Goal: Task Accomplishment & Management: Manage account settings

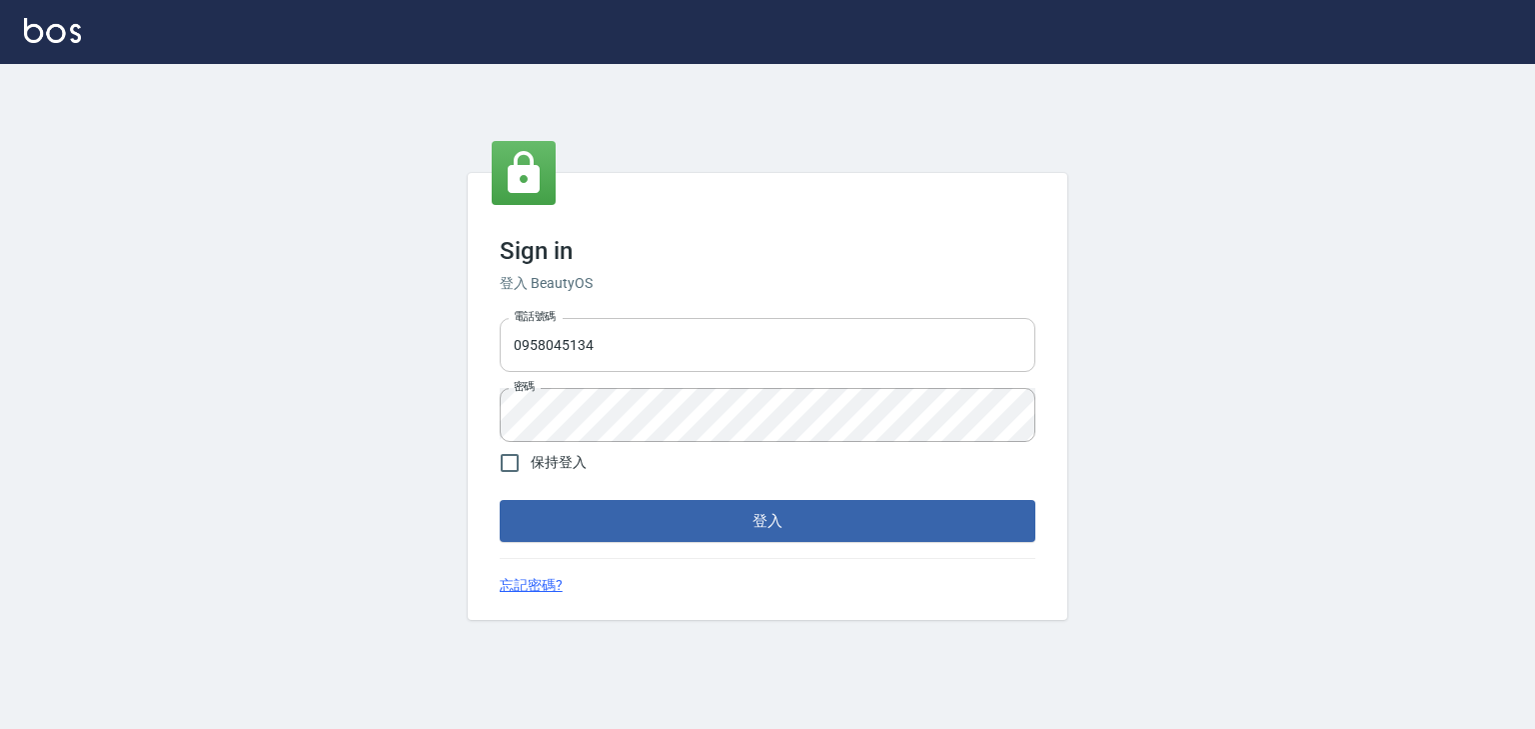
click at [631, 352] on input "0958045134" at bounding box center [768, 345] width 536 height 54
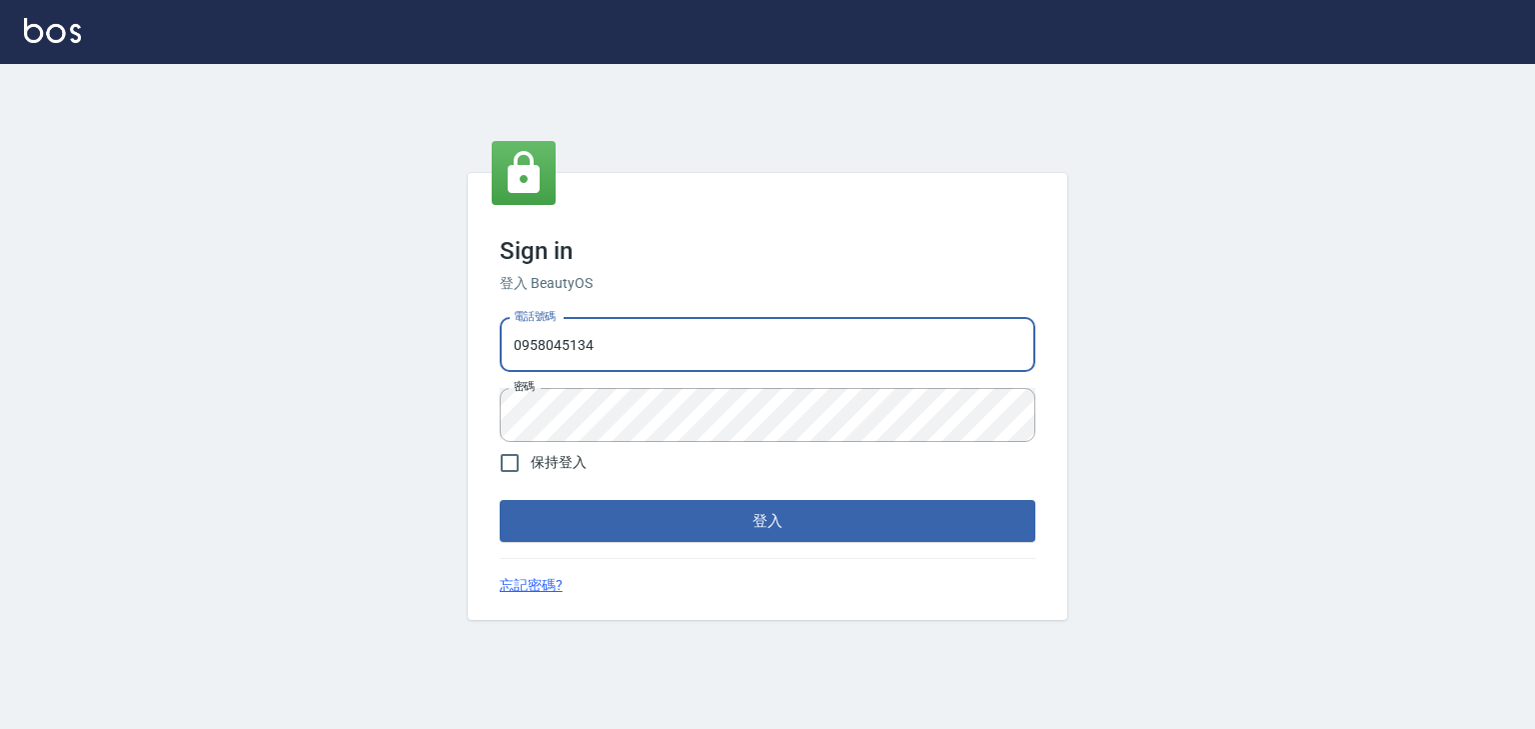
click at [631, 352] on input "0958045134" at bounding box center [768, 345] width 536 height 54
click at [625, 342] on input "0958045134" at bounding box center [768, 345] width 536 height 54
type input "0"
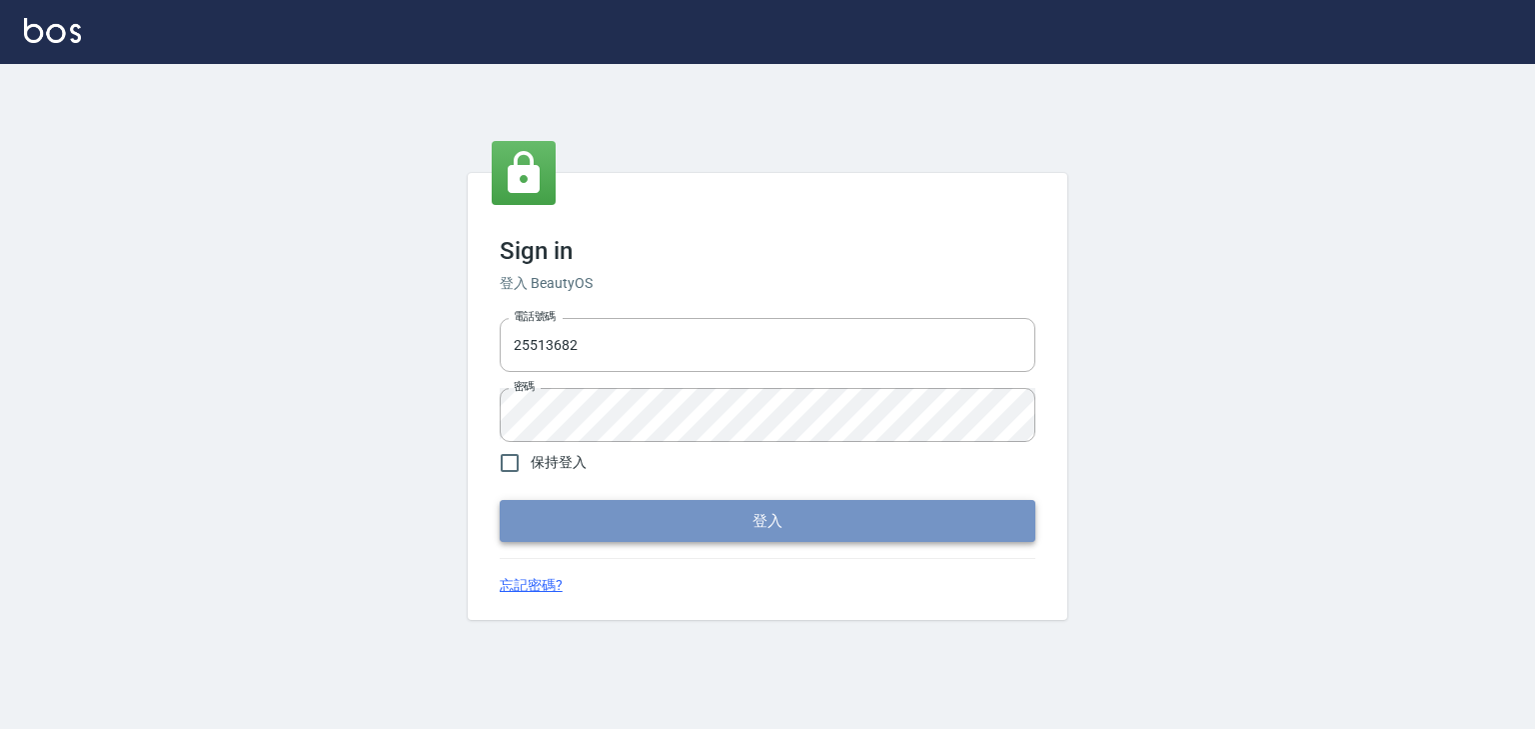
click at [524, 536] on button "登入" at bounding box center [768, 521] width 536 height 42
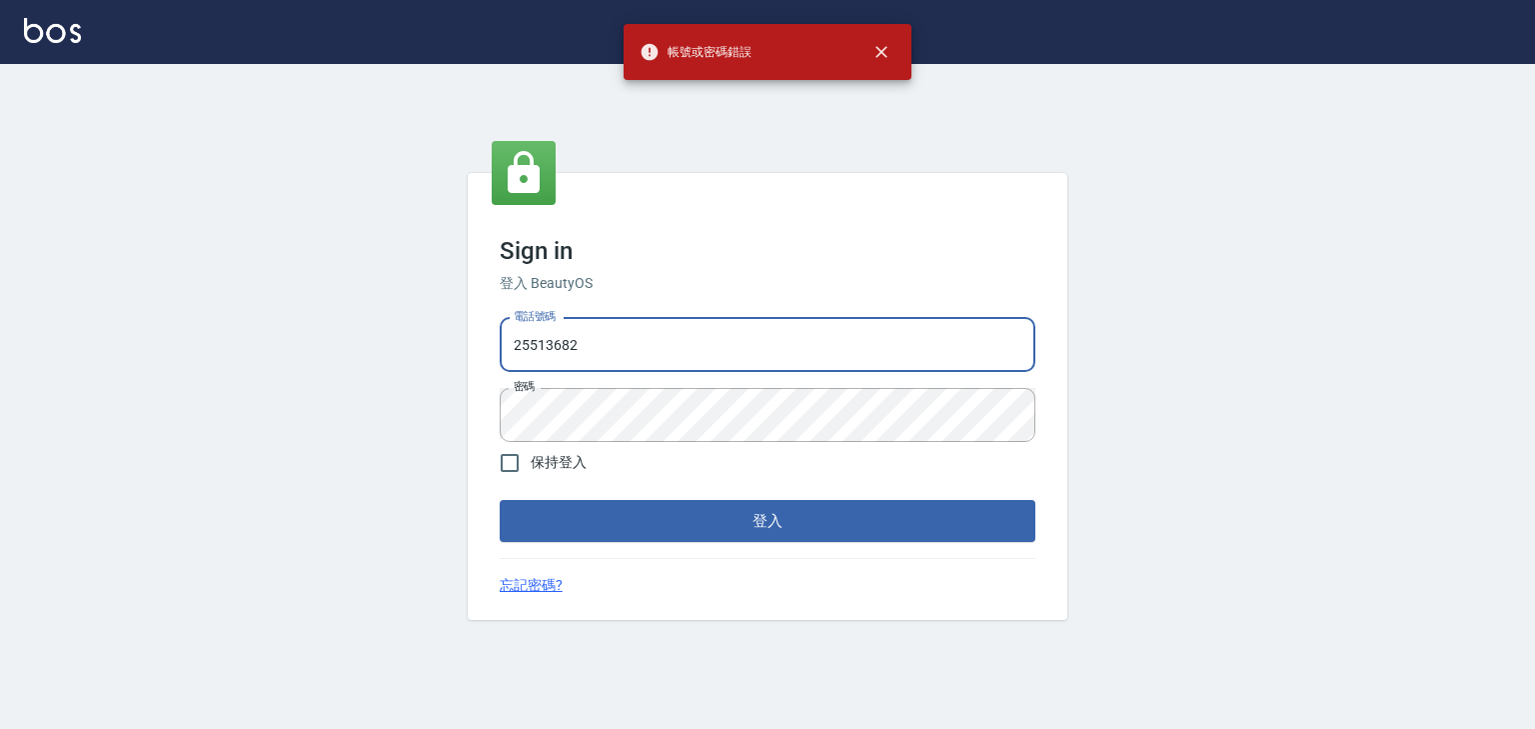
click at [637, 351] on input "25513682" at bounding box center [768, 345] width 536 height 54
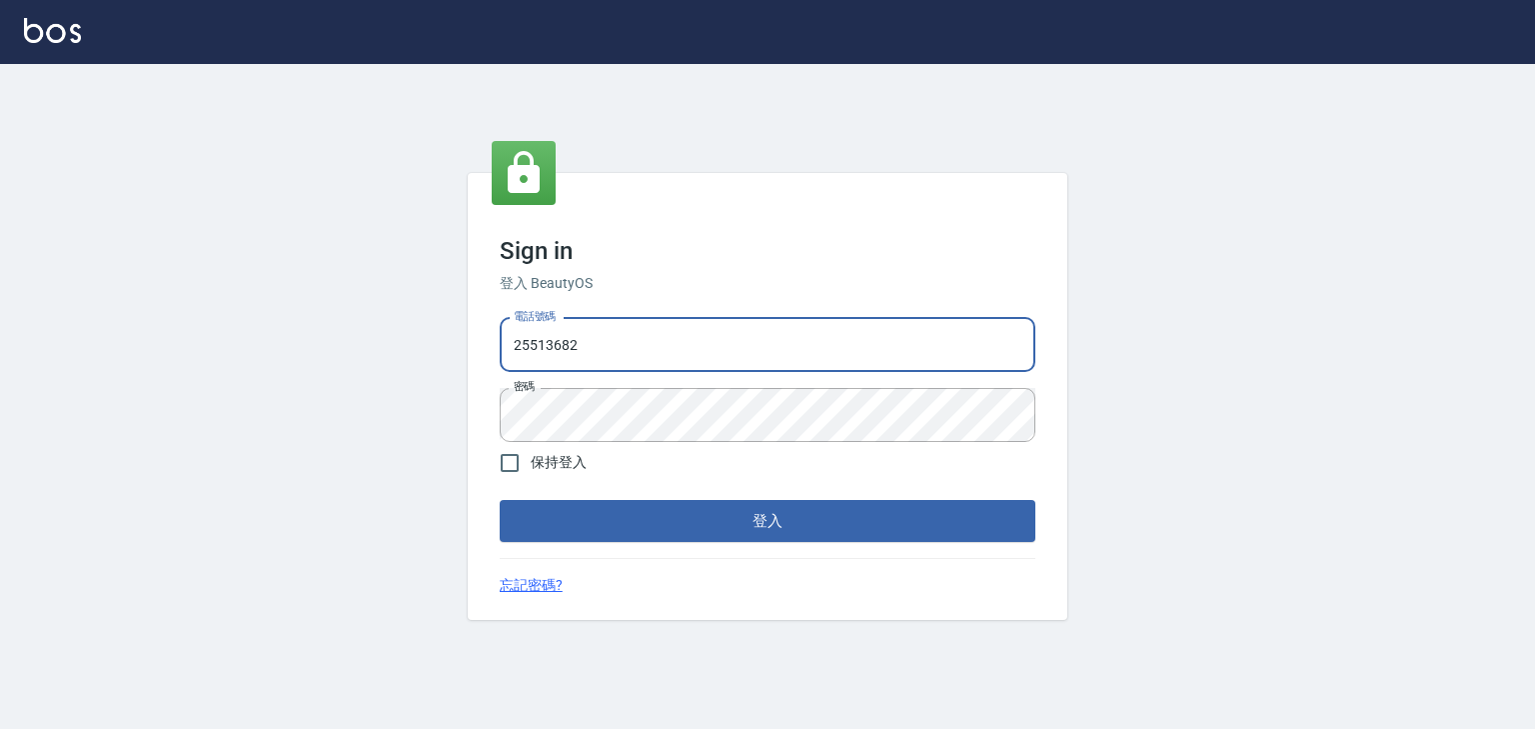
click at [637, 351] on input "25513682" at bounding box center [768, 345] width 536 height 54
drag, startPoint x: 575, startPoint y: 343, endPoint x: 488, endPoint y: 343, distance: 87.0
click at [523, 344] on input "25513682" at bounding box center [768, 345] width 536 height 54
click at [509, 344] on input "25513682" at bounding box center [768, 345] width 536 height 54
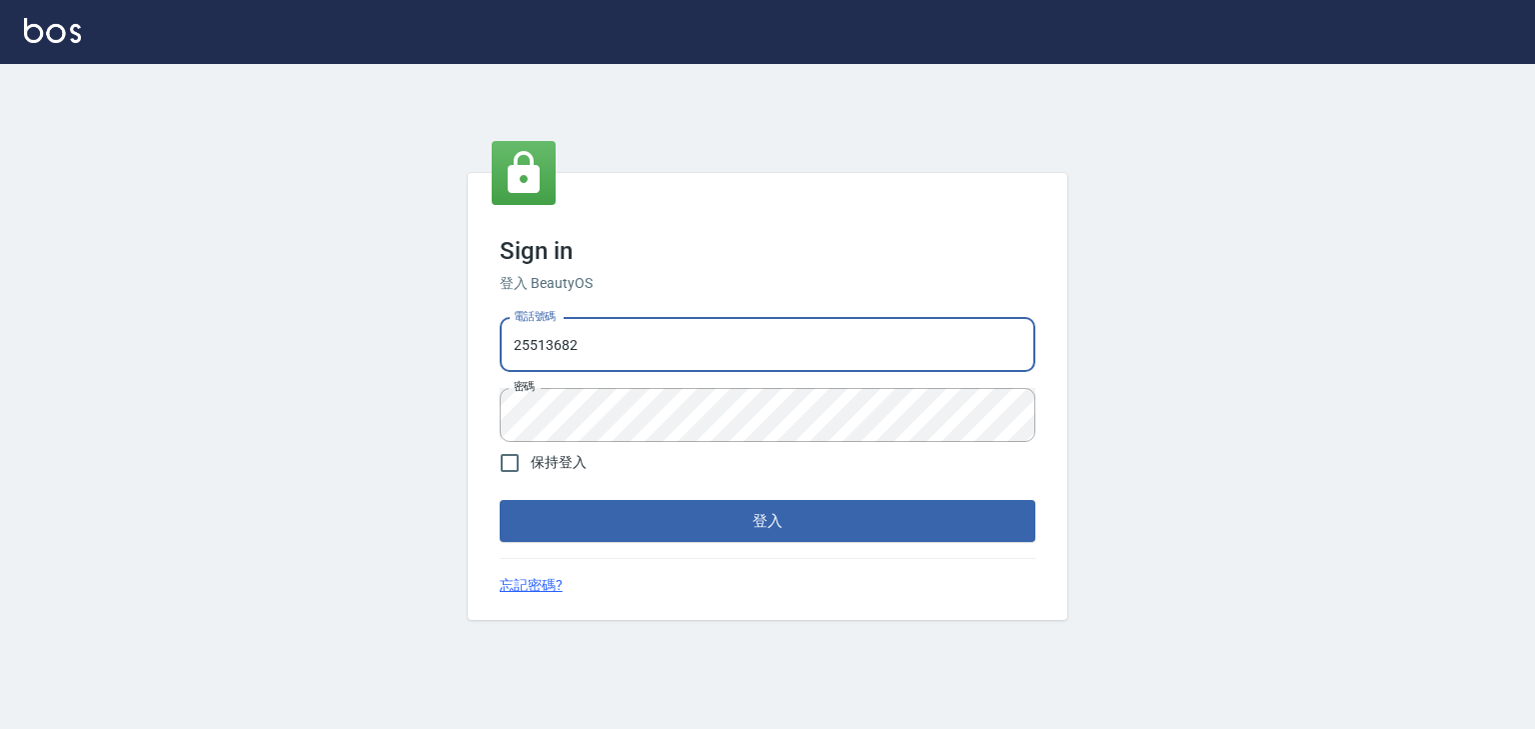
click at [509, 344] on input "25513682" at bounding box center [768, 345] width 536 height 54
click at [621, 359] on input "25513682" at bounding box center [768, 345] width 536 height 54
click at [512, 342] on input "25513682" at bounding box center [768, 345] width 536 height 54
type input "0225513682"
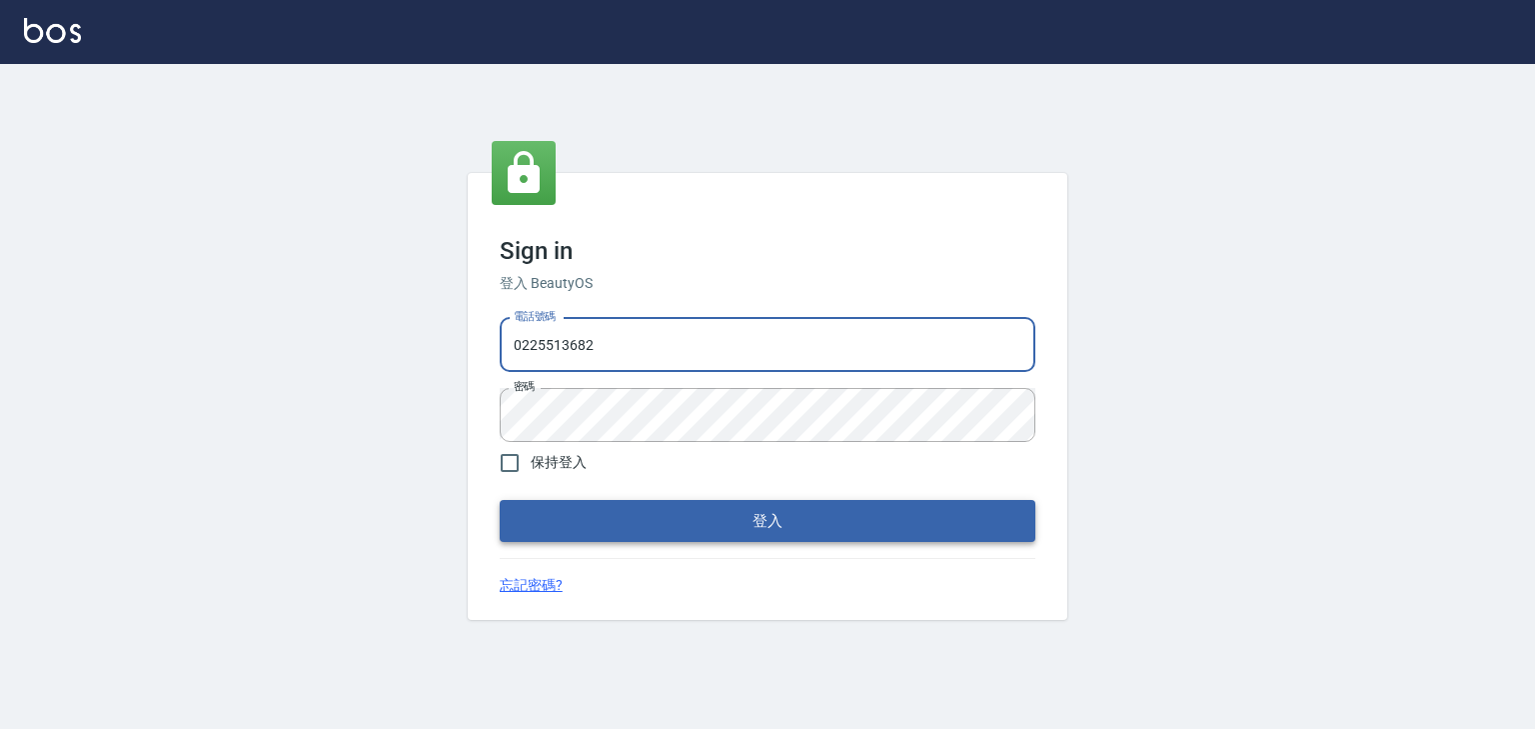
click at [753, 530] on button "登入" at bounding box center [768, 521] width 536 height 42
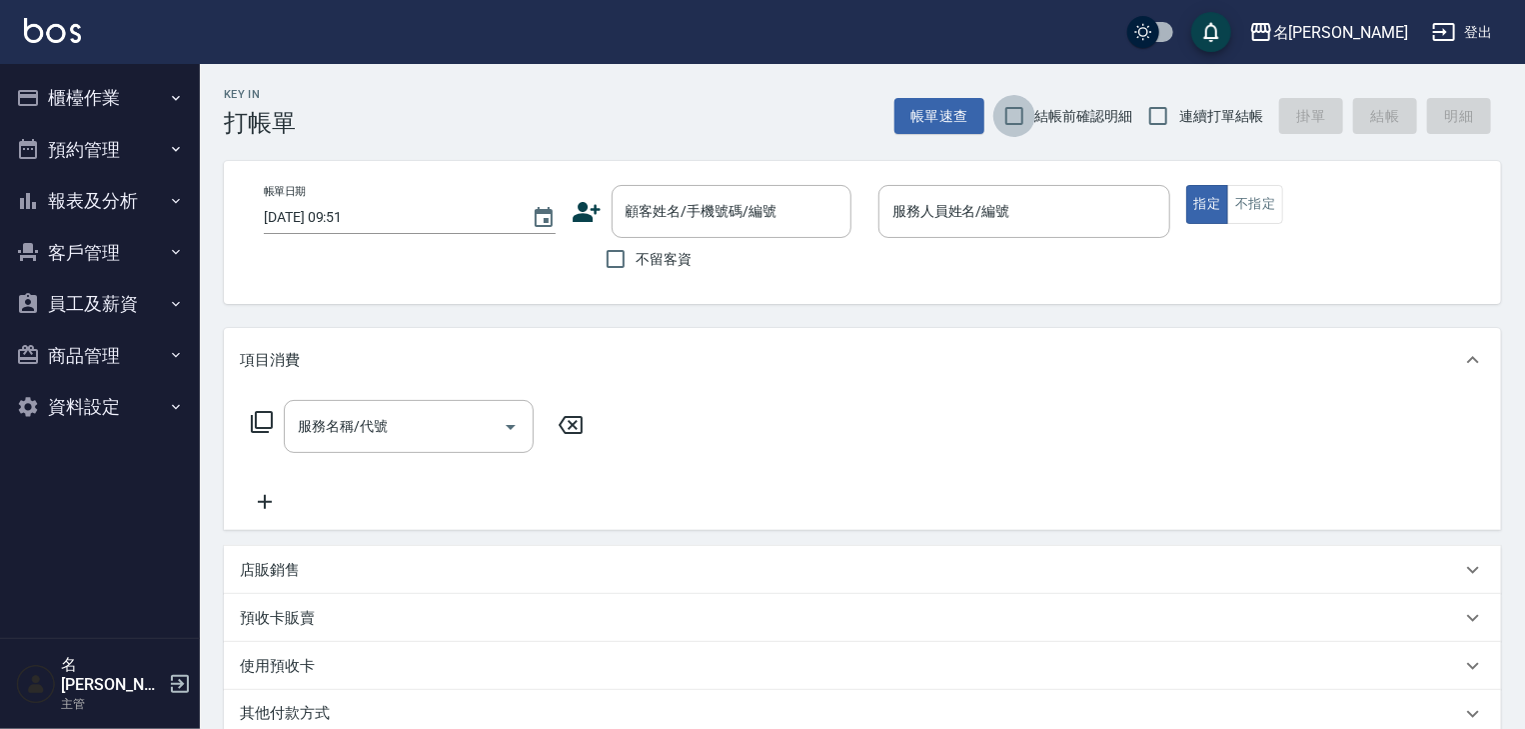
click at [1011, 112] on input "結帳前確認明細" at bounding box center [1015, 116] width 42 height 42
checkbox input "true"
click at [1152, 112] on input "連續打單結帳" at bounding box center [1159, 116] width 42 height 42
checkbox input "true"
click at [623, 262] on input "不留客資" at bounding box center [616, 259] width 42 height 42
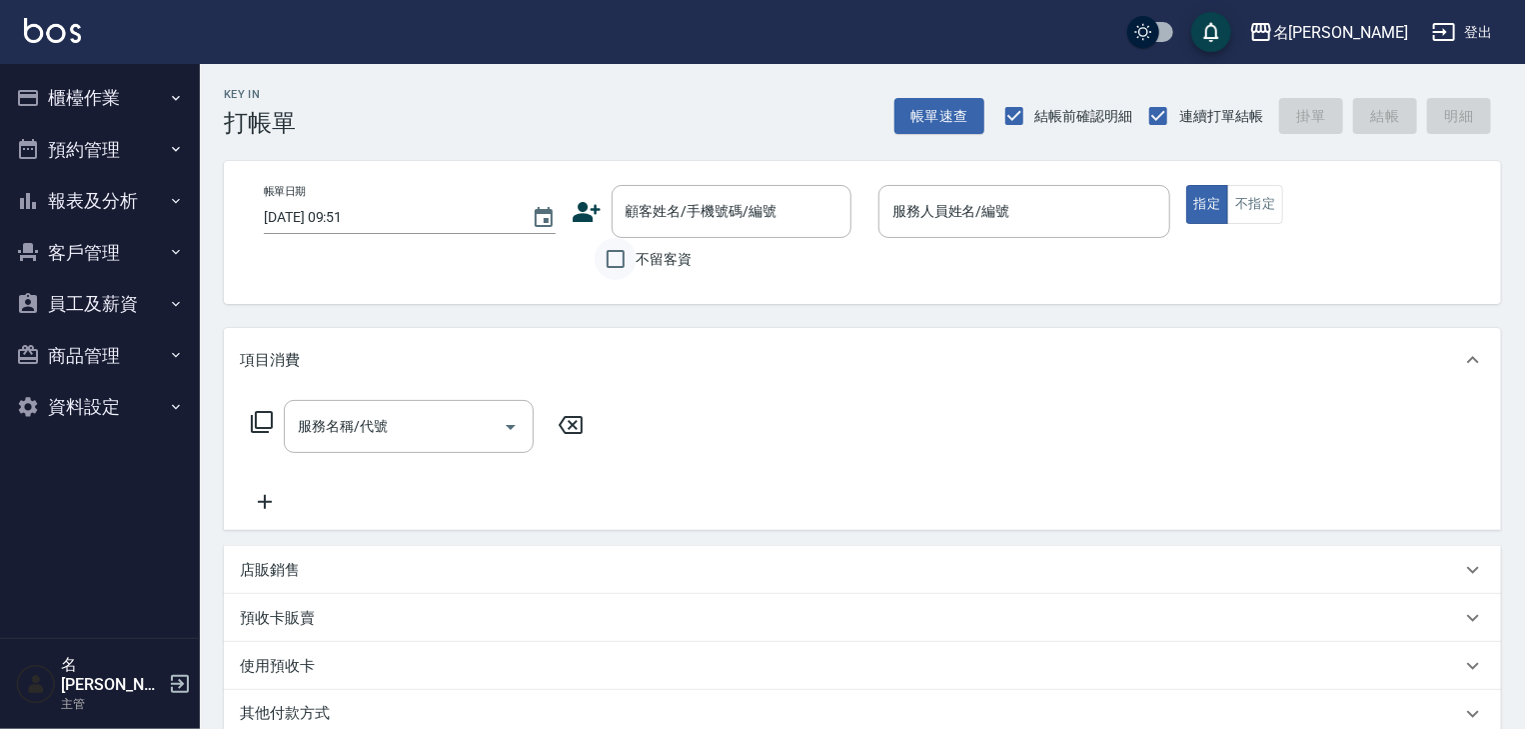
checkbox input "true"
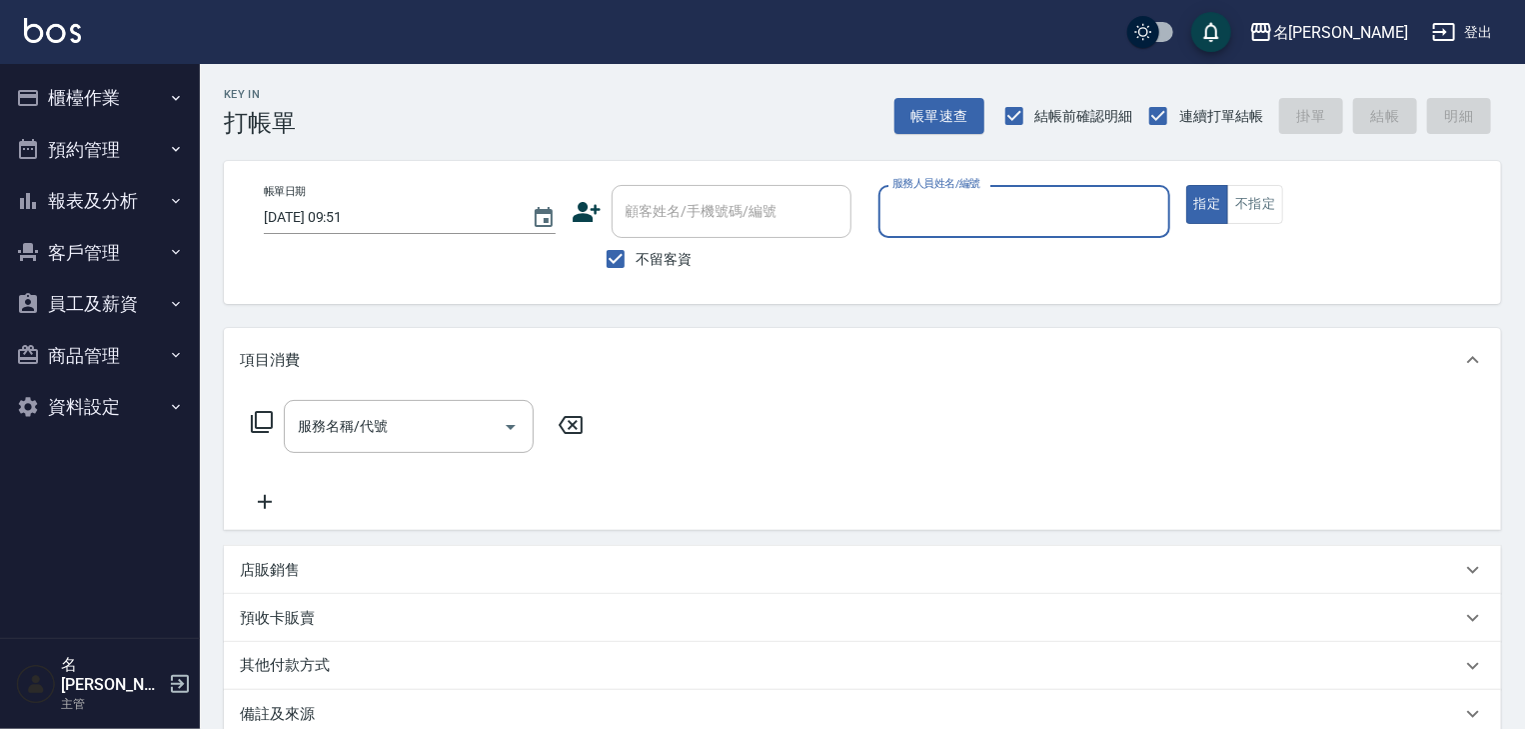
click at [104, 100] on button "櫃檯作業" at bounding box center [100, 98] width 184 height 52
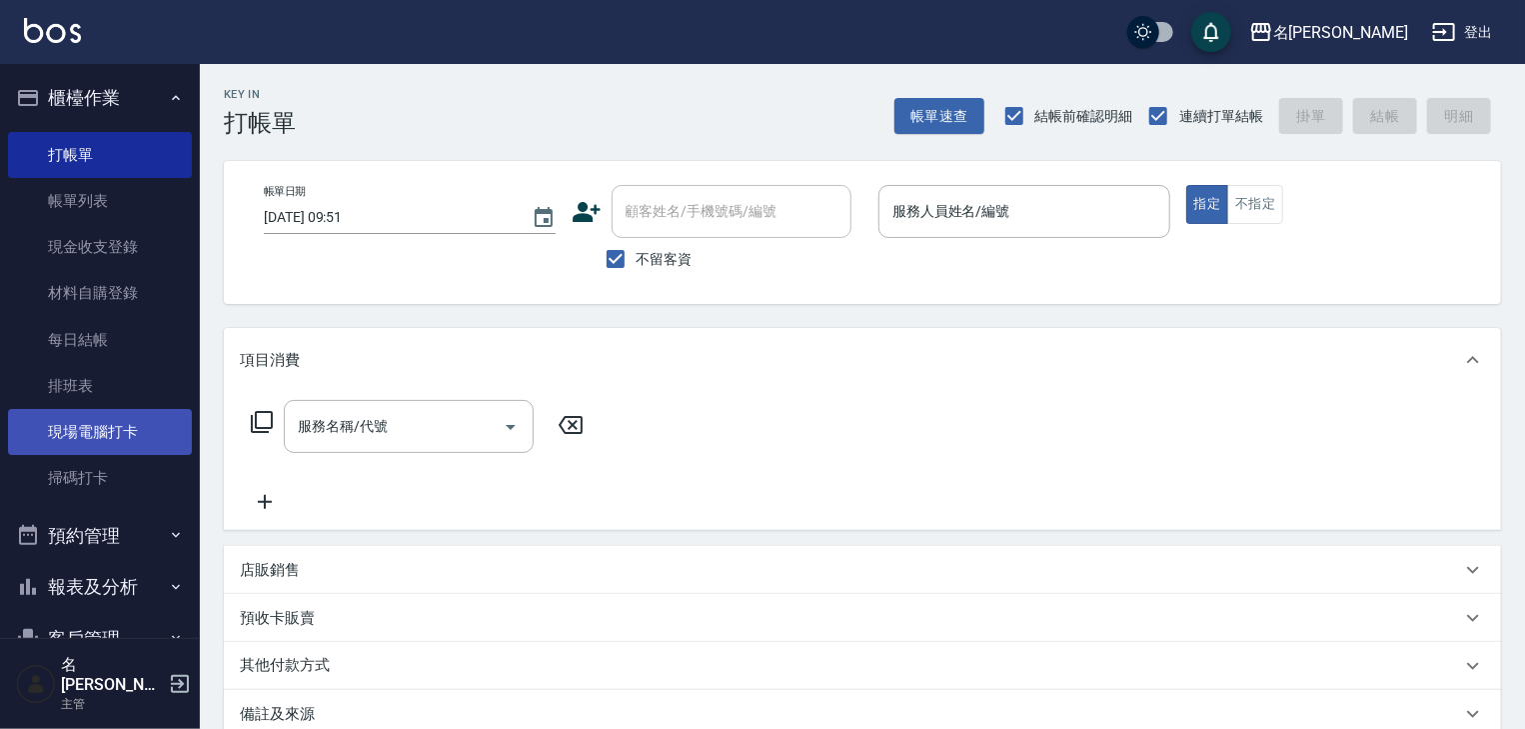
click at [143, 428] on link "現場電腦打卡" at bounding box center [100, 432] width 184 height 46
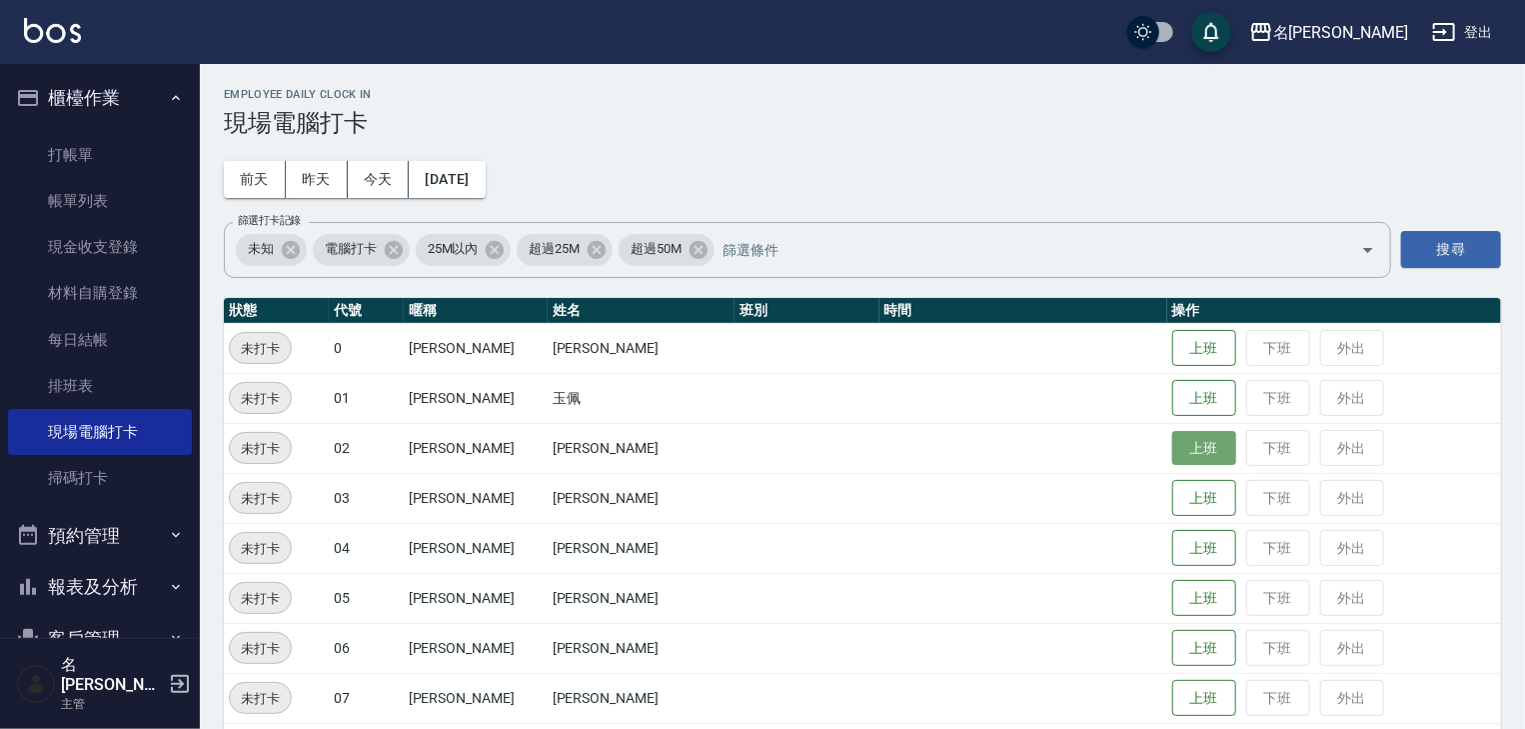
click at [1173, 450] on button "上班" at bounding box center [1205, 448] width 64 height 35
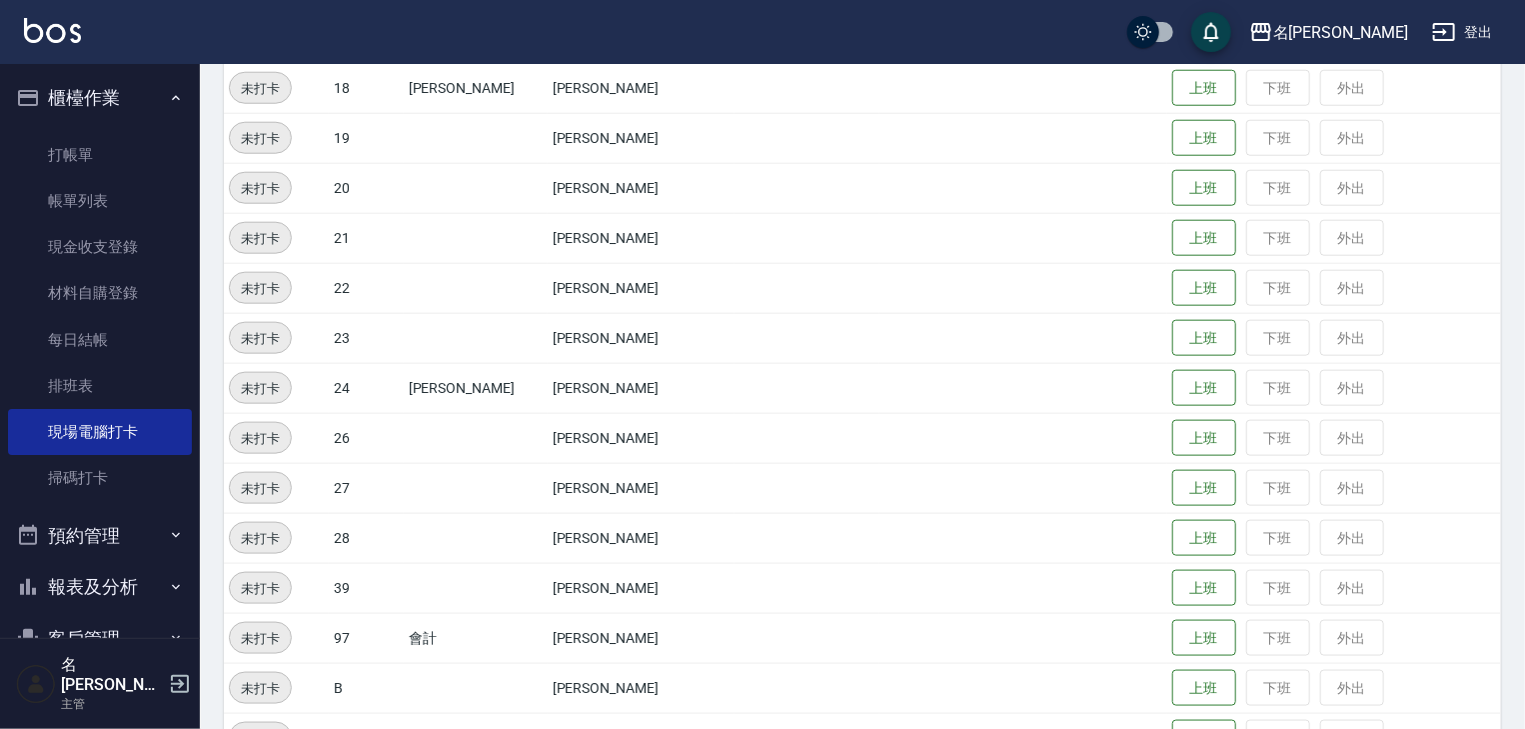
scroll to position [1066, 0]
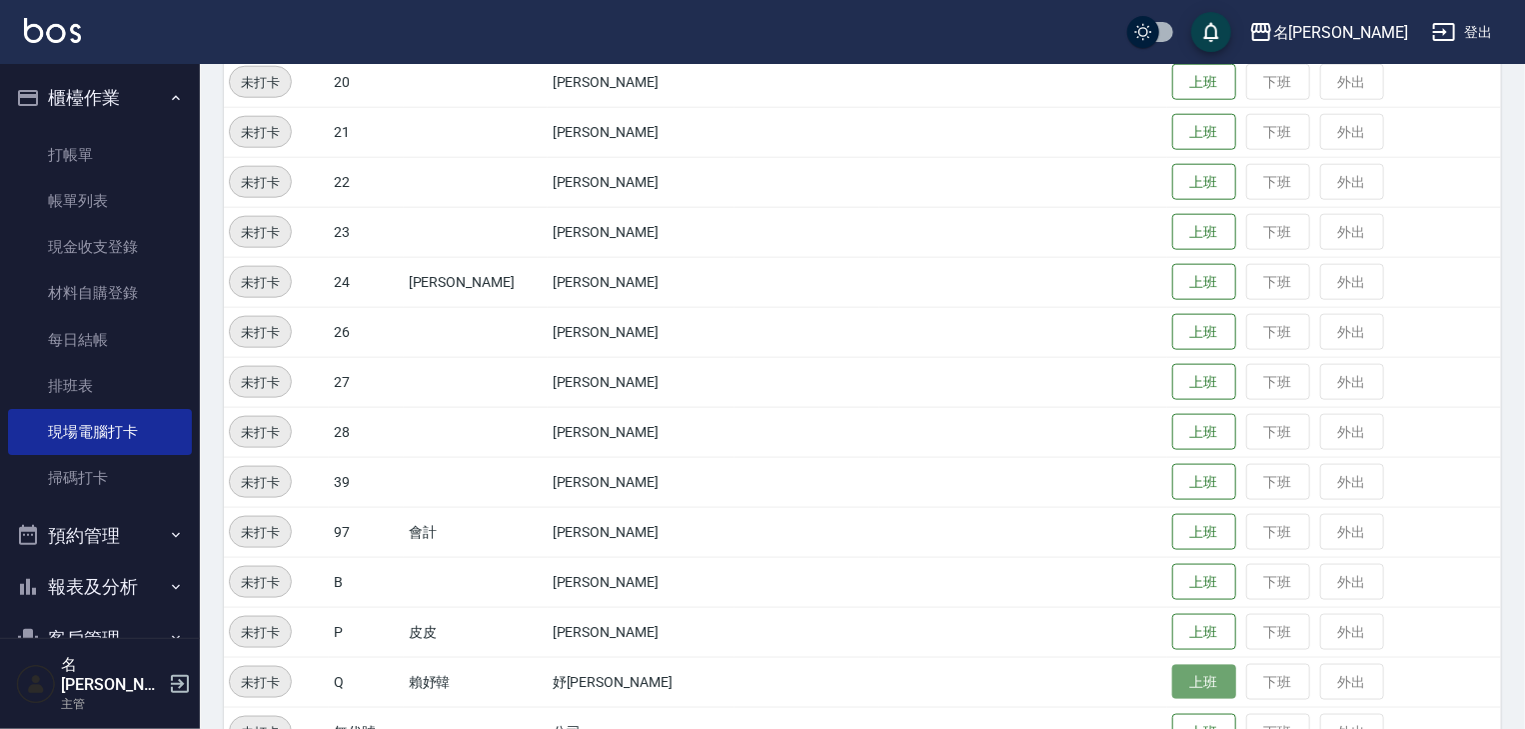
click at [1173, 692] on button "上班" at bounding box center [1205, 682] width 64 height 35
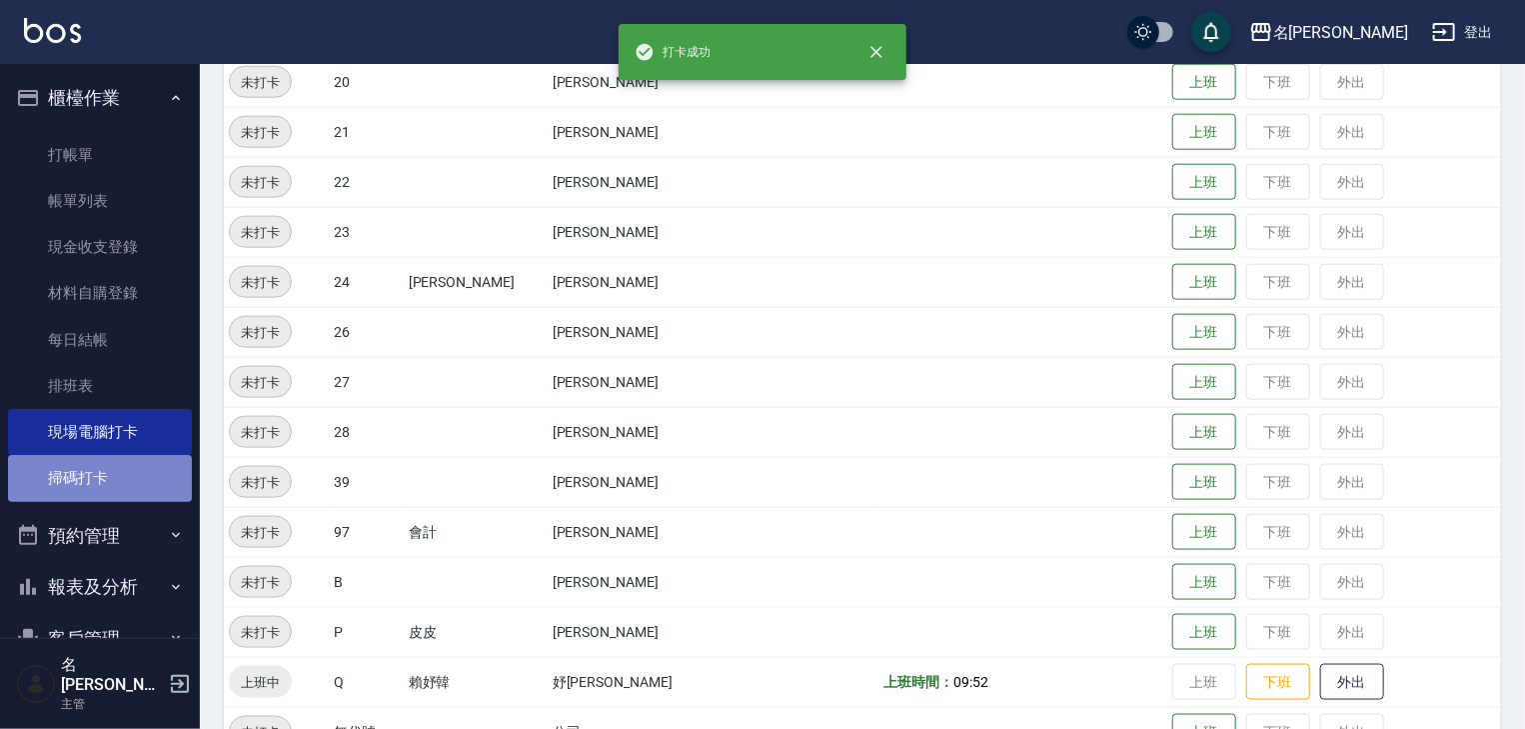
click at [129, 472] on link "掃碼打卡" at bounding box center [100, 478] width 184 height 46
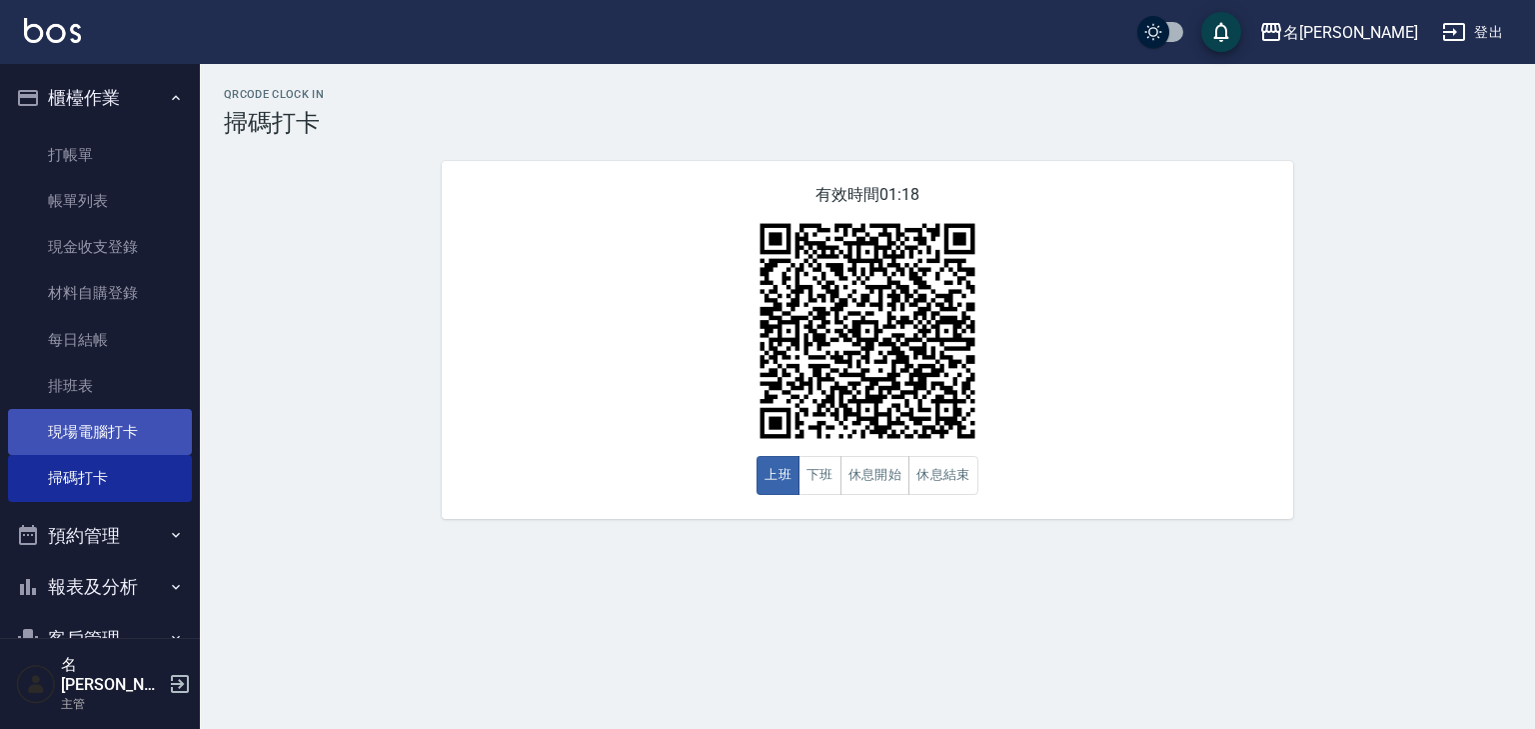
click at [165, 425] on link "現場電腦打卡" at bounding box center [100, 432] width 184 height 46
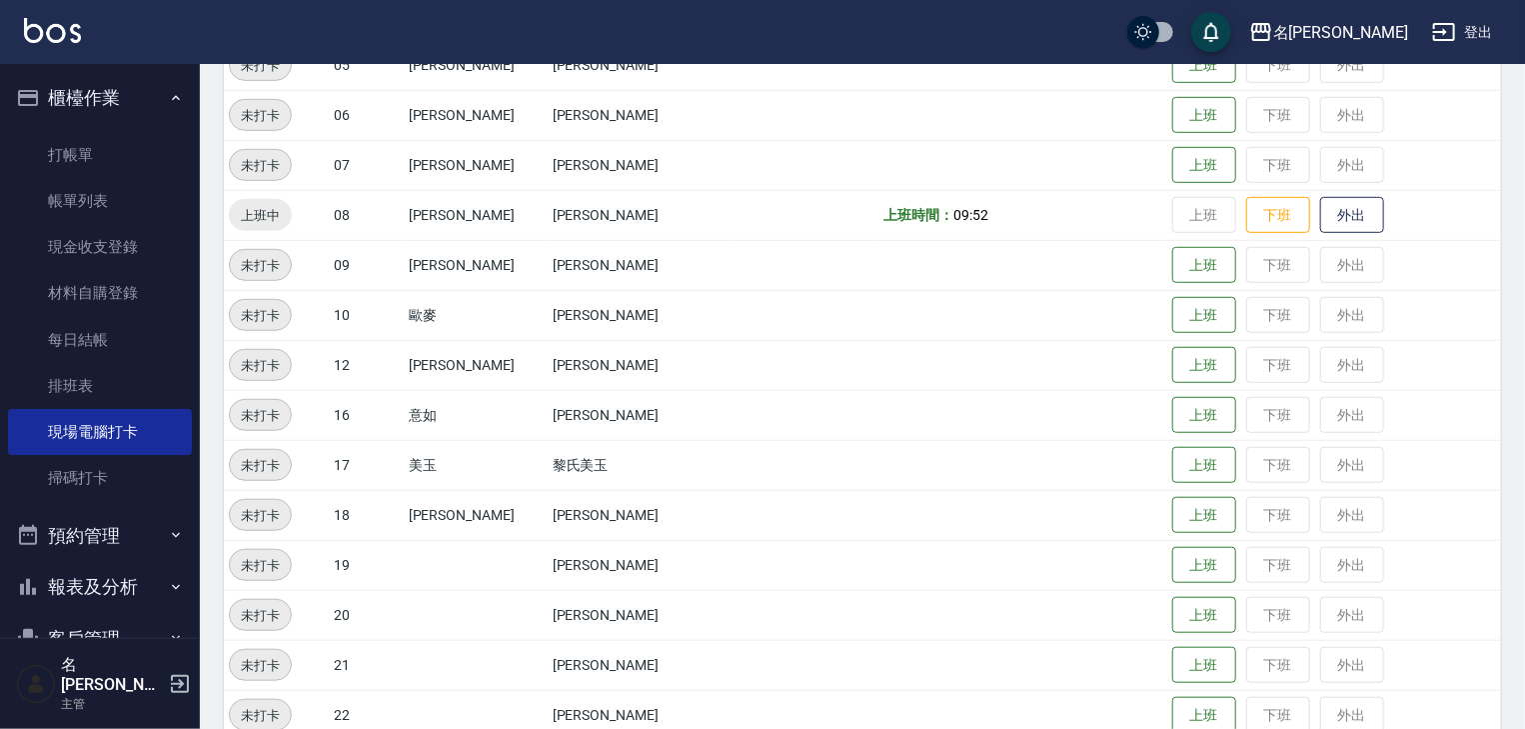
scroll to position [746, 0]
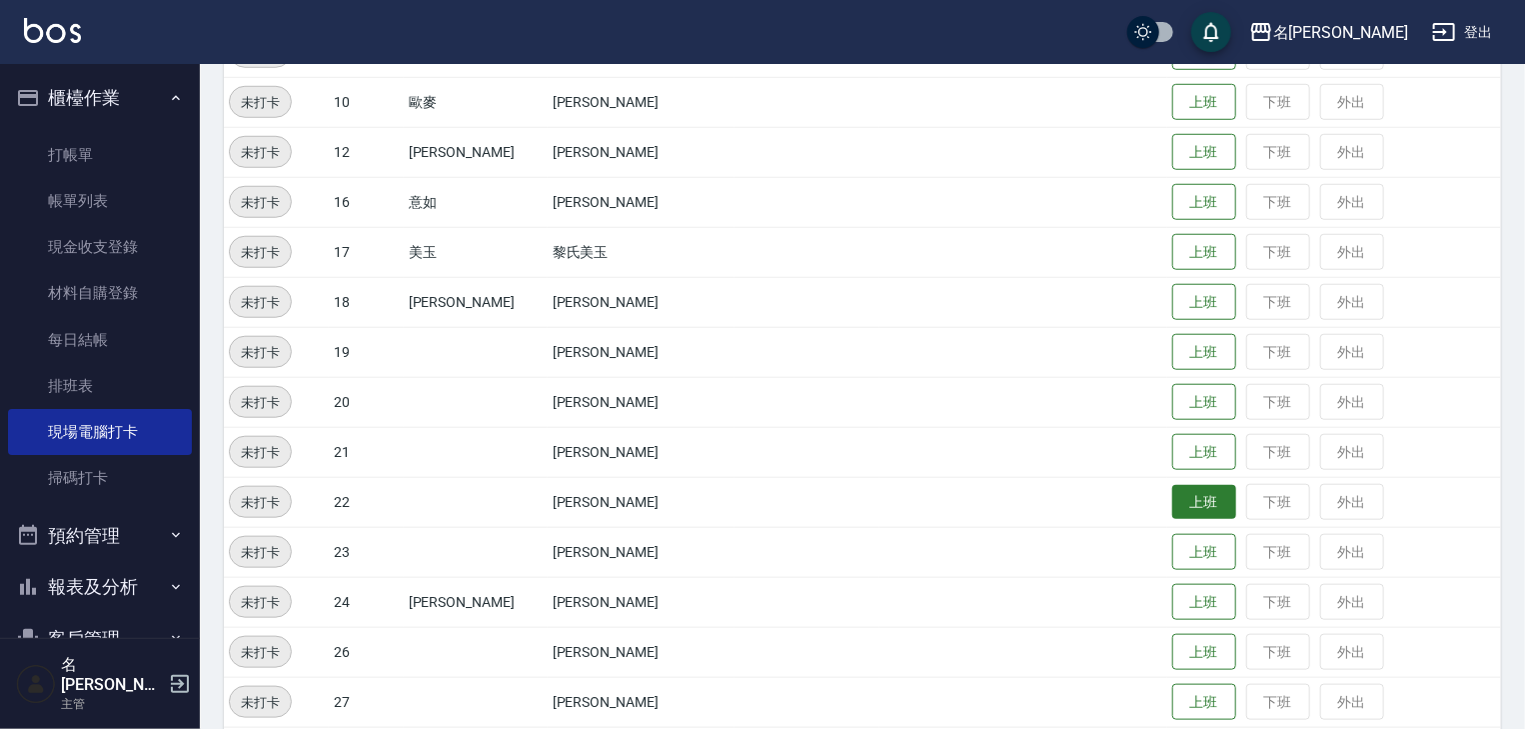
click at [1173, 510] on button "上班" at bounding box center [1205, 502] width 64 height 35
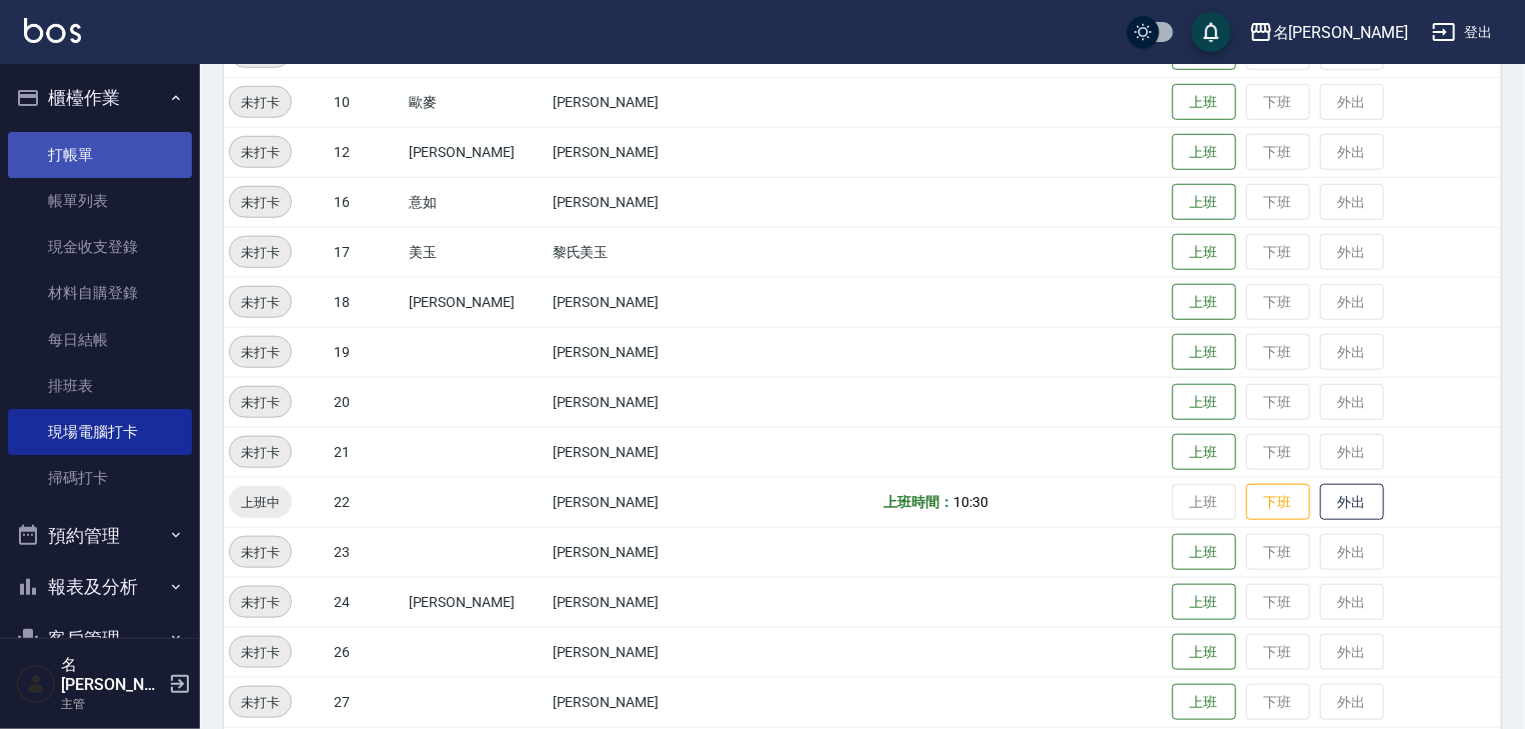
click at [96, 141] on link "打帳單" at bounding box center [100, 155] width 184 height 46
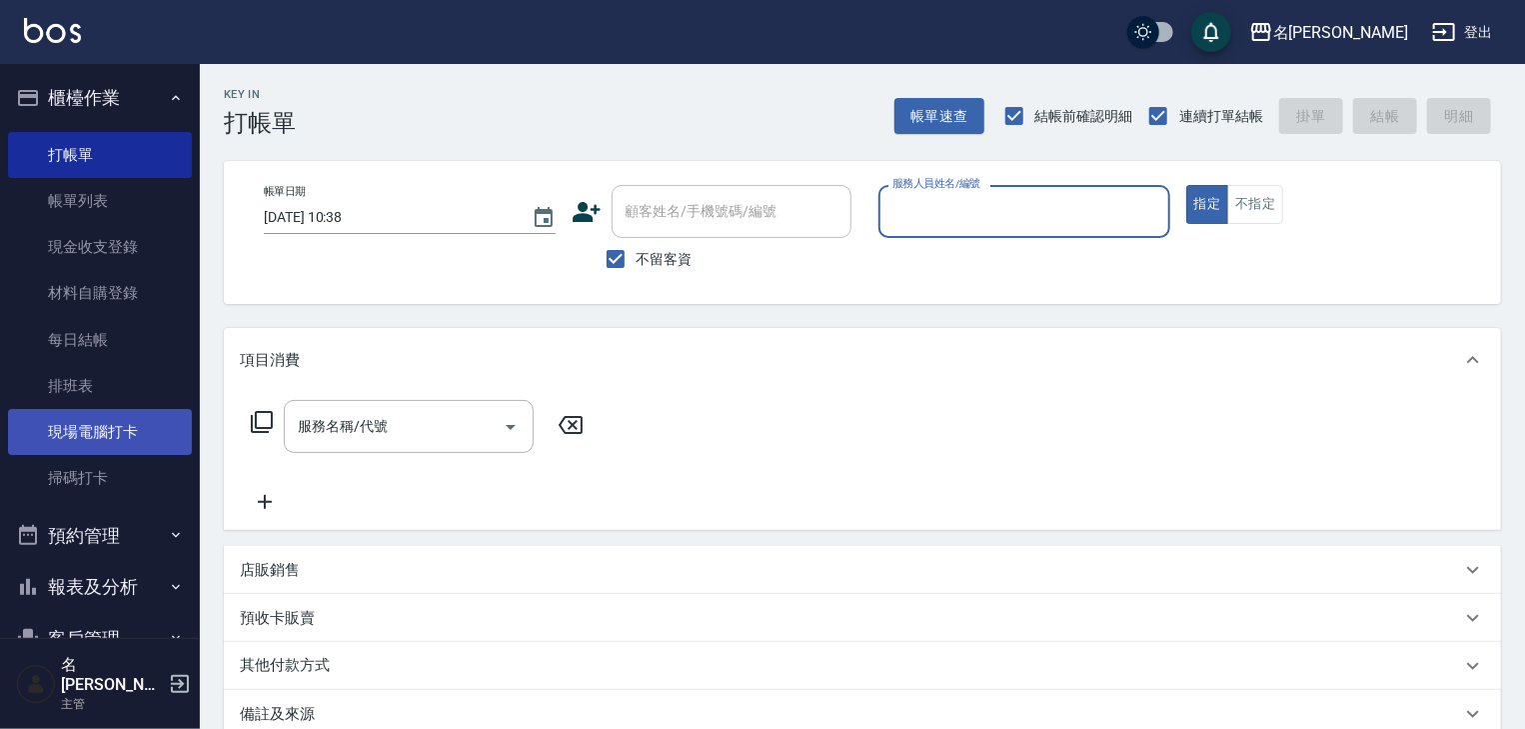
click at [126, 424] on link "現場電腦打卡" at bounding box center [100, 432] width 184 height 46
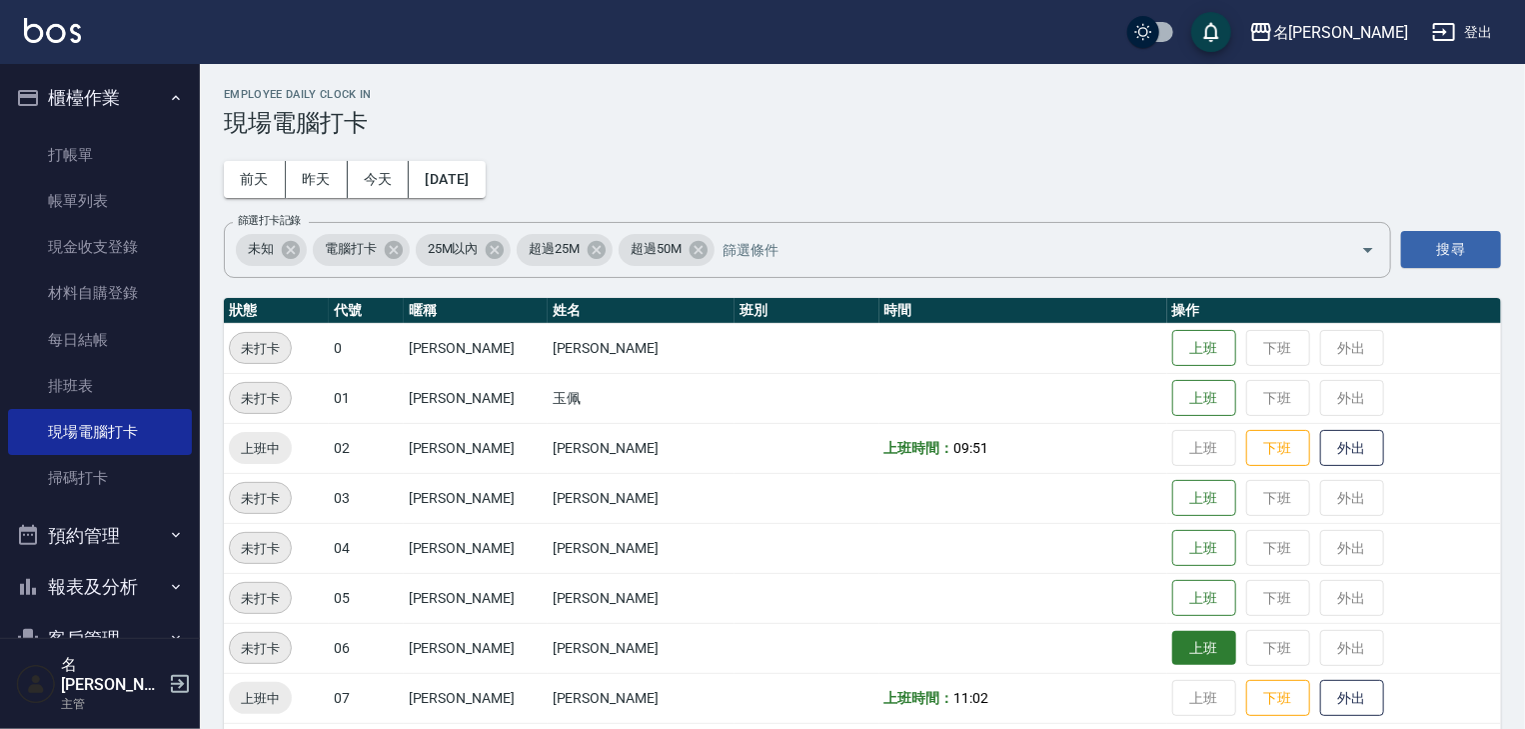
click at [1173, 641] on button "上班" at bounding box center [1205, 648] width 64 height 35
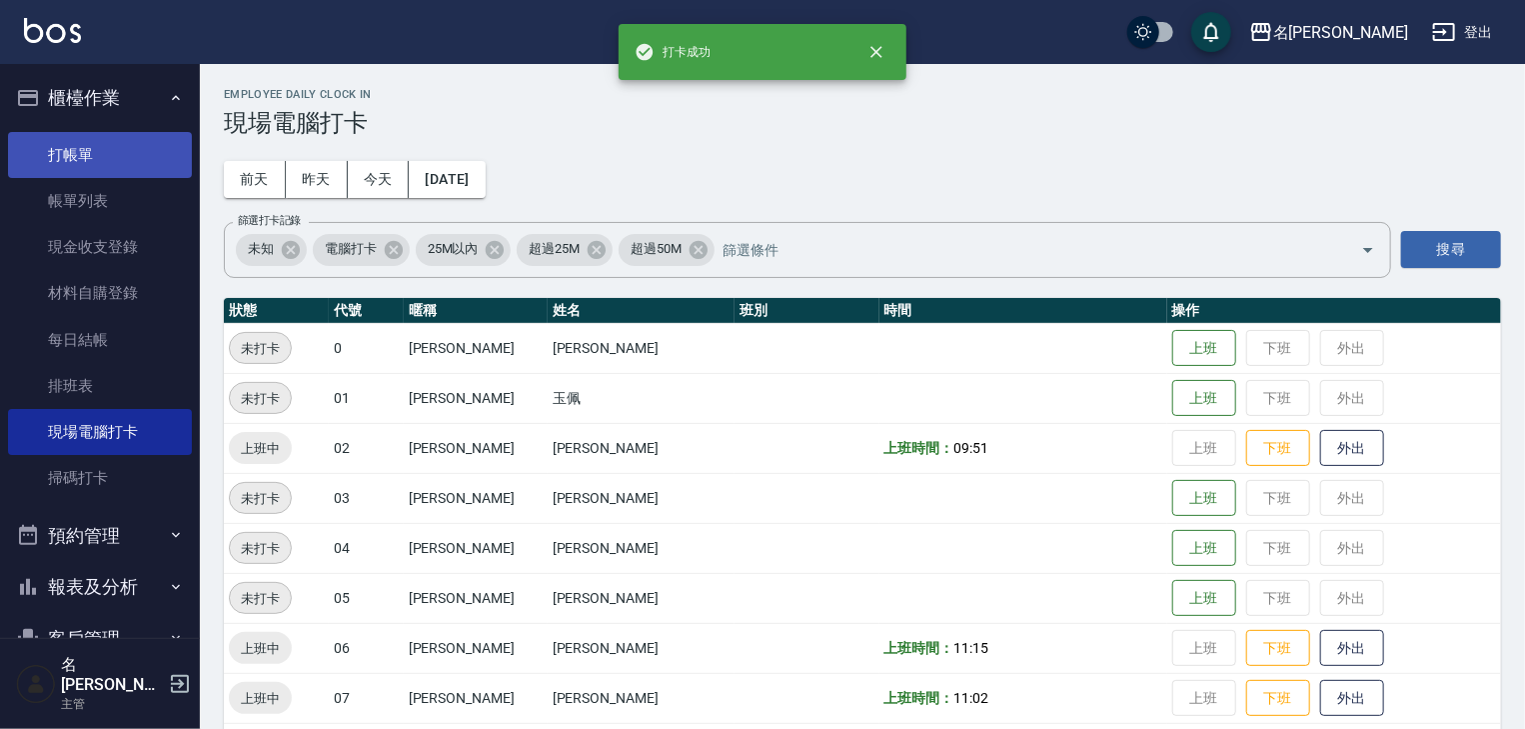
click at [91, 154] on link "打帳單" at bounding box center [100, 155] width 184 height 46
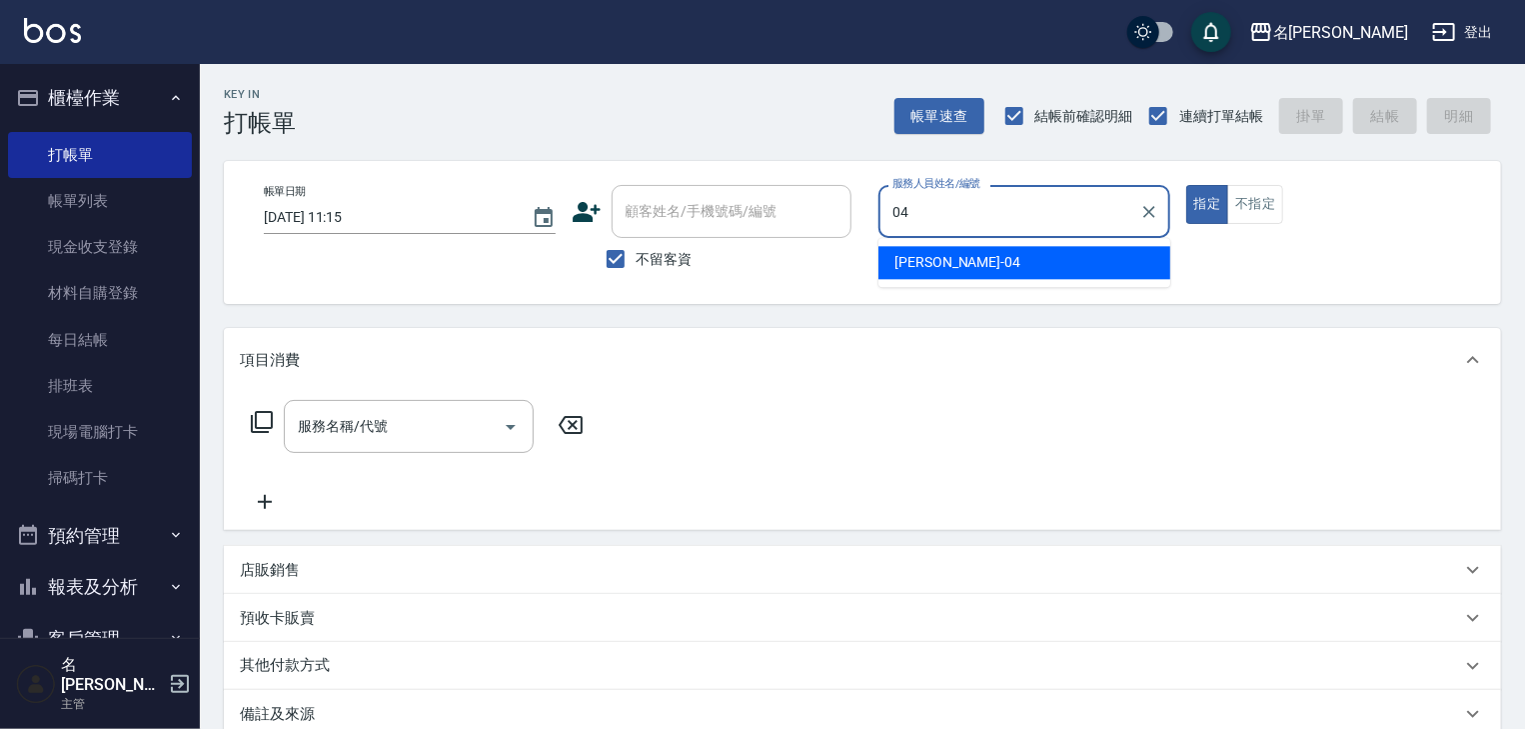
click at [921, 264] on span "許貴珍 -04" at bounding box center [958, 262] width 126 height 21
type input "[PERSON_NAME]-04"
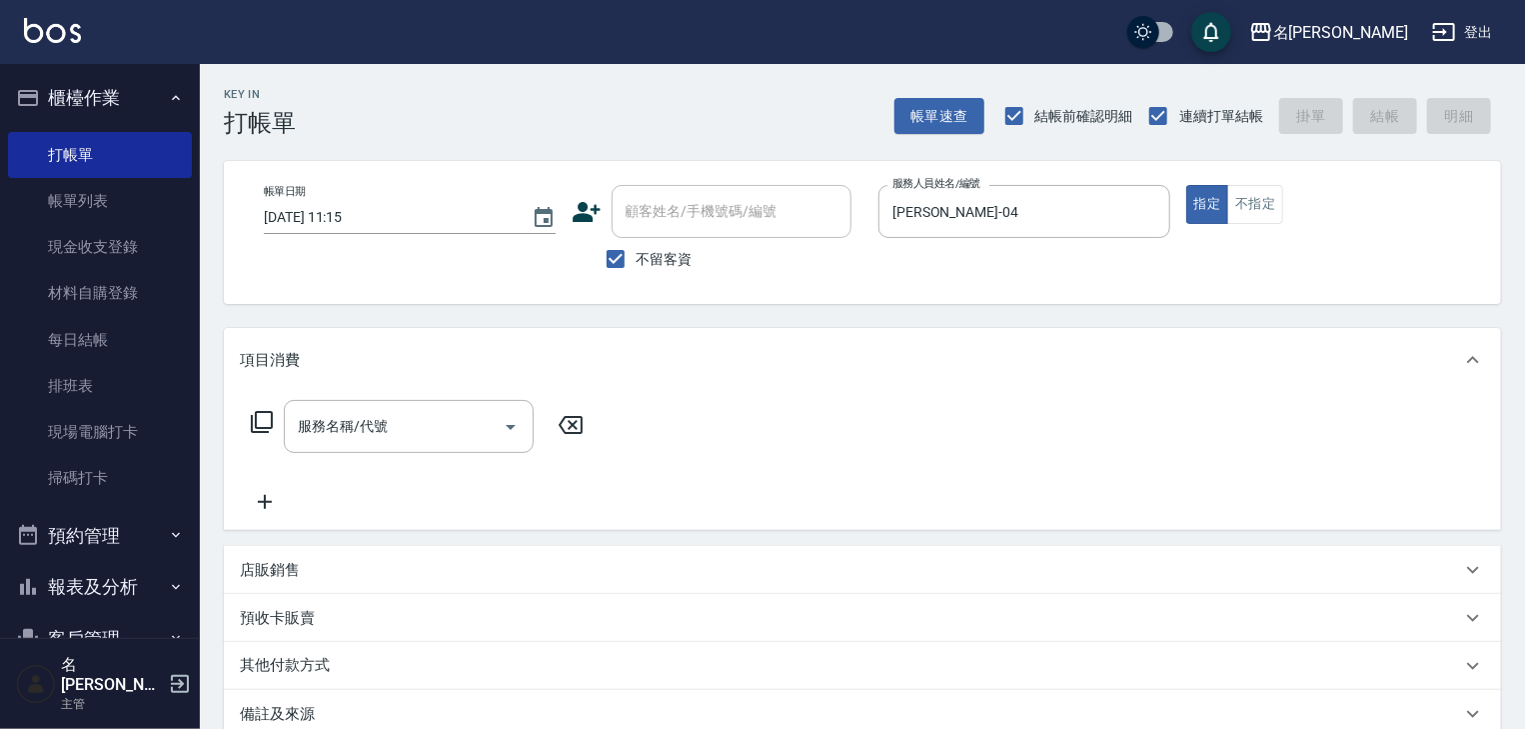
click at [384, 462] on div "服務名稱/代號 服務名稱/代號" at bounding box center [418, 457] width 356 height 114
click at [394, 437] on input "服務名稱/代號" at bounding box center [394, 426] width 202 height 35
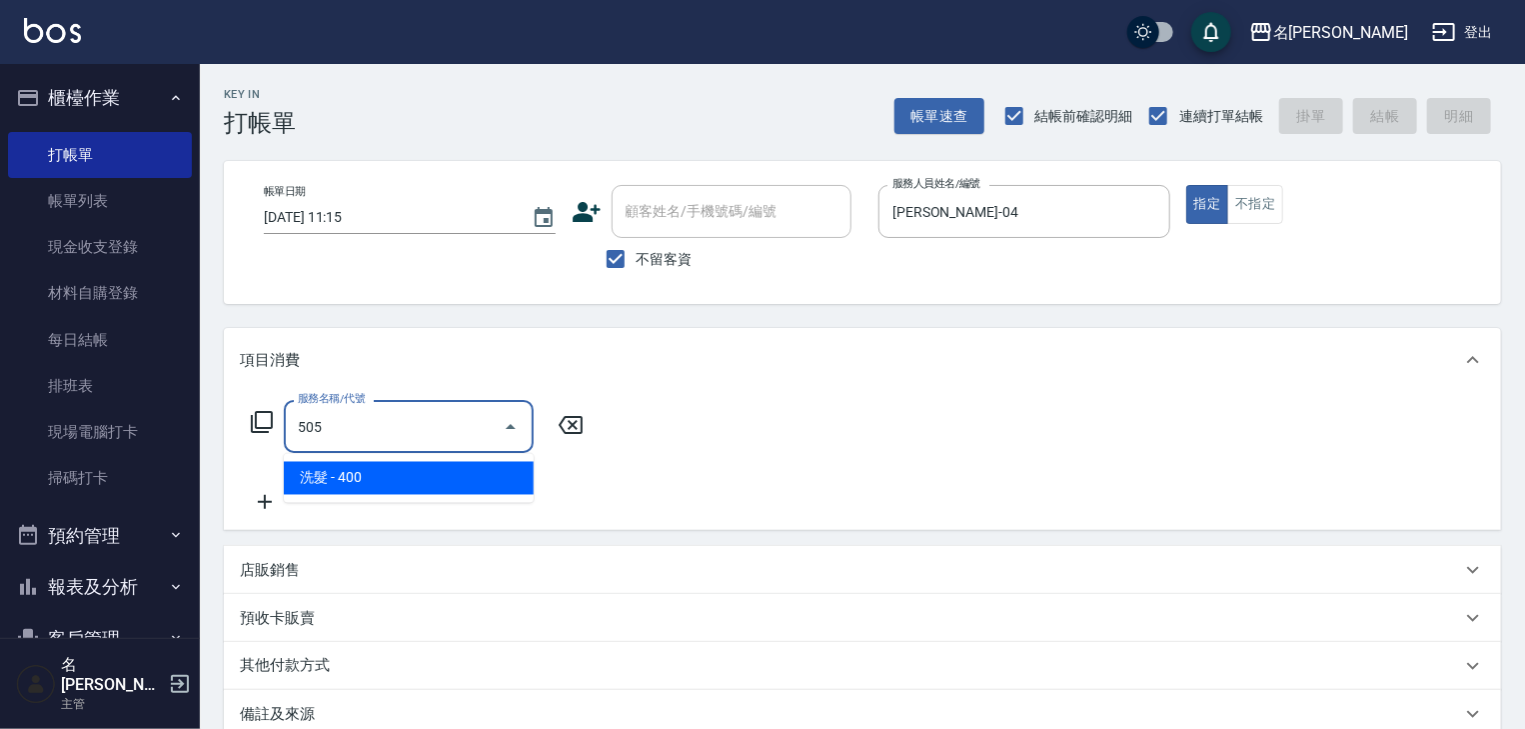
click at [403, 485] on span "洗髮 - 400" at bounding box center [409, 478] width 250 height 33
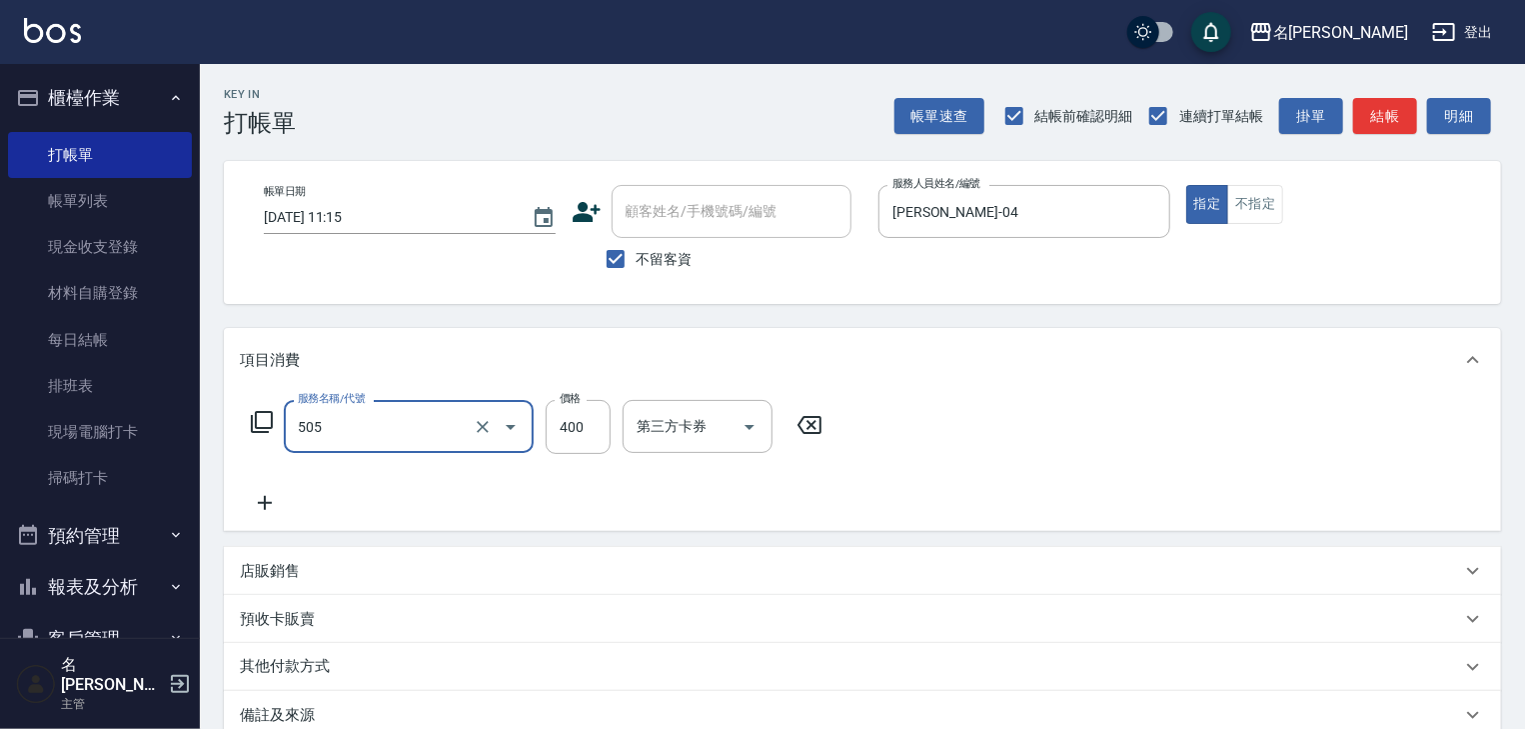
type input "洗髮(505)"
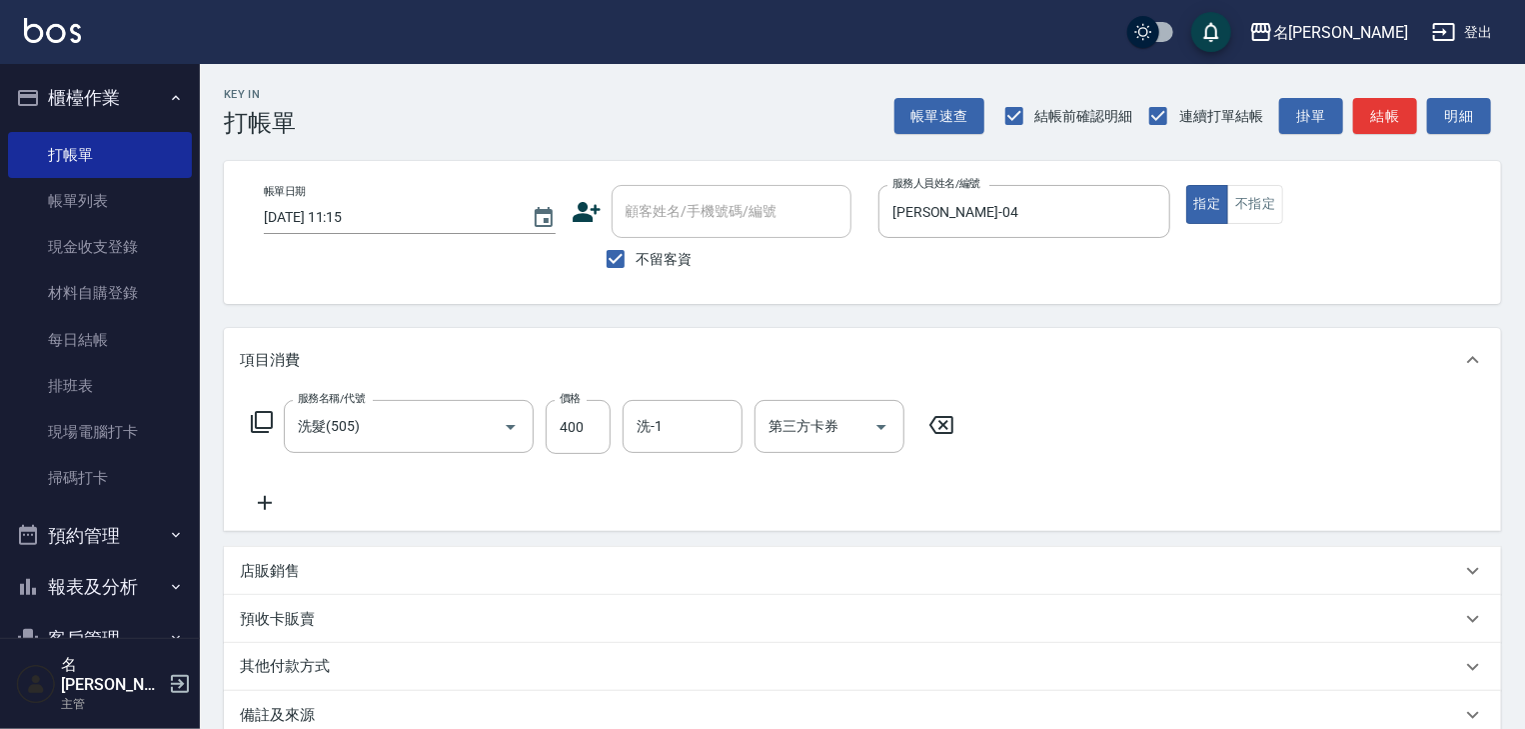
click at [257, 507] on icon at bounding box center [265, 503] width 50 height 24
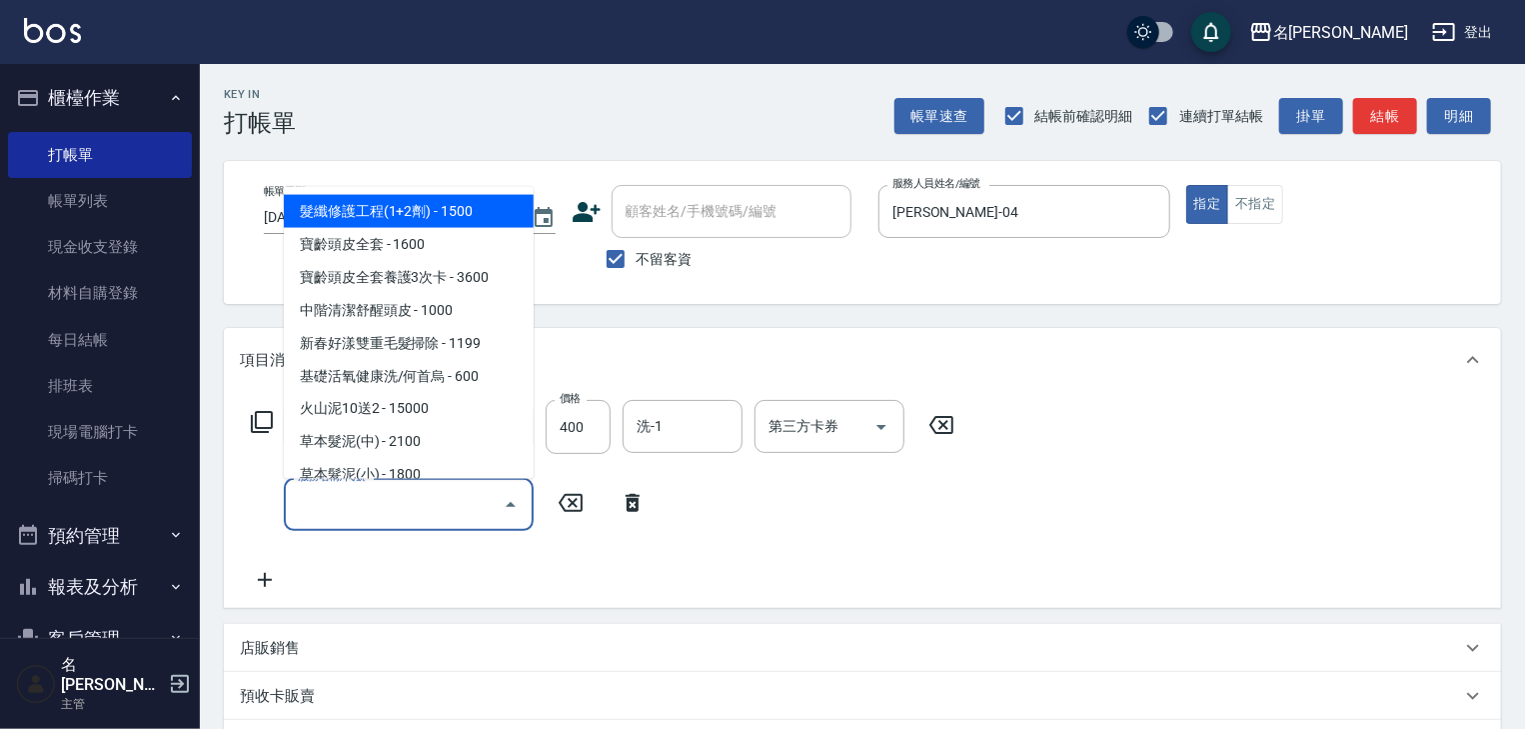
click at [334, 508] on input "服務名稱/代號" at bounding box center [394, 504] width 202 height 35
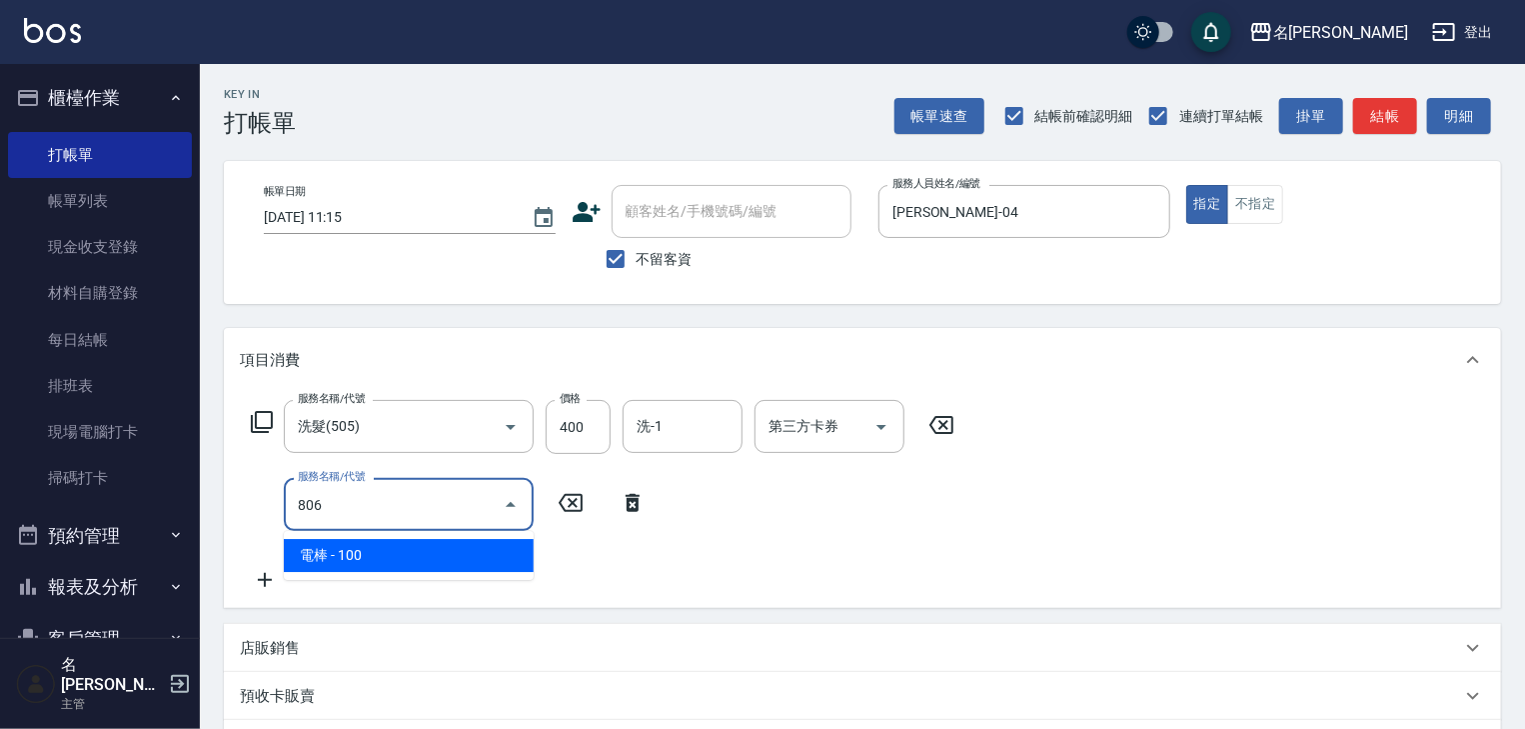
type input "806"
click at [377, 586] on div "服務名稱/代號 洗髮(505) 服務名稱/代號 價格 400 價格 洗-1 洗-1 第三方卡券 第三方卡券 服務名稱/代號 服務名稱/代號" at bounding box center [603, 496] width 727 height 192
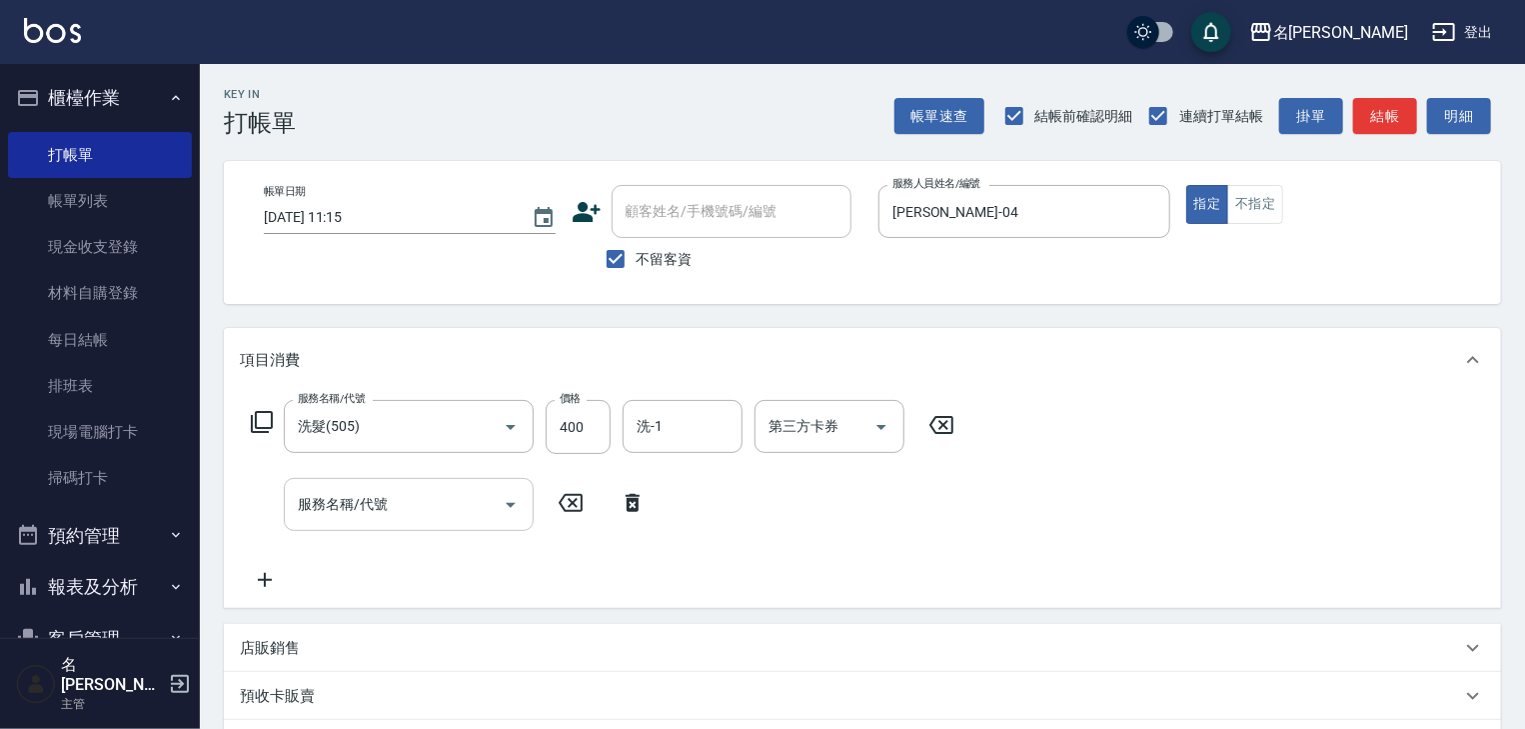
click at [380, 486] on div "服務名稱/代號" at bounding box center [409, 504] width 250 height 53
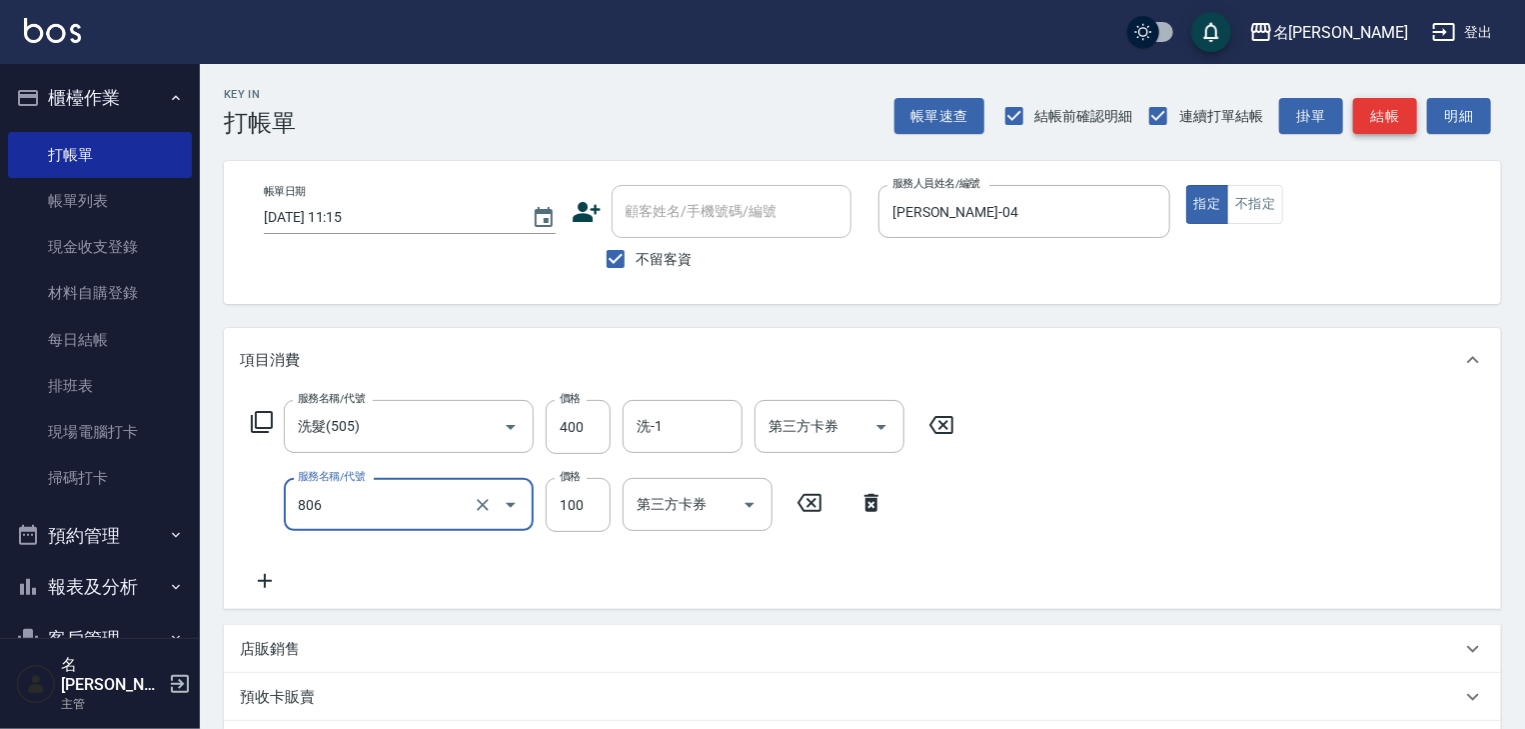
type input "電棒(806)"
click at [1411, 123] on button "結帳" at bounding box center [1385, 116] width 64 height 37
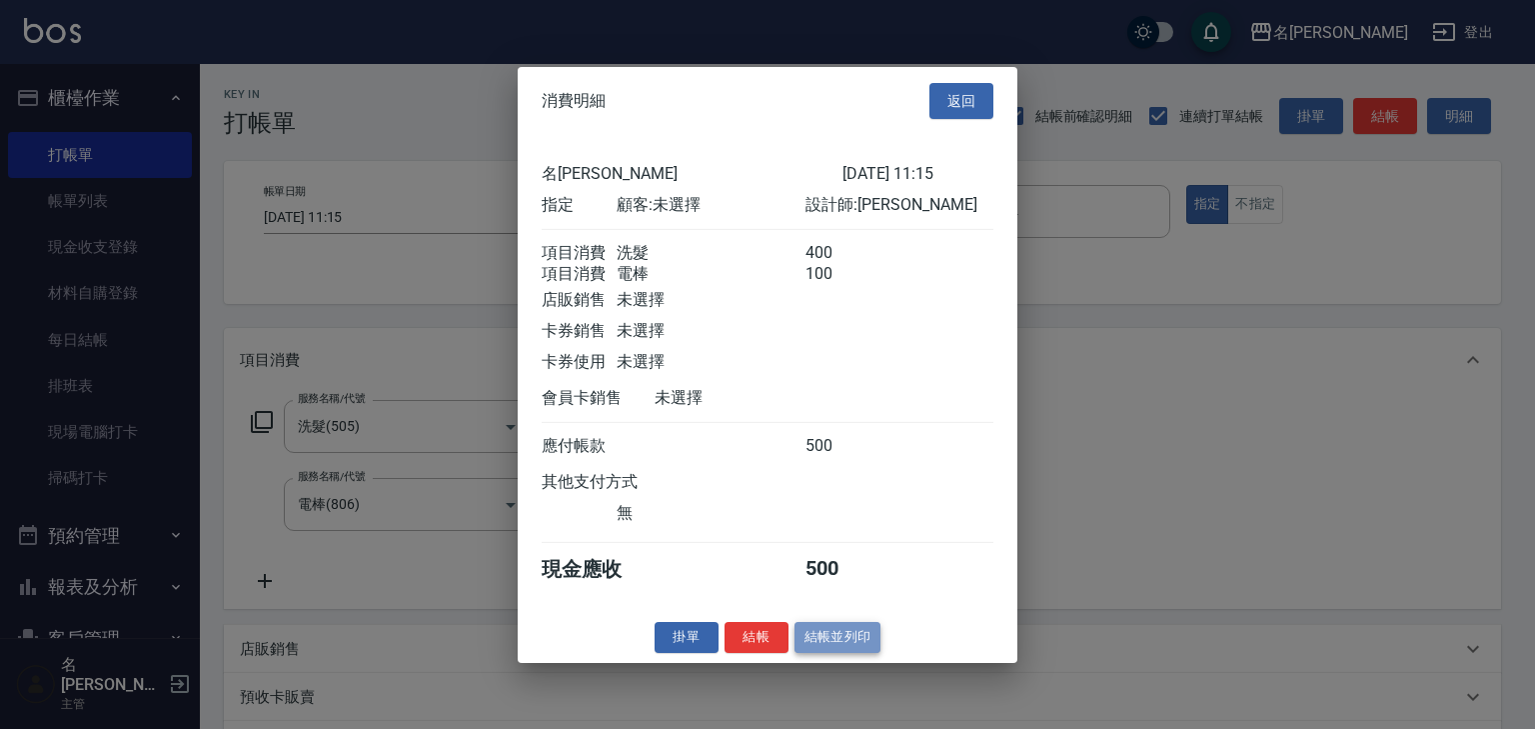
click at [850, 652] on button "結帳並列印" at bounding box center [838, 637] width 87 height 31
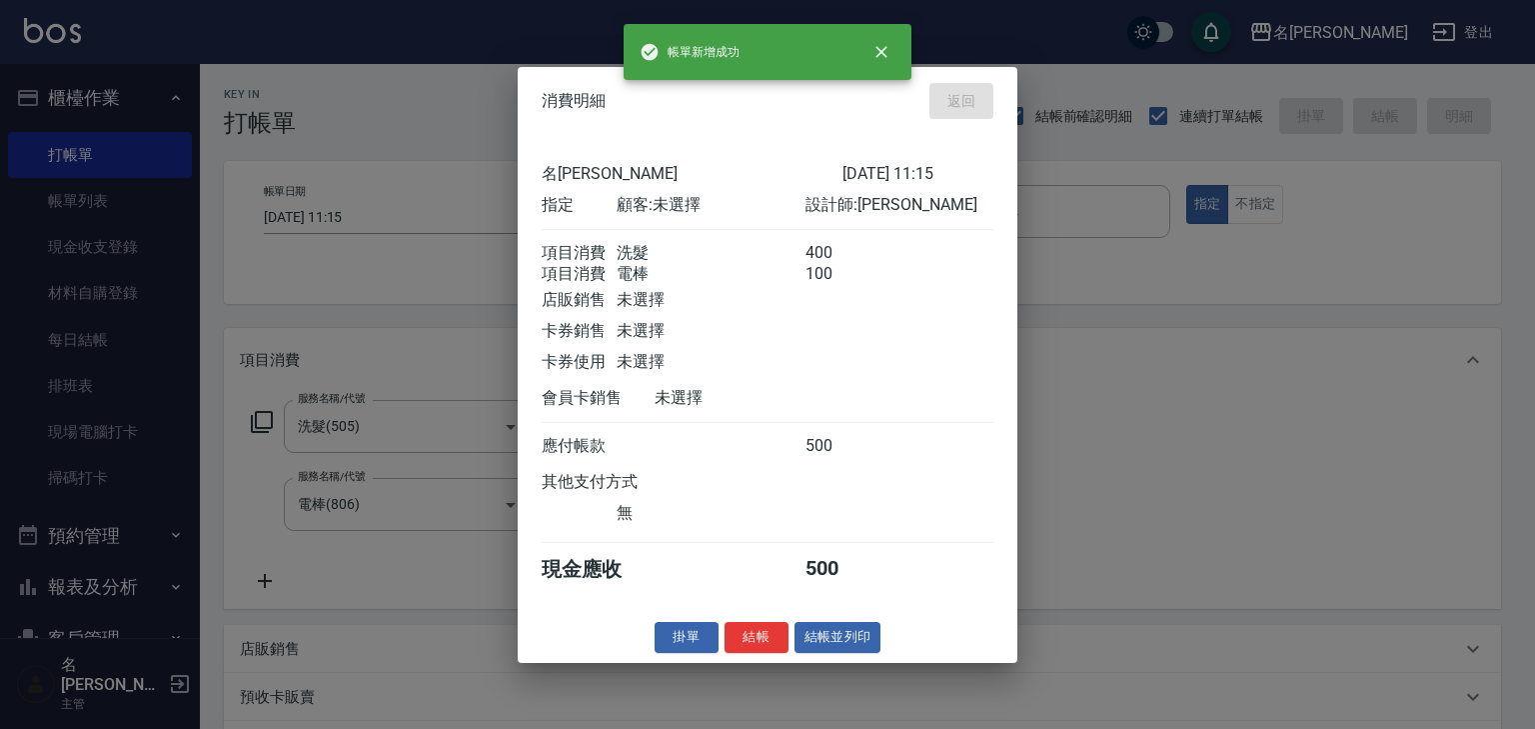
type input "2025/09/25 11:18"
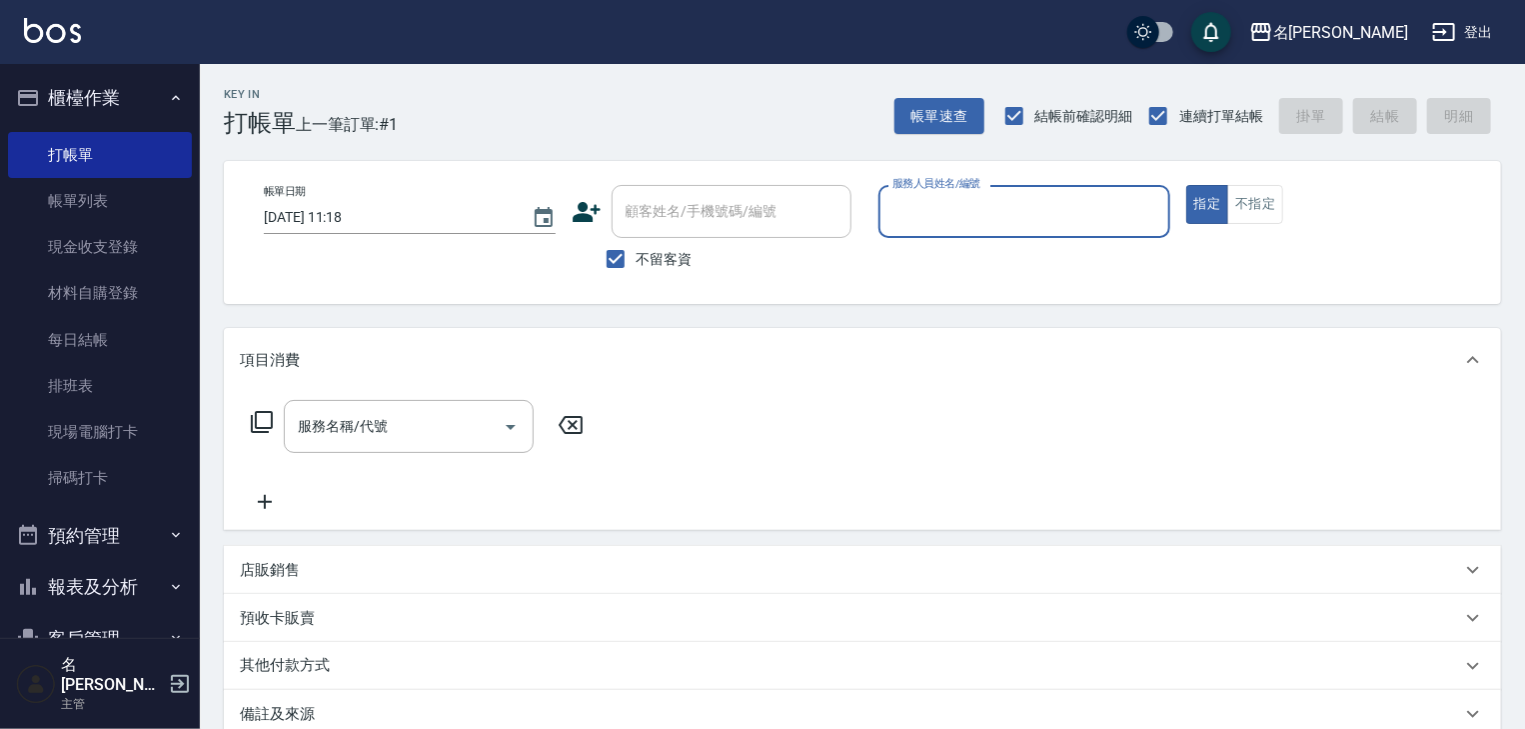
click at [1065, 220] on input "服務人員姓名/編號" at bounding box center [1025, 211] width 274 height 35
click at [1043, 249] on div "陳麗君 -0" at bounding box center [1025, 262] width 292 height 33
type input "陳麗君-0"
click at [480, 418] on input "服務名稱/代號" at bounding box center [394, 426] width 202 height 35
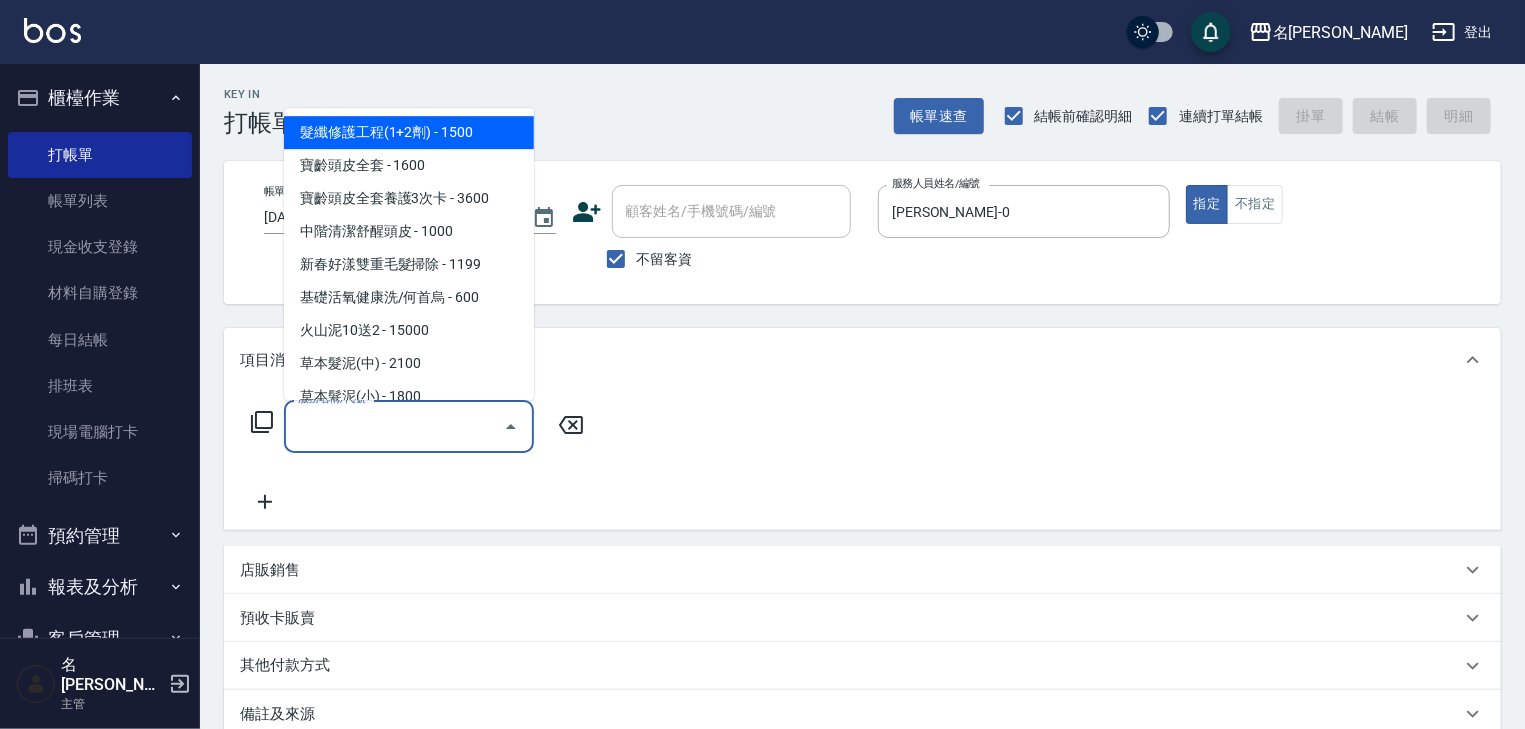
type input "5"
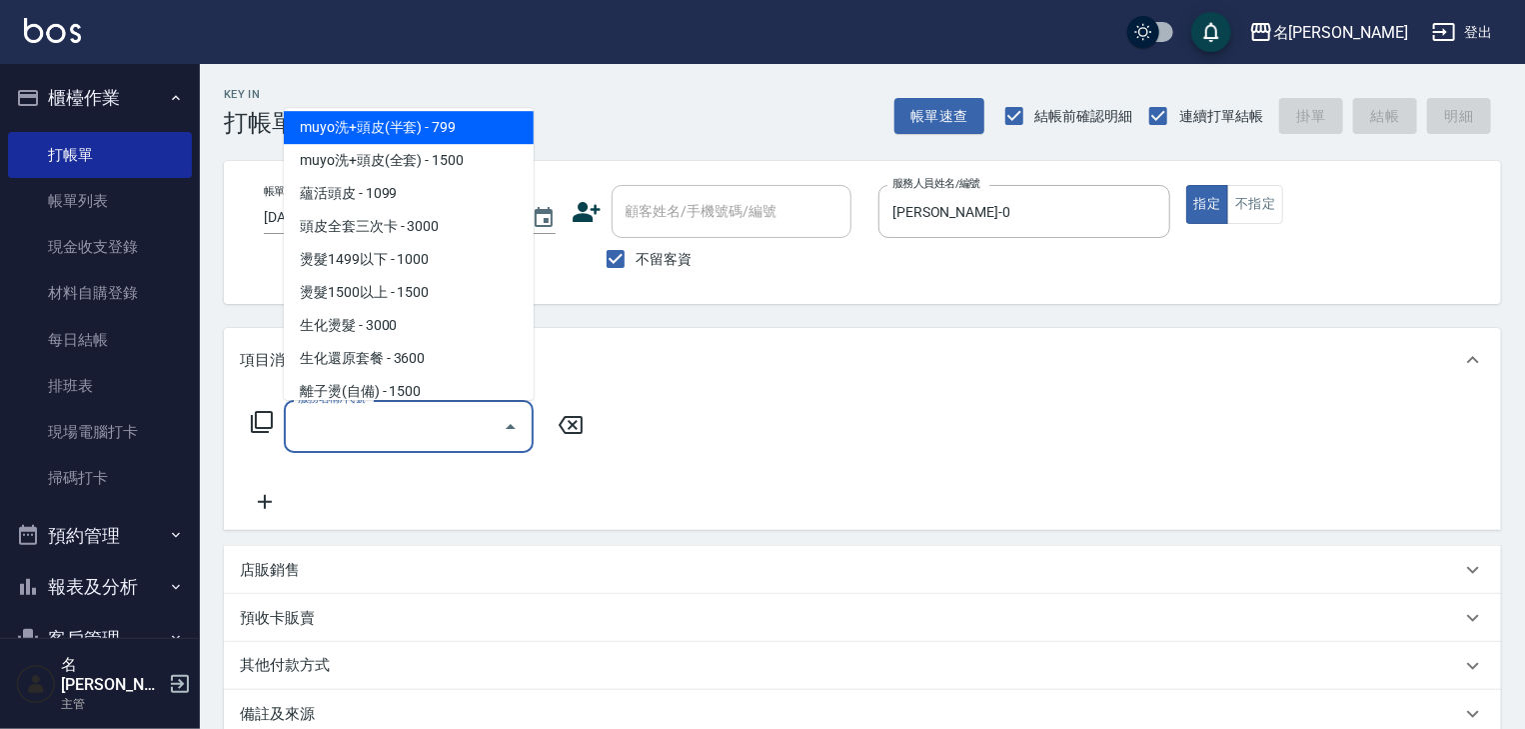
scroll to position [640, 0]
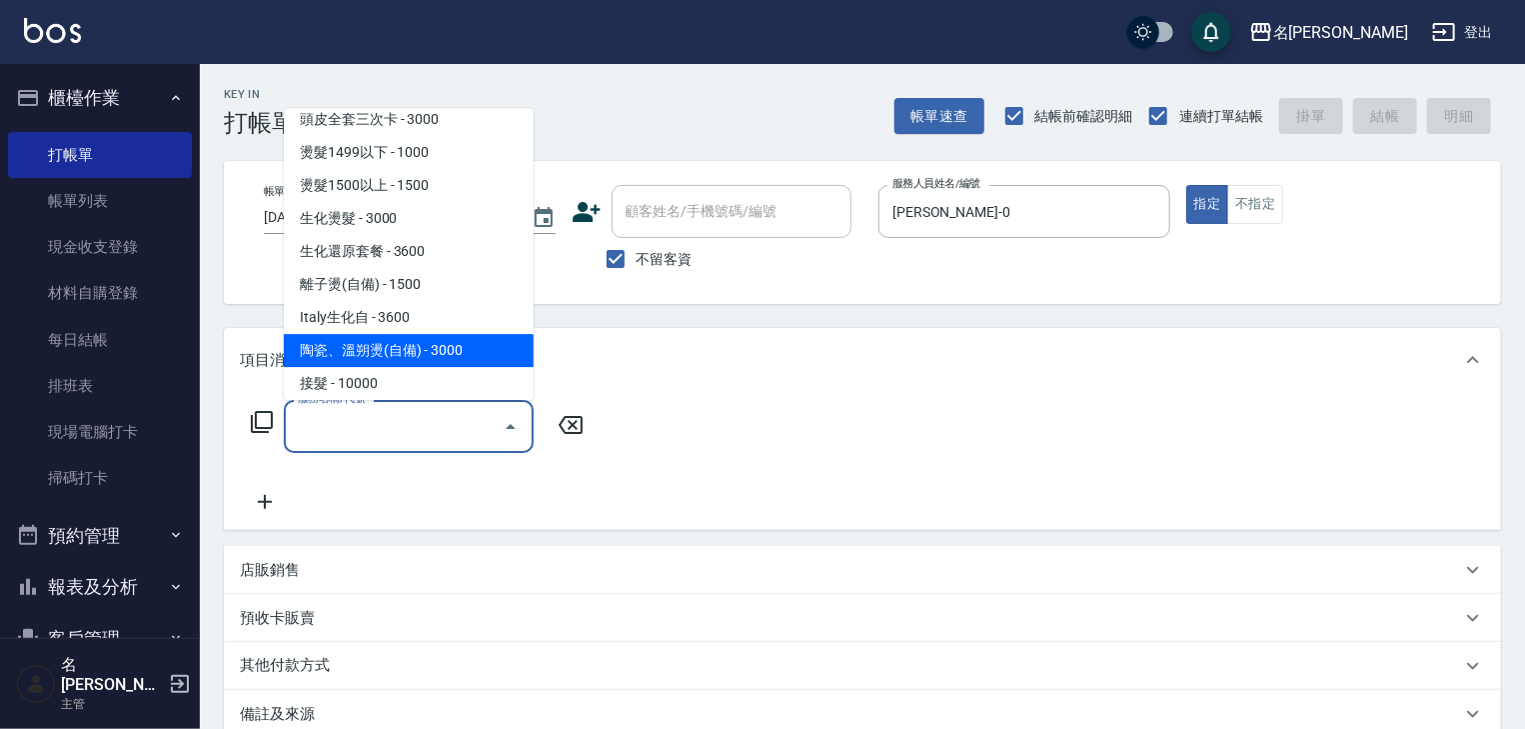
click at [400, 351] on span "陶瓷、溫朔燙(自備) - 3000" at bounding box center [409, 351] width 250 height 33
type input "陶瓷、溫朔燙(自備)(216)"
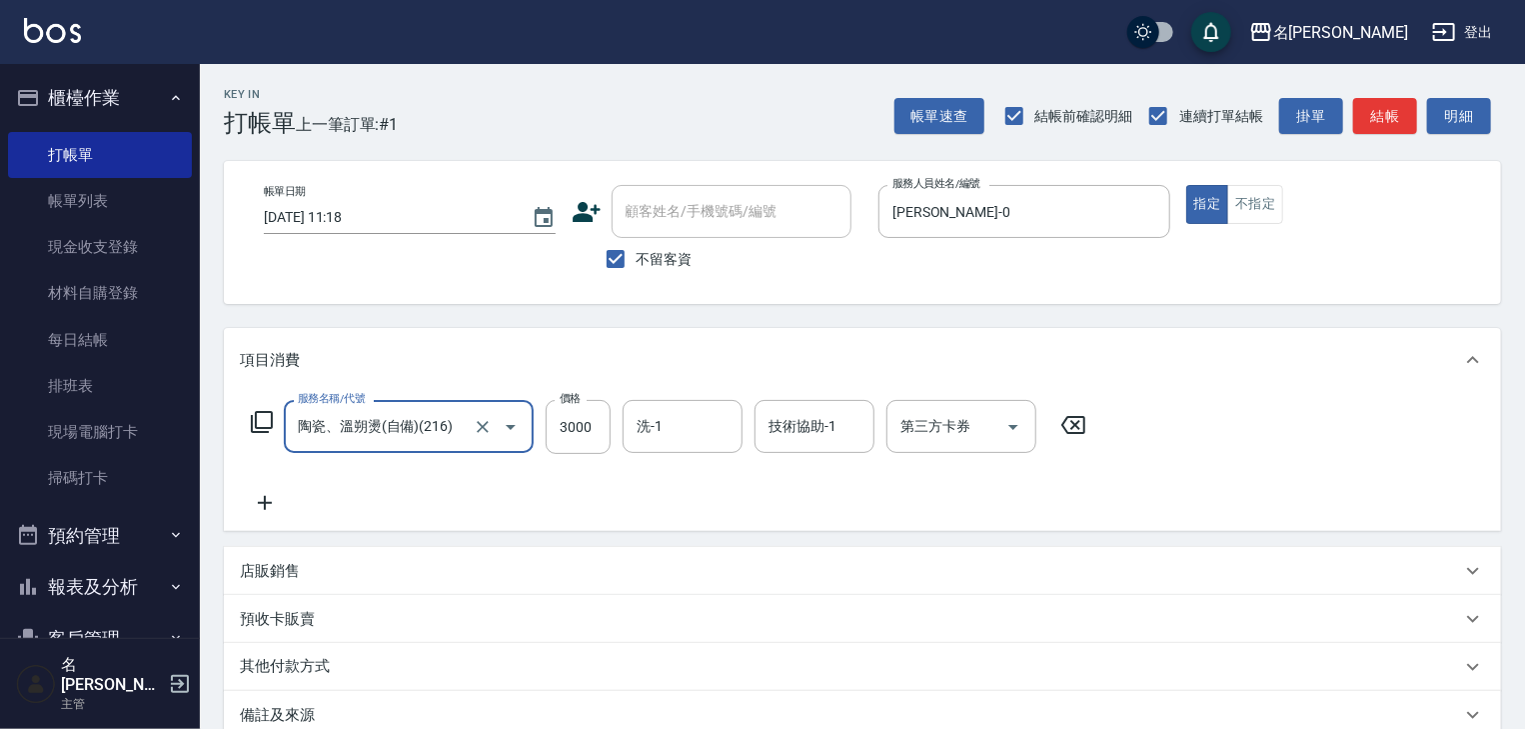
click at [273, 499] on icon at bounding box center [265, 503] width 50 height 24
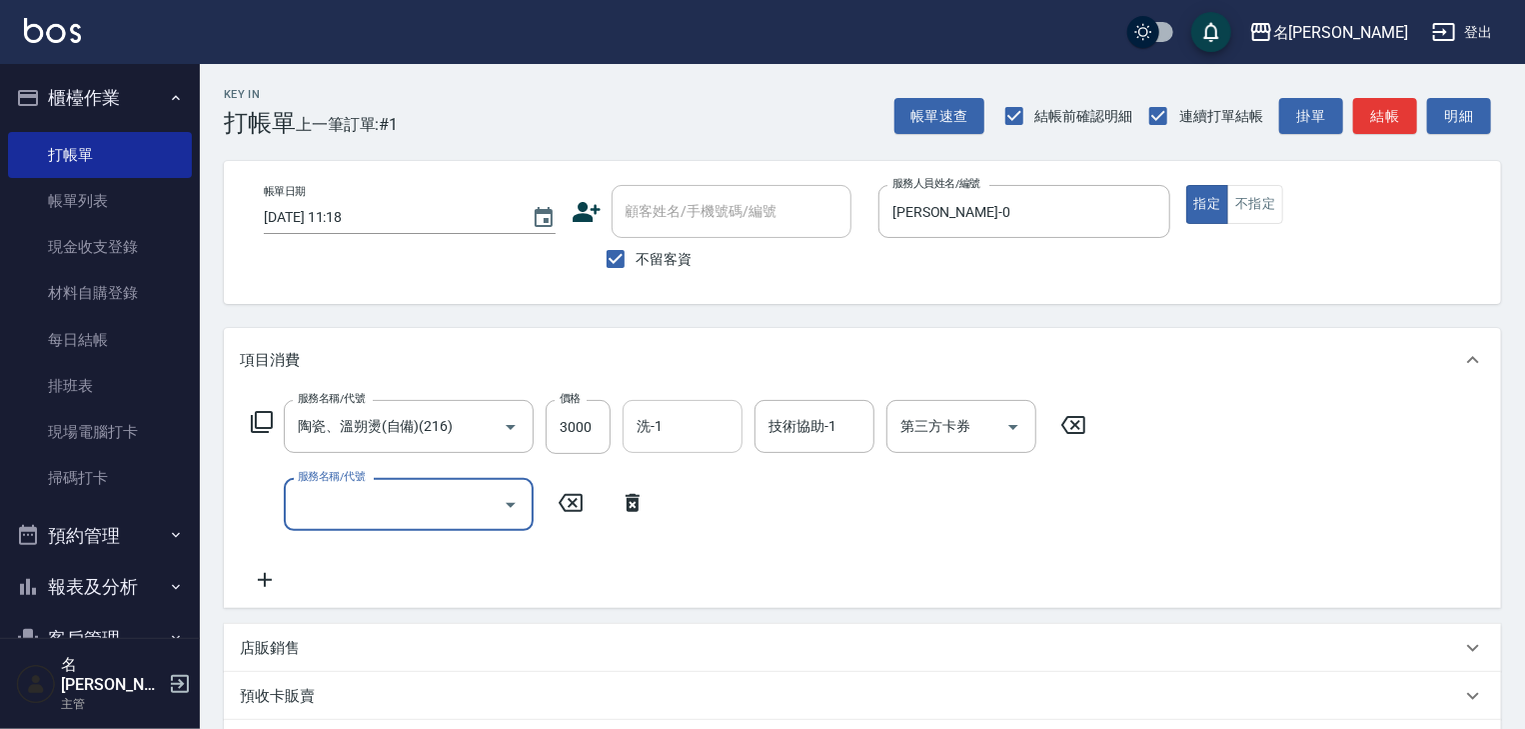
click at [694, 451] on div "洗-1" at bounding box center [683, 426] width 120 height 53
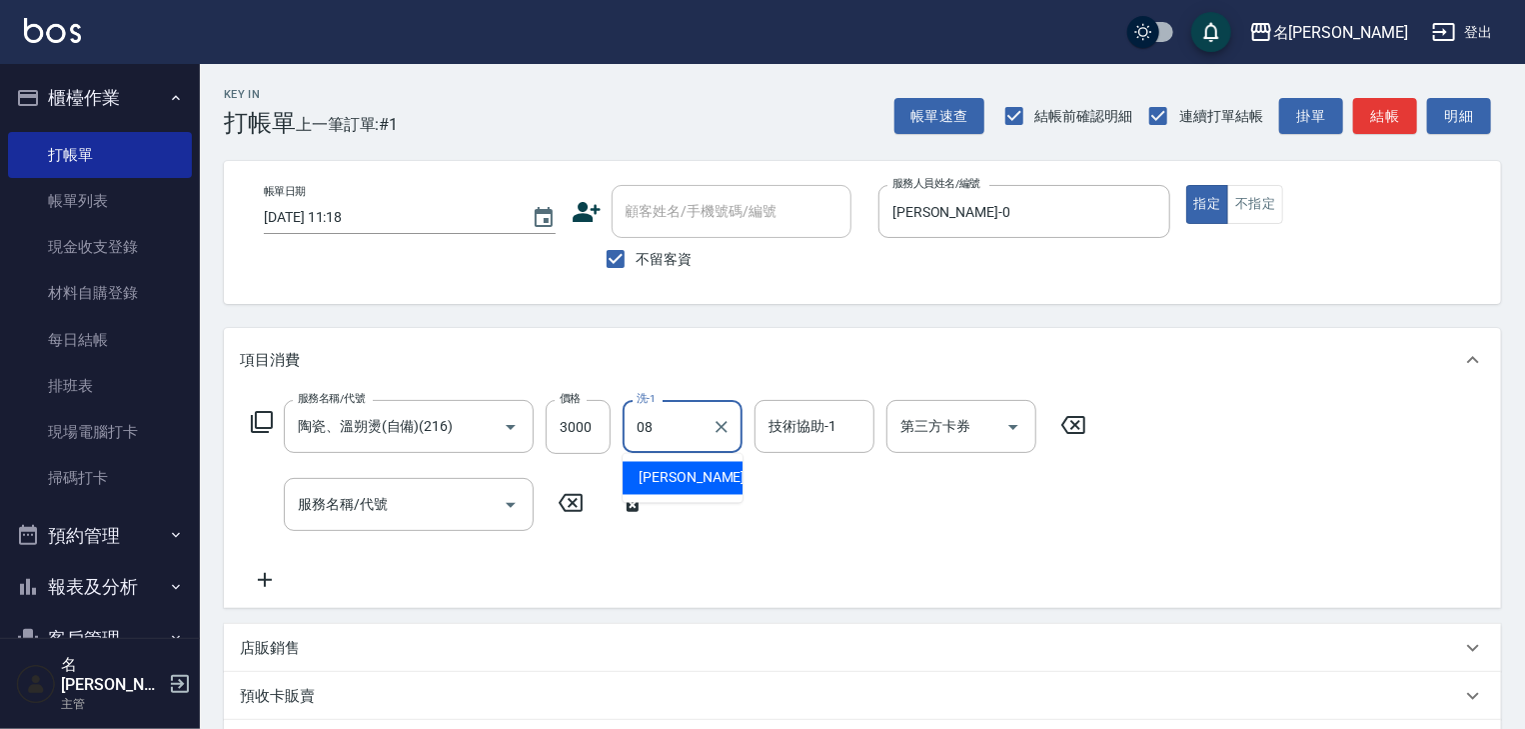
drag, startPoint x: 696, startPoint y: 456, endPoint x: 696, endPoint y: 469, distance: 13.0
click at [696, 465] on div "[PERSON_NAME] -08" at bounding box center [683, 478] width 120 height 33
type input "[PERSON_NAME]-08"
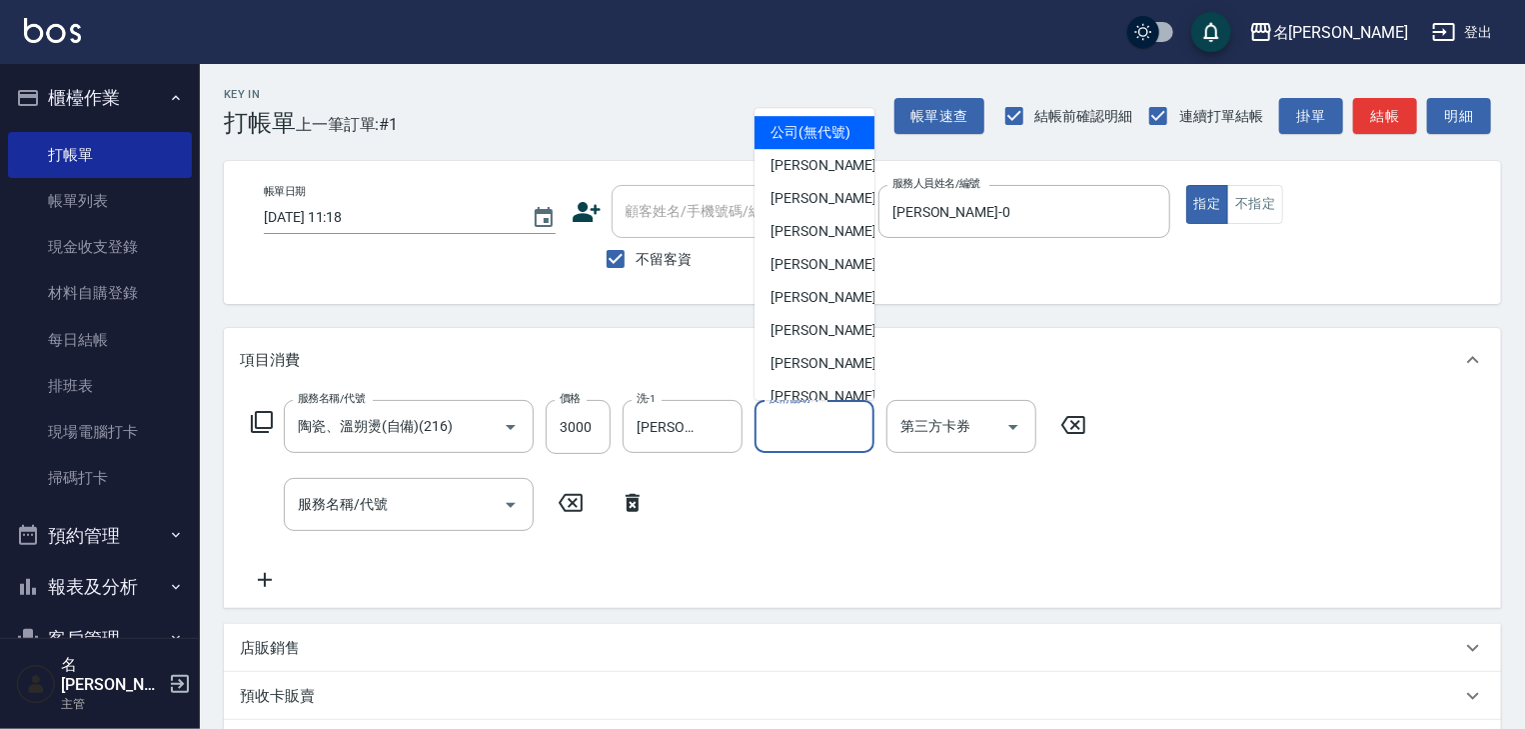
click at [793, 440] on input "技術協助-1" at bounding box center [815, 426] width 102 height 35
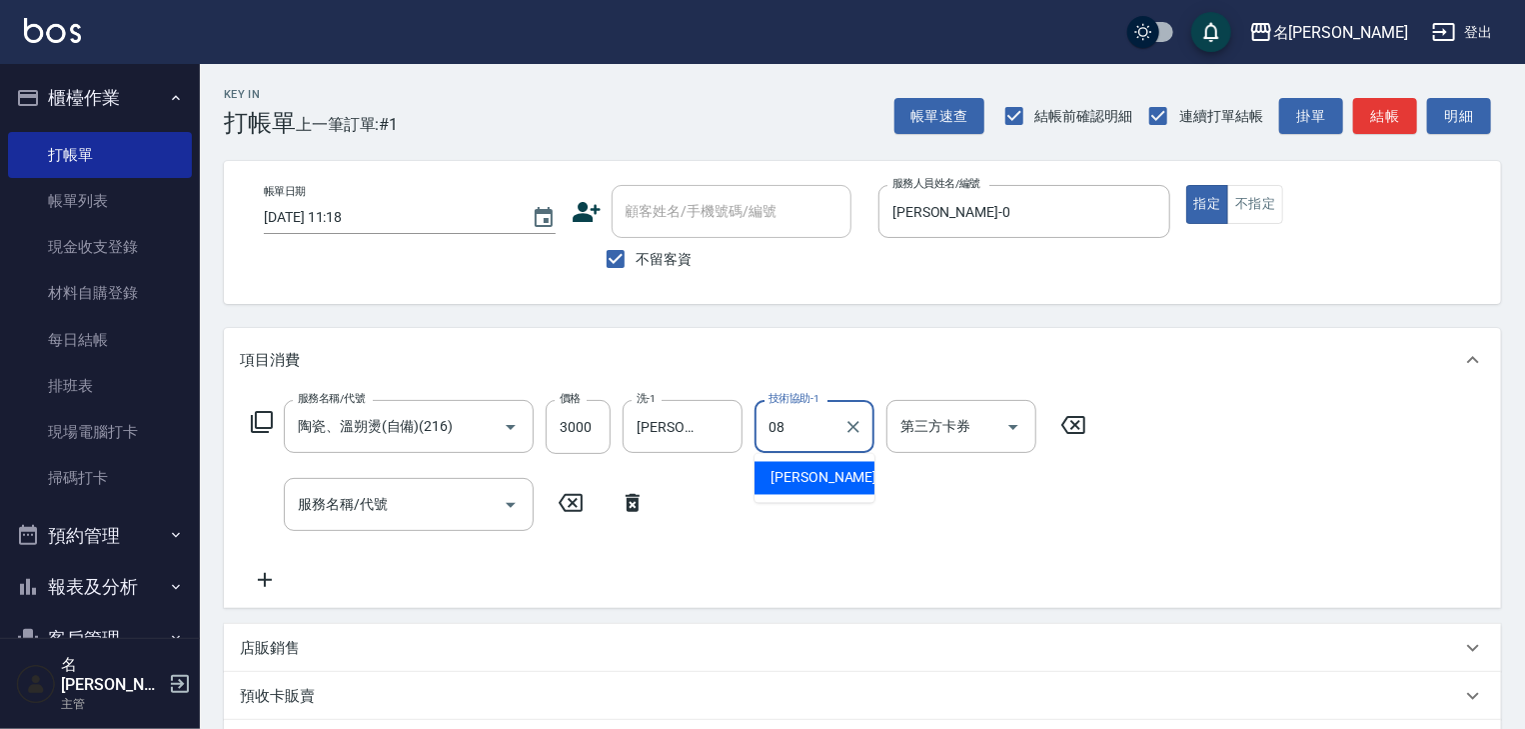
click at [783, 476] on span "[PERSON_NAME] -08" at bounding box center [834, 478] width 126 height 21
type input "[PERSON_NAME]-08"
click at [333, 520] on input "服務名稱/代號" at bounding box center [394, 504] width 202 height 35
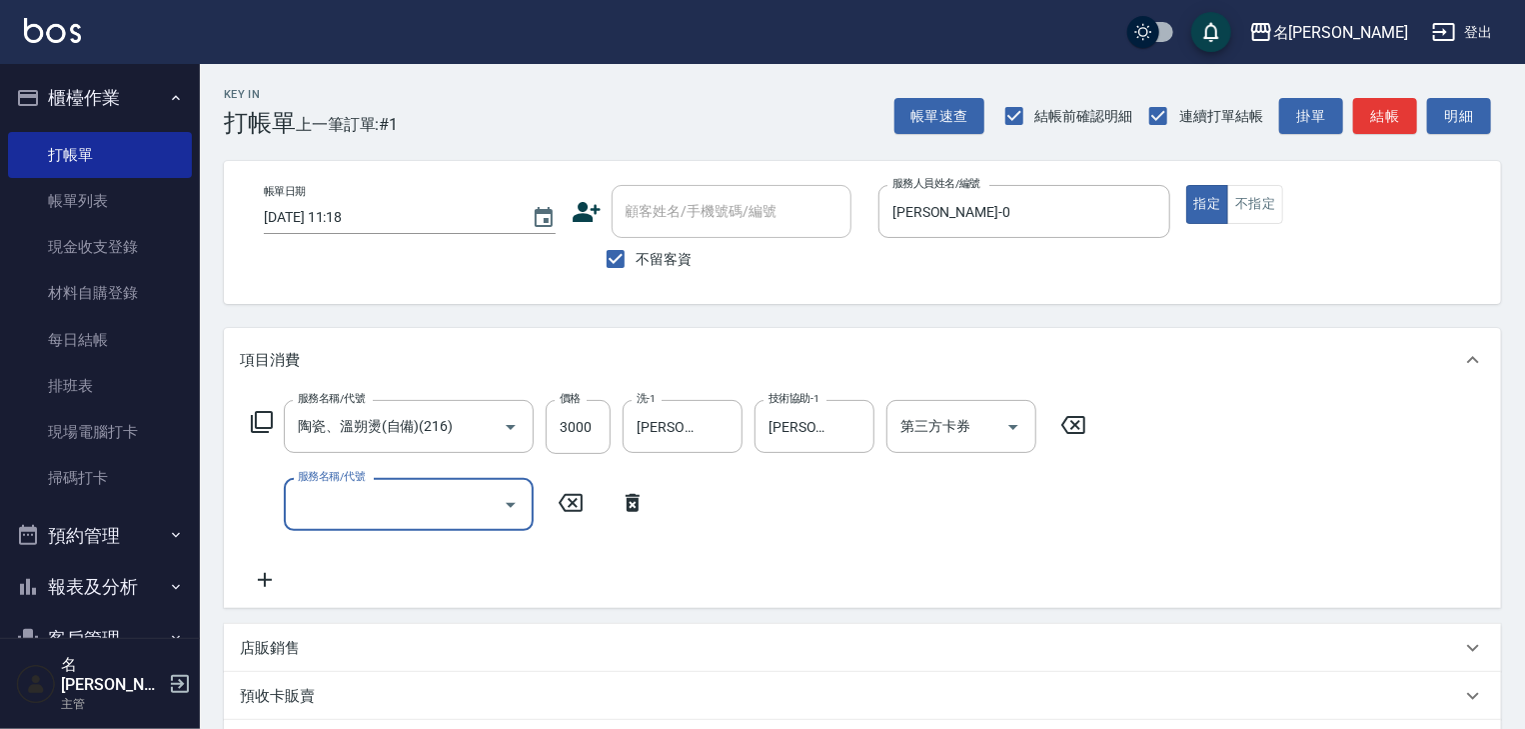
click at [357, 496] on input "服務名稱/代號" at bounding box center [394, 504] width 202 height 35
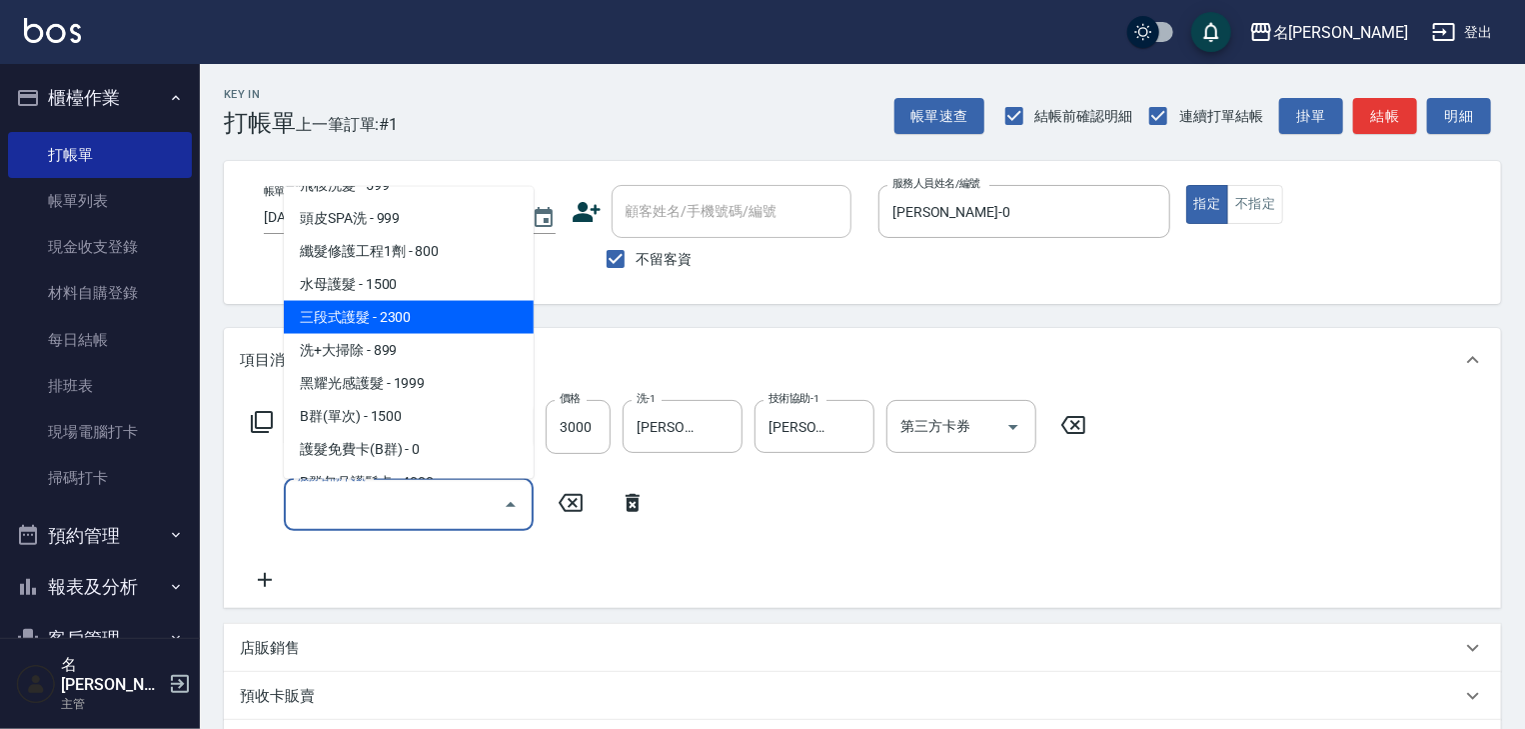
scroll to position [1599, 0]
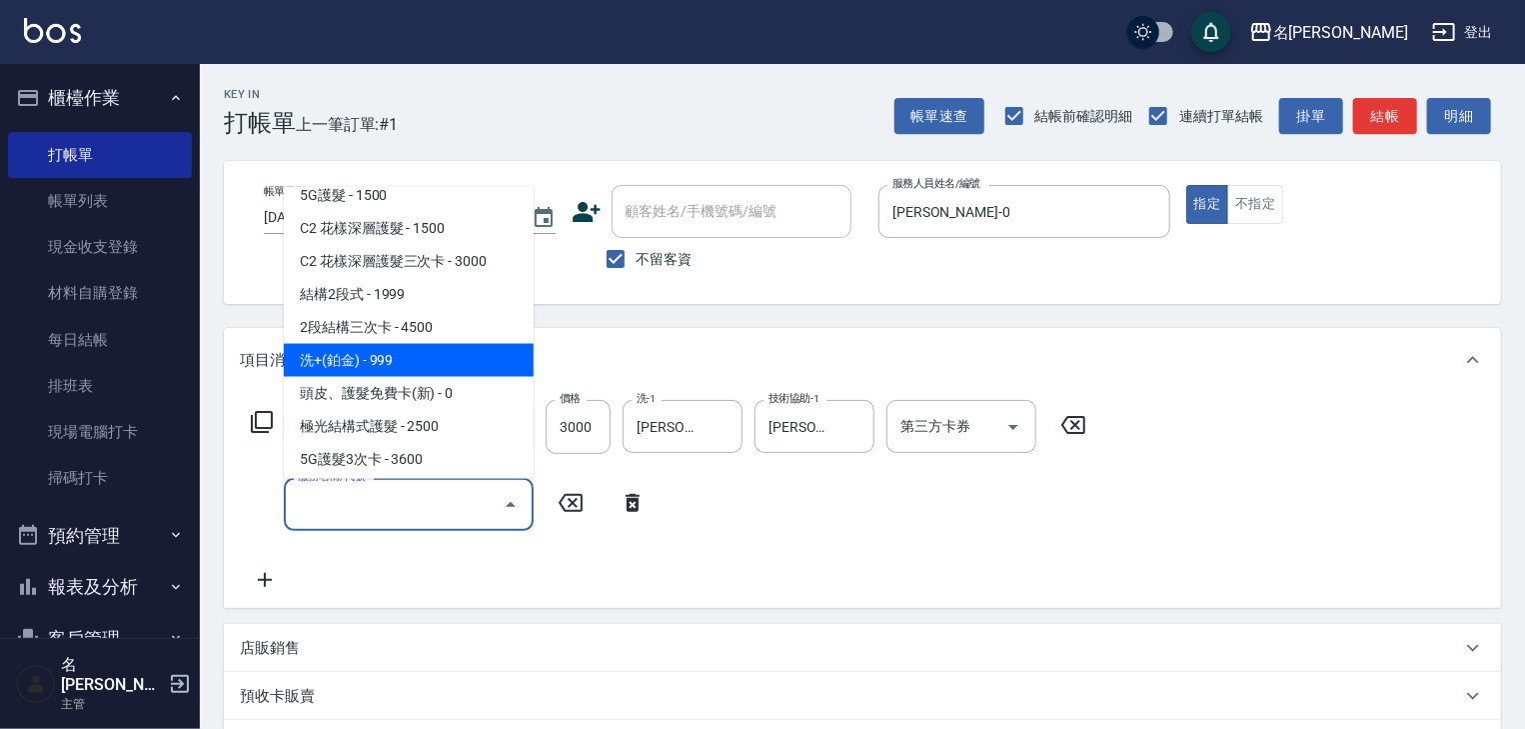
click at [391, 370] on span "洗+(鉑金) - 999" at bounding box center [409, 360] width 250 height 33
type input "洗+(鉑金)(640)"
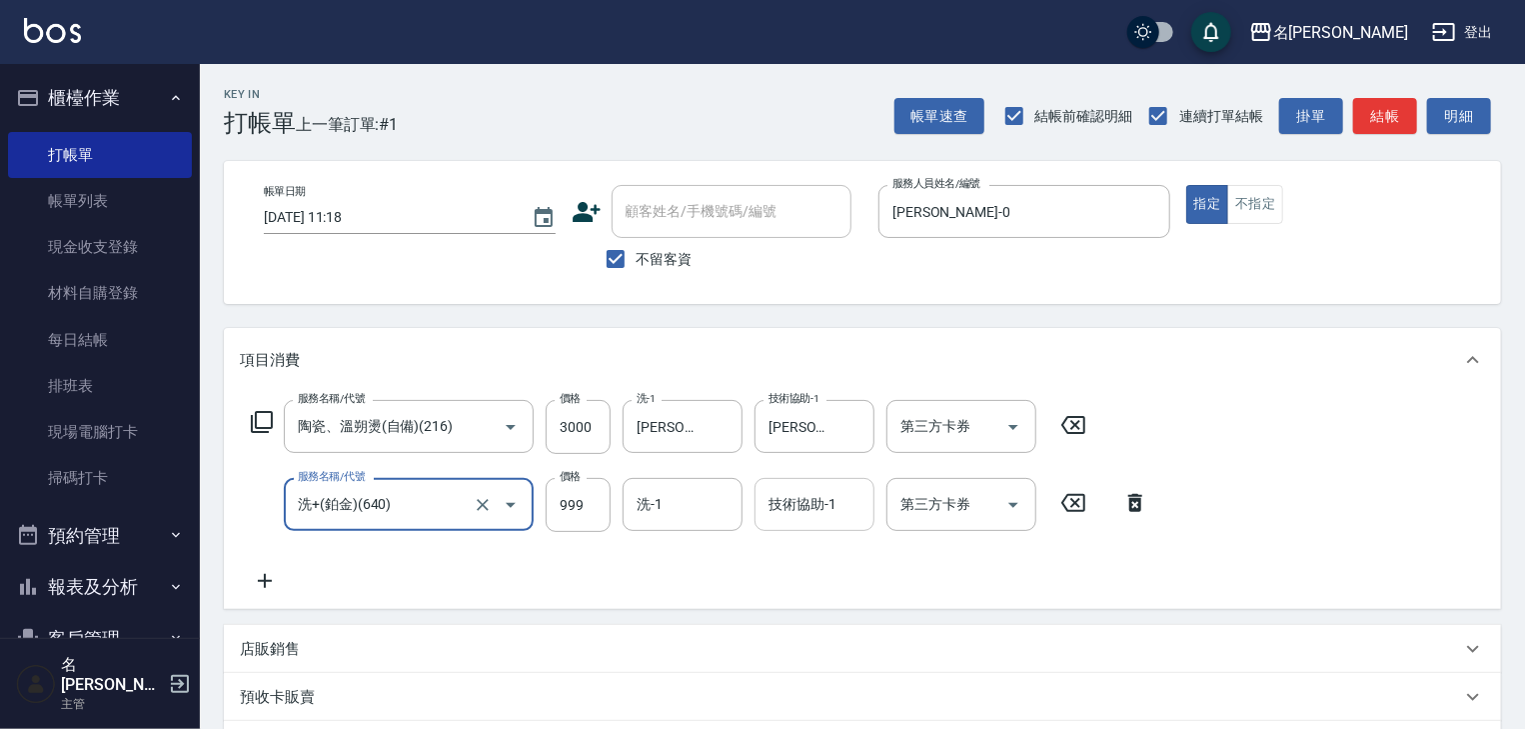
click at [814, 523] on div "技術協助-1" at bounding box center [815, 504] width 120 height 53
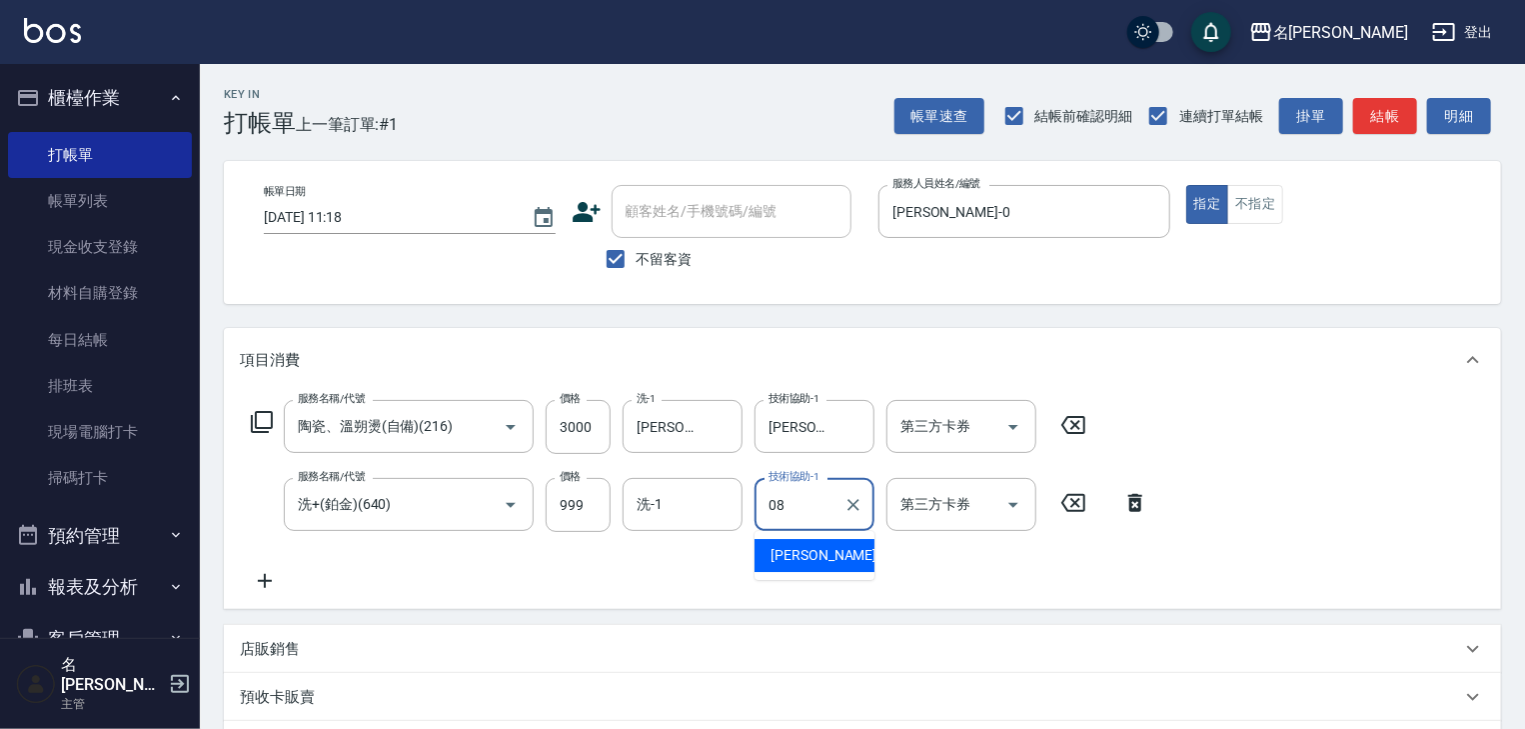
click at [824, 552] on span "[PERSON_NAME] -08" at bounding box center [834, 555] width 126 height 21
type input "[PERSON_NAME]-08"
drag, startPoint x: 1331, startPoint y: 328, endPoint x: 1319, endPoint y: 340, distance: 17.0
drag, startPoint x: 1319, startPoint y: 340, endPoint x: 628, endPoint y: 589, distance: 735.1
click at [628, 589] on div "服務名稱/代號 陶瓷、溫朔燙(自備)(216) 服務名稱/代號 價格 3000 價格 洗-1 蔡慈恩-08 洗-1 技術協助-1 蔡慈恩-08 技術協助-1 …" at bounding box center [700, 496] width 921 height 193
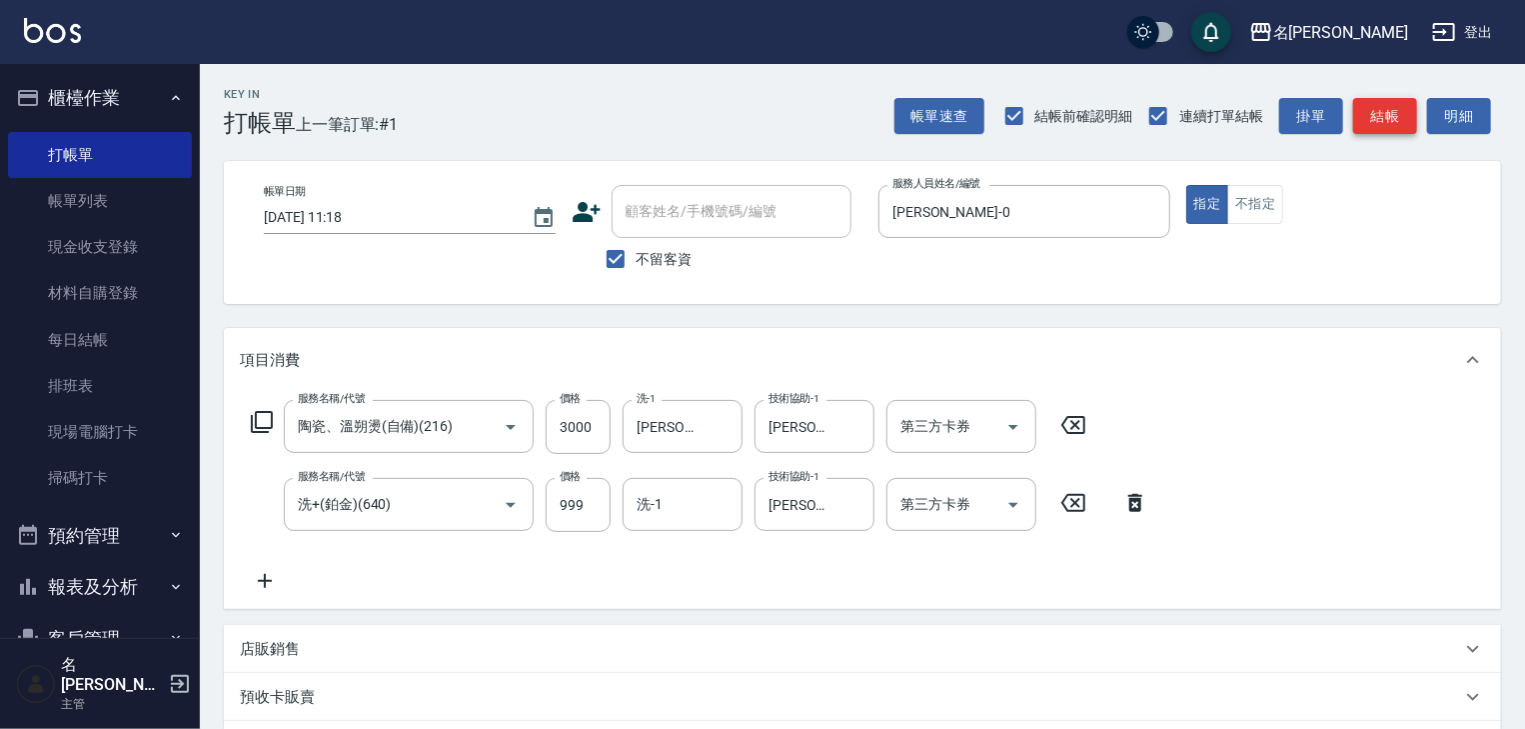
click at [1385, 128] on button "結帳" at bounding box center [1385, 116] width 64 height 37
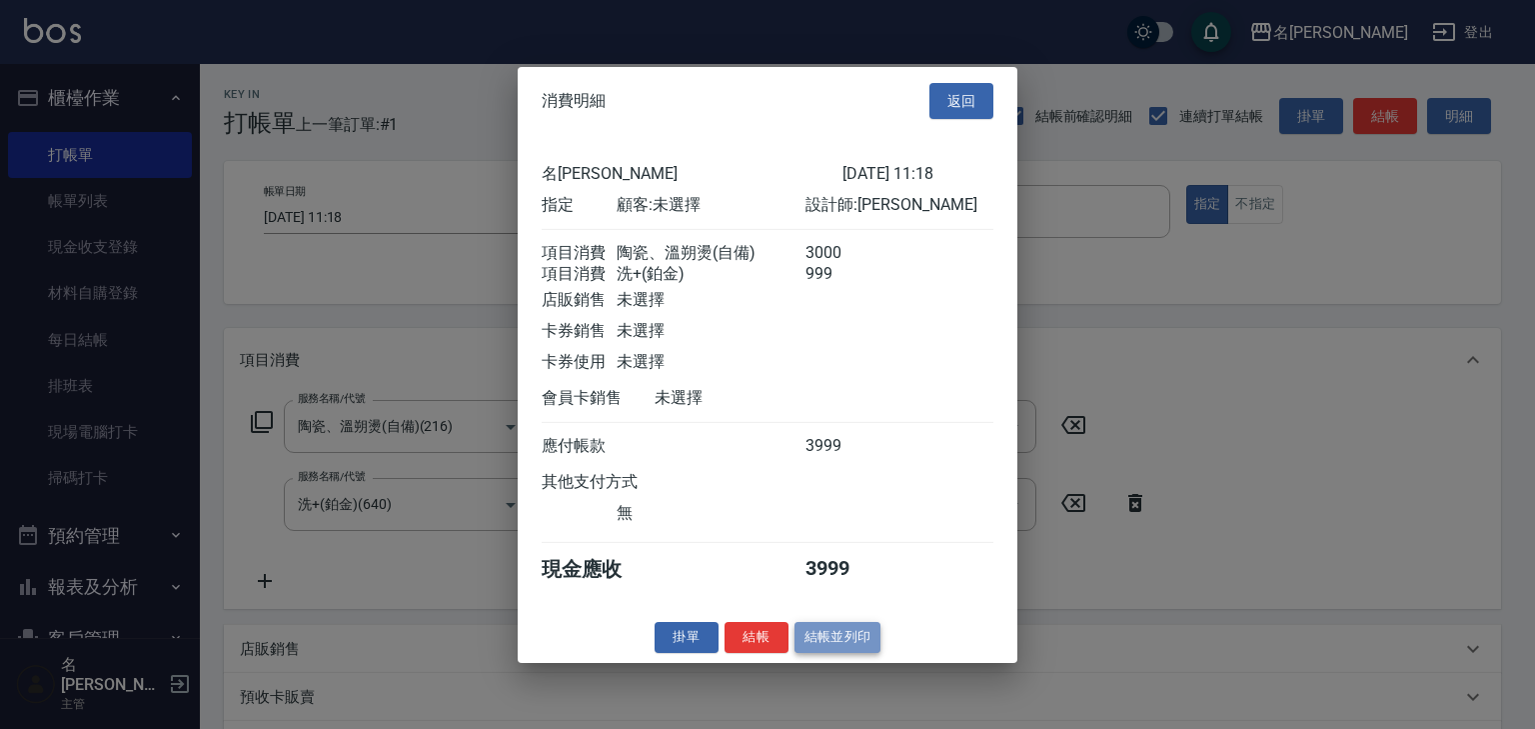
click at [844, 641] on button "結帳並列印" at bounding box center [838, 637] width 87 height 31
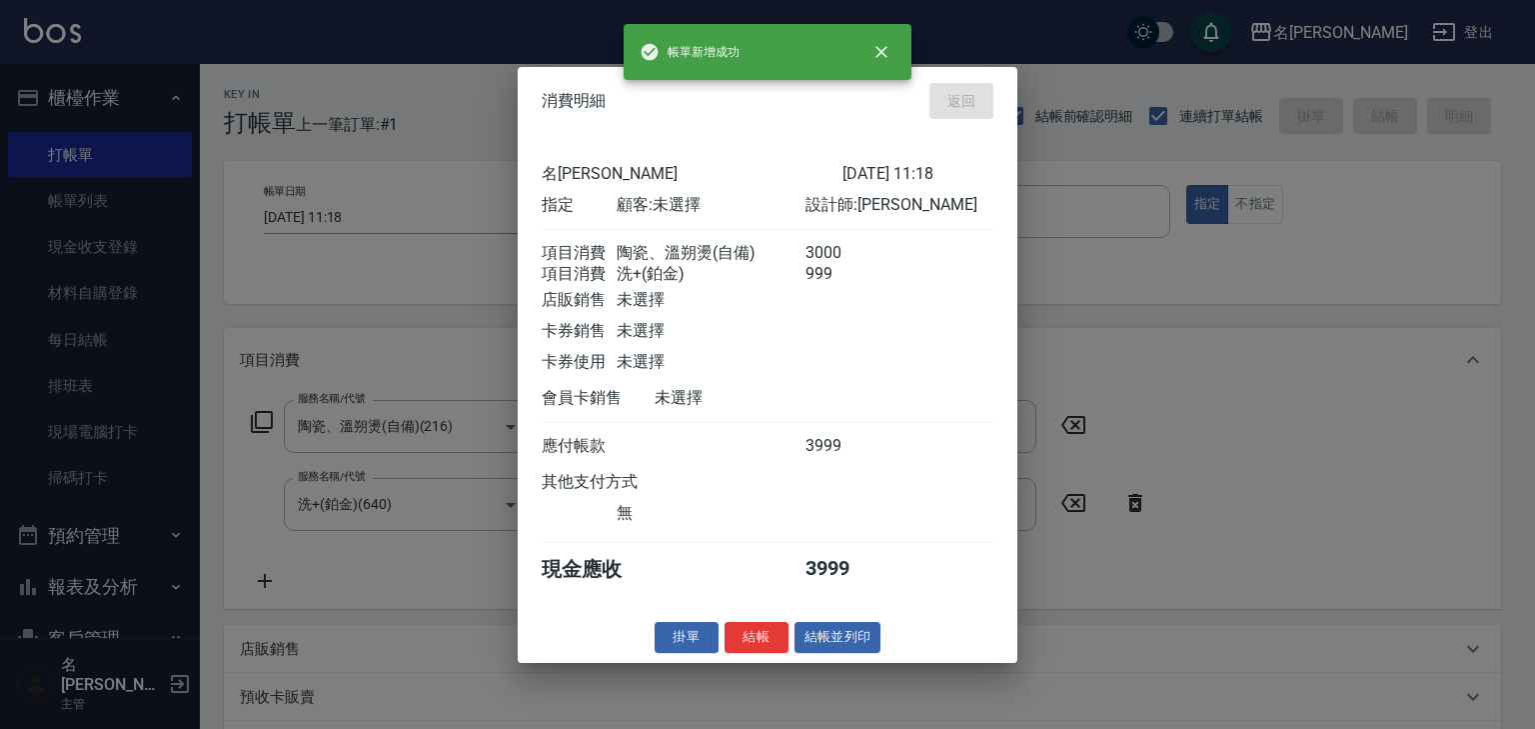
type input "2025/09/25 11:30"
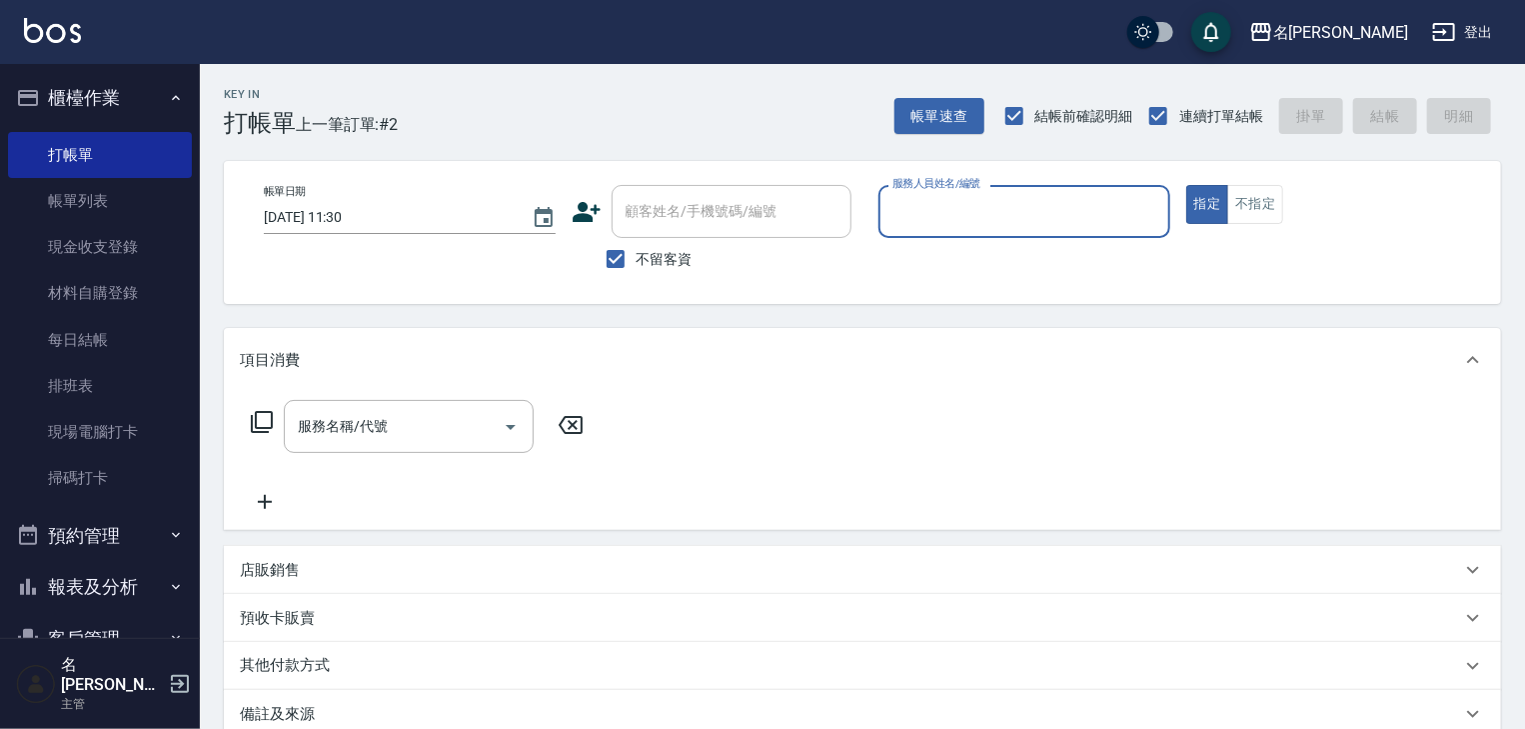
click at [269, 579] on p "店販銷售" at bounding box center [270, 570] width 60 height 21
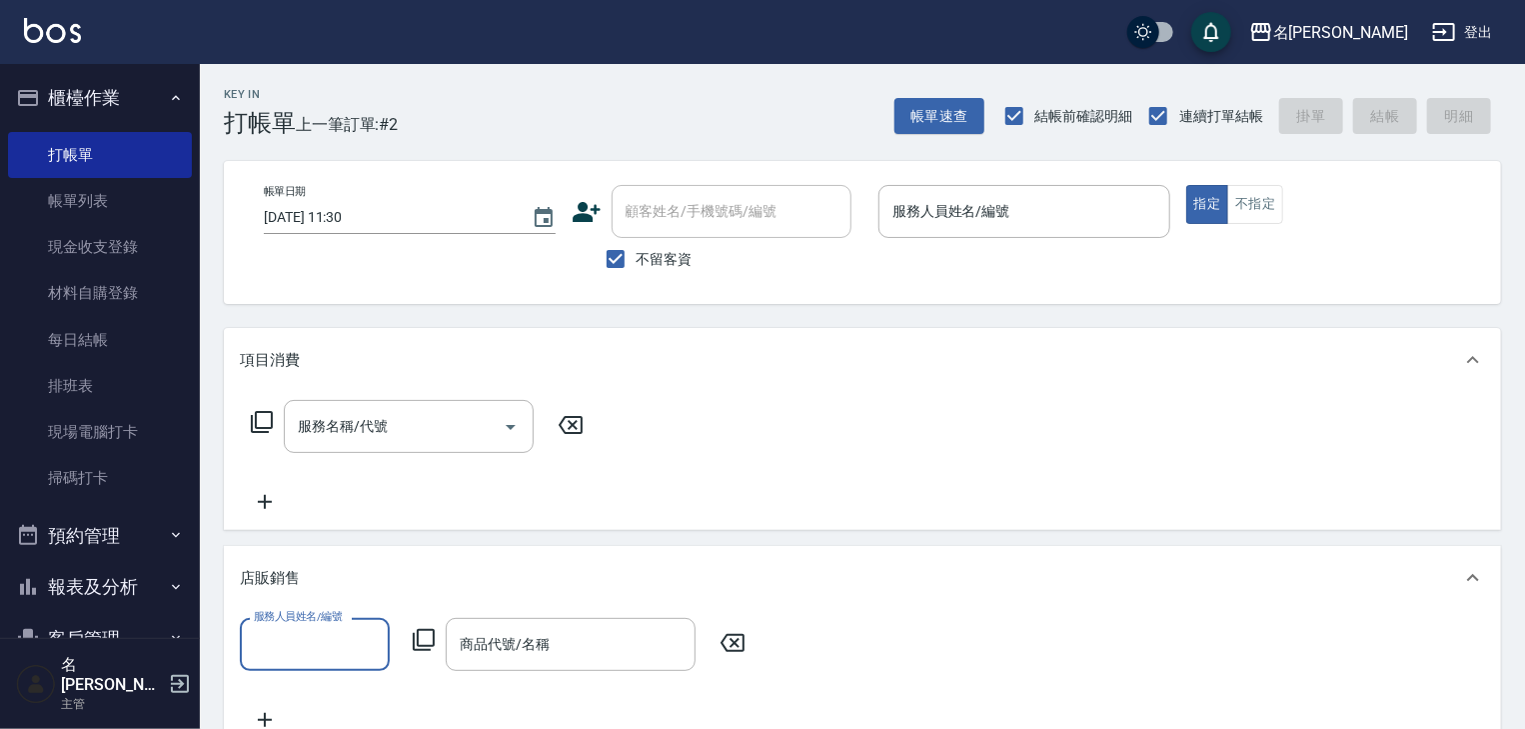
scroll to position [0, 0]
click at [508, 658] on input "商品代號/名稱" at bounding box center [571, 644] width 232 height 35
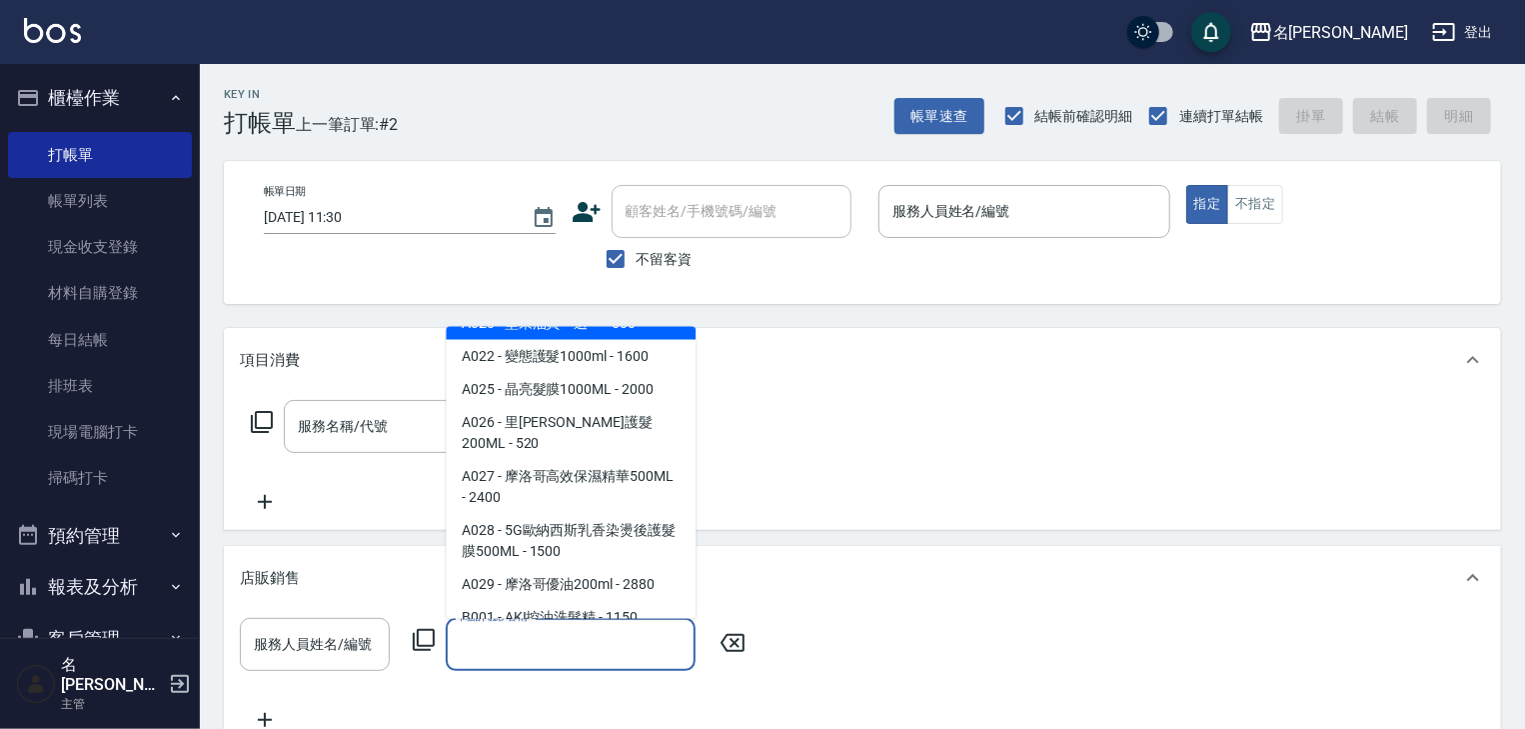
scroll to position [746, 0]
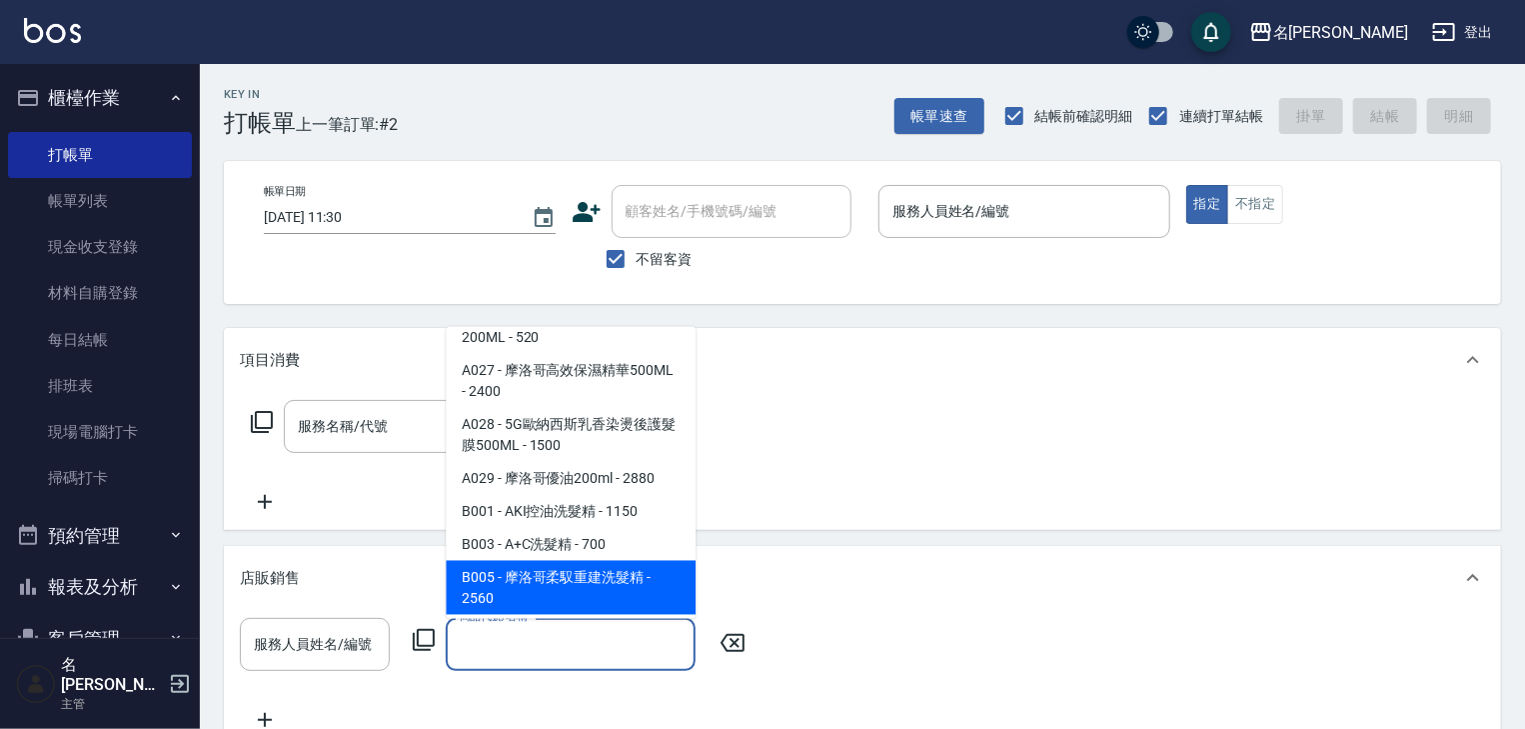
click at [366, 554] on div "店販銷售" at bounding box center [862, 578] width 1277 height 64
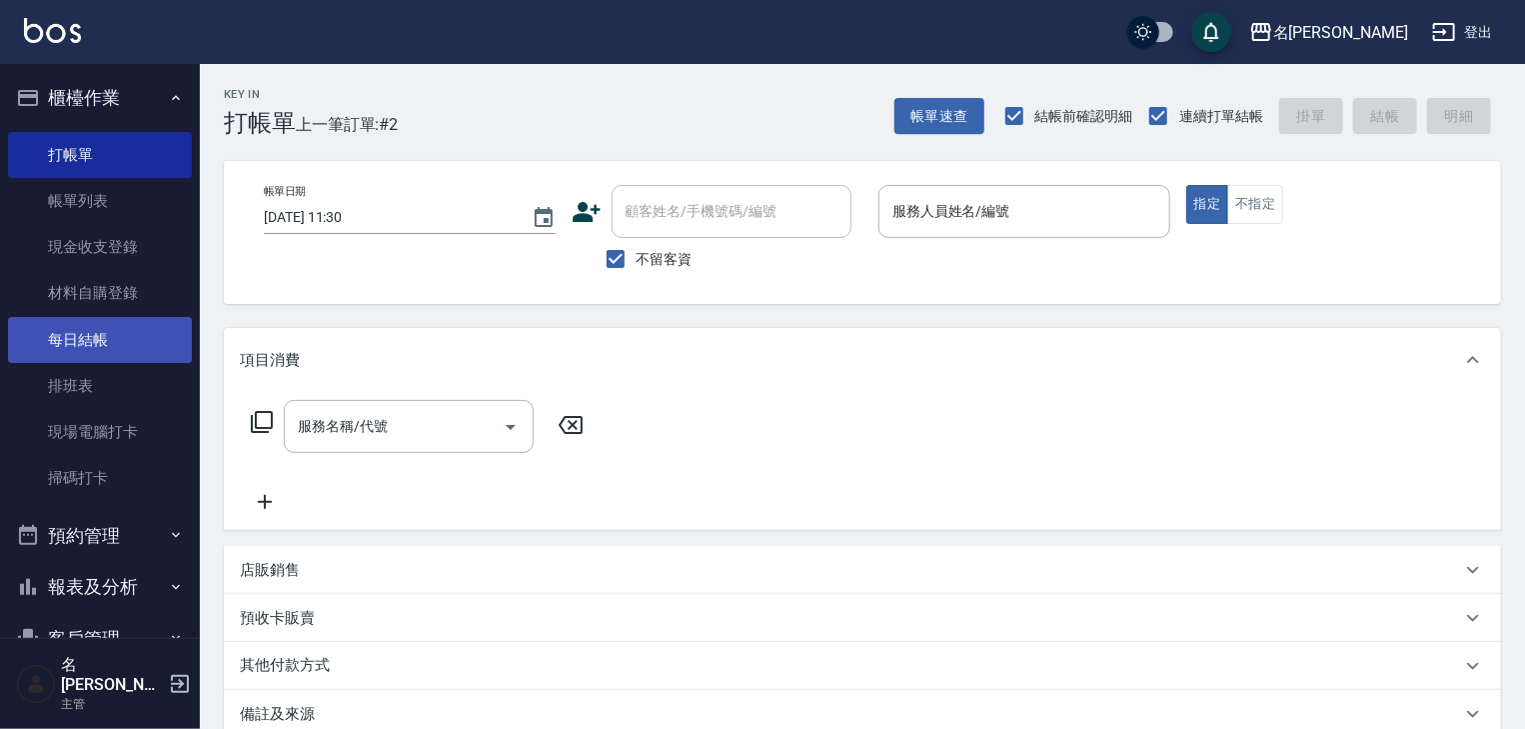
scroll to position [186, 0]
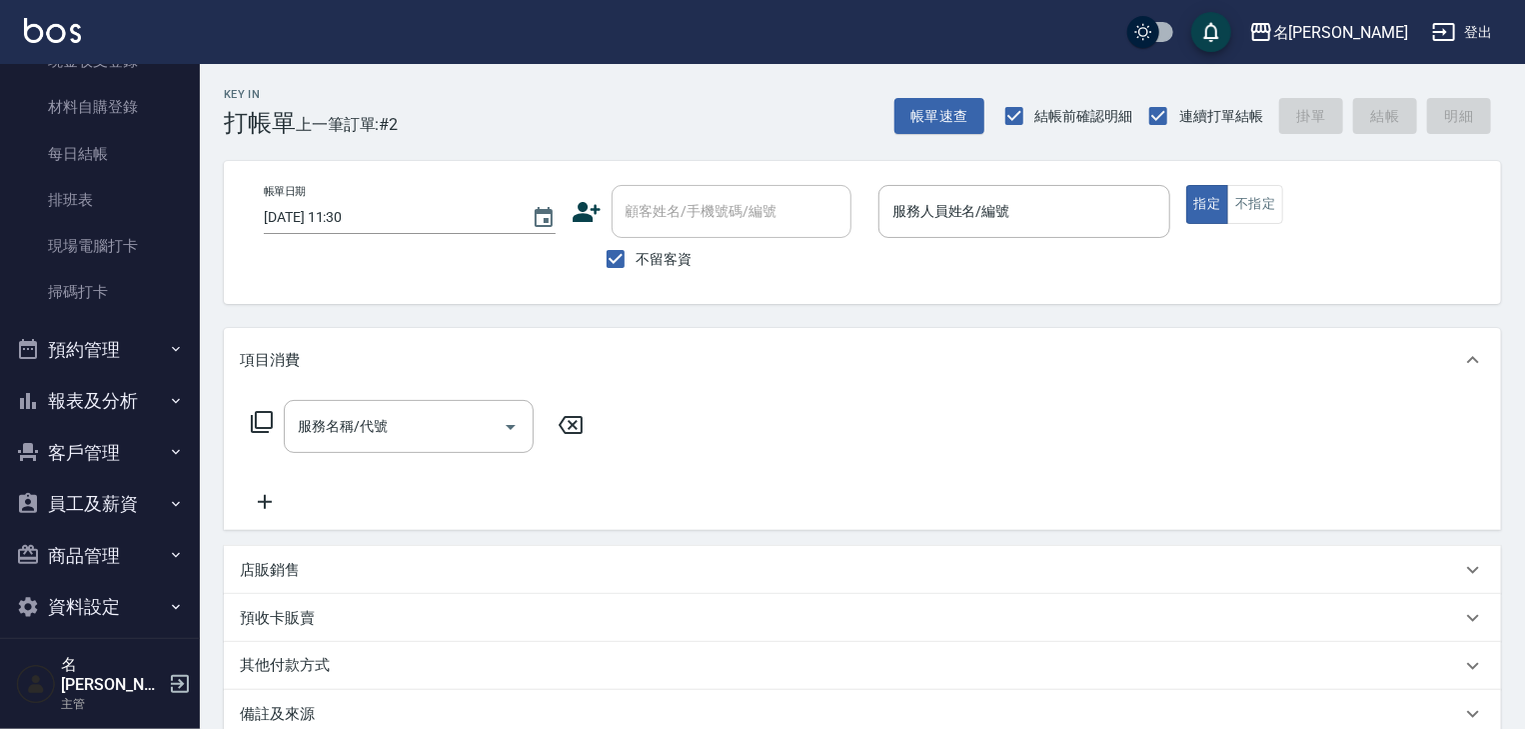
click at [92, 566] on button "商品管理" at bounding box center [100, 556] width 184 height 52
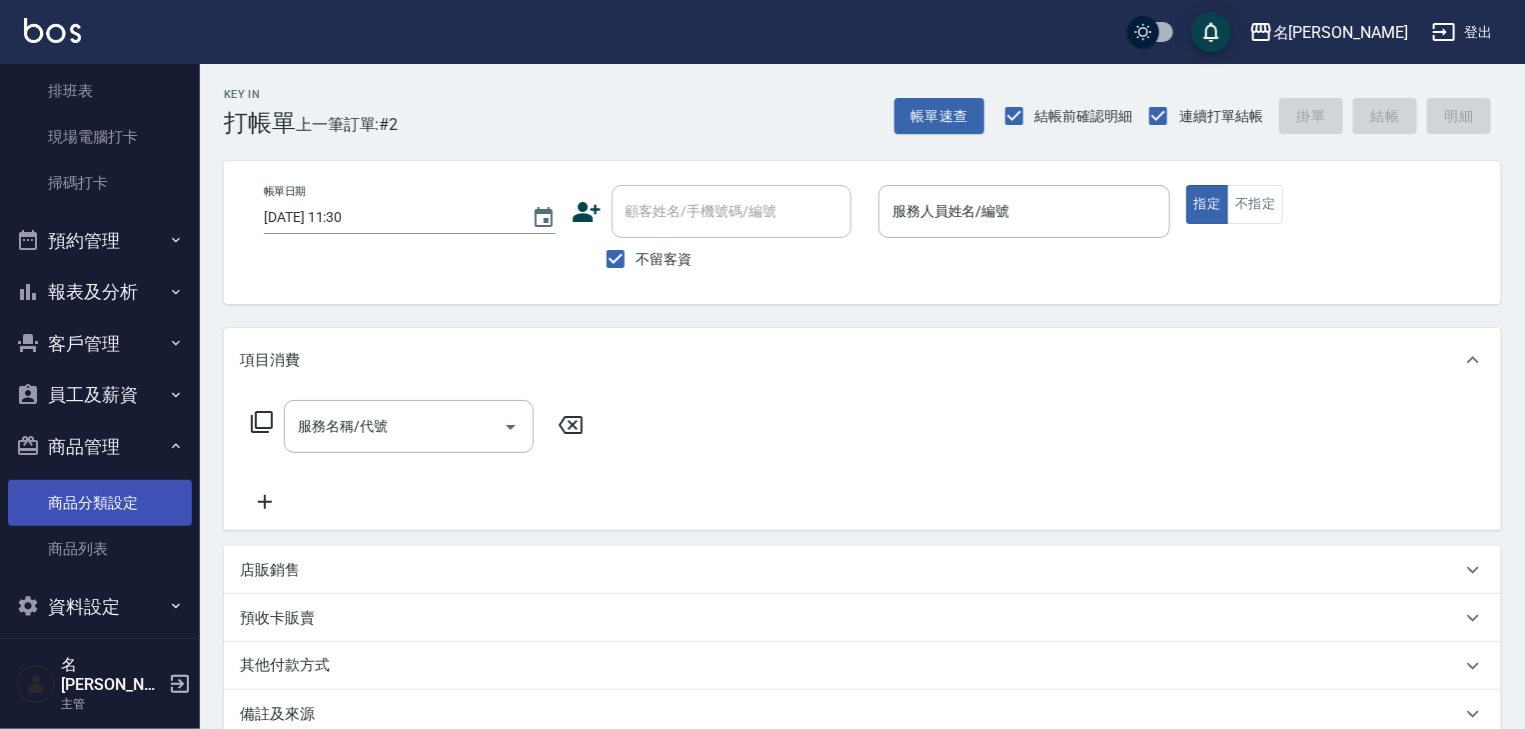
click at [138, 503] on link "商品分類設定" at bounding box center [100, 503] width 184 height 46
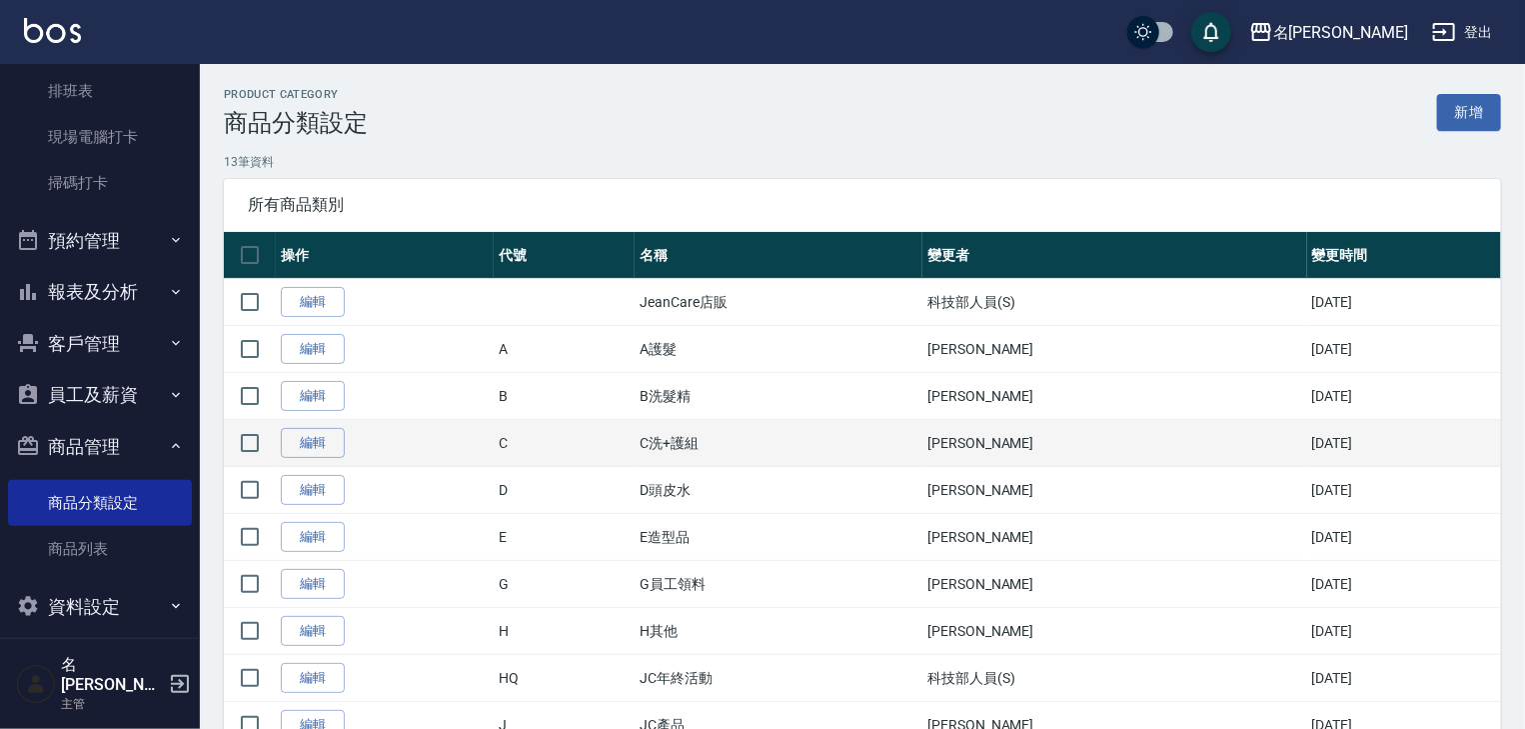
scroll to position [230, 0]
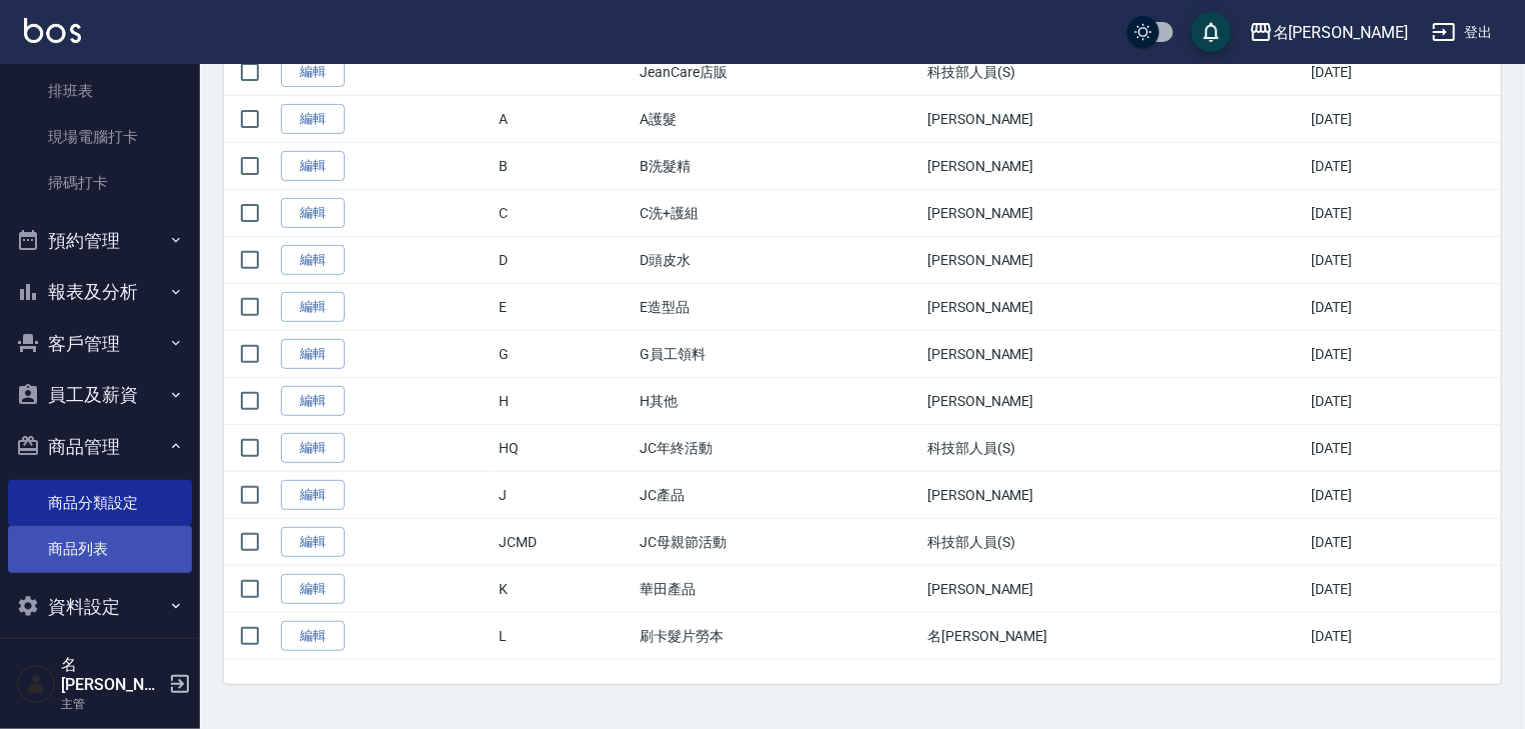
click at [109, 548] on link "商品列表" at bounding box center [100, 549] width 184 height 46
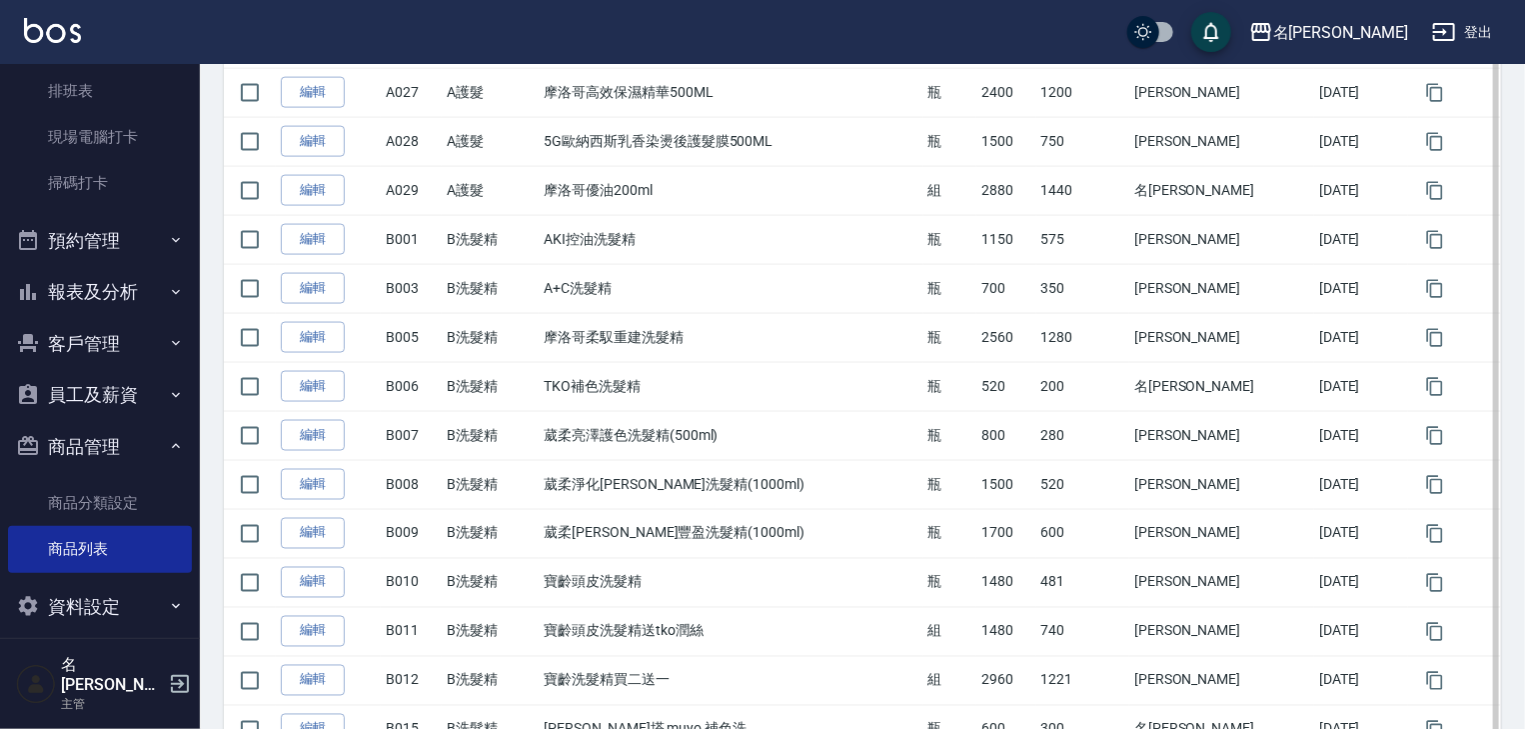
scroll to position [1279, 0]
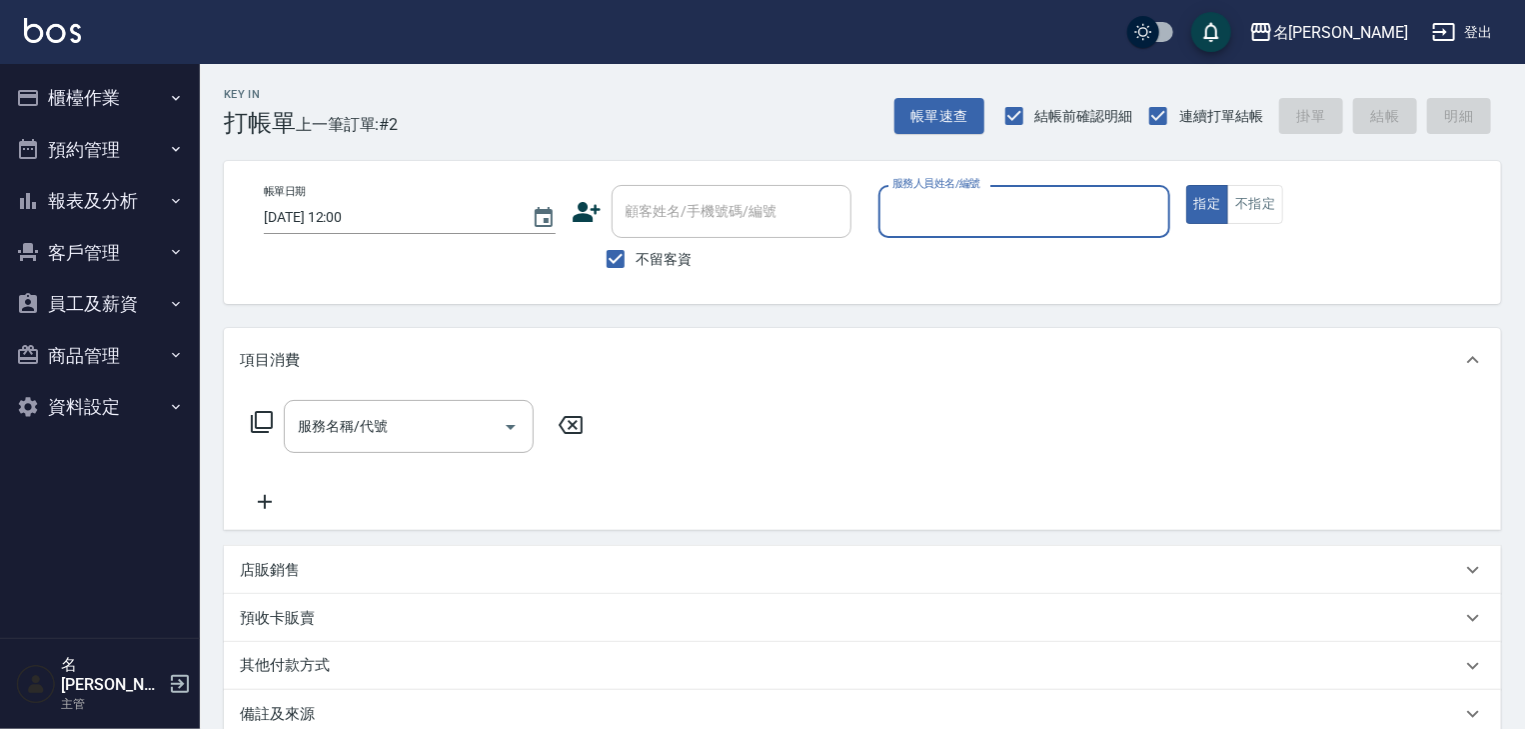
click at [110, 96] on button "櫃檯作業" at bounding box center [100, 98] width 184 height 52
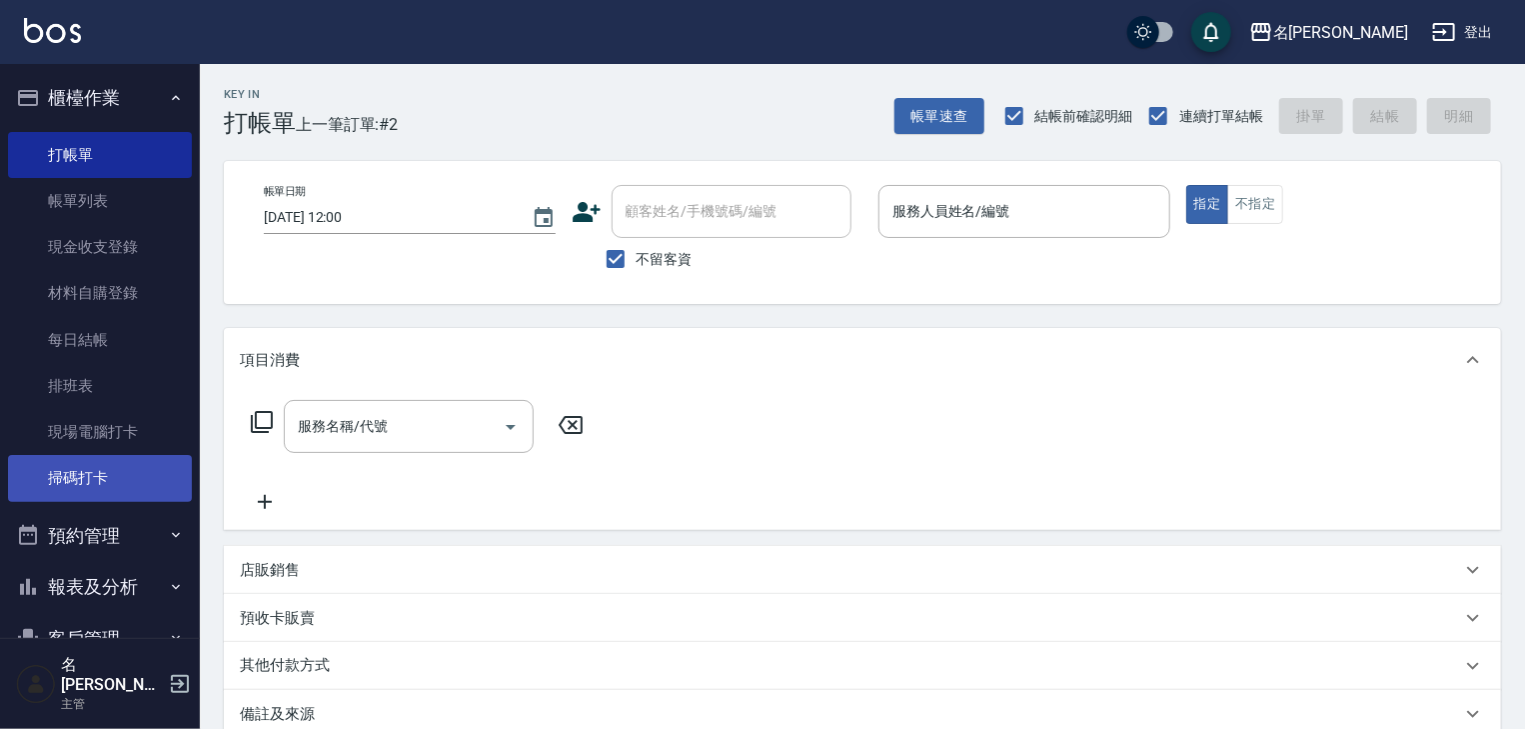
click at [116, 496] on link "掃碼打卡" at bounding box center [100, 478] width 184 height 46
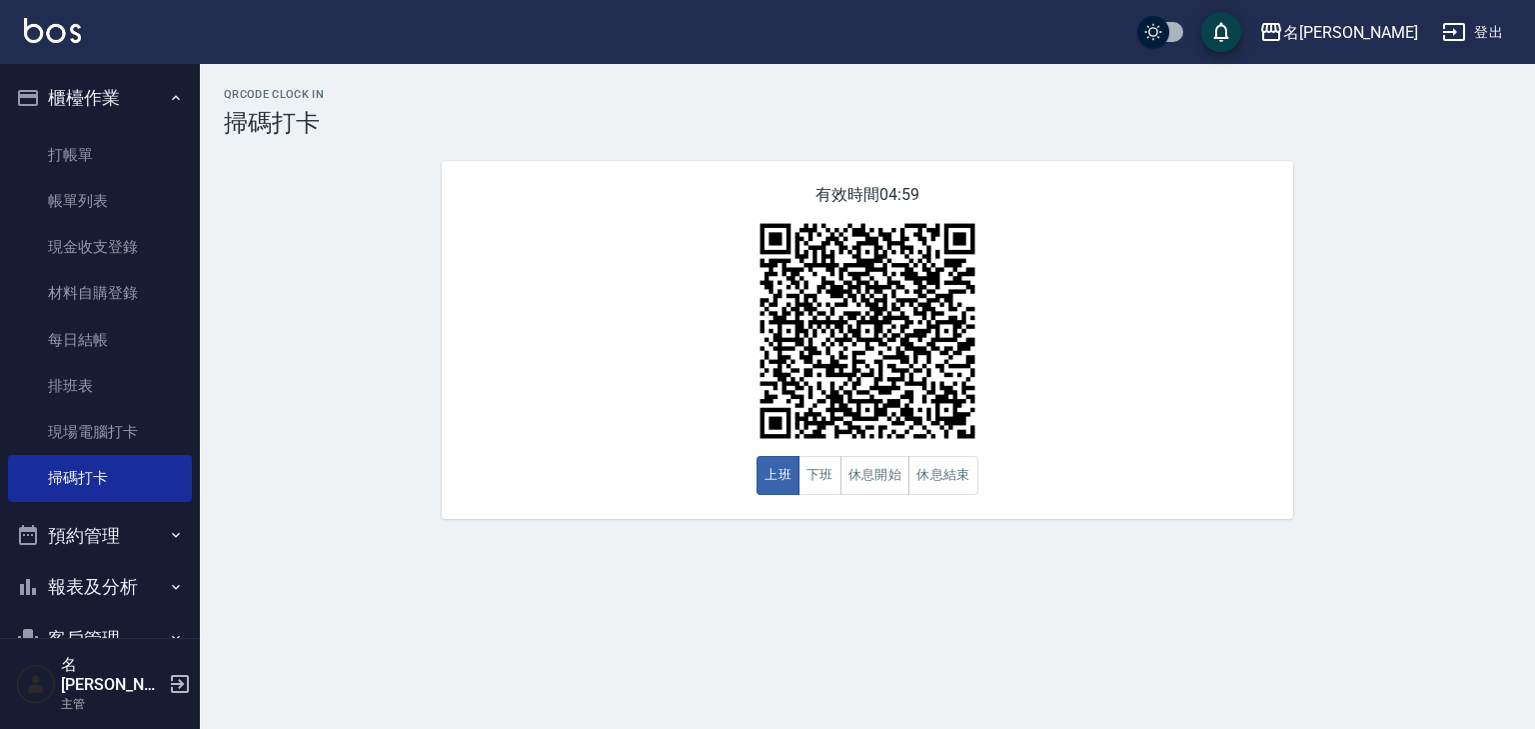
click at [96, 118] on button "櫃檯作業" at bounding box center [100, 98] width 184 height 52
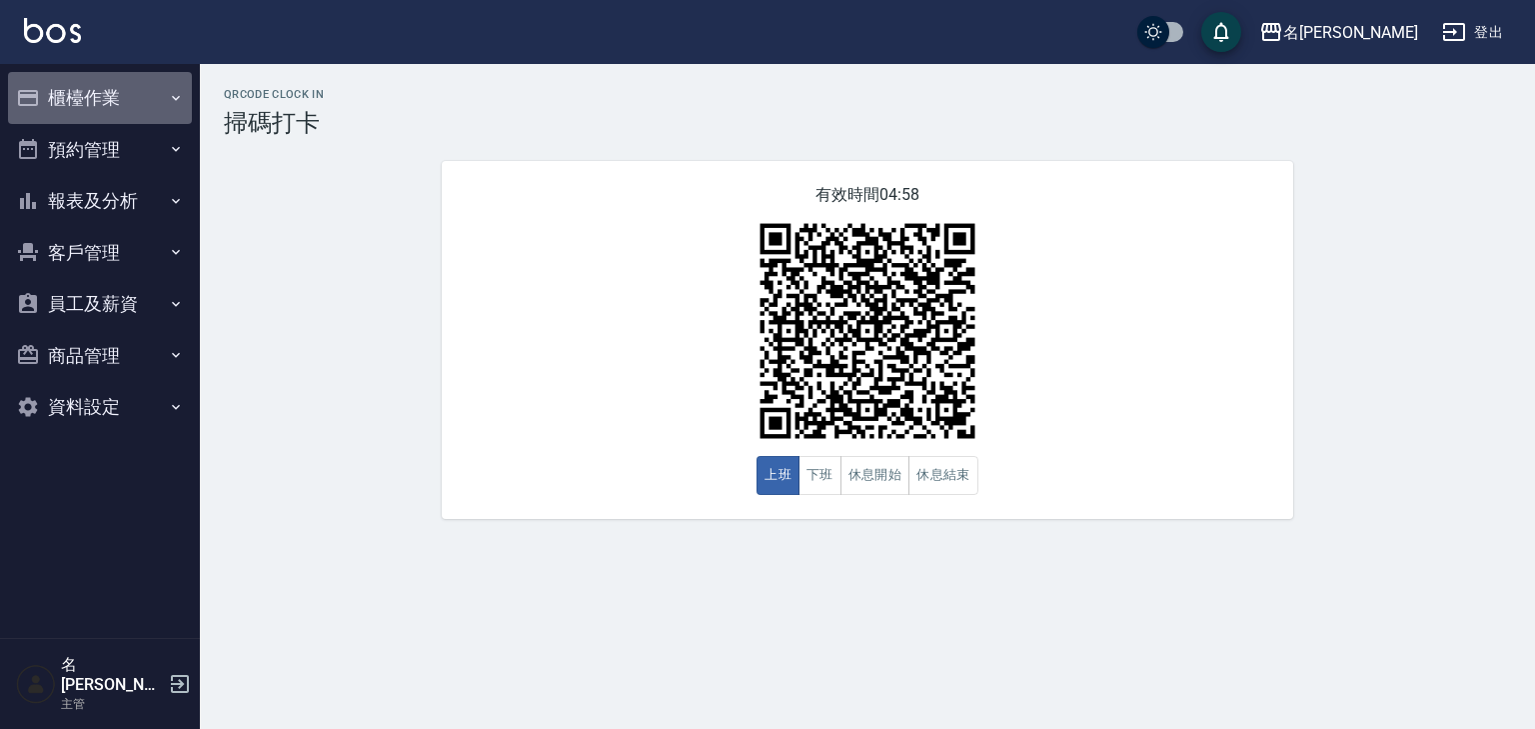
click at [120, 109] on button "櫃檯作業" at bounding box center [100, 98] width 184 height 52
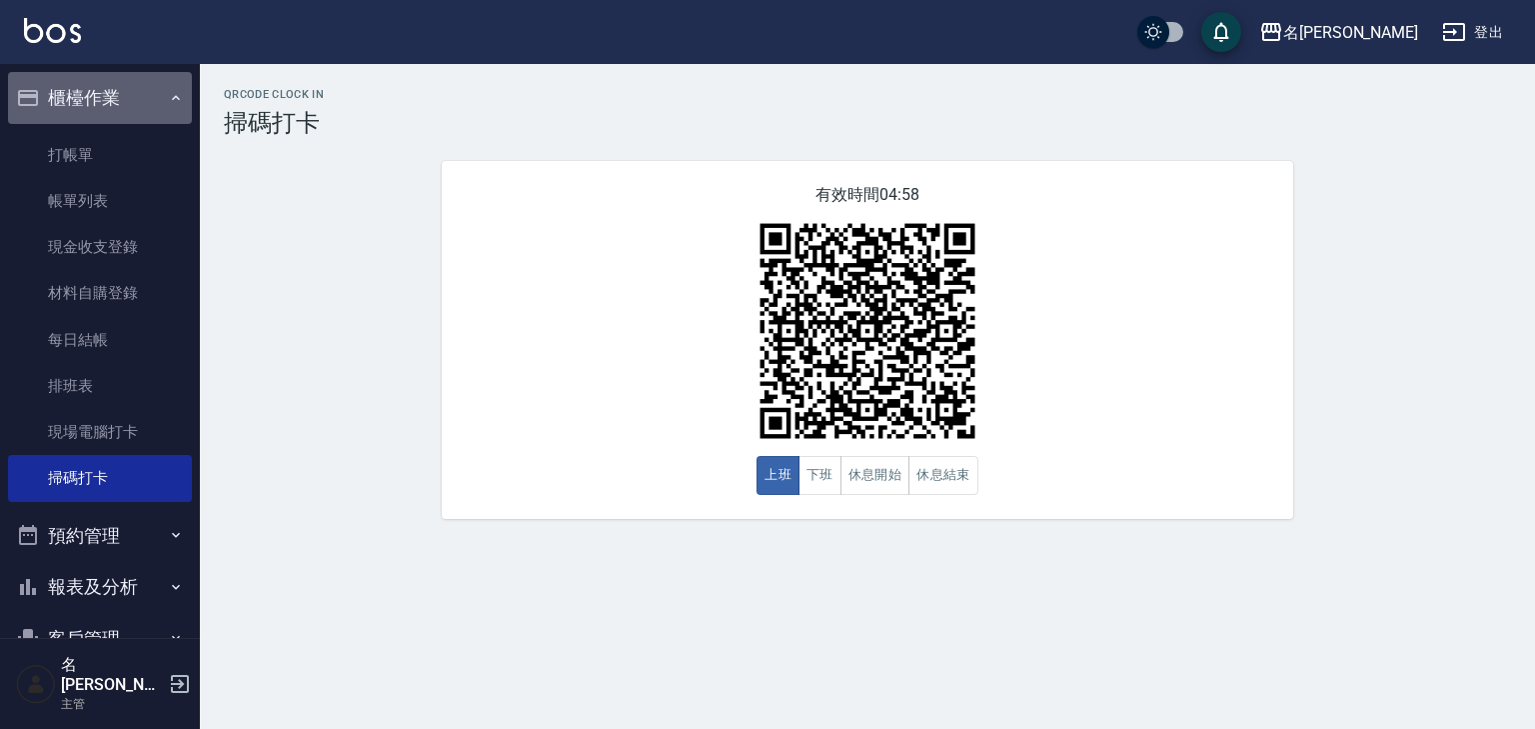
click at [122, 105] on button "櫃檯作業" at bounding box center [100, 98] width 184 height 52
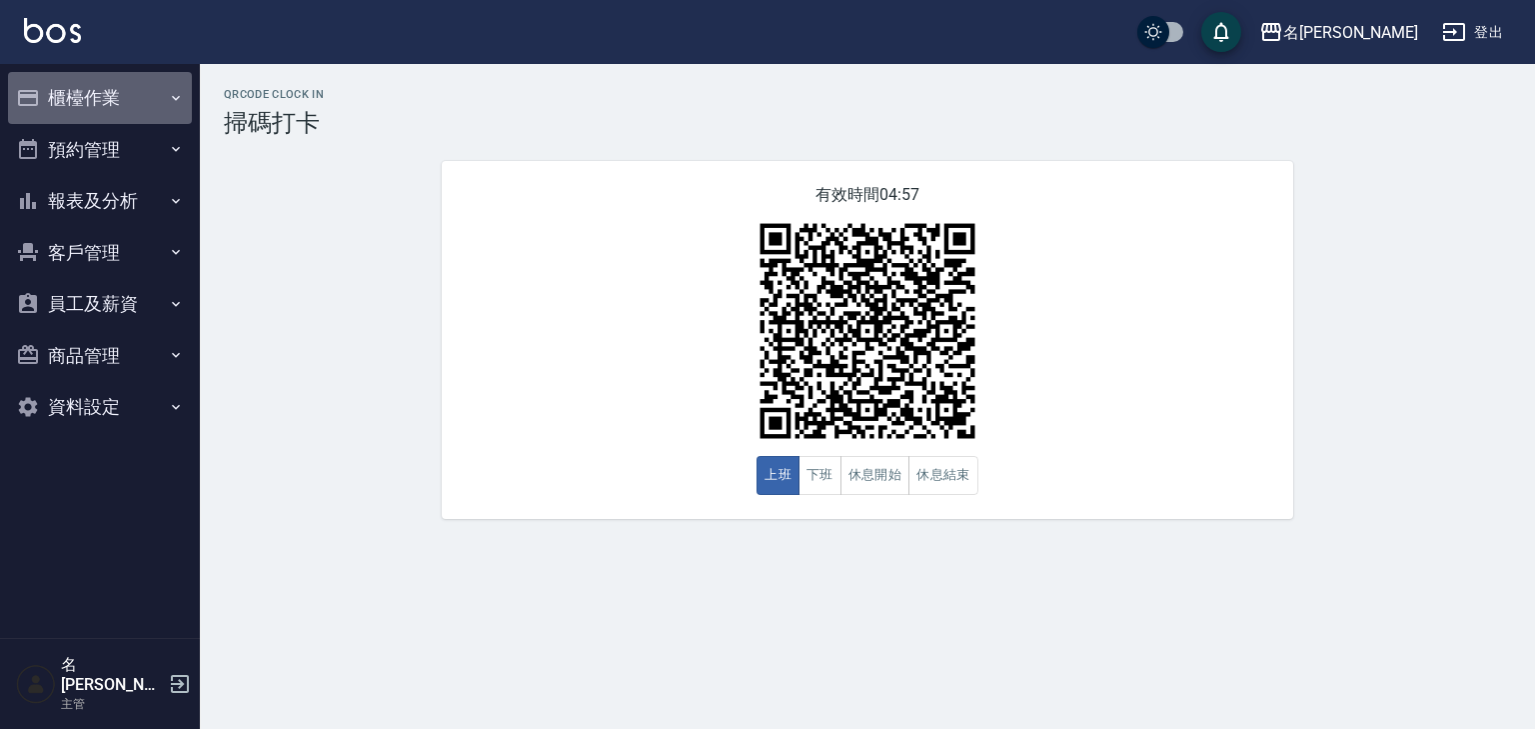
click at [130, 112] on button "櫃檯作業" at bounding box center [100, 98] width 184 height 52
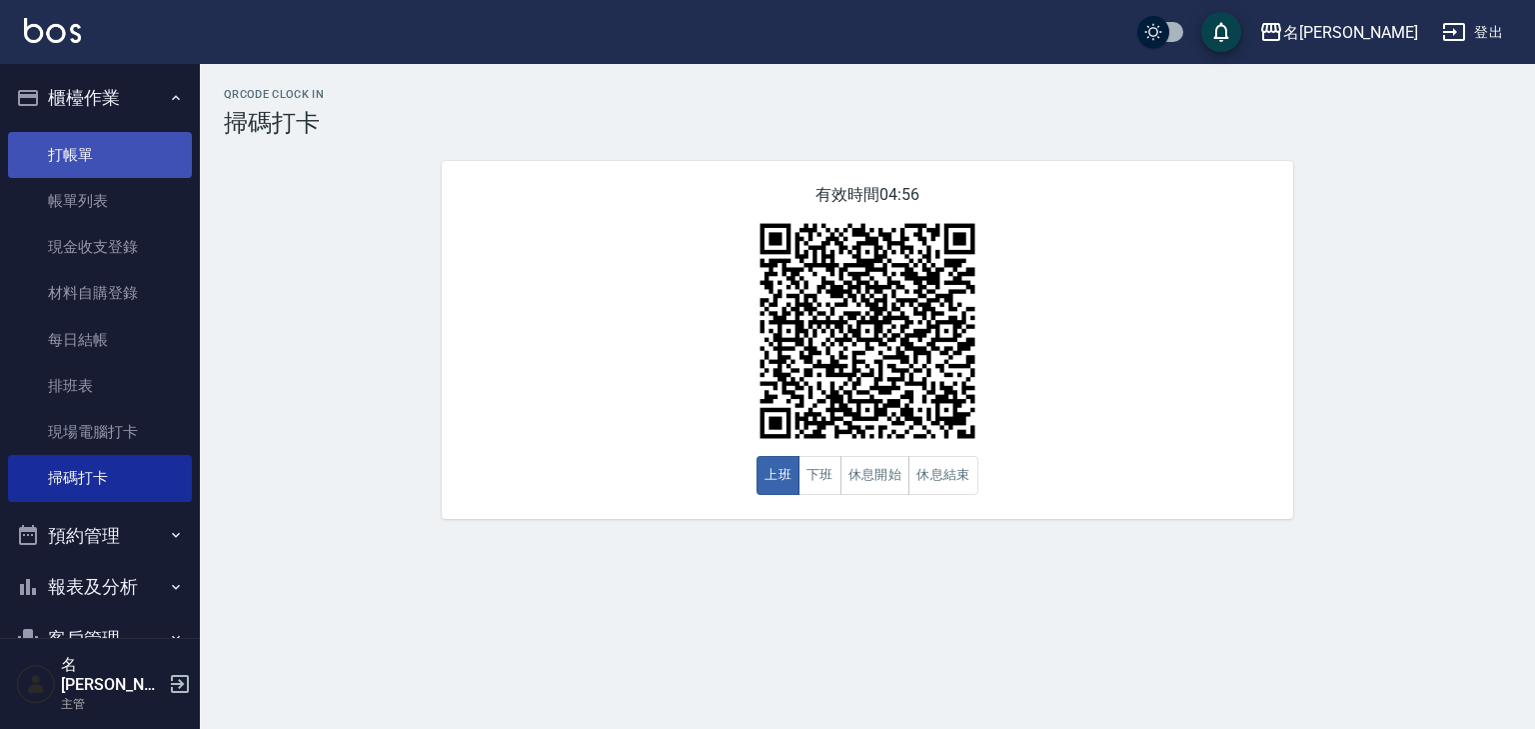
click at [134, 152] on link "打帳單" at bounding box center [100, 155] width 184 height 46
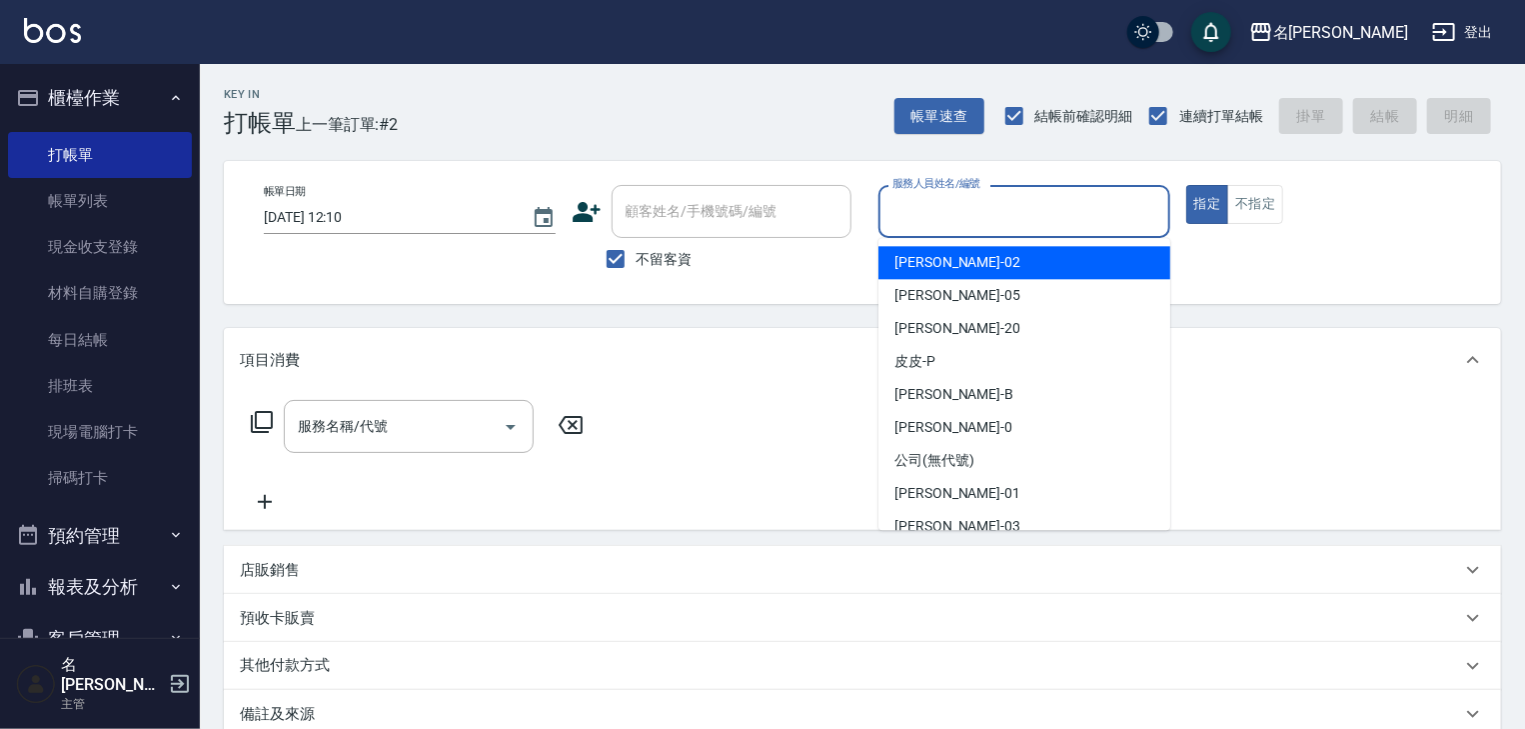
click at [912, 212] on input "服務人員姓名/編號" at bounding box center [1025, 211] width 274 height 35
type input "ㄣ"
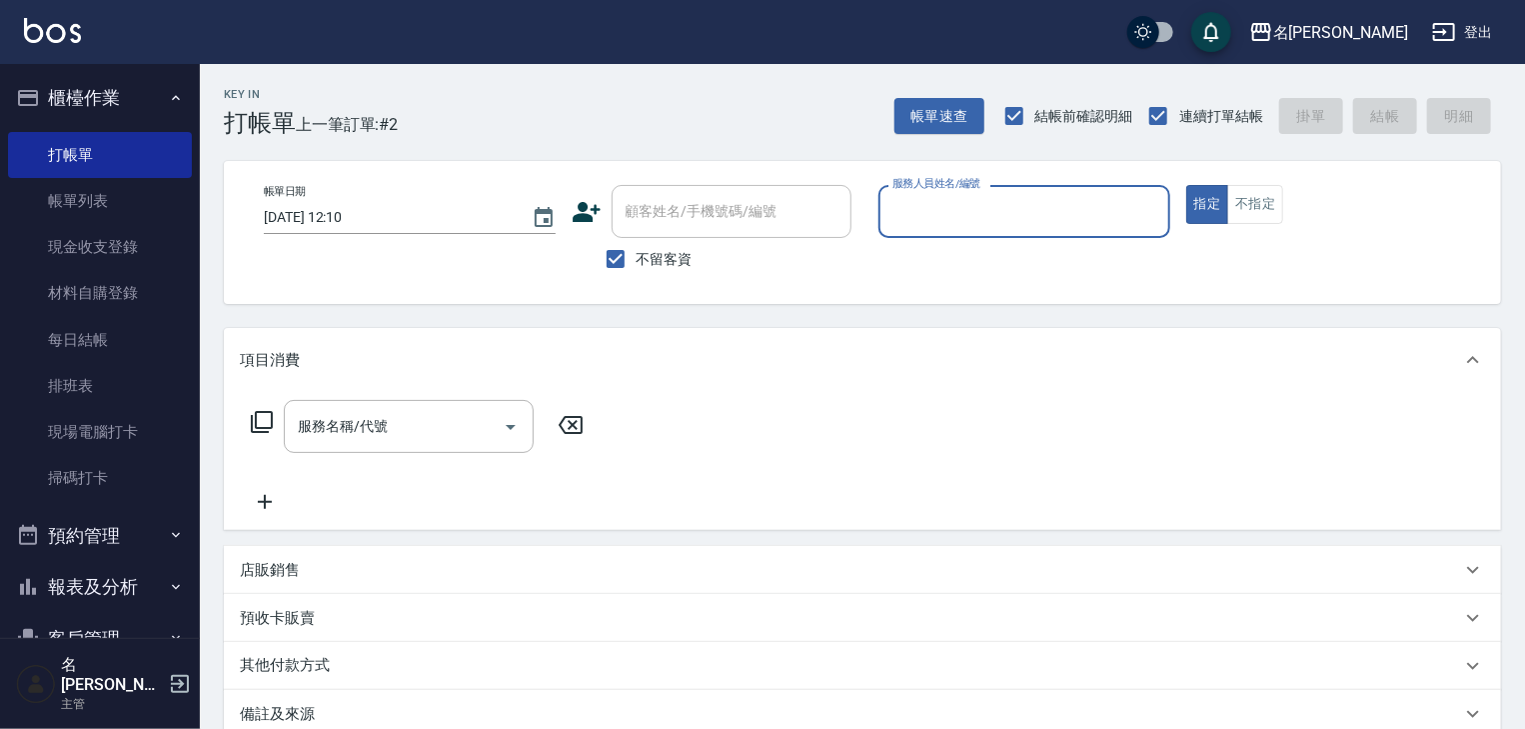
click at [1153, 209] on input "服務人員姓名/編號" at bounding box center [1025, 211] width 274 height 35
click at [912, 216] on input "服務人員姓名/編號" at bounding box center [1025, 211] width 274 height 35
type input "902"
click at [1154, 217] on icon "Clear" at bounding box center [1150, 212] width 20 height 20
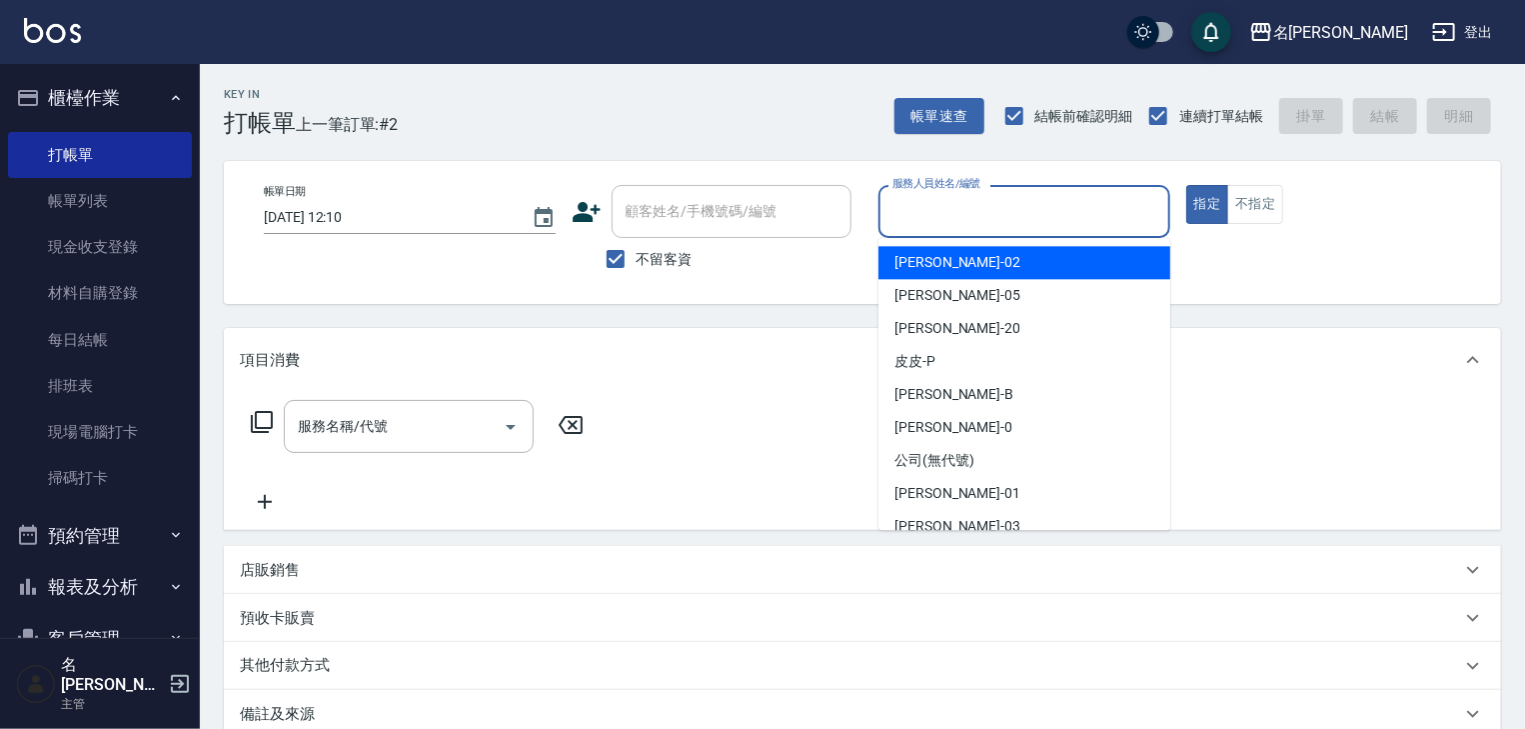
click at [1027, 214] on input "服務人員姓名/編號" at bounding box center [1025, 211] width 274 height 35
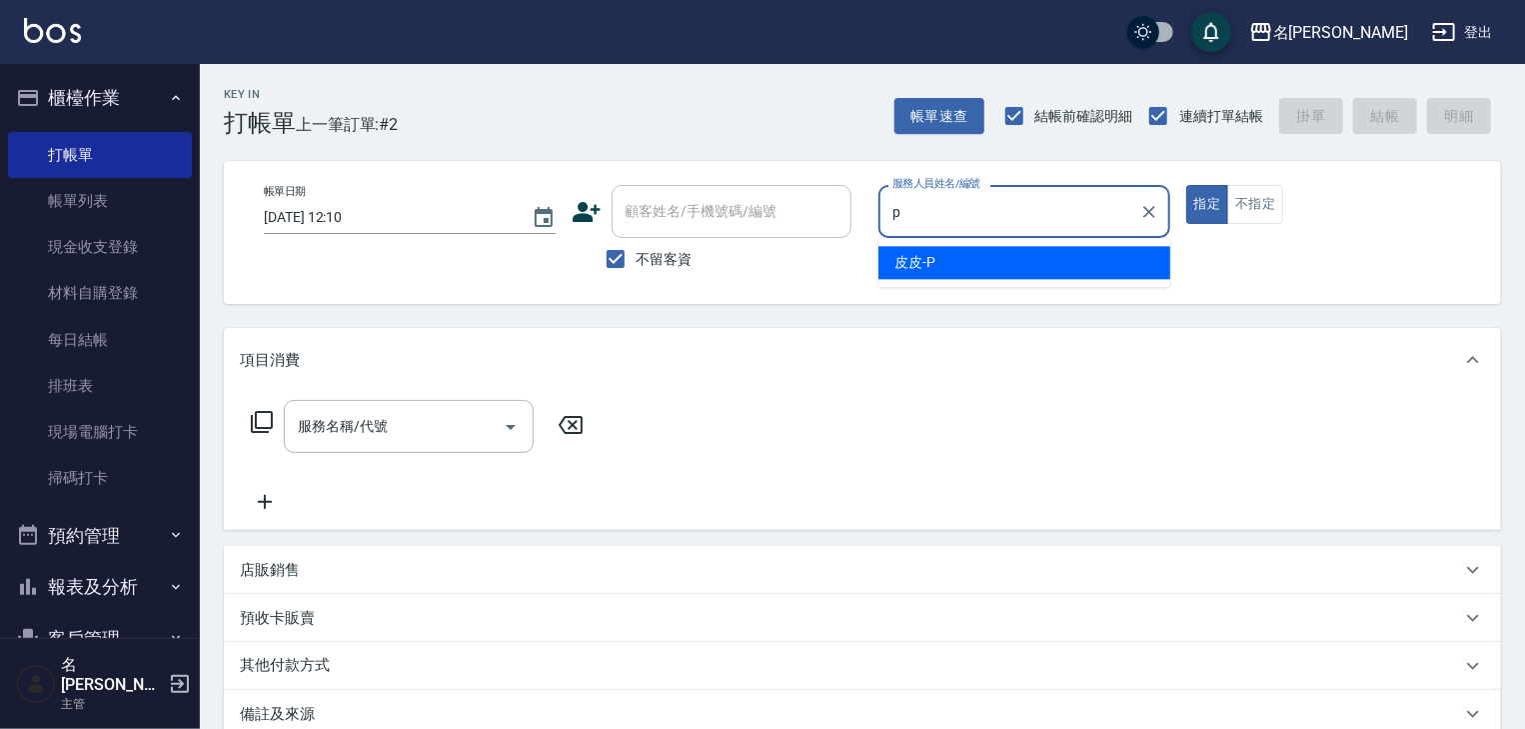
click at [995, 253] on div "皮皮 -P" at bounding box center [1025, 262] width 292 height 33
type input "皮皮-P"
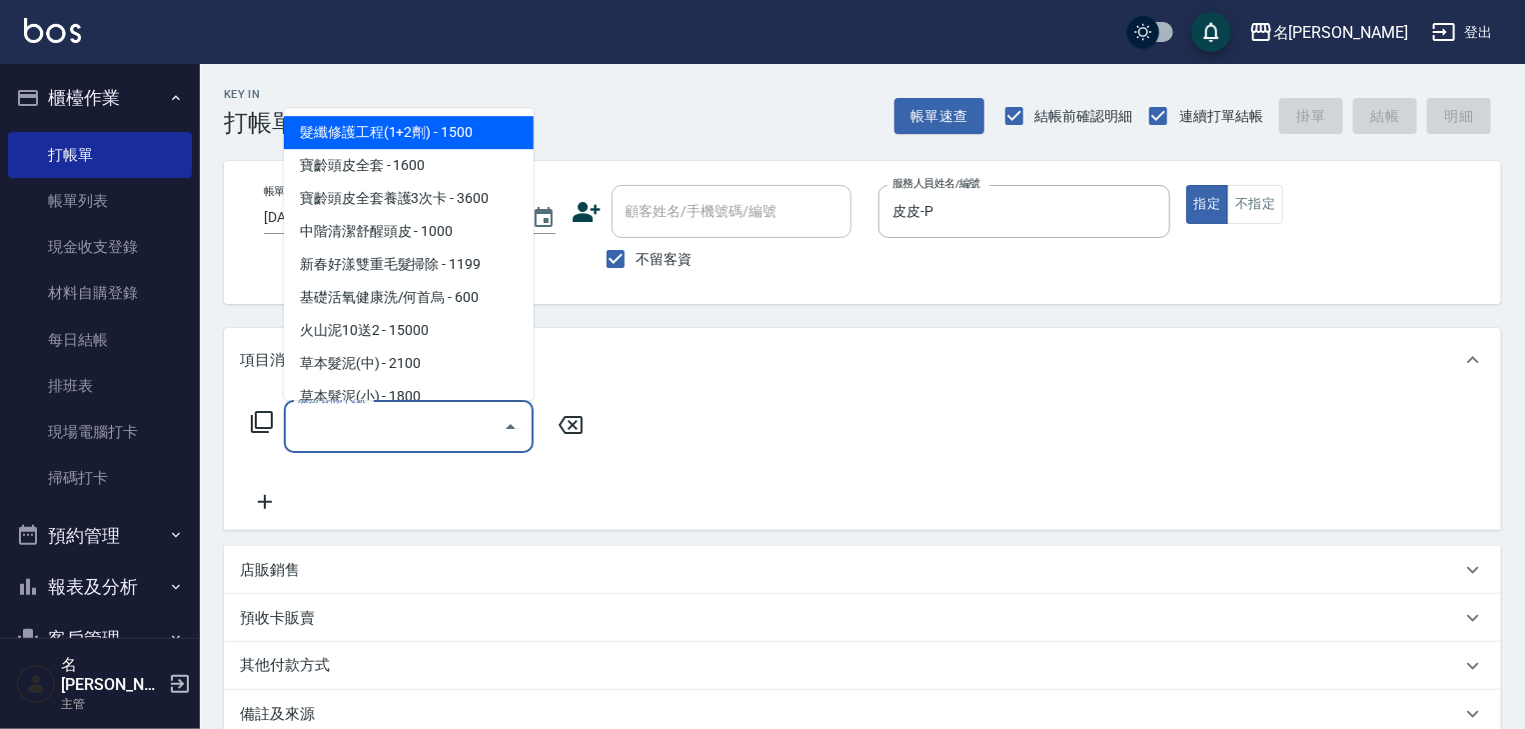
click at [456, 422] on input "服務名稱/代號" at bounding box center [394, 426] width 202 height 35
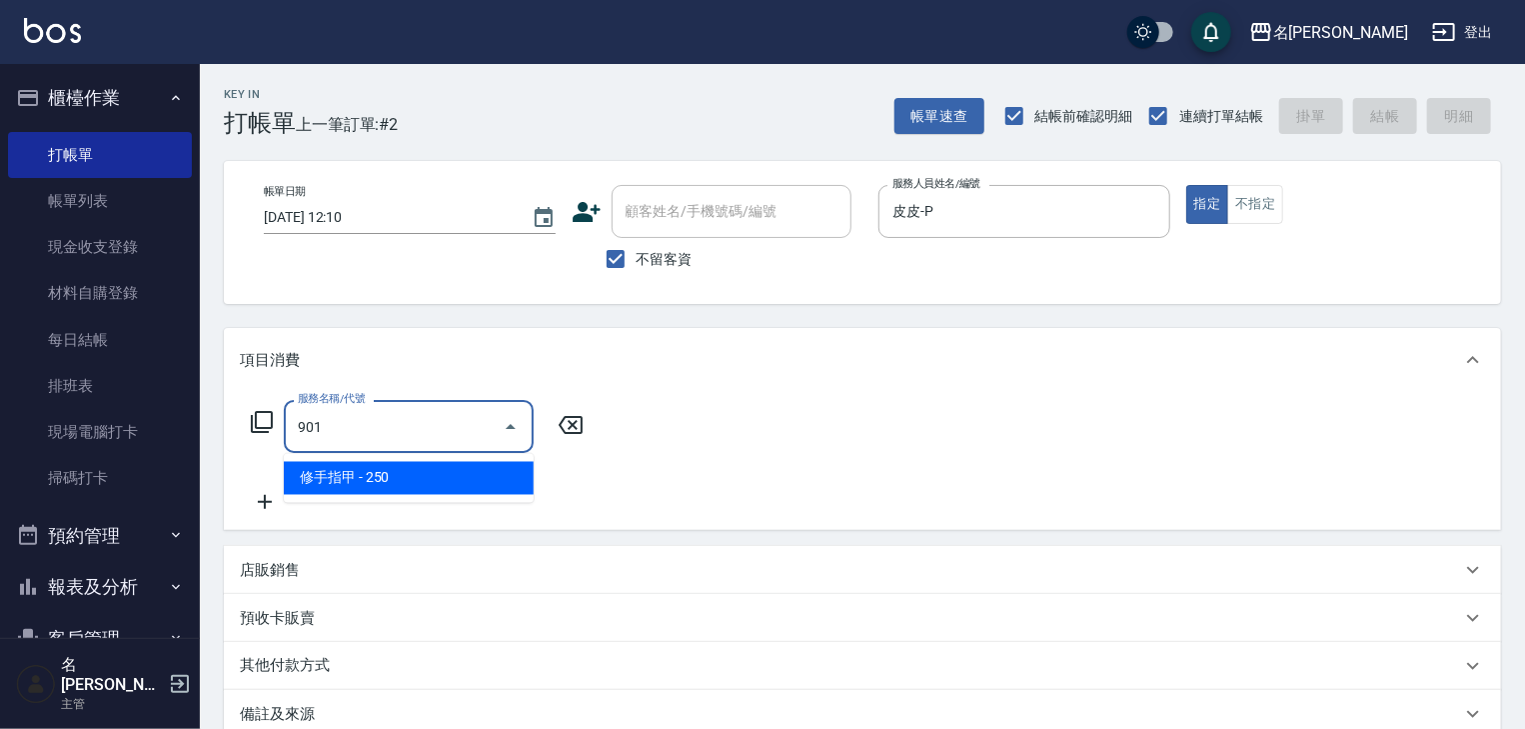
click at [491, 454] on ul "修手指甲 - 250" at bounding box center [409, 478] width 250 height 49
drag, startPoint x: 501, startPoint y: 468, endPoint x: 543, endPoint y: 453, distance: 44.6
click at [502, 468] on span "修手指甲 - 250" at bounding box center [409, 478] width 250 height 33
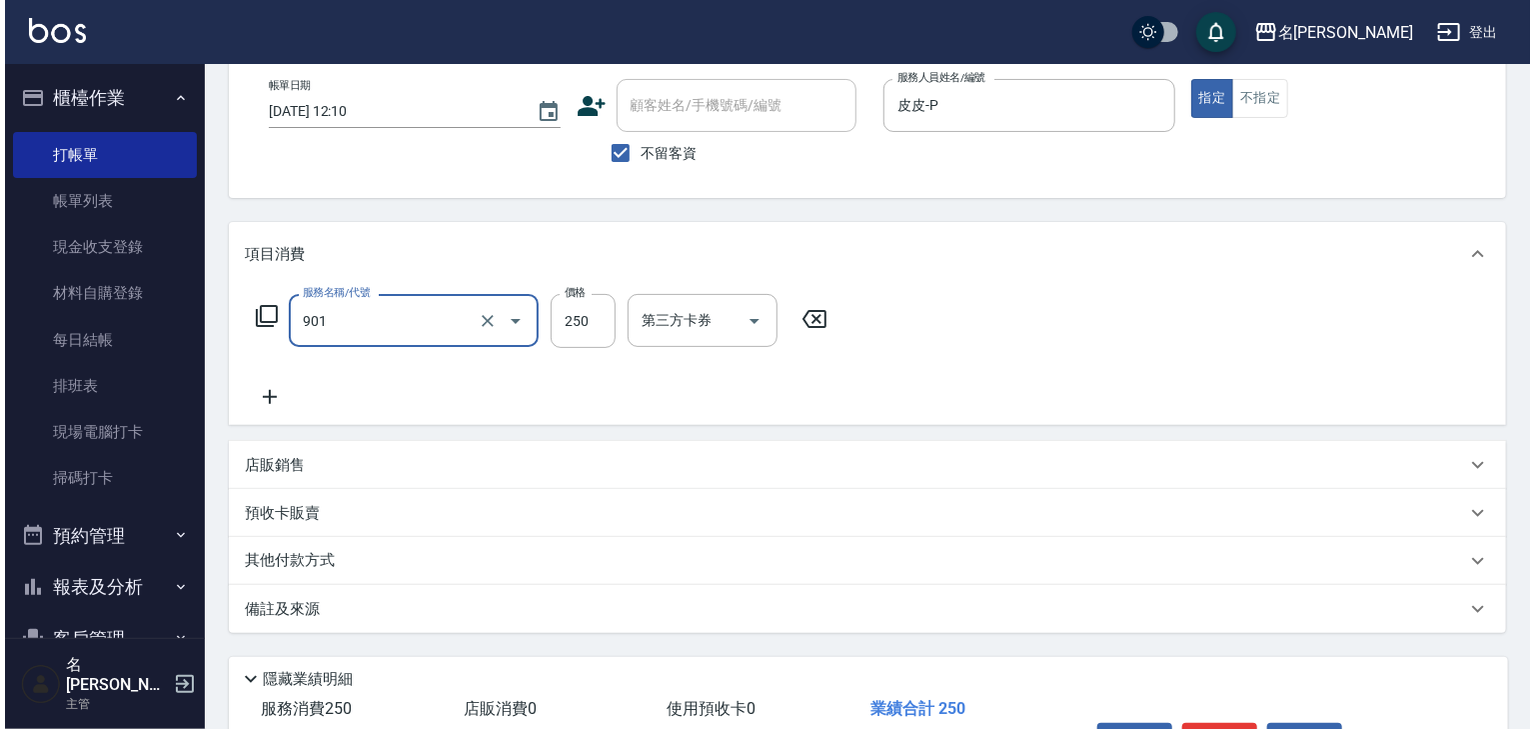
scroll to position [234, 0]
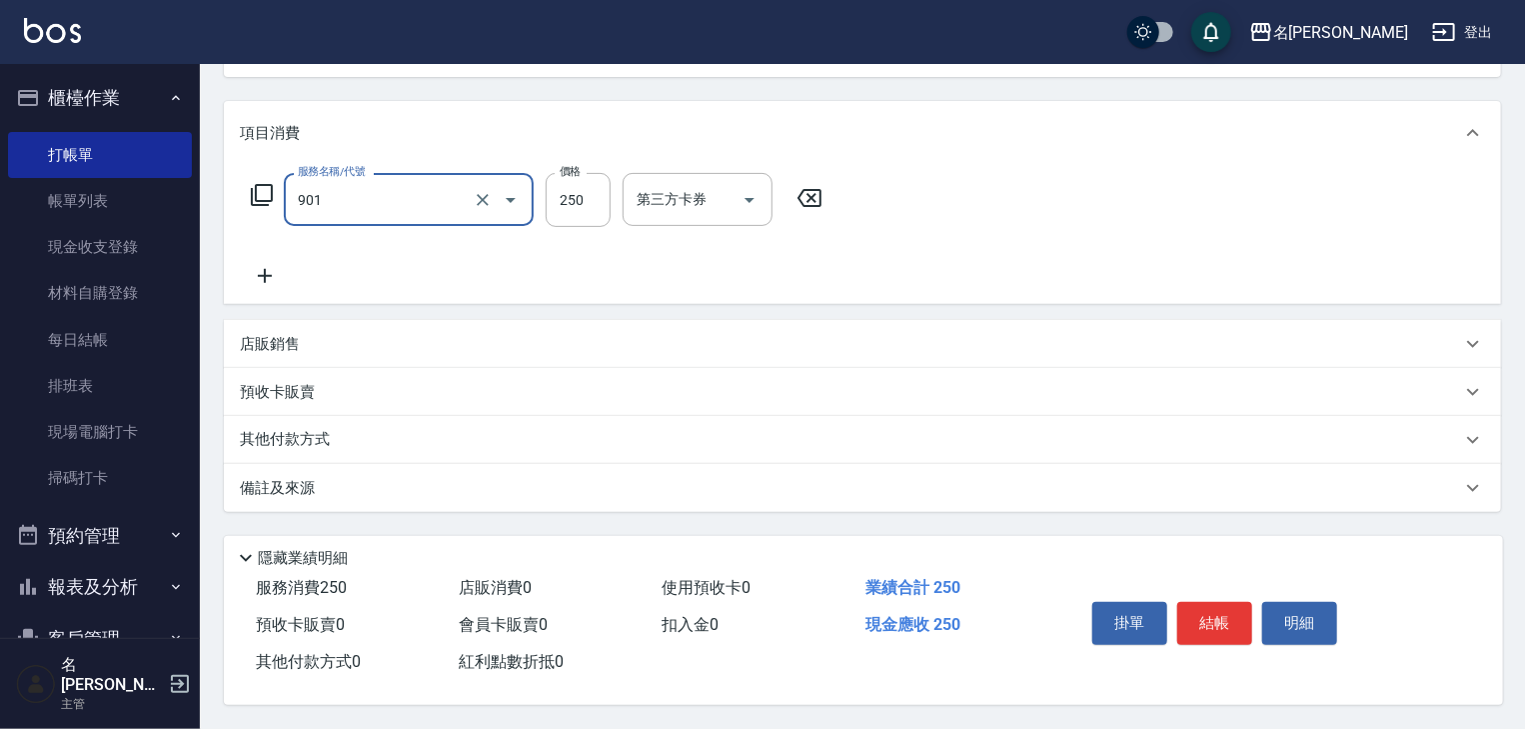
type input "修手指甲(901)"
click at [1199, 594] on div "掛單 結帳 明細" at bounding box center [1215, 625] width 261 height 63
click at [1200, 607] on button "結帳" at bounding box center [1215, 623] width 75 height 42
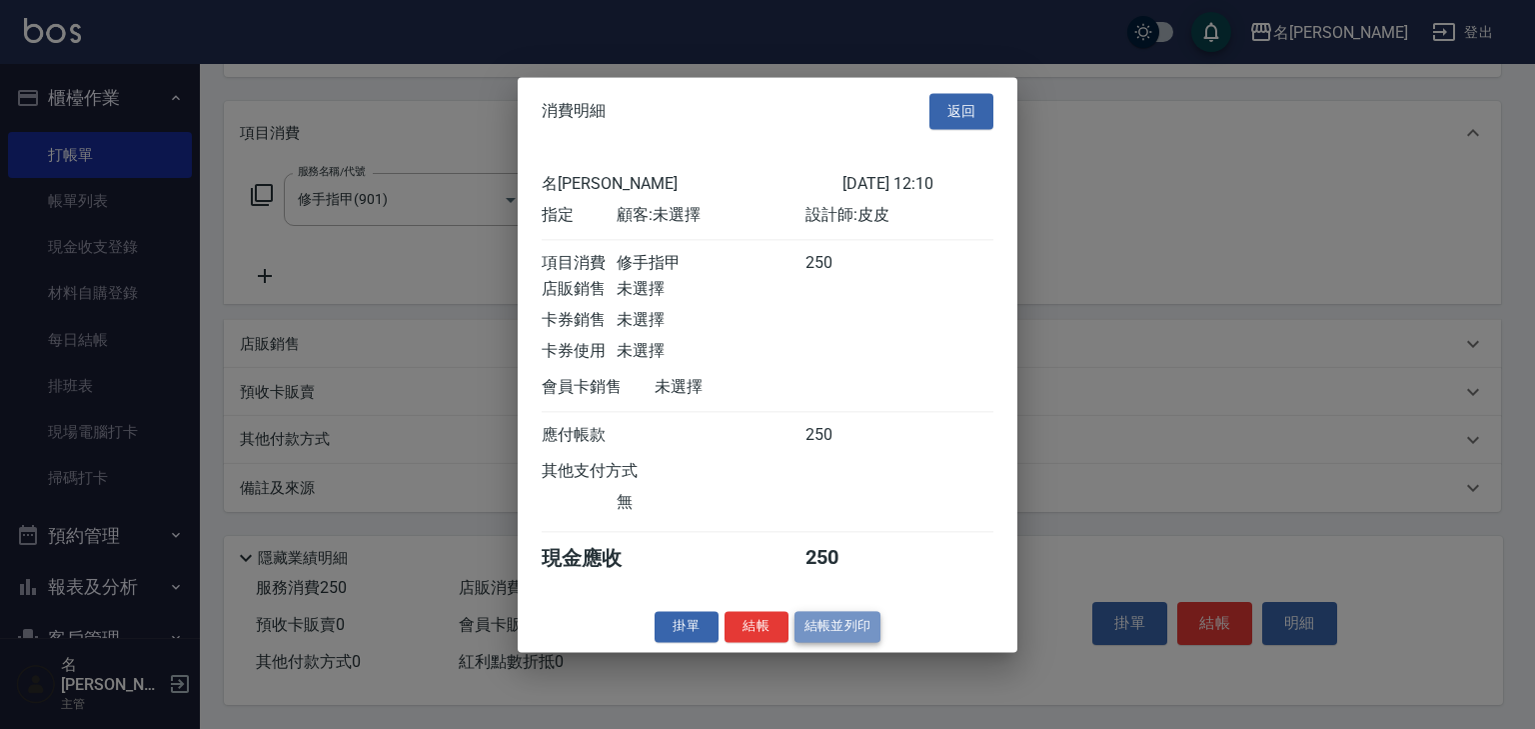
click at [850, 626] on button "結帳並列印" at bounding box center [838, 626] width 87 height 31
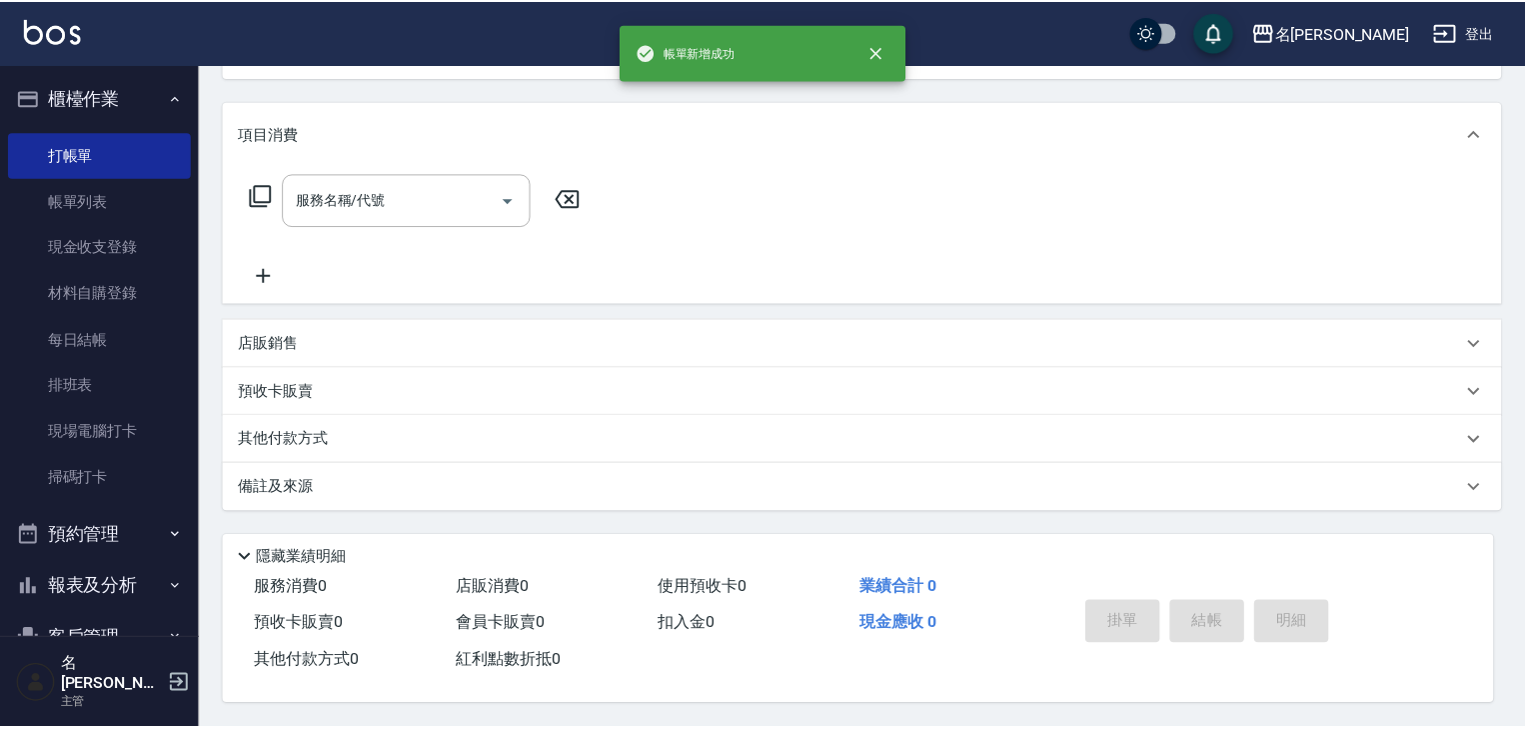
scroll to position [0, 0]
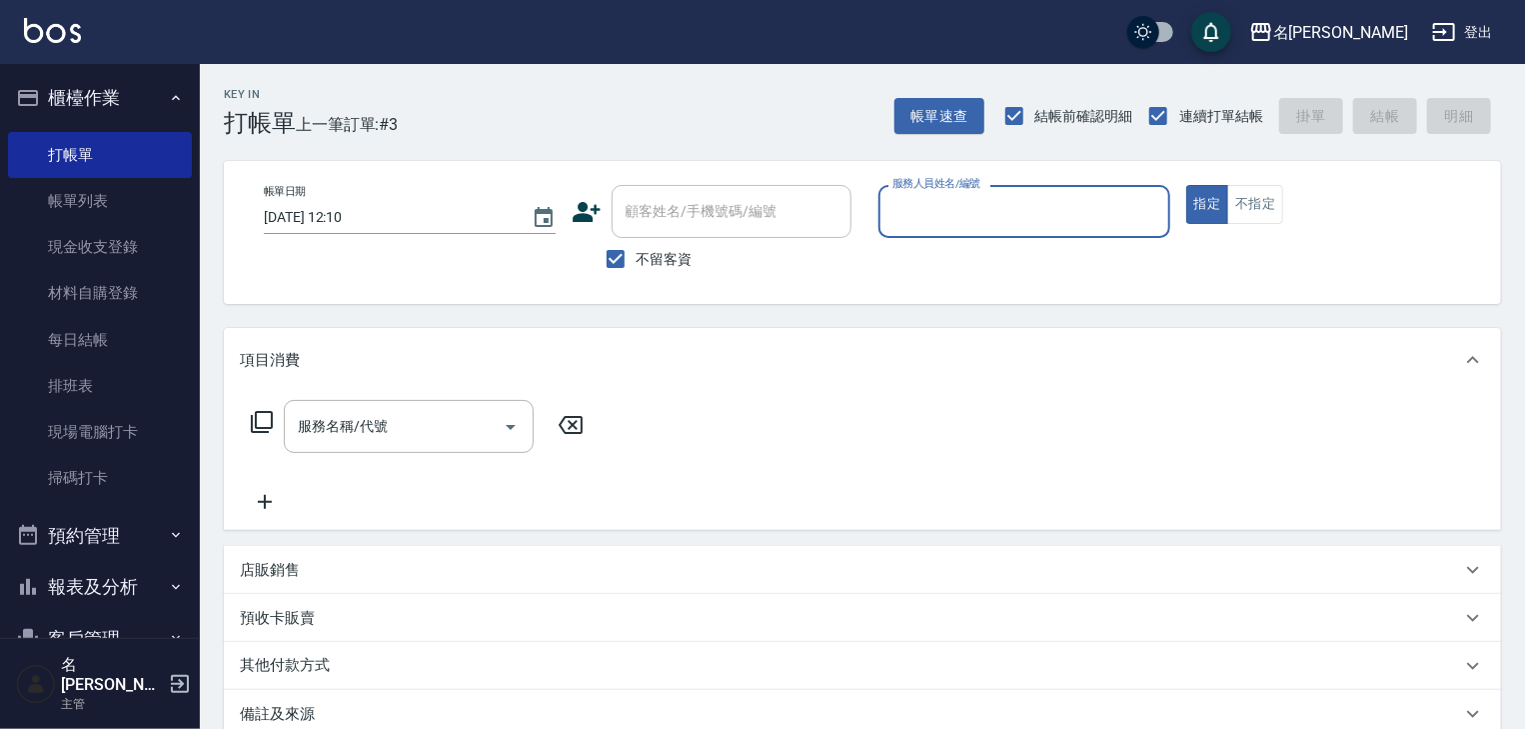
click at [1004, 217] on input "服務人員姓名/編號" at bounding box center [1025, 211] width 274 height 35
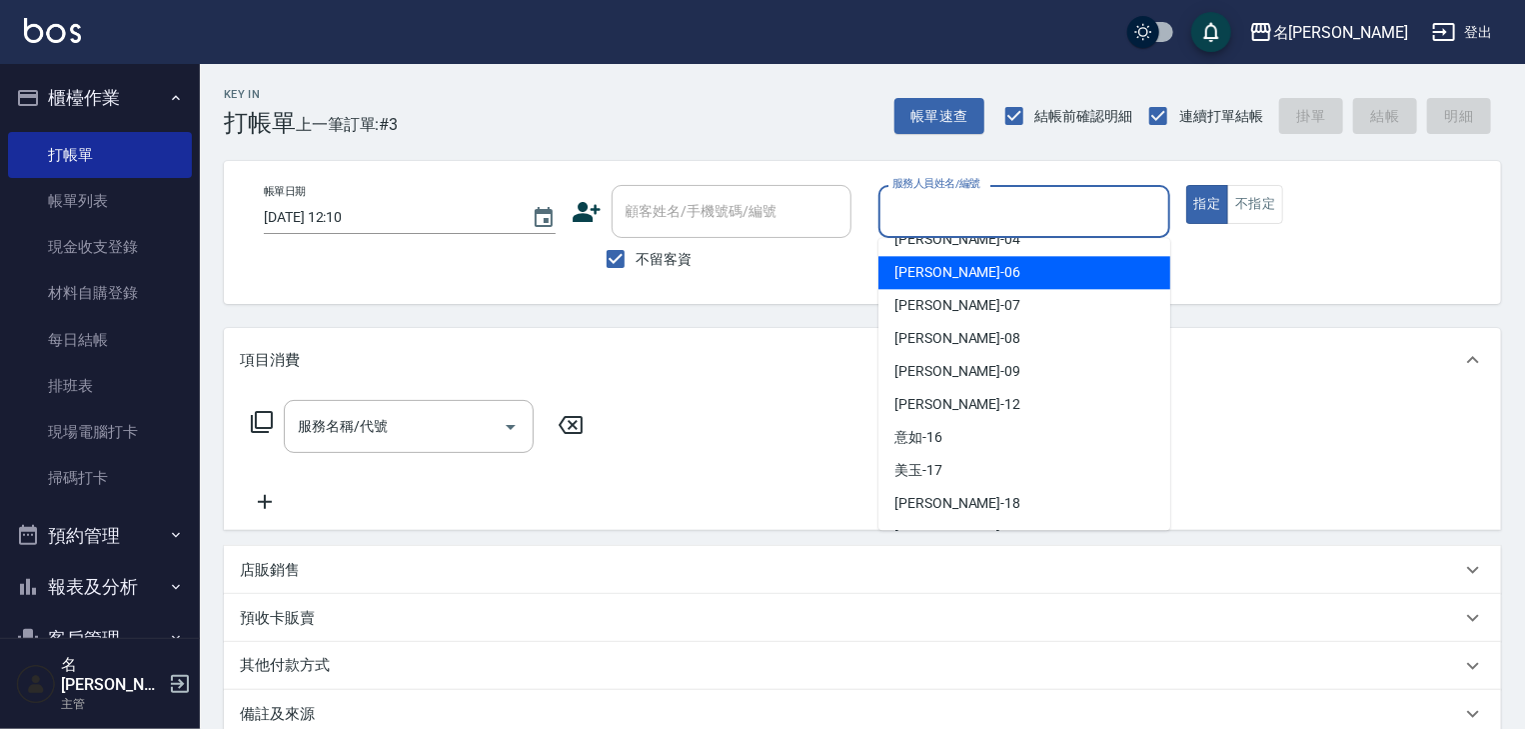
scroll to position [426, 0]
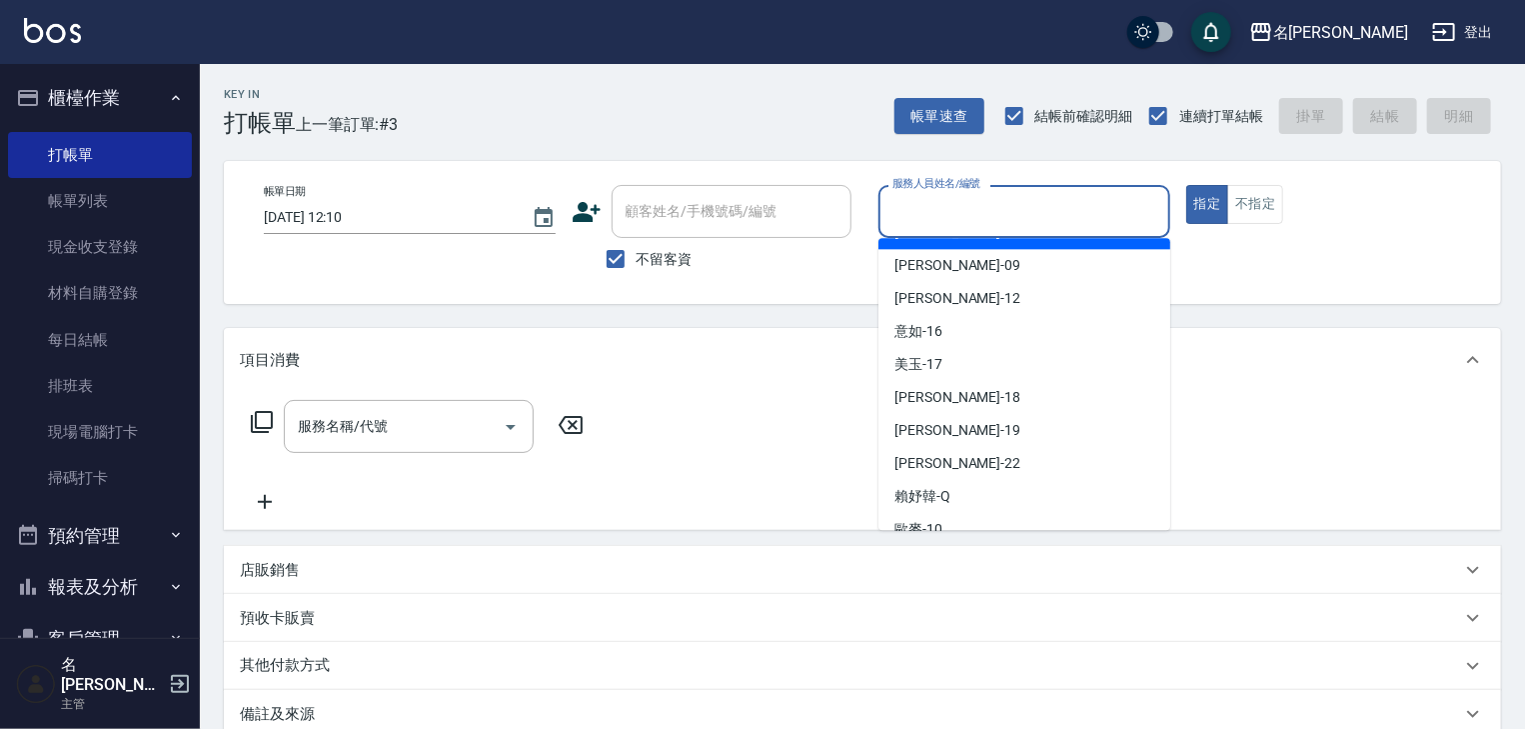
click at [1004, 206] on input "服務人員姓名/編號" at bounding box center [1025, 211] width 274 height 35
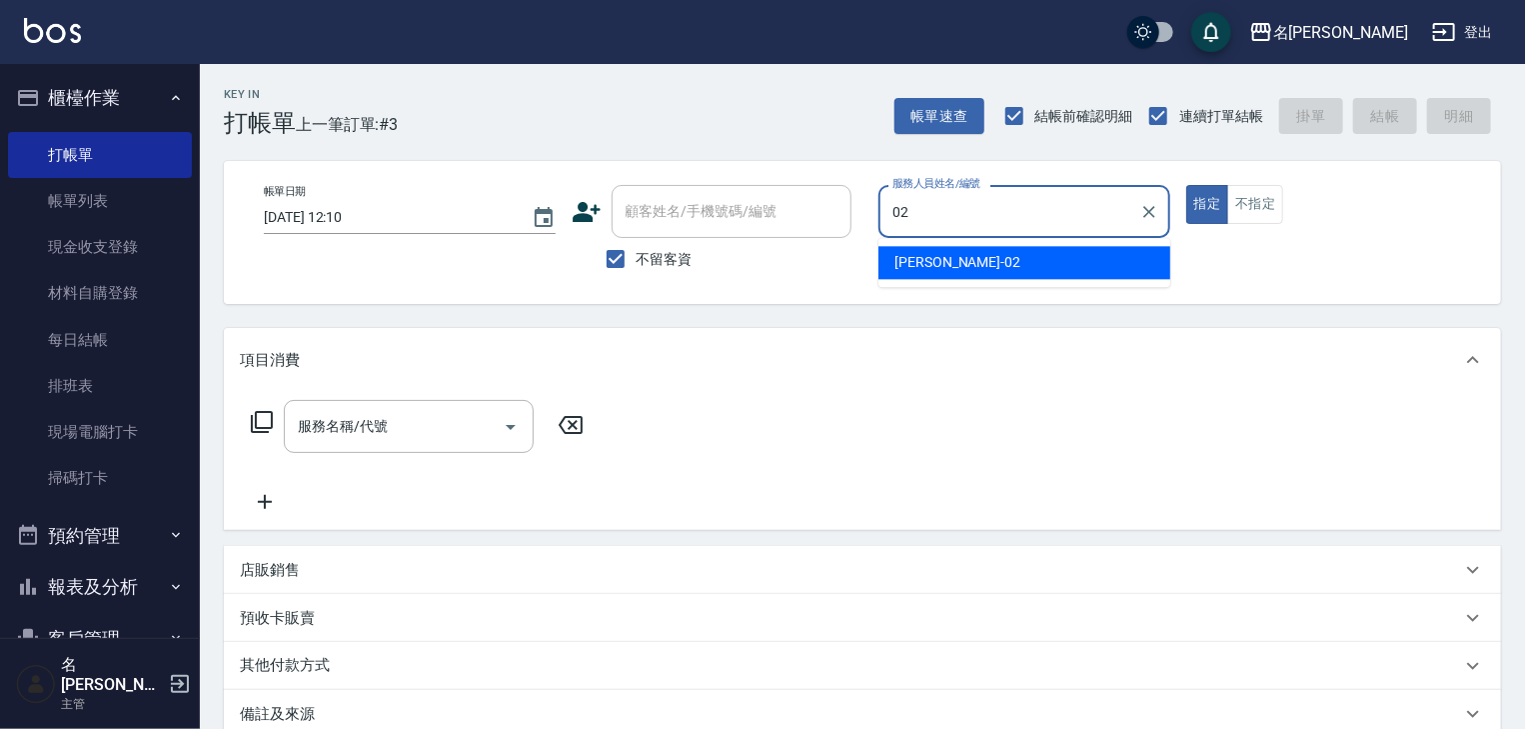
drag, startPoint x: 956, startPoint y: 268, endPoint x: 927, endPoint y: 274, distance: 29.6
click at [956, 267] on span "蔡怡蓁 -02" at bounding box center [958, 262] width 126 height 21
type input "[PERSON_NAME]-02"
click at [437, 435] on input "服務名稱/代號" at bounding box center [394, 426] width 202 height 35
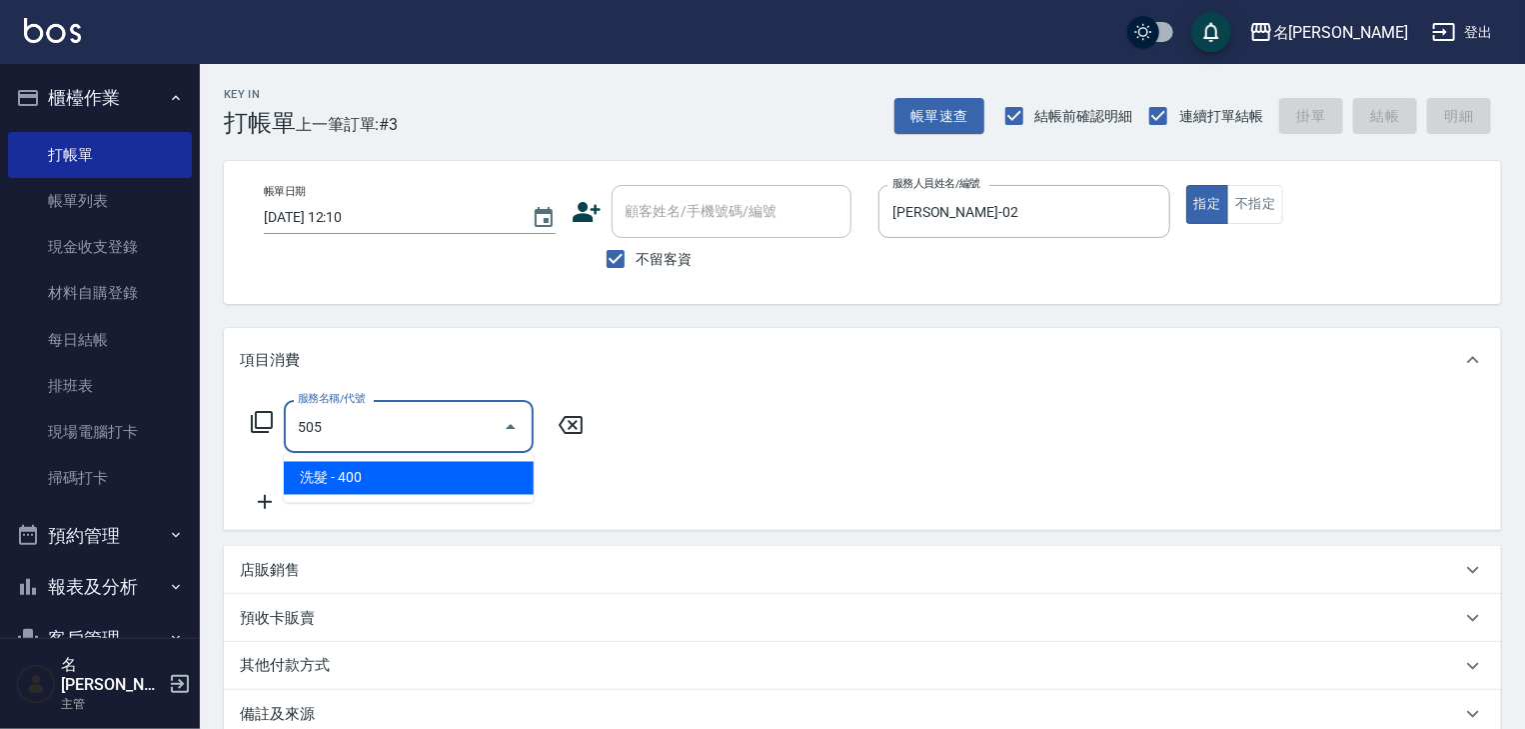
click at [487, 468] on span "洗髮 - 400" at bounding box center [409, 478] width 250 height 33
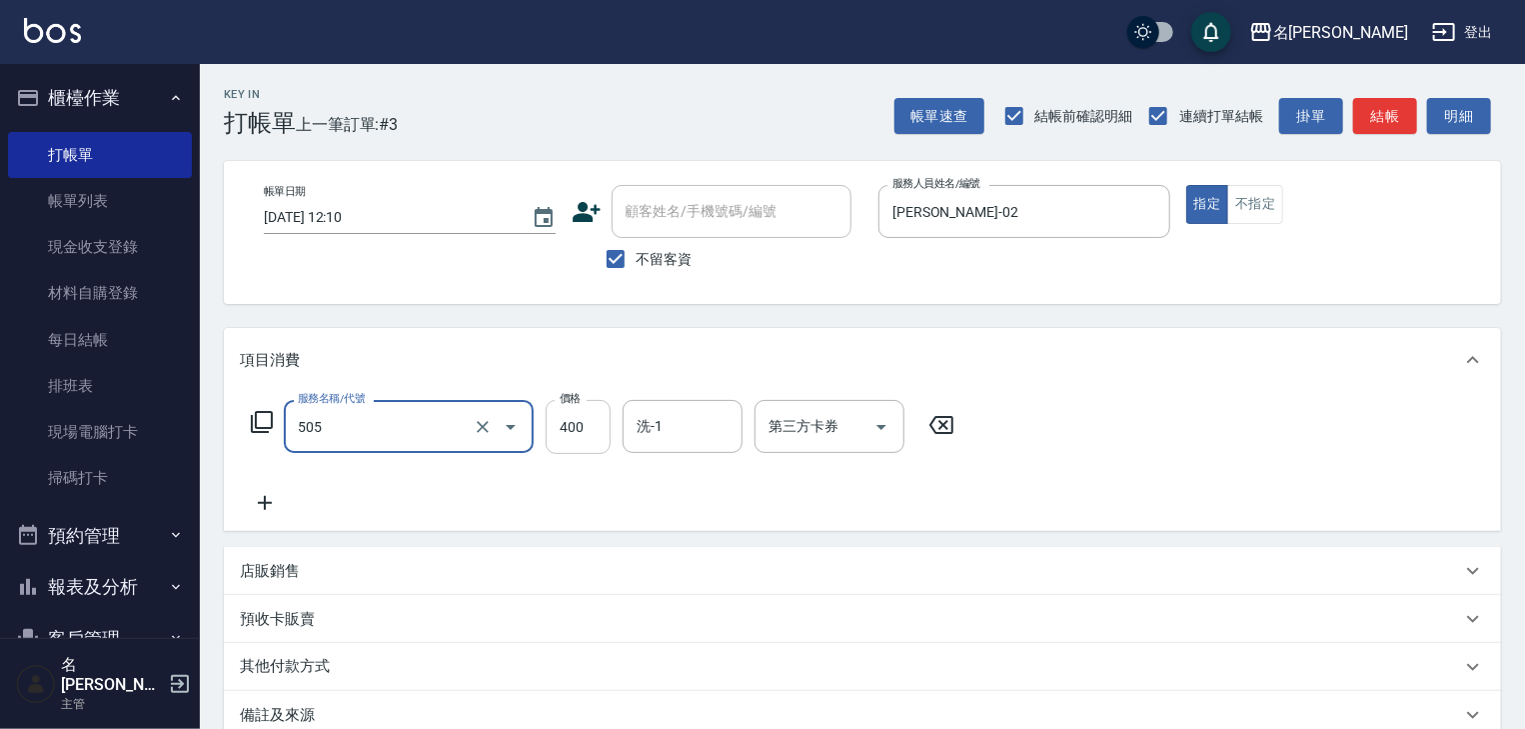
type input "洗髮(505)"
click at [587, 432] on input "400" at bounding box center [578, 427] width 65 height 54
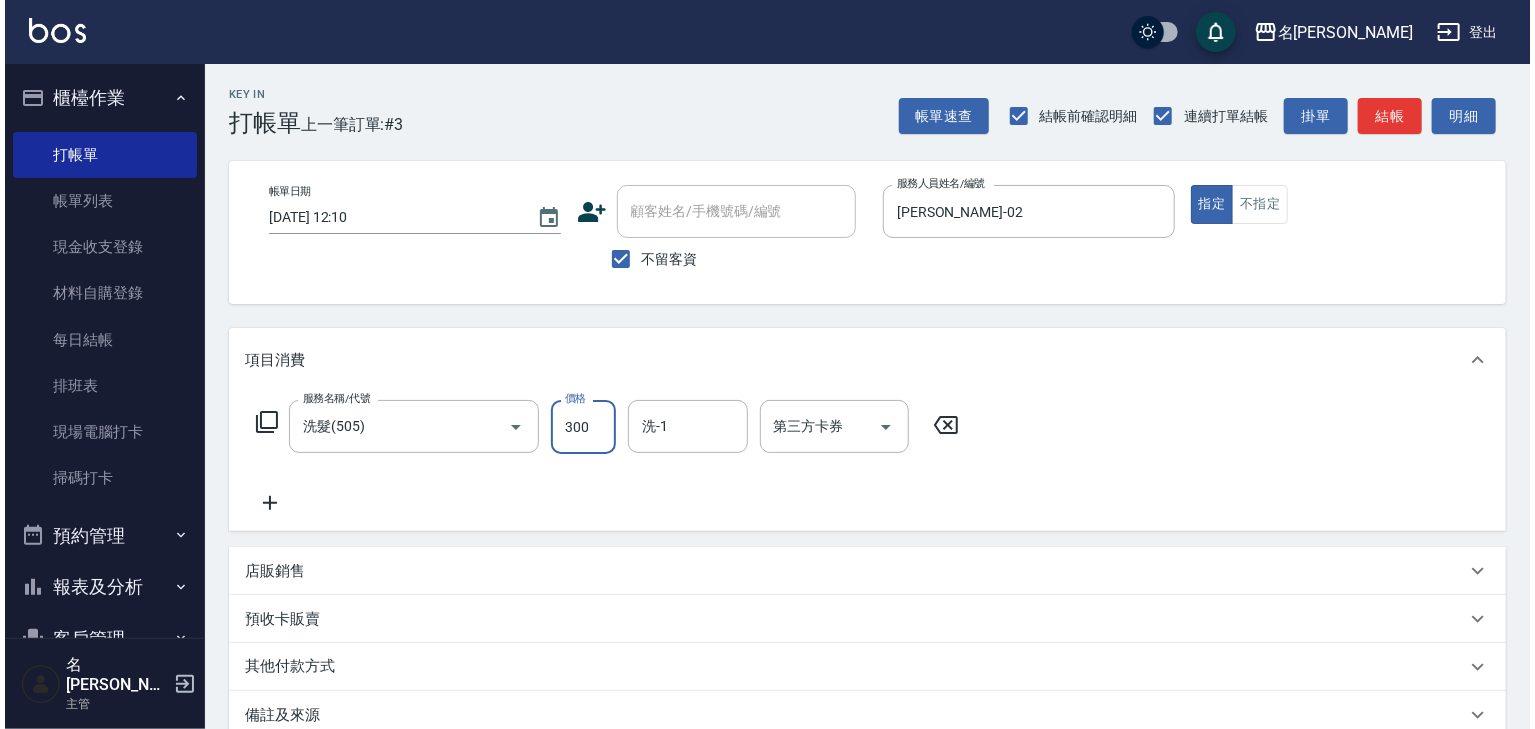
scroll to position [234, 0]
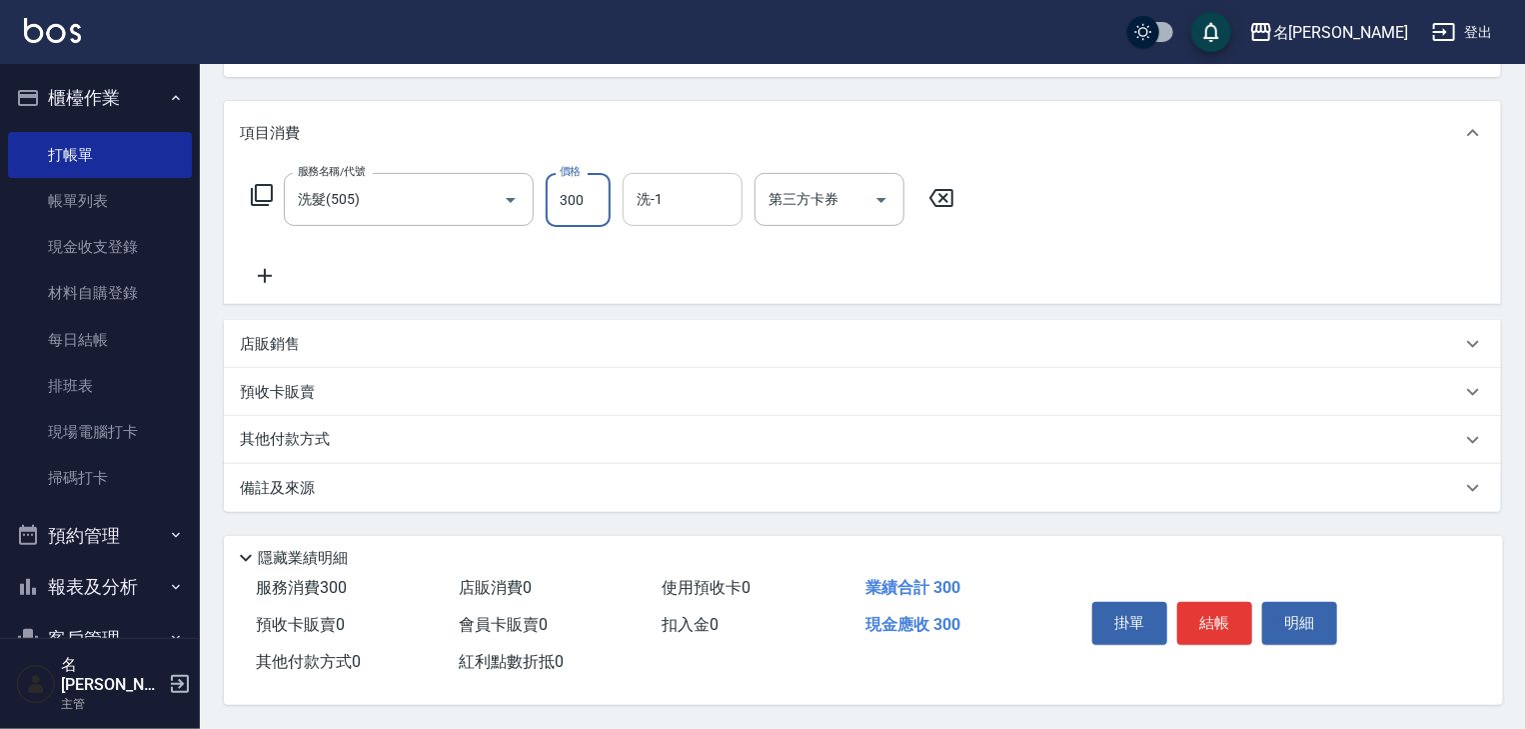
click at [682, 173] on div "洗-1" at bounding box center [683, 199] width 120 height 53
type input "300"
click at [675, 182] on input "洗-1" at bounding box center [683, 199] width 102 height 35
click at [709, 250] on div "王婕宇 -22" at bounding box center [683, 251] width 120 height 33
type input "[PERSON_NAME]-22"
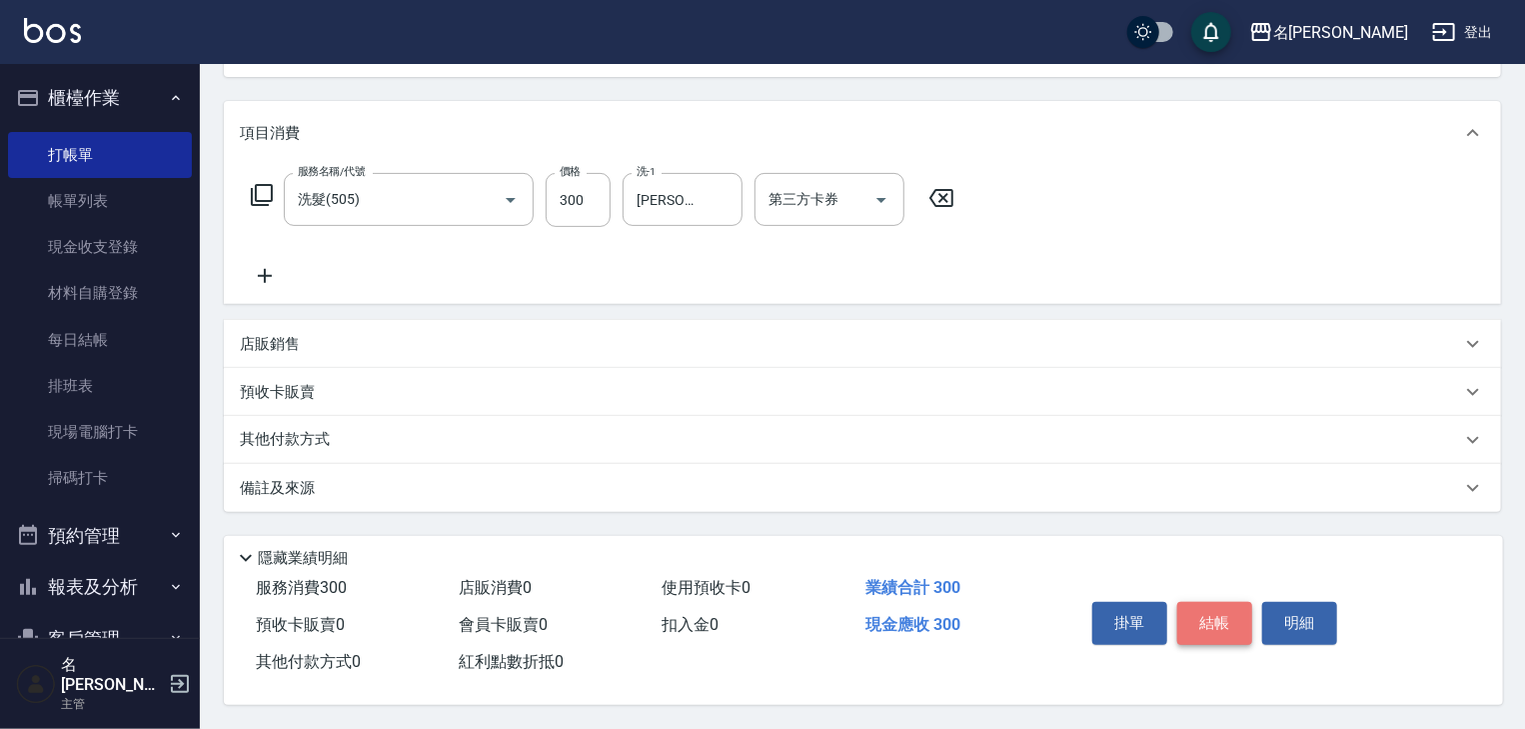
click at [1215, 612] on button "結帳" at bounding box center [1215, 623] width 75 height 42
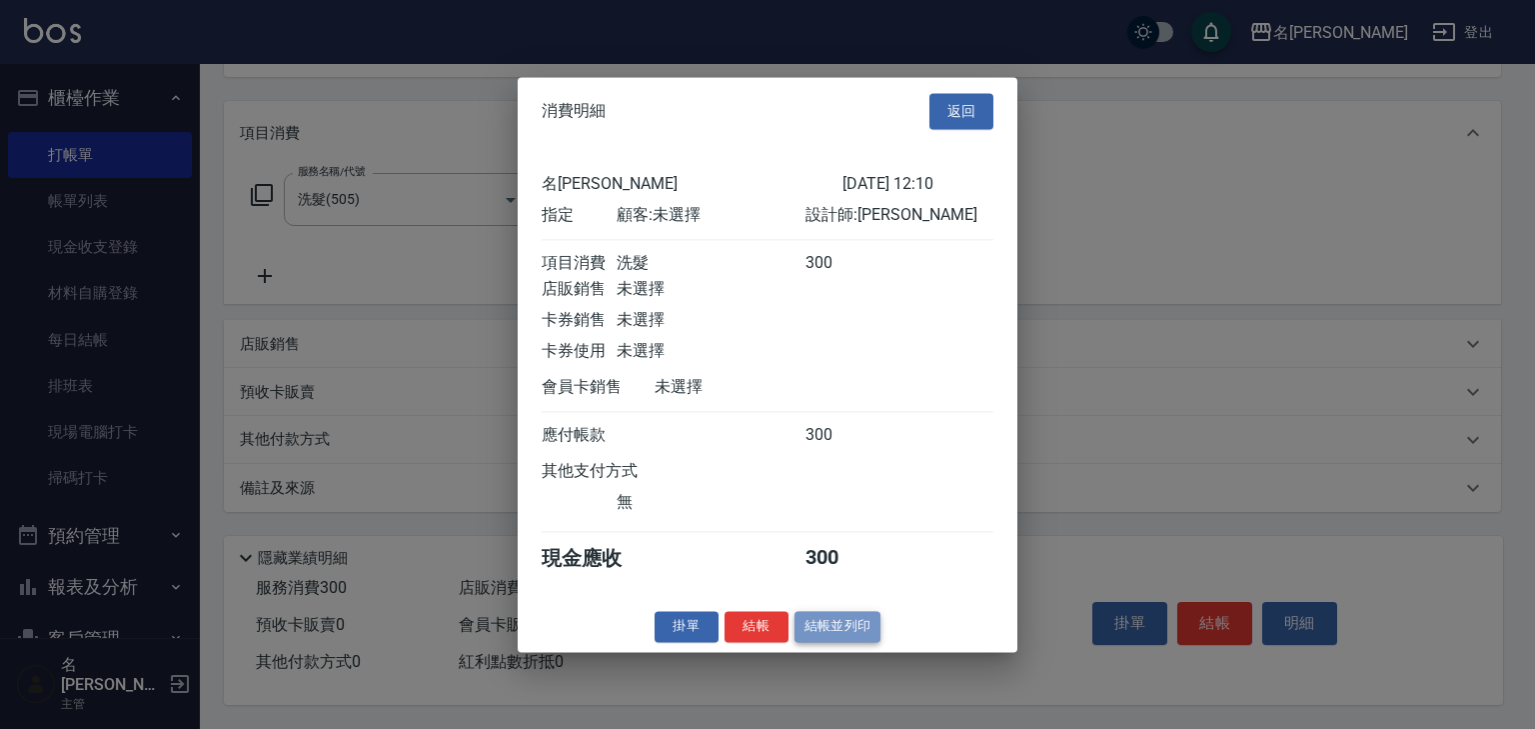
click at [855, 623] on button "結帳並列印" at bounding box center [838, 626] width 87 height 31
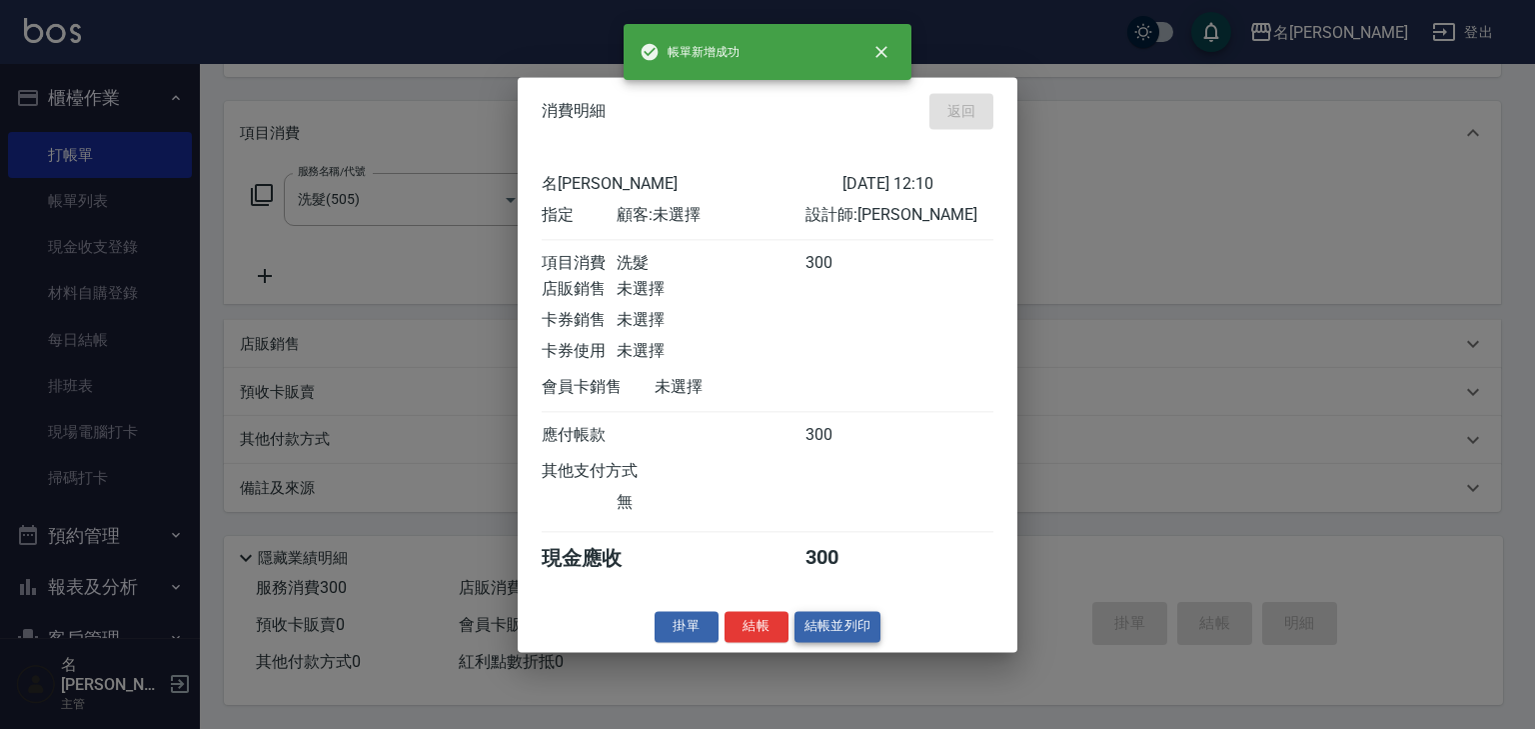
type input "2025/09/25 12:11"
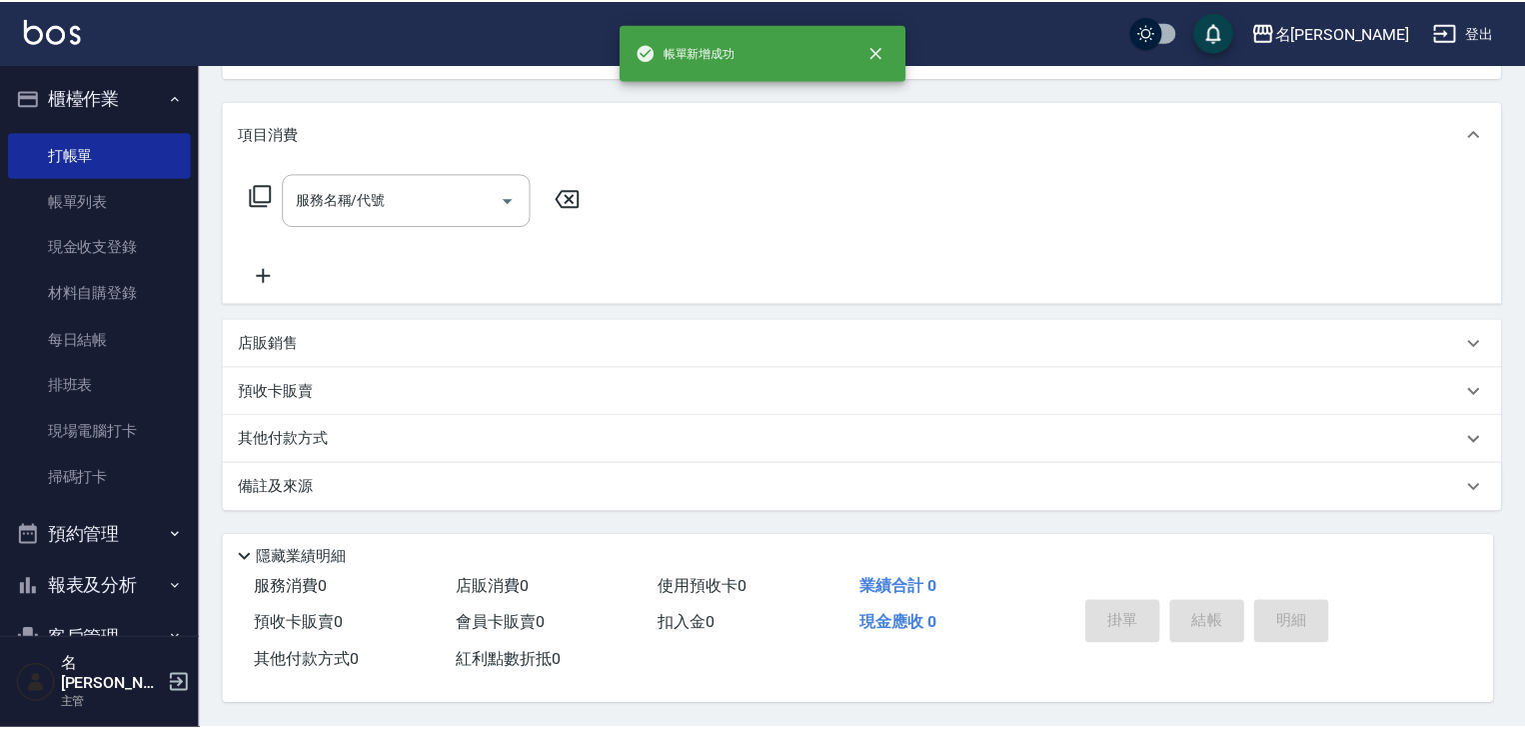
scroll to position [0, 0]
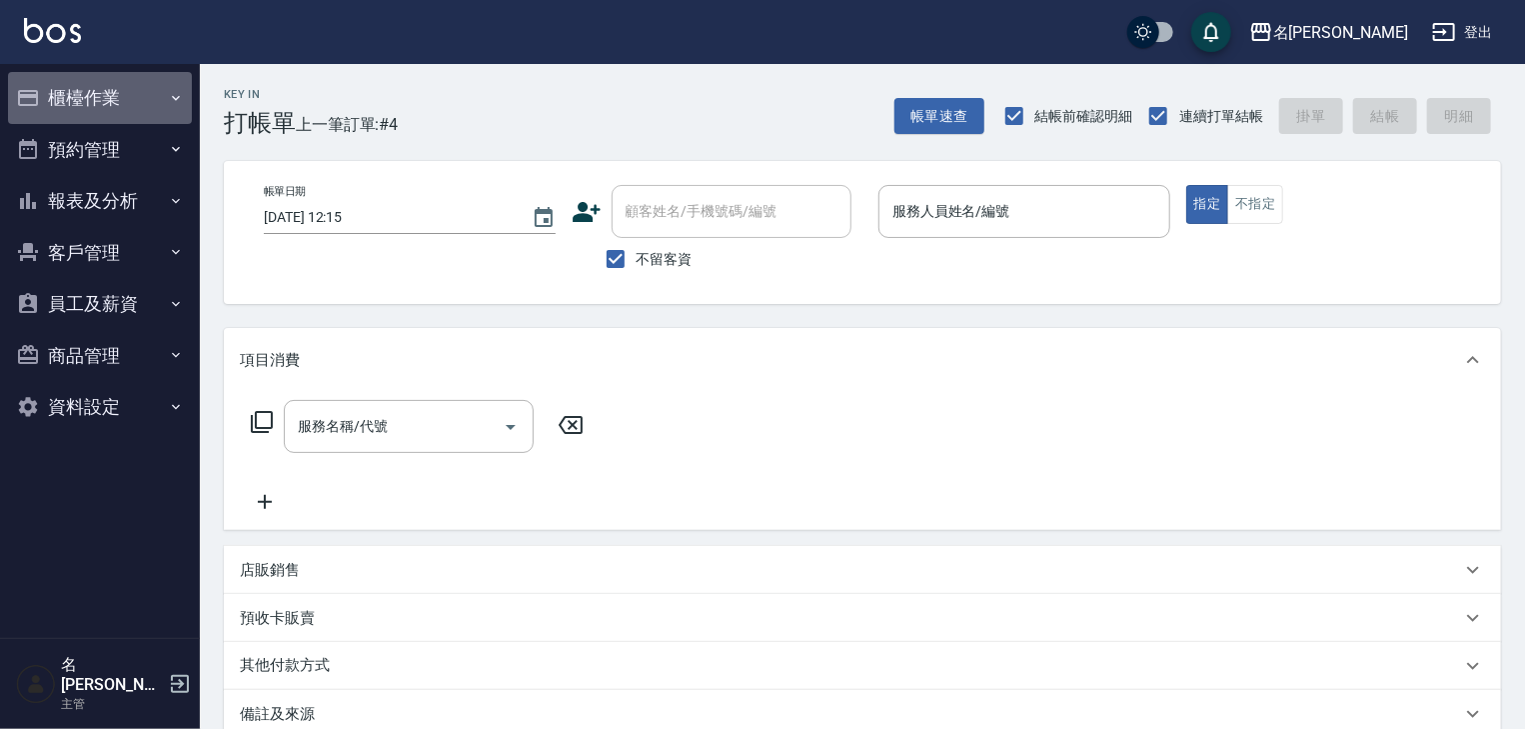
click at [132, 91] on button "櫃檯作業" at bounding box center [100, 98] width 184 height 52
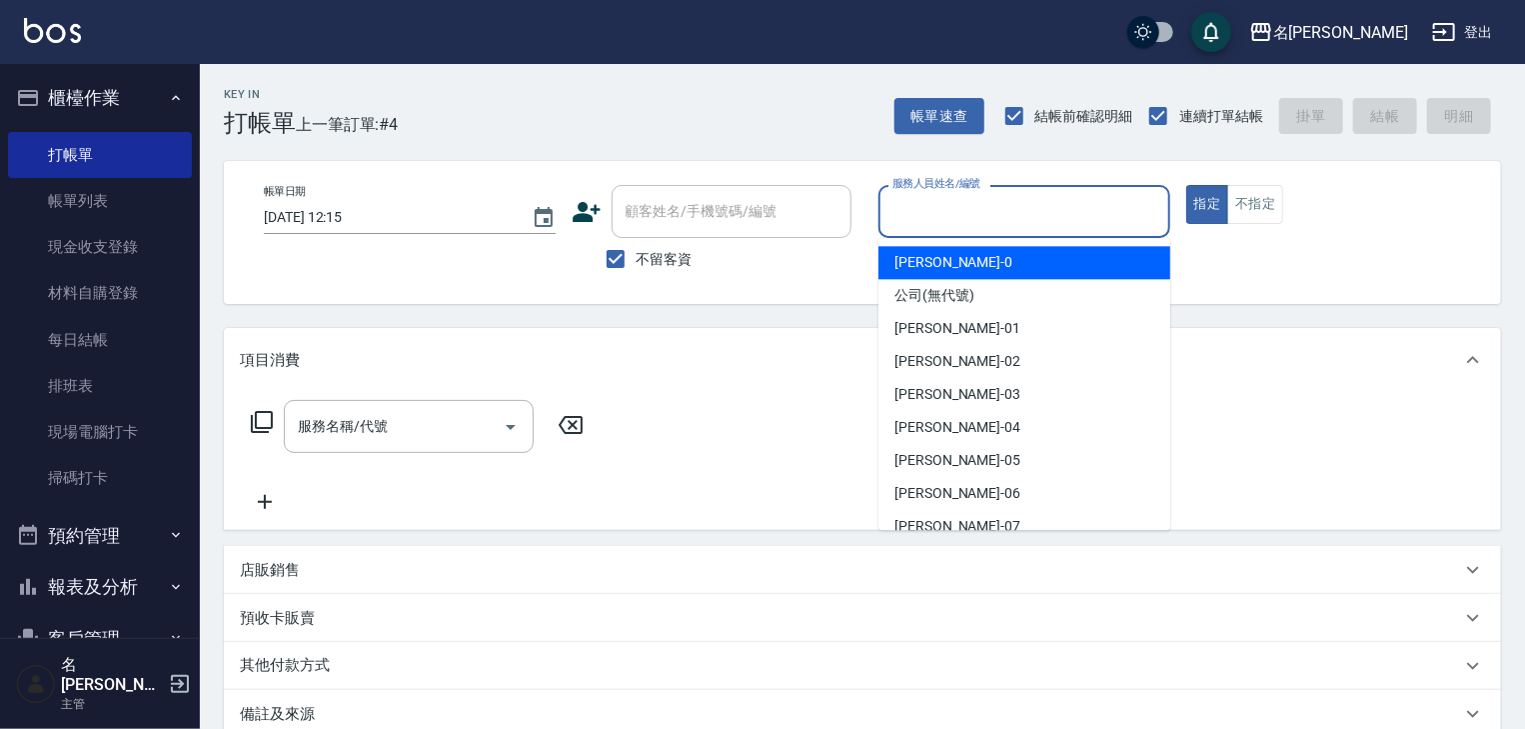
click at [1065, 219] on input "服務人員姓名/編號" at bounding box center [1025, 211] width 274 height 35
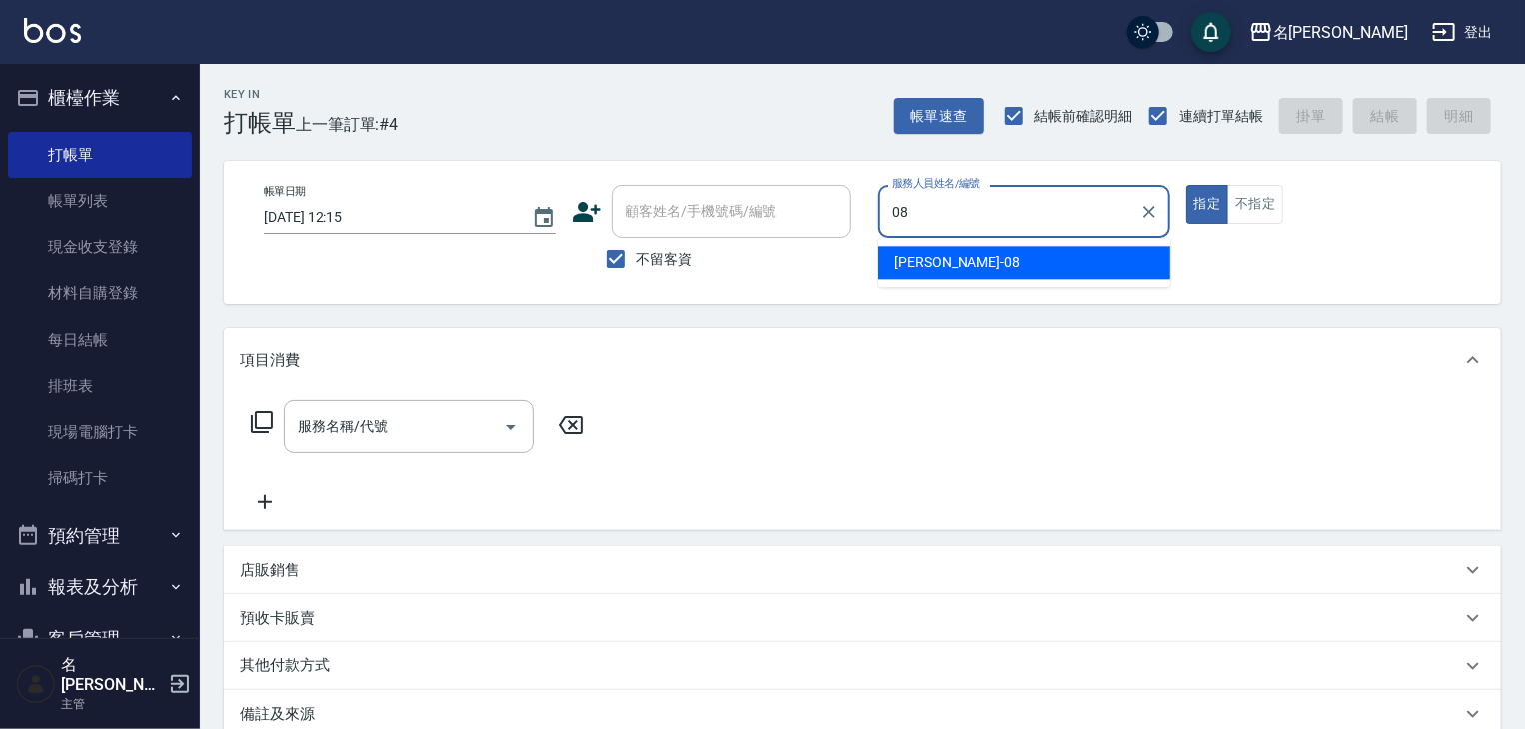
click at [988, 260] on div "蔡慈恩 -08" at bounding box center [1025, 262] width 292 height 33
type input "[PERSON_NAME]-08"
click at [411, 420] on input "服務名稱/代號" at bounding box center [394, 426] width 202 height 35
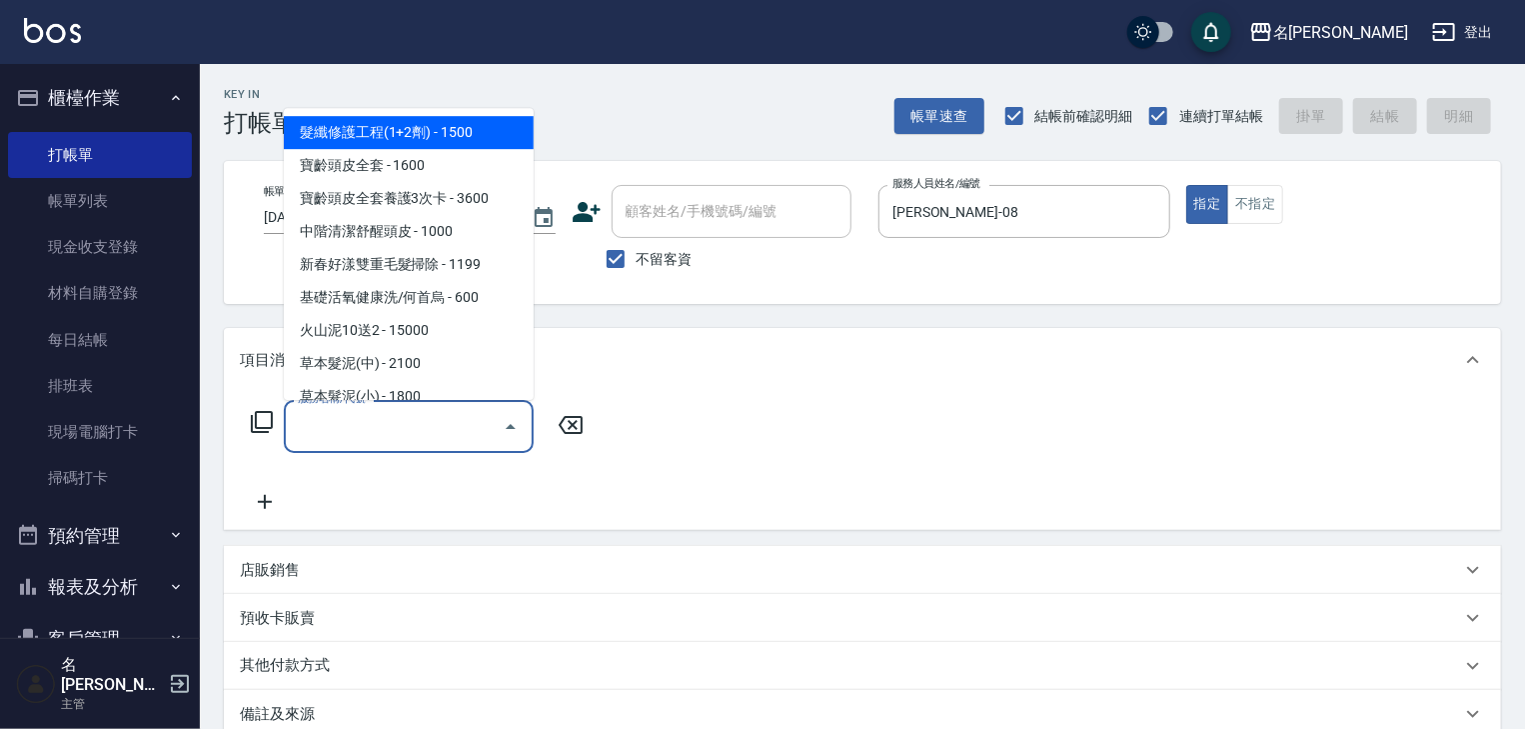
click at [262, 412] on icon at bounding box center [262, 422] width 22 height 22
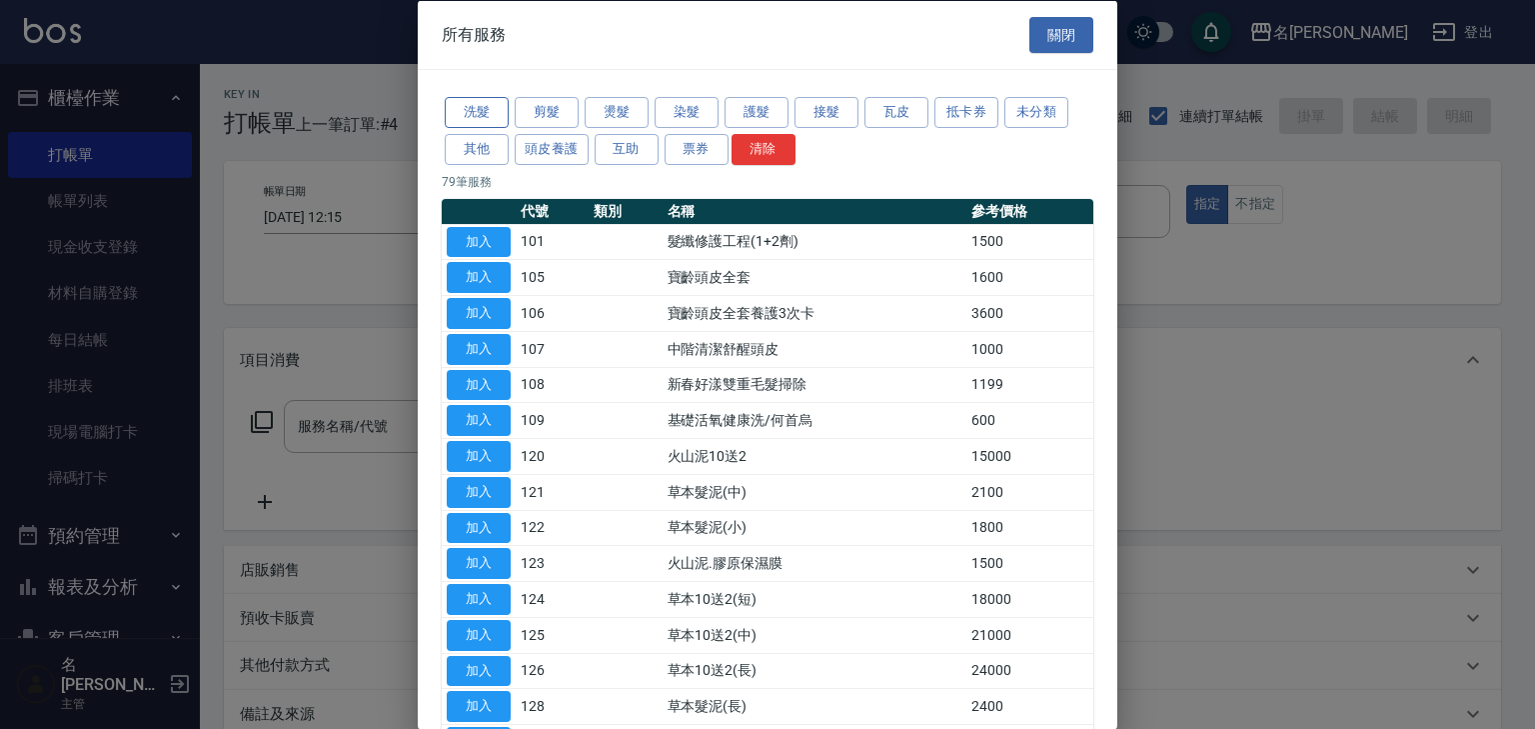
click at [487, 114] on button "洗髮" at bounding box center [477, 112] width 64 height 31
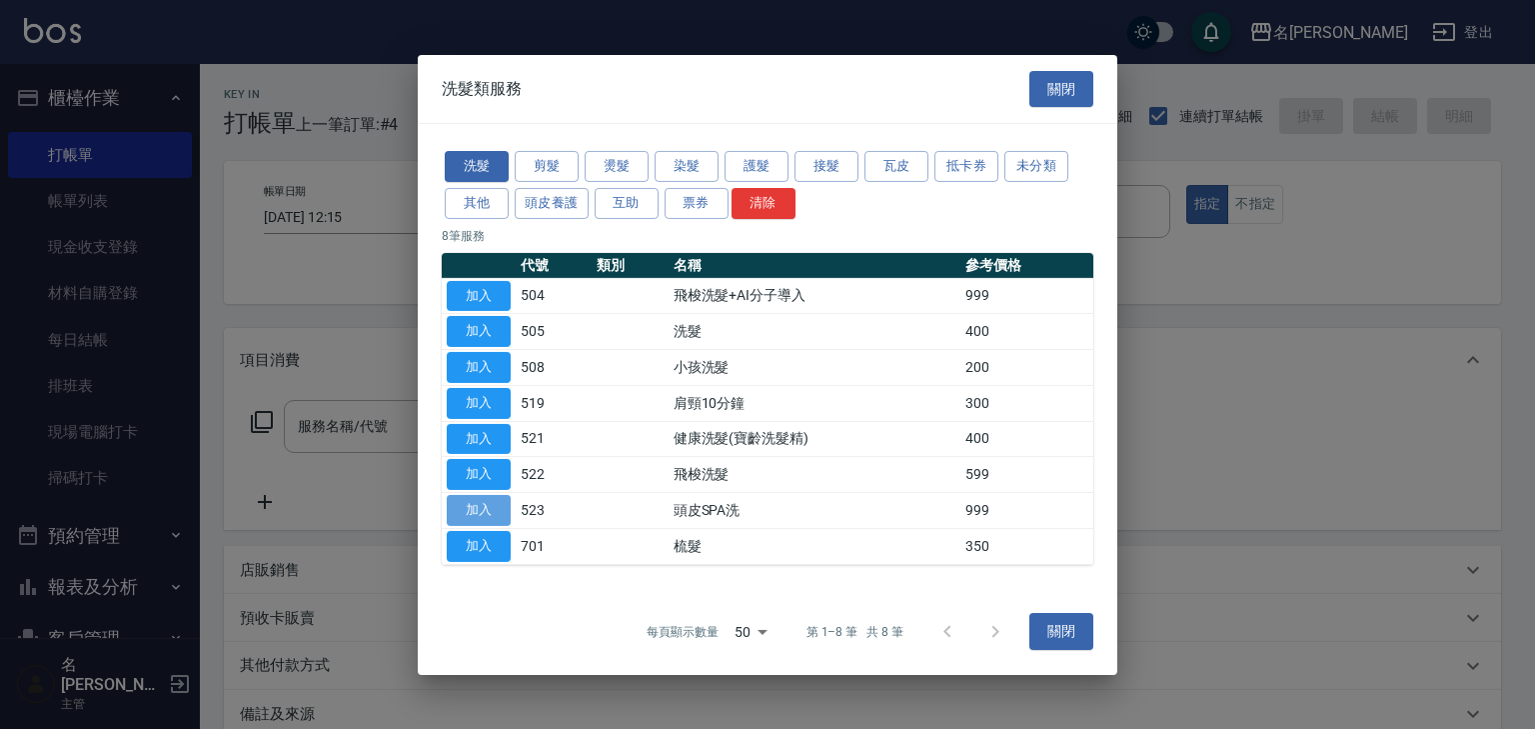
click at [484, 504] on button "加入" at bounding box center [479, 510] width 64 height 31
type input "頭皮SPA洗(523)"
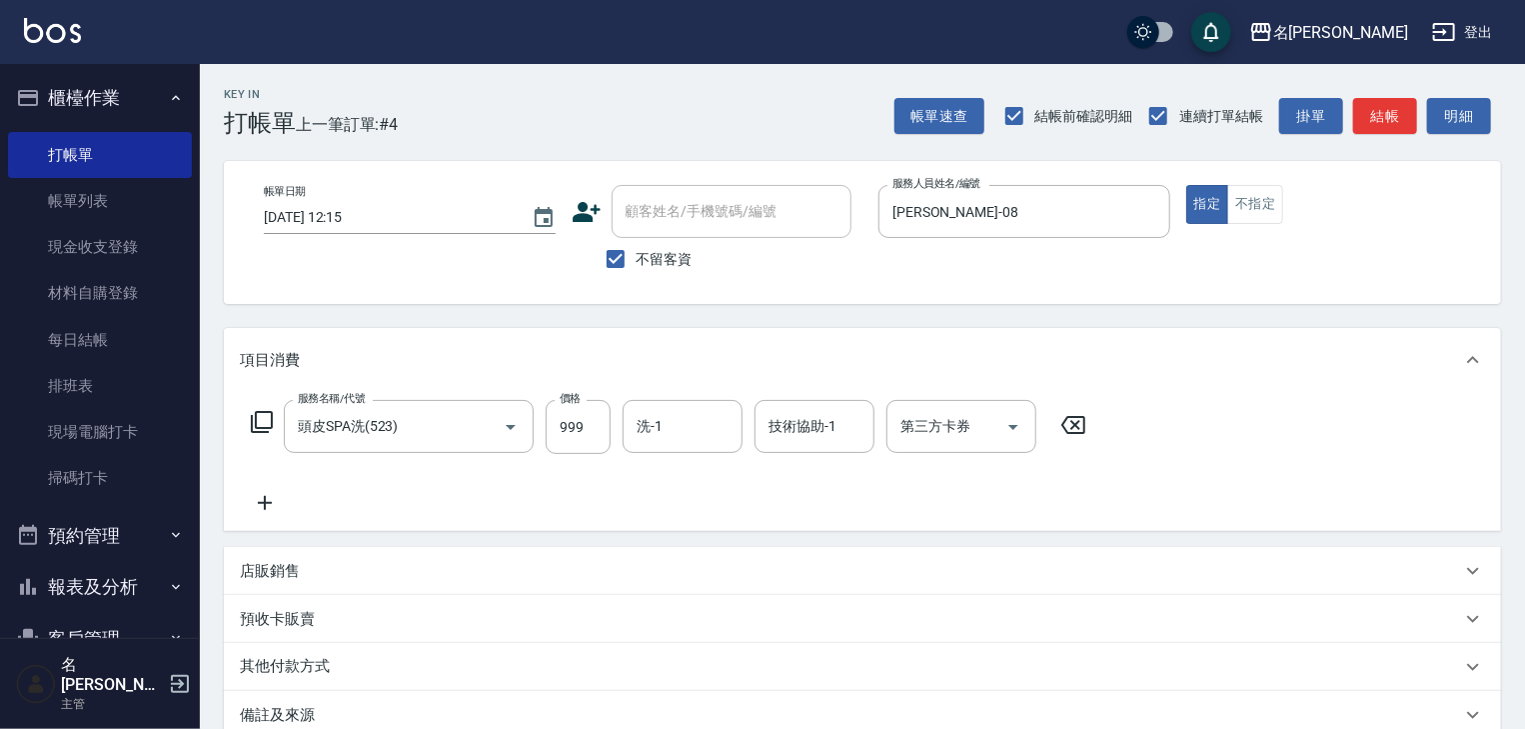
click at [328, 668] on p "其他付款方式" at bounding box center [290, 667] width 100 height 22
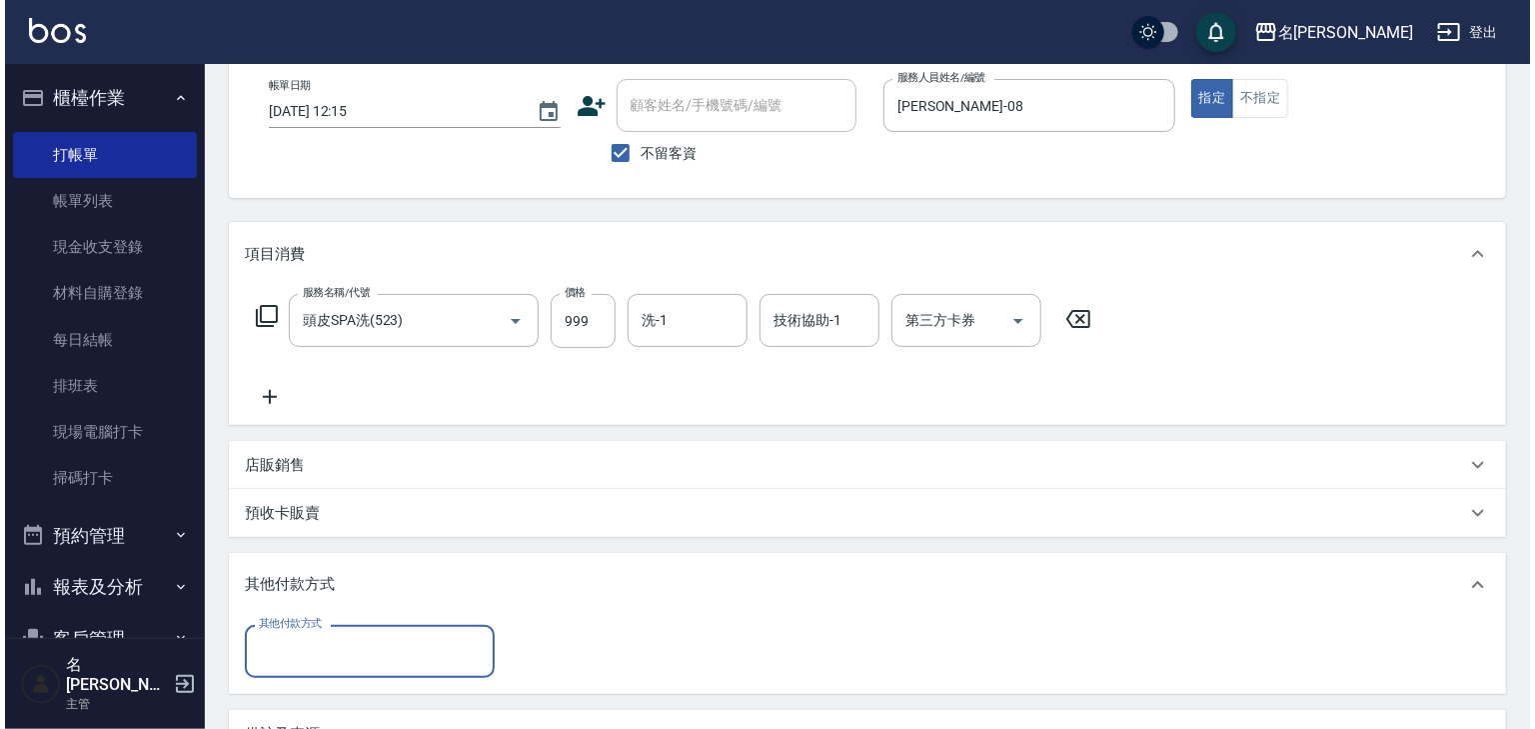
scroll to position [359, 0]
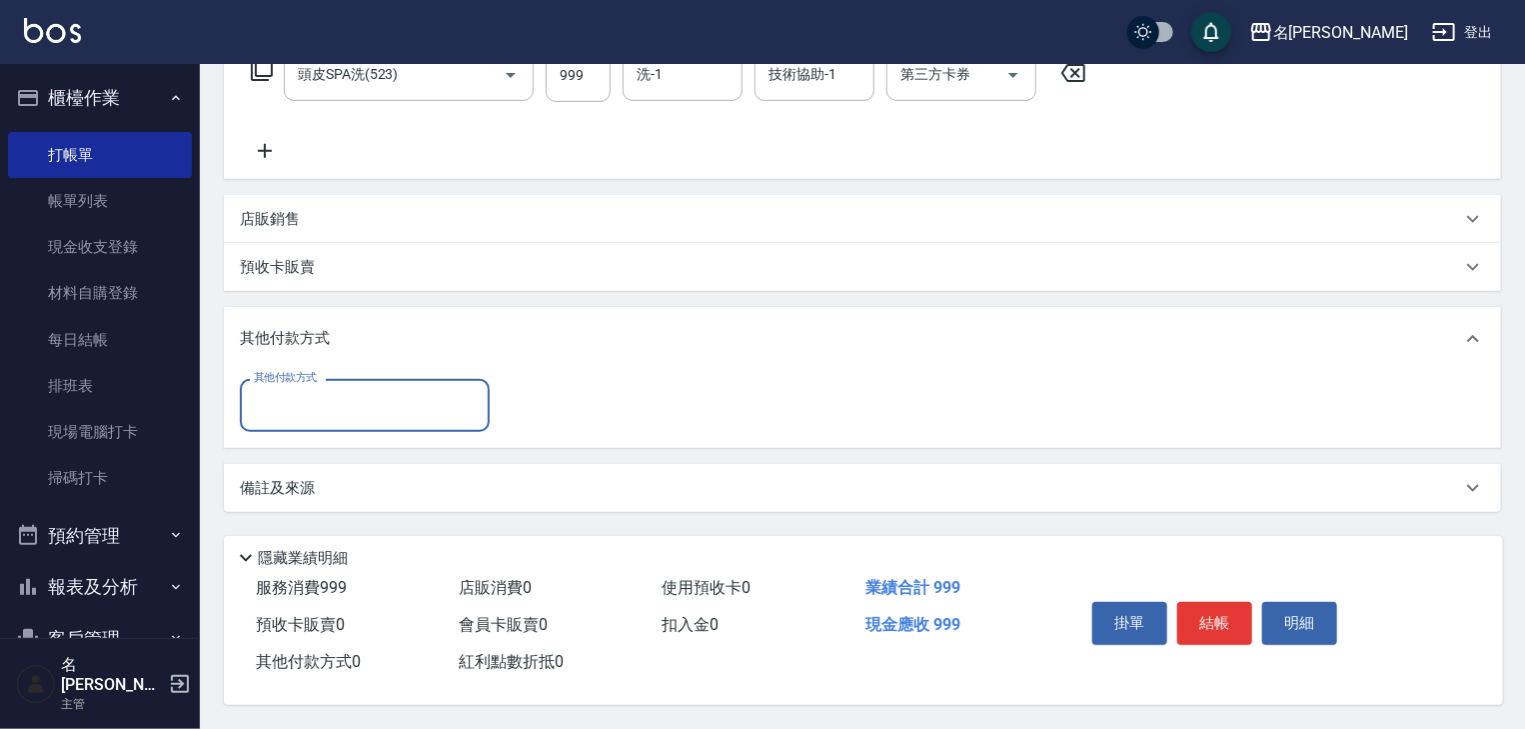
click at [340, 401] on input "其他付款方式" at bounding box center [365, 405] width 232 height 35
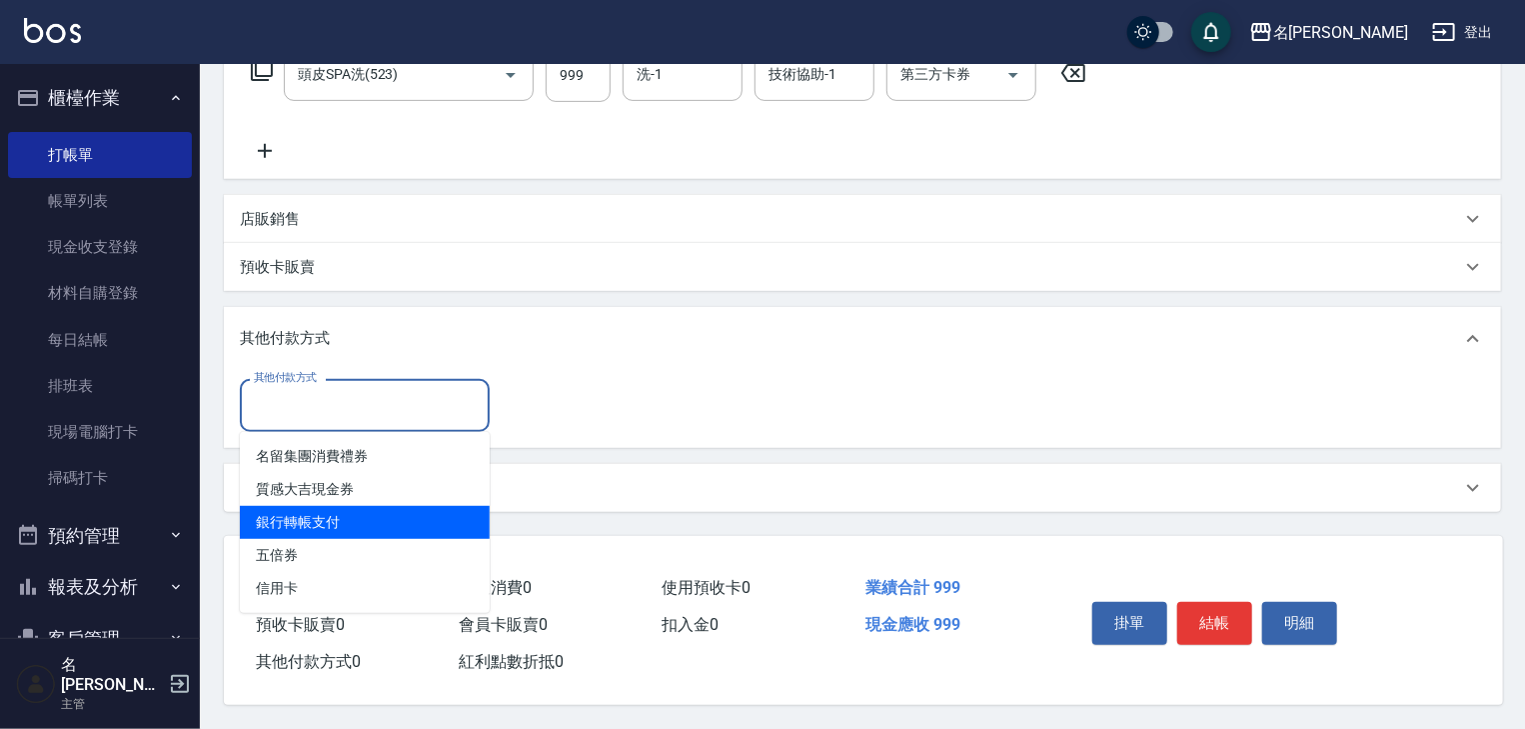
click at [345, 522] on span "銀行轉帳支付" at bounding box center [365, 522] width 250 height 33
type input "銀行轉帳支付"
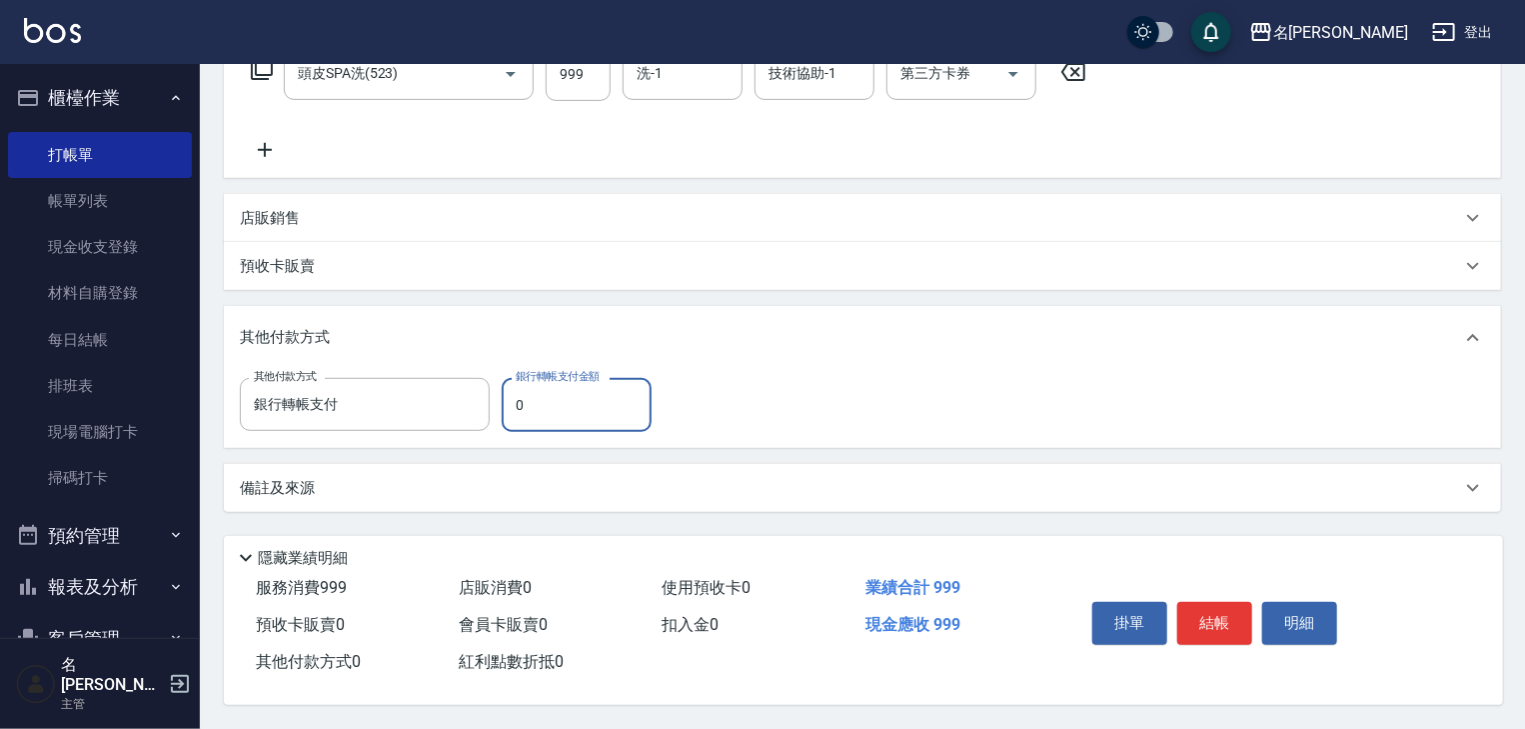
click at [566, 396] on input "0" at bounding box center [577, 405] width 150 height 54
drag, startPoint x: 522, startPoint y: 394, endPoint x: 501, endPoint y: 410, distance: 26.4
click at [502, 410] on input "0" at bounding box center [577, 405] width 150 height 54
type input "999"
click at [1224, 622] on button "結帳" at bounding box center [1215, 623] width 75 height 42
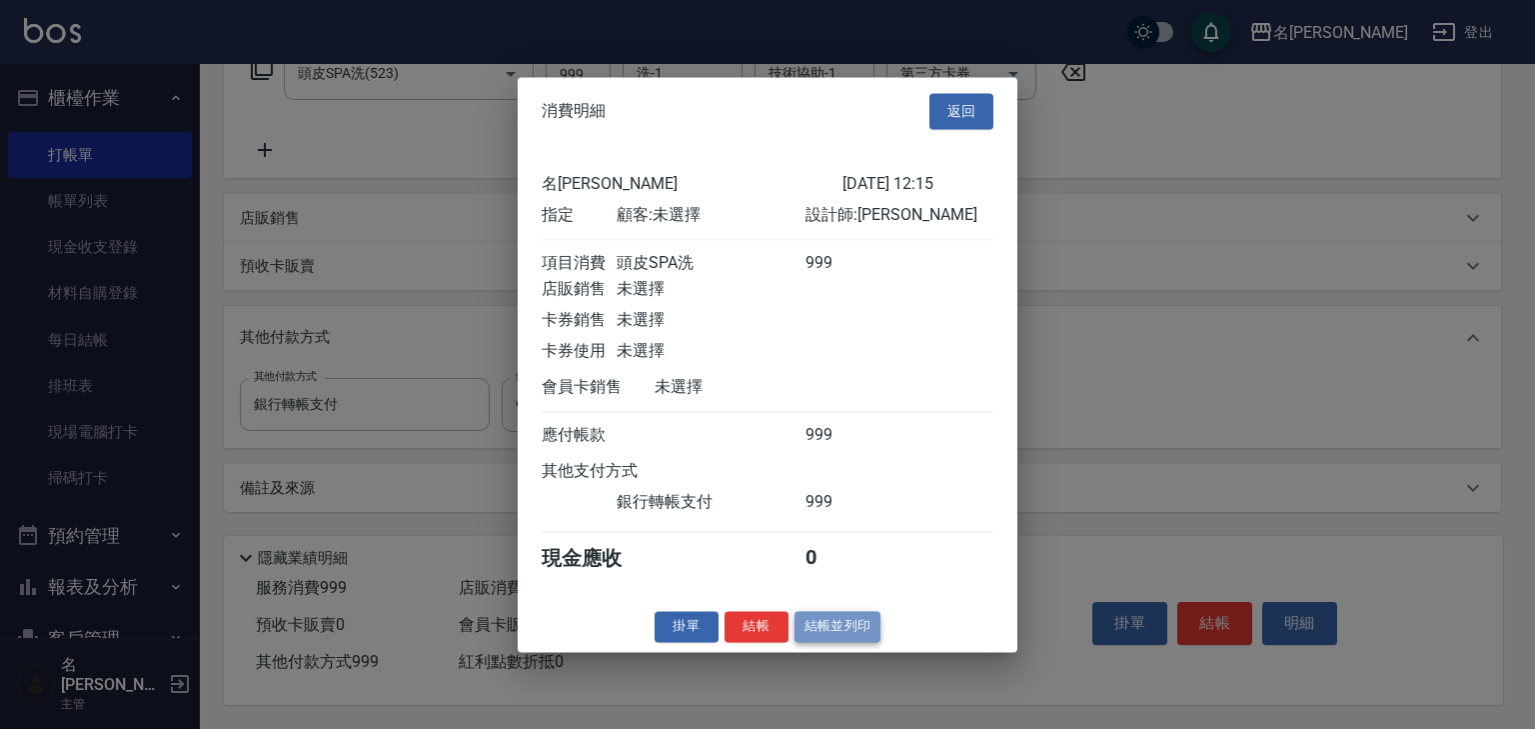
click at [856, 635] on button "結帳並列印" at bounding box center [838, 626] width 87 height 31
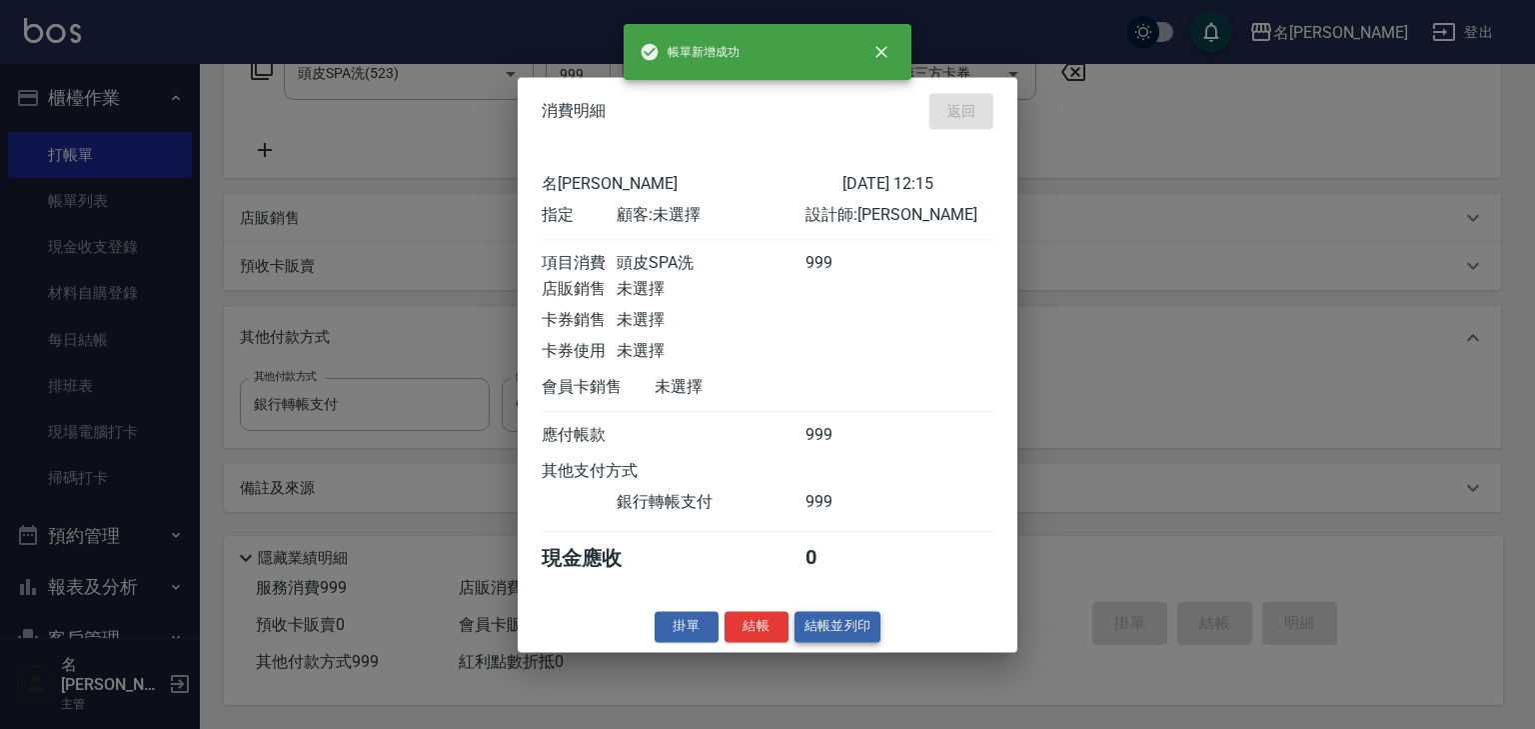
type input "2025/09/25 12:16"
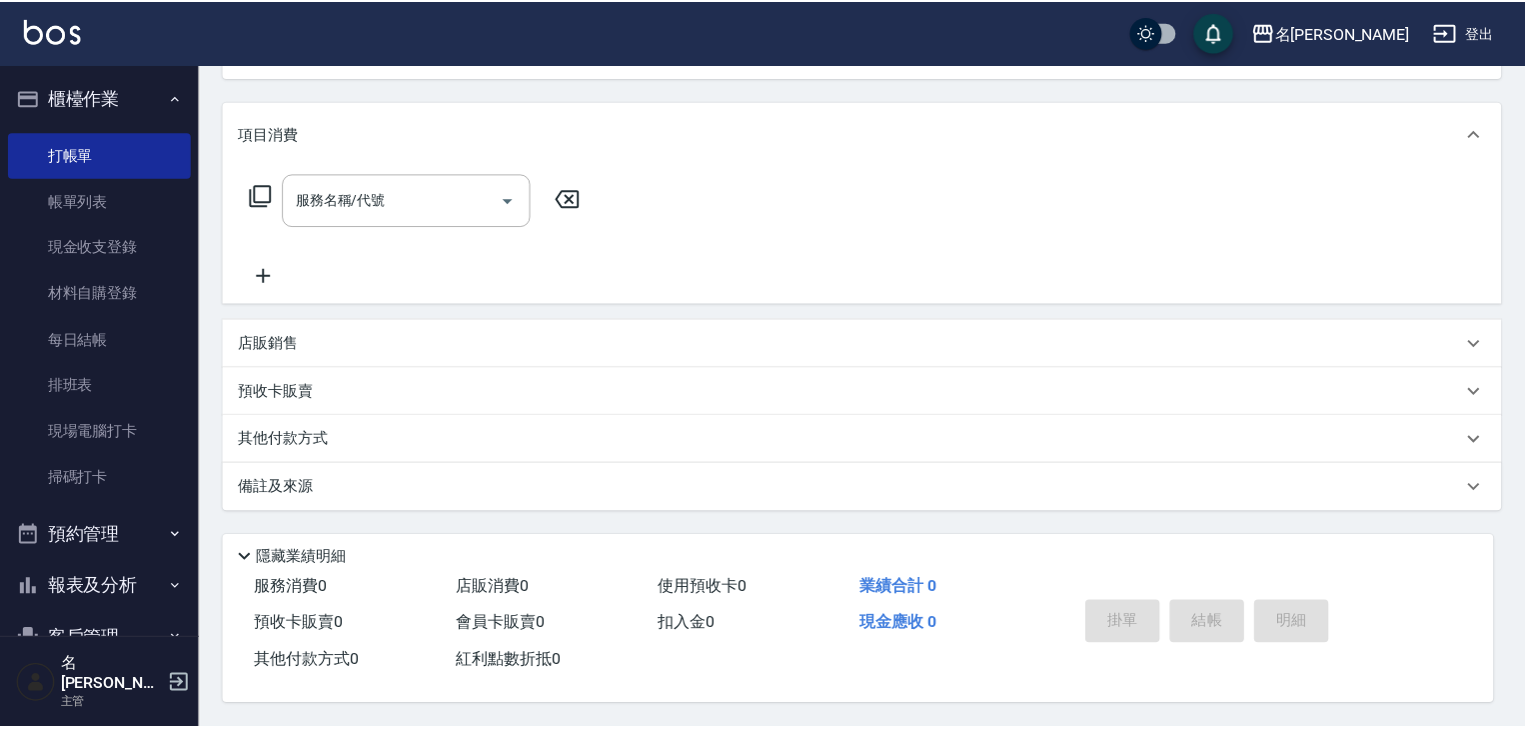
scroll to position [0, 0]
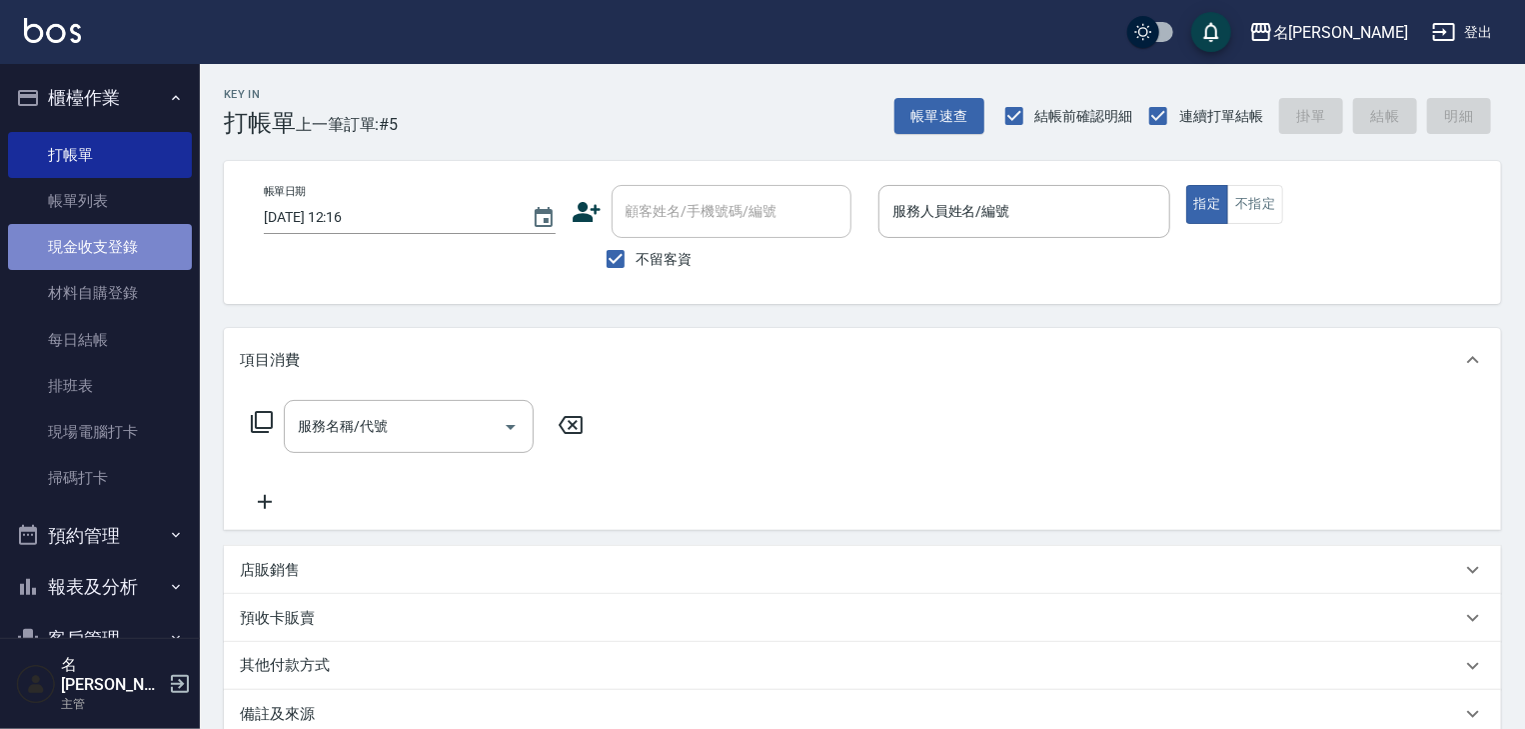
click at [153, 244] on link "現金收支登錄" at bounding box center [100, 247] width 184 height 46
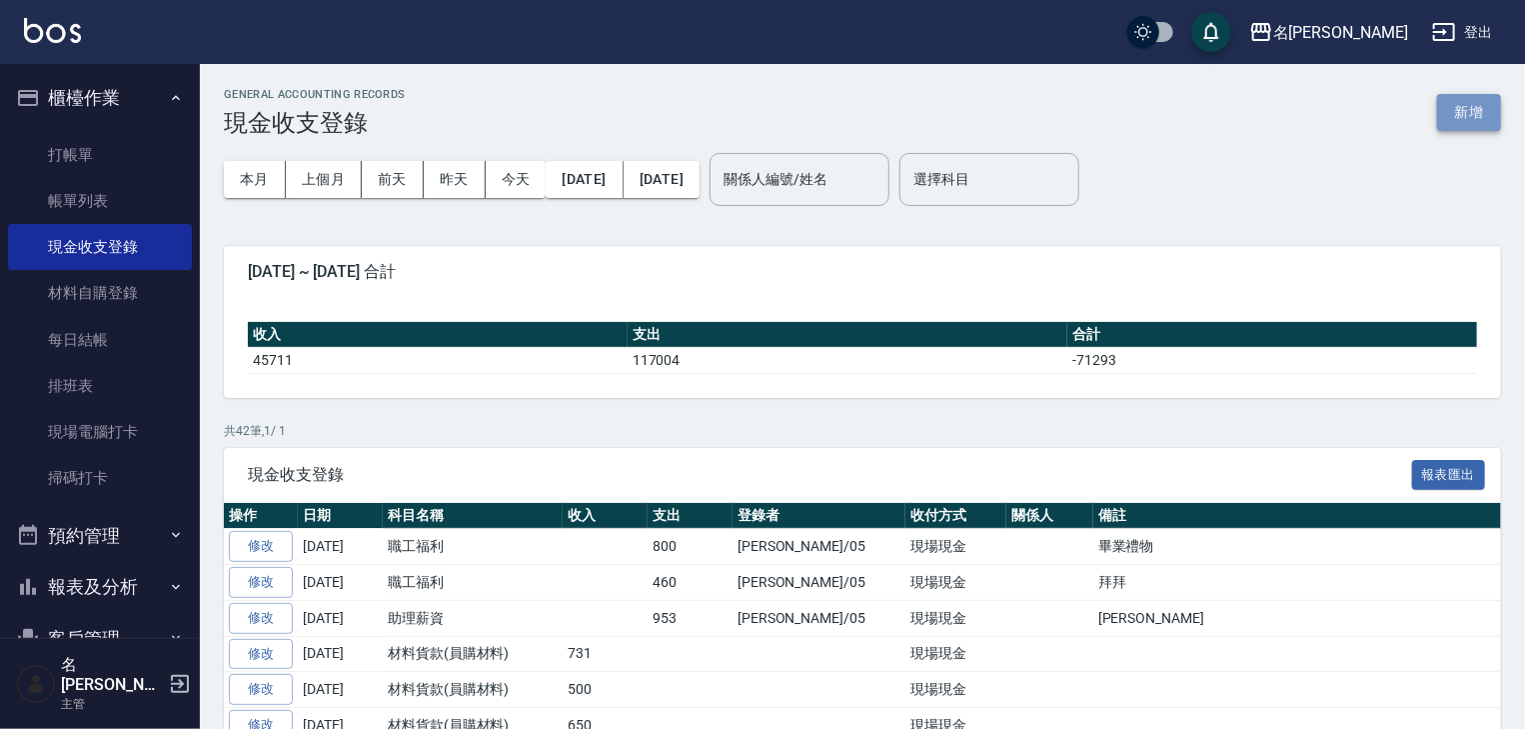
drag, startPoint x: 1475, startPoint y: 239, endPoint x: 1487, endPoint y: 104, distance: 135.5
click at [1487, 104] on button "新增" at bounding box center [1469, 112] width 64 height 37
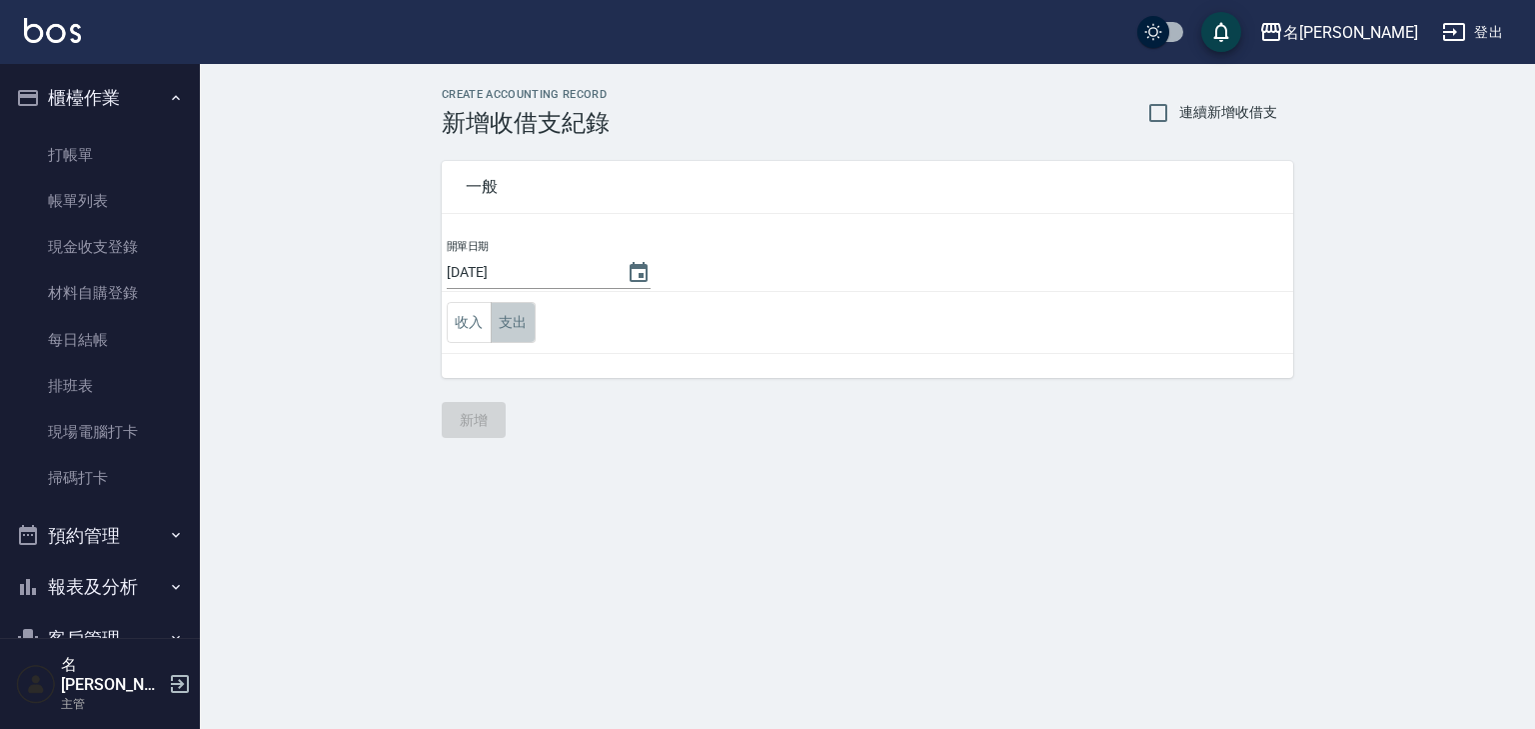
click at [517, 314] on button "支出" at bounding box center [513, 322] width 45 height 41
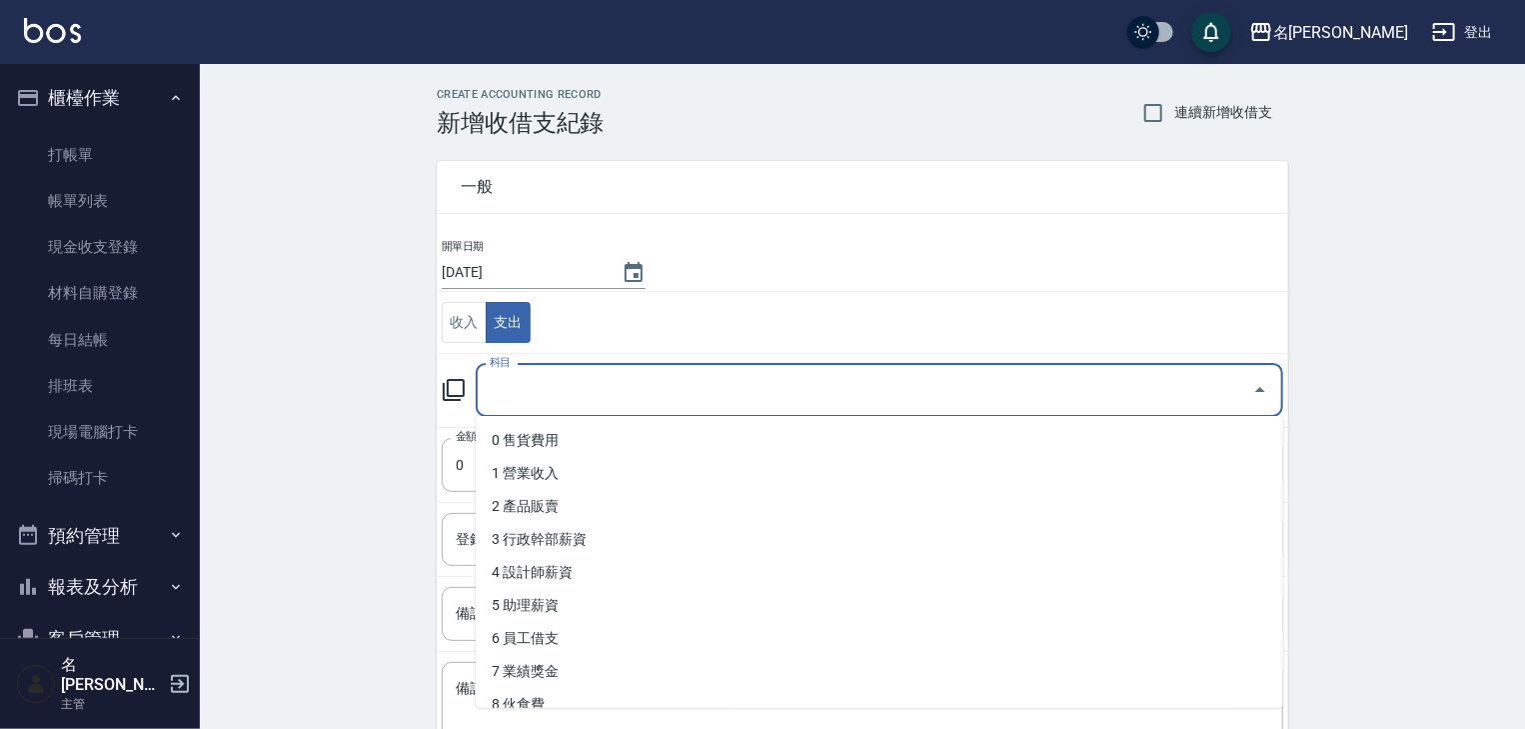
click at [536, 394] on input "科目" at bounding box center [865, 390] width 760 height 35
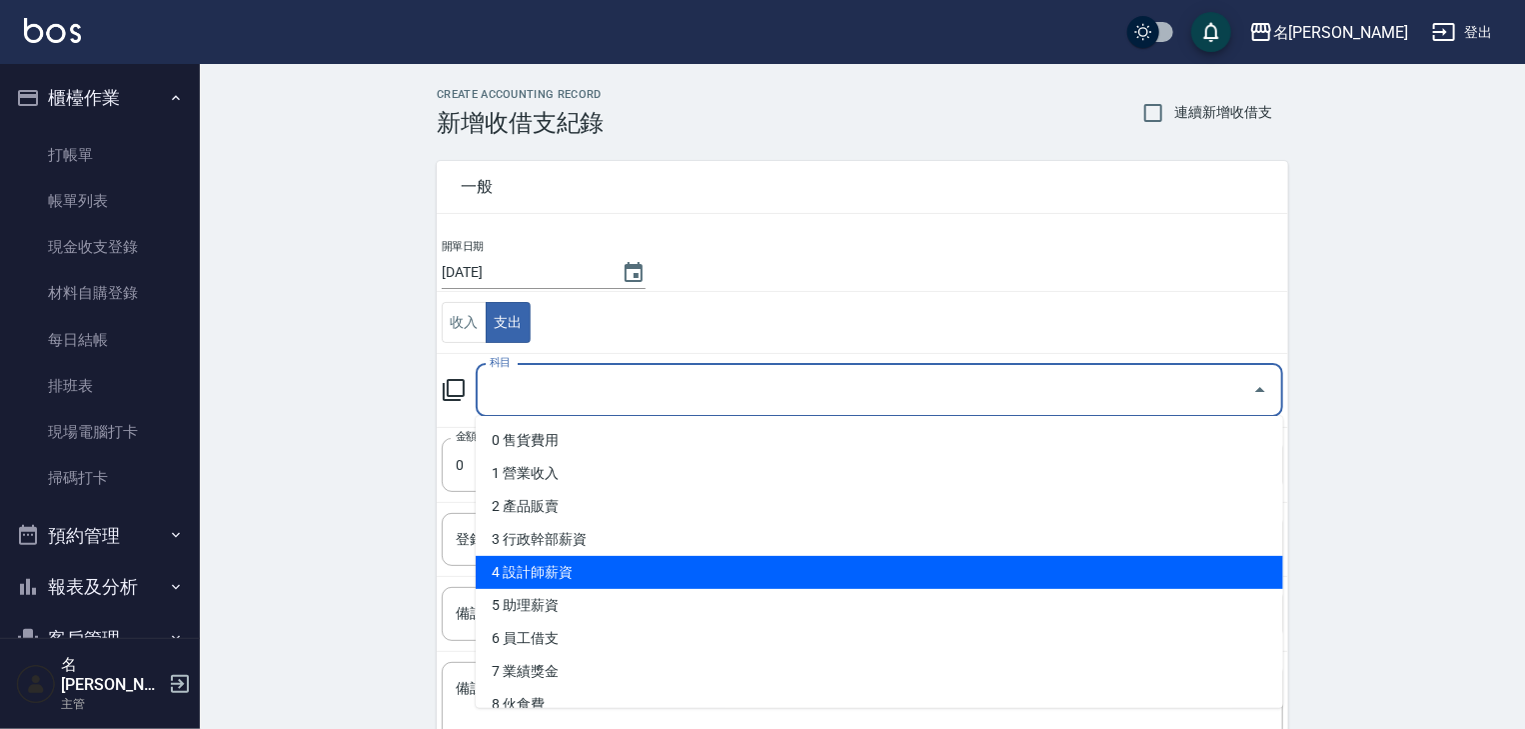
scroll to position [320, 0]
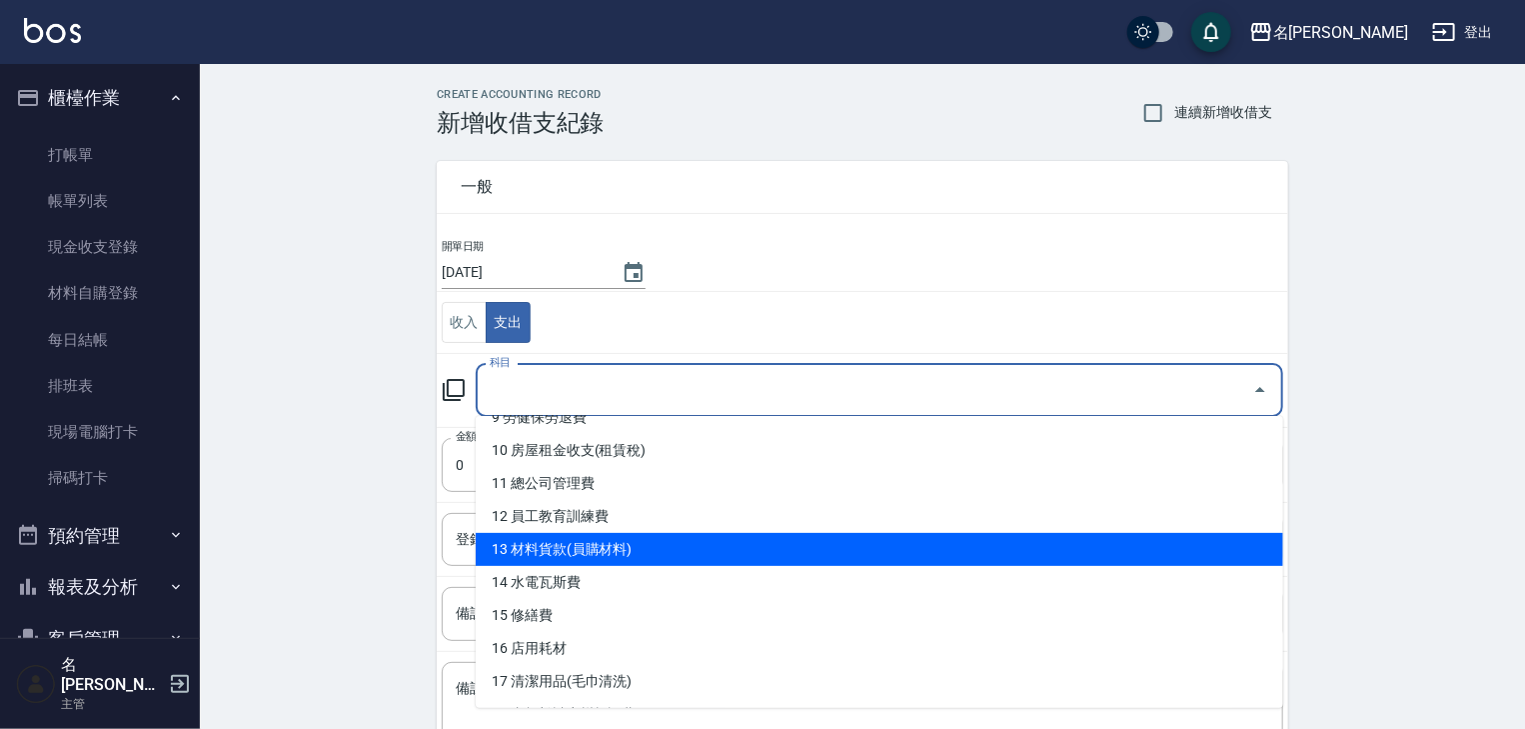
click at [631, 546] on li "13 材料貨款(員購材料)" at bounding box center [880, 549] width 808 height 33
type input "13 材料貨款(員購材料)"
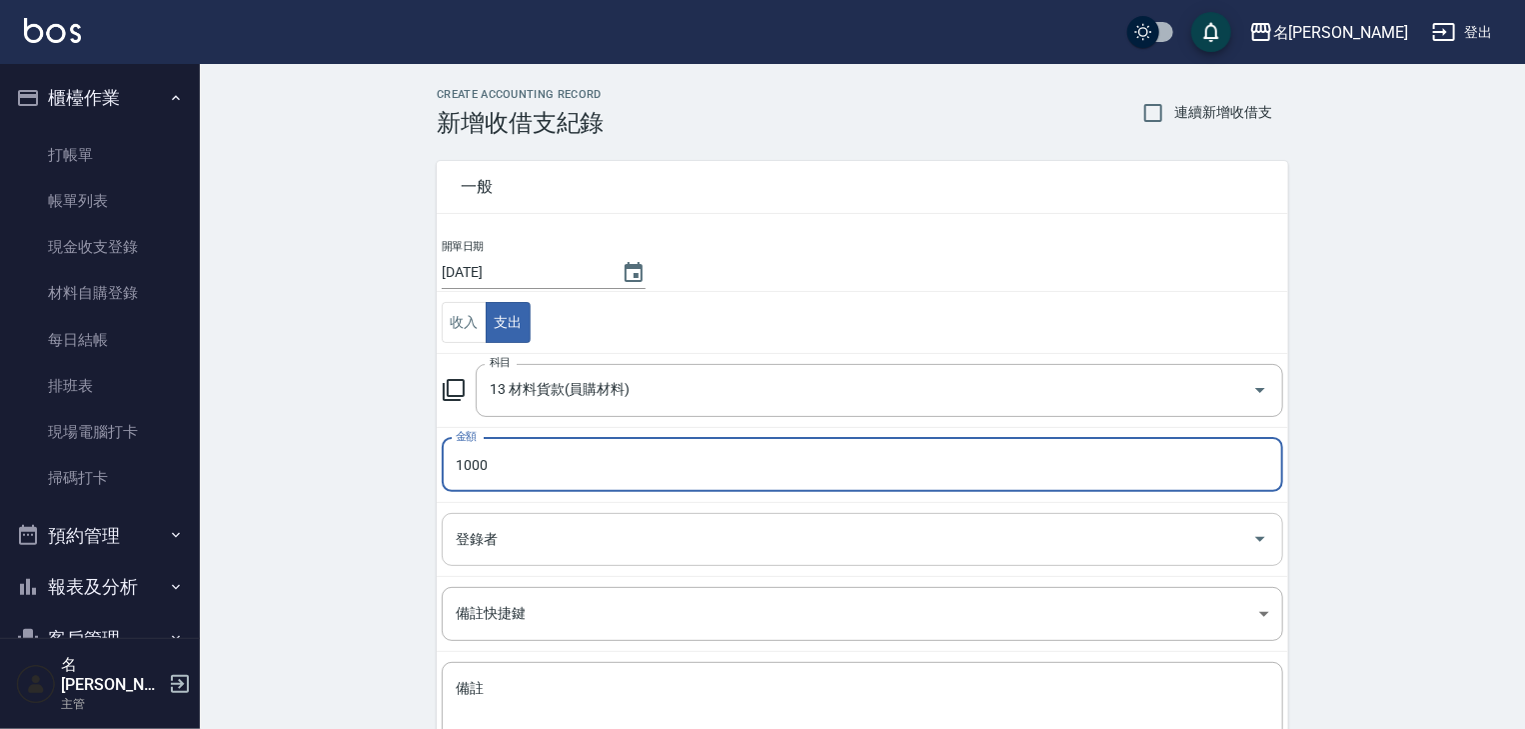
type input "1000"
click at [491, 531] on input "登錄者" at bounding box center [848, 539] width 794 height 35
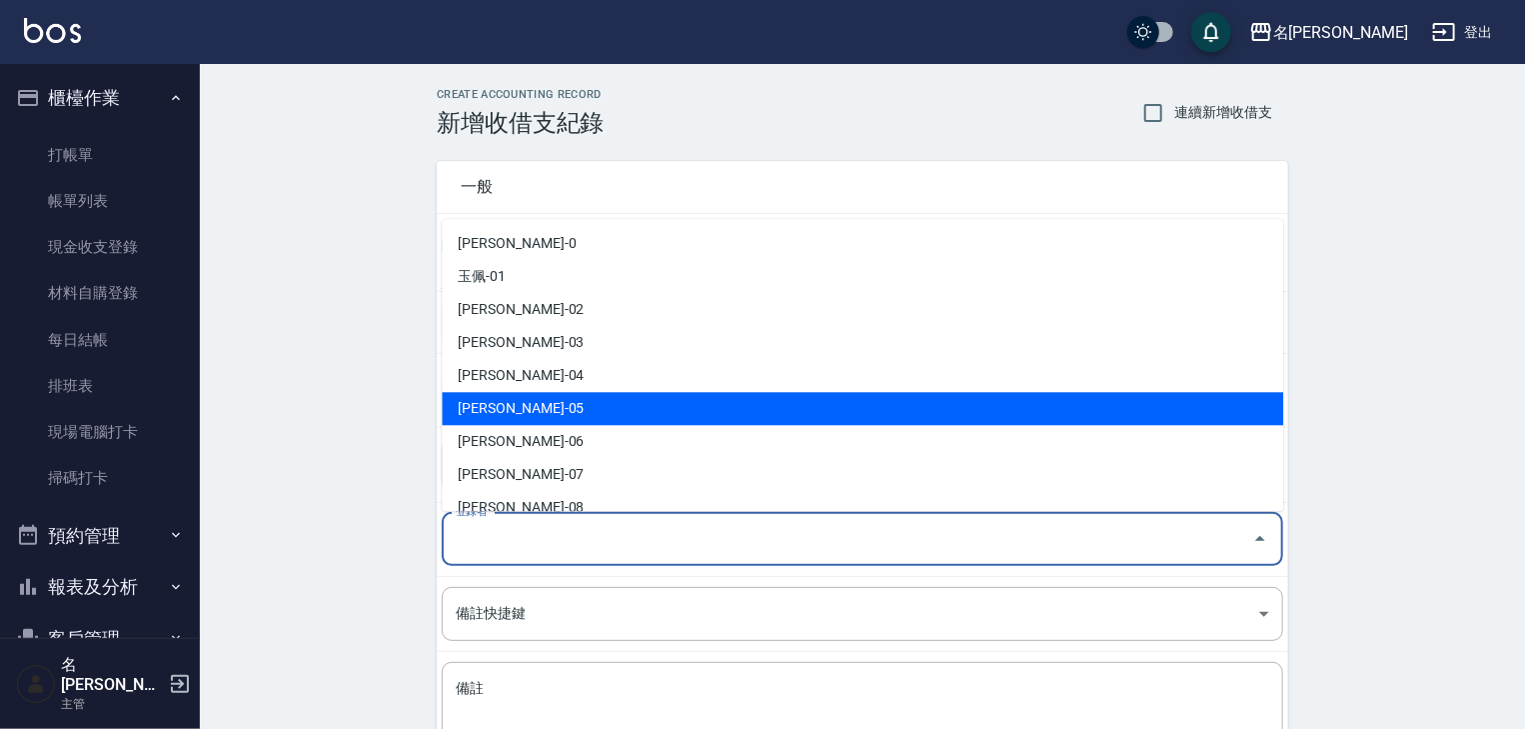
click at [534, 410] on li "[PERSON_NAME]-05" at bounding box center [863, 409] width 842 height 33
type input "[PERSON_NAME]-05"
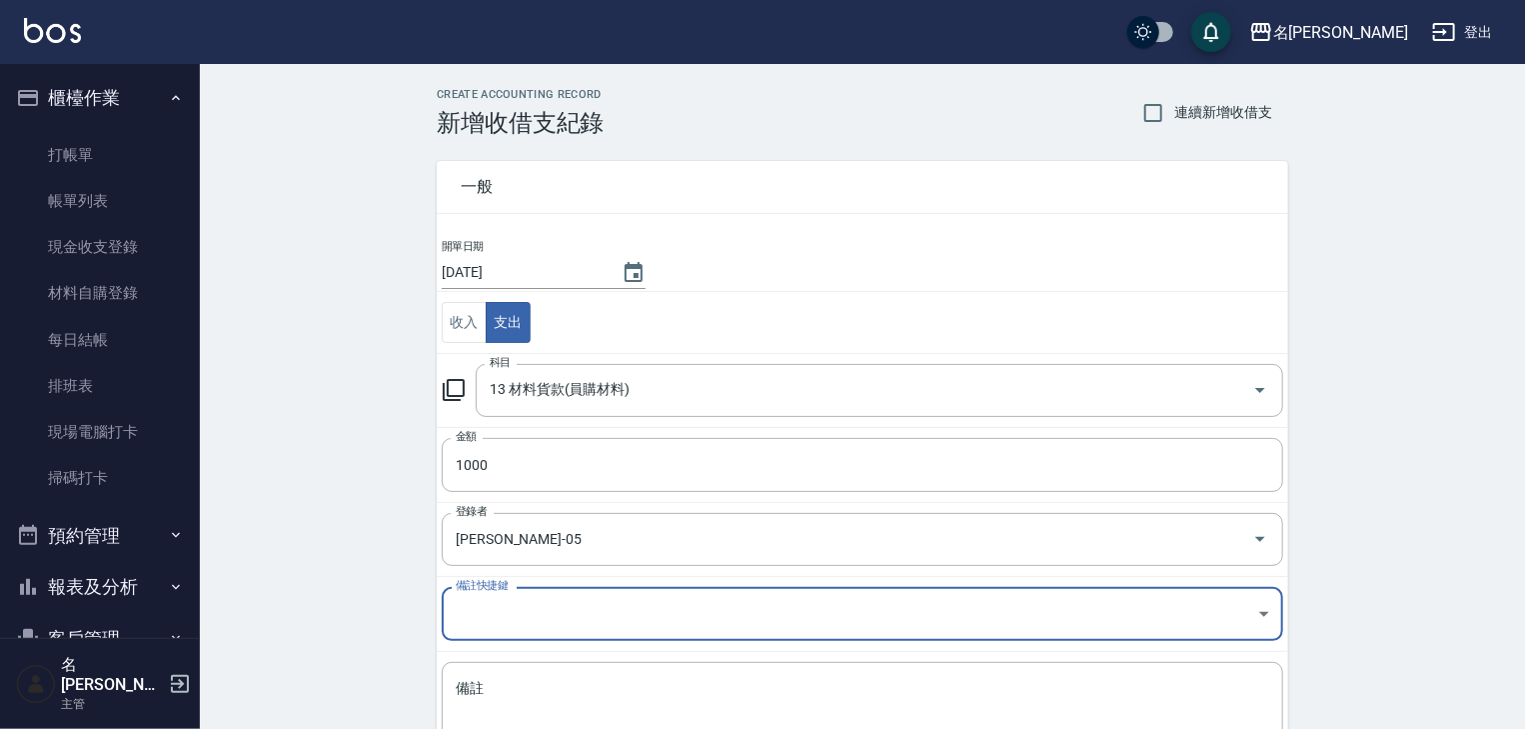
scroll to position [152, 0]
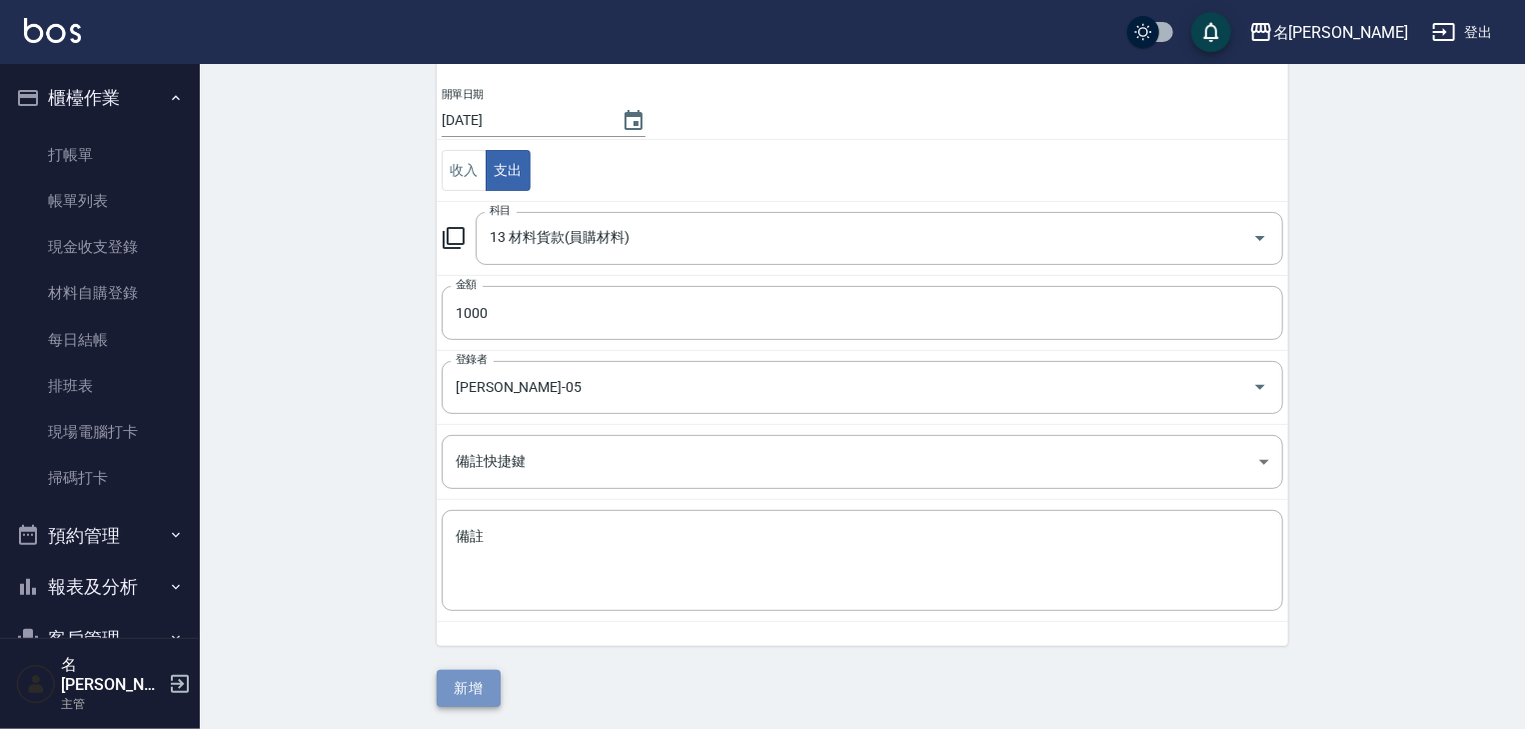
click at [469, 690] on button "新增" at bounding box center [469, 688] width 64 height 37
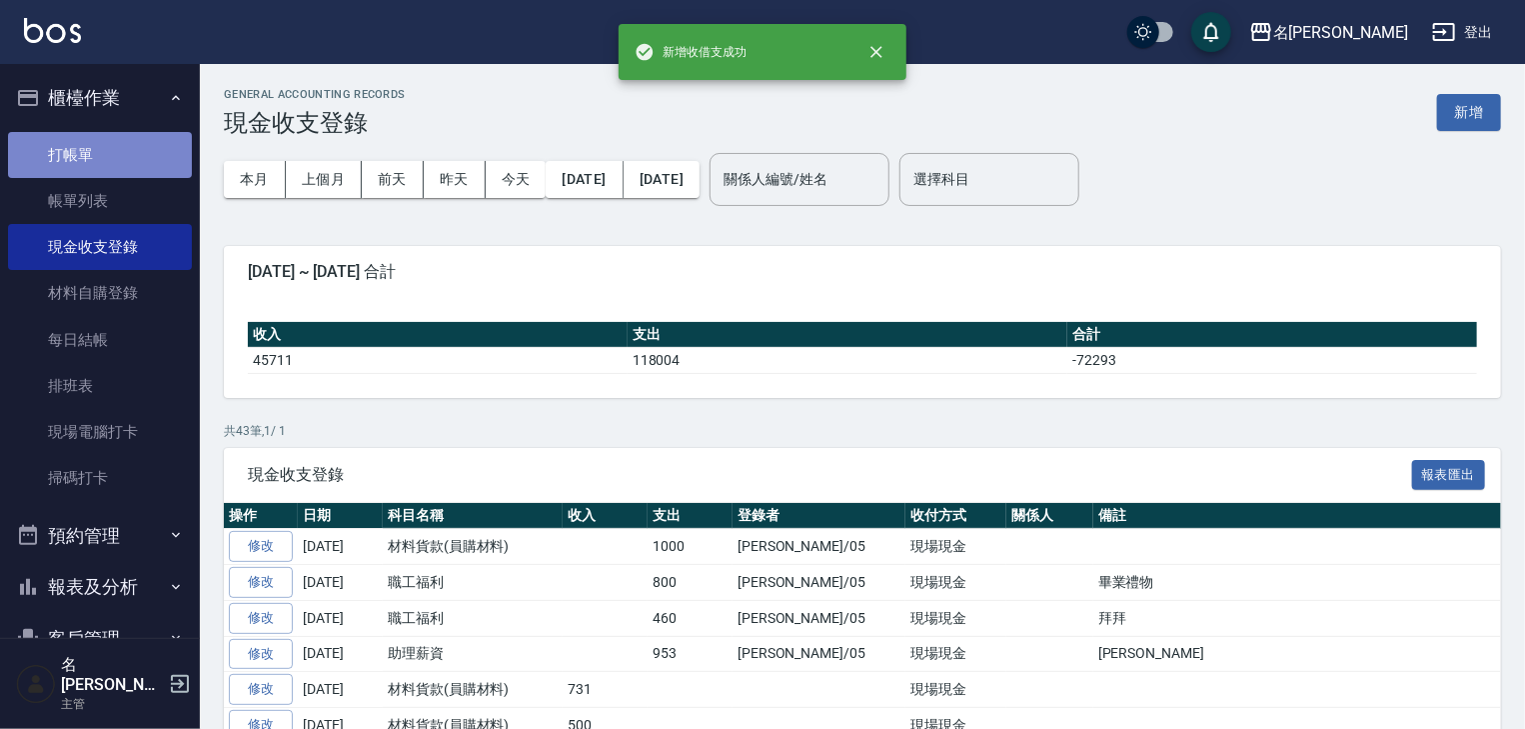
click at [109, 150] on link "打帳單" at bounding box center [100, 155] width 184 height 46
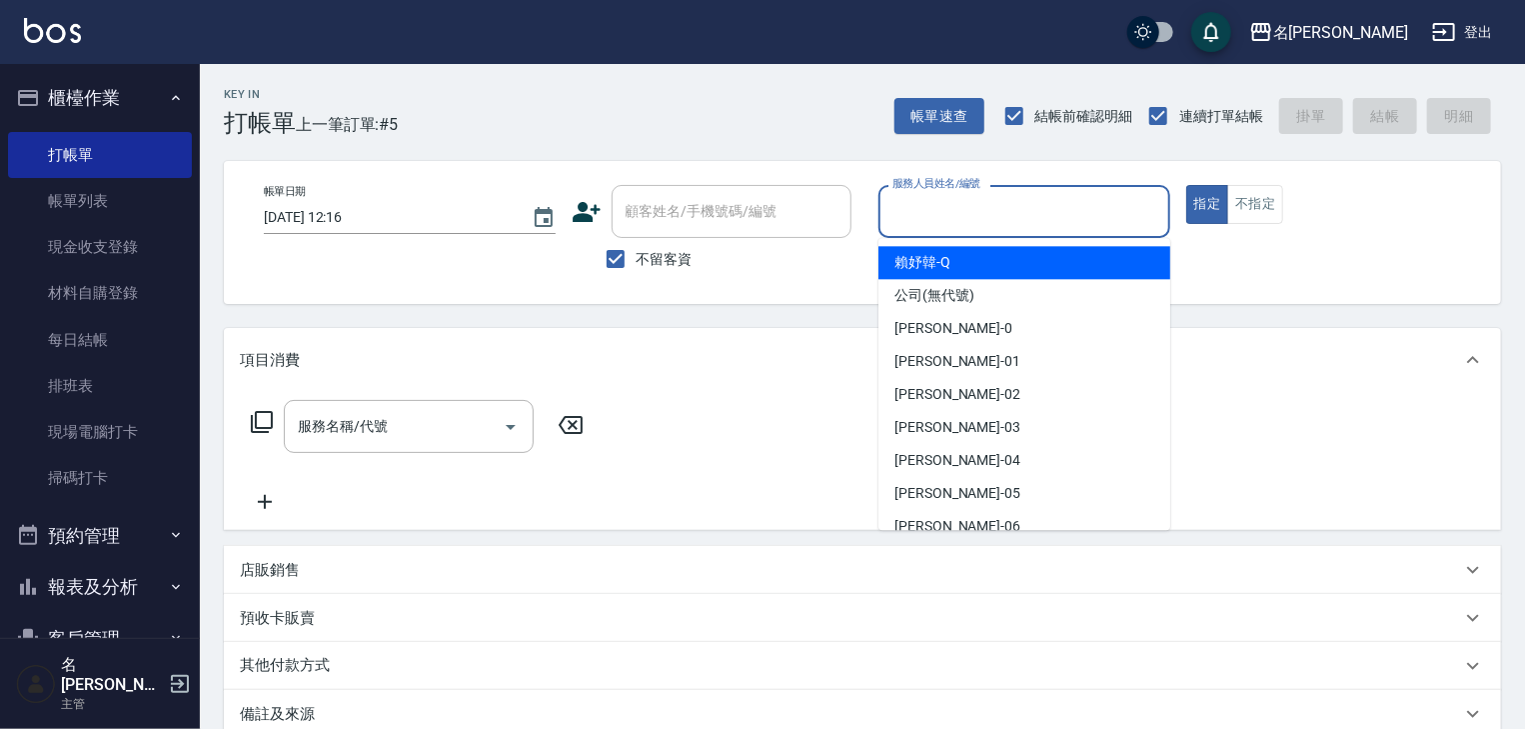
click at [974, 228] on input "服務人員姓名/編號" at bounding box center [1025, 211] width 274 height 35
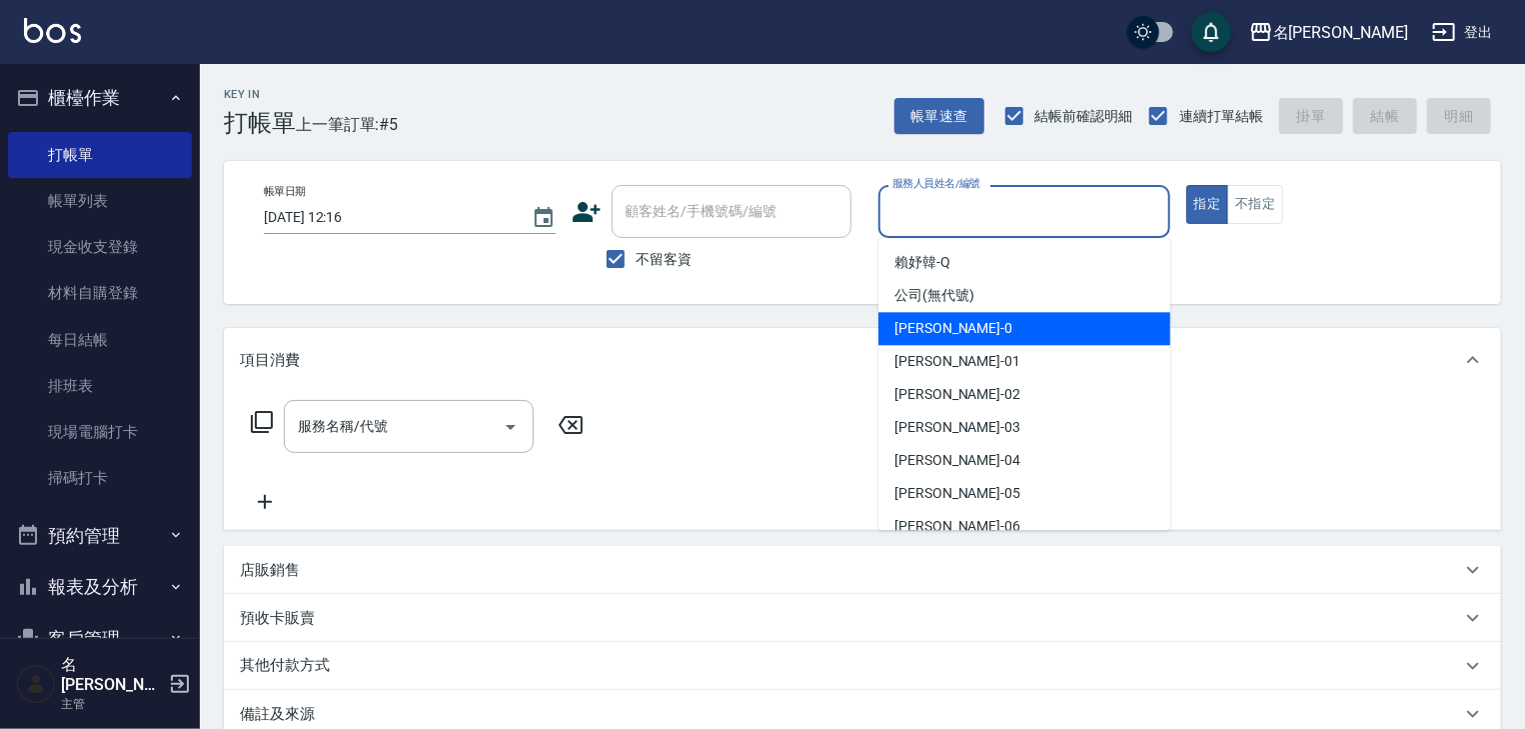
click at [902, 334] on span "陳麗君 -0" at bounding box center [954, 328] width 118 height 21
type input "陳麗君-0"
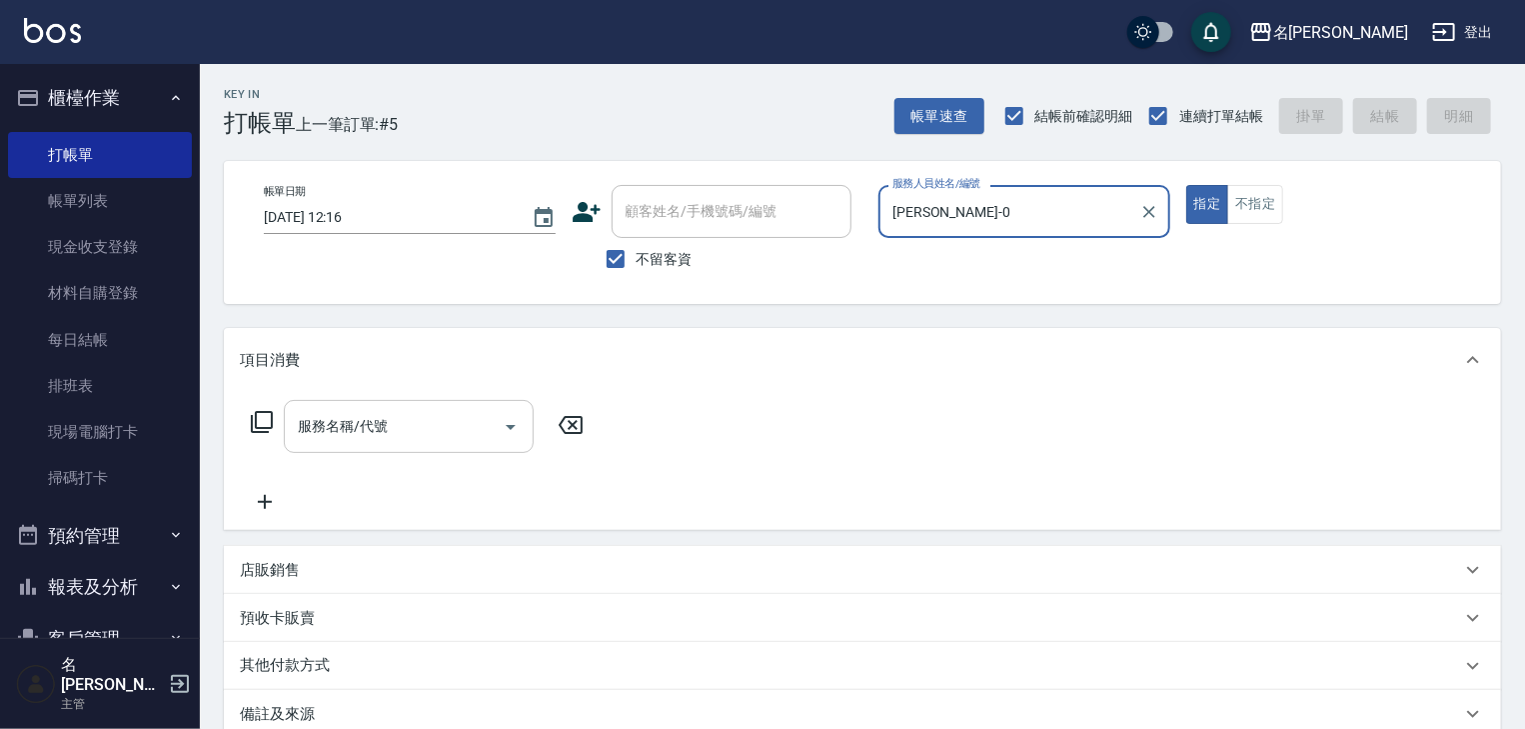
click at [366, 431] on input "服務名稱/代號" at bounding box center [394, 426] width 202 height 35
click at [256, 408] on div "服務名稱/代號 服務名稱/代號" at bounding box center [418, 426] width 356 height 53
click at [254, 415] on icon at bounding box center [262, 422] width 24 height 24
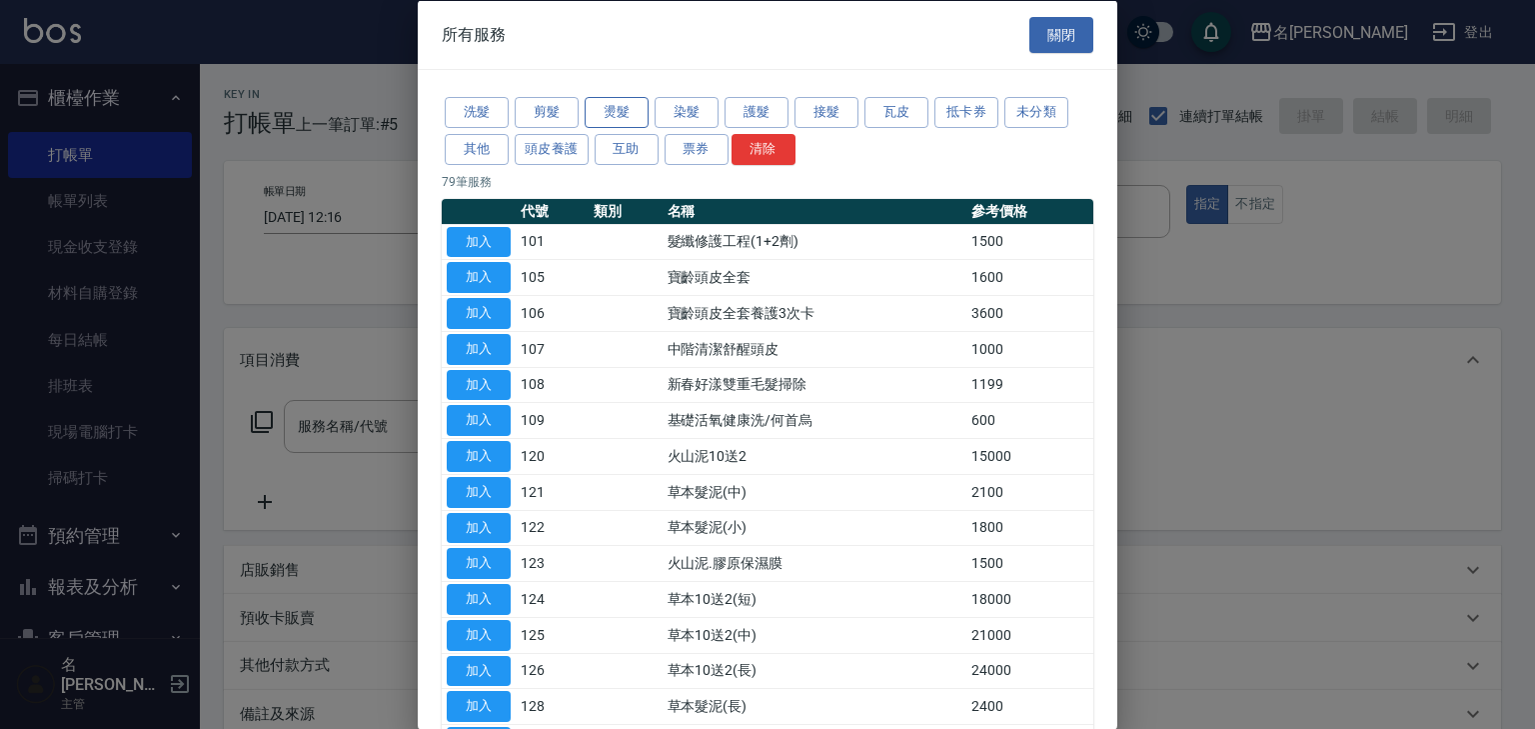
click at [619, 119] on button "燙髮" at bounding box center [617, 112] width 64 height 31
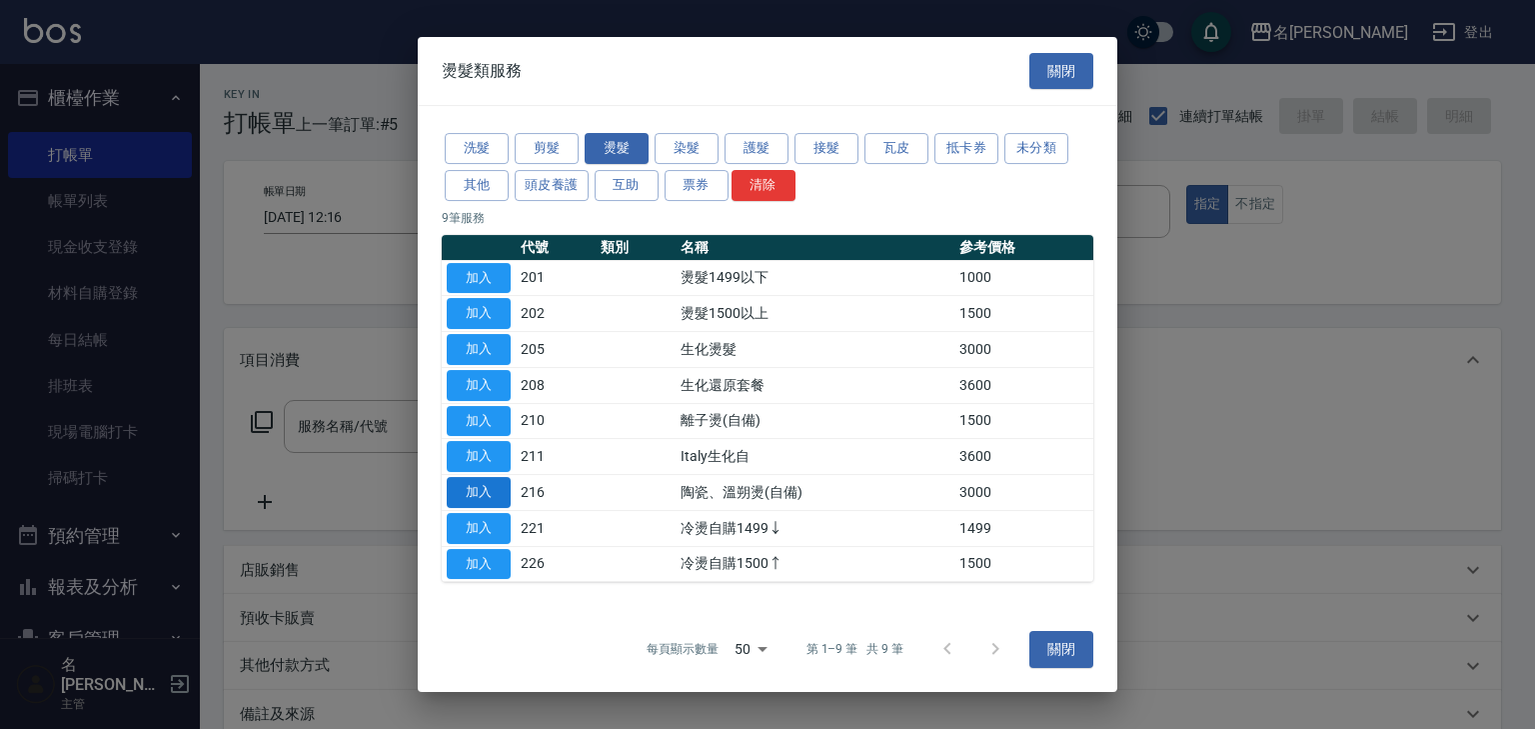
click at [464, 496] on button "加入" at bounding box center [479, 492] width 64 height 31
type input "陶瓷、溫朔燙(自備)(216)"
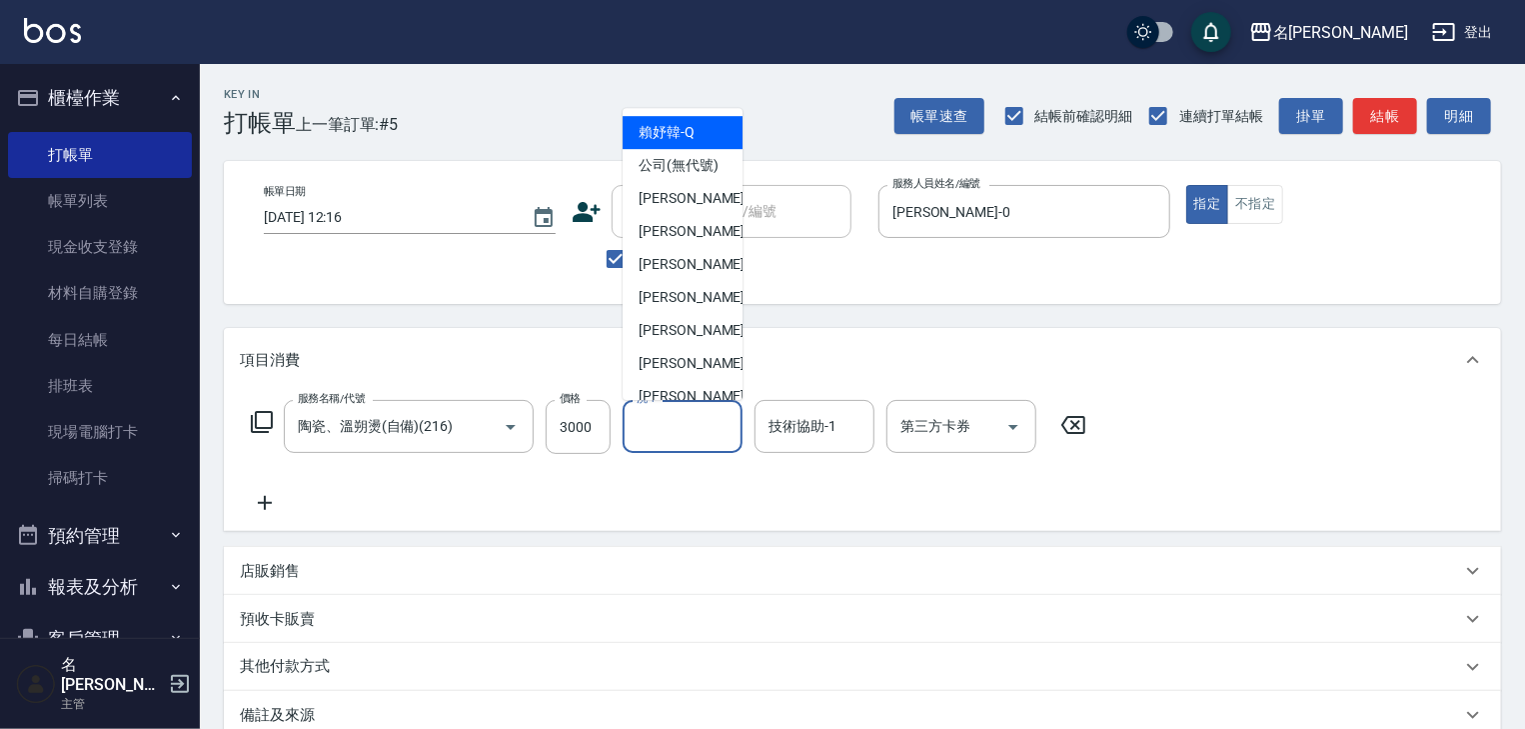
click at [680, 416] on input "洗-1" at bounding box center [683, 426] width 102 height 35
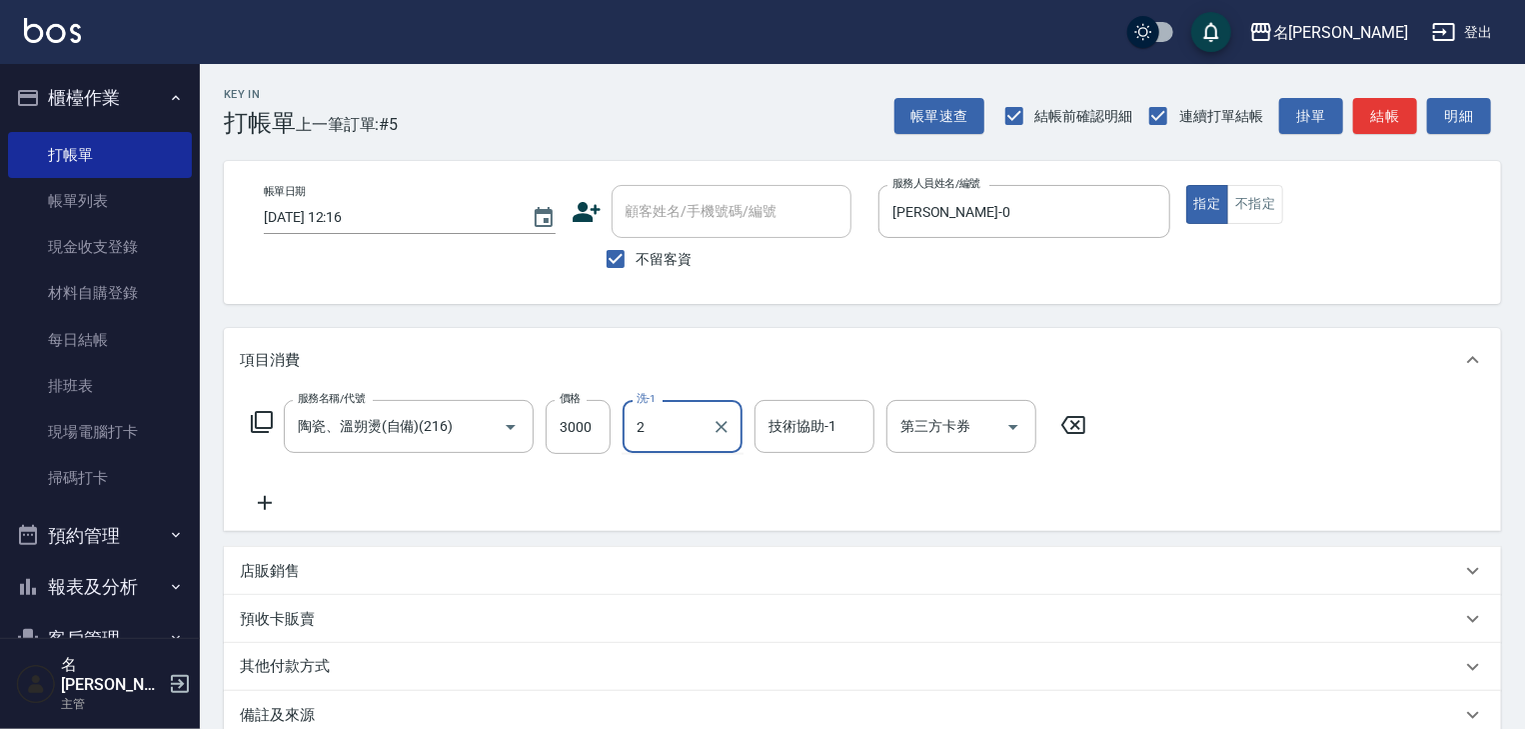
type input "27"
click at [716, 420] on icon "Clear" at bounding box center [722, 427] width 20 height 20
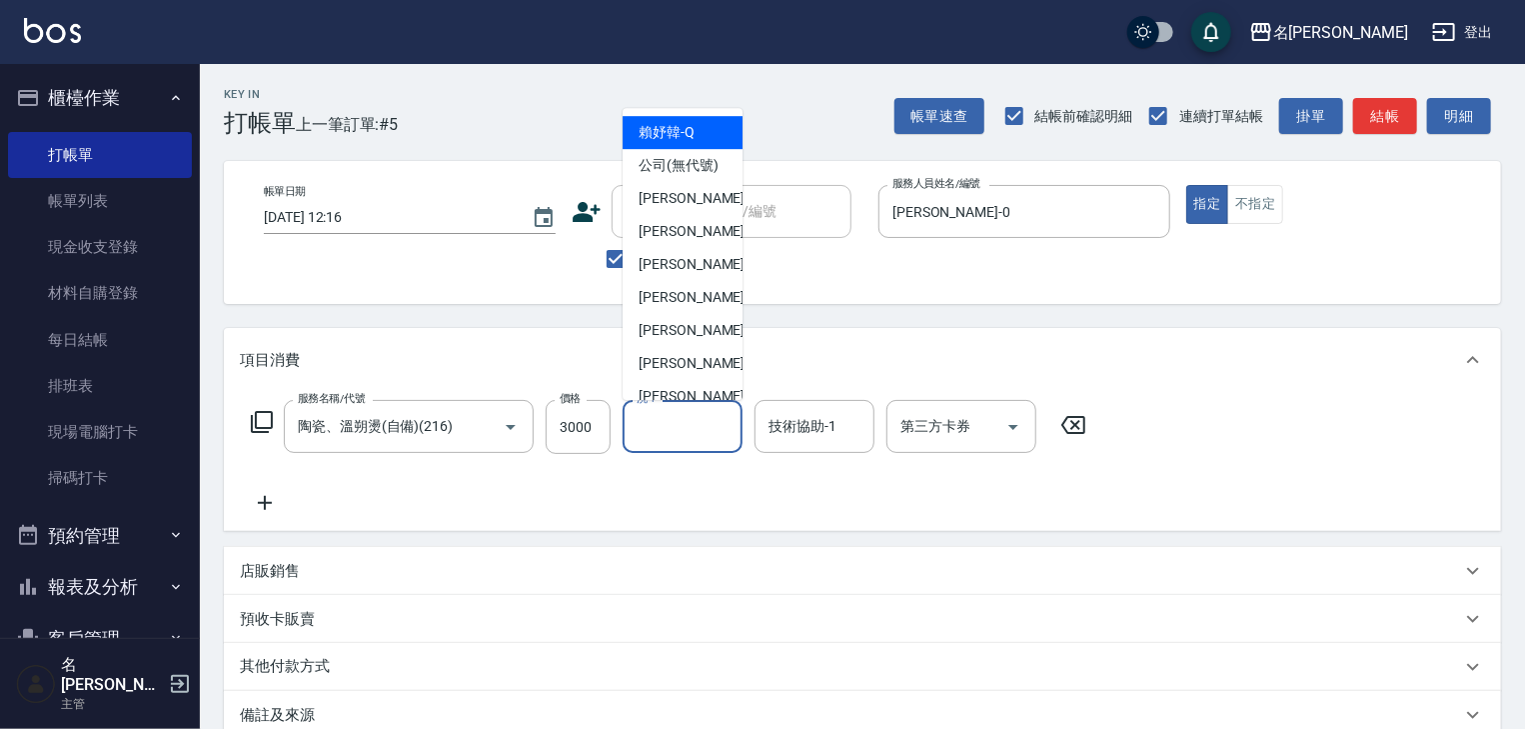
click at [682, 434] on input "洗-1" at bounding box center [683, 426] width 102 height 35
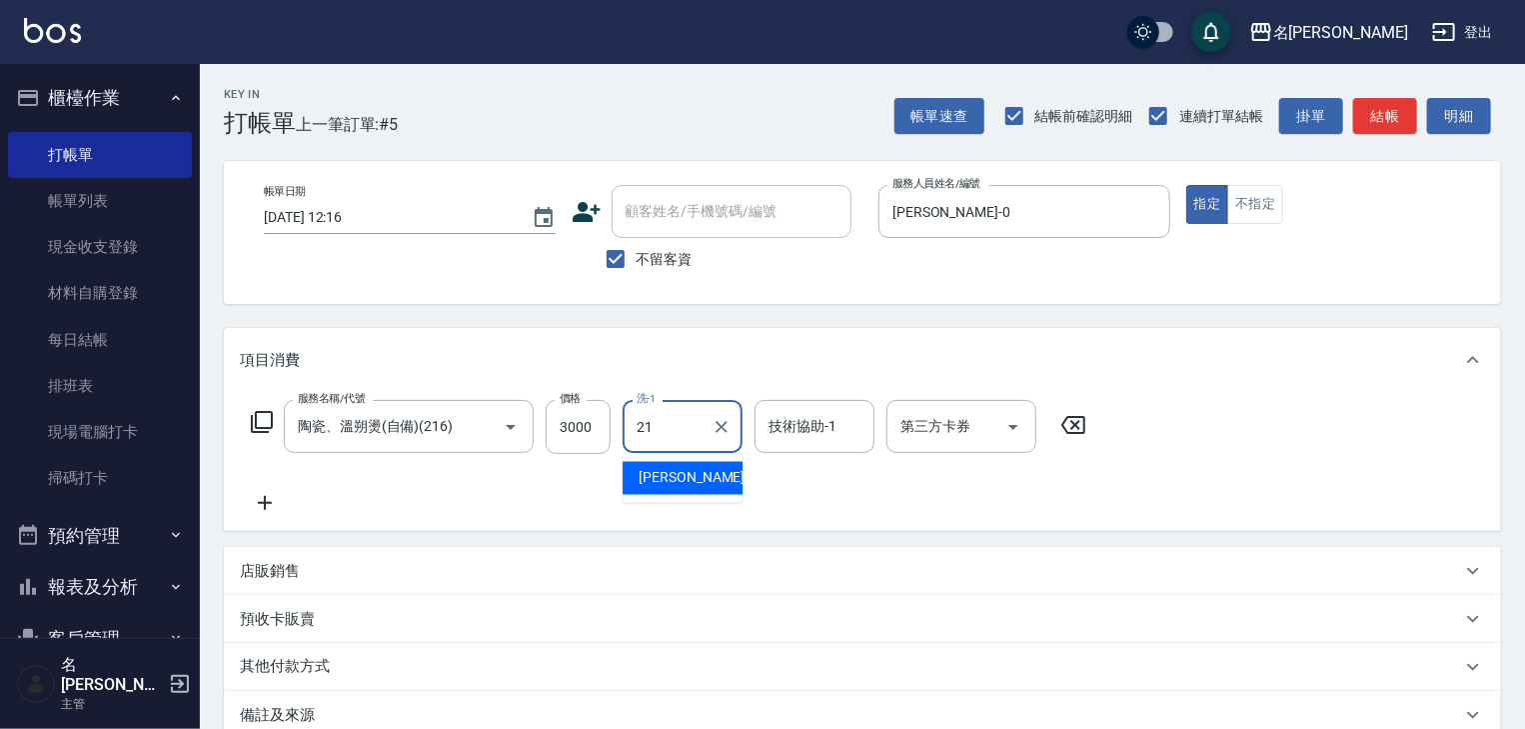
click at [710, 489] on div "陳雅筑 -21" at bounding box center [683, 478] width 120 height 33
type input "陳雅筑-21"
click at [796, 431] on input "技術協助-1" at bounding box center [815, 426] width 102 height 35
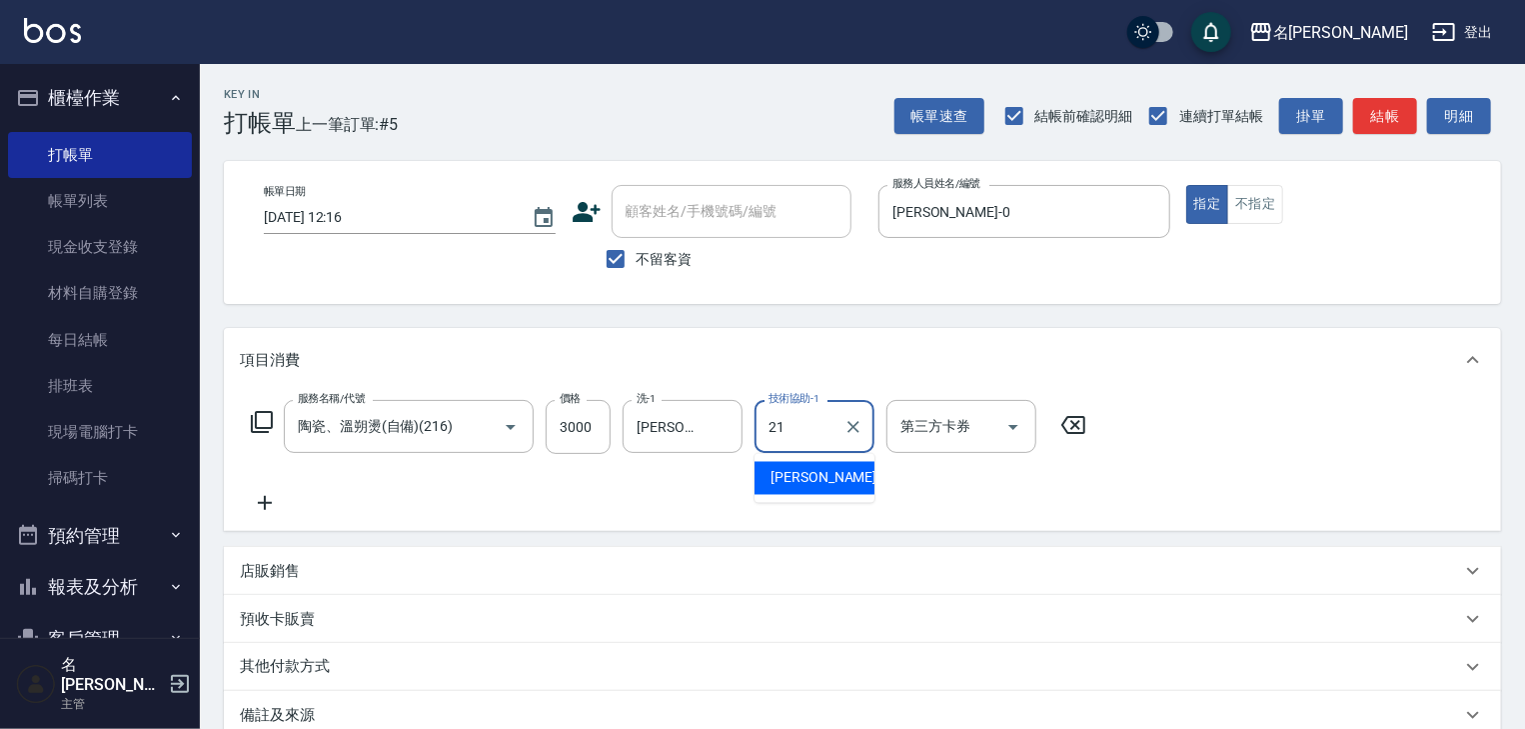
click at [812, 475] on span "陳雅筑 -21" at bounding box center [834, 478] width 126 height 21
type input "陳雅筑-21"
click at [272, 500] on icon at bounding box center [265, 503] width 50 height 24
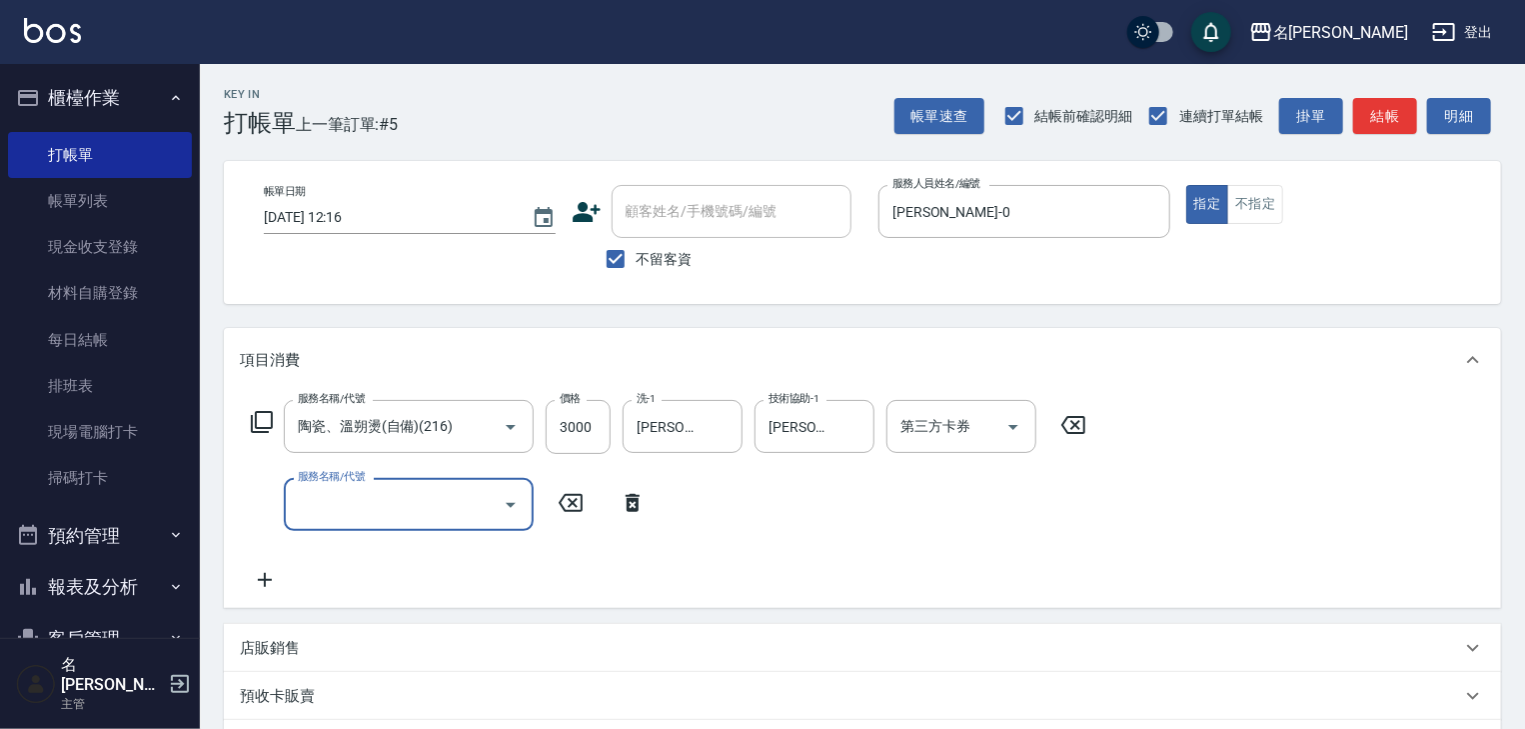
click at [329, 499] on input "服務名稱/代號" at bounding box center [394, 504] width 202 height 35
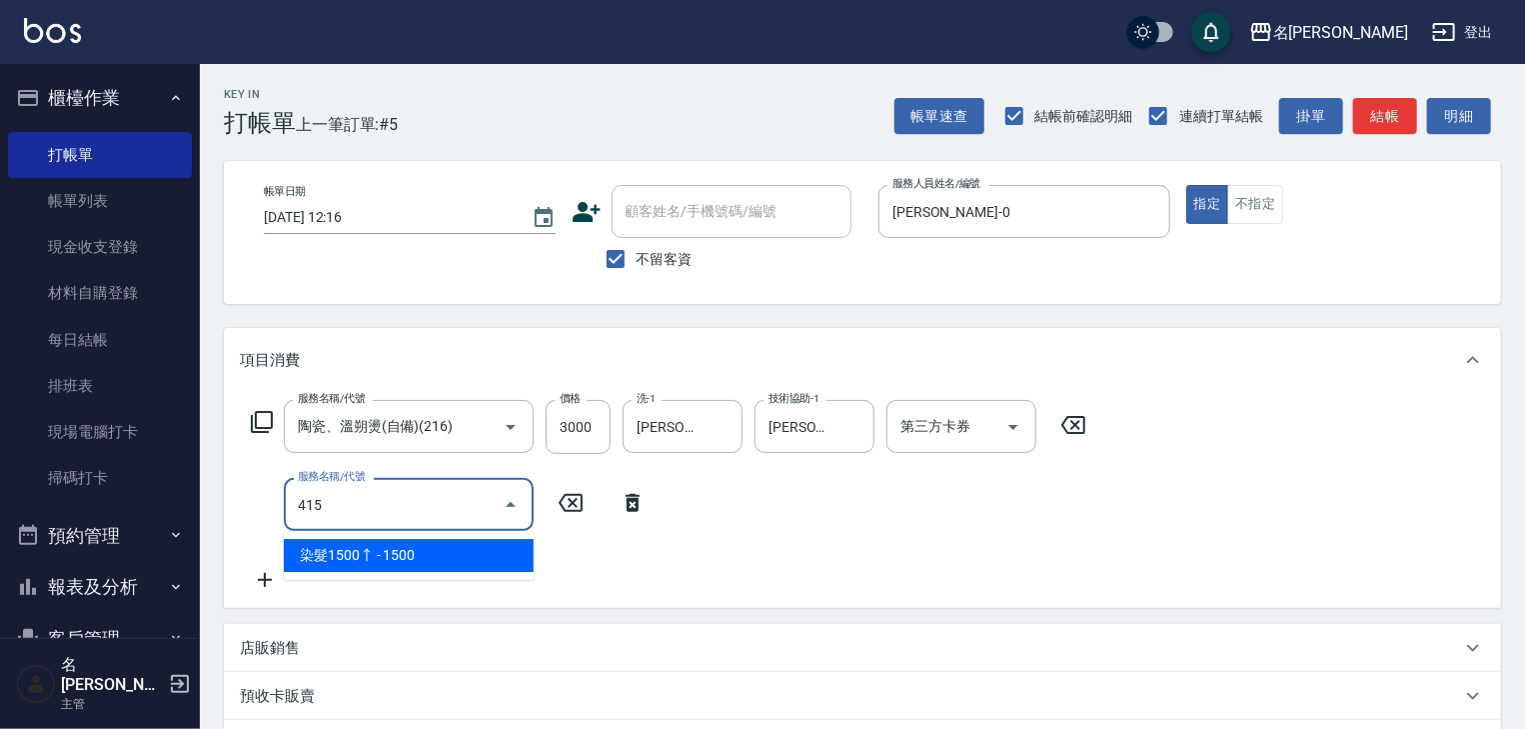
click at [419, 562] on span "染髮1500↑ - 1500" at bounding box center [409, 555] width 250 height 33
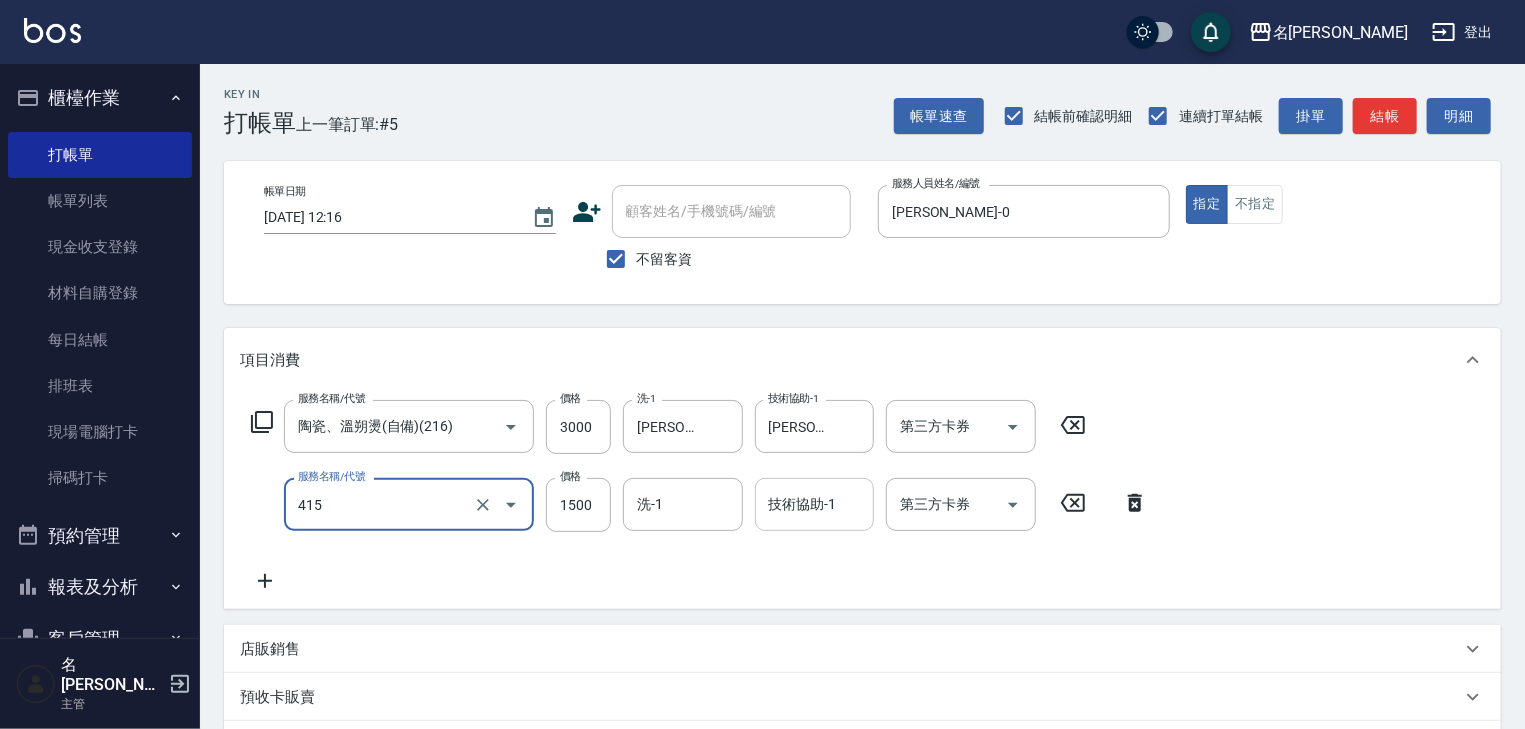
type input "染髮1500↑(415)"
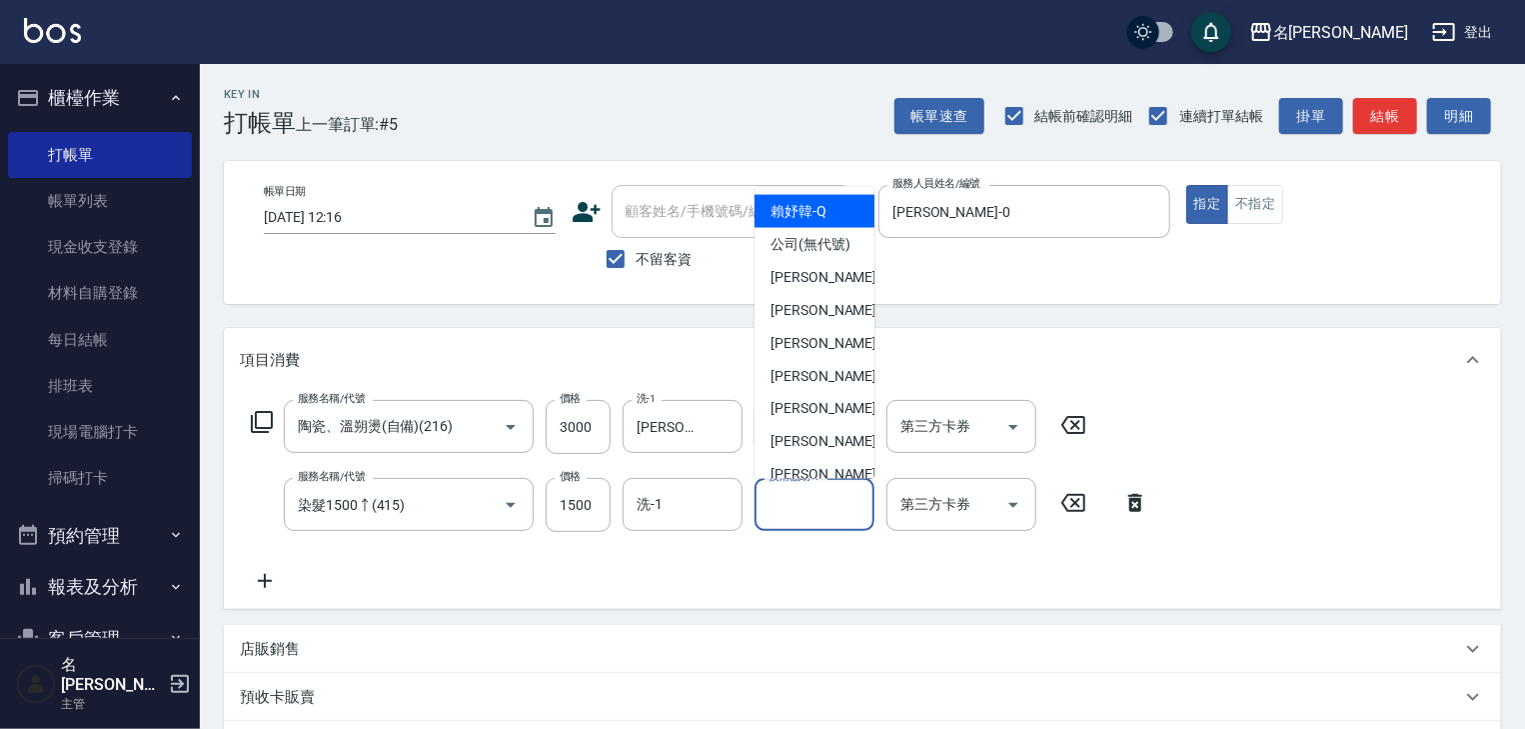
click at [806, 507] on input "技術協助-1" at bounding box center [815, 504] width 102 height 35
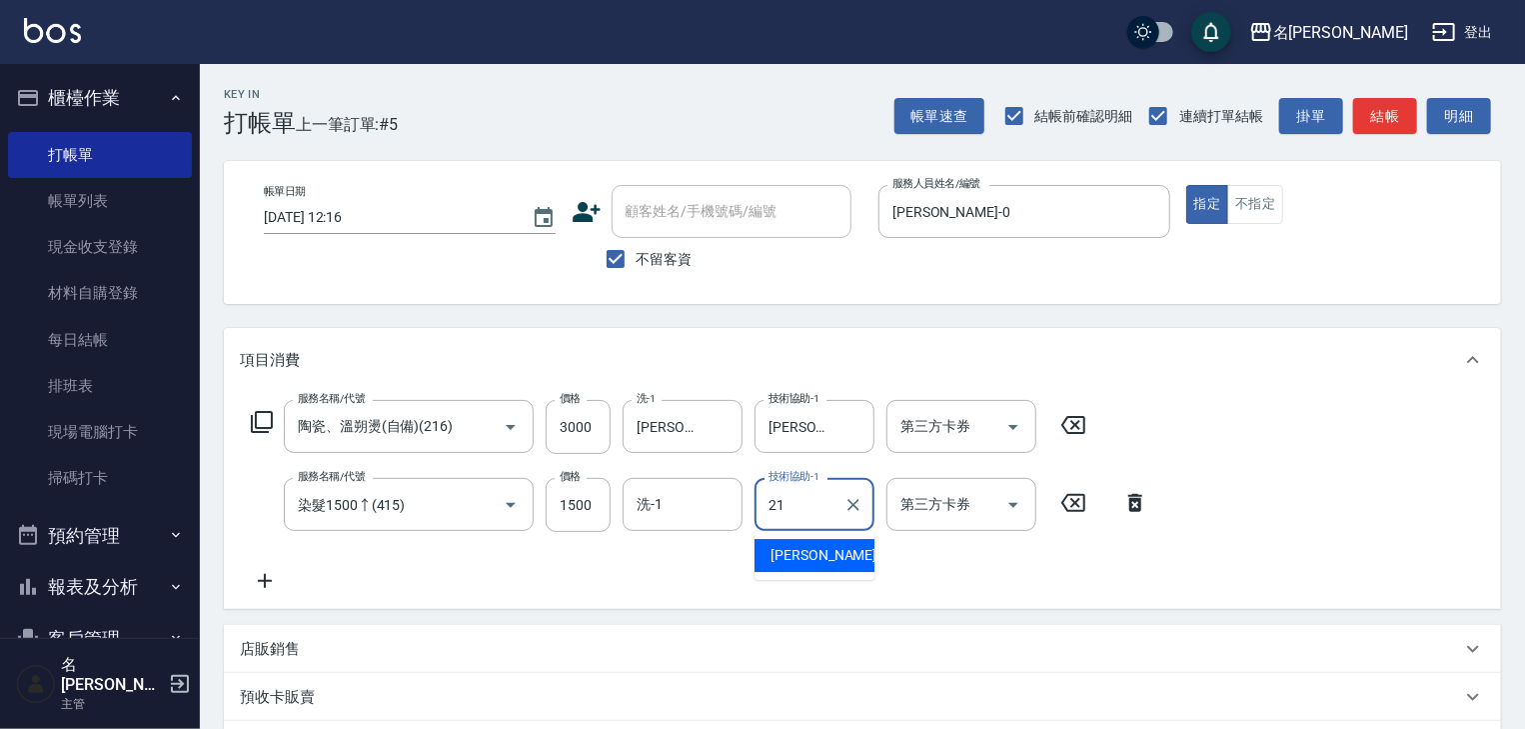
click at [833, 554] on span "陳雅筑 -21" at bounding box center [834, 555] width 126 height 21
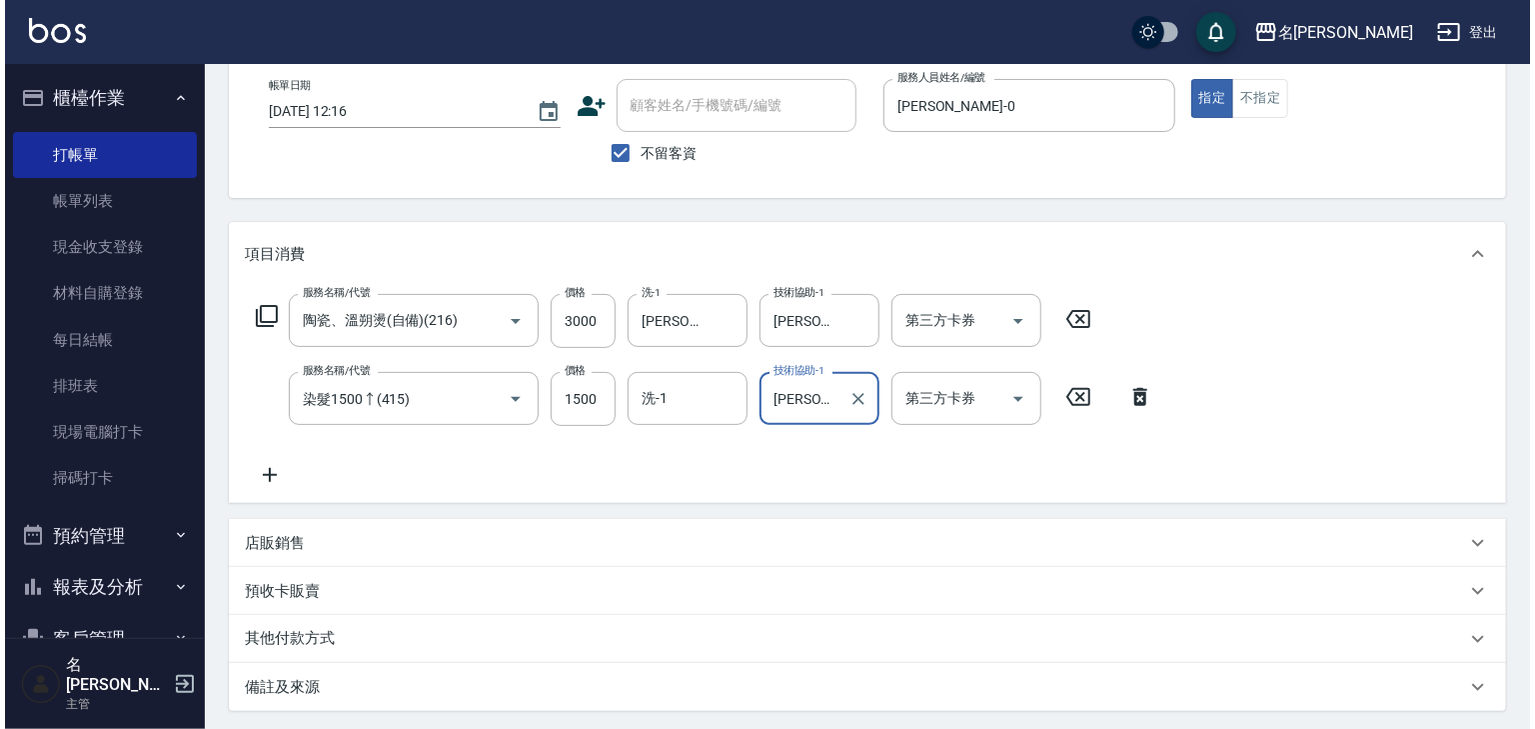
scroll to position [312, 0]
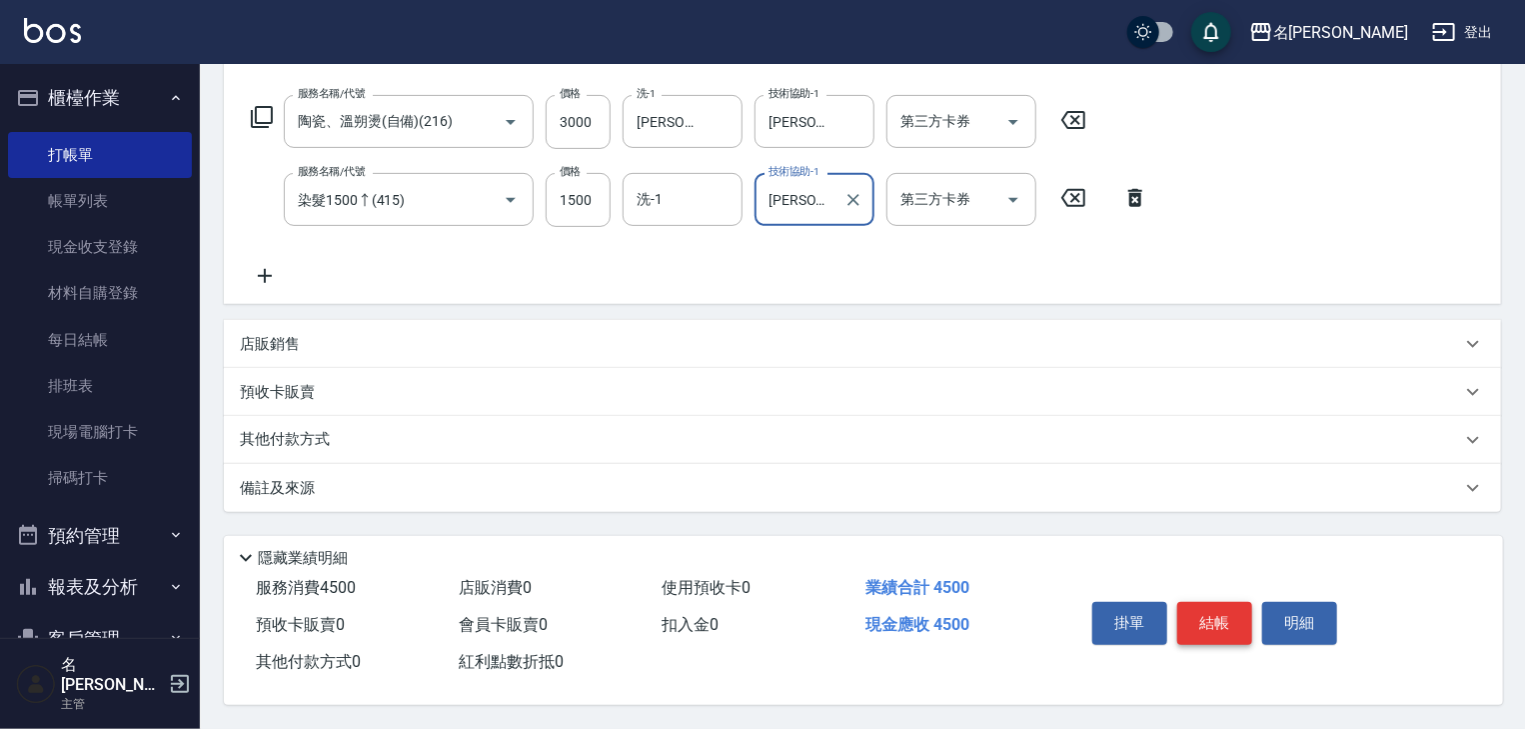
type input "陳雅筑-21"
click at [1224, 624] on button "結帳" at bounding box center [1215, 623] width 75 height 42
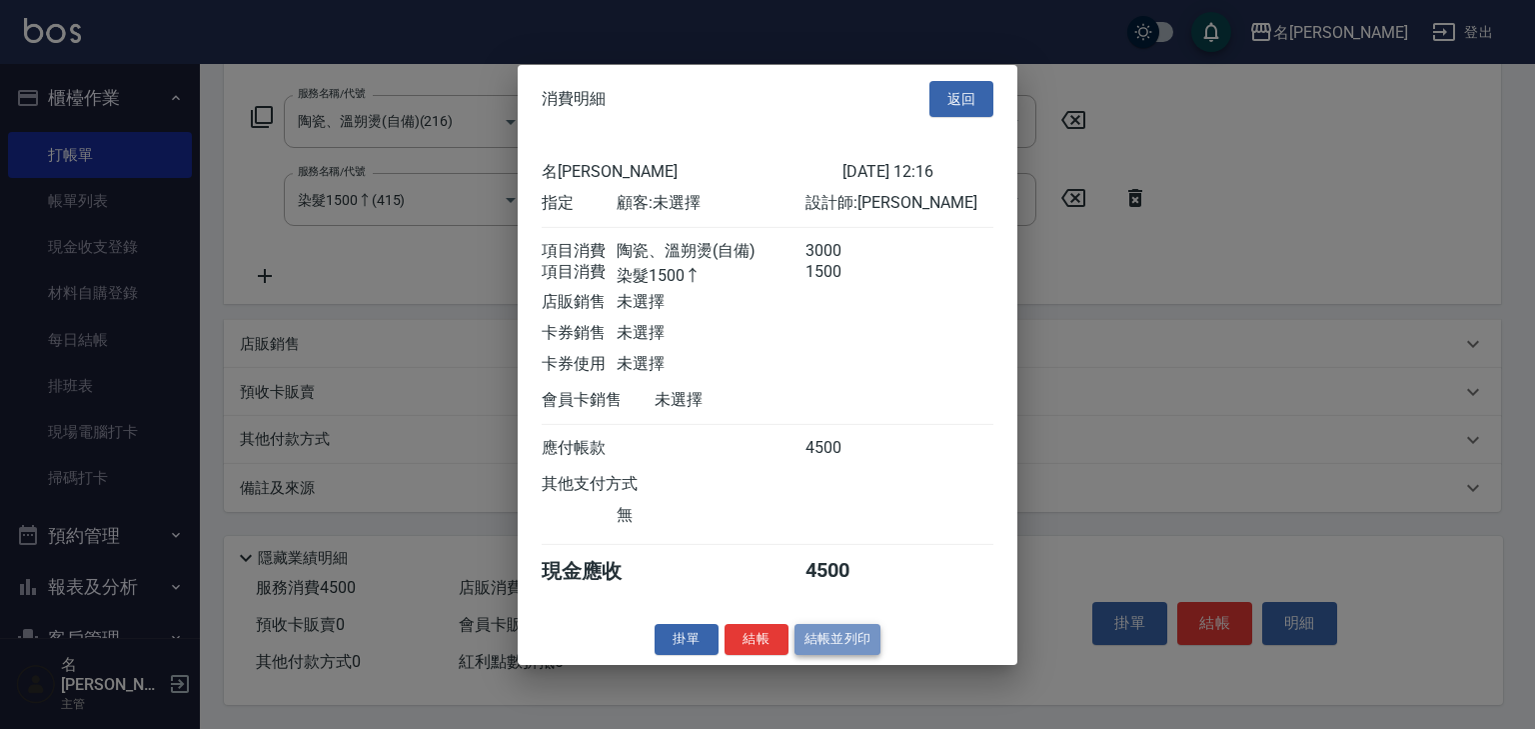
click at [856, 646] on button "結帳並列印" at bounding box center [838, 639] width 87 height 31
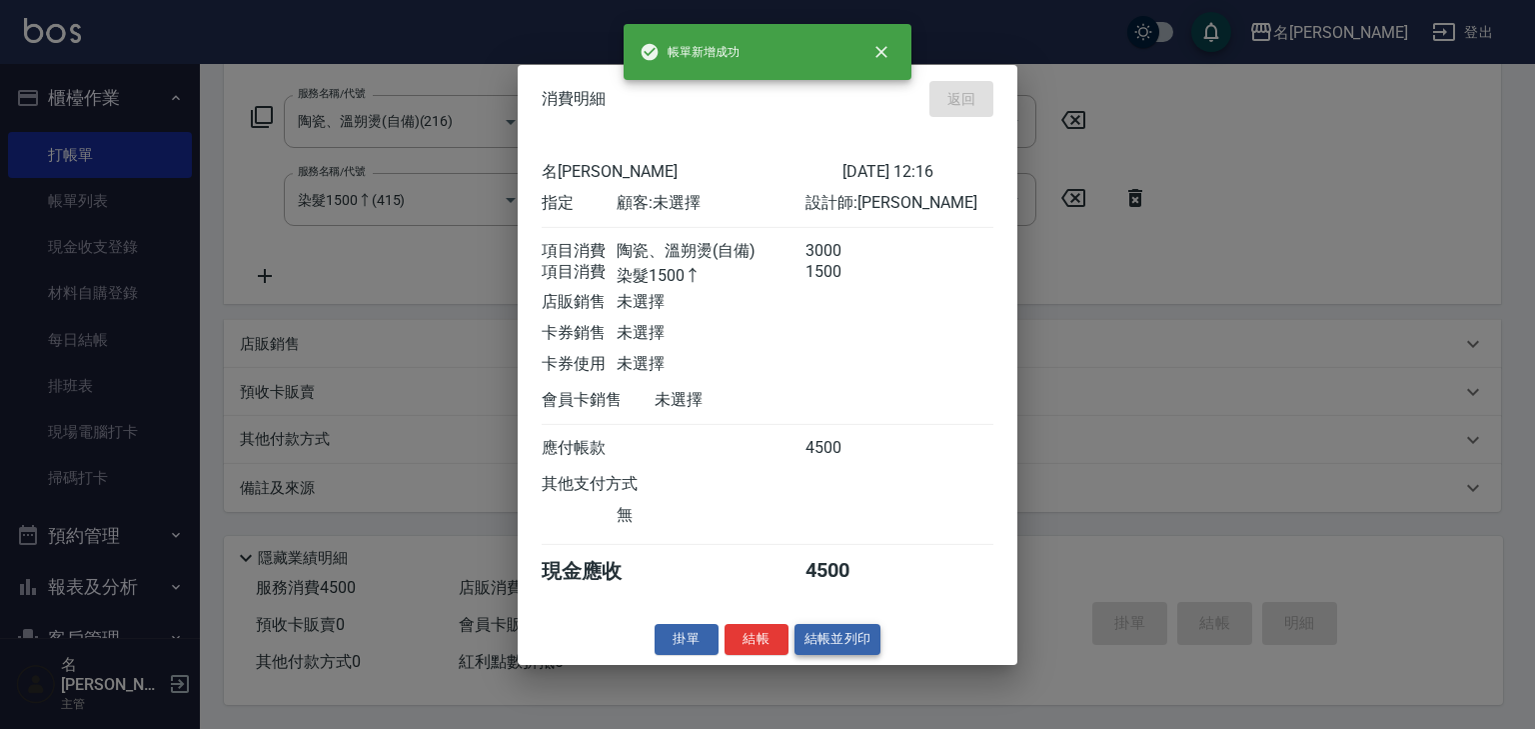
type input "2025/09/25 12:17"
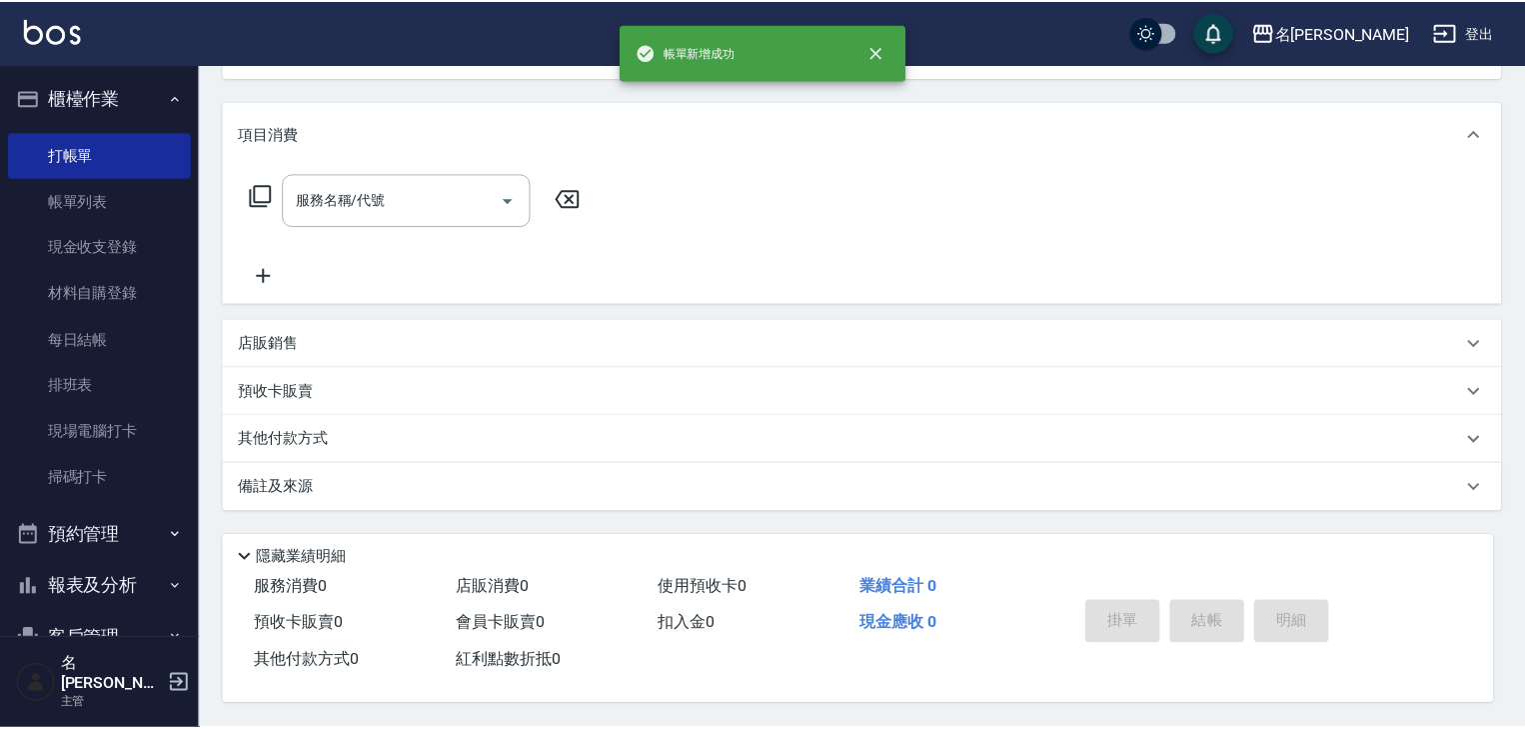
scroll to position [0, 0]
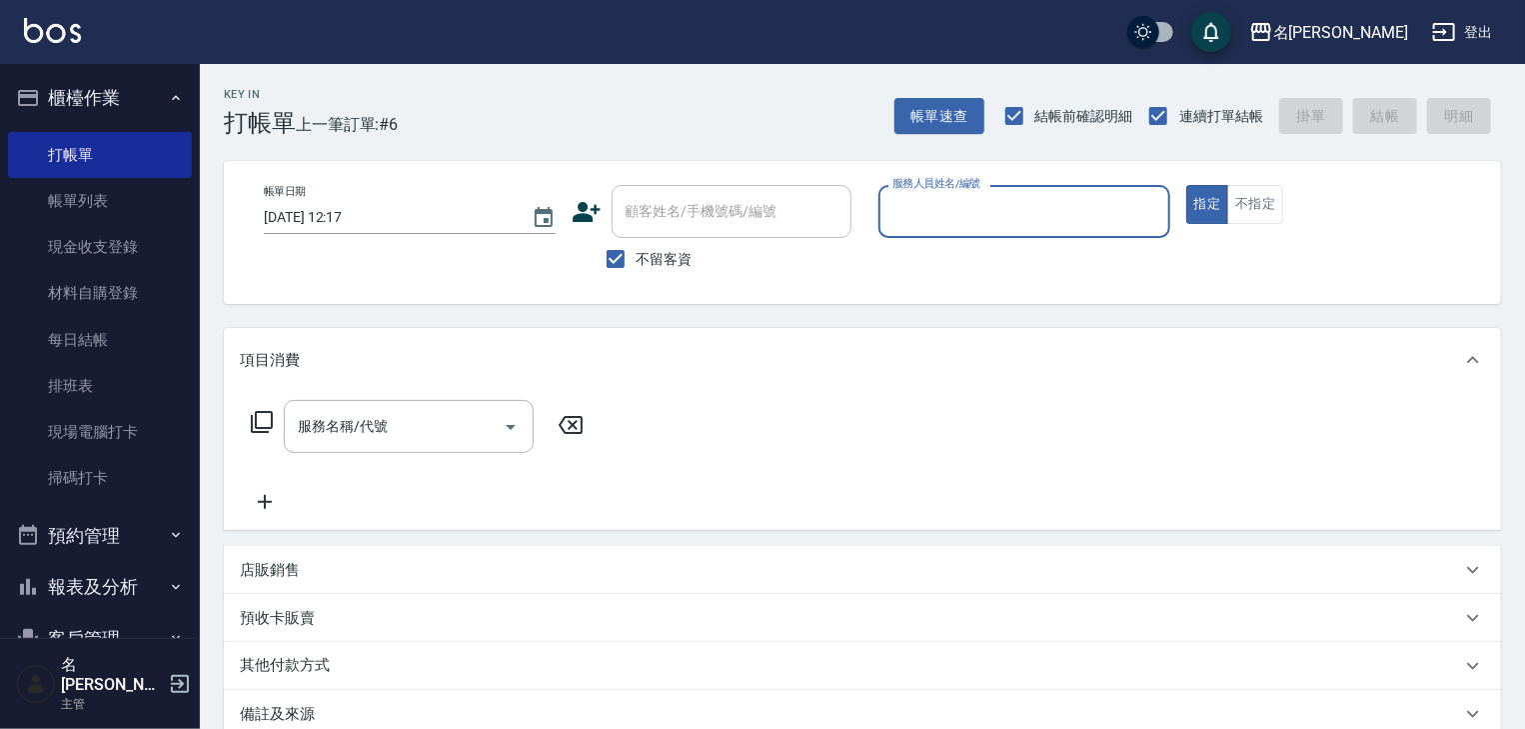
click at [968, 236] on div "服務人員姓名/編號" at bounding box center [1025, 211] width 292 height 53
drag, startPoint x: 944, startPoint y: 256, endPoint x: 911, endPoint y: 281, distance: 41.4
click at [942, 262] on div "阿龔 -06" at bounding box center [1025, 262] width 292 height 33
type input "阿龔-06"
click at [462, 436] on input "服務名稱/代號" at bounding box center [394, 426] width 202 height 35
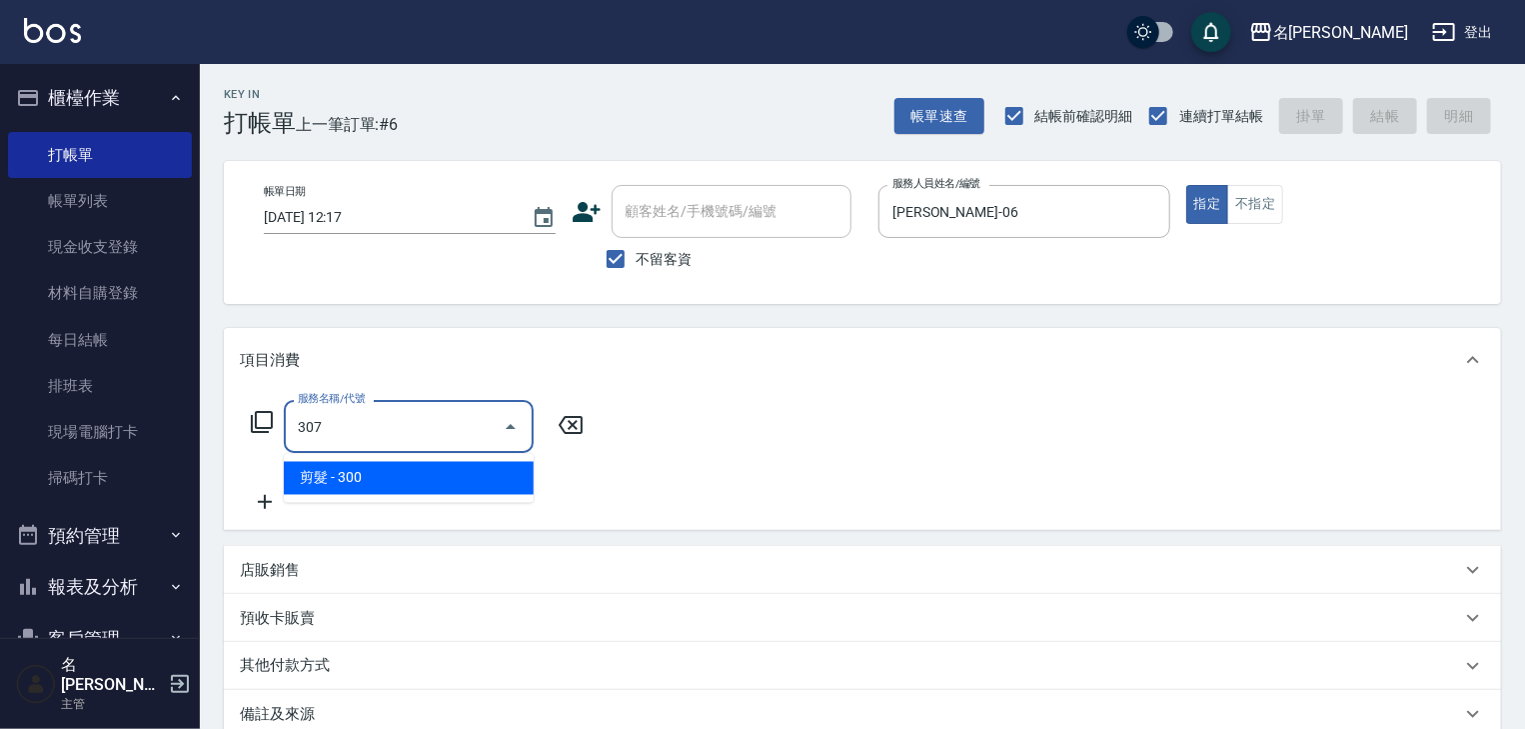
drag, startPoint x: 472, startPoint y: 485, endPoint x: 483, endPoint y: 474, distance: 15.6
click at [472, 485] on span "剪髮 - 300" at bounding box center [409, 478] width 250 height 33
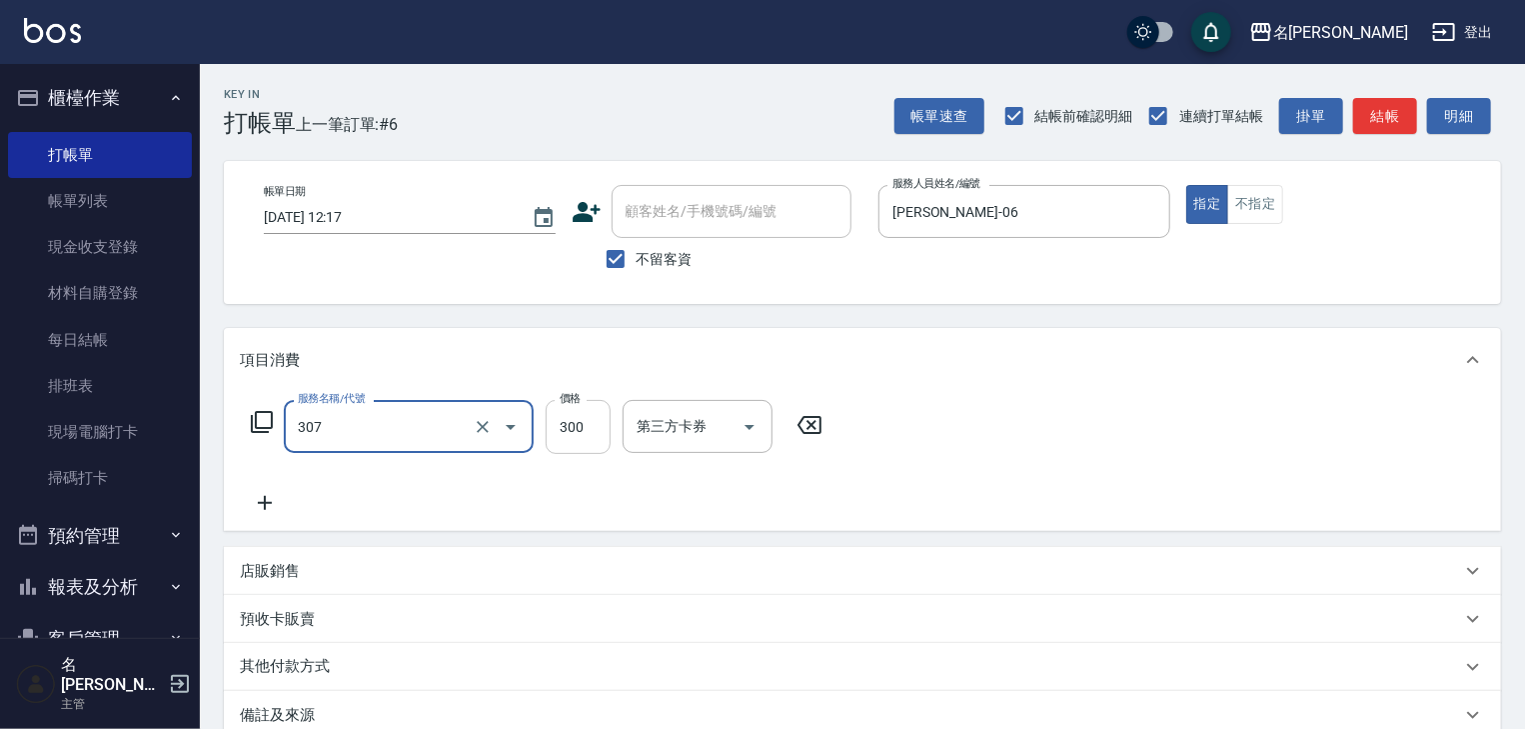
type input "剪髮(307)"
click at [572, 446] on input "300" at bounding box center [578, 427] width 65 height 54
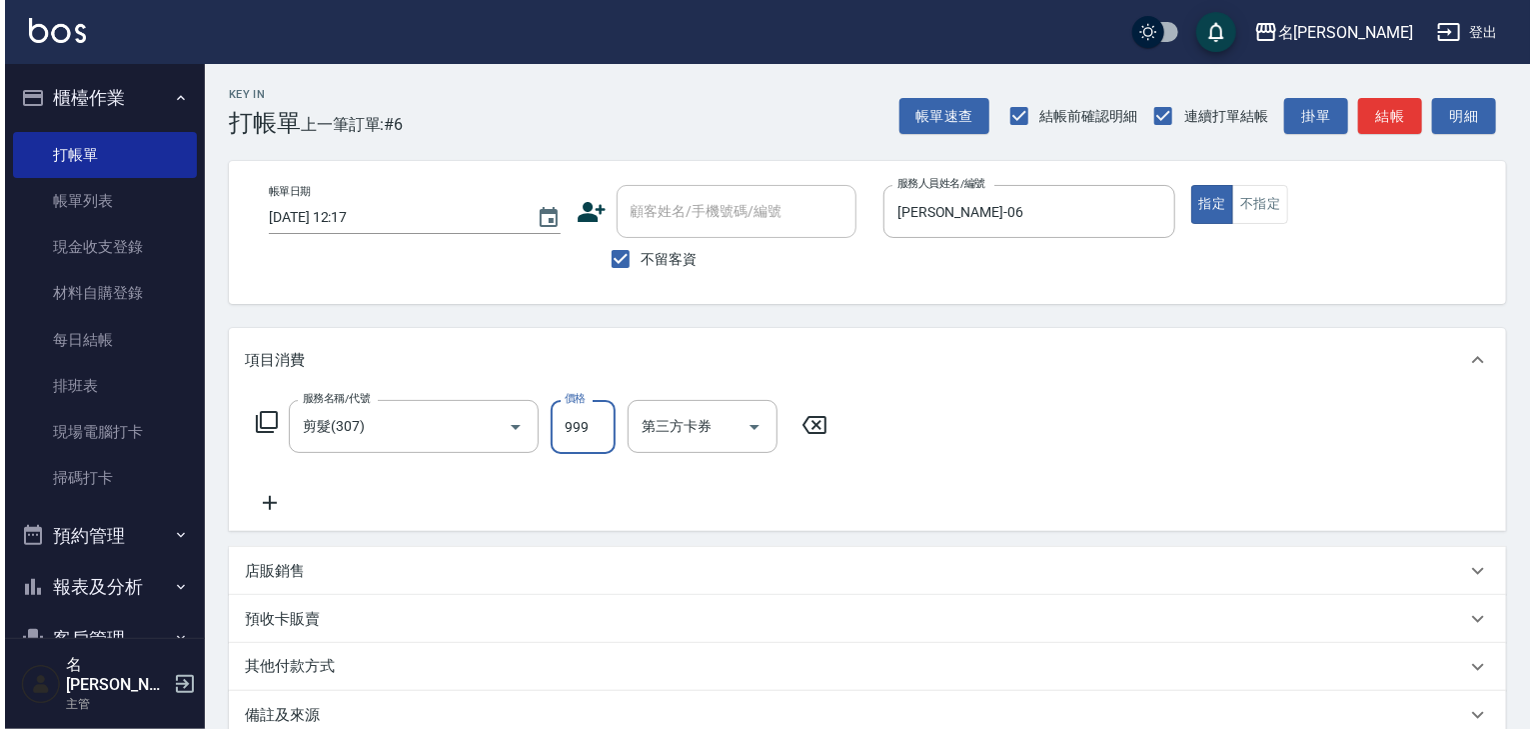
scroll to position [234, 0]
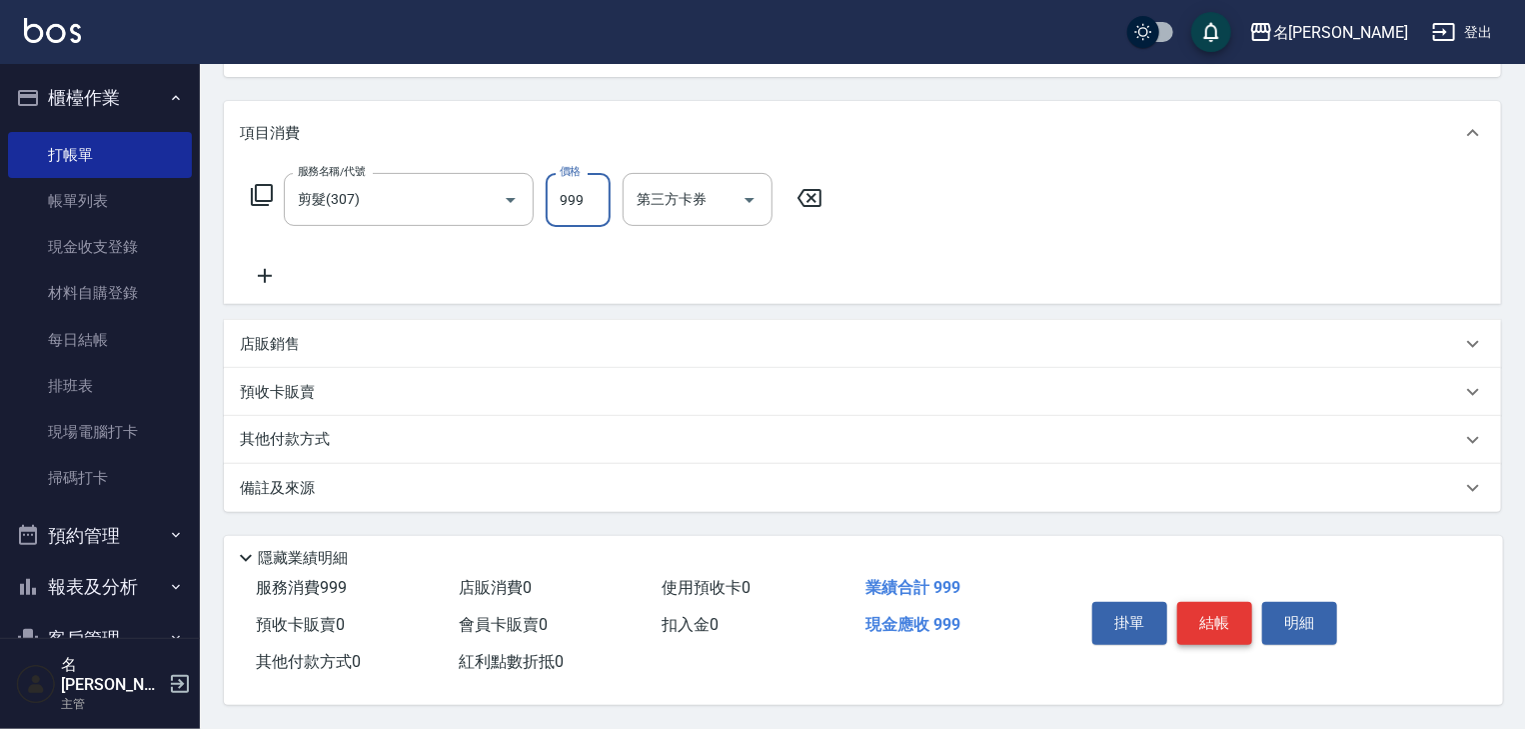
type input "999"
click at [1232, 618] on button "結帳" at bounding box center [1215, 623] width 75 height 42
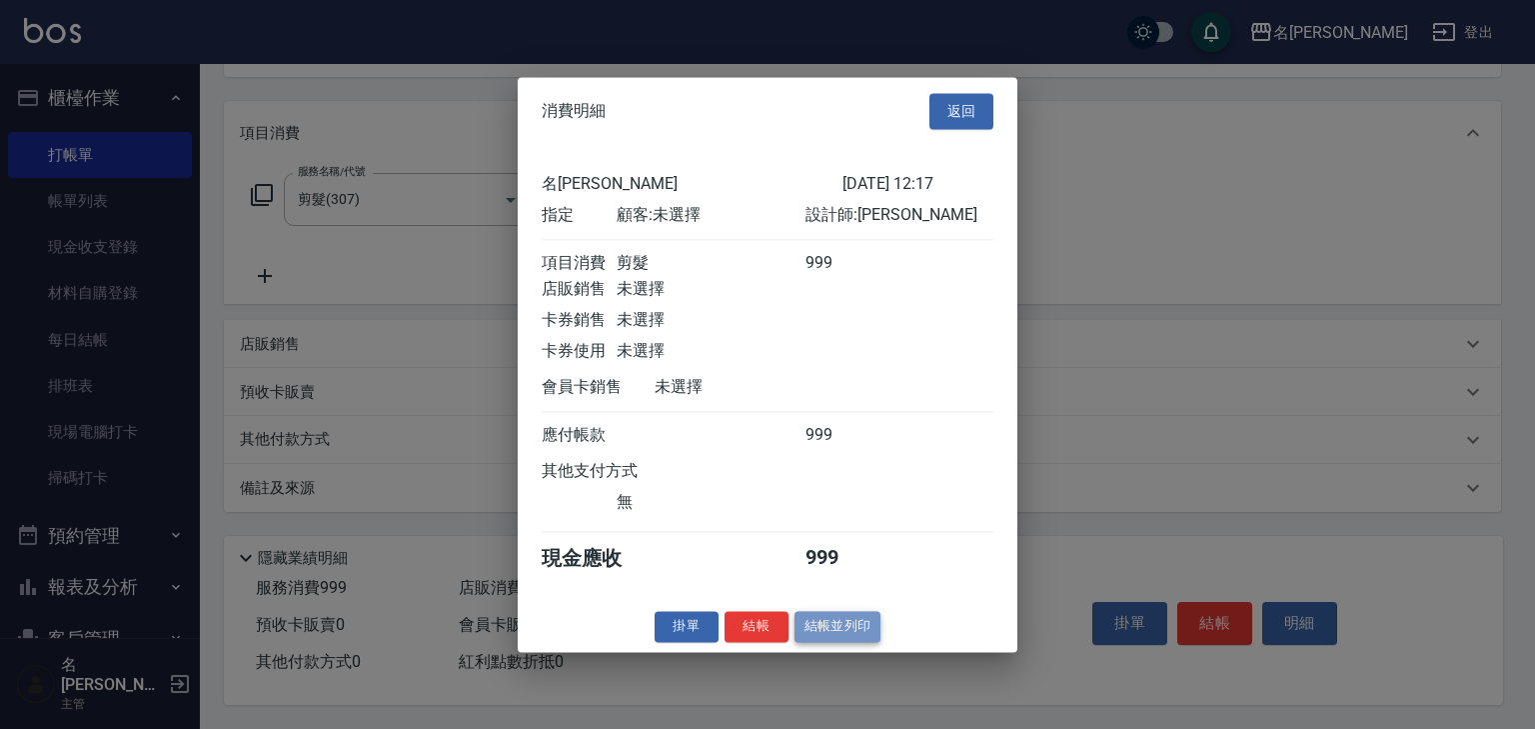
click at [820, 638] on button "結帳並列印" at bounding box center [838, 626] width 87 height 31
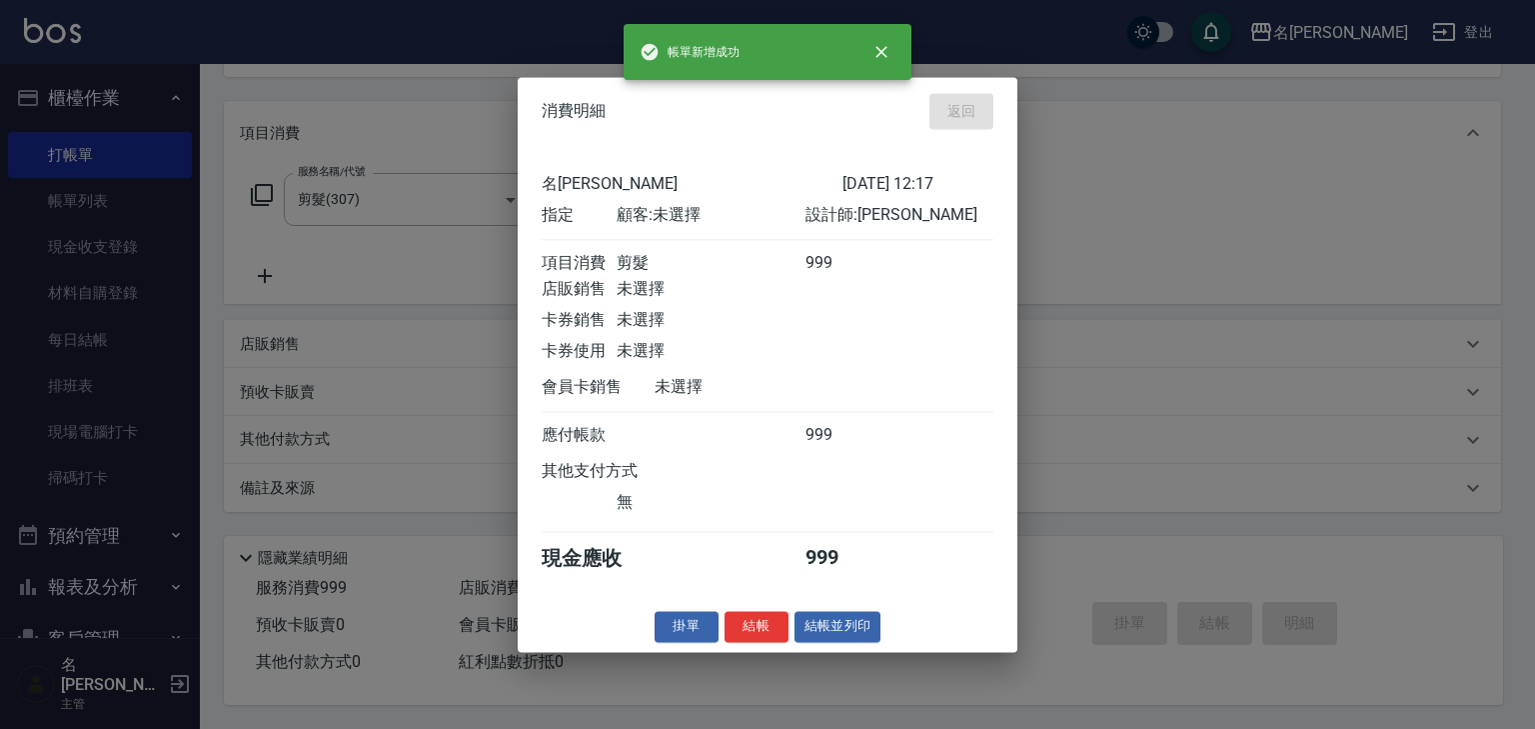
type input "2025/09/25 12:20"
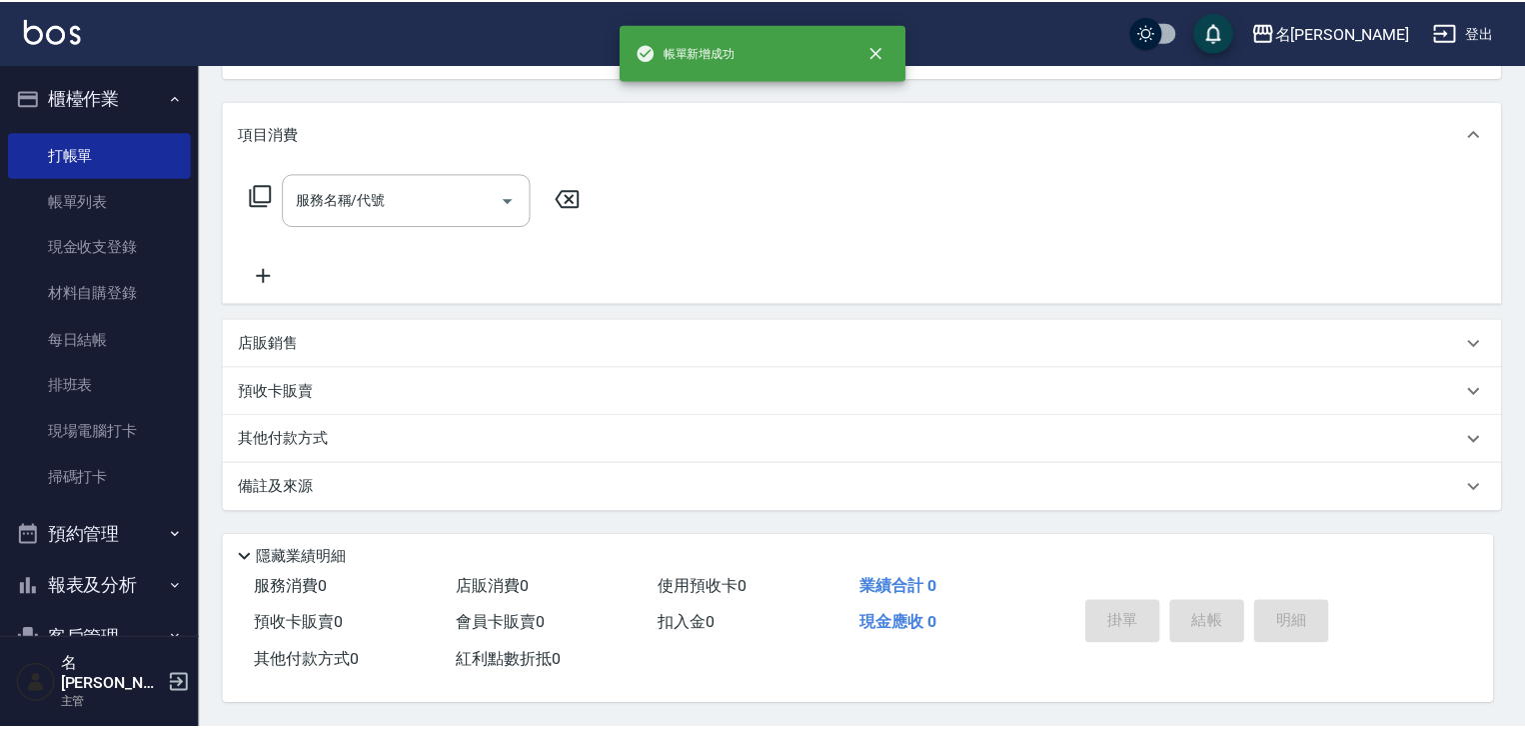
scroll to position [0, 0]
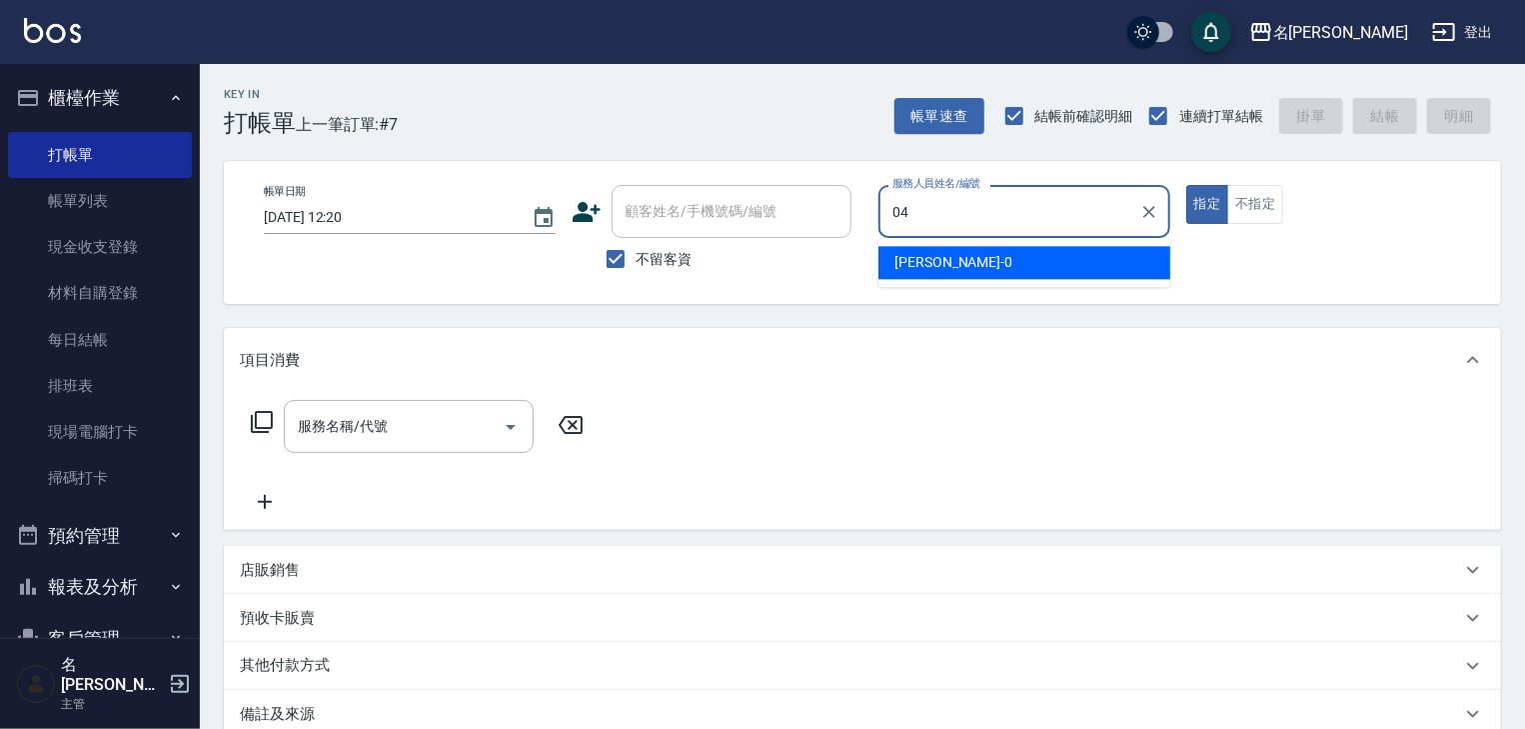
type input "[PERSON_NAME]-04"
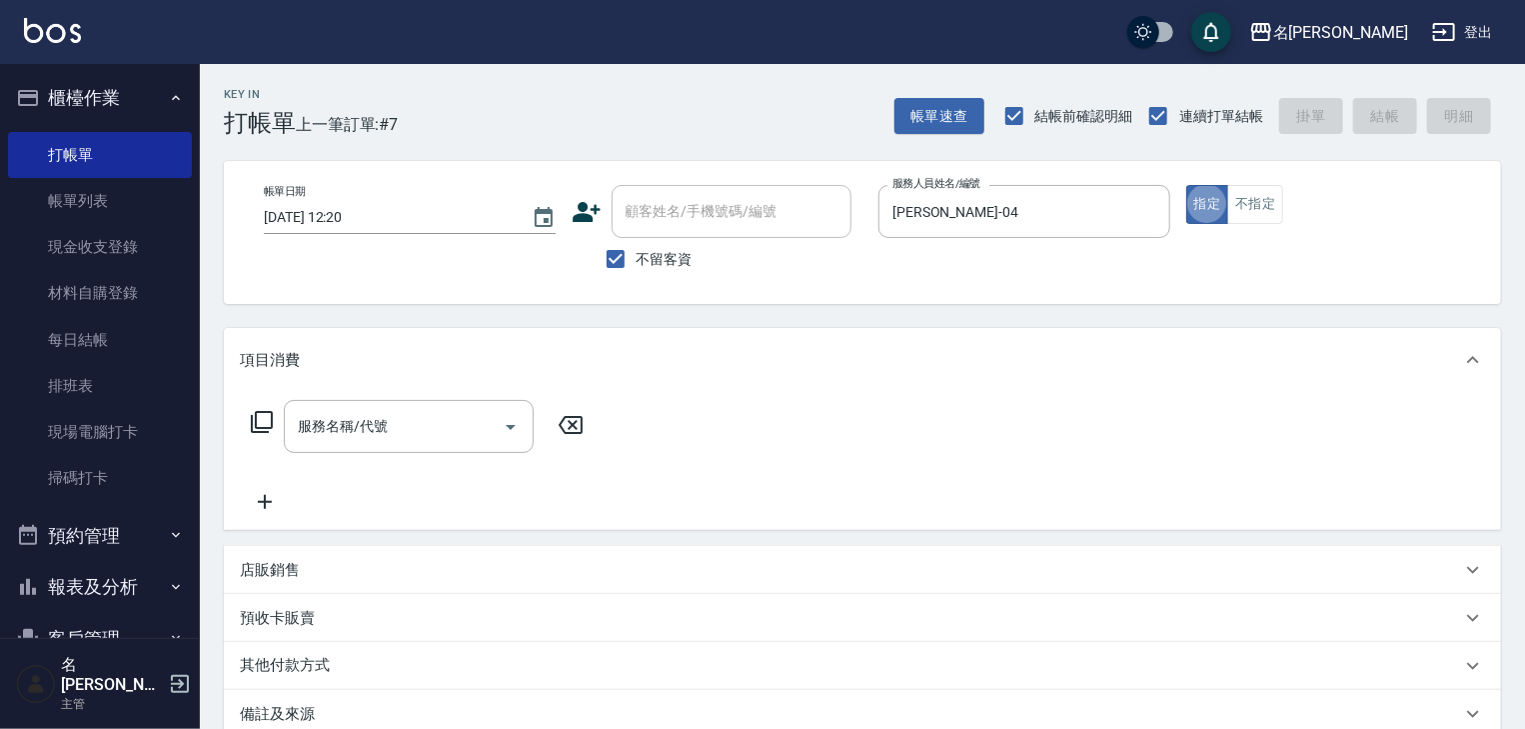
type button "true"
click at [1248, 202] on button "不指定" at bounding box center [1256, 204] width 56 height 39
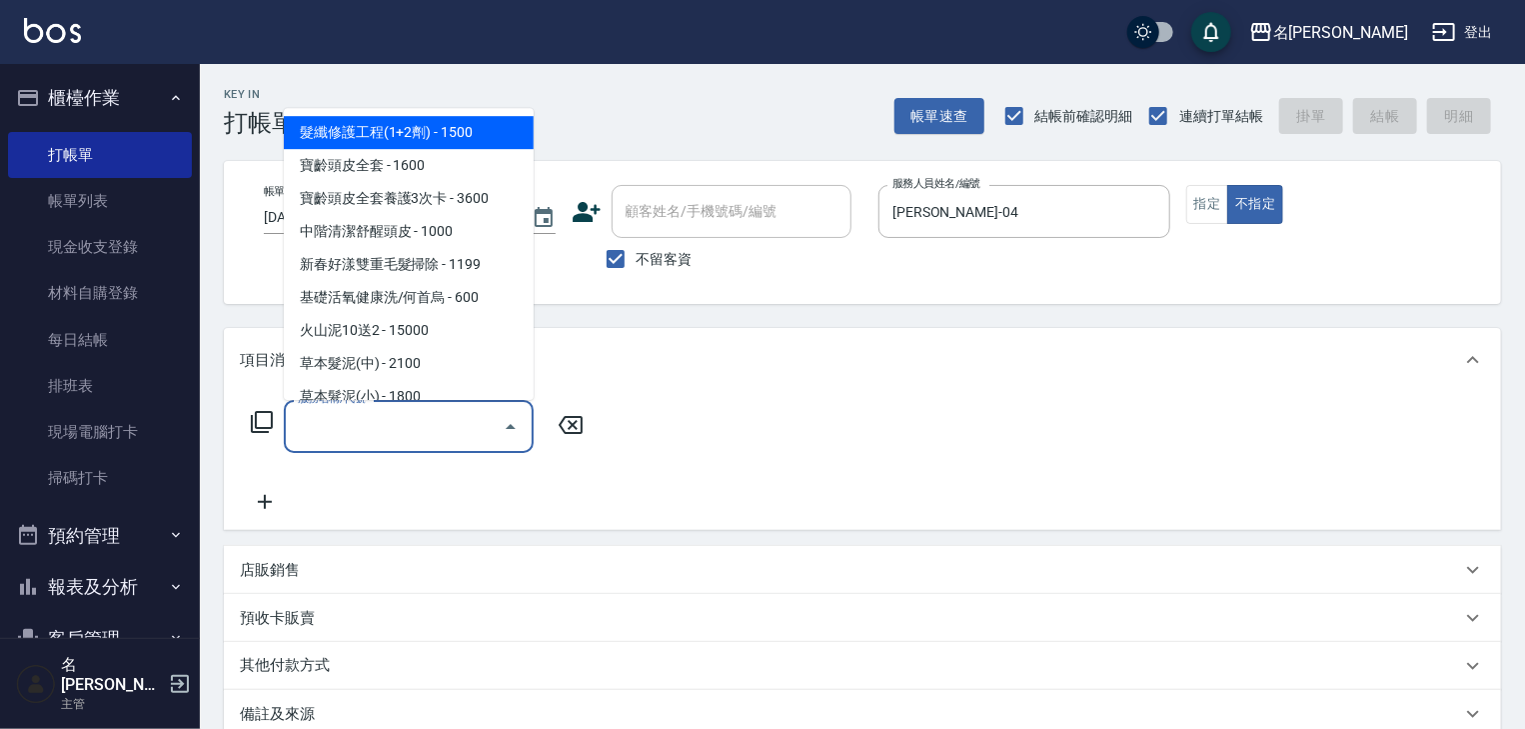
click at [431, 437] on input "服務名稱/代號" at bounding box center [394, 426] width 202 height 35
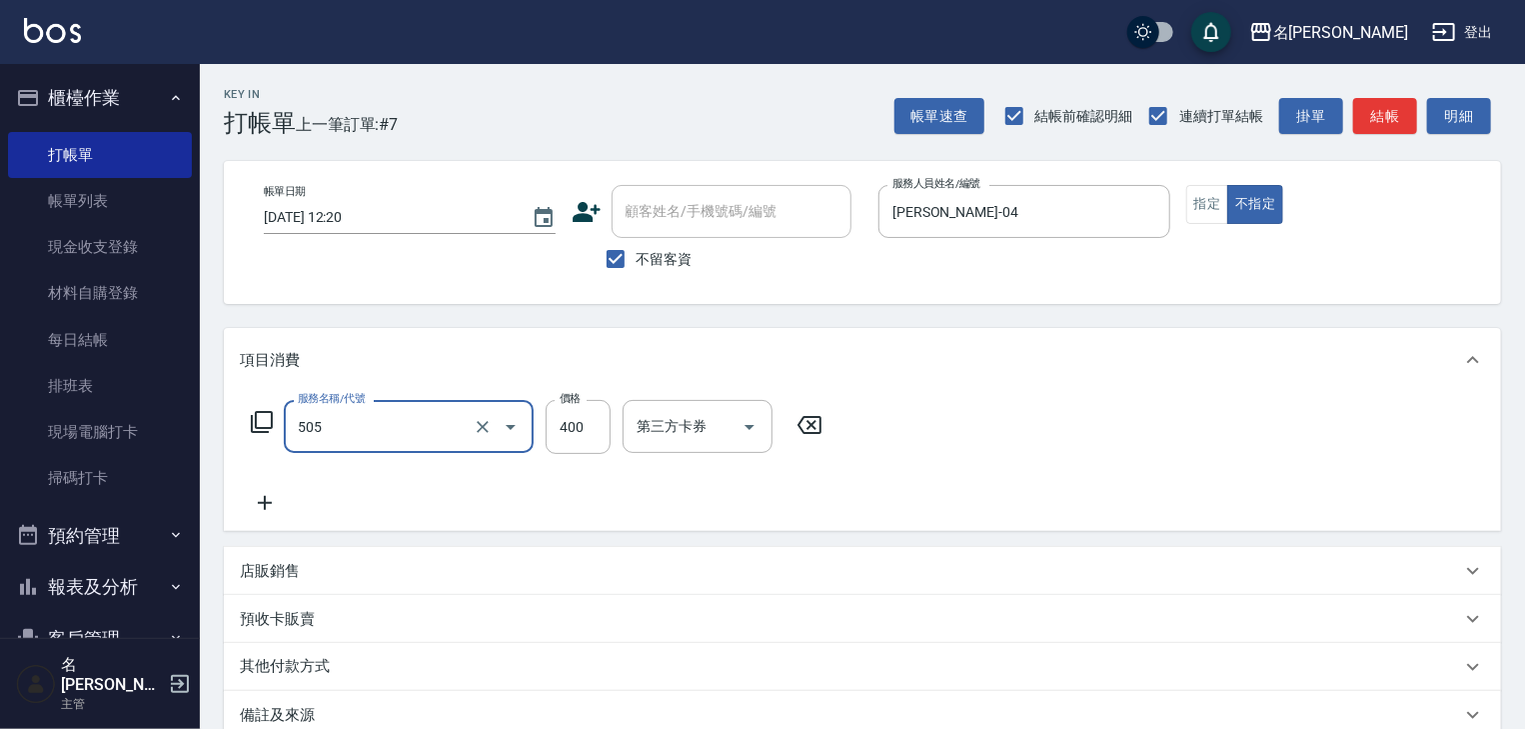
type input "洗髮(505)"
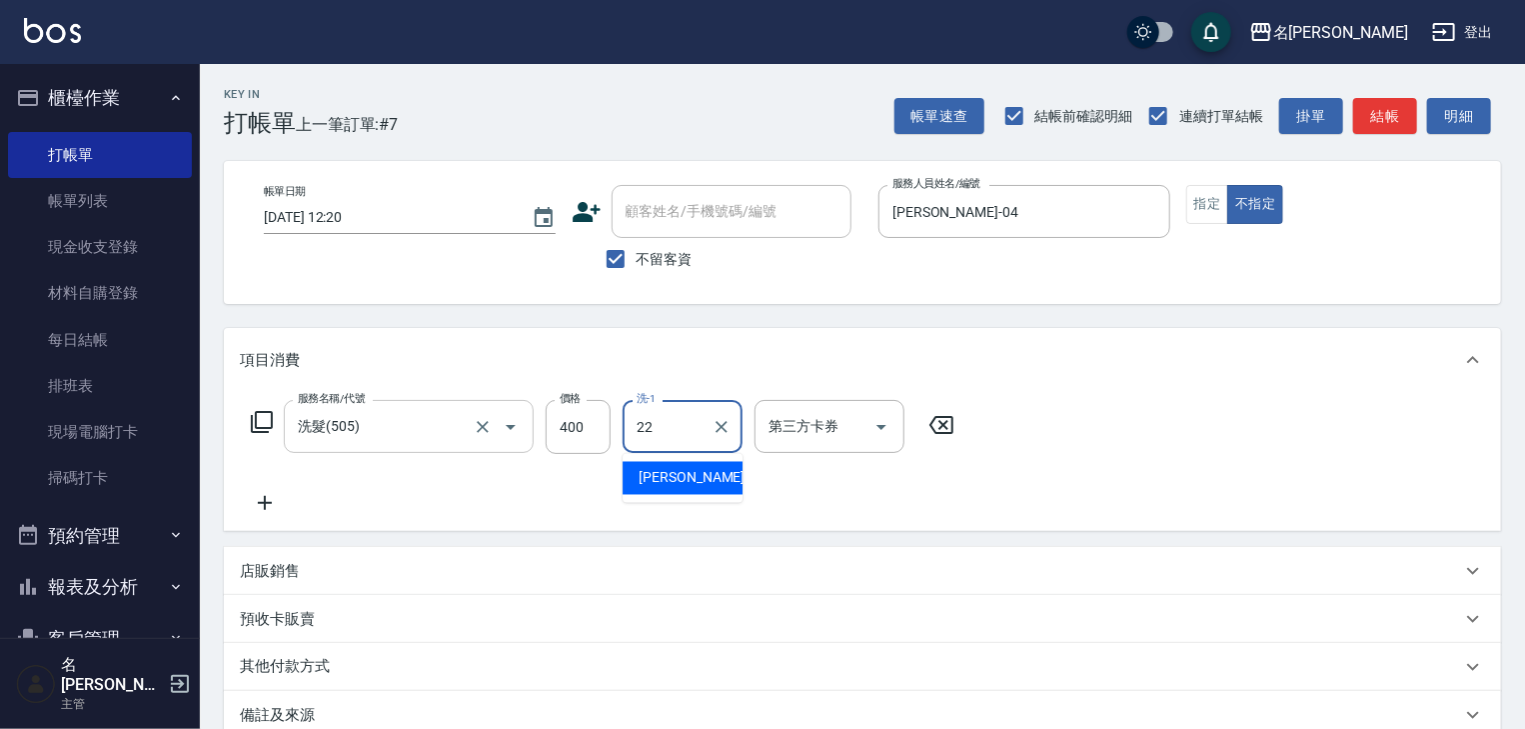
type input "王婕宇-22"
click at [1379, 124] on button "結帳" at bounding box center [1385, 116] width 64 height 37
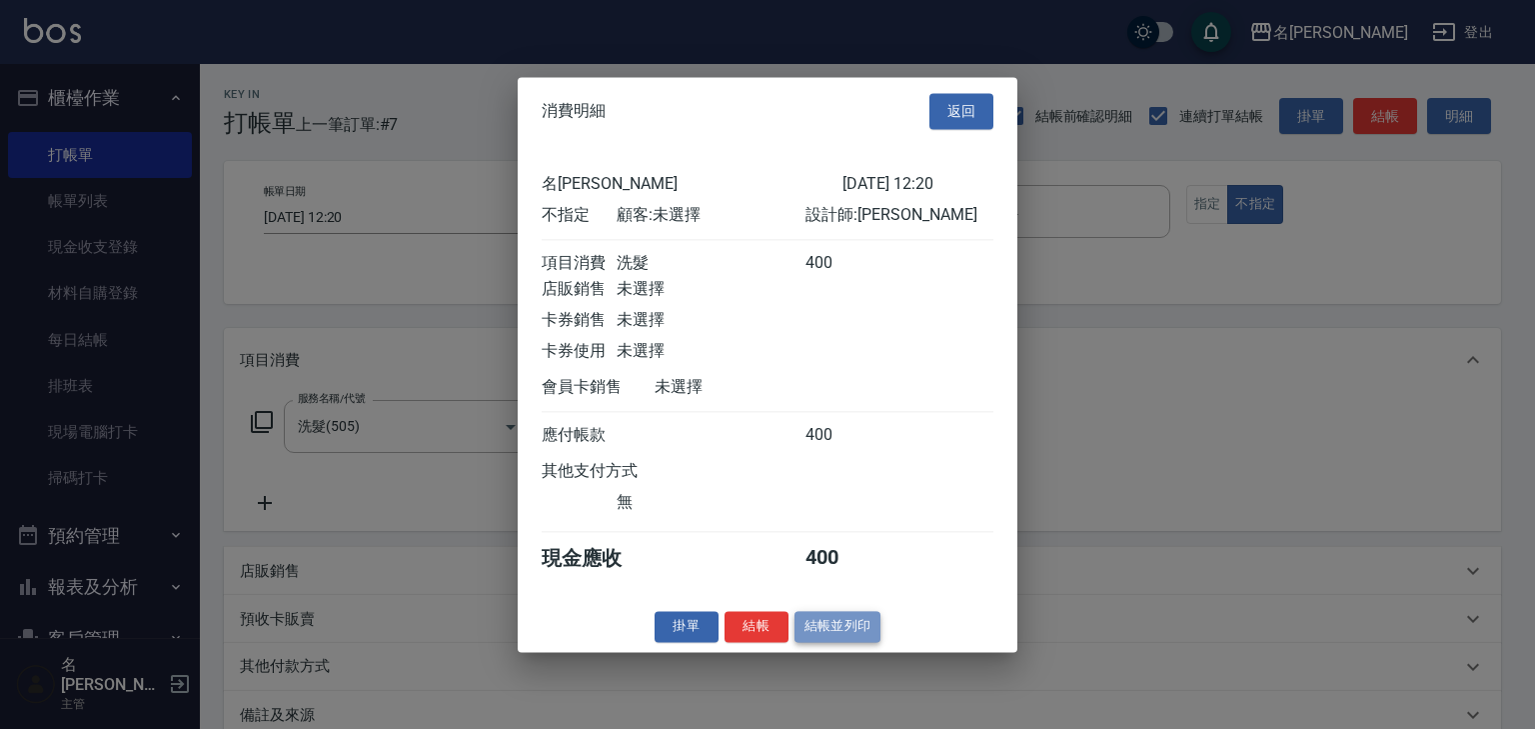
click at [851, 640] on button "結帳並列印" at bounding box center [838, 626] width 87 height 31
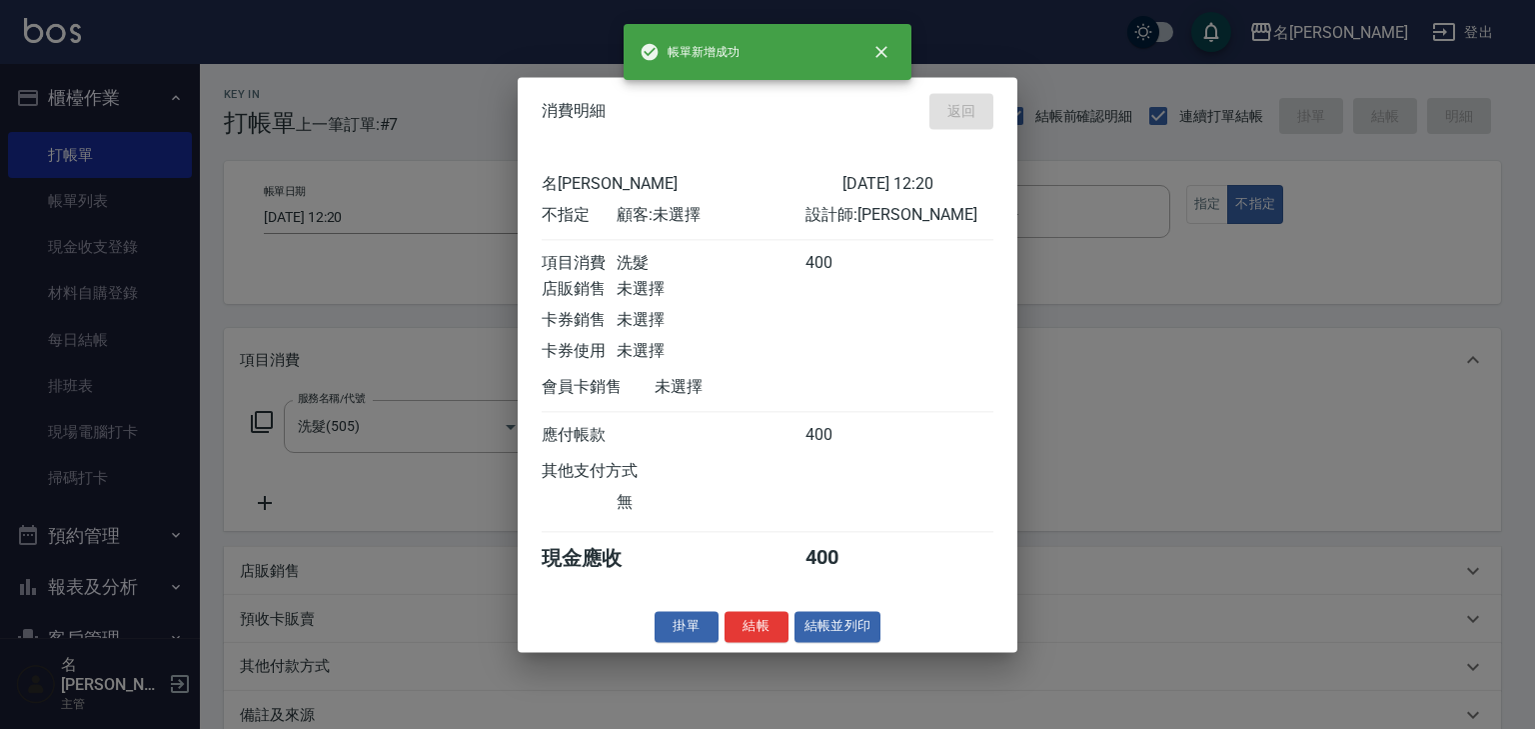
type input "2025/09/25 12:29"
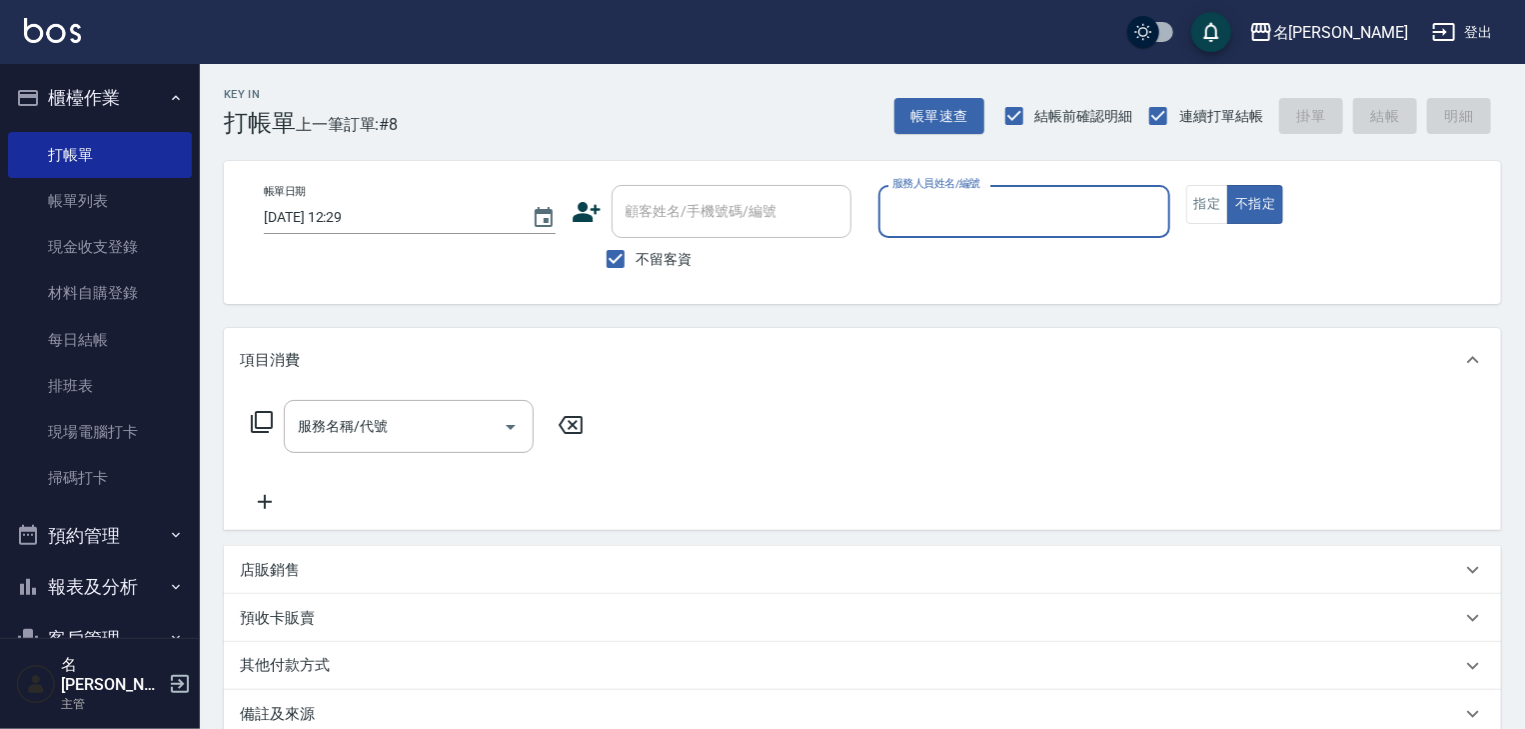
click at [1032, 220] on input "服務人員姓名/編號" at bounding box center [1025, 211] width 274 height 35
type input "[PERSON_NAME]-08"
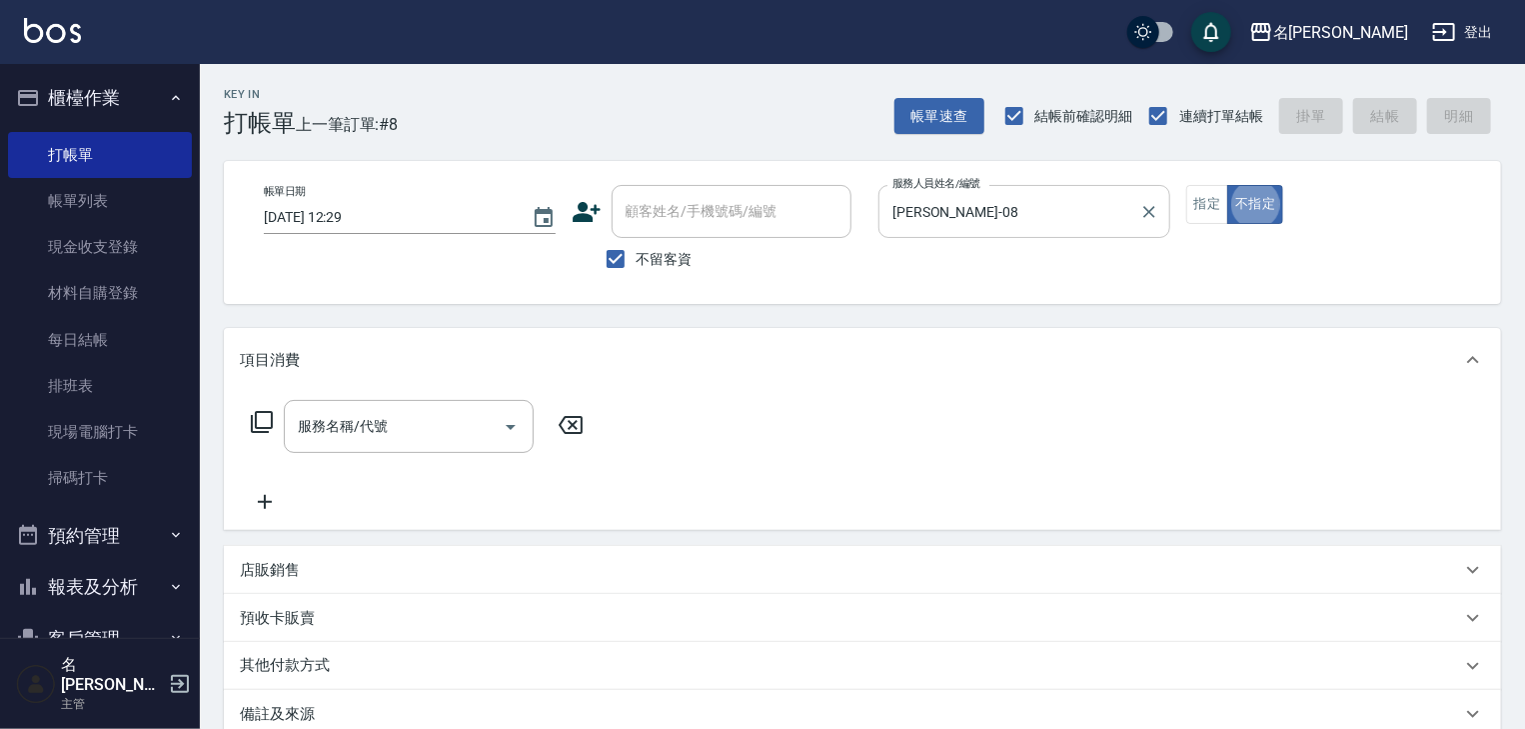
type button "false"
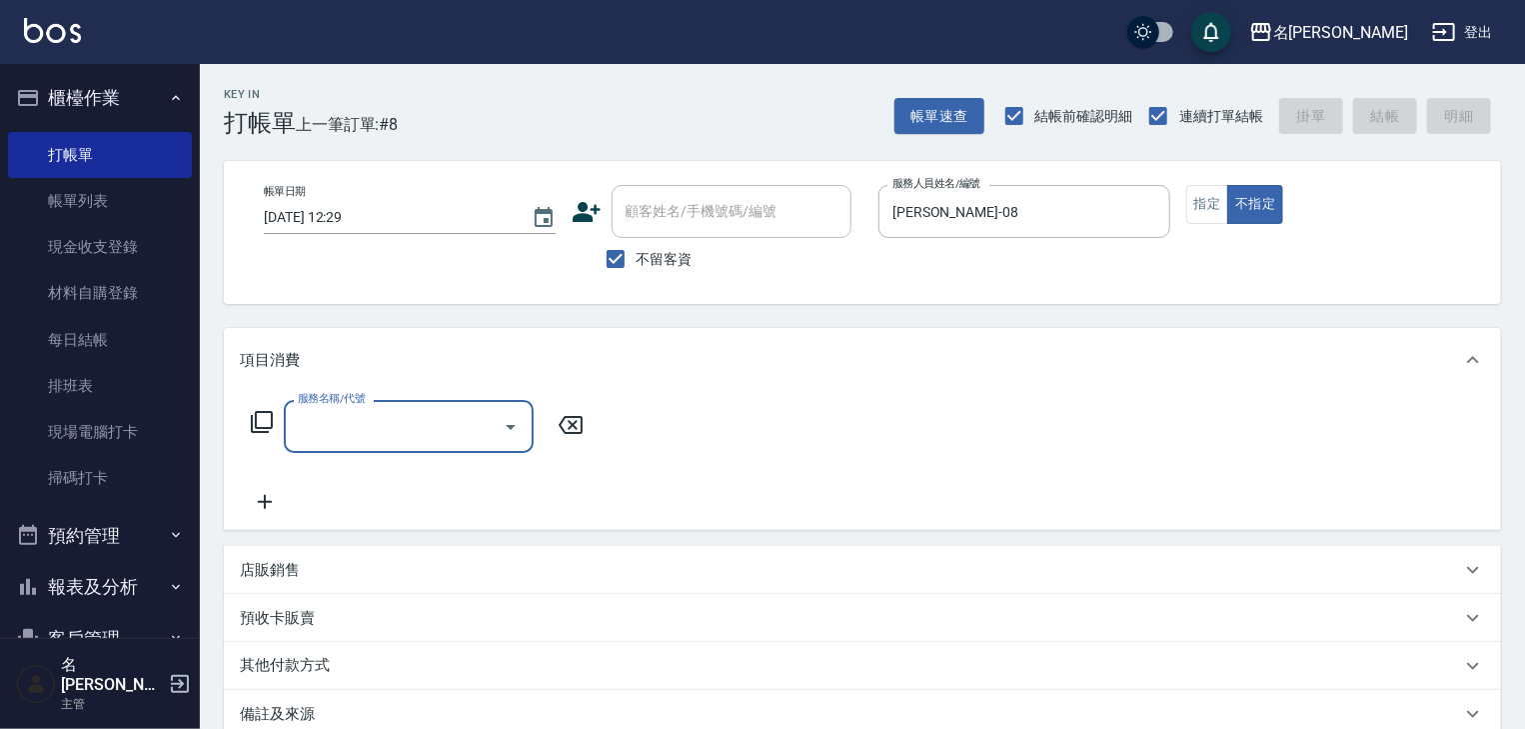
click at [395, 404] on div "服務名稱/代號" at bounding box center [409, 426] width 250 height 53
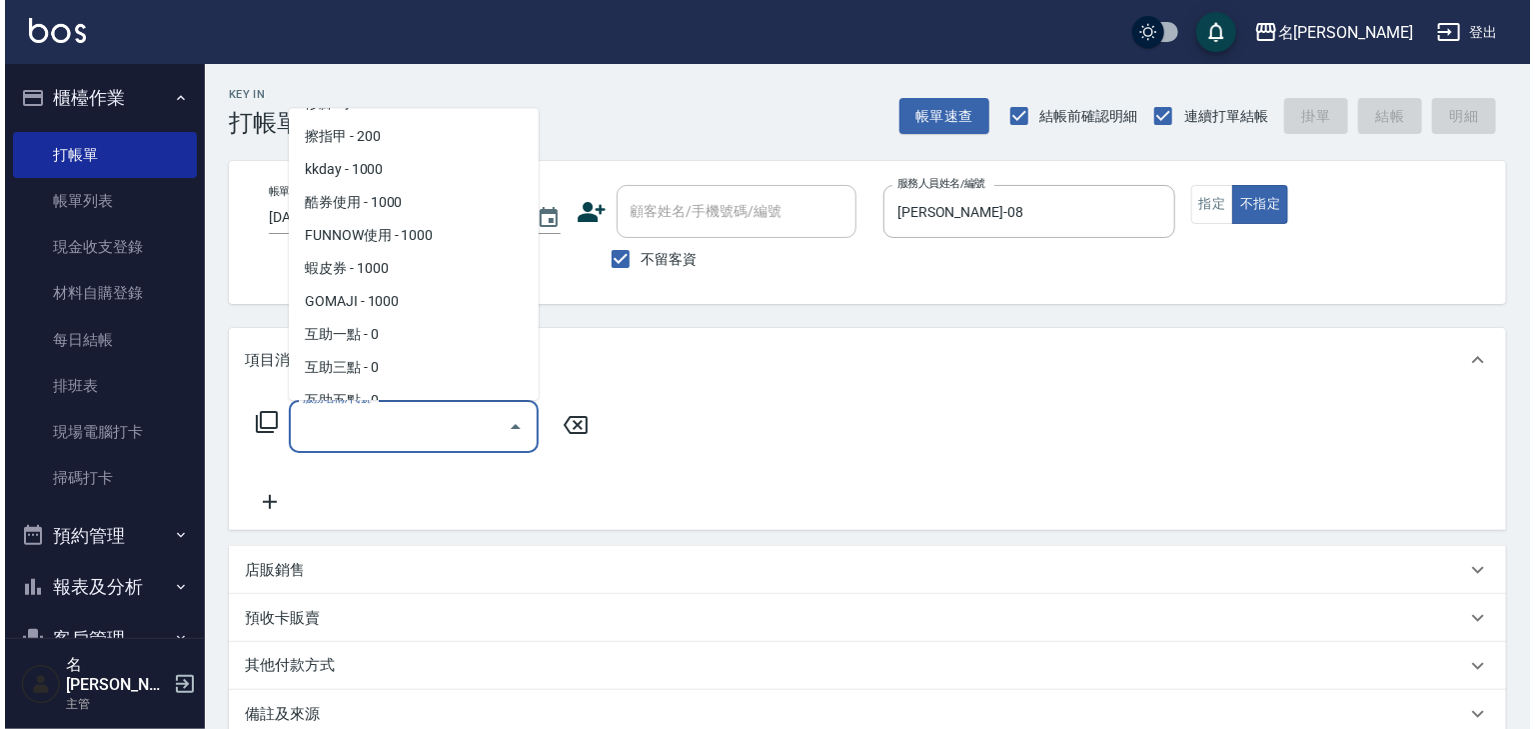
scroll to position [2330, 0]
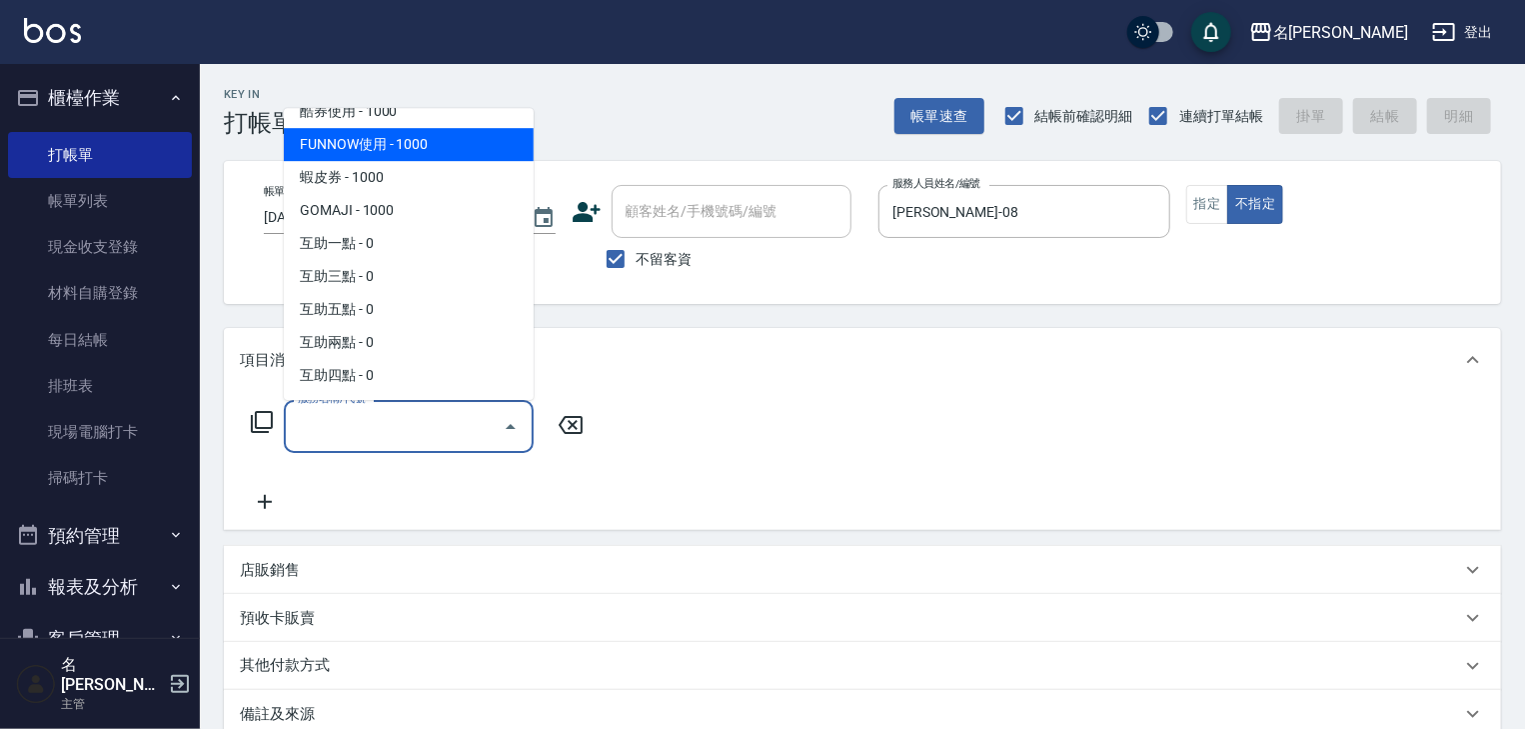
click at [353, 149] on span "FUNNOW使用 - 1000" at bounding box center [409, 145] width 250 height 33
type input "FUNNOW使用(997)"
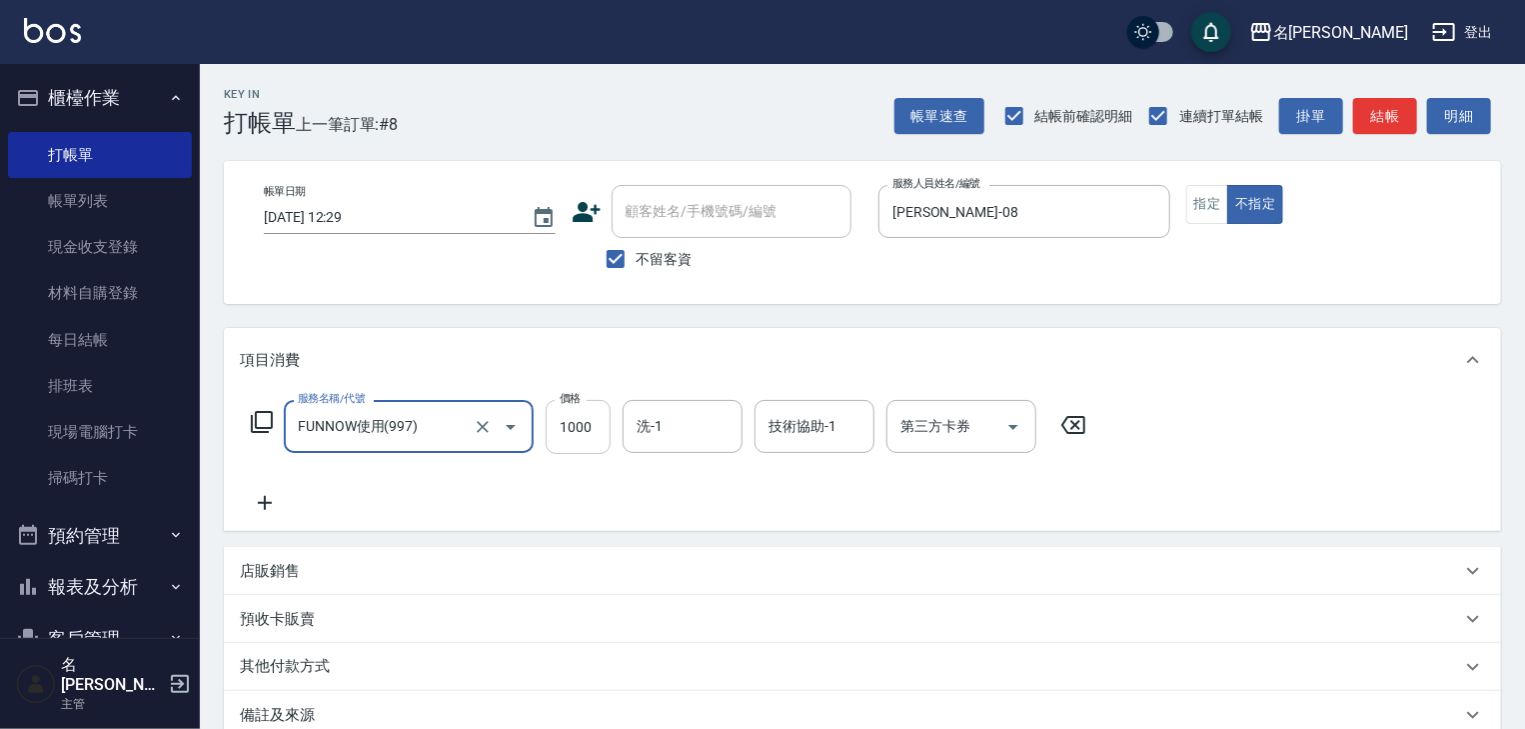
click at [549, 418] on input "1000" at bounding box center [578, 427] width 65 height 54
type input "399"
click at [936, 434] on input "第三方卡券" at bounding box center [947, 426] width 102 height 35
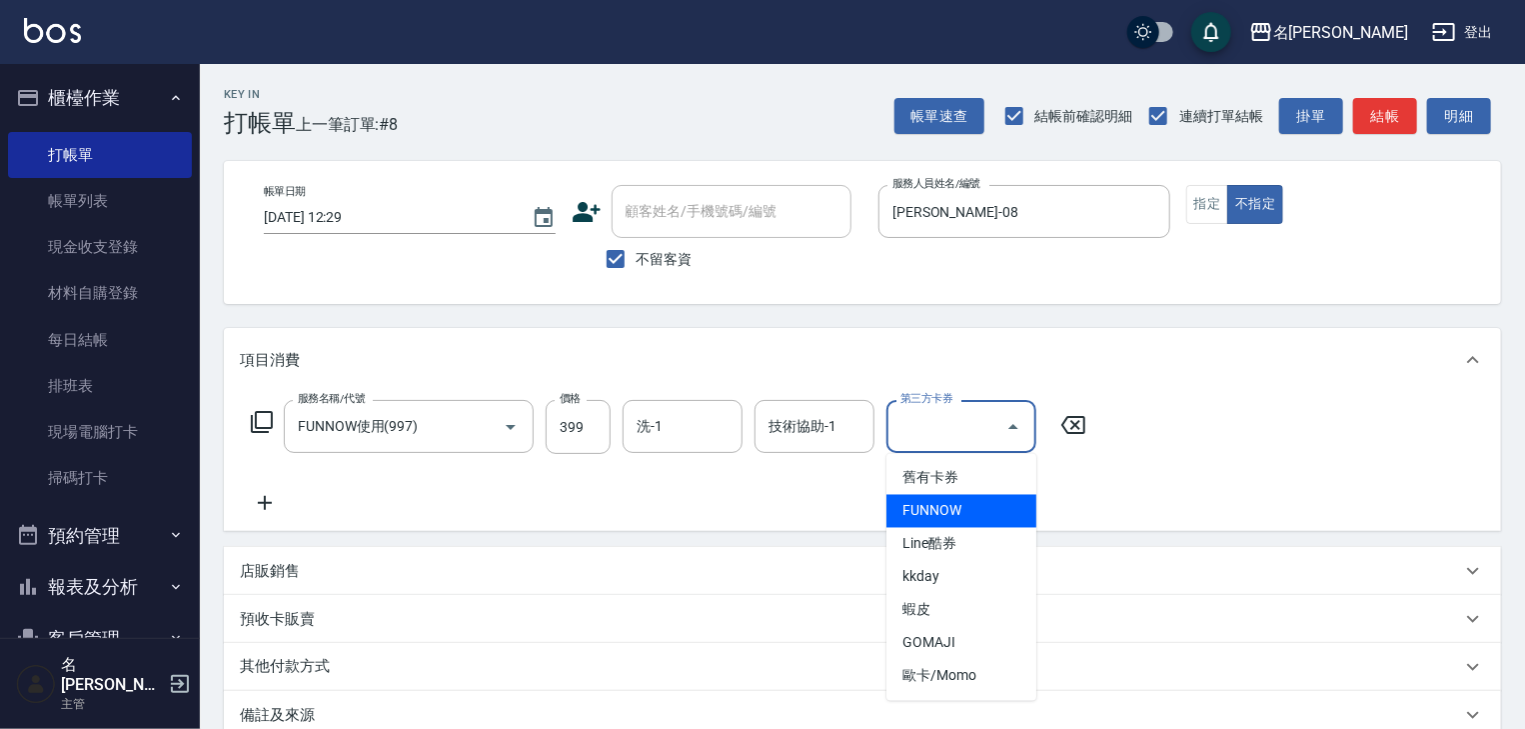
click at [946, 500] on span "FUNNOW" at bounding box center [962, 511] width 150 height 33
type input "FUNNOW"
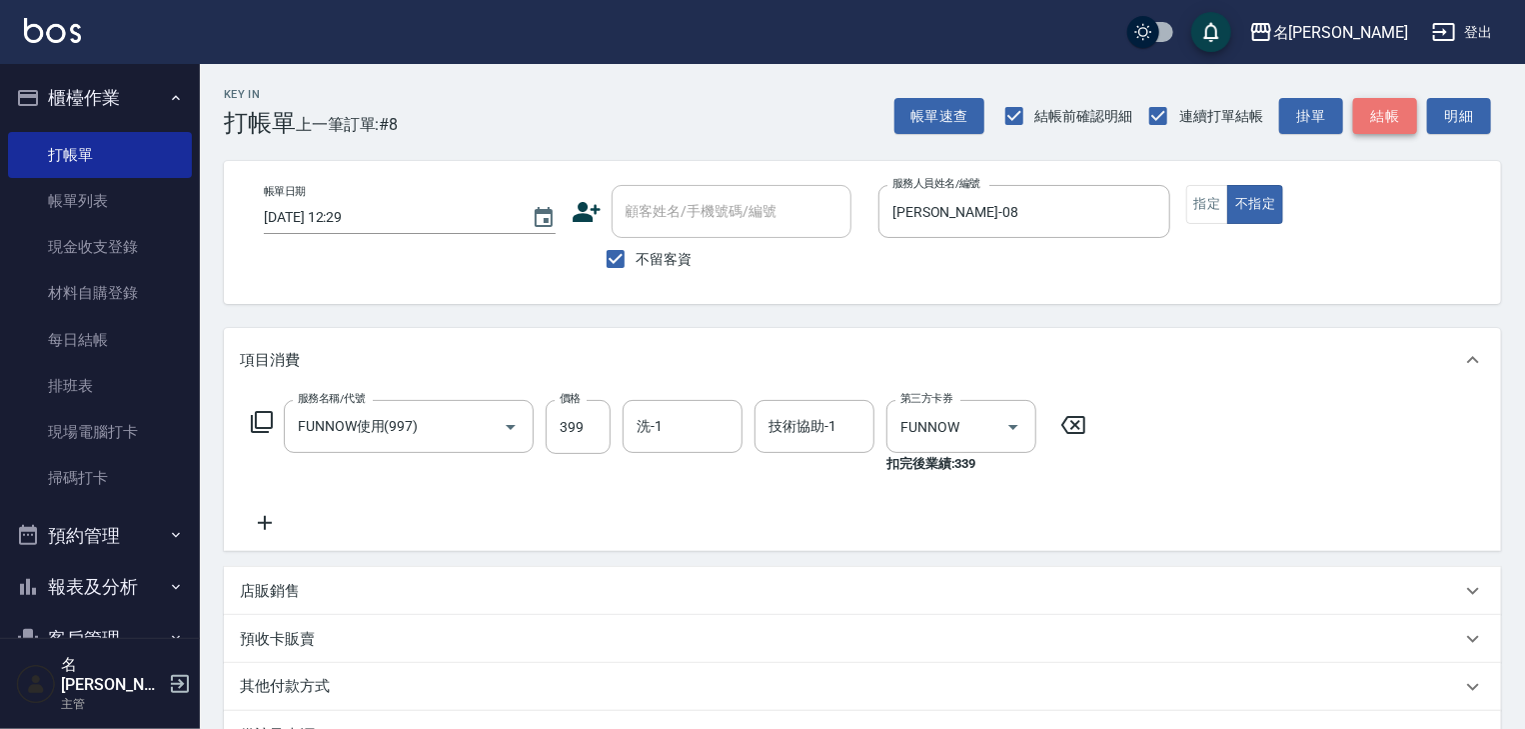
click at [1374, 117] on button "結帳" at bounding box center [1385, 116] width 64 height 37
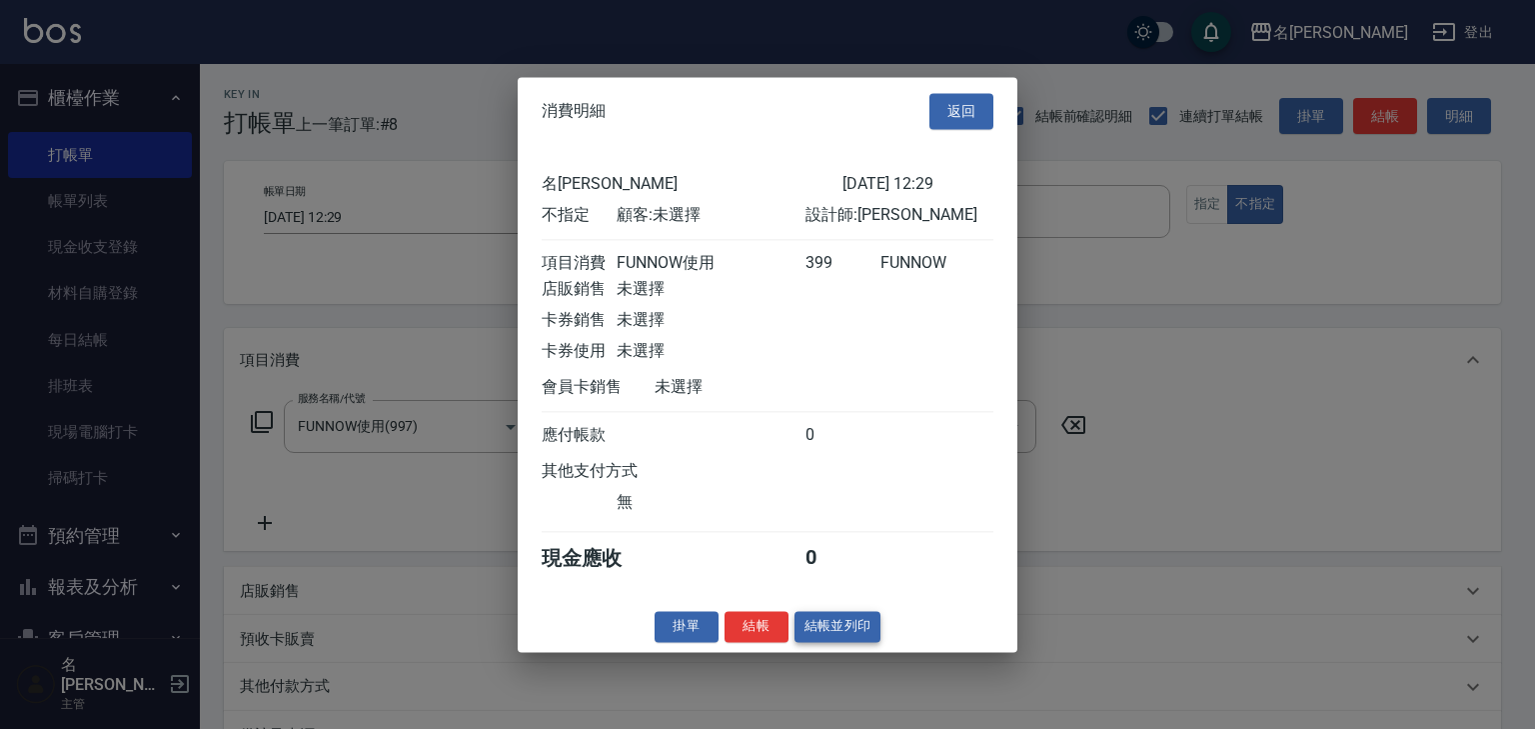
click at [845, 642] on button "結帳並列印" at bounding box center [838, 626] width 87 height 31
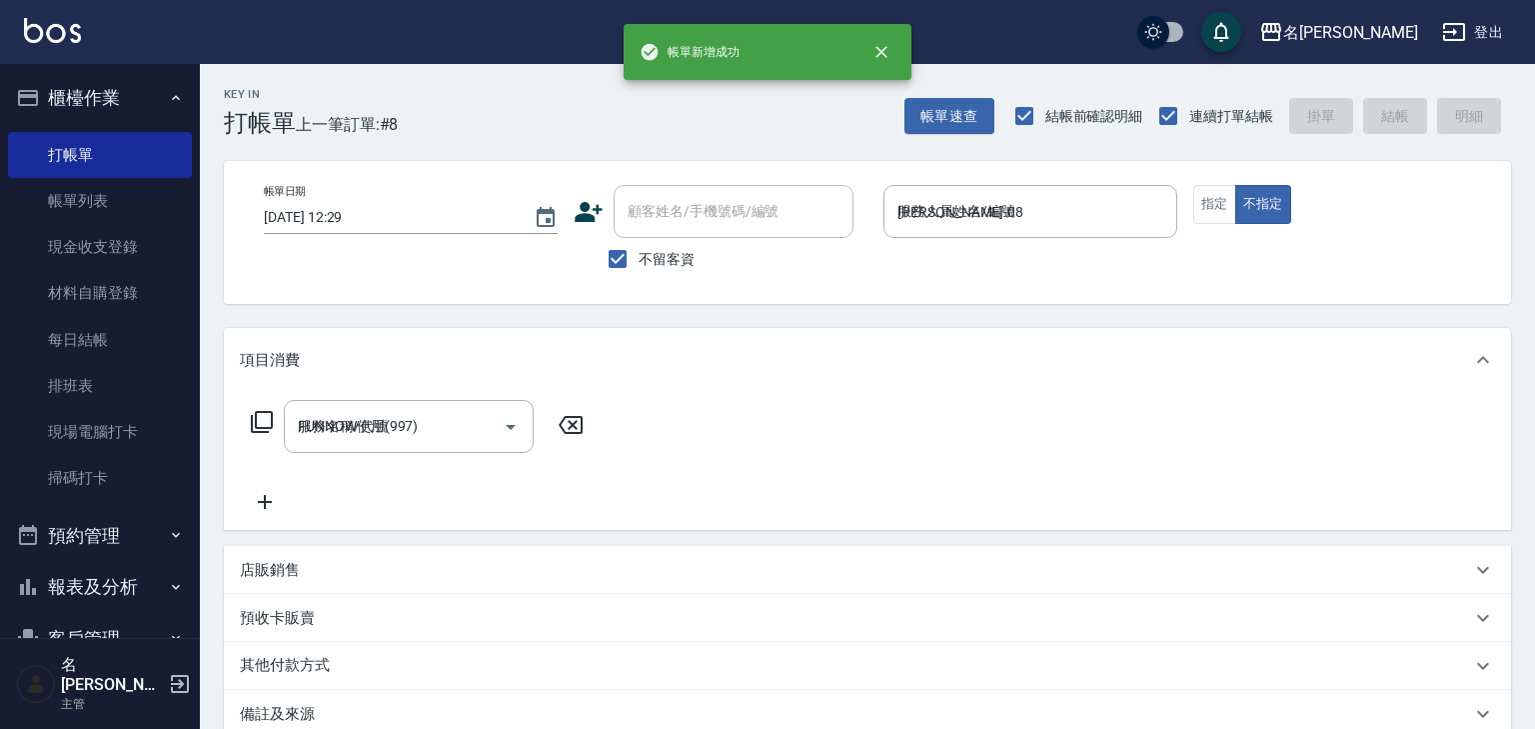
type input "2025/09/25 12:39"
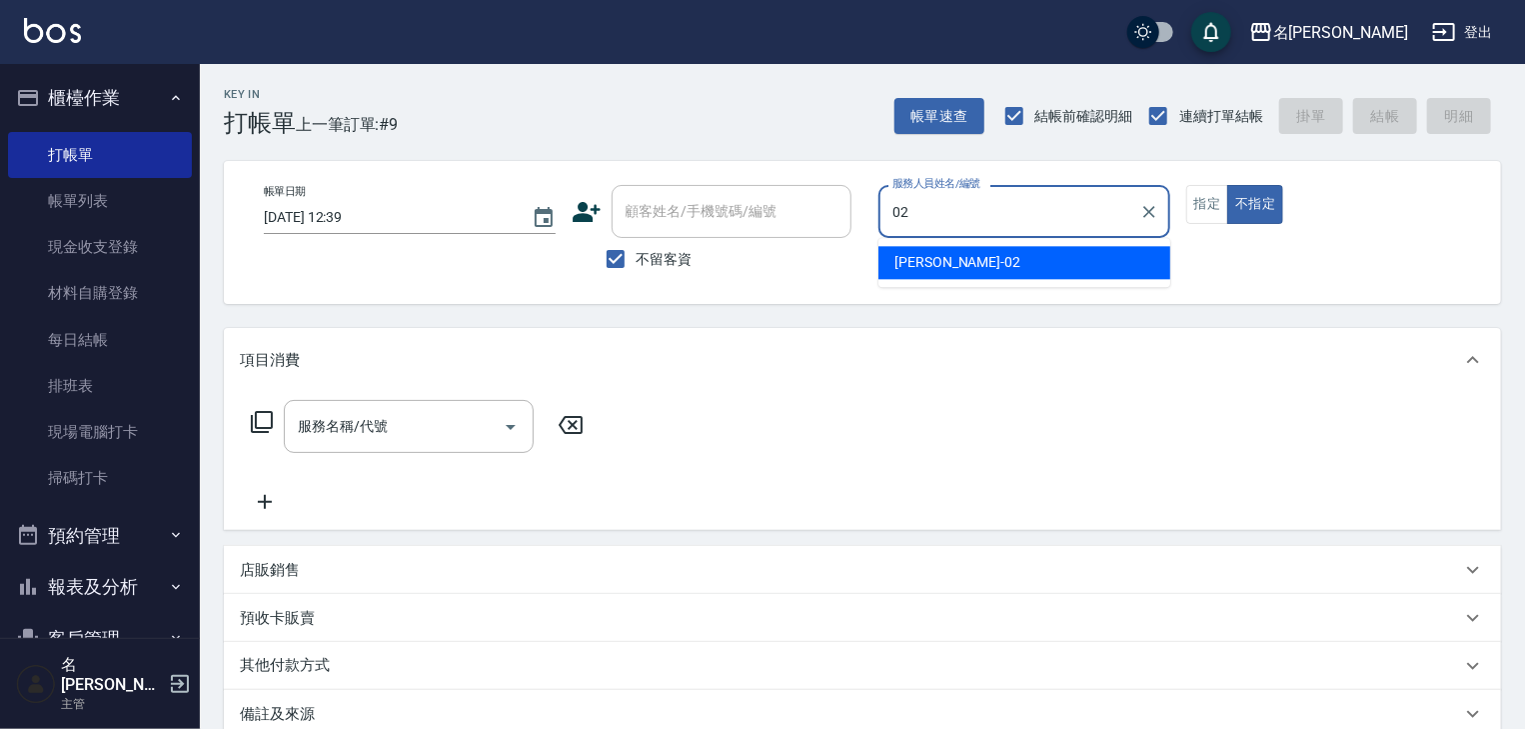
type input "蔡怡蓁-02"
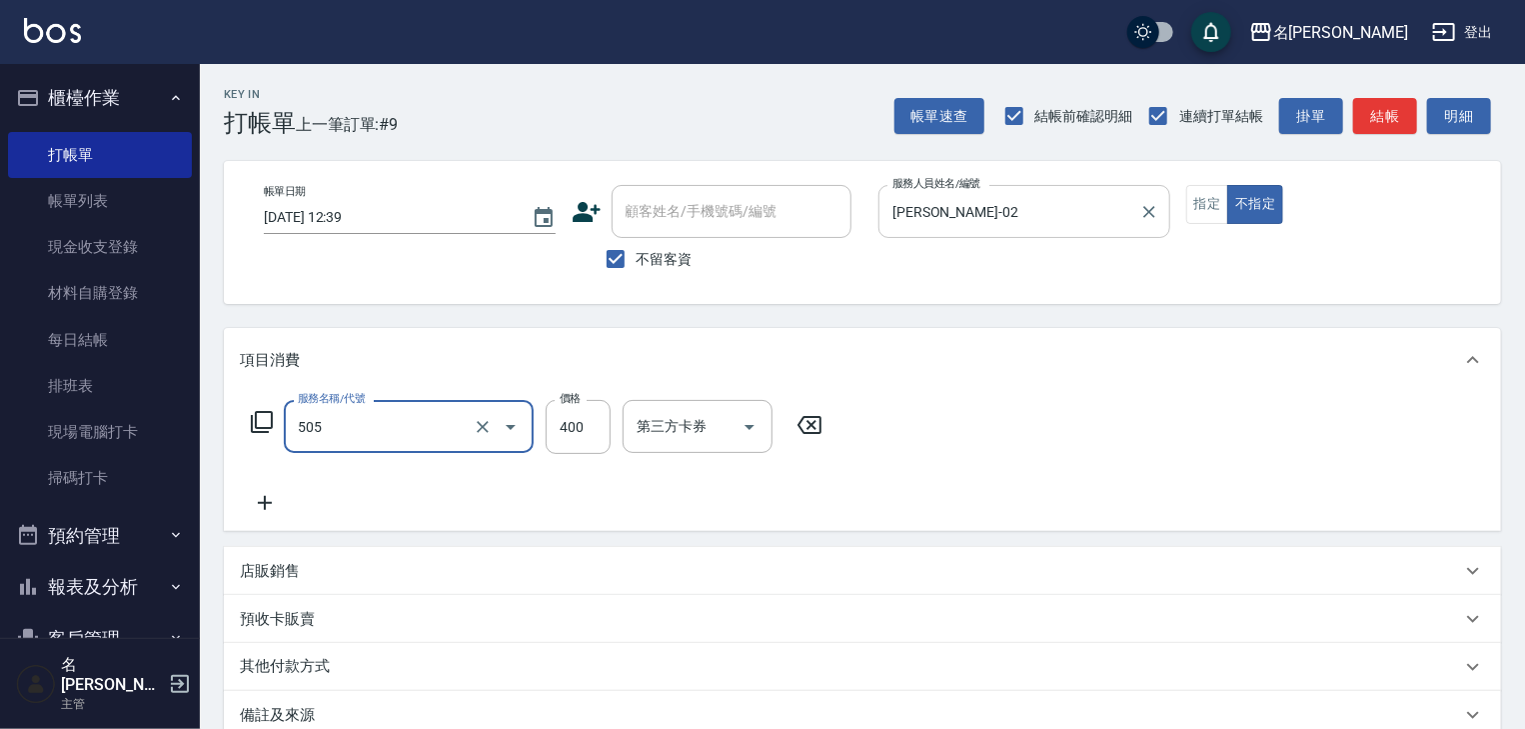
type input "洗髮(505)"
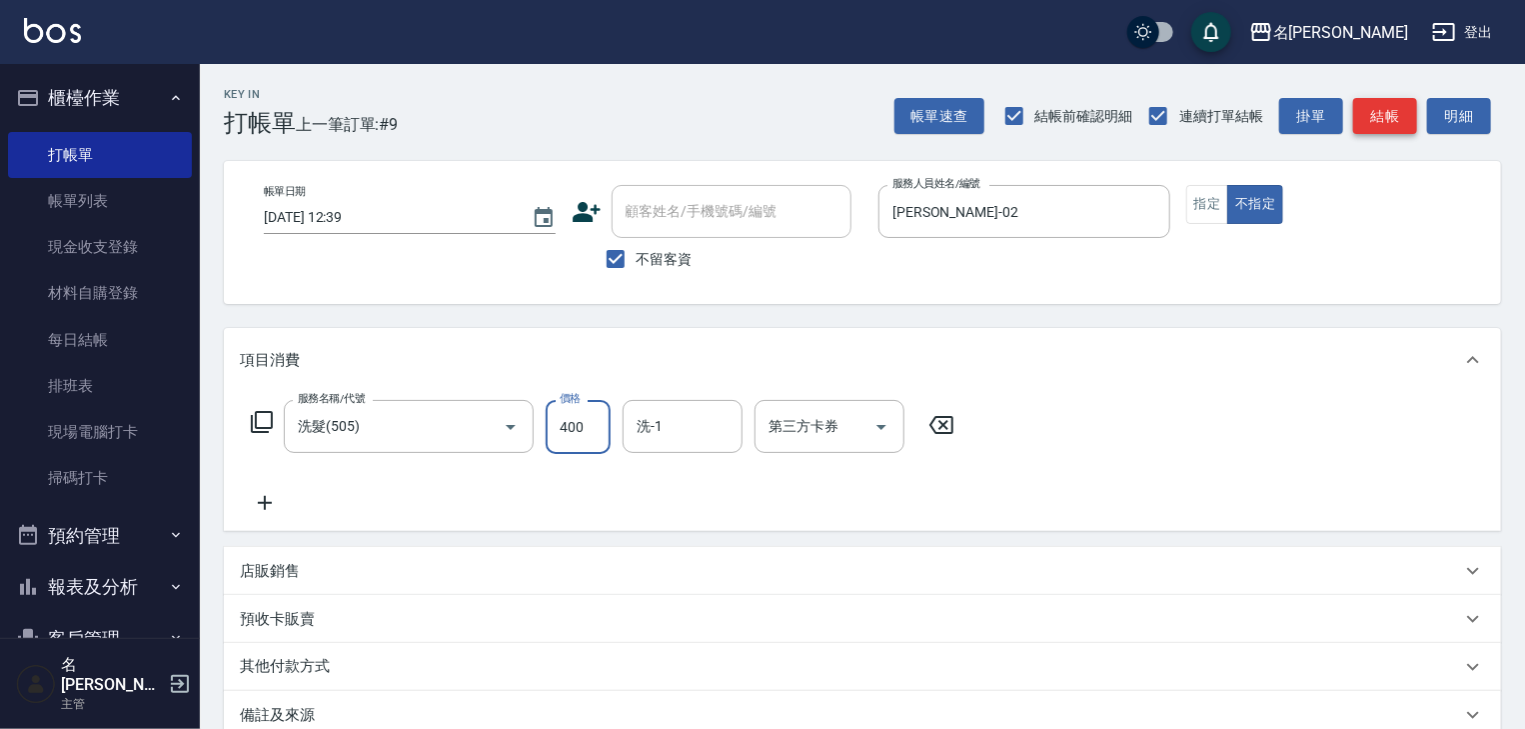
click at [1389, 119] on button "結帳" at bounding box center [1385, 116] width 64 height 37
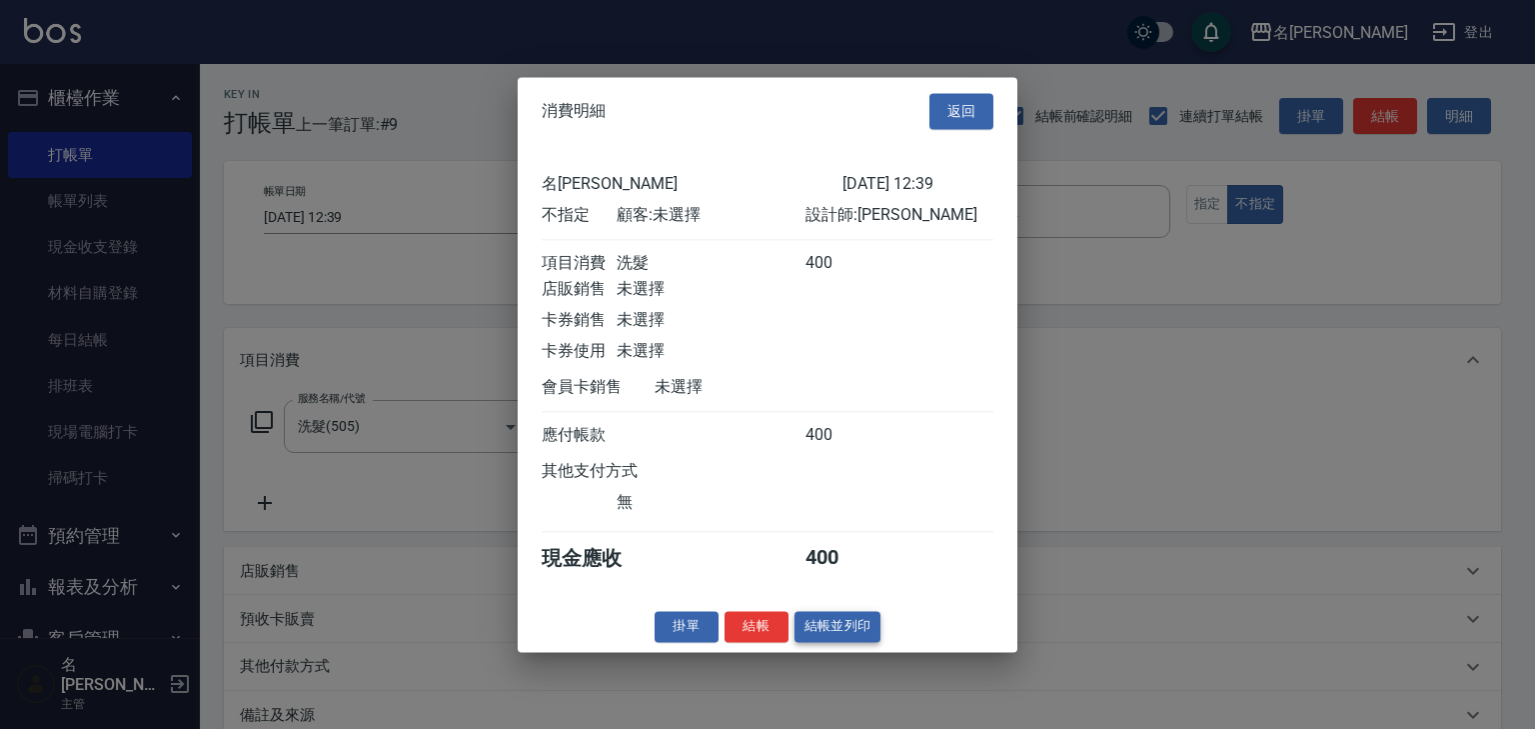
click at [837, 633] on button "結帳並列印" at bounding box center [838, 626] width 87 height 31
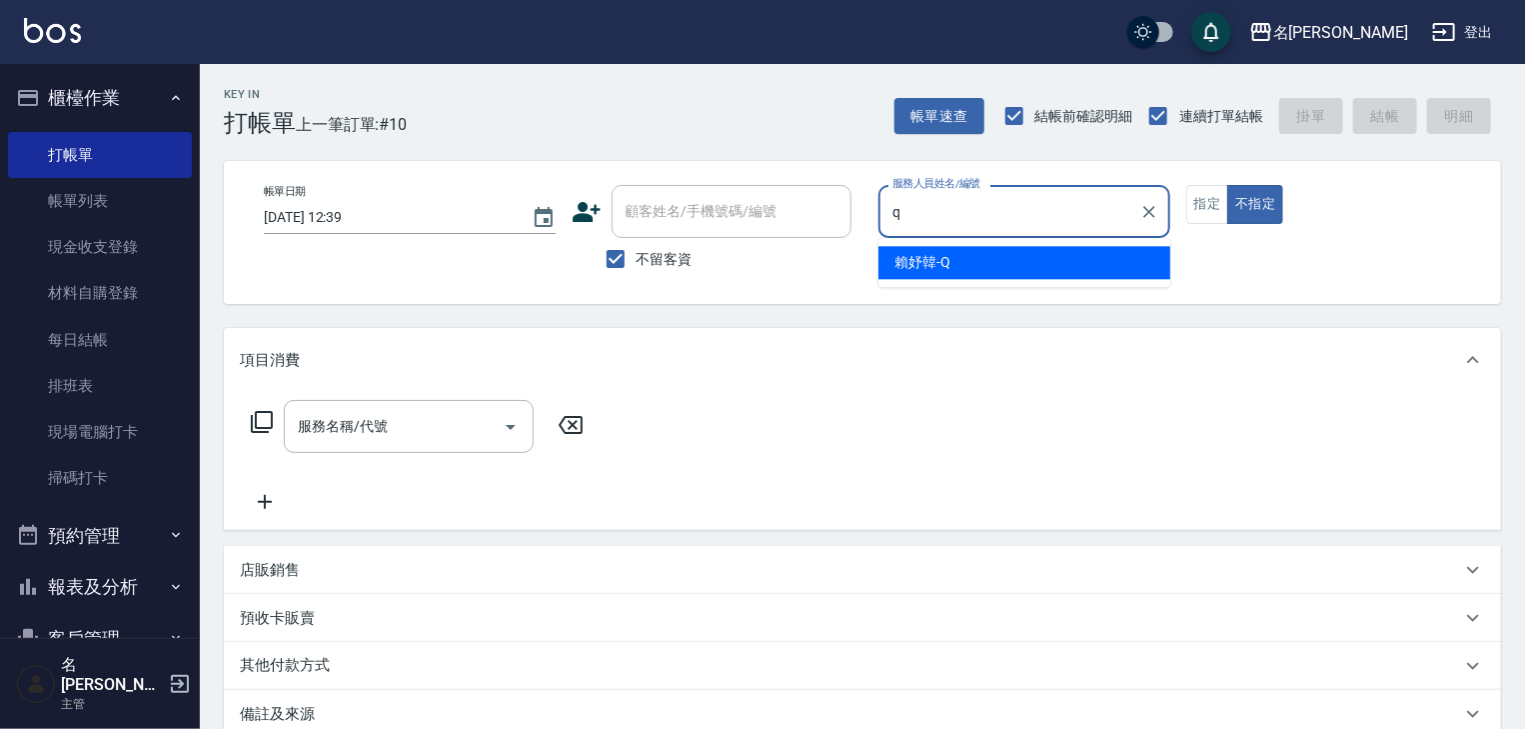
type input "賴妤韓-Q"
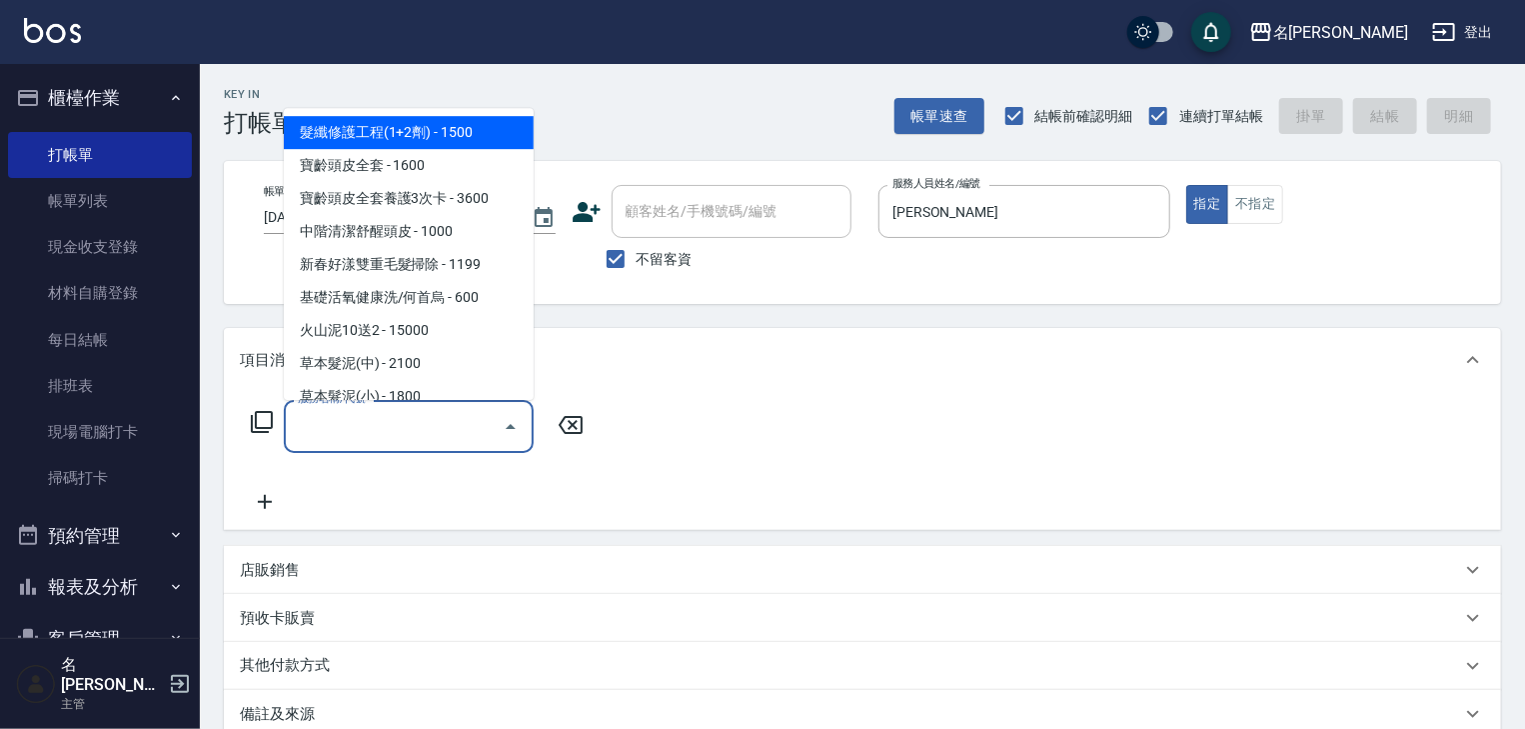
click at [337, 412] on div "服務名稱/代號 服務名稱/代號" at bounding box center [409, 426] width 250 height 53
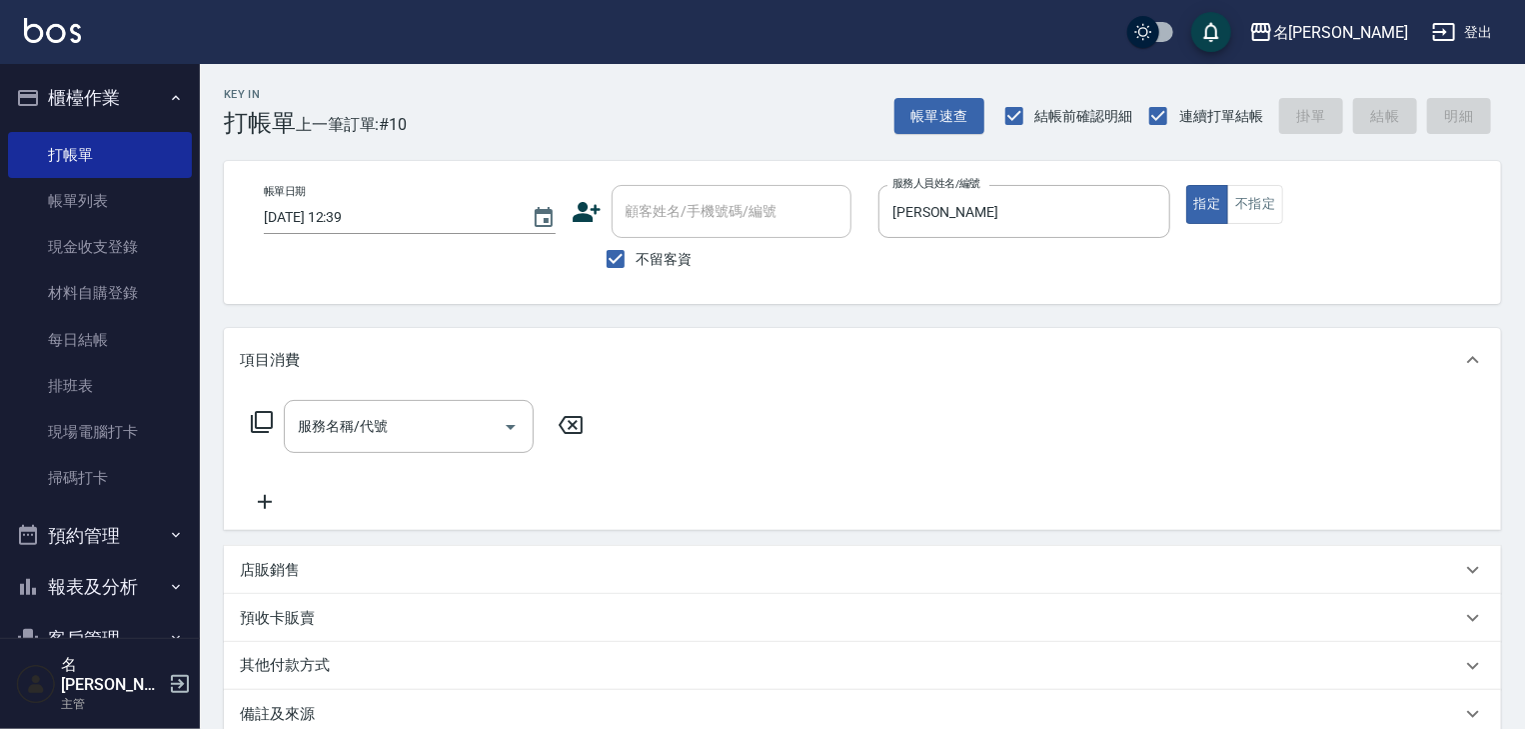
click at [261, 420] on icon at bounding box center [262, 422] width 24 height 24
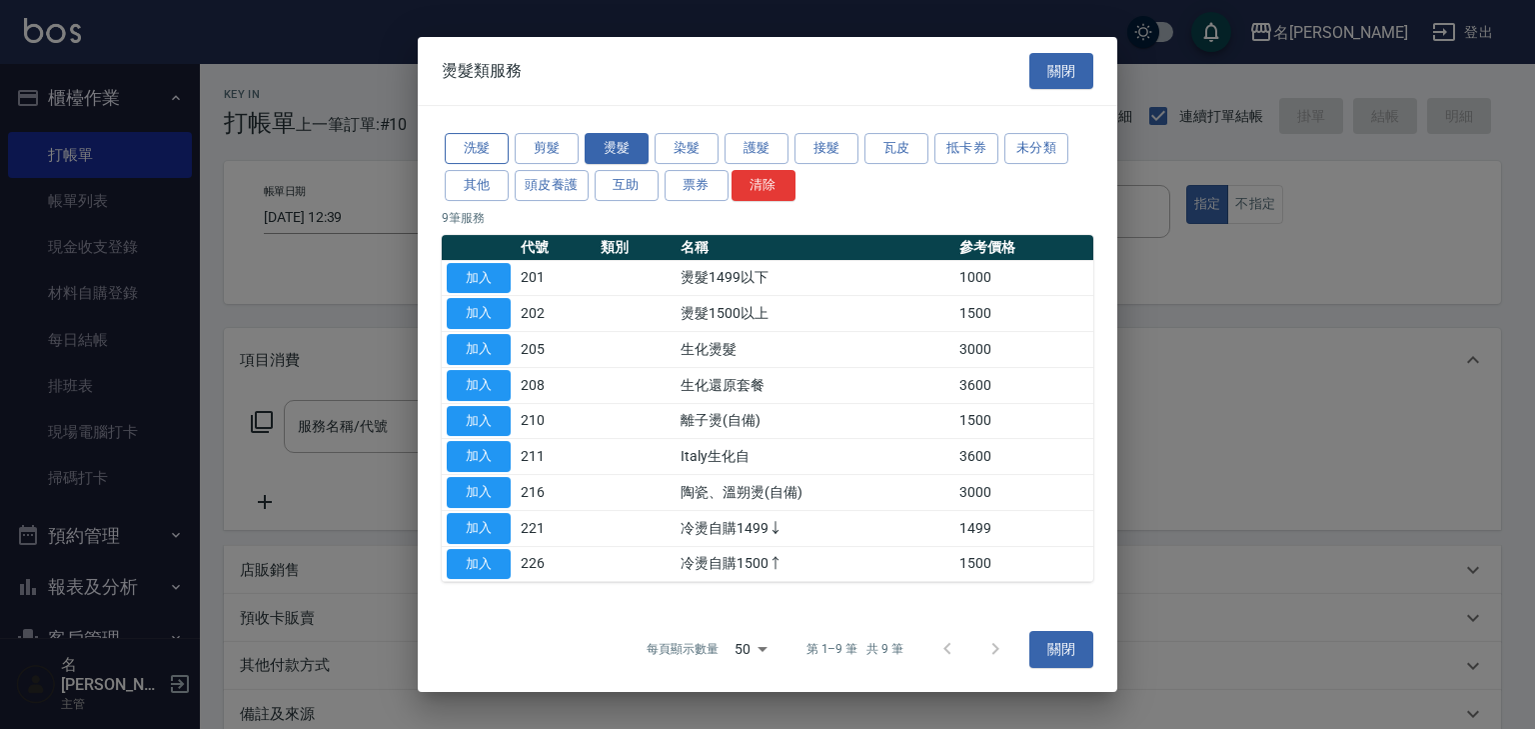
click at [504, 148] on button "洗髮" at bounding box center [477, 148] width 64 height 31
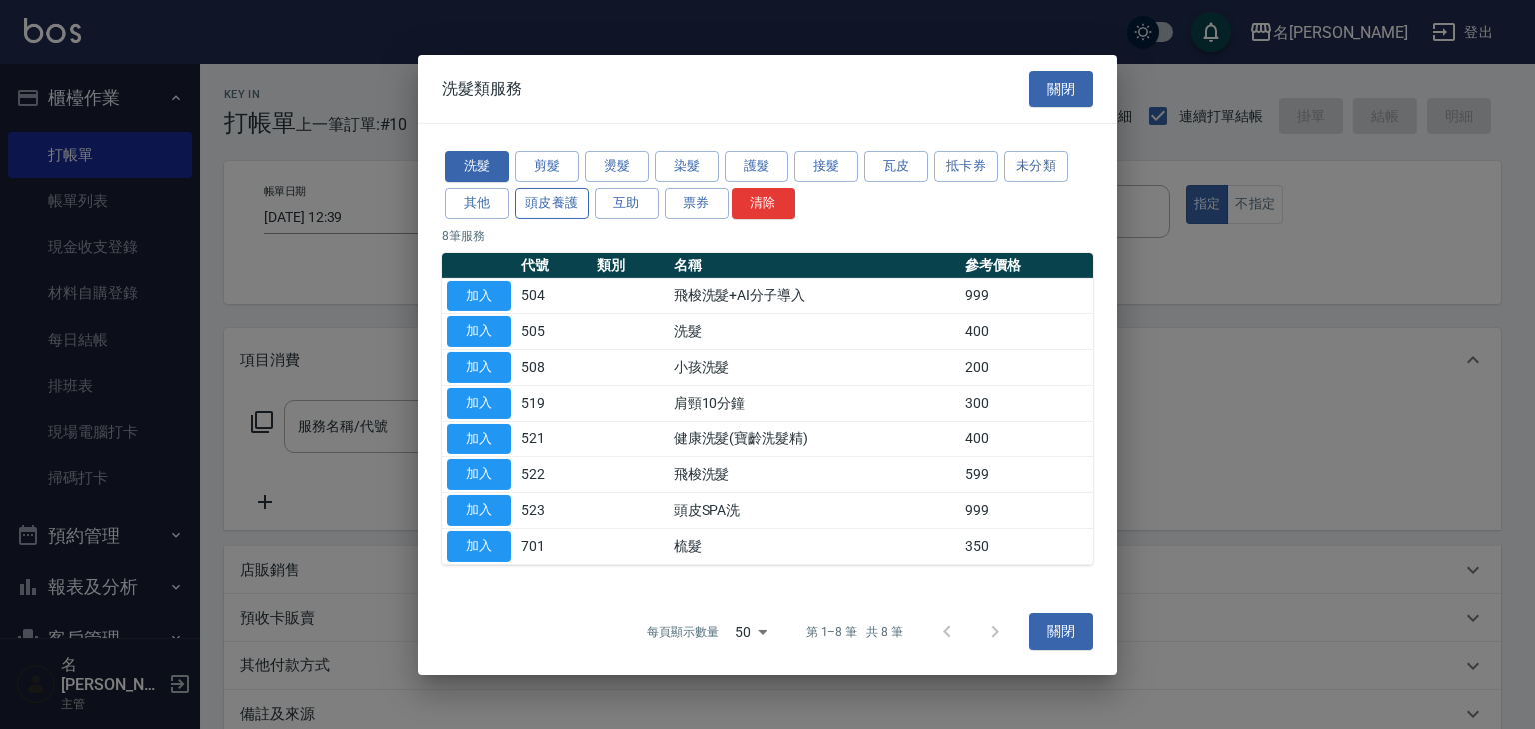
click at [566, 204] on button "頭皮養護" at bounding box center [552, 203] width 74 height 31
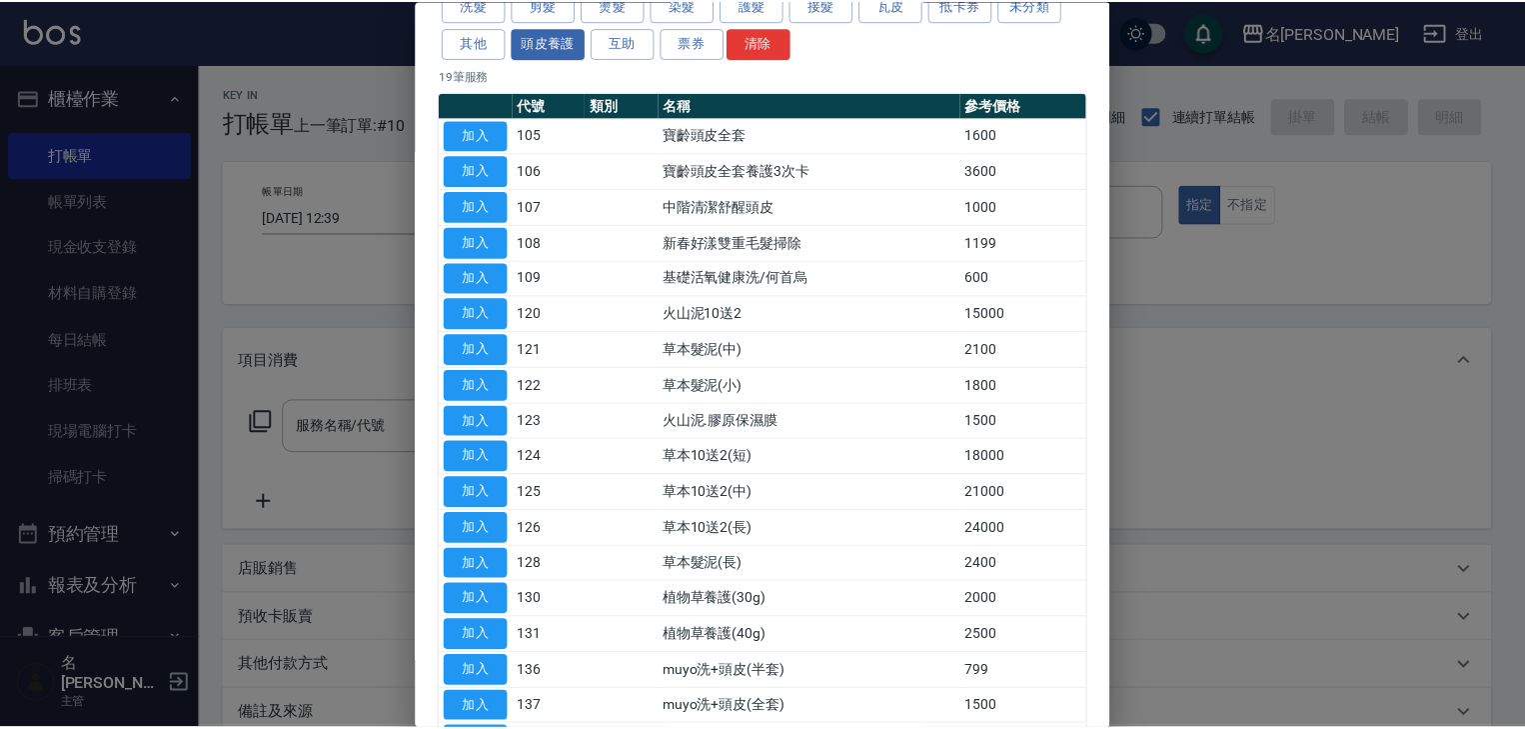
scroll to position [213, 0]
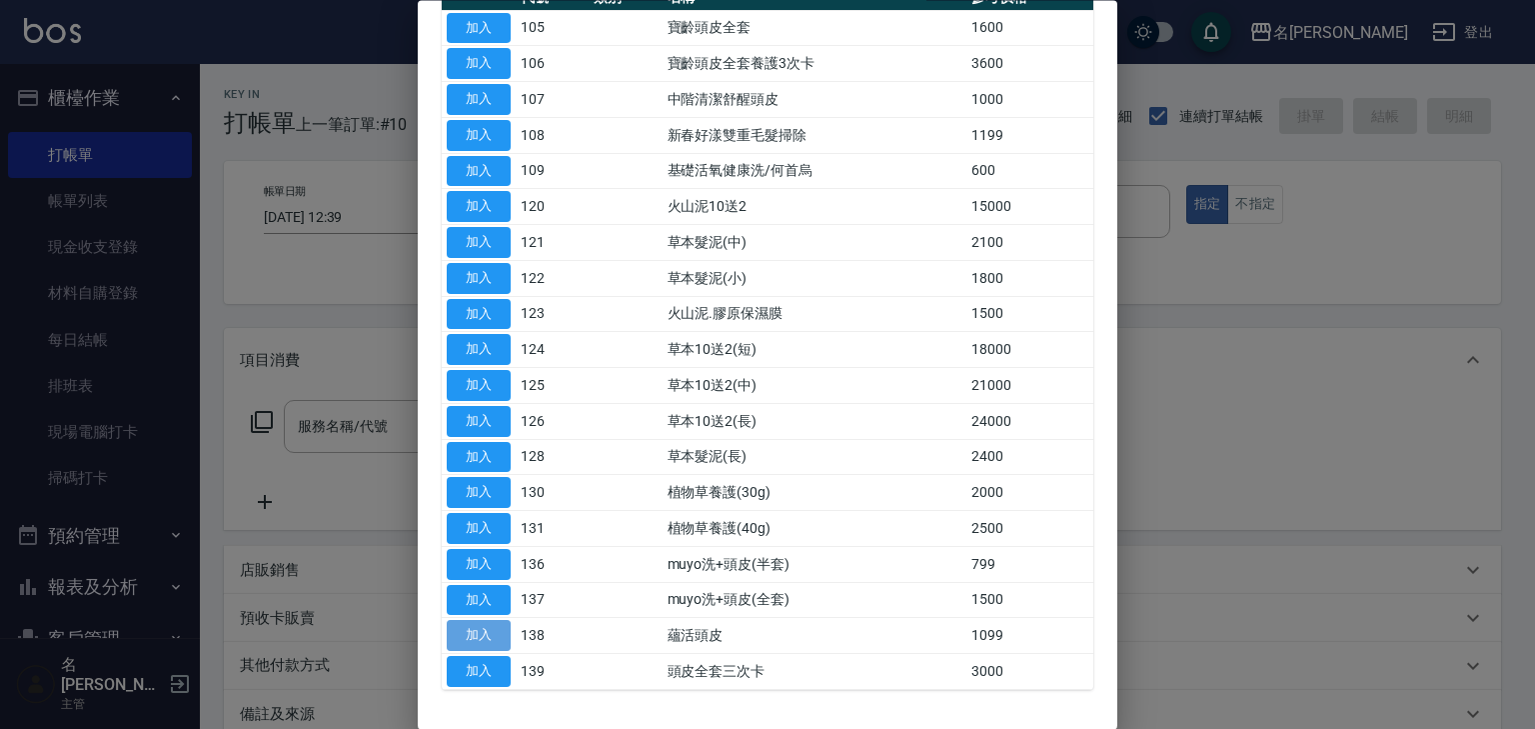
click at [490, 627] on button "加入" at bounding box center [479, 636] width 64 height 31
type input "蘊活頭皮(138)"
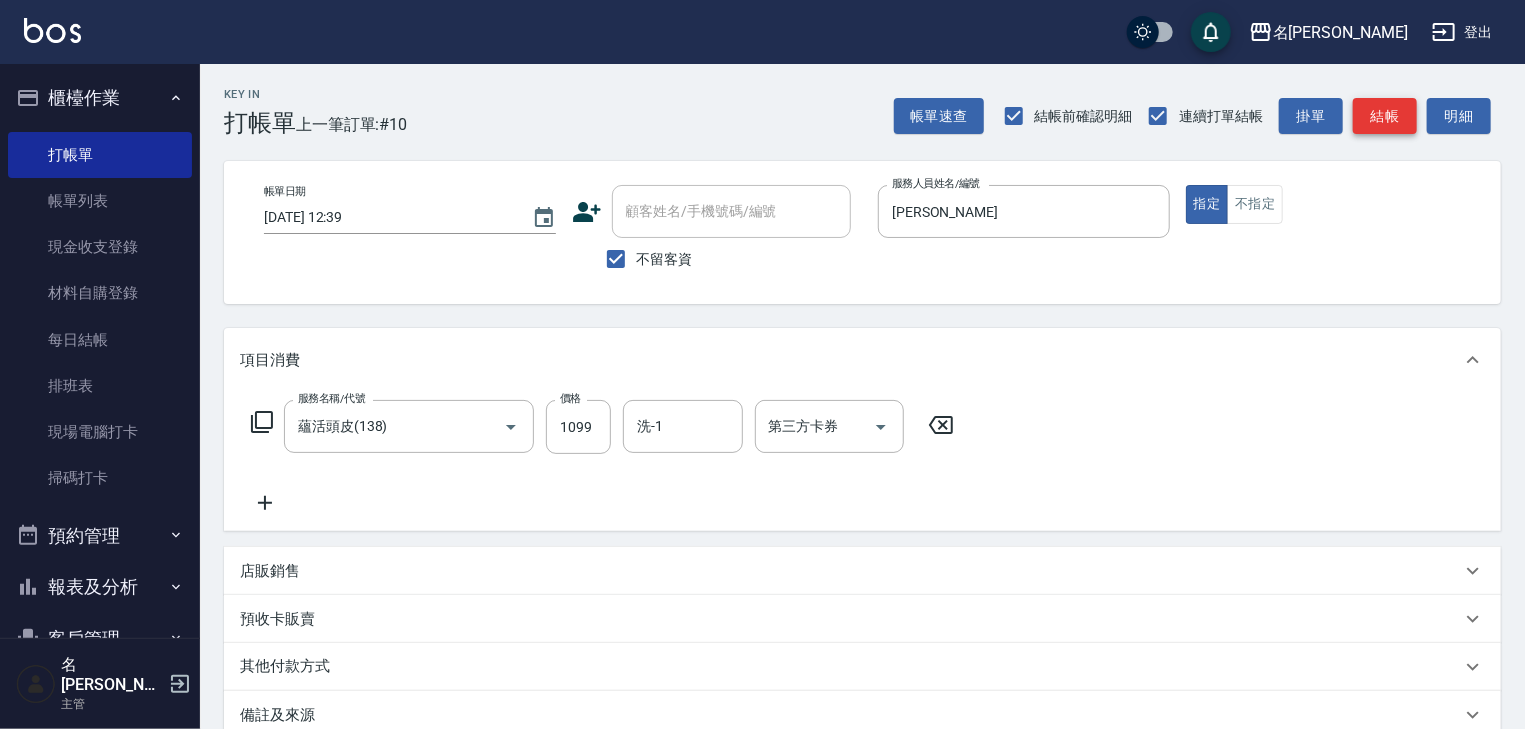
click at [1367, 116] on button "結帳" at bounding box center [1385, 116] width 64 height 37
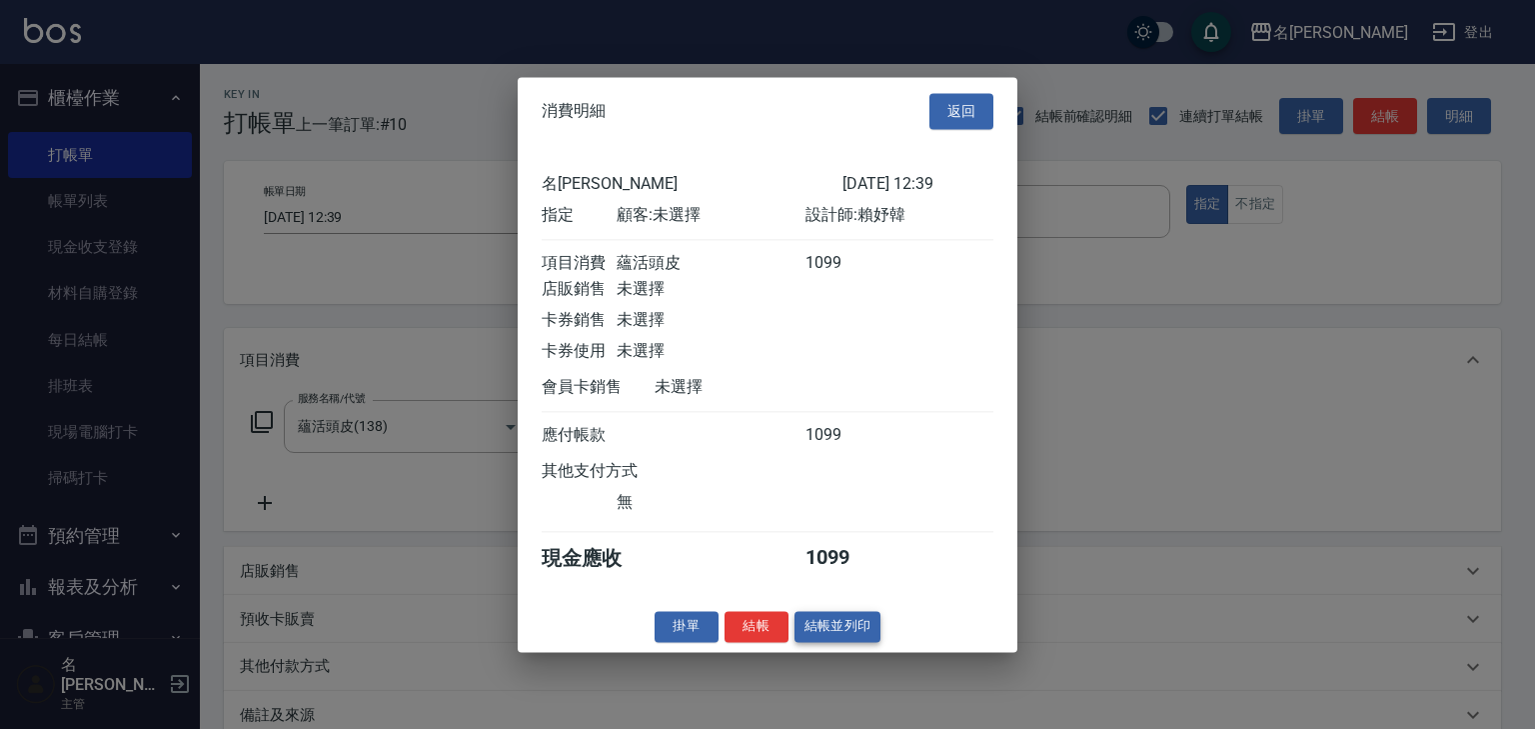
click at [838, 640] on button "結帳並列印" at bounding box center [838, 626] width 87 height 31
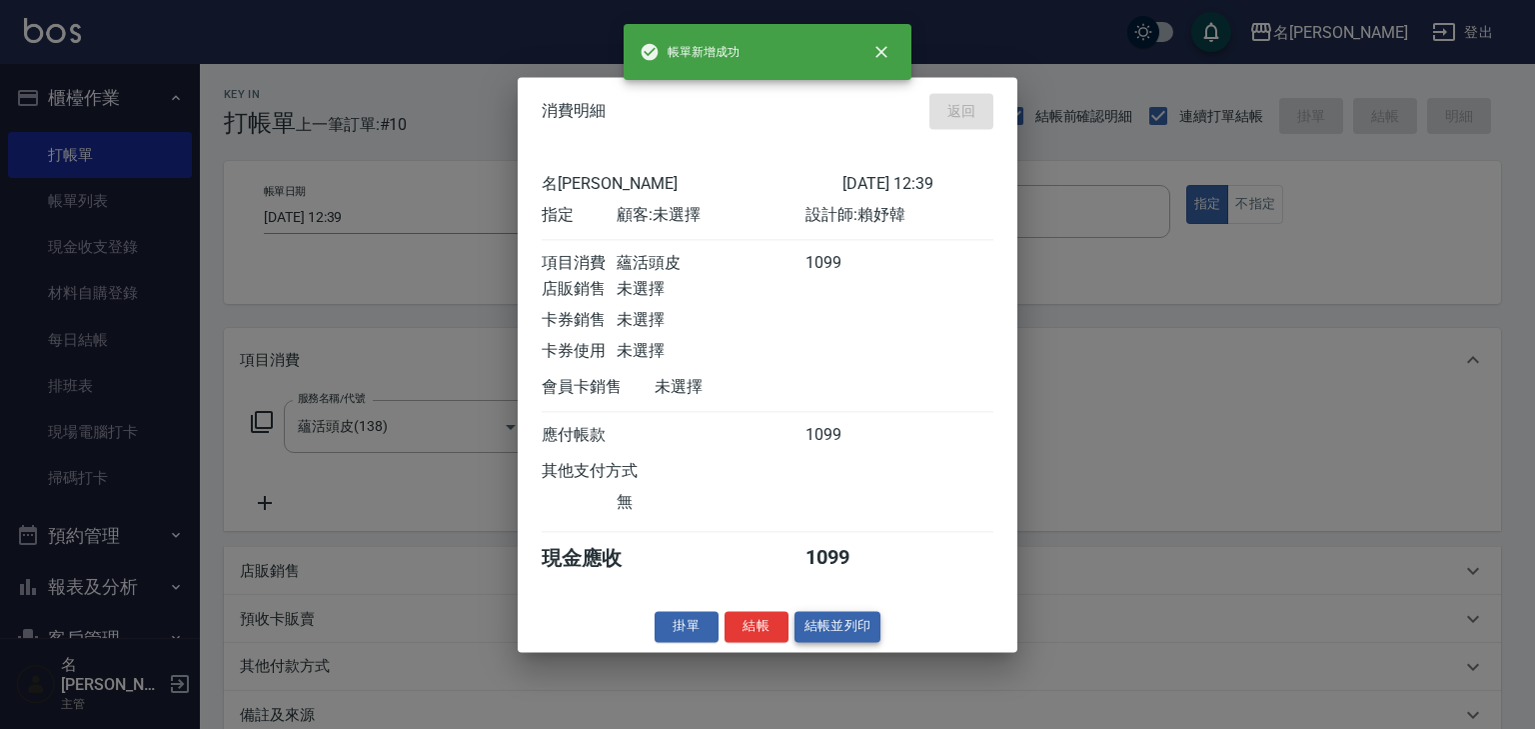
type input "2025/09/25 12:44"
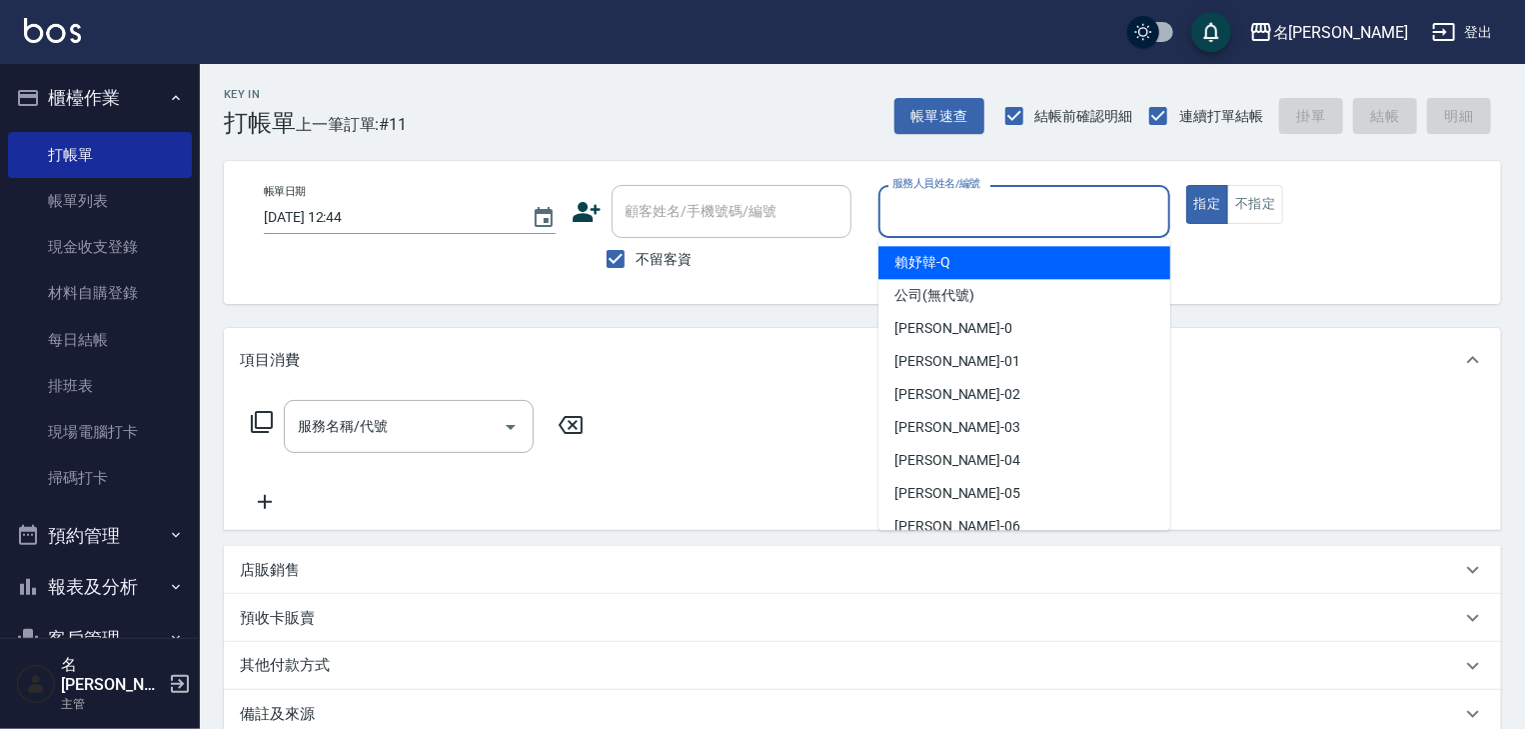
click at [1042, 225] on input "服務人員姓名/編號" at bounding box center [1025, 211] width 274 height 35
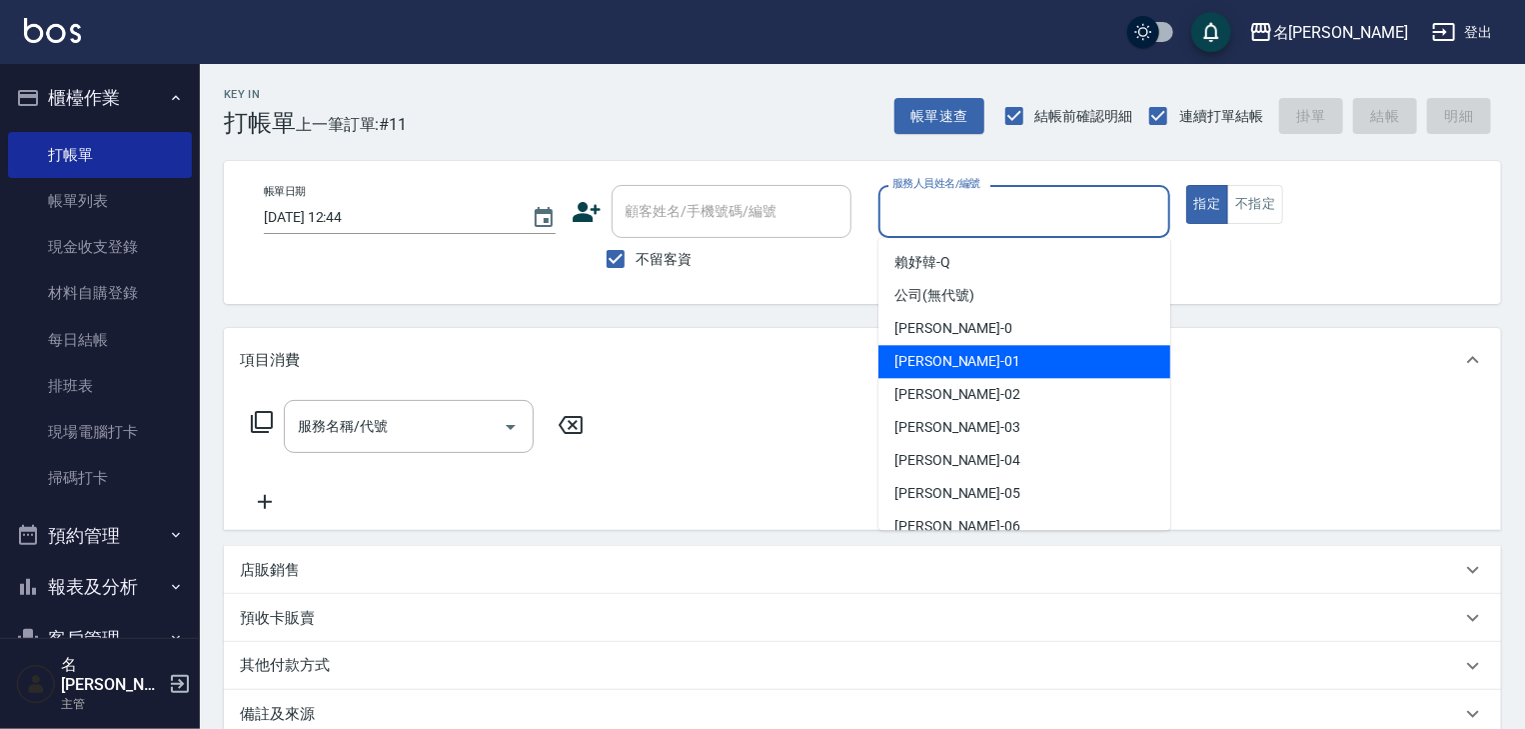
click at [911, 361] on span "[PERSON_NAME] -01" at bounding box center [958, 361] width 126 height 21
type input "[PERSON_NAME]-01"
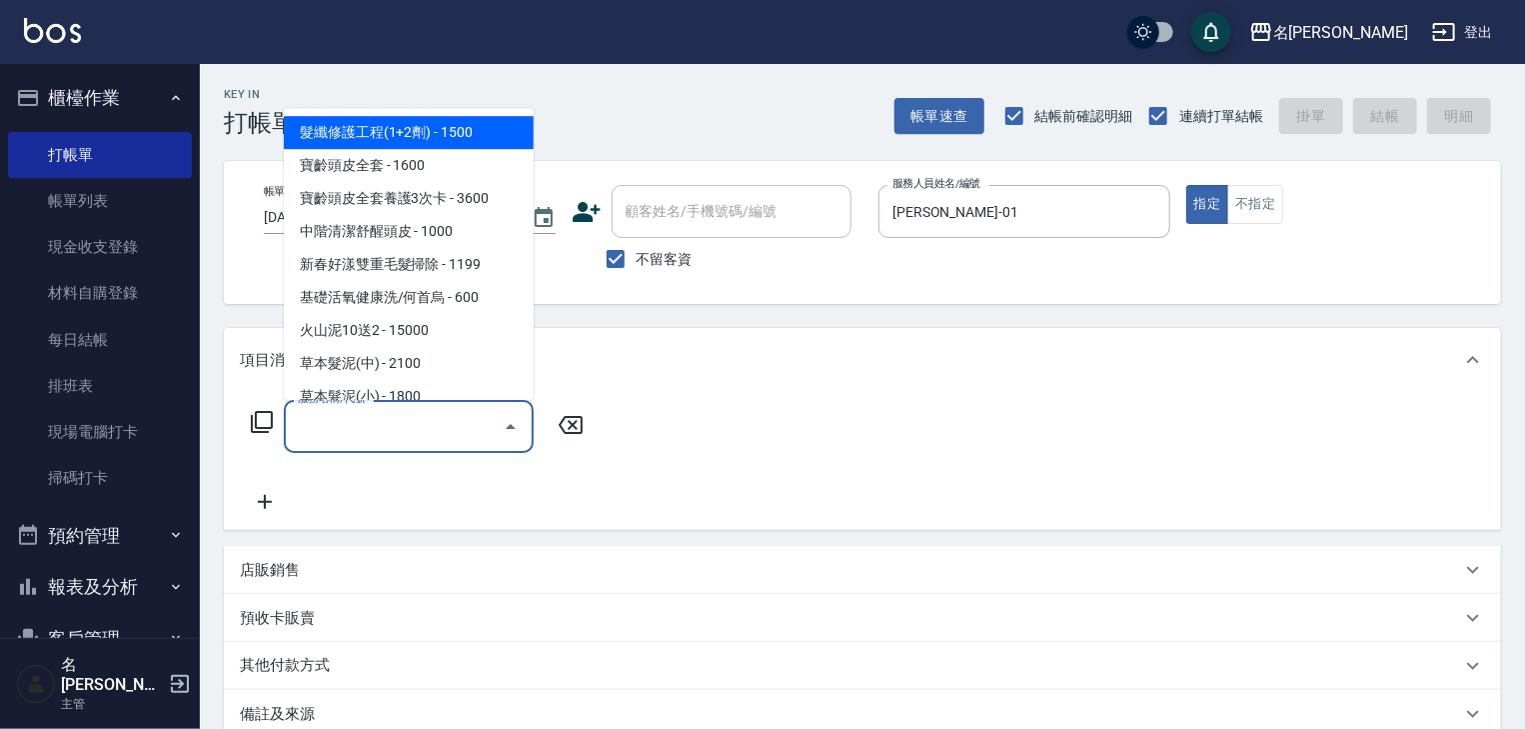
click at [421, 436] on input "服務名稱/代號" at bounding box center [394, 426] width 202 height 35
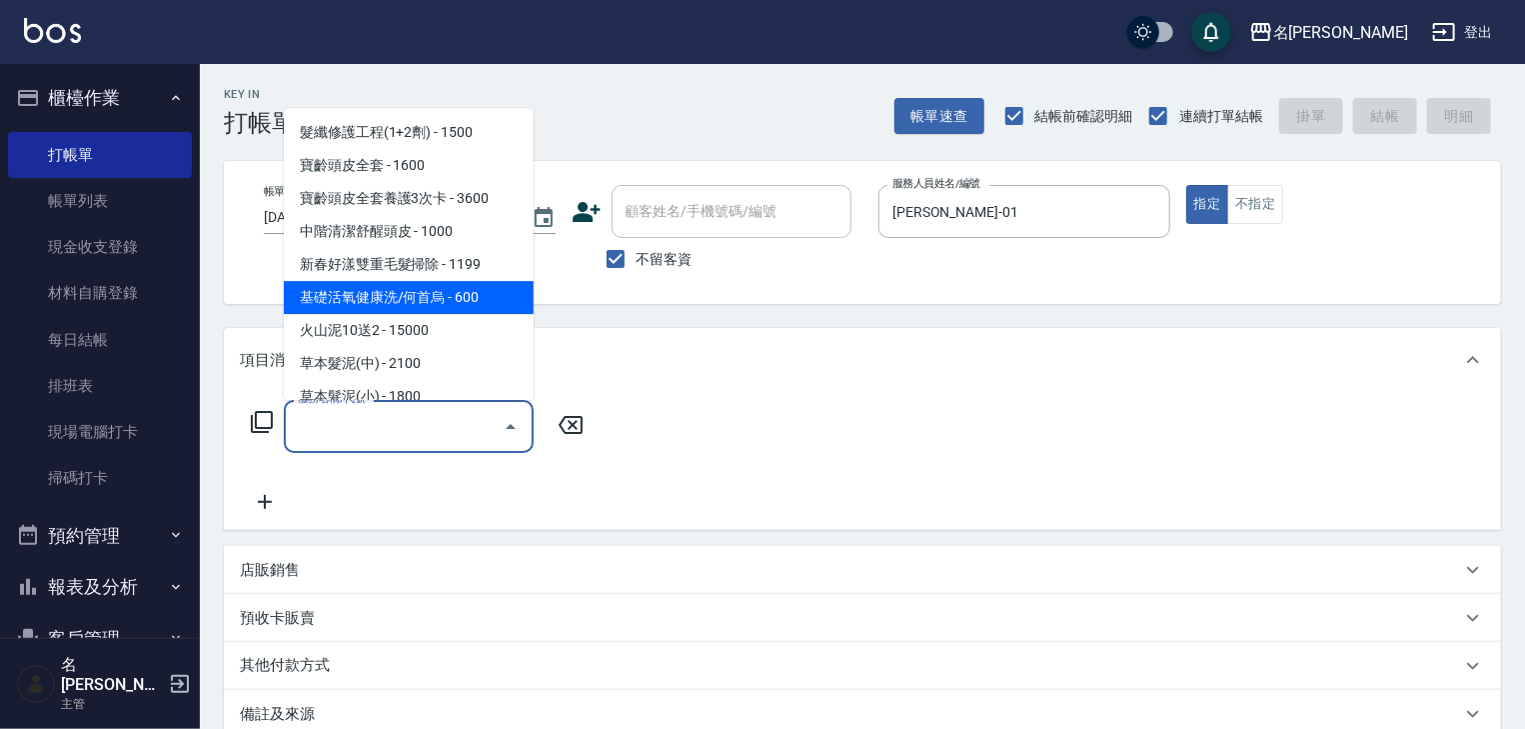
click at [496, 303] on span "基礎活氧健康洗/何首烏 - 600" at bounding box center [409, 298] width 250 height 33
type input "基礎活氧健康洗/何首烏(109)"
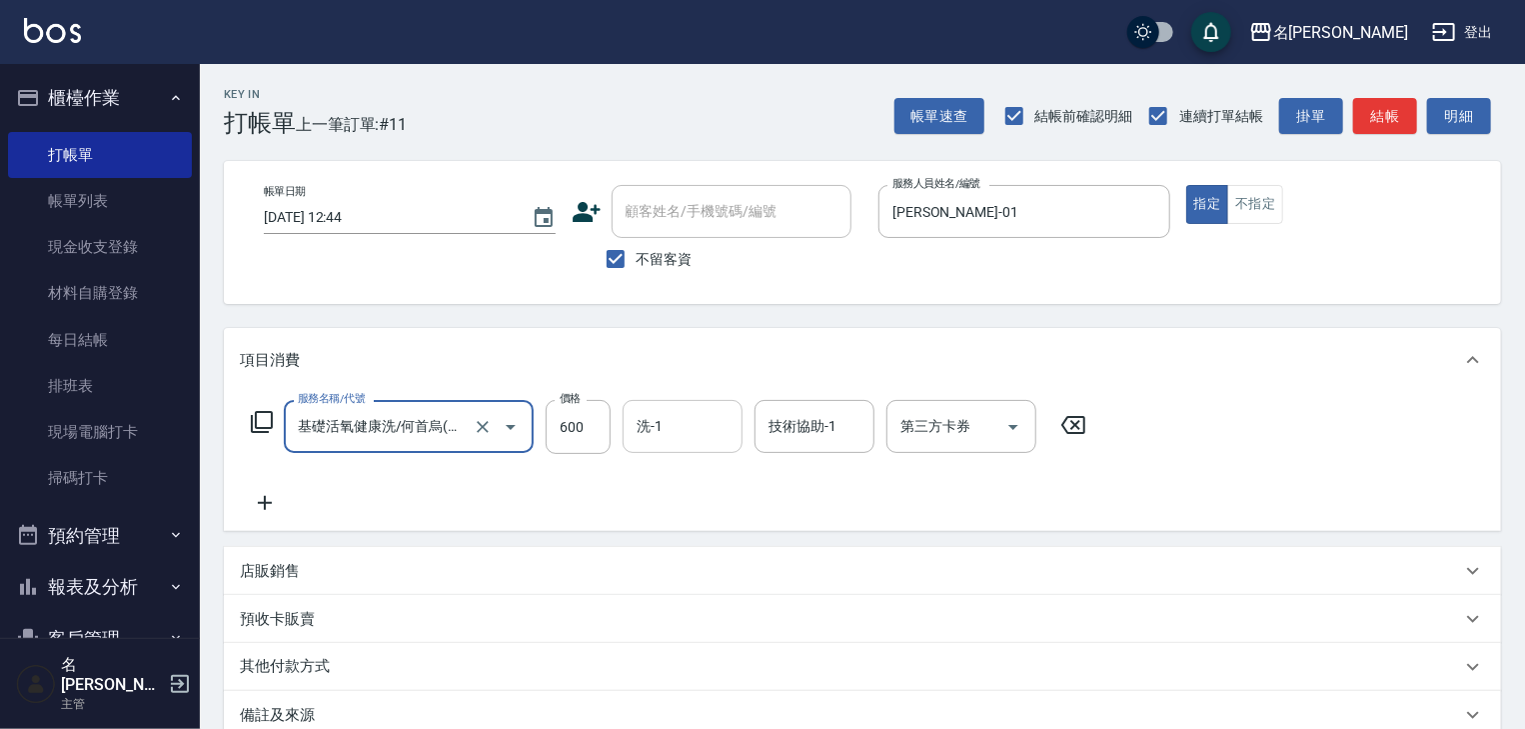
click at [682, 432] on input "洗-1" at bounding box center [683, 426] width 102 height 35
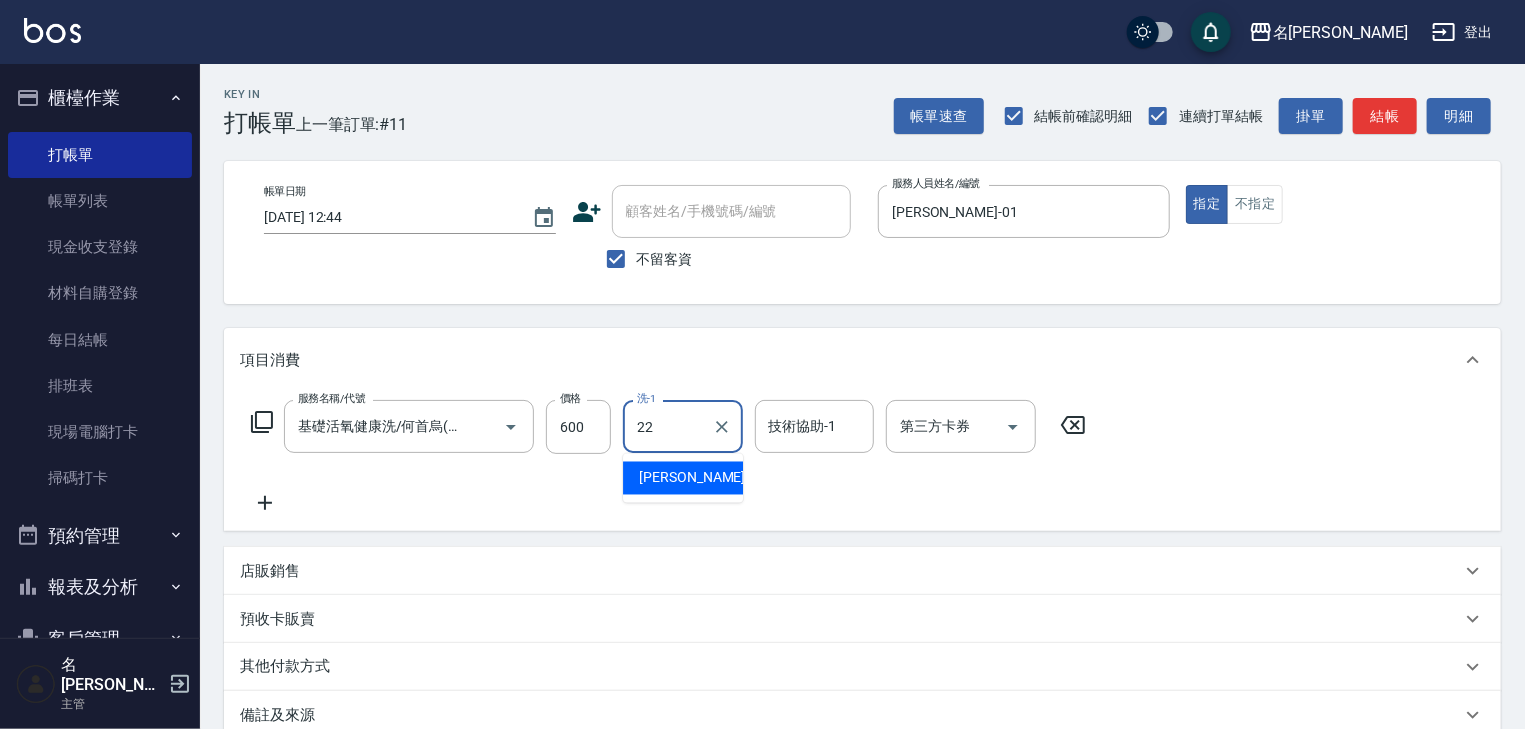
click at [688, 468] on span "王婕宇 -22" at bounding box center [702, 478] width 126 height 21
type input "王婕宇-22"
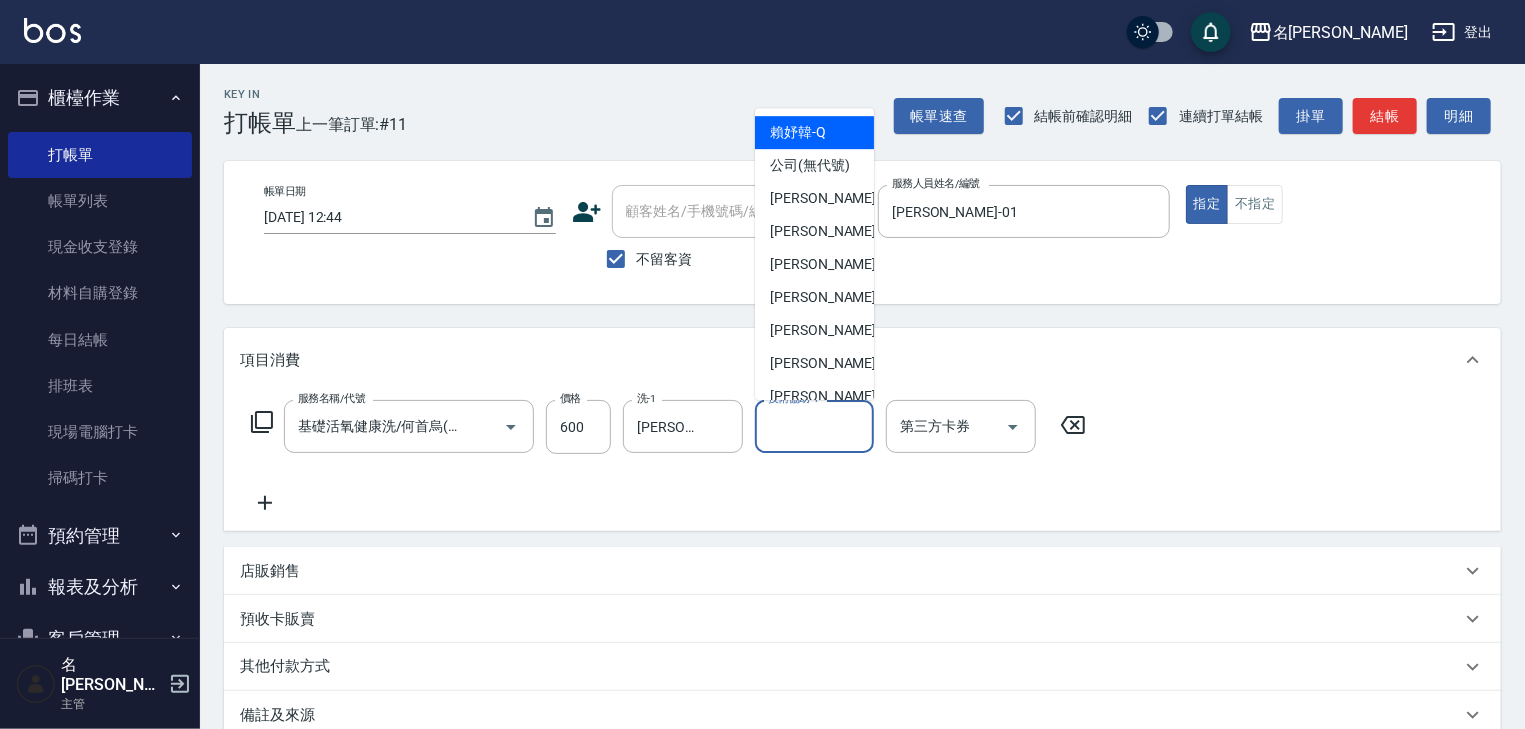
click at [797, 423] on input "技術協助-1" at bounding box center [815, 426] width 102 height 35
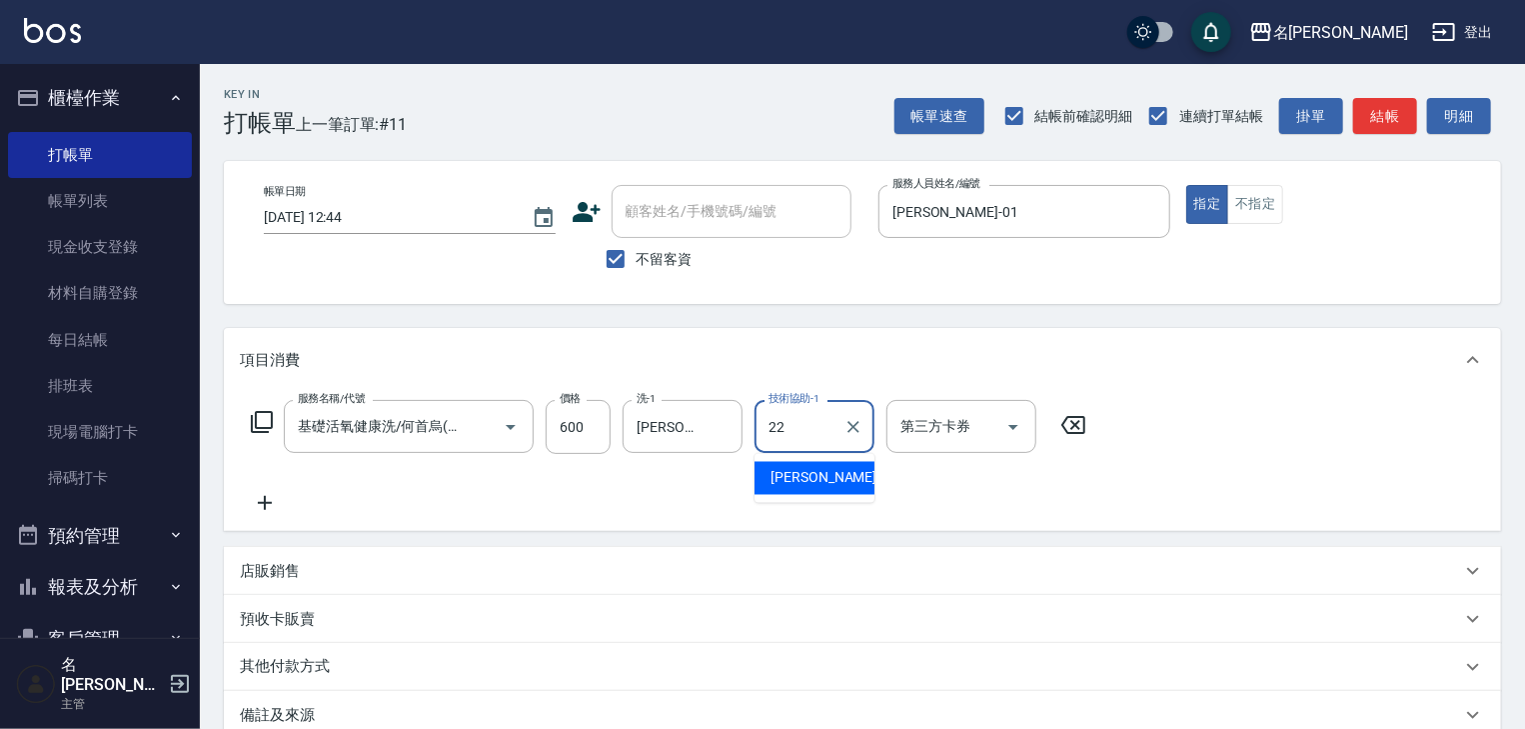
drag, startPoint x: 812, startPoint y: 442, endPoint x: 825, endPoint y: 477, distance: 37.3
click at [836, 472] on div "王婕宇 -22" at bounding box center [815, 478] width 120 height 33
type input "王婕宇-22"
click at [269, 503] on icon at bounding box center [265, 503] width 14 height 14
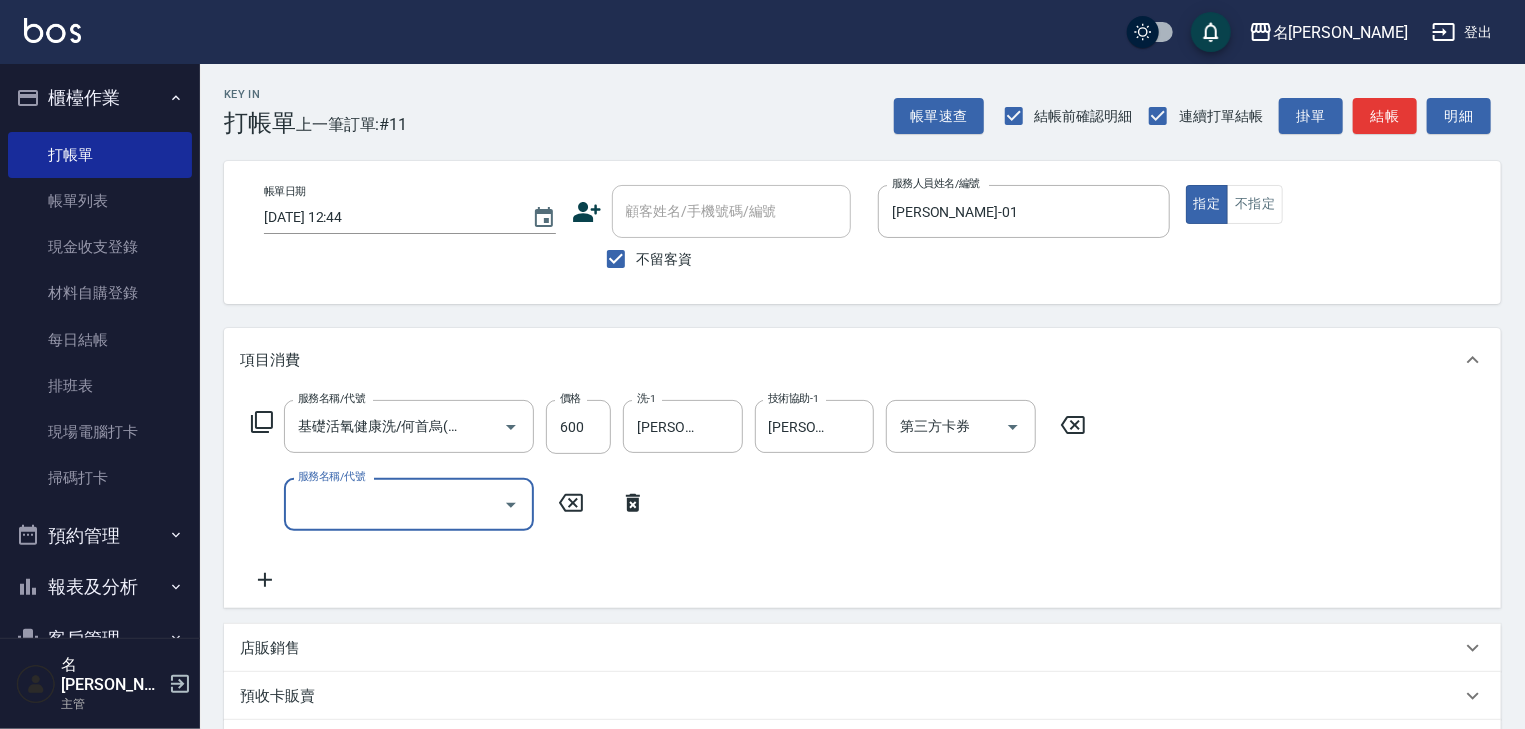
scroll to position [0, 0]
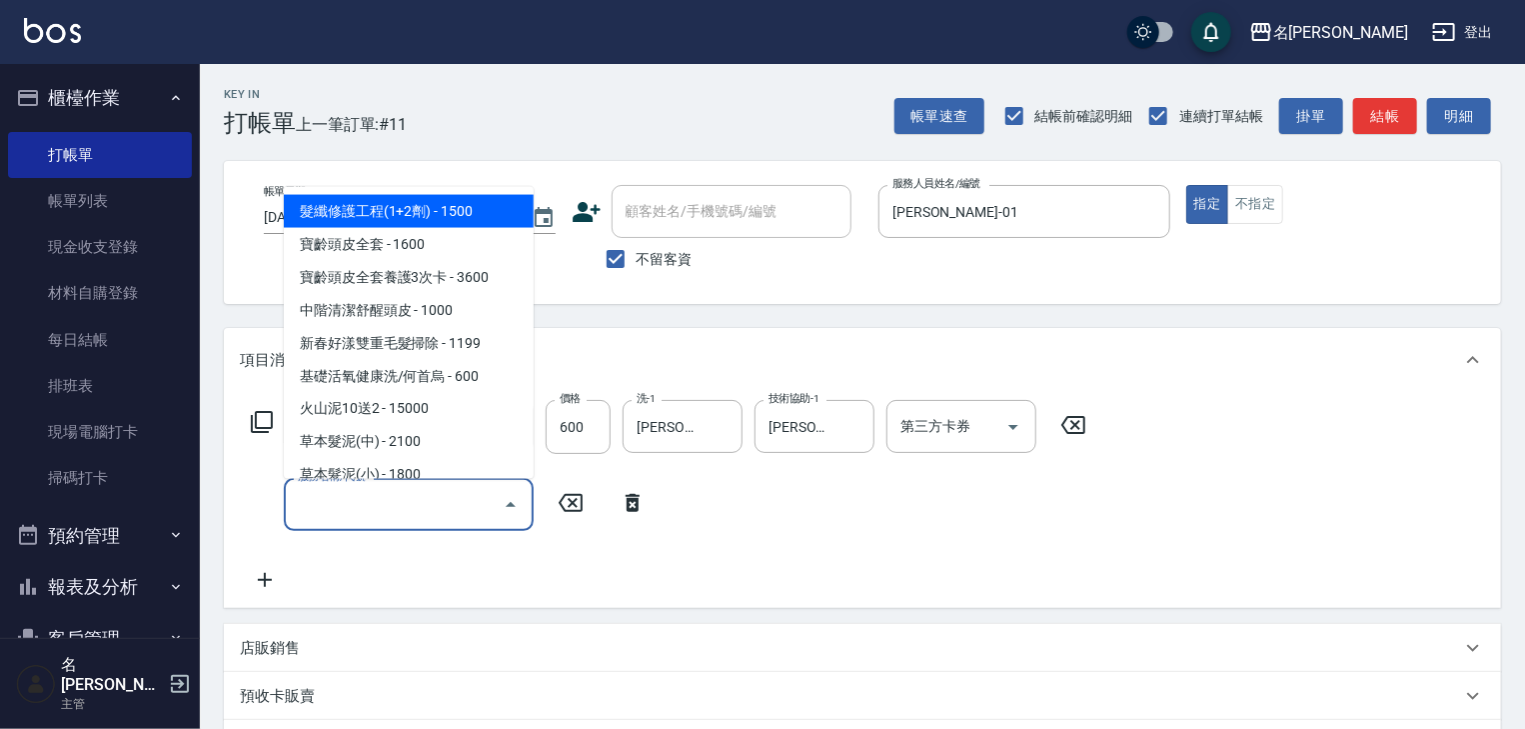
click at [355, 508] on input "服務名稱/代號" at bounding box center [394, 504] width 202 height 35
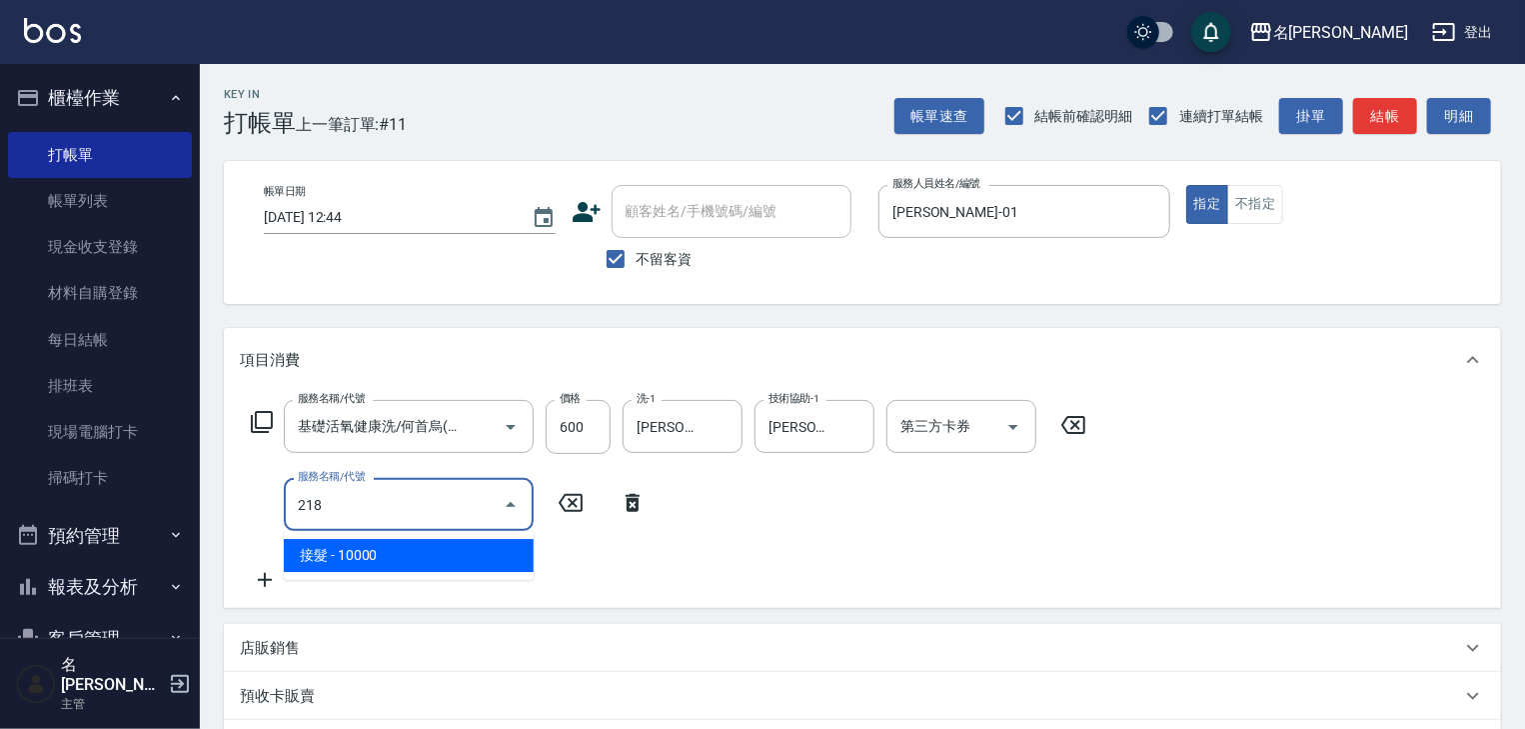
click at [419, 563] on span "接髮 - 10000" at bounding box center [409, 555] width 250 height 33
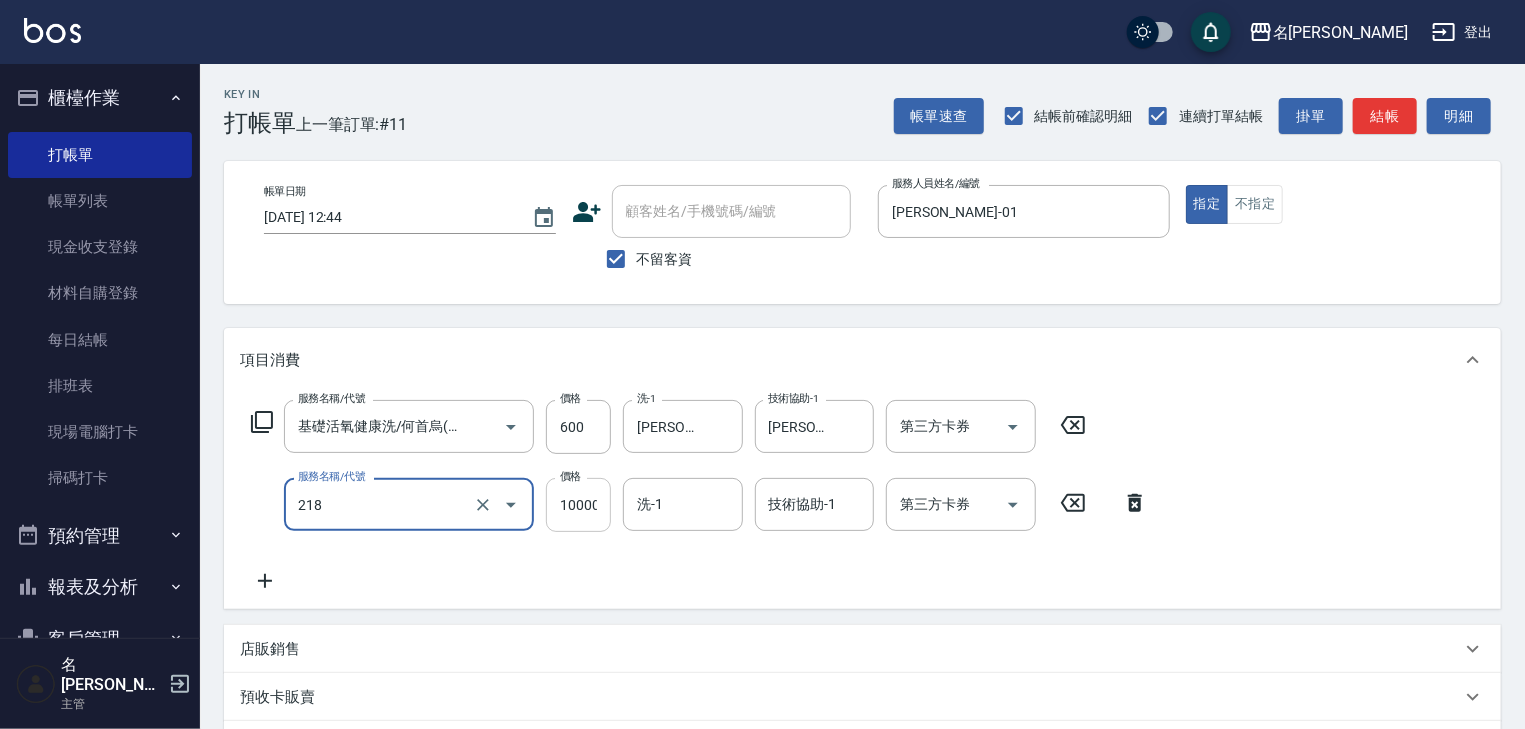
type input "接髮(218)"
click at [547, 515] on input "10000" at bounding box center [578, 505] width 65 height 54
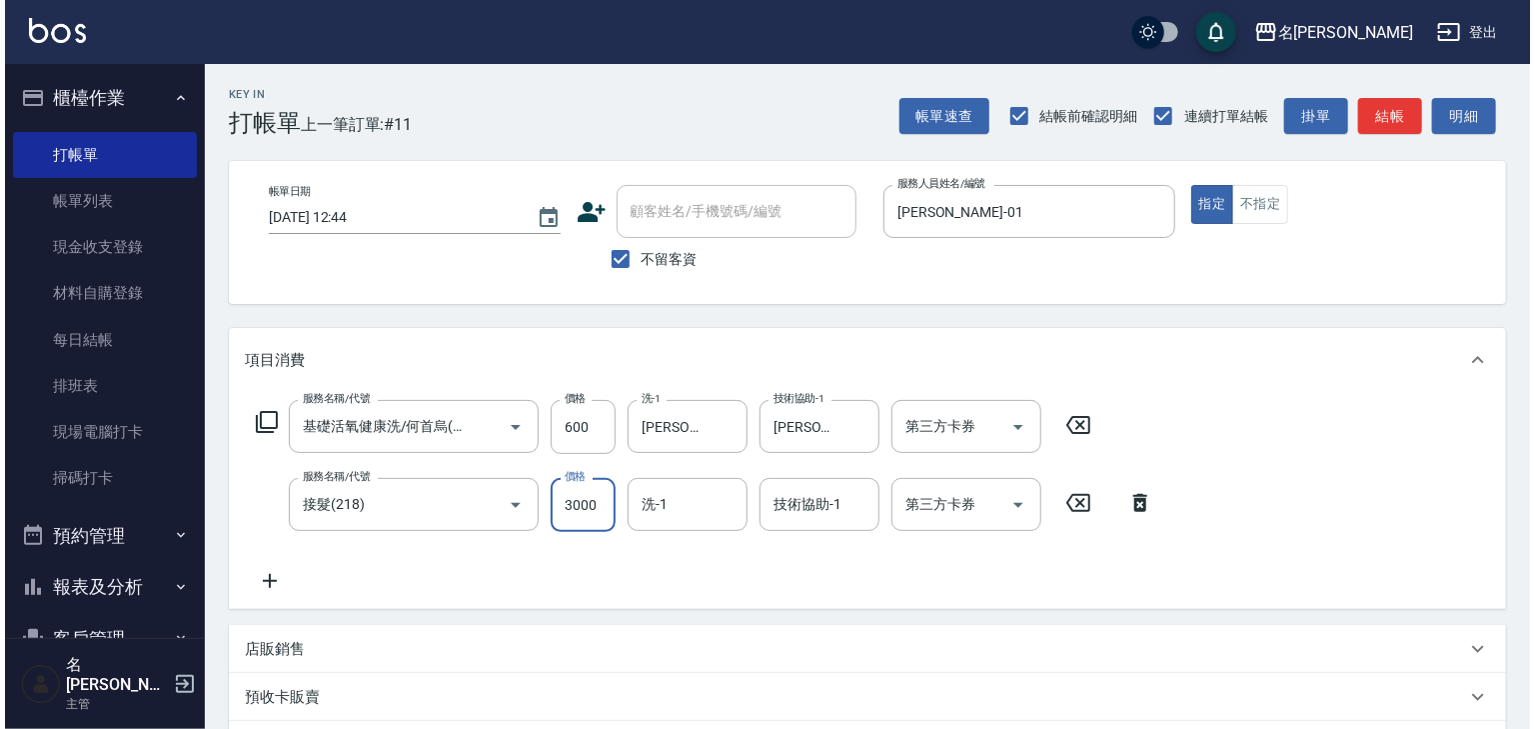
scroll to position [312, 0]
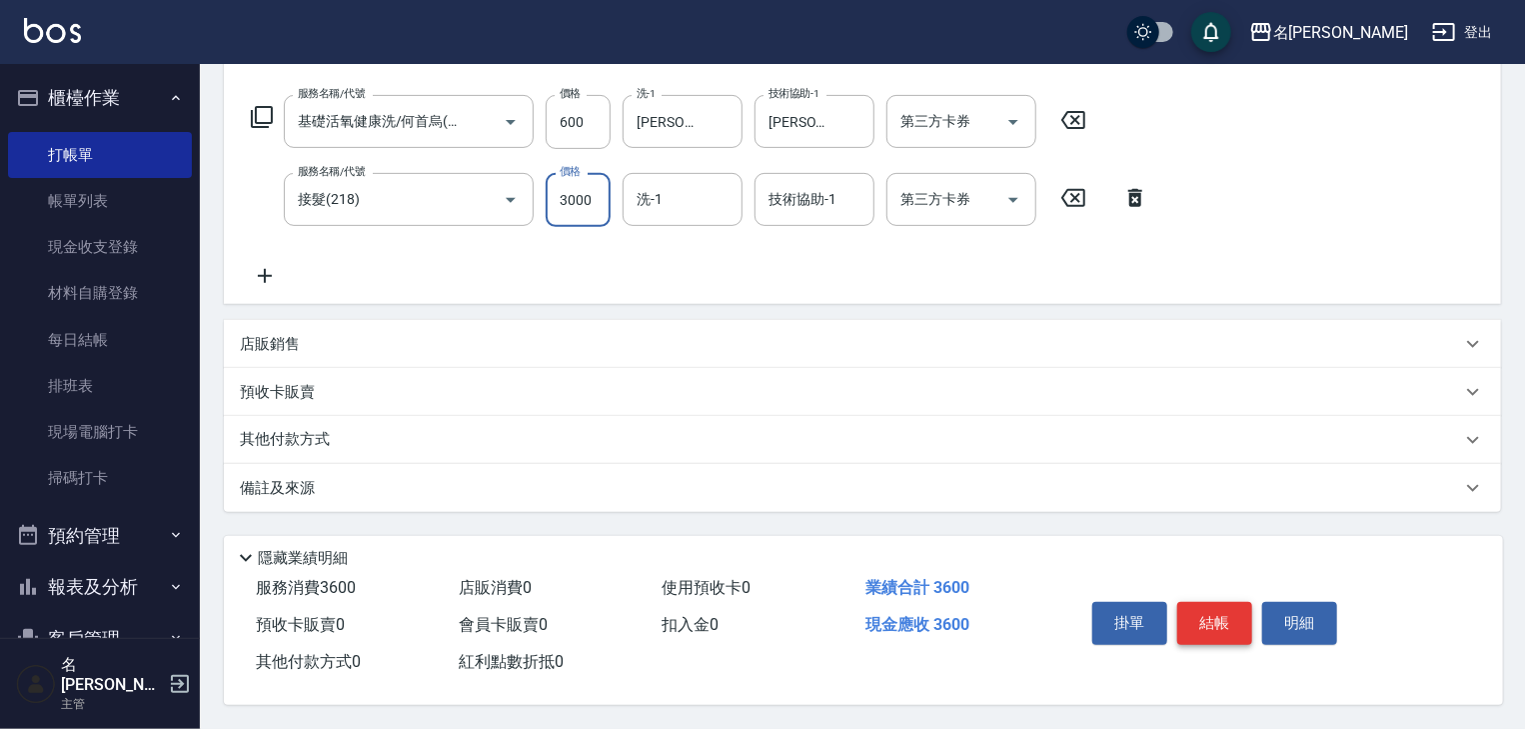
type input "3000"
click at [1232, 631] on button "結帳" at bounding box center [1215, 623] width 75 height 42
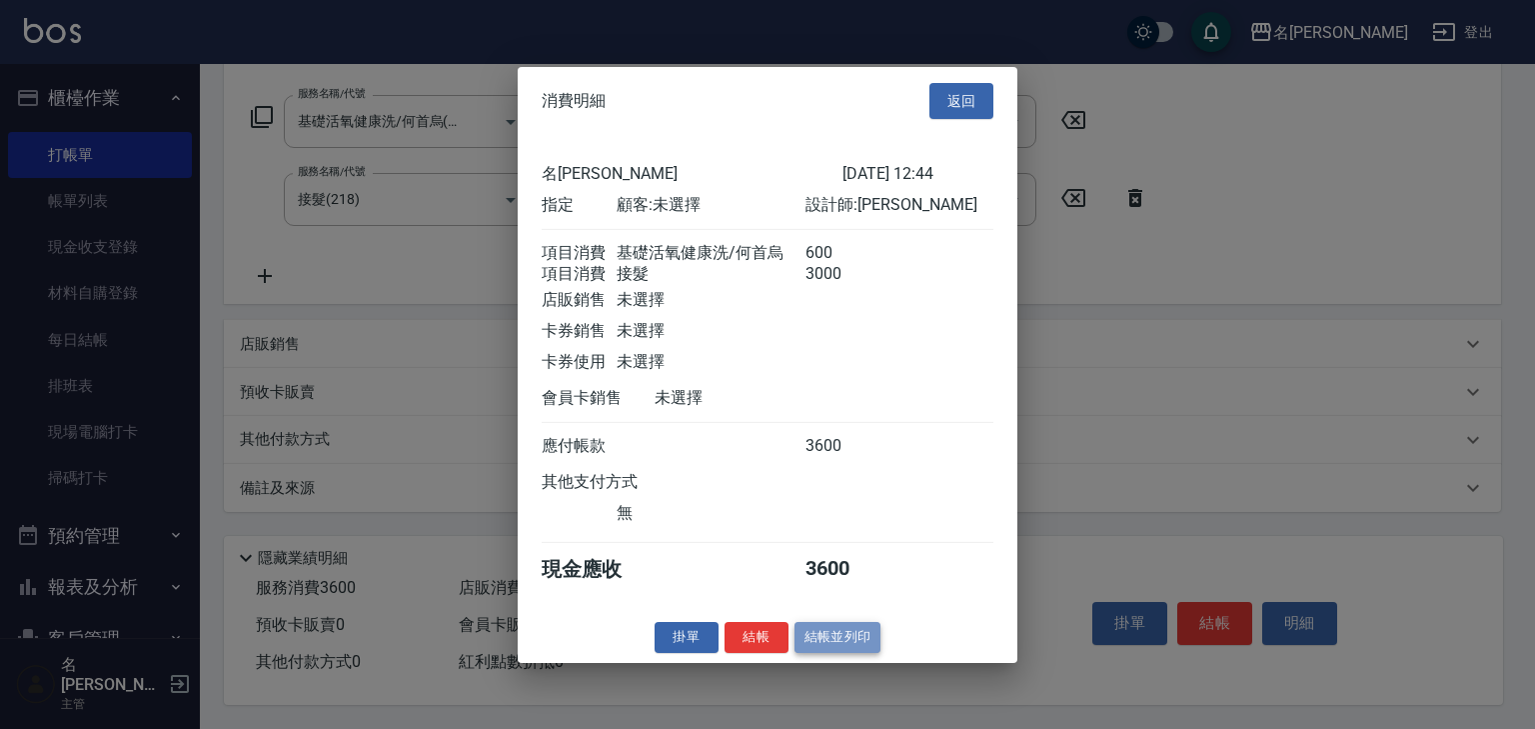
click at [856, 648] on button "結帳並列印" at bounding box center [838, 637] width 87 height 31
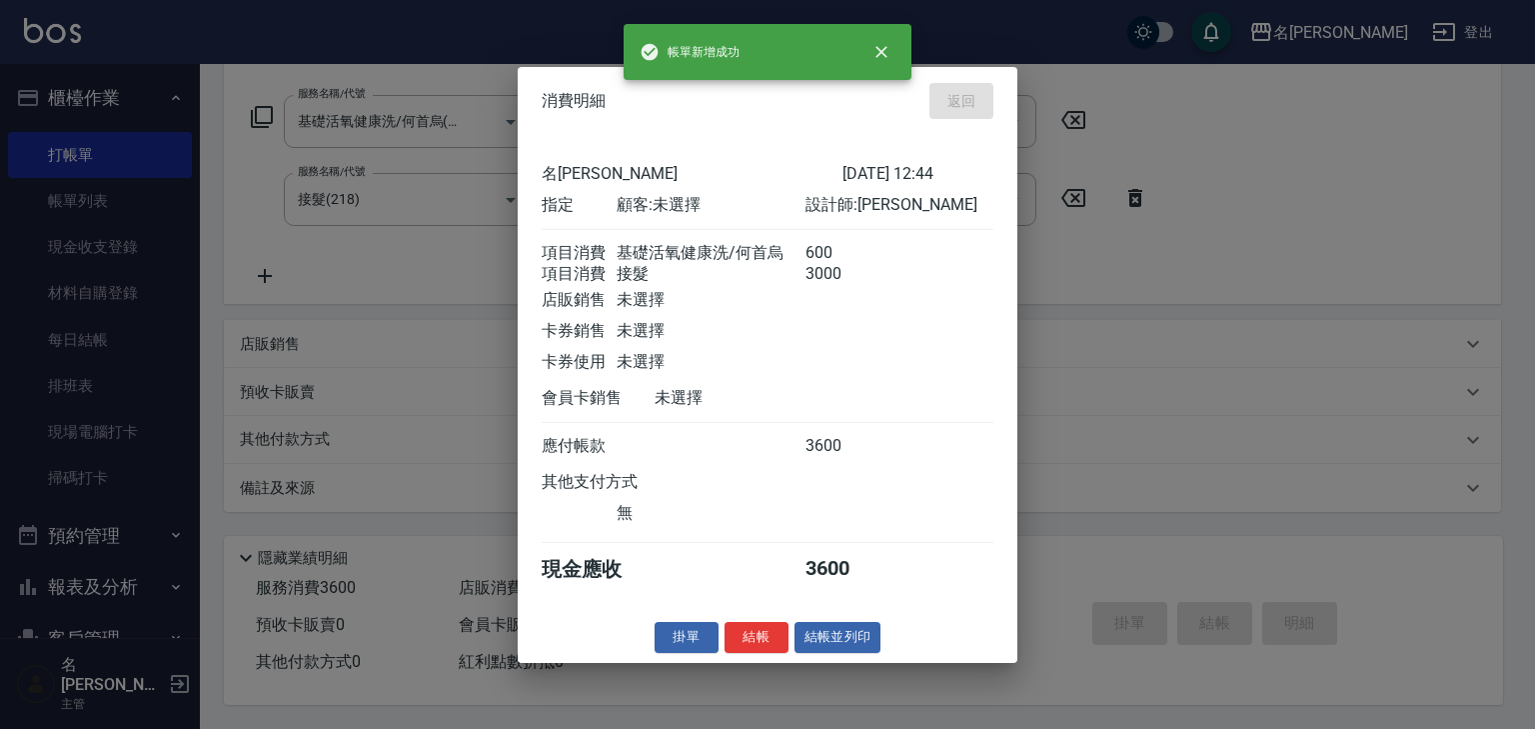
type input "2025/09/25 13:04"
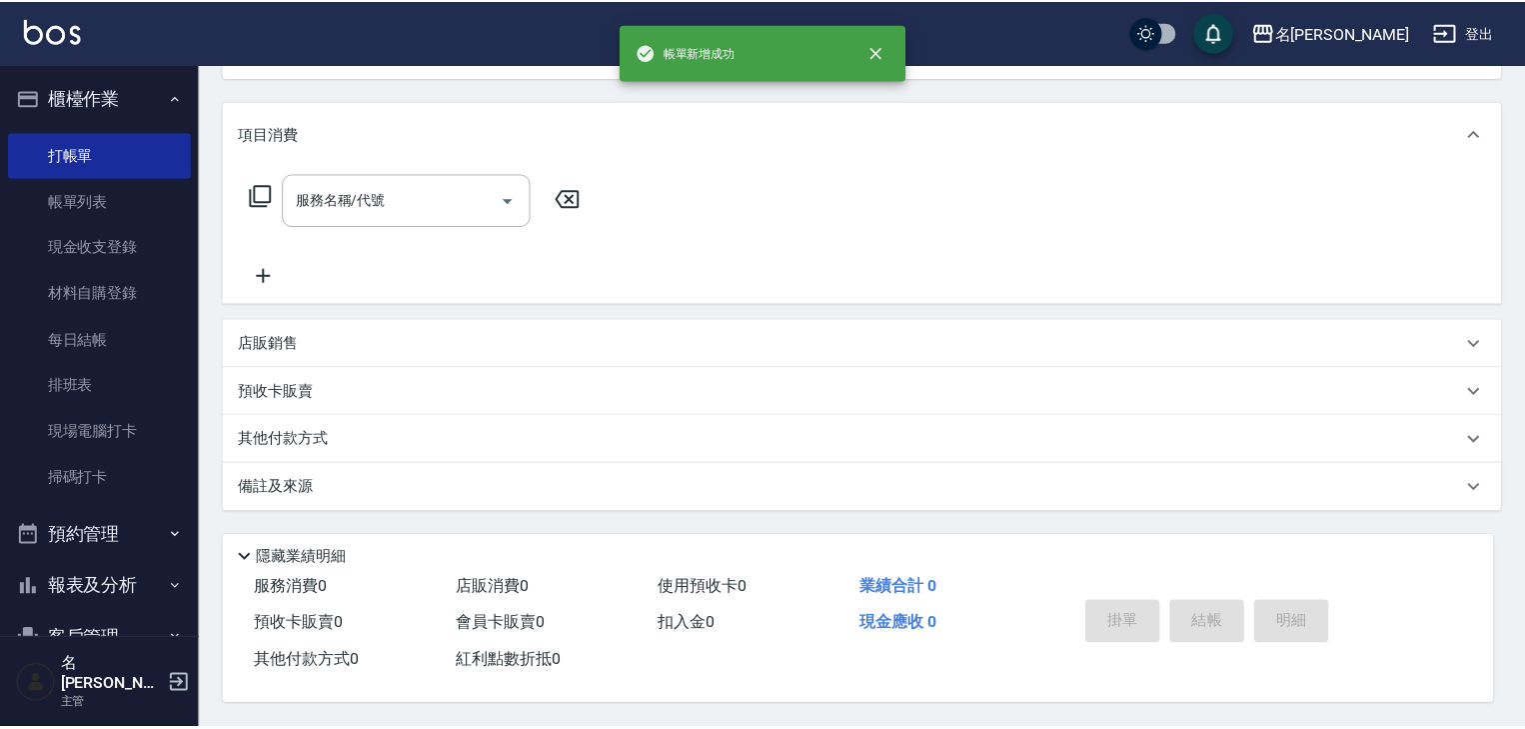
scroll to position [0, 0]
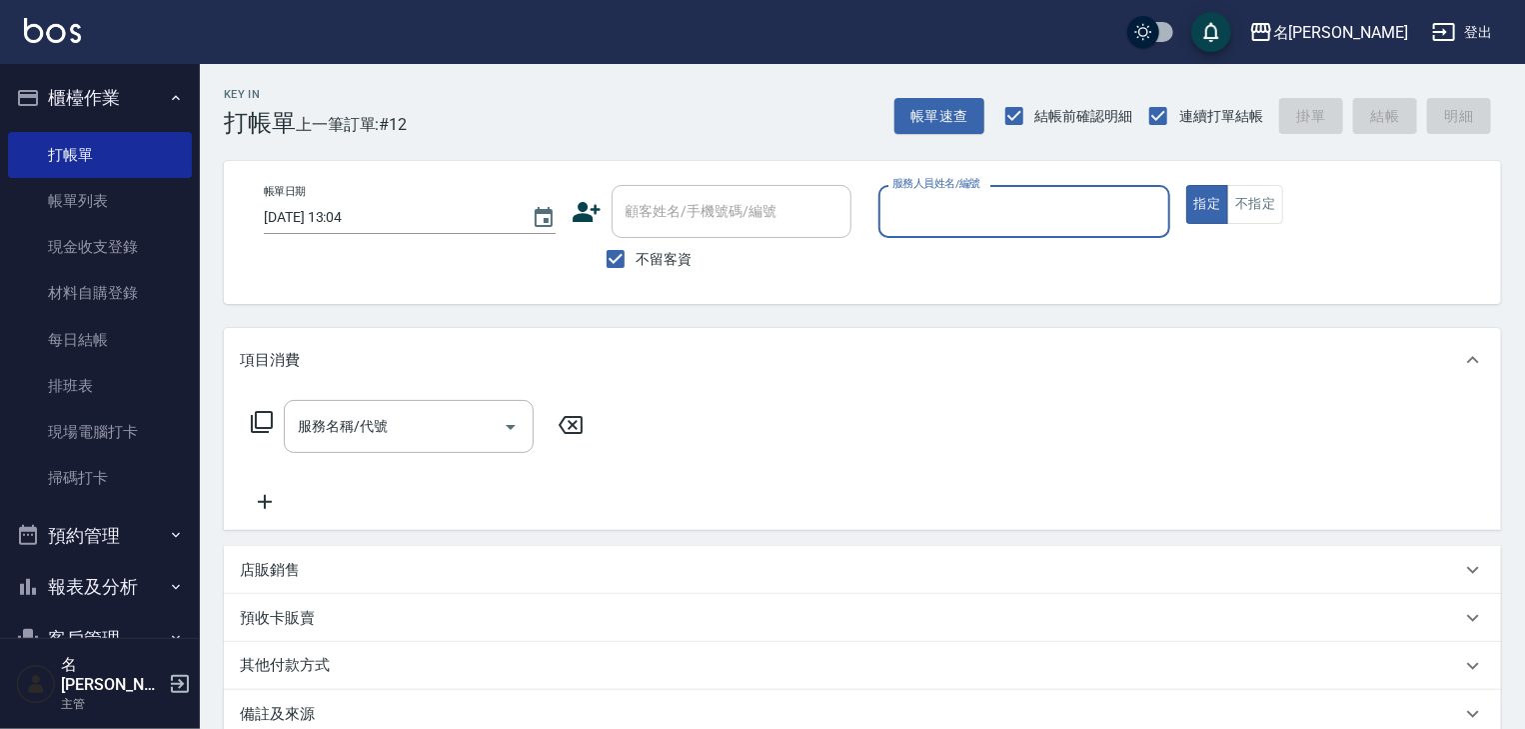
click at [92, 591] on button "報表及分析" at bounding box center [100, 587] width 184 height 52
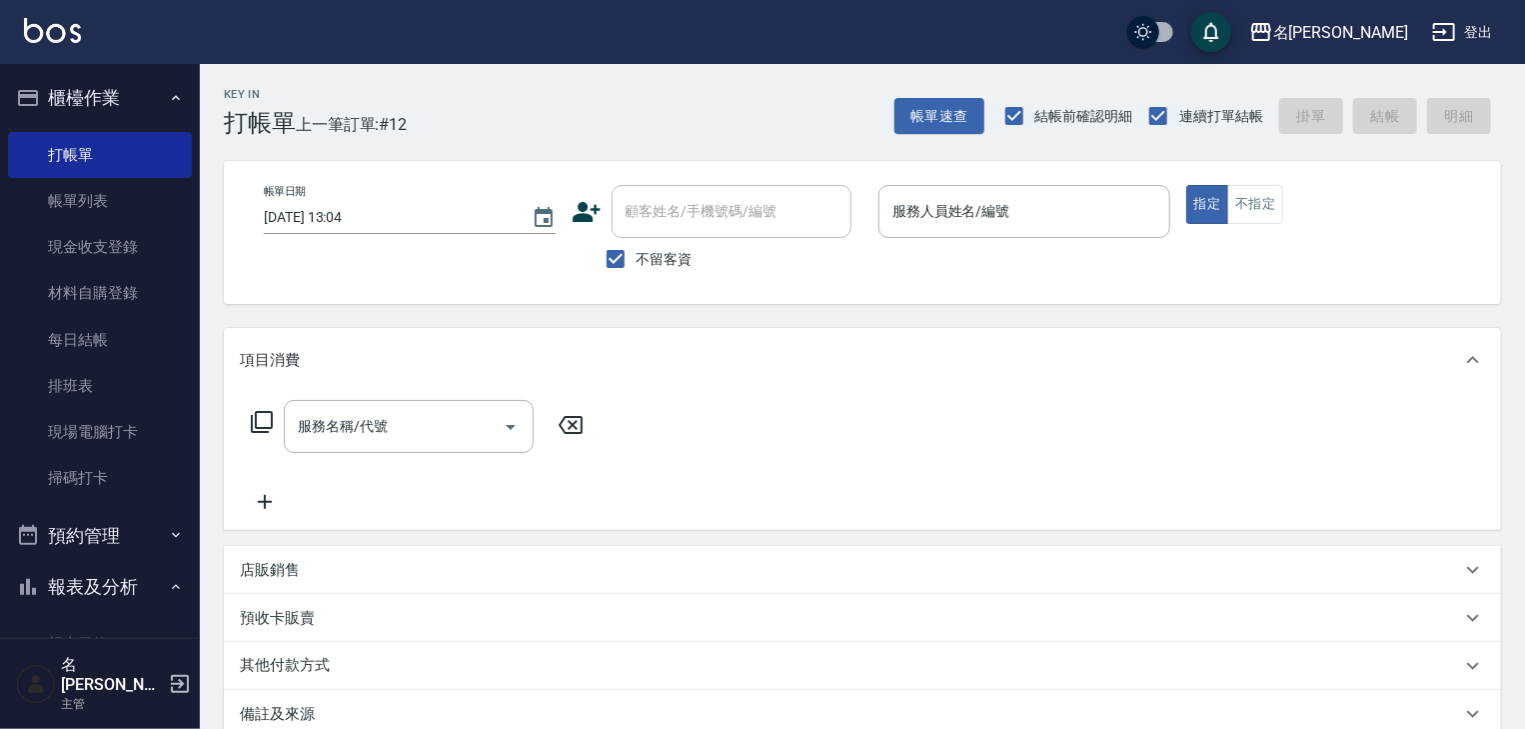
scroll to position [320, 0]
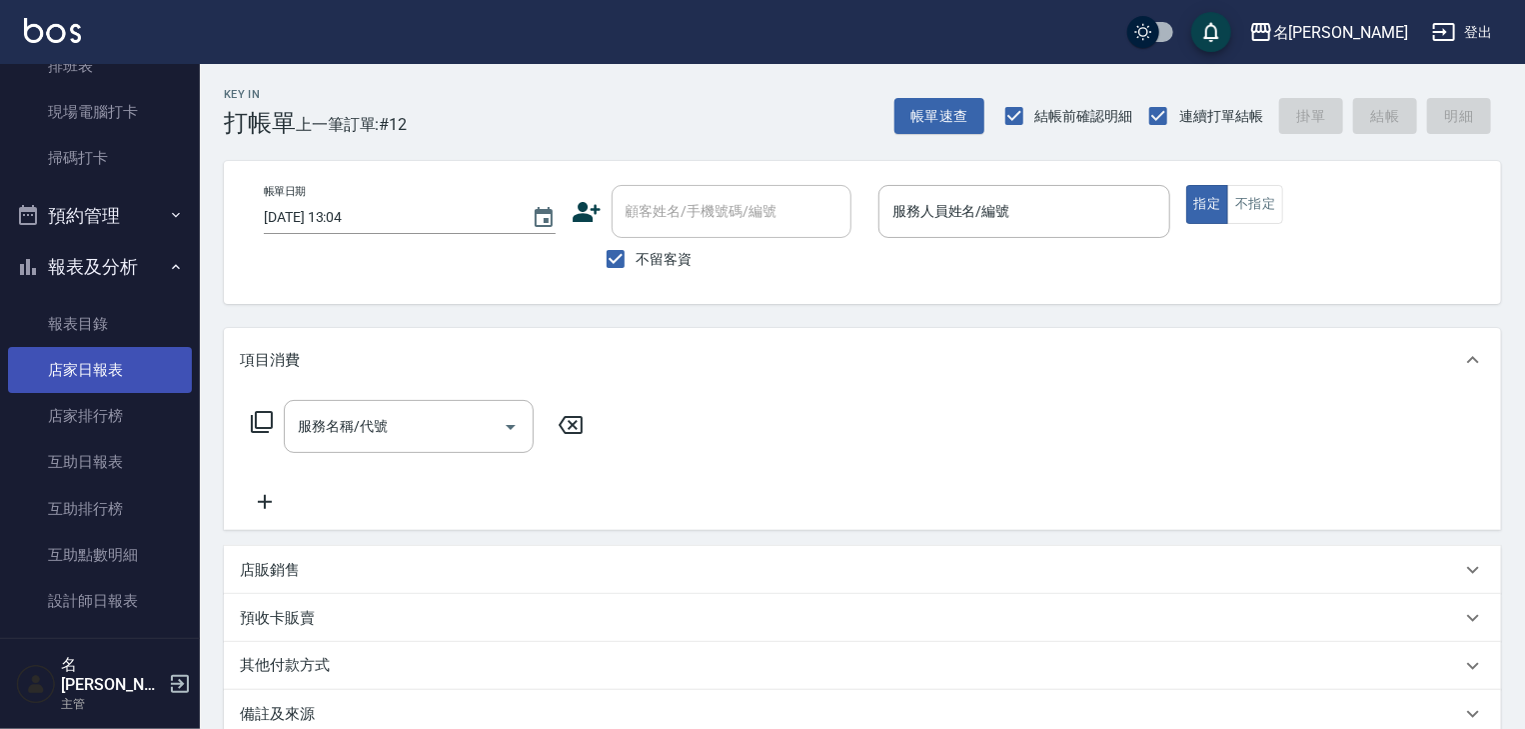
click at [128, 368] on link "店家日報表" at bounding box center [100, 370] width 184 height 46
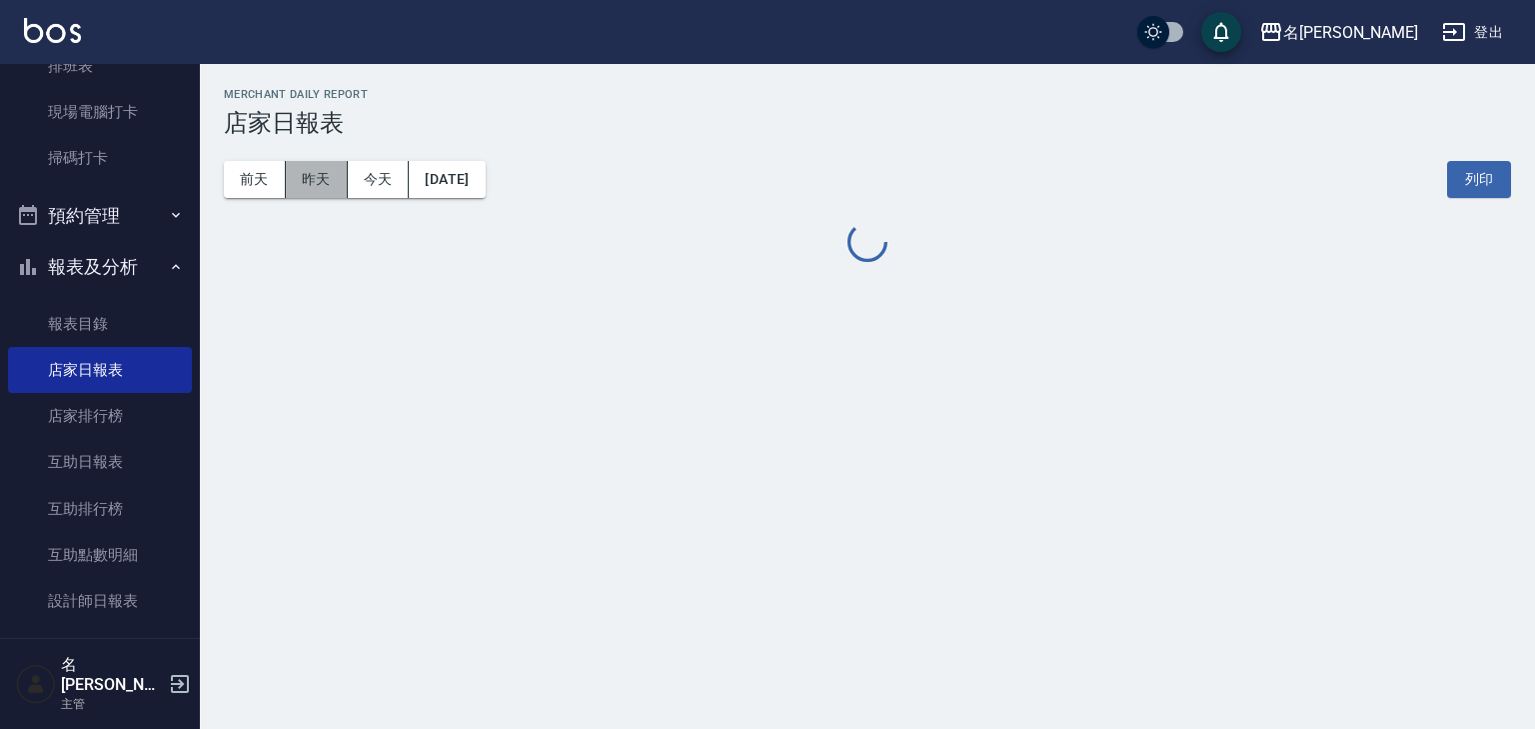
click at [309, 168] on button "昨天" at bounding box center [317, 179] width 62 height 37
click at [319, 182] on button "昨天" at bounding box center [317, 179] width 62 height 37
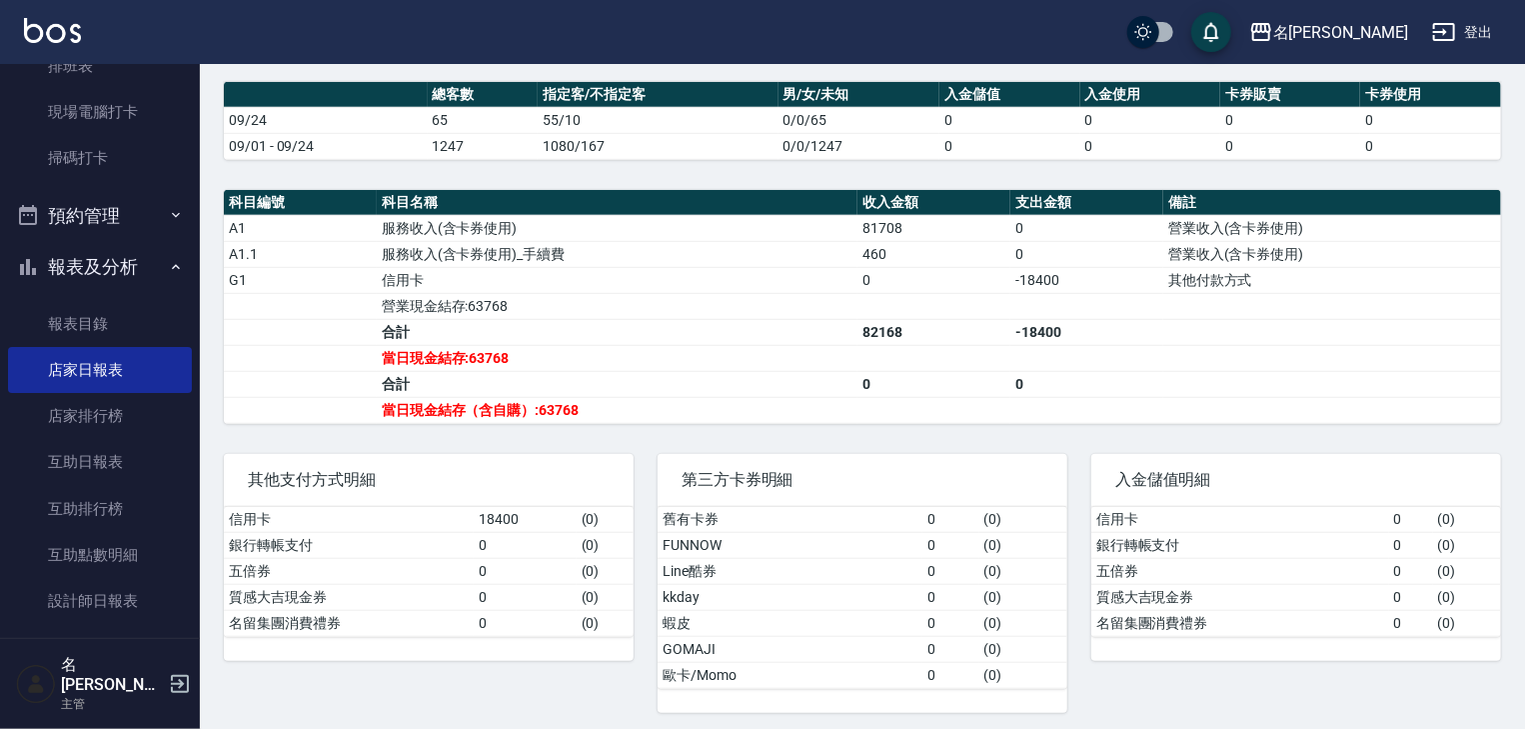
scroll to position [546, 0]
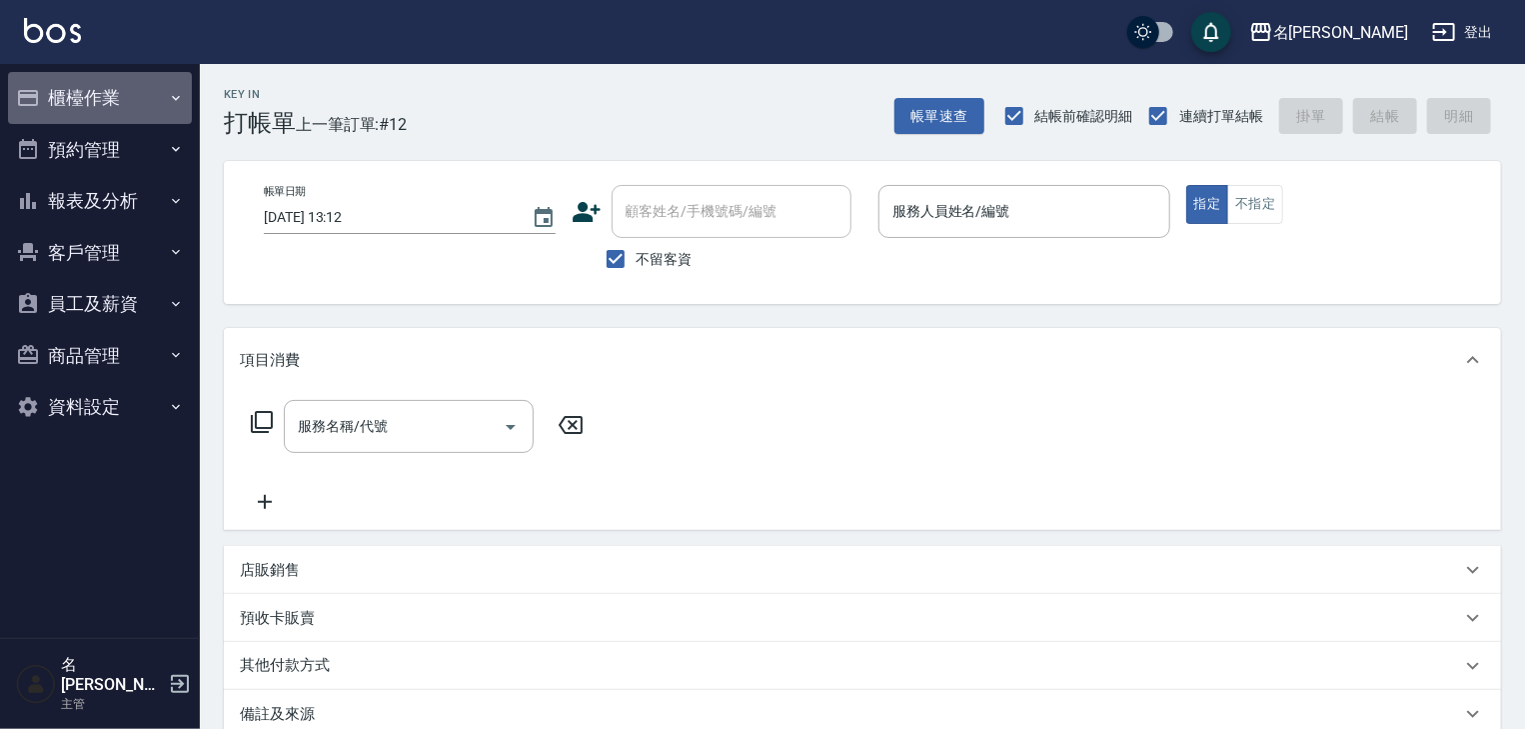
click at [96, 99] on button "櫃檯作業" at bounding box center [100, 98] width 184 height 52
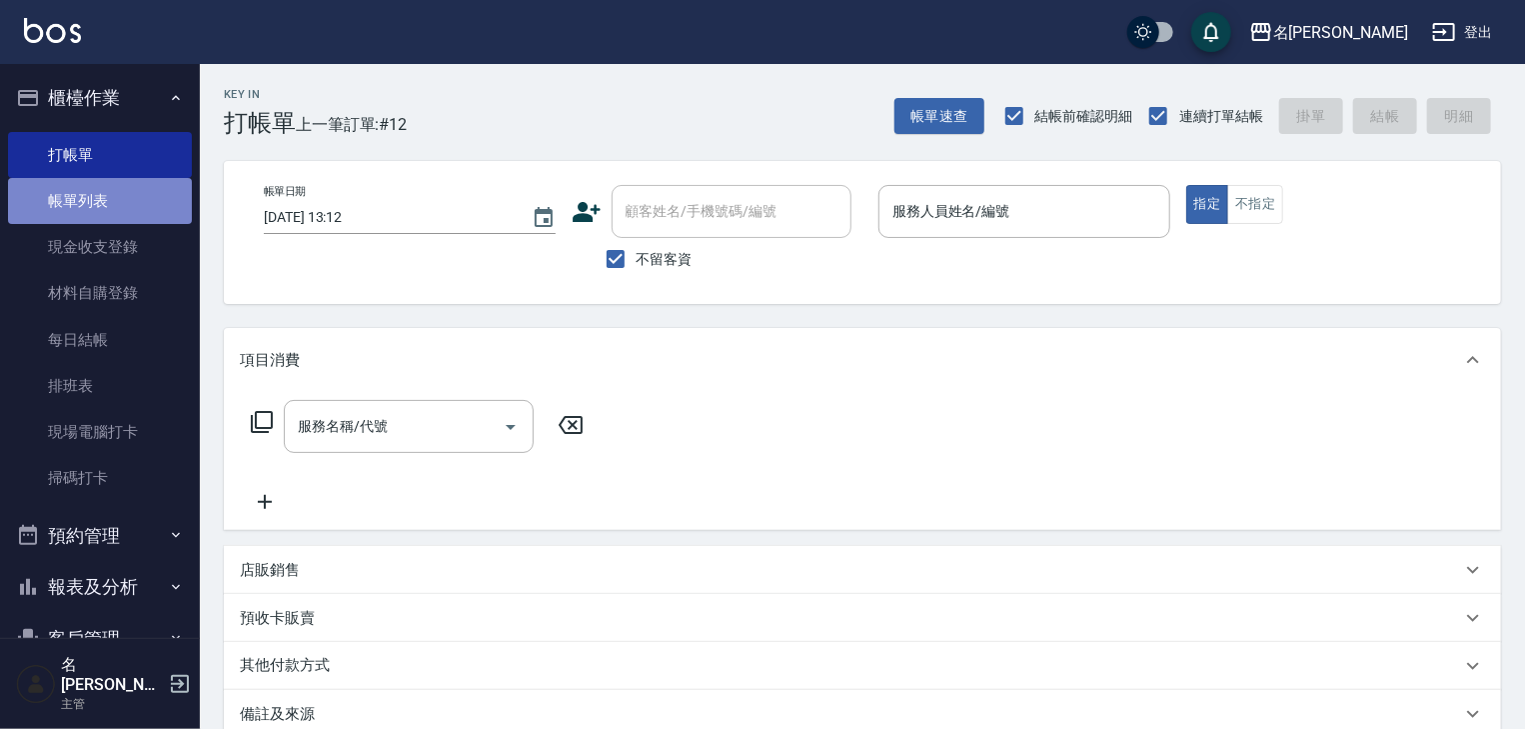
click at [131, 203] on link "帳單列表" at bounding box center [100, 201] width 184 height 46
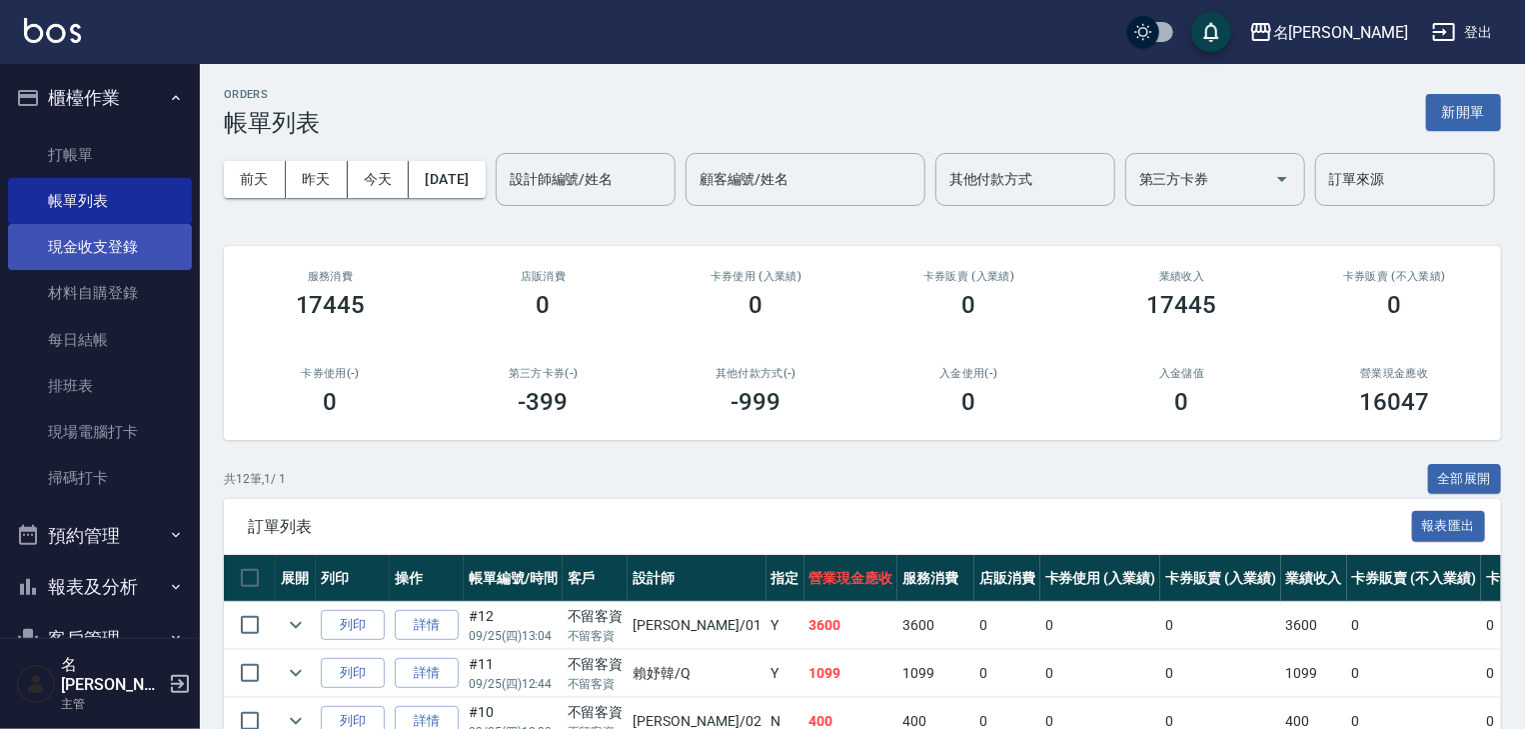
click at [110, 264] on link "現金收支登錄" at bounding box center [100, 247] width 184 height 46
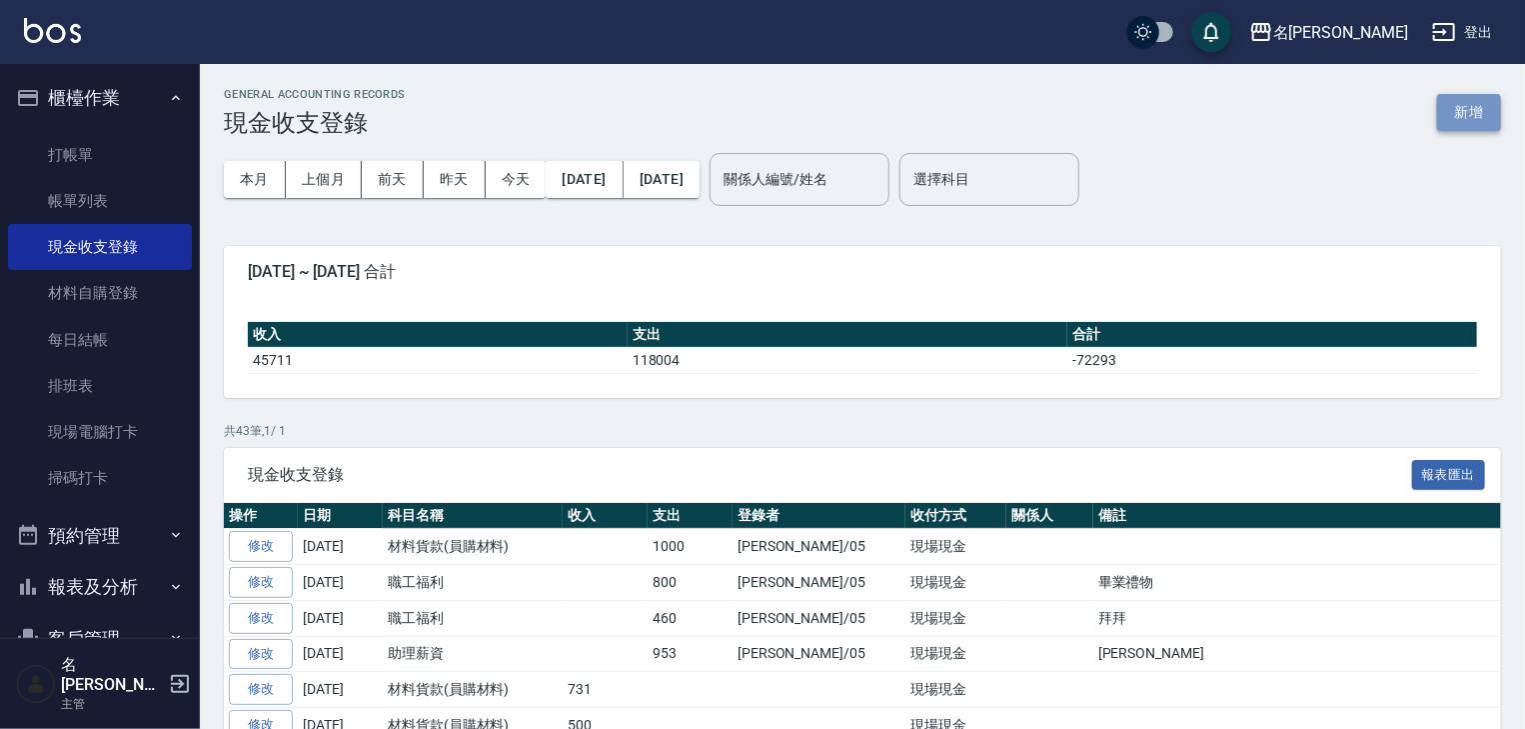
click at [1481, 109] on button "新增" at bounding box center [1469, 112] width 64 height 37
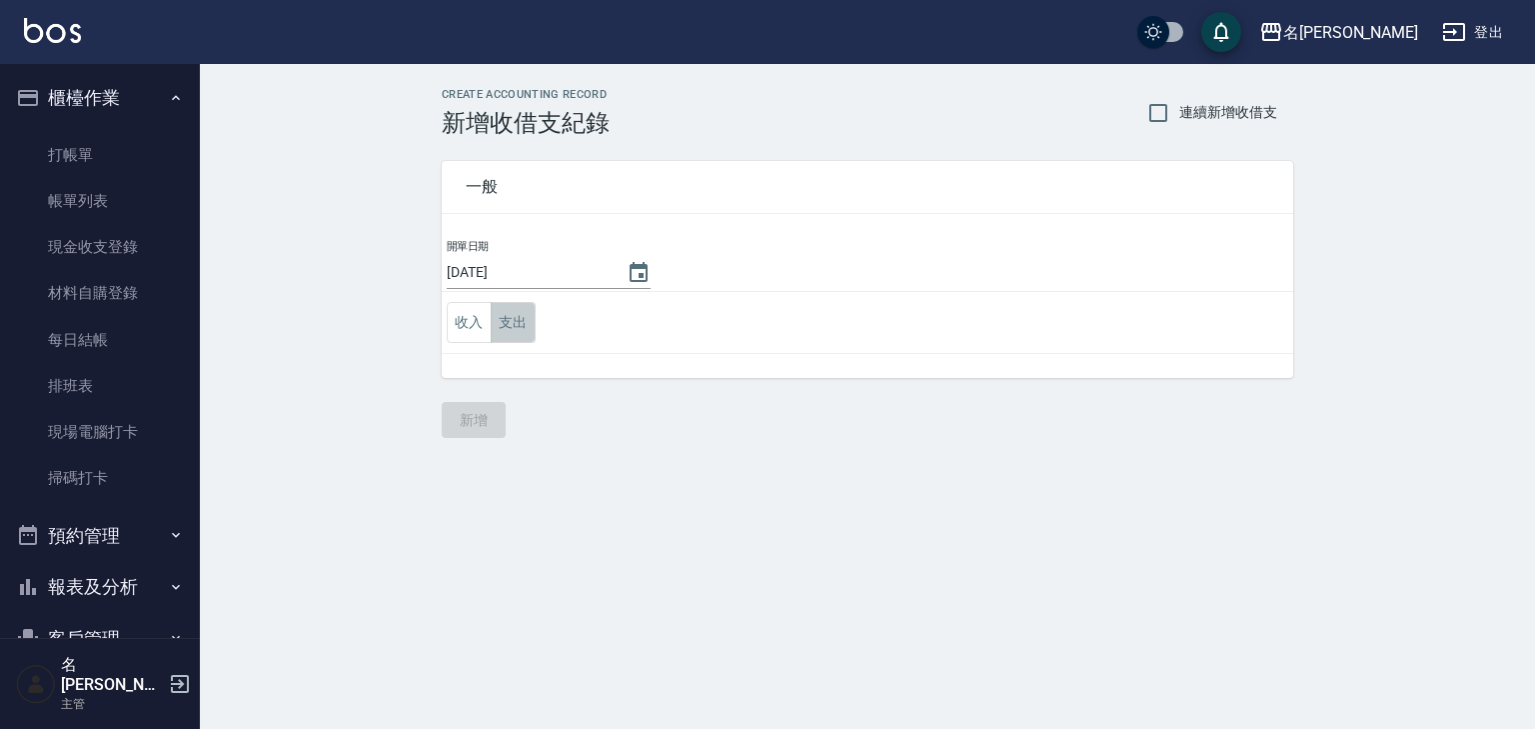
click at [505, 324] on button "支出" at bounding box center [513, 322] width 45 height 41
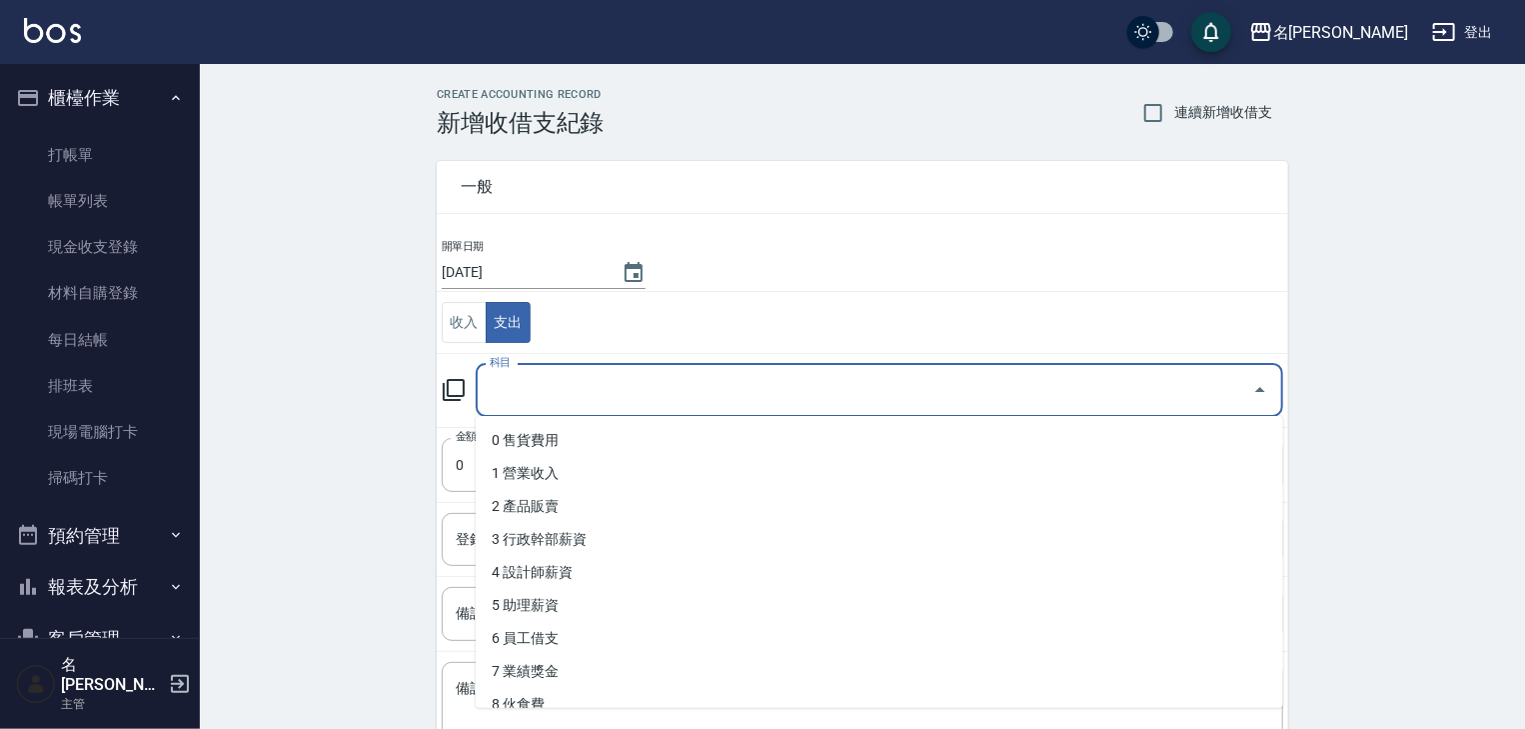
click at [486, 395] on input "科目" at bounding box center [865, 390] width 760 height 35
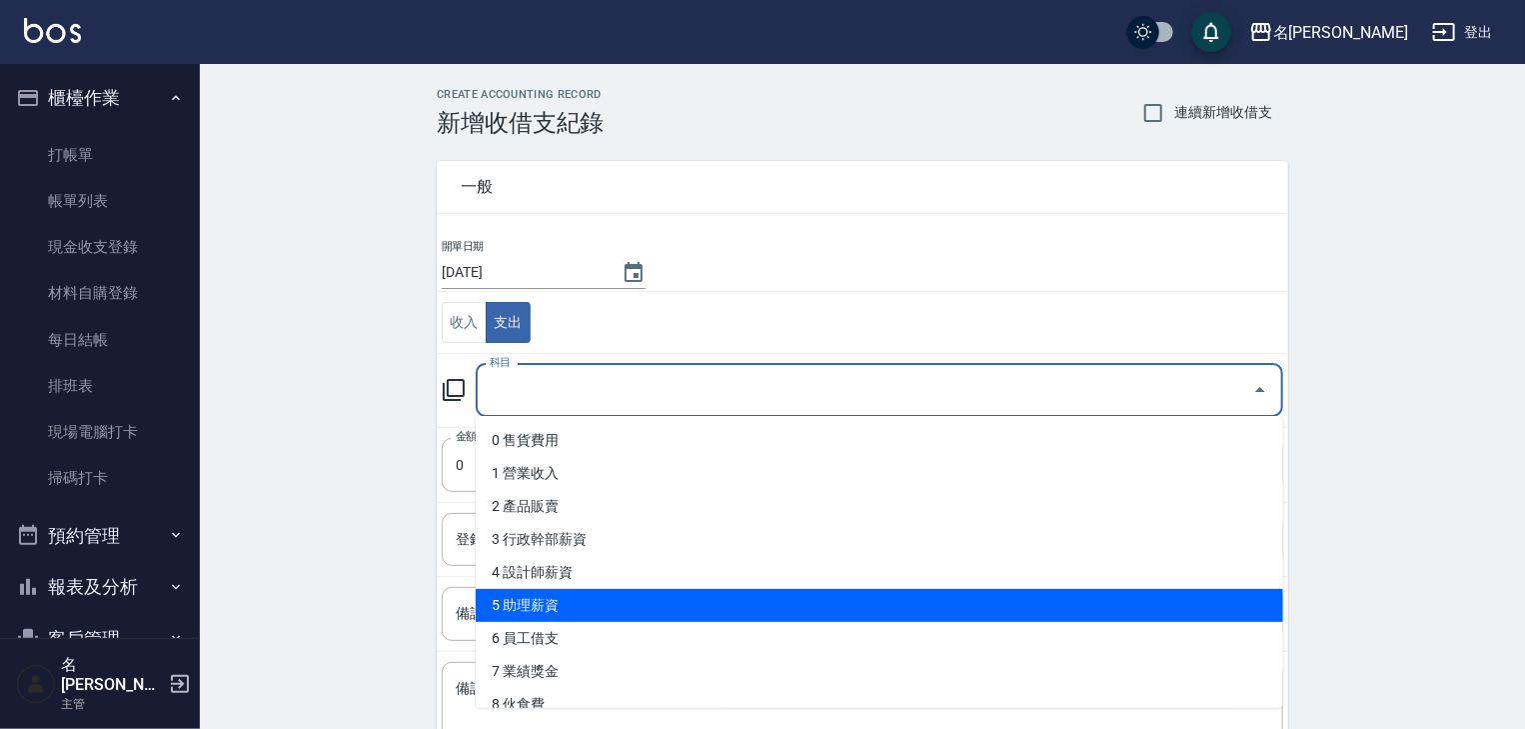
click at [587, 614] on li "5 助理薪資" at bounding box center [880, 605] width 808 height 33
type input "5 助理薪資"
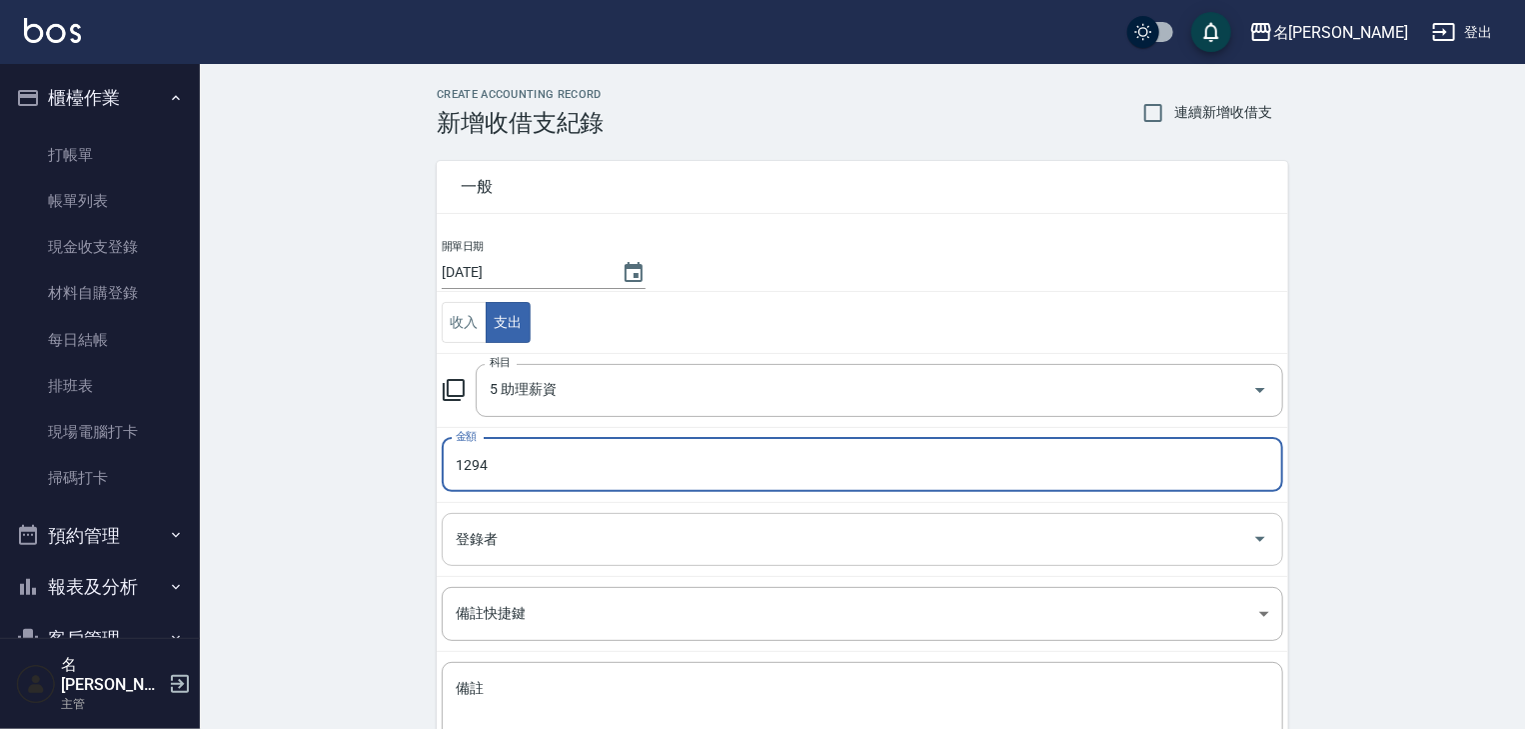
type input "1294"
click at [516, 531] on input "登錄者" at bounding box center [848, 539] width 794 height 35
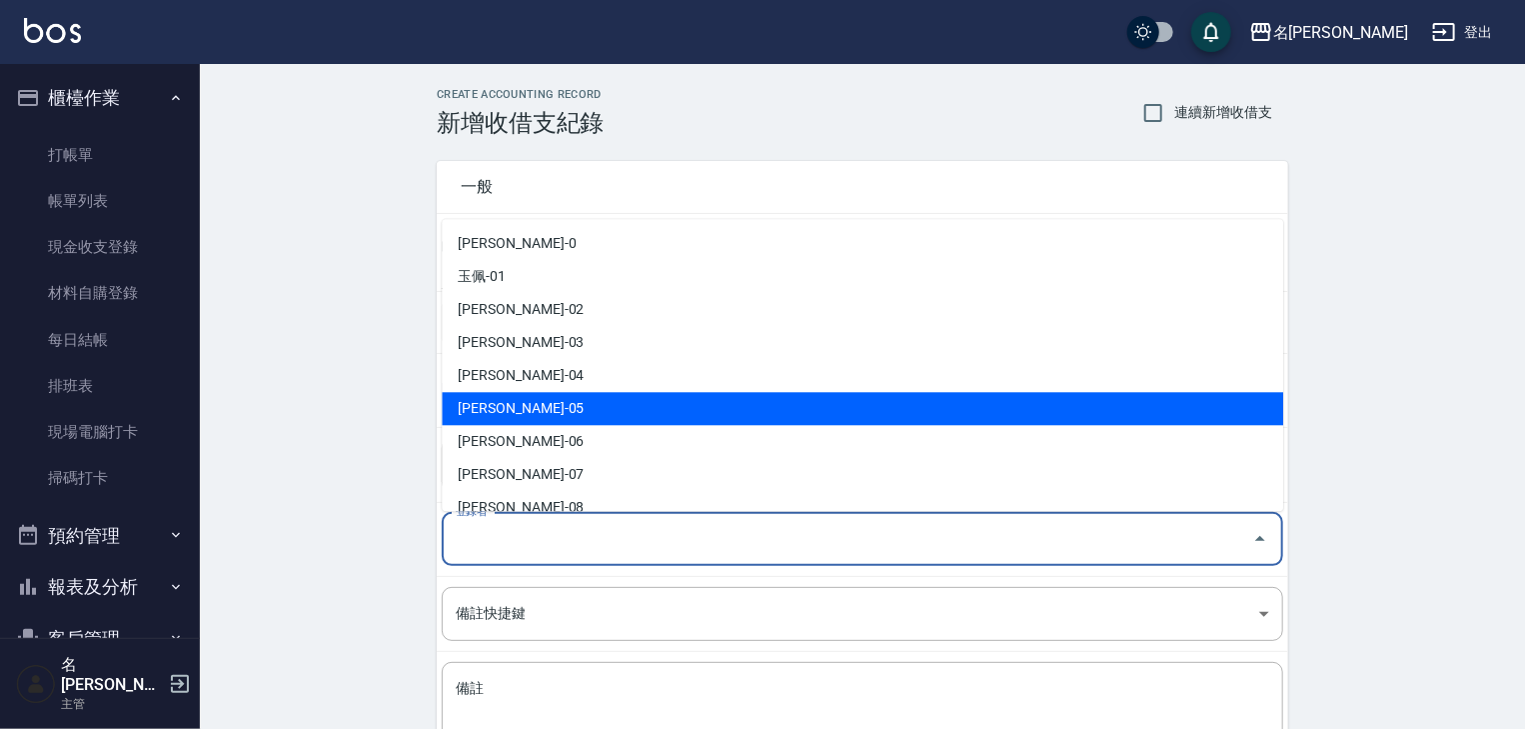
click at [535, 417] on li "[PERSON_NAME]-05" at bounding box center [863, 409] width 842 height 33
type input "[PERSON_NAME]-05"
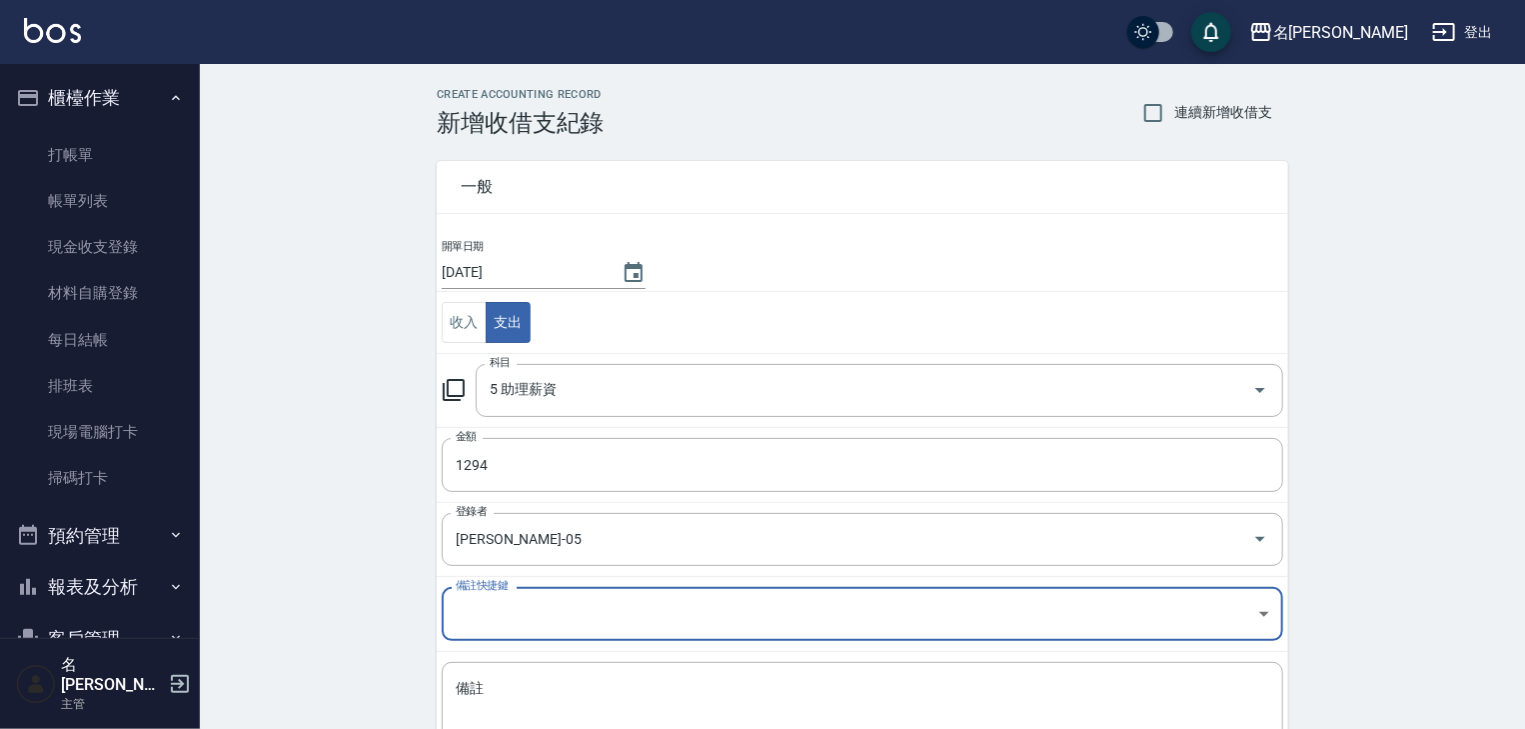
scroll to position [152, 0]
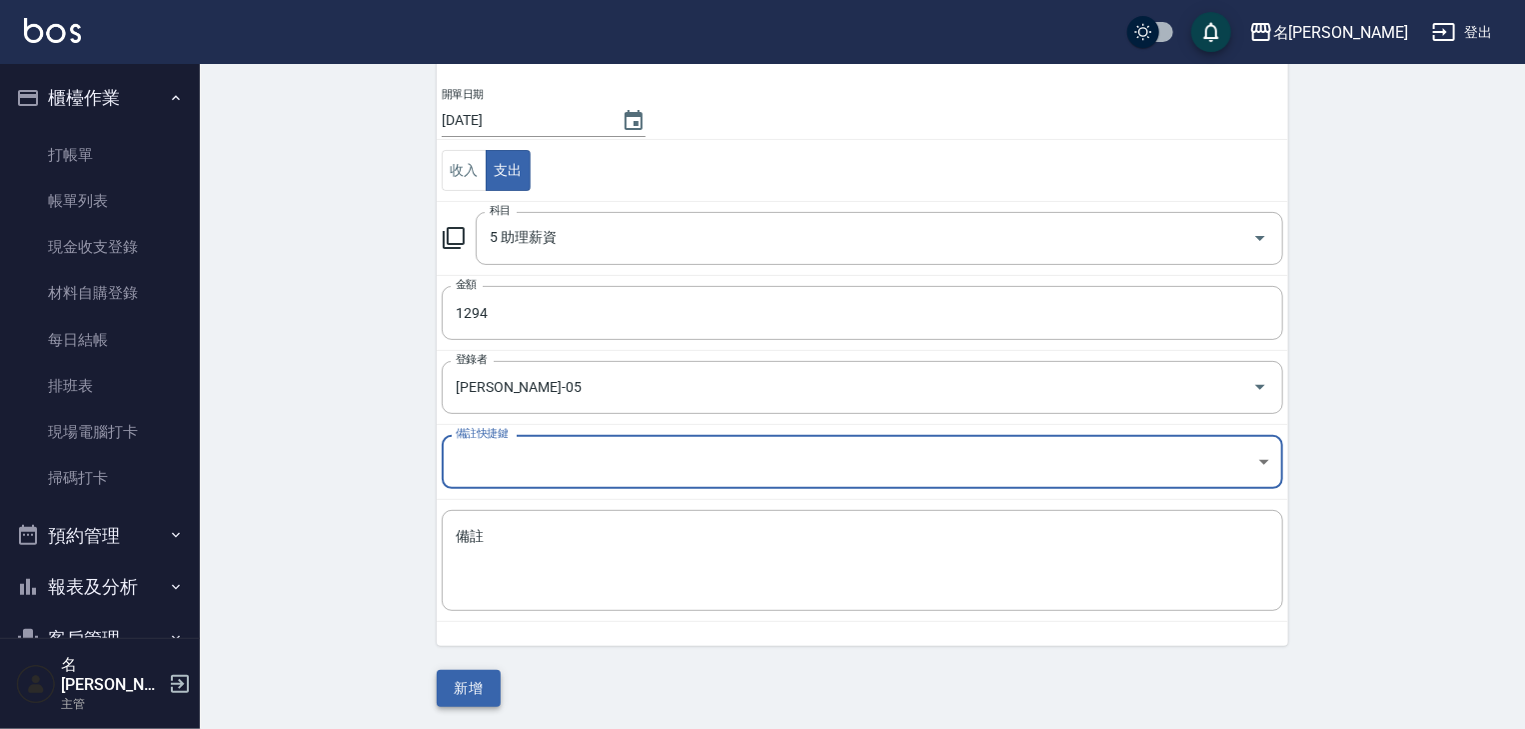
click at [466, 676] on button "新增" at bounding box center [469, 688] width 64 height 37
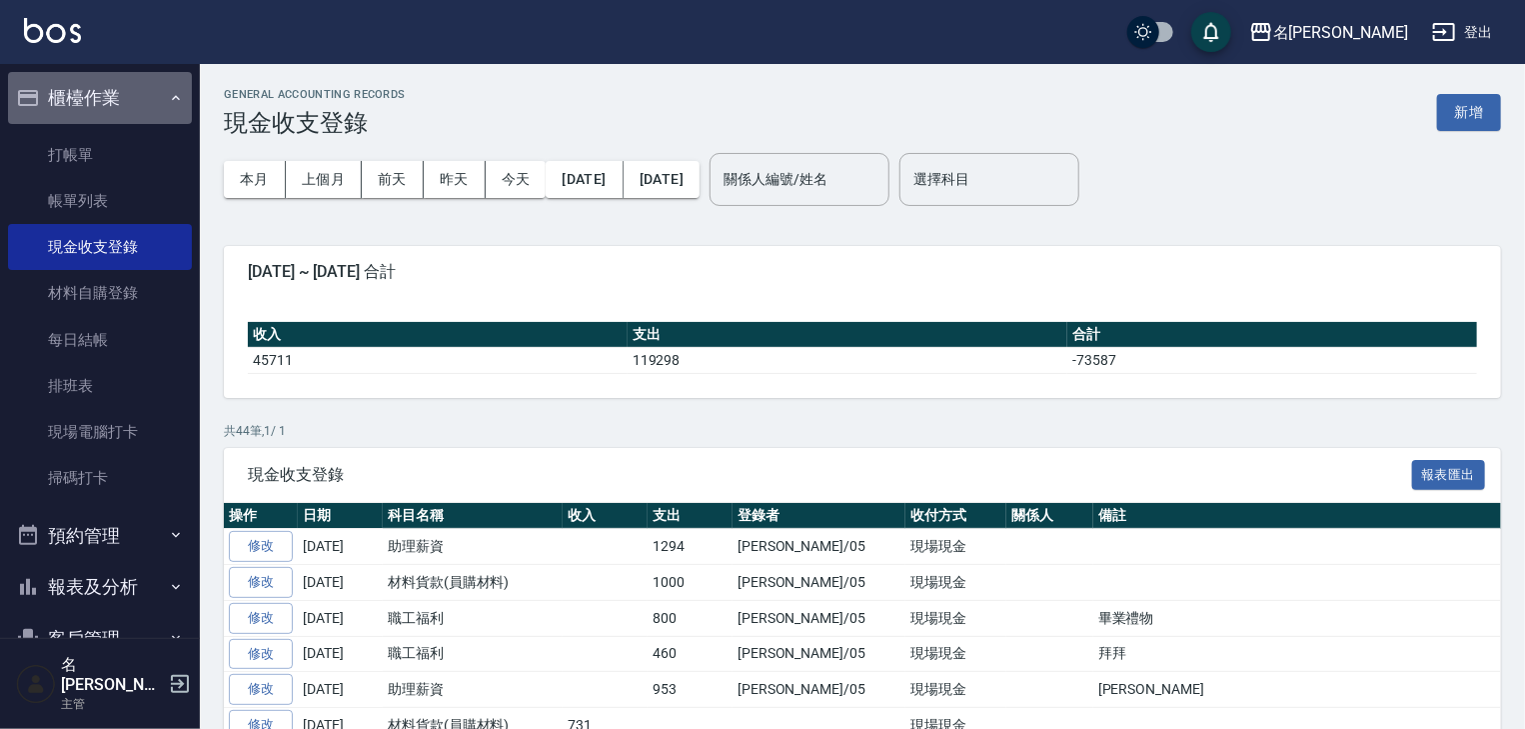
click at [124, 92] on button "櫃檯作業" at bounding box center [100, 98] width 184 height 52
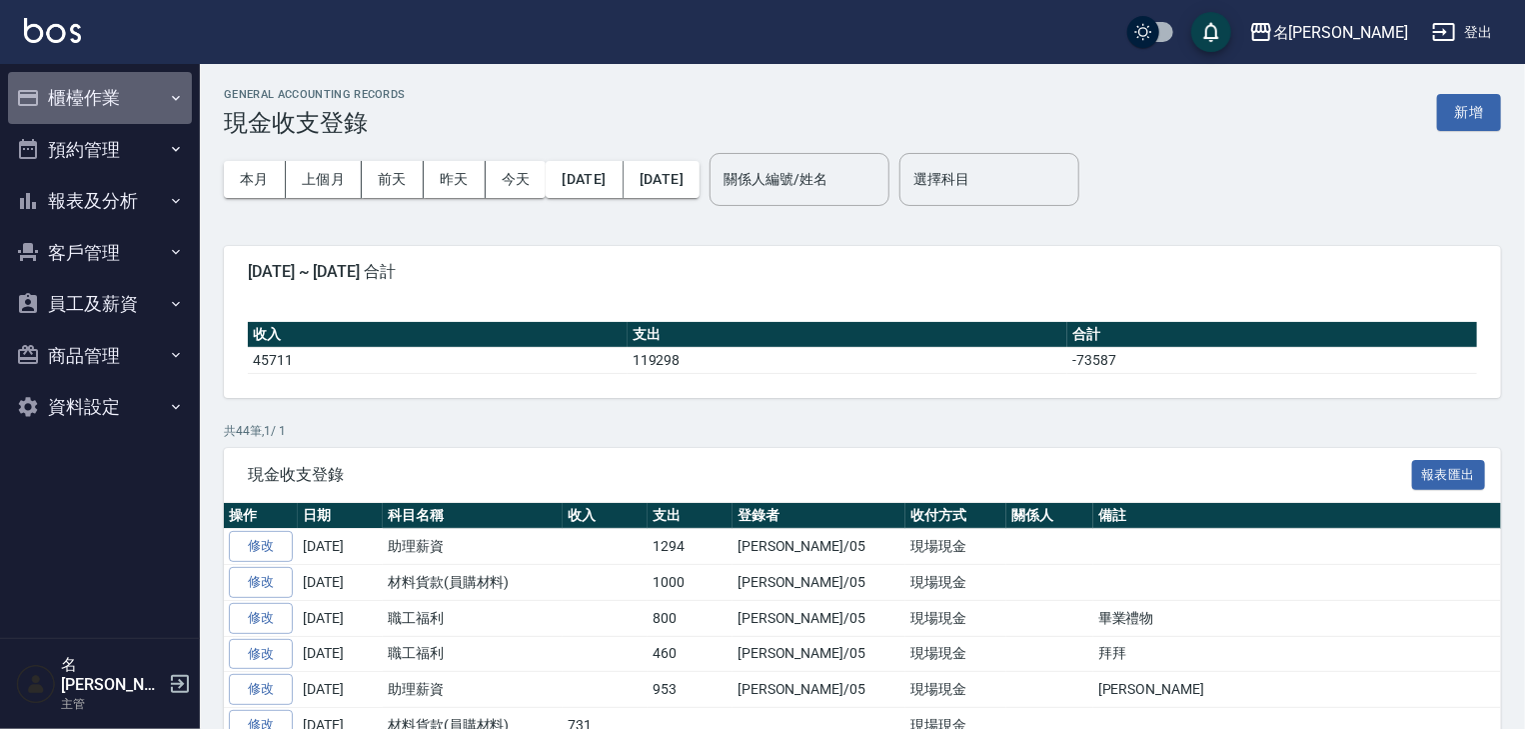
click at [95, 94] on button "櫃檯作業" at bounding box center [100, 98] width 184 height 52
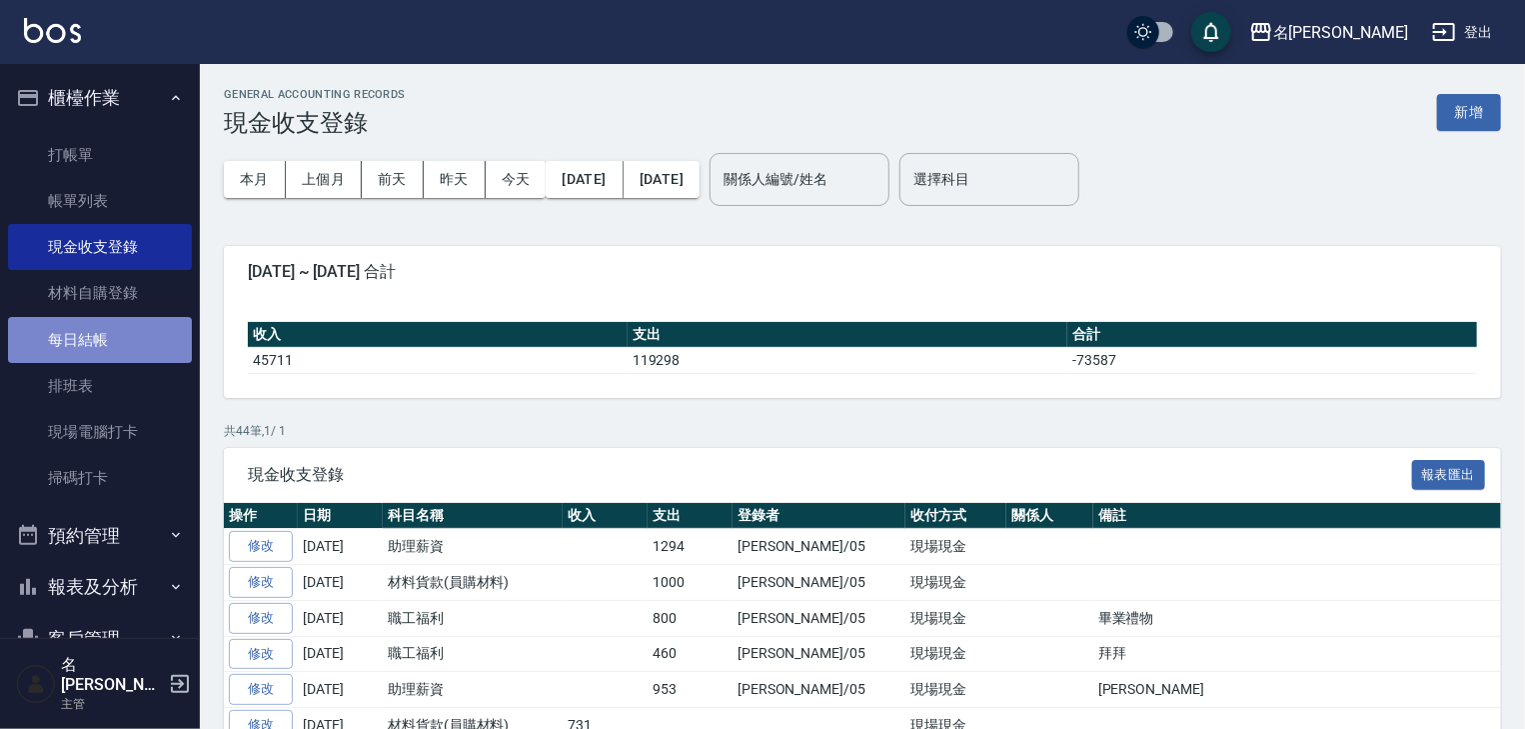
click at [100, 331] on link "每日結帳" at bounding box center [100, 340] width 184 height 46
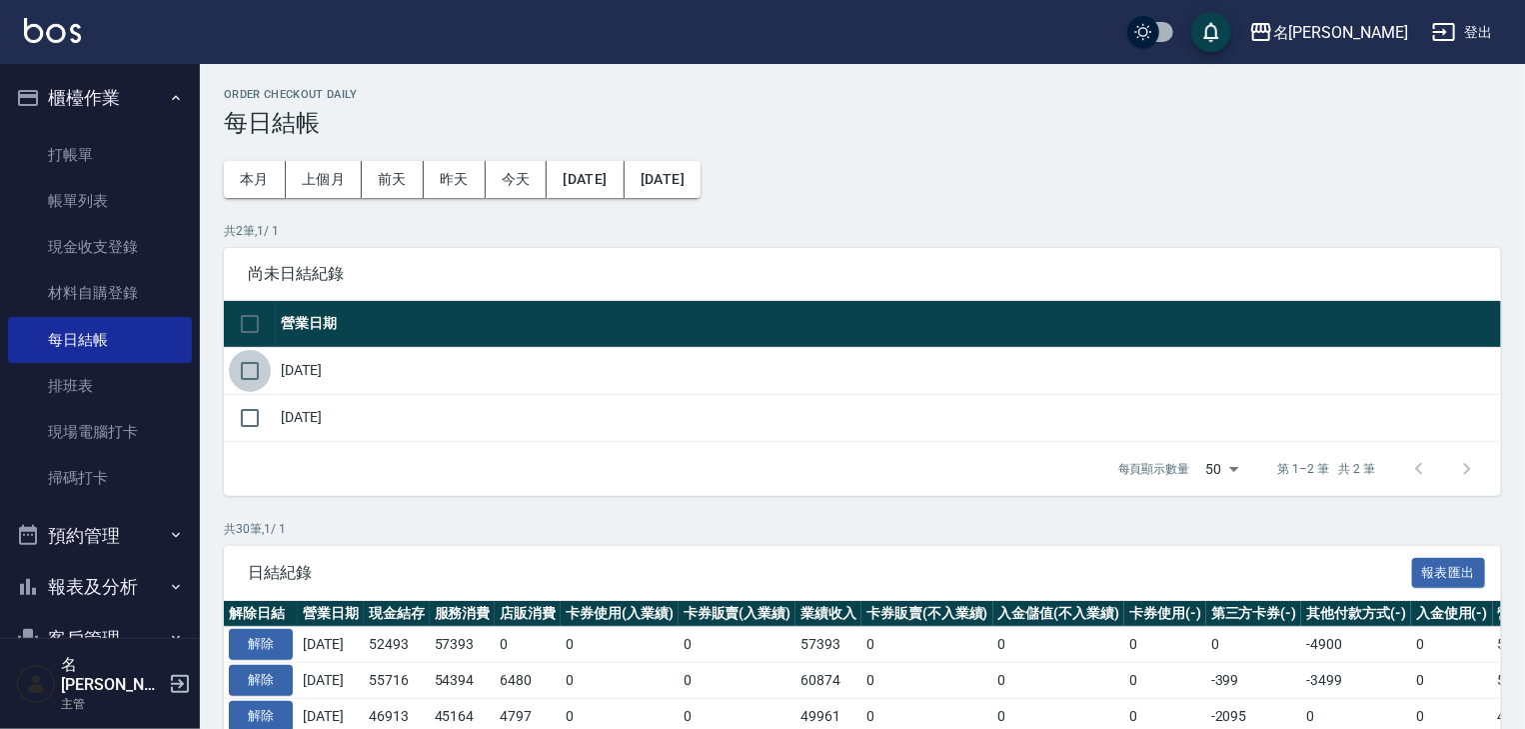
click at [255, 373] on input "checkbox" at bounding box center [250, 371] width 42 height 42
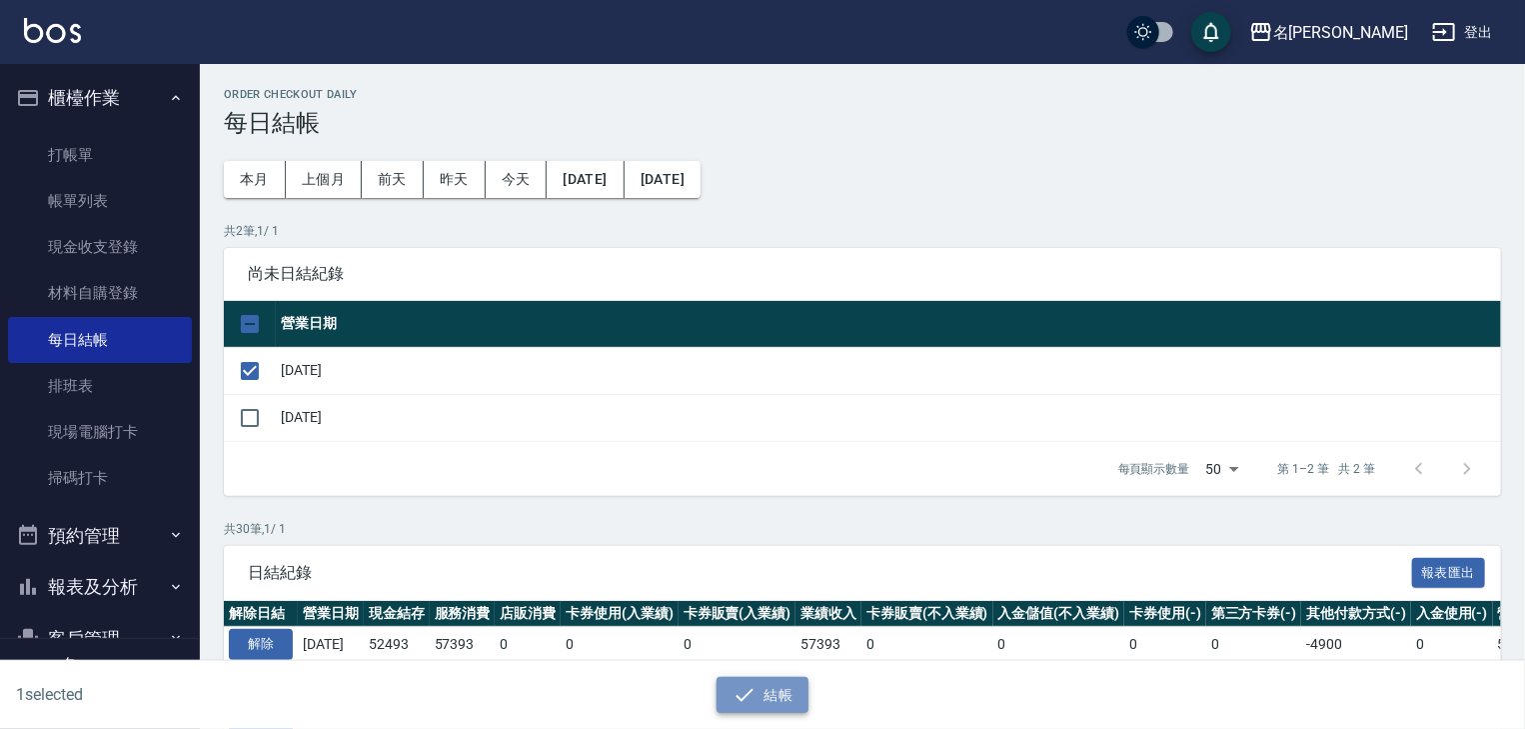
click at [737, 692] on icon "button" at bounding box center [745, 695] width 24 height 24
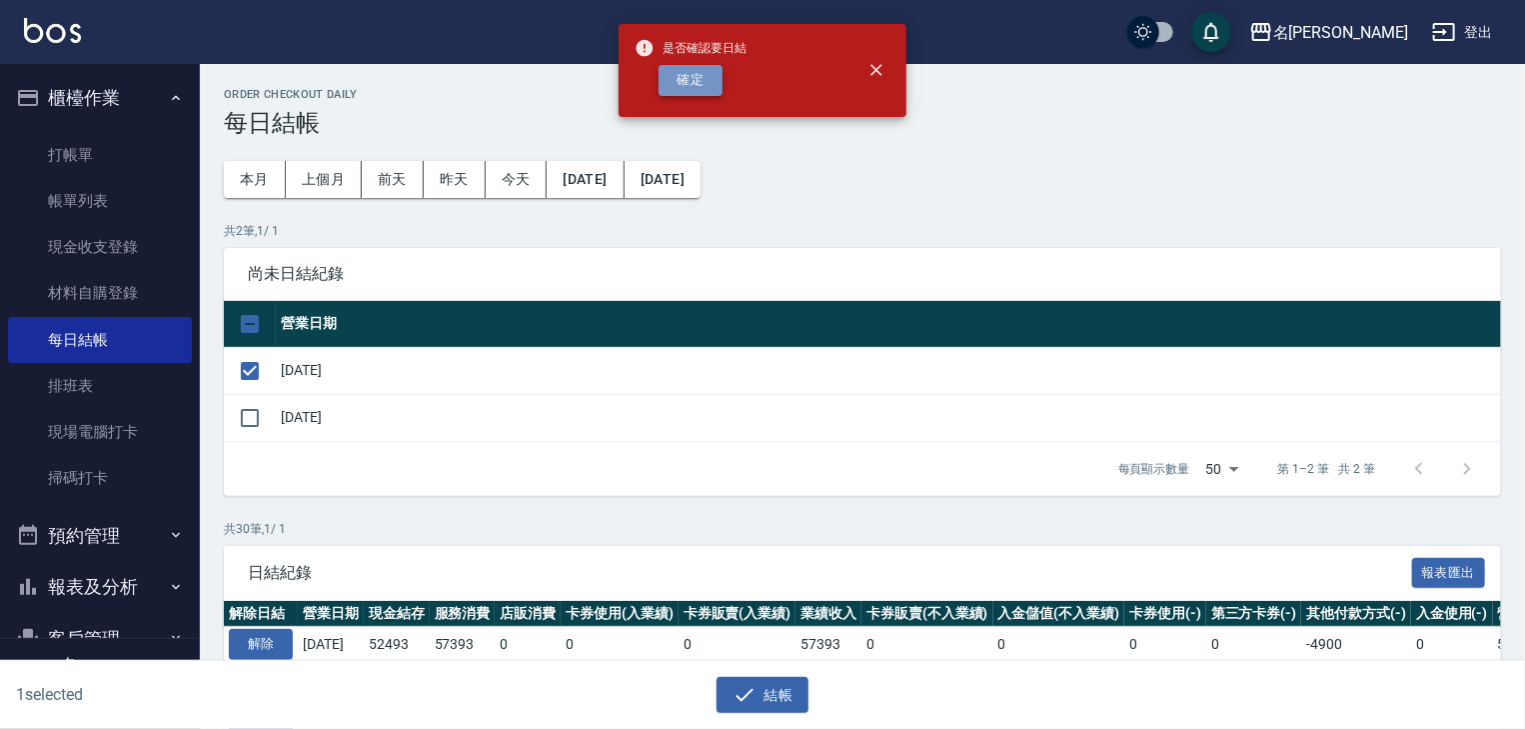
click at [708, 85] on button "確定" at bounding box center [691, 80] width 64 height 31
checkbox input "false"
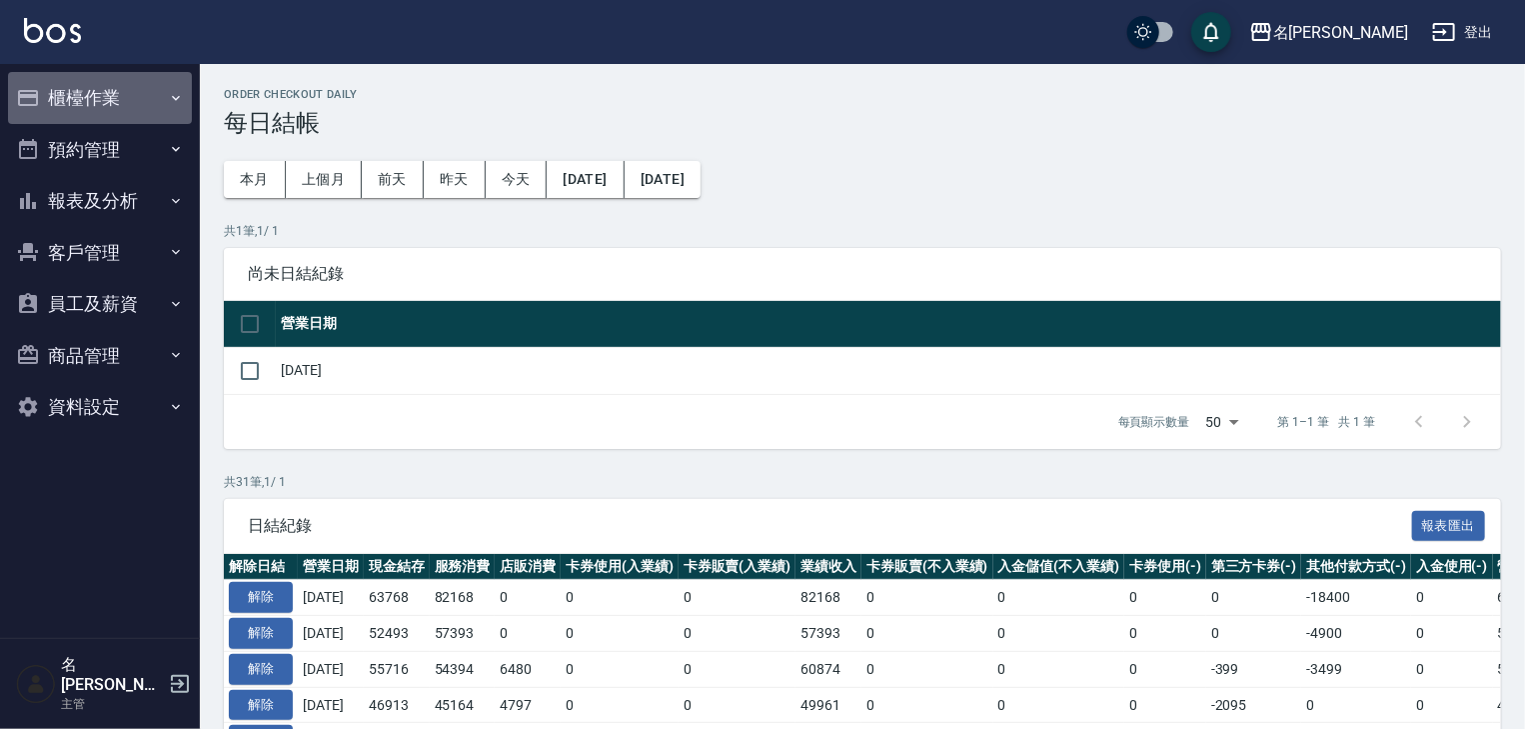
click at [102, 92] on button "櫃檯作業" at bounding box center [100, 98] width 184 height 52
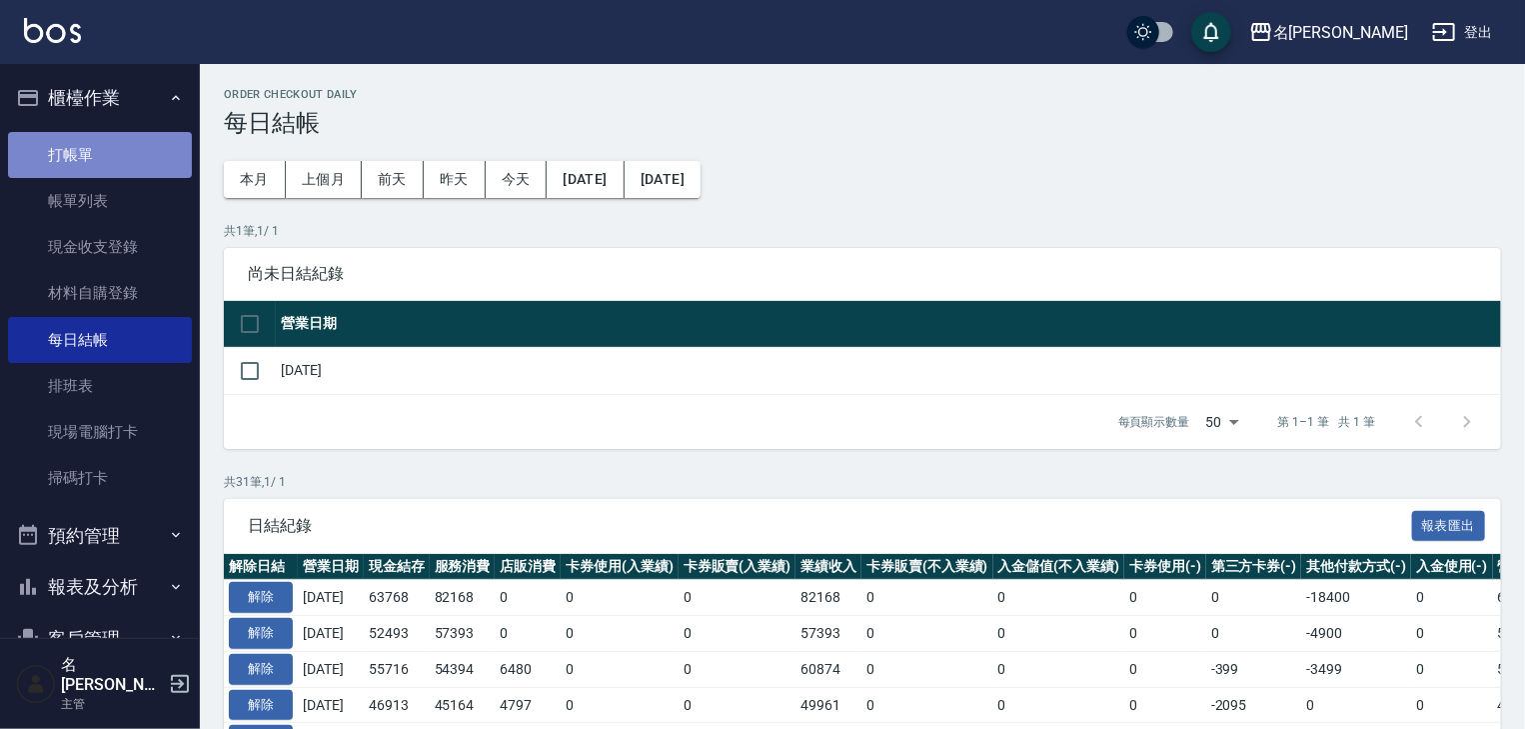
click at [121, 158] on link "打帳單" at bounding box center [100, 155] width 184 height 46
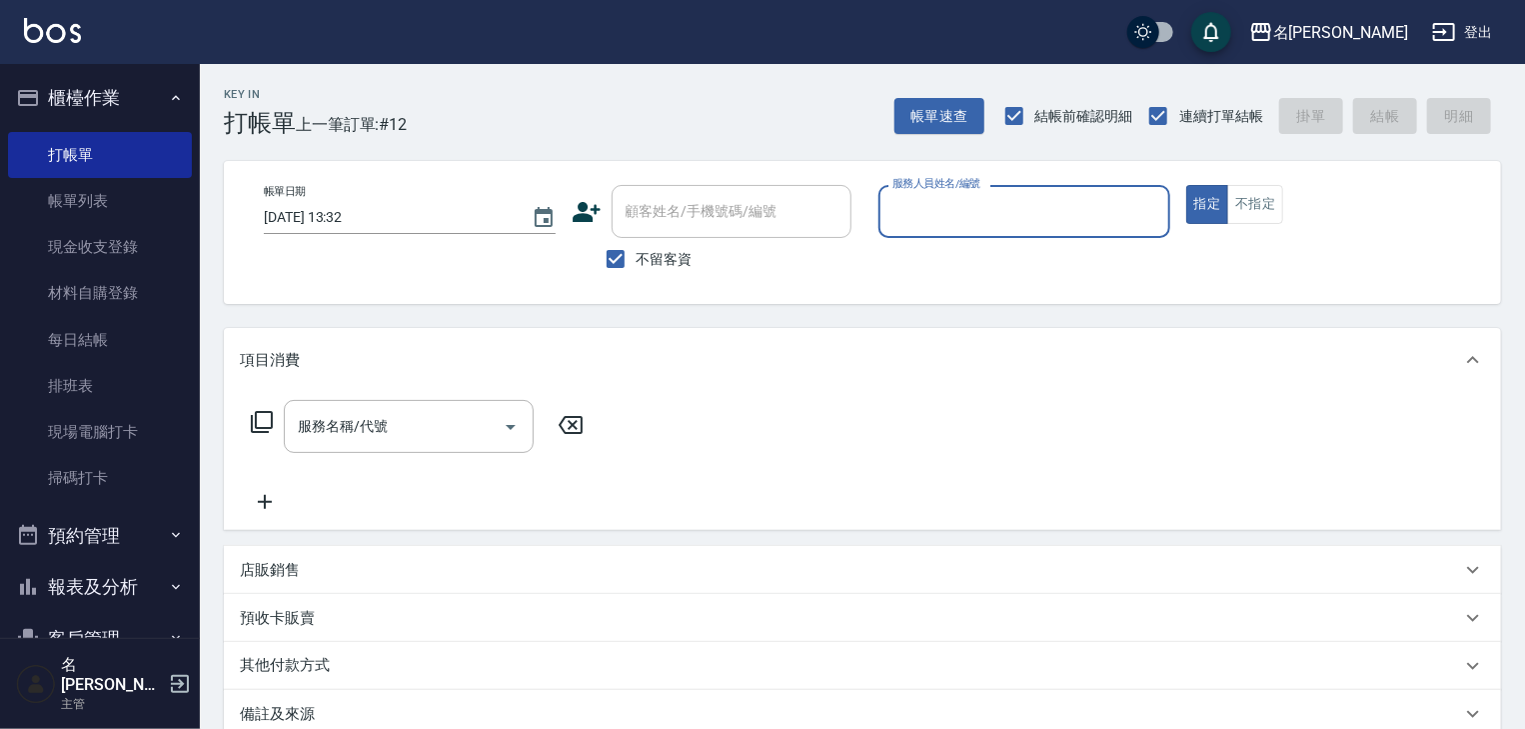
click at [1020, 207] on input "服務人員姓名/編號" at bounding box center [1025, 211] width 274 height 35
click at [910, 257] on span "[PERSON_NAME]-12" at bounding box center [958, 262] width 126 height 21
type input "[PERSON_NAME]-12"
click at [404, 426] on input "服務名稱/代號" at bounding box center [394, 426] width 202 height 35
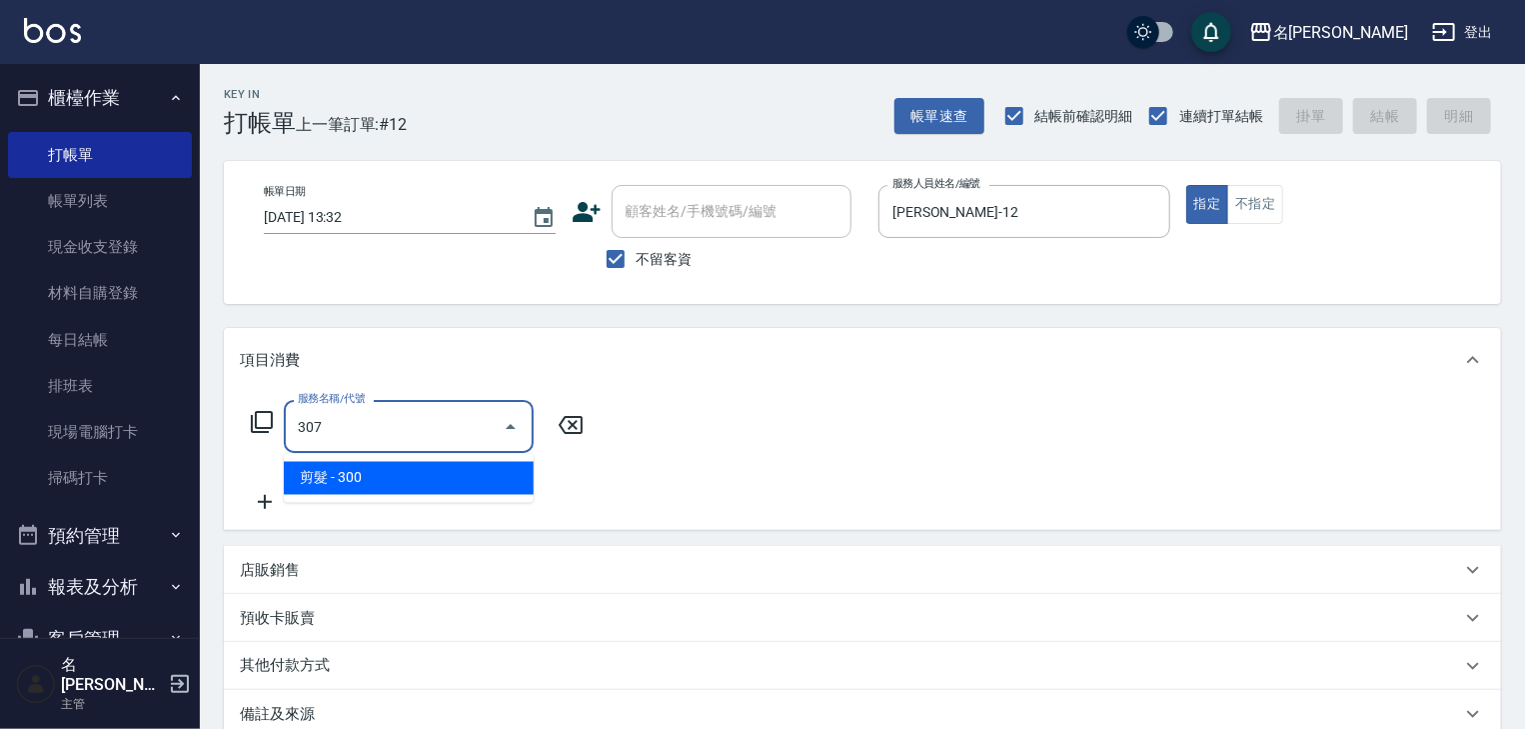
click at [376, 486] on span "剪髮 - 300" at bounding box center [409, 478] width 250 height 33
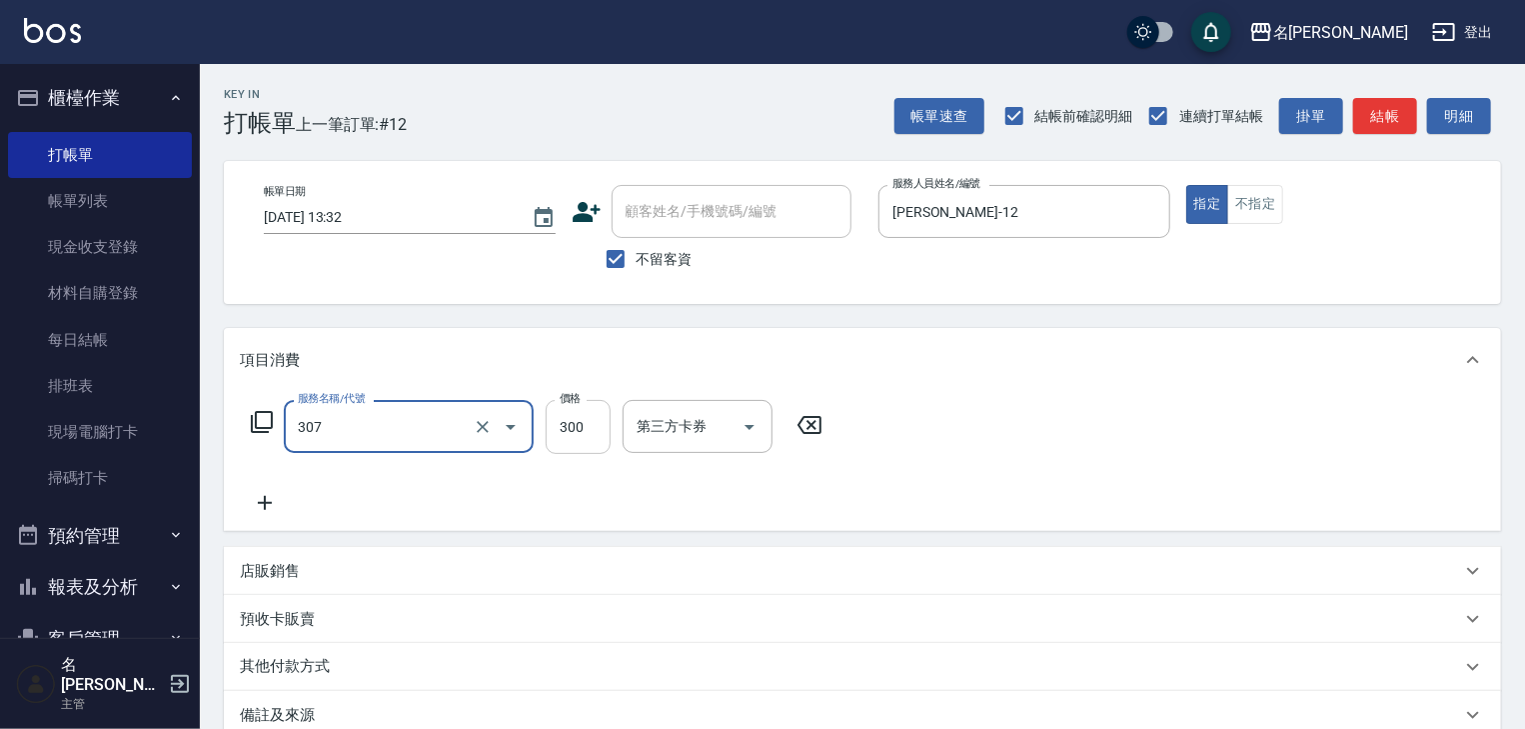
type input "剪髮(307)"
click at [579, 428] on input "300" at bounding box center [578, 427] width 65 height 54
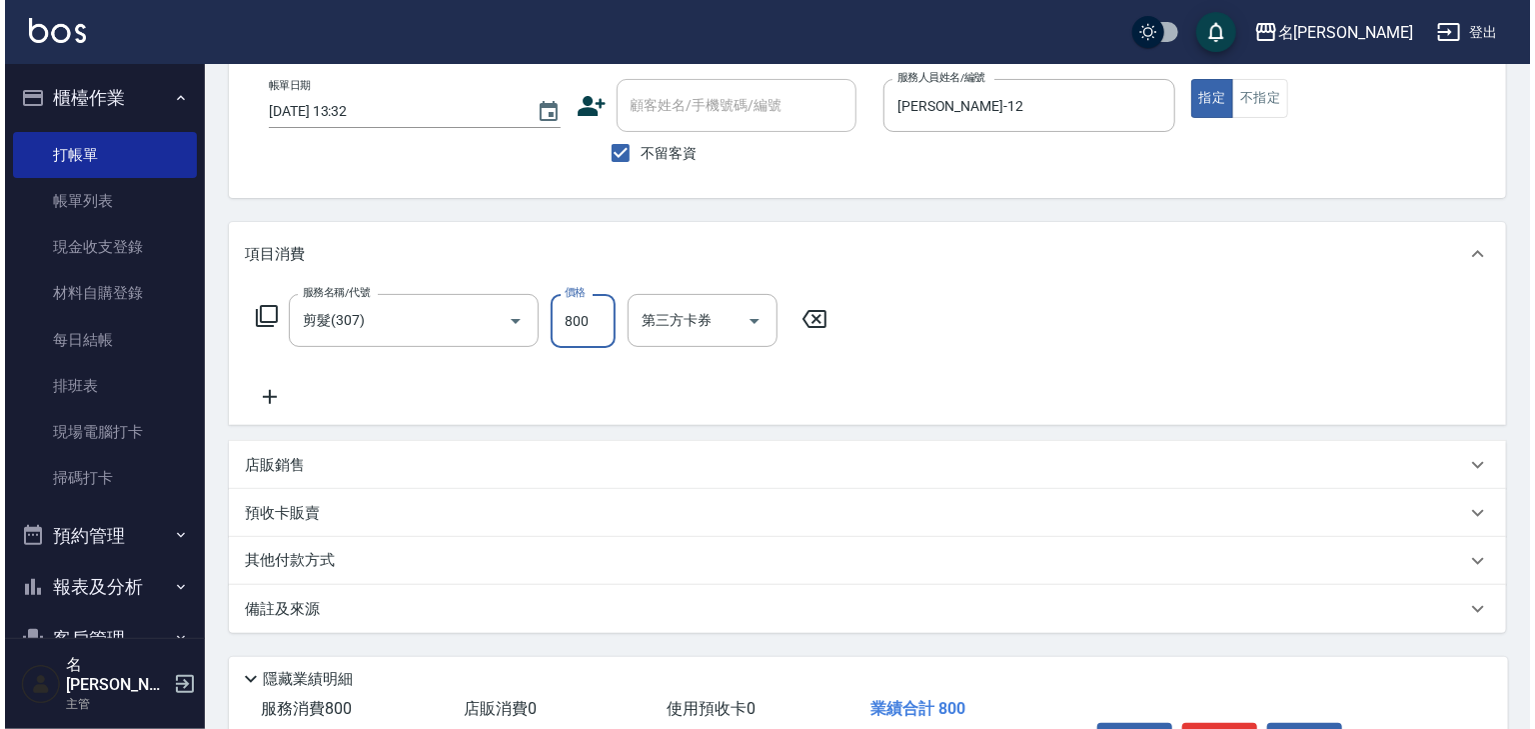
scroll to position [234, 0]
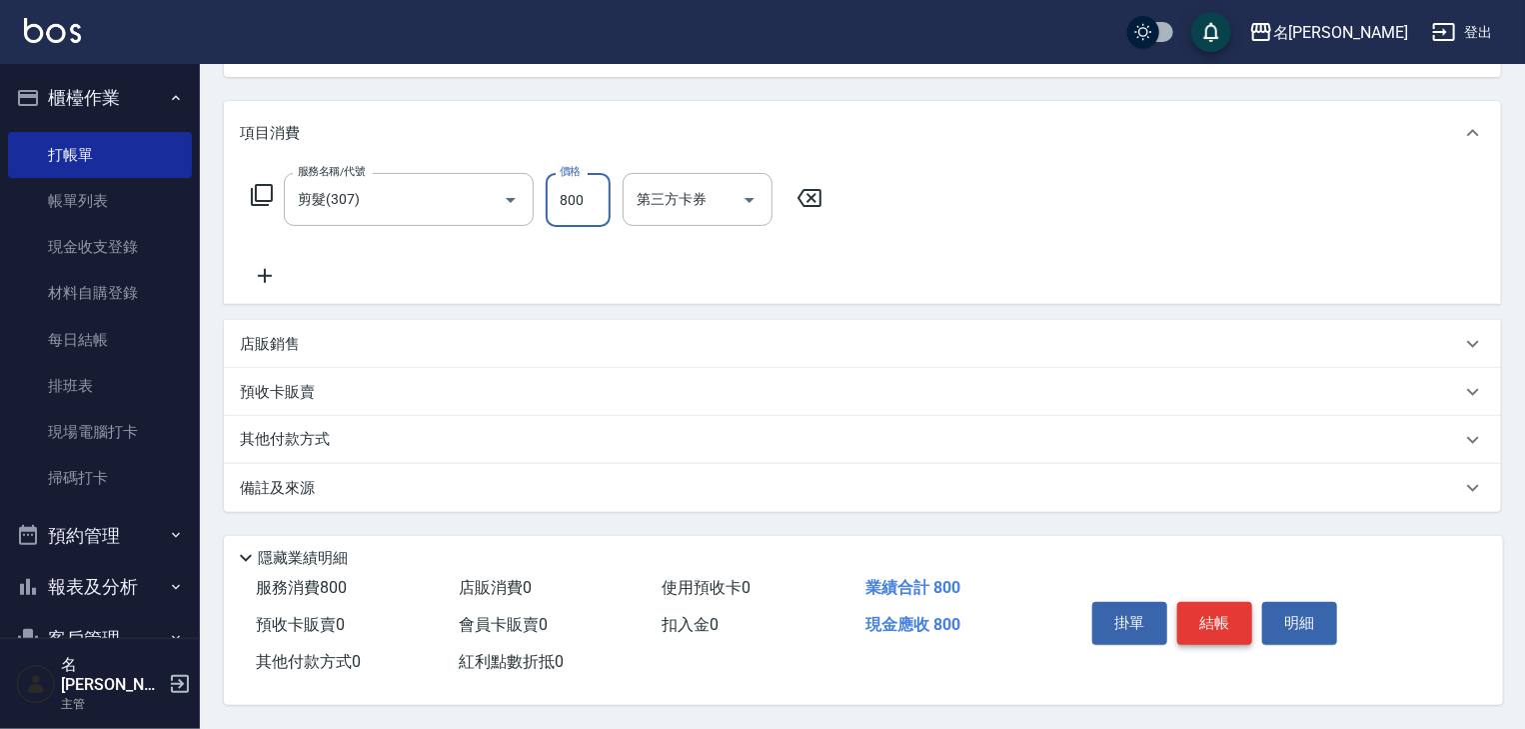
type input "800"
click at [1237, 619] on button "結帳" at bounding box center [1215, 623] width 75 height 42
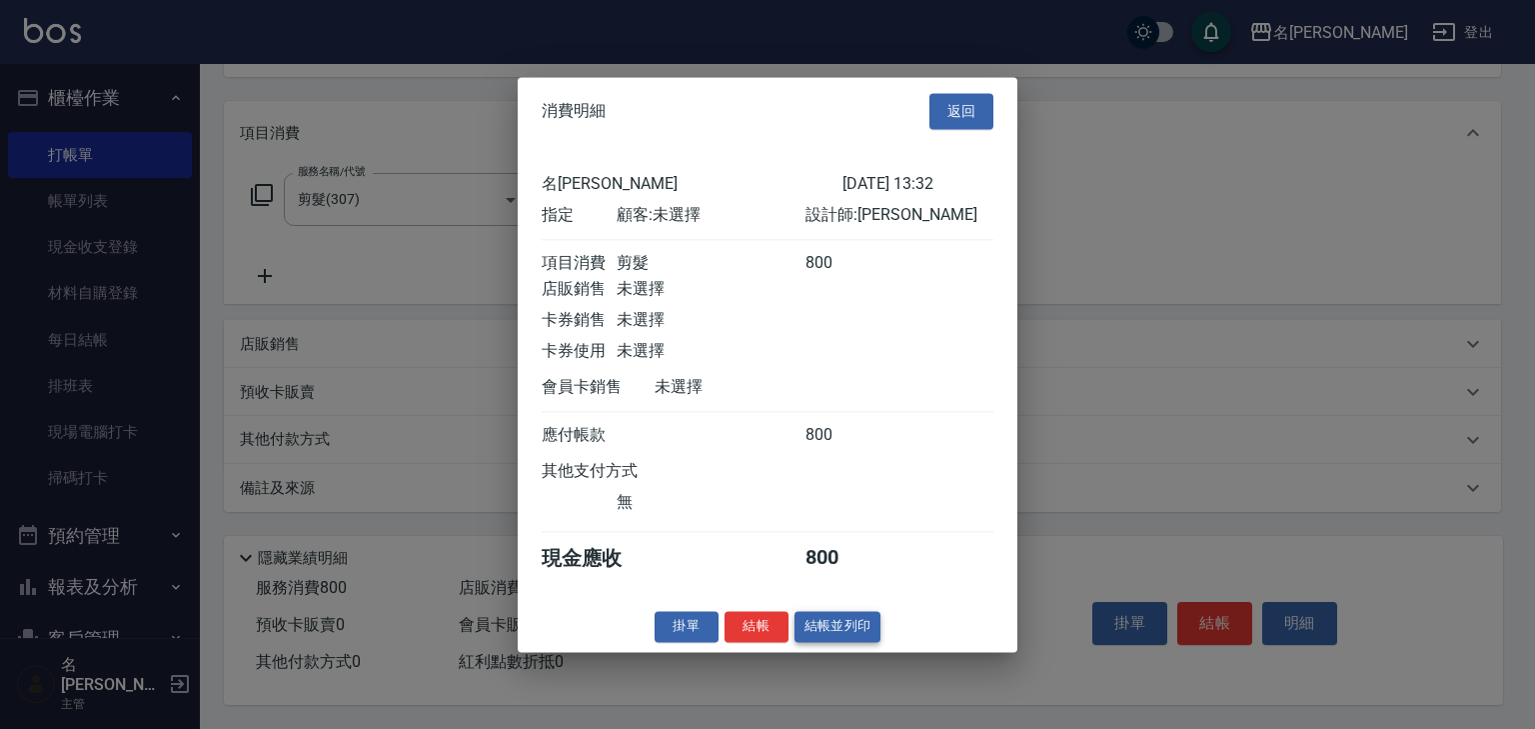
click at [838, 642] on button "結帳並列印" at bounding box center [838, 626] width 87 height 31
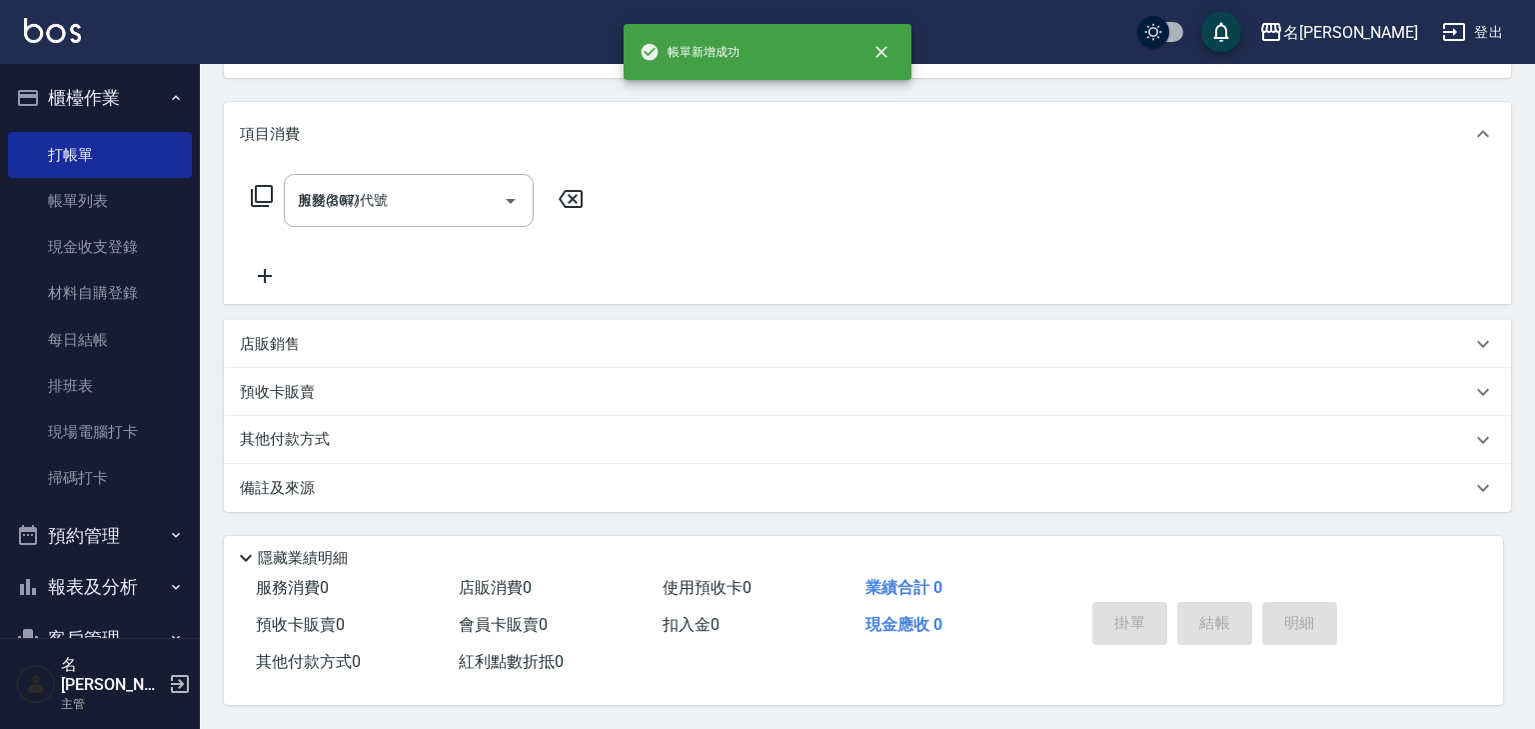
type input "2025/09/25 13:33"
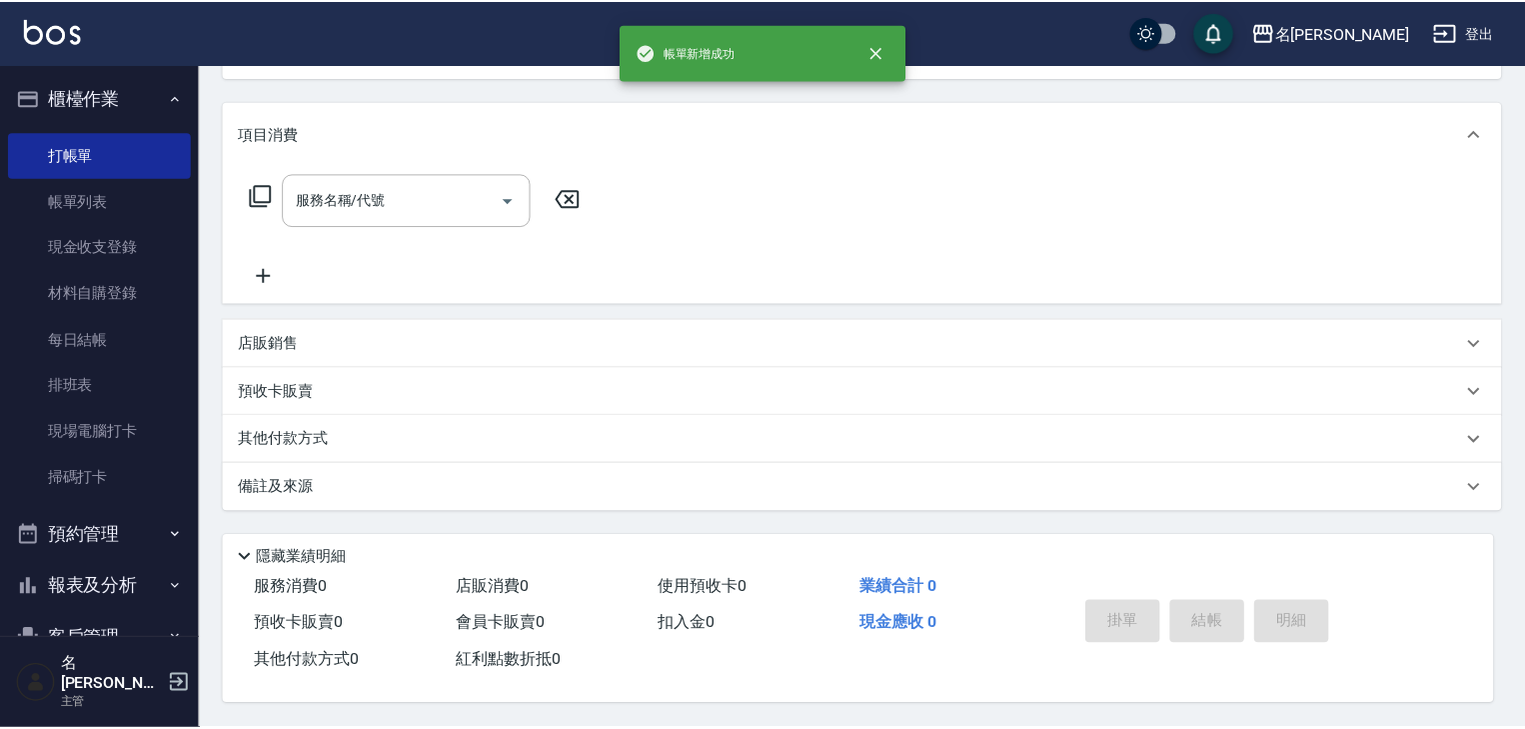
scroll to position [0, 0]
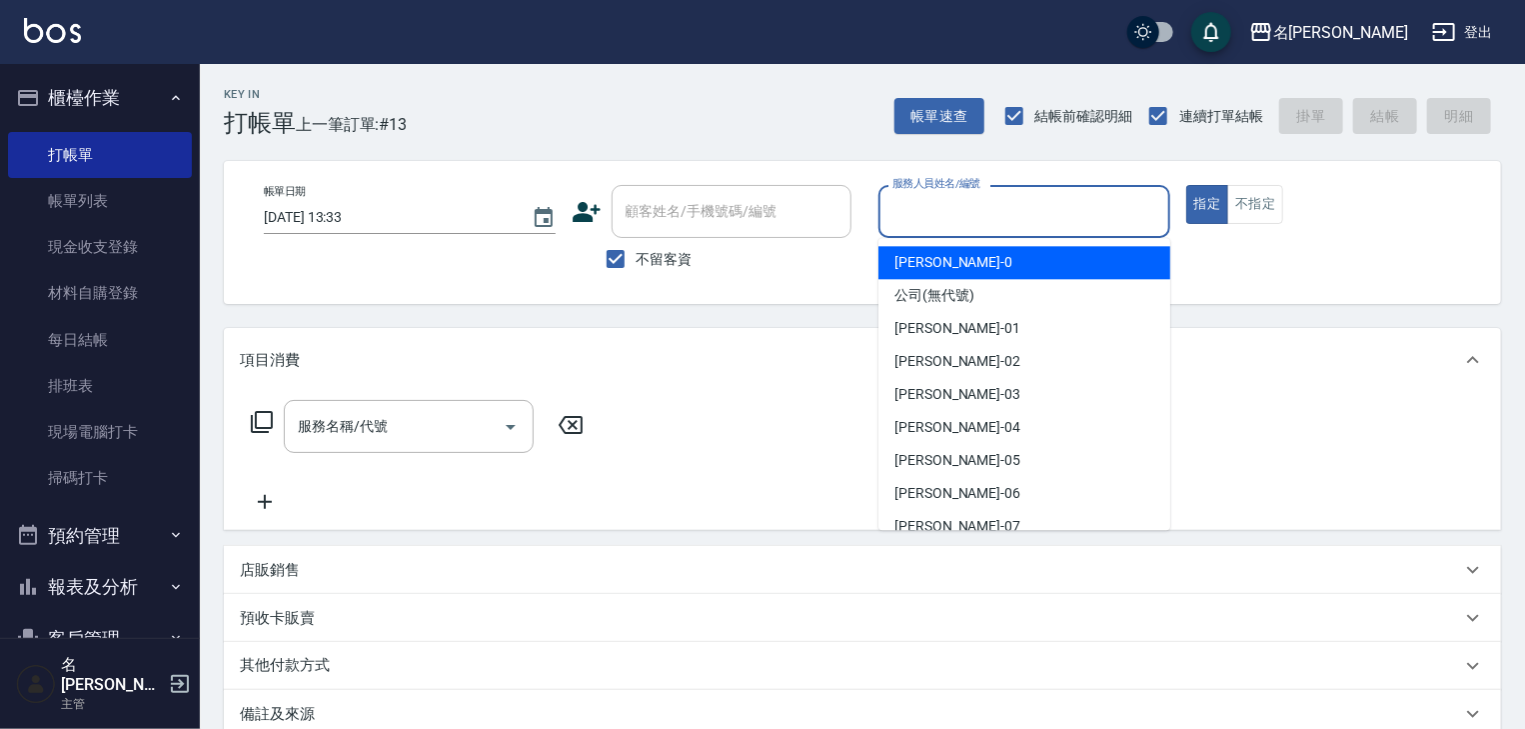
click at [970, 219] on input "服務人員姓名/編號" at bounding box center [1025, 211] width 274 height 35
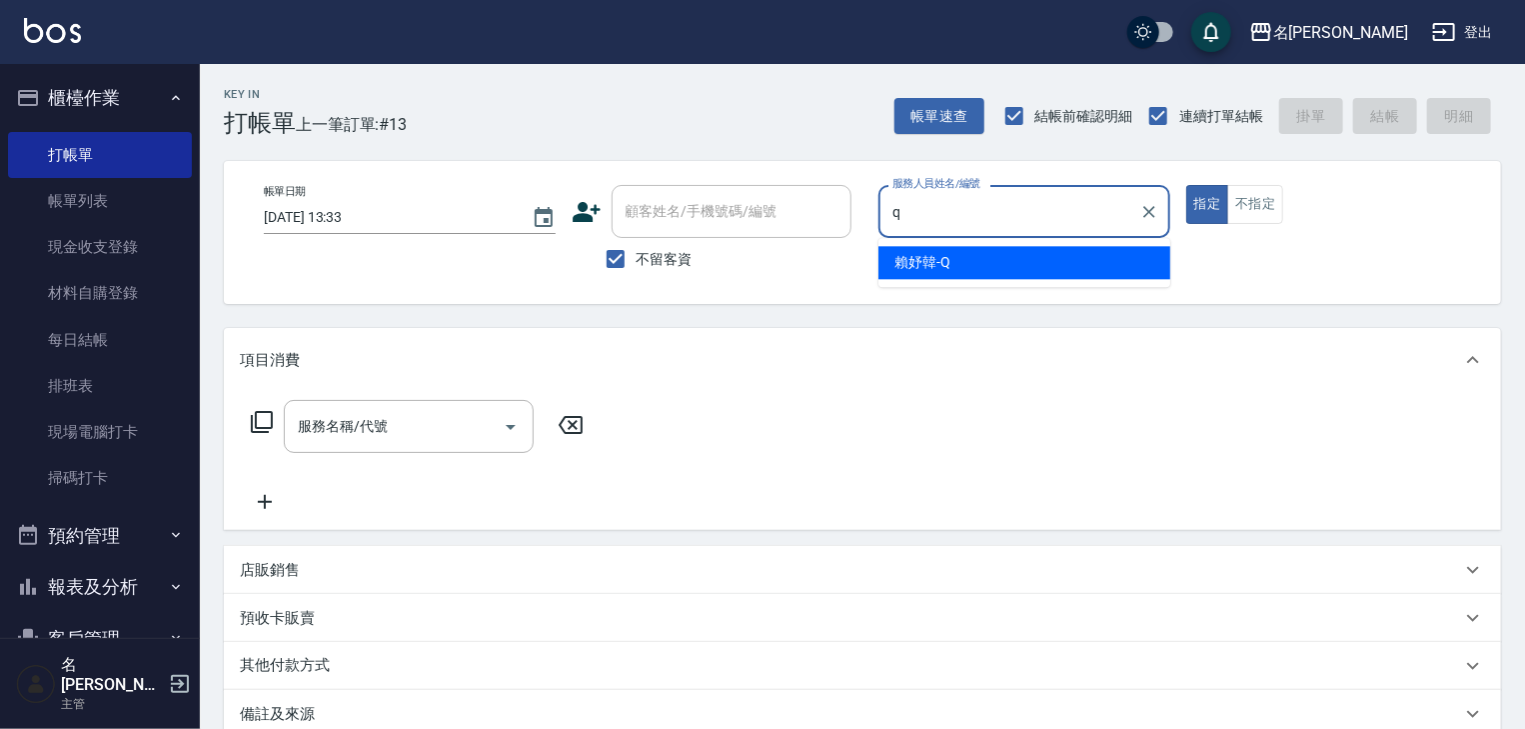
type input "賴妤韓-Q"
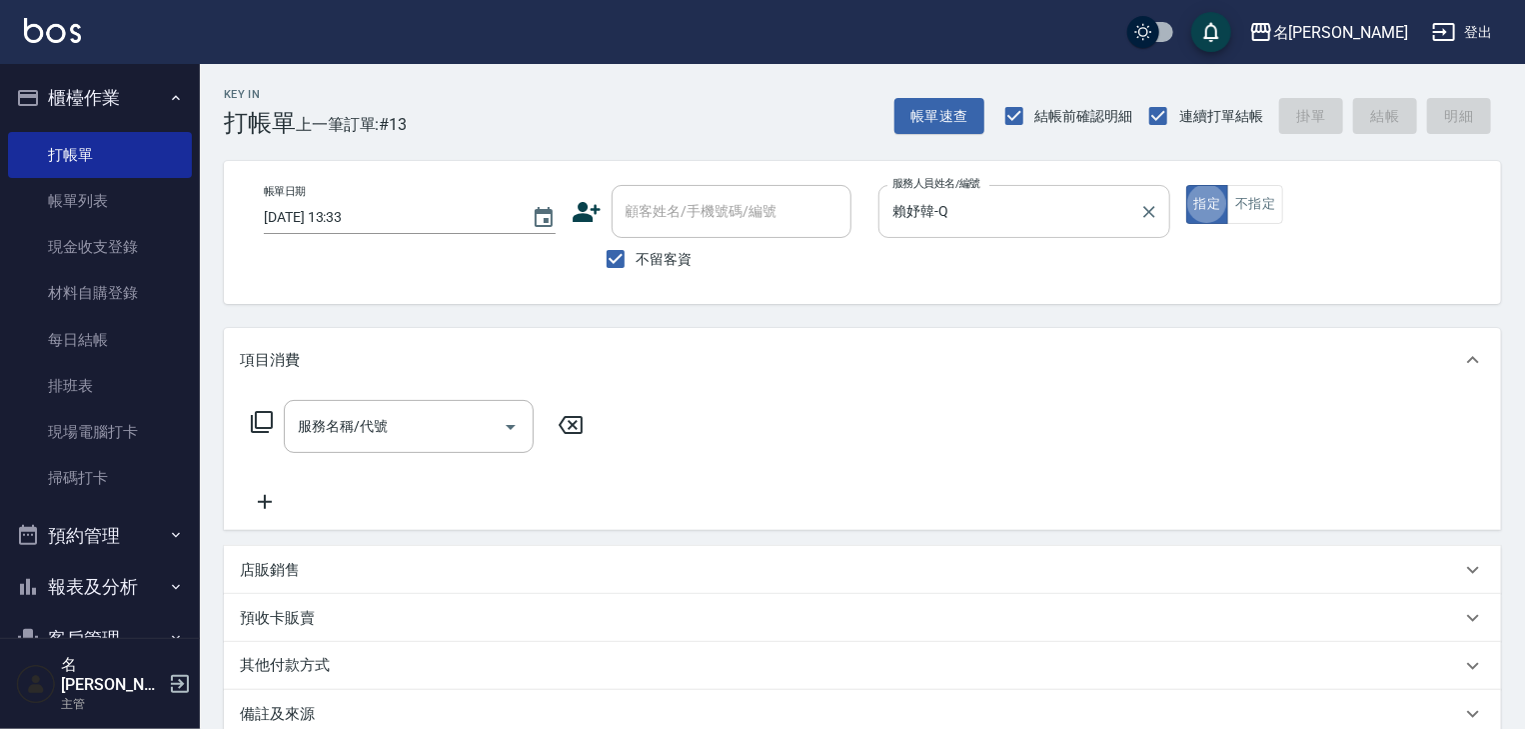
type button "true"
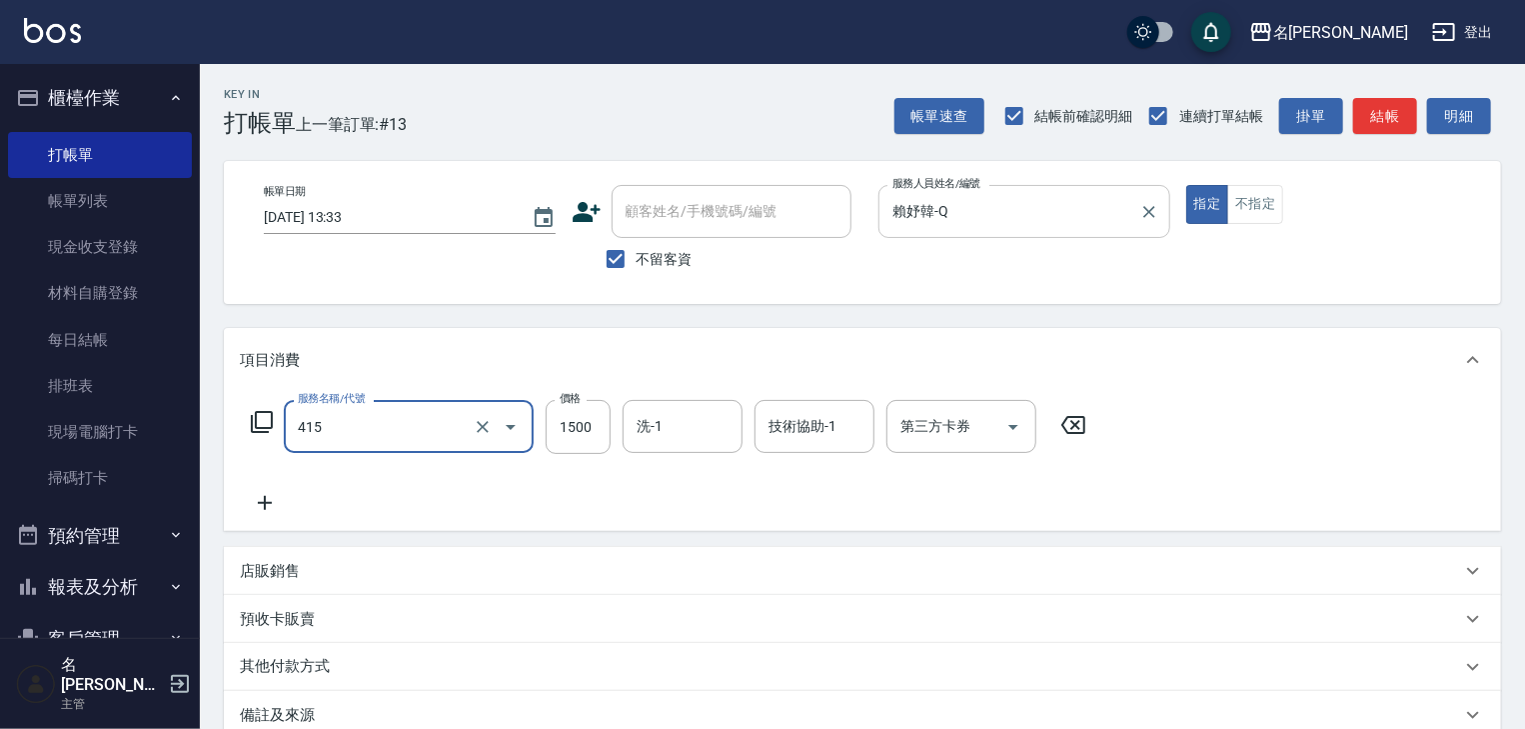
type input "染髮1500↑(415)"
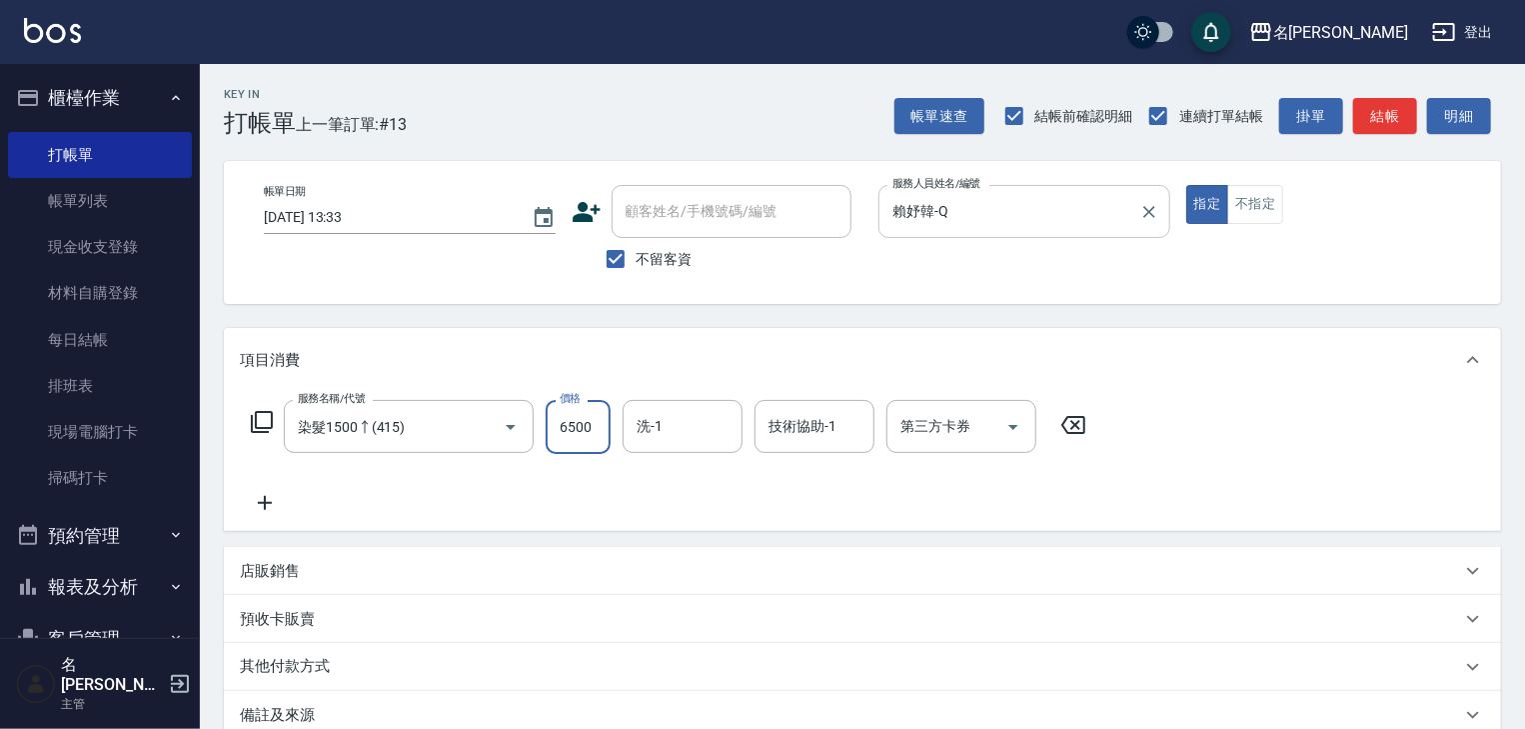
type input "6500"
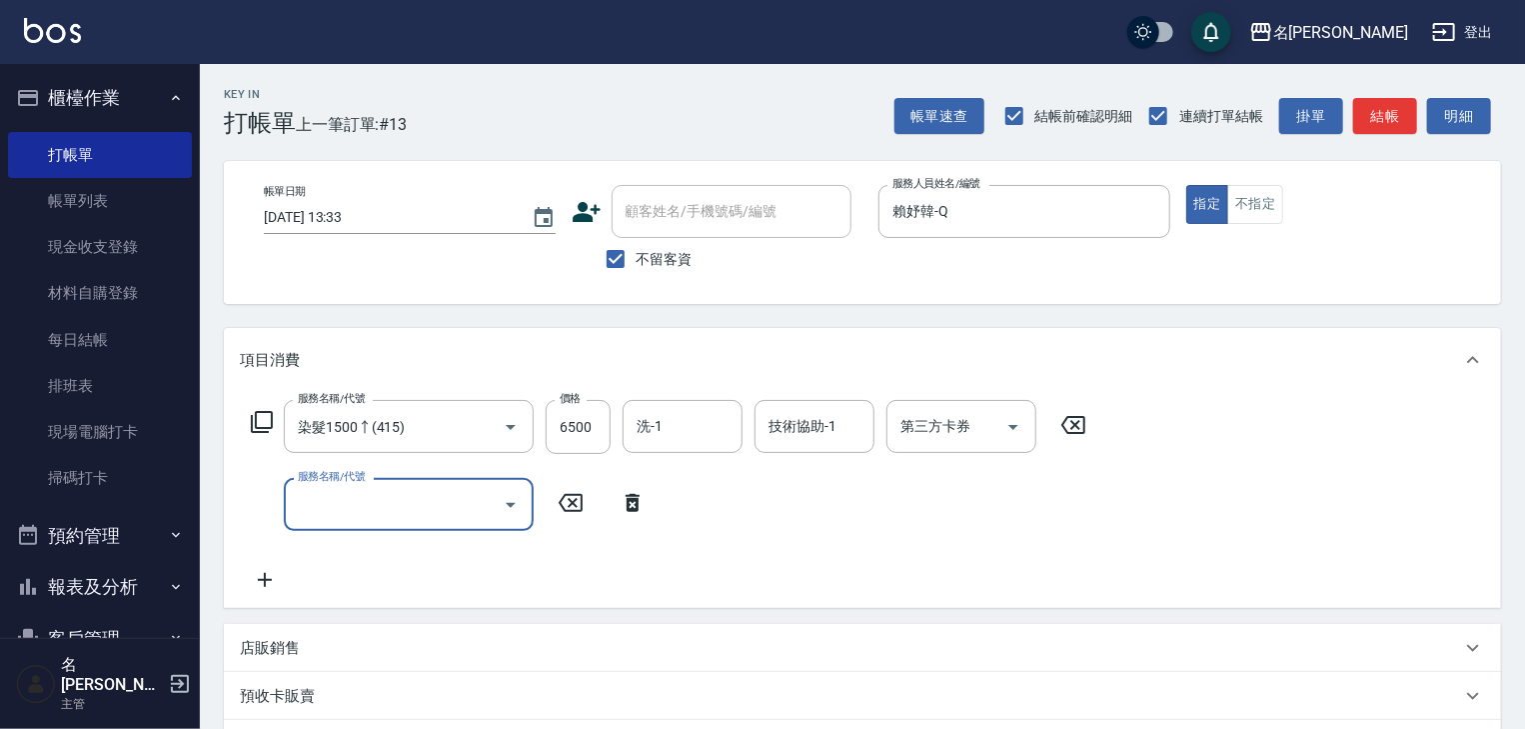
click at [356, 506] on input "服務名稱/代號" at bounding box center [394, 504] width 202 height 35
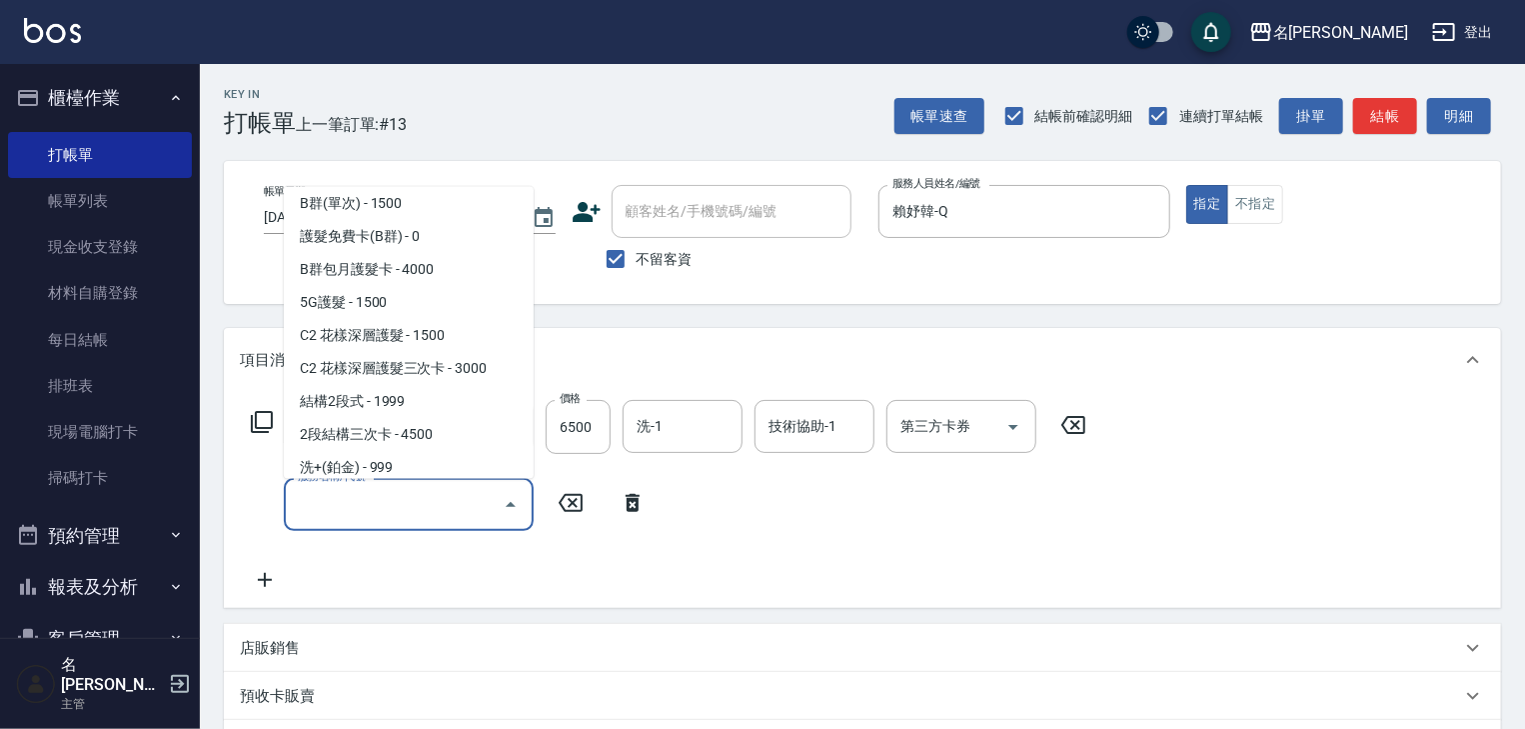
scroll to position [1599, 0]
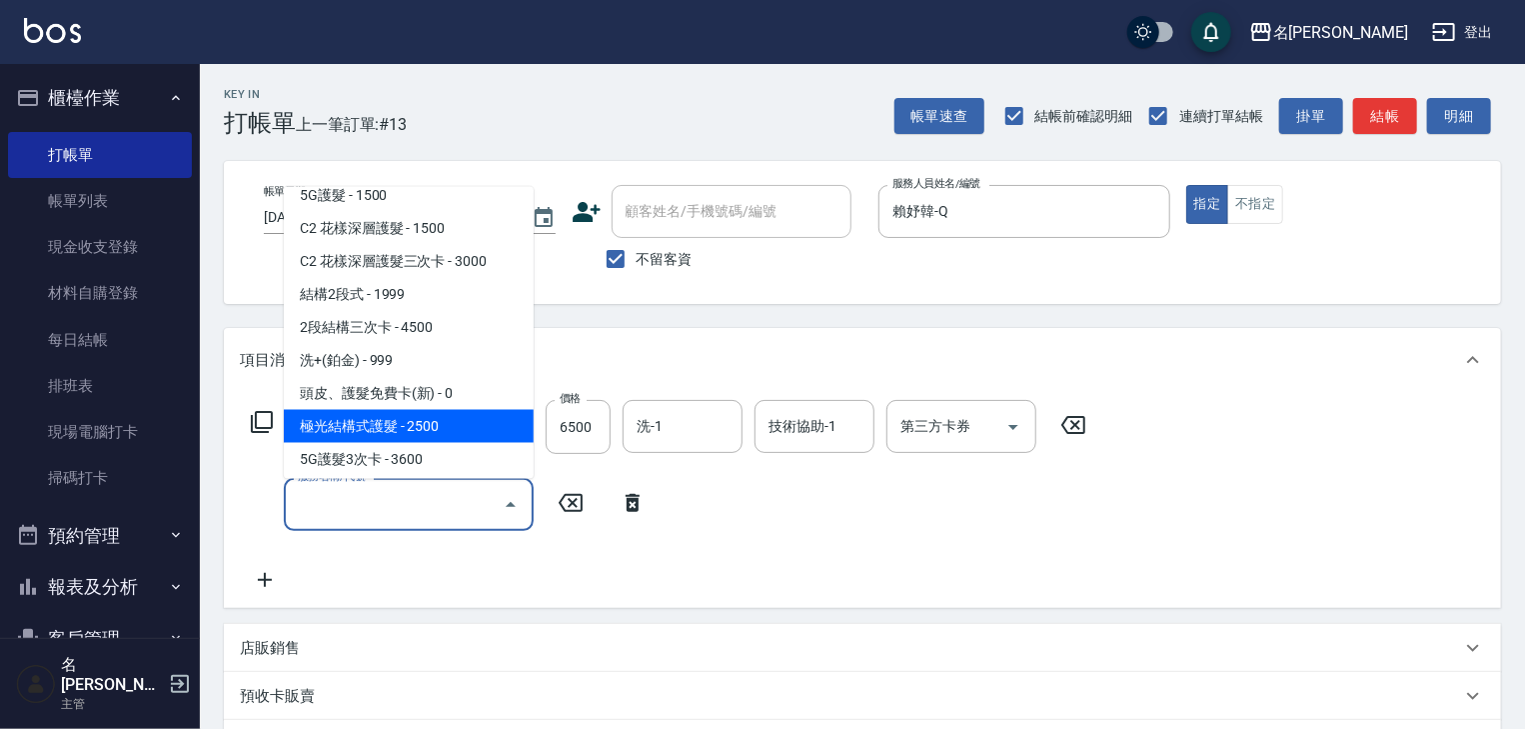
click at [379, 429] on span "極光結構式護髮 - 2500" at bounding box center [409, 426] width 250 height 33
type input "極光結構式護髮(661)"
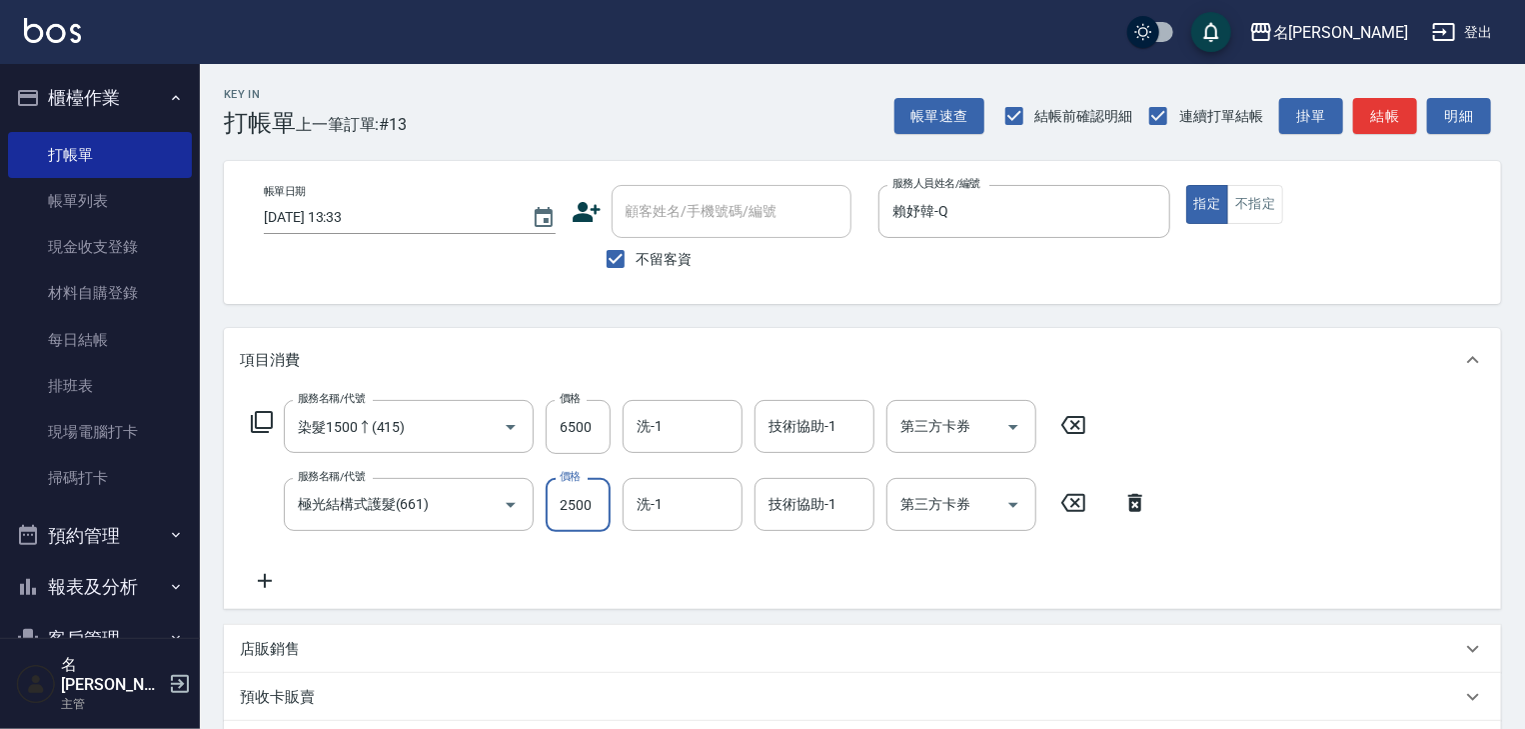
click at [596, 515] on input "2500" at bounding box center [578, 505] width 65 height 54
type input "3000"
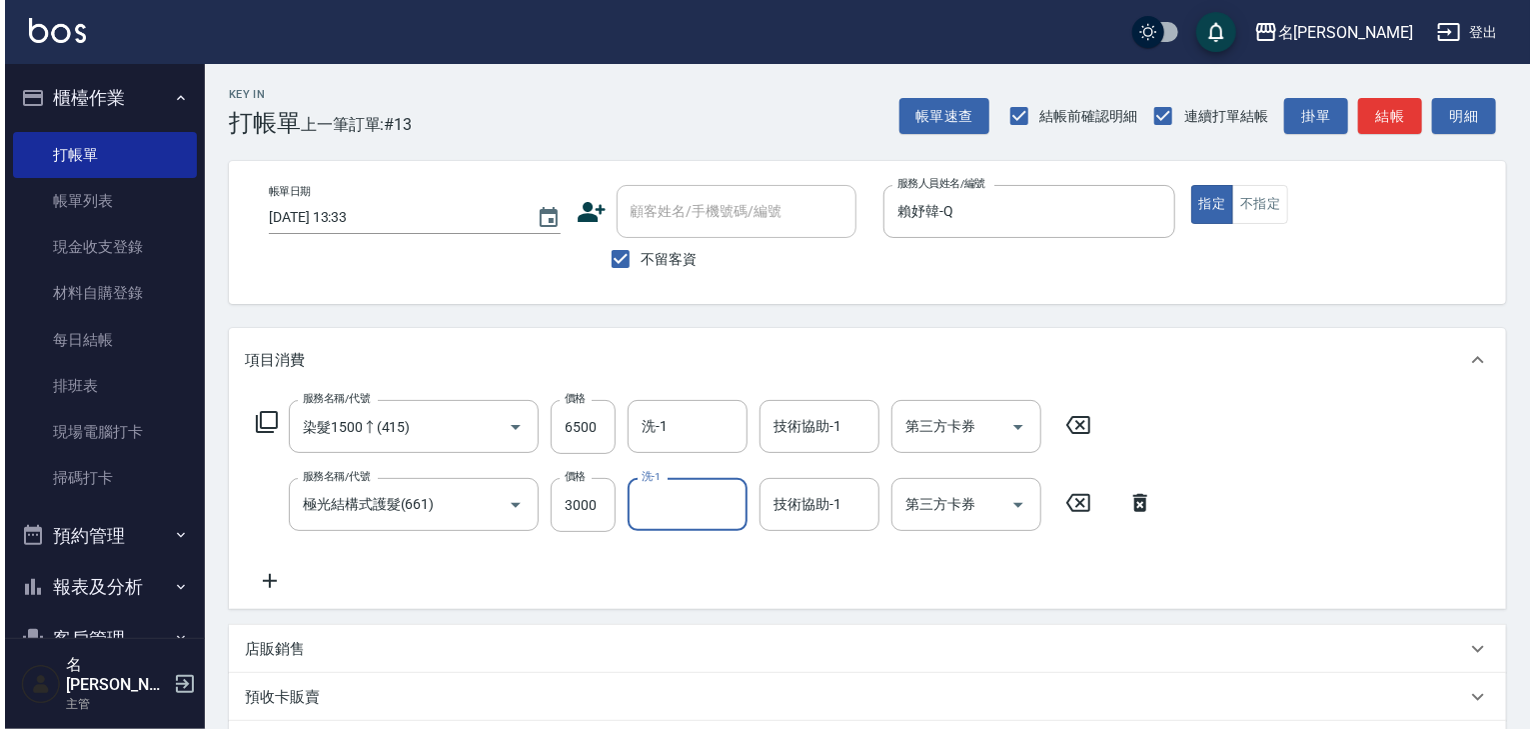
scroll to position [312, 0]
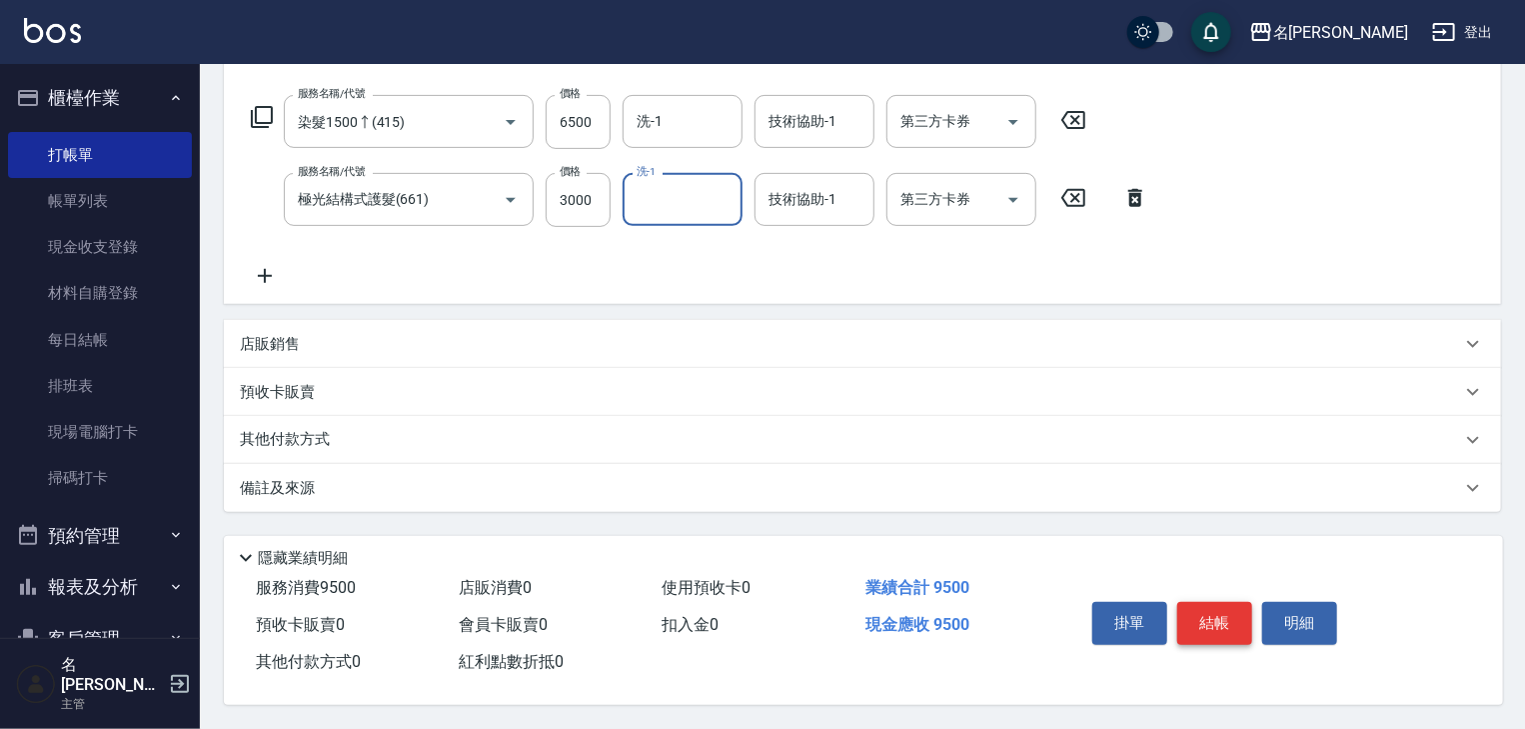
click at [1214, 612] on button "結帳" at bounding box center [1215, 623] width 75 height 42
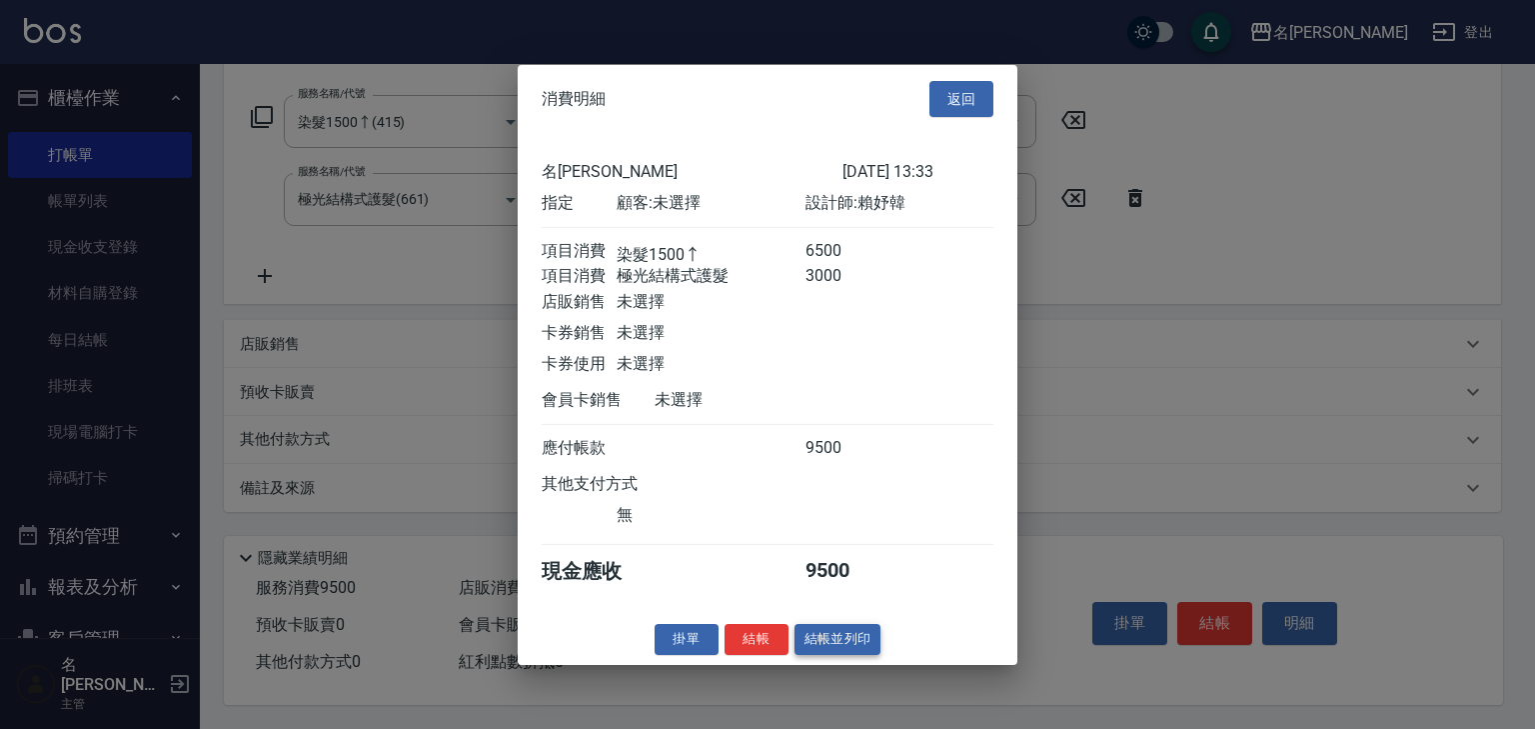
click at [838, 650] on button "結帳並列印" at bounding box center [838, 639] width 87 height 31
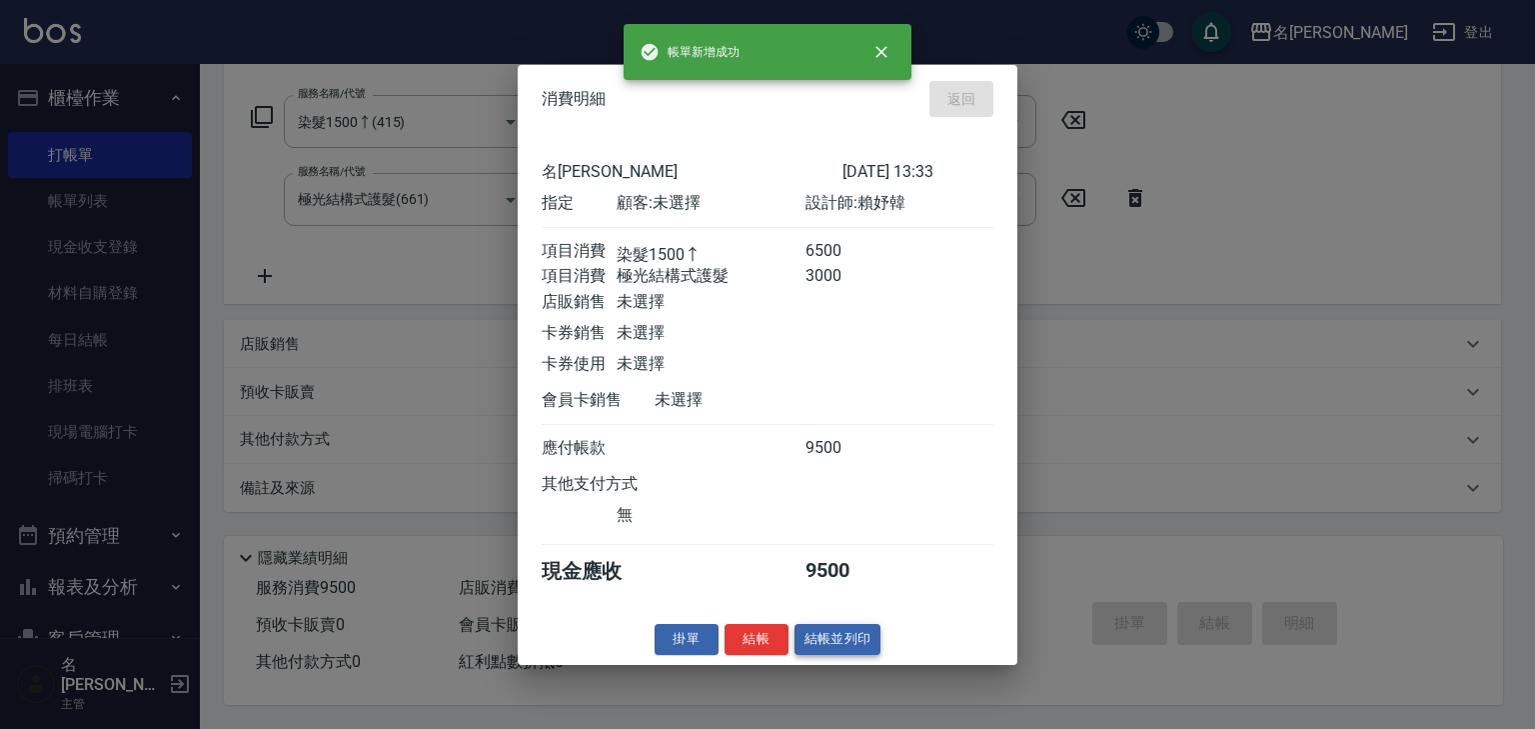
type input "2025/09/25 13:51"
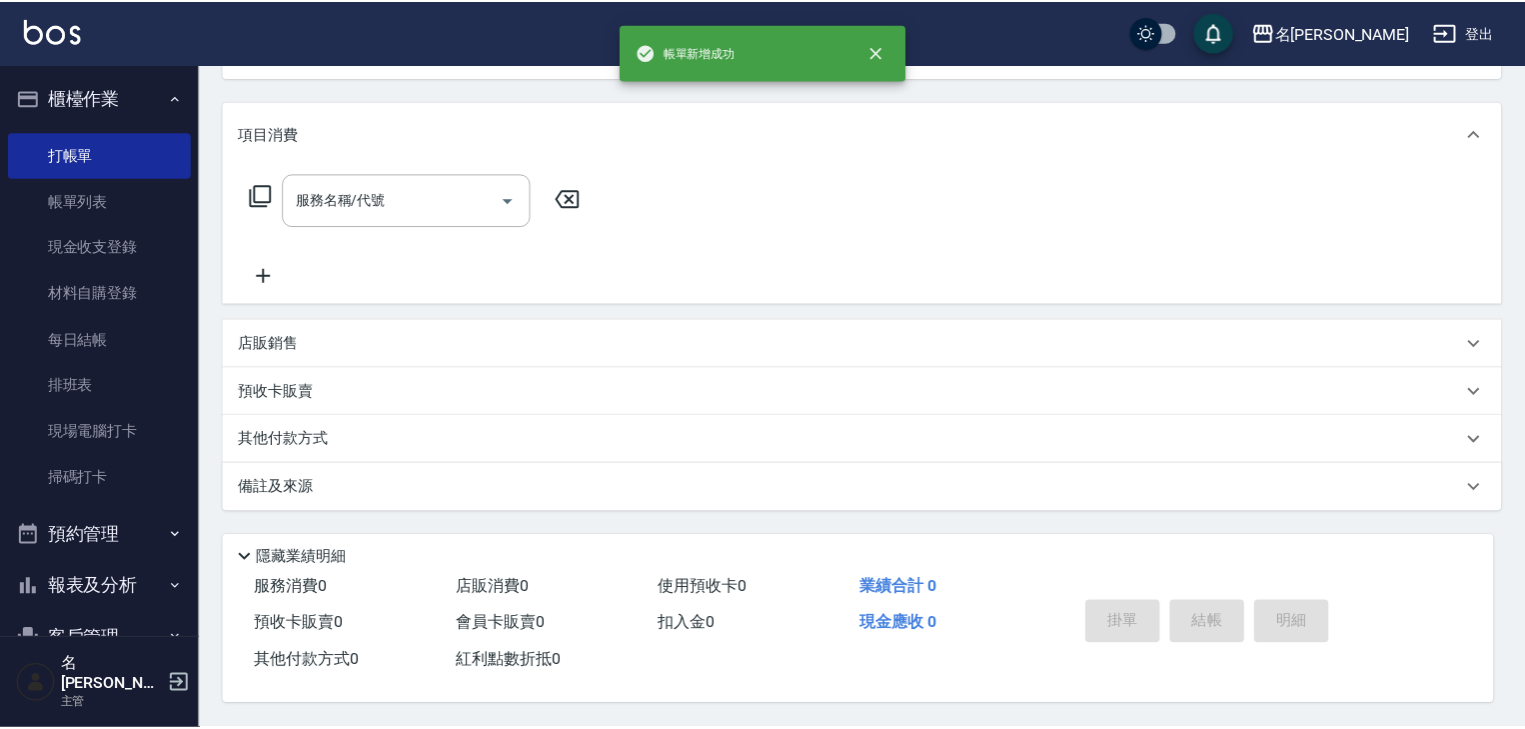
scroll to position [0, 0]
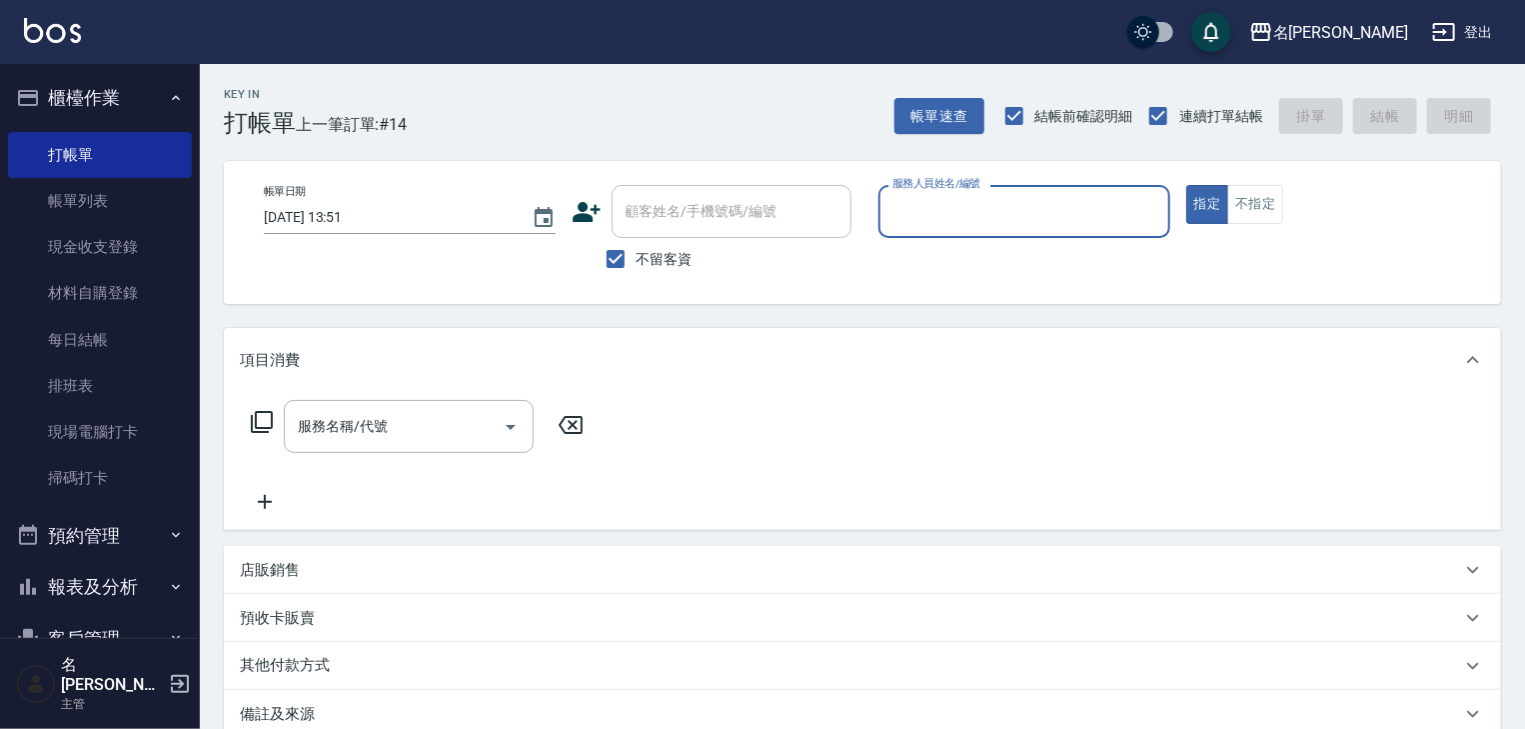
click at [996, 209] on input "服務人員姓名/編號" at bounding box center [1025, 211] width 274 height 35
type input "[PERSON_NAME]-02"
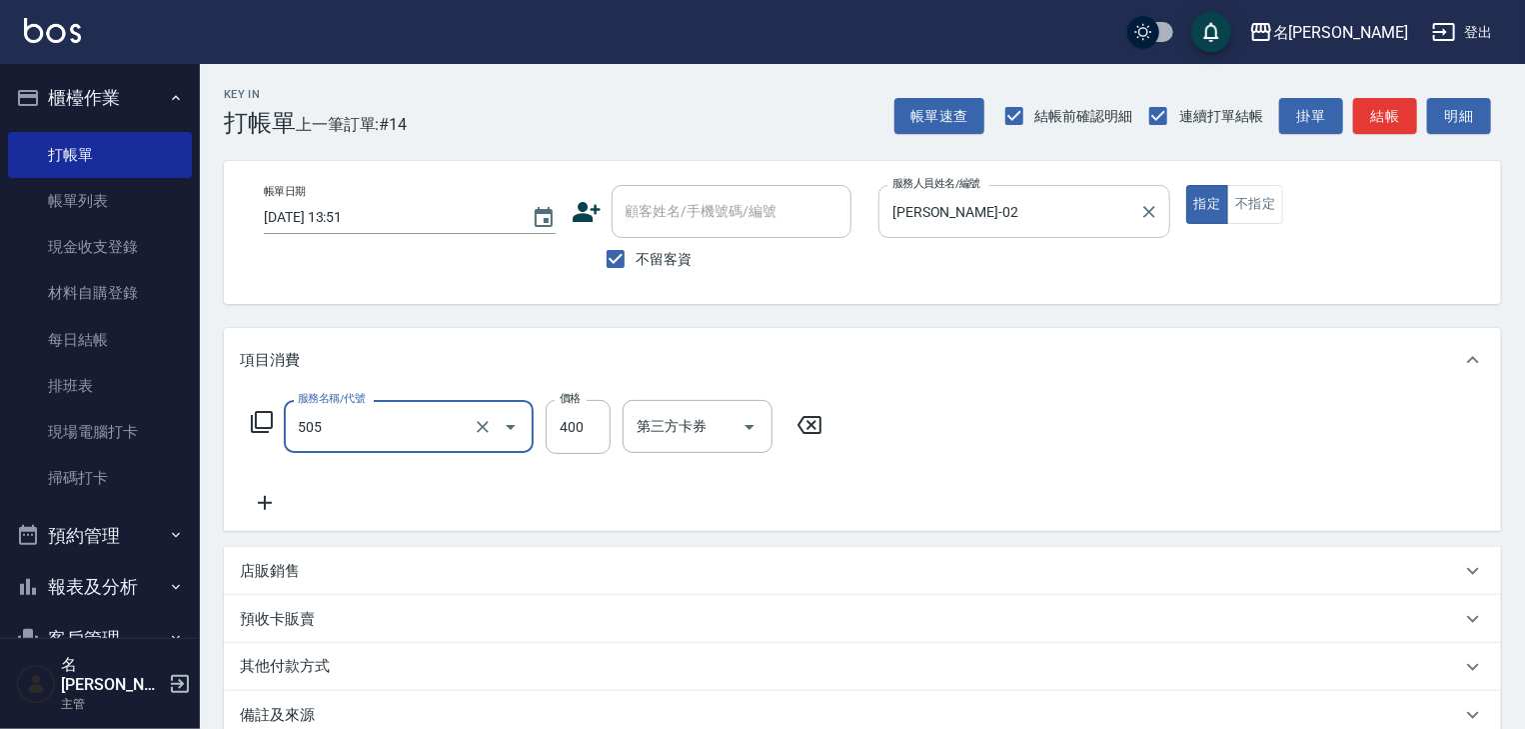
type input "洗髮(505)"
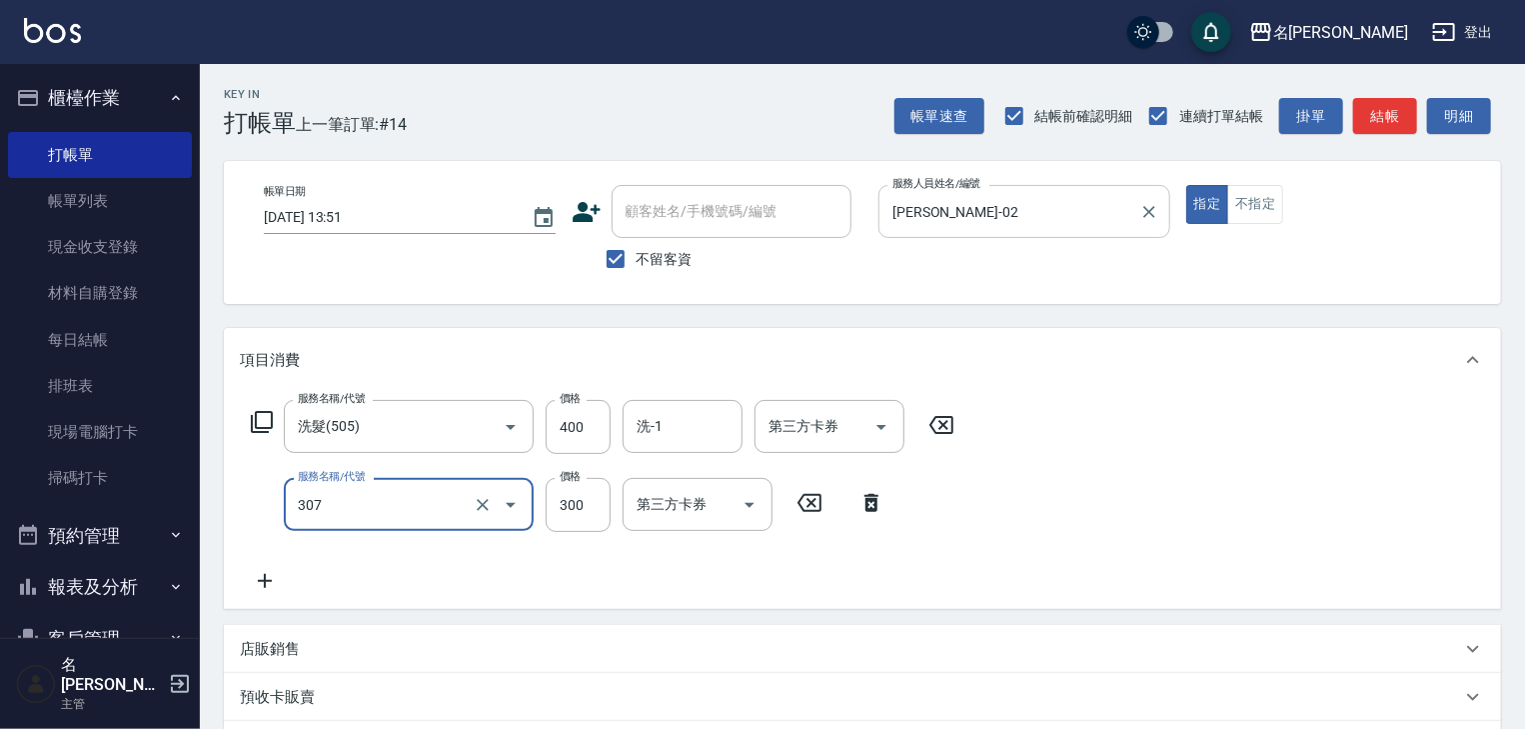
type input "剪髮(307)"
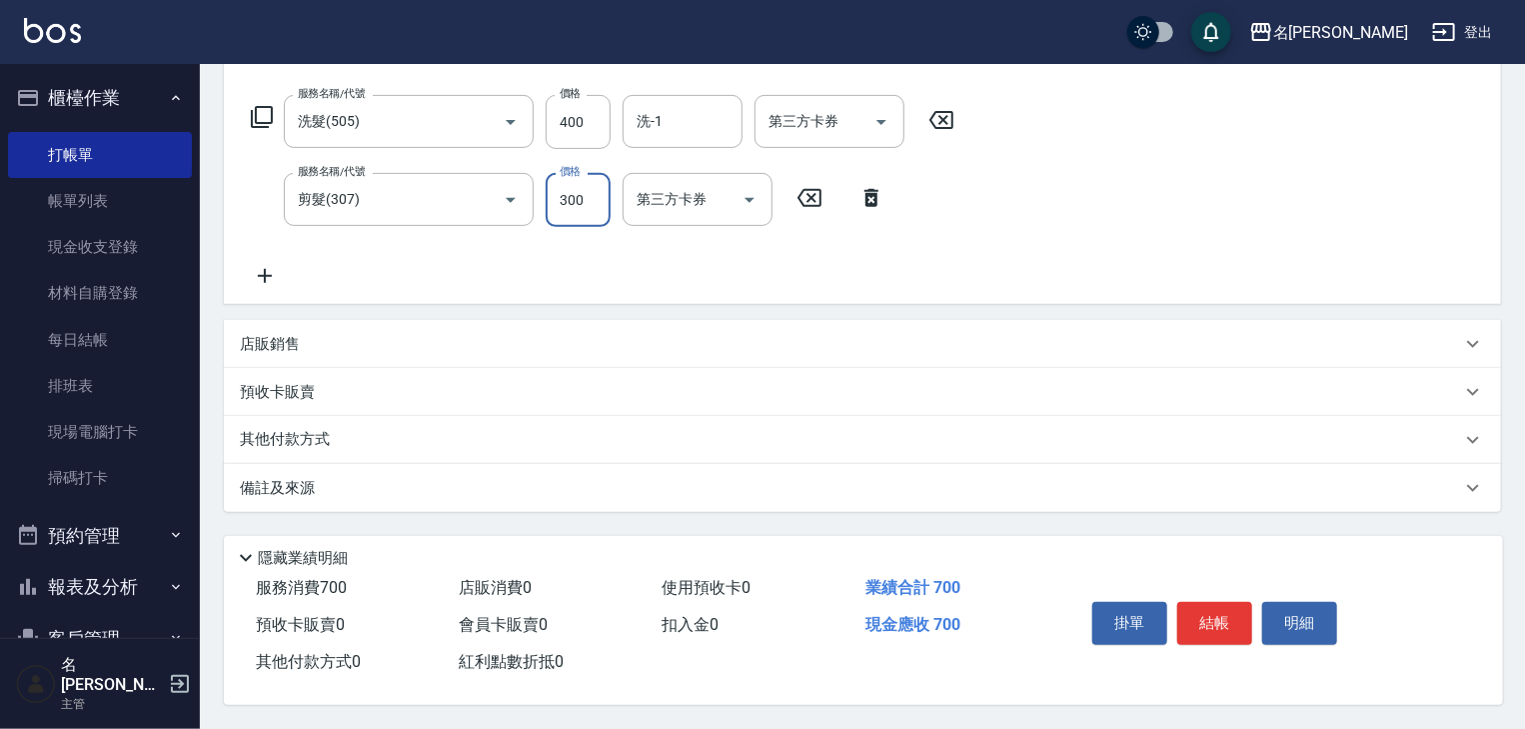
click at [280, 334] on p "店販銷售" at bounding box center [270, 344] width 60 height 21
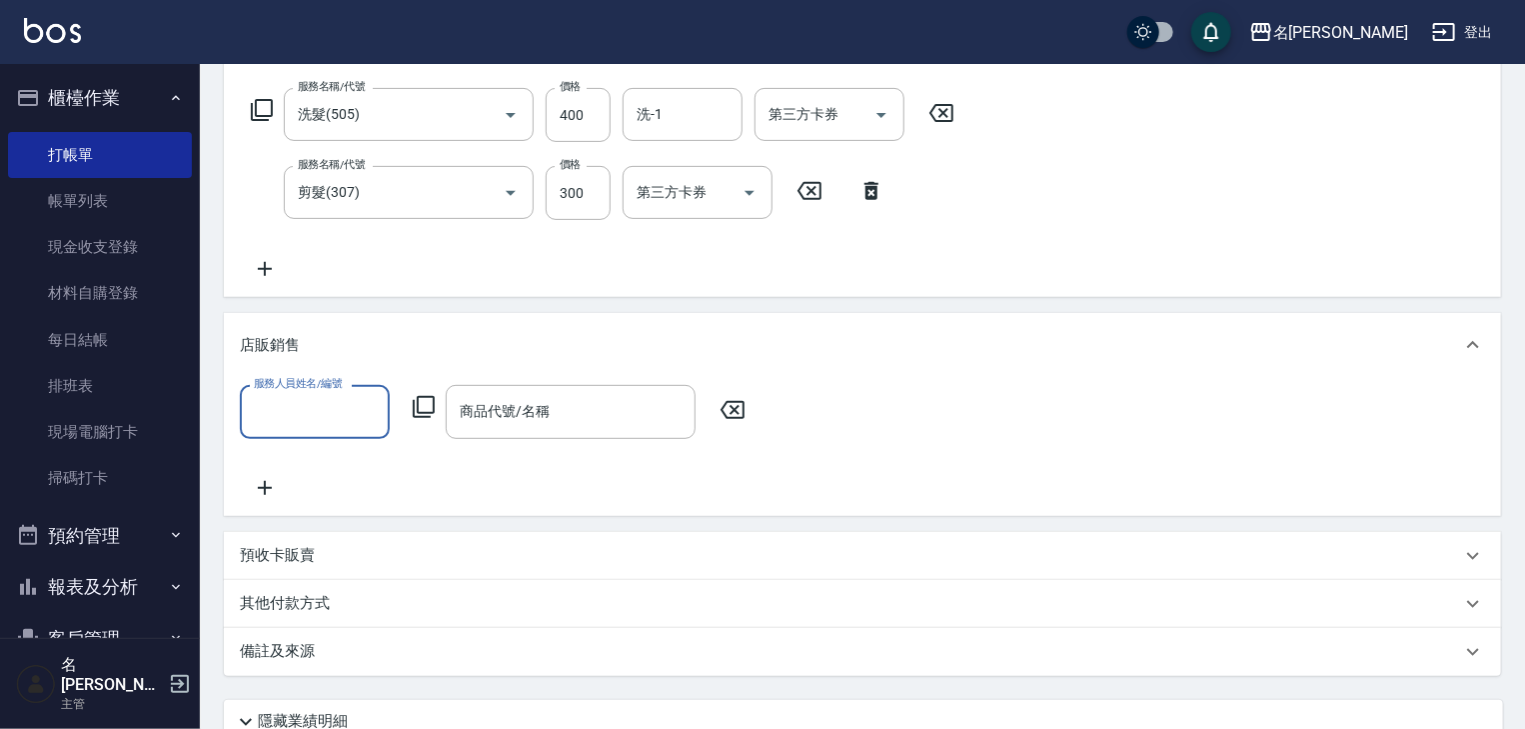
scroll to position [0, 0]
click at [335, 330] on div "店販銷售" at bounding box center [862, 345] width 1277 height 64
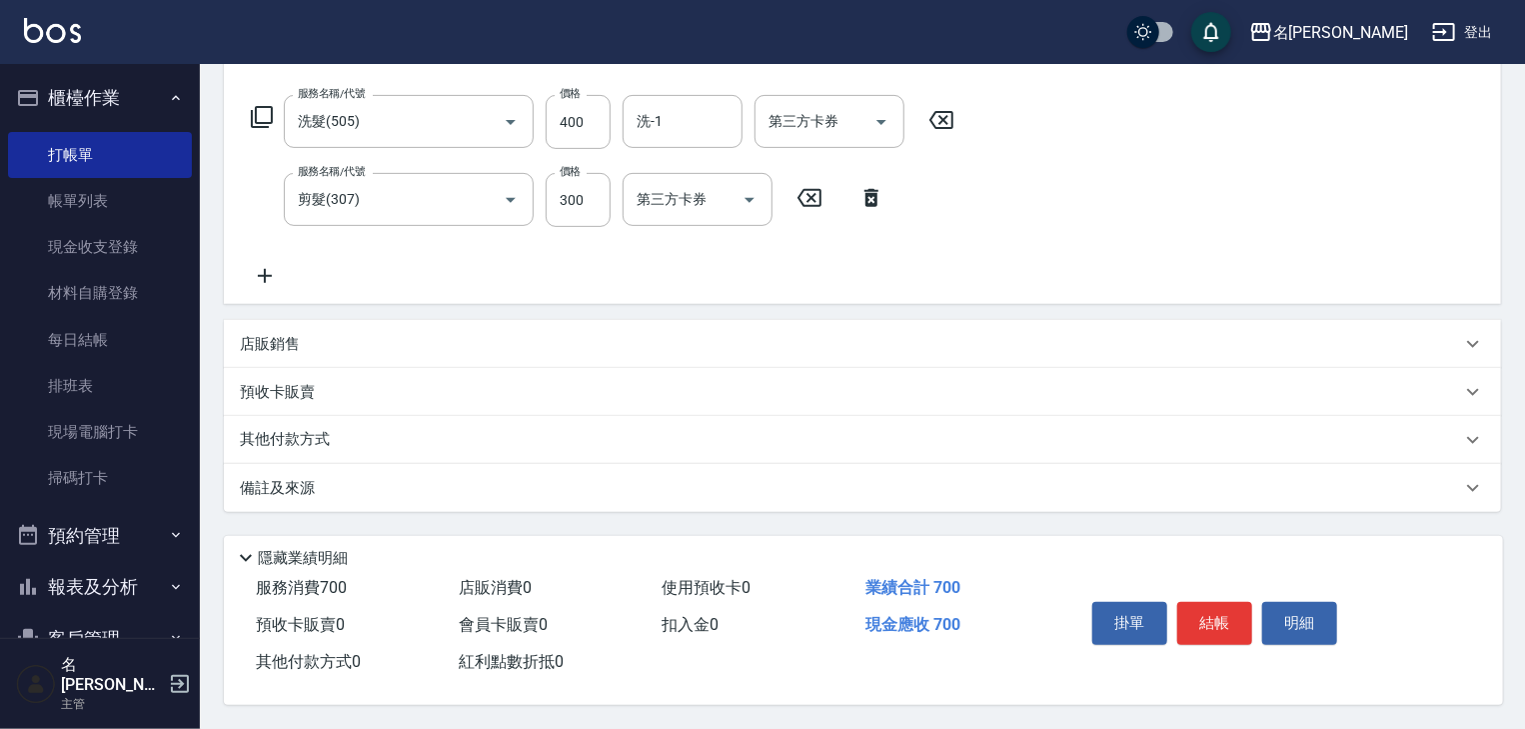
click at [289, 433] on p "其他付款方式" at bounding box center [290, 440] width 100 height 22
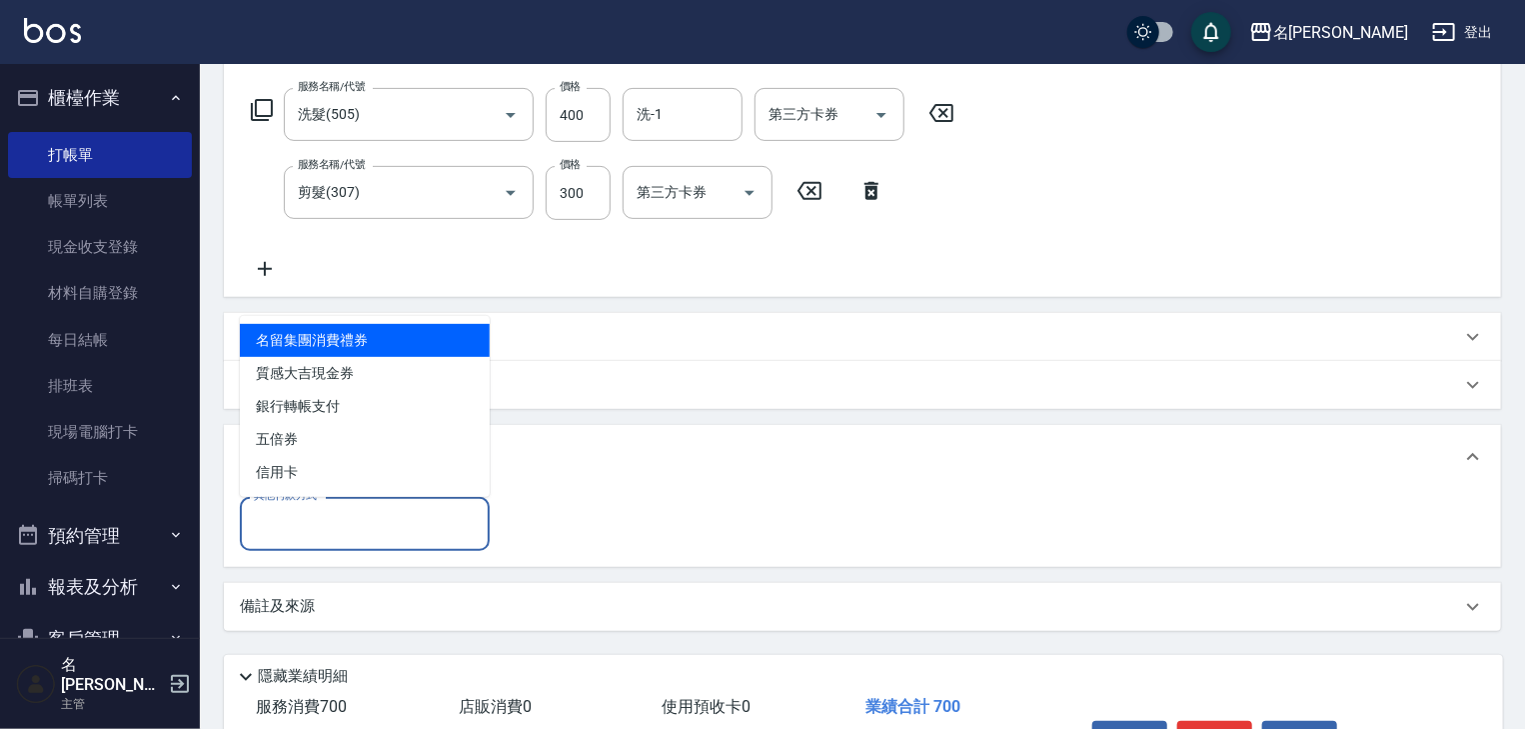
click at [325, 521] on input "其他付款方式" at bounding box center [365, 523] width 232 height 35
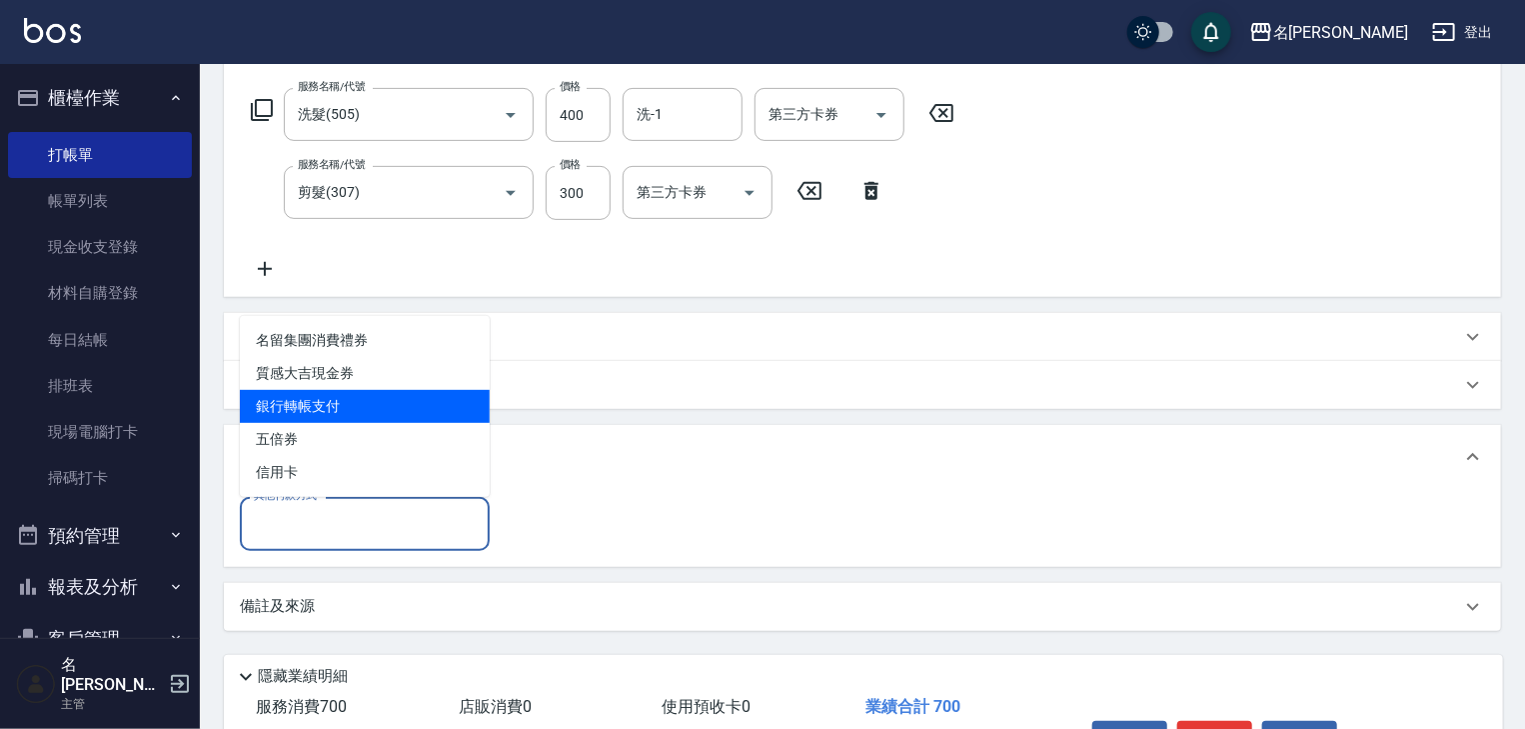
click at [313, 410] on span "銀行轉帳支付" at bounding box center [365, 406] width 250 height 33
type input "銀行轉帳支付"
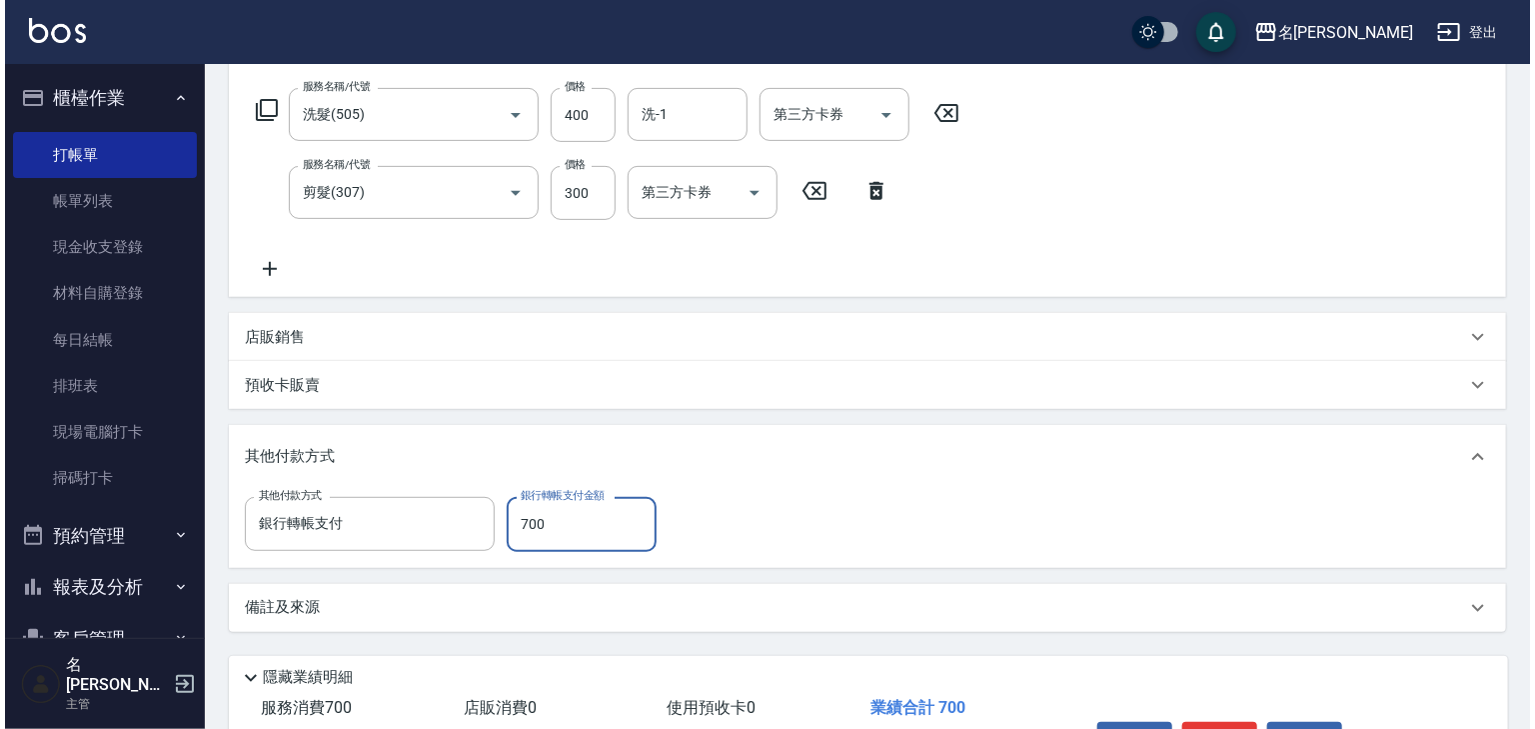
scroll to position [438, 0]
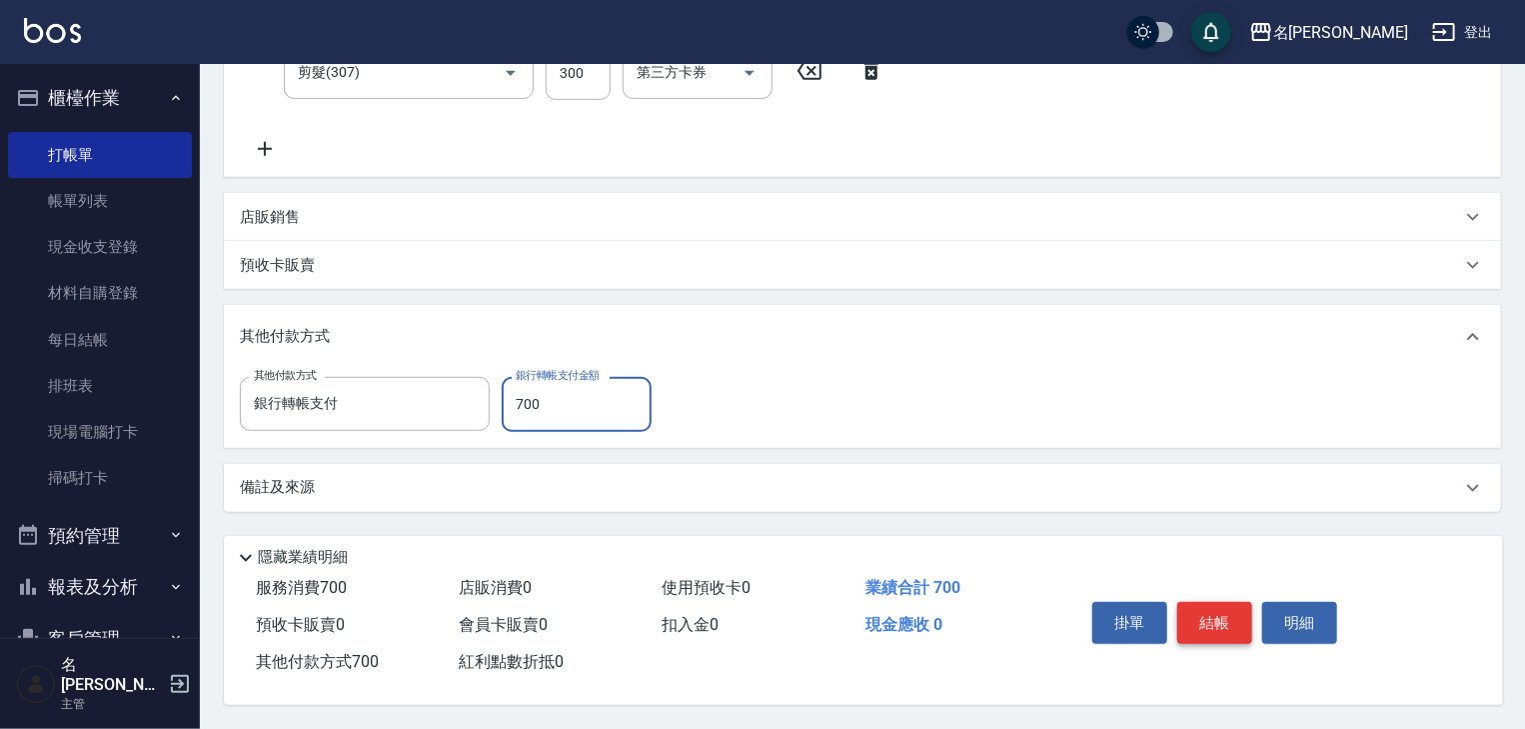
type input "700"
click at [1222, 616] on button "結帳" at bounding box center [1215, 623] width 75 height 42
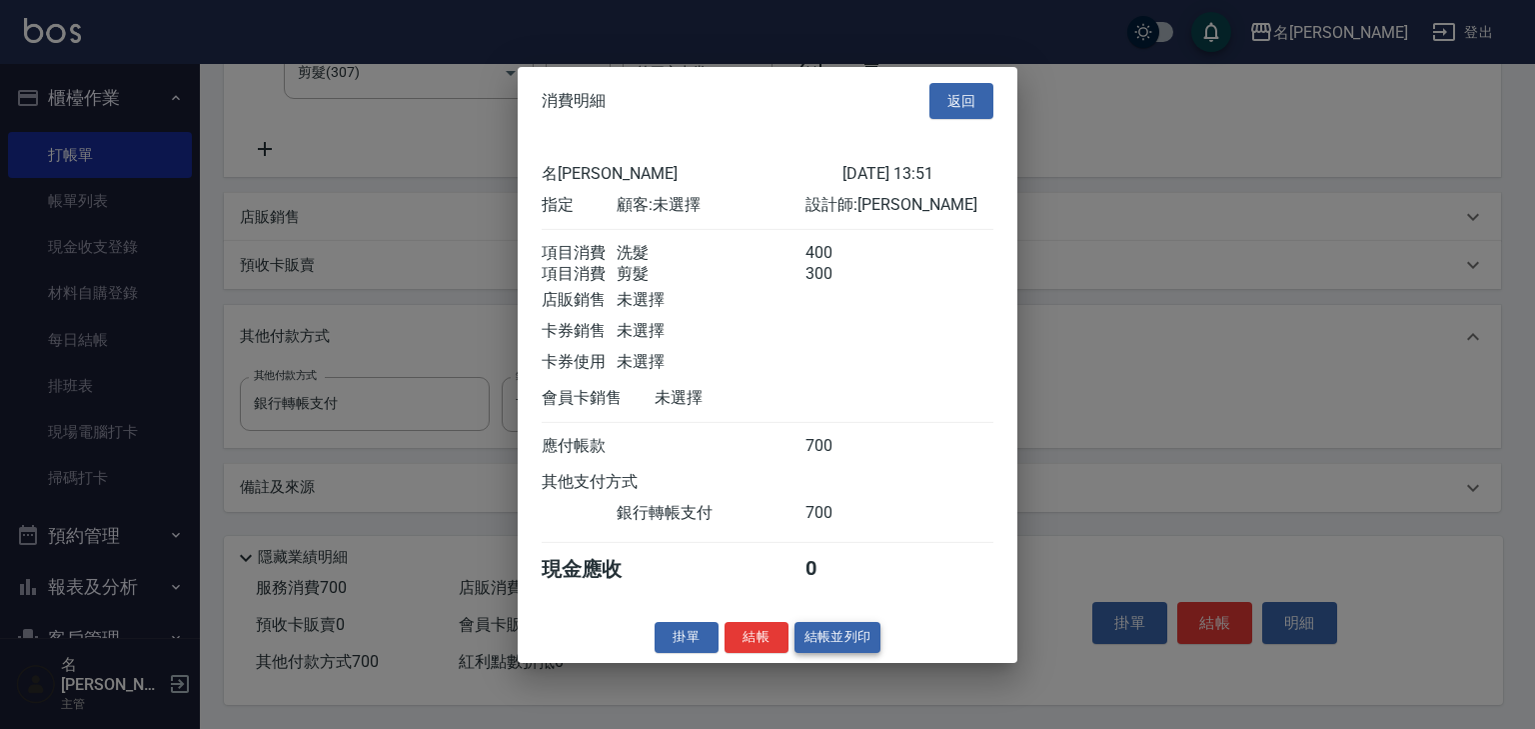
click at [844, 648] on button "結帳並列印" at bounding box center [838, 637] width 87 height 31
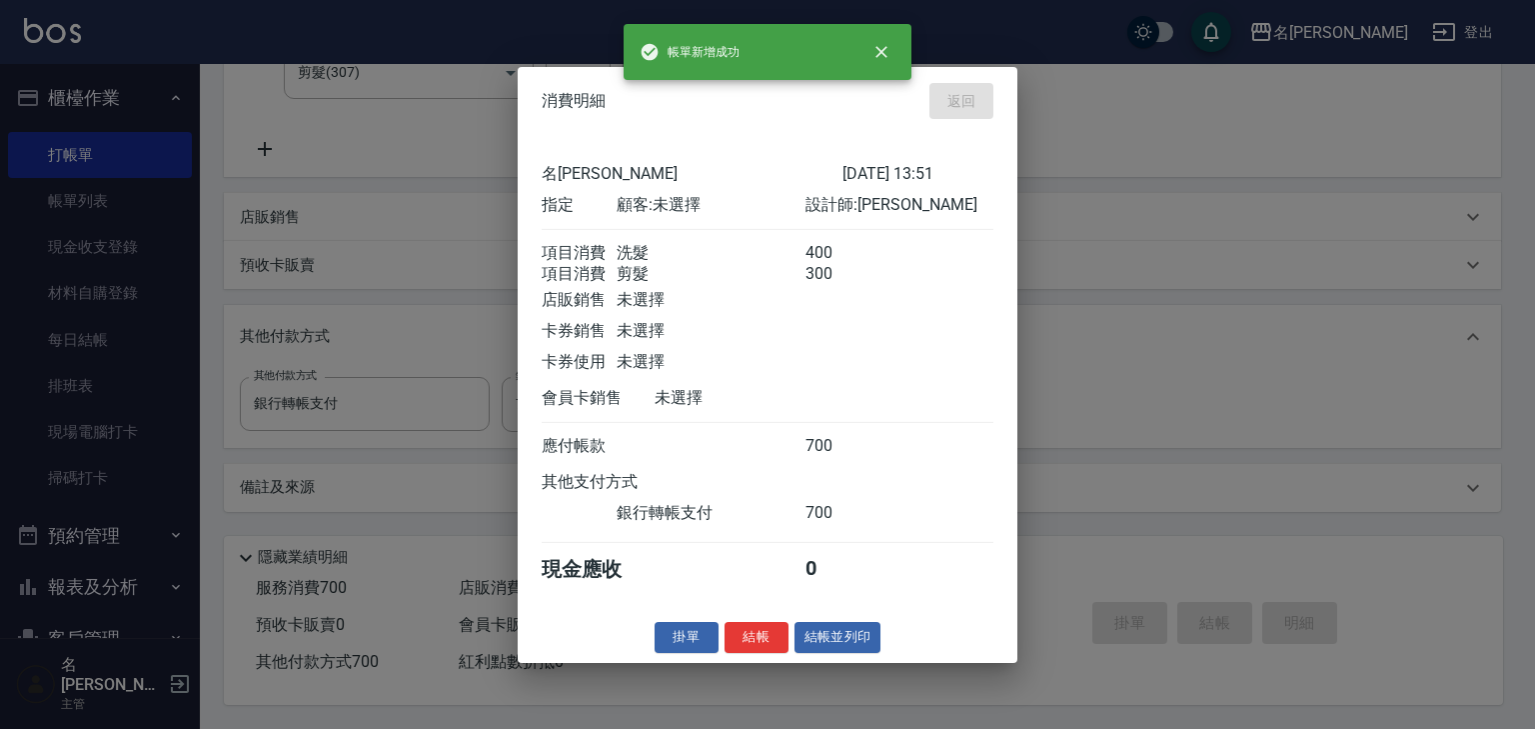
type input "2025/09/25 14:16"
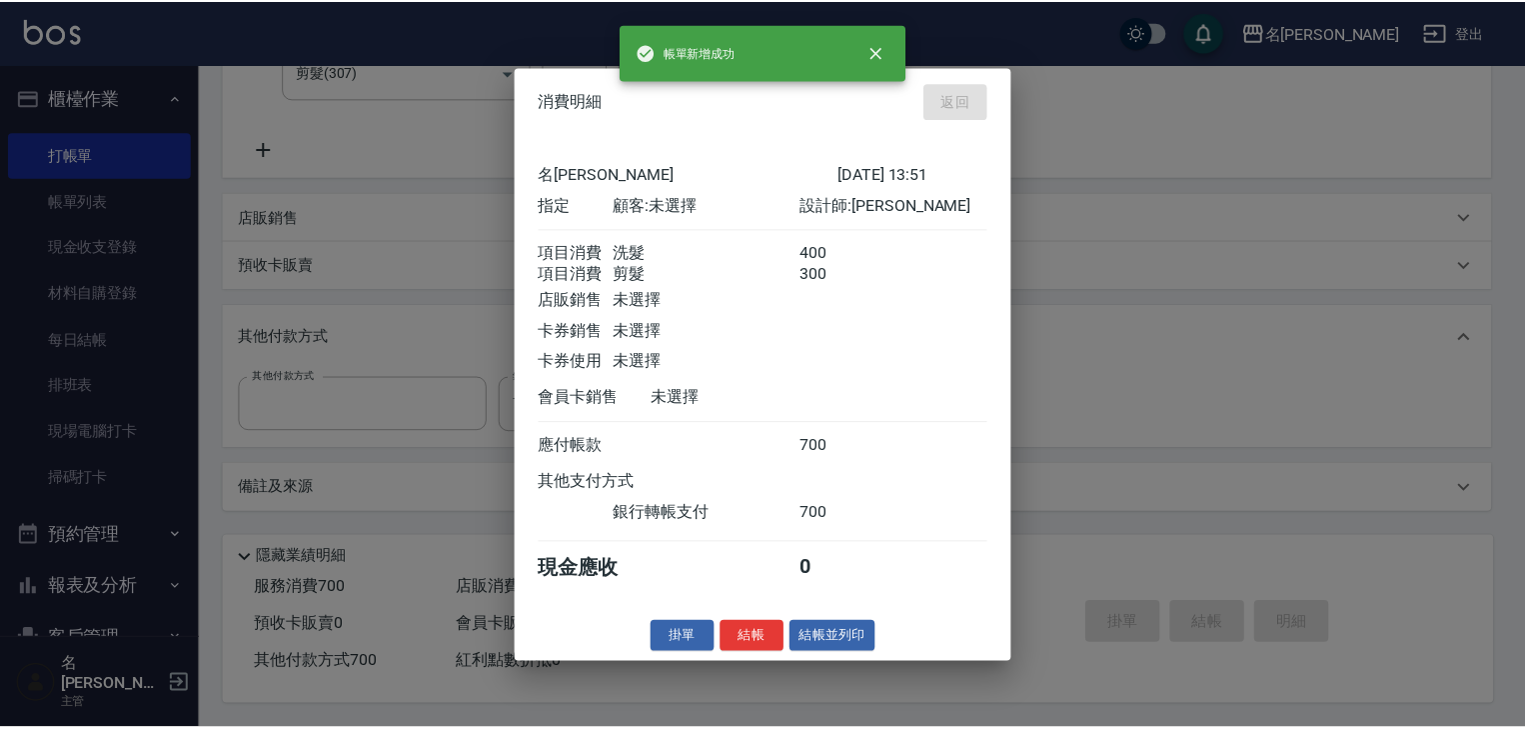
scroll to position [0, 0]
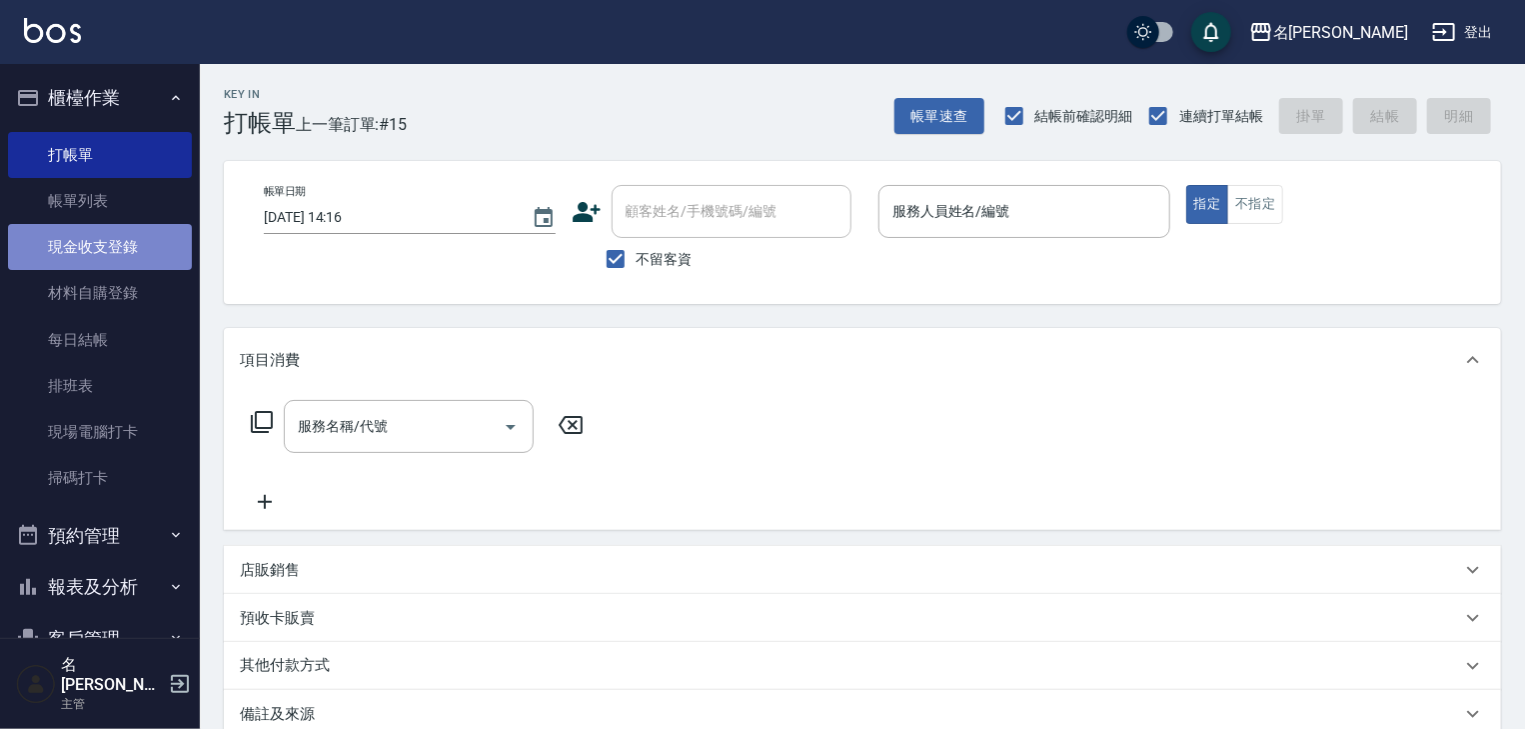
click at [104, 244] on link "現金收支登錄" at bounding box center [100, 247] width 184 height 46
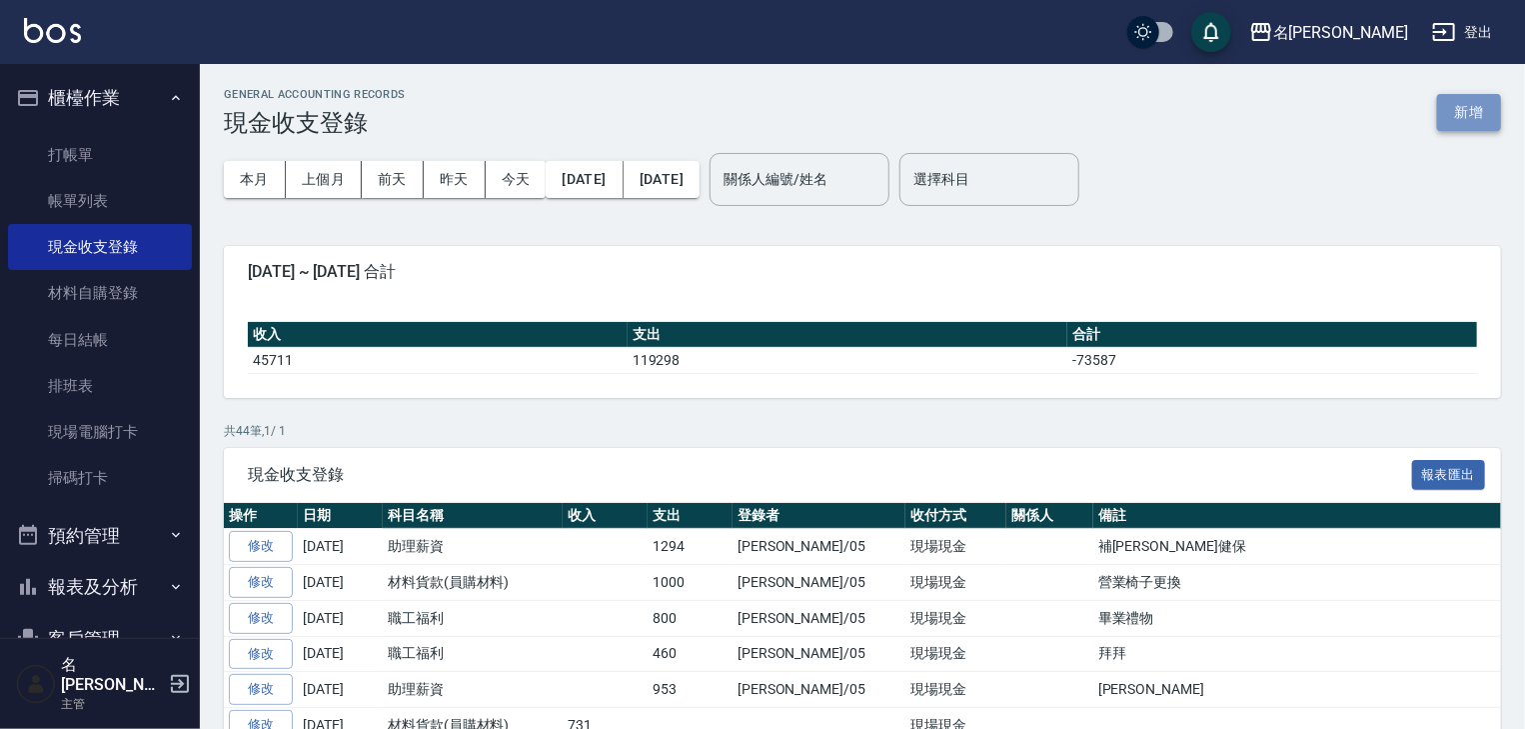
click at [1459, 116] on button "新增" at bounding box center [1469, 112] width 64 height 37
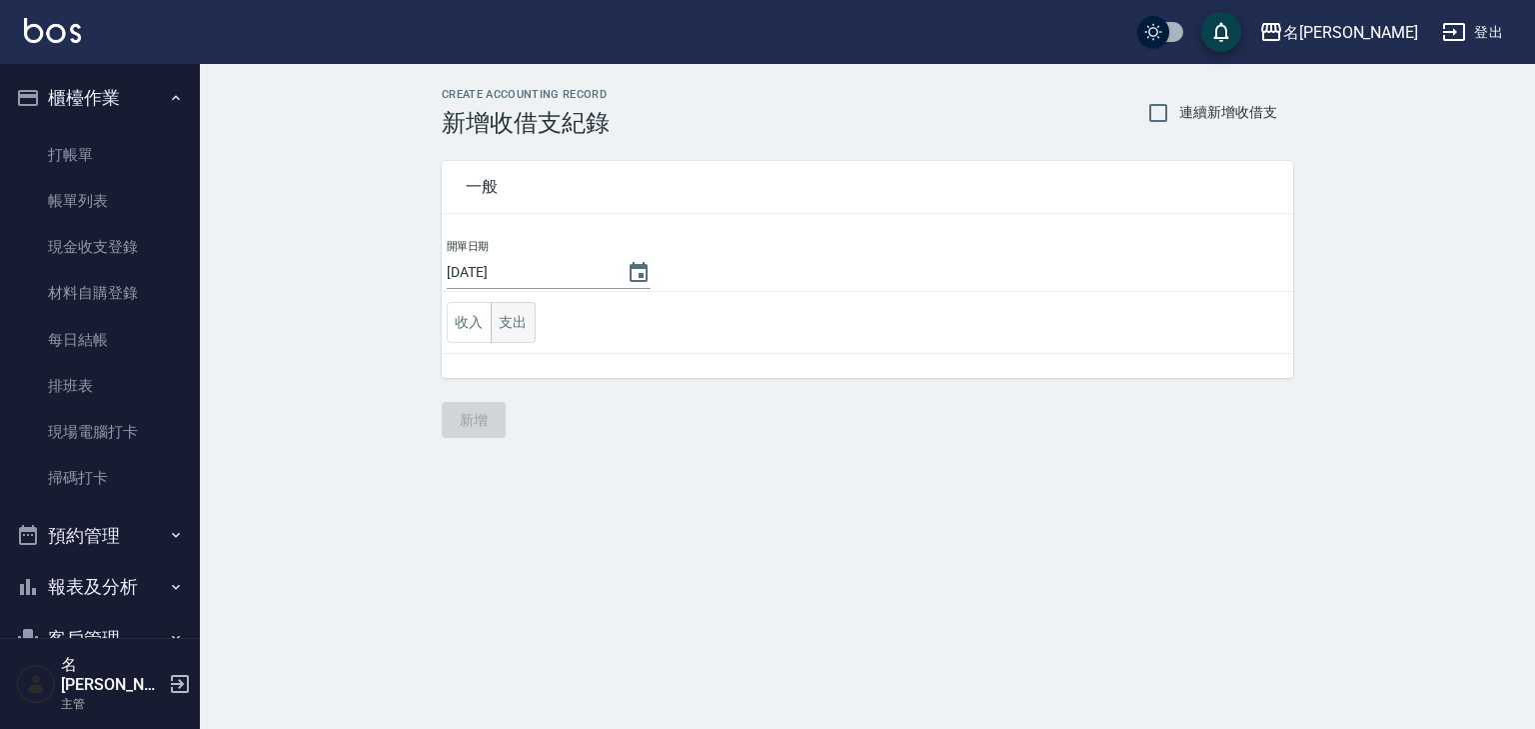
click at [508, 323] on button "支出" at bounding box center [513, 322] width 45 height 41
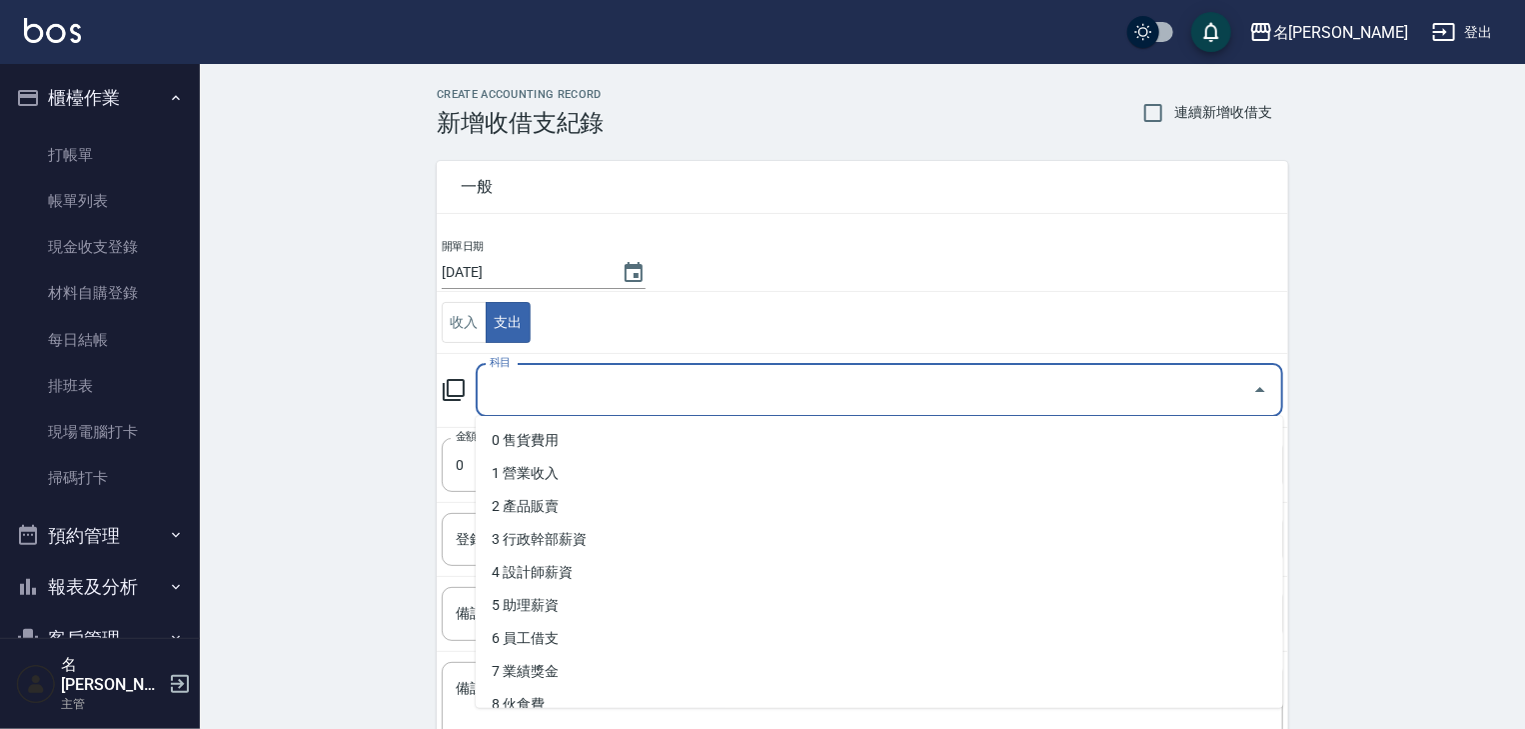
click at [600, 390] on input "科目" at bounding box center [865, 390] width 760 height 35
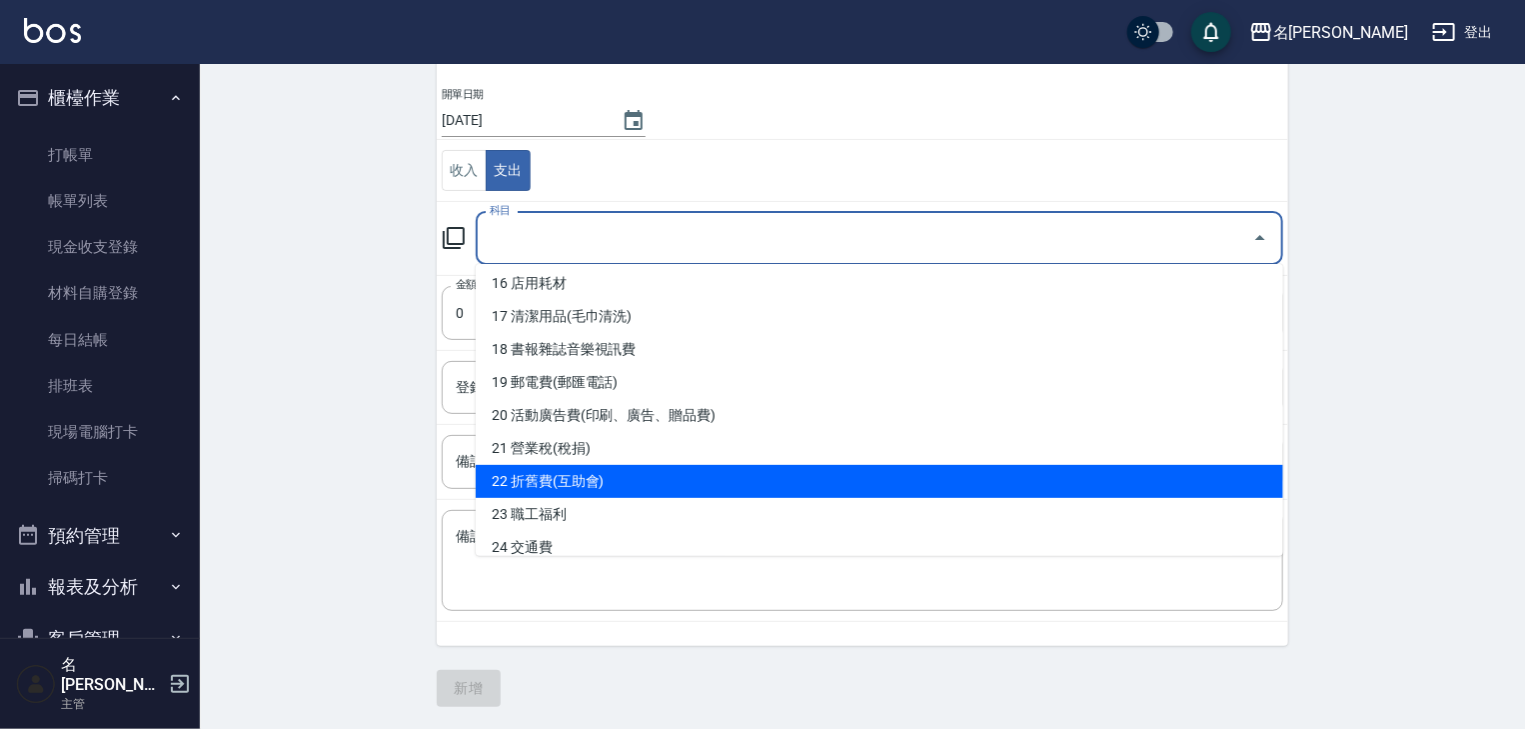
scroll to position [640, 0]
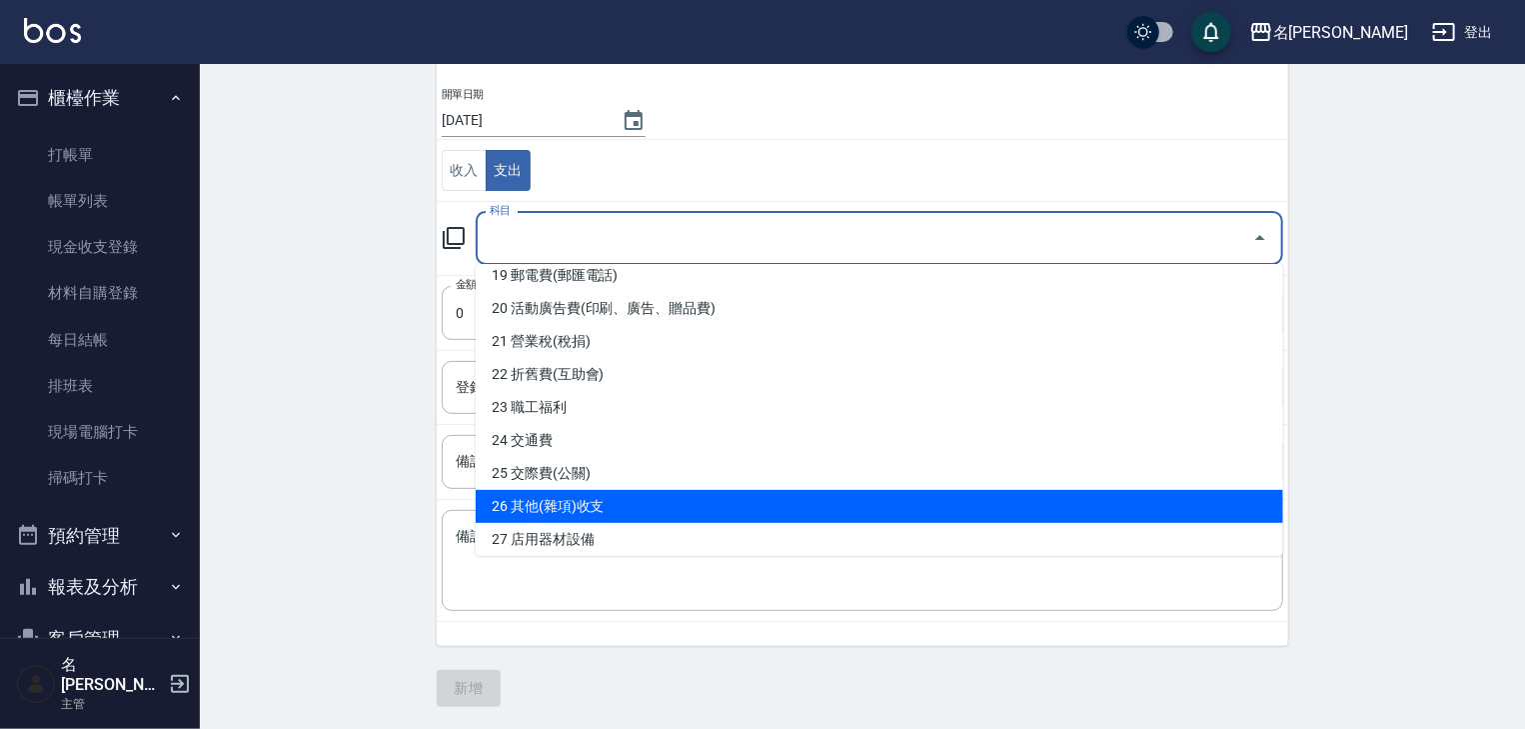
click at [579, 511] on li "26 其他(雜項)收支" at bounding box center [880, 506] width 808 height 33
type input "26 其他(雜項)收支"
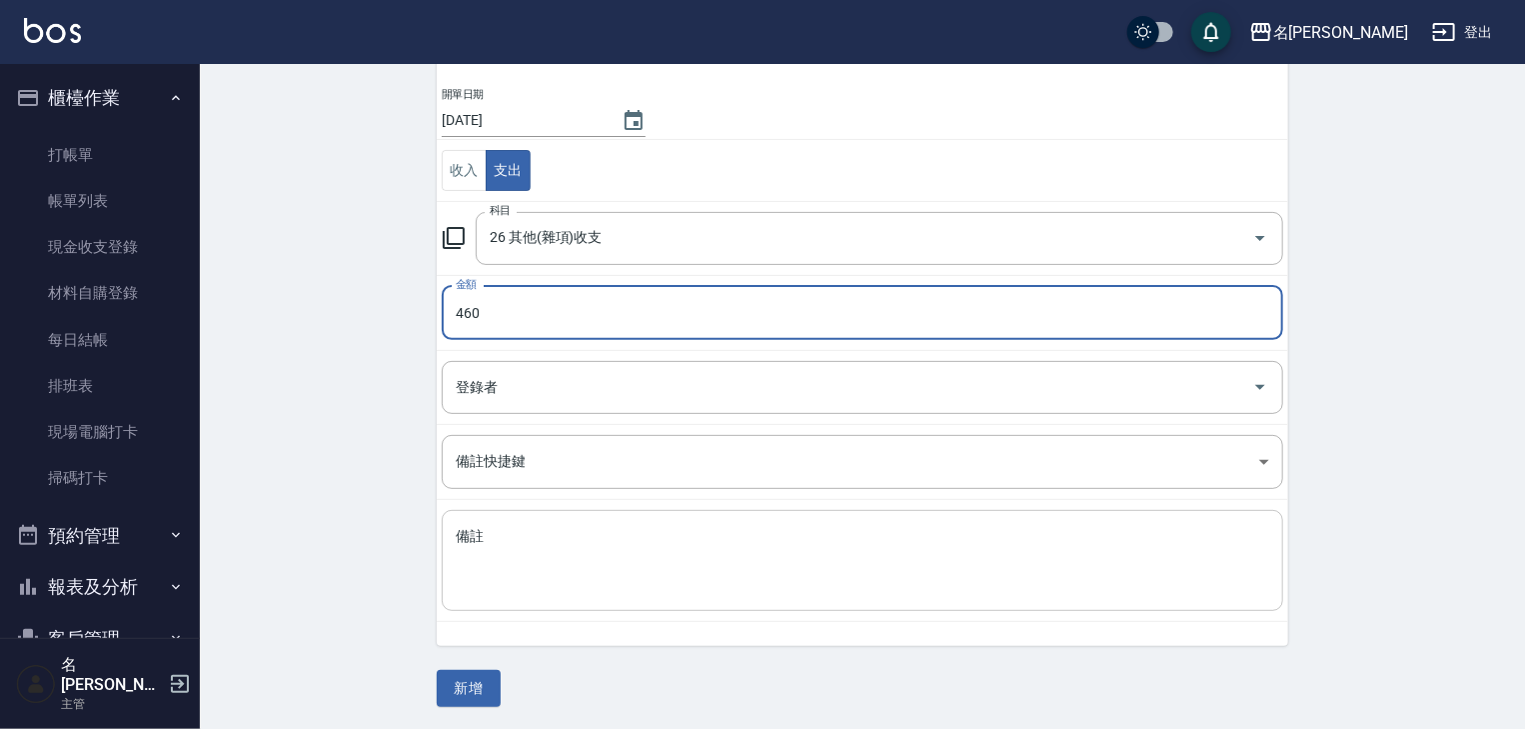
type input "460"
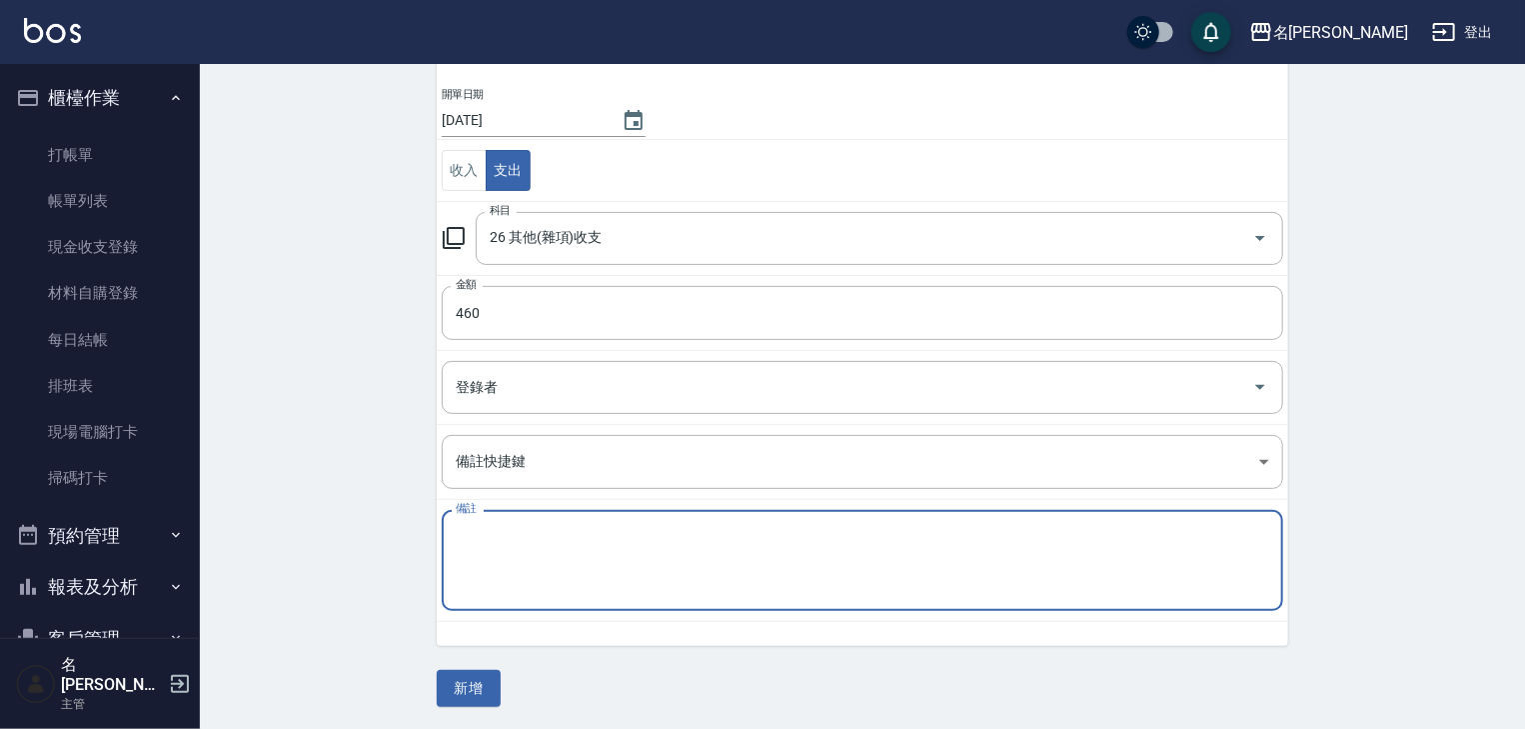
click at [580, 528] on textarea "備註" at bounding box center [863, 561] width 814 height 68
type textarea "膠帶x2"
click at [466, 684] on button "新增" at bounding box center [469, 688] width 64 height 37
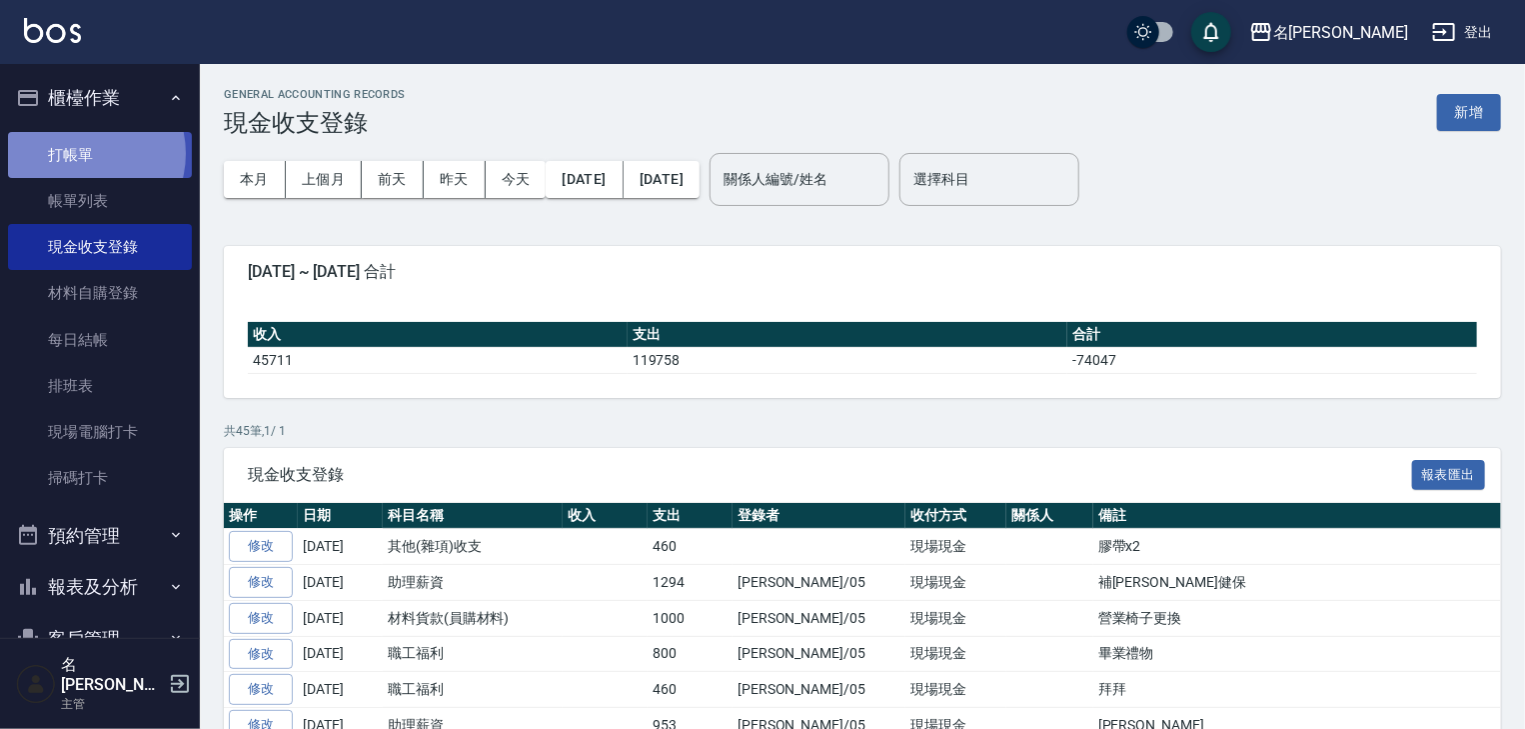
click at [80, 153] on link "打帳單" at bounding box center [100, 155] width 184 height 46
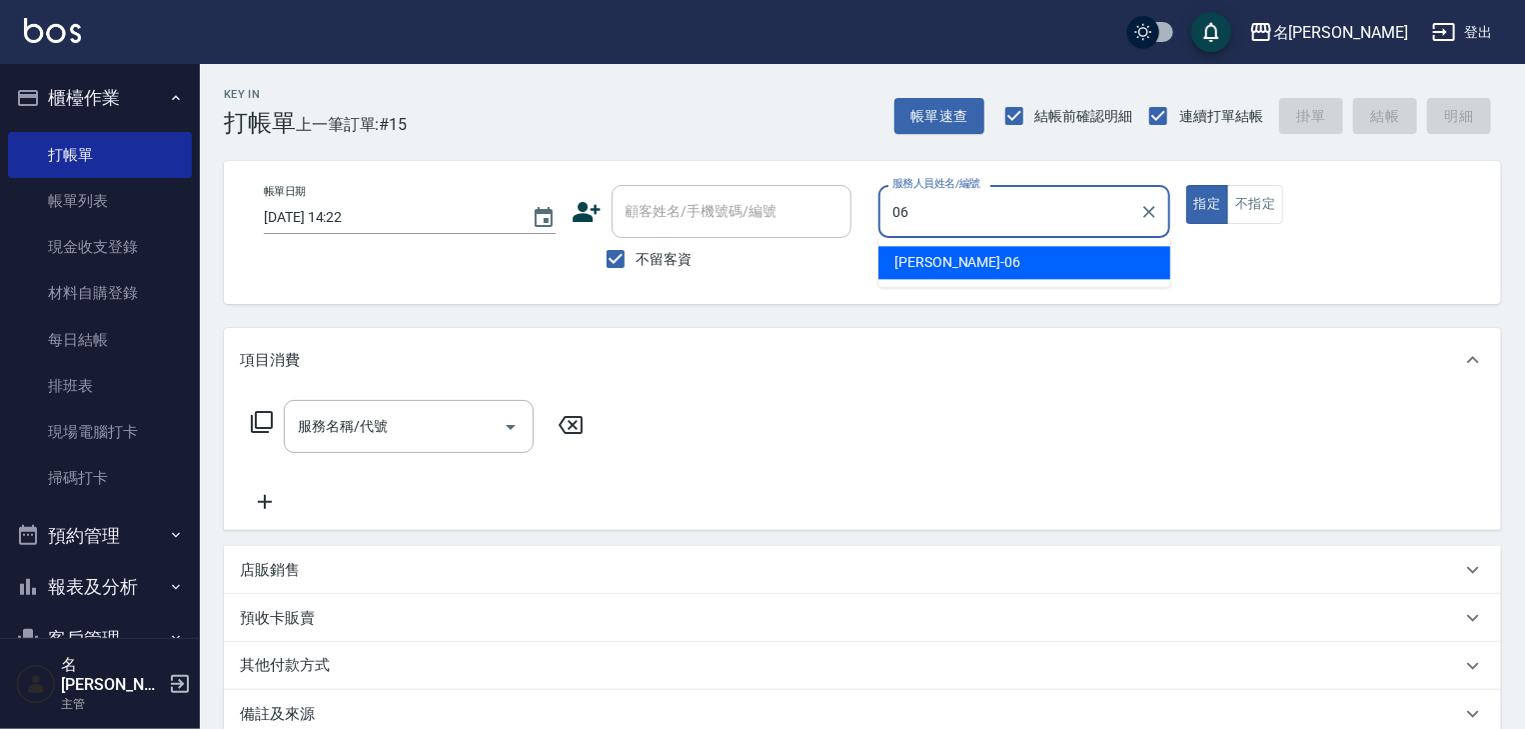
type input "阿龔-06"
type button "true"
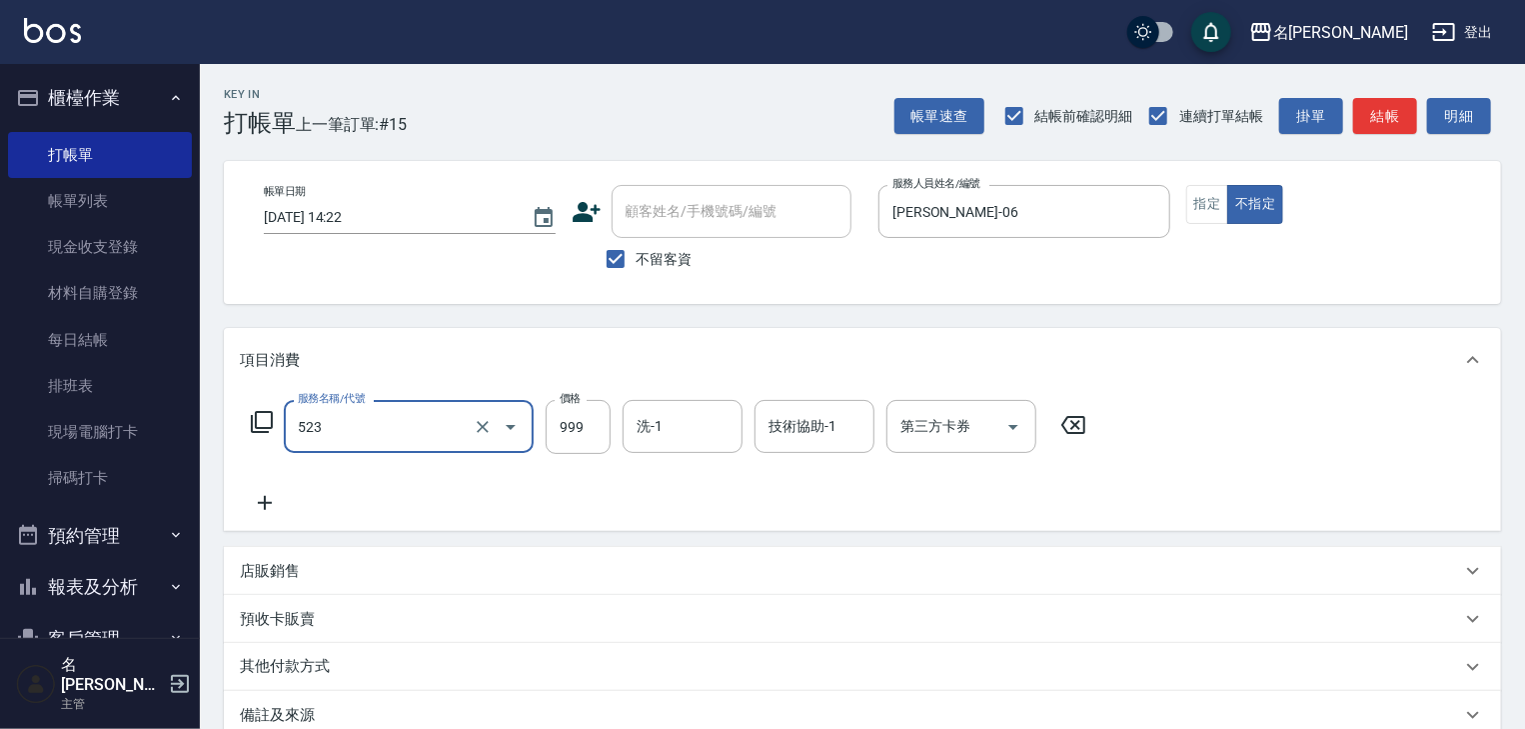
type input "頭皮SPA洗(523)"
type input "1399"
click at [791, 440] on input "技術協助-1" at bounding box center [815, 426] width 102 height 35
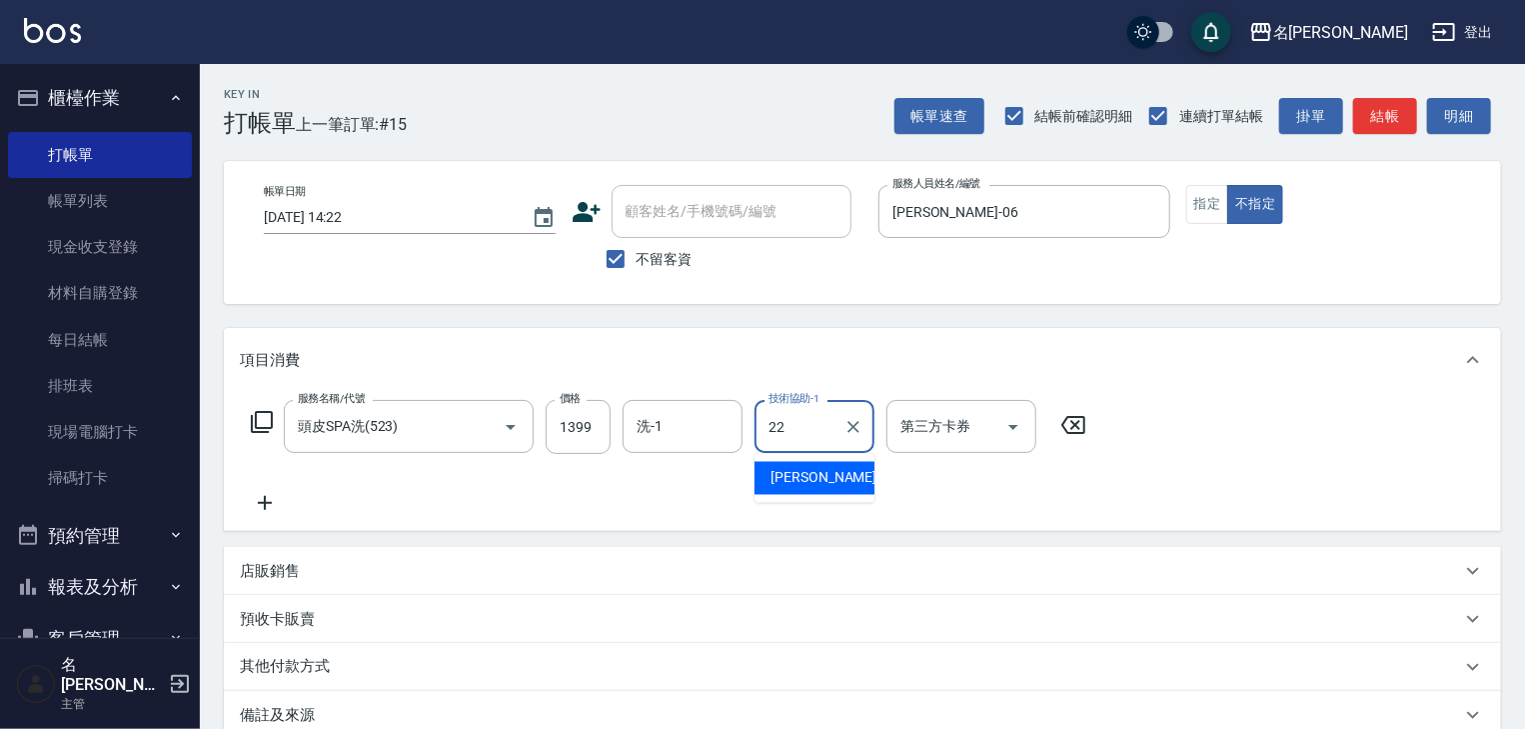
type input "王婕宇-22"
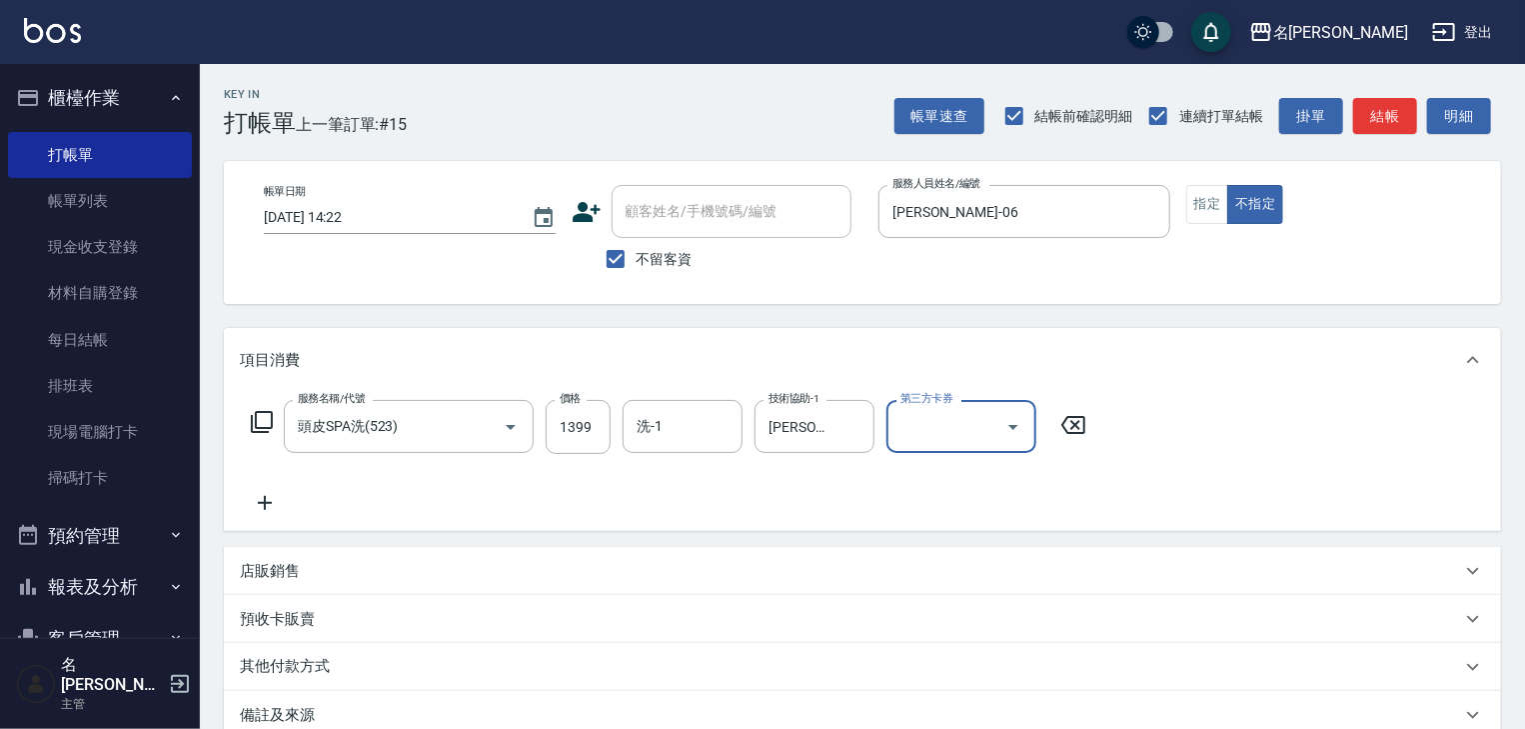
click at [267, 505] on icon at bounding box center [265, 503] width 50 height 24
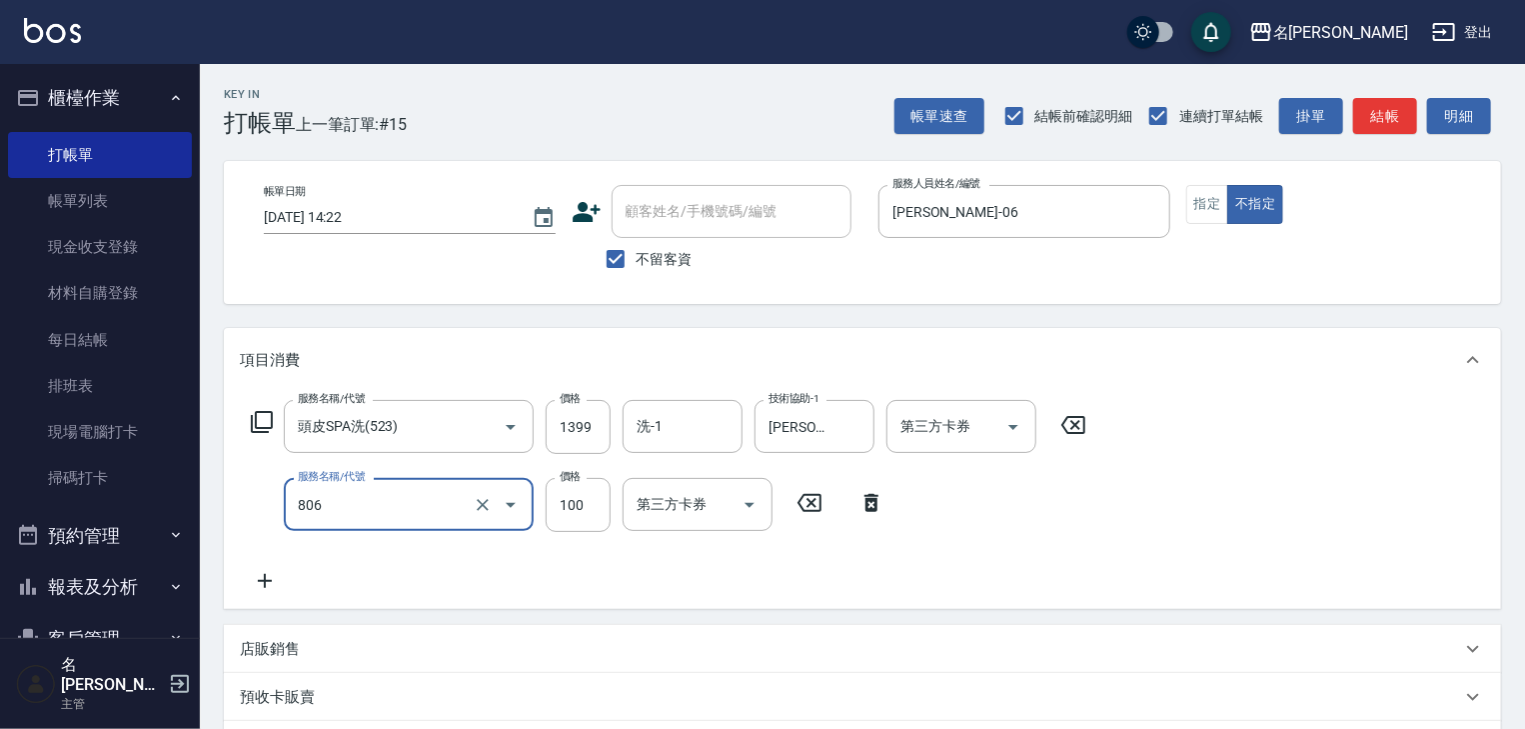
type input "電棒(806)"
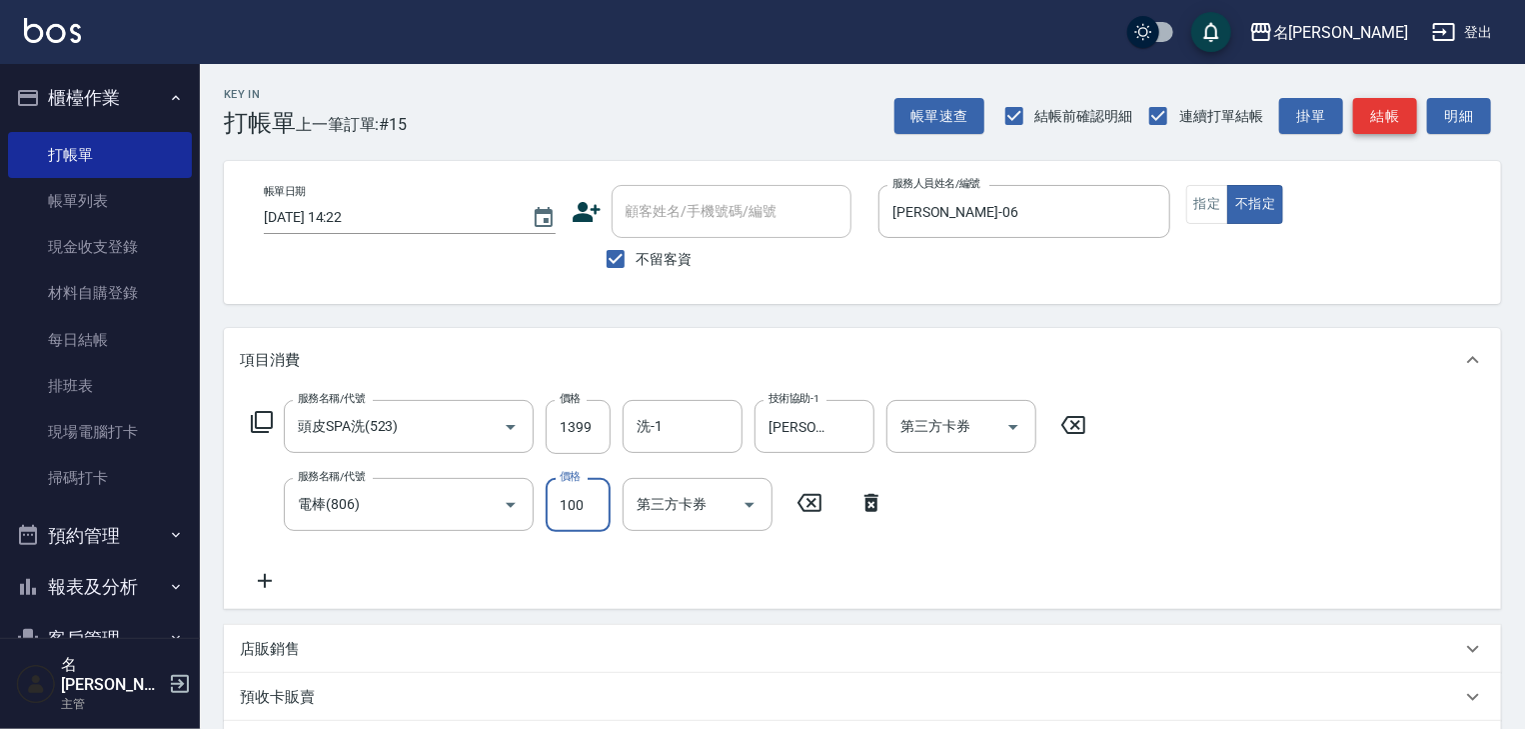
click at [1383, 108] on button "結帳" at bounding box center [1385, 116] width 64 height 37
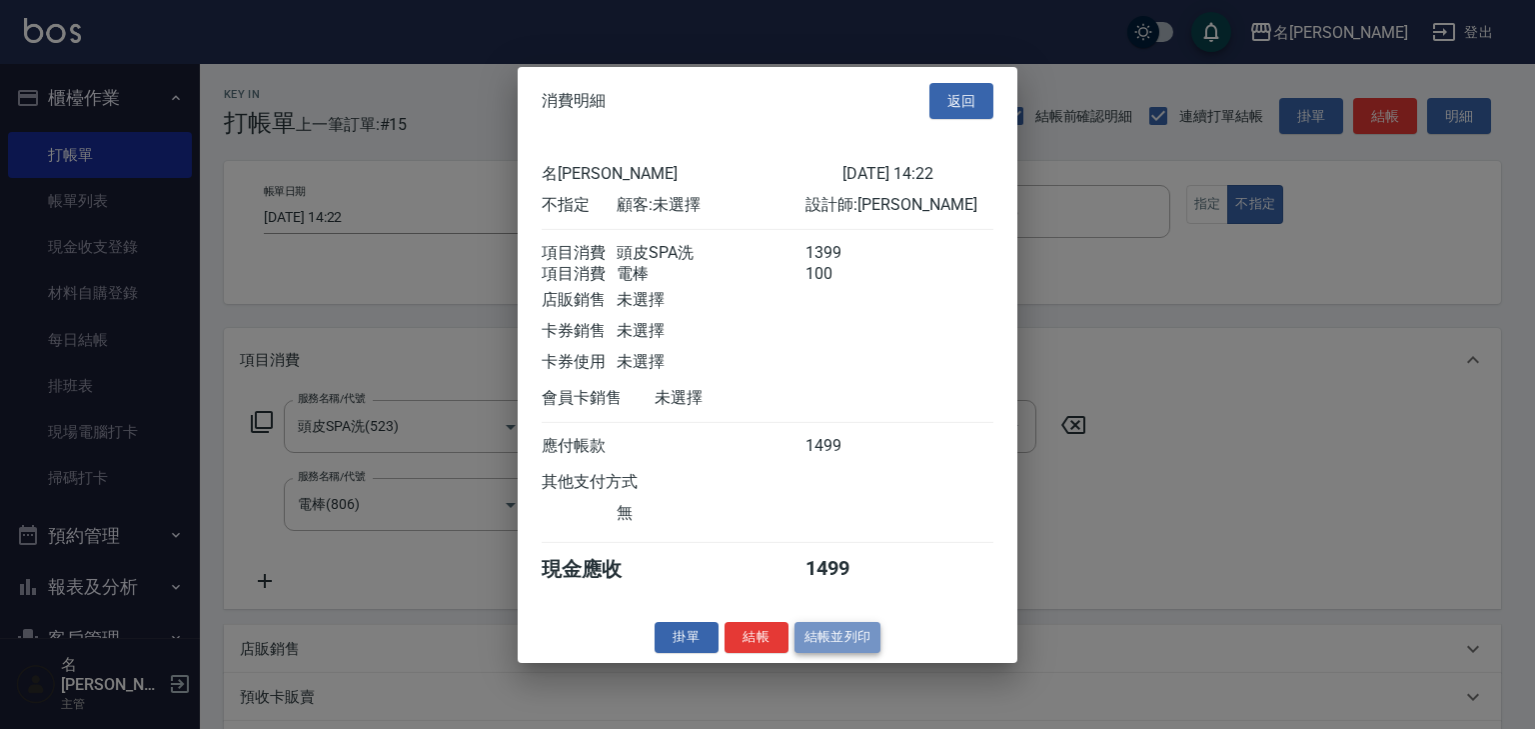
click at [845, 643] on button "結帳並列印" at bounding box center [838, 637] width 87 height 31
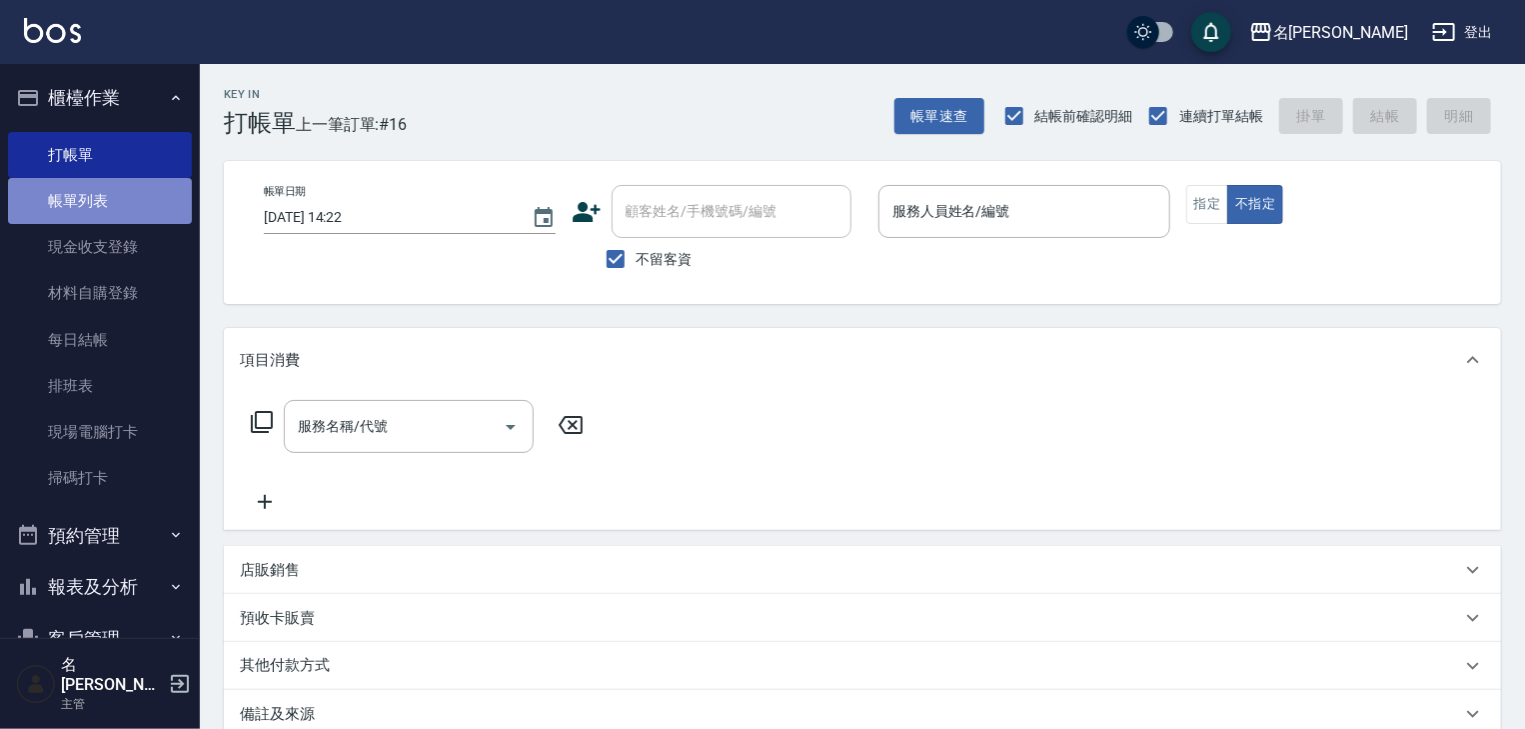
click at [129, 185] on link "帳單列表" at bounding box center [100, 201] width 184 height 46
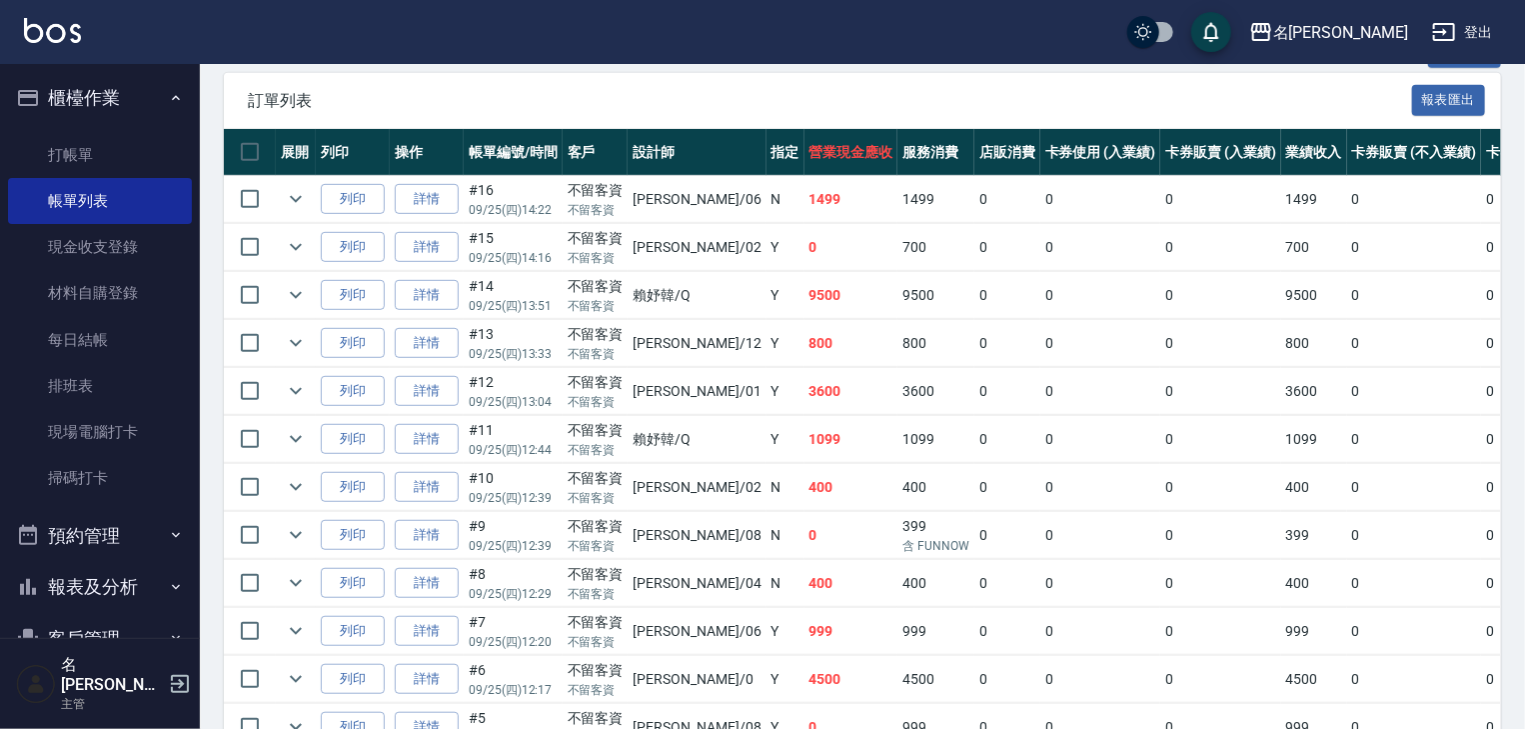
scroll to position [533, 0]
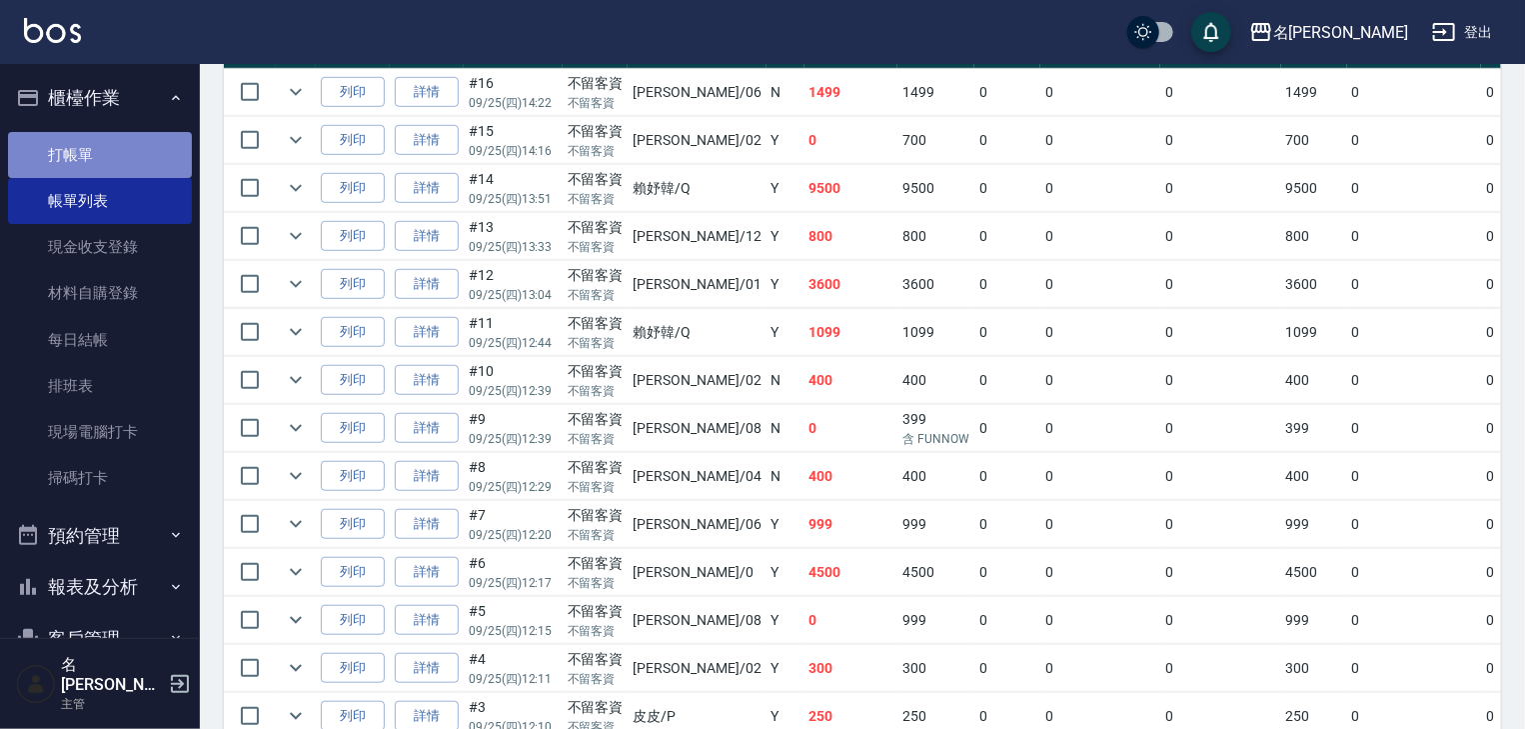
click at [100, 148] on link "打帳單" at bounding box center [100, 155] width 184 height 46
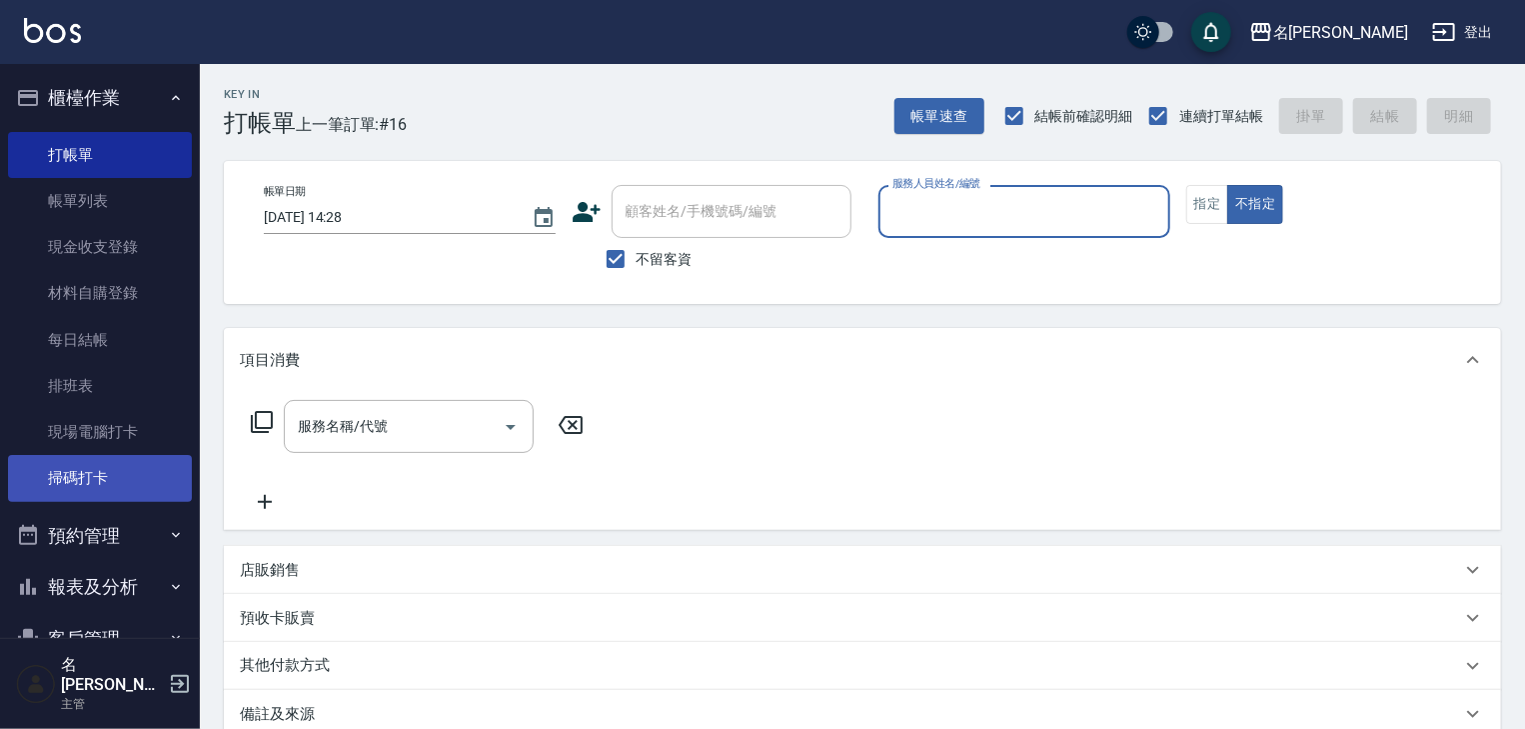
scroll to position [186, 0]
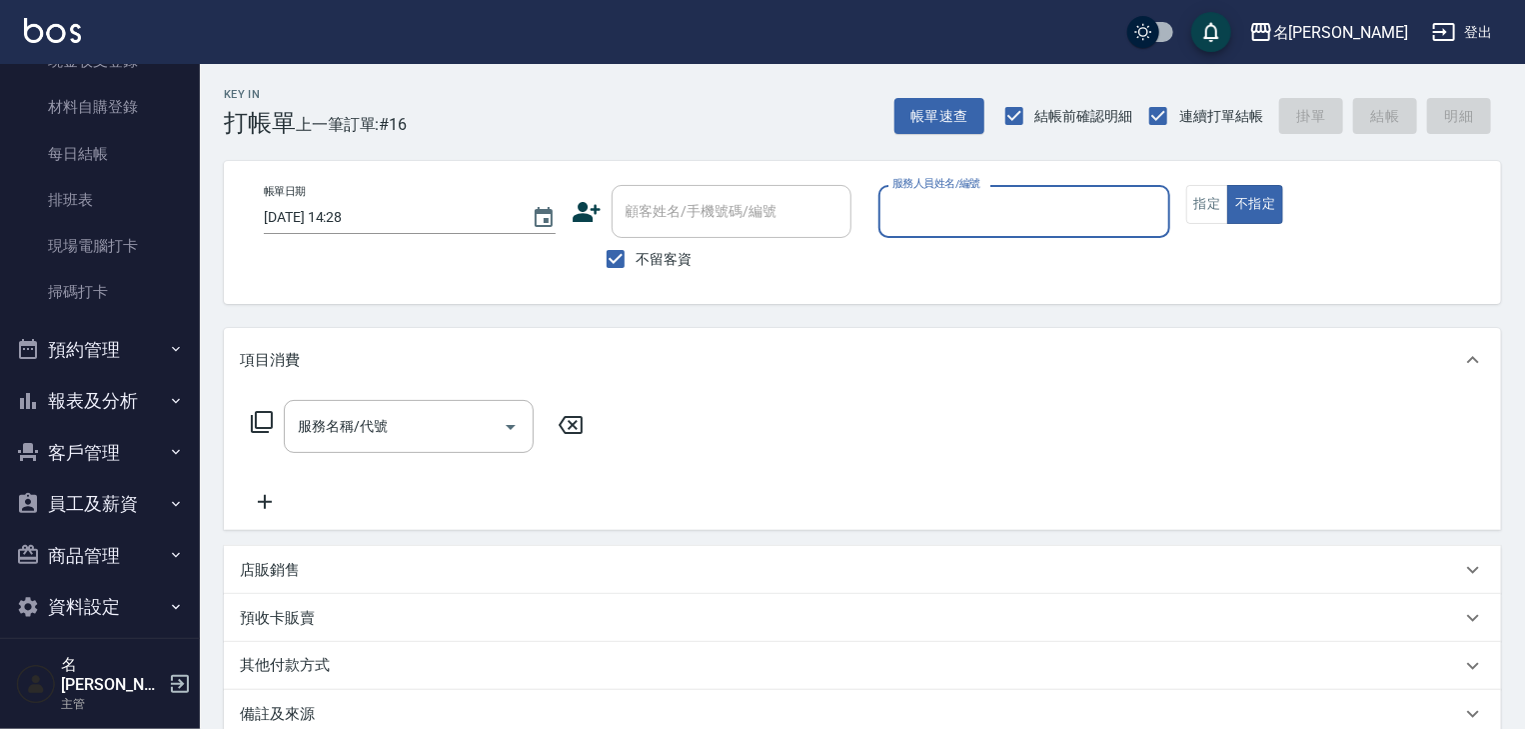
click at [91, 390] on button "報表及分析" at bounding box center [100, 401] width 184 height 52
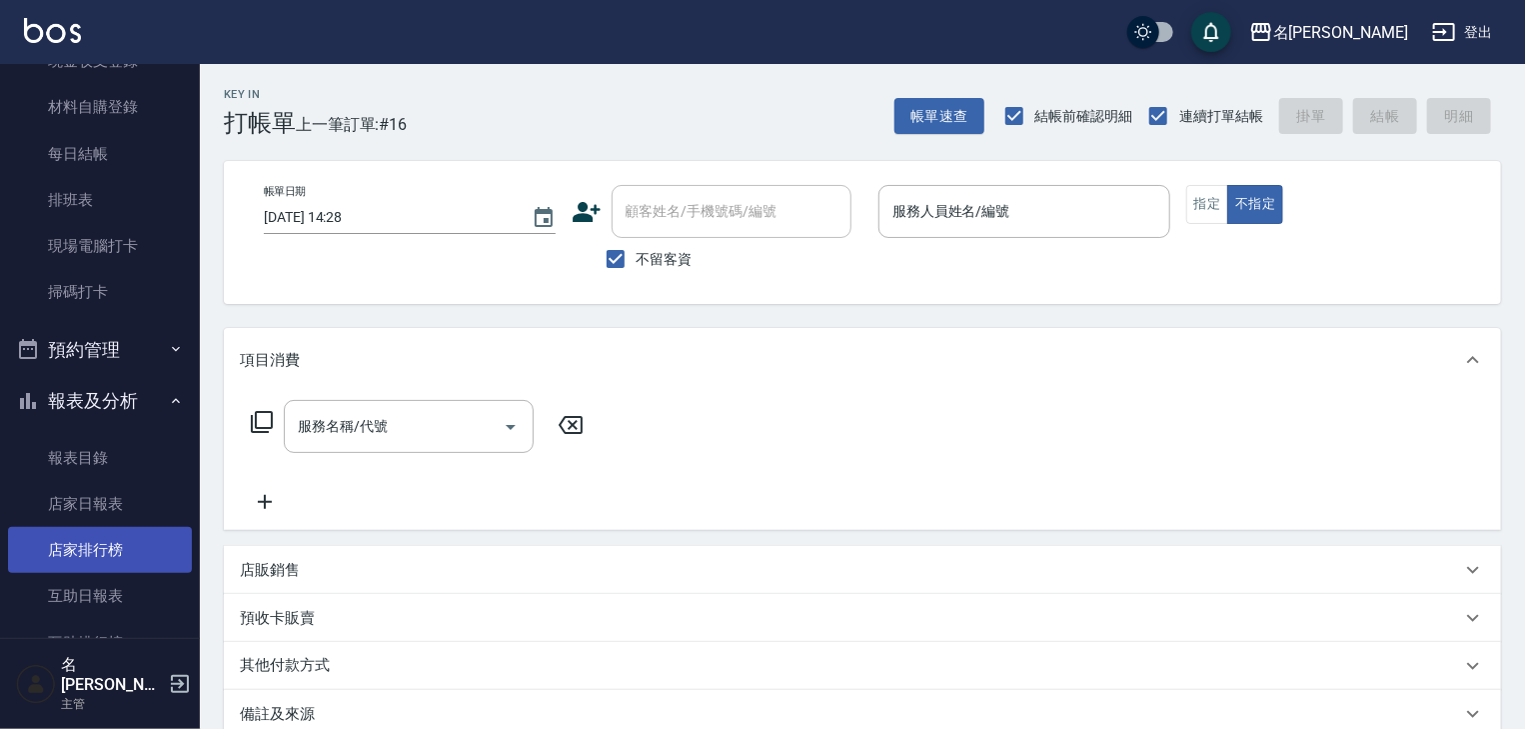
scroll to position [506, 0]
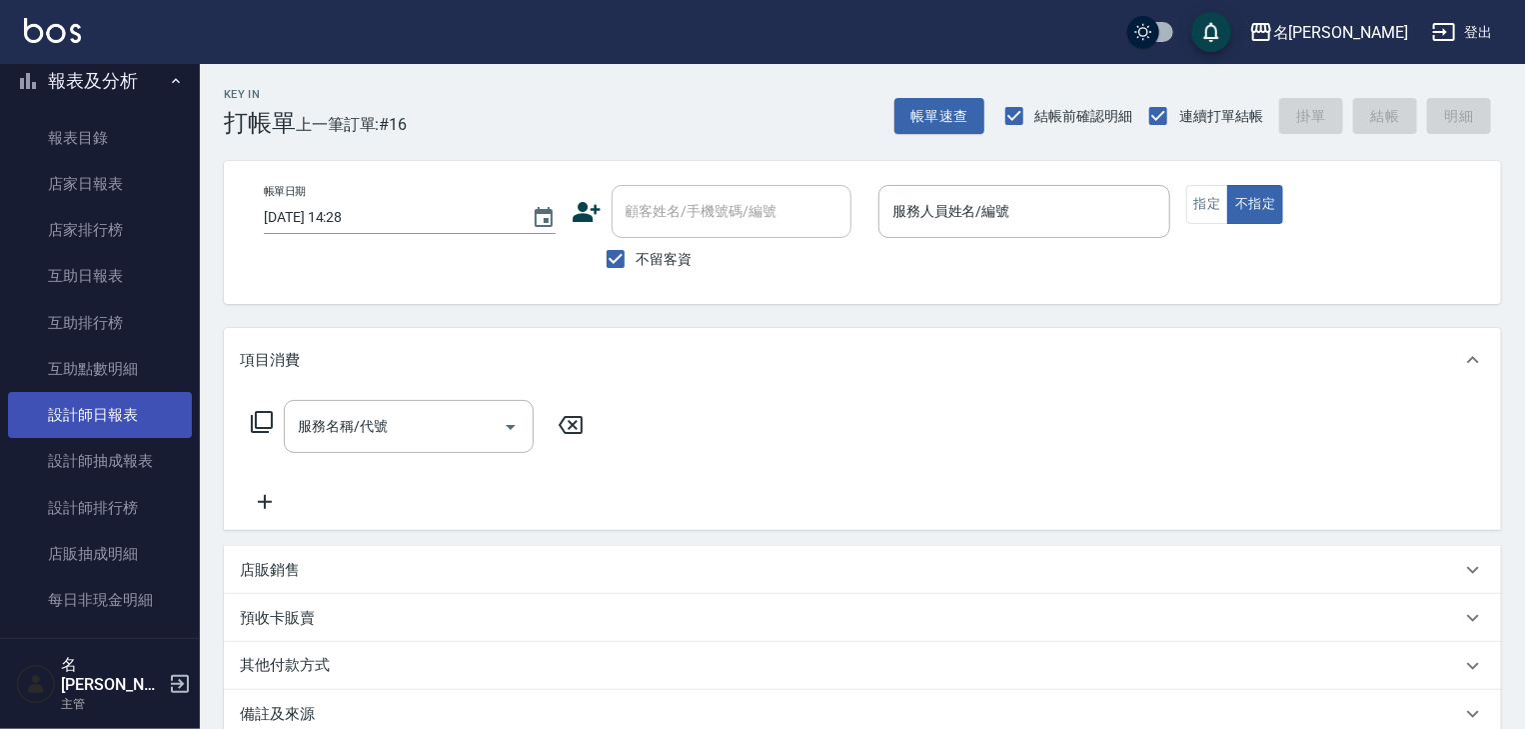
click at [148, 411] on link "設計師日報表" at bounding box center [100, 415] width 184 height 46
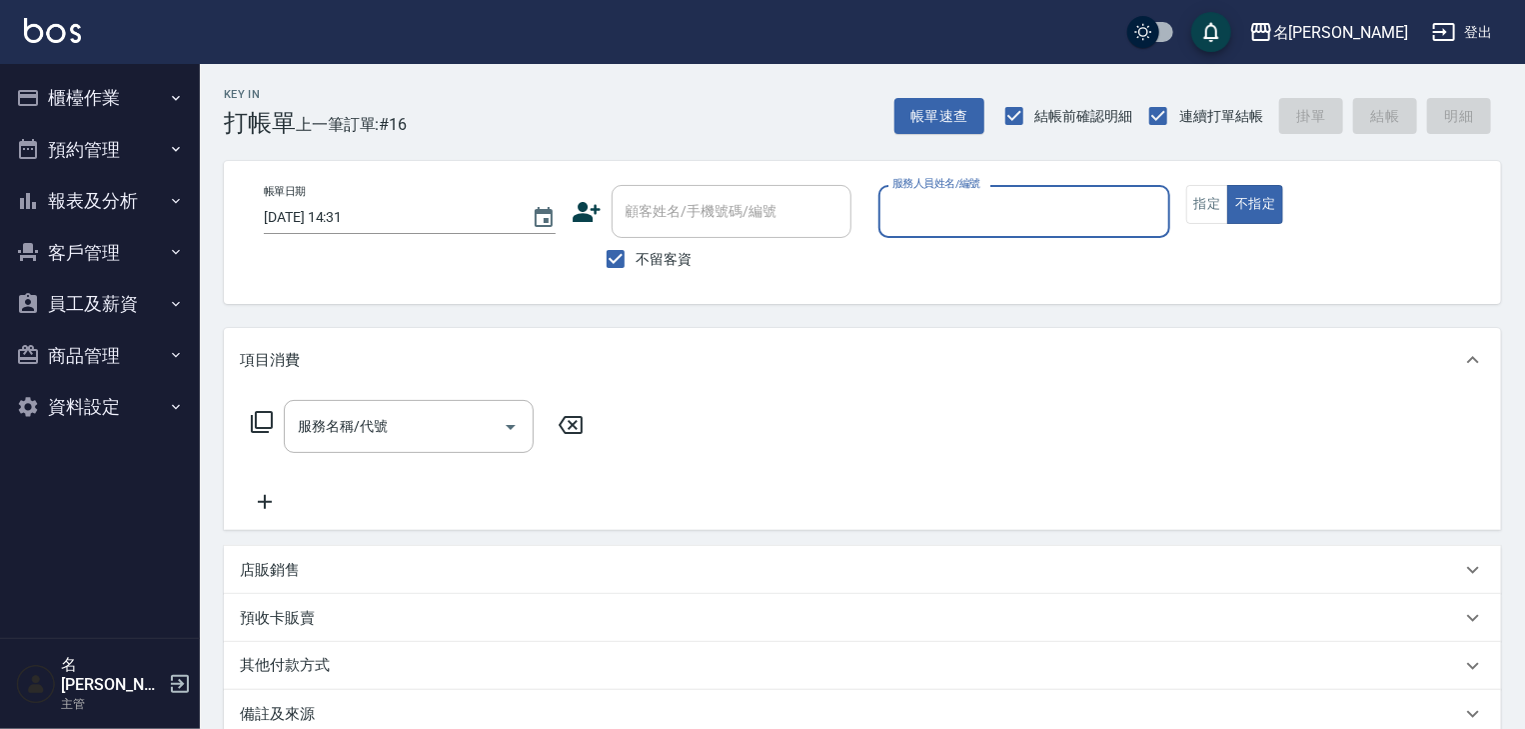
click at [1062, 229] on div "服務人員姓名/編號" at bounding box center [1025, 211] width 292 height 53
click at [971, 262] on div "皮皮 -P" at bounding box center [1025, 262] width 292 height 33
type input "皮皮-P"
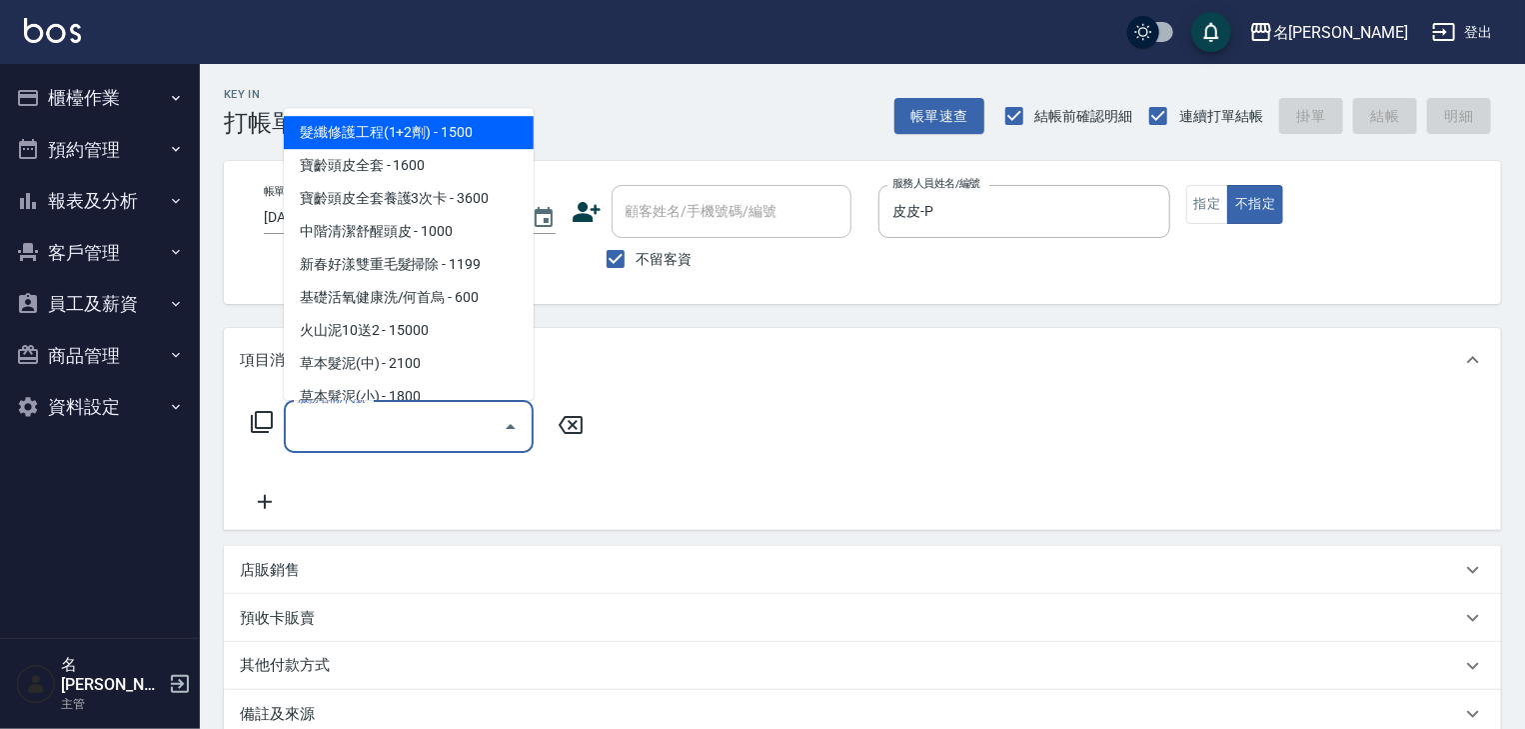
click at [377, 420] on input "服務名稱/代號" at bounding box center [394, 426] width 202 height 35
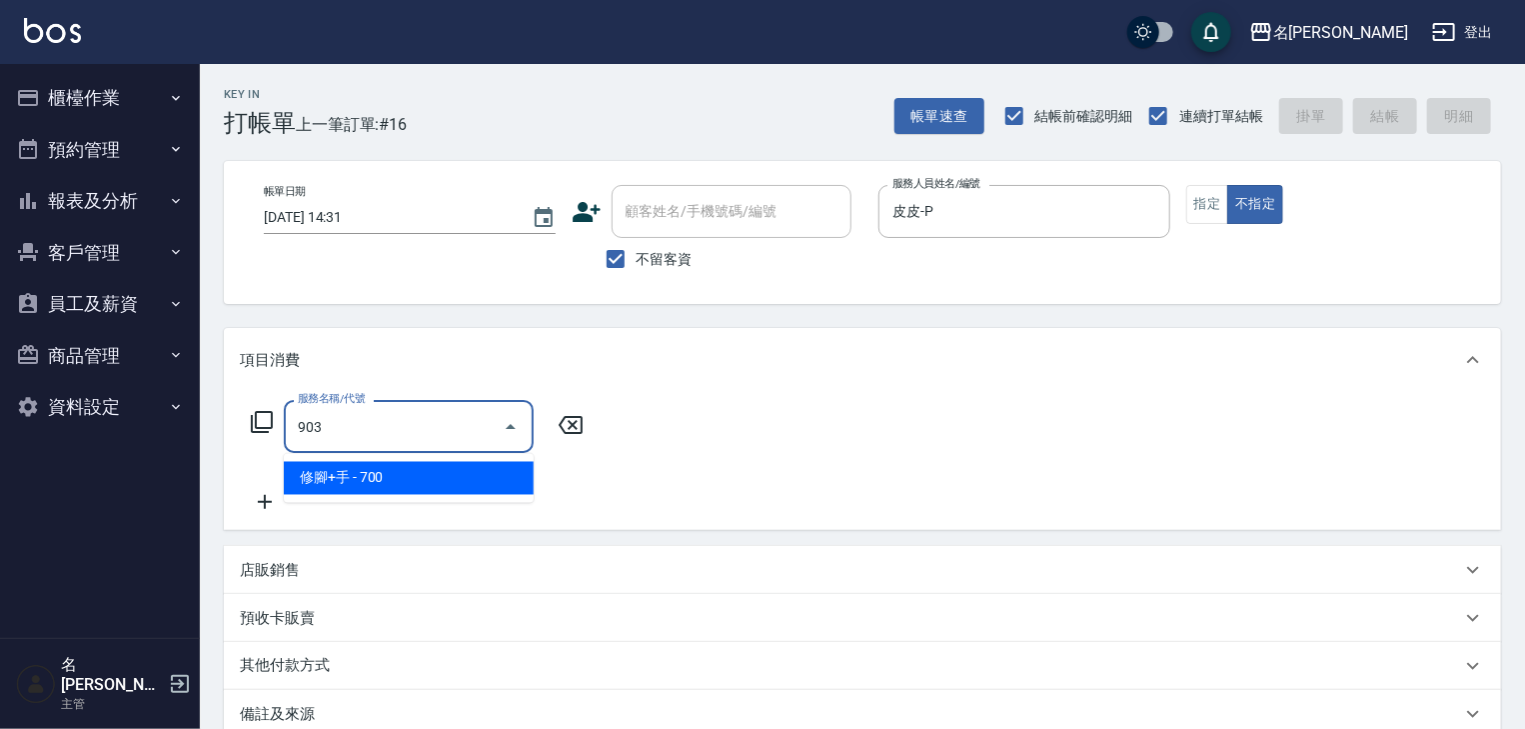
click at [393, 466] on span "修腳+手 - 700" at bounding box center [409, 478] width 250 height 33
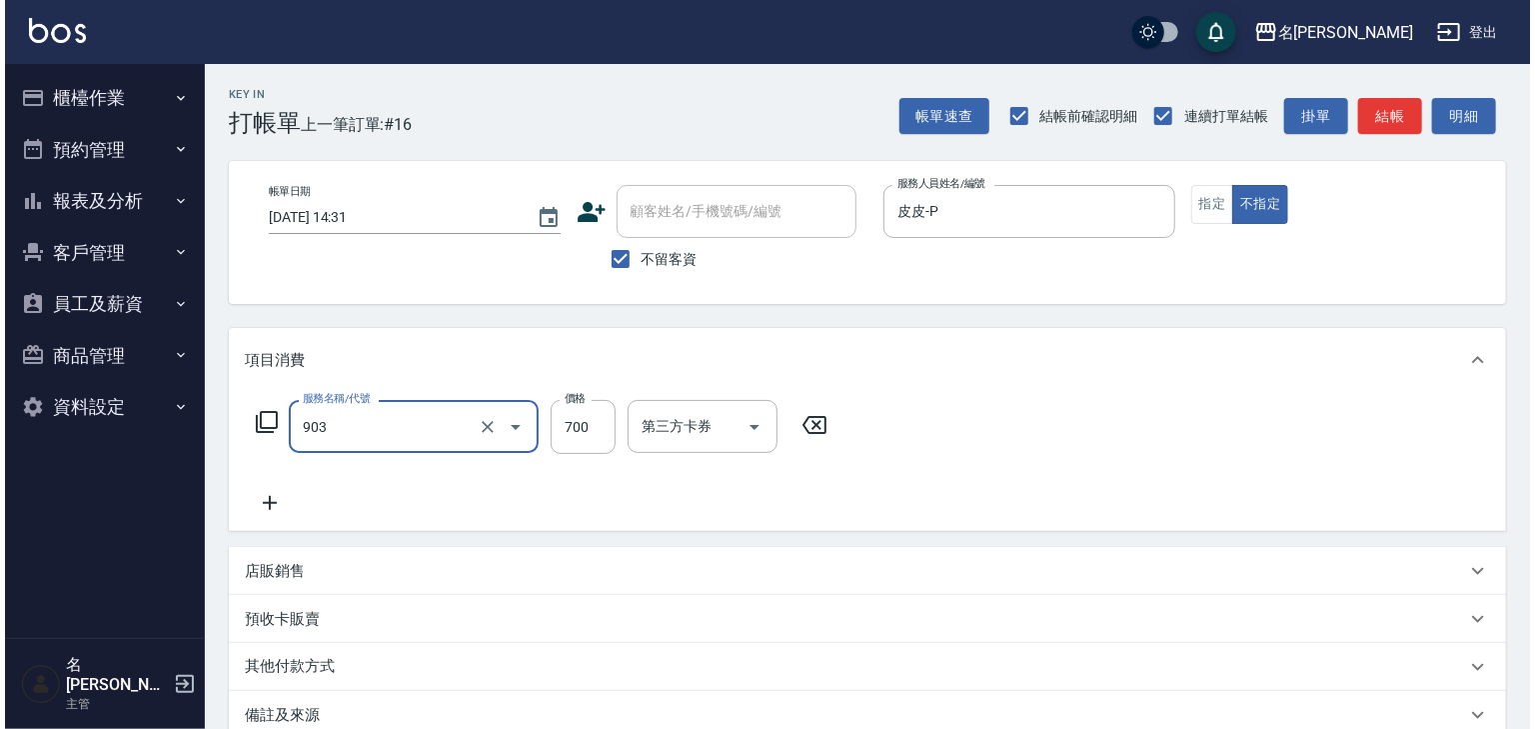
scroll to position [234, 0]
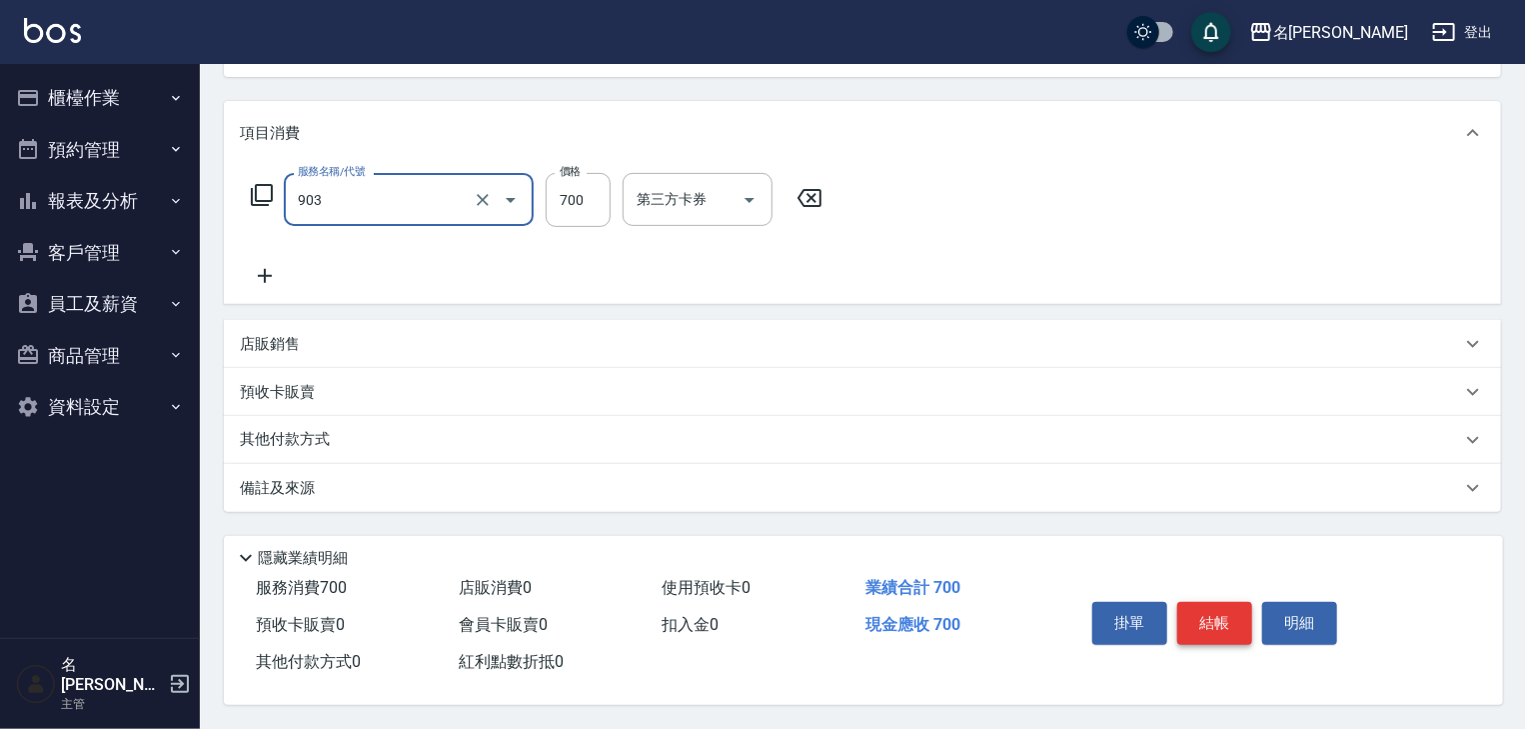
type input "修腳+手(903)"
click at [1216, 608] on button "結帳" at bounding box center [1215, 623] width 75 height 42
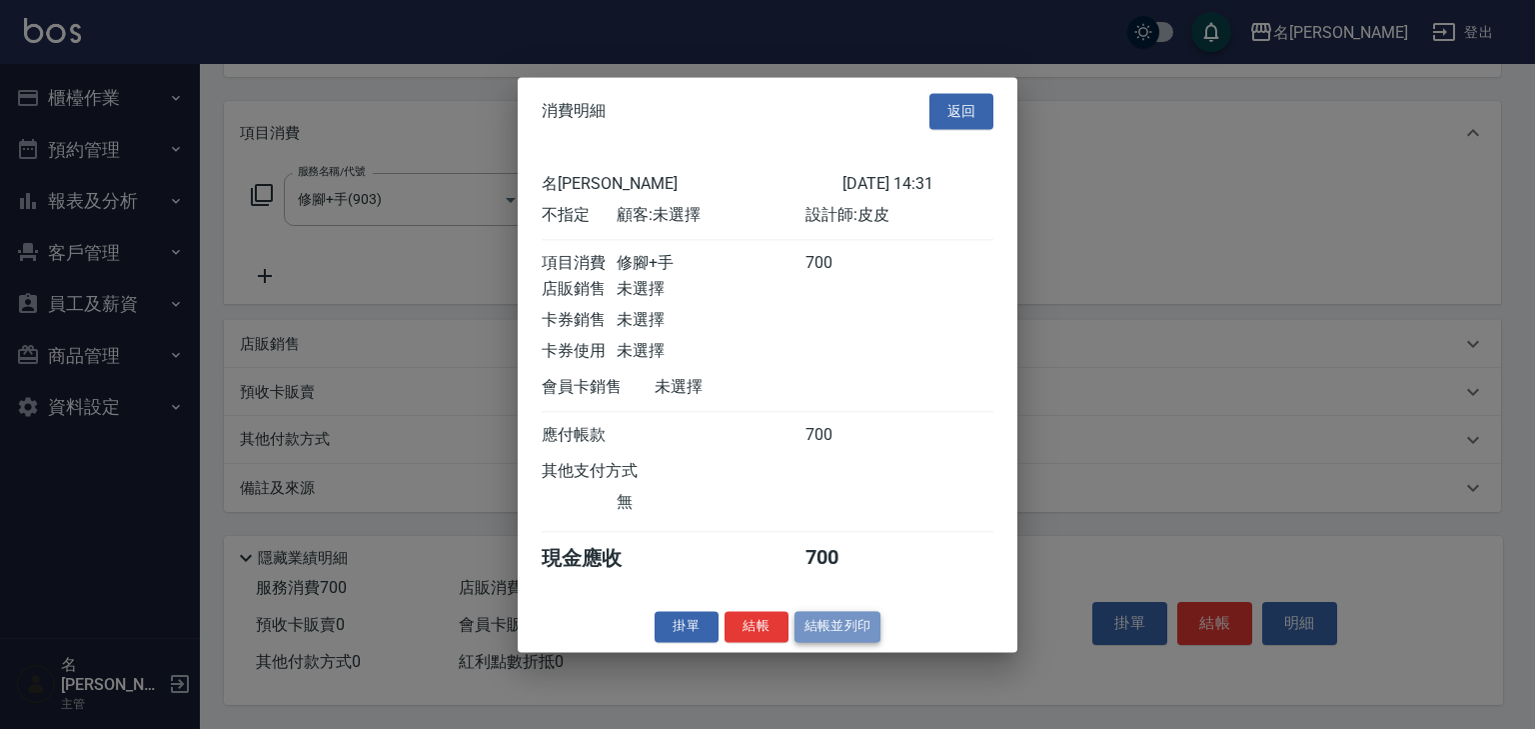
click at [866, 639] on button "結帳並列印" at bounding box center [838, 626] width 87 height 31
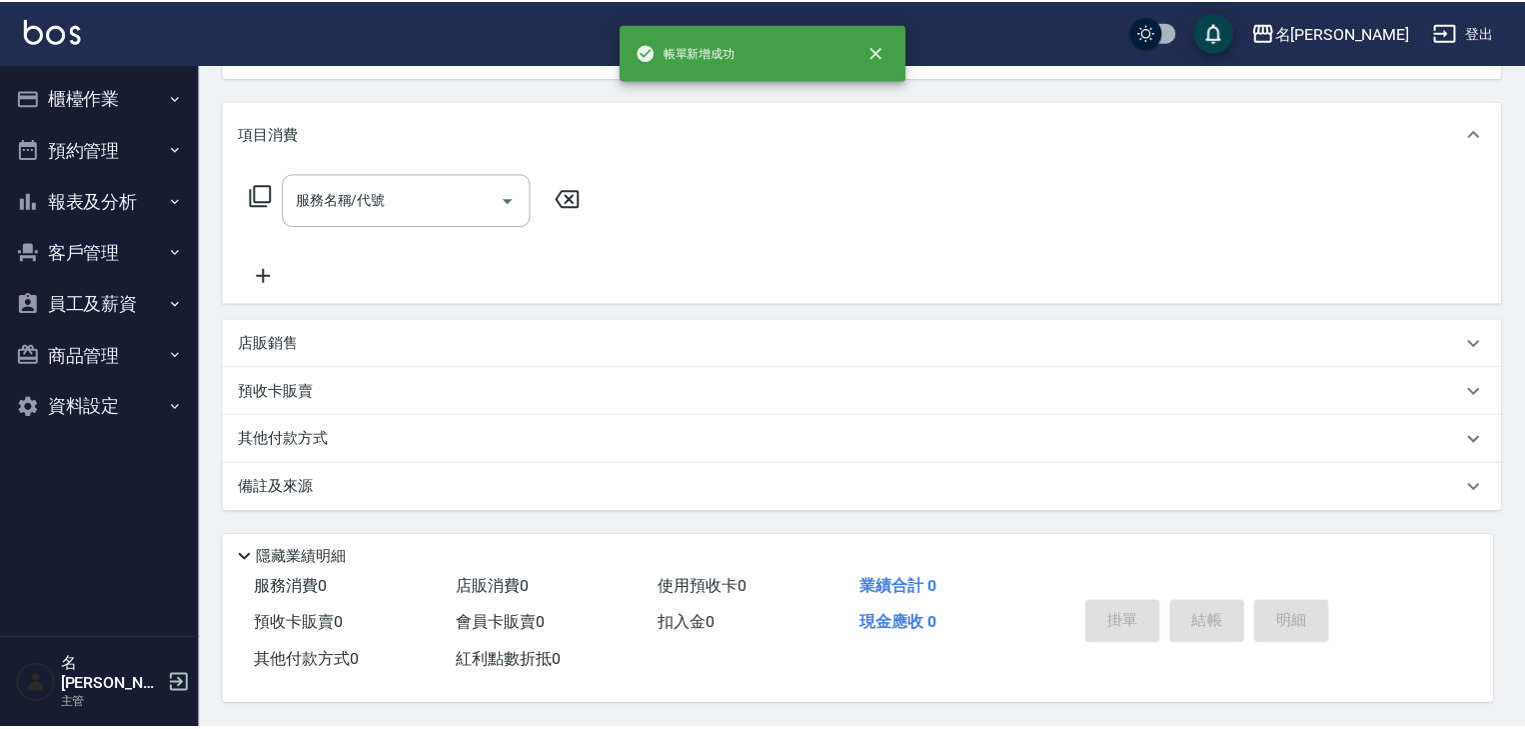
scroll to position [0, 0]
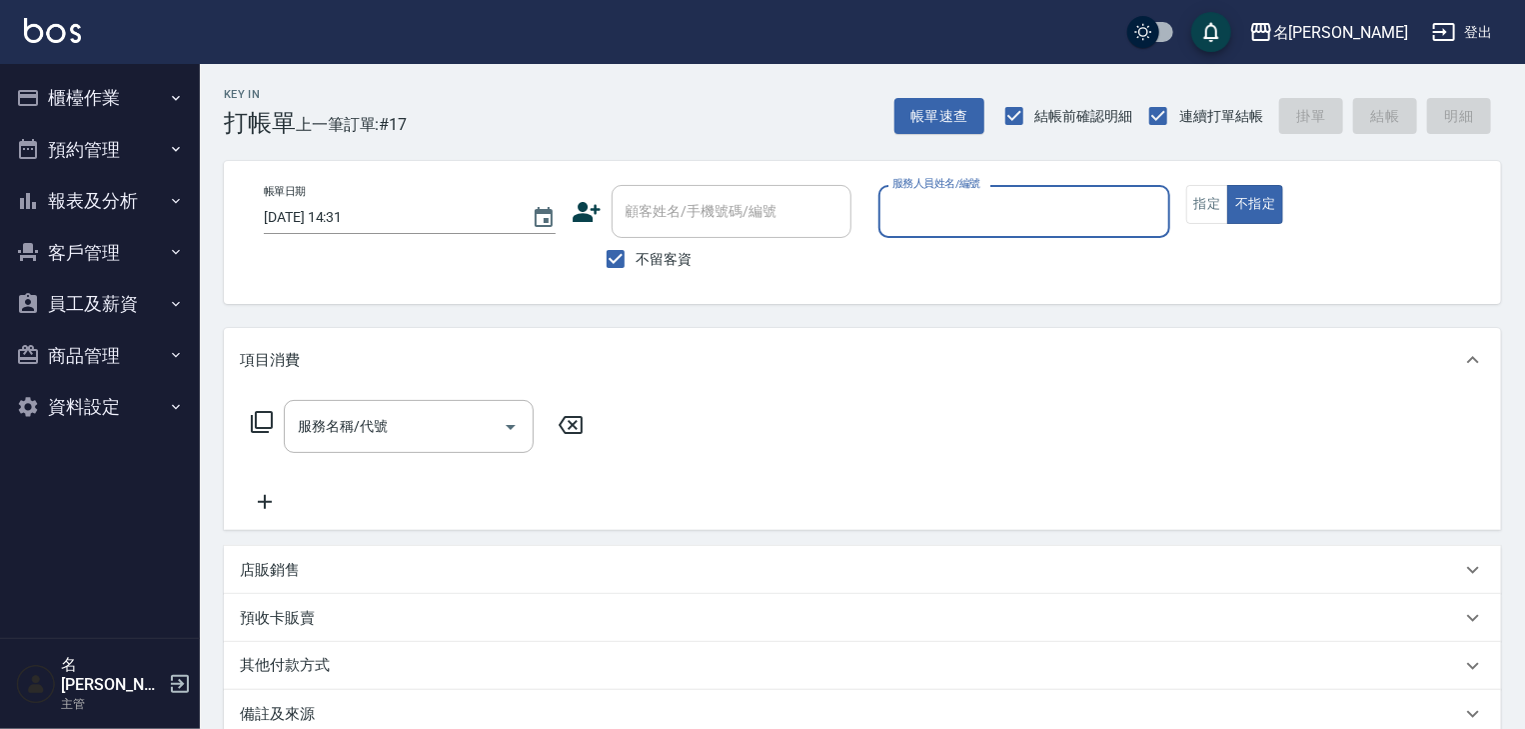
click at [1068, 224] on input "服務人員姓名/編號" at bounding box center [1025, 211] width 274 height 35
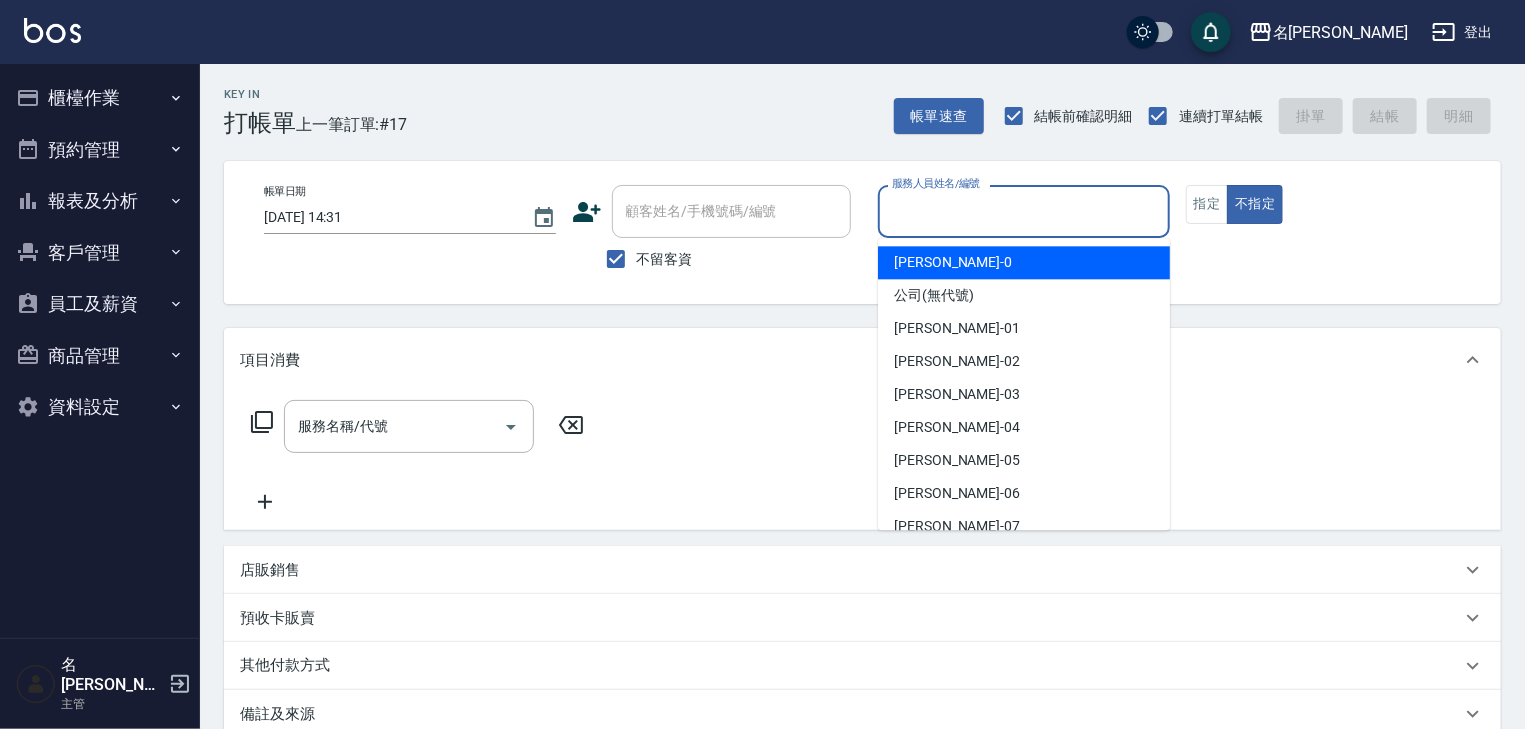
click at [1009, 215] on input "服務人員姓名/編號" at bounding box center [1025, 211] width 274 height 35
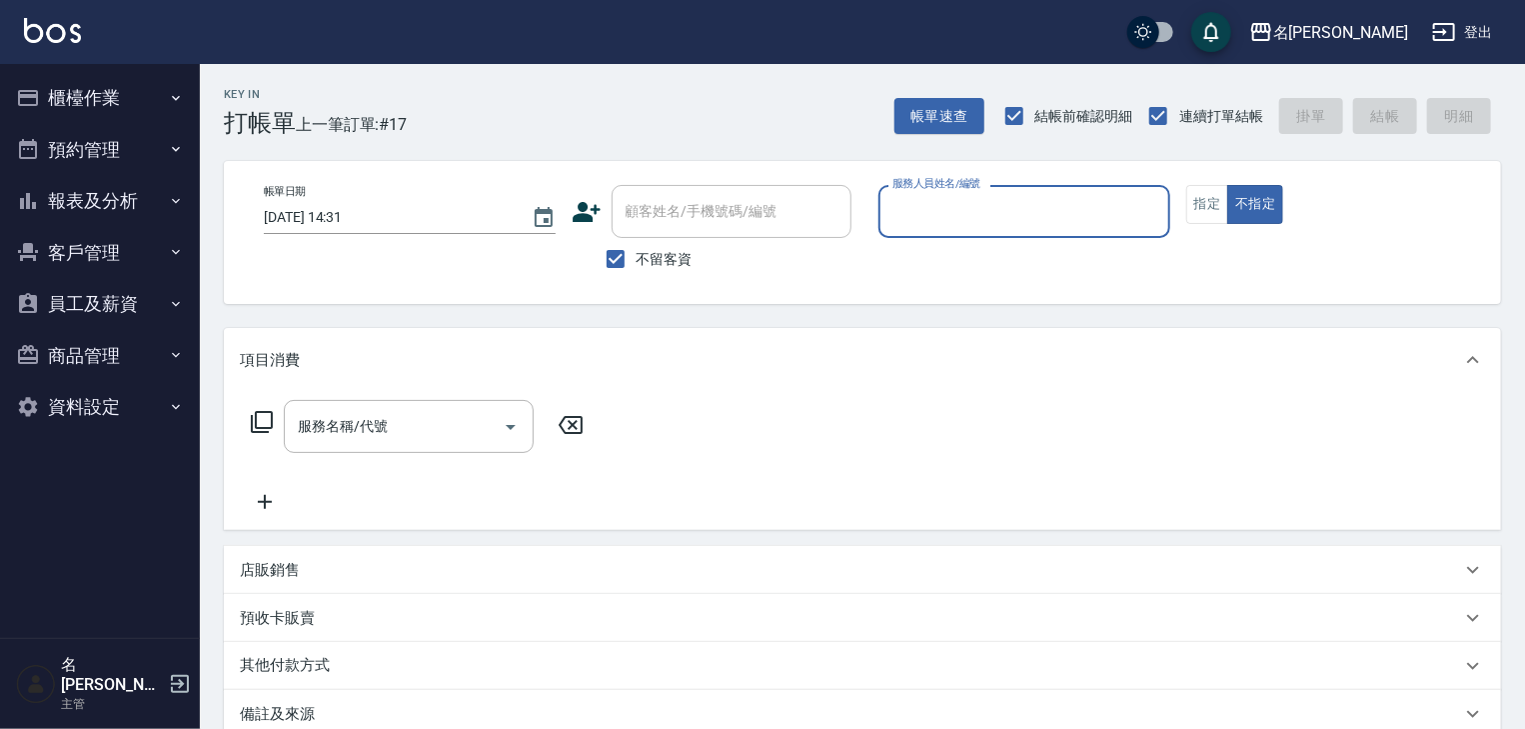
click at [1009, 215] on input "服務人員姓名/編號" at bounding box center [1025, 211] width 274 height 35
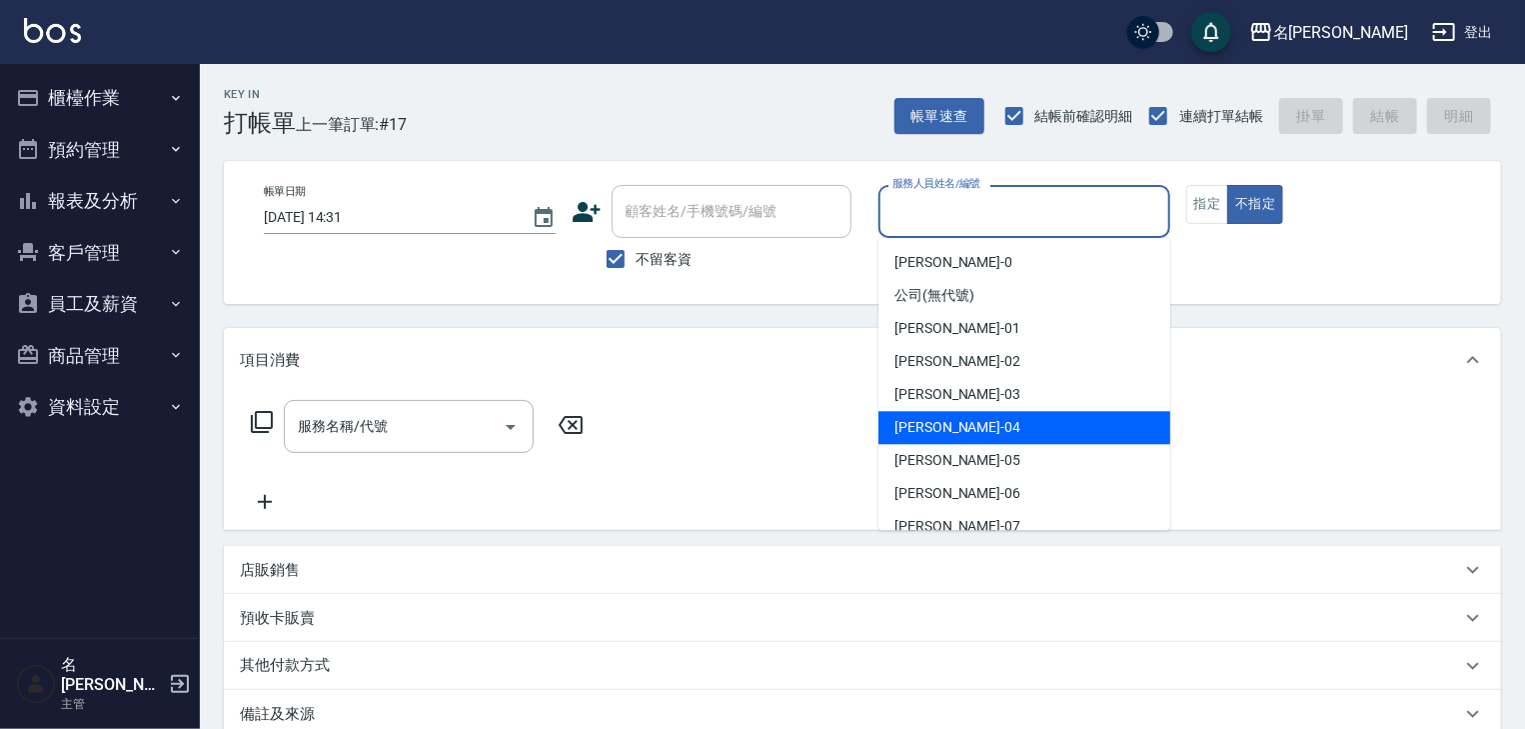
click at [948, 431] on span "[PERSON_NAME]-04" at bounding box center [958, 427] width 126 height 21
type input "[PERSON_NAME]-04"
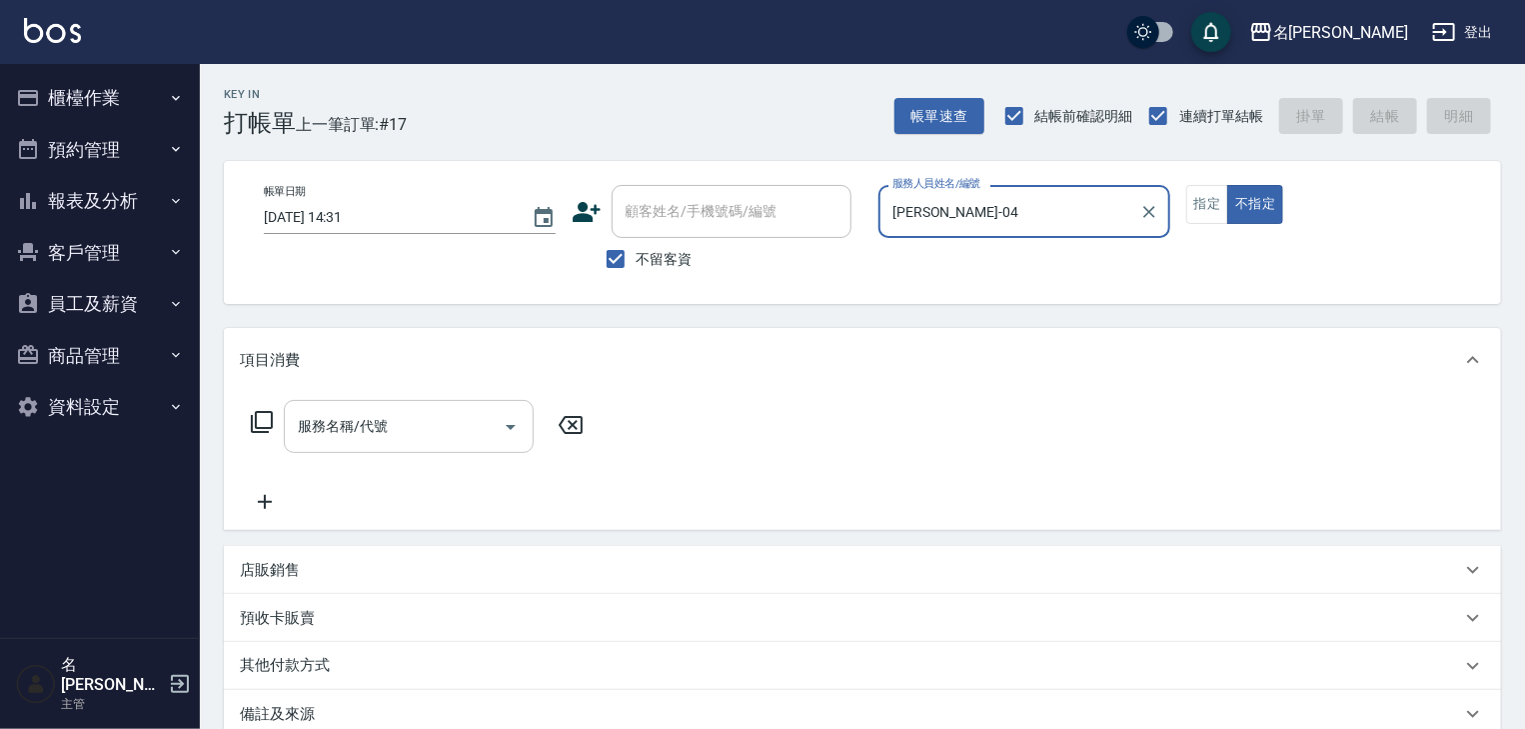
click at [400, 441] on input "服務名稱/代號" at bounding box center [394, 426] width 202 height 35
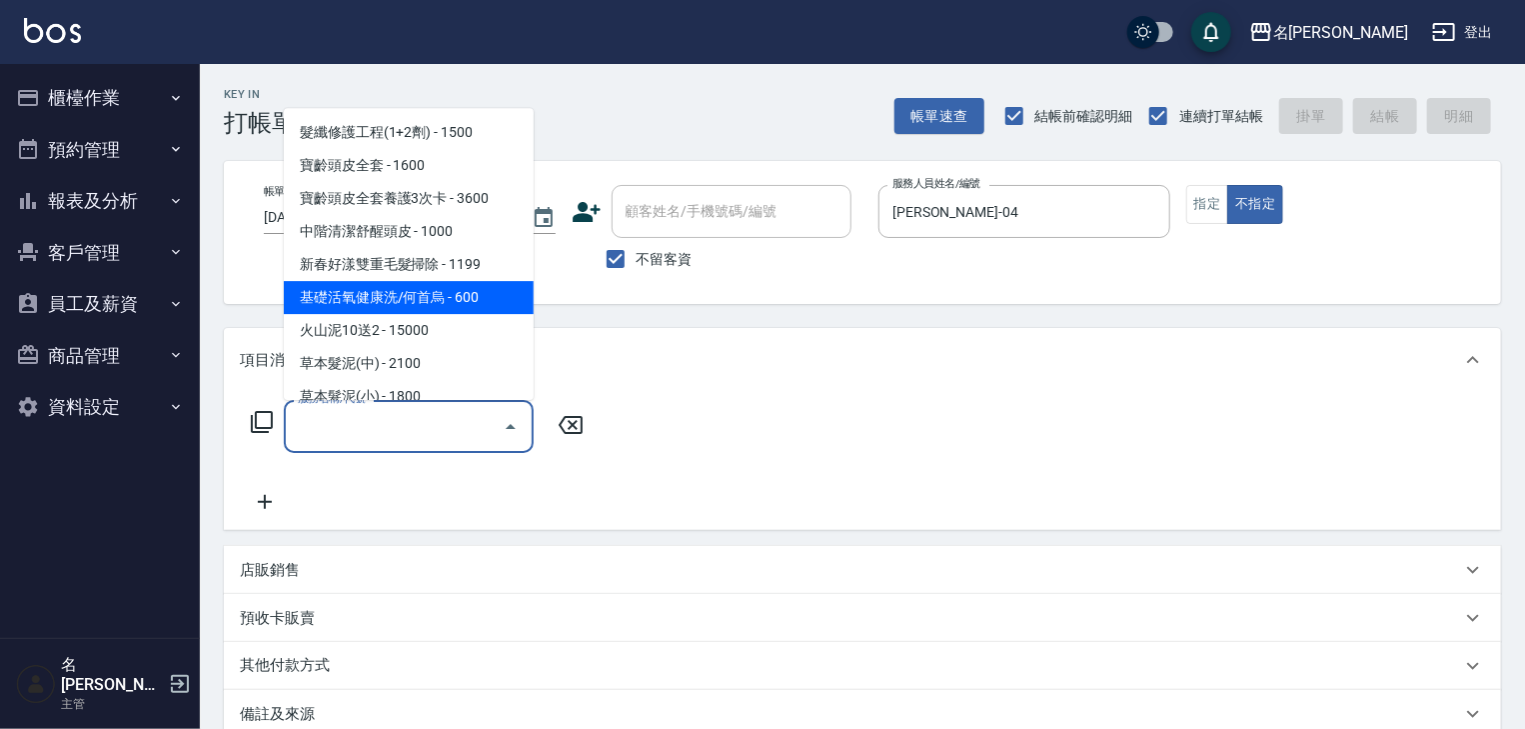
click at [485, 299] on span "基礎活氧健康洗/何首烏 - 600" at bounding box center [409, 298] width 250 height 33
type input "基礎活氧健康洗/何首烏(109)"
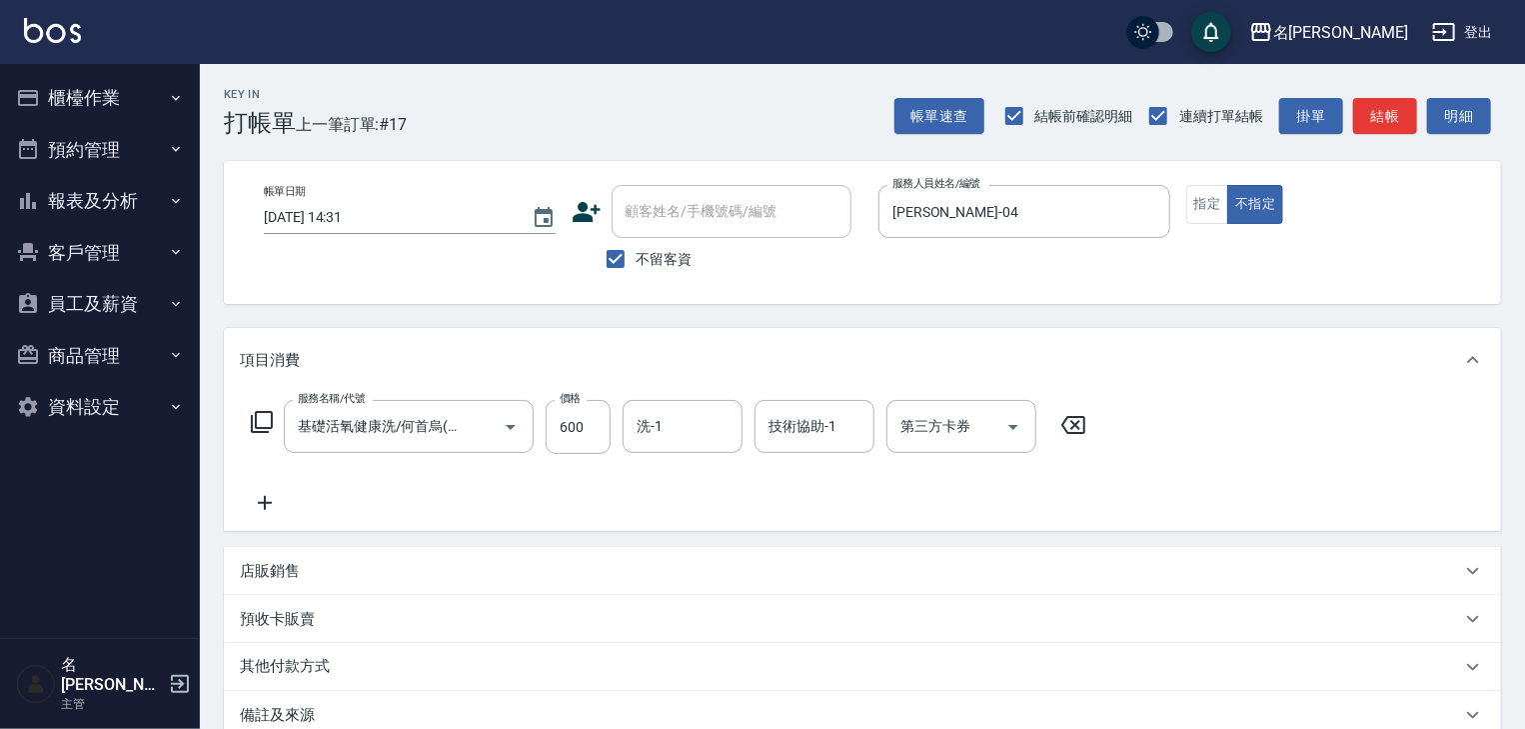
click at [274, 503] on icon at bounding box center [265, 503] width 50 height 24
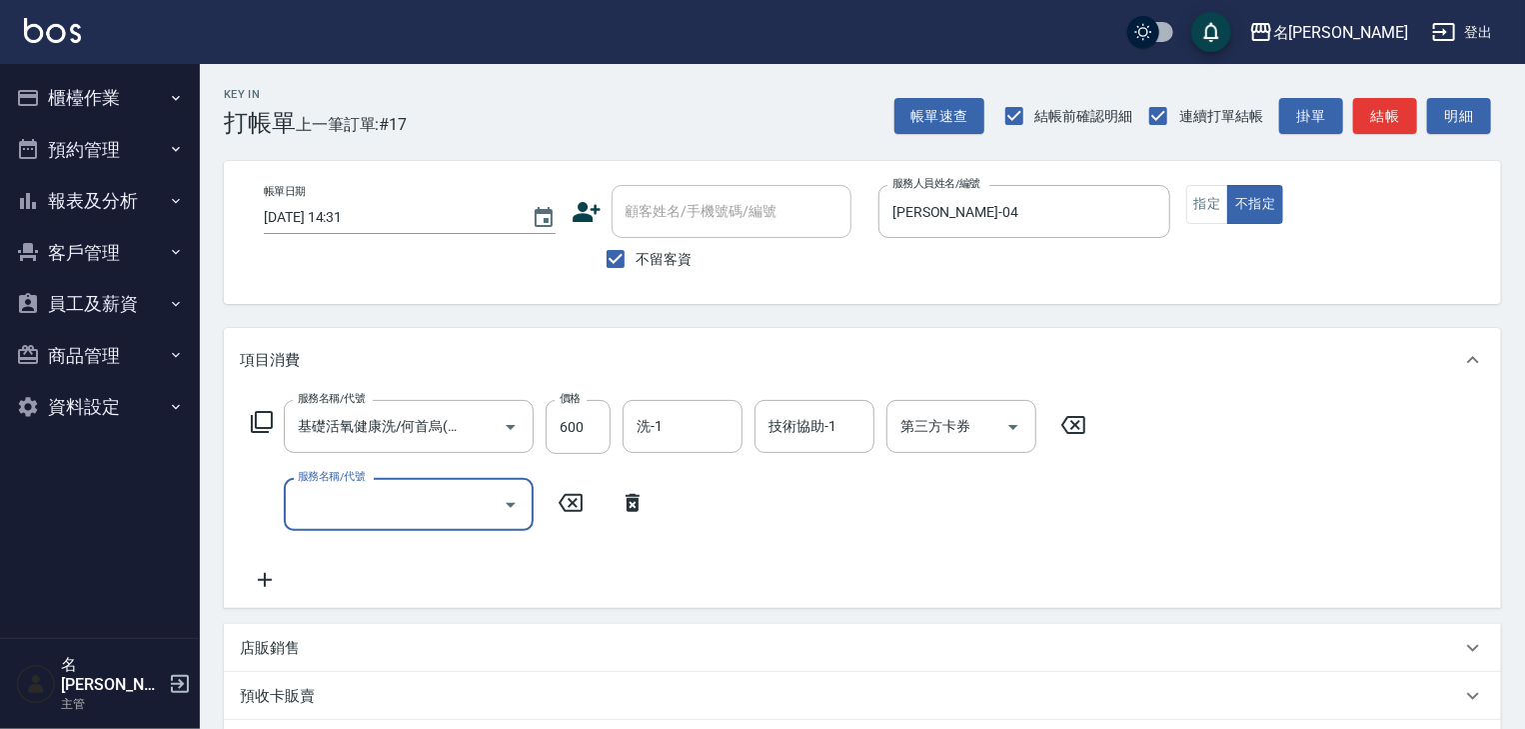
click at [372, 524] on div "服務名稱/代號" at bounding box center [409, 504] width 250 height 53
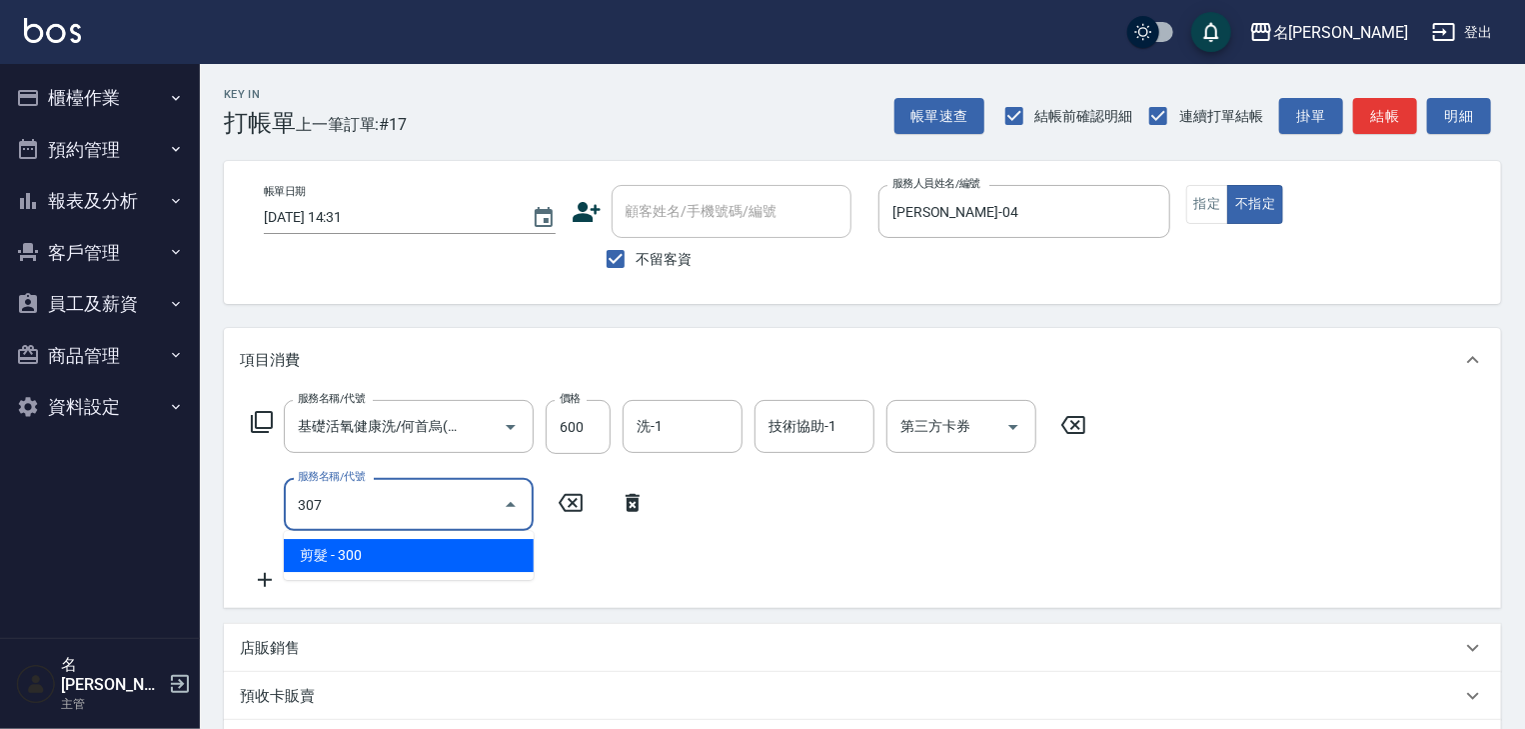
click at [401, 561] on span "剪髮 - 300" at bounding box center [409, 555] width 250 height 33
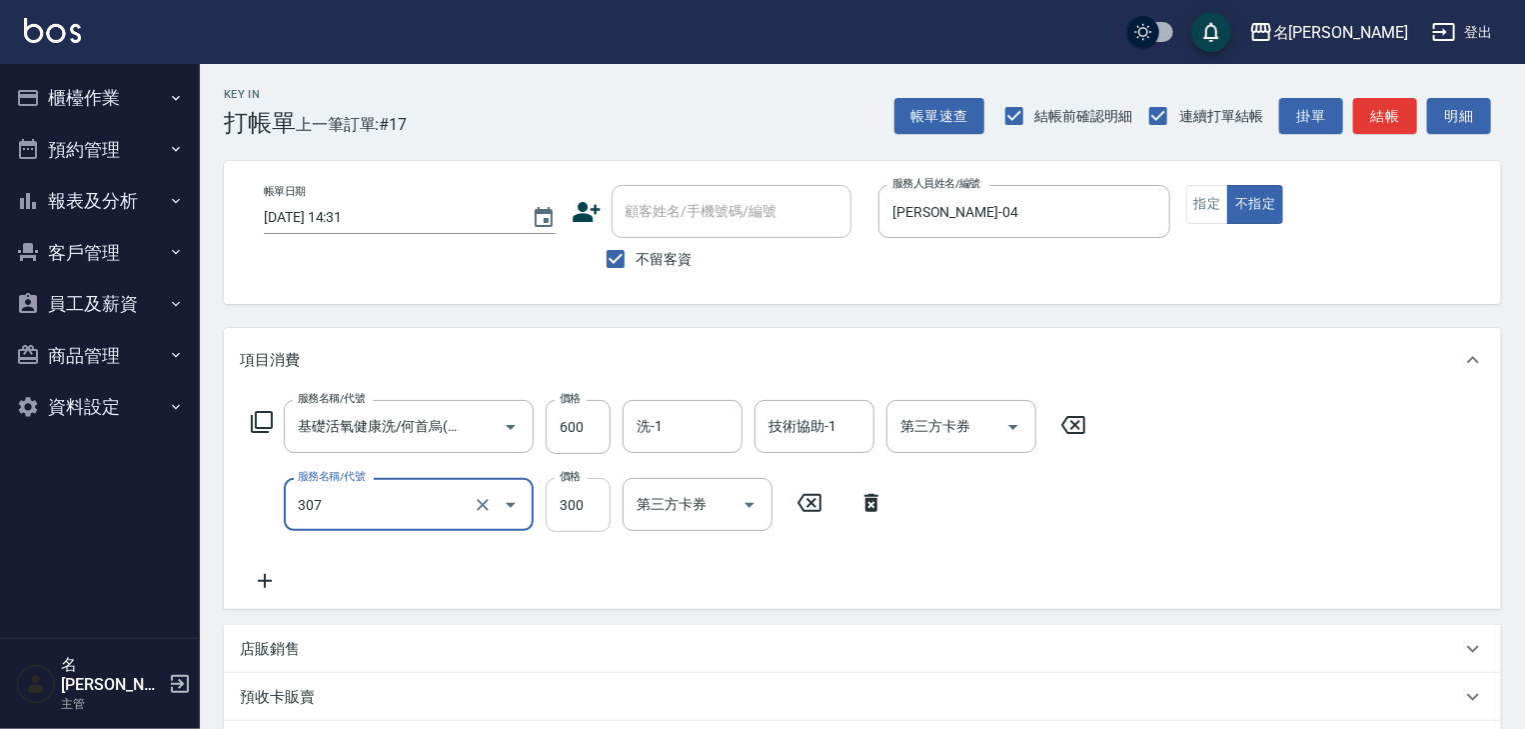
type input "剪髮(307)"
click at [564, 520] on input "300" at bounding box center [578, 505] width 65 height 54
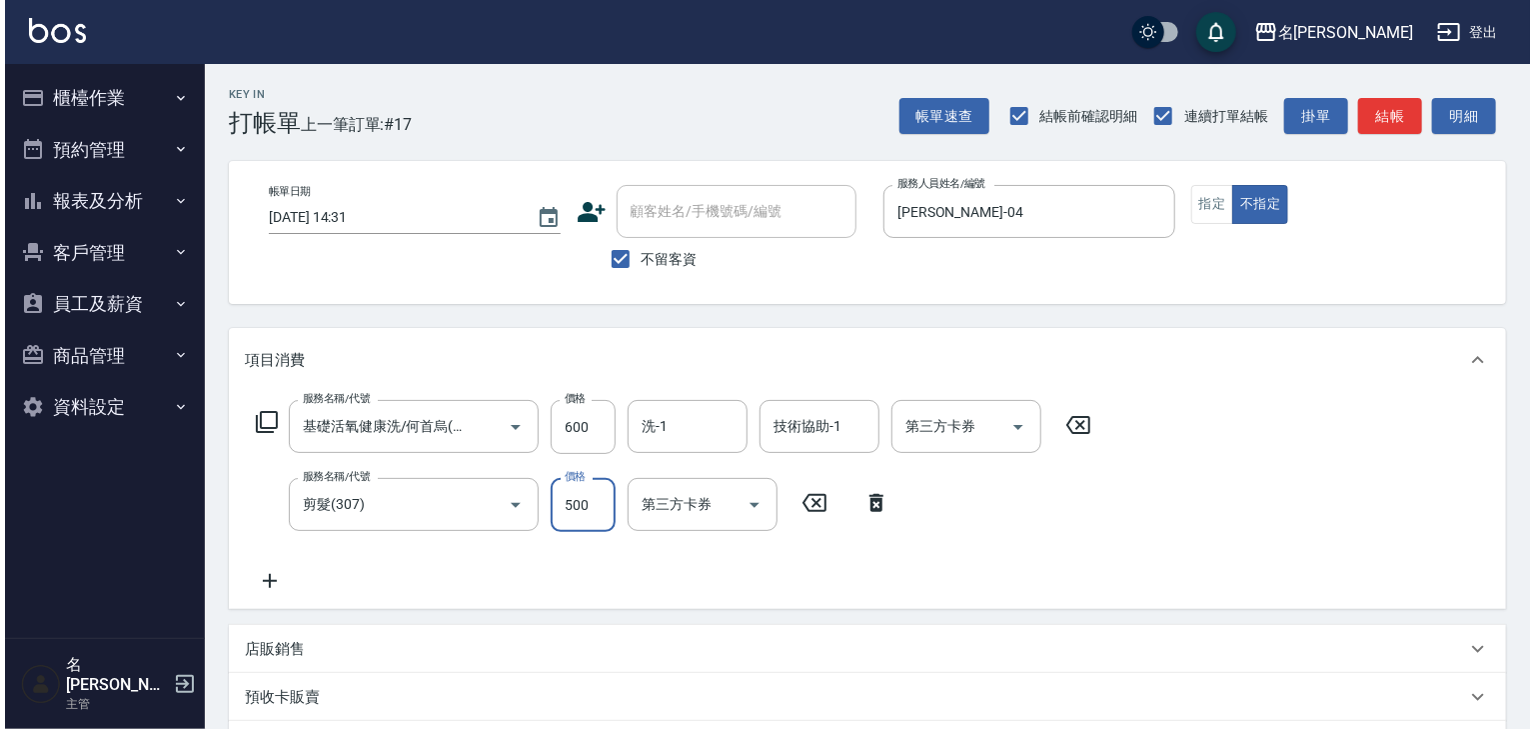
scroll to position [312, 0]
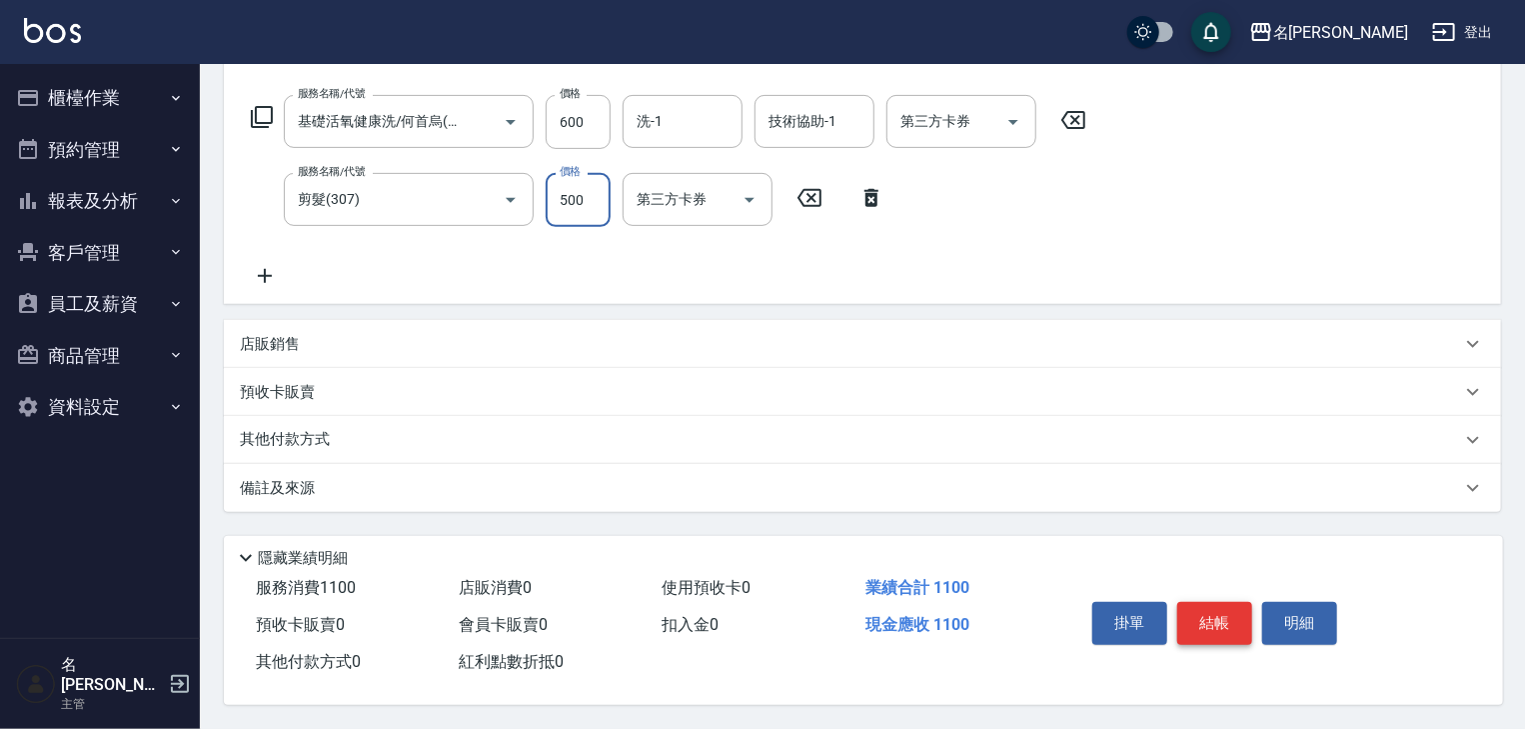
type input "500"
click at [1215, 620] on button "結帳" at bounding box center [1215, 623] width 75 height 42
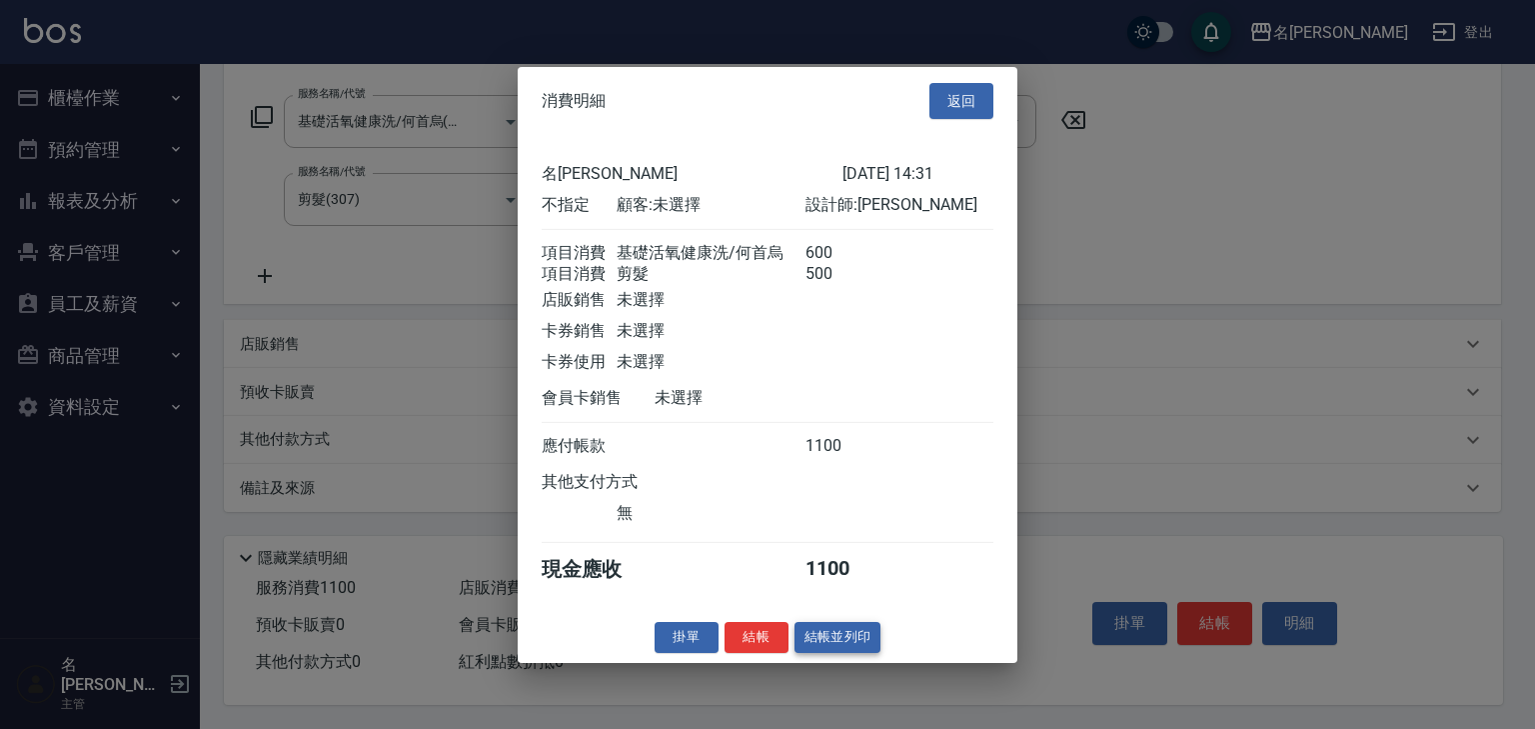
click at [856, 651] on button "結帳並列印" at bounding box center [838, 637] width 87 height 31
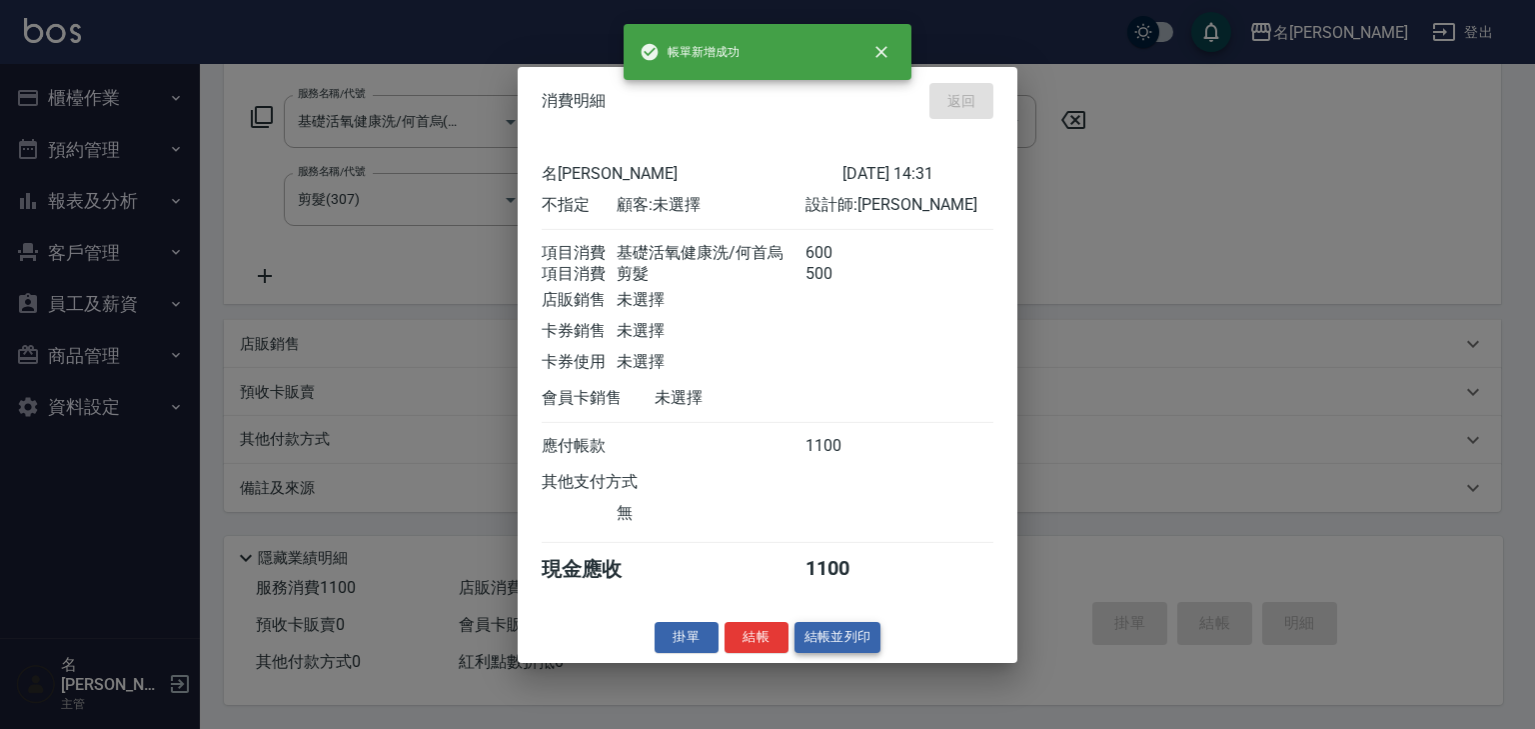
type input "[DATE] 14:32"
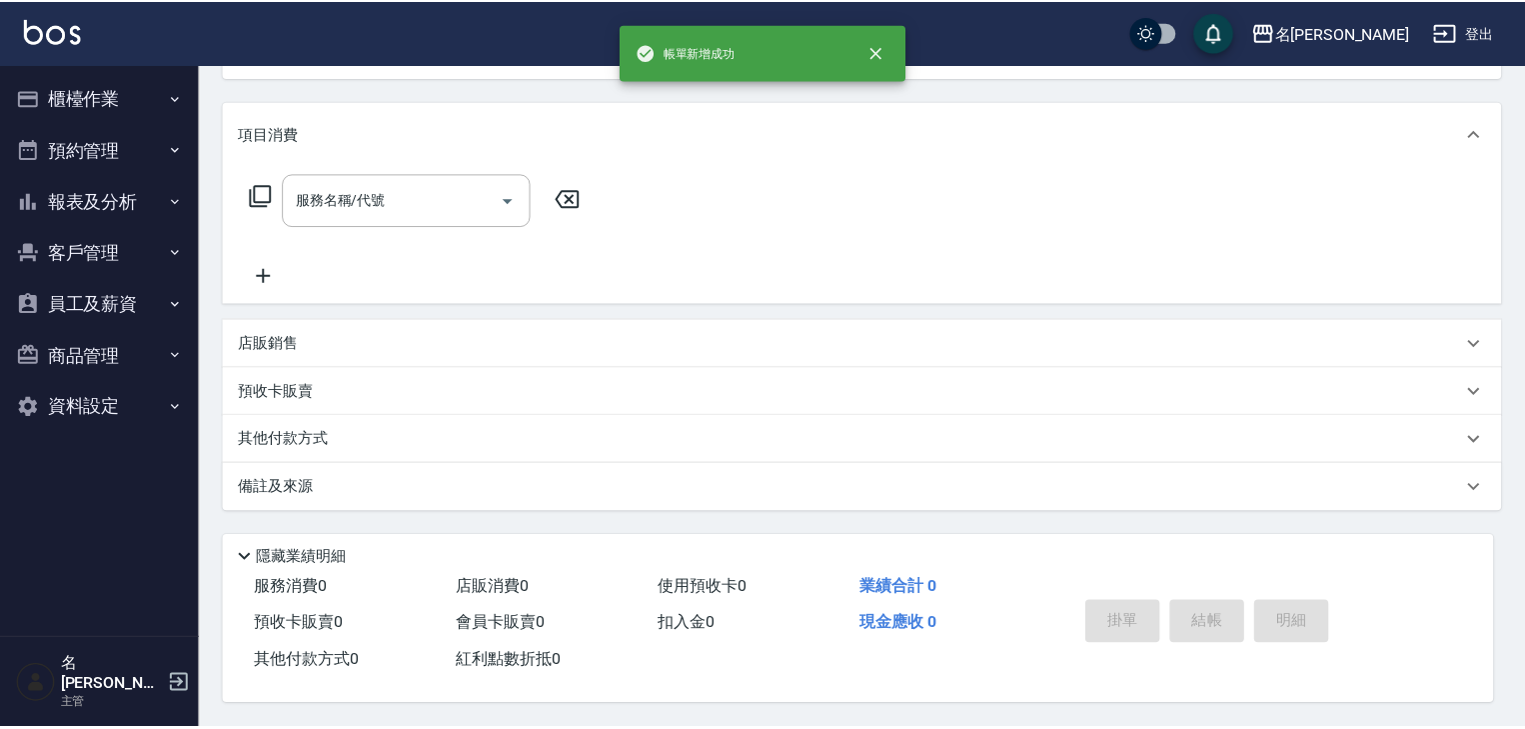
scroll to position [0, 0]
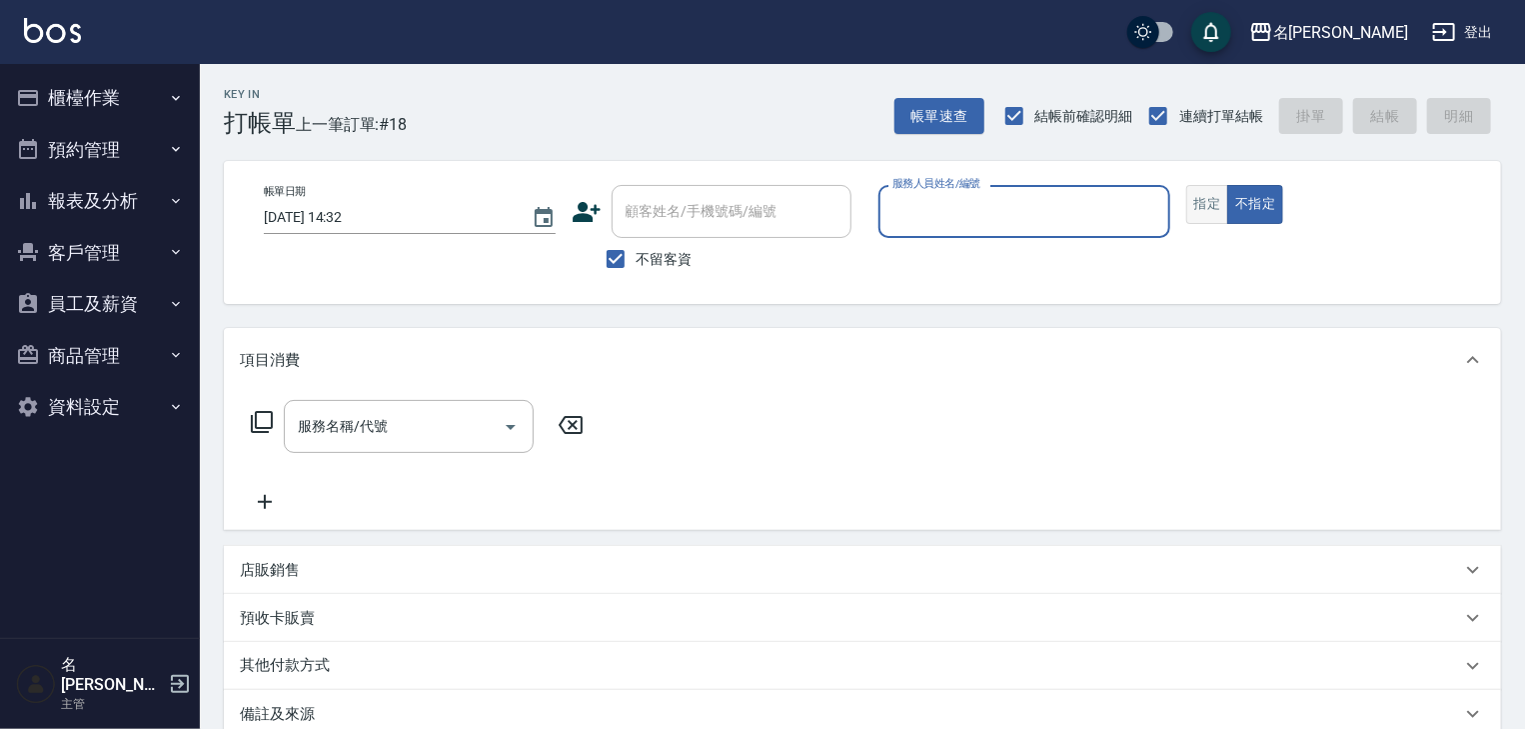
click at [1216, 219] on button "指定" at bounding box center [1208, 204] width 43 height 39
click at [1006, 225] on input "服務人員姓名/編號" at bounding box center [1025, 211] width 274 height 35
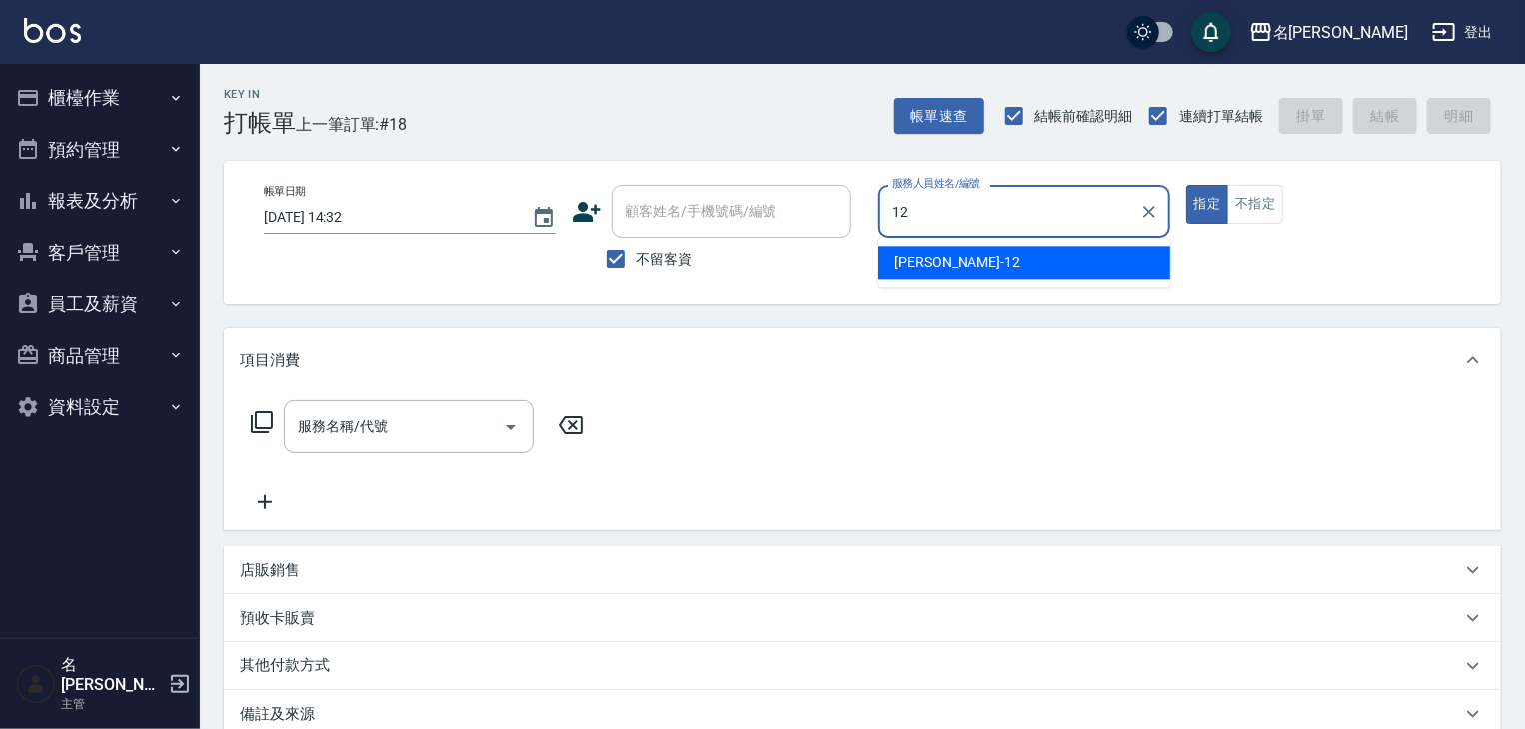
click at [986, 256] on div "[PERSON_NAME]-12" at bounding box center [1025, 262] width 292 height 33
type input "[PERSON_NAME]-12"
click at [434, 421] on input "服務名稱/代號" at bounding box center [394, 426] width 202 height 35
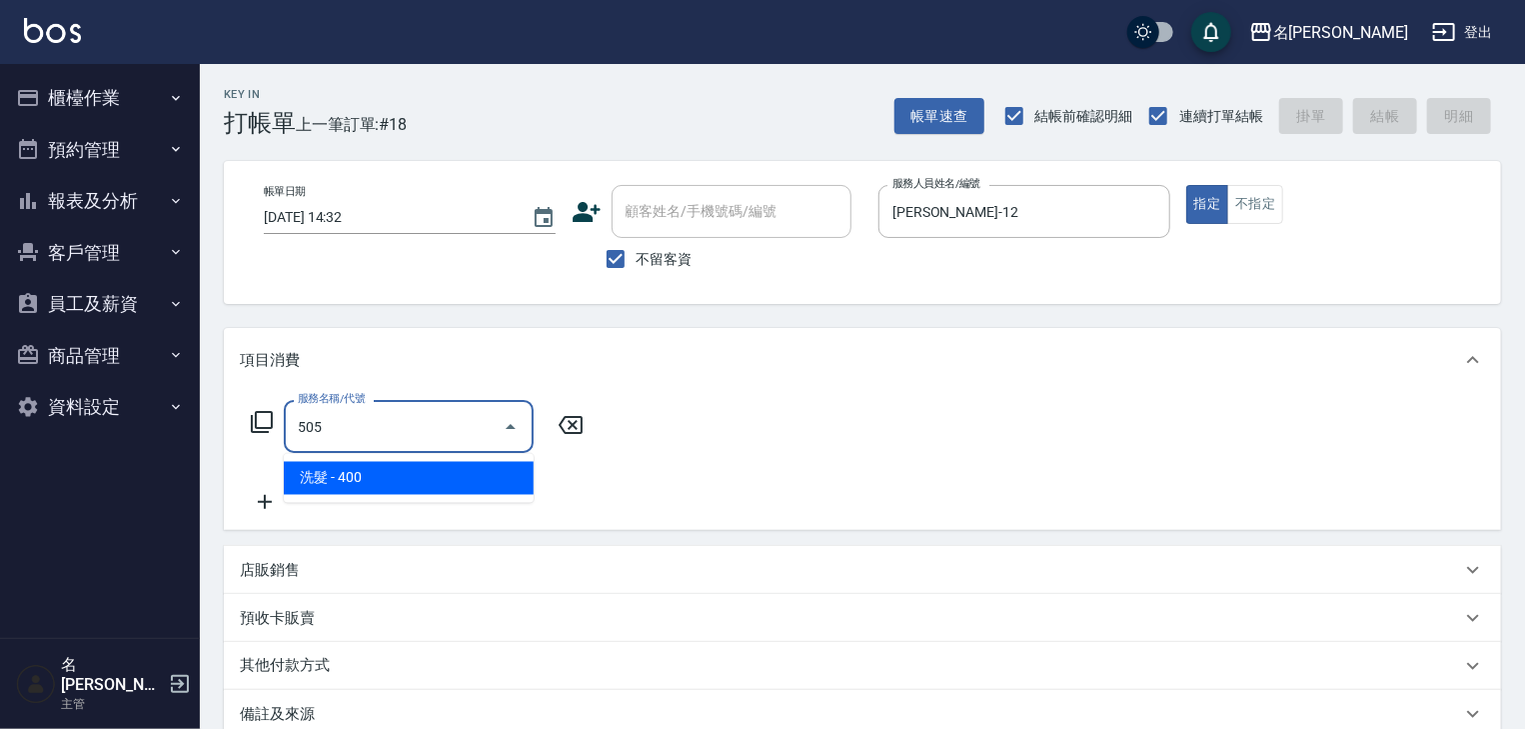
click at [440, 459] on ul "洗髮 - 400" at bounding box center [409, 478] width 250 height 49
click at [517, 484] on span "洗髮 - 400" at bounding box center [409, 478] width 250 height 33
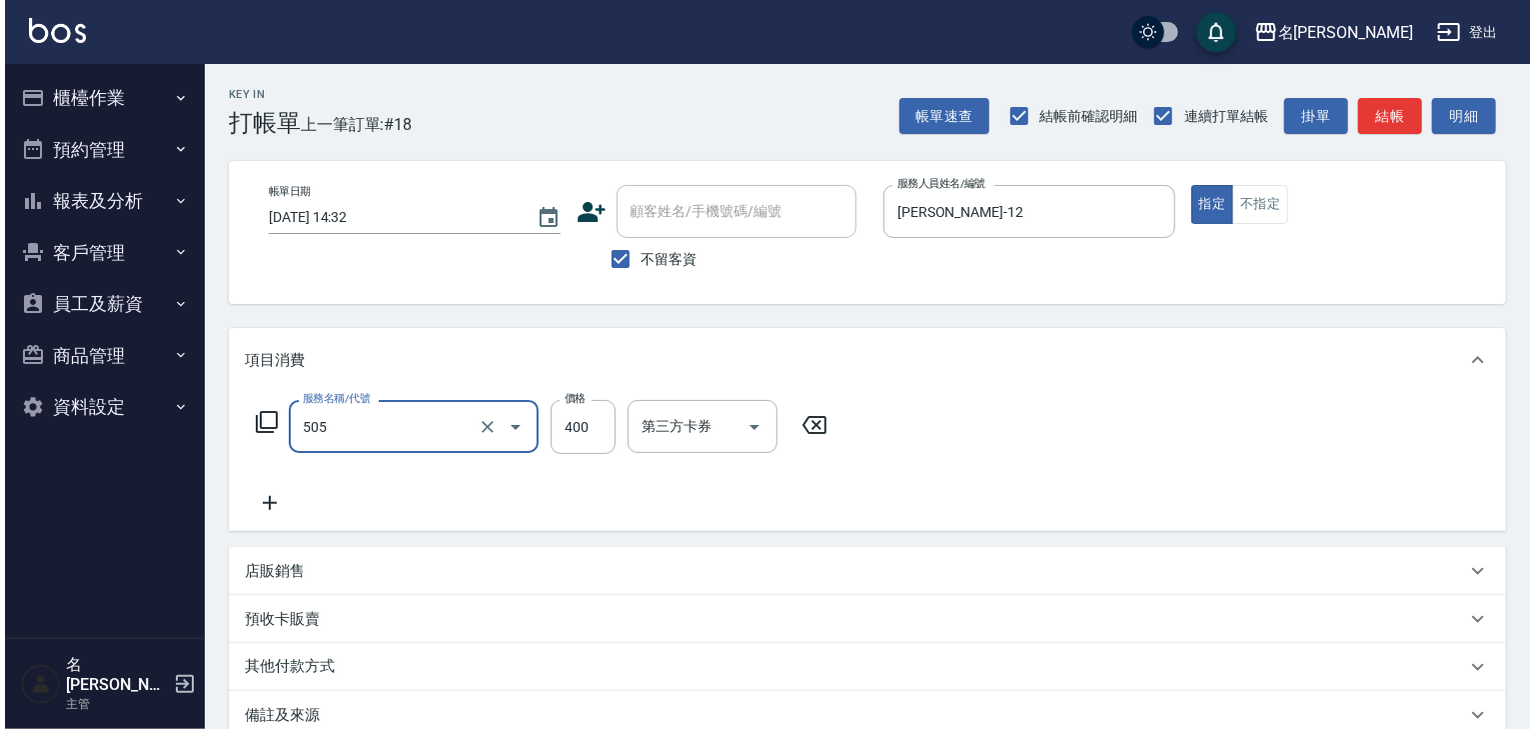
scroll to position [234, 0]
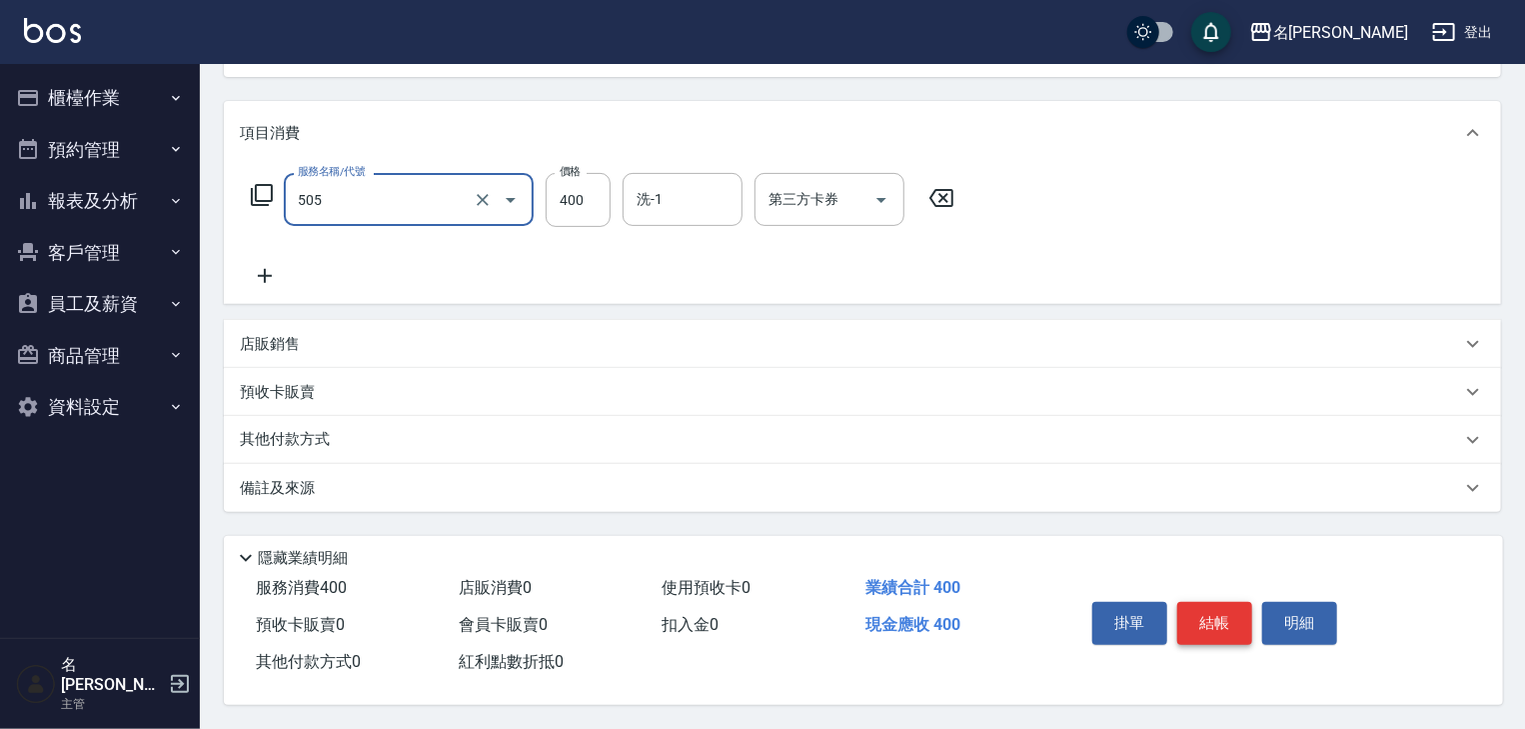
type input "洗髮(505)"
click at [1238, 624] on button "結帳" at bounding box center [1215, 623] width 75 height 42
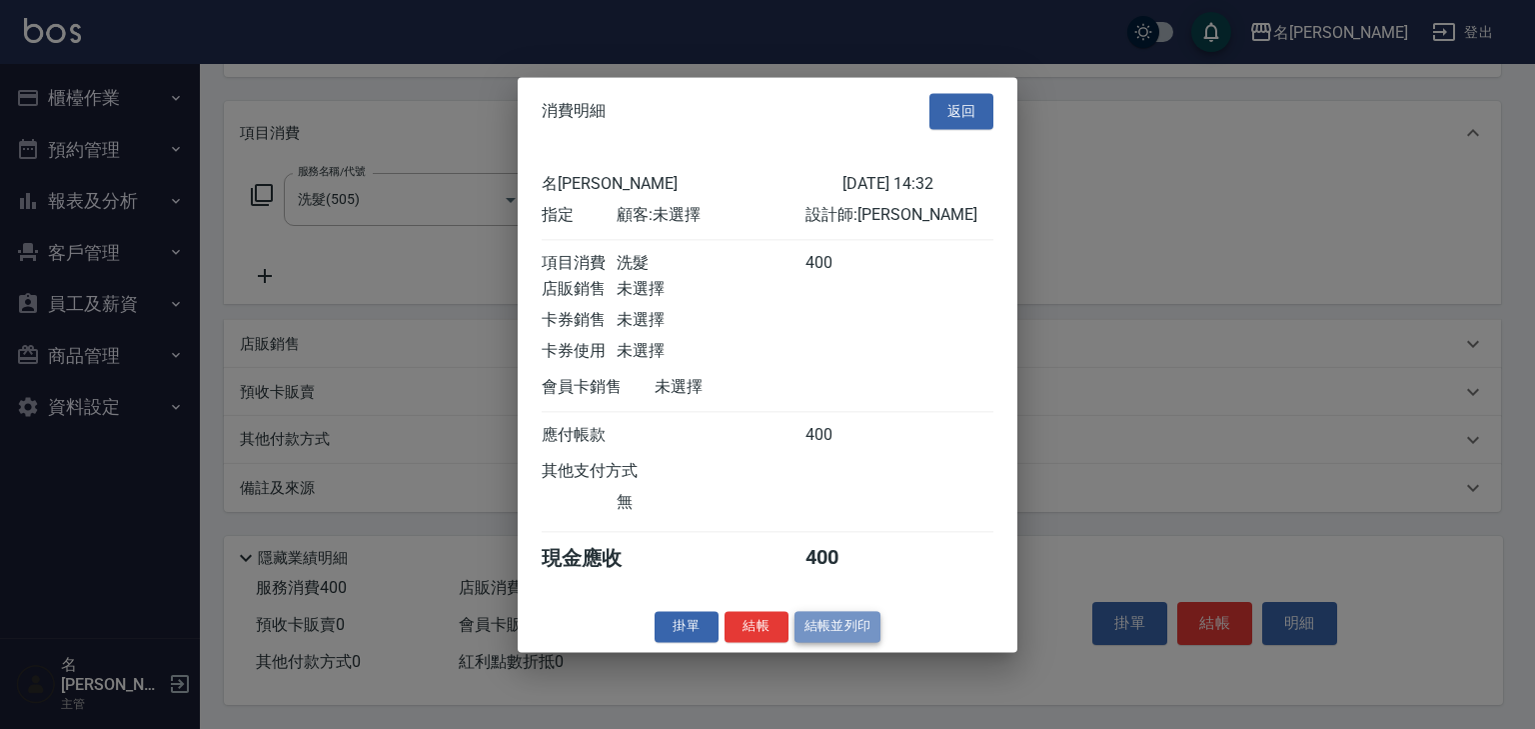
click at [838, 642] on button "結帳並列印" at bounding box center [838, 626] width 87 height 31
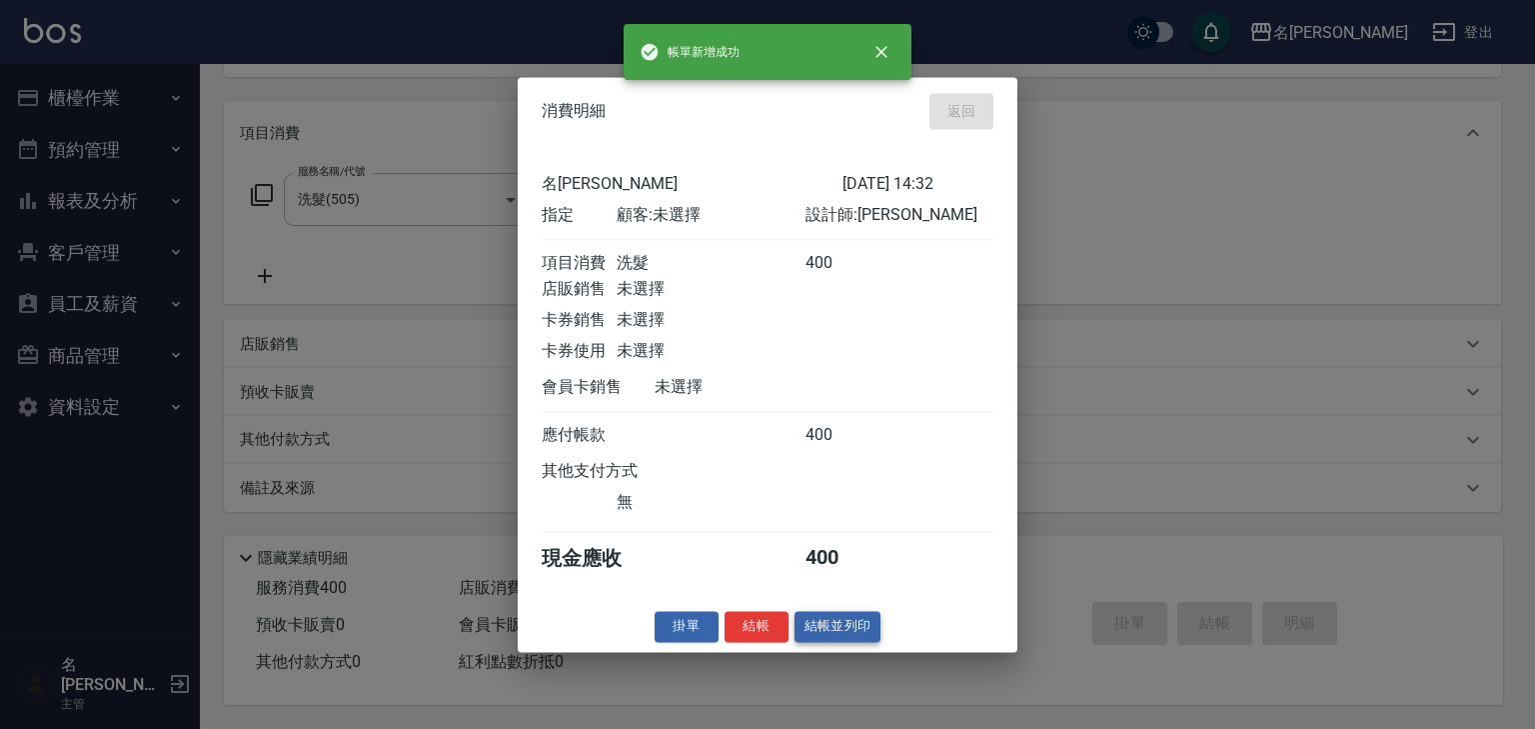
type input "2025/09/25 14:34"
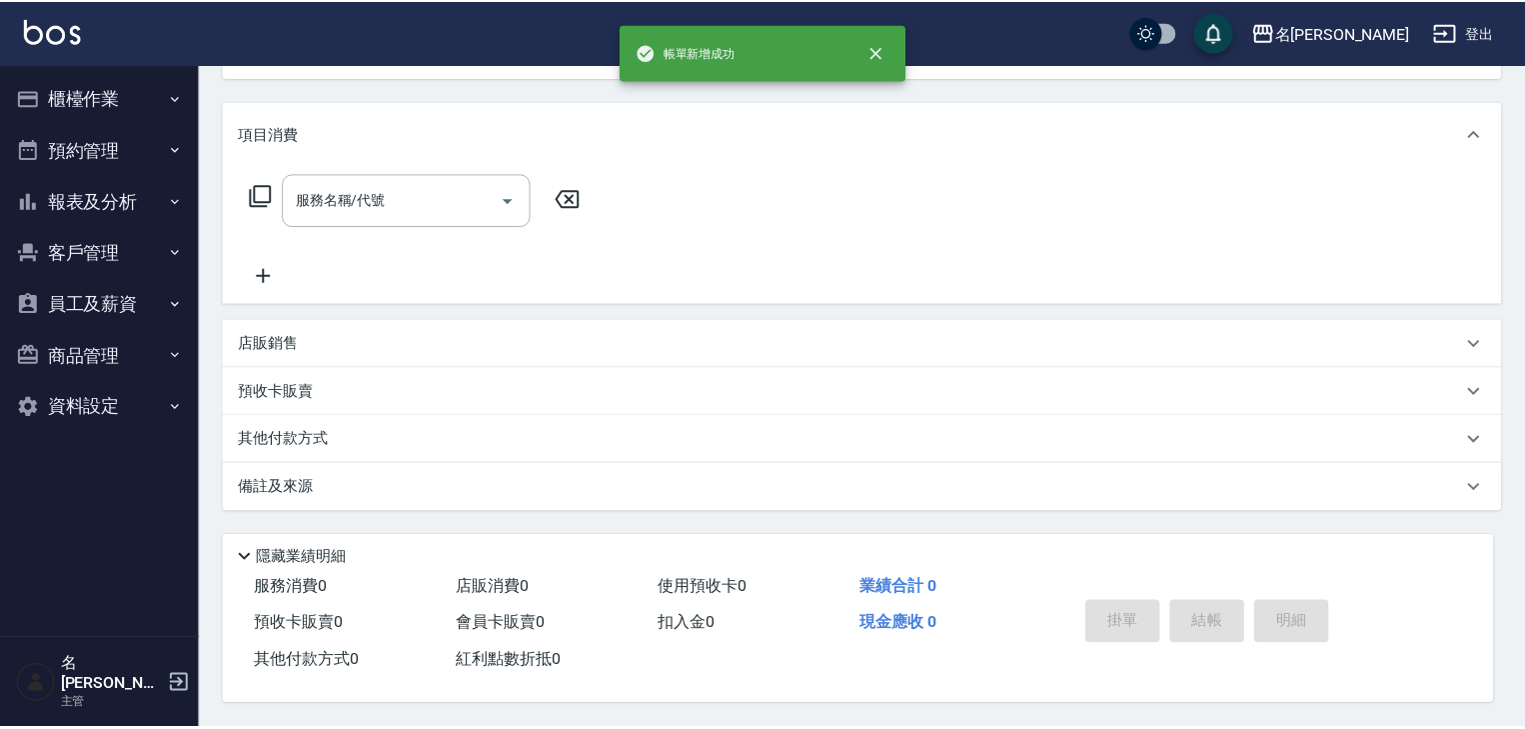
scroll to position [0, 0]
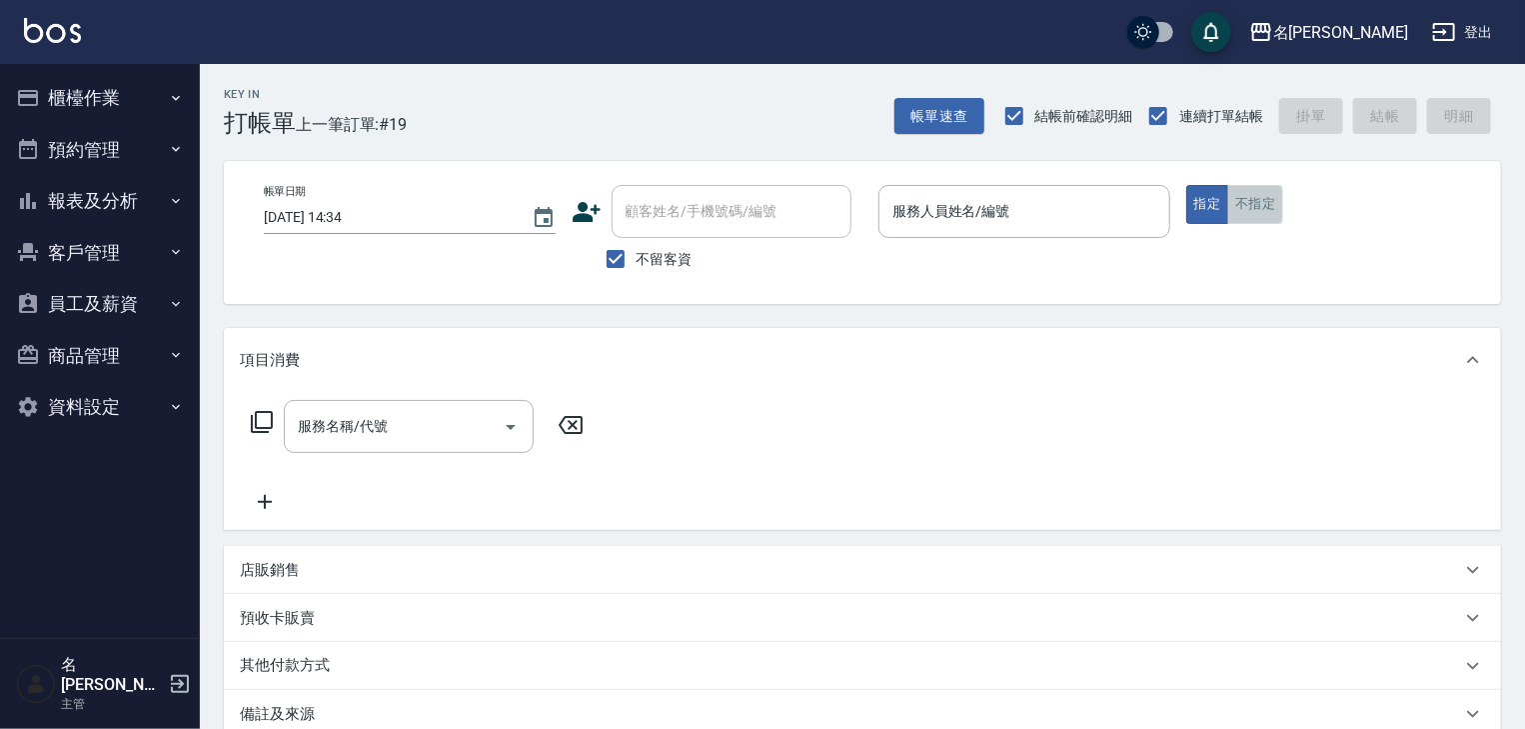
click at [1279, 200] on button "不指定" at bounding box center [1256, 204] width 56 height 39
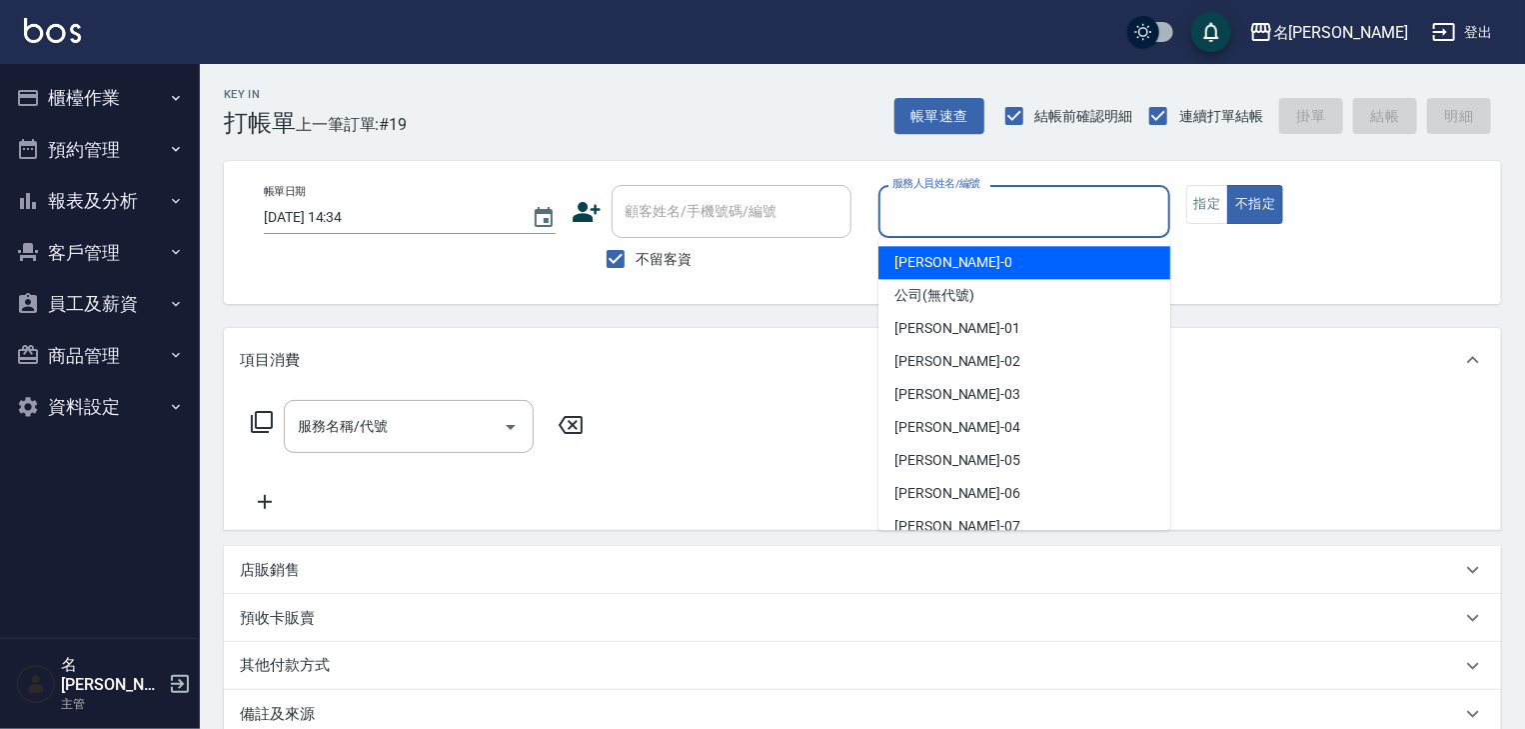
click at [1037, 221] on input "服務人員姓名/編號" at bounding box center [1025, 211] width 274 height 35
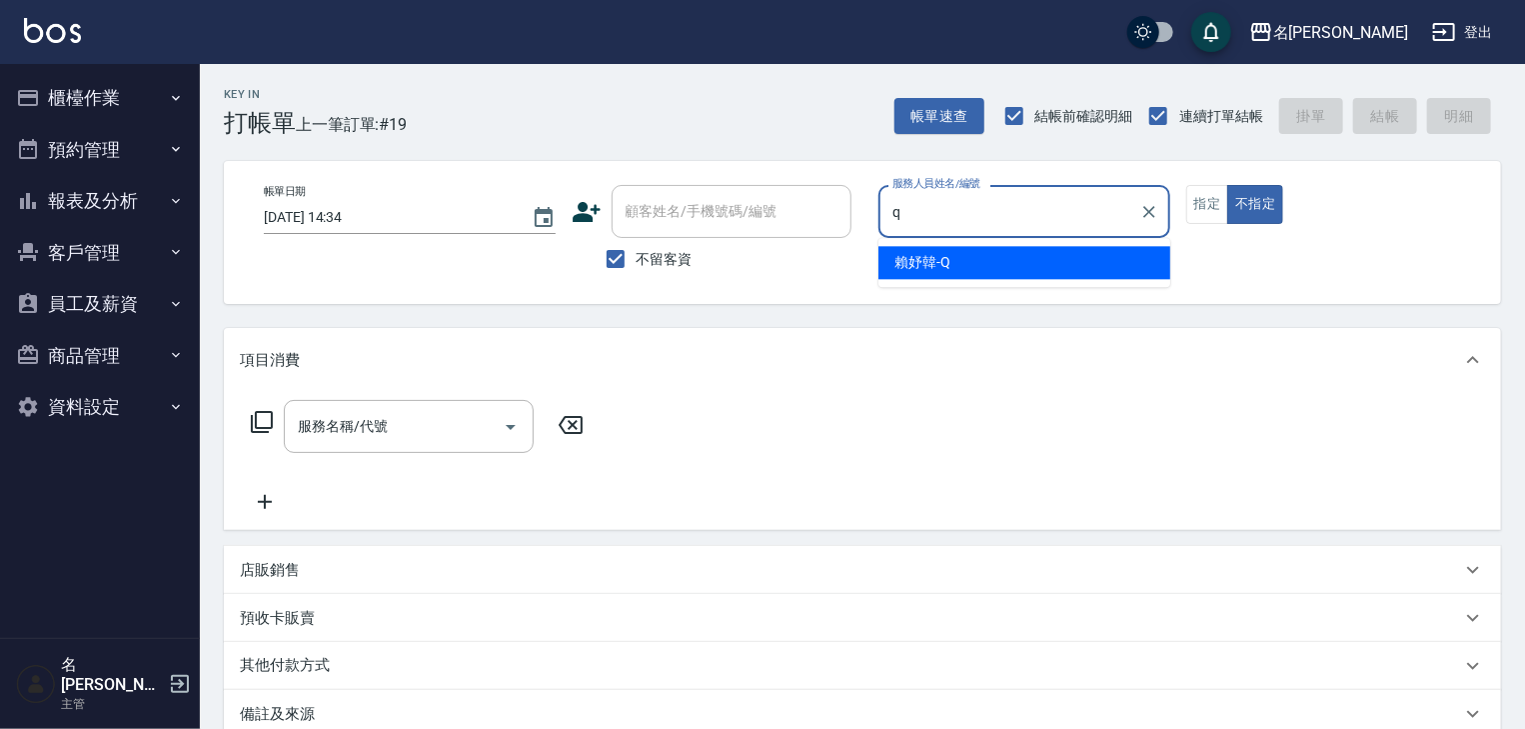
click at [953, 256] on div "賴妤韓 -Q" at bounding box center [1025, 262] width 292 height 33
type input "賴妤韓-Q"
click at [391, 440] on input "服務名稱/代號" at bounding box center [394, 426] width 202 height 35
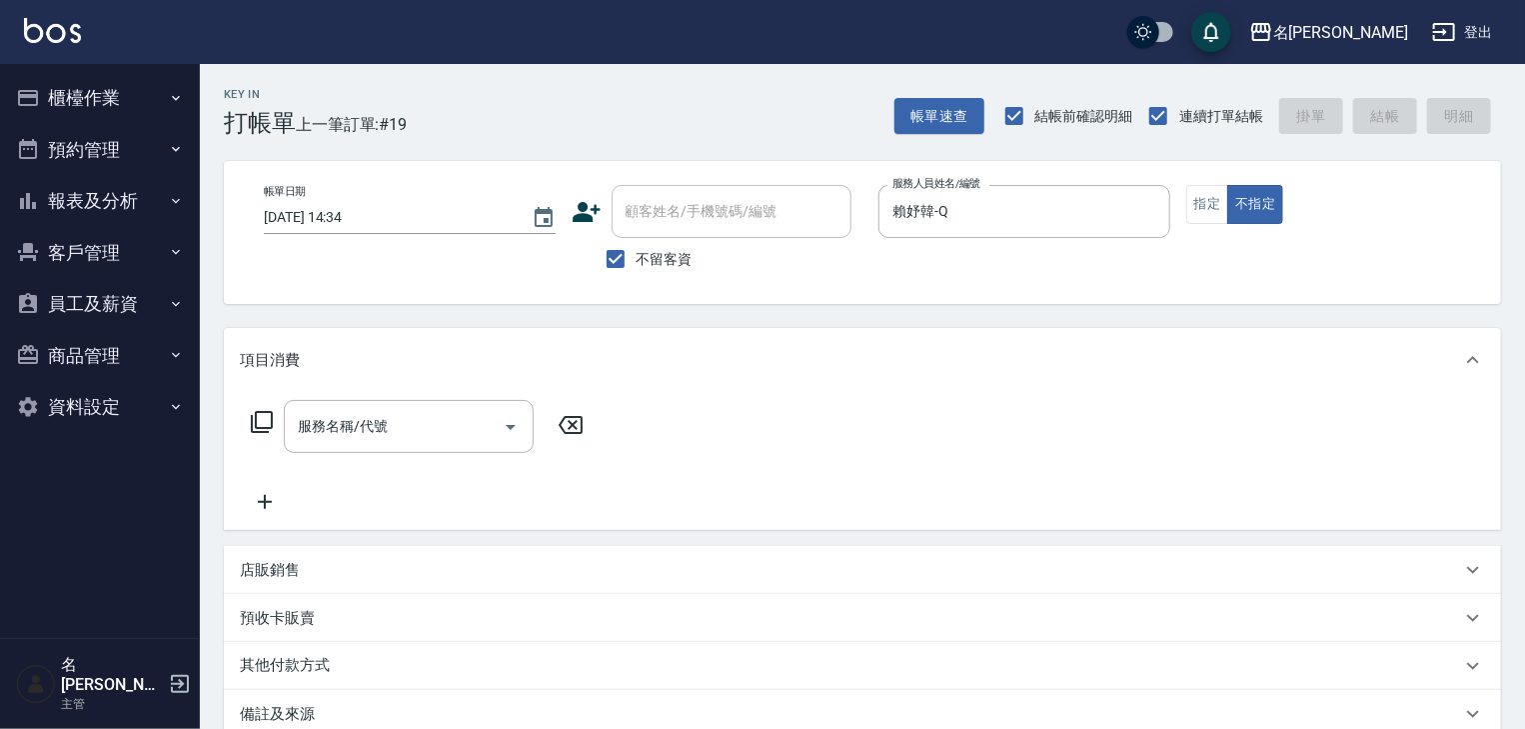
click at [265, 431] on icon at bounding box center [262, 422] width 22 height 22
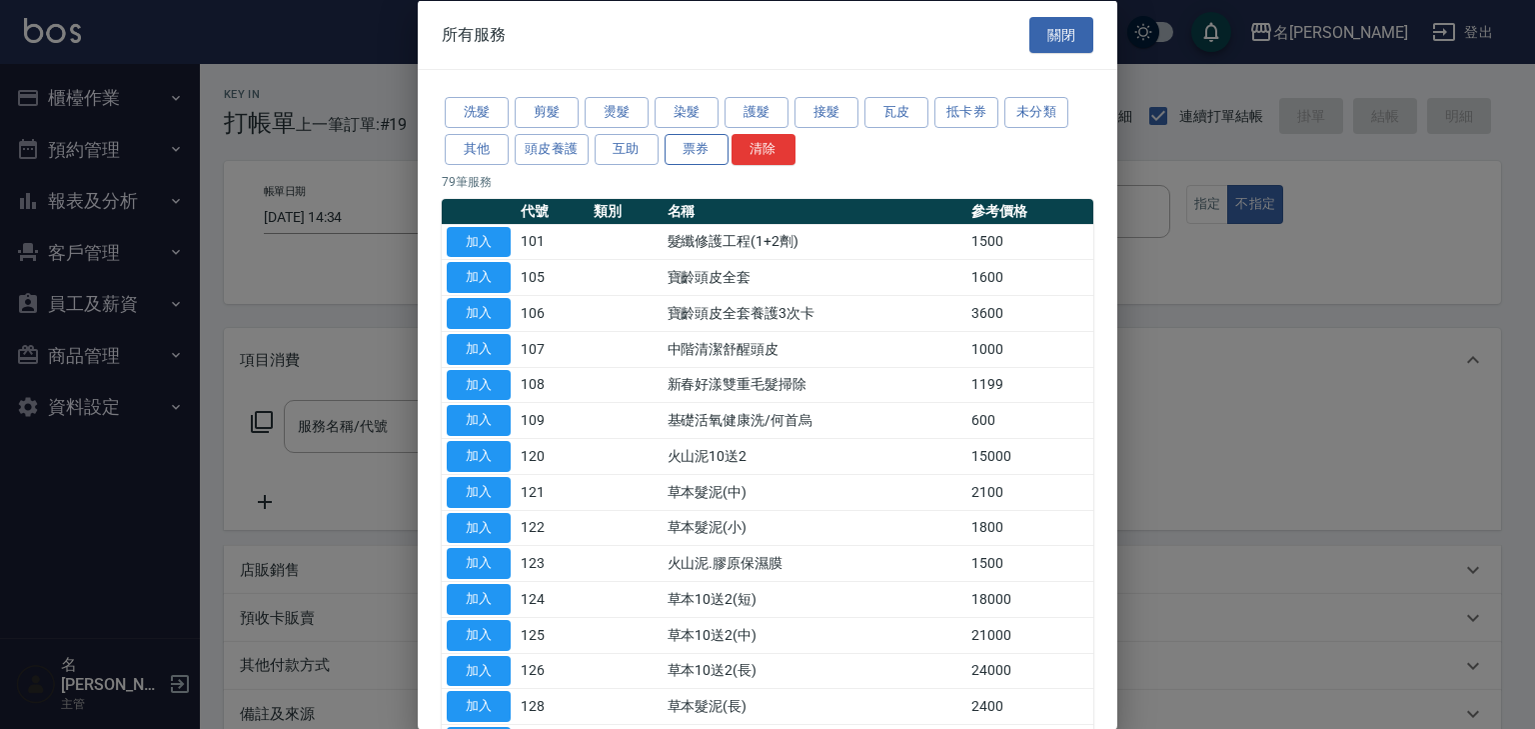
click at [684, 149] on button "票券" at bounding box center [697, 148] width 64 height 31
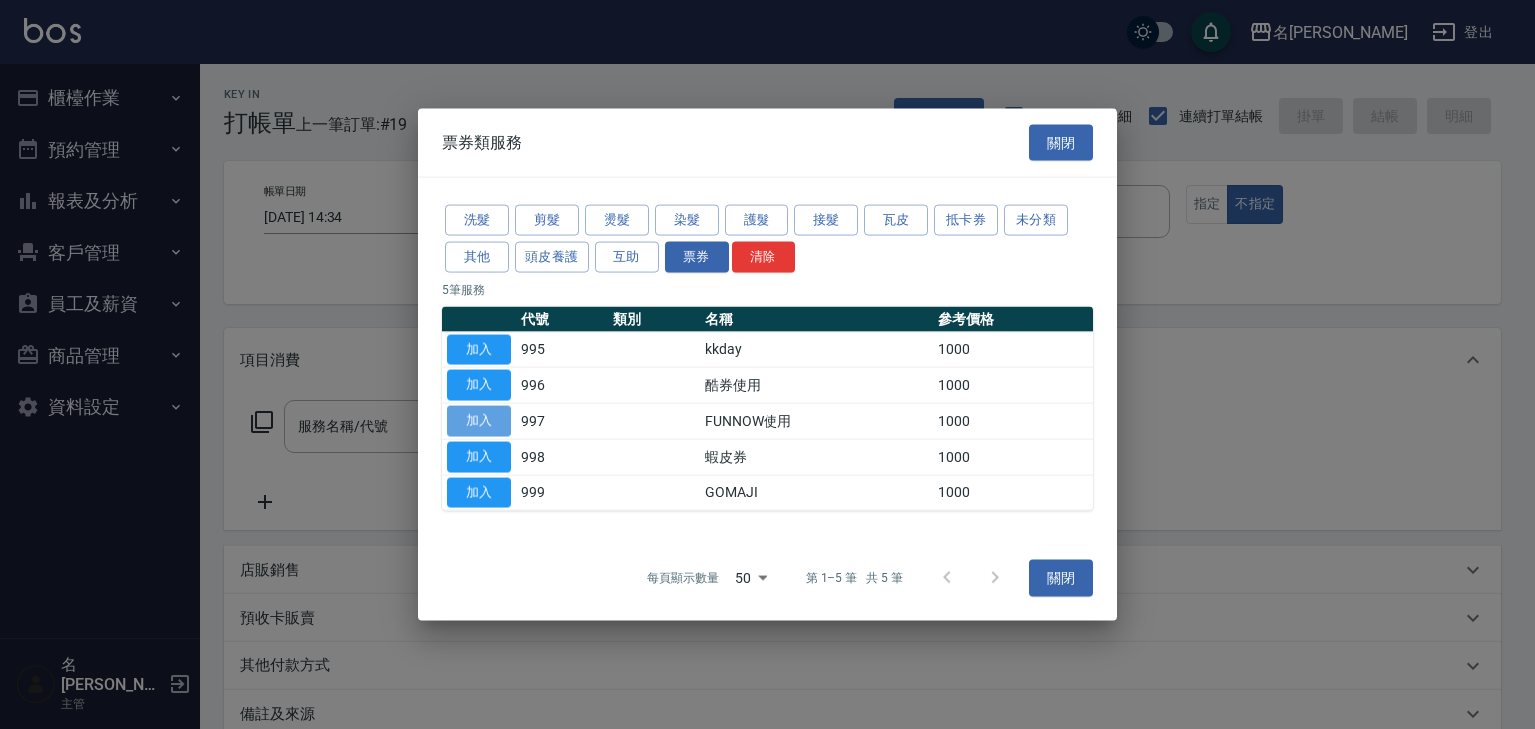
click at [499, 416] on button "加入" at bounding box center [479, 421] width 64 height 31
type input "FUNNOW使用(997)"
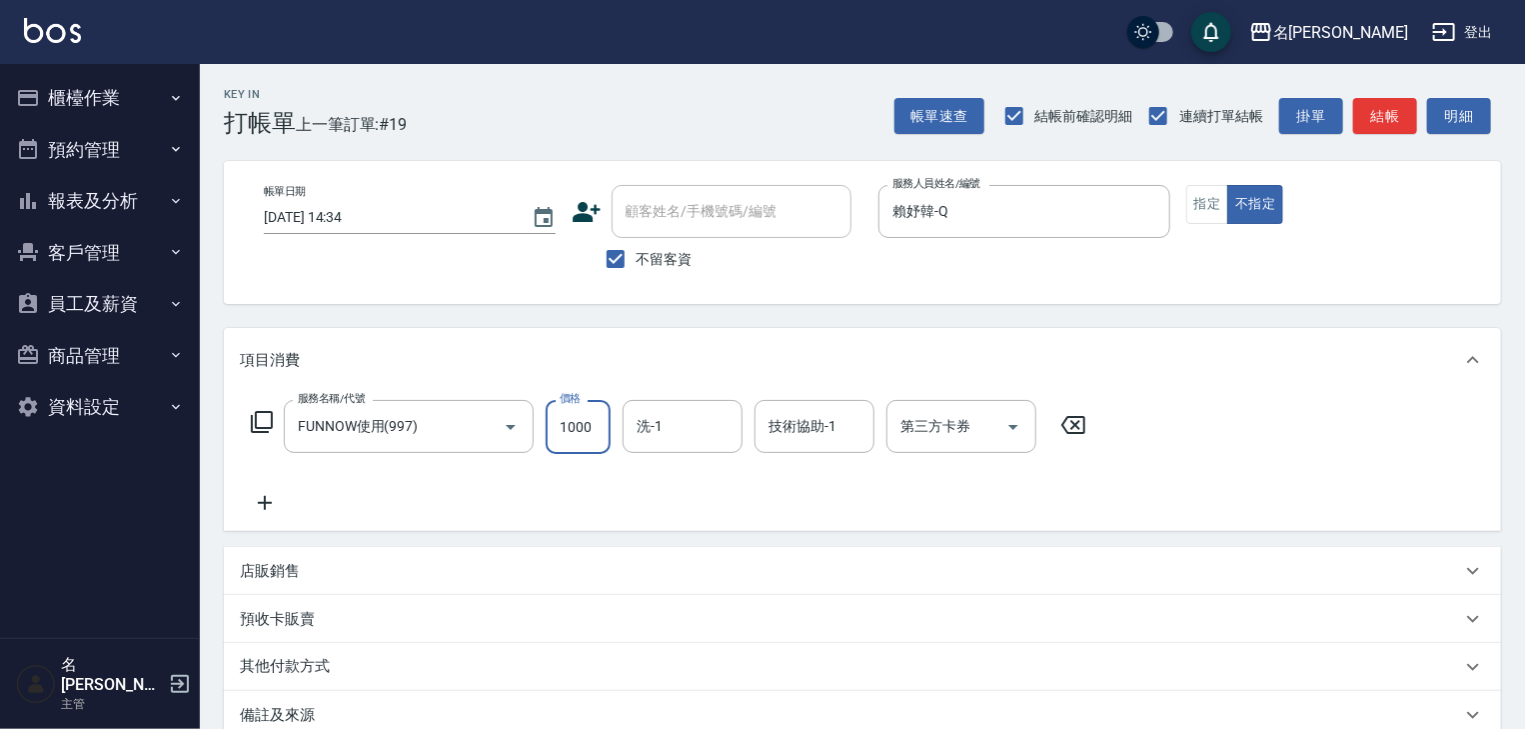
click at [597, 424] on input "1000" at bounding box center [578, 427] width 65 height 54
click at [1006, 422] on icon "Open" at bounding box center [1014, 427] width 24 height 24
type input "399"
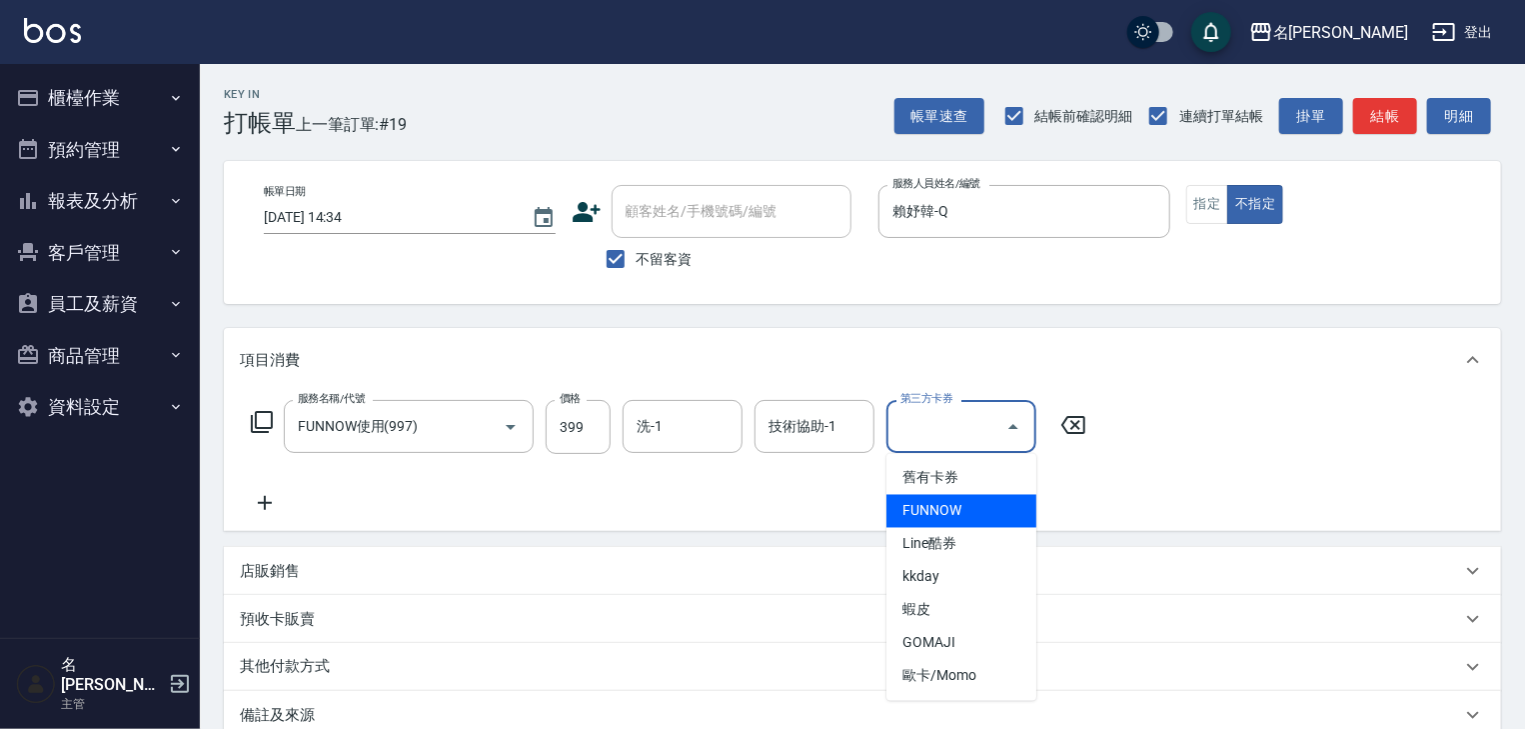
click at [928, 516] on span "FUNNOW" at bounding box center [962, 511] width 150 height 33
type input "FUNNOW"
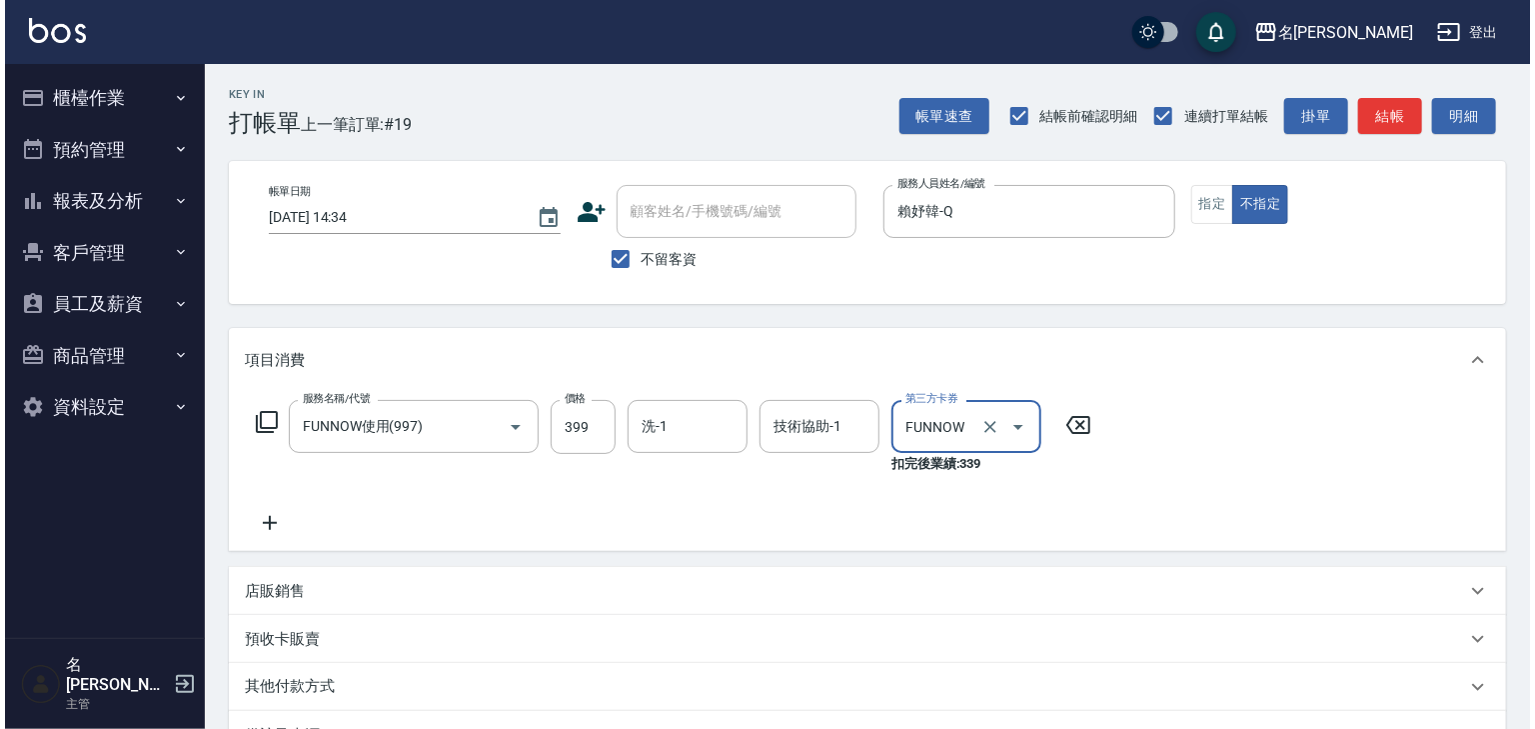
scroll to position [254, 0]
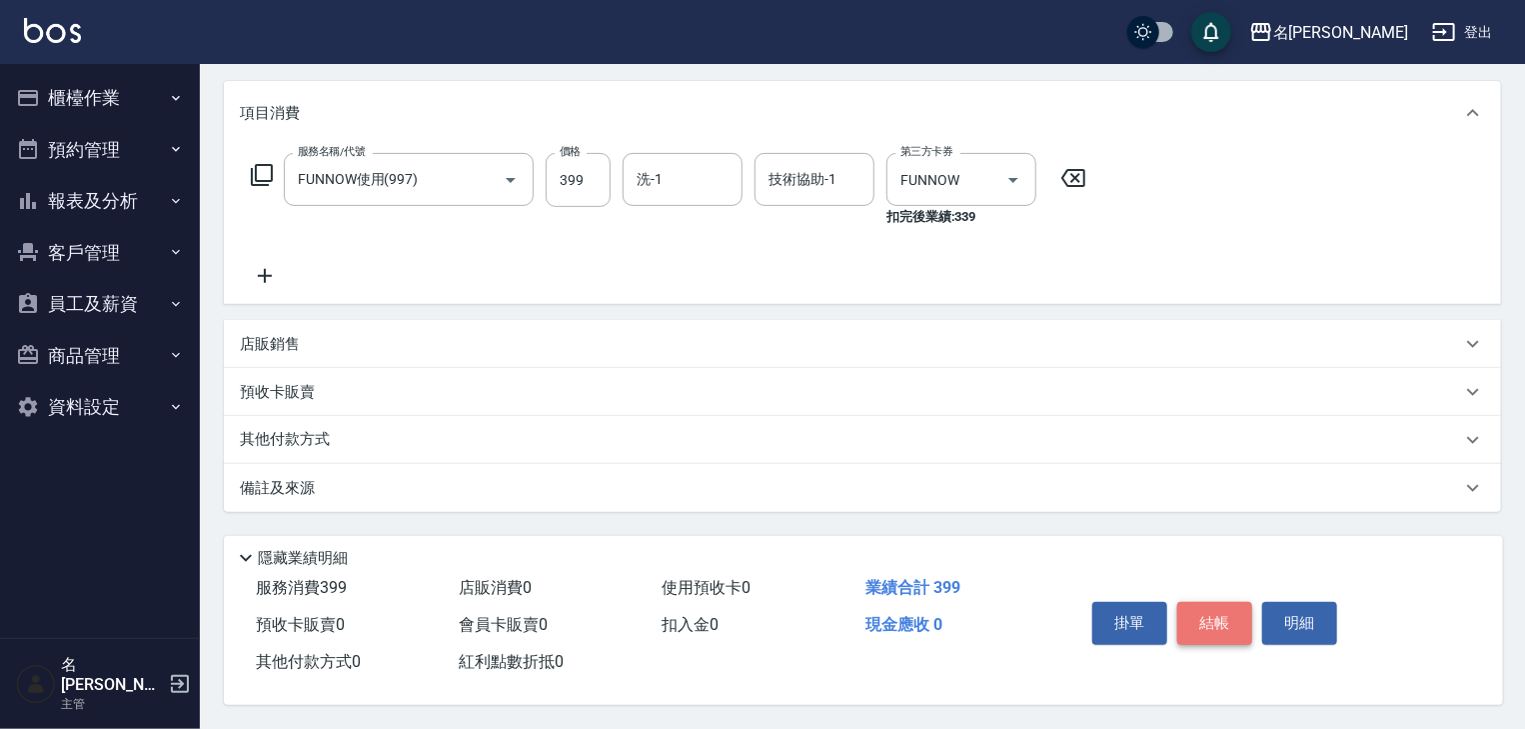
click at [1217, 630] on button "結帳" at bounding box center [1215, 623] width 75 height 42
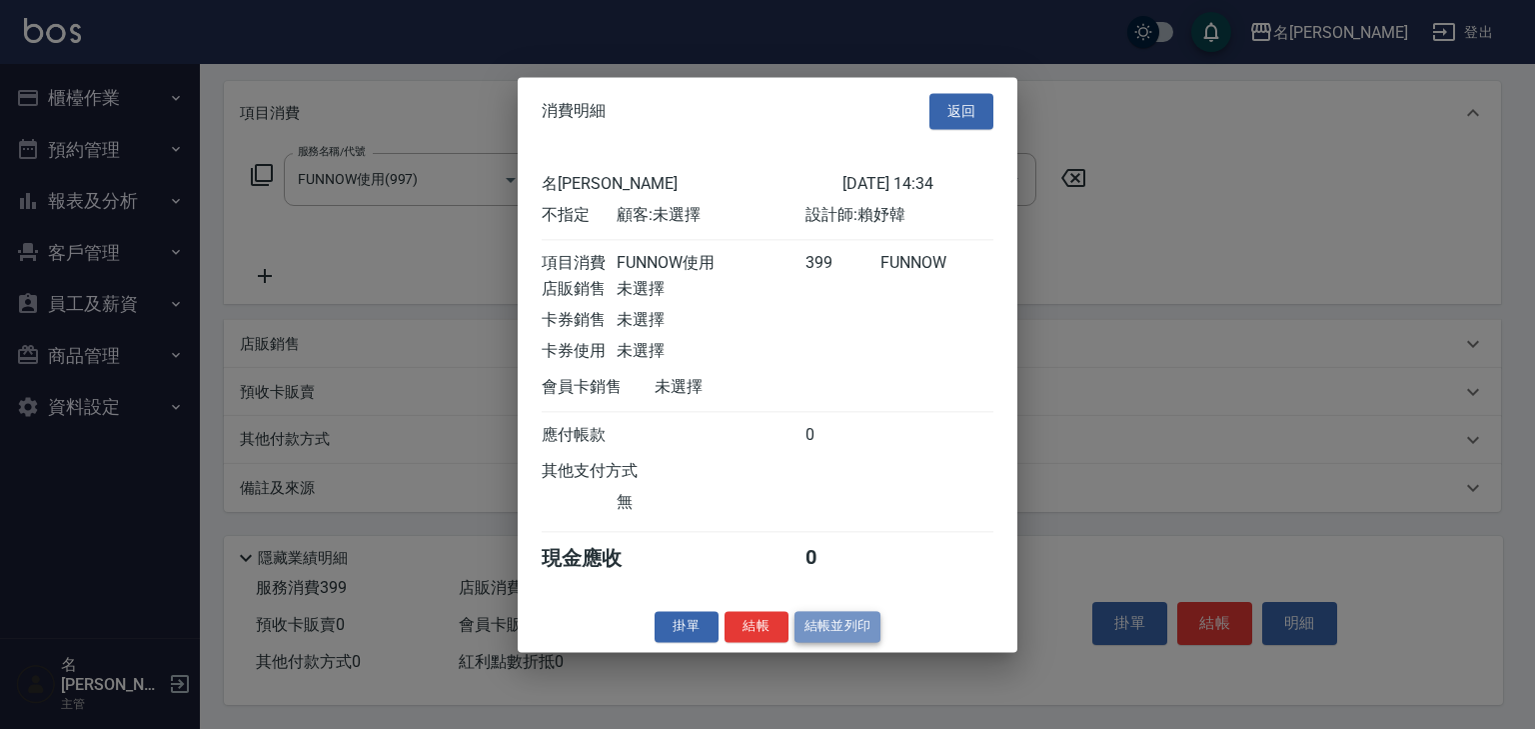
click at [834, 642] on button "結帳並列印" at bounding box center [838, 626] width 87 height 31
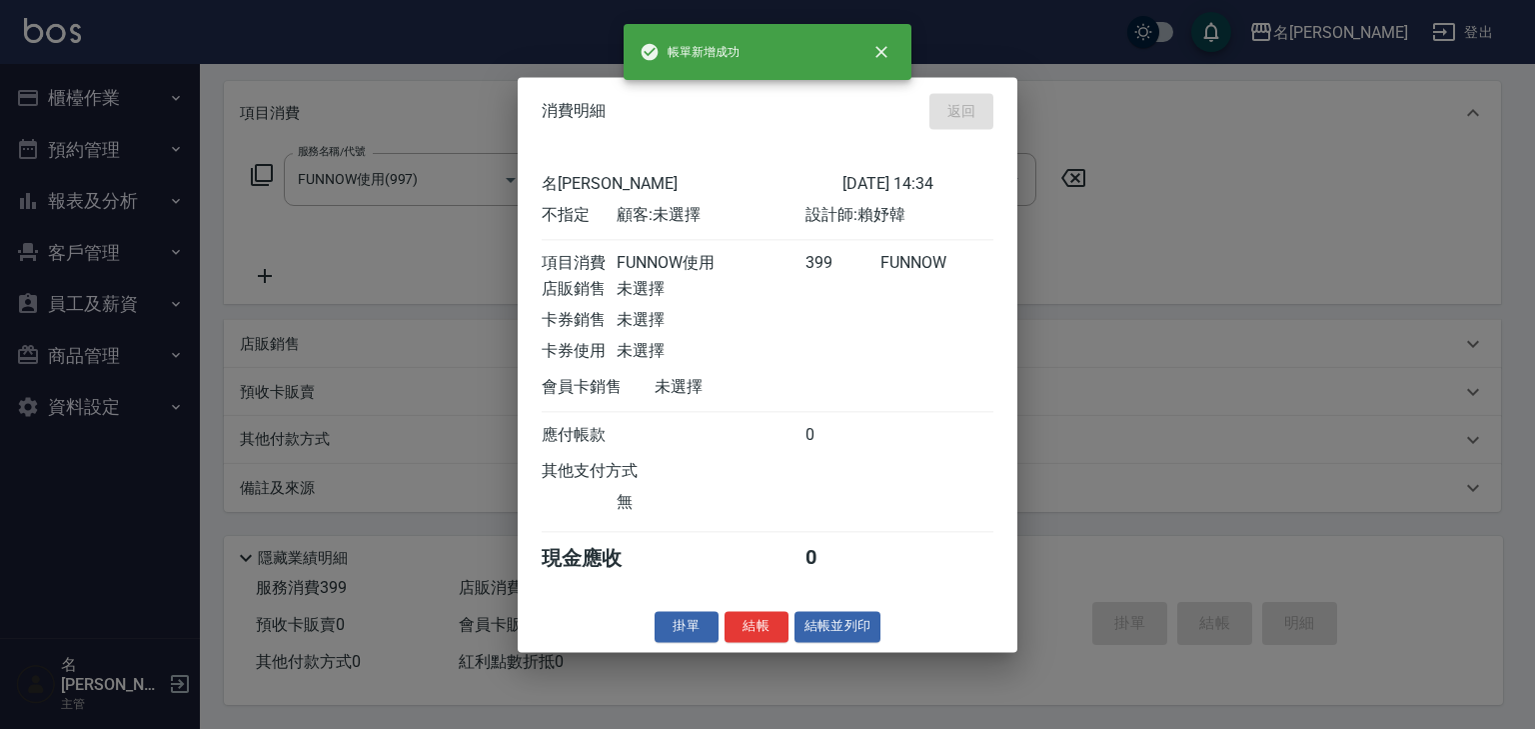
type input "2025/09/25 14:35"
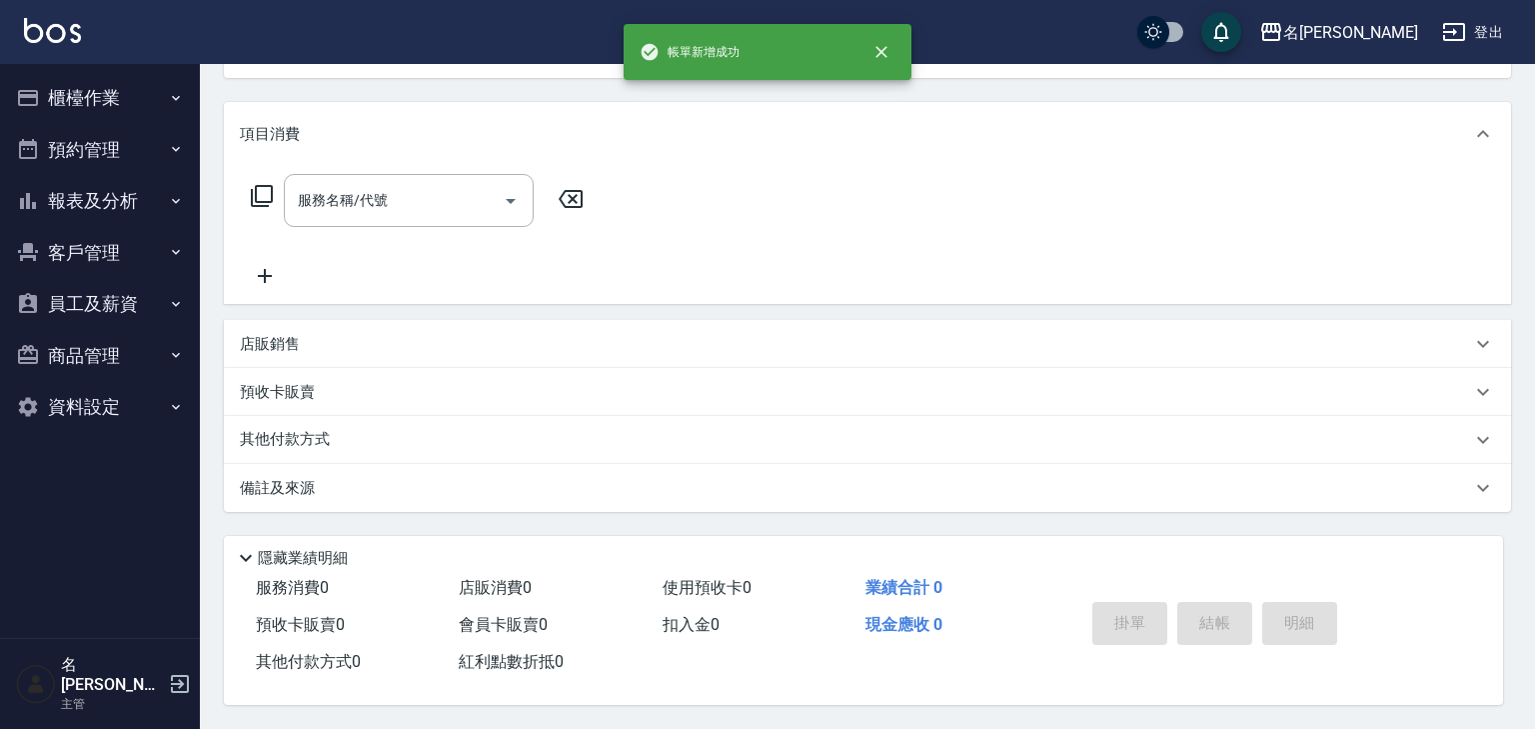
scroll to position [0, 0]
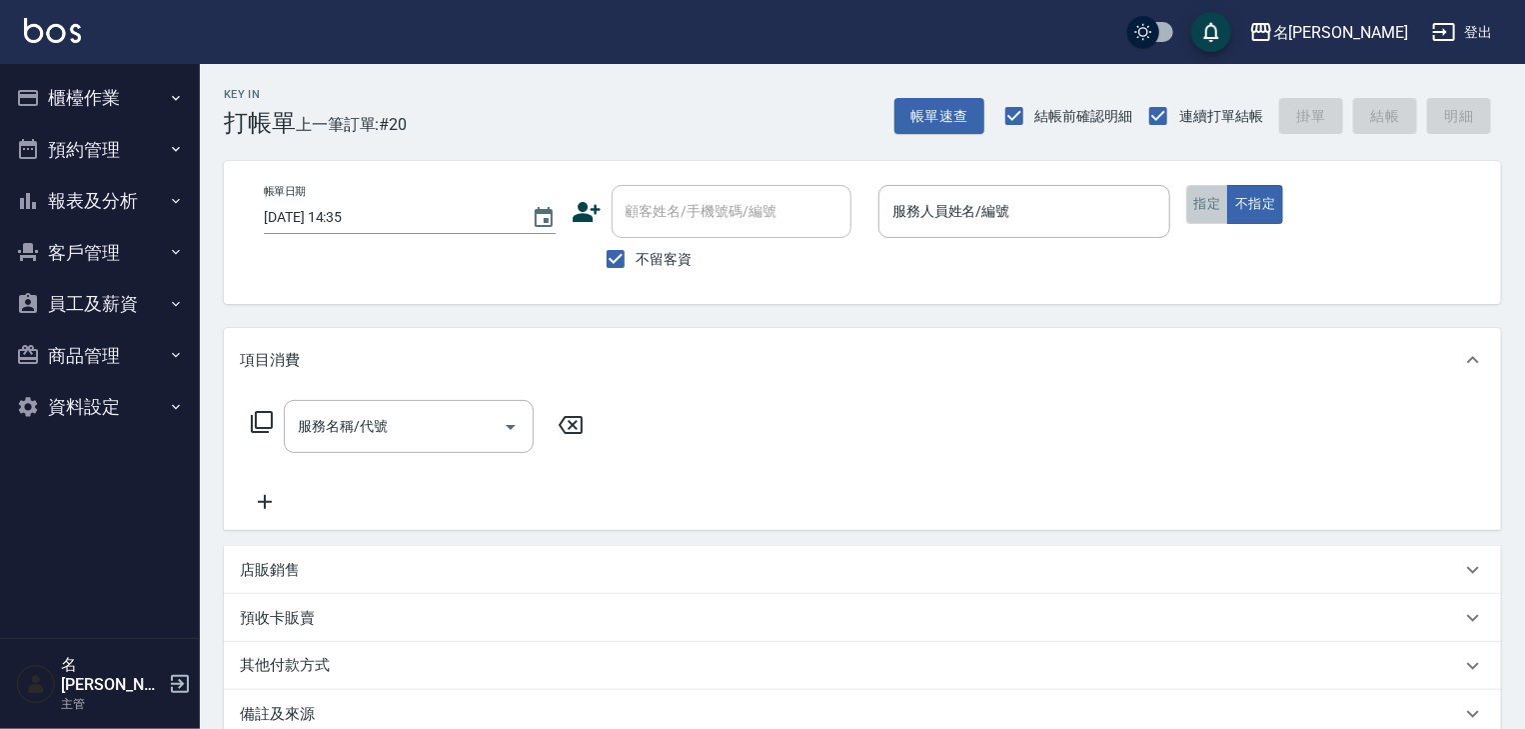
click at [1212, 204] on button "指定" at bounding box center [1208, 204] width 43 height 39
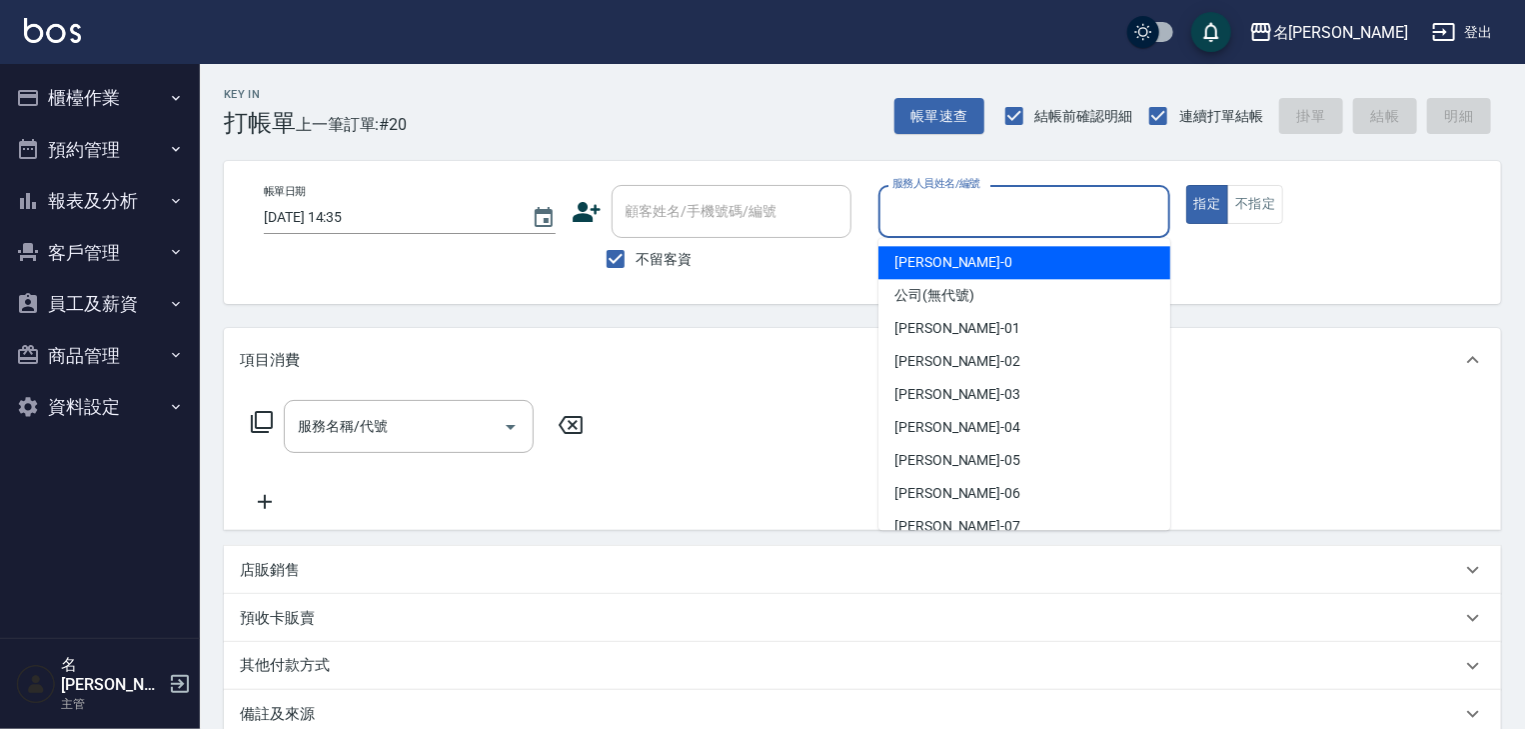
click at [1043, 208] on input "服務人員姓名/編號" at bounding box center [1025, 211] width 274 height 35
click at [937, 262] on span "[PERSON_NAME]-0" at bounding box center [954, 262] width 118 height 21
type input "[PERSON_NAME]-0"
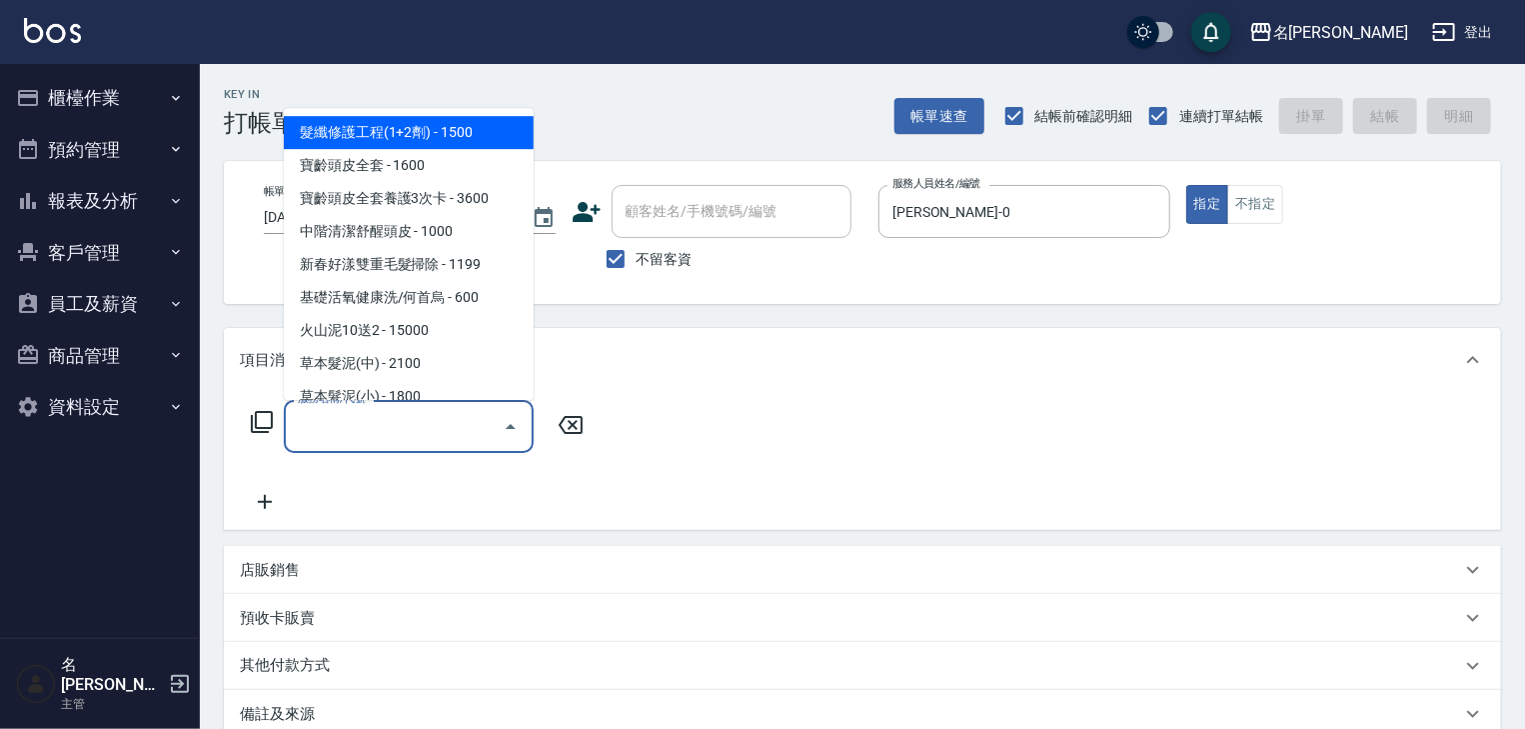
click at [388, 436] on input "服務名稱/代號" at bounding box center [394, 426] width 202 height 35
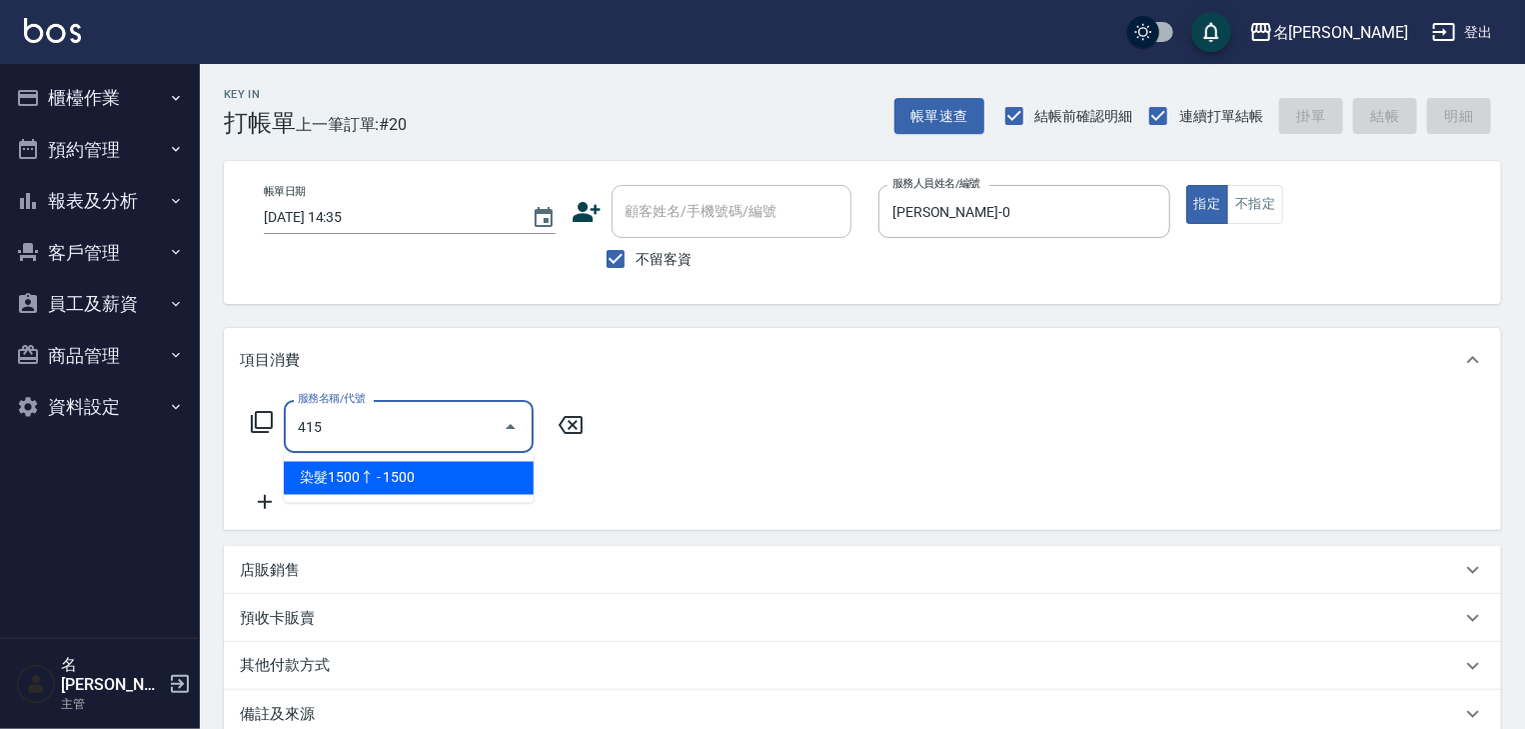
click at [410, 473] on span "染髮1500↑ - 1500" at bounding box center [409, 478] width 250 height 33
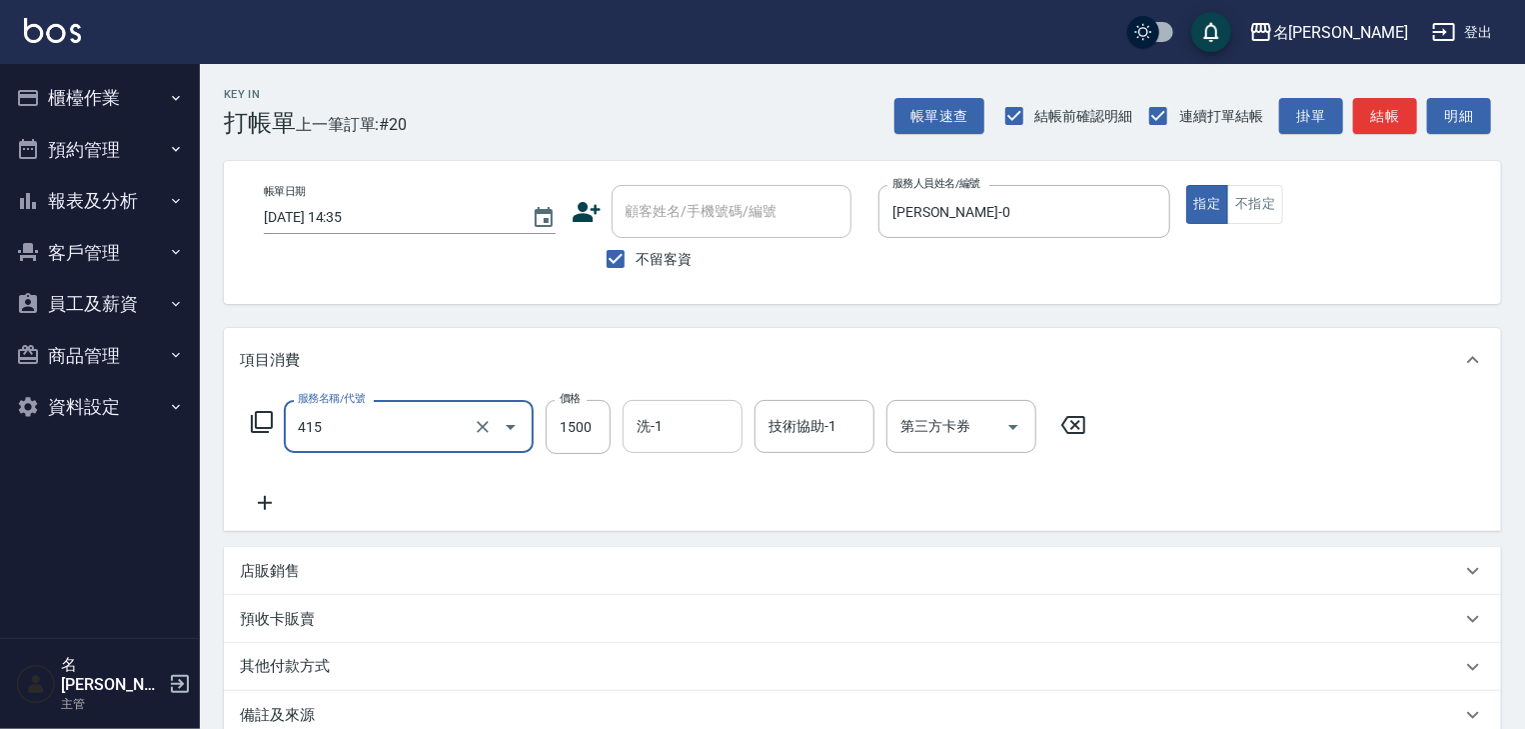
type input "染髮1500↑(415)"
click at [664, 433] on input "洗-1" at bounding box center [683, 426] width 102 height 35
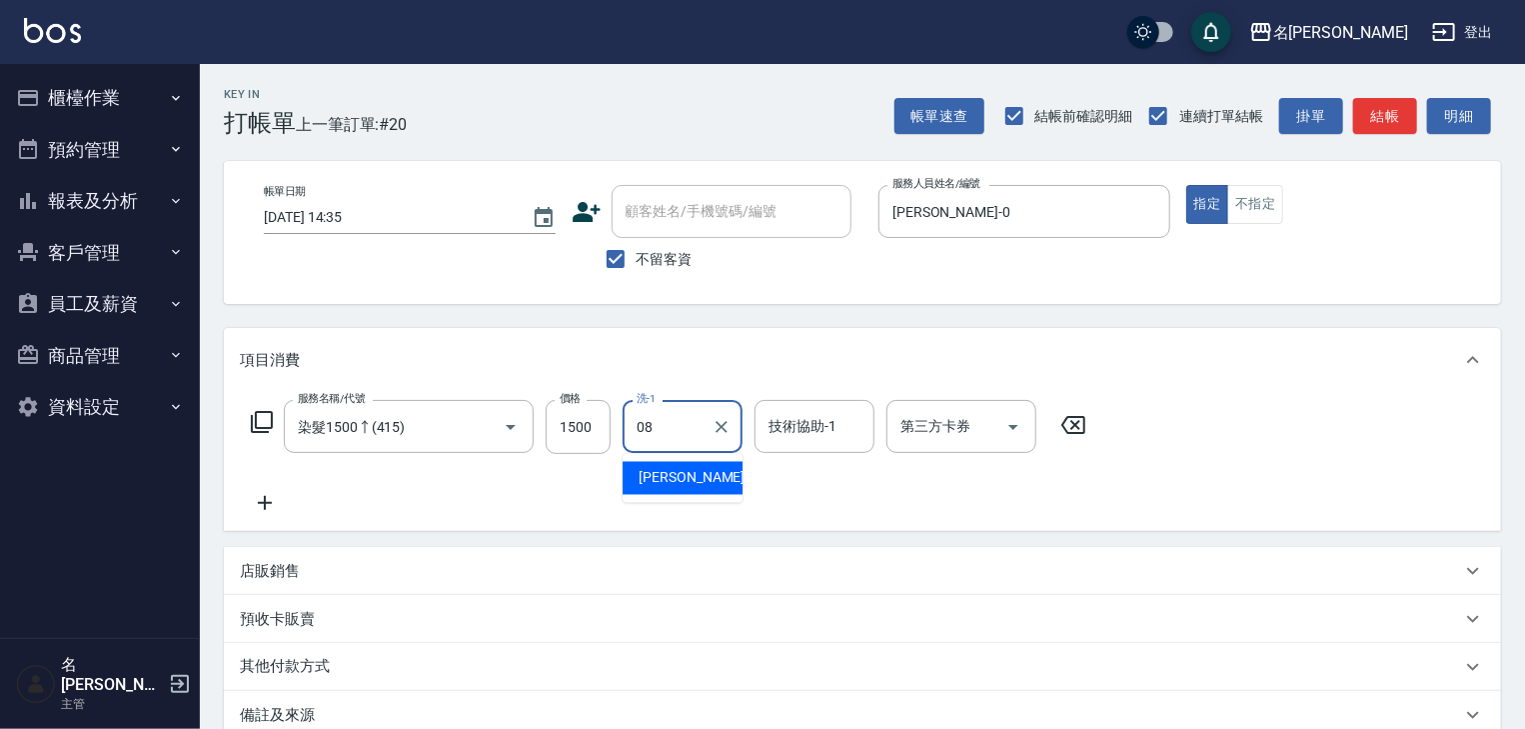
click at [663, 476] on span "[PERSON_NAME] -08" at bounding box center [702, 478] width 126 height 21
type input "[PERSON_NAME]-08"
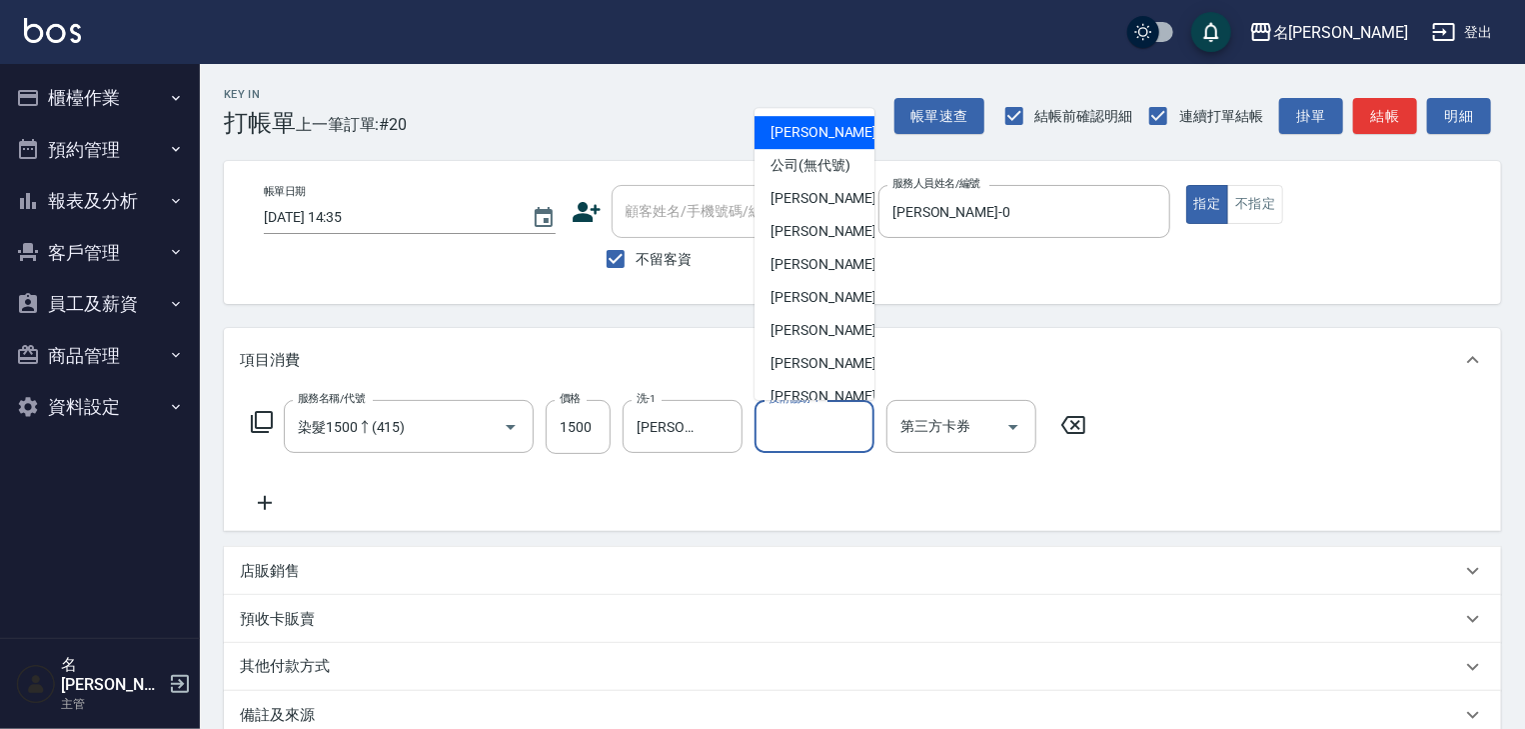
click at [784, 434] on input "技術協助-1" at bounding box center [815, 426] width 102 height 35
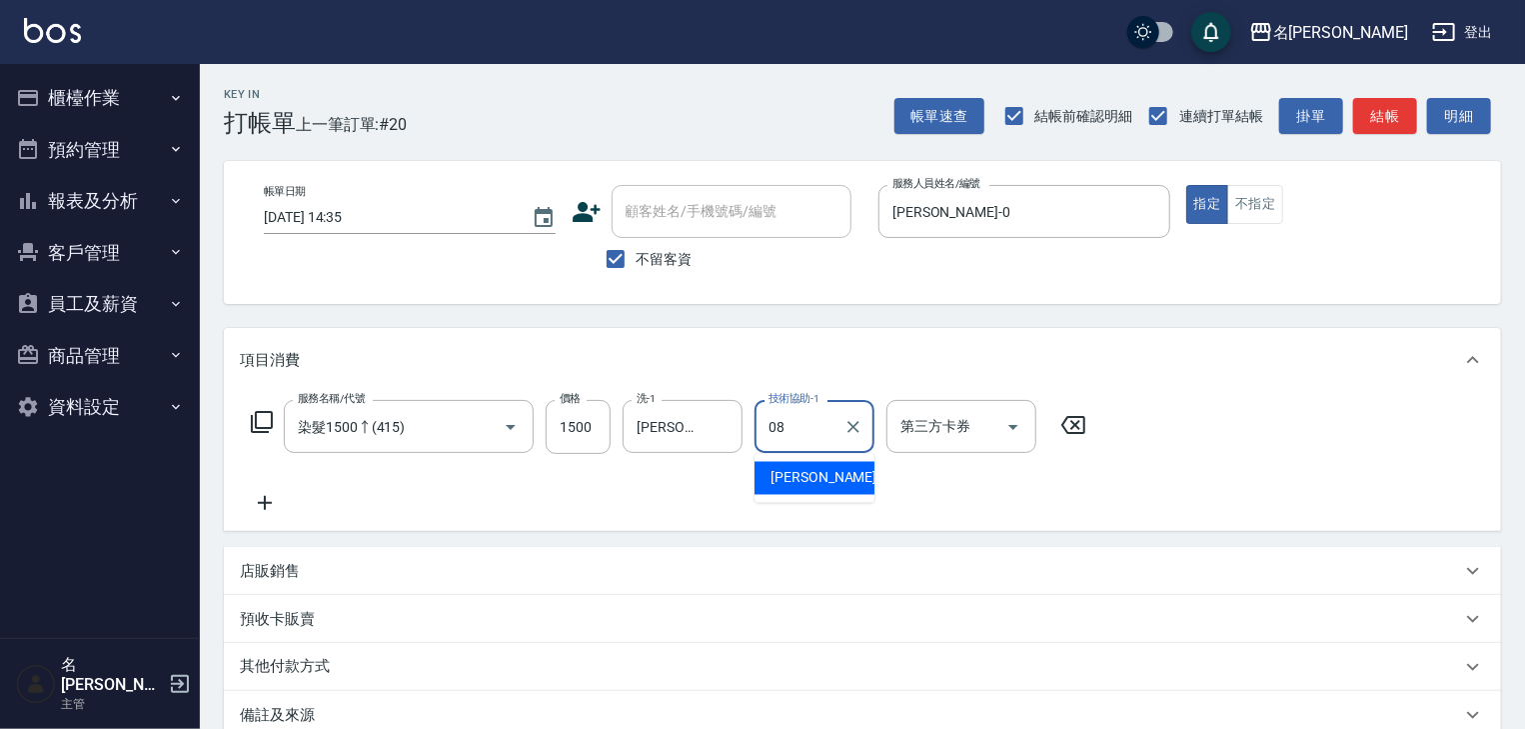
click at [781, 465] on div "[PERSON_NAME] -08" at bounding box center [815, 478] width 120 height 33
type input "[PERSON_NAME]-08"
click at [256, 499] on icon at bounding box center [265, 503] width 50 height 24
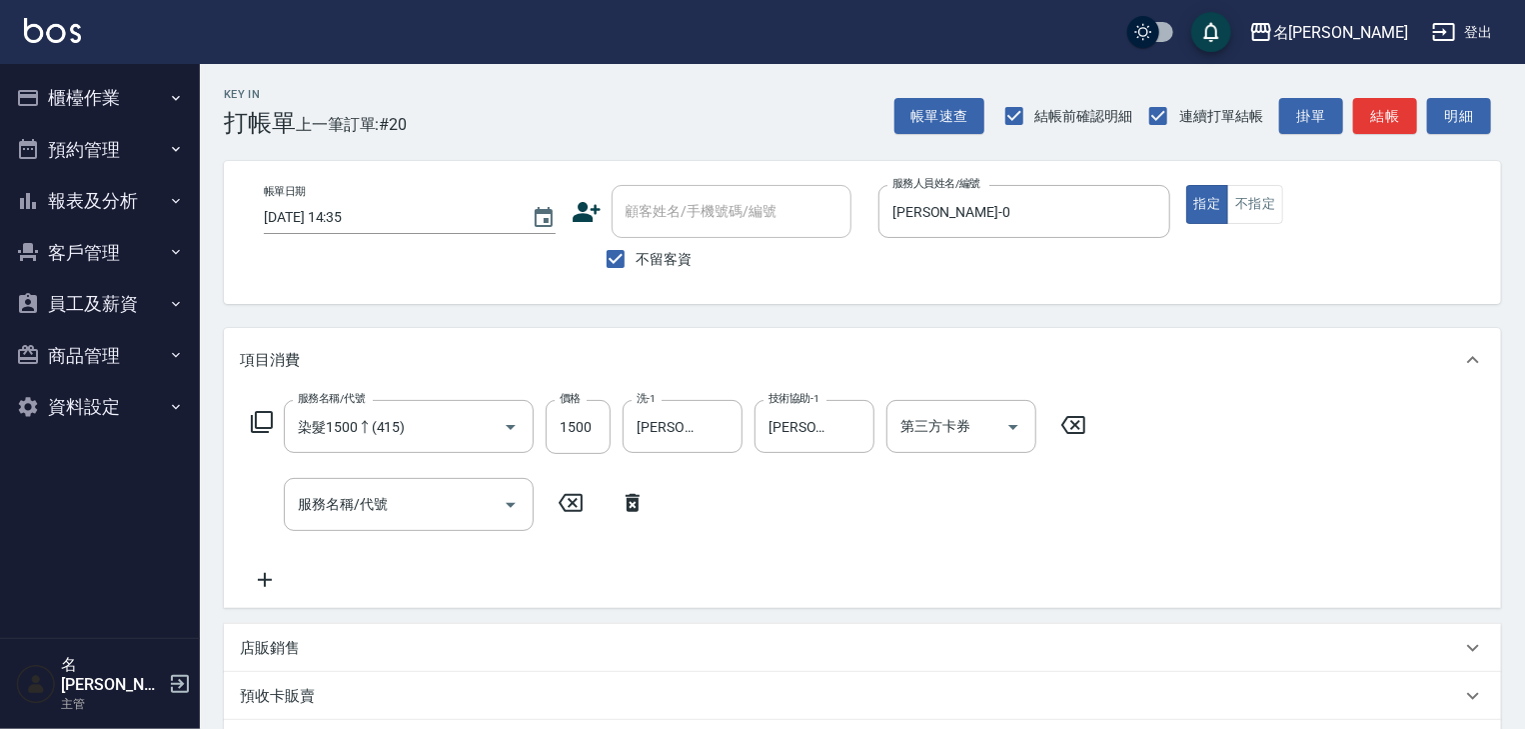
click at [265, 429] on icon at bounding box center [262, 422] width 24 height 24
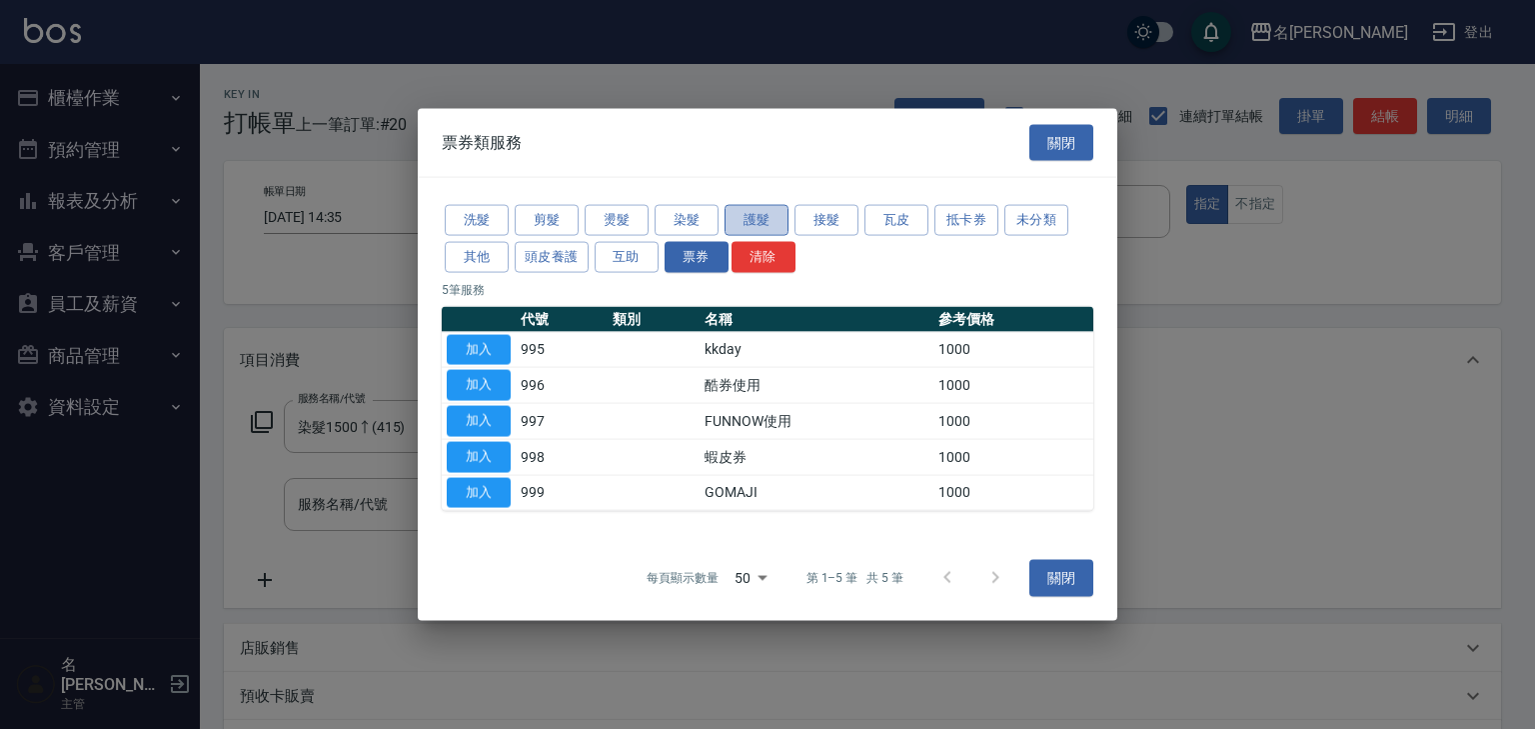
click at [747, 217] on button "護髮" at bounding box center [757, 220] width 64 height 31
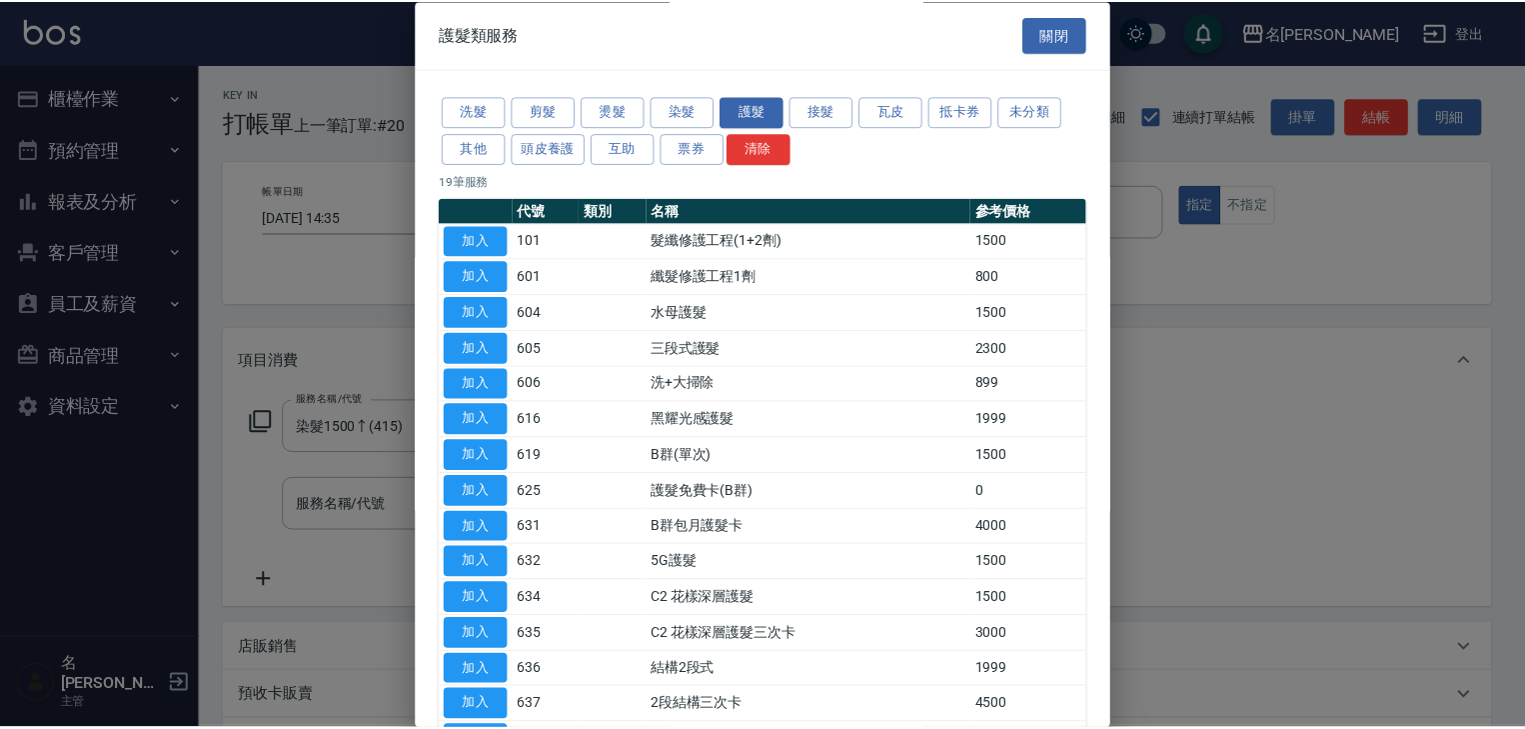
scroll to position [279, 0]
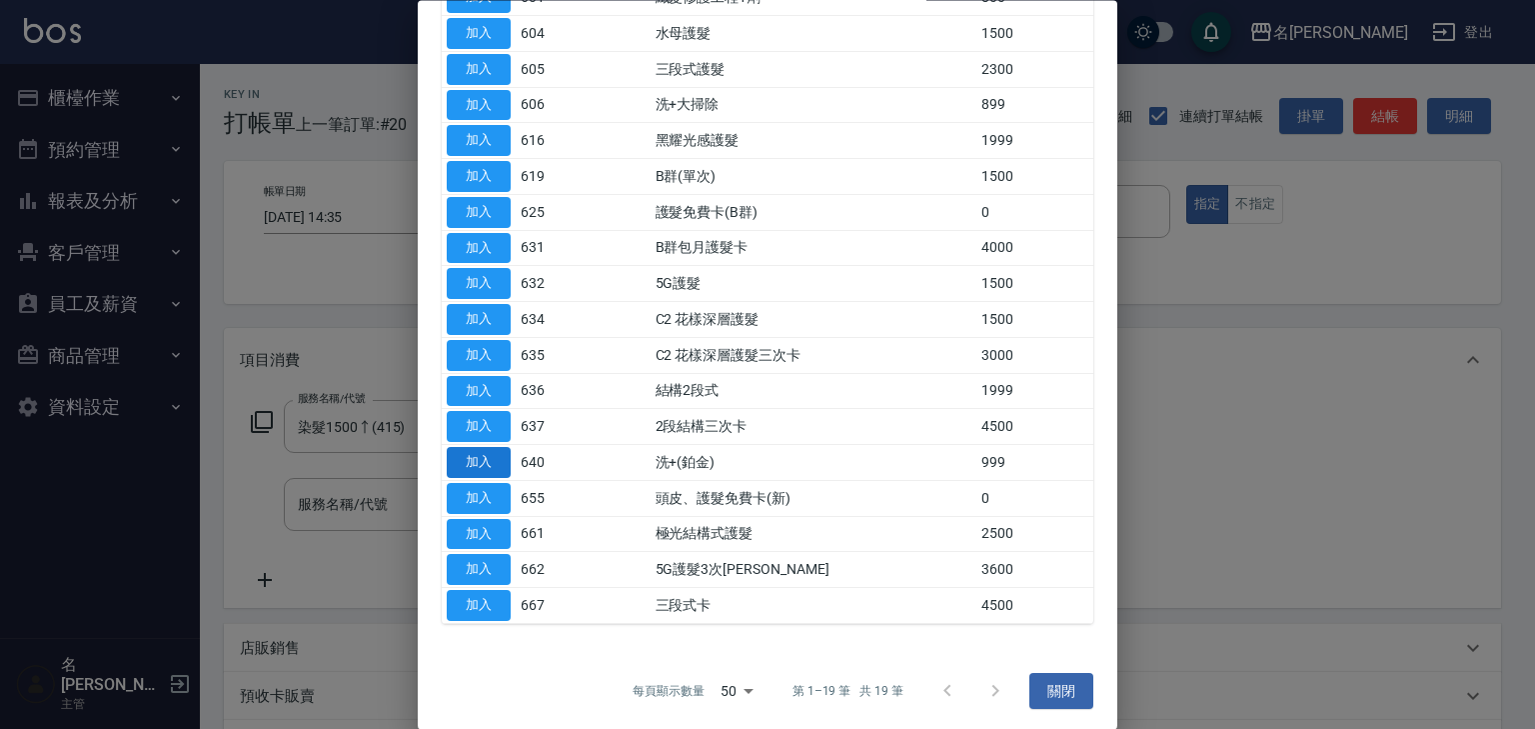
click at [499, 453] on button "加入" at bounding box center [479, 463] width 64 height 31
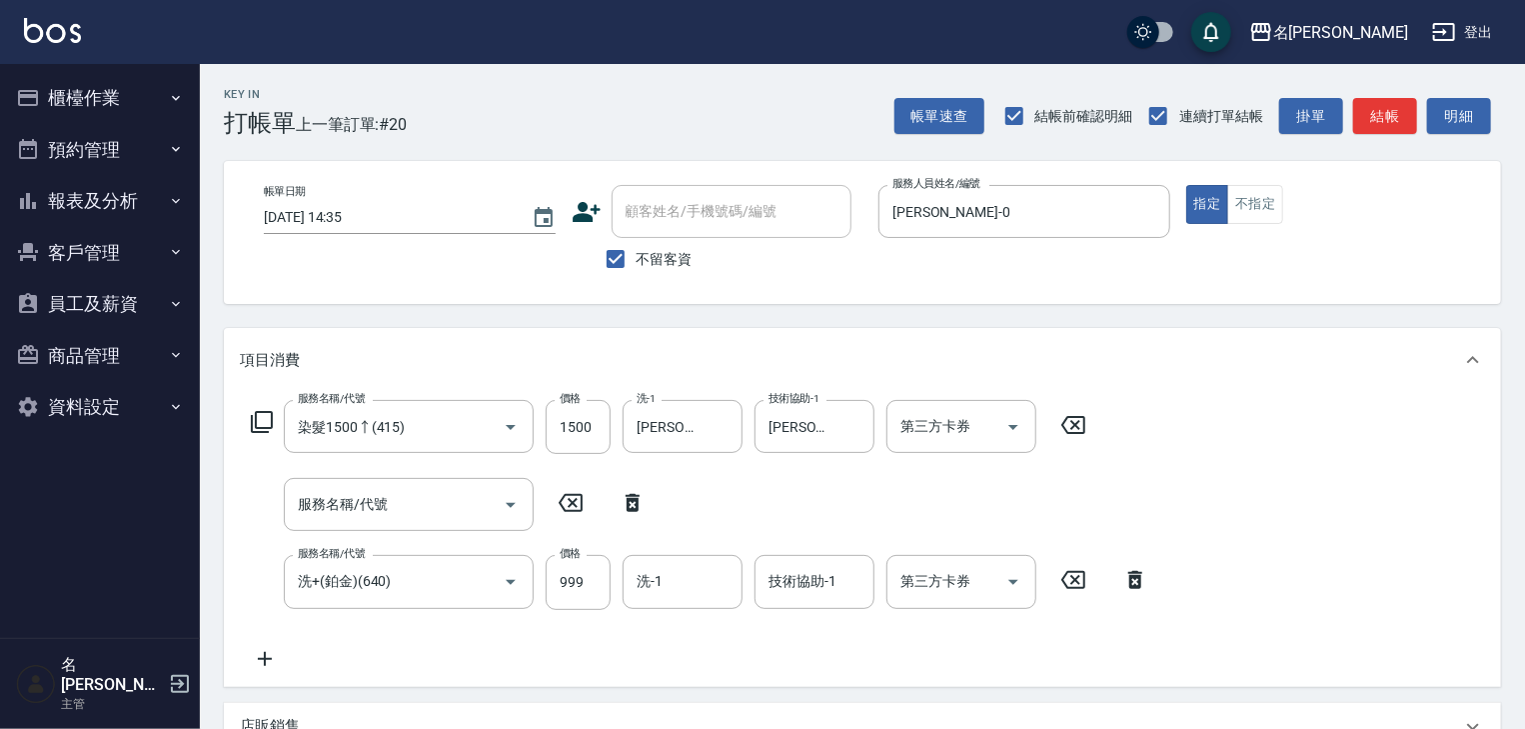
click at [628, 501] on icon at bounding box center [633, 503] width 14 height 18
type input "洗+(鉑金)(640)"
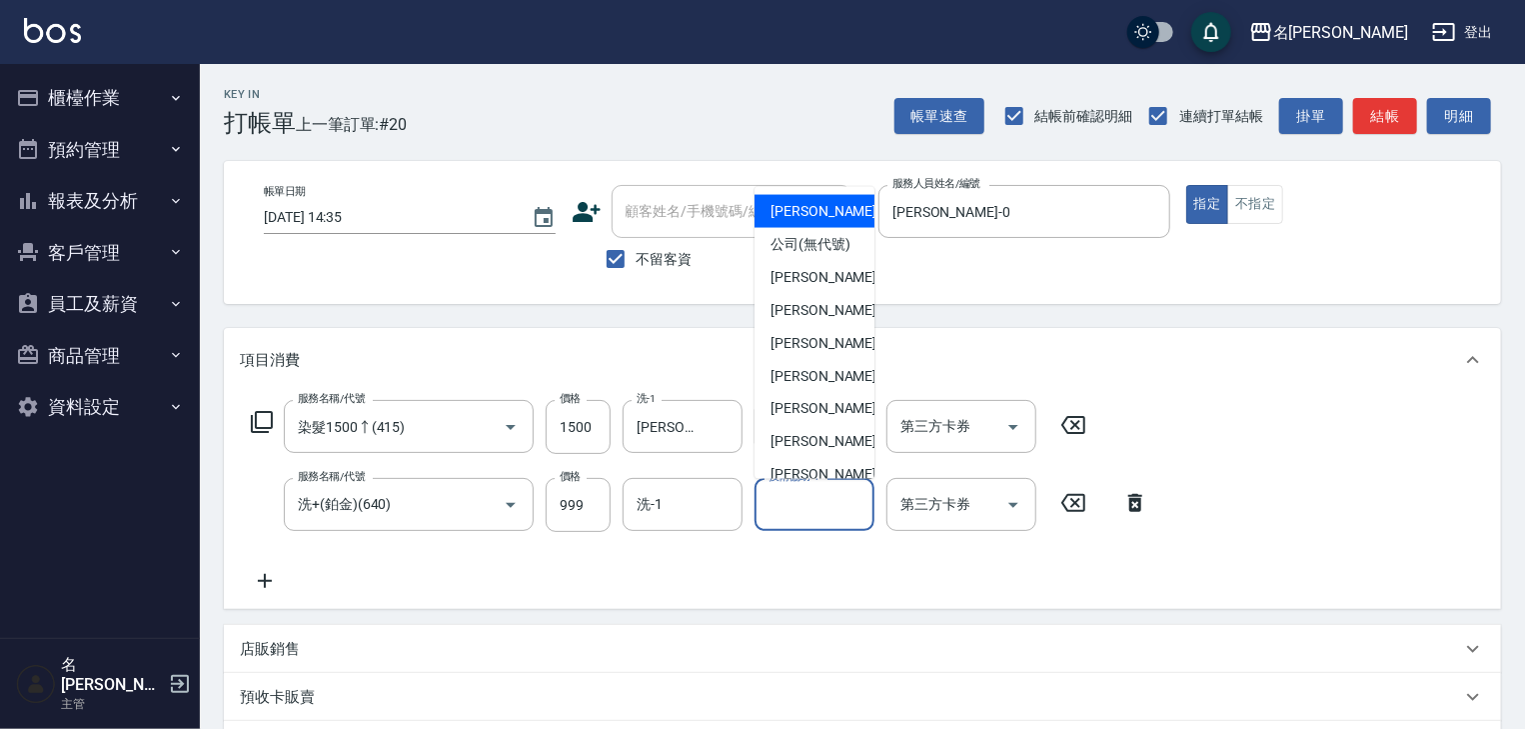
click at [813, 519] on input "技術協助-1" at bounding box center [815, 504] width 102 height 35
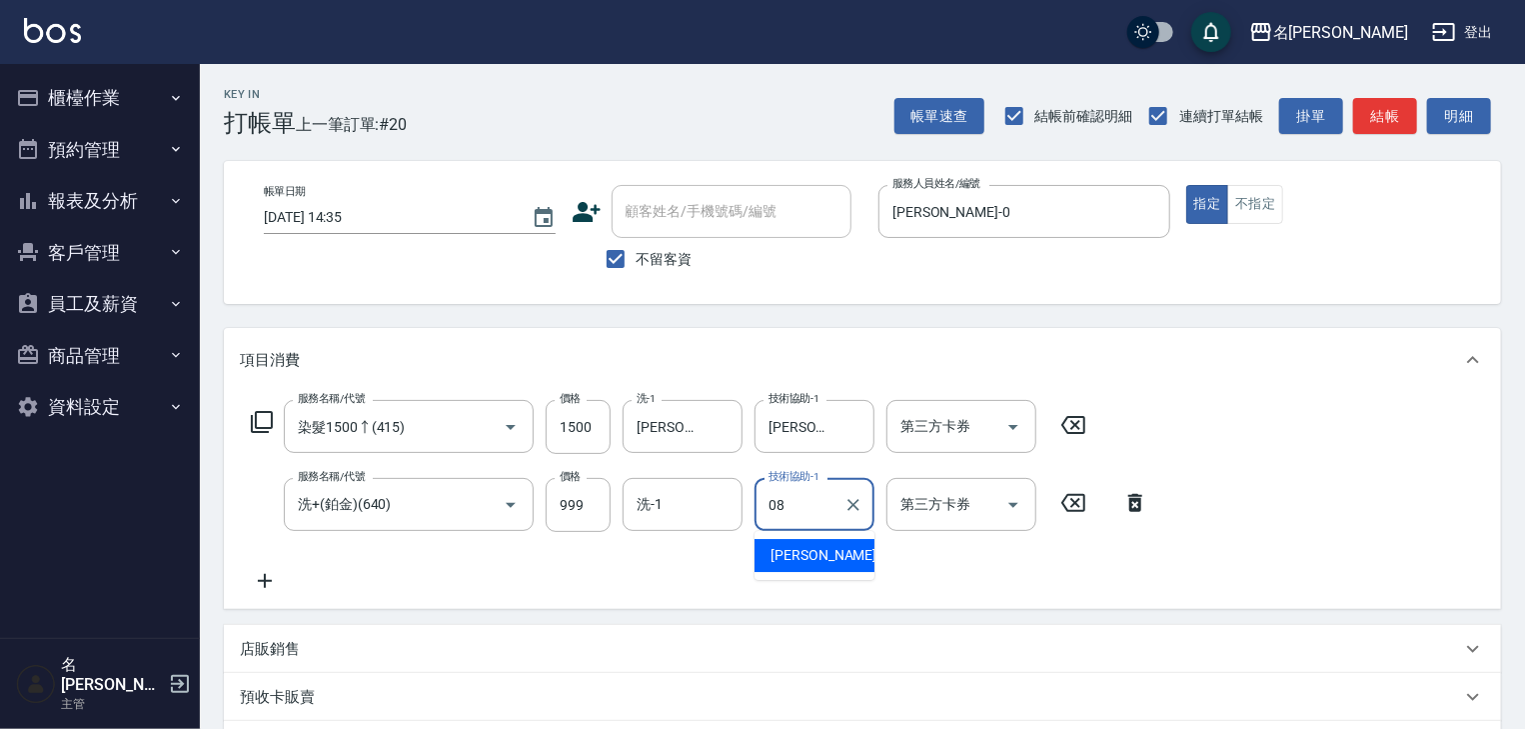
click at [831, 553] on span "[PERSON_NAME] -08" at bounding box center [834, 555] width 126 height 21
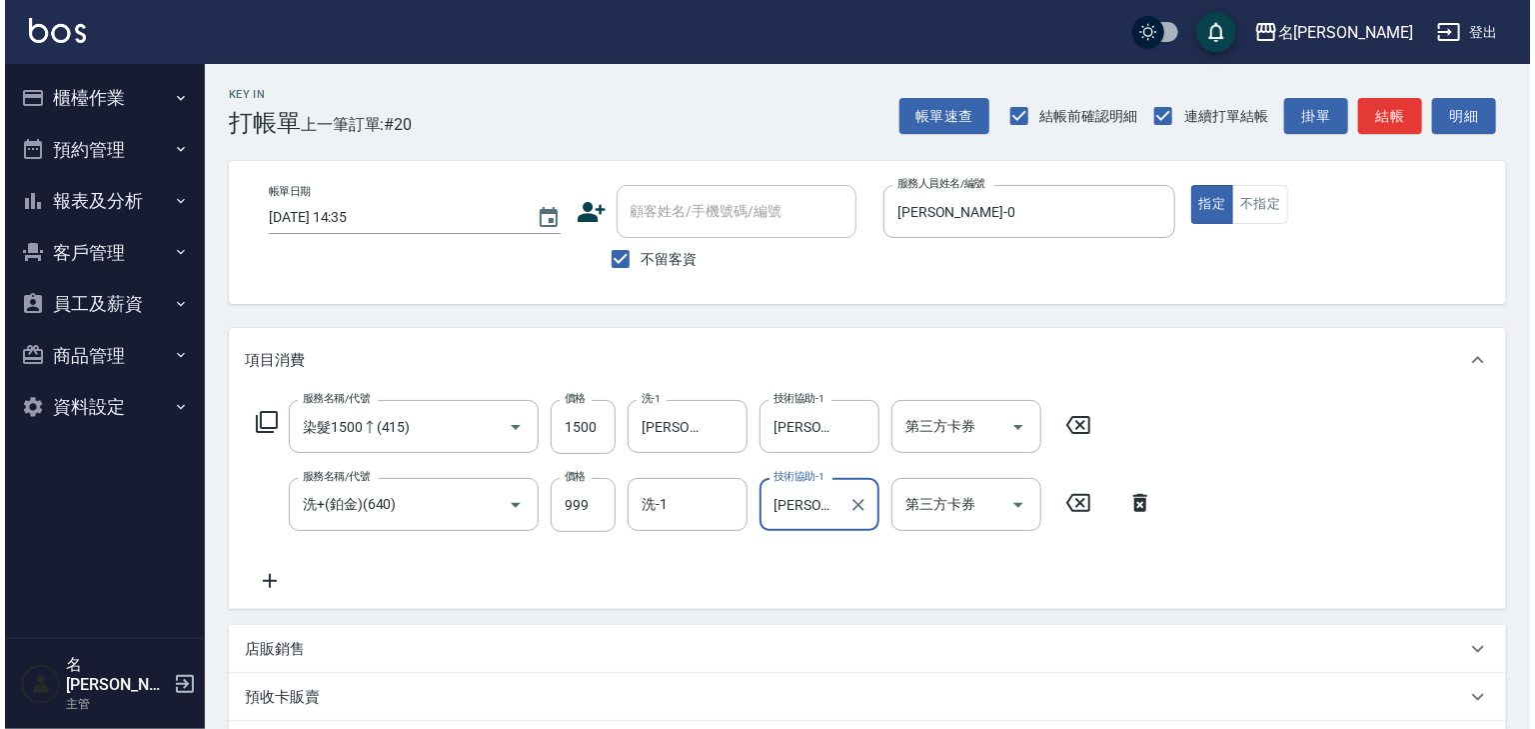
scroll to position [312, 0]
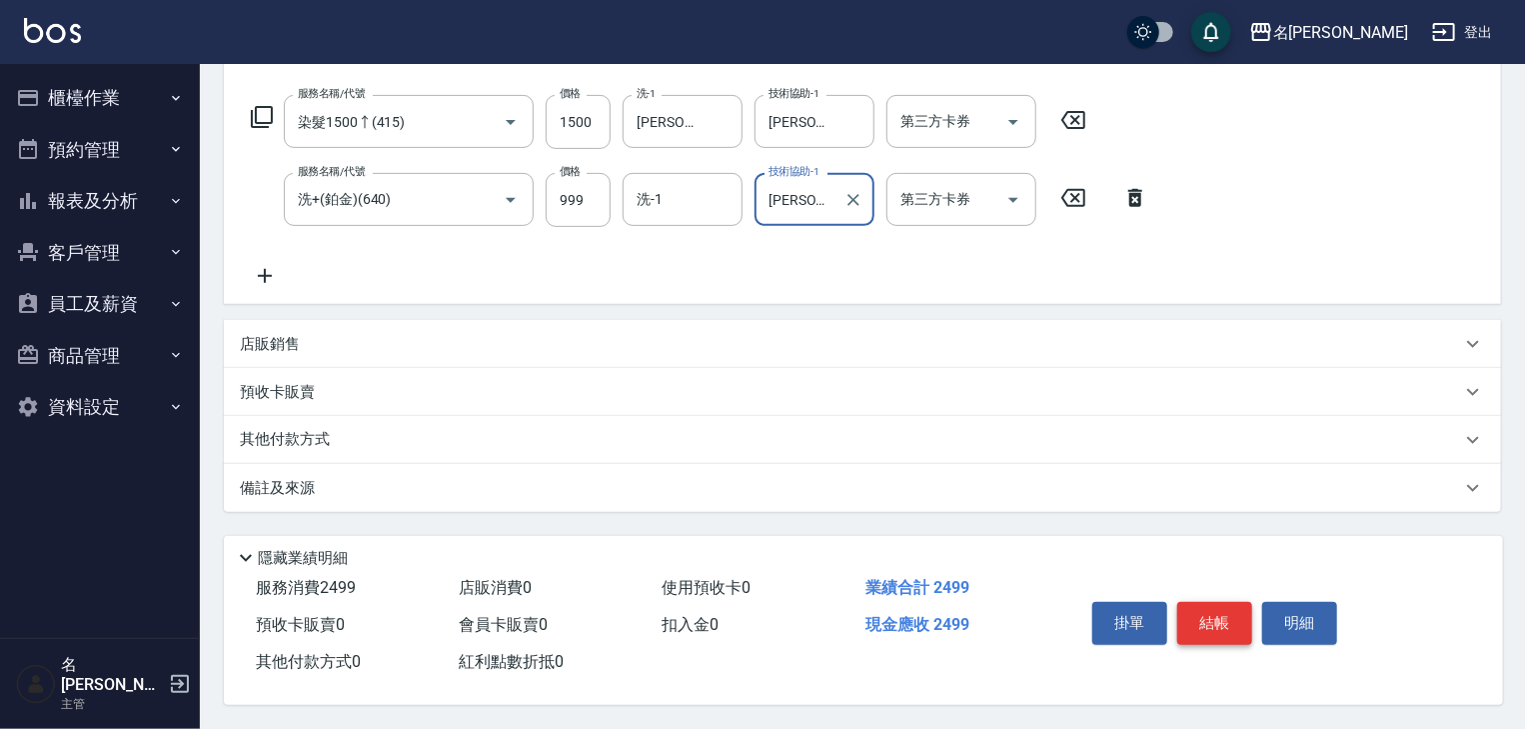
type input "[PERSON_NAME]-08"
click at [1224, 610] on button "結帳" at bounding box center [1215, 623] width 75 height 42
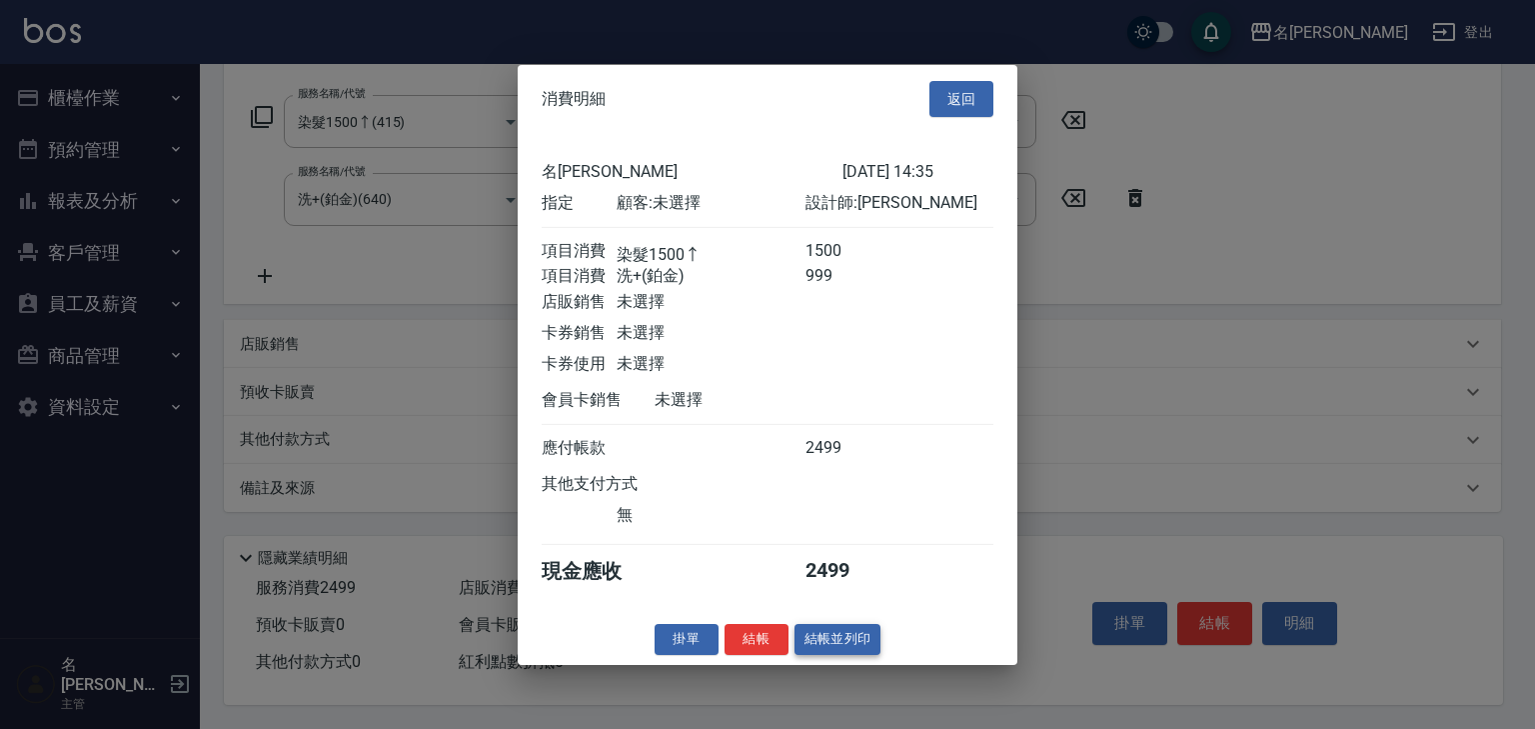
click at [861, 650] on button "結帳並列印" at bounding box center [838, 639] width 87 height 31
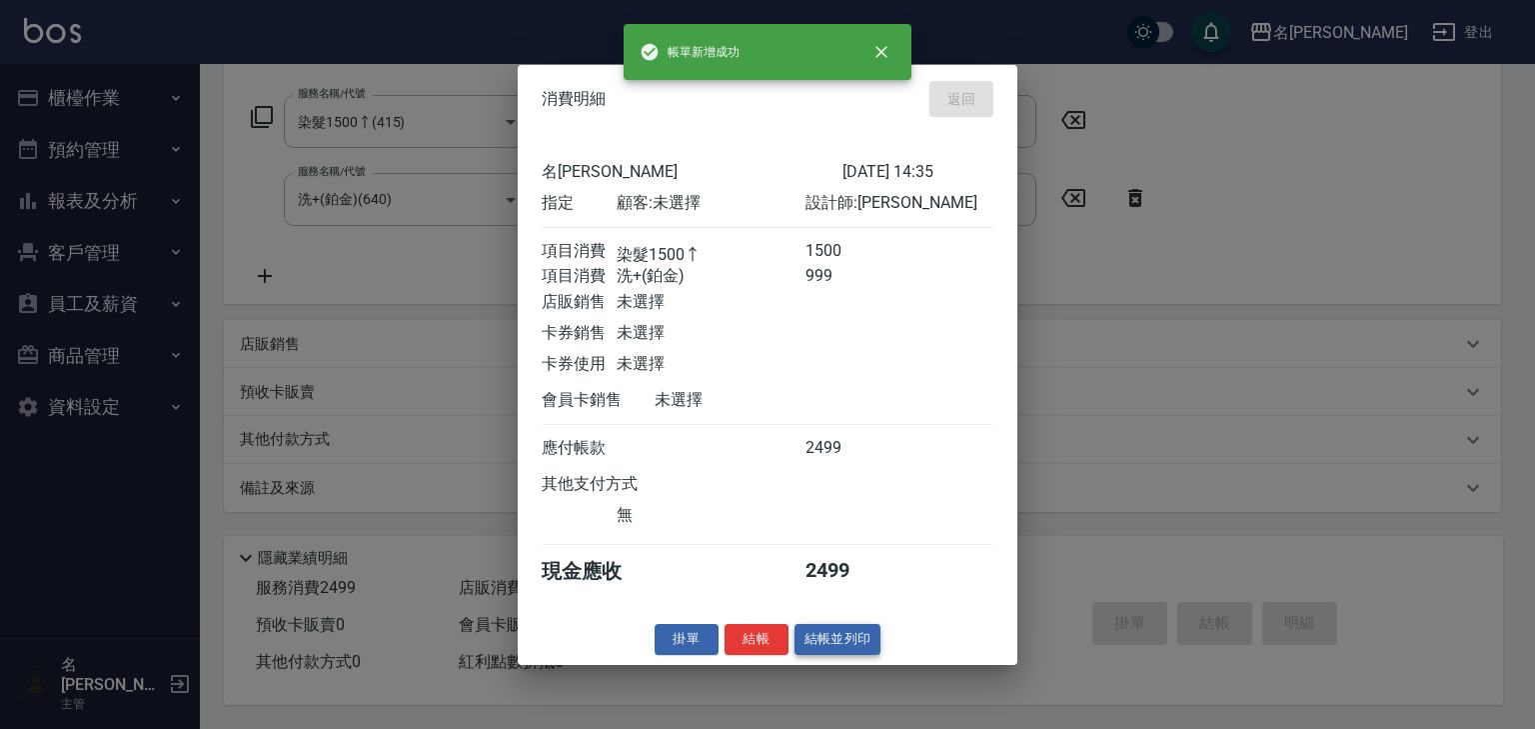
type input "2025/09/25 14:37"
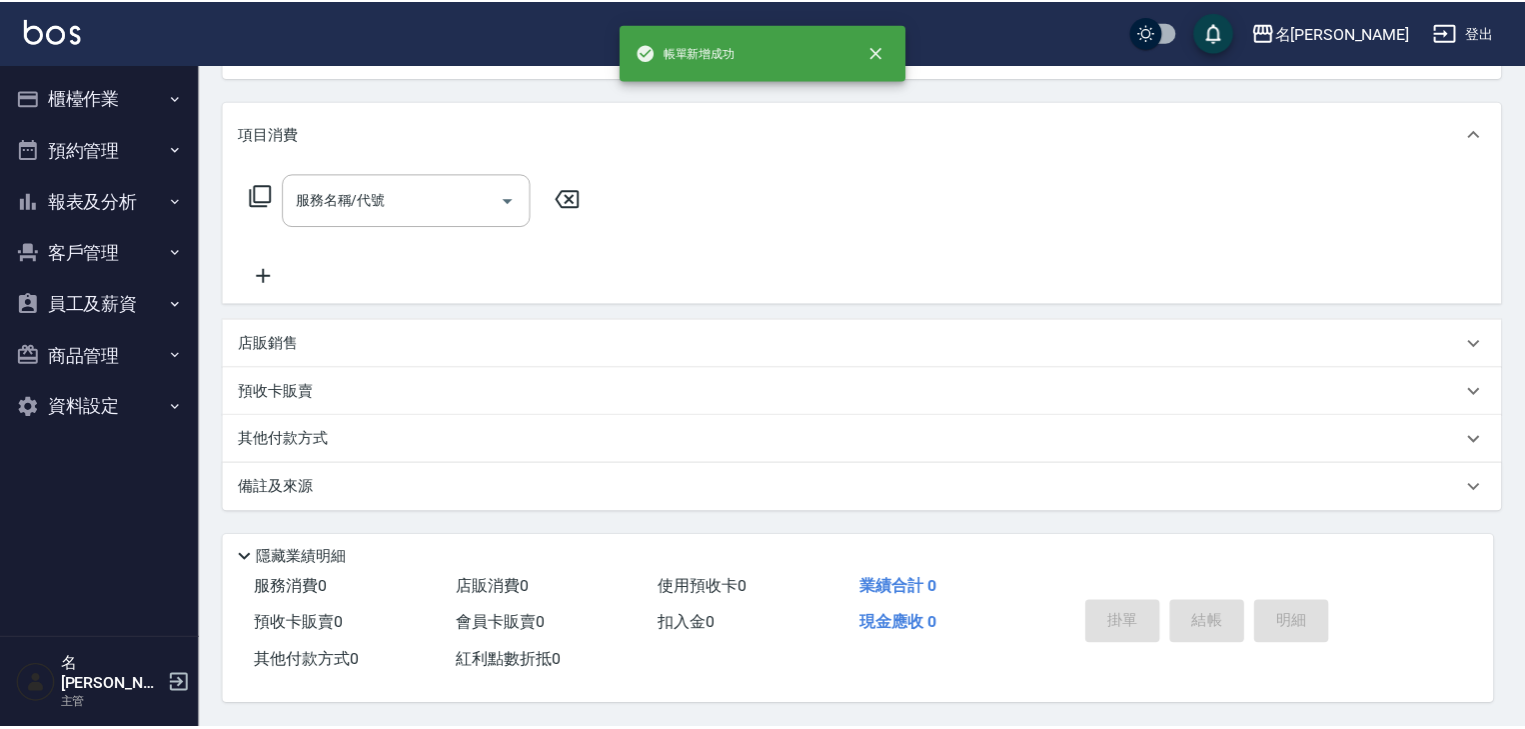
scroll to position [0, 0]
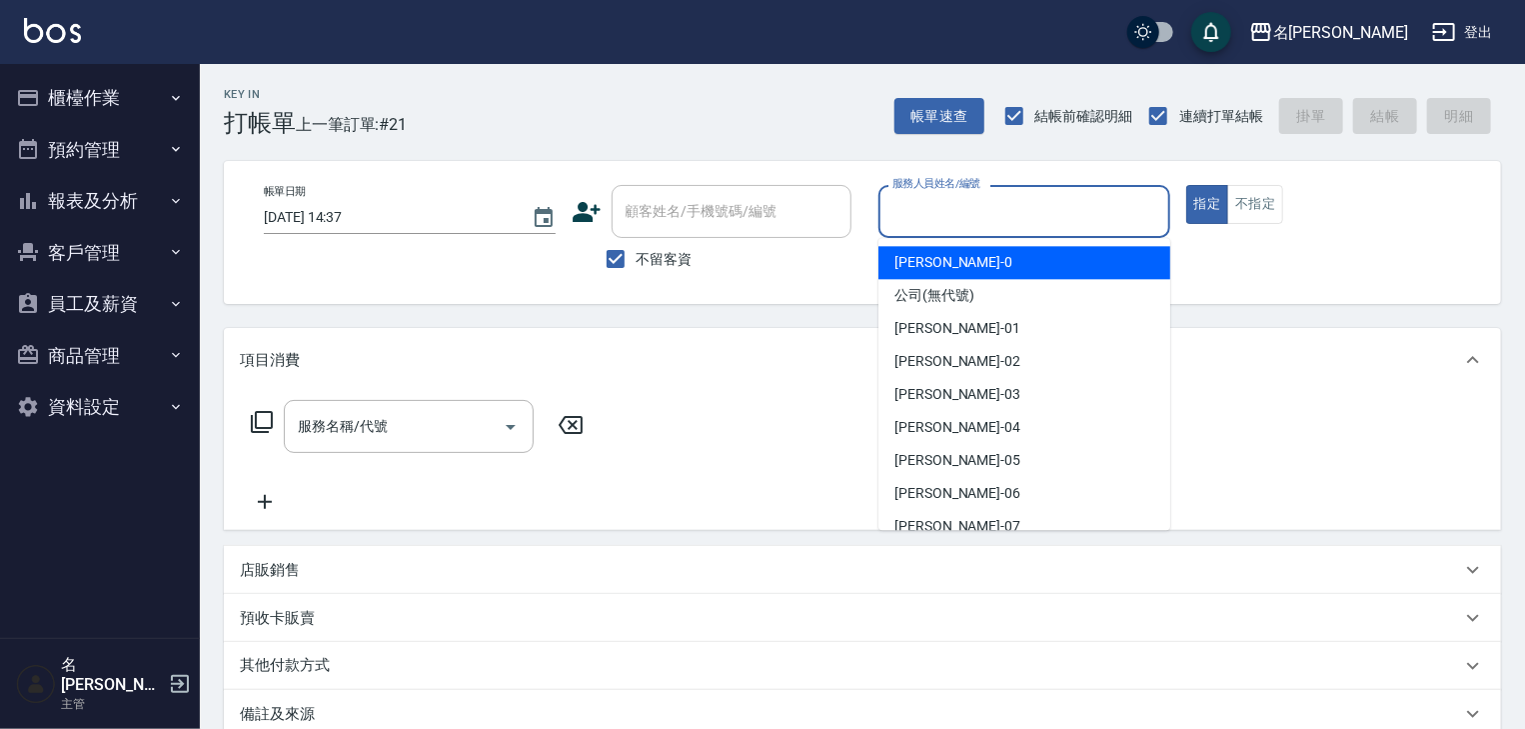
click at [1035, 200] on input "服務人員姓名/編號" at bounding box center [1025, 211] width 274 height 35
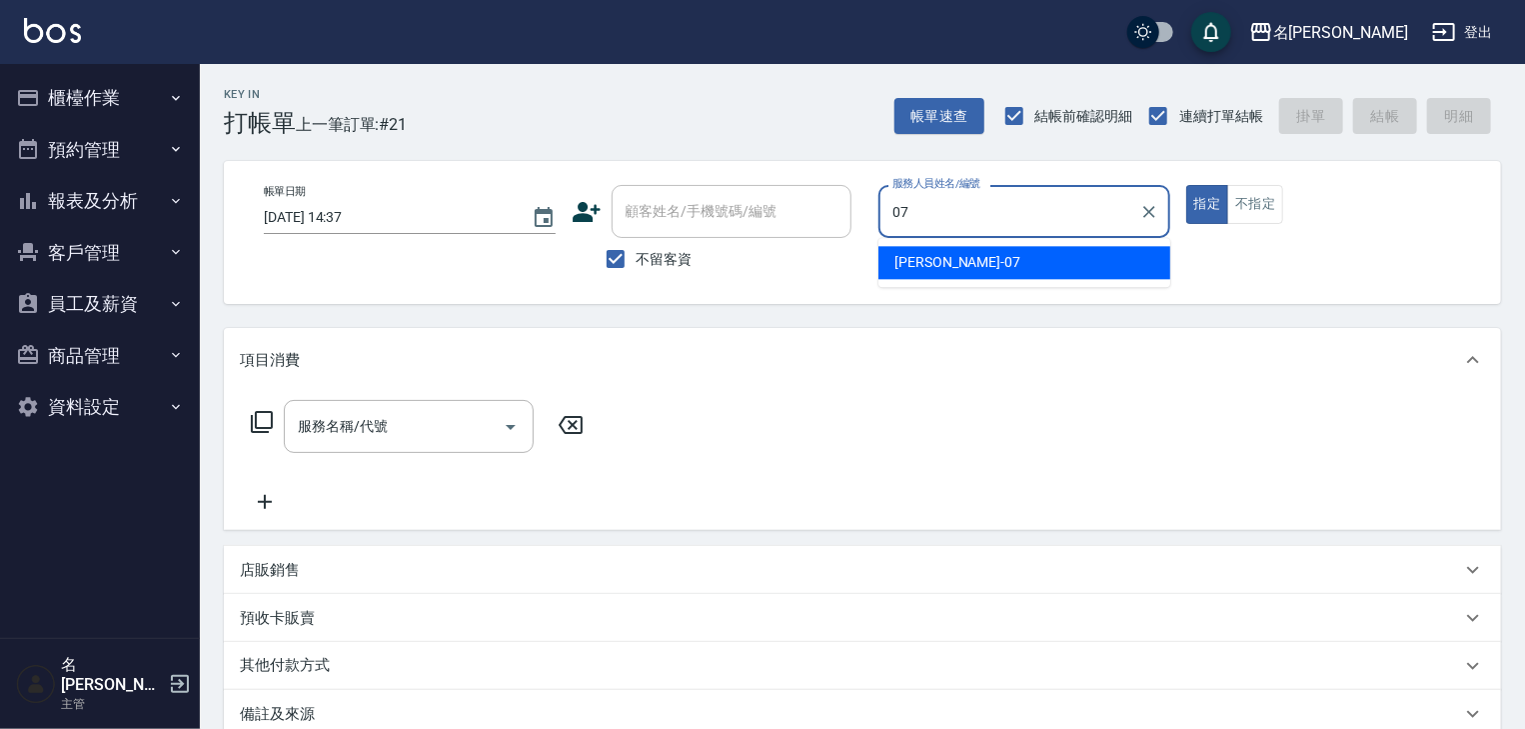
click at [950, 267] on span "高淳涵 -07" at bounding box center [958, 262] width 126 height 21
type input "高淳涵-07"
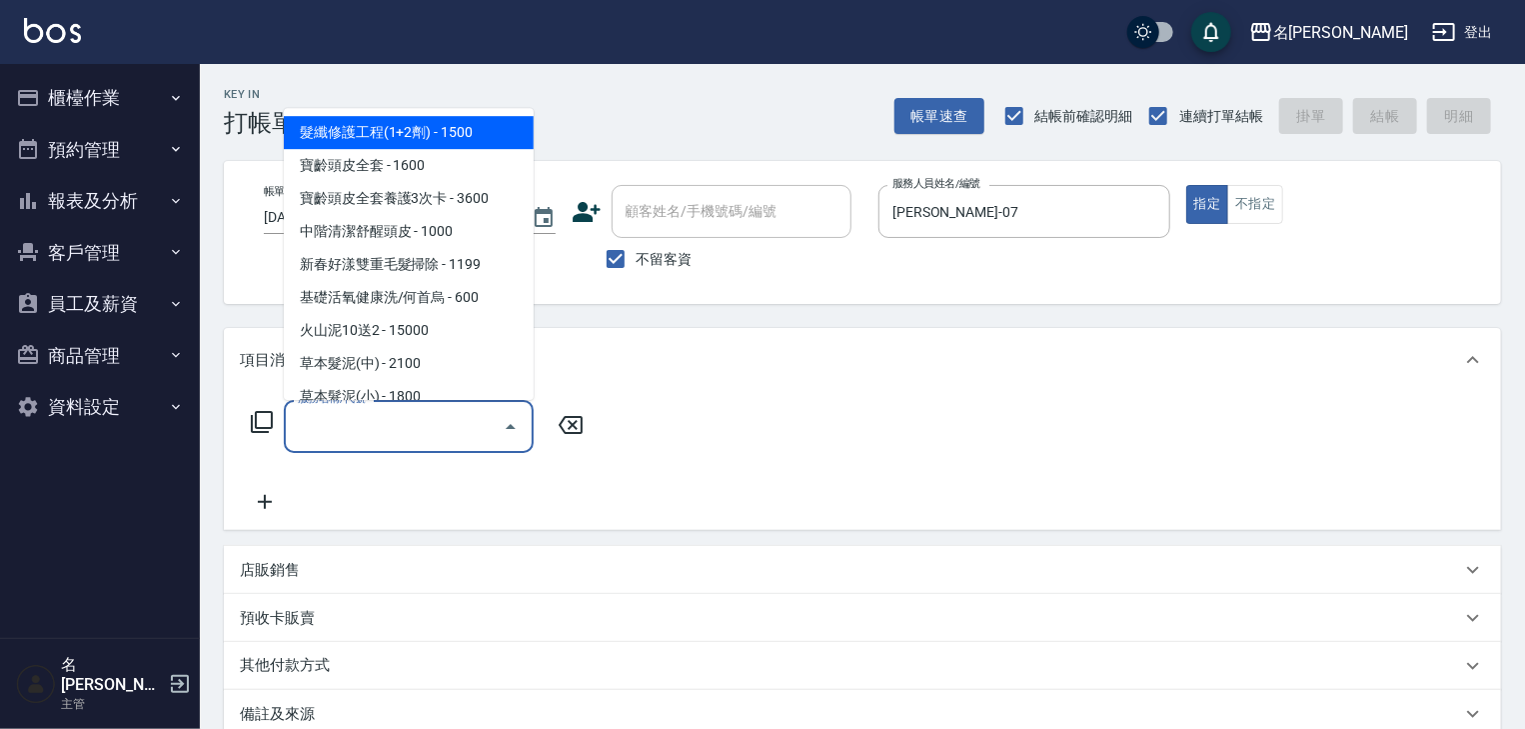
click at [447, 431] on input "服務名稱/代號" at bounding box center [394, 426] width 202 height 35
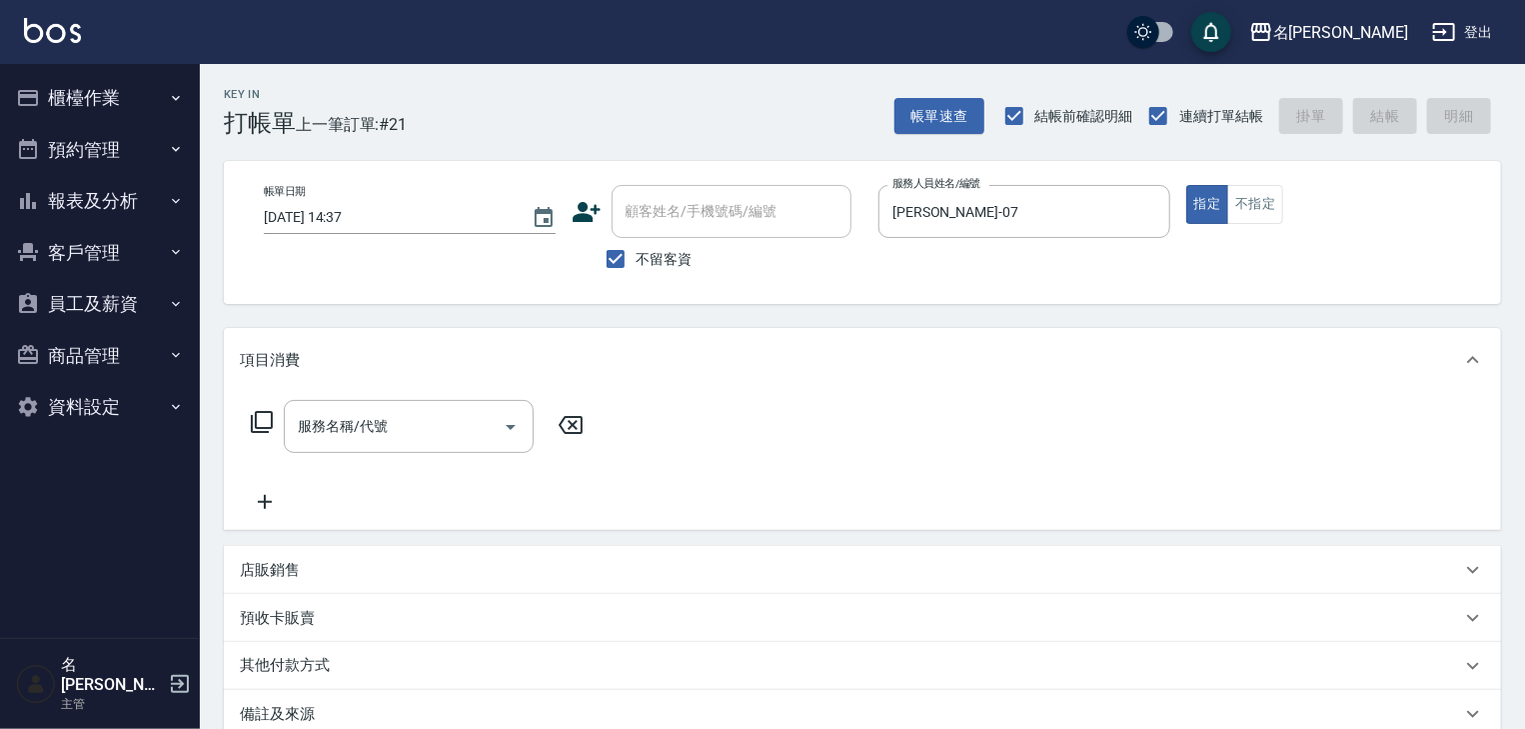
click at [267, 428] on icon at bounding box center [262, 422] width 22 height 22
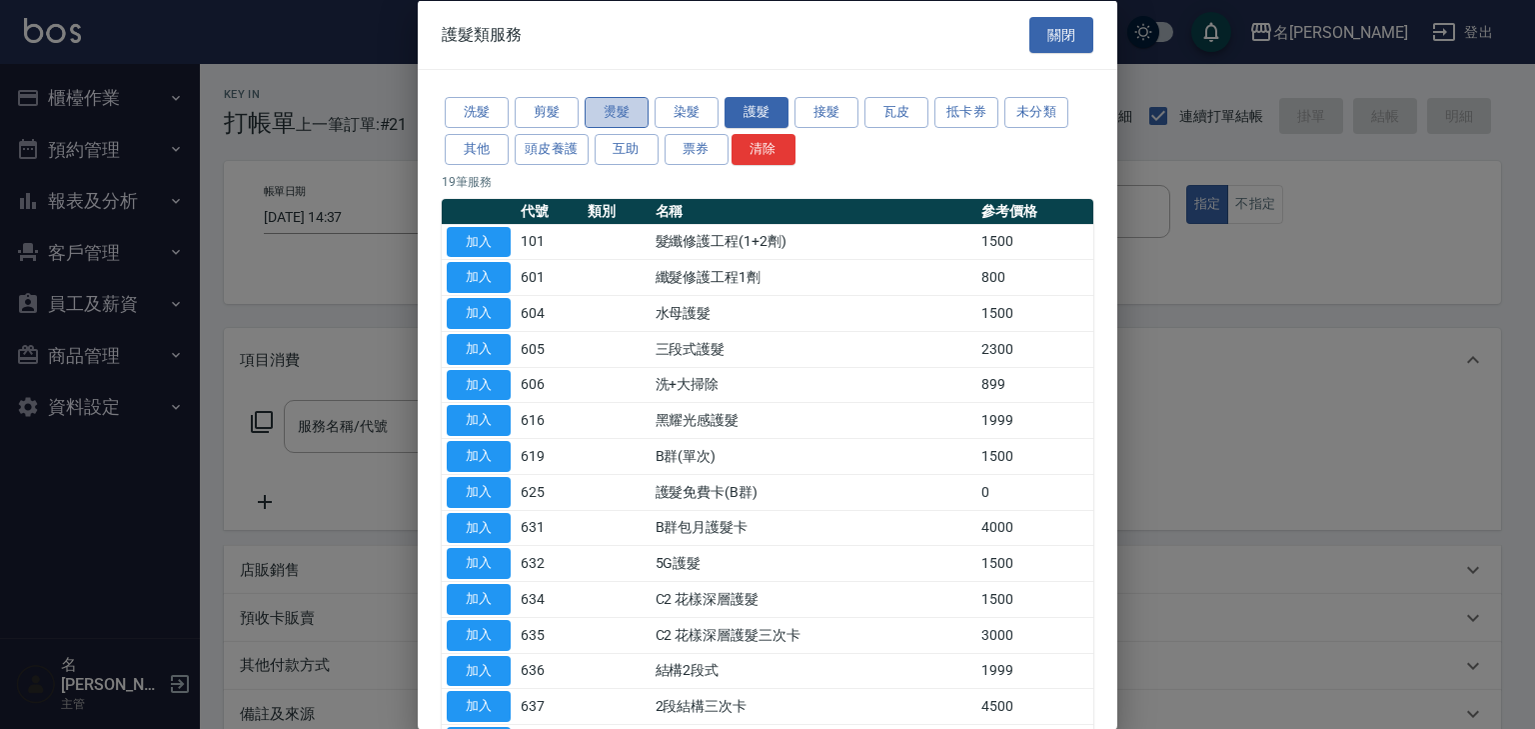
click at [621, 112] on button "燙髮" at bounding box center [617, 112] width 64 height 31
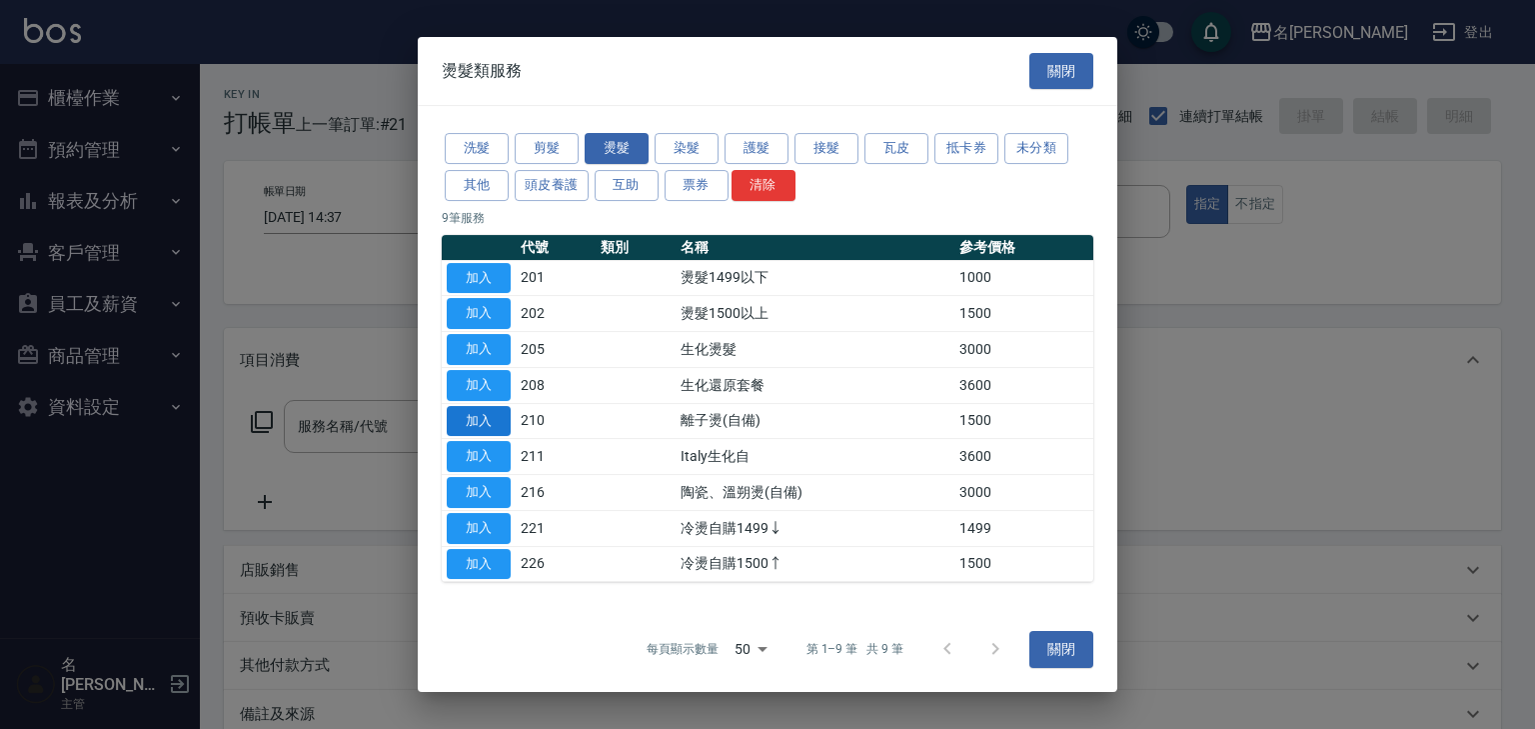
click at [497, 426] on button "加入" at bounding box center [479, 421] width 64 height 31
type input "離子燙(自備)(210)"
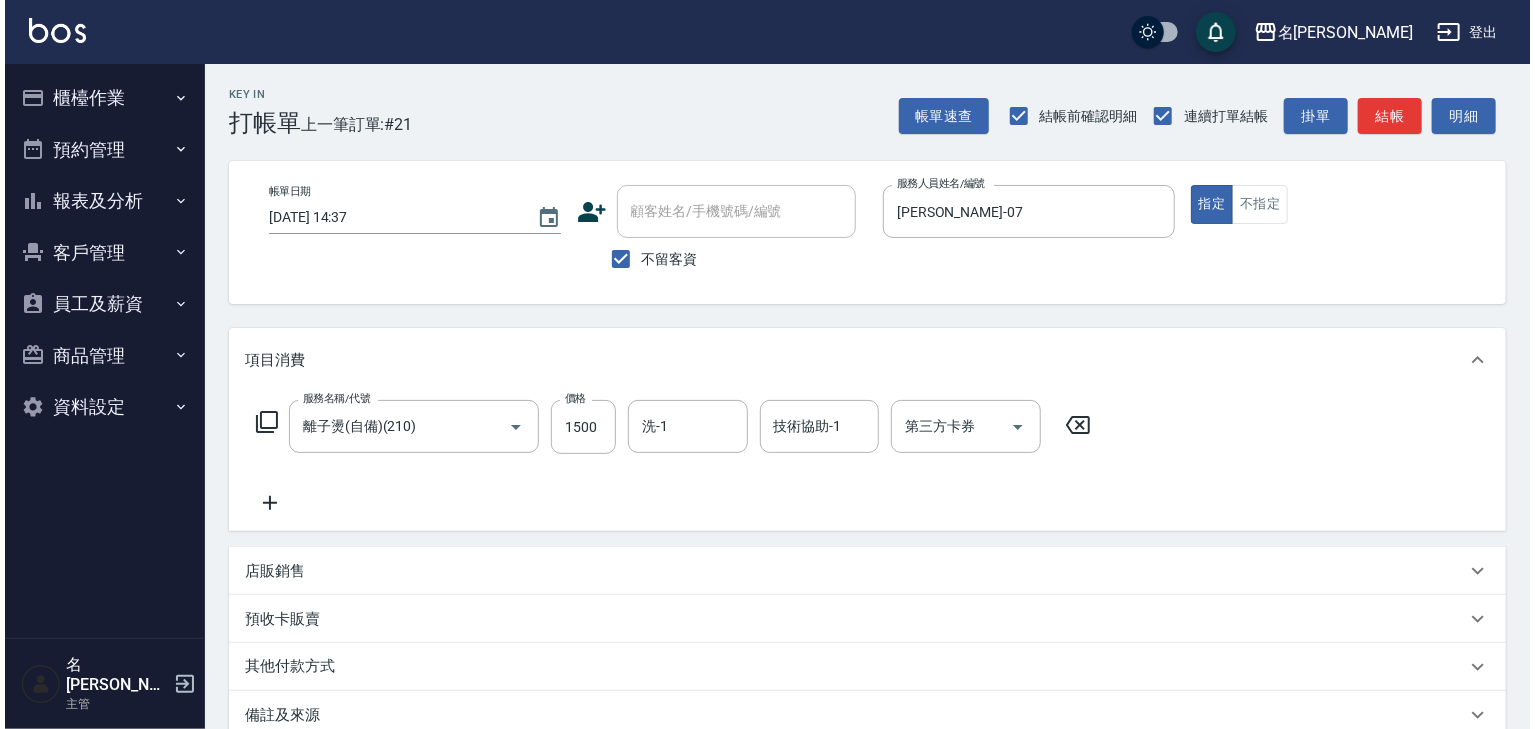
scroll to position [234, 0]
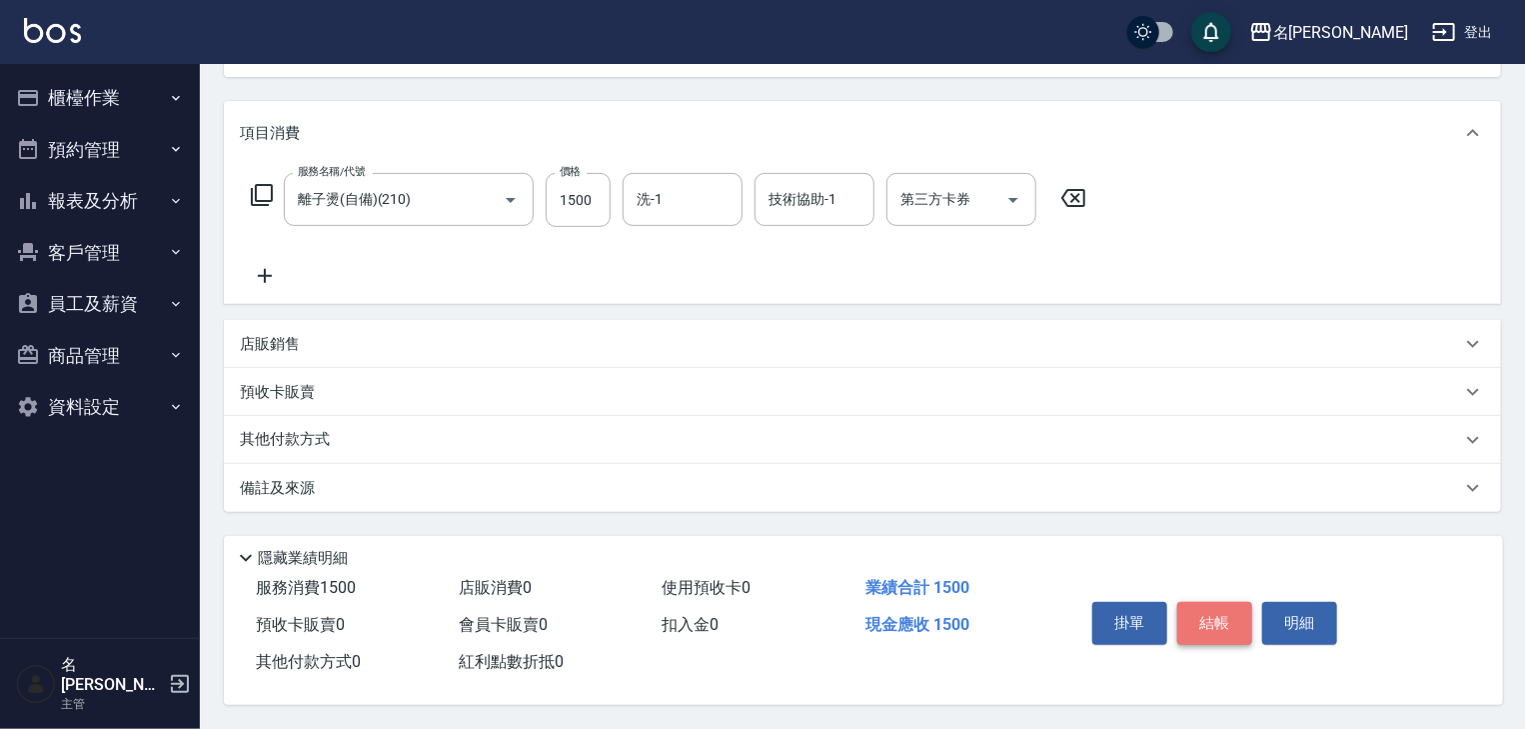
click at [1208, 607] on button "結帳" at bounding box center [1215, 623] width 75 height 42
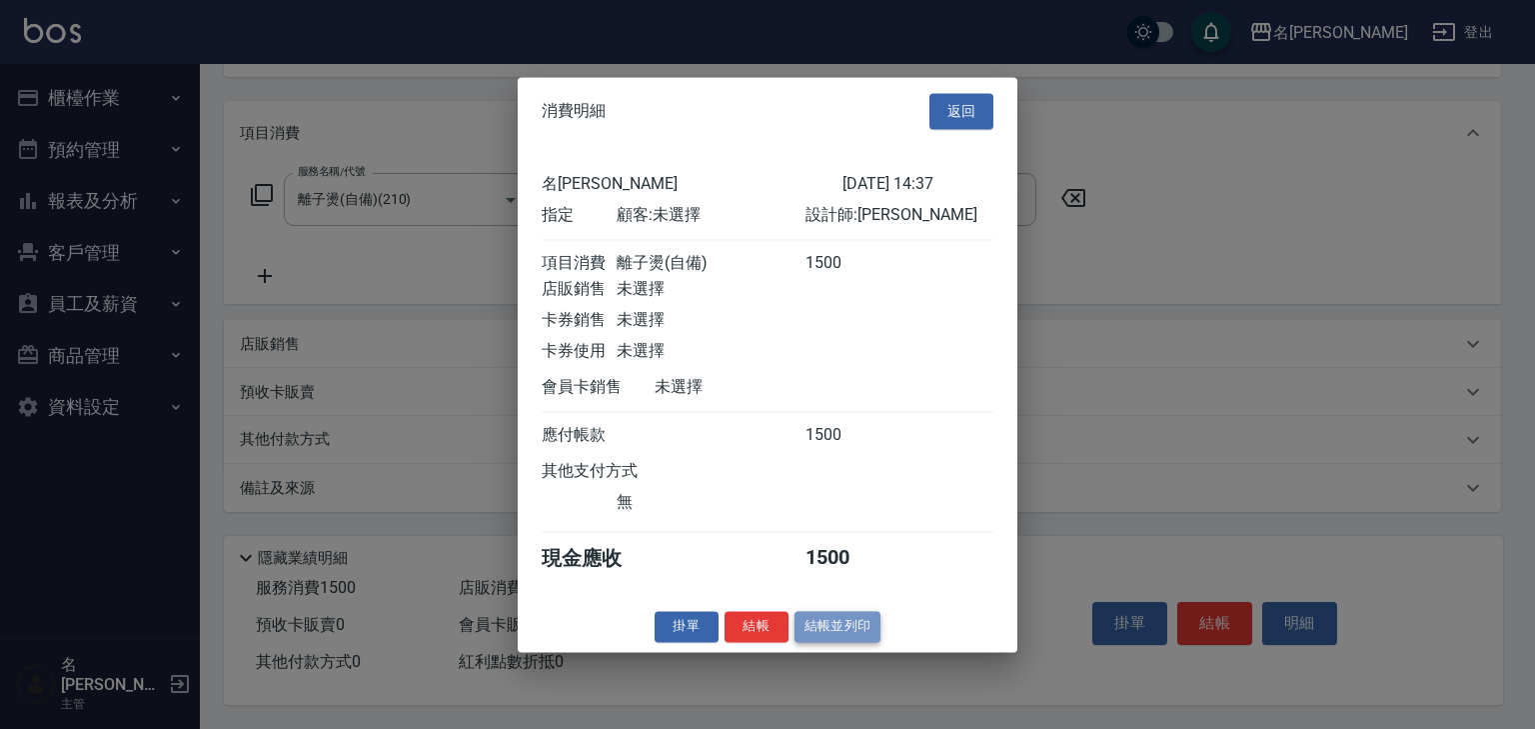
click at [866, 636] on button "結帳並列印" at bounding box center [838, 626] width 87 height 31
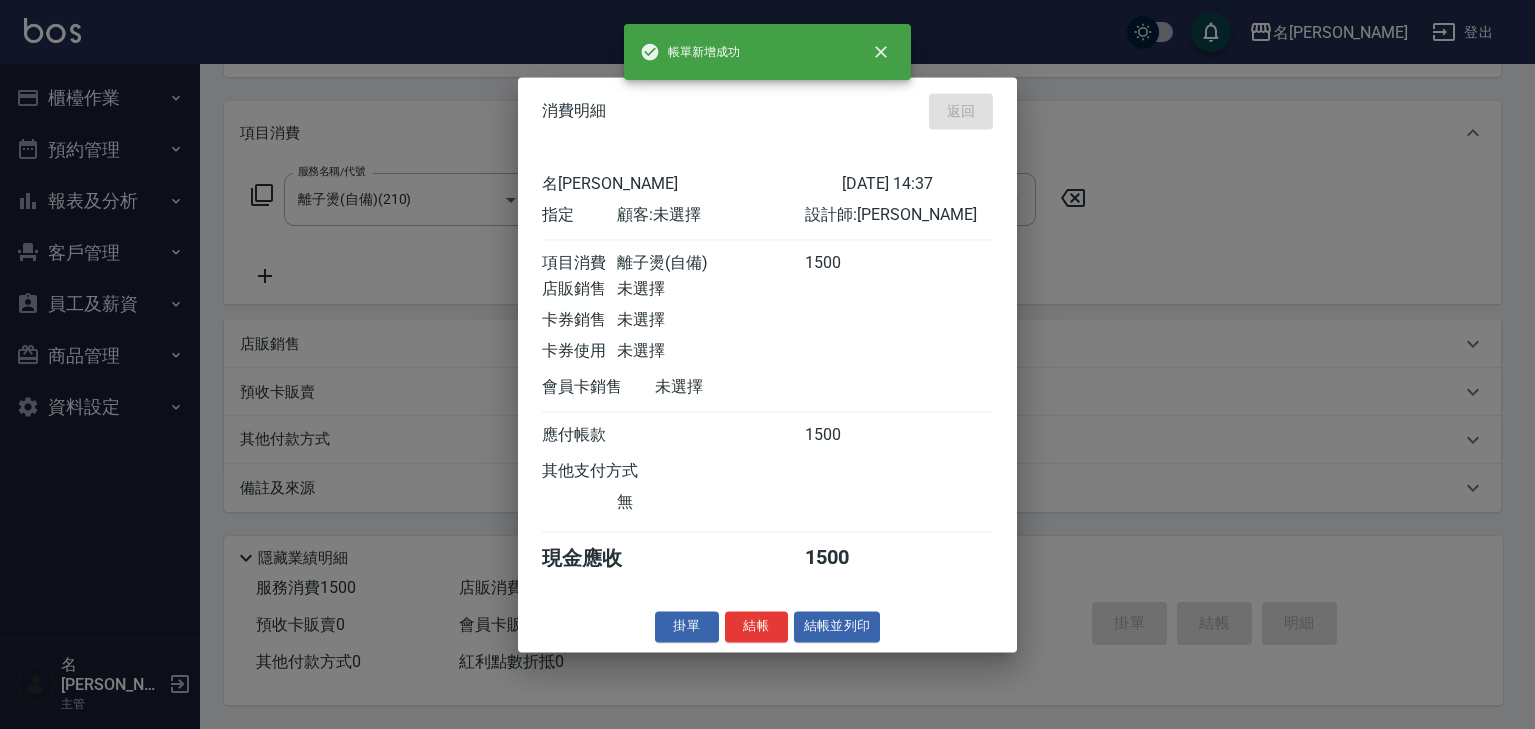
type input "2025/09/25 14:46"
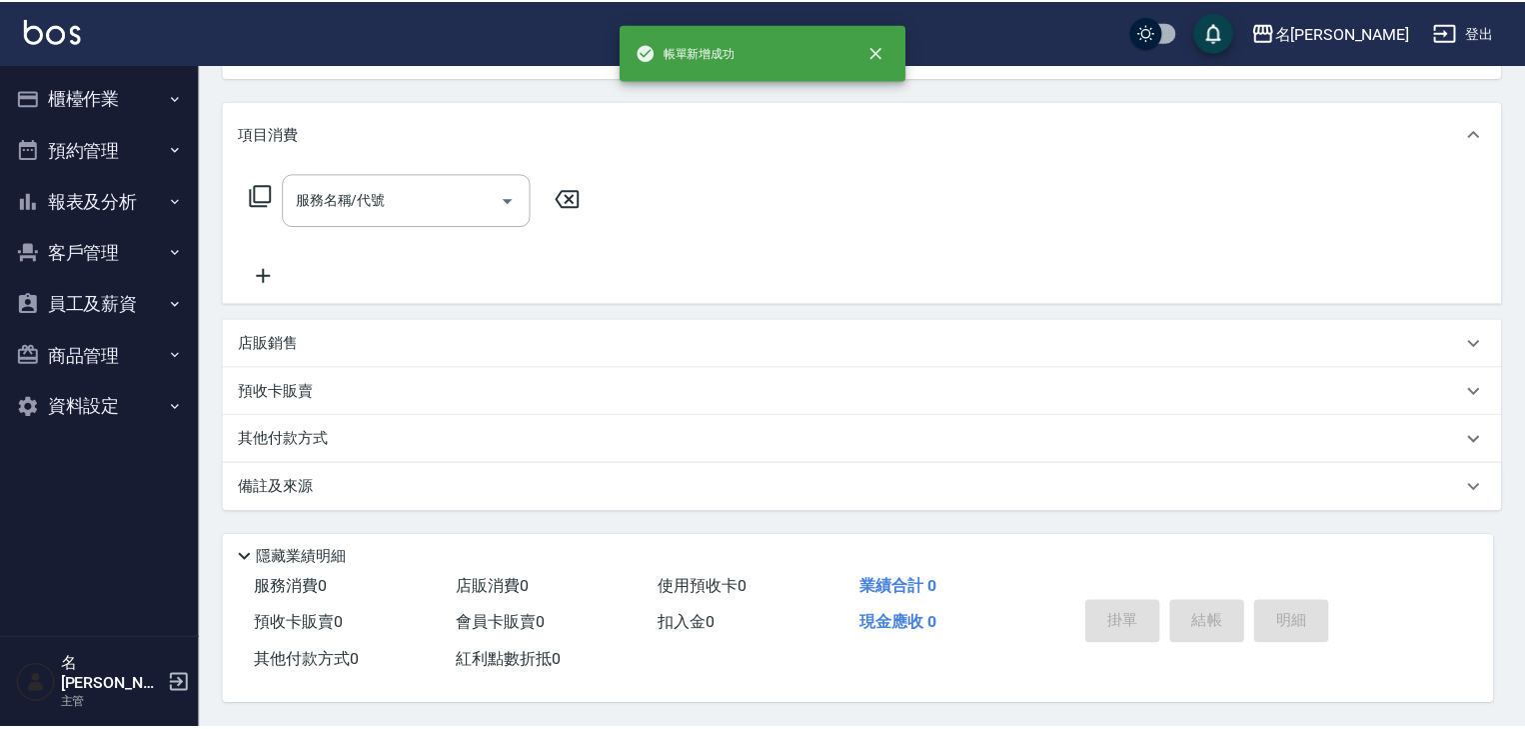
scroll to position [0, 0]
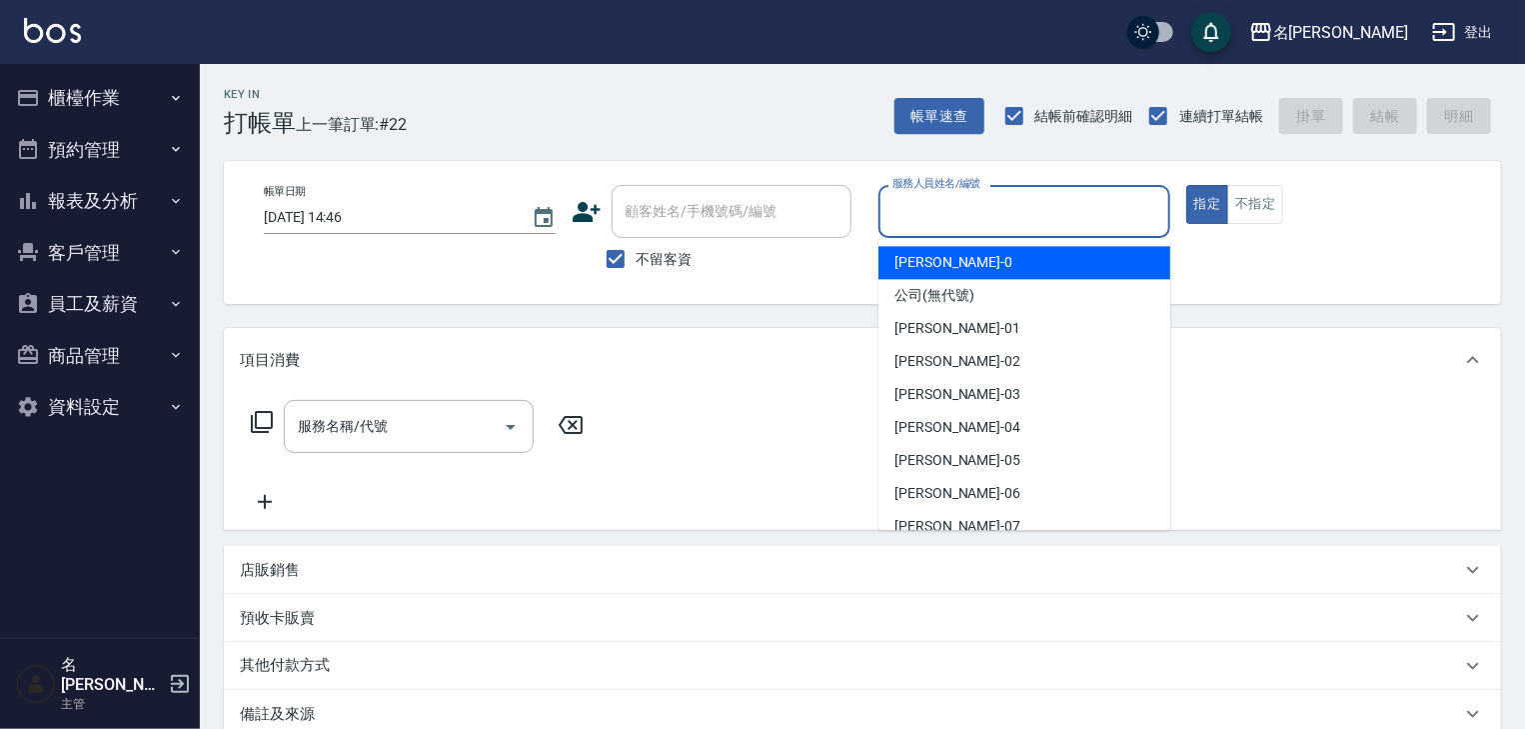
click at [1048, 204] on input "服務人員姓名/編號" at bounding box center [1025, 211] width 274 height 35
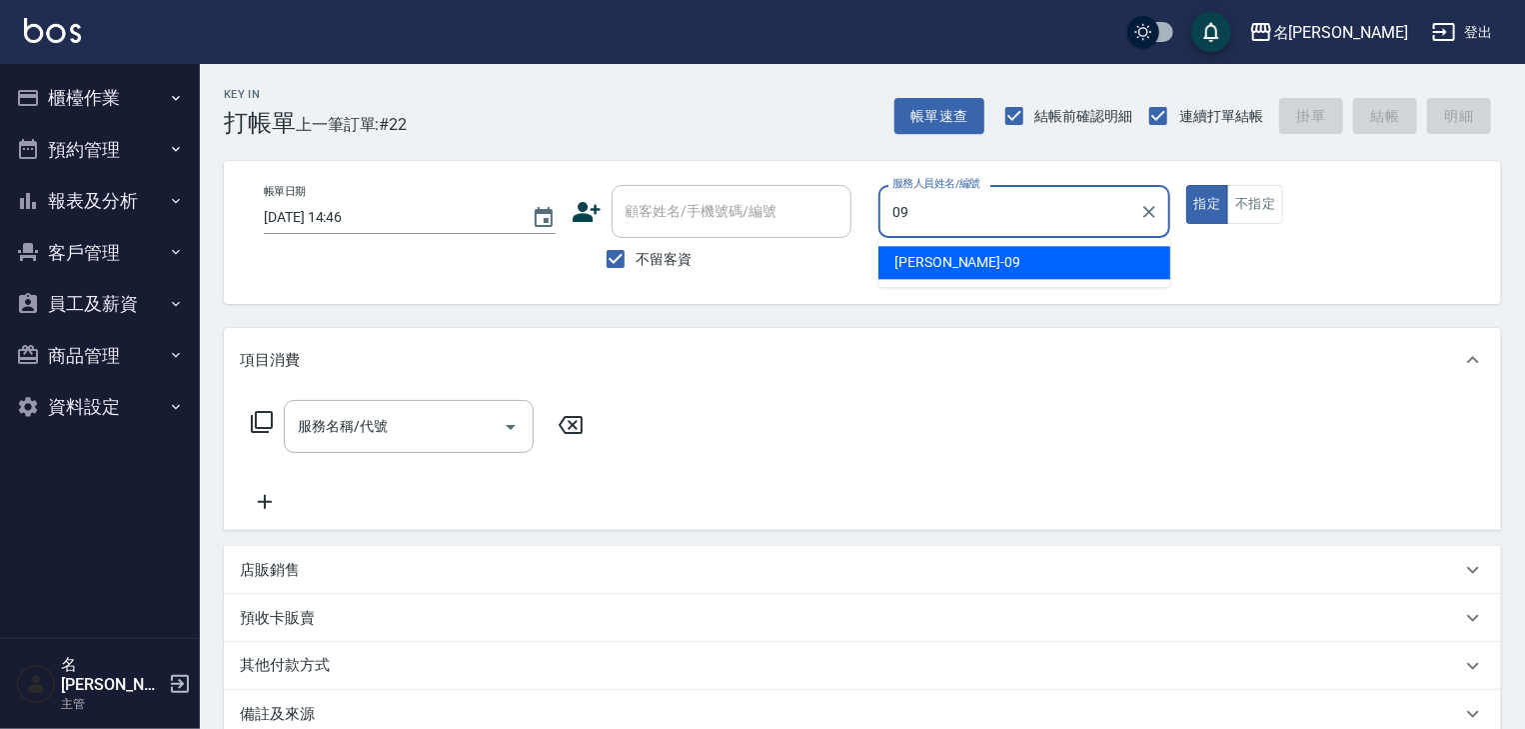
click at [968, 272] on div "黃于瑄 -09" at bounding box center [1025, 262] width 292 height 33
type input "黃于瑄-09"
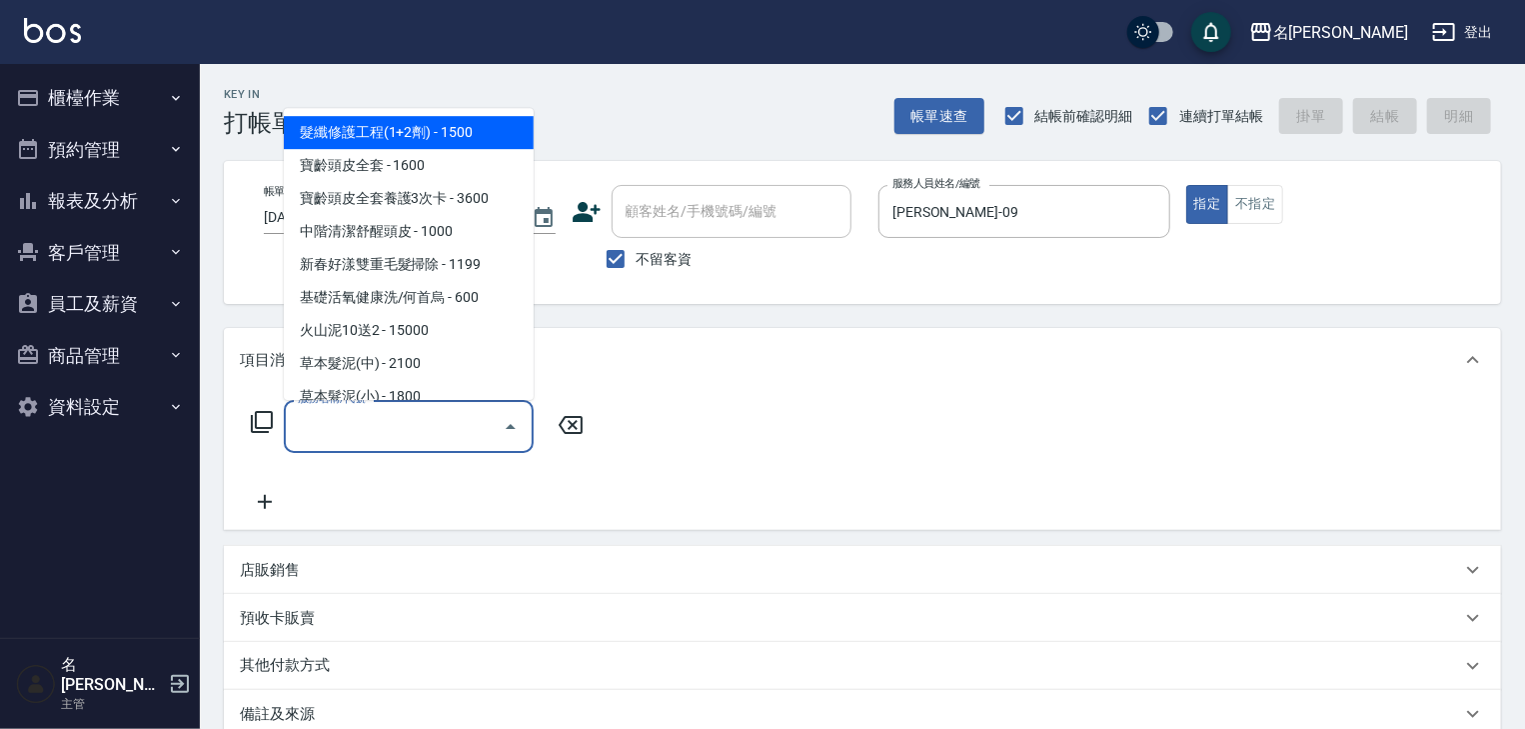
click at [424, 439] on input "服務名稱/代號" at bounding box center [394, 426] width 202 height 35
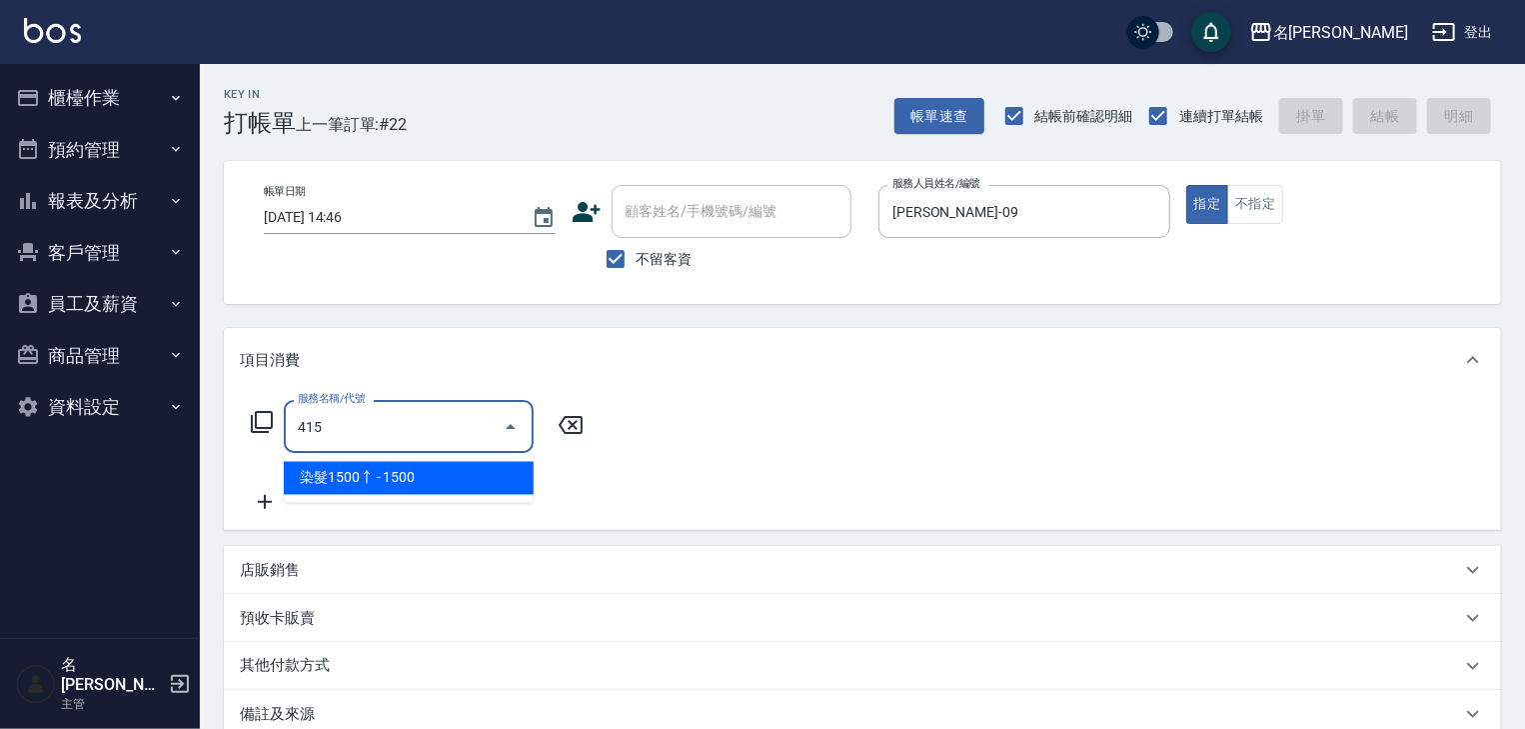
click at [476, 463] on span "染髮1500↑ - 1500" at bounding box center [409, 478] width 250 height 33
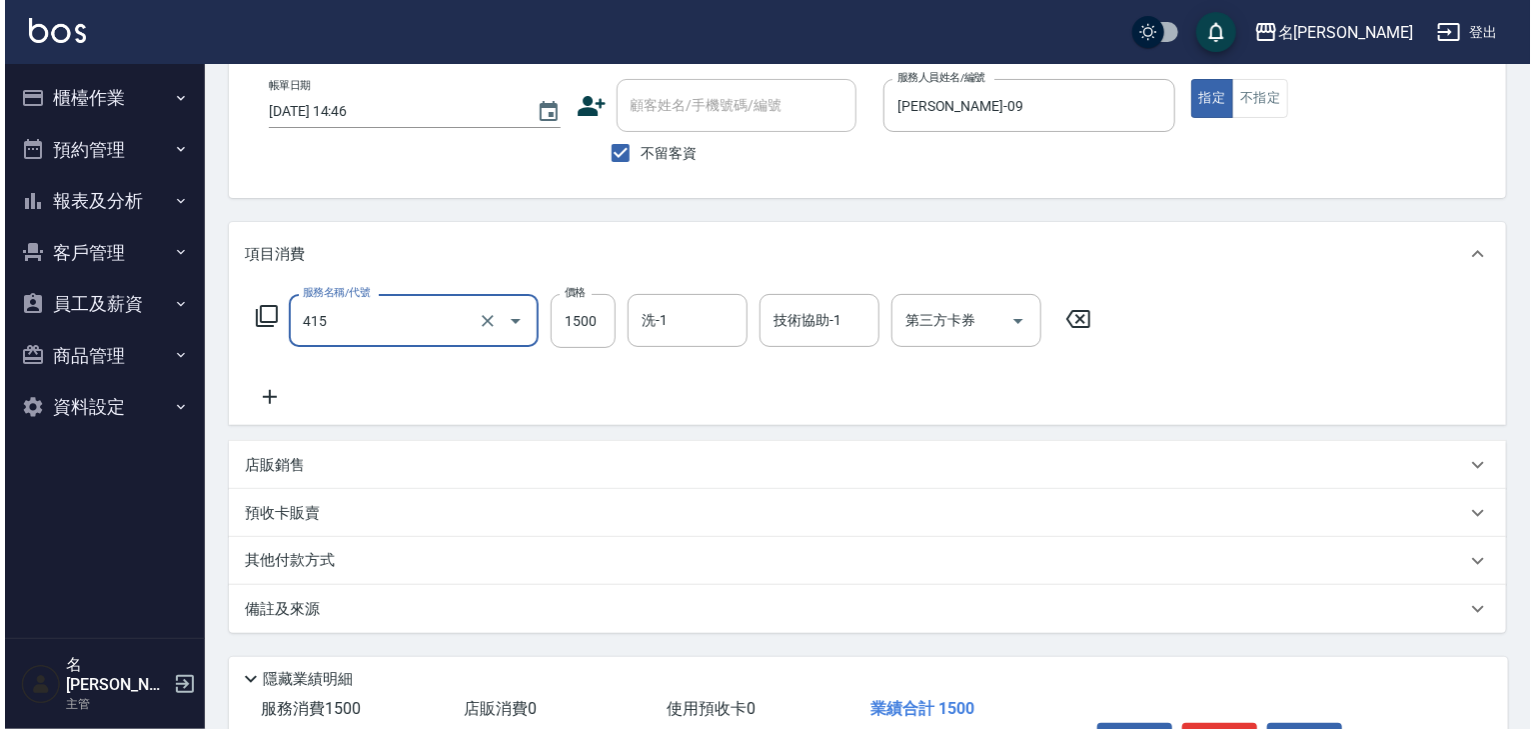
scroll to position [234, 0]
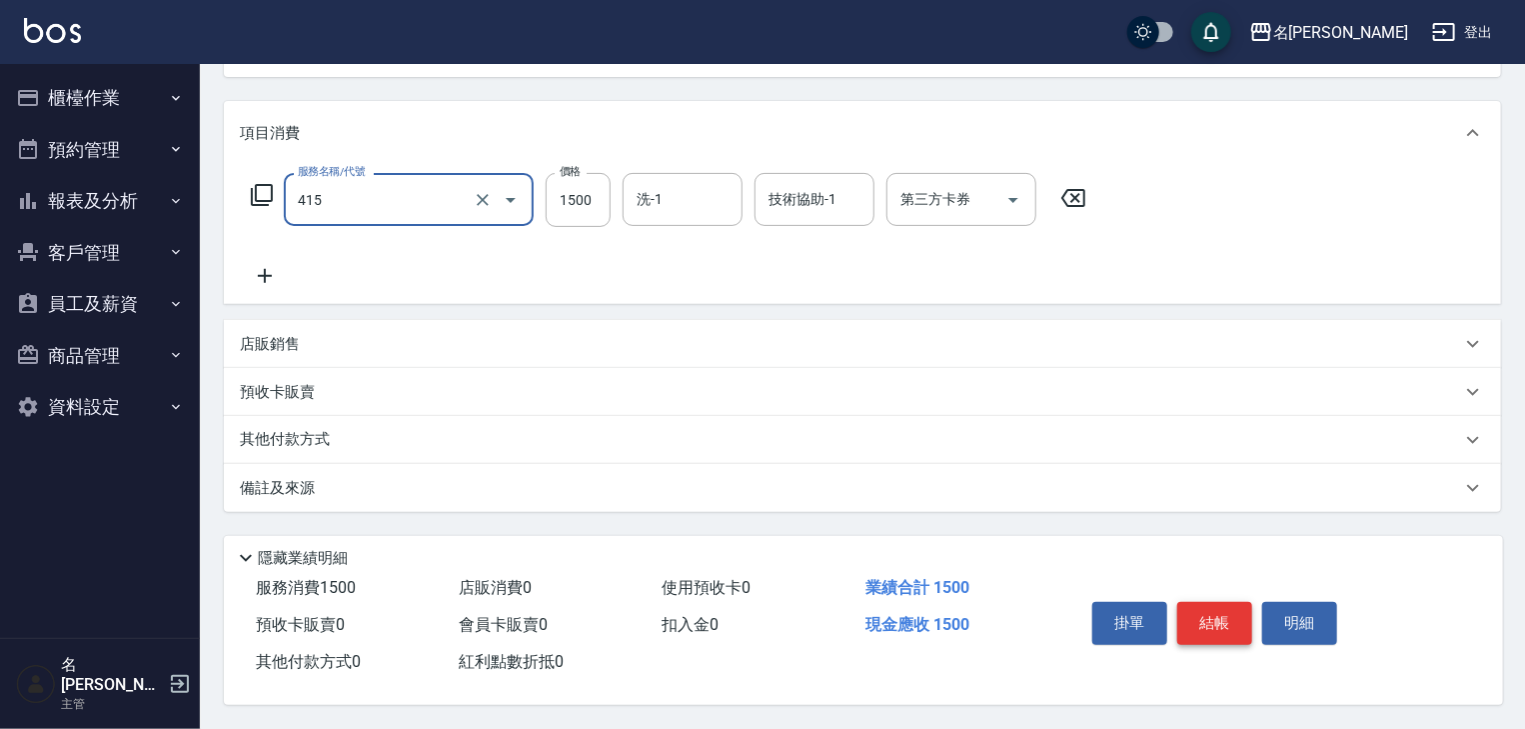
type input "染髮1500↑(415)"
click at [1214, 634] on button "結帳" at bounding box center [1215, 623] width 75 height 42
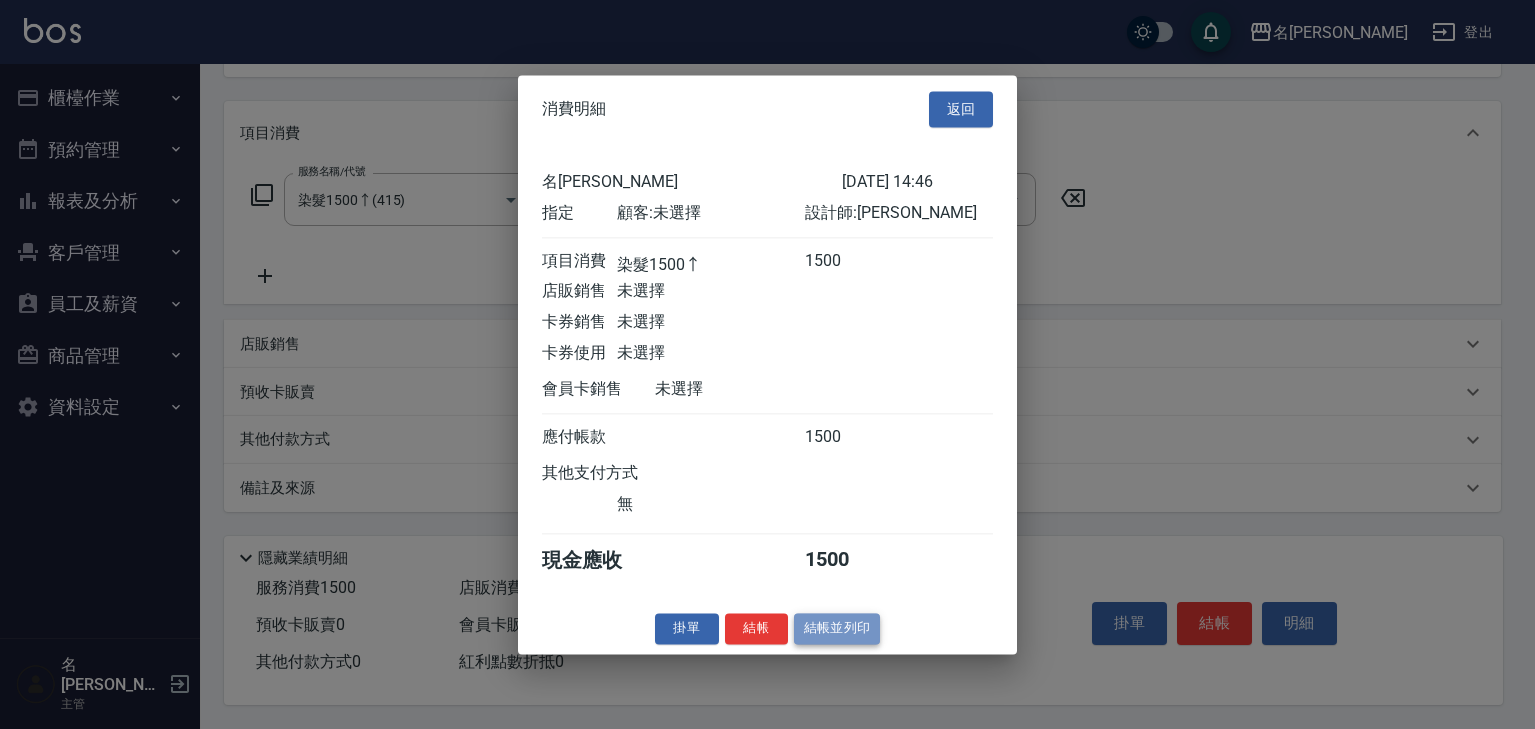
click at [861, 640] on button "結帳並列印" at bounding box center [838, 628] width 87 height 31
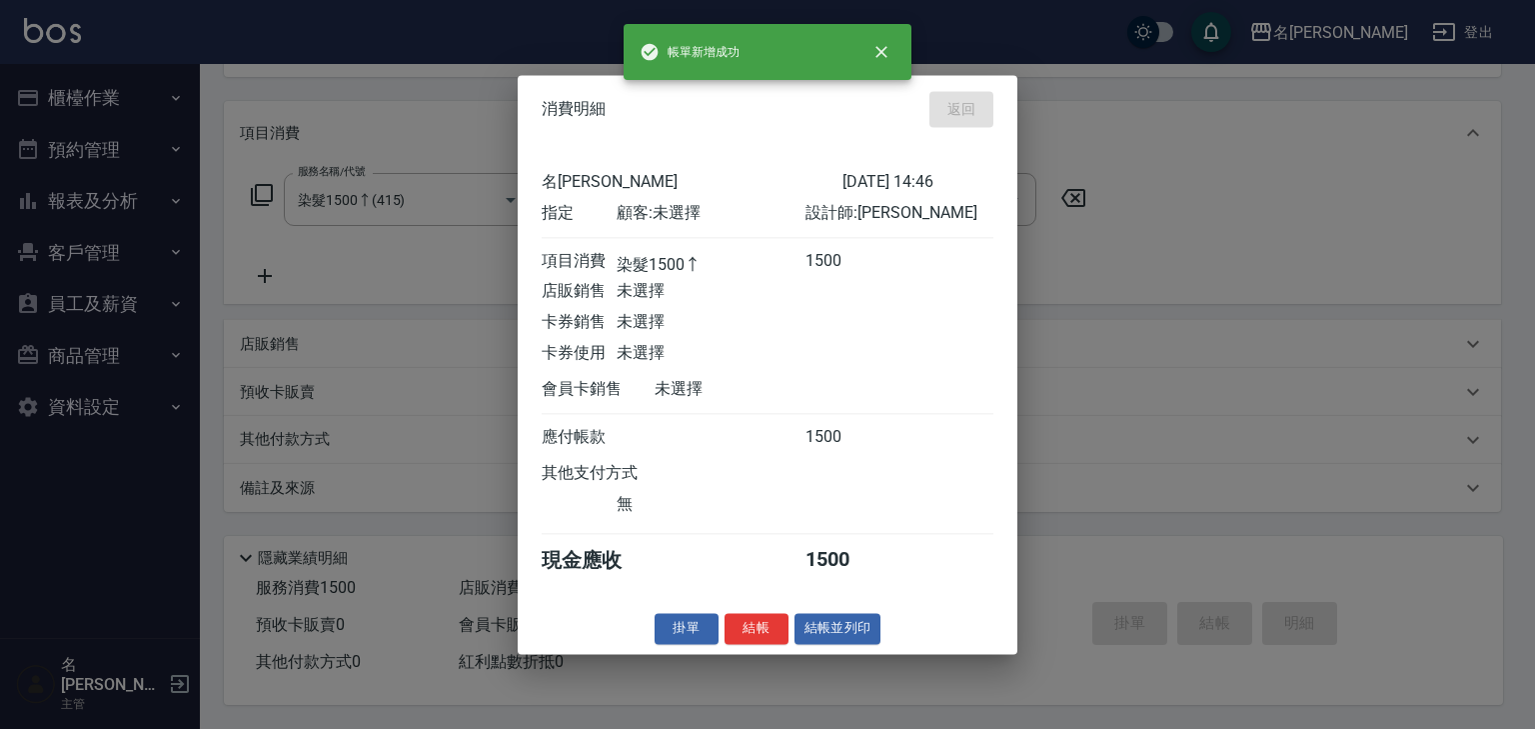
type input "2025/09/25 14:48"
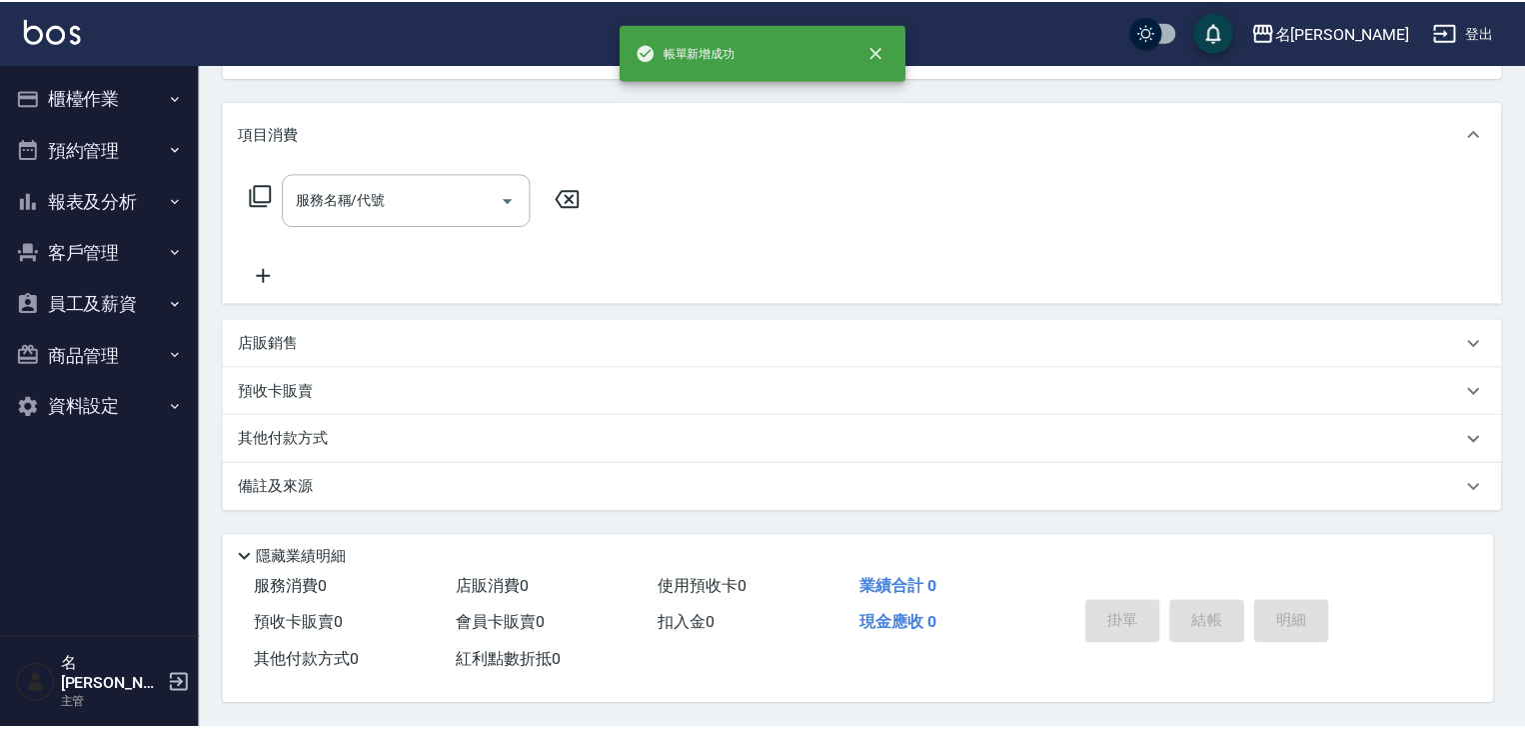
scroll to position [0, 0]
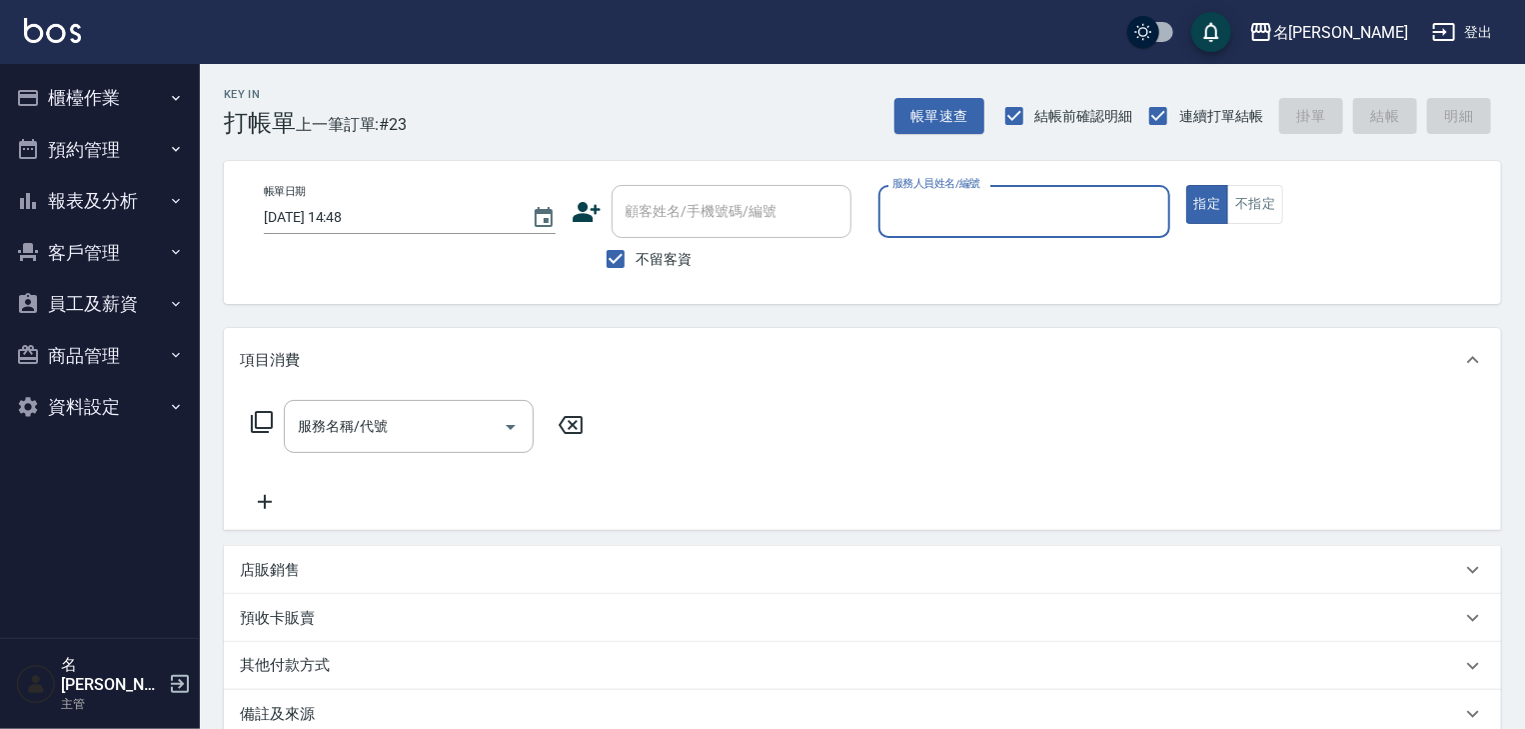
click at [1041, 212] on input "服務人員姓名/編號" at bounding box center [1025, 211] width 274 height 35
click at [952, 268] on div "吳姵瑩 -B" at bounding box center [1025, 262] width 292 height 33
type input "吳姵瑩-B"
click at [434, 428] on input "服務名稱/代號" at bounding box center [394, 426] width 202 height 35
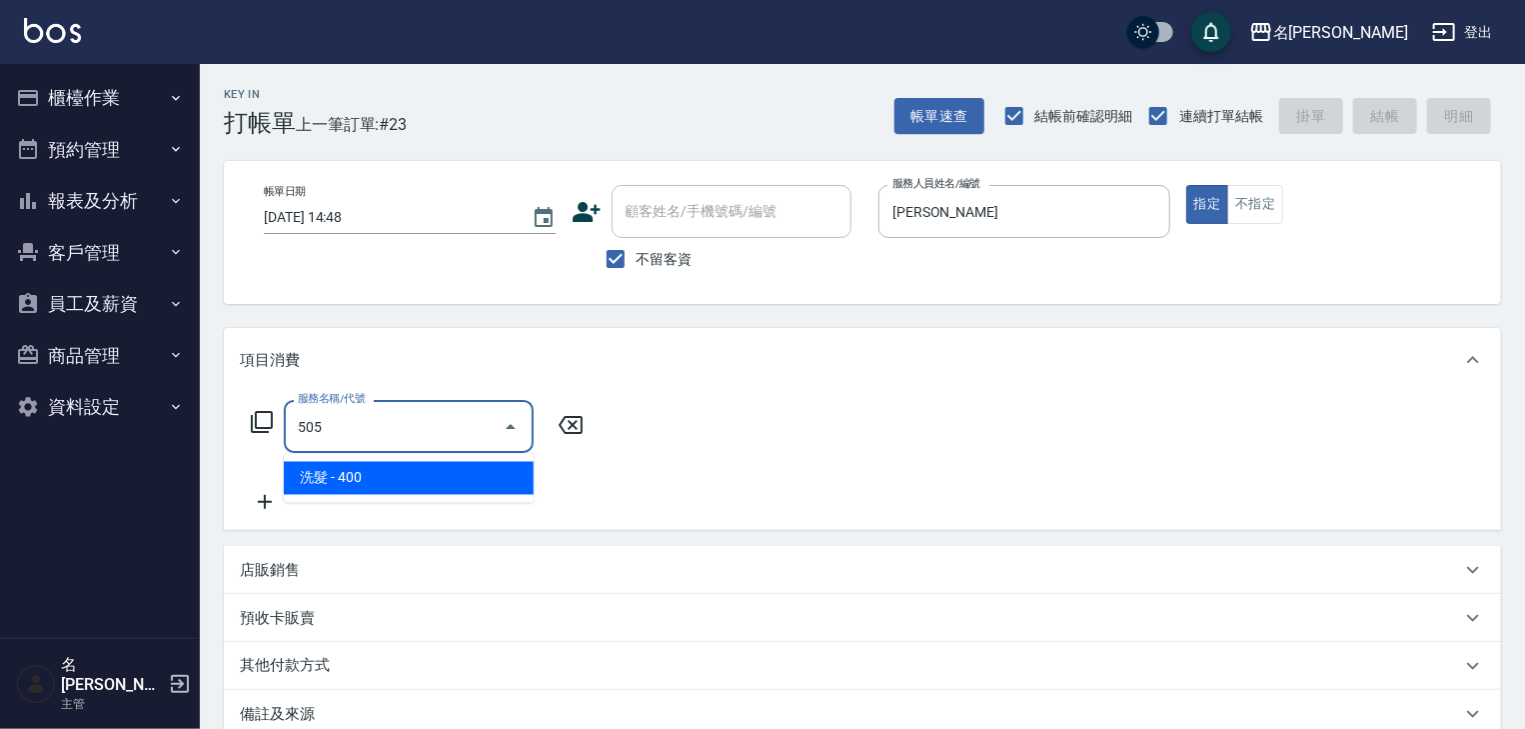
click at [433, 469] on span "洗髮 - 400" at bounding box center [409, 478] width 250 height 33
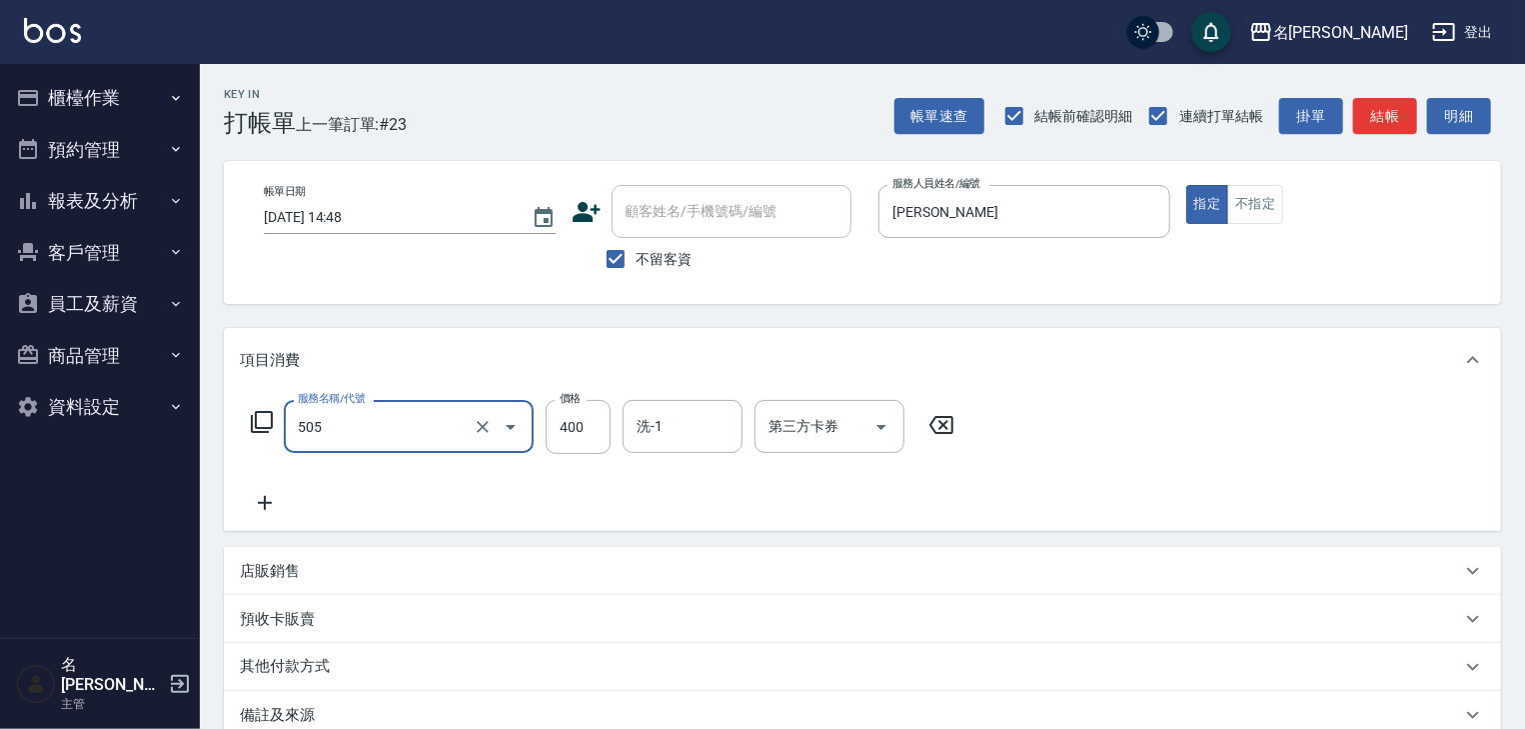
type input "洗髮(505)"
click at [272, 503] on icon at bounding box center [265, 503] width 14 height 14
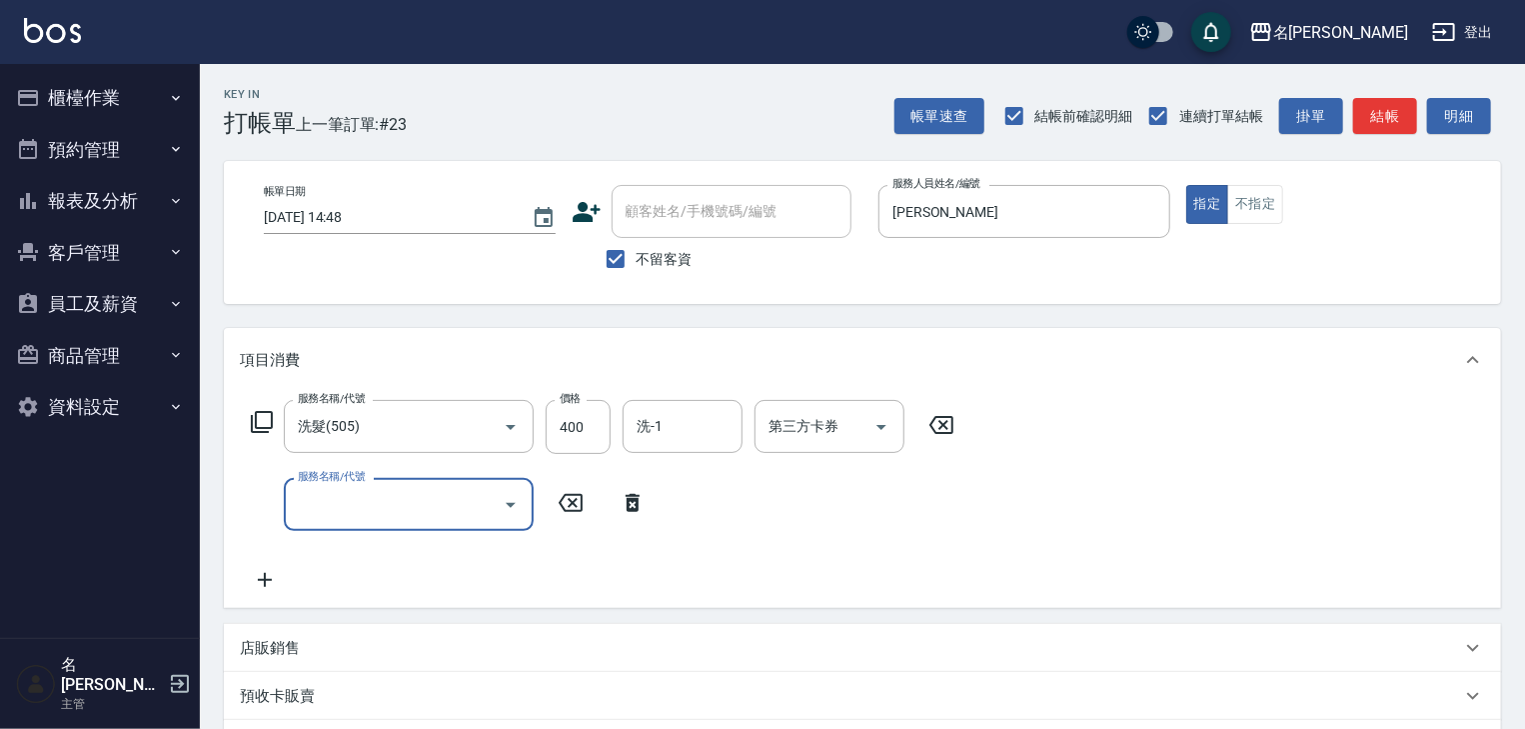
click at [508, 523] on div at bounding box center [510, 504] width 30 height 53
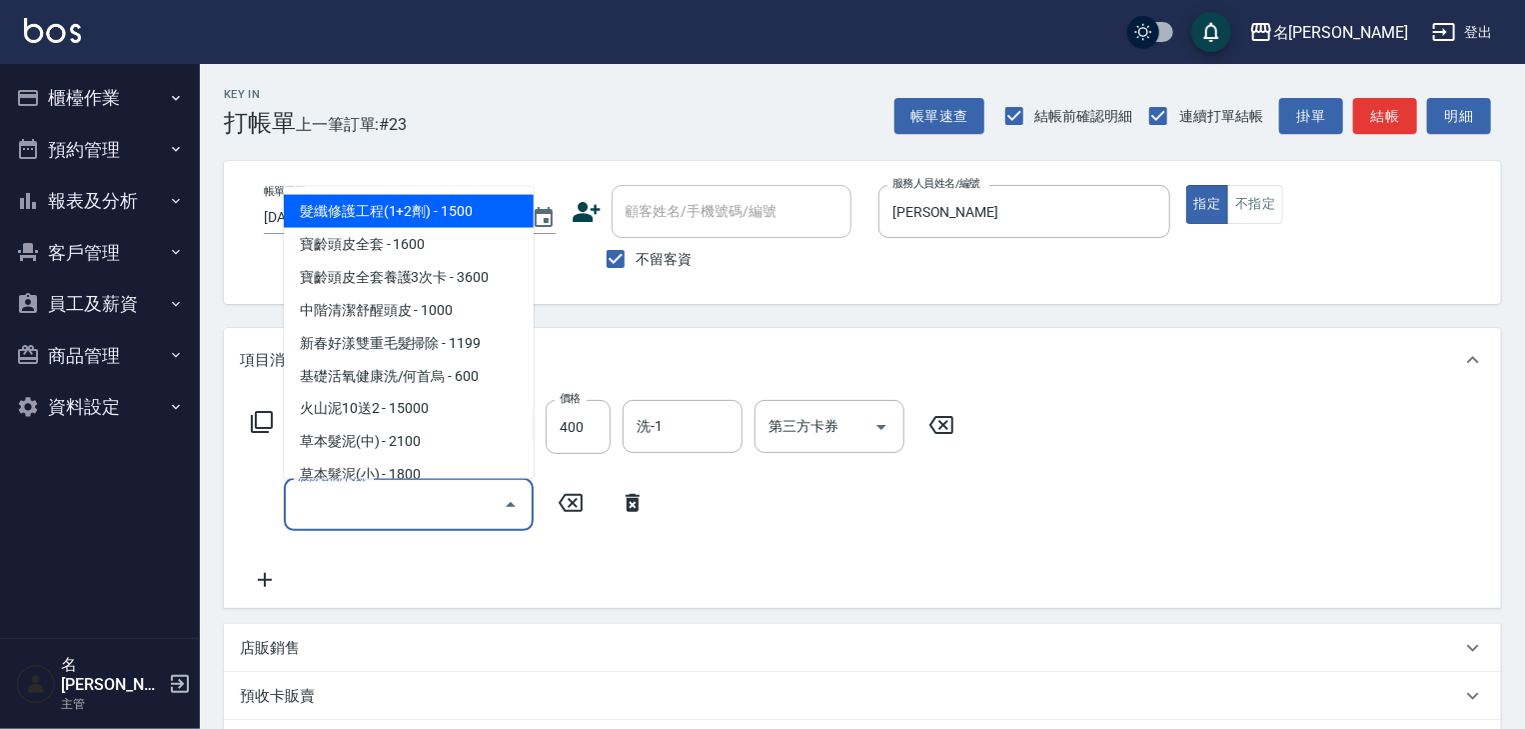
click at [442, 504] on input "服務名稱/代號" at bounding box center [394, 504] width 202 height 35
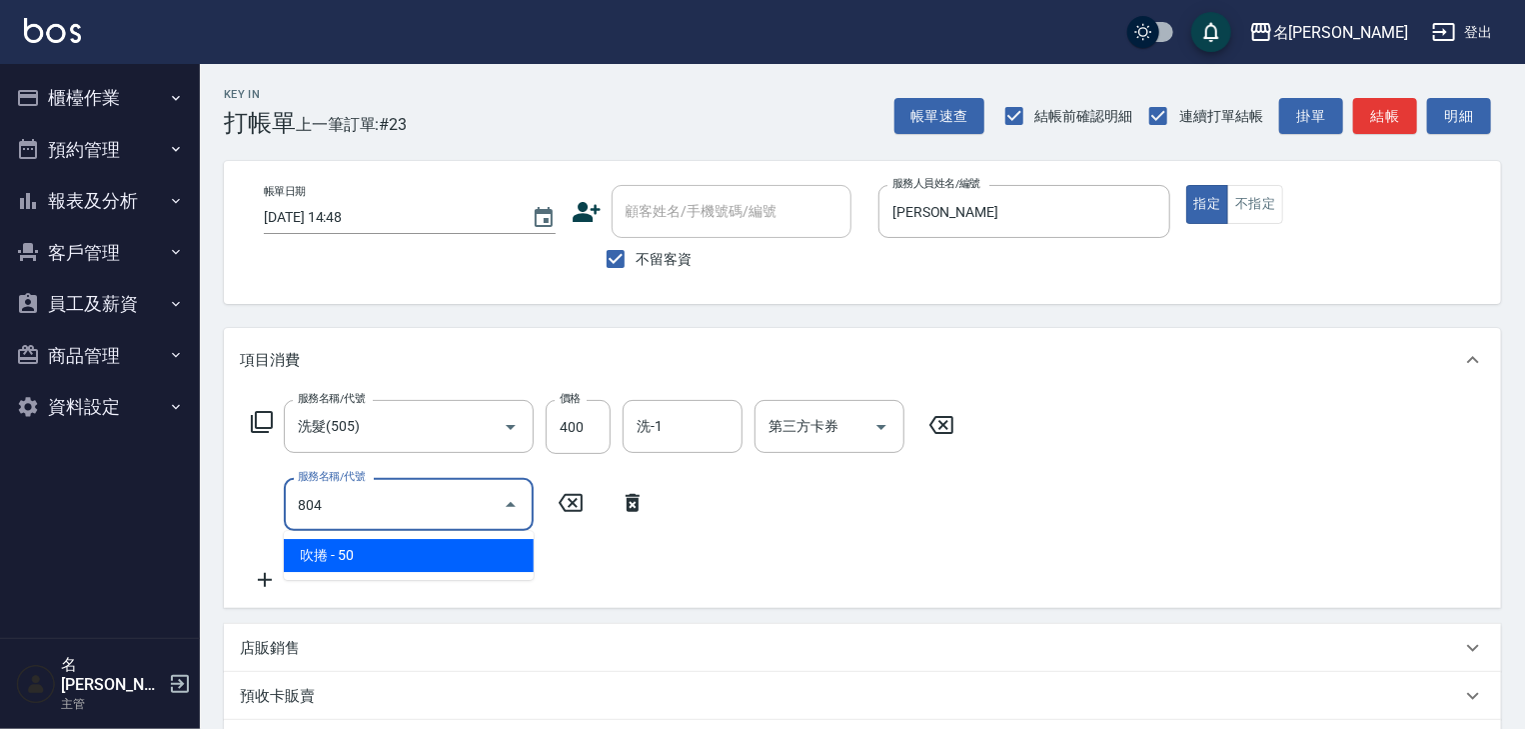
click at [450, 554] on span "吹捲 - 50" at bounding box center [409, 555] width 250 height 33
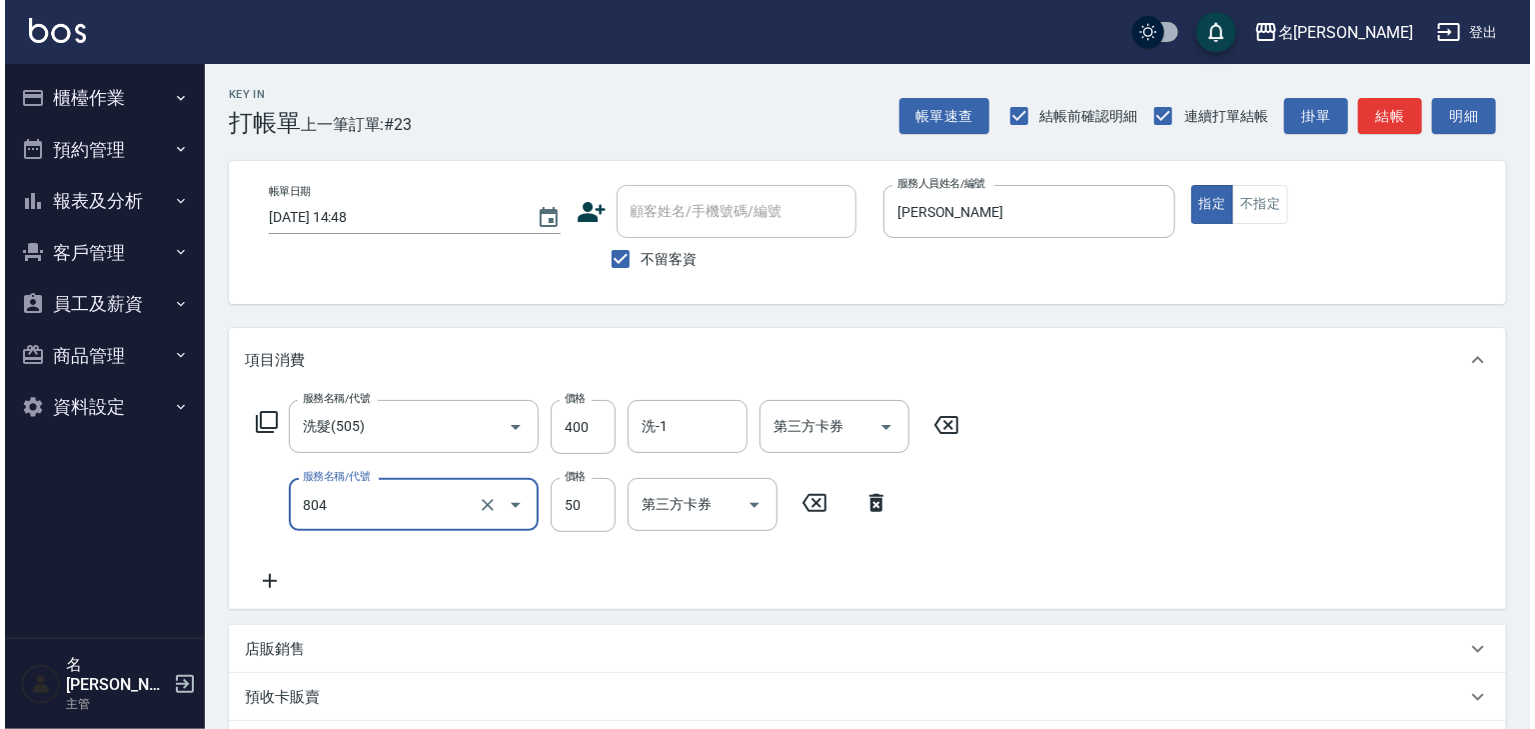
scroll to position [312, 0]
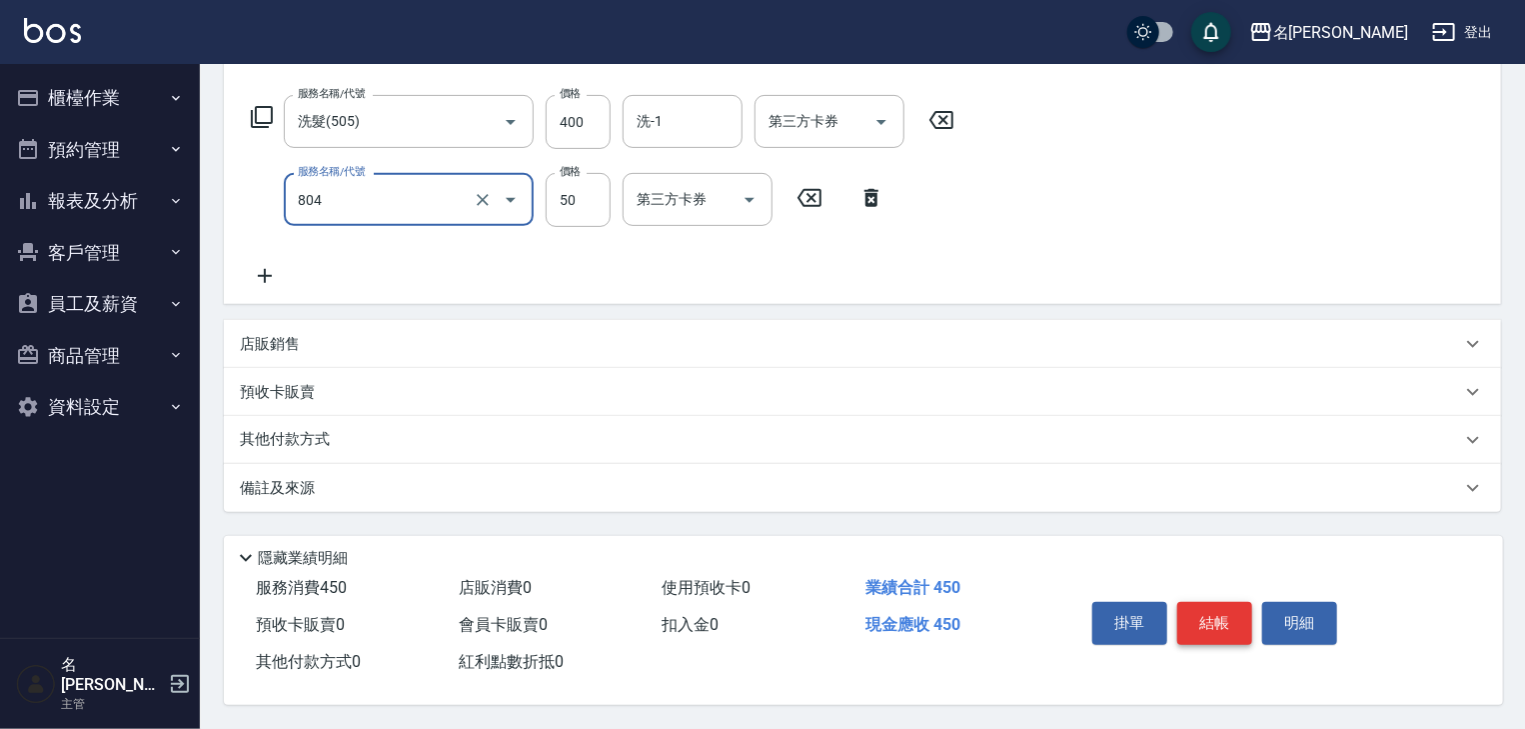
type input "吹捲(804)"
click at [1212, 614] on button "結帳" at bounding box center [1215, 623] width 75 height 42
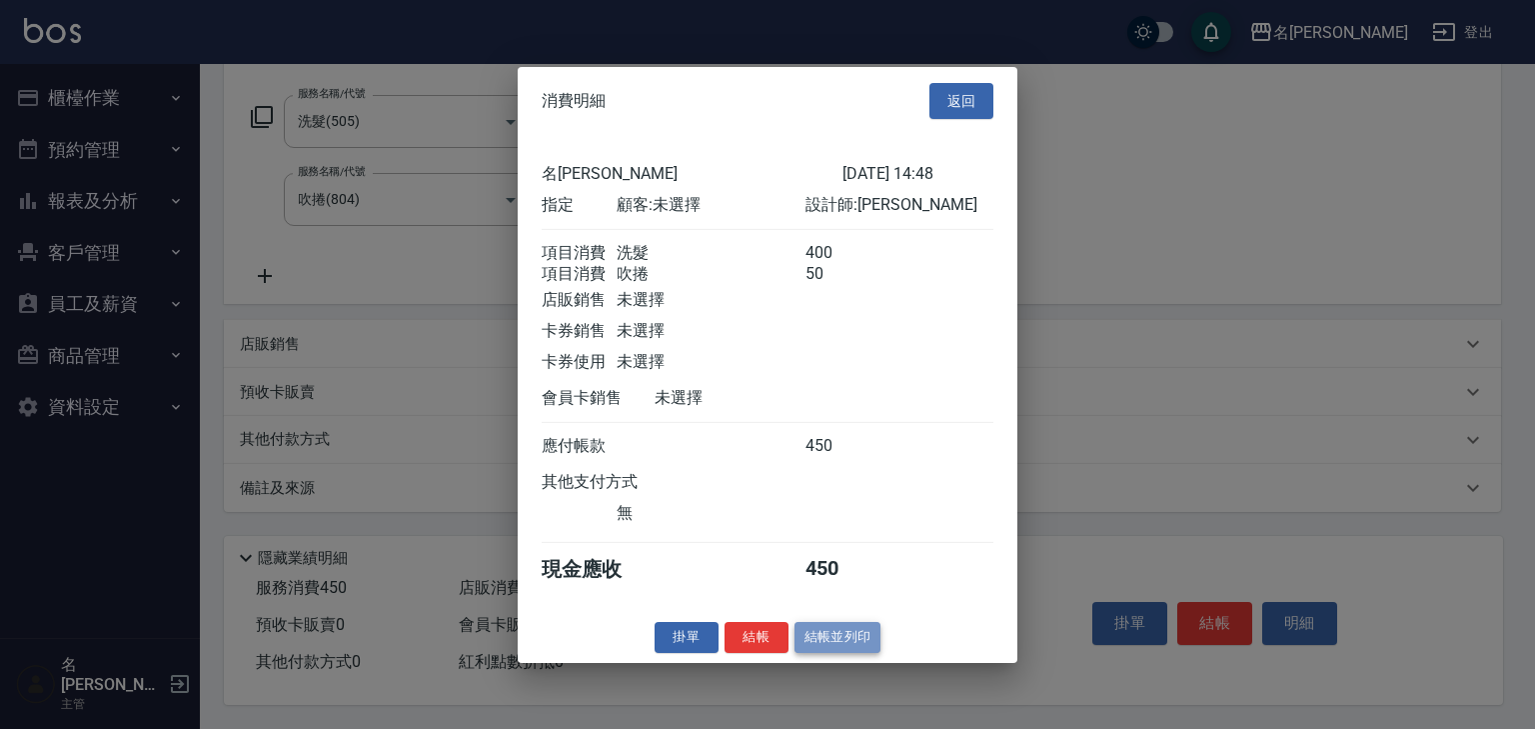
click at [819, 653] on button "結帳並列印" at bounding box center [838, 637] width 87 height 31
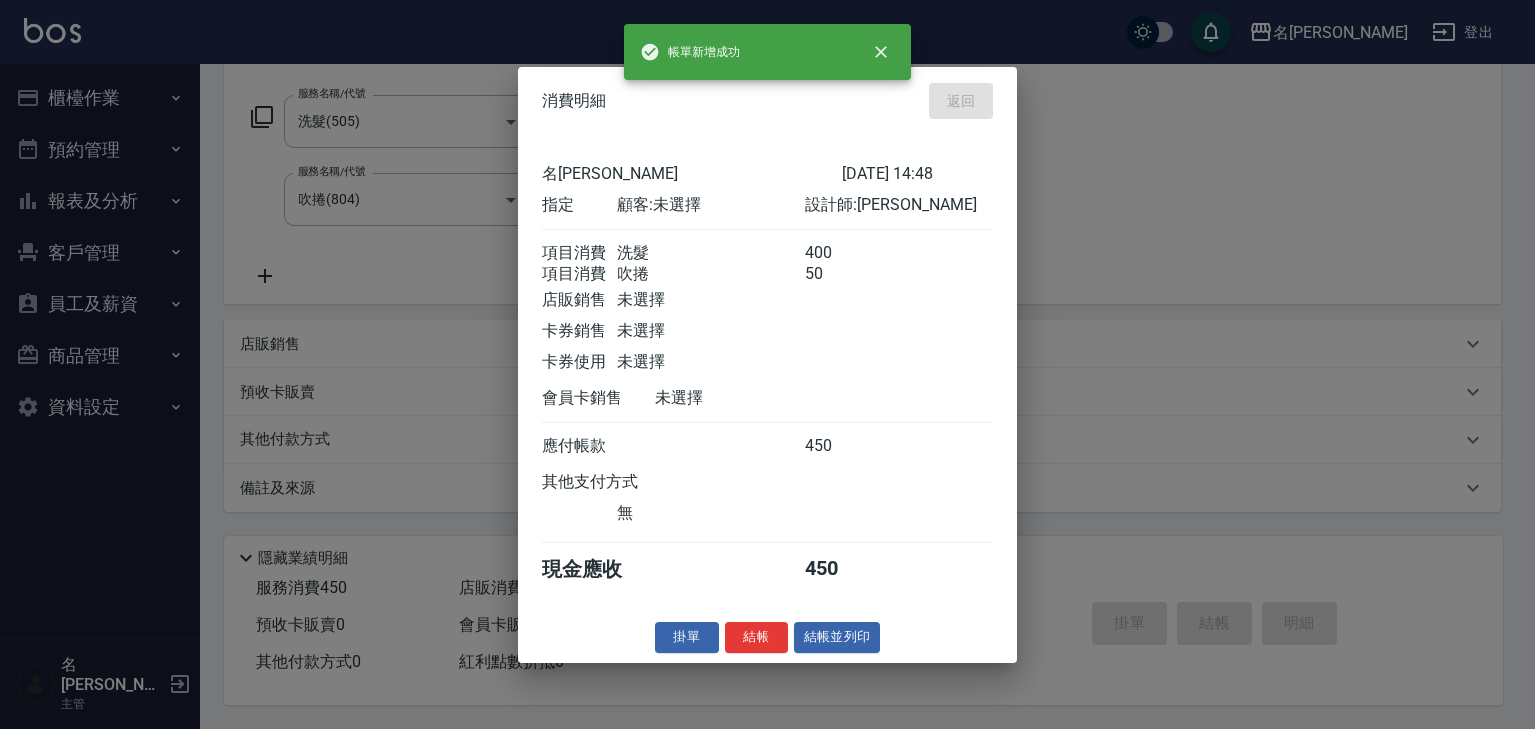
type input "2025/09/25 15:09"
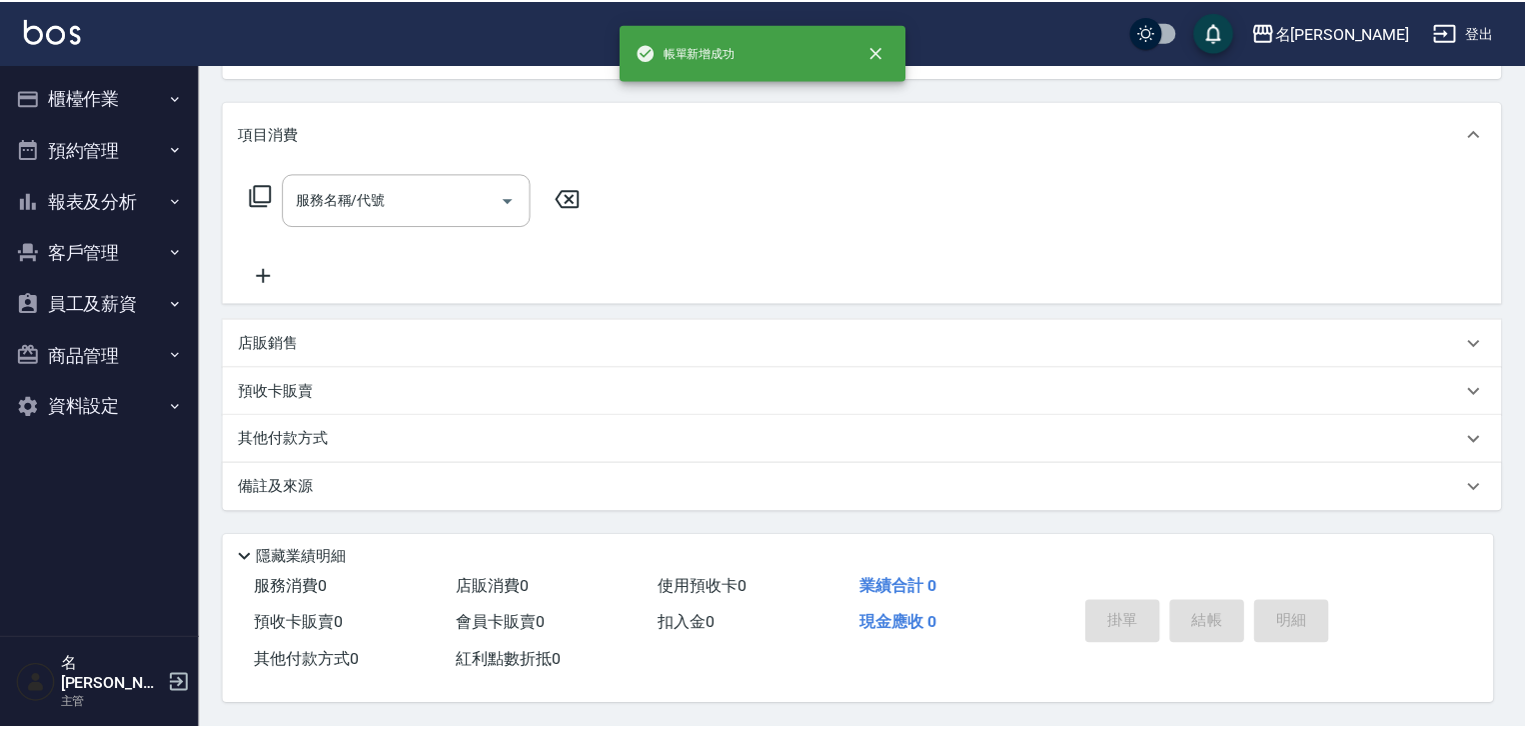
scroll to position [0, 0]
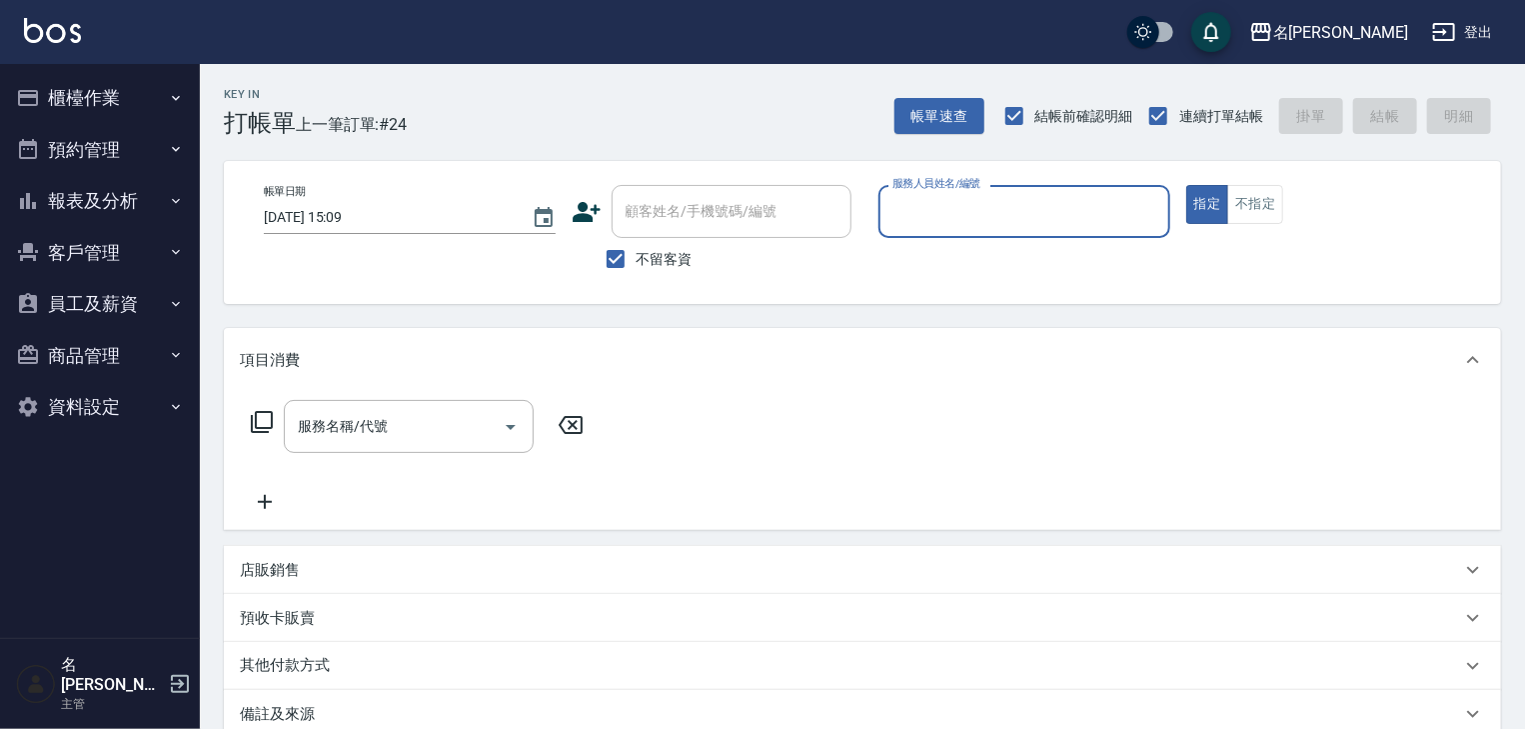
click at [1020, 211] on input "服務人員姓名/編號" at bounding box center [1025, 211] width 274 height 35
click at [898, 260] on span "許貴珍 -04" at bounding box center [958, 262] width 126 height 21
type input "許貴珍-04"
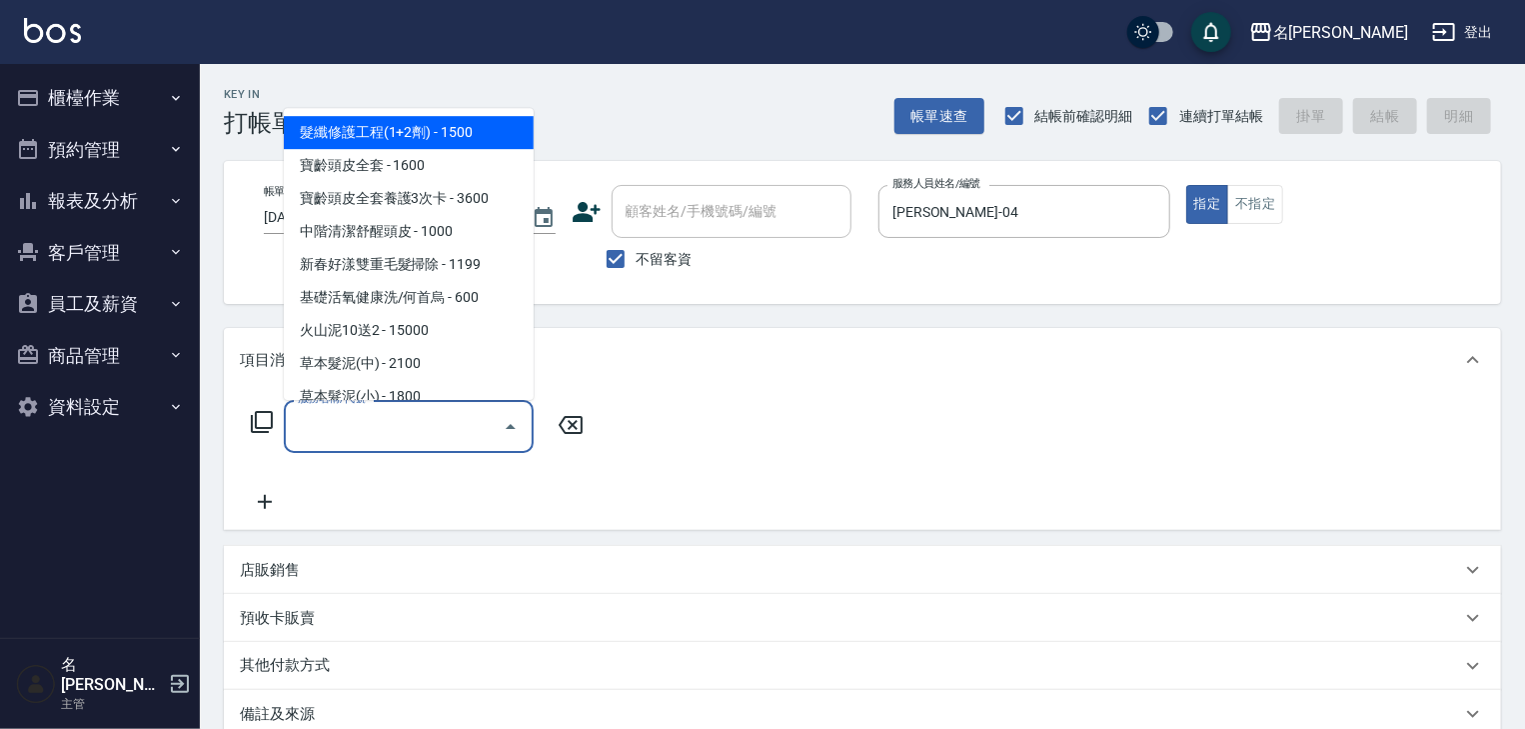
click at [425, 440] on input "服務名稱/代號" at bounding box center [394, 426] width 202 height 35
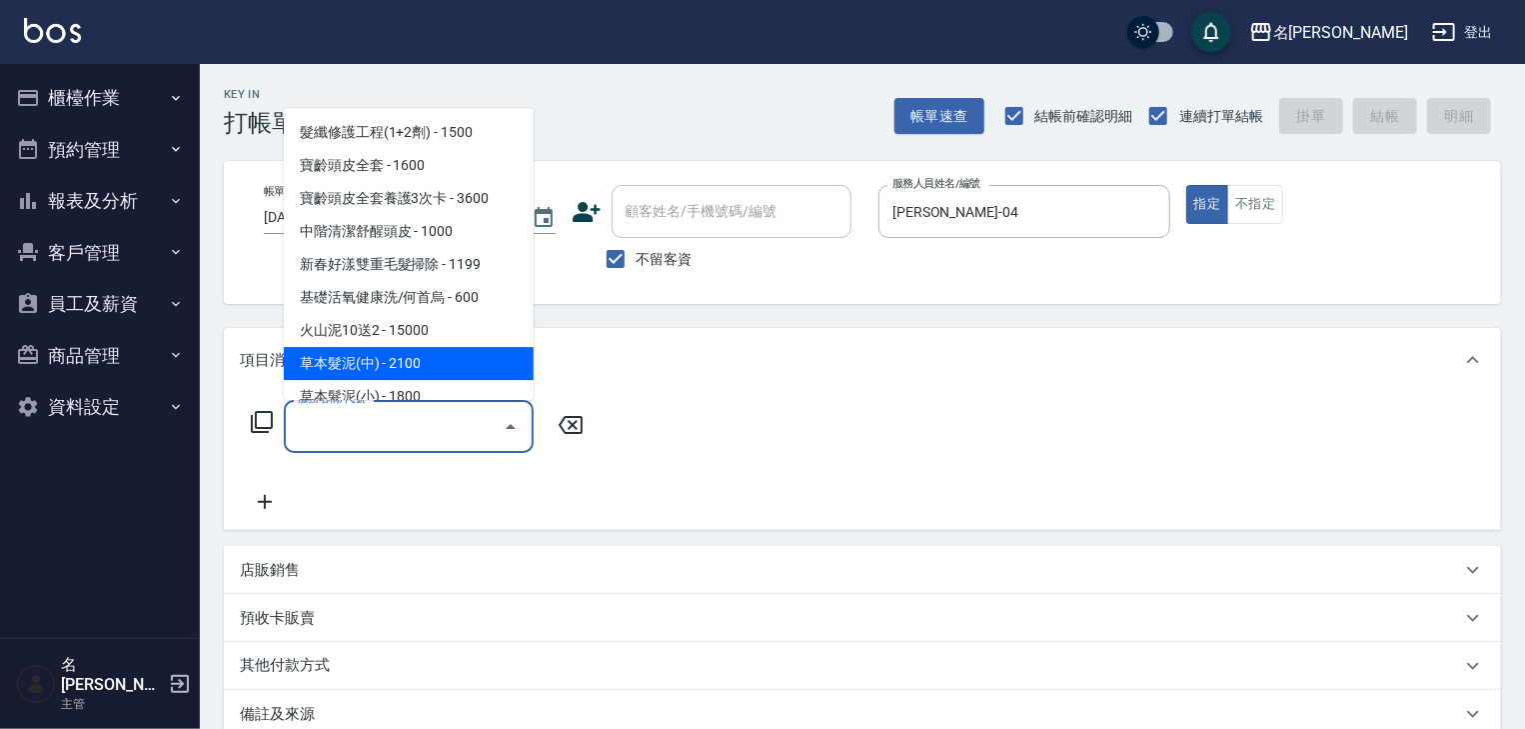
click at [451, 363] on span "草本髮泥(中) - 2100" at bounding box center [409, 364] width 250 height 33
type input "草本髮泥(中)(121)"
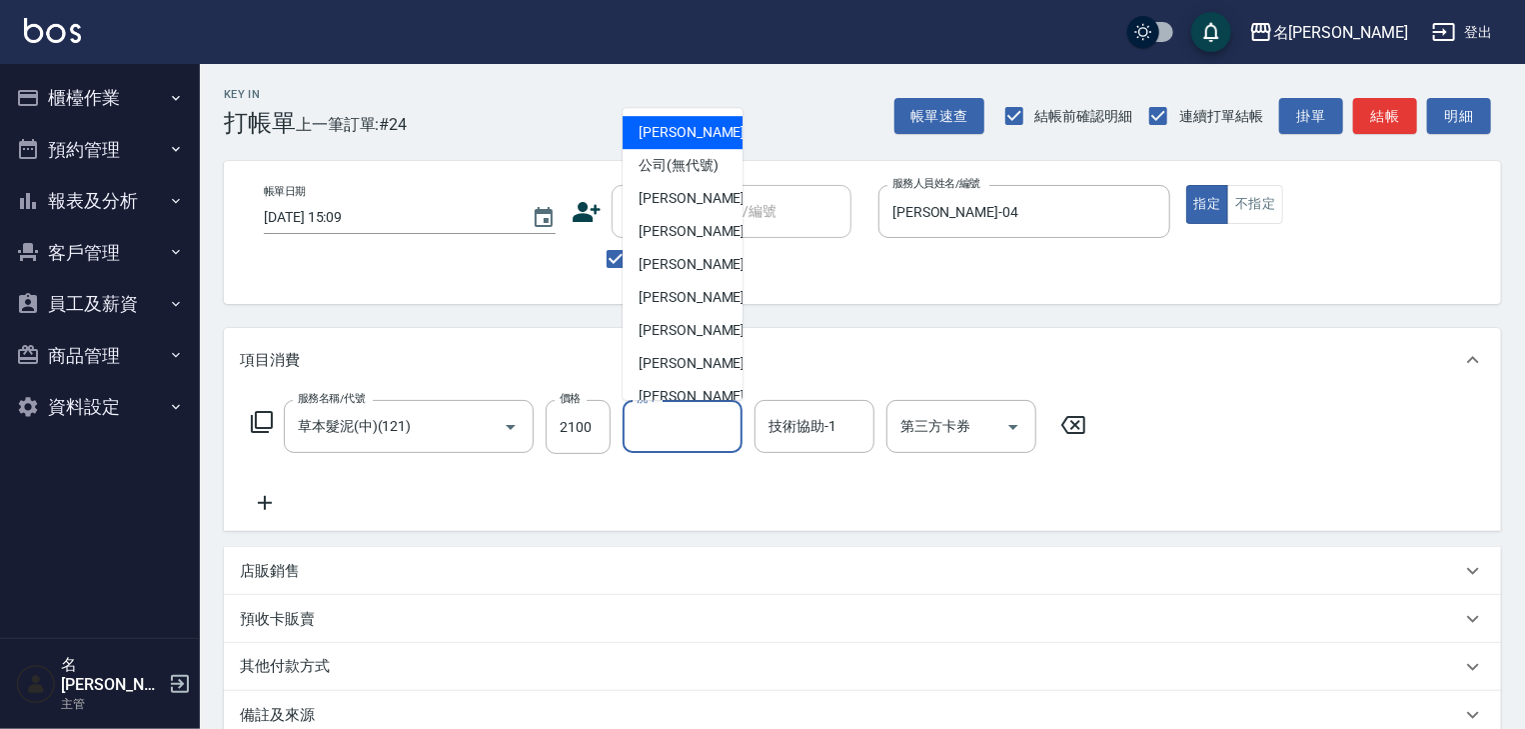
click at [730, 416] on input "洗-1" at bounding box center [683, 426] width 102 height 35
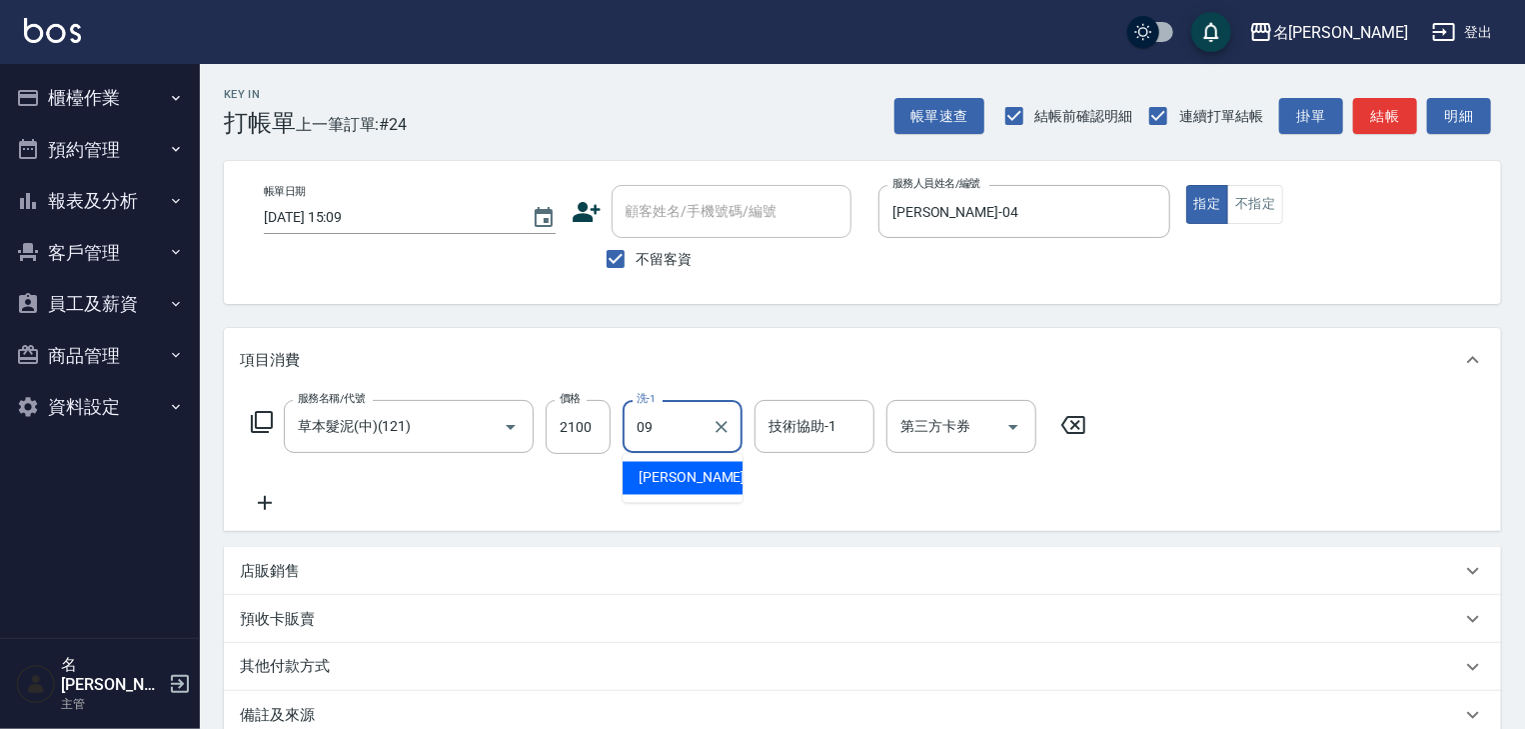
click at [701, 468] on span "黃于瑄 -09" at bounding box center [702, 478] width 126 height 21
type input "黃于瑄-09"
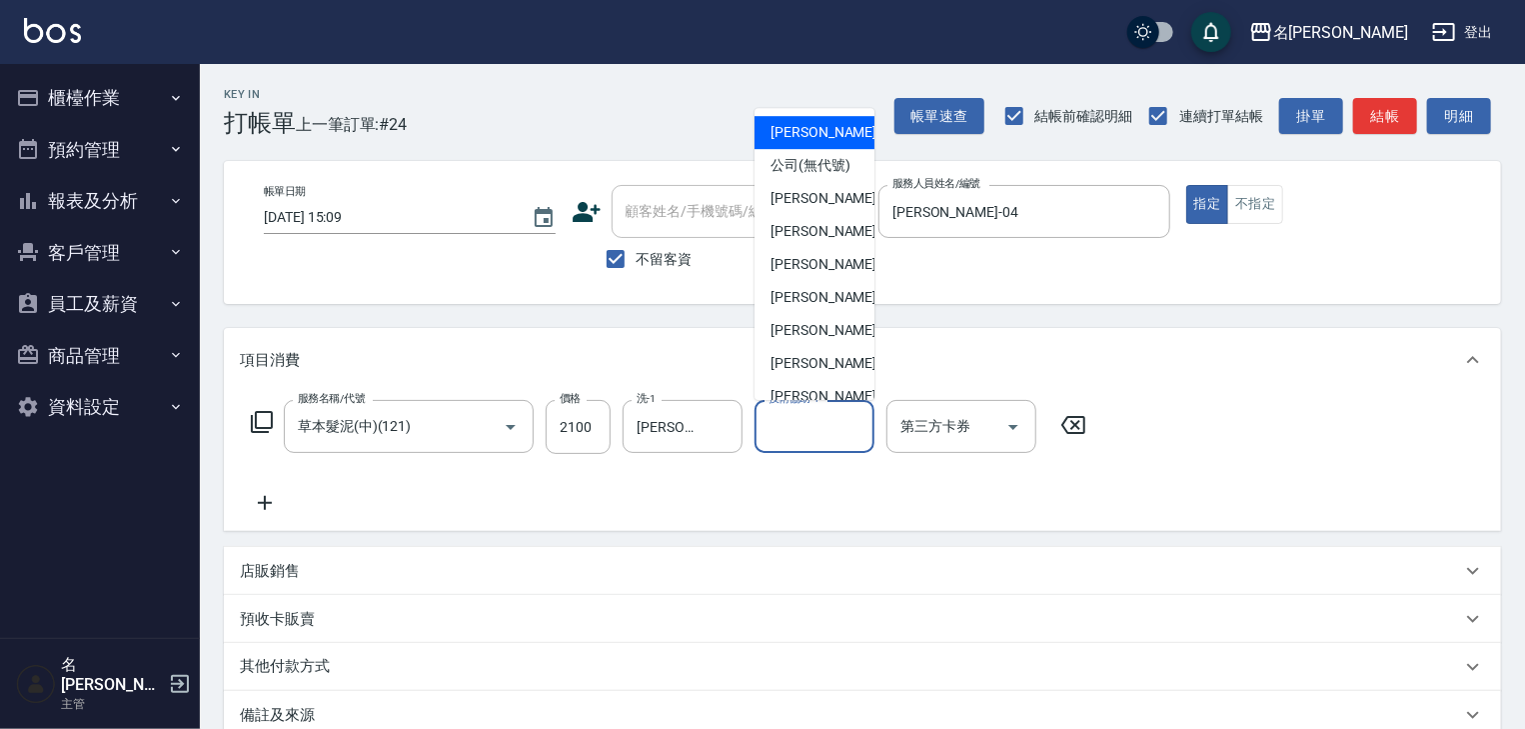
click at [804, 429] on input "技術協助-1" at bounding box center [815, 426] width 102 height 35
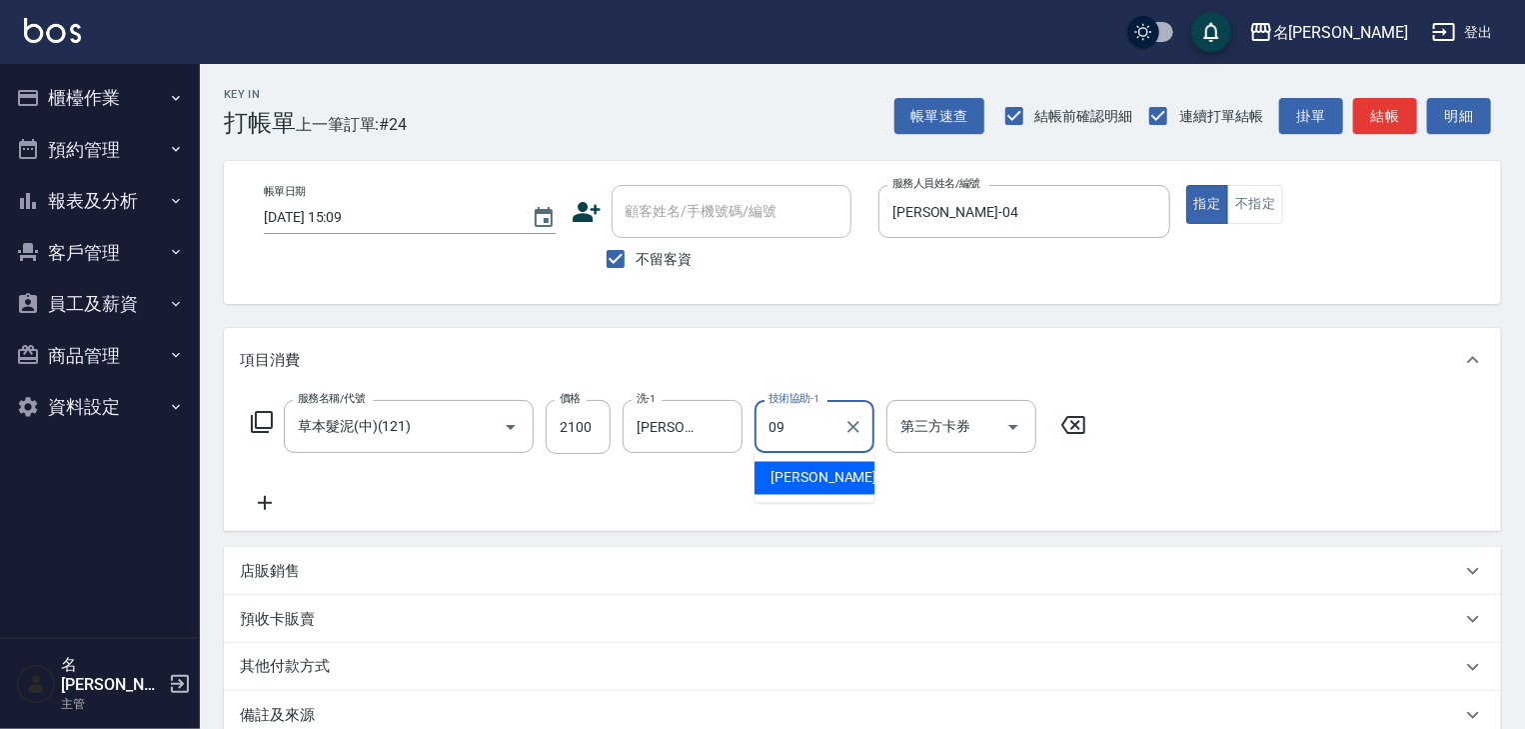
click at [850, 476] on div "黃于瑄 -09" at bounding box center [815, 478] width 120 height 33
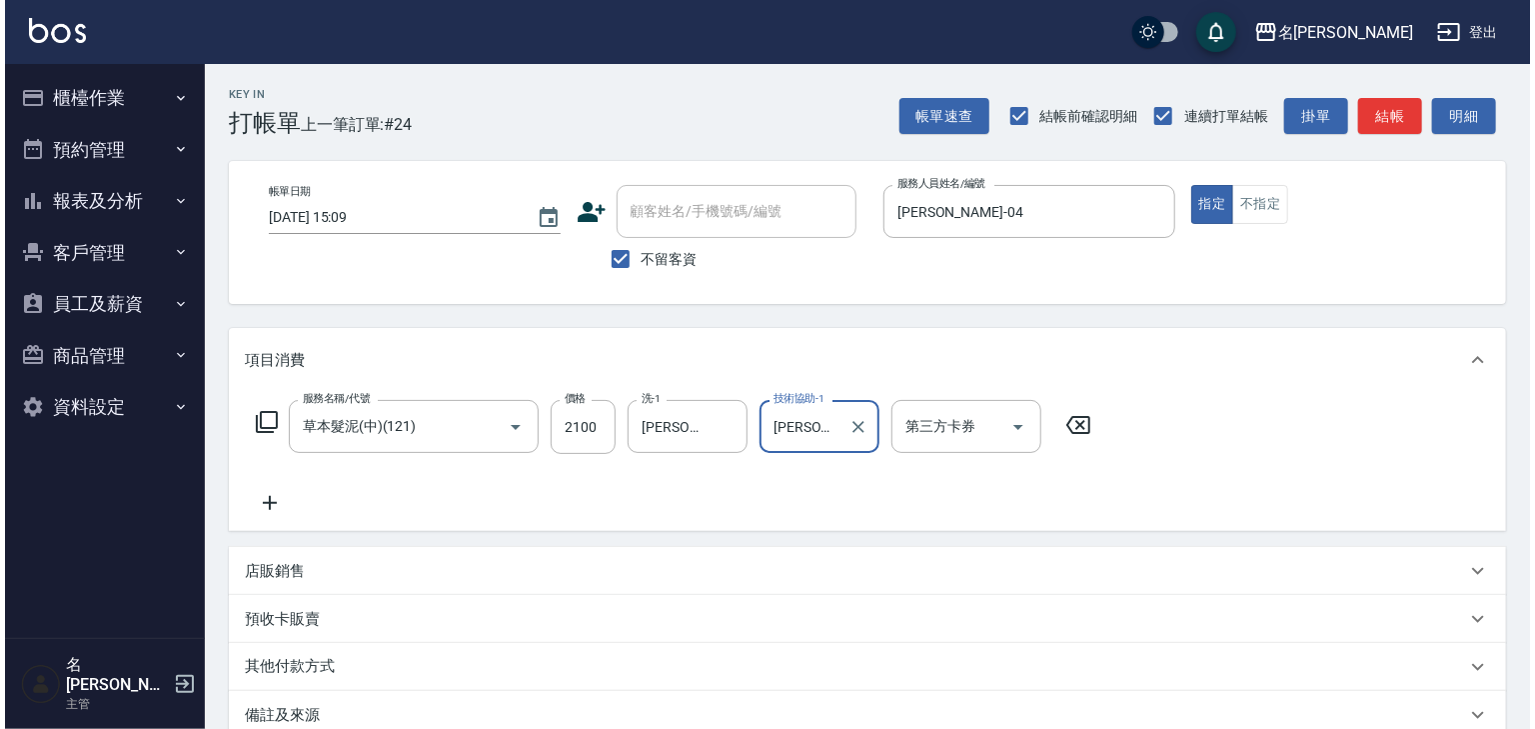
scroll to position [234, 0]
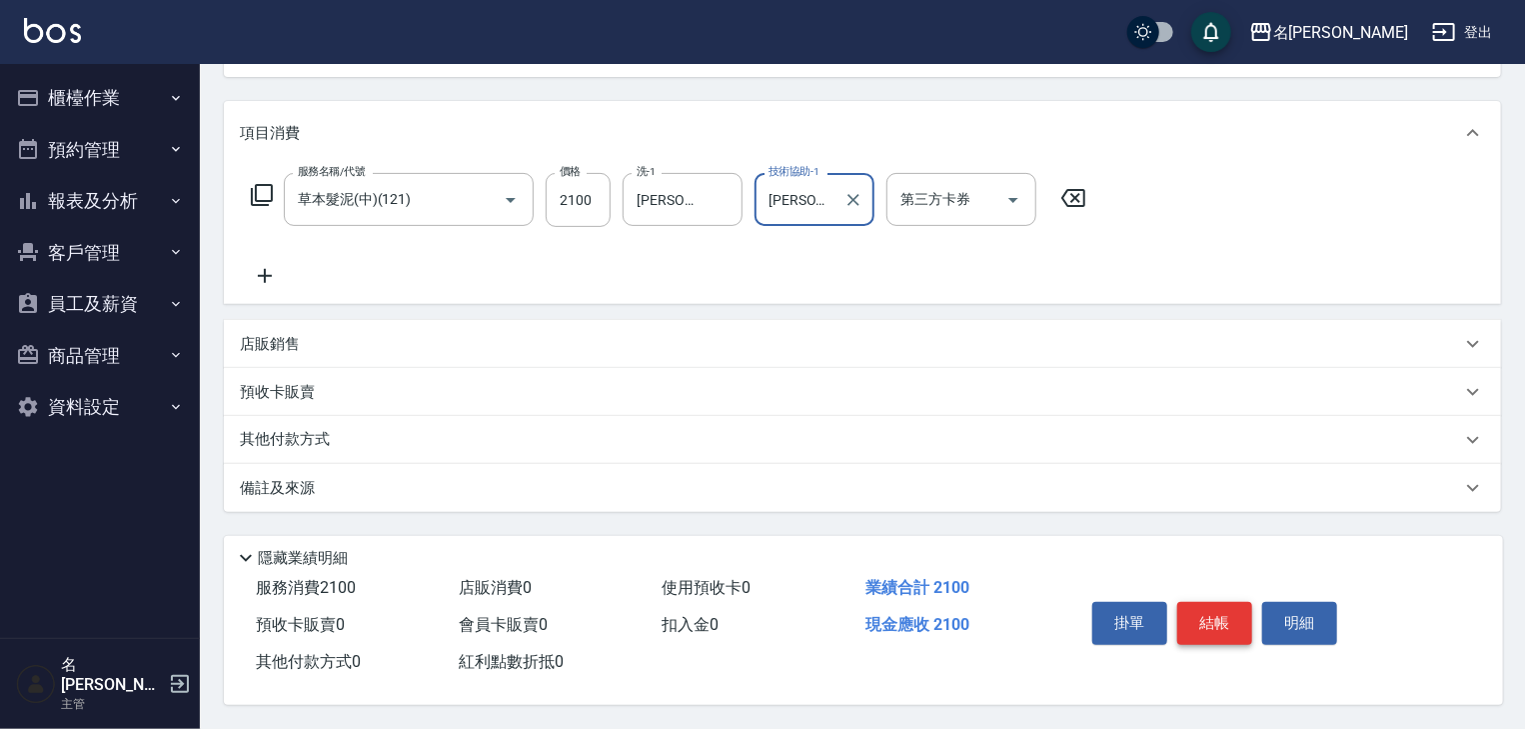
type input "黃于瑄-09"
click at [1197, 609] on button "結帳" at bounding box center [1215, 623] width 75 height 42
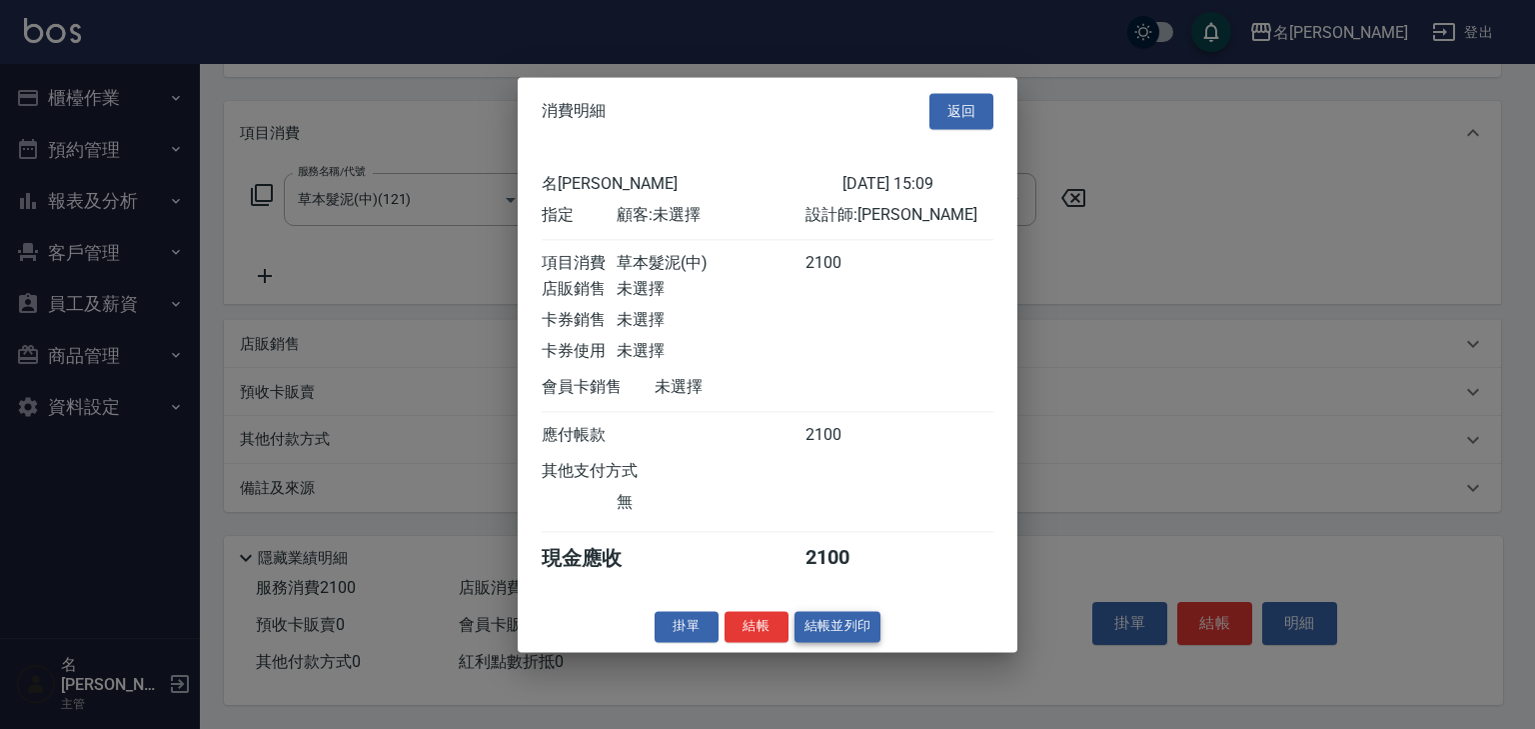
click at [828, 642] on button "結帳並列印" at bounding box center [838, 626] width 87 height 31
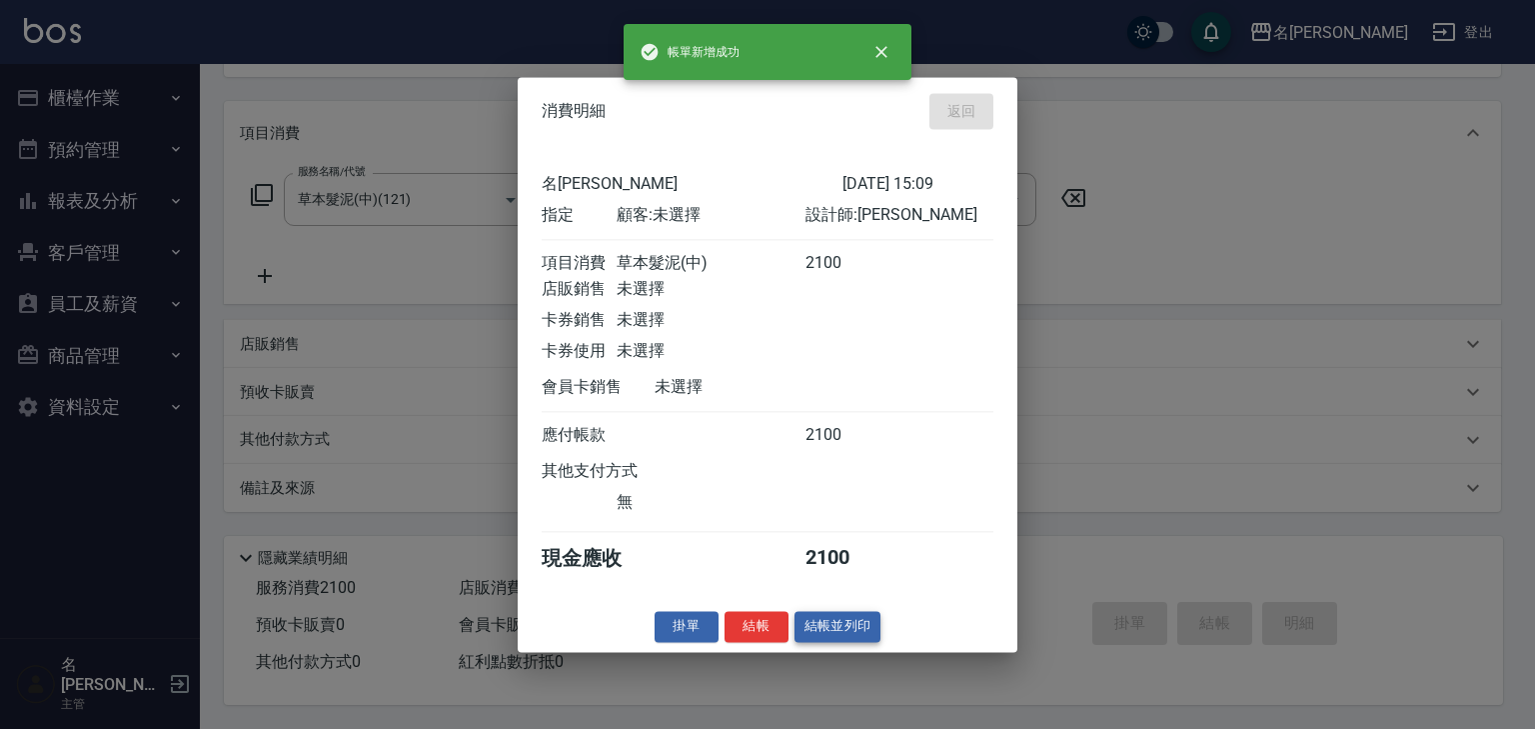
type input "2025/09/25 15:12"
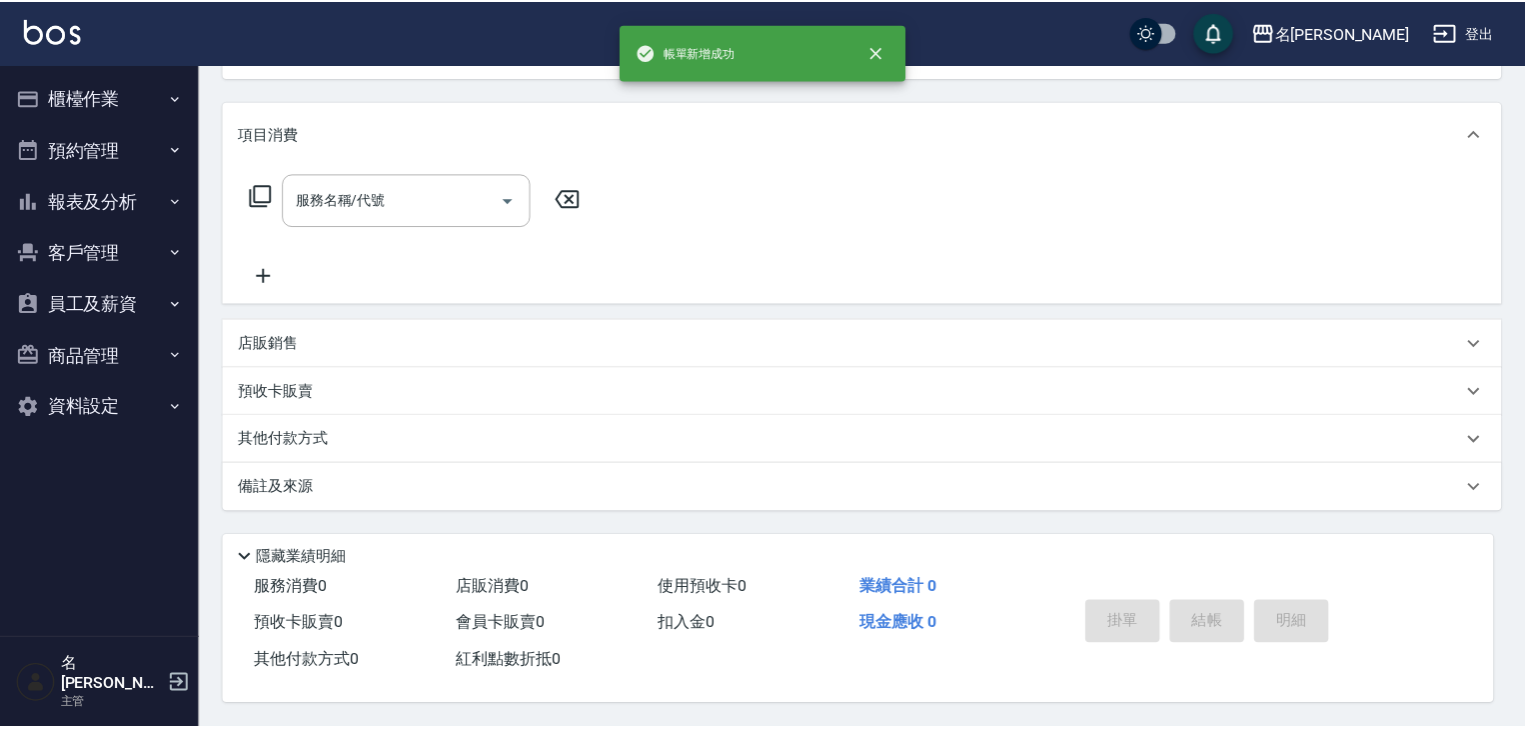
scroll to position [0, 0]
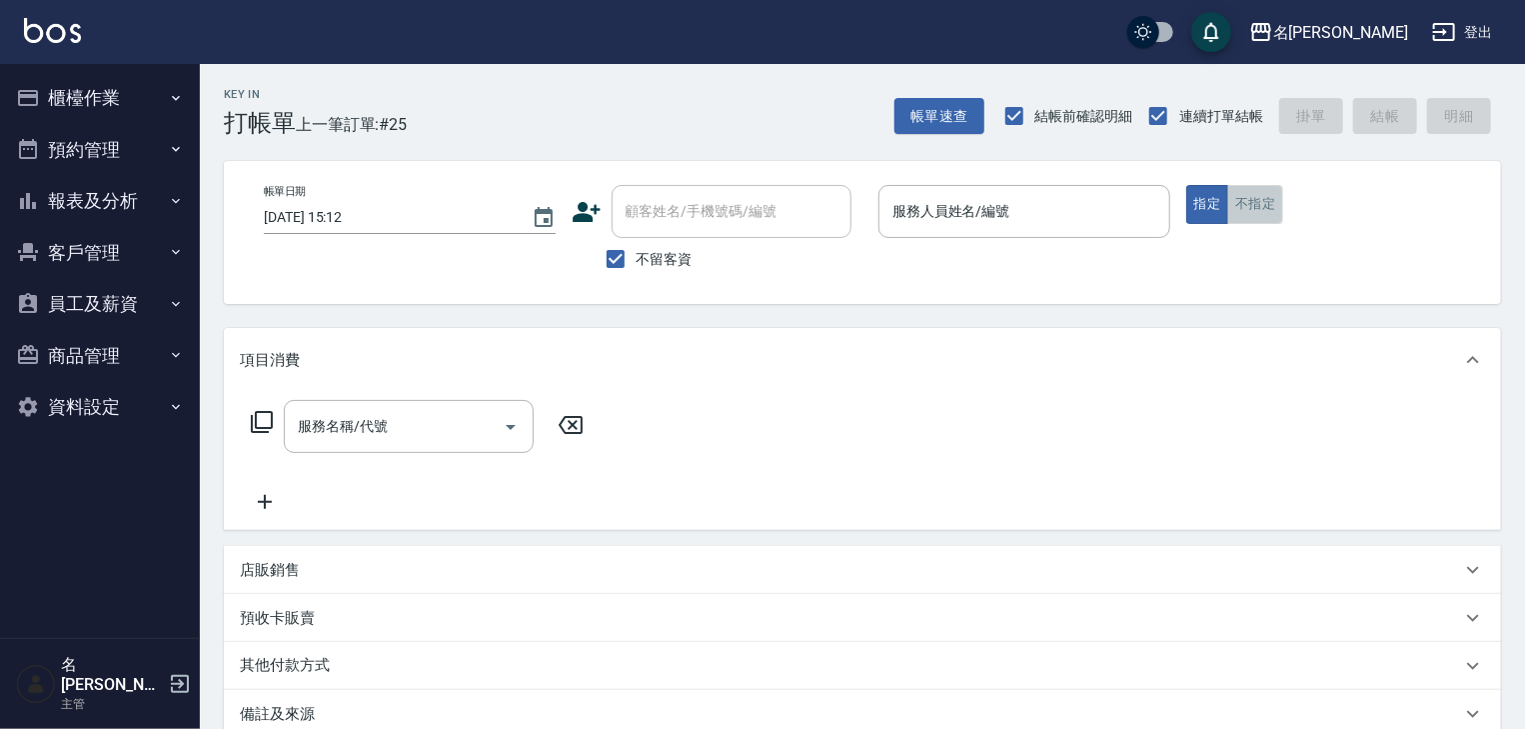
click at [1236, 203] on button "不指定" at bounding box center [1256, 204] width 56 height 39
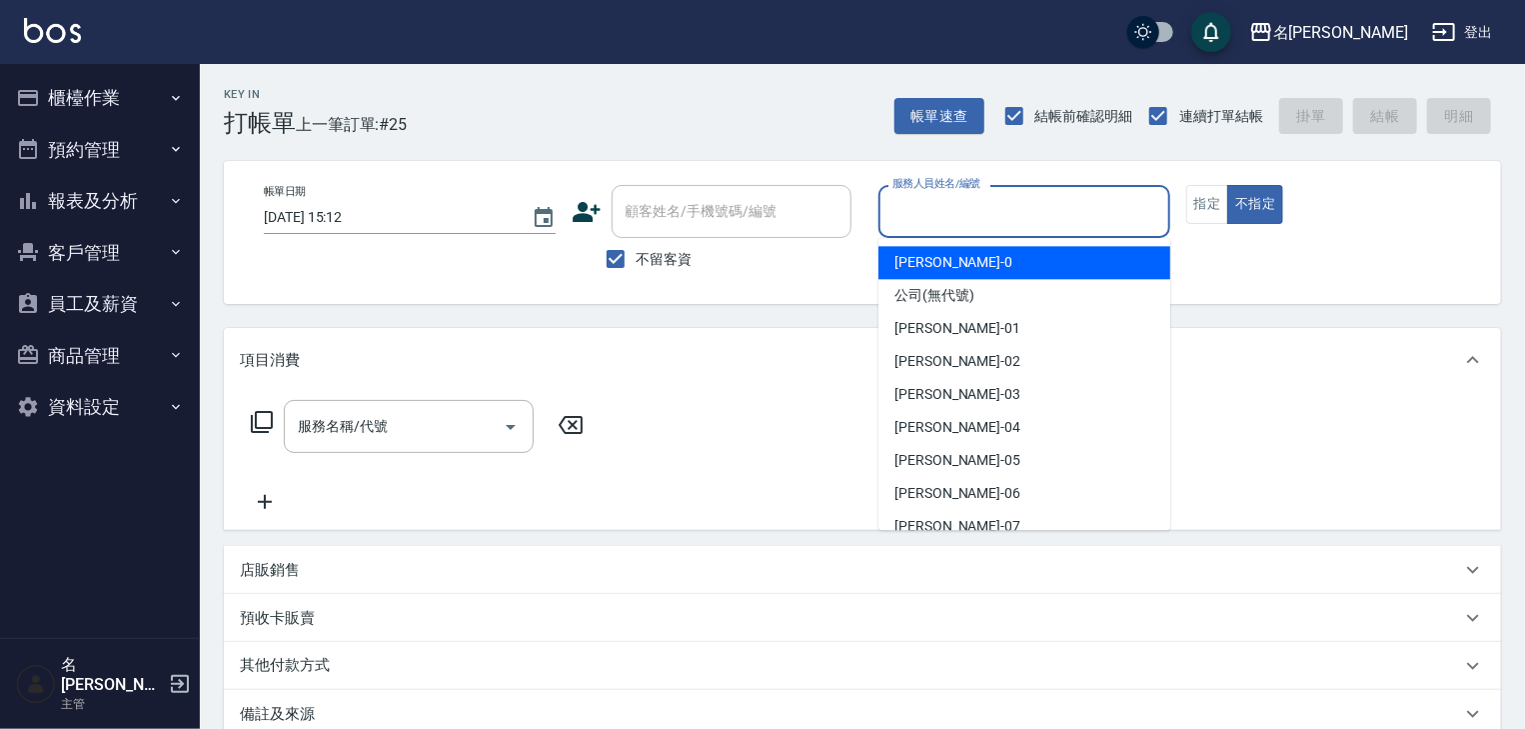
click at [1024, 222] on input "服務人員姓名/編號" at bounding box center [1025, 211] width 274 height 35
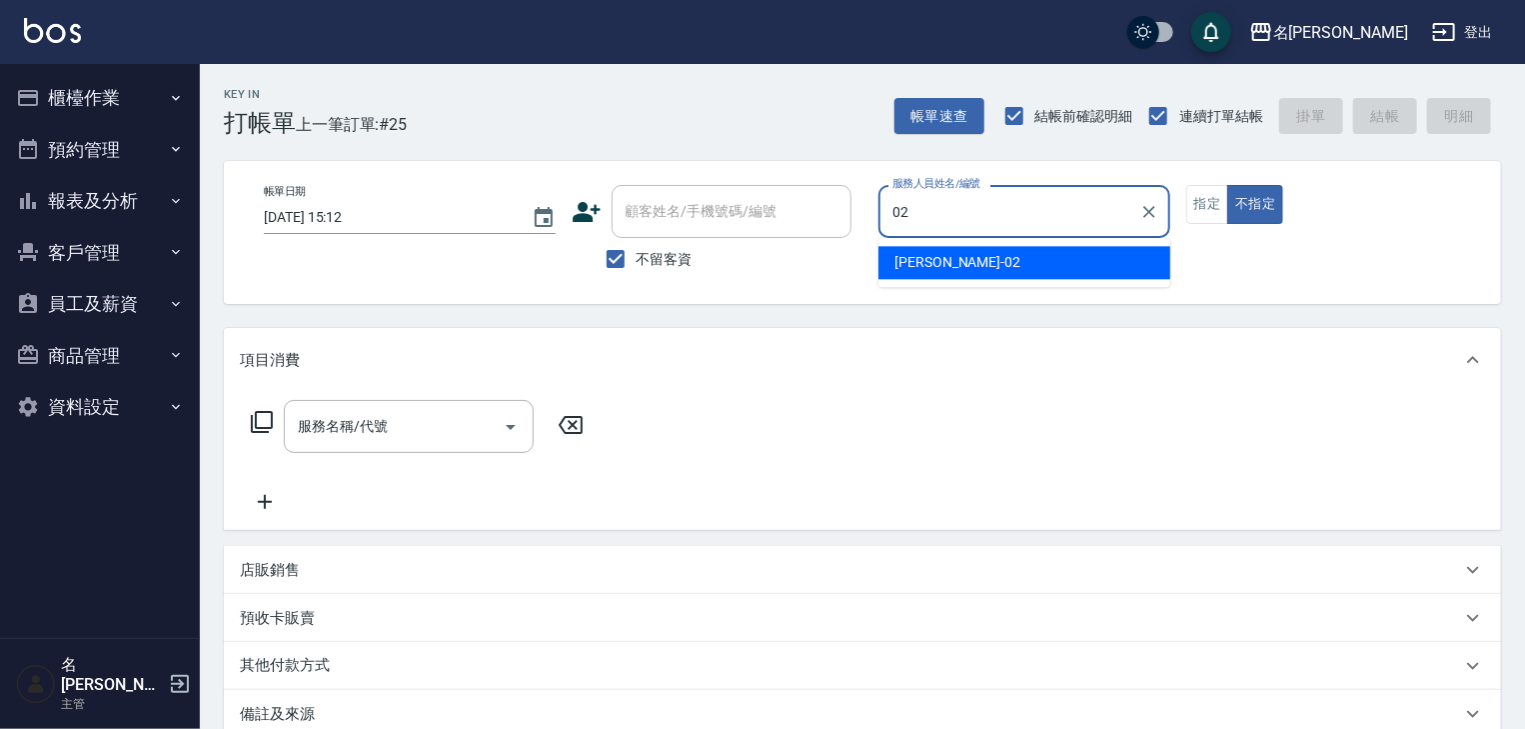
click at [927, 236] on div "02 服務人員姓名/編號" at bounding box center [1025, 211] width 292 height 53
click at [923, 256] on span "蔡怡蓁 -02" at bounding box center [958, 262] width 126 height 21
type input "蔡怡蓁-02"
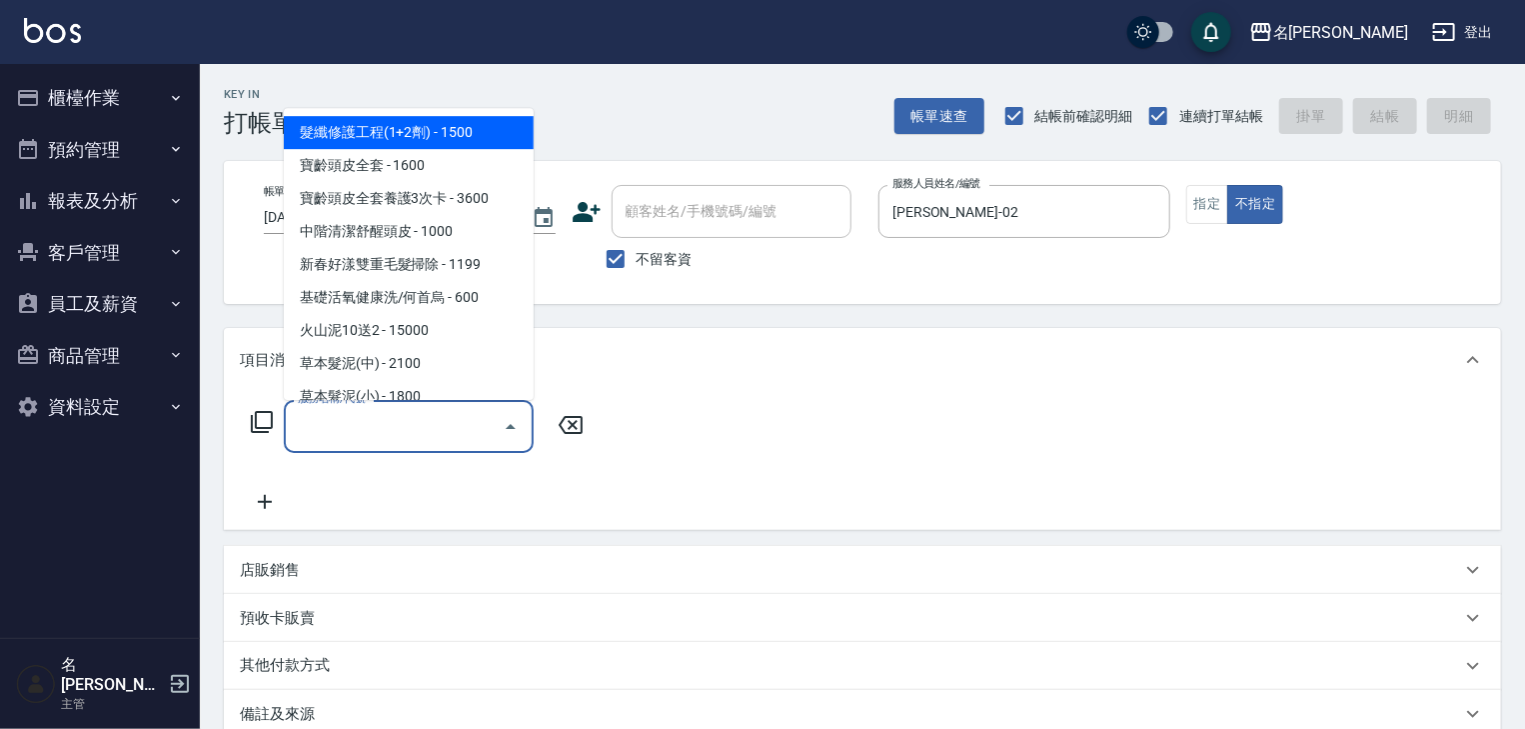
click at [480, 420] on input "服務名稱/代號" at bounding box center [394, 426] width 202 height 35
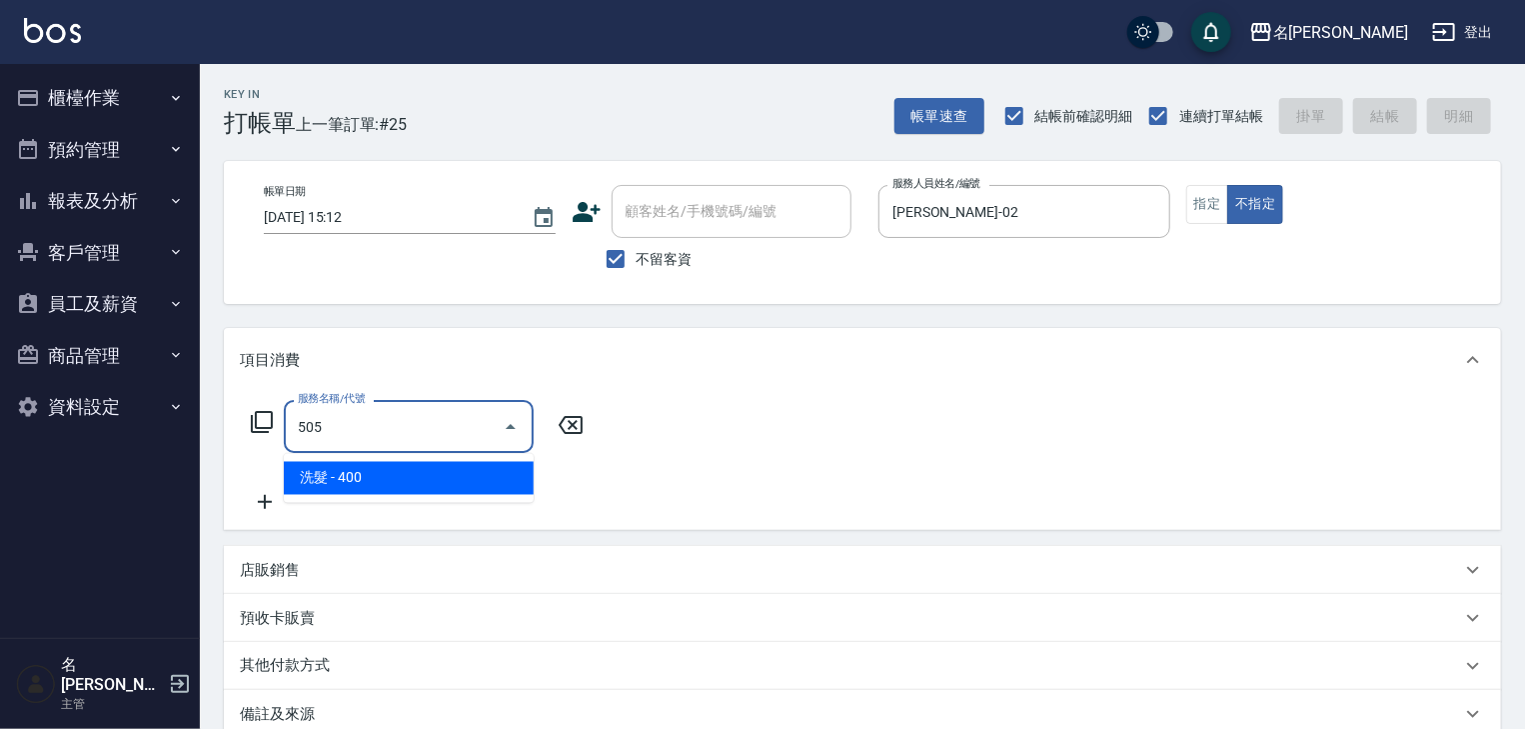
click at [478, 484] on span "洗髮 - 400" at bounding box center [409, 478] width 250 height 33
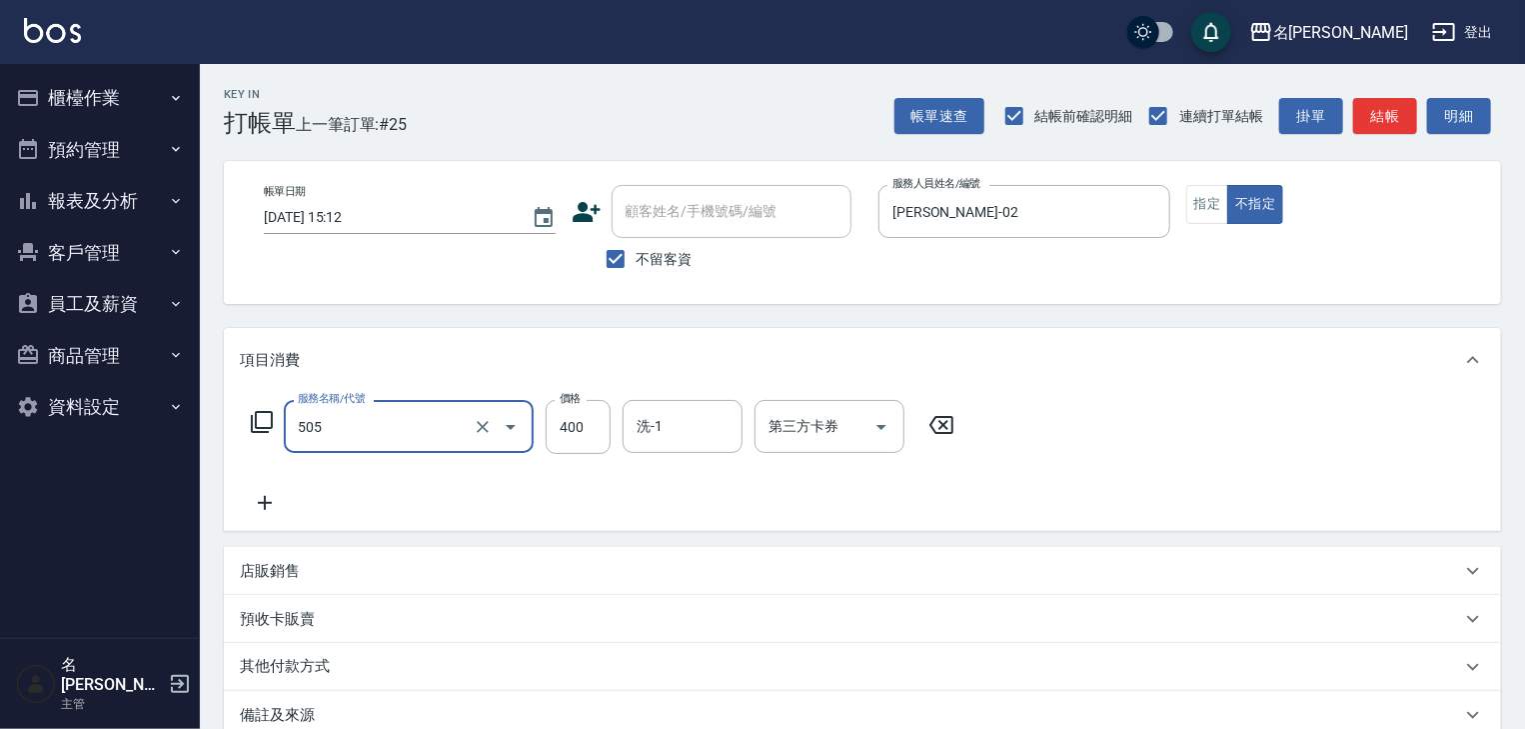
type input "洗髮(505)"
click at [270, 504] on icon at bounding box center [265, 503] width 14 height 14
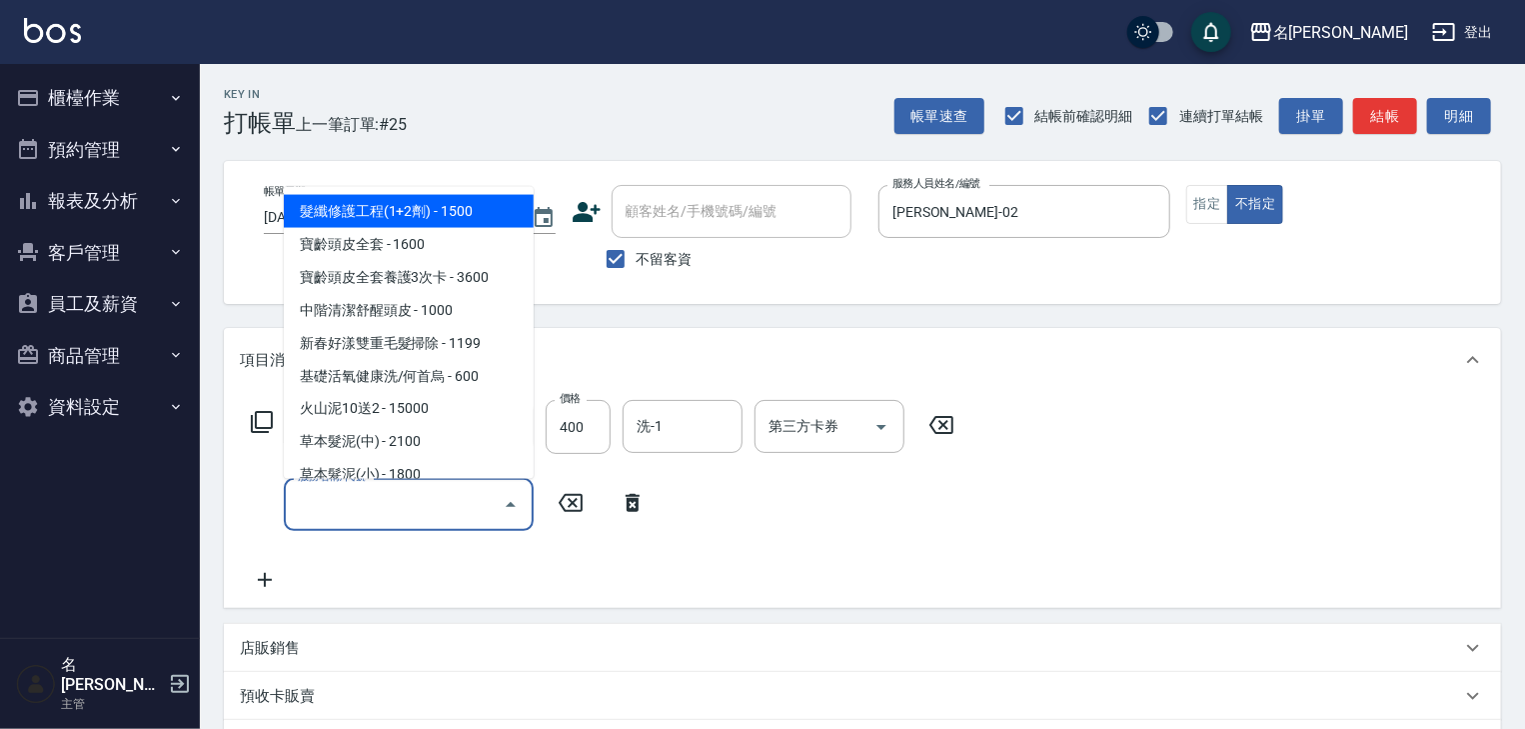
click at [310, 502] on input "服務名稱/代號" at bounding box center [394, 504] width 202 height 35
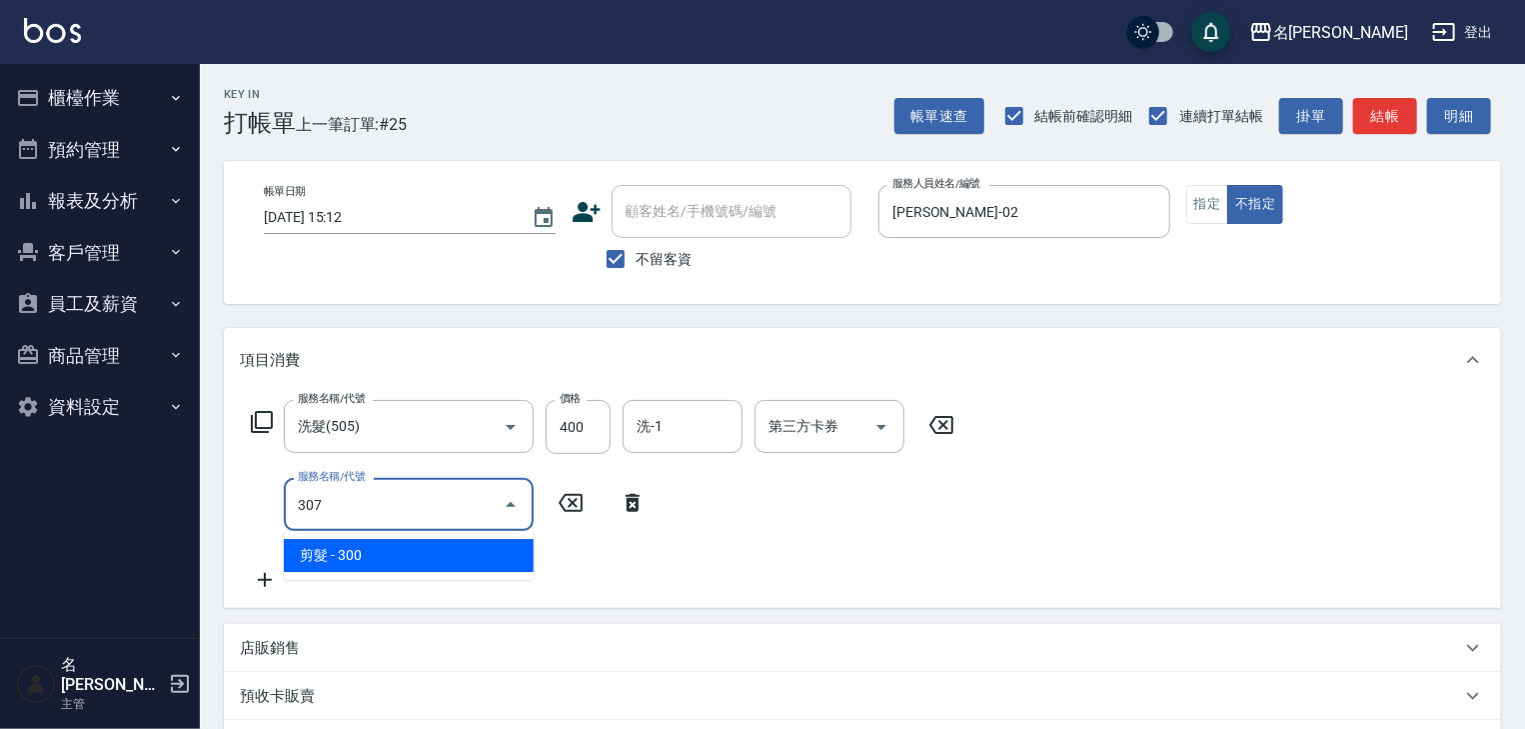
click at [366, 557] on span "剪髮 - 300" at bounding box center [409, 555] width 250 height 33
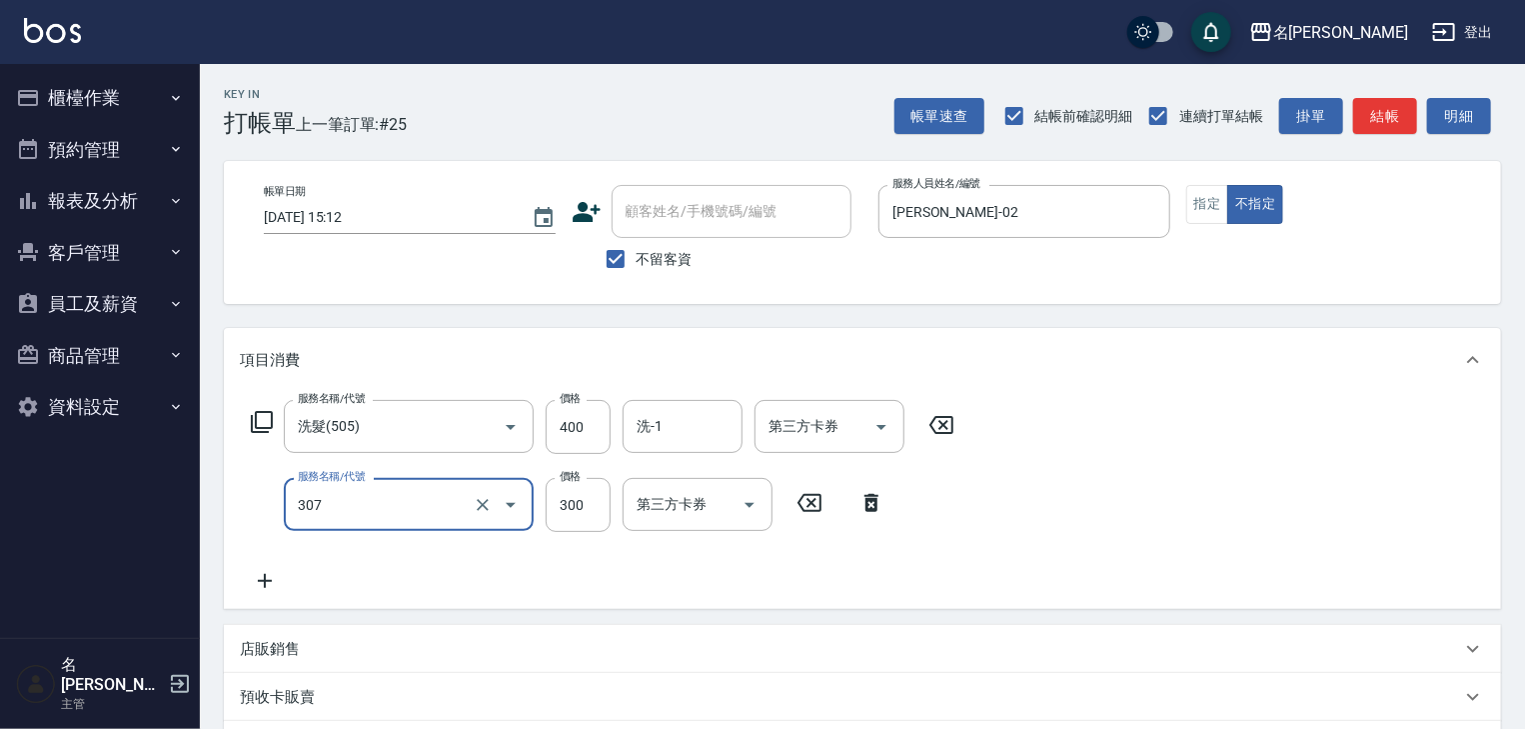
type input "剪髮(307)"
click at [614, 505] on div "服務名稱/代號 剪髮(307) 服務名稱/代號 價格 300 價格 第三方卡券 第三方卡券" at bounding box center [568, 505] width 657 height 54
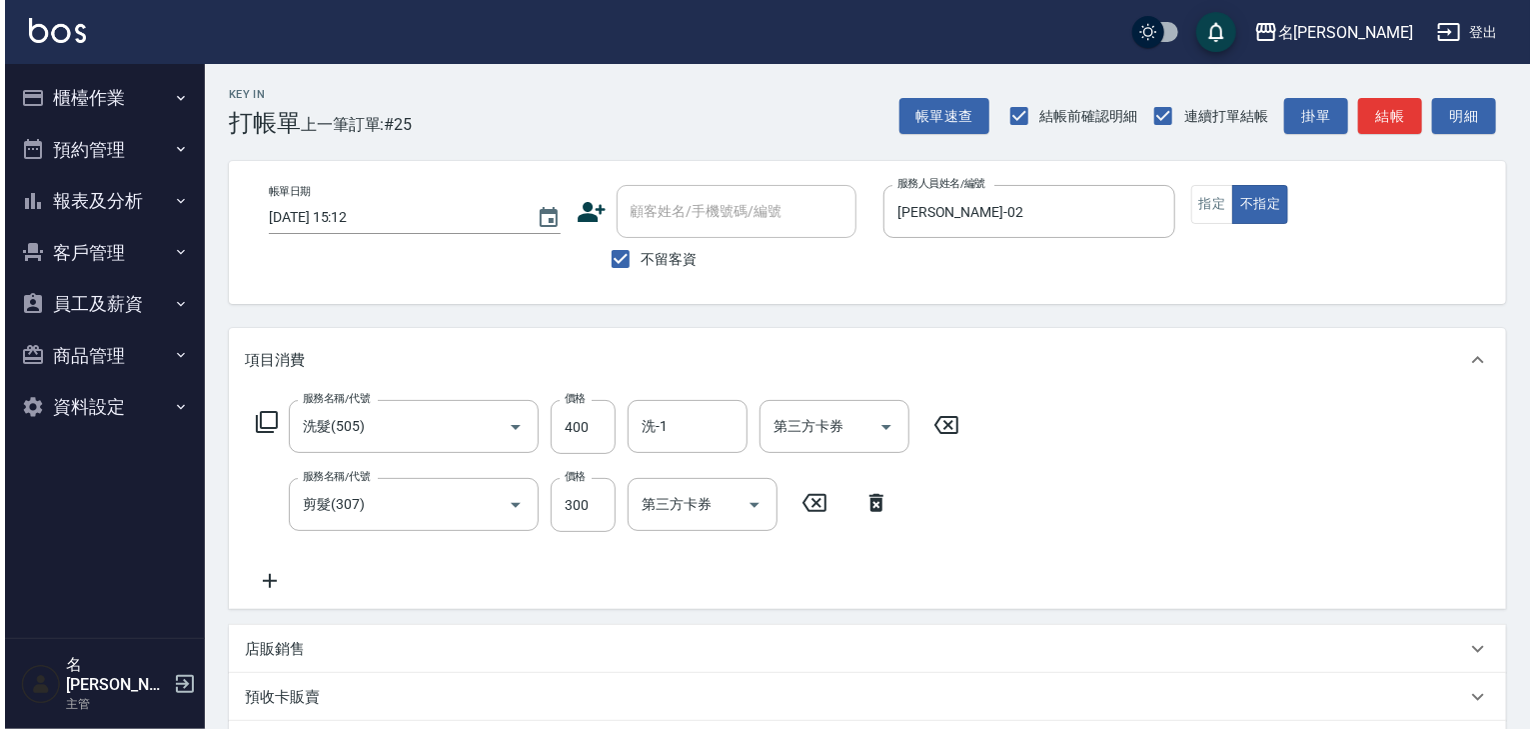
scroll to position [312, 0]
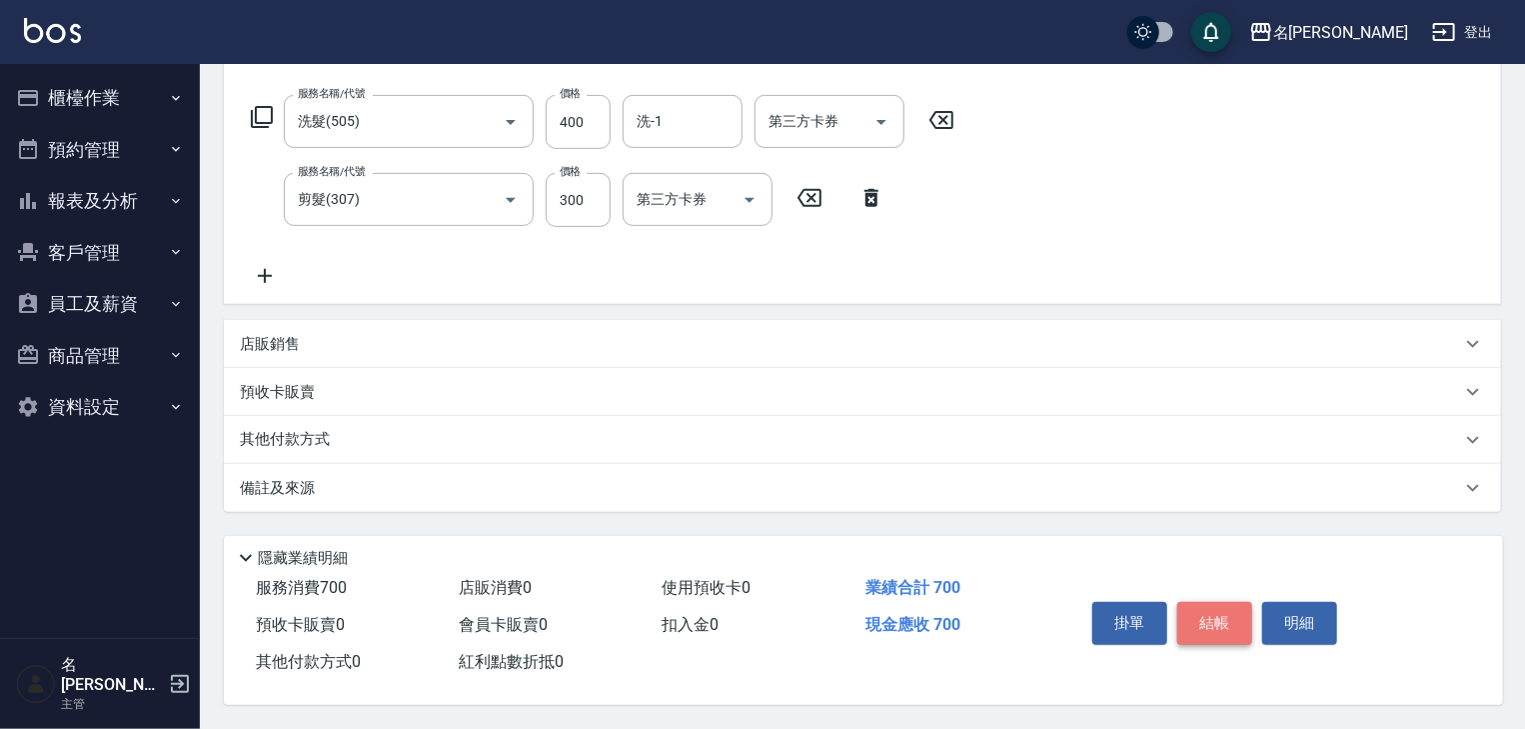
click at [1230, 602] on button "結帳" at bounding box center [1215, 623] width 75 height 42
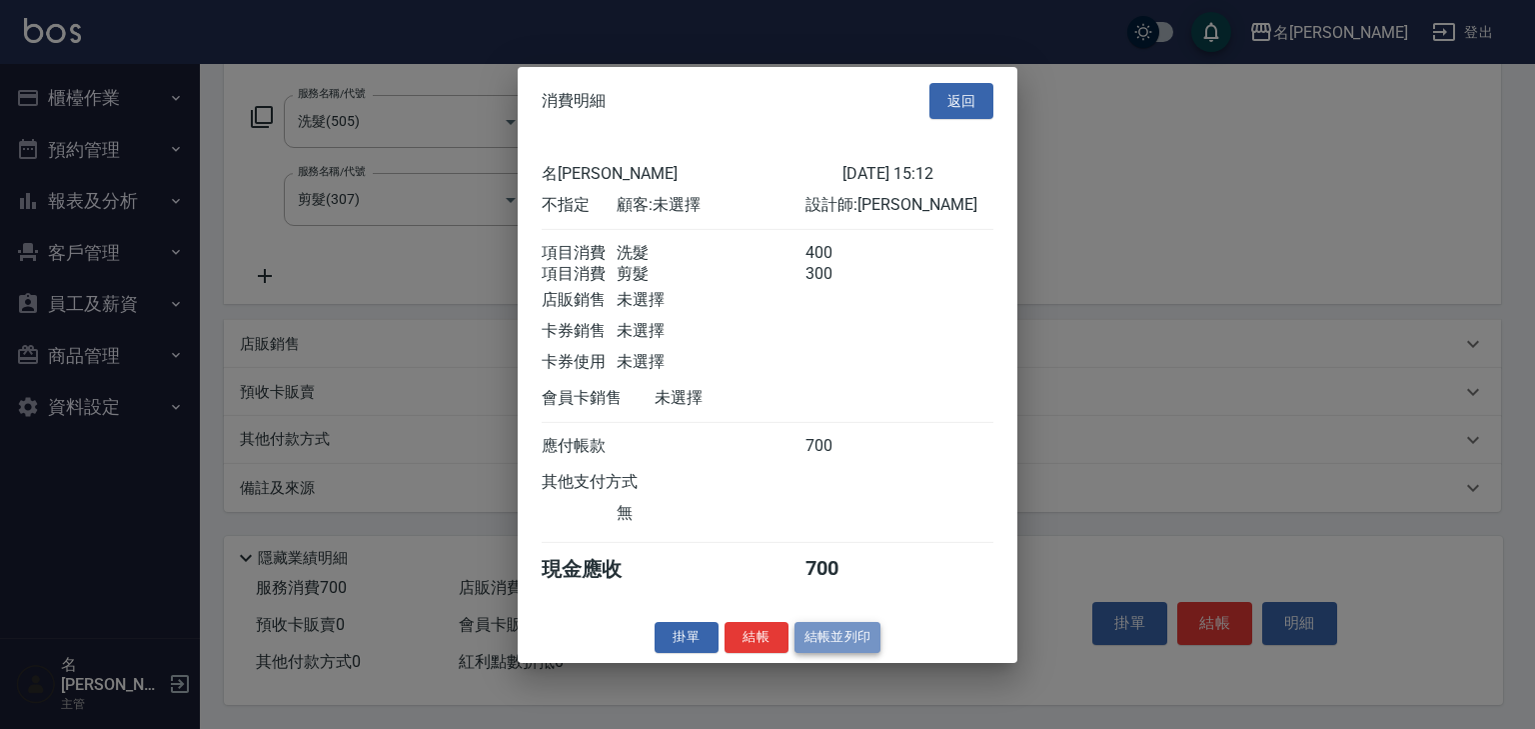
click at [828, 651] on button "結帳並列印" at bounding box center [838, 637] width 87 height 31
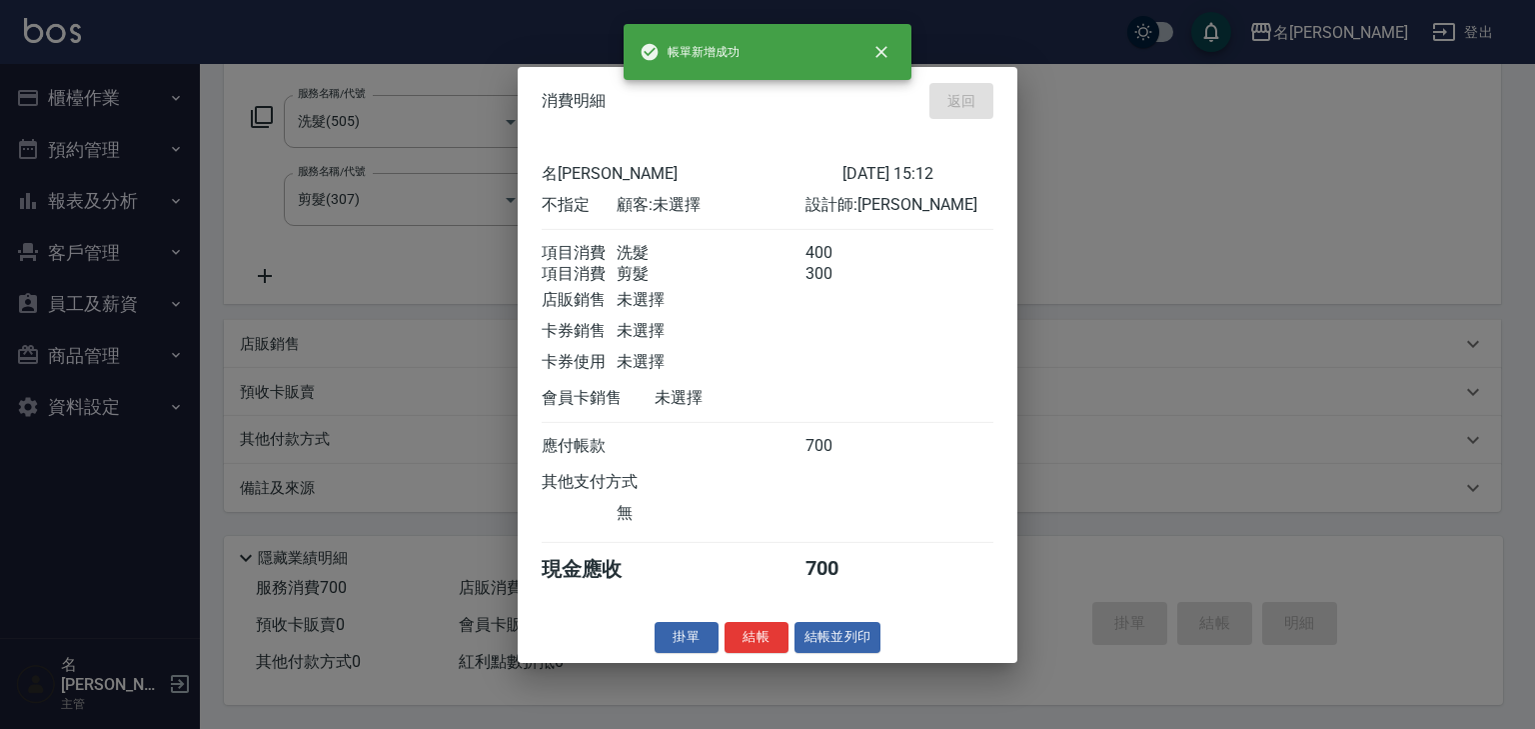
type input "2025/09/25 15:22"
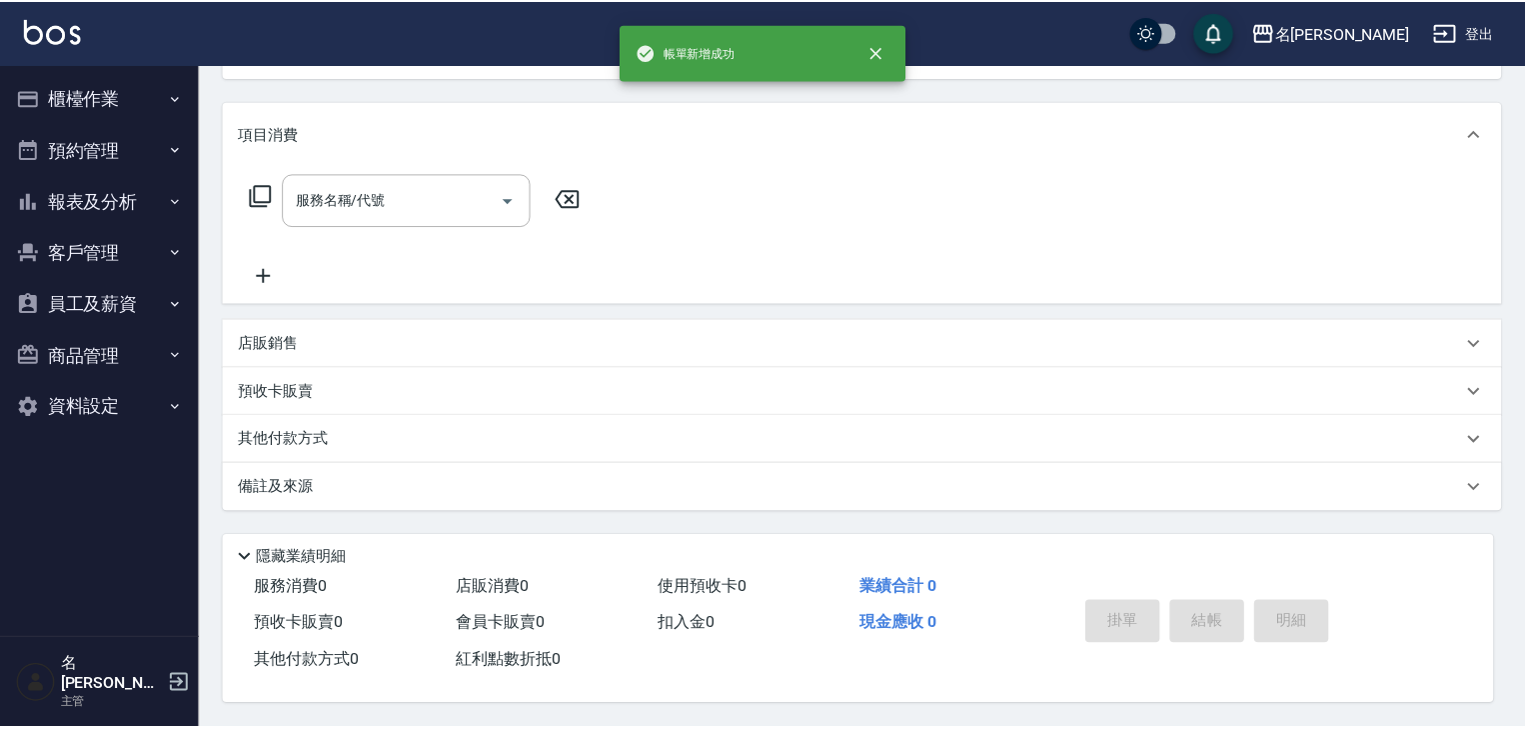
scroll to position [0, 0]
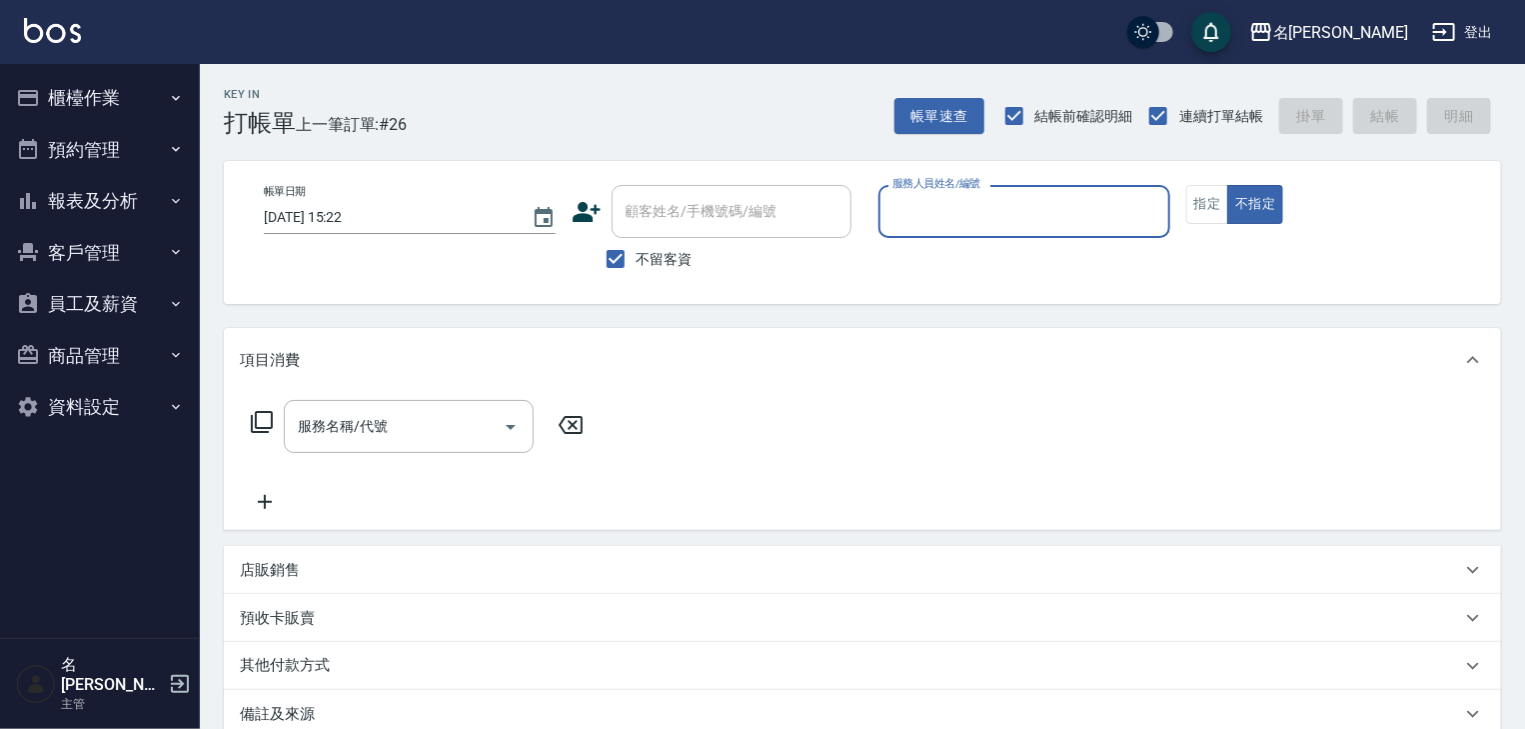
click at [115, 100] on button "櫃檯作業" at bounding box center [100, 98] width 184 height 52
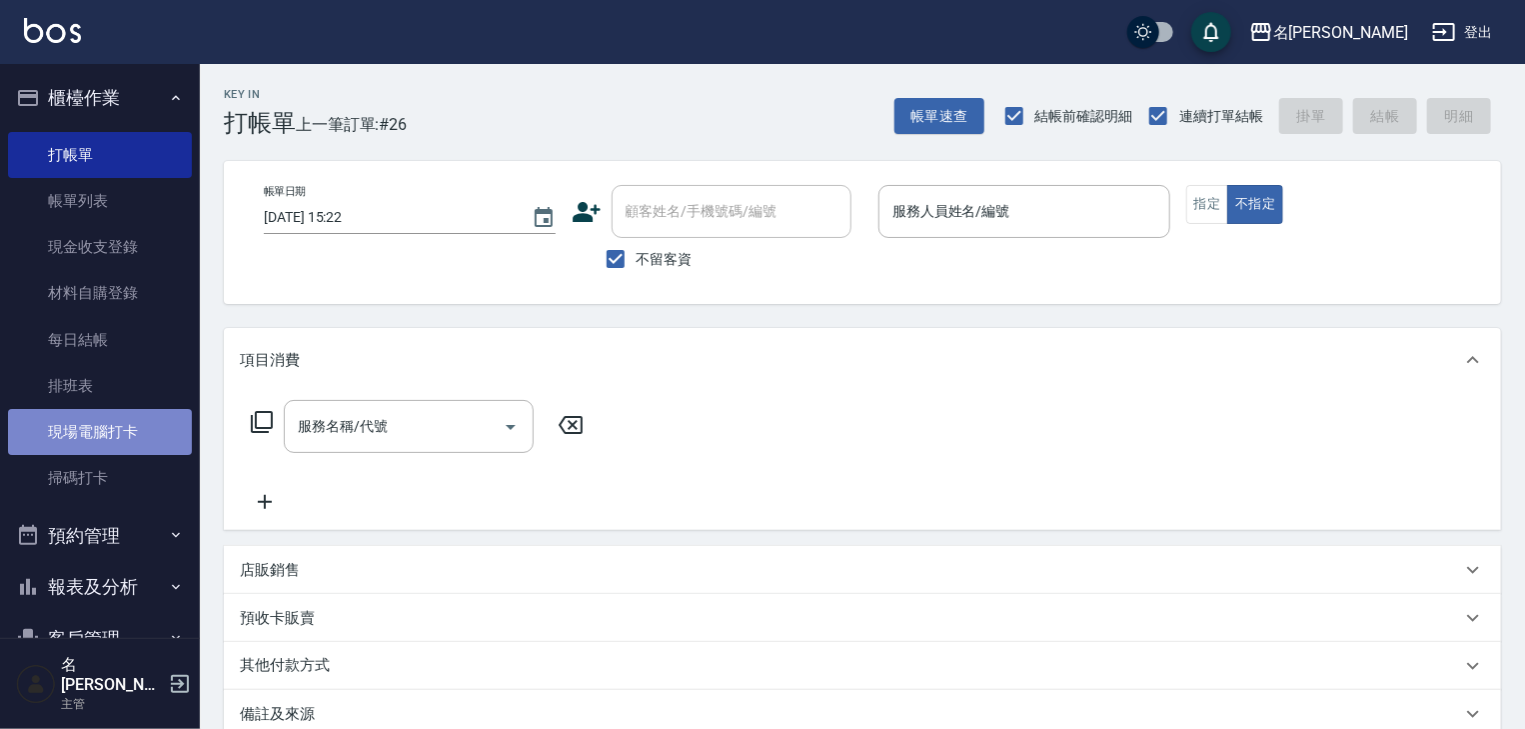
click at [143, 426] on link "現場電腦打卡" at bounding box center [100, 432] width 184 height 46
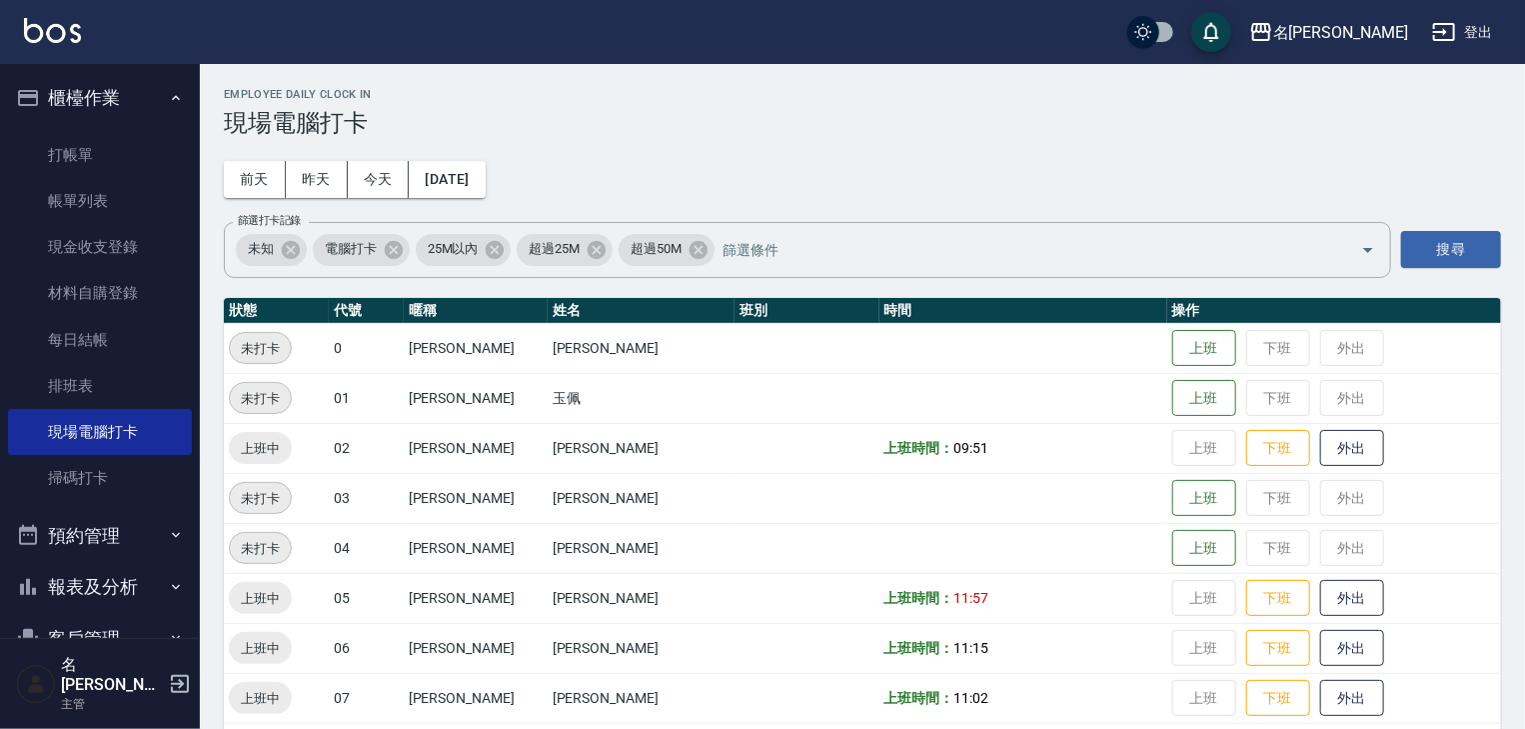
scroll to position [320, 0]
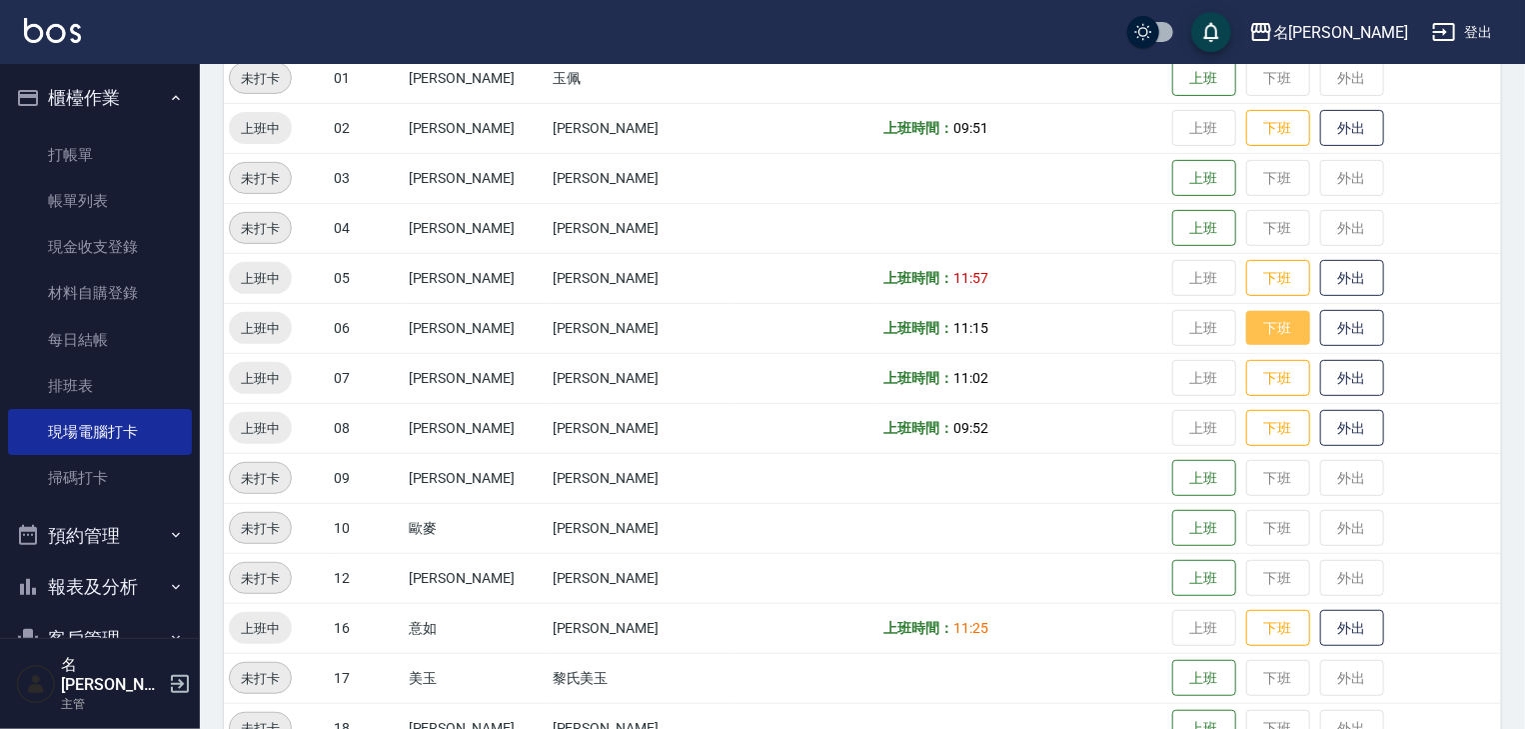
click at [1247, 336] on button "下班" at bounding box center [1279, 328] width 64 height 35
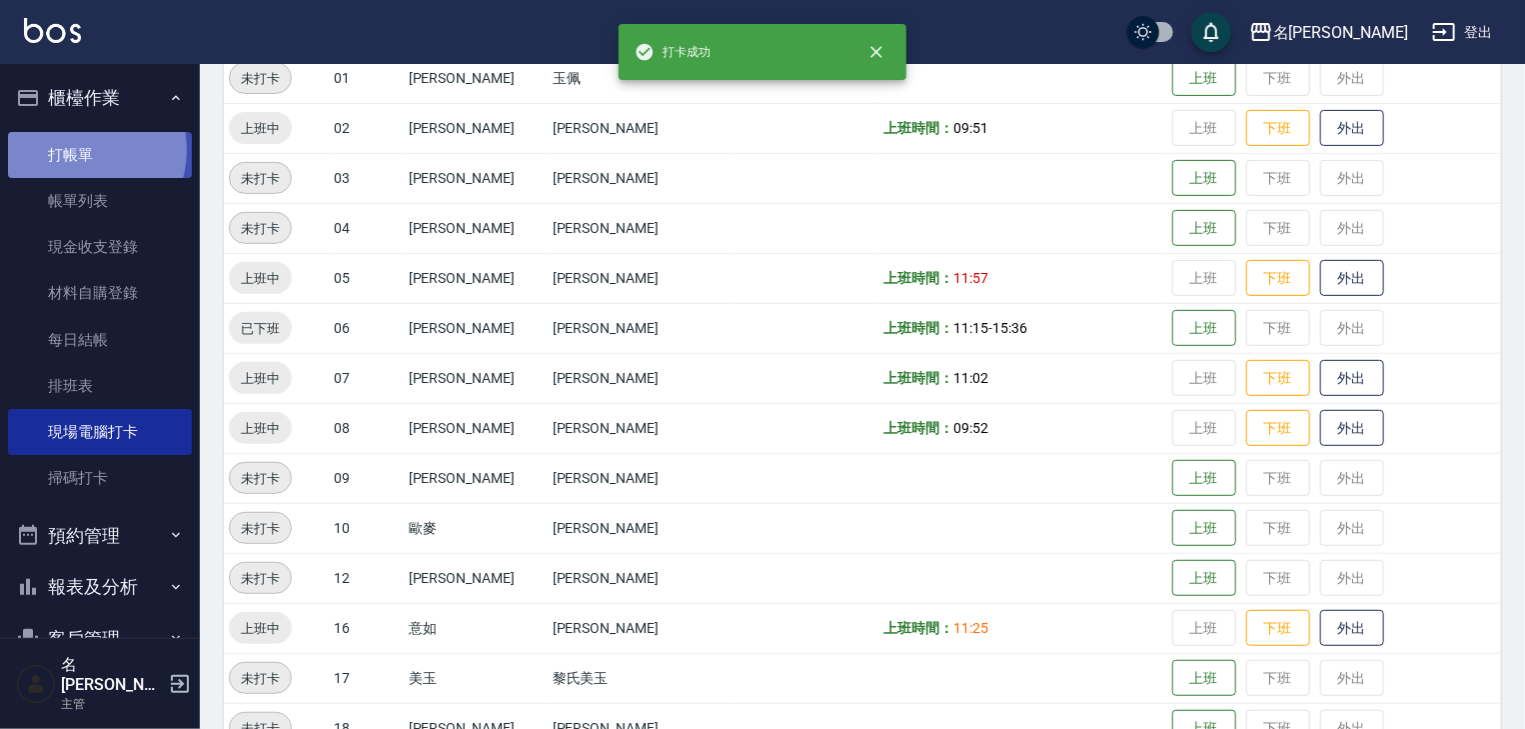
click at [80, 149] on link "打帳單" at bounding box center [100, 155] width 184 height 46
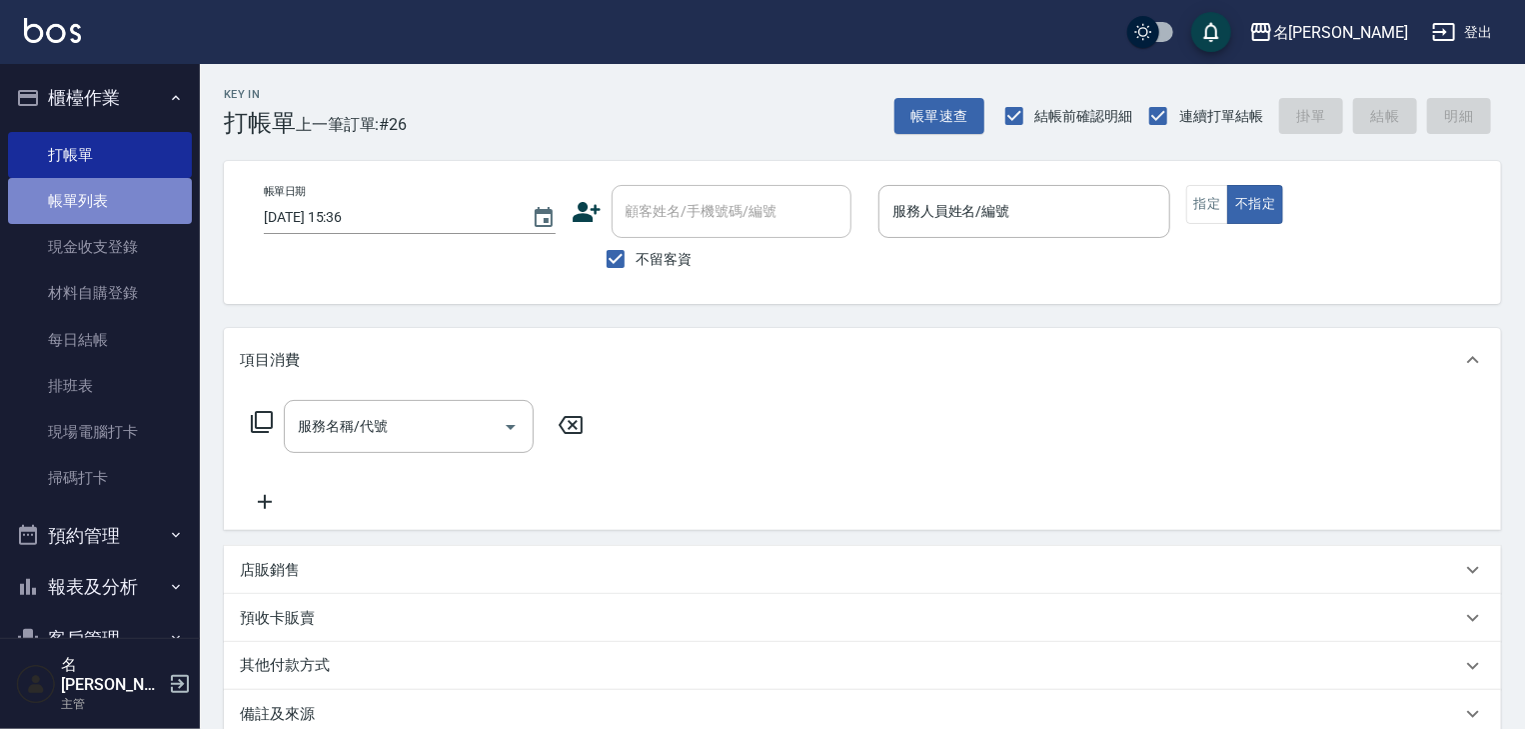
click at [127, 196] on link "帳單列表" at bounding box center [100, 201] width 184 height 46
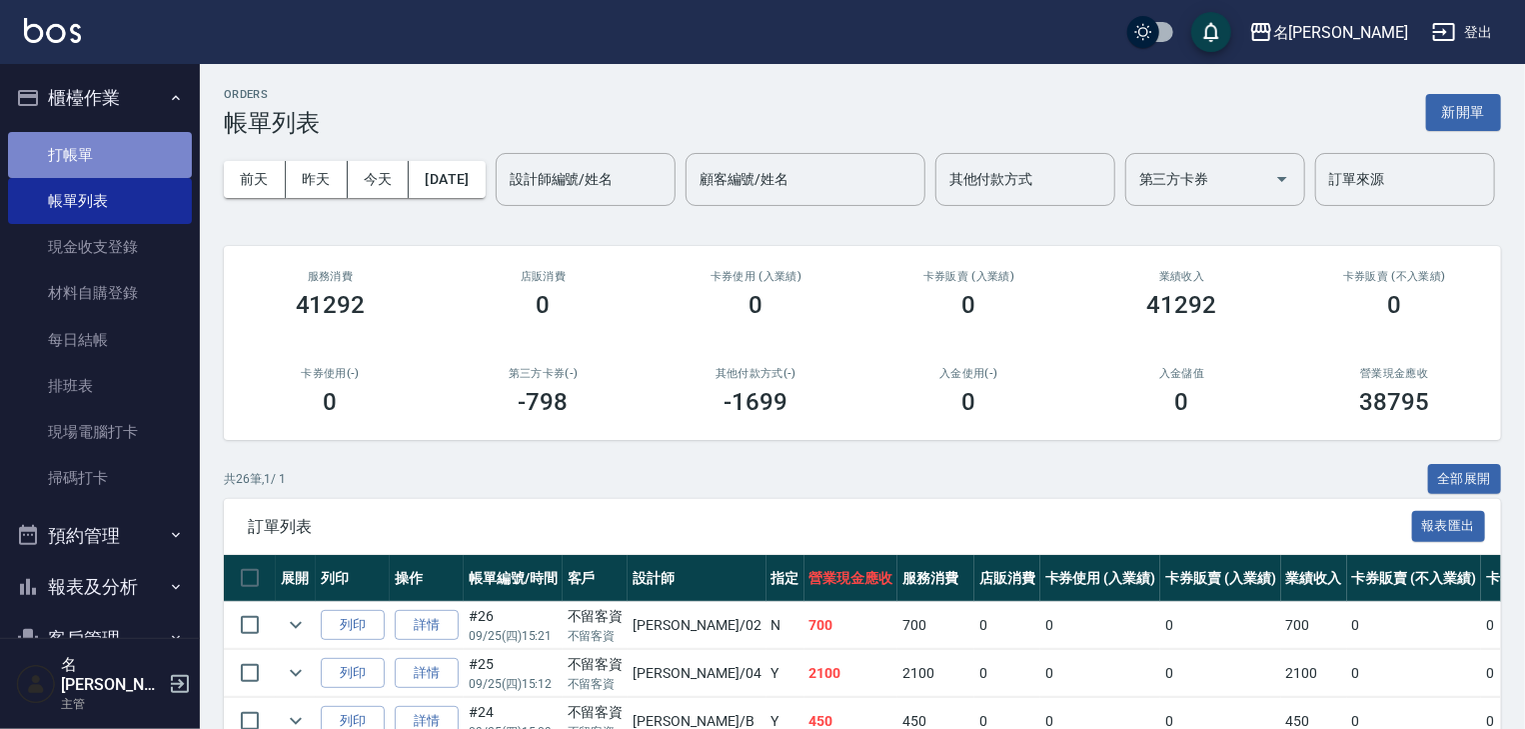
click at [136, 149] on link "打帳單" at bounding box center [100, 155] width 184 height 46
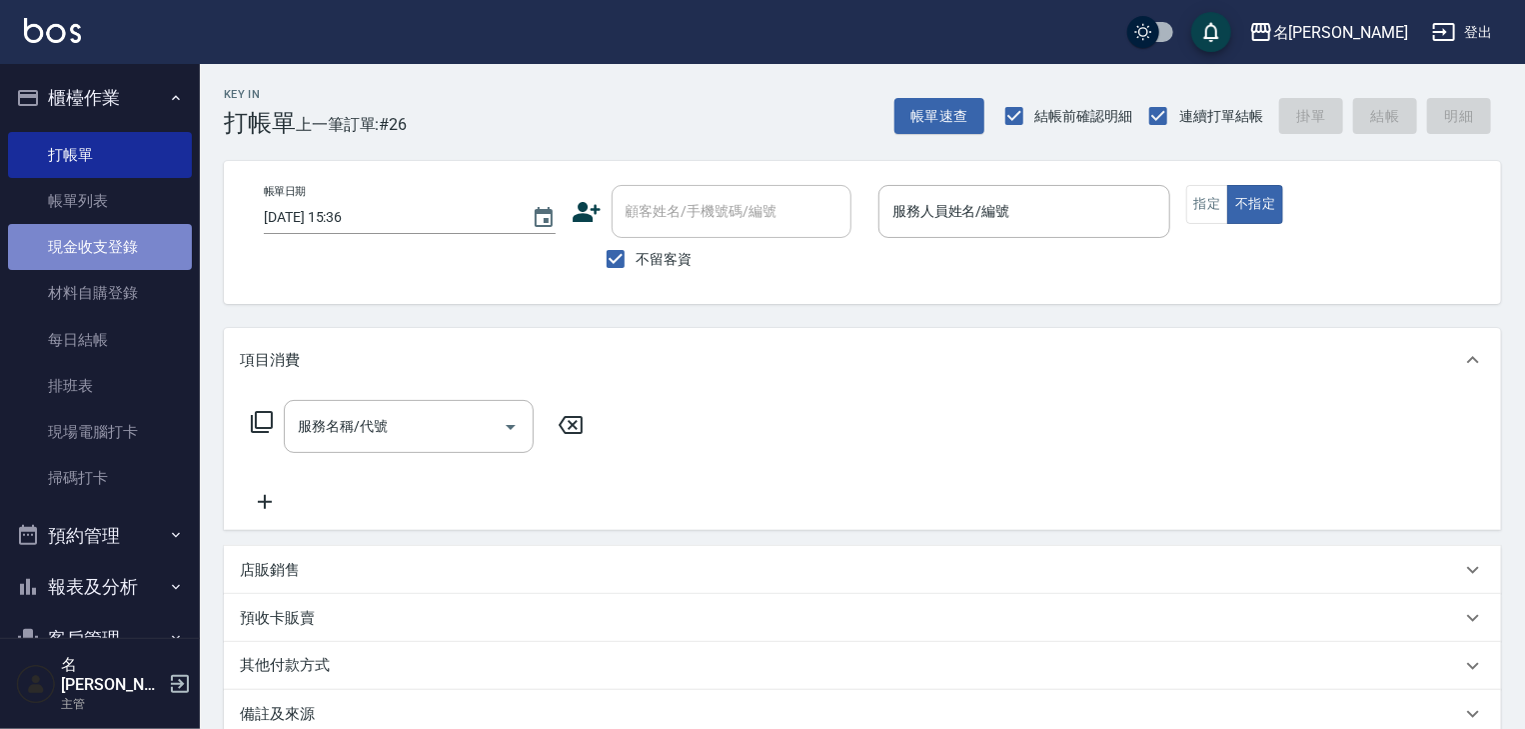
click at [153, 239] on link "現金收支登錄" at bounding box center [100, 247] width 184 height 46
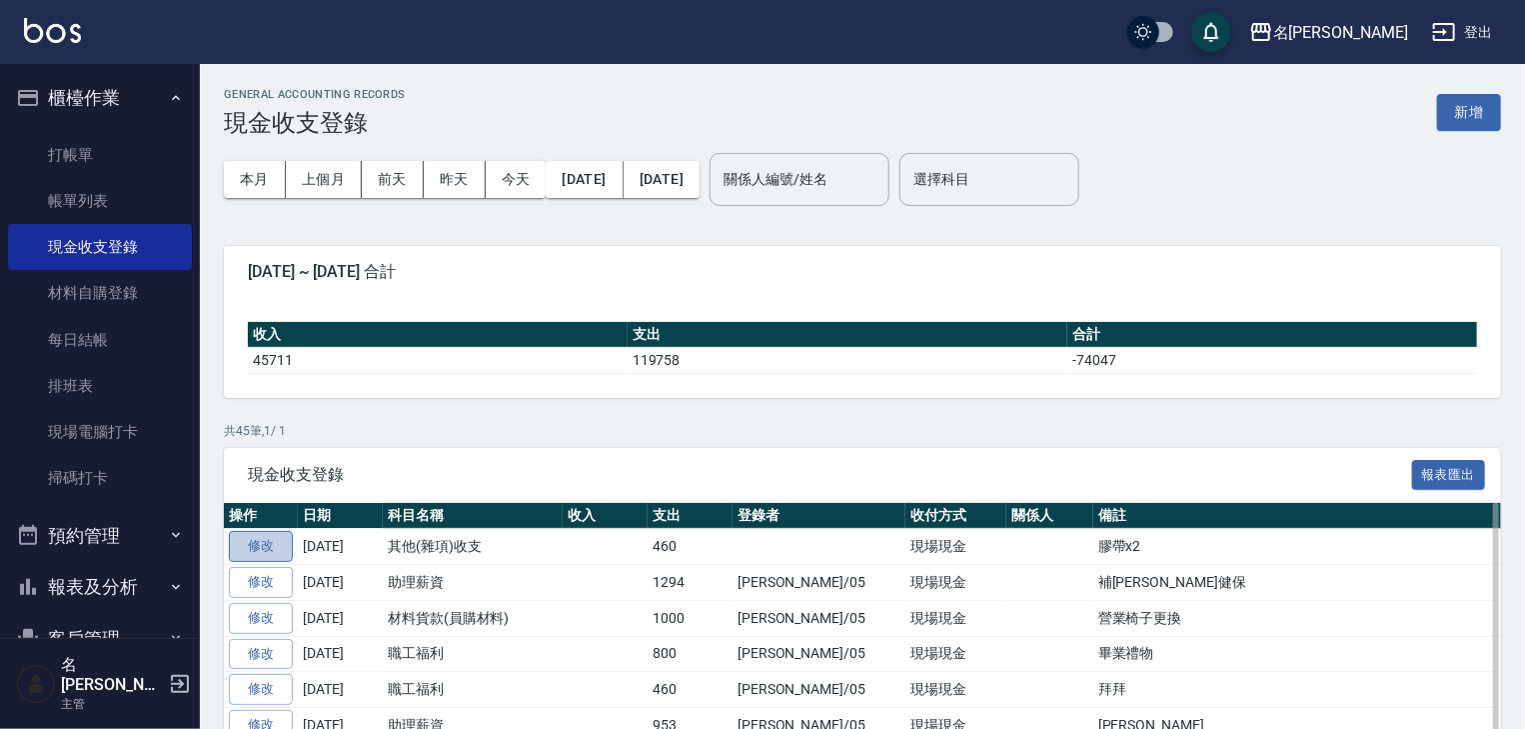
click at [268, 544] on link "修改" at bounding box center [261, 546] width 64 height 31
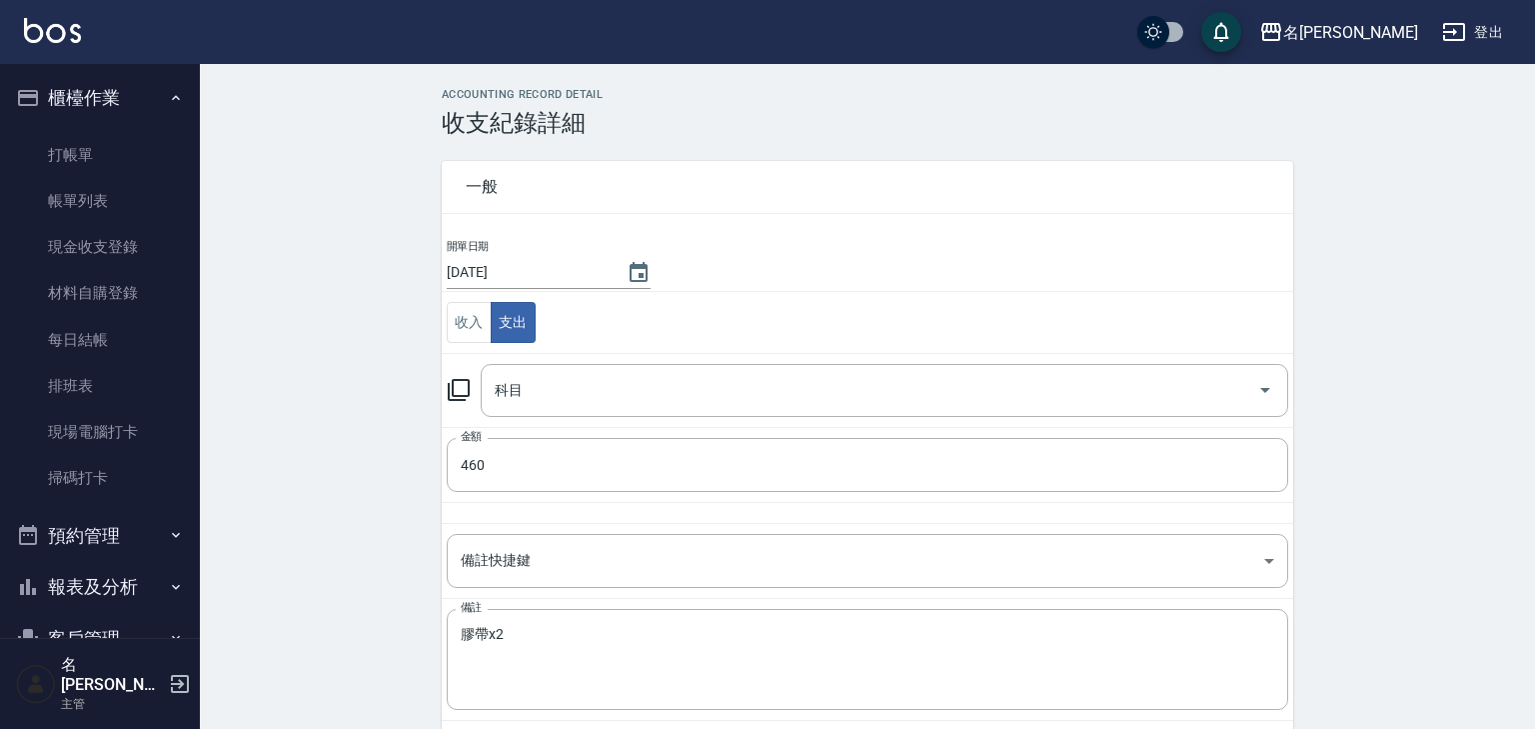
type input "26 其他(雜項)收支"
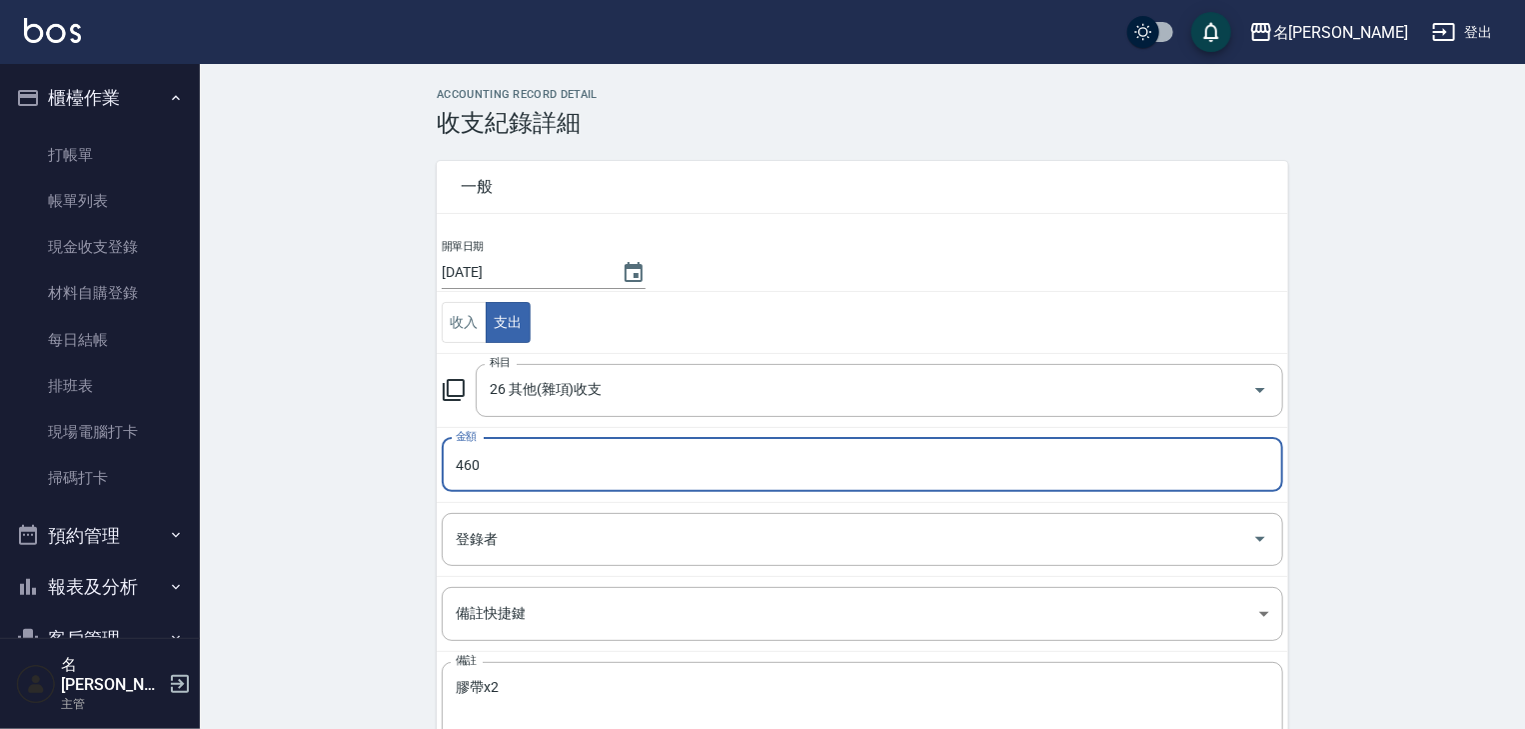
click at [482, 464] on input "460" at bounding box center [863, 465] width 842 height 54
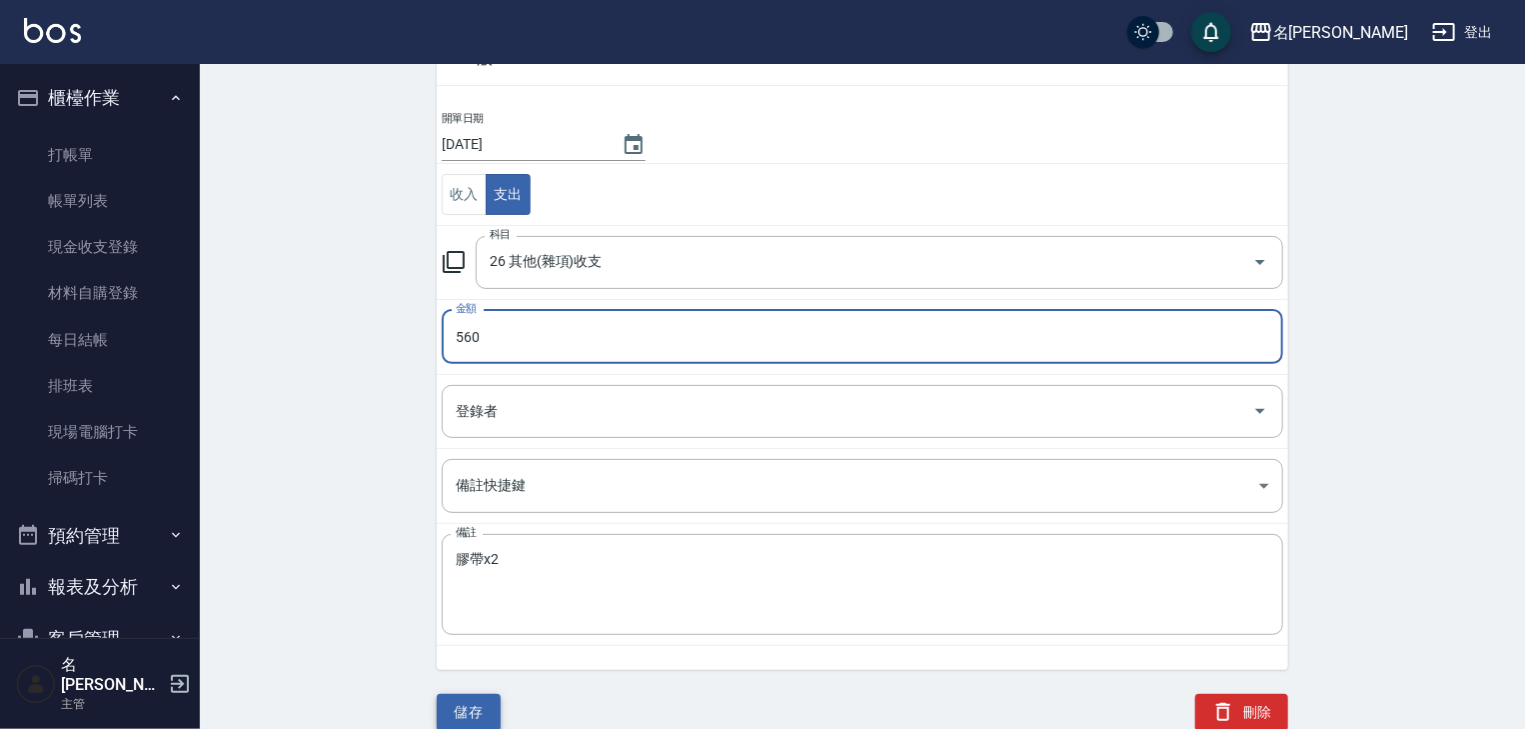
type input "560"
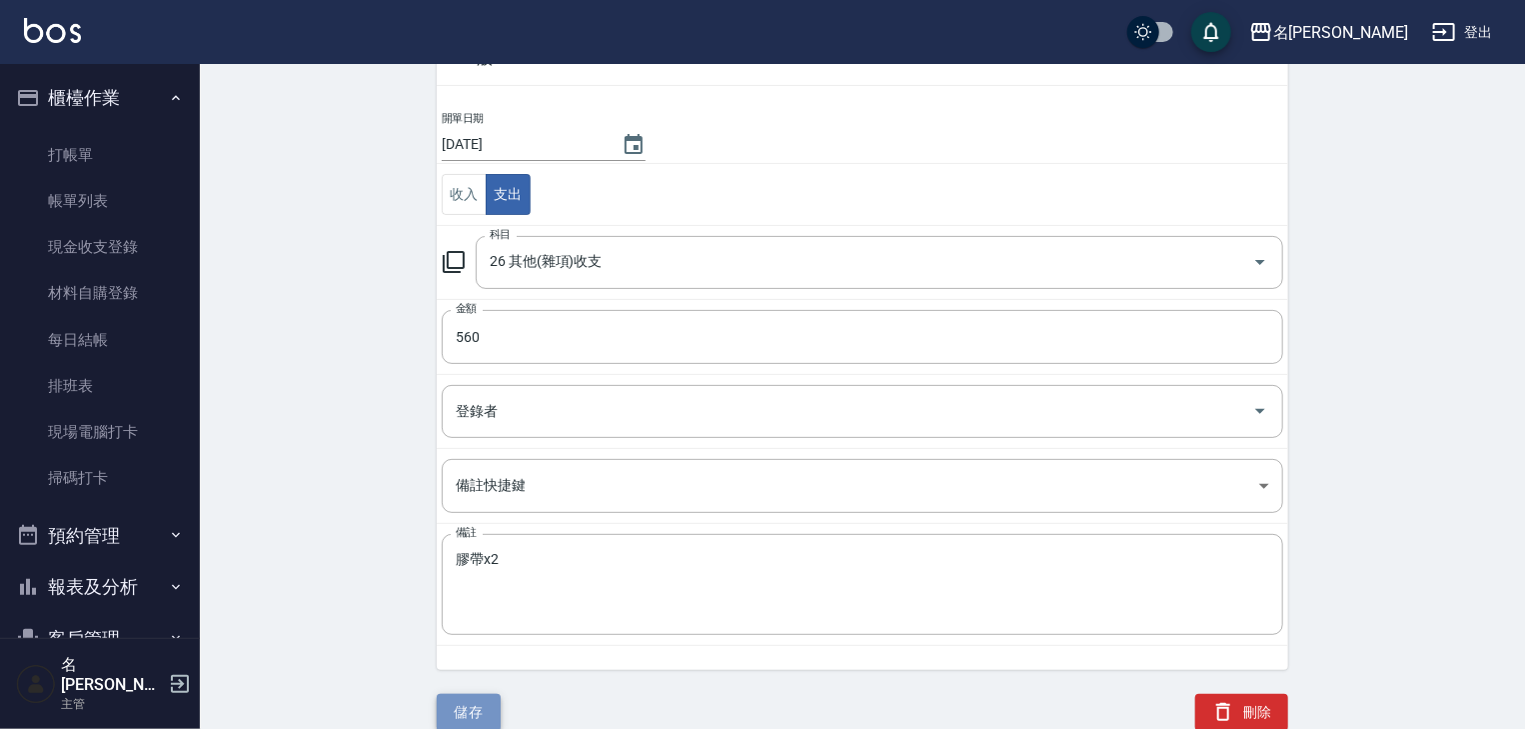
click at [468, 710] on button "儲存" at bounding box center [469, 712] width 64 height 37
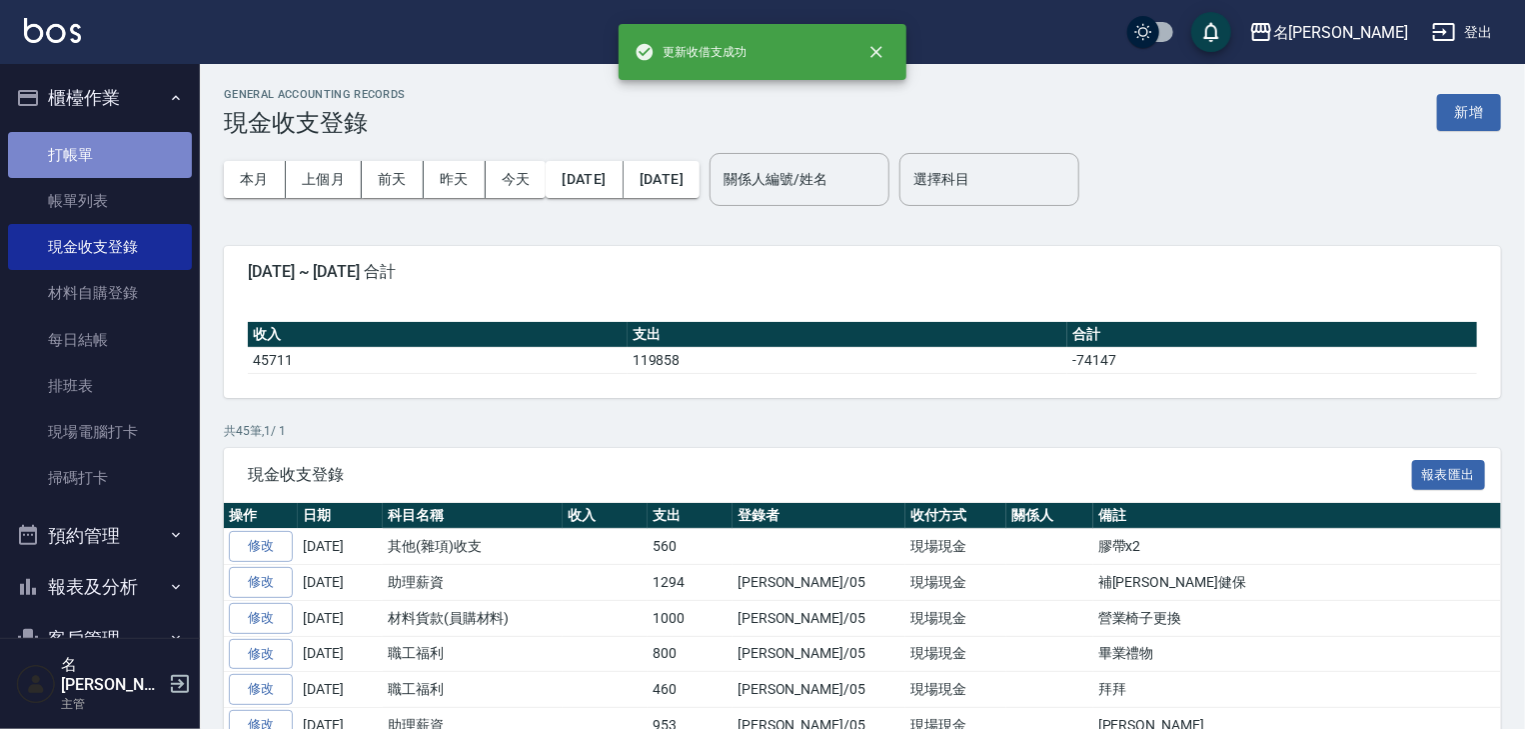
click at [129, 152] on link "打帳單" at bounding box center [100, 155] width 184 height 46
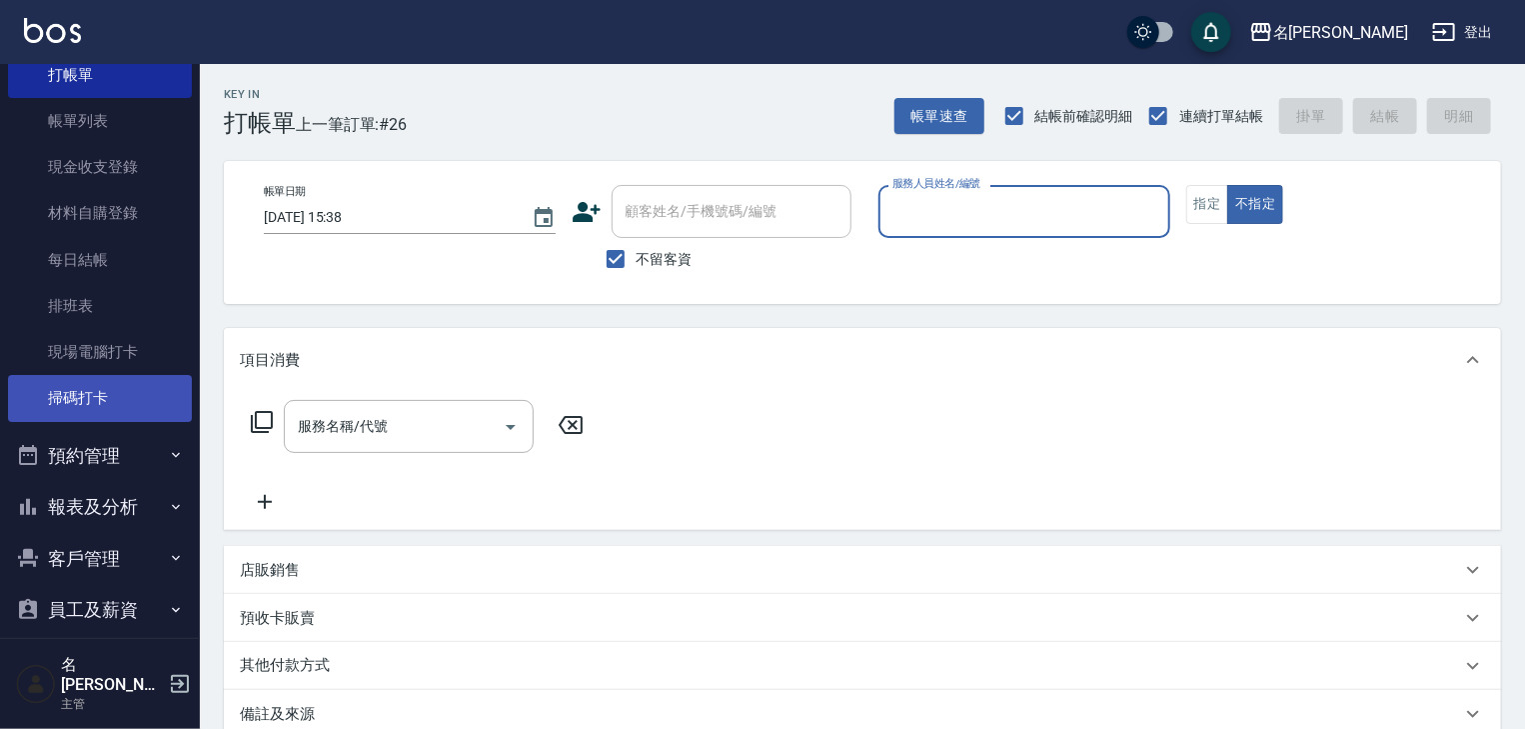
scroll to position [186, 0]
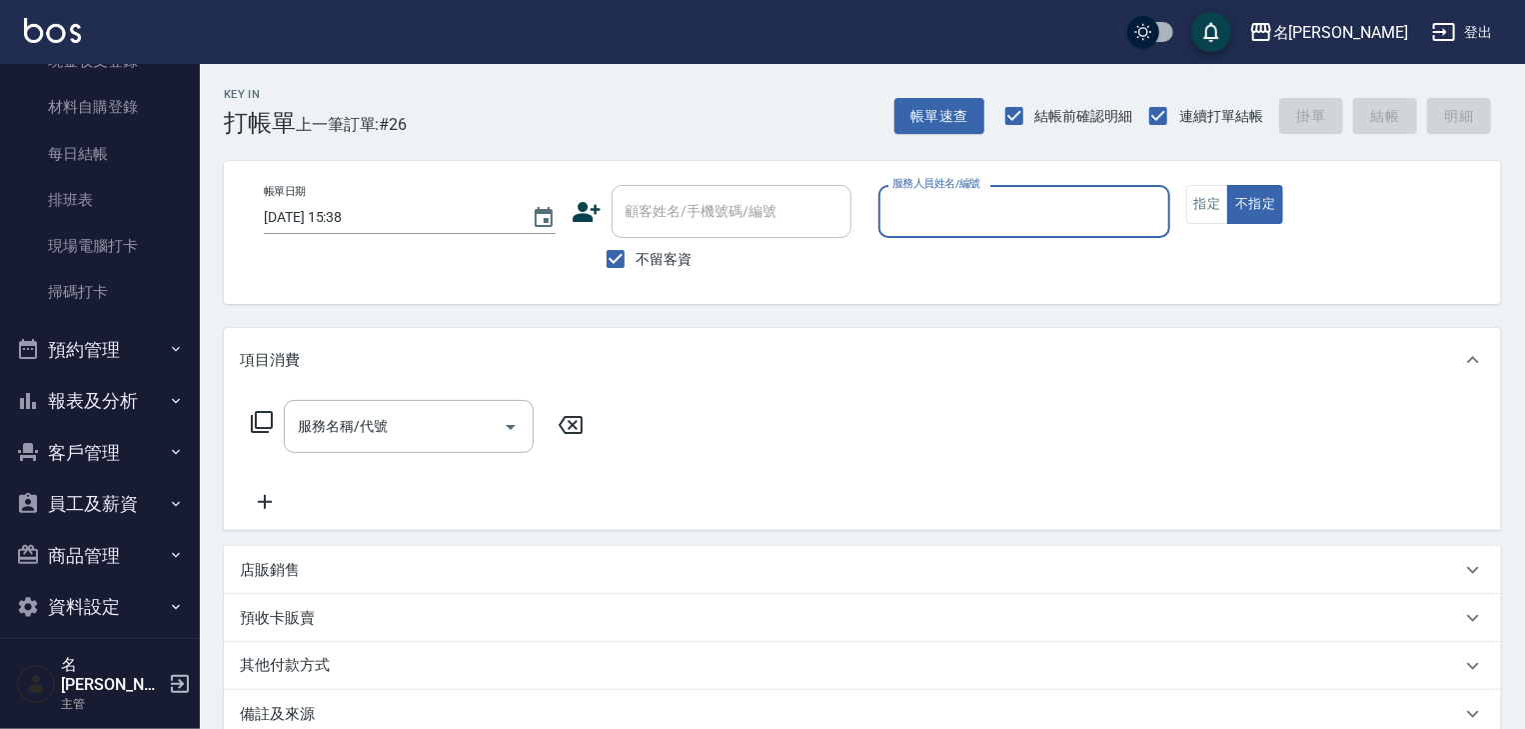
click at [110, 401] on button "報表及分析" at bounding box center [100, 401] width 184 height 52
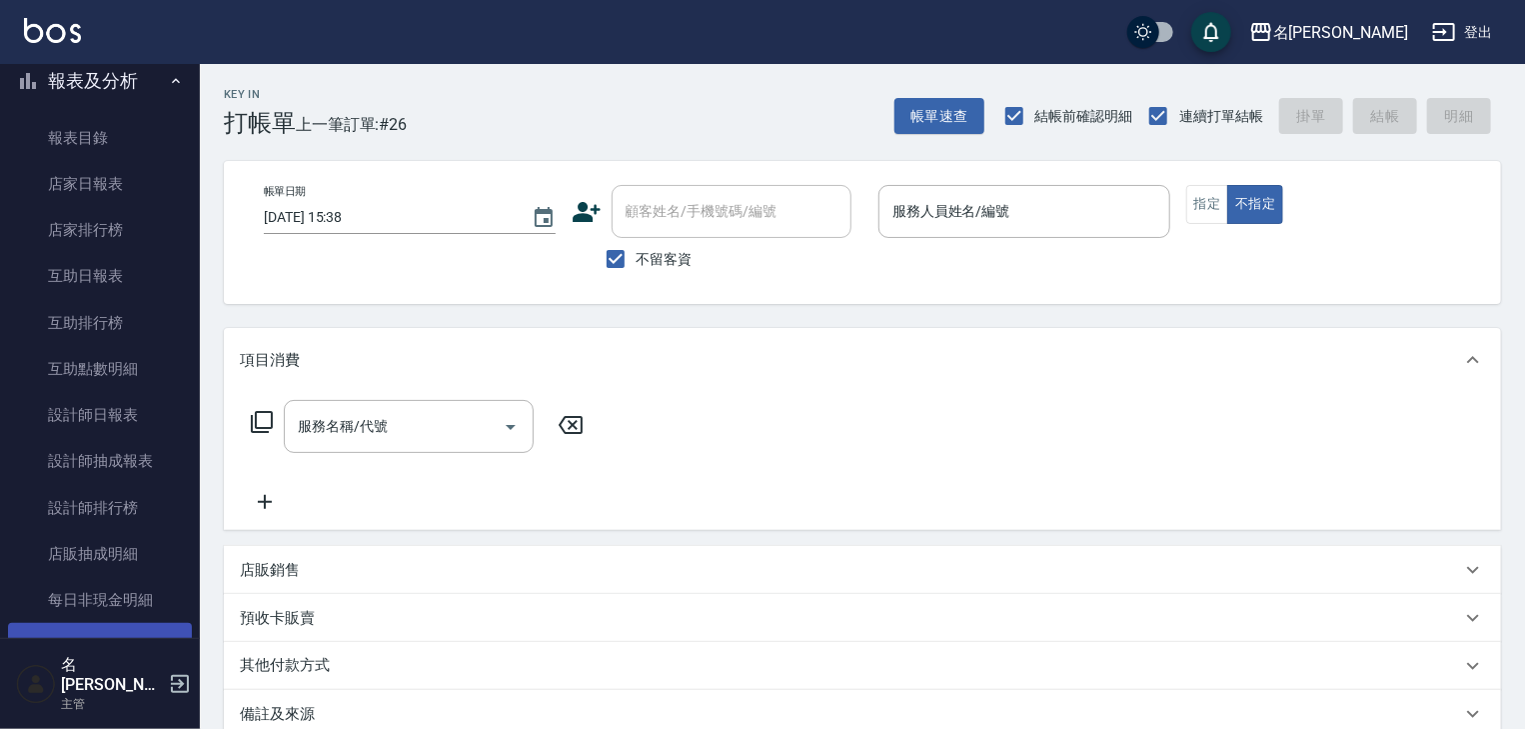
scroll to position [612, 0]
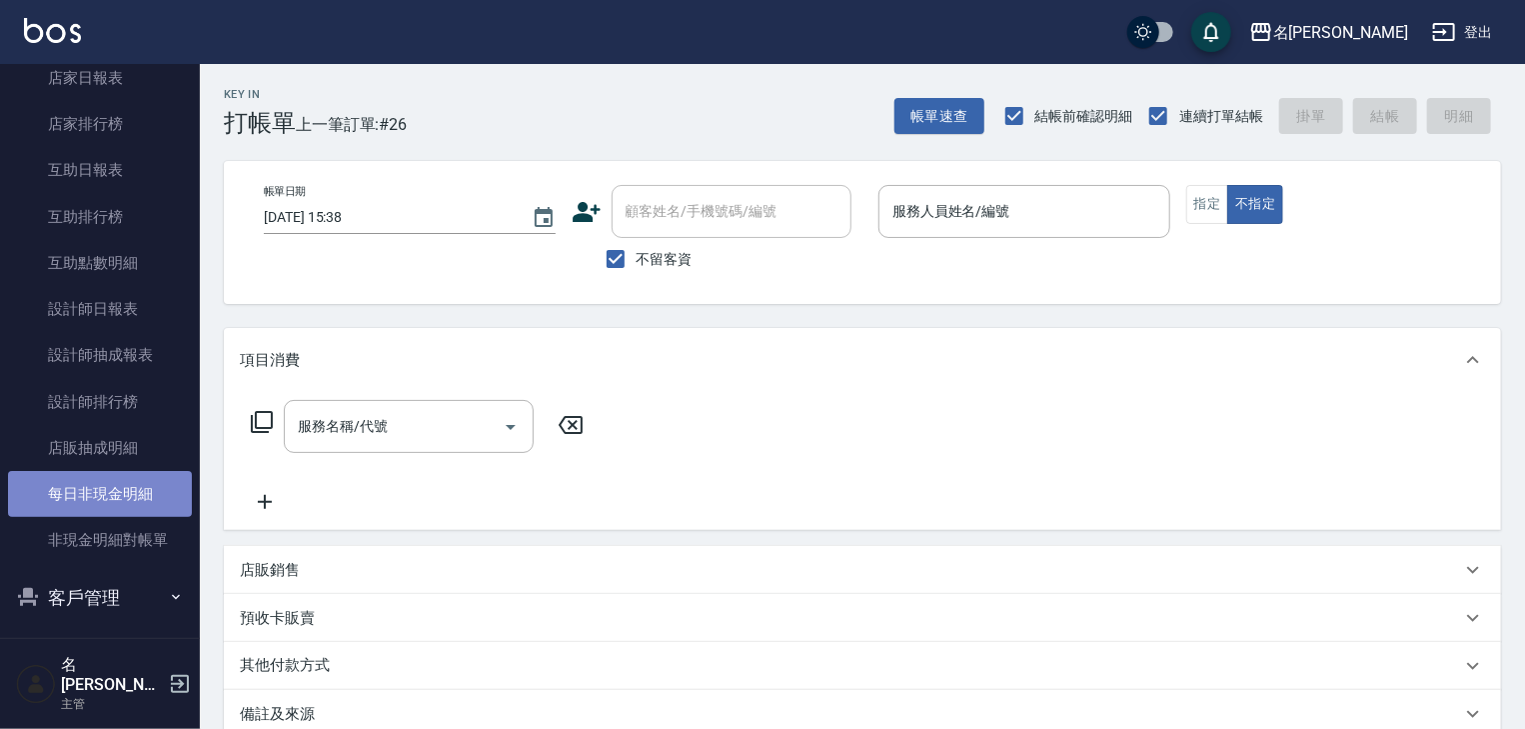
click at [149, 495] on link "每日非現金明細" at bounding box center [100, 494] width 184 height 46
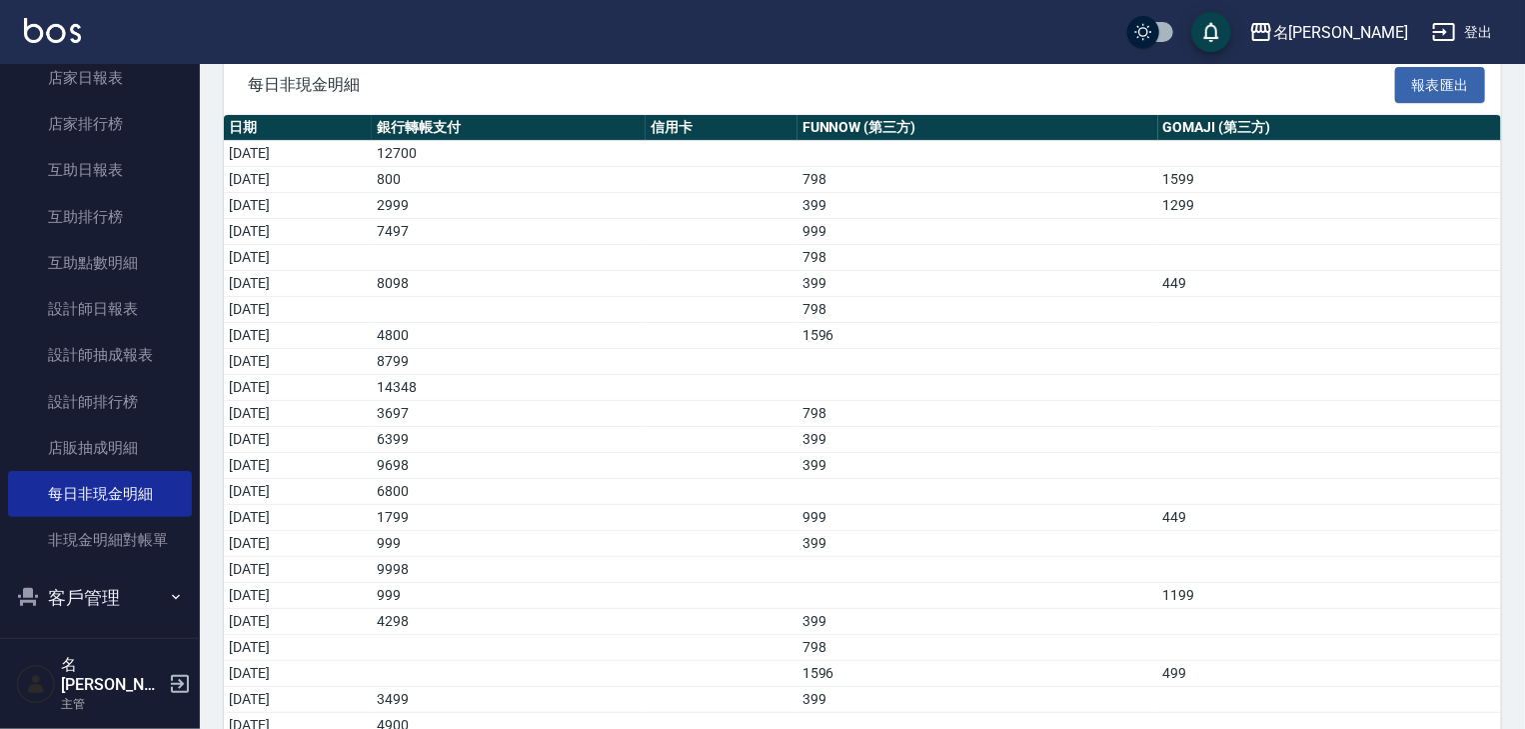
scroll to position [273, 0]
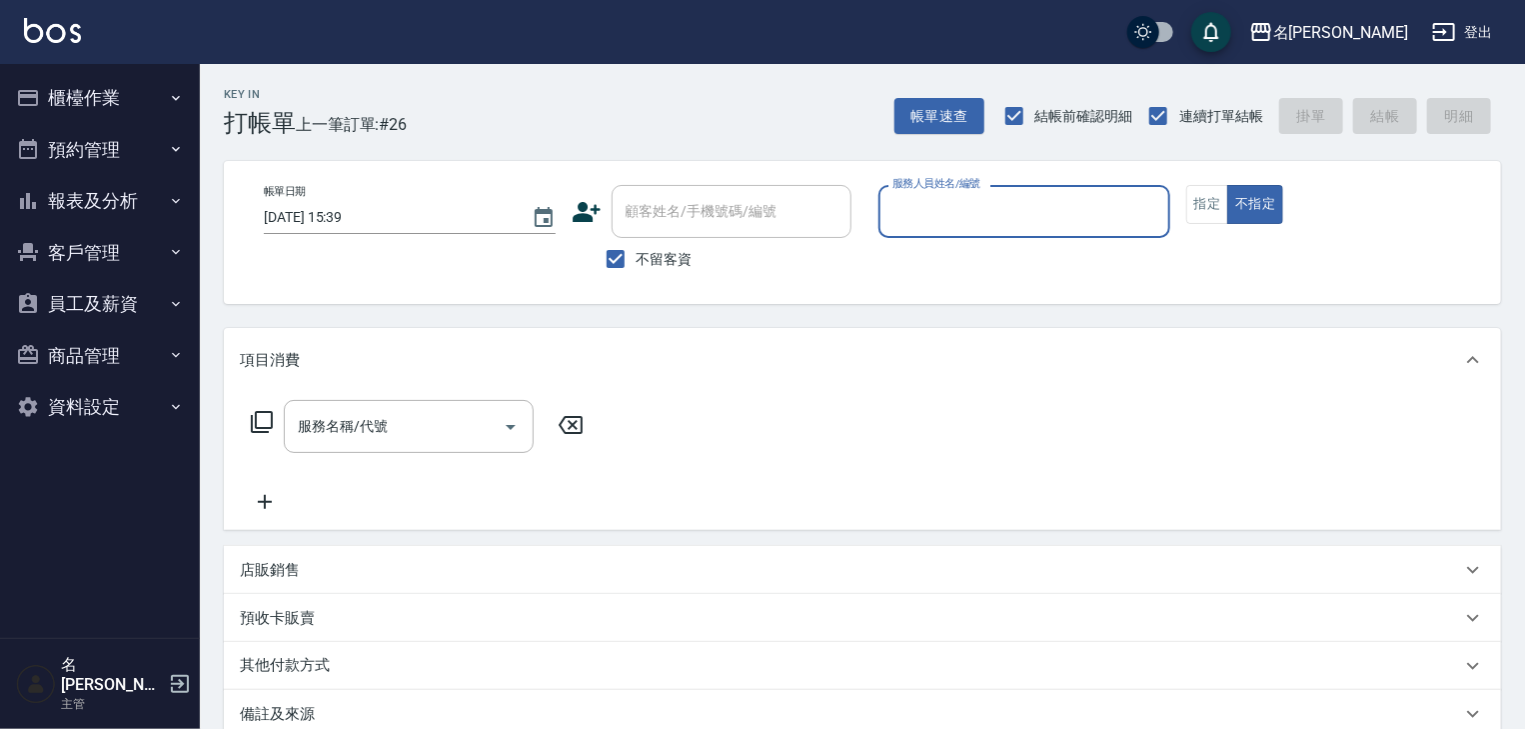
drag, startPoint x: 0, startPoint y: 0, endPoint x: 123, endPoint y: 199, distance: 233.9
click at [123, 199] on button "報表及分析" at bounding box center [100, 201] width 184 height 52
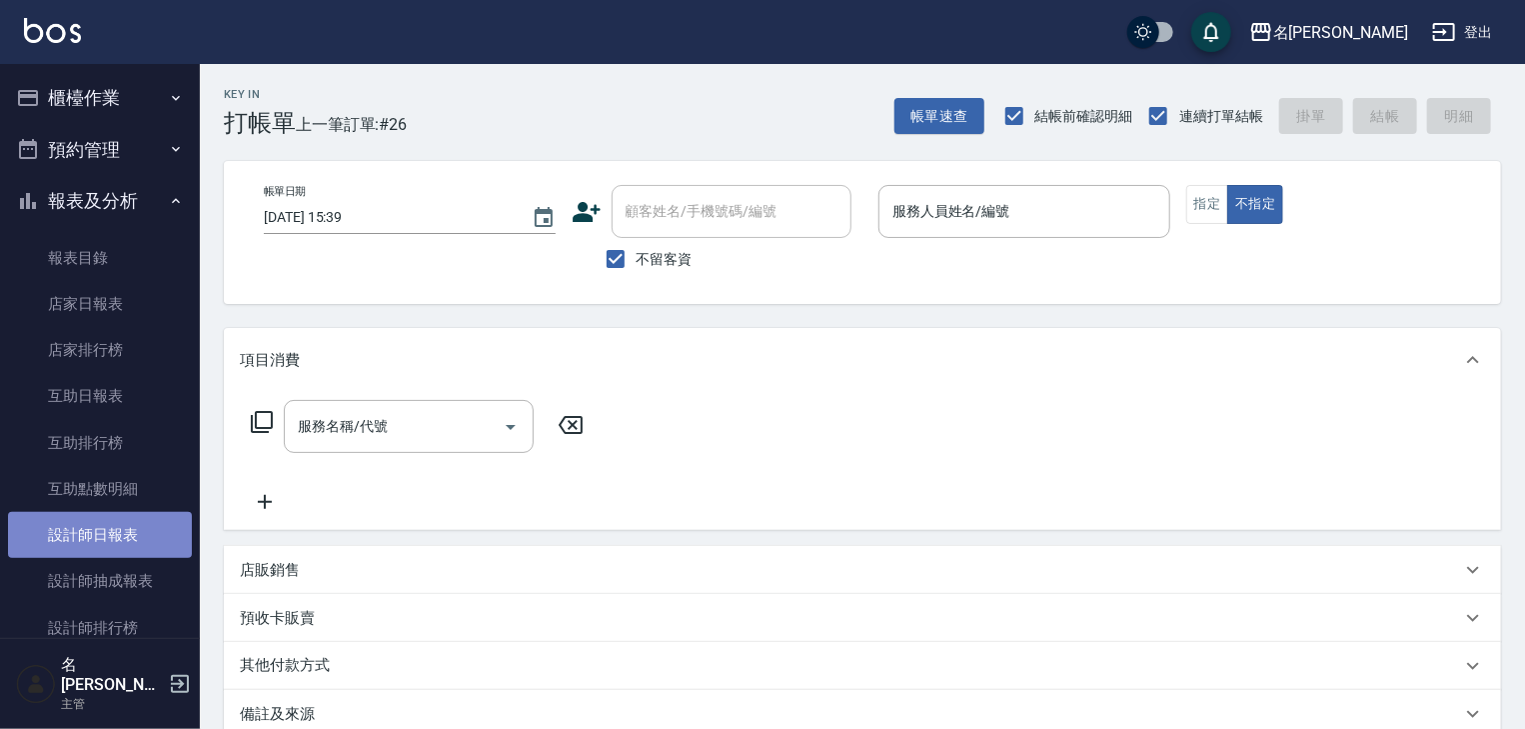
click at [133, 532] on link "設計師日報表" at bounding box center [100, 535] width 184 height 46
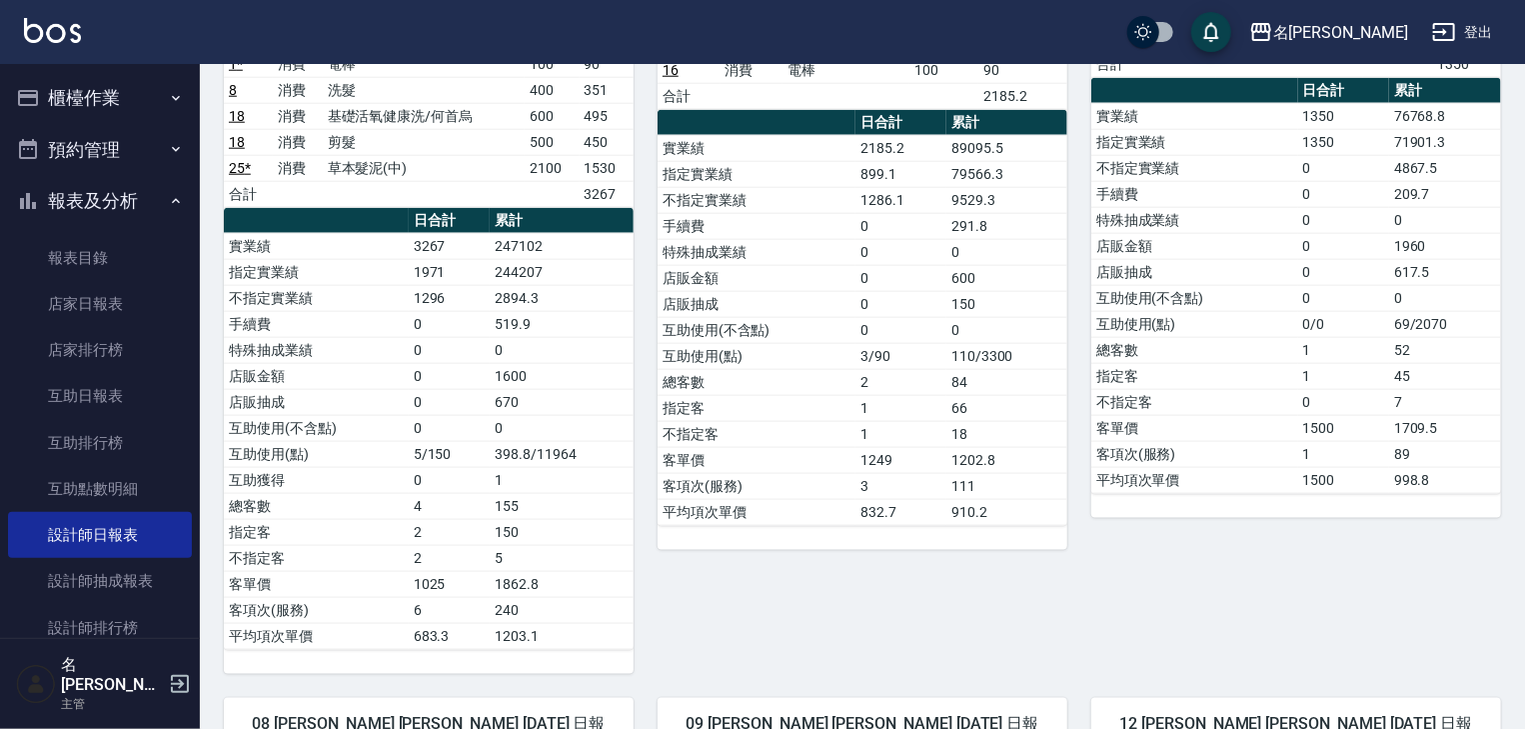
scroll to position [1385, 0]
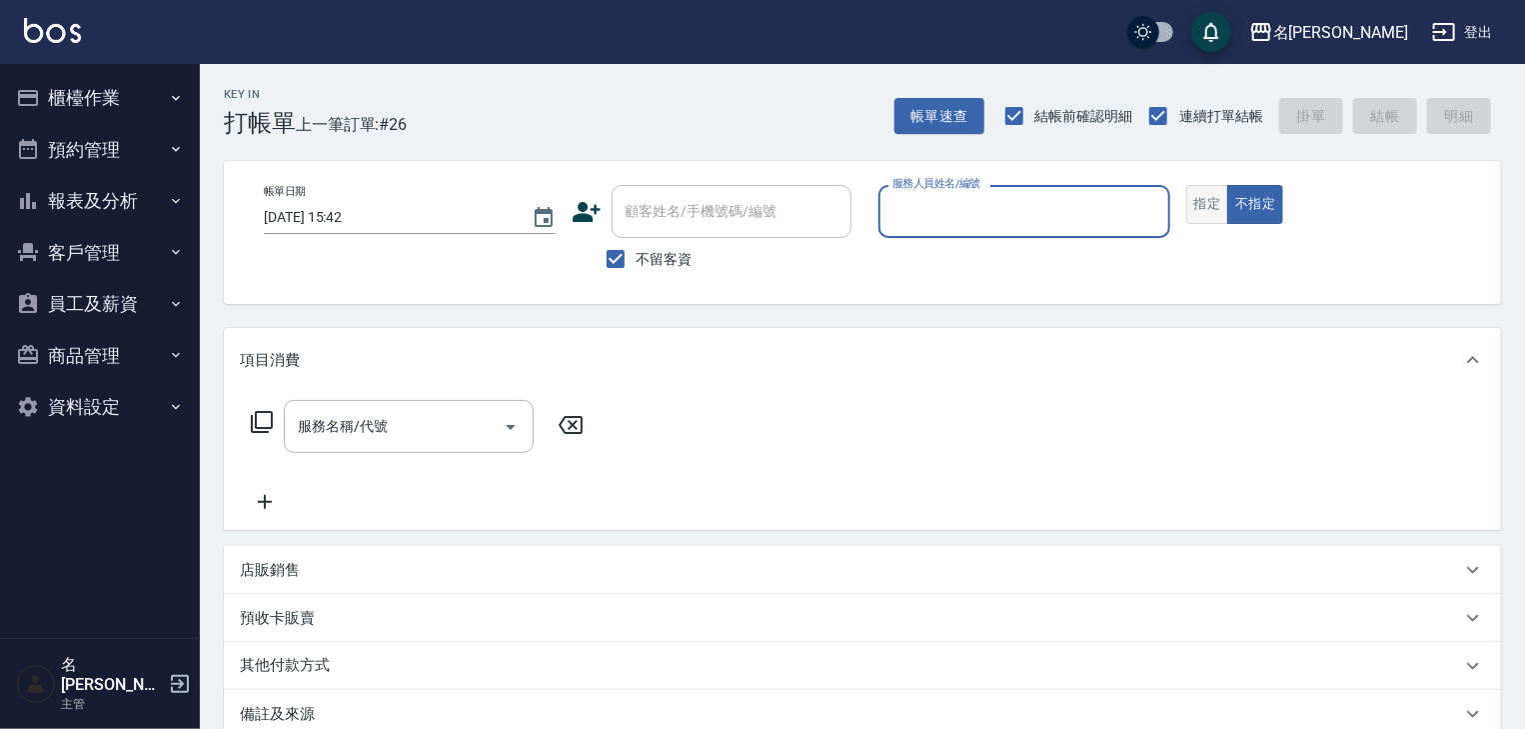
click at [1201, 208] on button "指定" at bounding box center [1208, 204] width 43 height 39
click at [1016, 216] on input "服務人員姓名/編號" at bounding box center [1025, 211] width 274 height 35
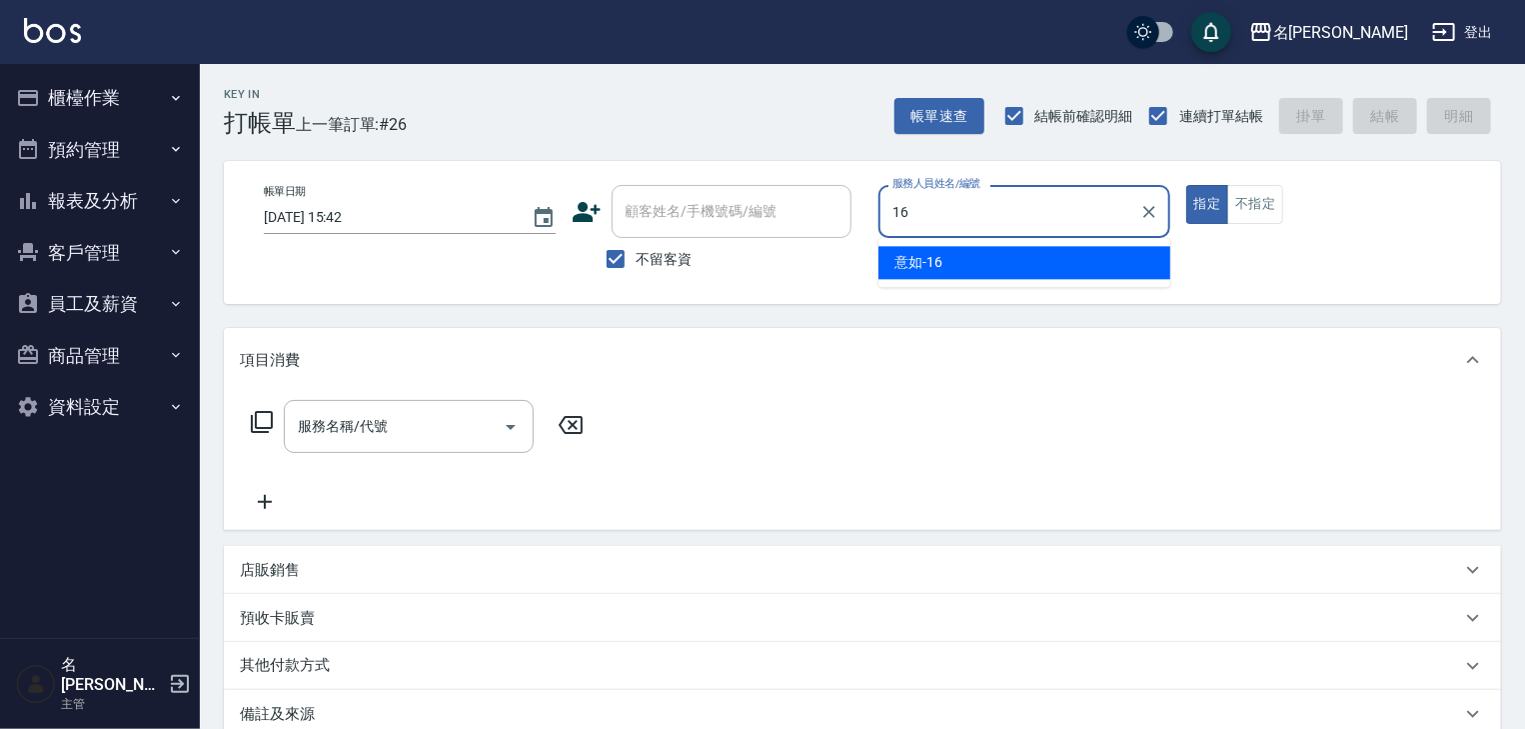
click at [949, 262] on div "意如 -16" at bounding box center [1025, 262] width 292 height 33
type input "意如-16"
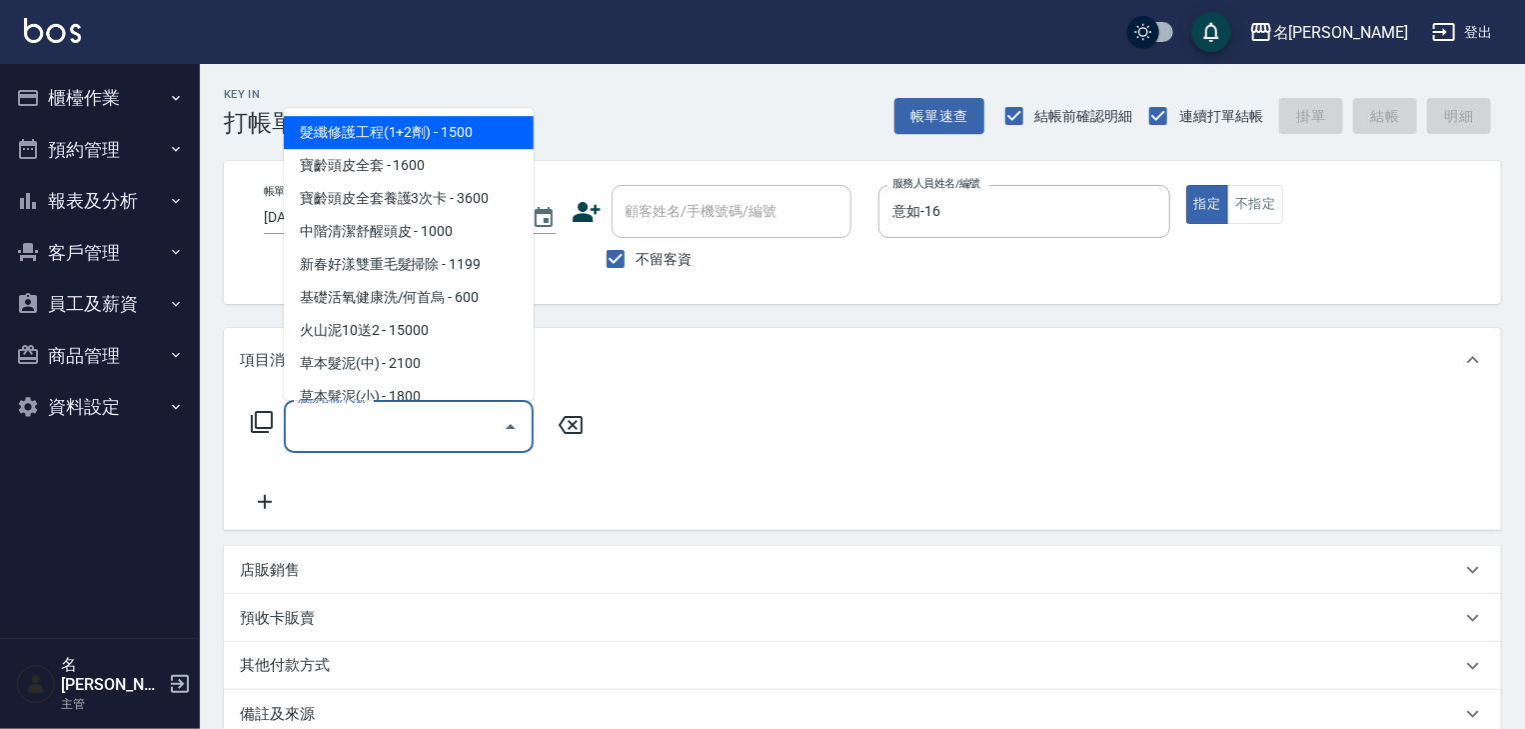
click at [421, 423] on input "服務名稱/代號" at bounding box center [394, 426] width 202 height 35
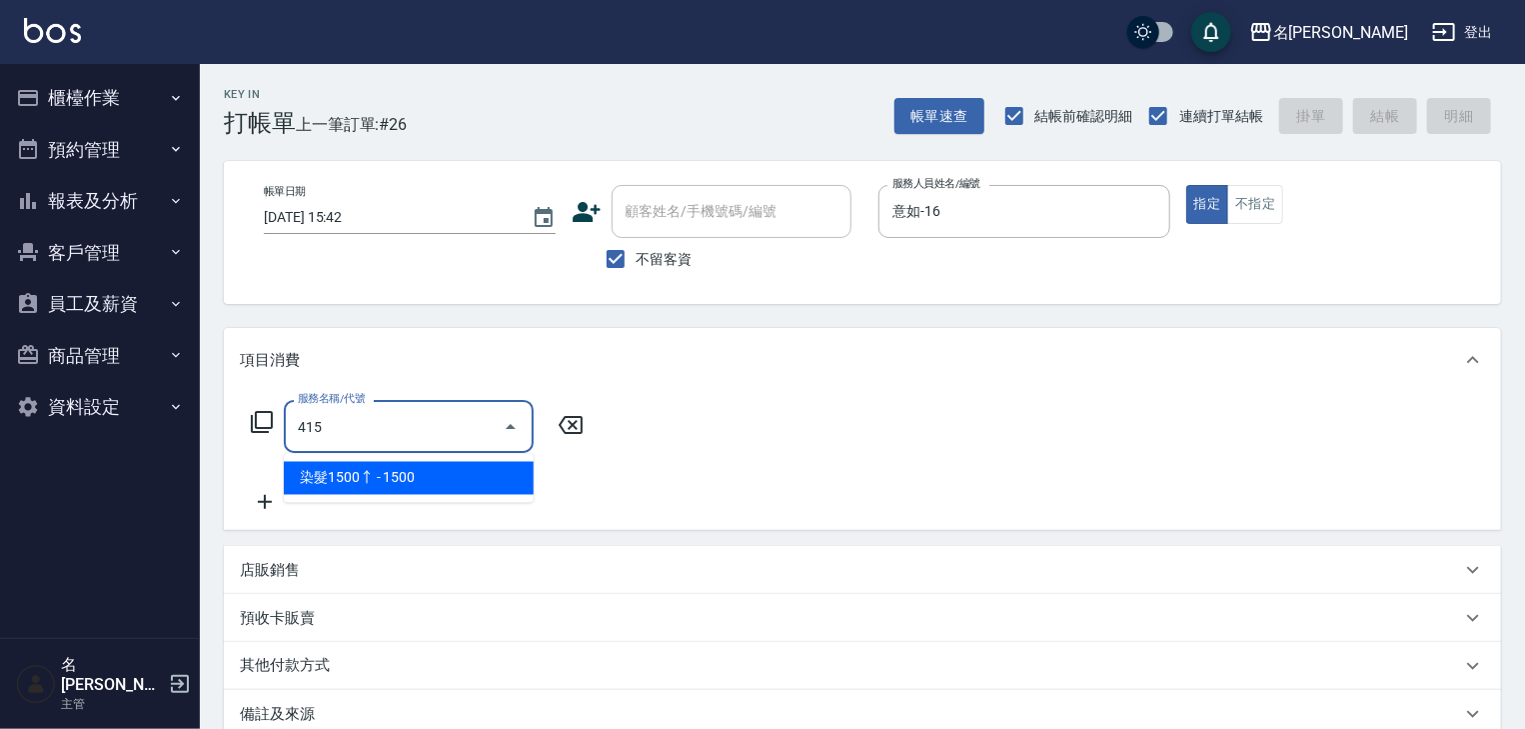
click at [436, 478] on span "染髮1500↑ - 1500" at bounding box center [409, 478] width 250 height 33
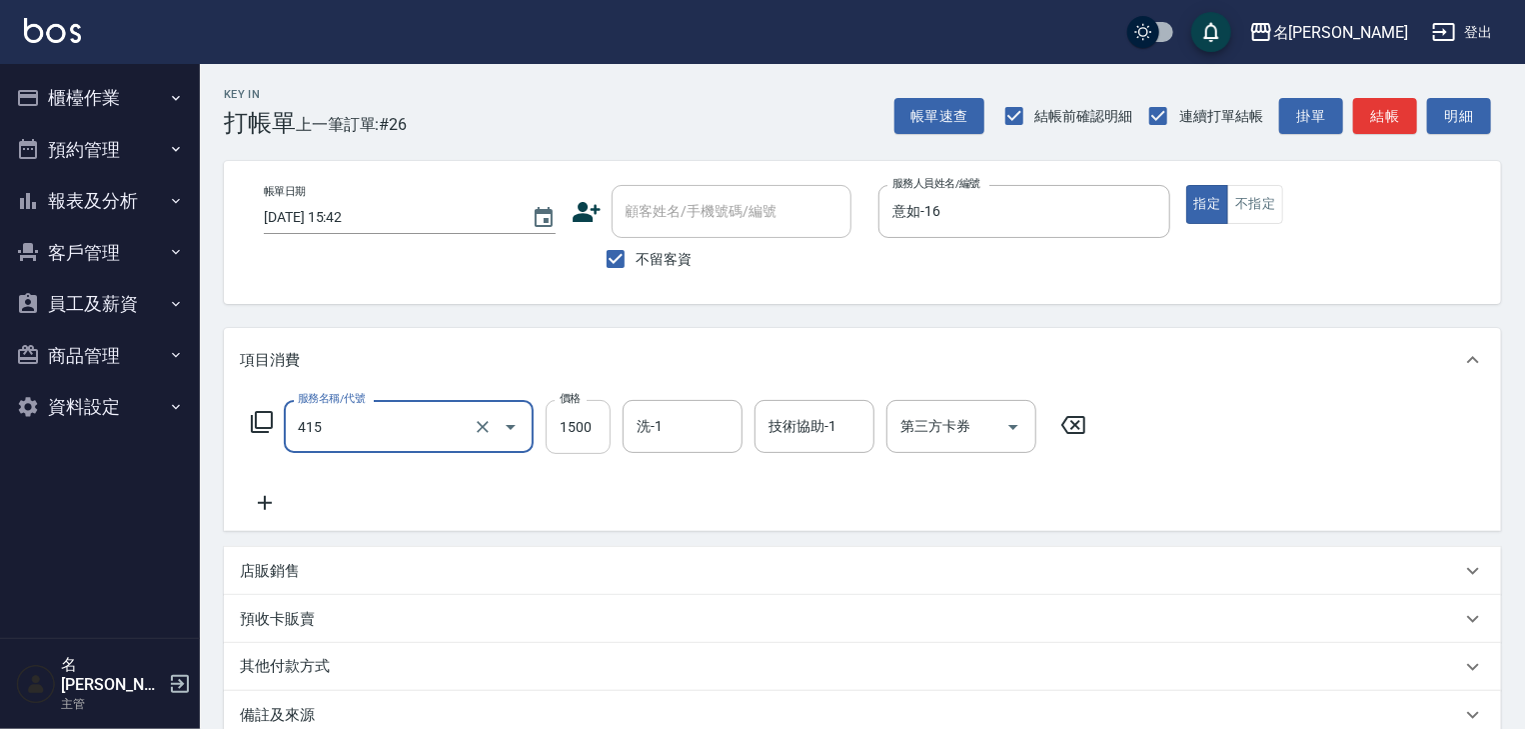
type input "染髮1500↑(415)"
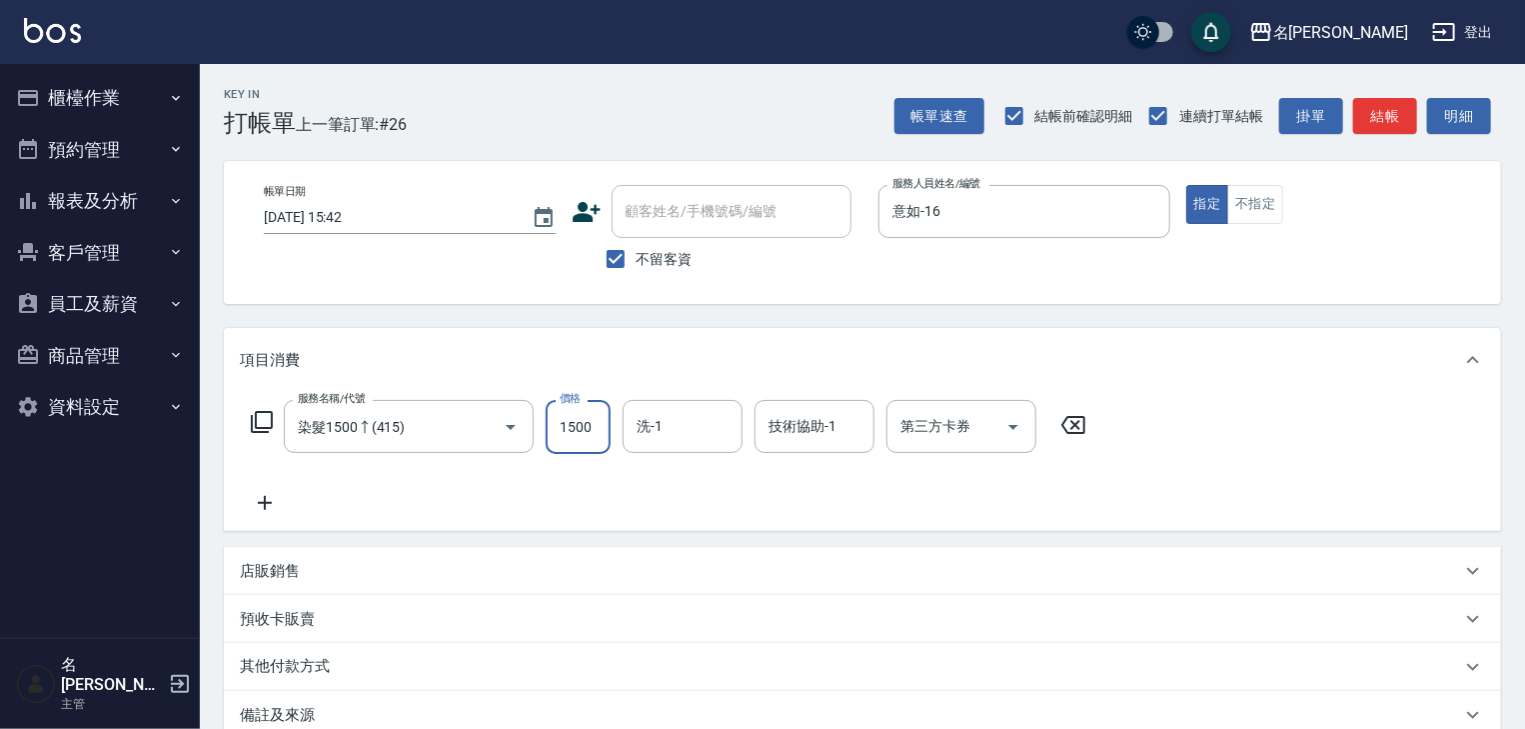
click at [566, 425] on input "1500" at bounding box center [578, 427] width 65 height 54
type input "1600"
click at [264, 503] on icon at bounding box center [265, 503] width 14 height 14
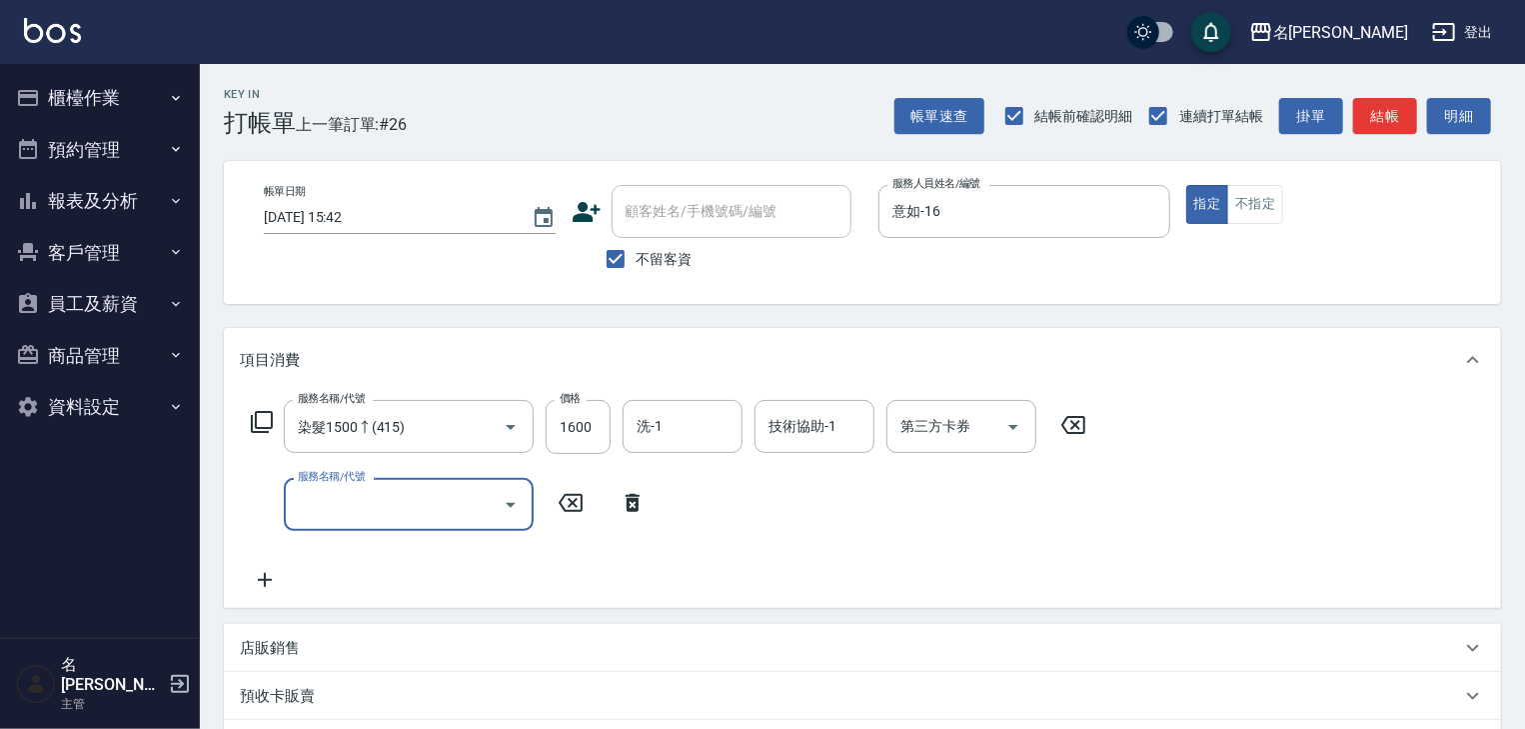
click at [339, 510] on input "服務名稱/代號" at bounding box center [394, 504] width 202 height 35
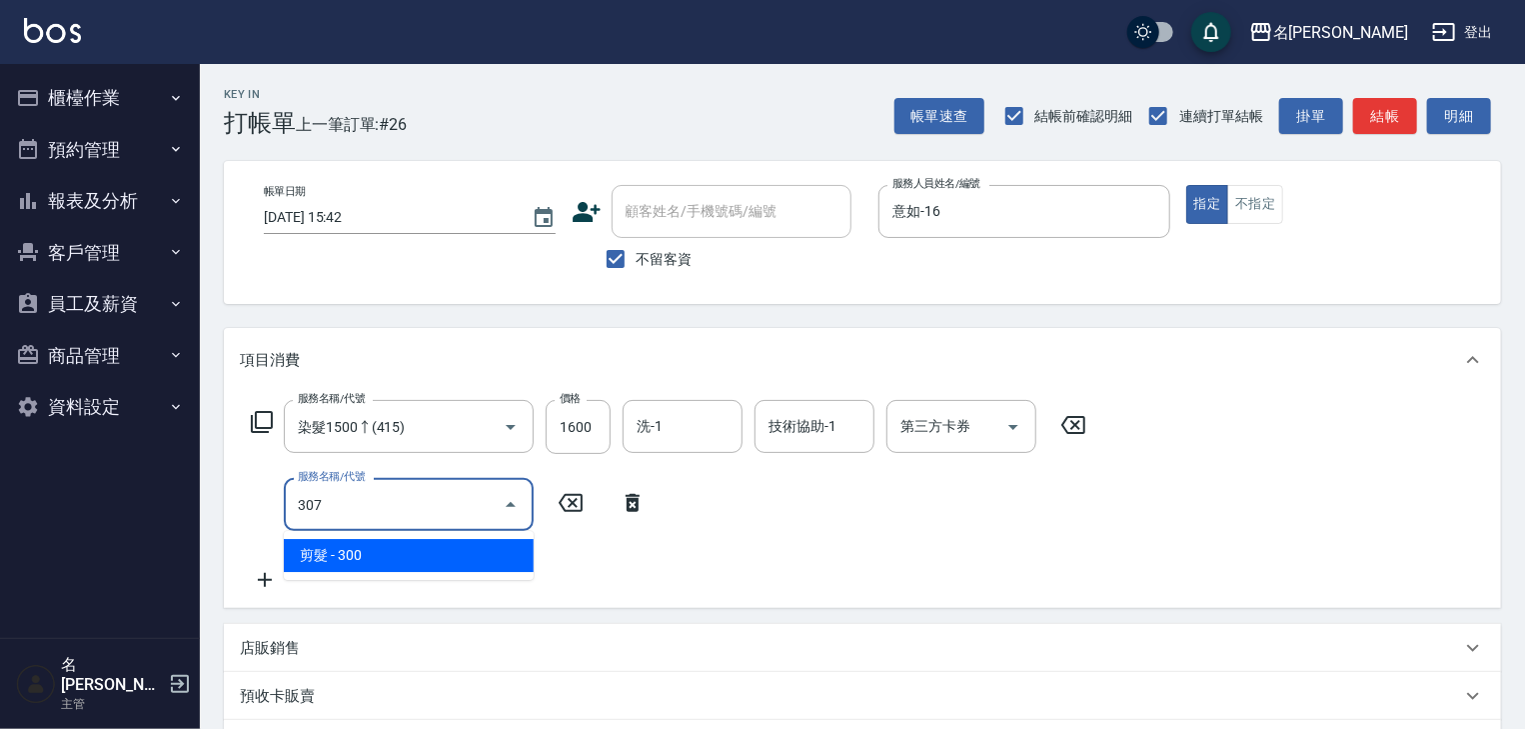
click at [394, 543] on span "剪髮 - 300" at bounding box center [409, 555] width 250 height 33
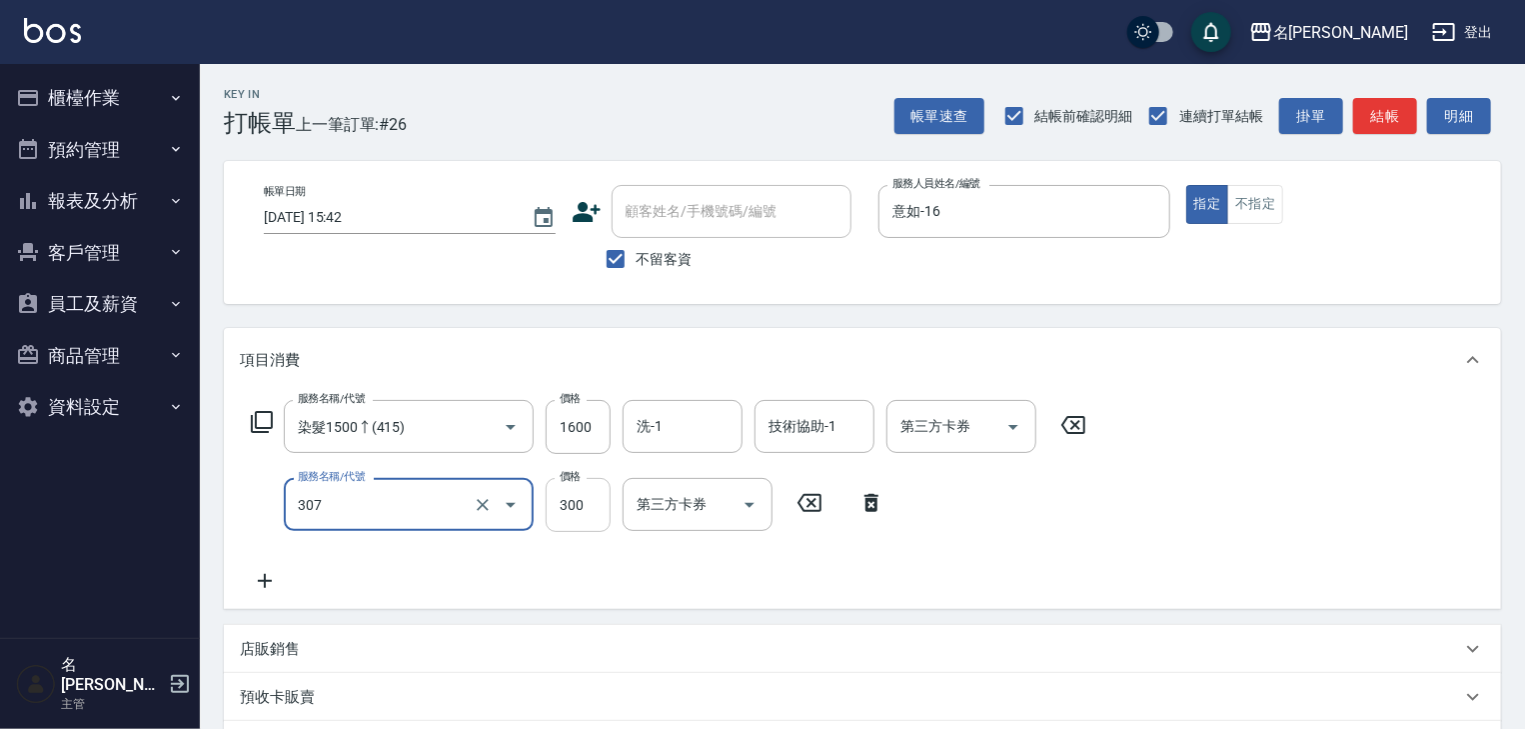
type input "剪髮(307)"
click at [588, 517] on input "300" at bounding box center [578, 505] width 65 height 54
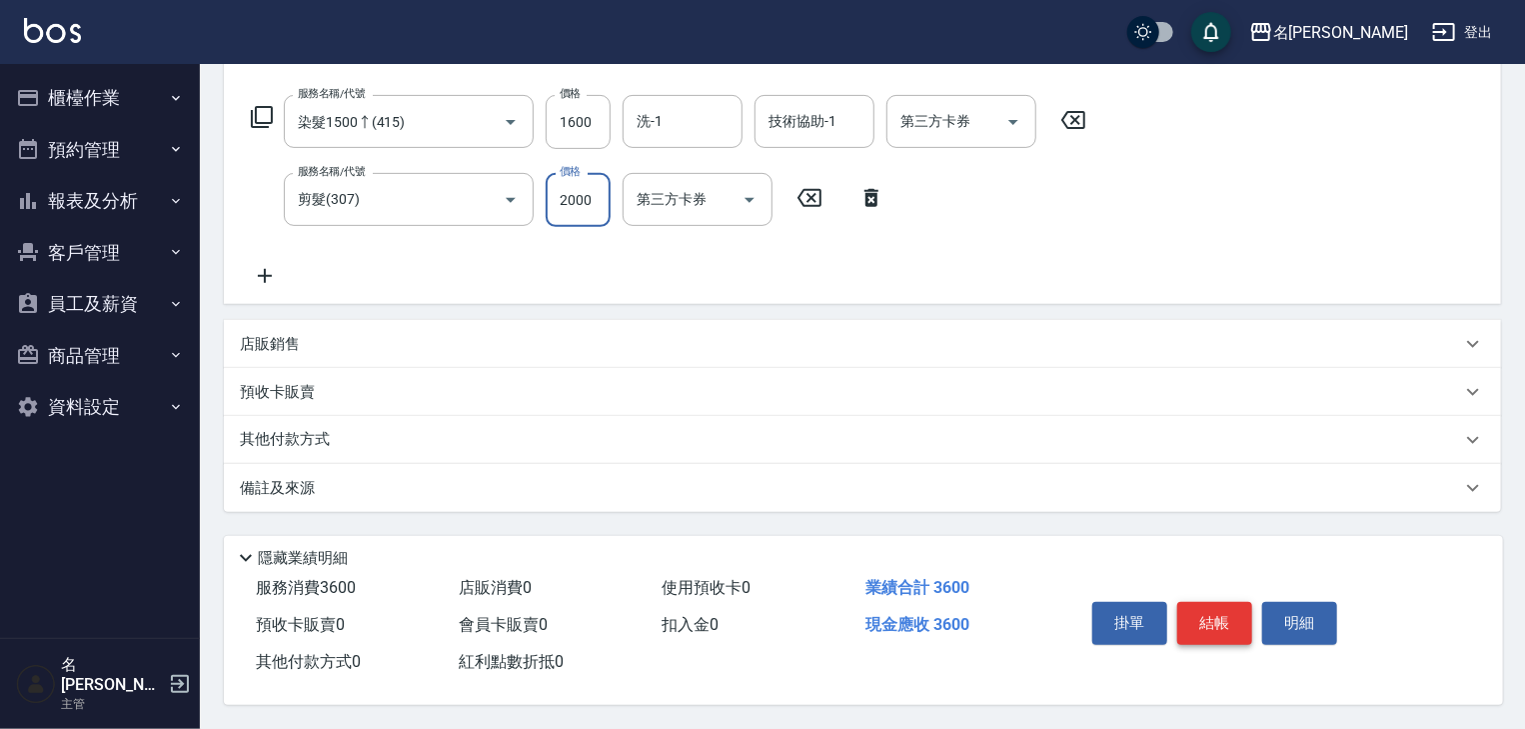
type input "2000"
click at [1206, 617] on button "結帳" at bounding box center [1215, 623] width 75 height 42
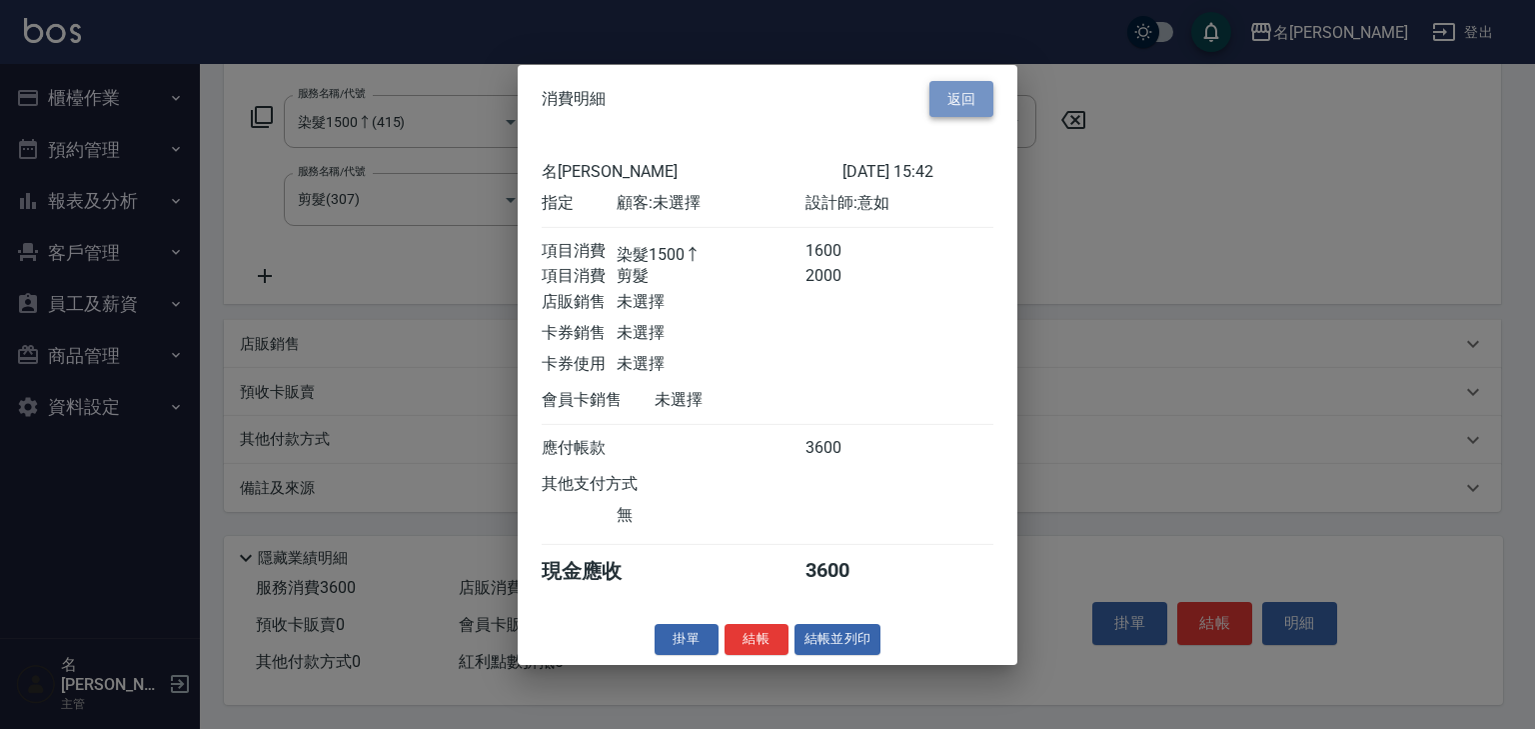
click at [960, 81] on button "返回" at bounding box center [962, 98] width 64 height 37
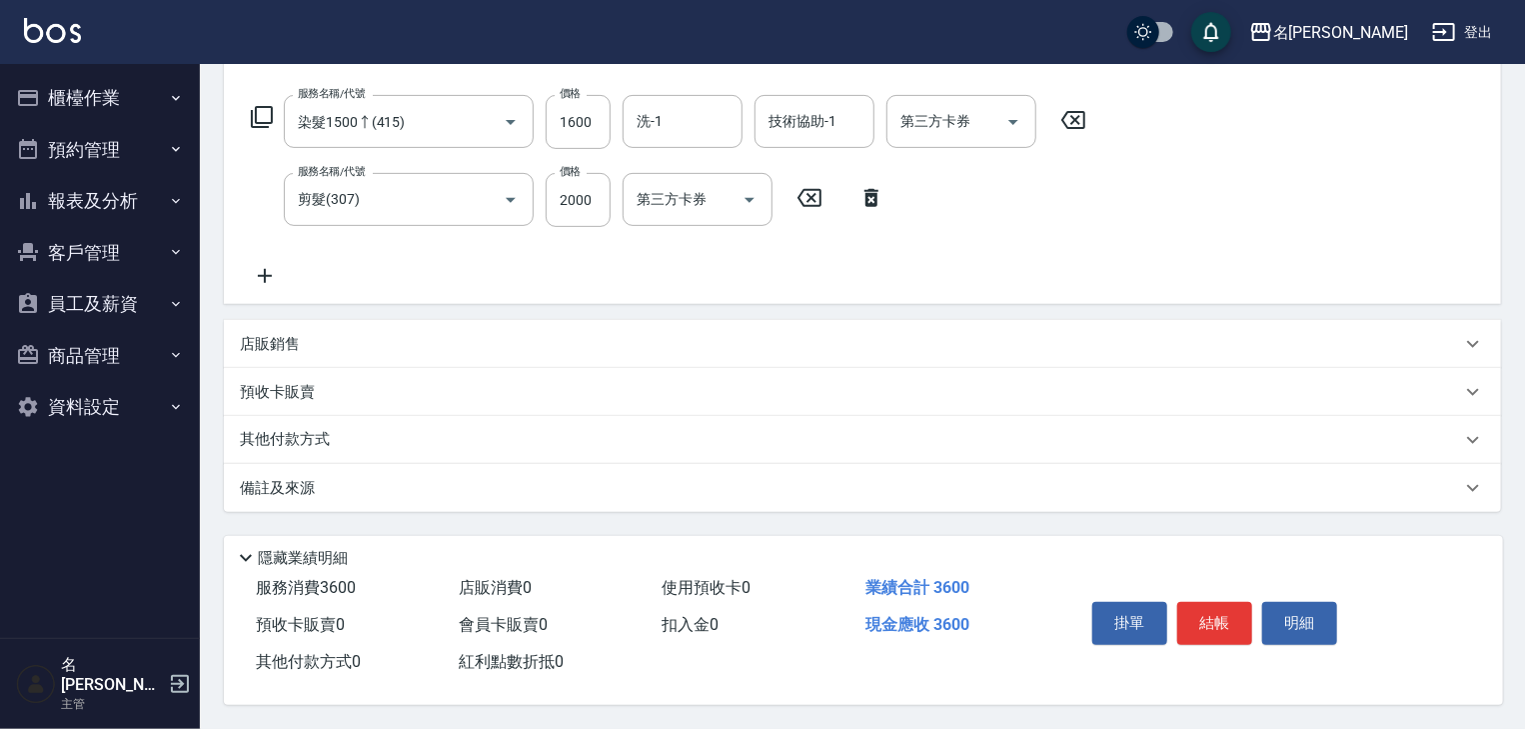
click at [348, 429] on div "其他付款方式" at bounding box center [851, 440] width 1222 height 22
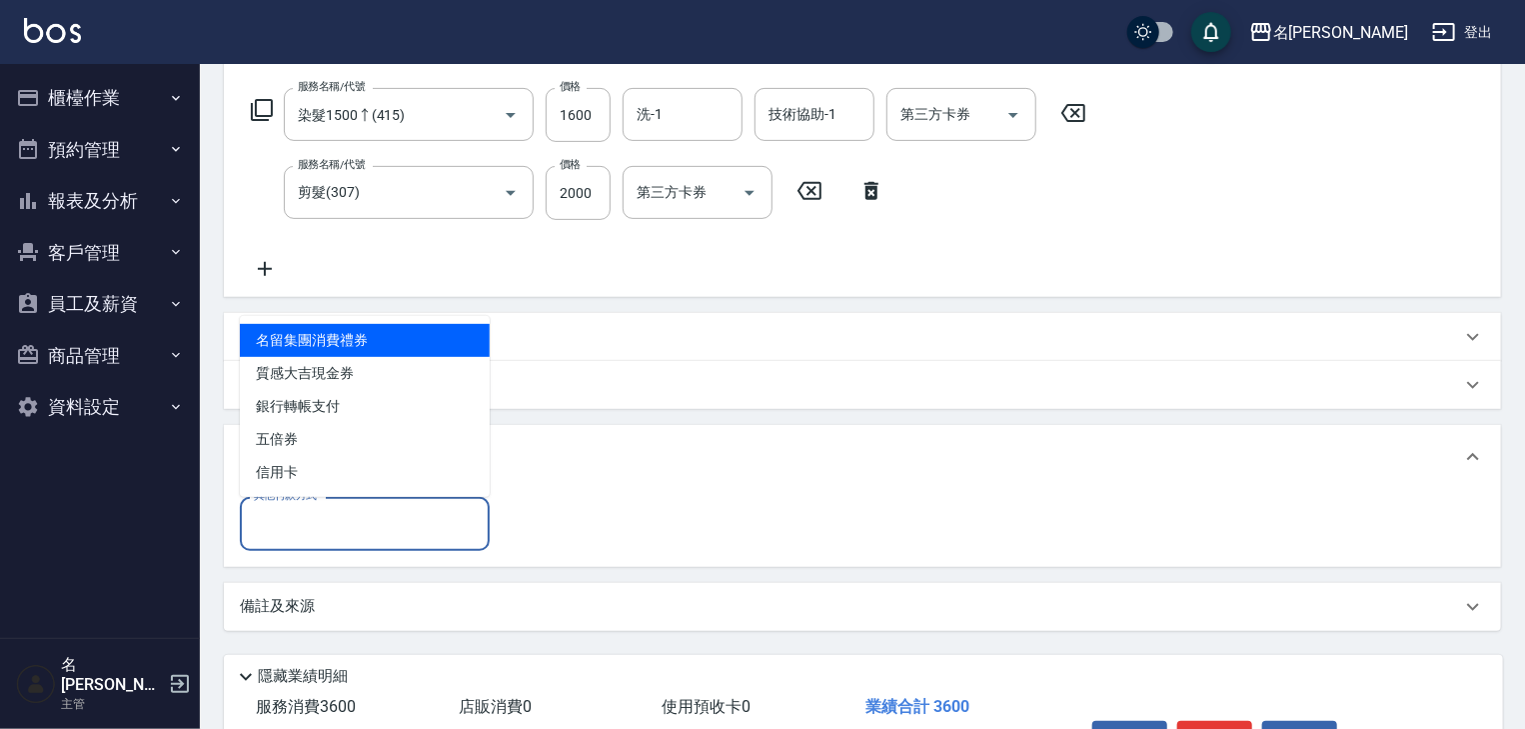
click at [316, 524] on input "其他付款方式" at bounding box center [365, 523] width 232 height 35
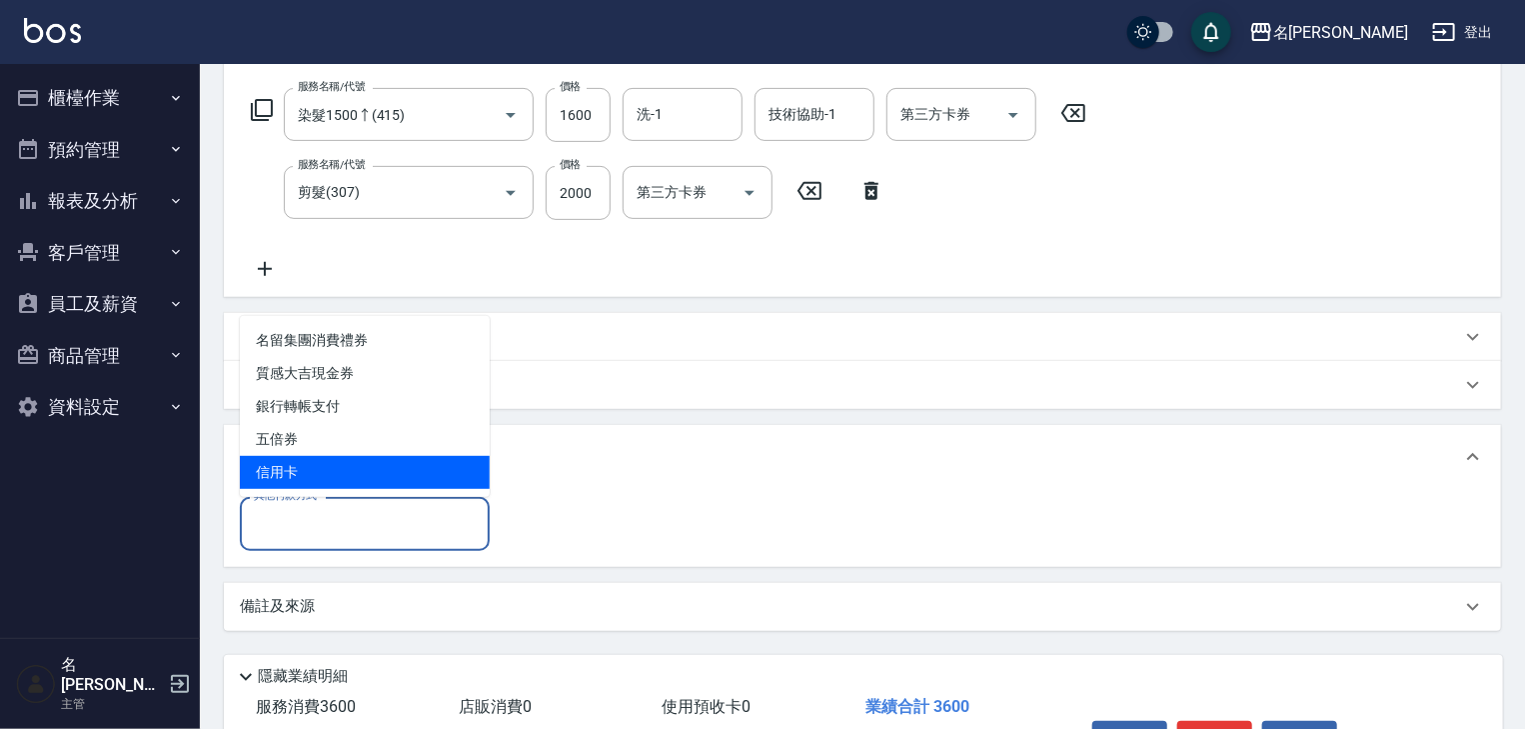
click at [318, 468] on span "信用卡" at bounding box center [365, 472] width 250 height 33
type input "信用卡"
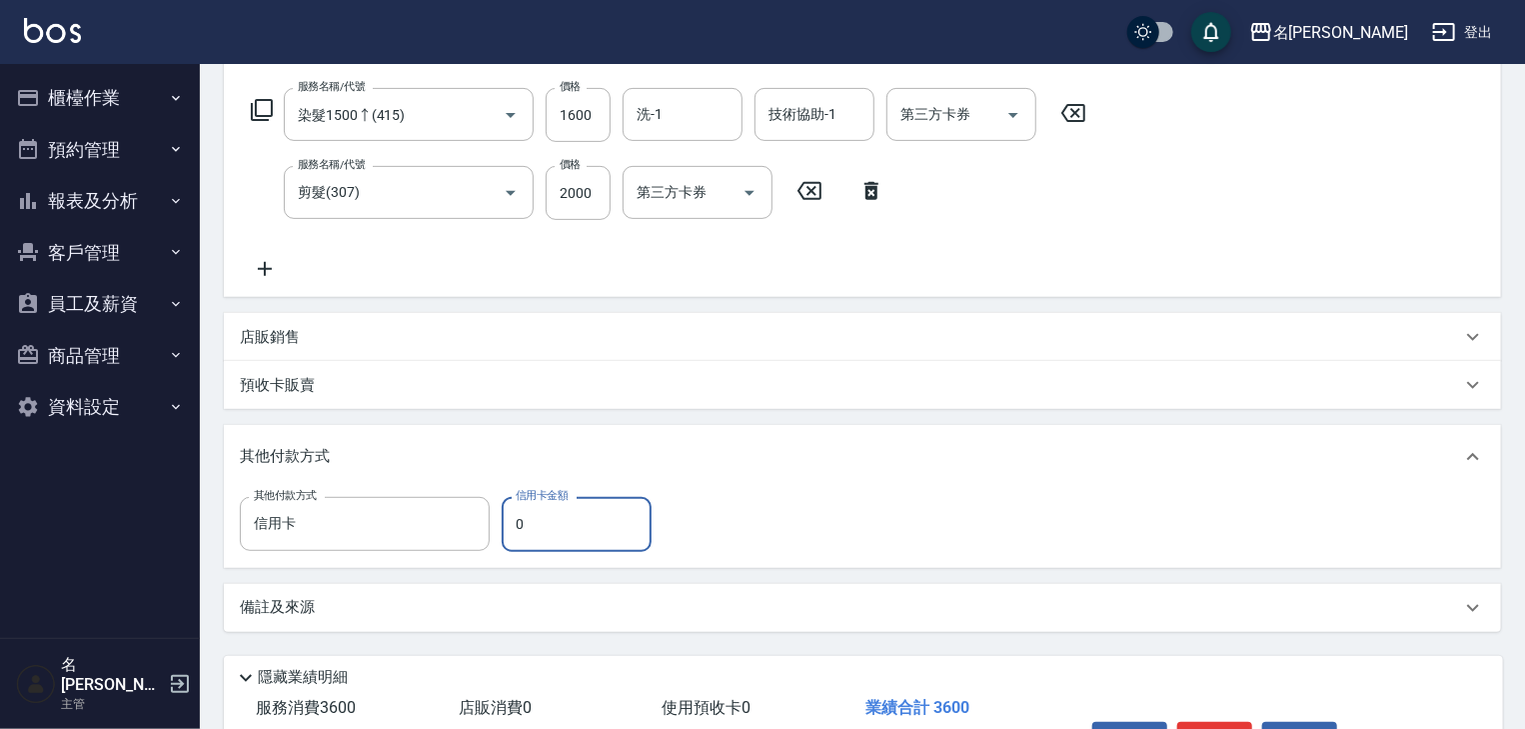
click at [544, 515] on input "0" at bounding box center [577, 524] width 150 height 54
drag, startPoint x: 528, startPoint y: 525, endPoint x: 511, endPoint y: 532, distance: 18.4
click at [511, 532] on input "0" at bounding box center [577, 524] width 150 height 54
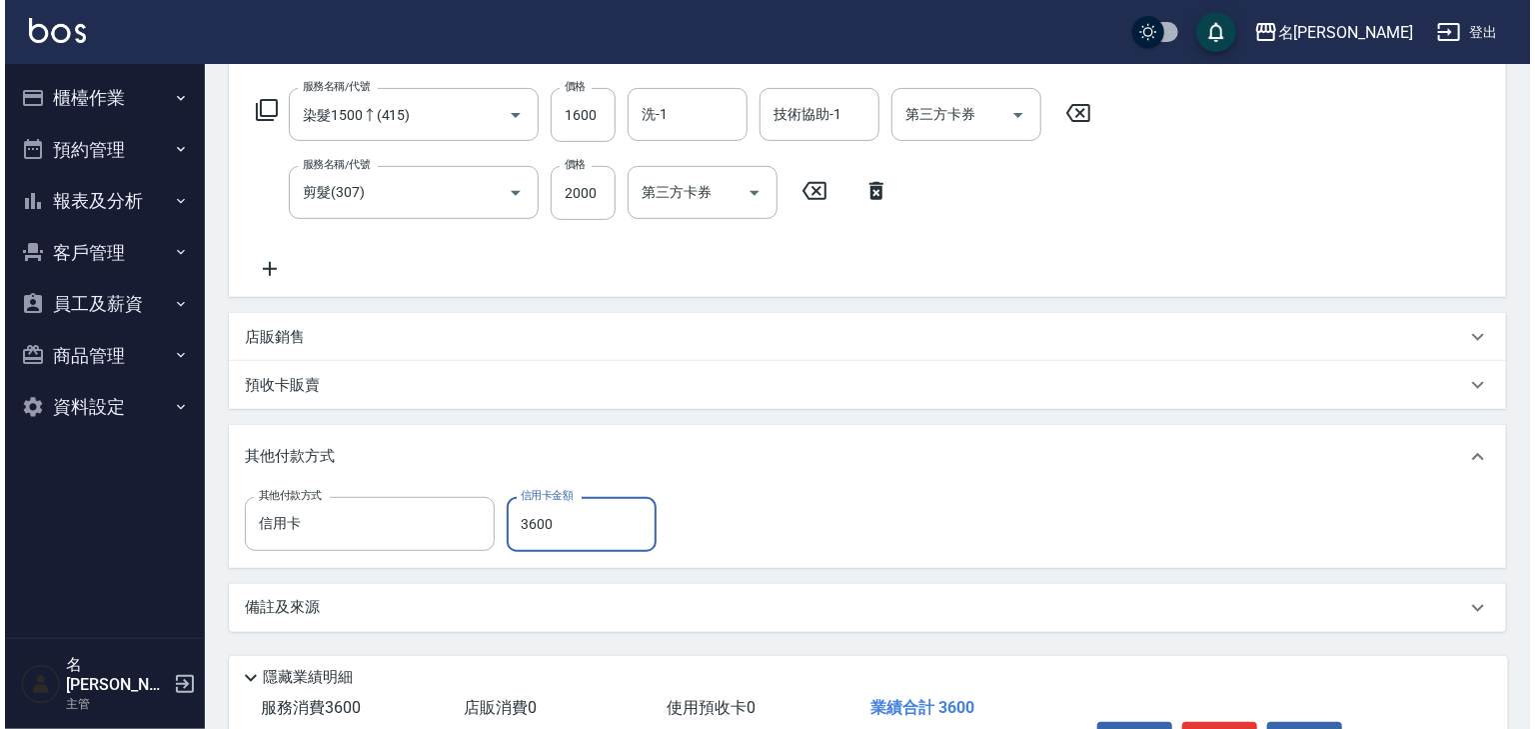
scroll to position [438, 0]
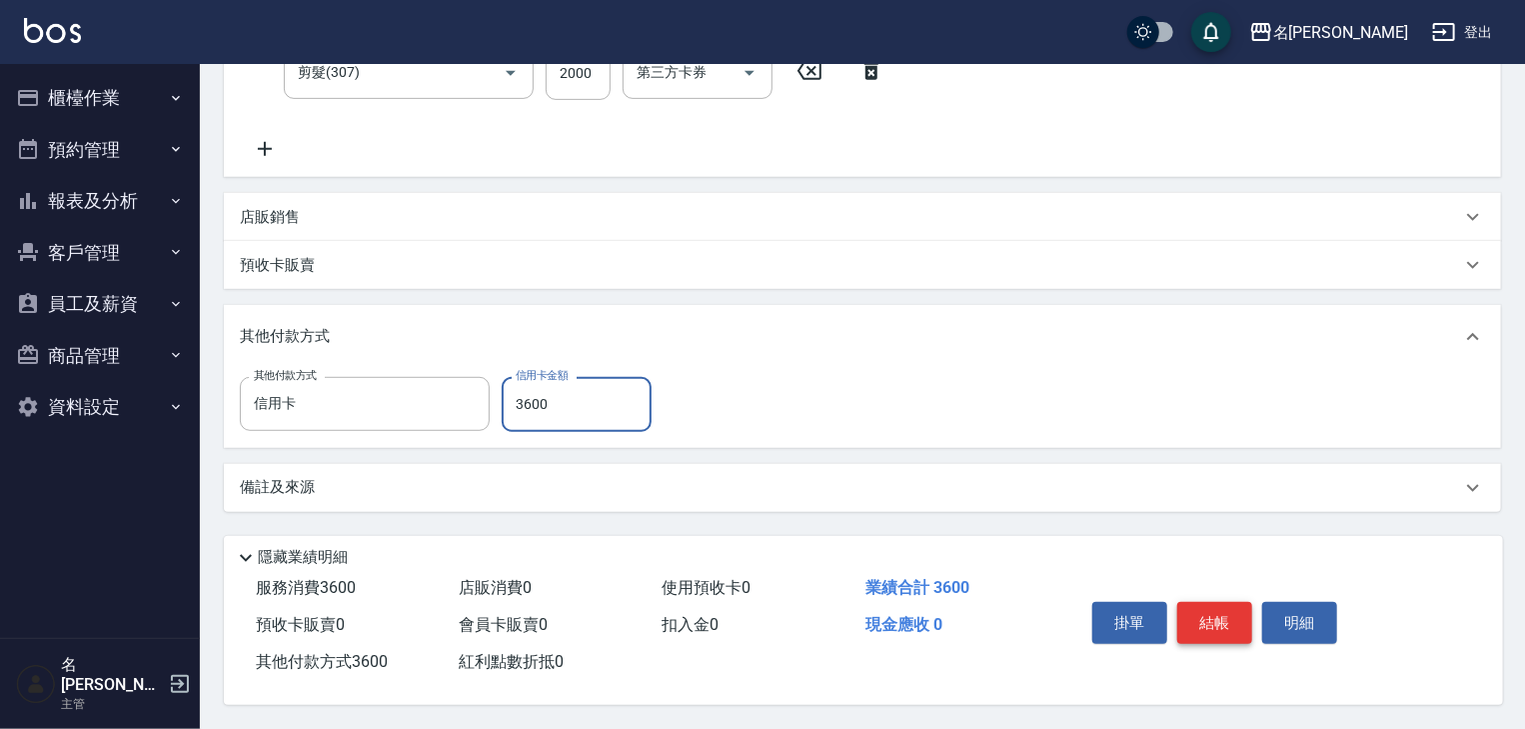
type input "3600"
click at [1213, 620] on button "結帳" at bounding box center [1215, 623] width 75 height 42
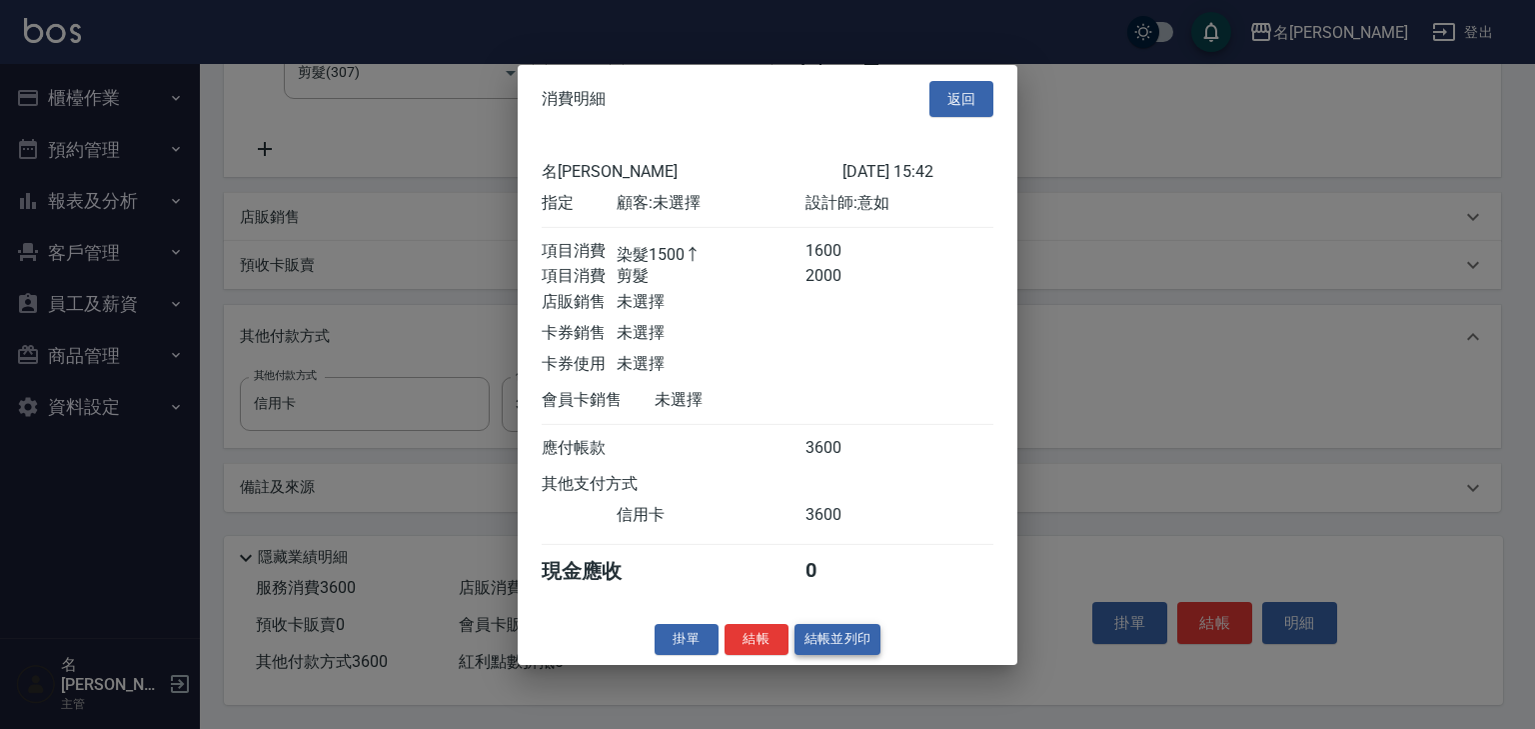
click at [856, 655] on button "結帳並列印" at bounding box center [838, 639] width 87 height 31
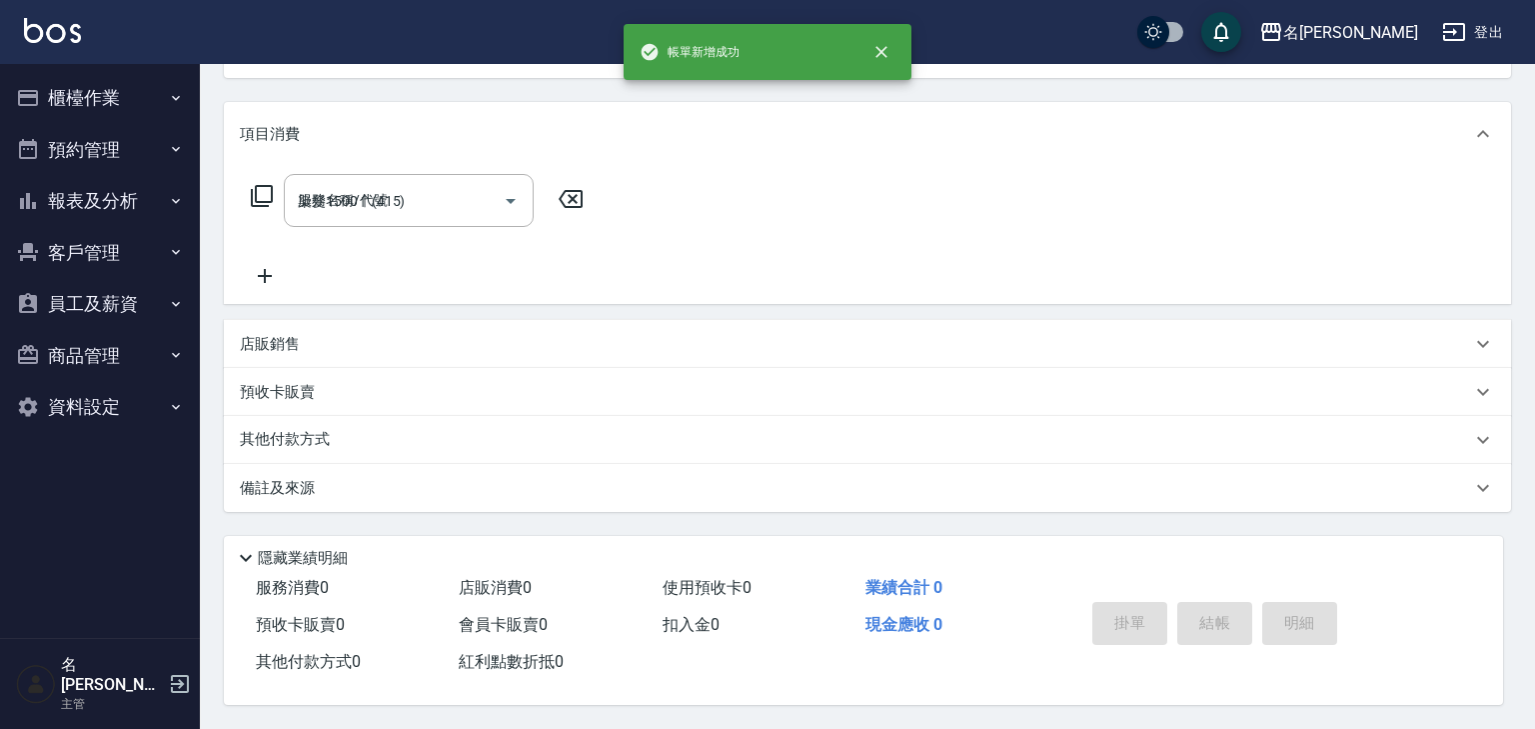
type input "[DATE] 15:43"
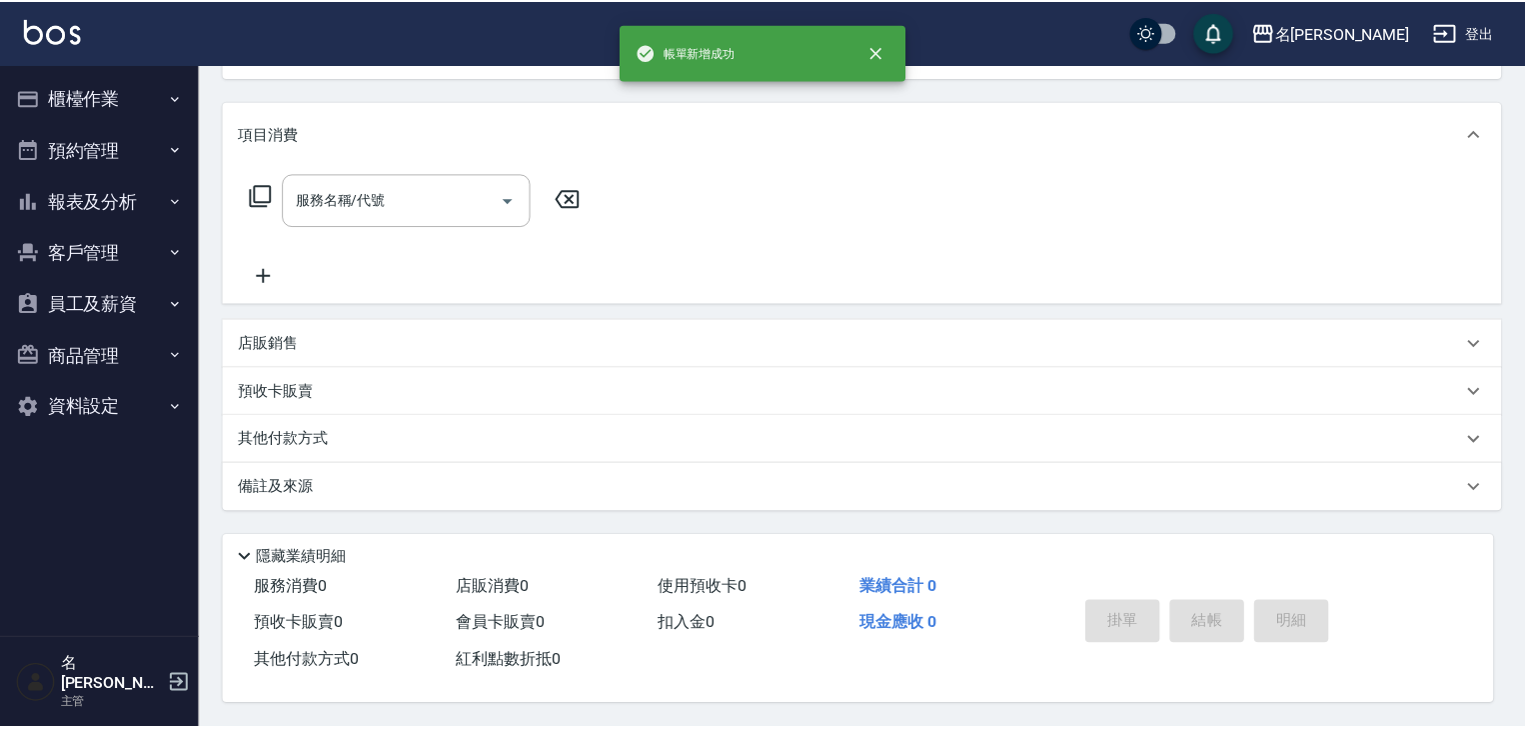
scroll to position [0, 0]
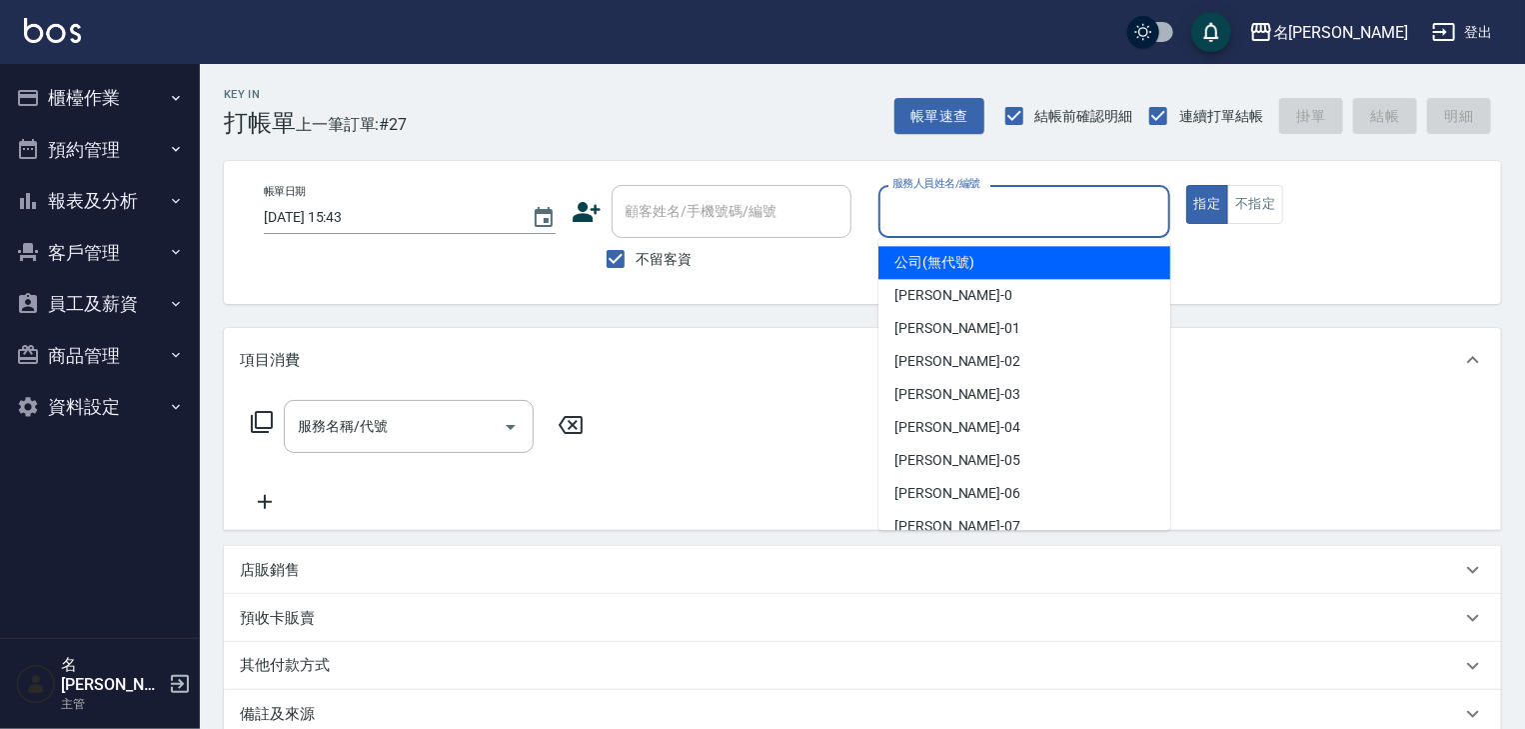
click at [1002, 224] on input "服務人員姓名/編號" at bounding box center [1025, 211] width 274 height 35
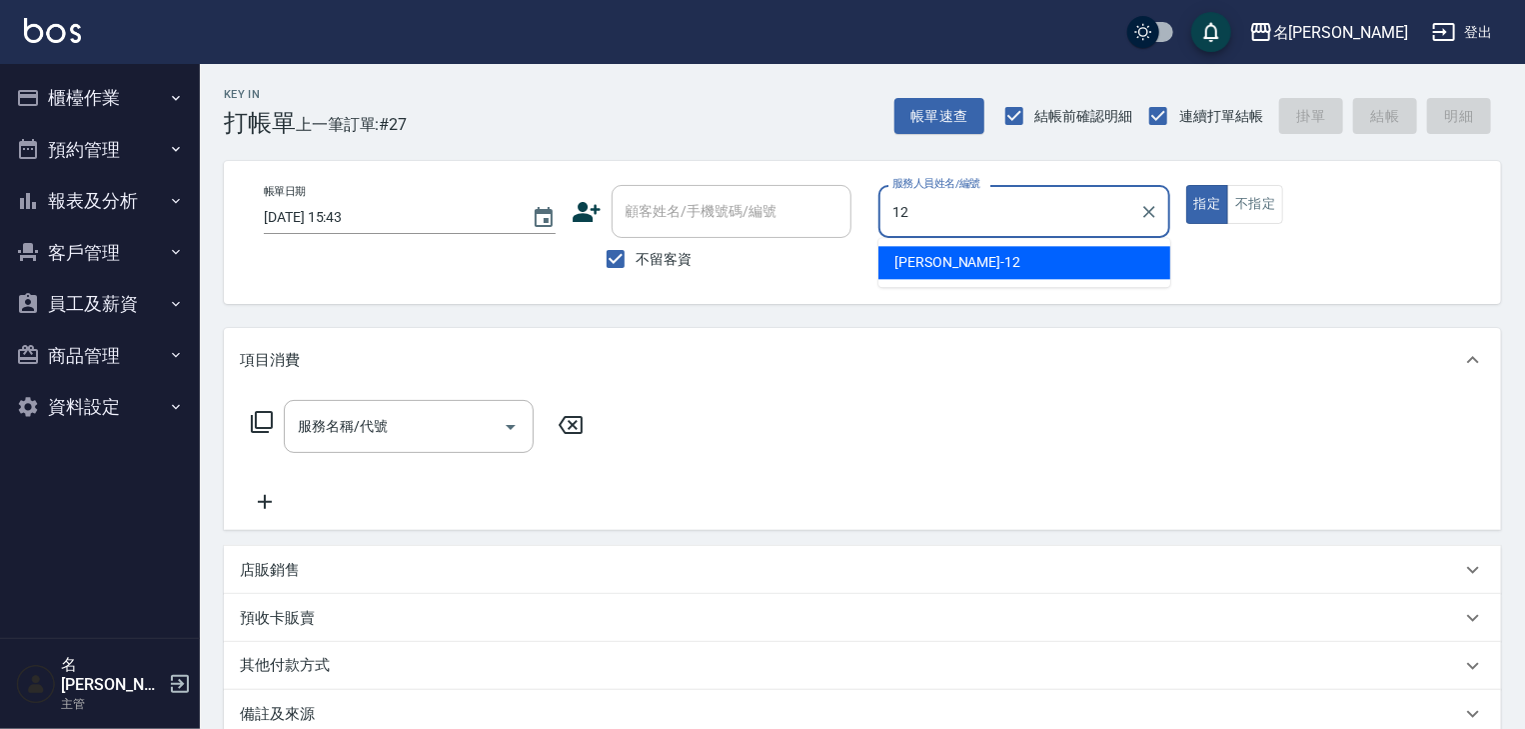
click at [962, 270] on div "[PERSON_NAME]-12" at bounding box center [1025, 262] width 292 height 33
type input "[PERSON_NAME]-12"
click at [420, 429] on input "服務名稱/代號" at bounding box center [394, 426] width 202 height 35
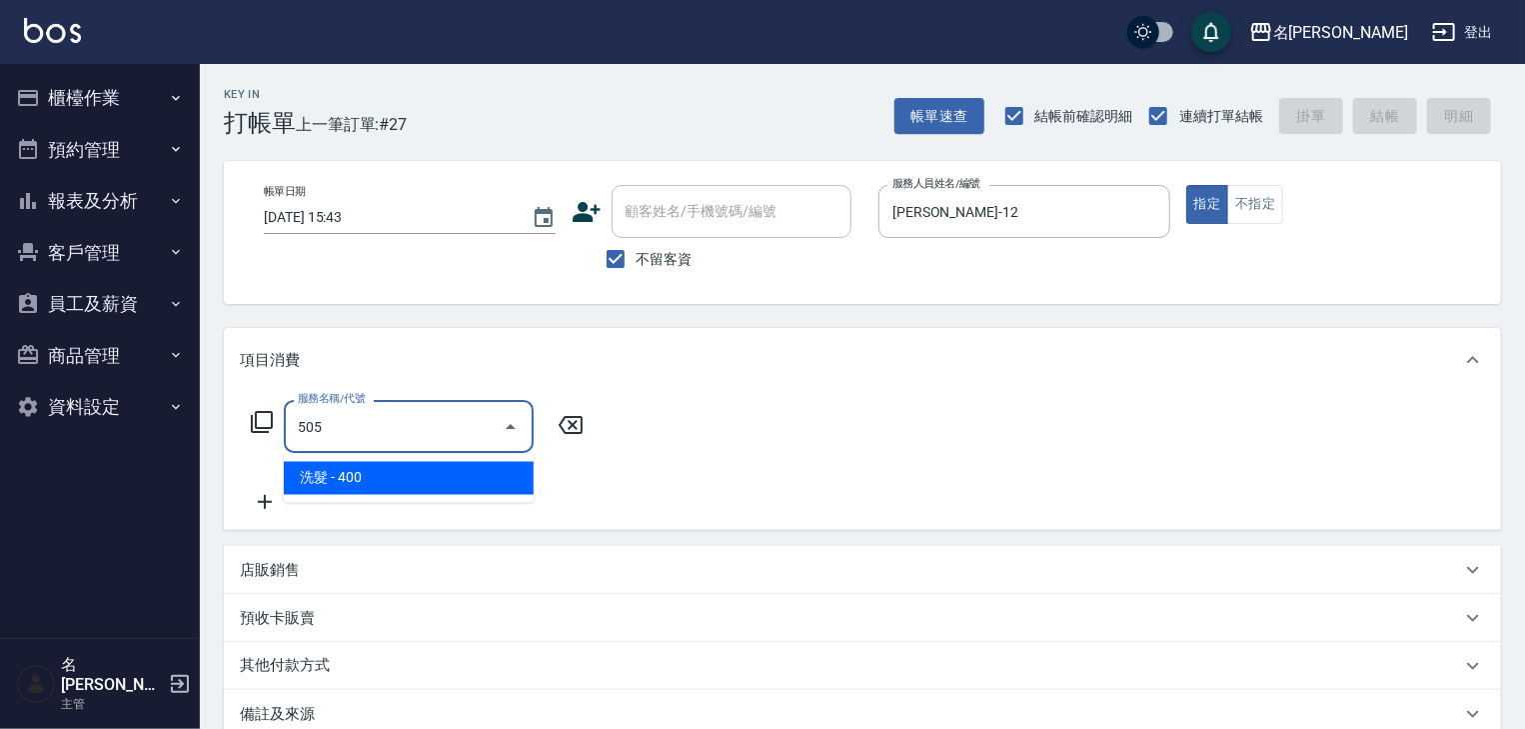
click at [434, 476] on span "洗髮 - 400" at bounding box center [409, 478] width 250 height 33
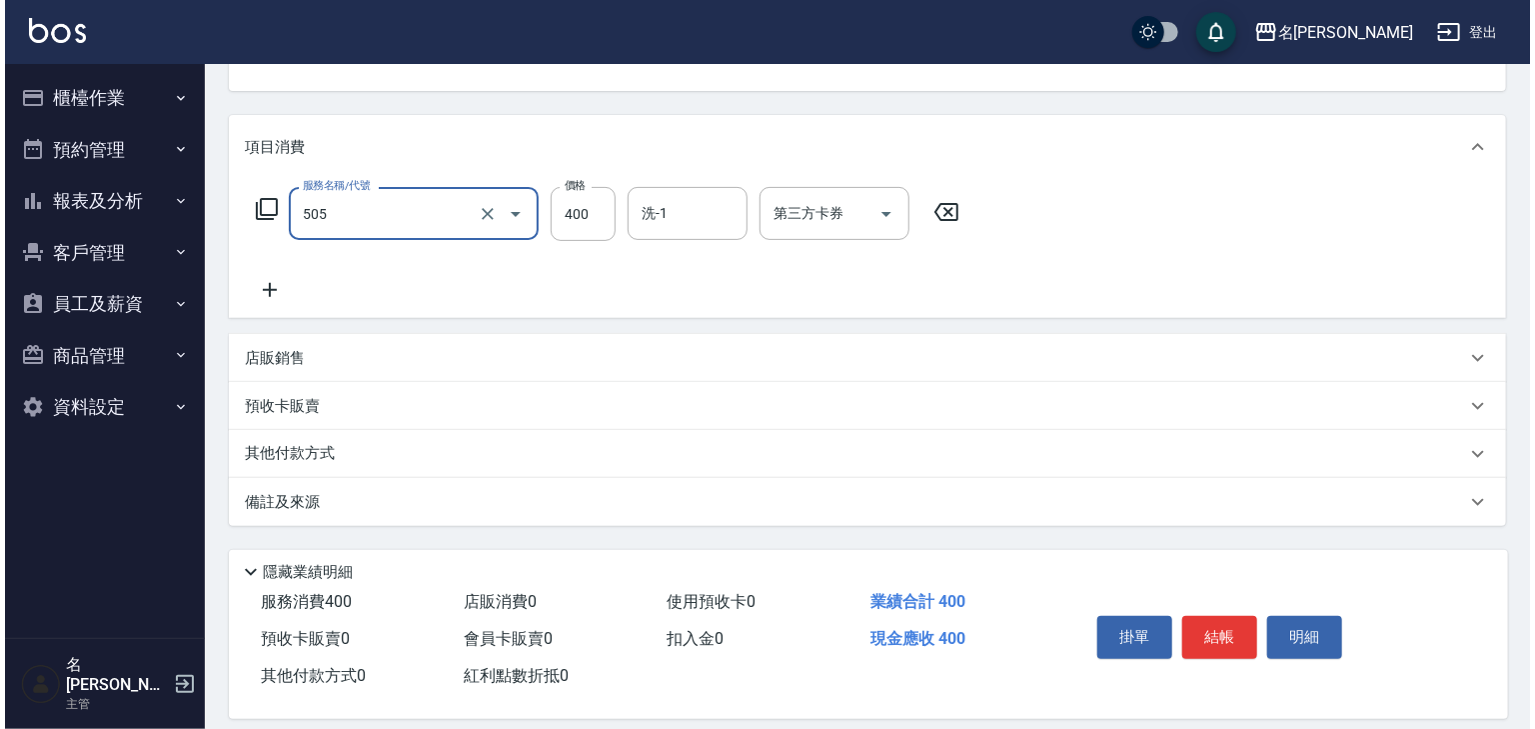
scroll to position [234, 0]
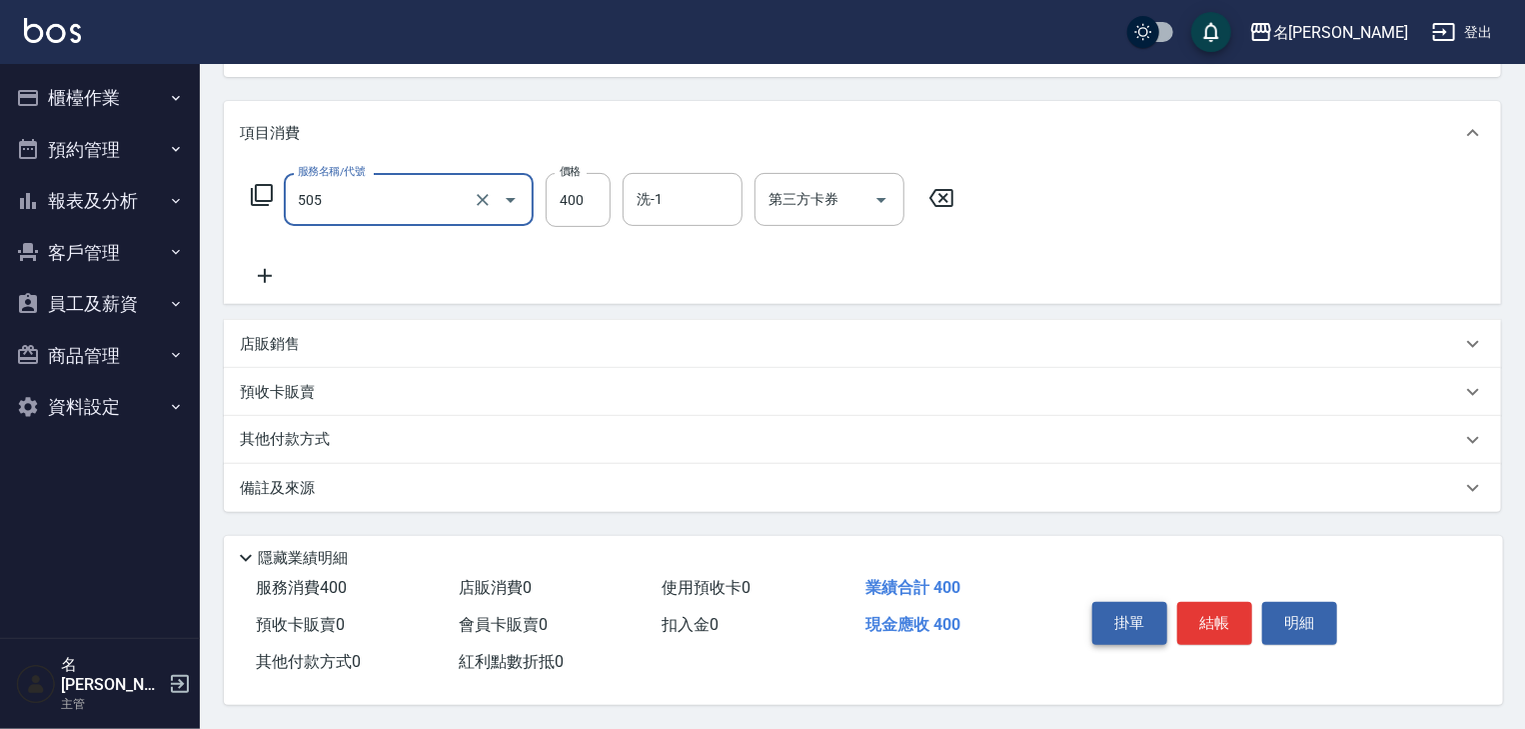
type input "洗髮(505)"
drag, startPoint x: 1164, startPoint y: 620, endPoint x: 1179, endPoint y: 650, distance: 33.5
drag, startPoint x: 1179, startPoint y: 650, endPoint x: 1295, endPoint y: 701, distance: 127.6
click at [1295, 701] on div "服務消費 400 店販消費 0 使用預收卡 0 業績合計 400 預收卡販賣 0 會員卡販賣 0 扣入金 0 現金應收 400 其他付款方式 0 紅利點數折抵…" at bounding box center [863, 637] width 1279 height 135
click at [1209, 619] on button "結帳" at bounding box center [1215, 623] width 75 height 42
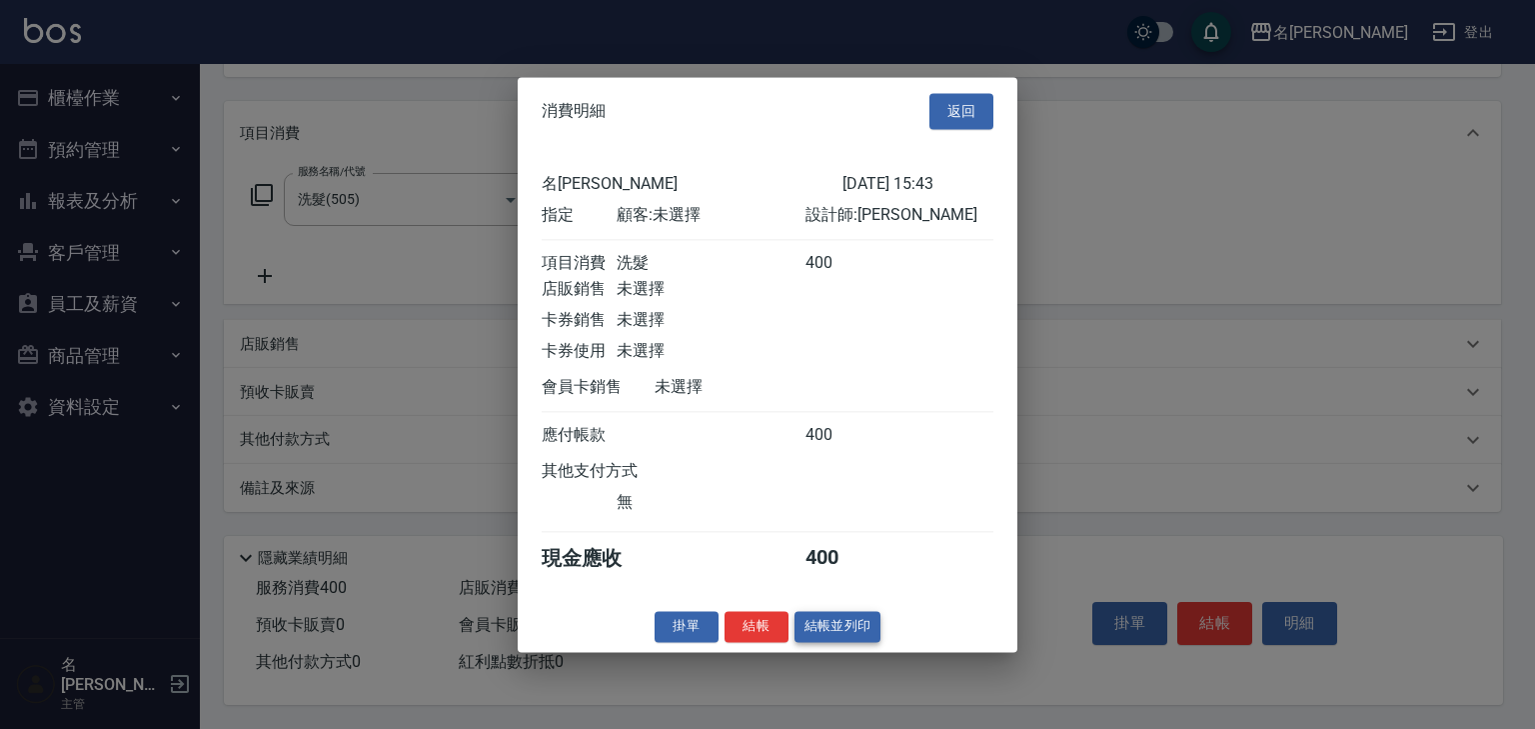
click at [838, 641] on button "結帳並列印" at bounding box center [838, 626] width 87 height 31
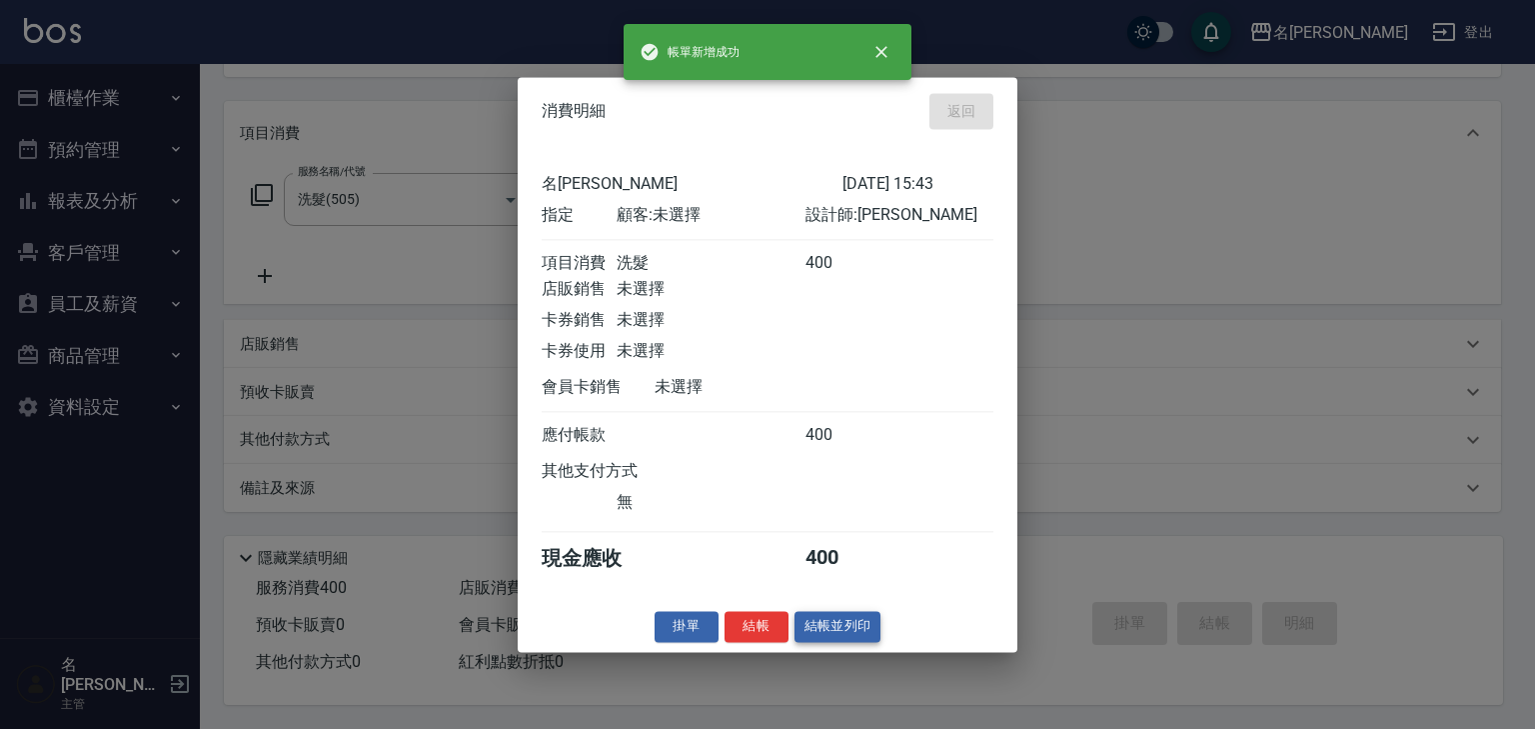
type input "[DATE] 15:47"
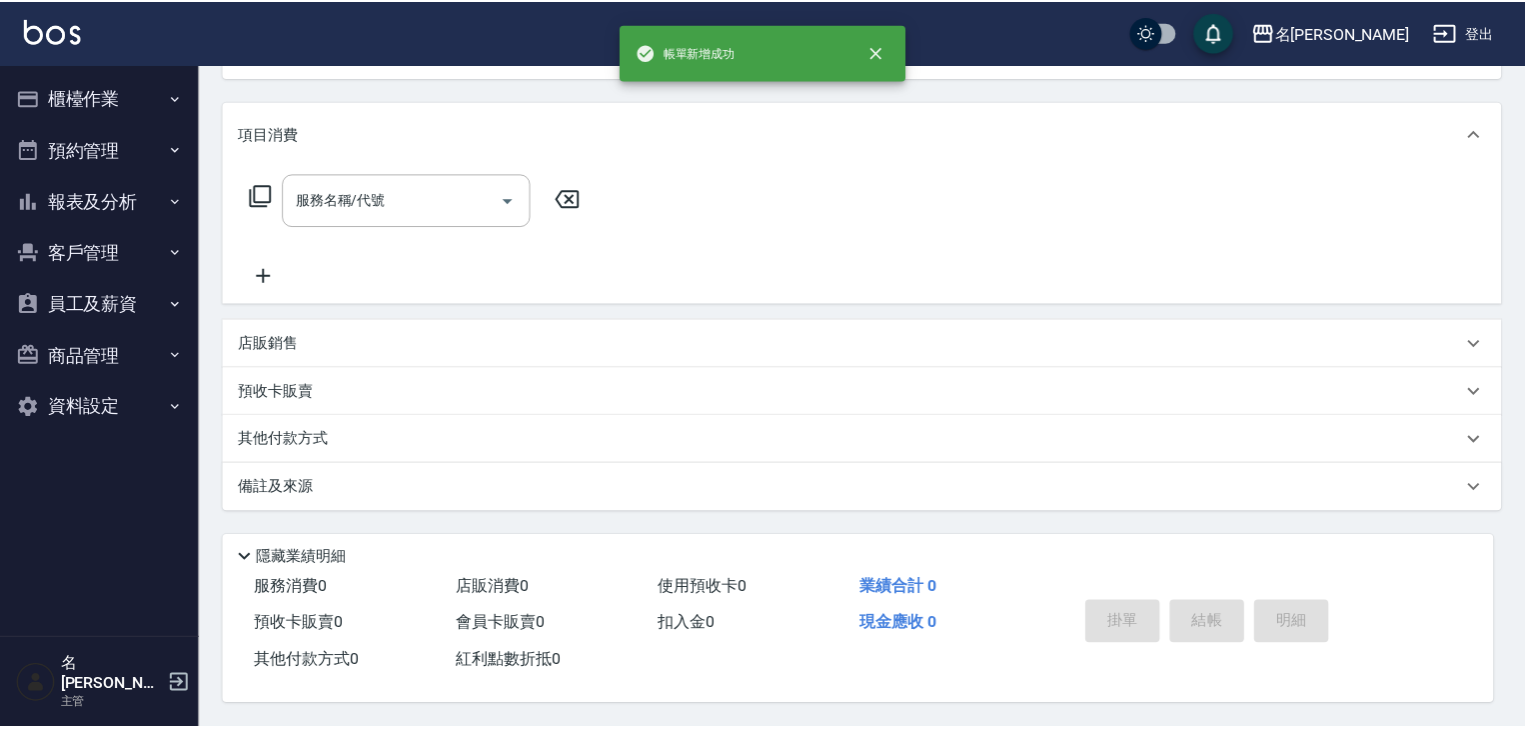
scroll to position [0, 0]
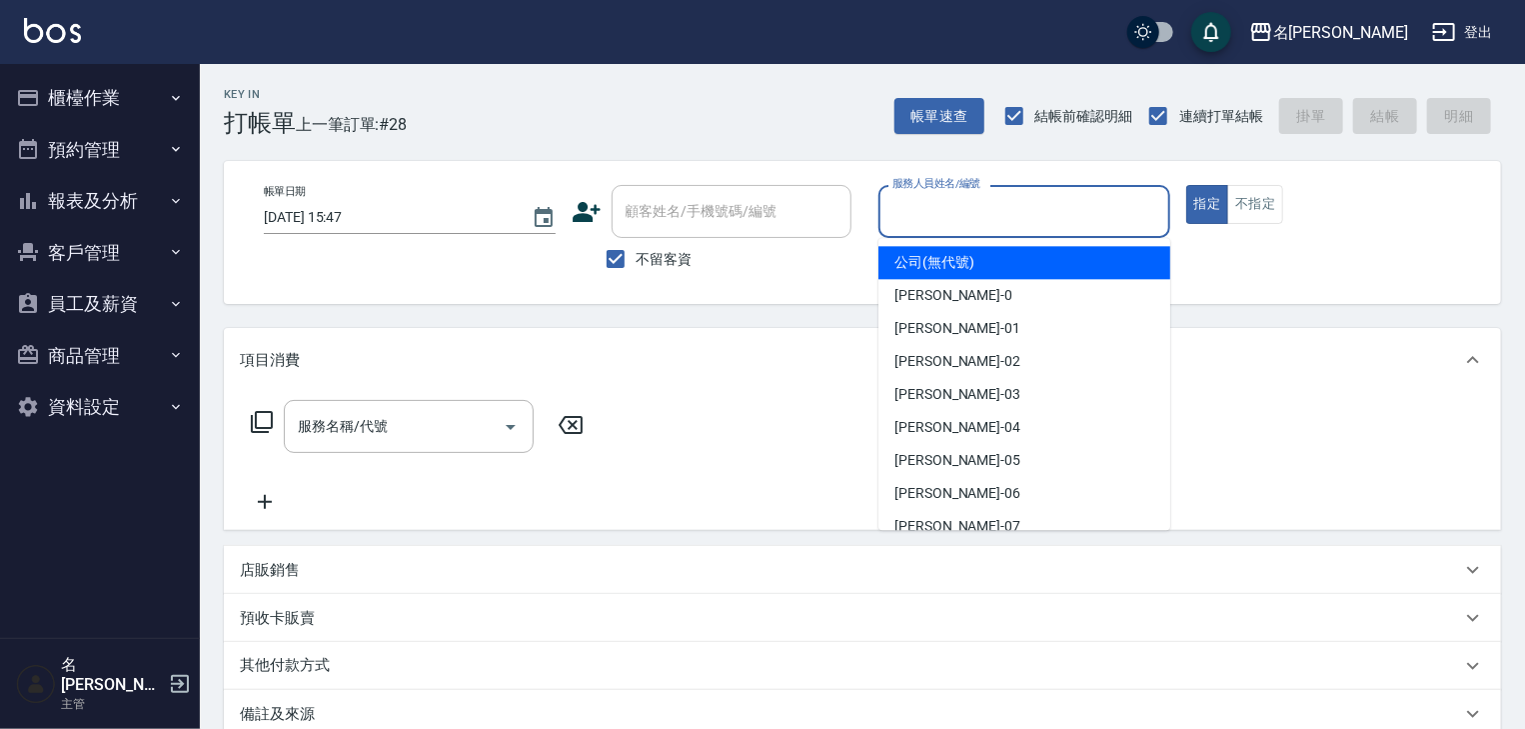
click at [972, 227] on input "服務人員姓名/編號" at bounding box center [1025, 211] width 274 height 35
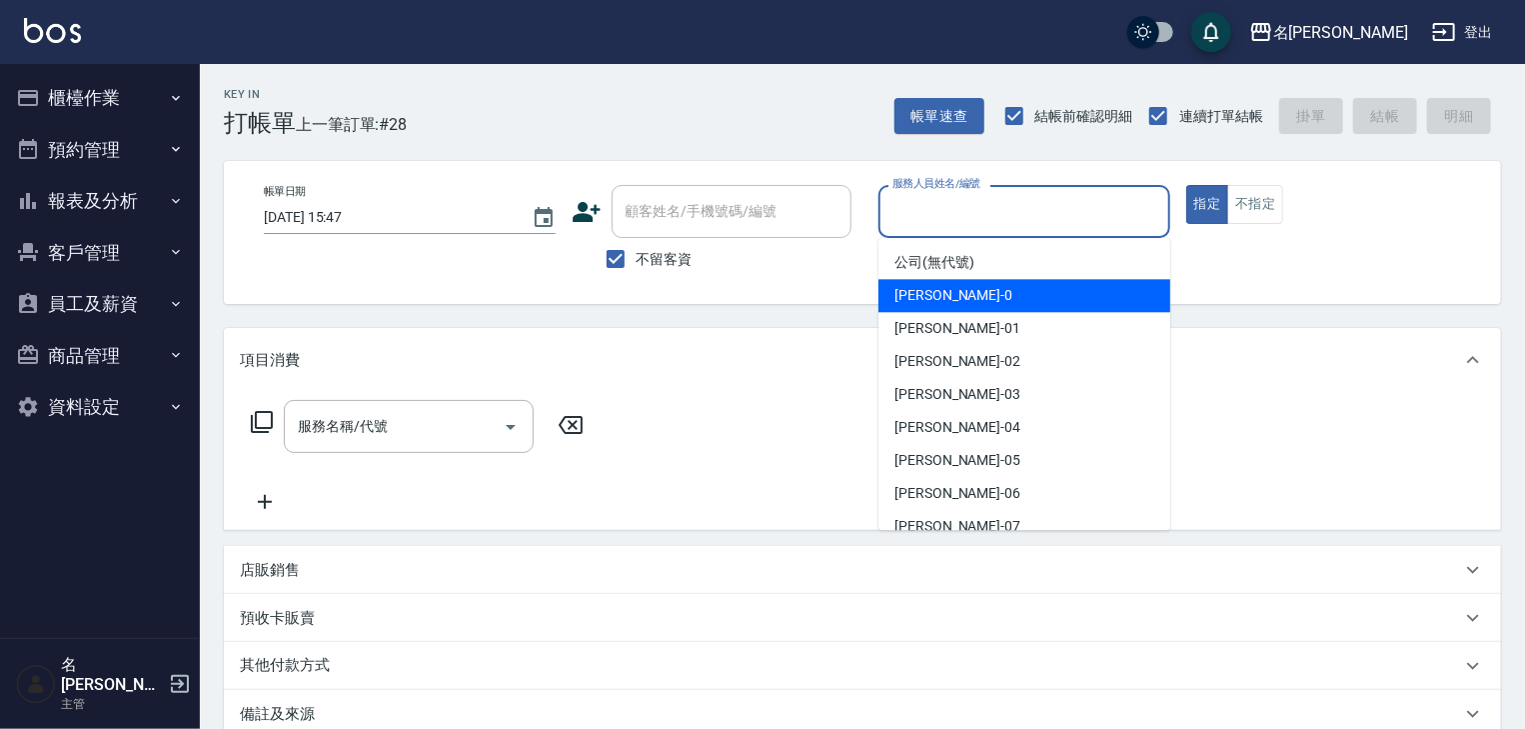
drag, startPoint x: 932, startPoint y: 300, endPoint x: 908, endPoint y: 300, distance: 24.0
click at [932, 300] on span "陳麗君 -0" at bounding box center [954, 295] width 118 height 21
type input "陳麗君-0"
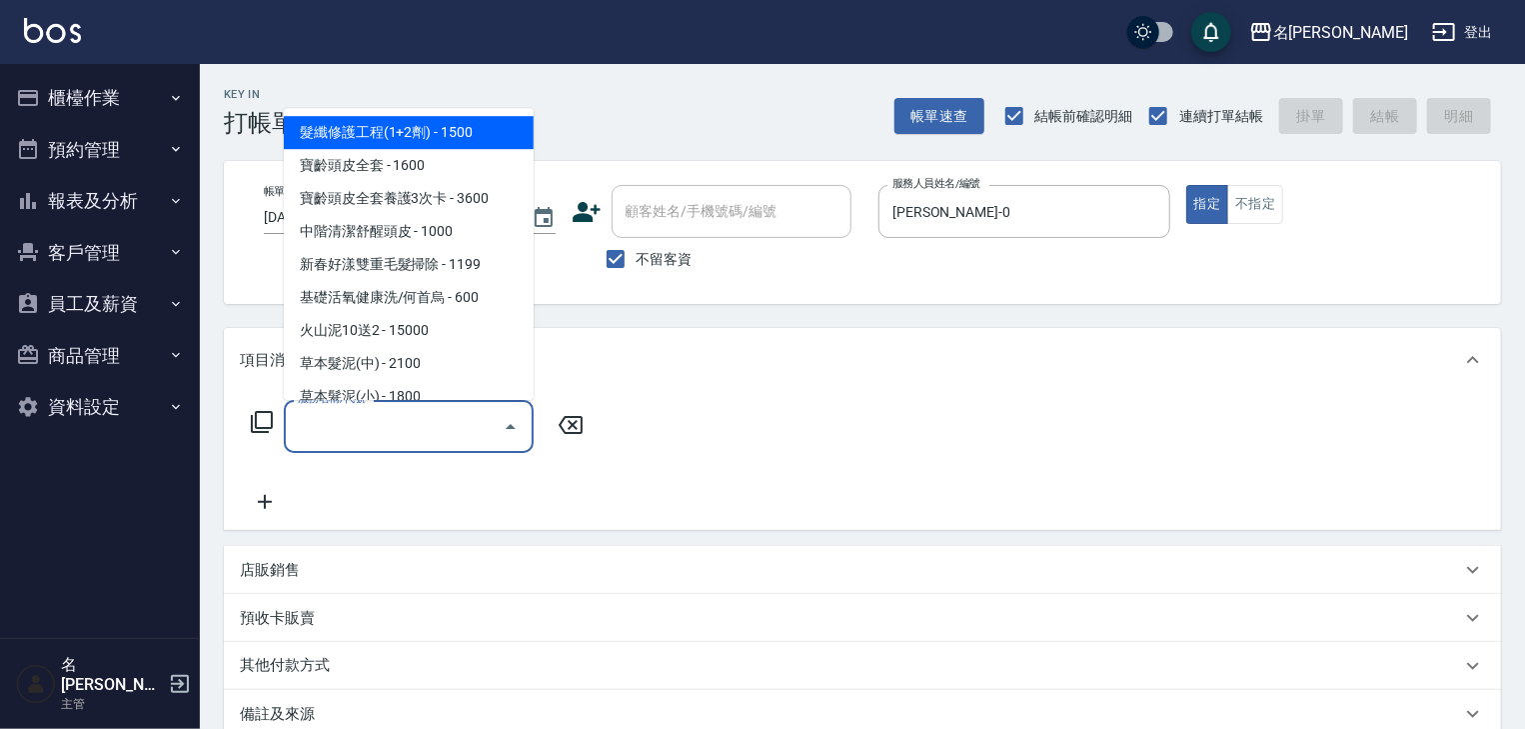
click at [434, 426] on input "服務名稱/代號" at bounding box center [394, 426] width 202 height 35
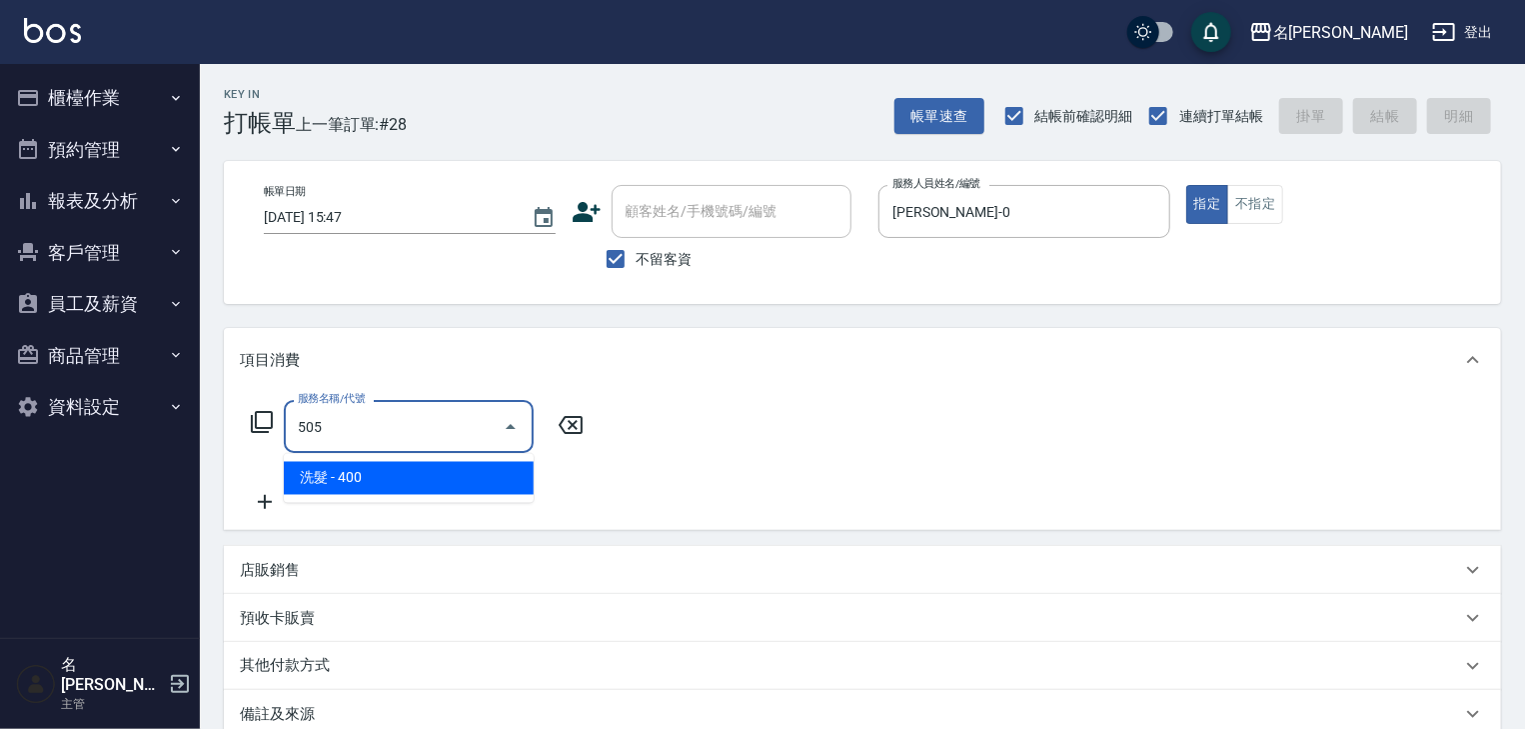
click at [414, 462] on span "洗髮 - 400" at bounding box center [409, 478] width 250 height 33
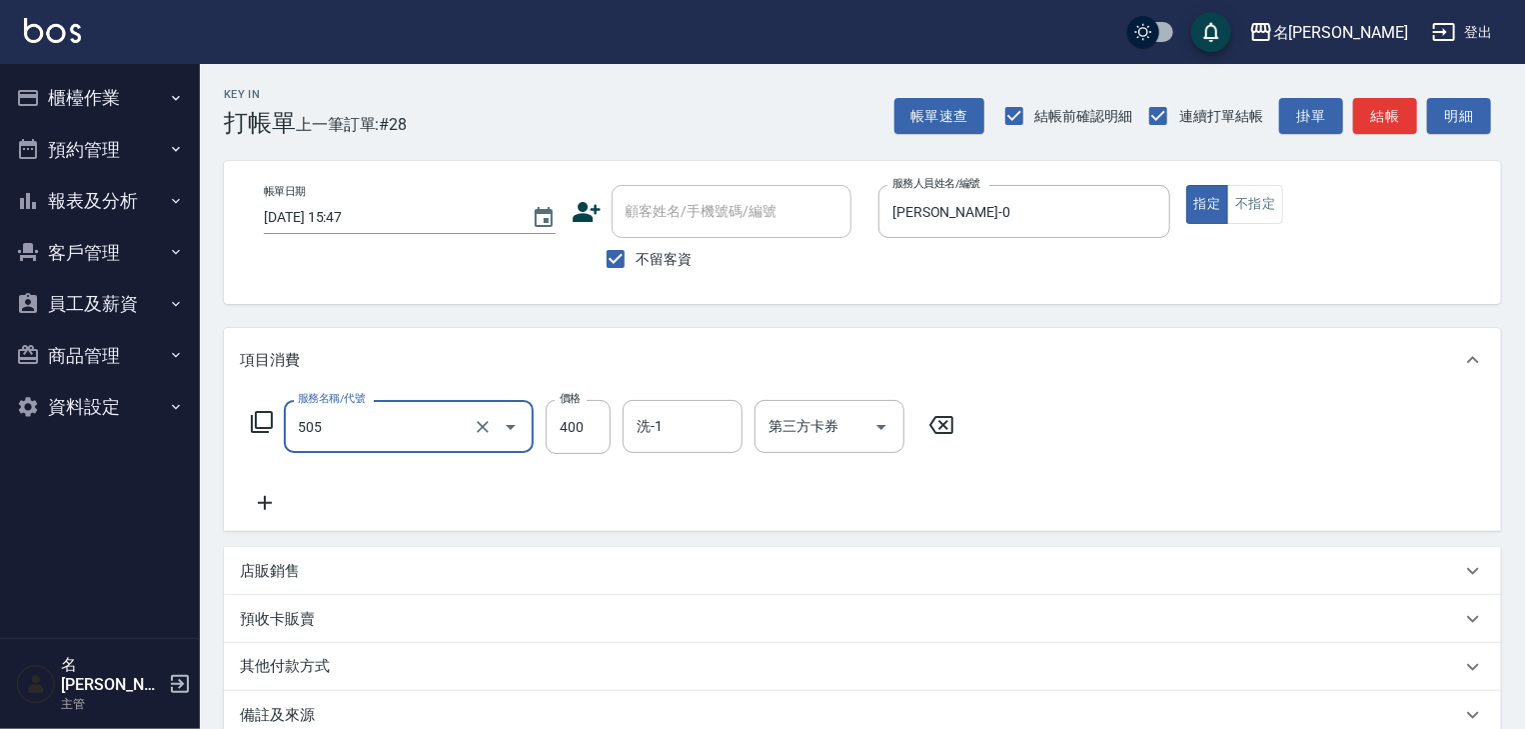
type input "洗髮(505)"
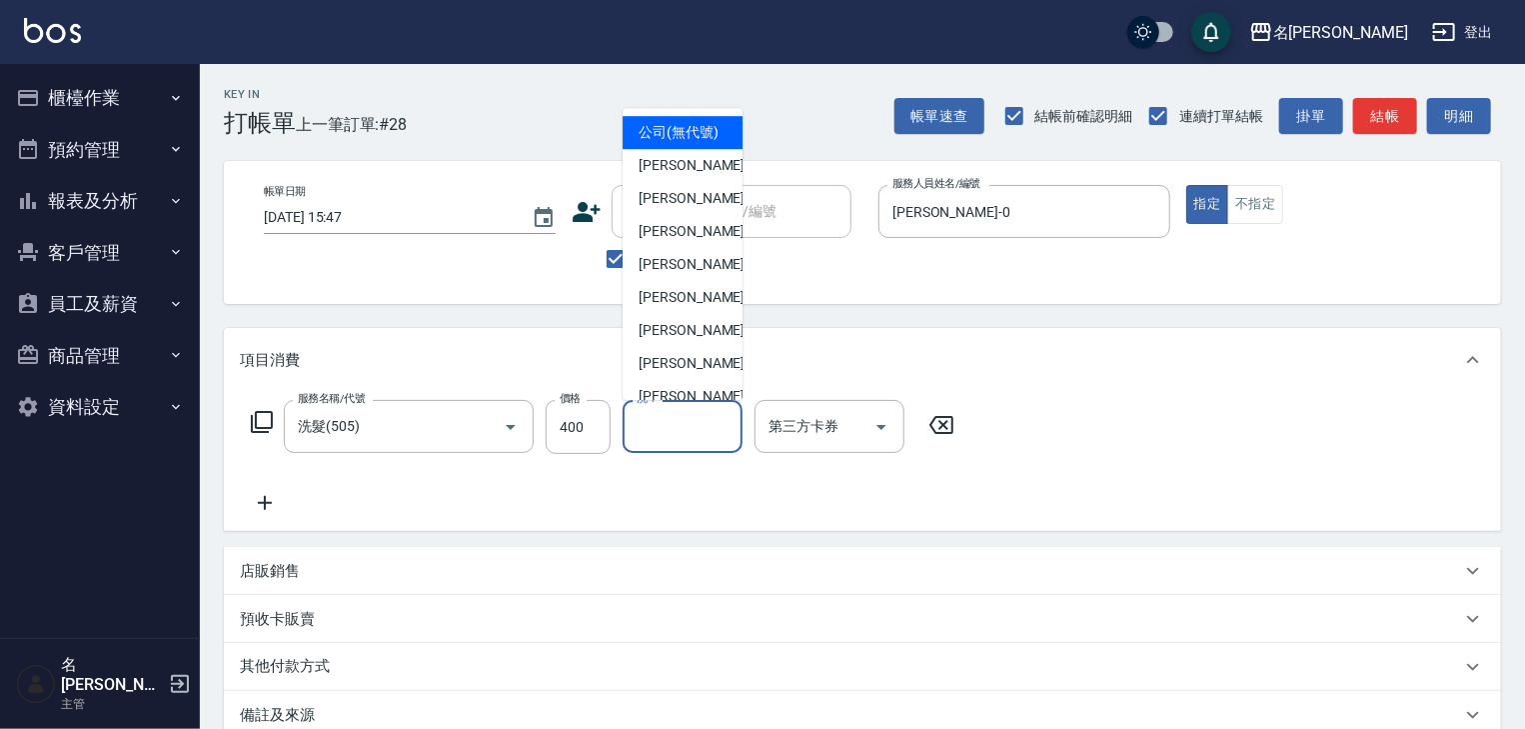
click at [660, 425] on input "洗-1" at bounding box center [683, 426] width 102 height 35
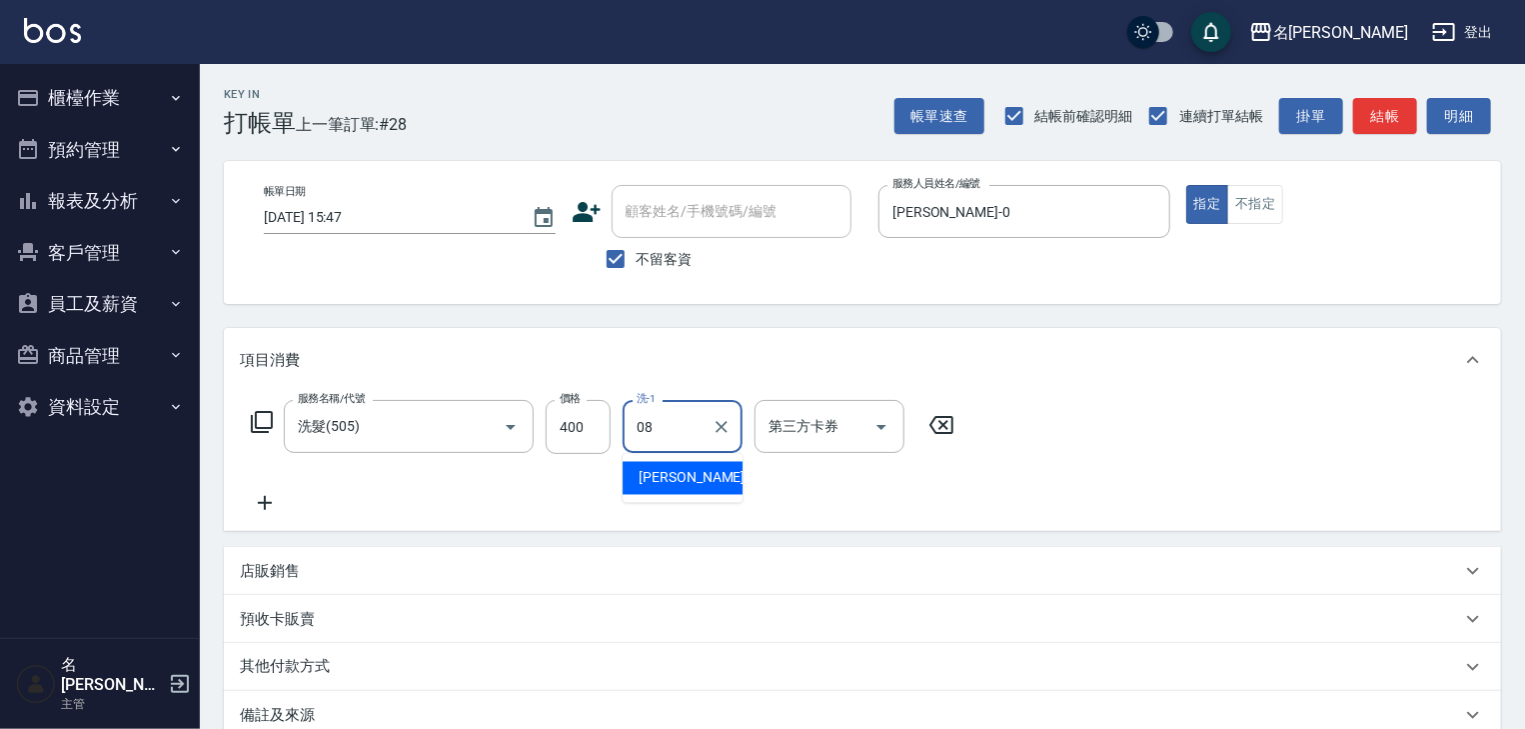
click at [661, 468] on span "蔡慈恩 -08" at bounding box center [702, 478] width 126 height 21
type input "蔡慈恩-08"
click at [255, 497] on icon at bounding box center [265, 503] width 50 height 24
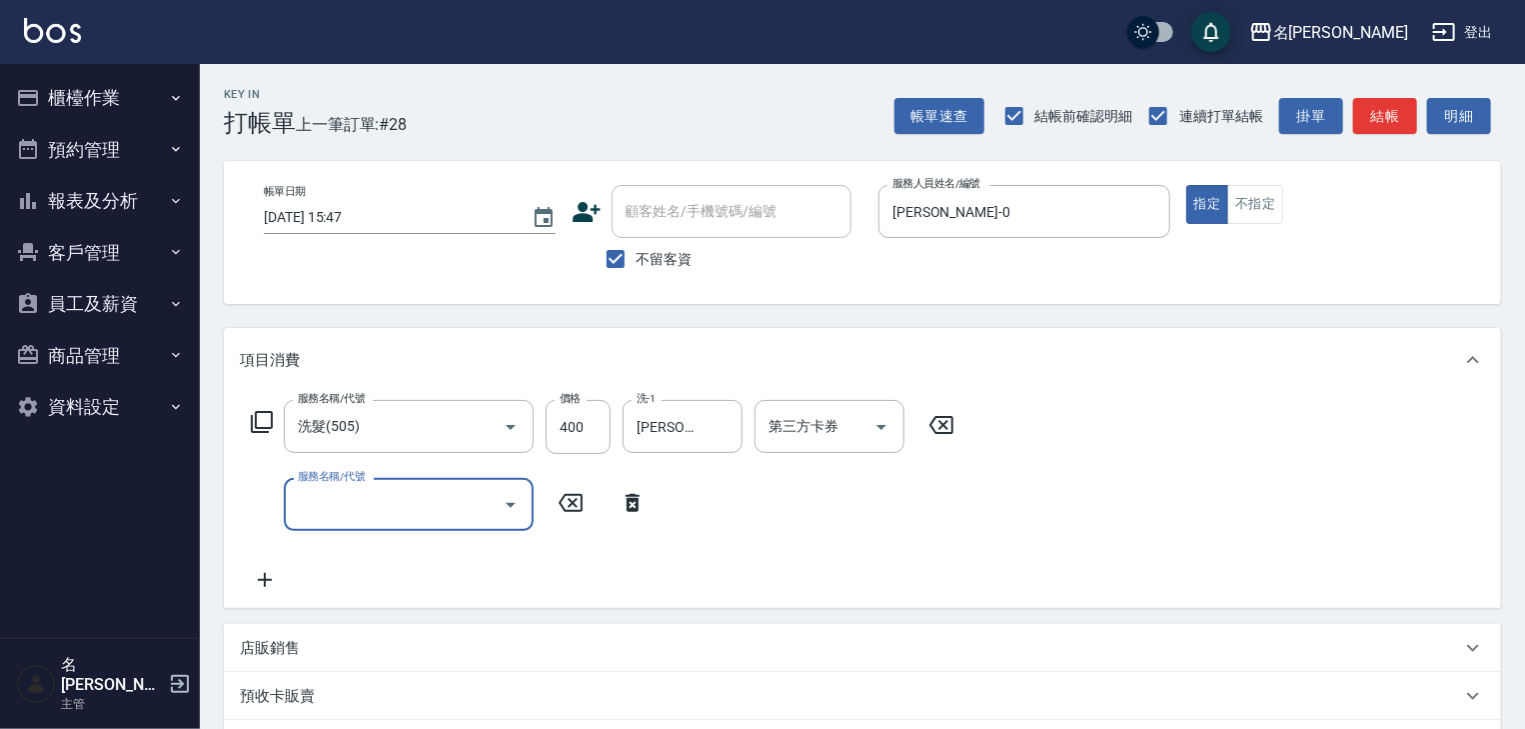
click at [361, 522] on div "服務名稱/代號" at bounding box center [409, 504] width 250 height 53
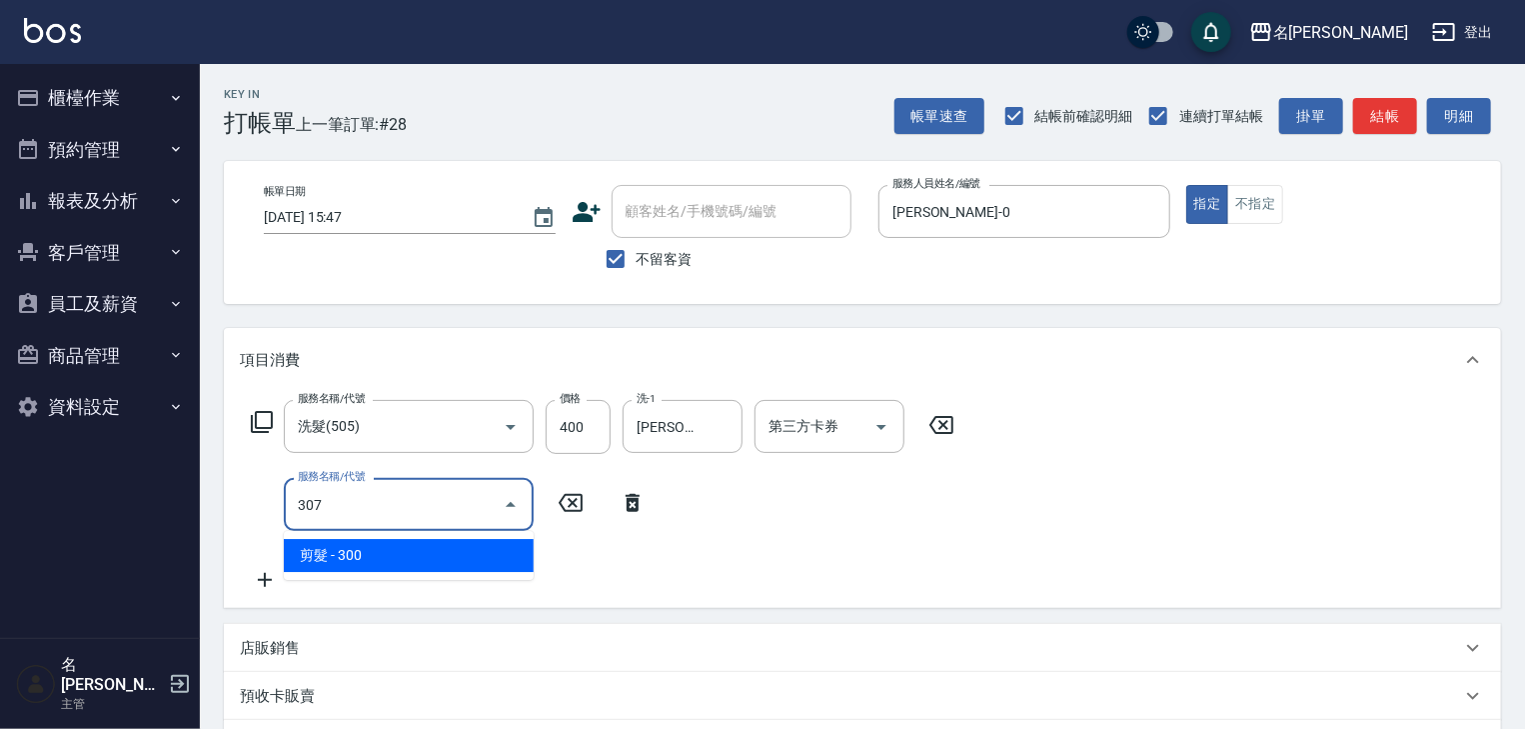
click at [419, 566] on span "剪髮 - 300" at bounding box center [409, 555] width 250 height 33
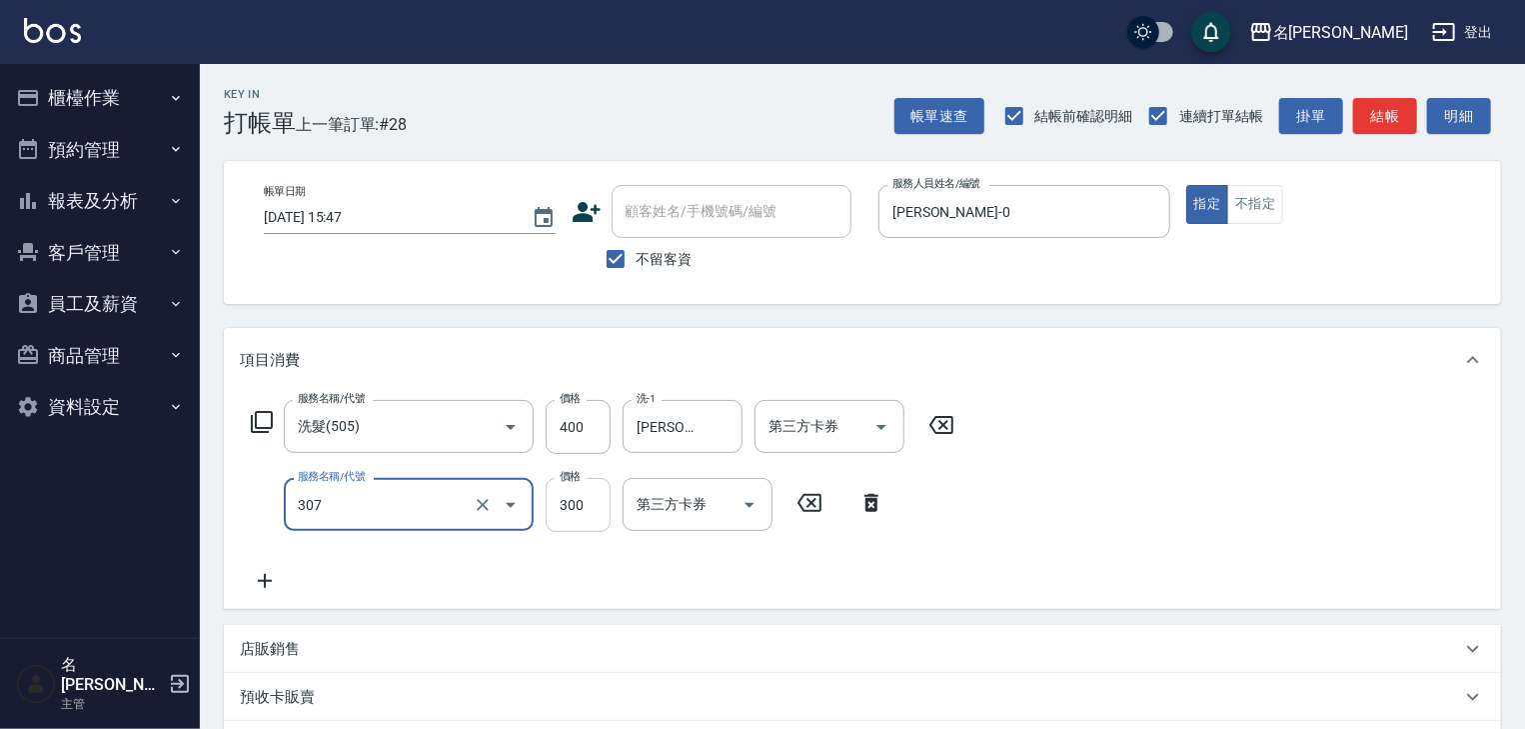
type input "剪髮(307)"
click at [576, 507] on input "300" at bounding box center [578, 505] width 65 height 54
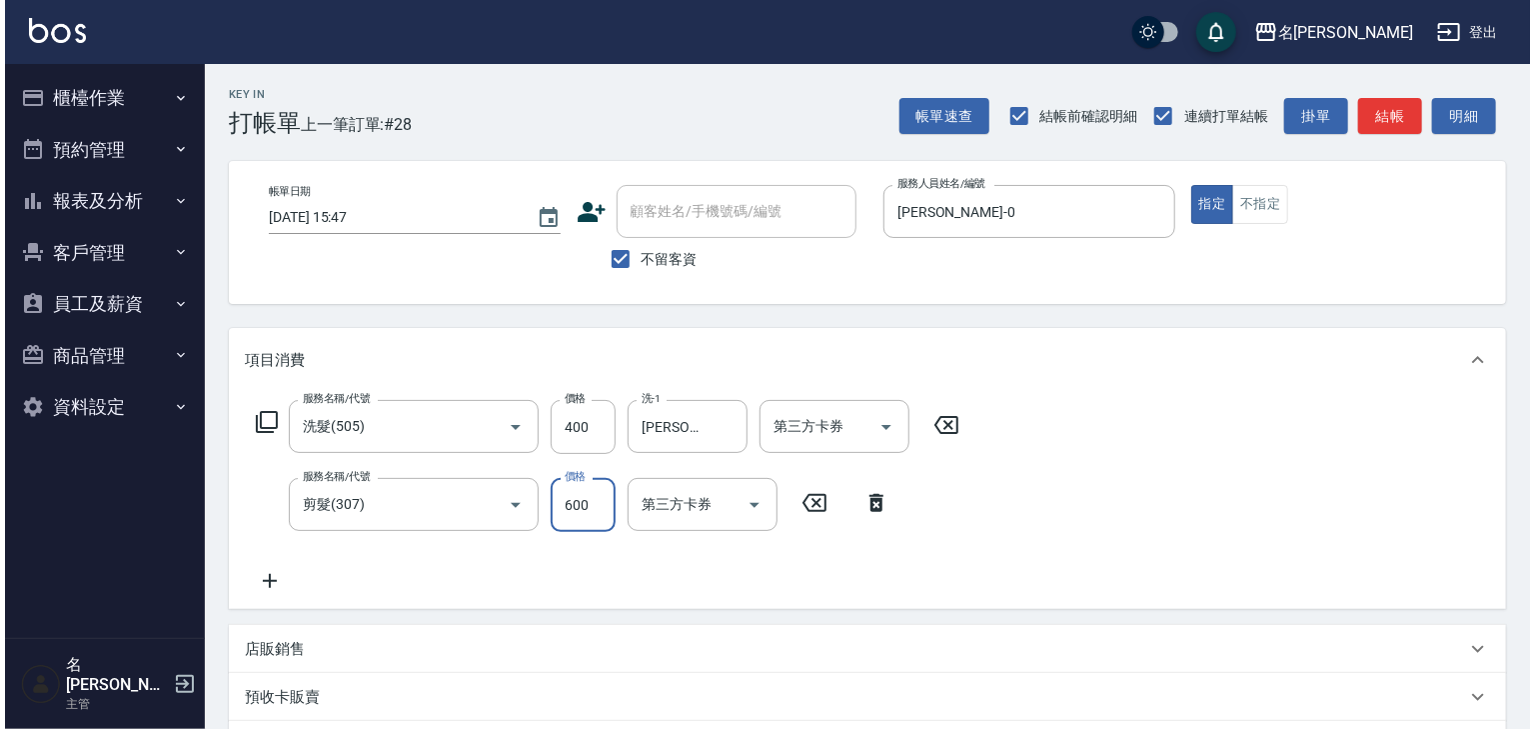
scroll to position [312, 0]
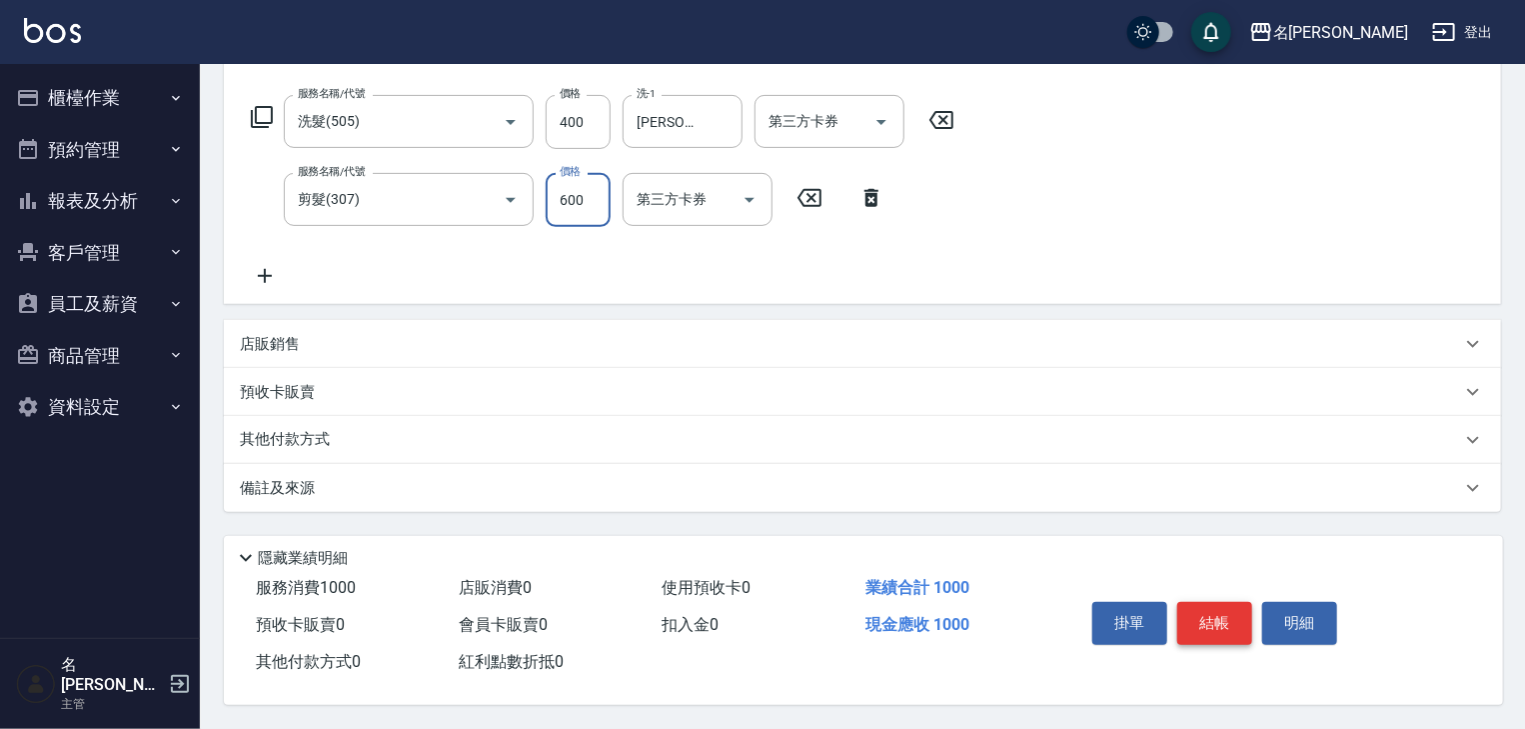
type input "600"
click at [1212, 618] on button "結帳" at bounding box center [1215, 623] width 75 height 42
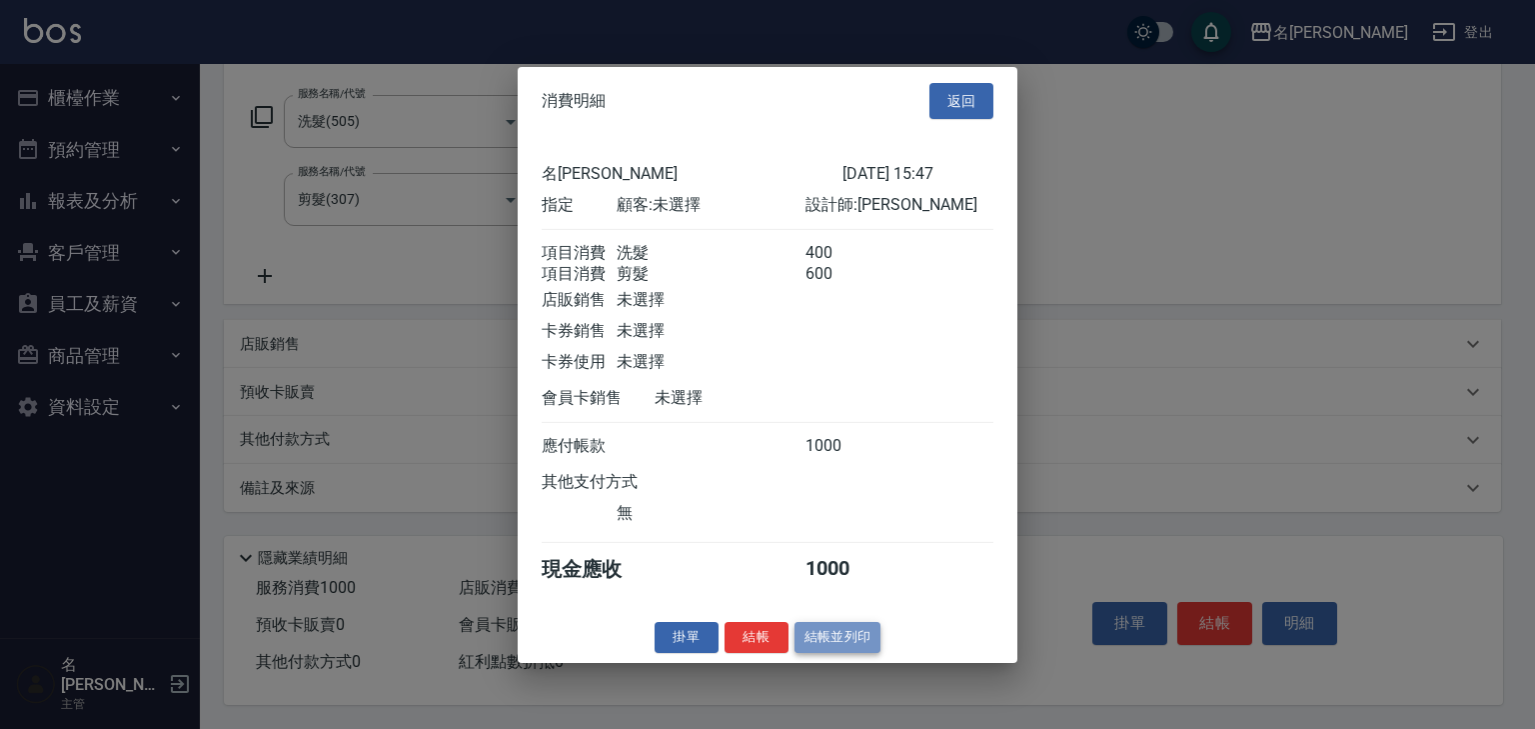
click at [856, 653] on button "結帳並列印" at bounding box center [838, 637] width 87 height 31
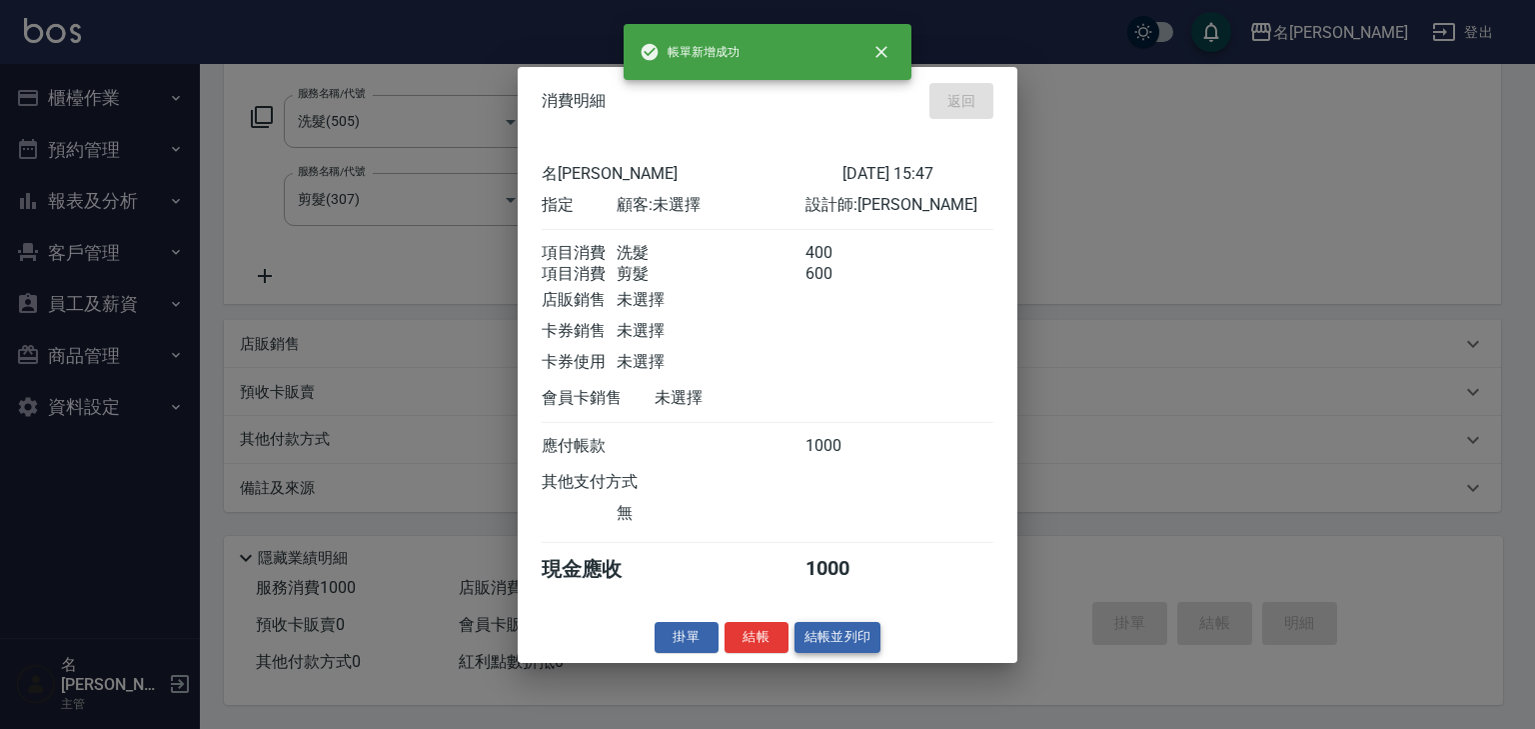
type input "[DATE] 15:48"
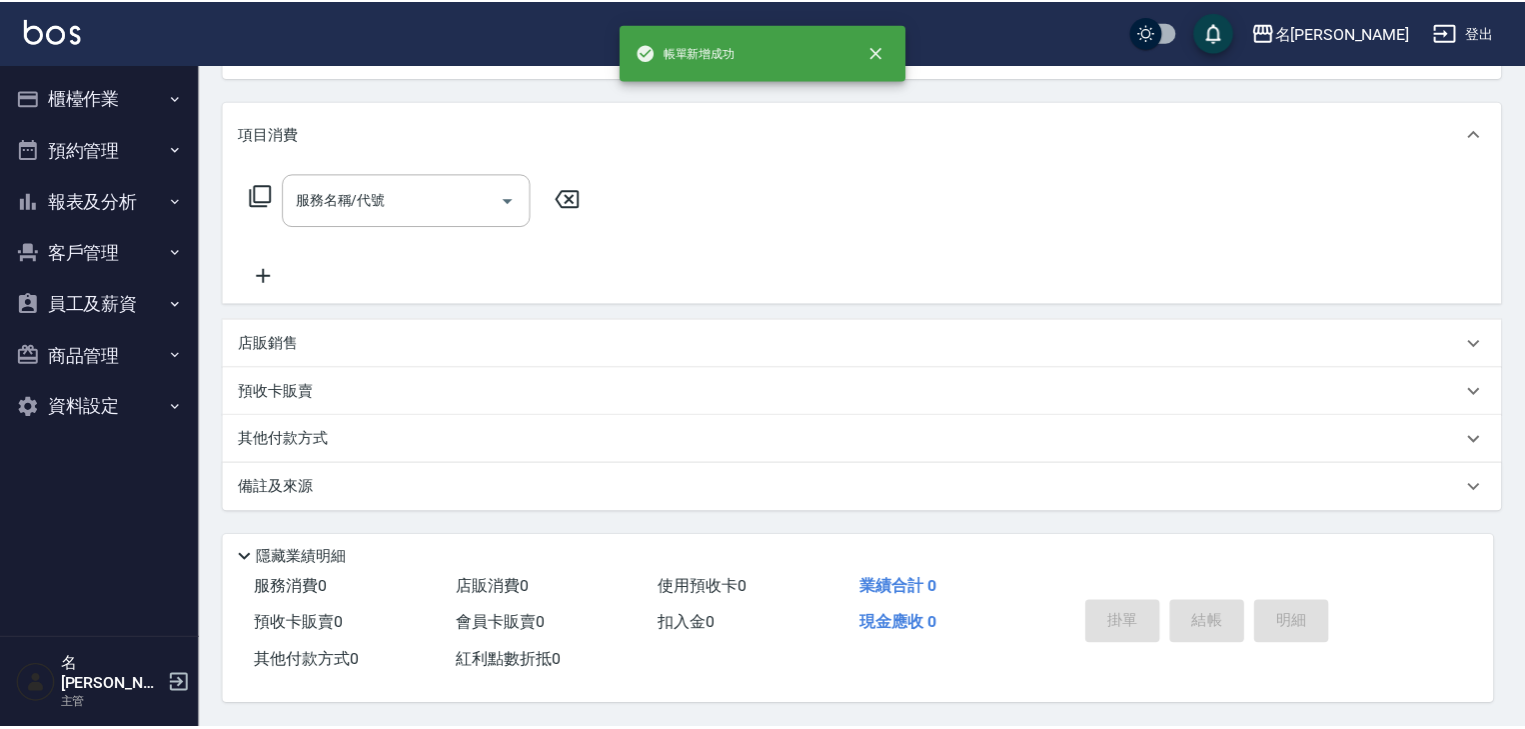
scroll to position [0, 0]
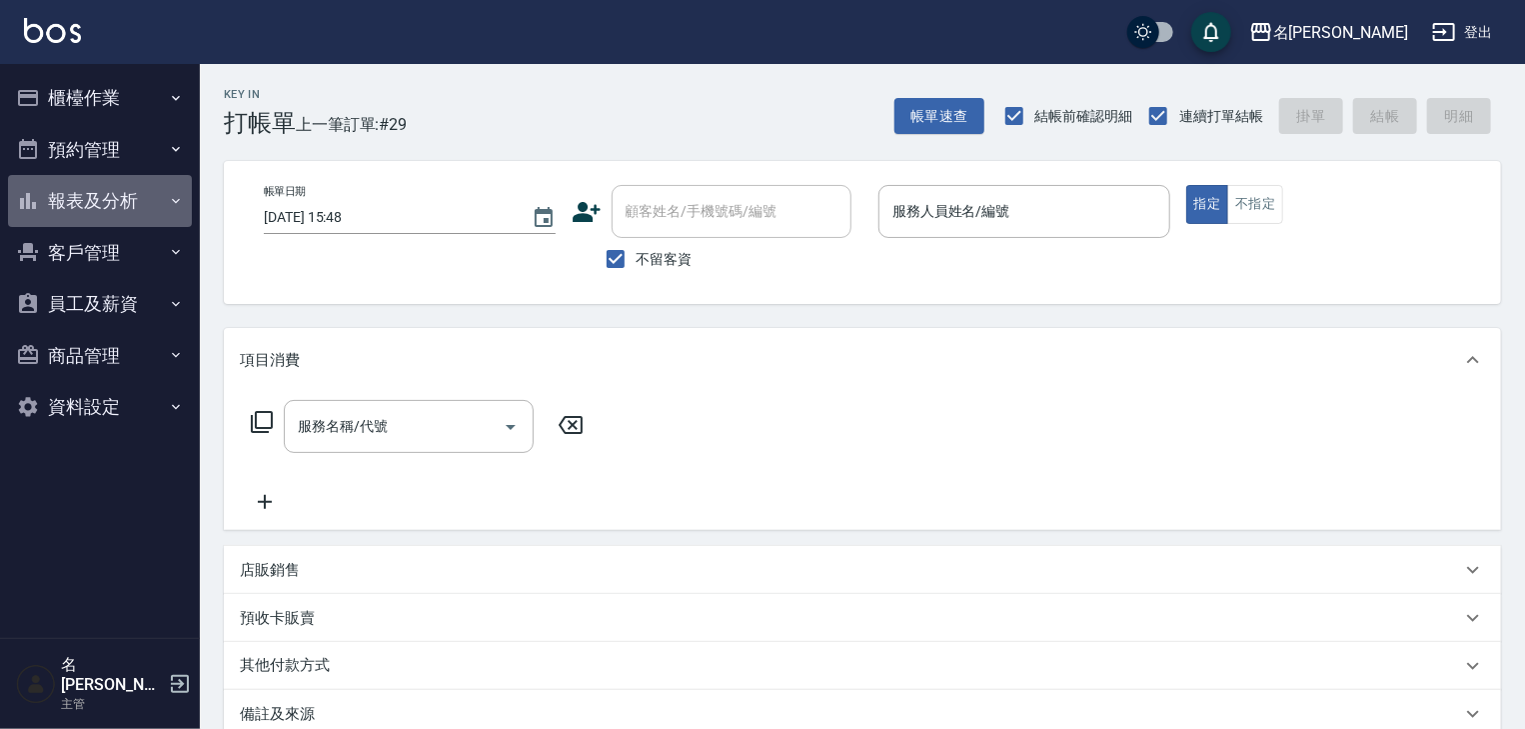
click at [115, 185] on button "報表及分析" at bounding box center [100, 201] width 184 height 52
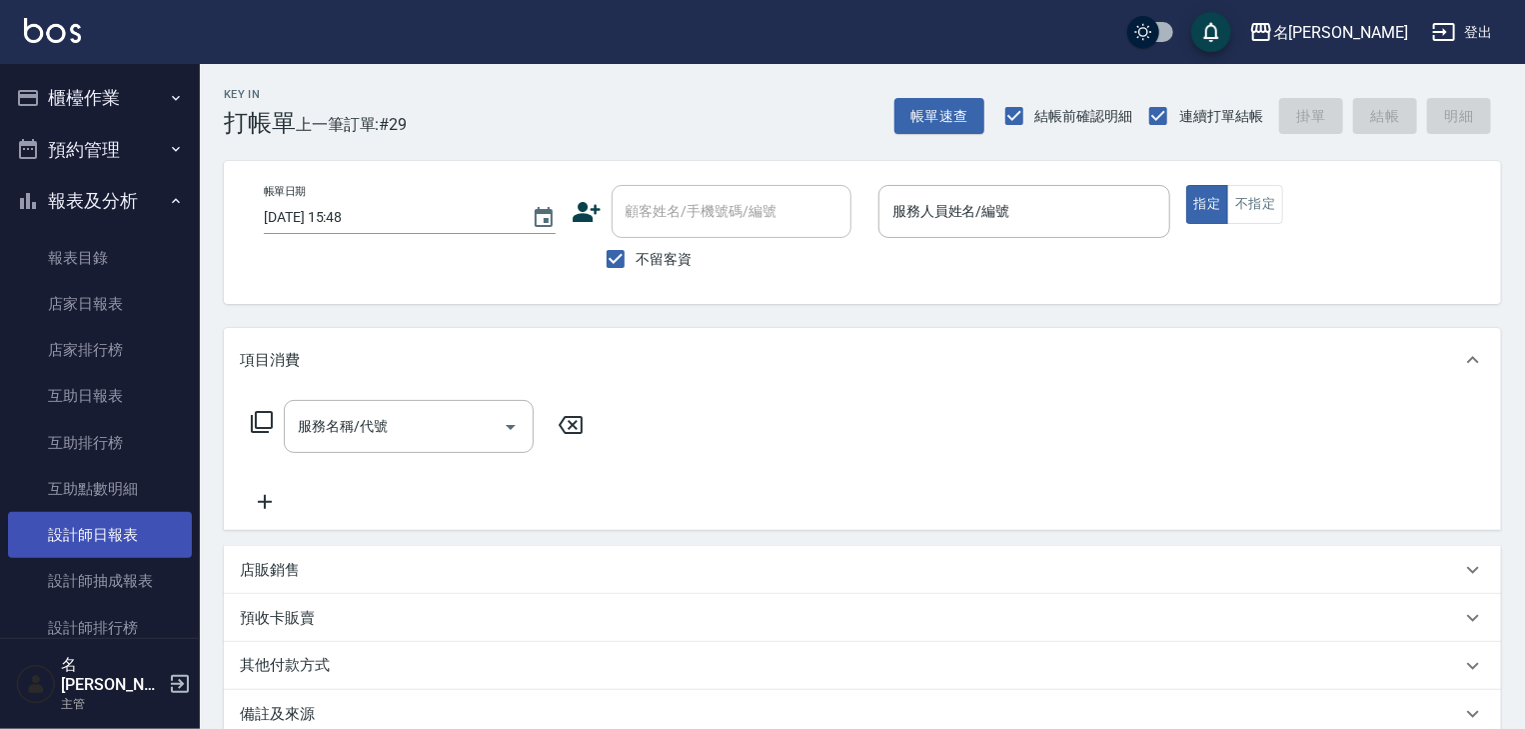
click at [123, 528] on link "設計師日報表" at bounding box center [100, 535] width 184 height 46
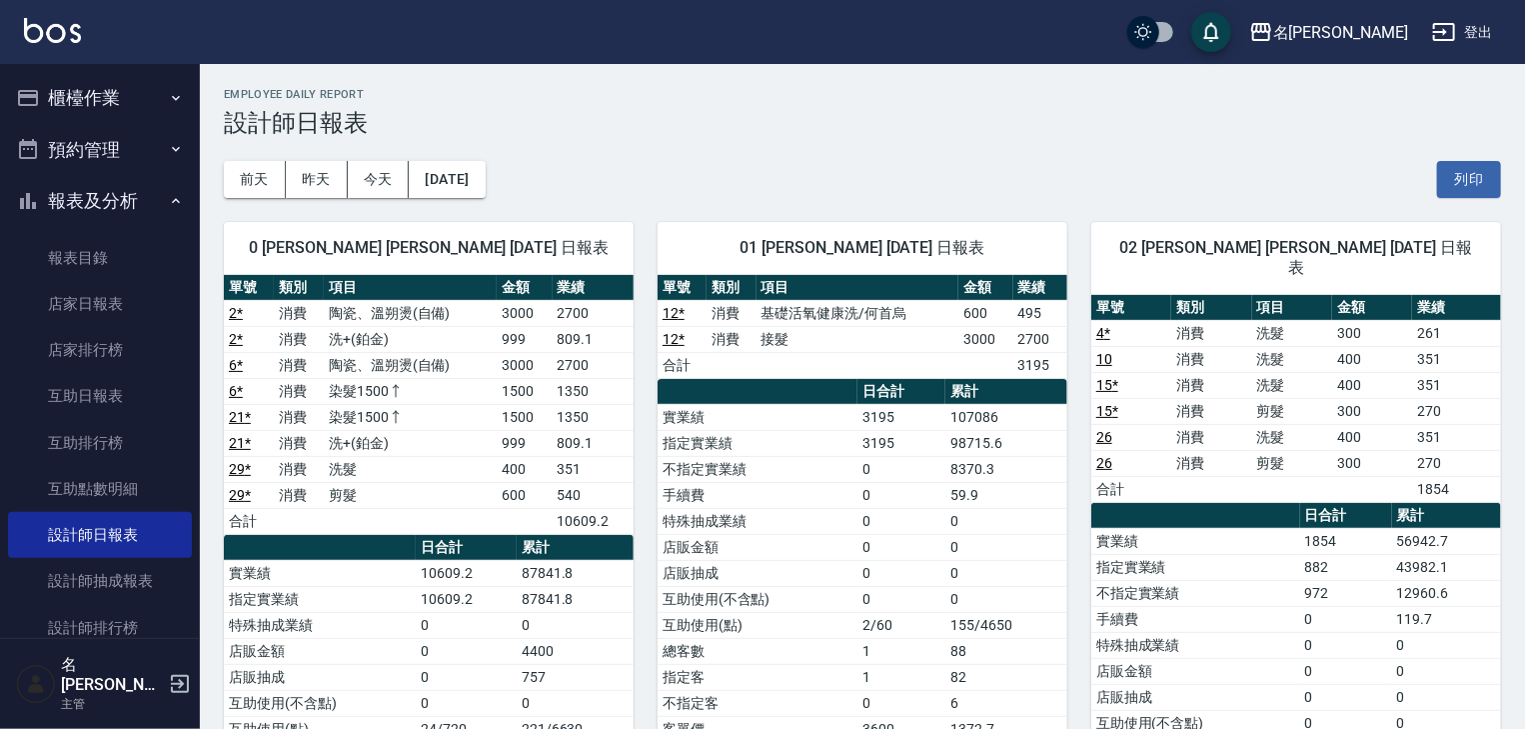
scroll to position [533, 0]
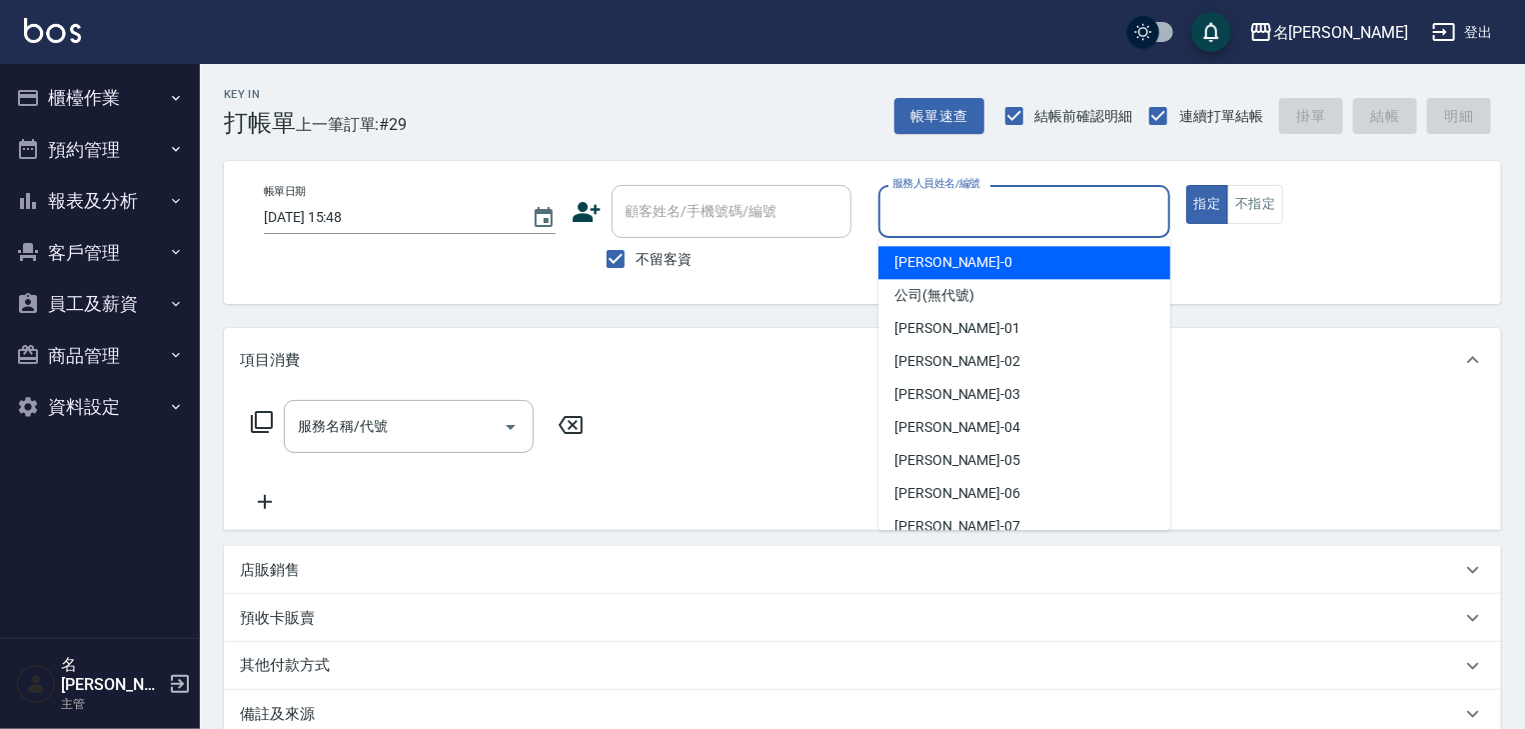
click at [976, 221] on input "服務人員姓名/編號" at bounding box center [1025, 211] width 274 height 35
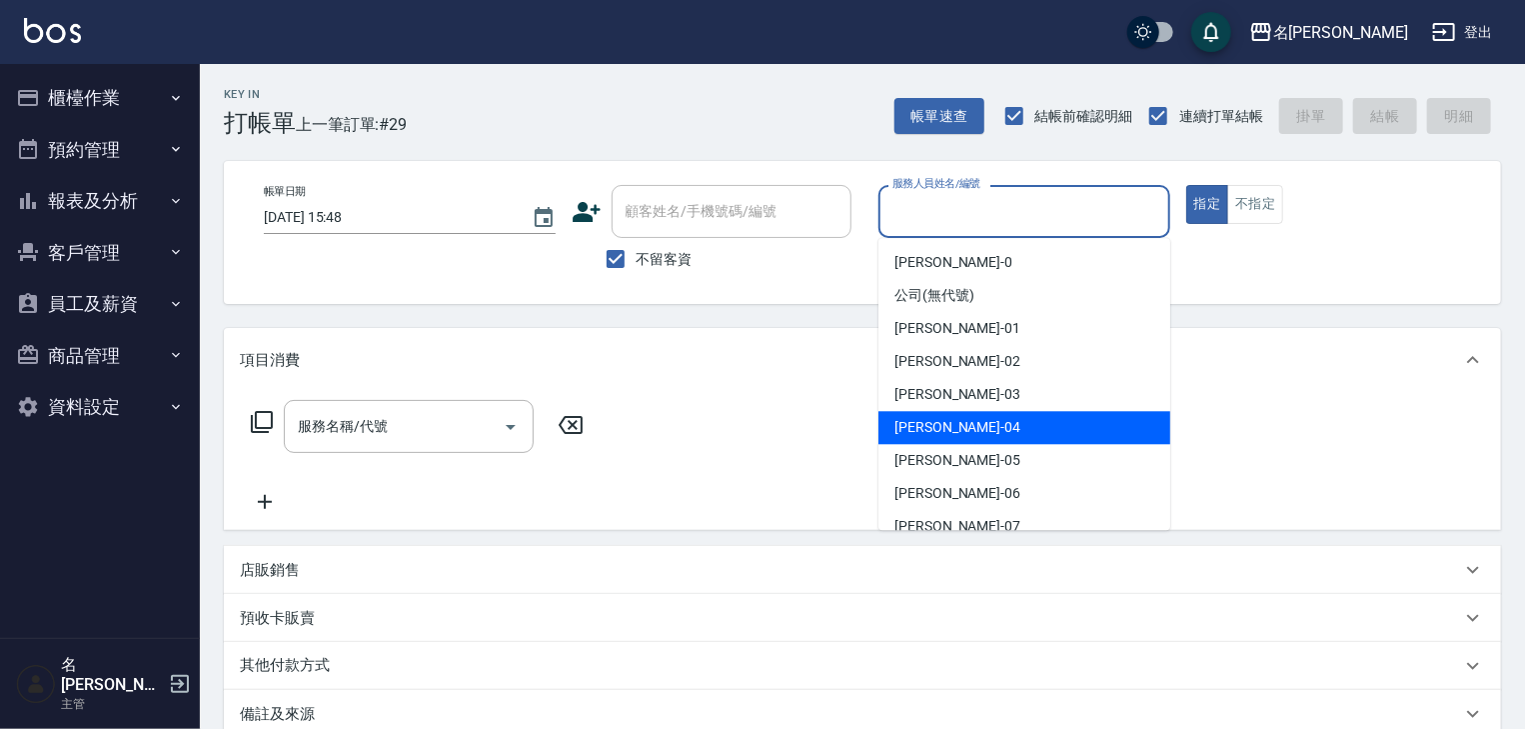
click at [958, 439] on div "[PERSON_NAME]-04" at bounding box center [1025, 427] width 292 height 33
type input "[PERSON_NAME]-04"
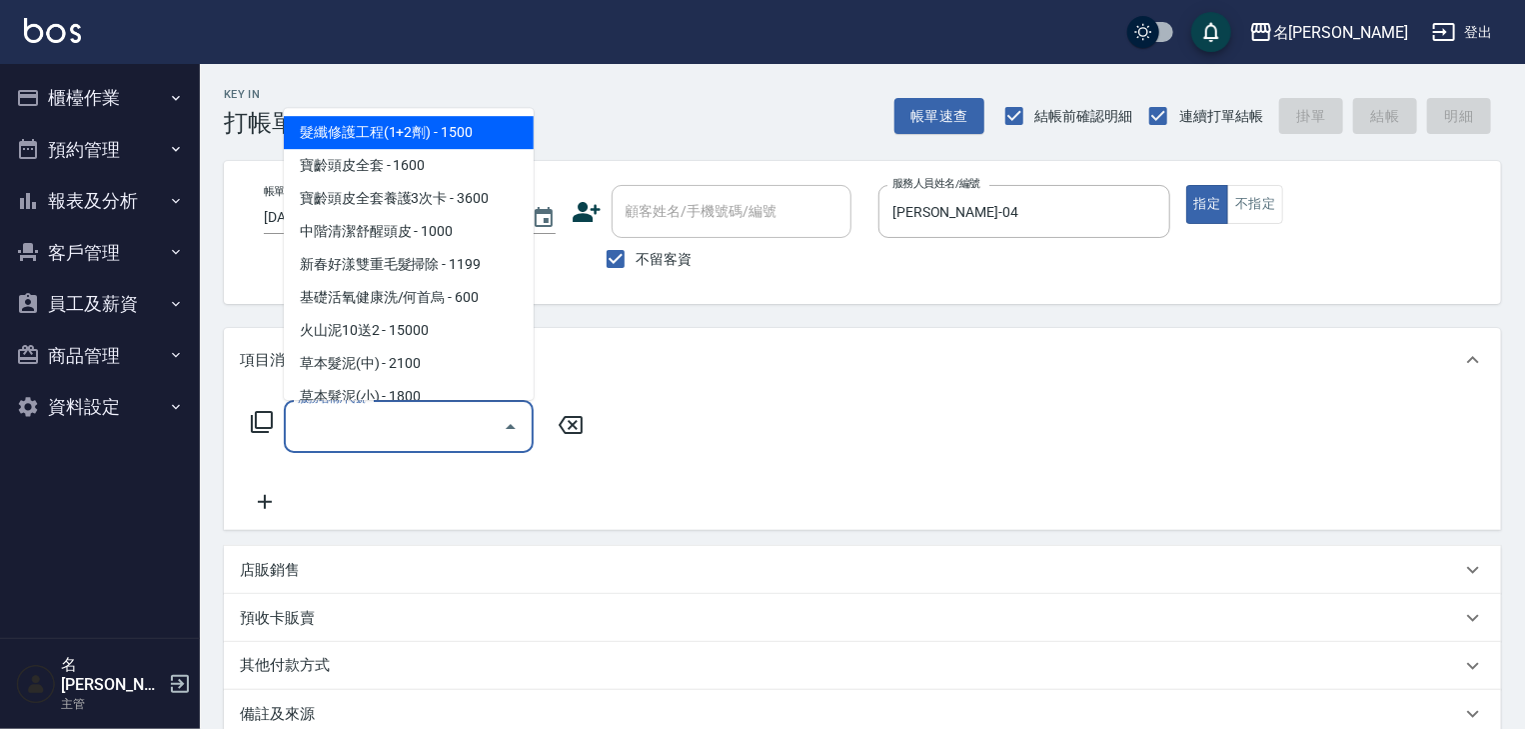
click at [360, 416] on input "服務名稱/代號" at bounding box center [394, 426] width 202 height 35
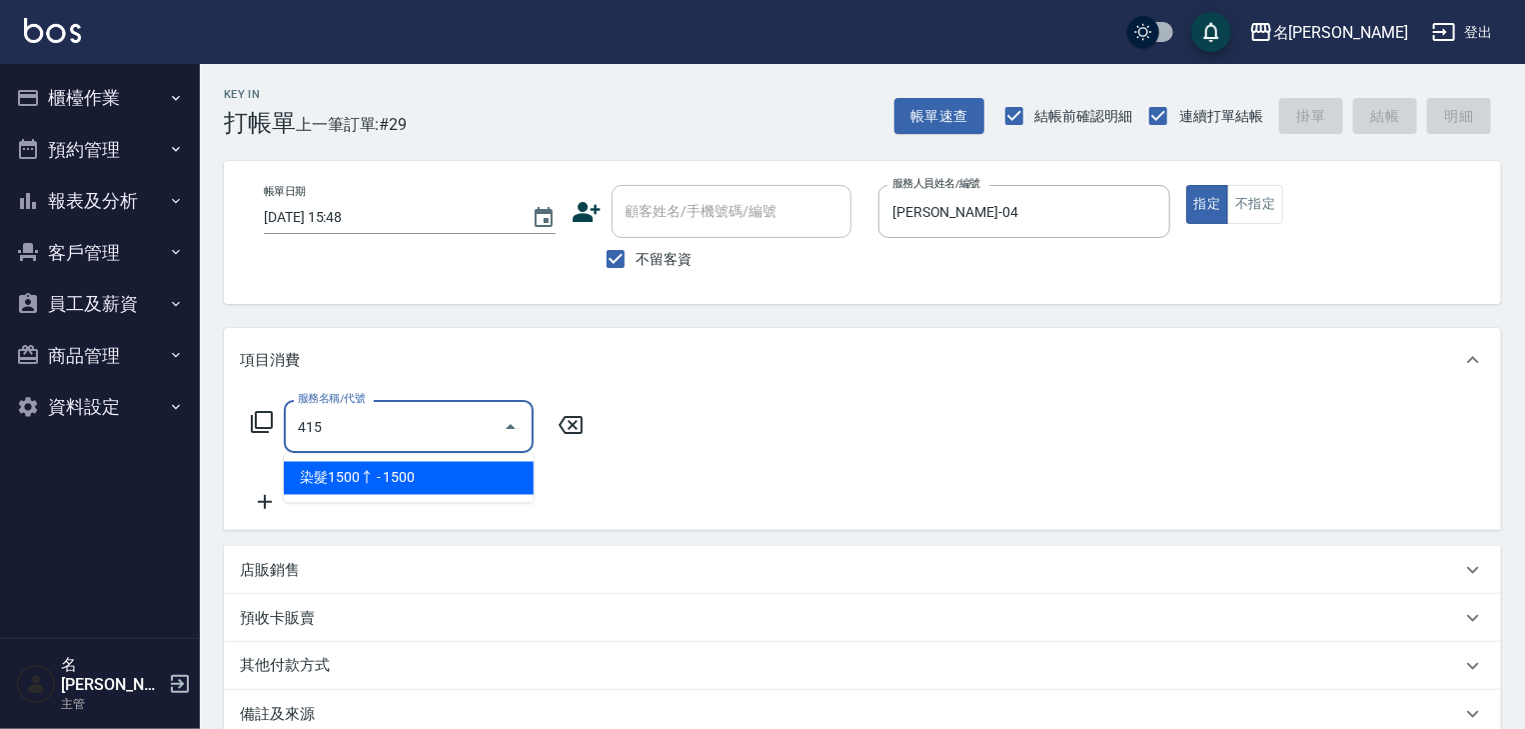
click at [392, 466] on span "染髮1500↑ - 1500" at bounding box center [409, 478] width 250 height 33
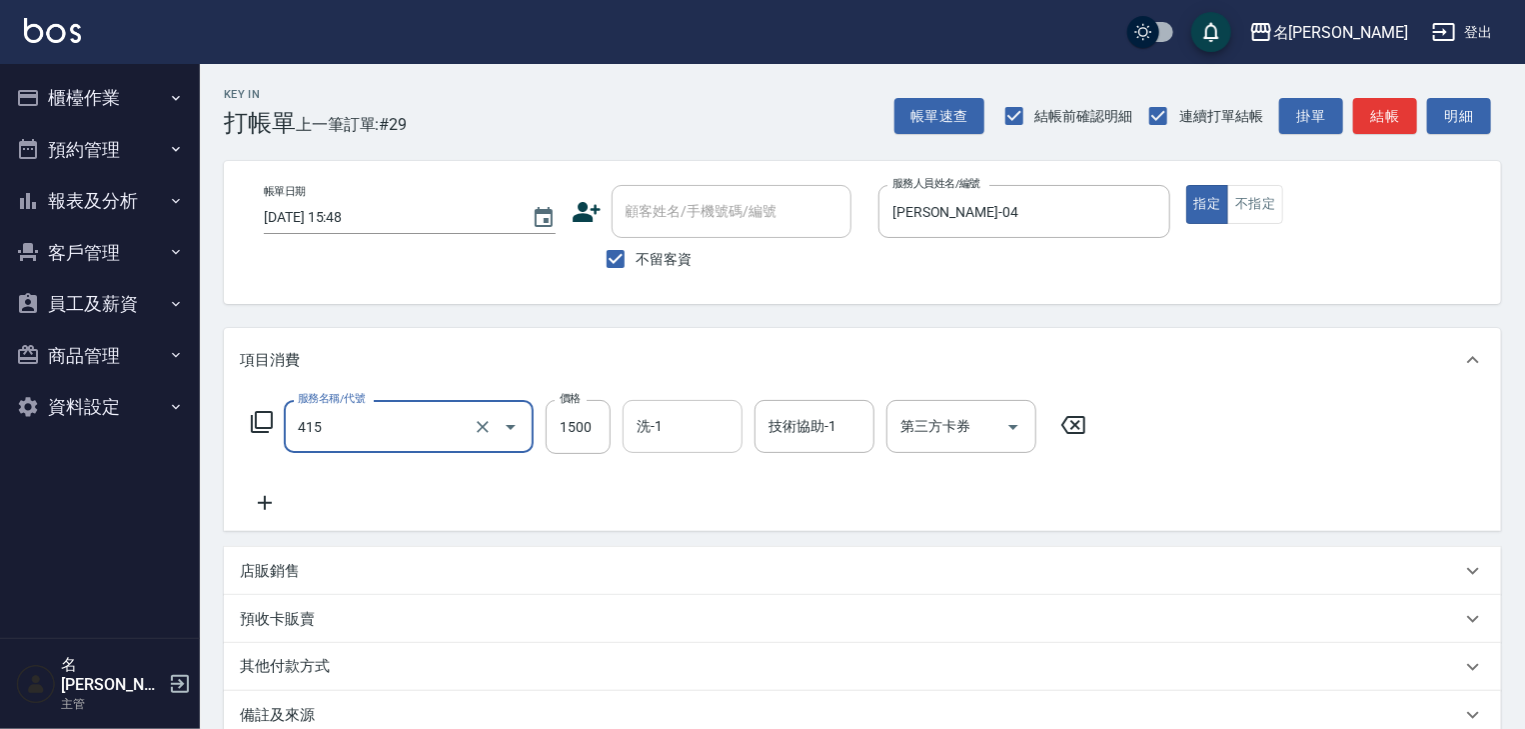
type input "染髮1500↑(415)"
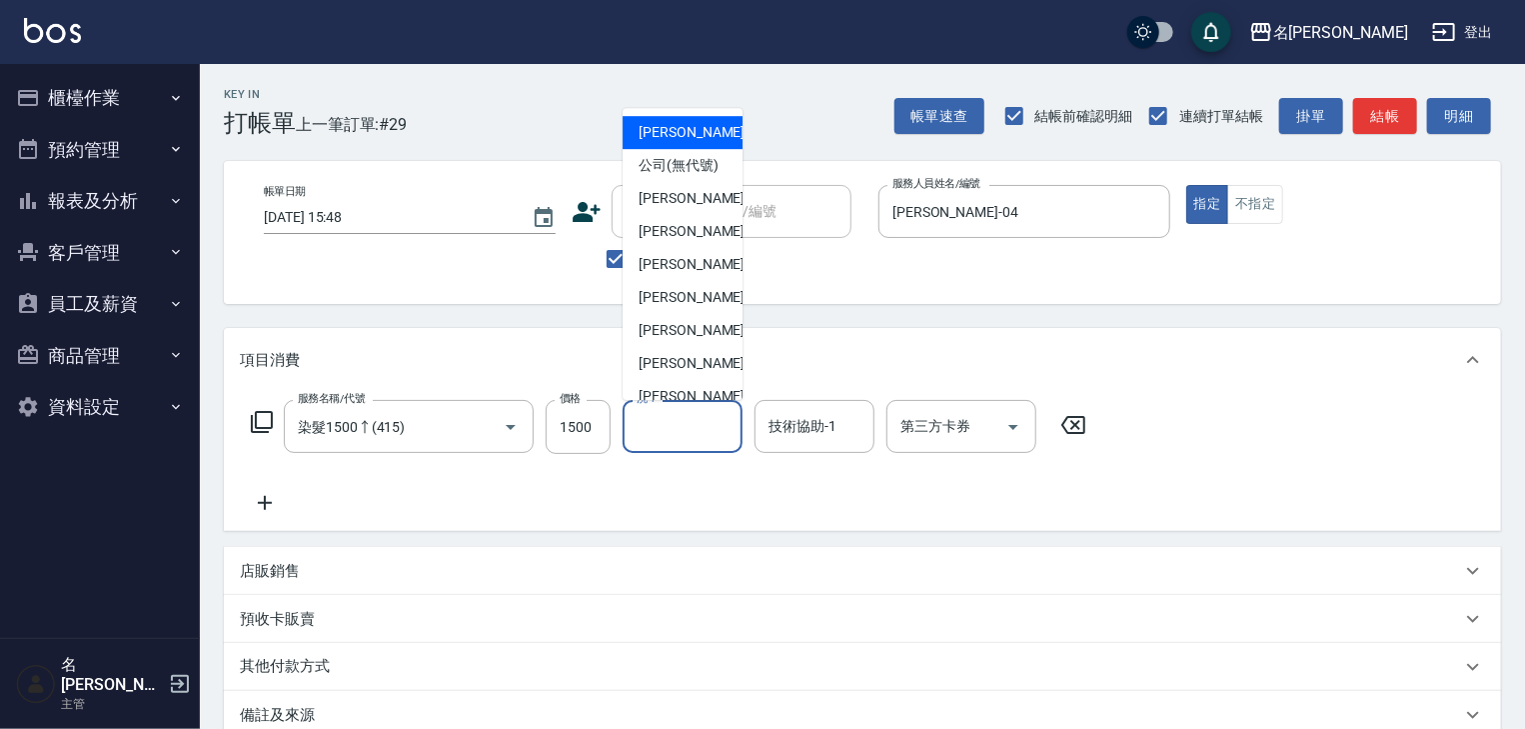
click at [688, 435] on input "洗-1" at bounding box center [683, 426] width 102 height 35
type input "0"
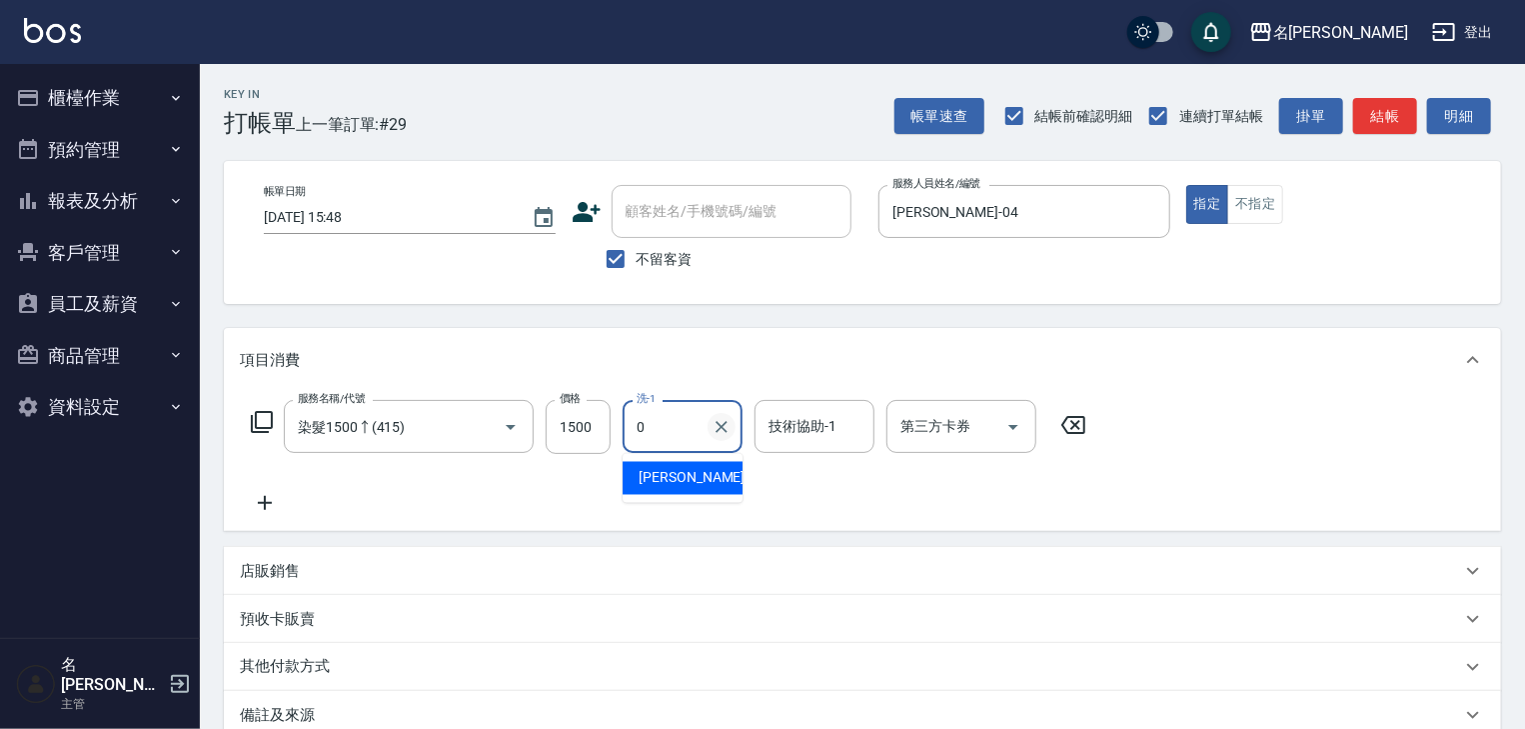
click at [720, 424] on icon "Clear" at bounding box center [722, 427] width 12 height 12
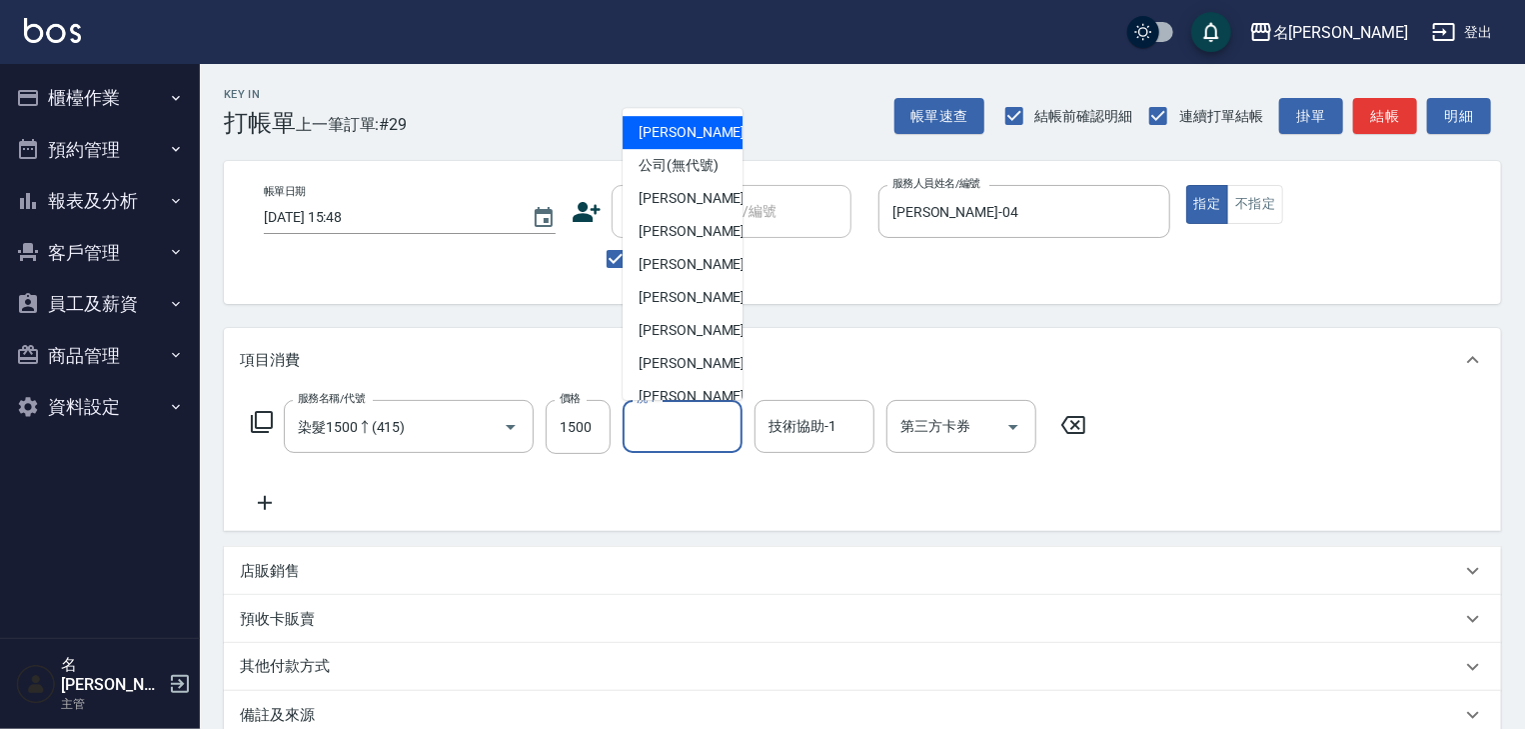
click at [664, 428] on input "洗-1" at bounding box center [683, 426] width 102 height 35
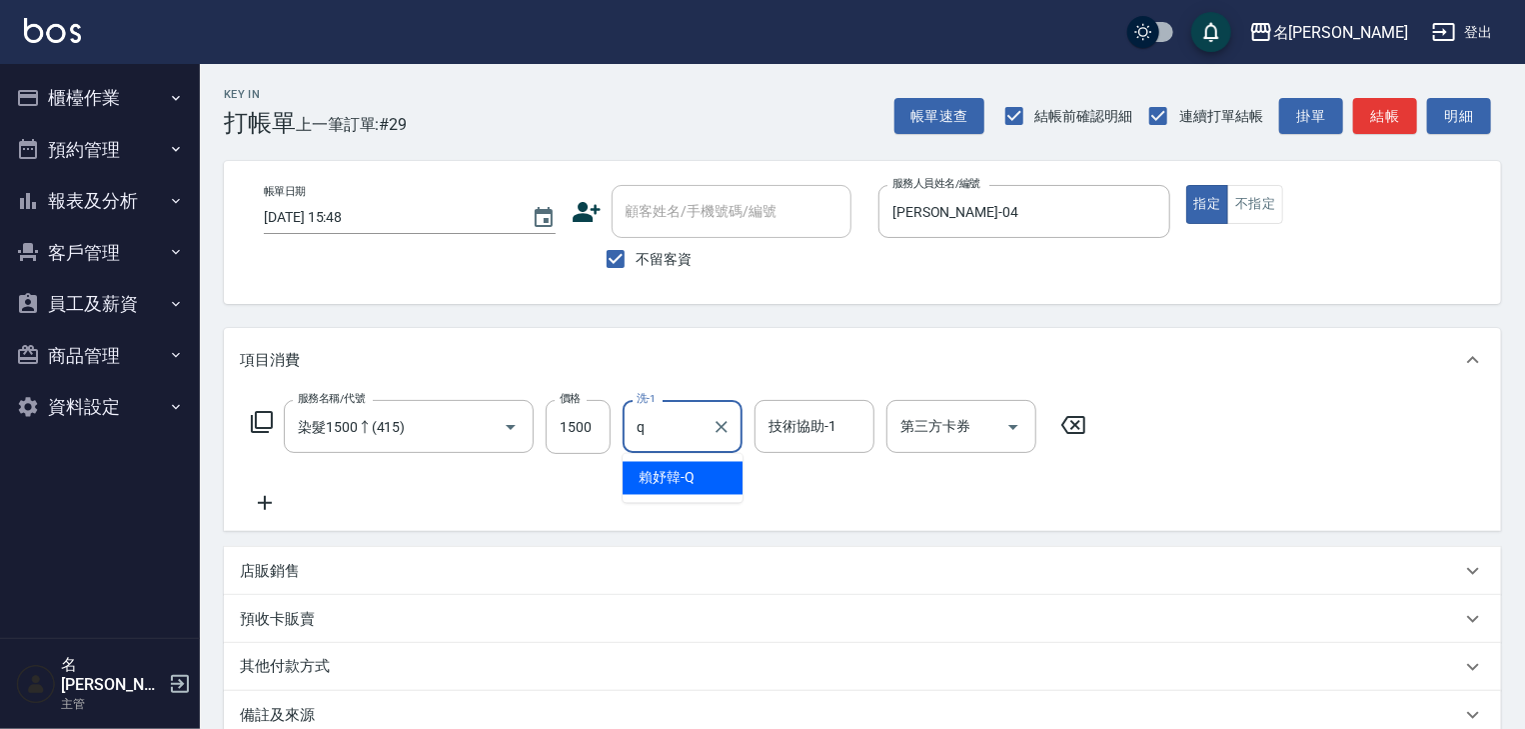
click at [677, 476] on span "[PERSON_NAME]" at bounding box center [667, 478] width 56 height 21
type input "賴妤韓-Q"
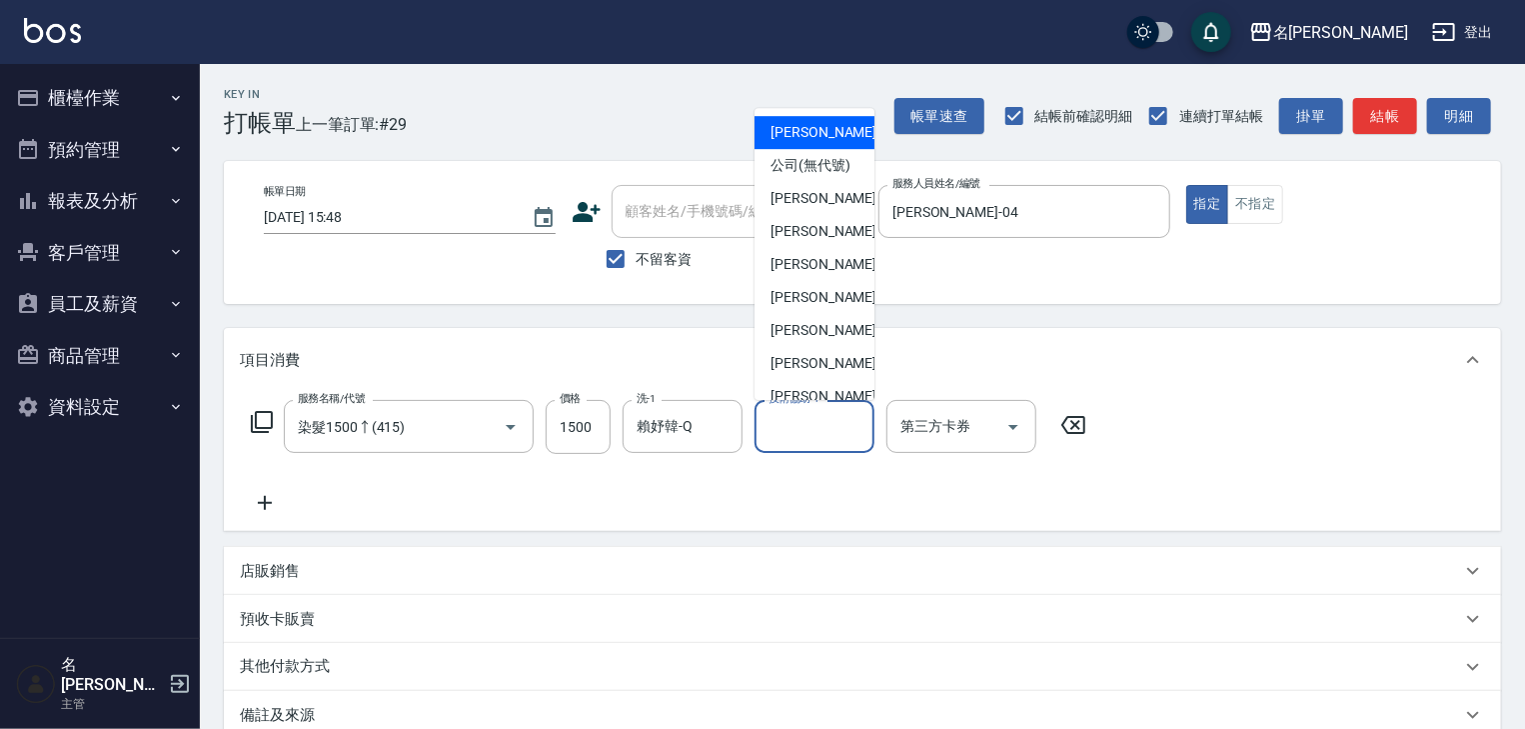
click at [807, 430] on input "技術協助-1" at bounding box center [815, 426] width 102 height 35
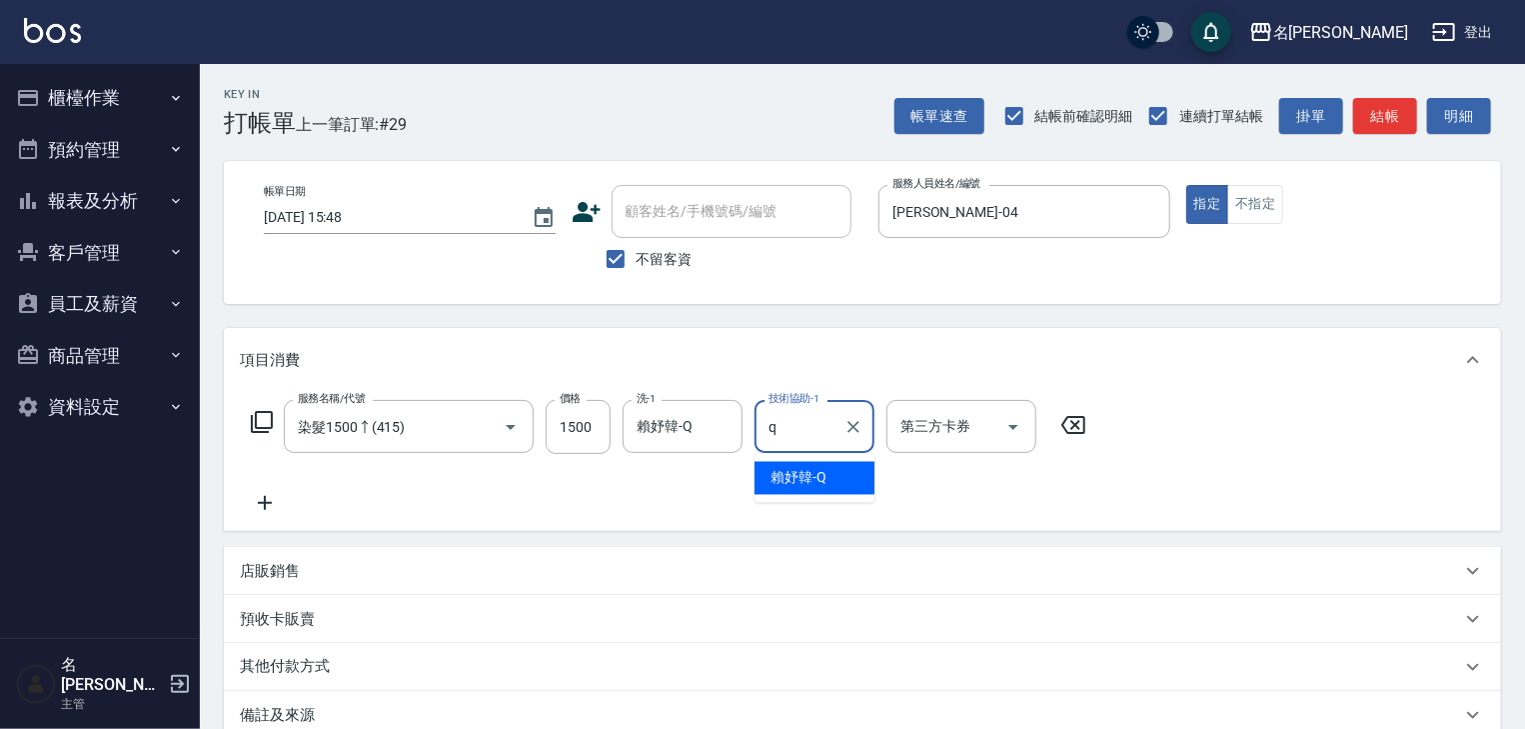
click at [805, 476] on span "[PERSON_NAME]" at bounding box center [799, 478] width 56 height 21
type input "賴妤韓-Q"
click at [265, 505] on icon at bounding box center [265, 503] width 14 height 14
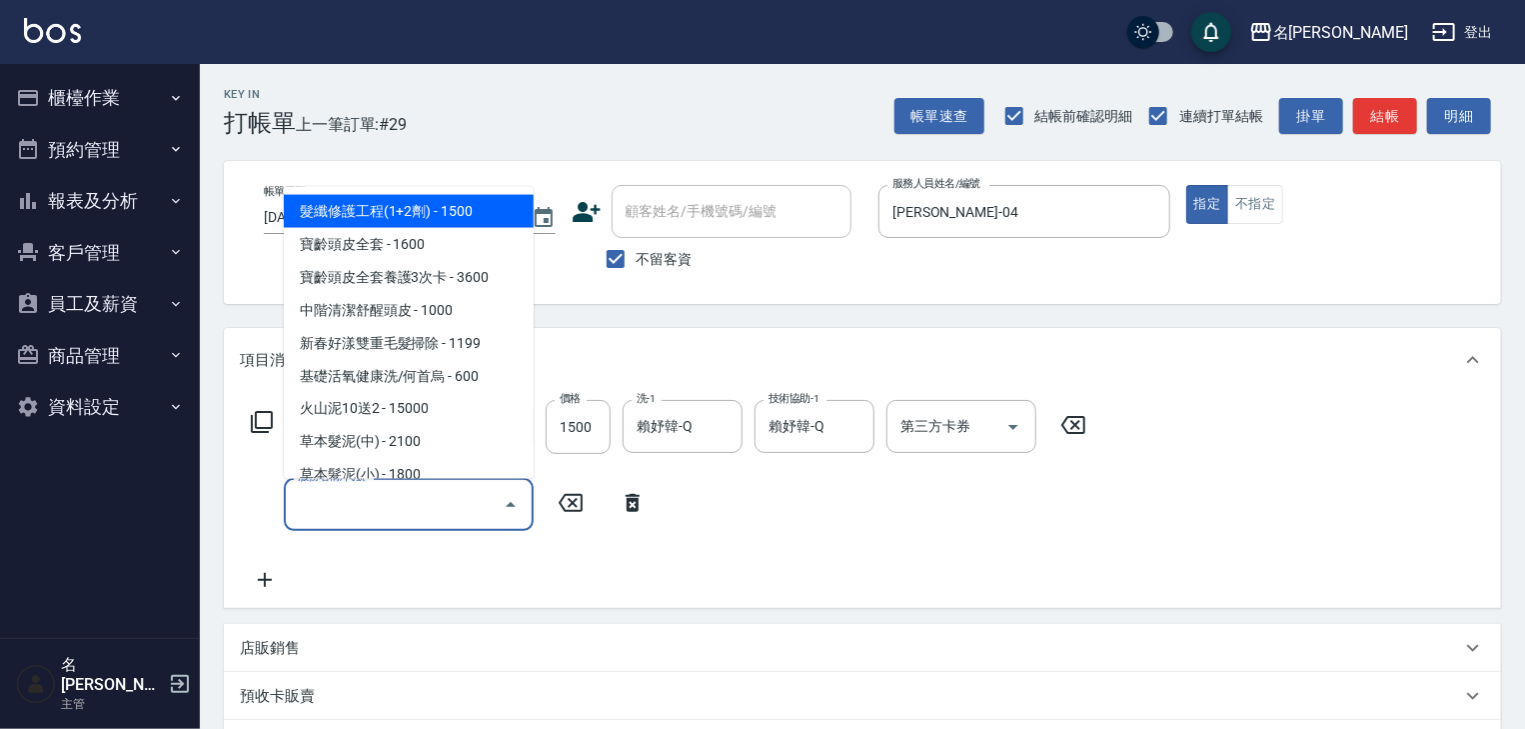
click at [340, 502] on input "服務名稱/代號" at bounding box center [394, 504] width 202 height 35
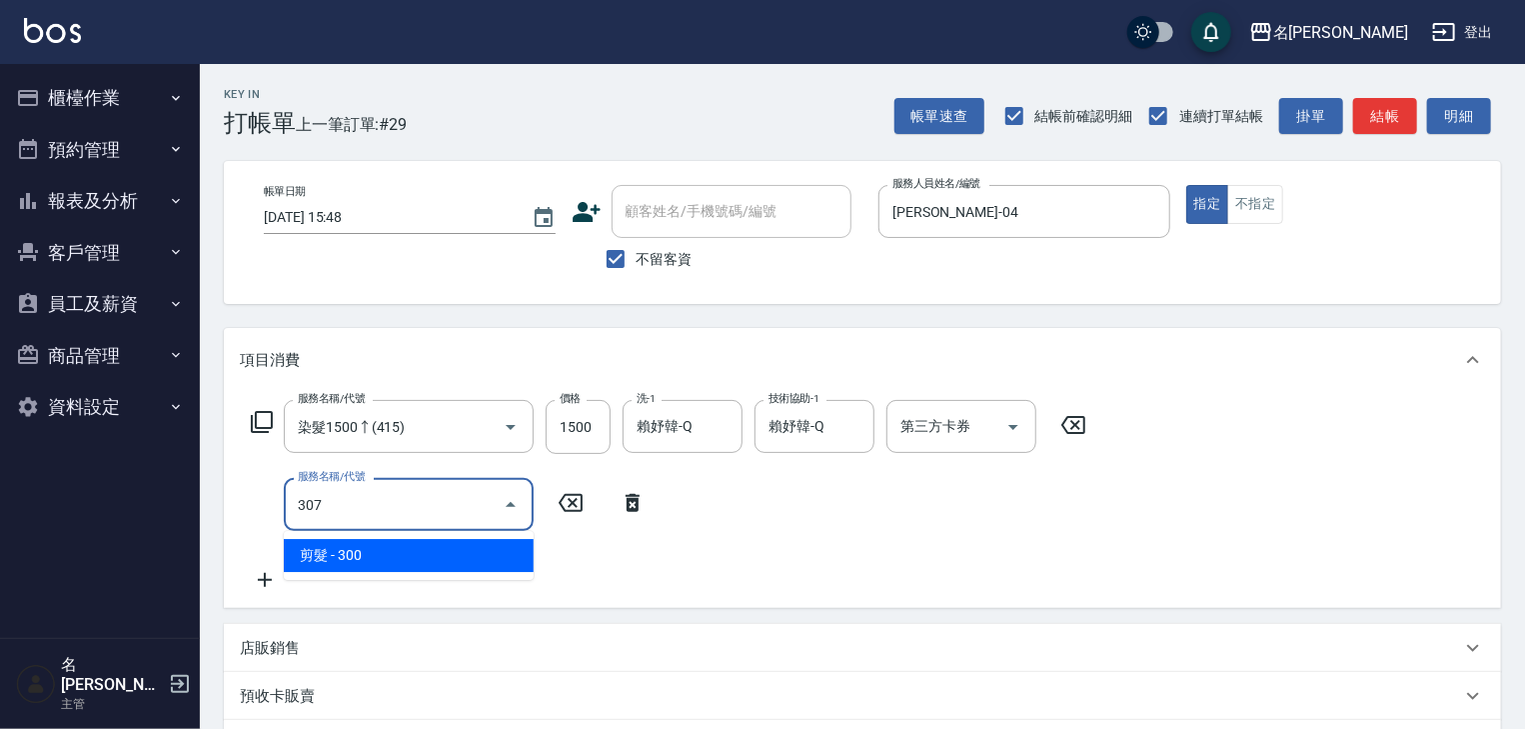
click at [473, 574] on ul "剪髮 - 300" at bounding box center [409, 555] width 250 height 49
click at [500, 557] on span "剪髮 - 300" at bounding box center [409, 555] width 250 height 33
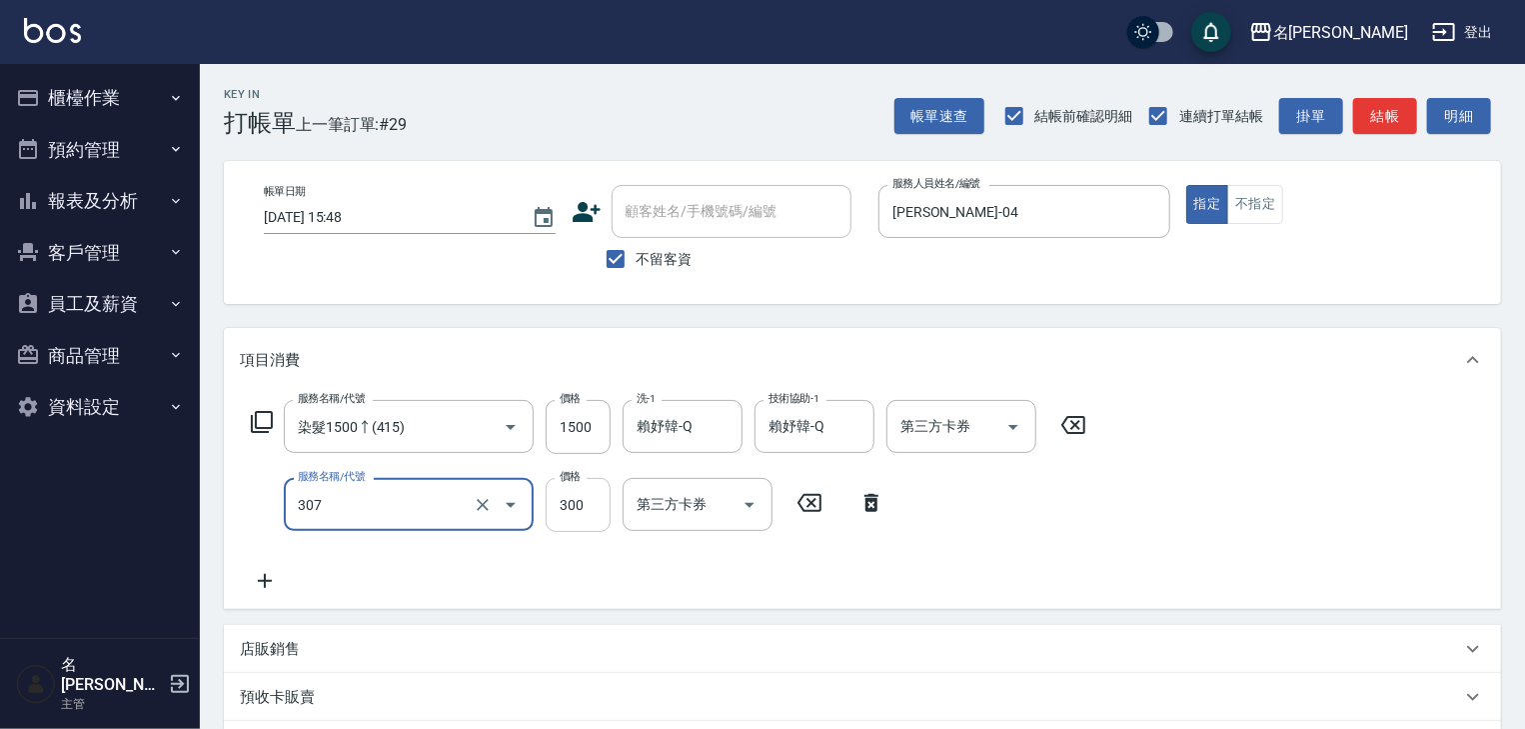
type input "剪髮(307)"
click at [600, 504] on input "300" at bounding box center [578, 505] width 65 height 54
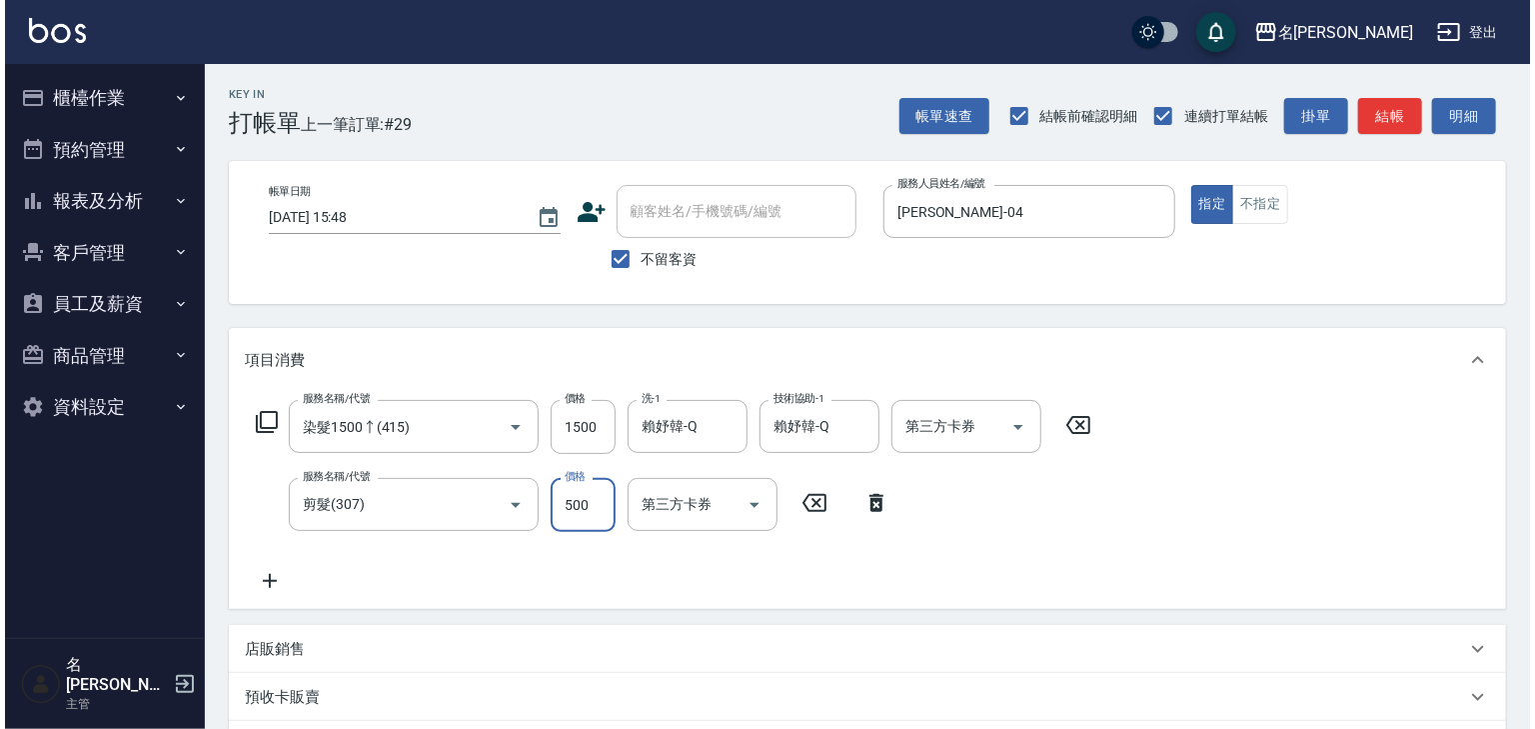
scroll to position [312, 0]
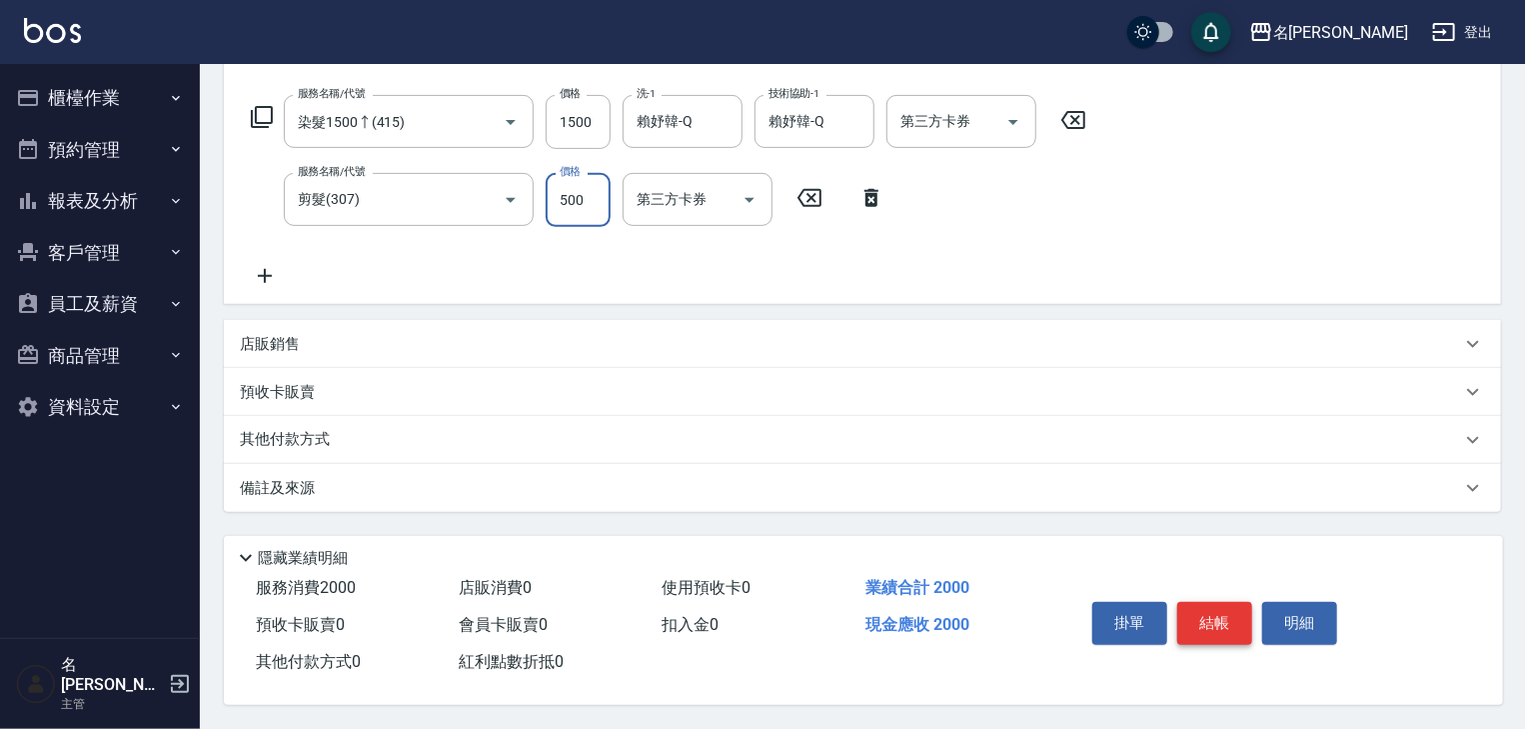
type input "500"
click at [1191, 636] on button "結帳" at bounding box center [1215, 623] width 75 height 42
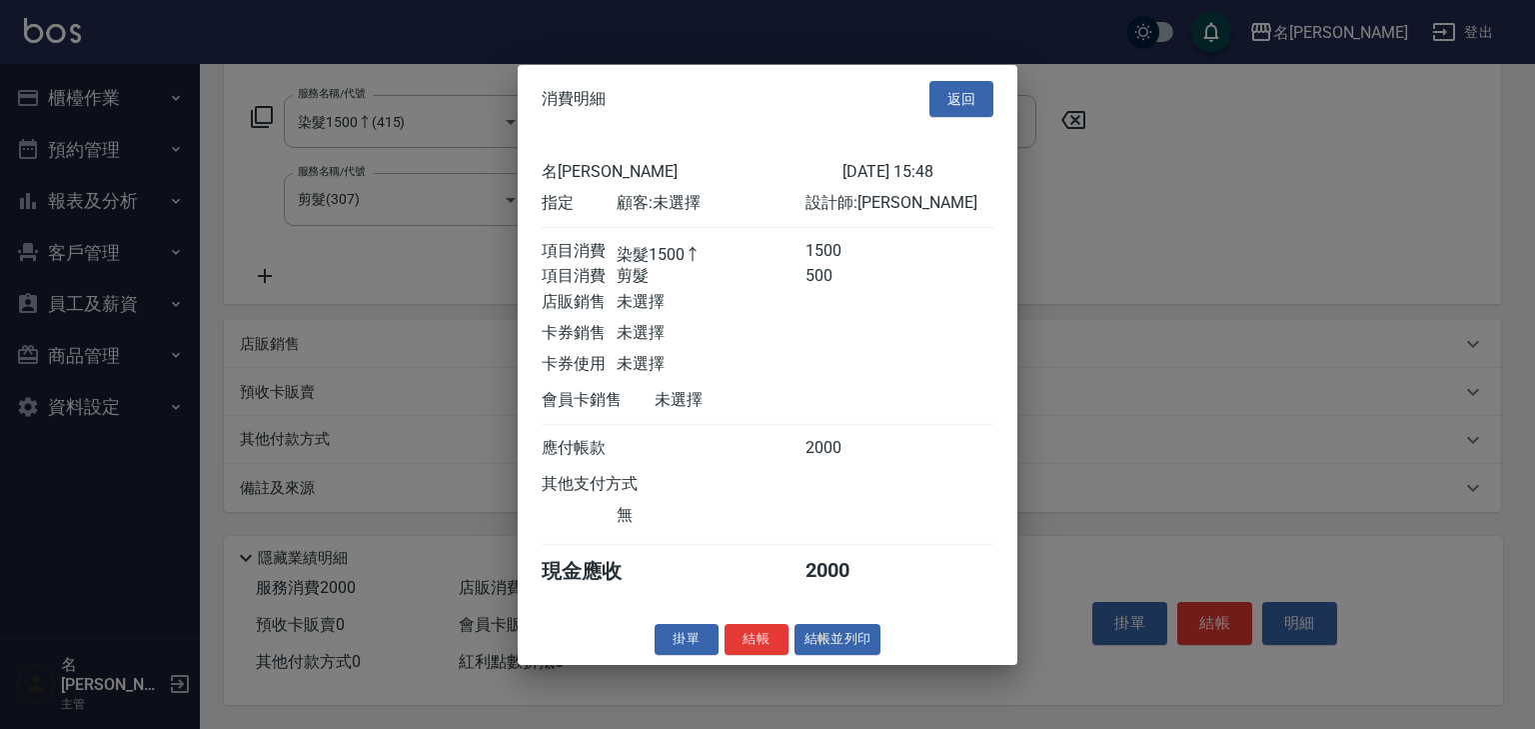
drag, startPoint x: 1191, startPoint y: 636, endPoint x: 852, endPoint y: 648, distance: 339.1
click at [852, 648] on button "結帳並列印" at bounding box center [838, 639] width 87 height 31
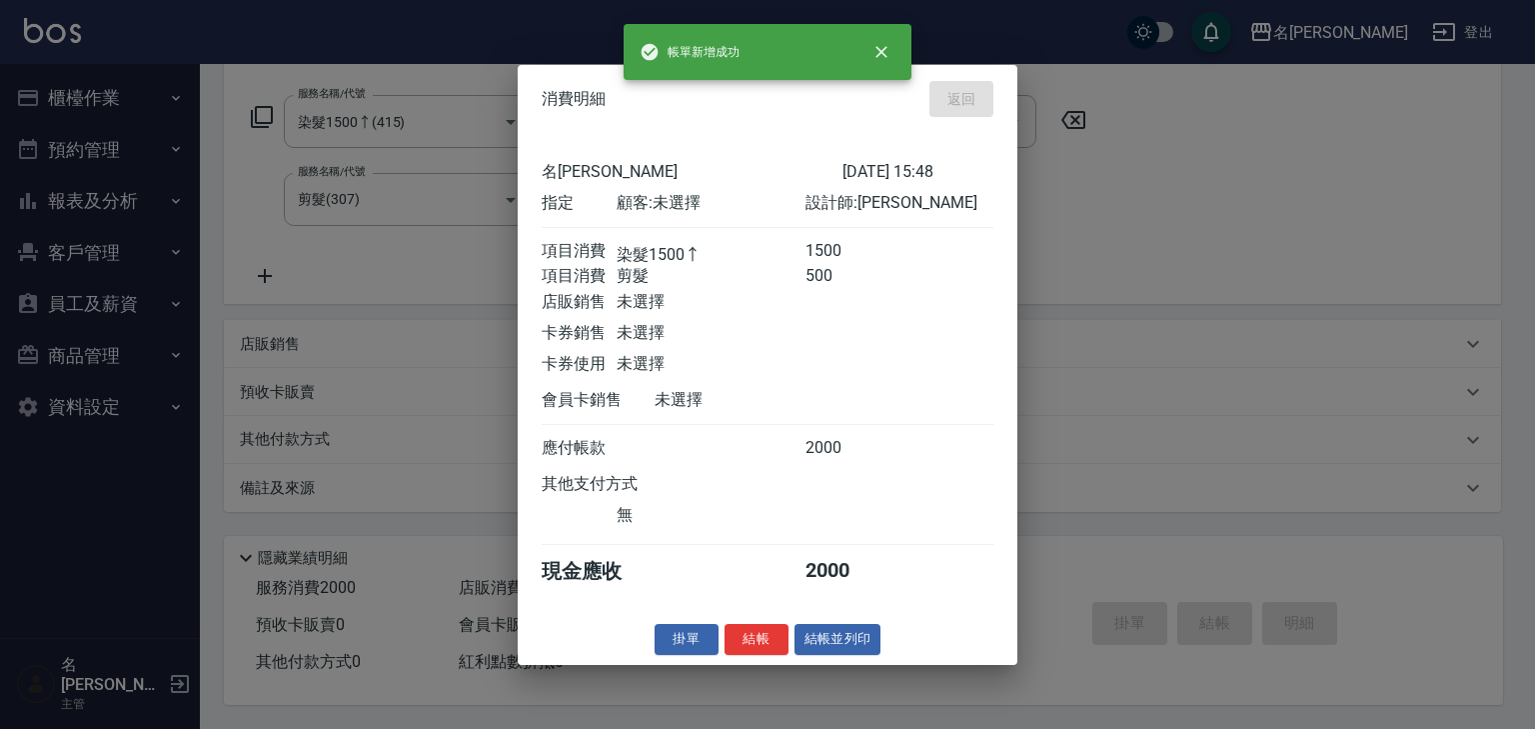
type input "2025/09/25 16:01"
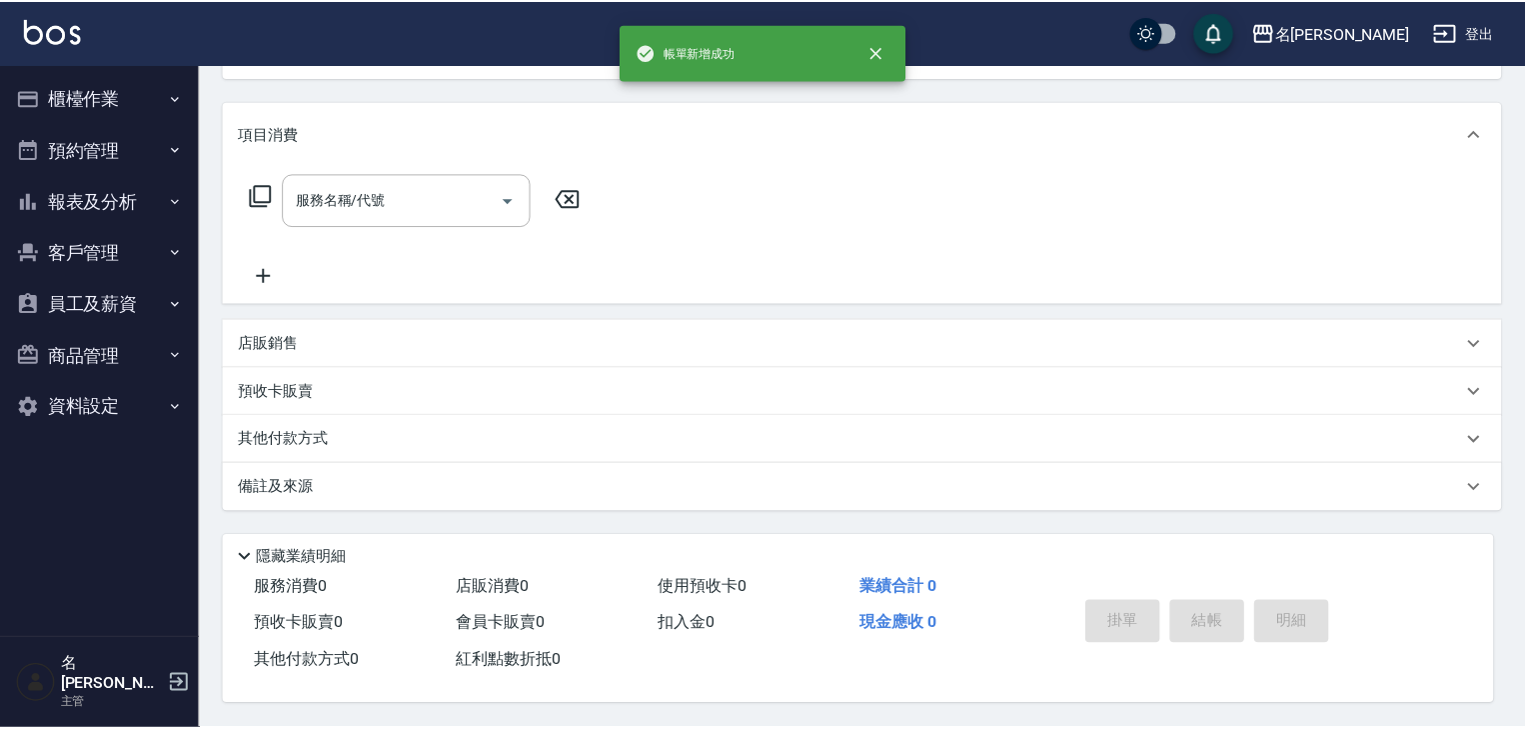
scroll to position [0, 0]
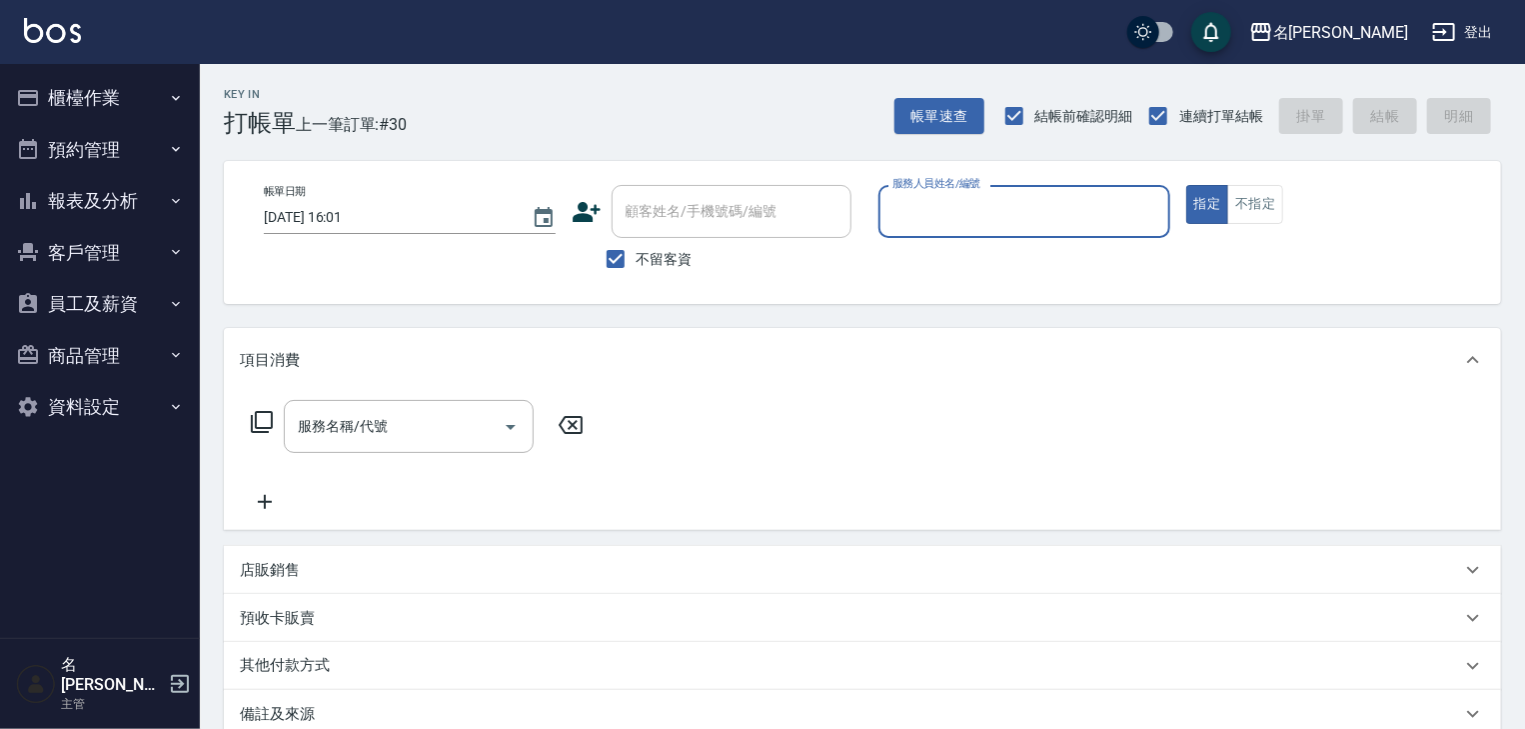
click at [985, 225] on input "服務人員姓名/編號" at bounding box center [1025, 211] width 274 height 35
click at [929, 264] on span "Joyce -01" at bounding box center [958, 262] width 126 height 21
type input "Joyce-01"
click at [372, 439] on input "服務名稱/代號" at bounding box center [394, 426] width 202 height 35
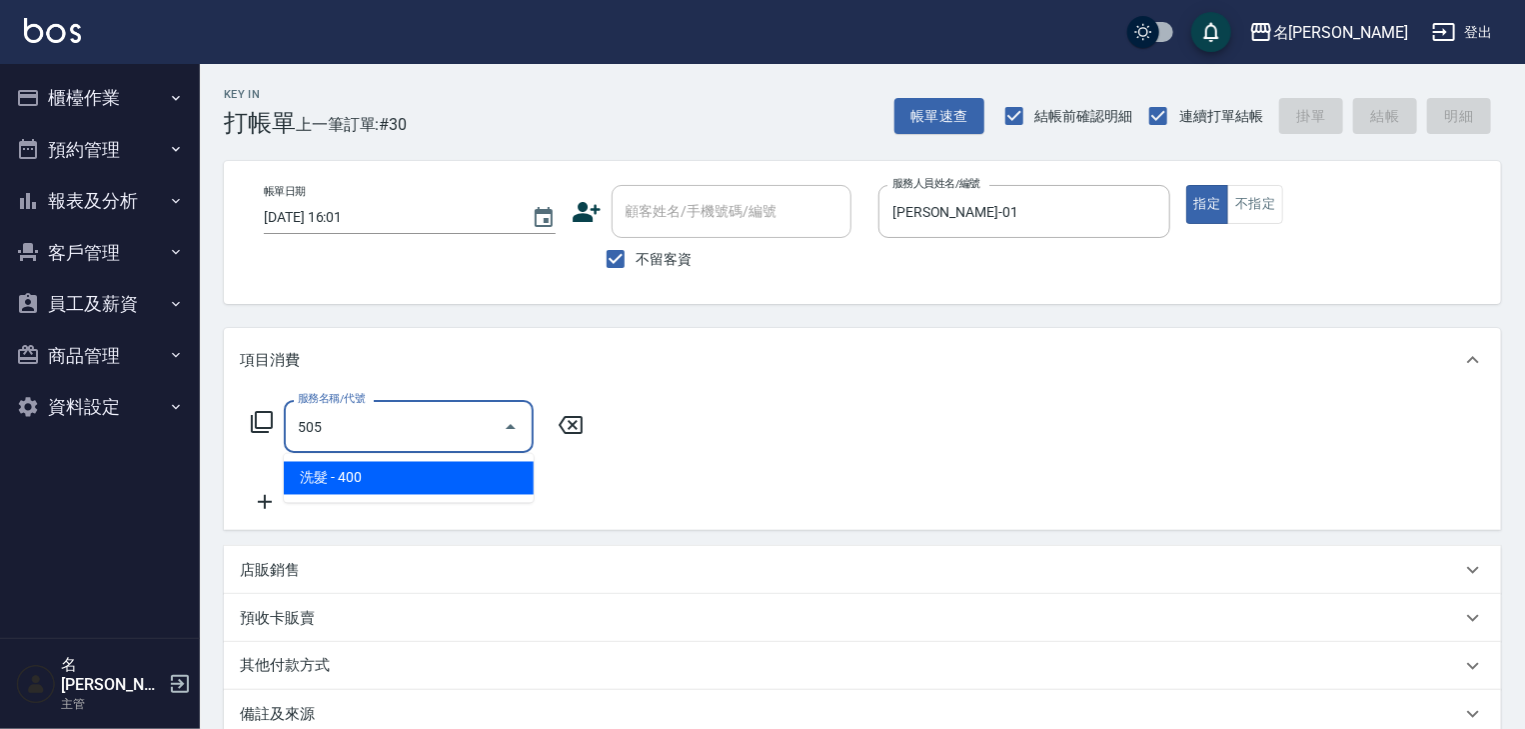
click at [439, 480] on span "洗髮 - 400" at bounding box center [409, 478] width 250 height 33
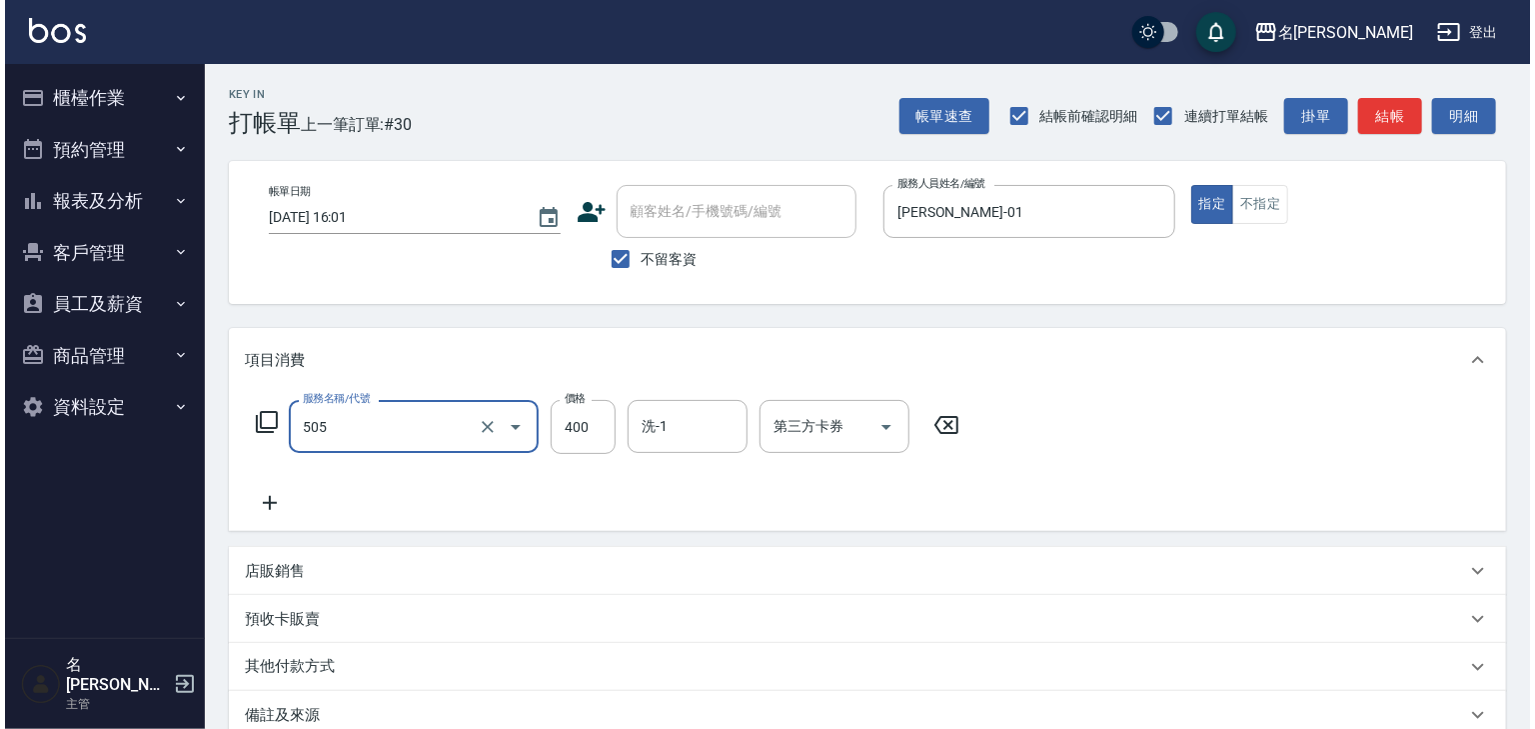
scroll to position [234, 0]
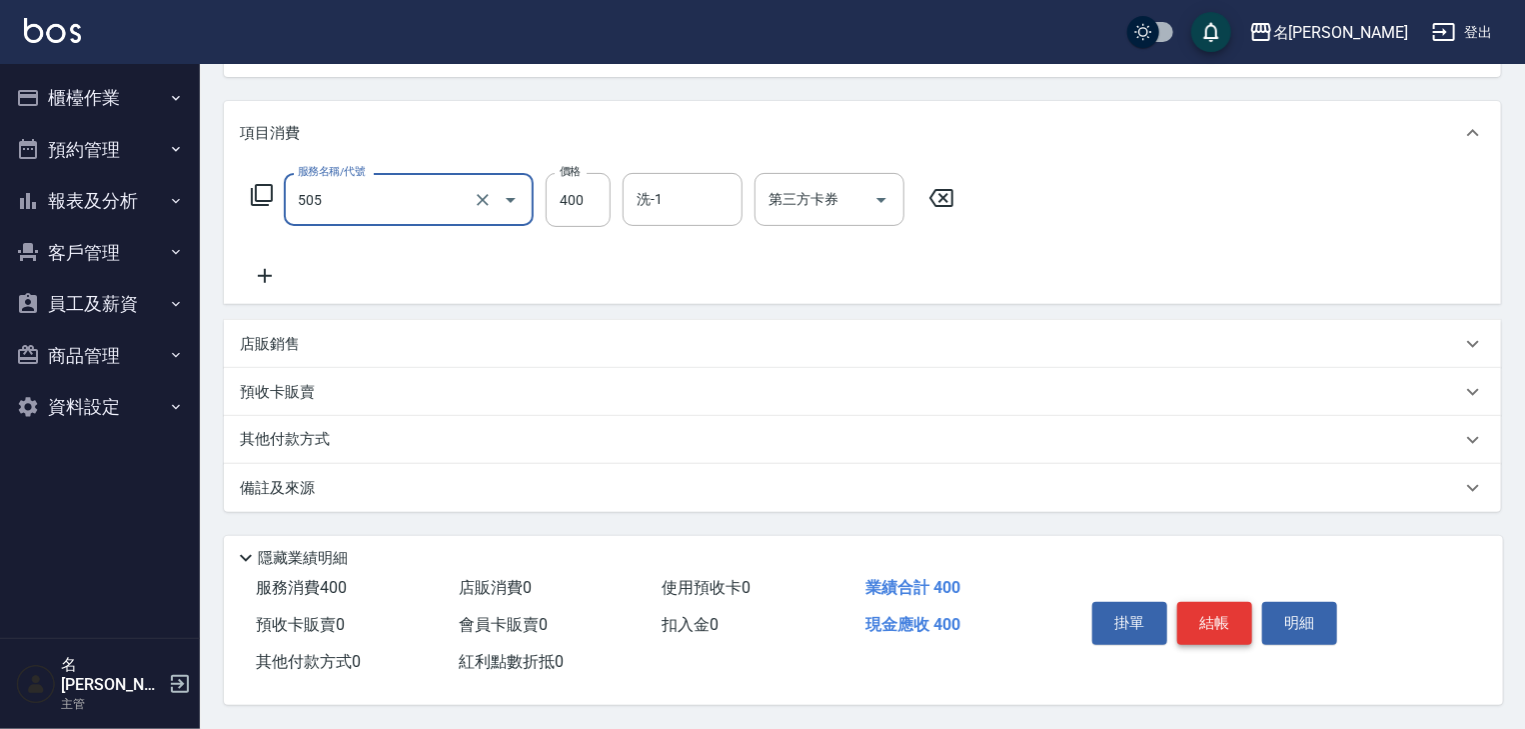
type input "洗髮(505)"
click at [1228, 608] on button "結帳" at bounding box center [1215, 623] width 75 height 42
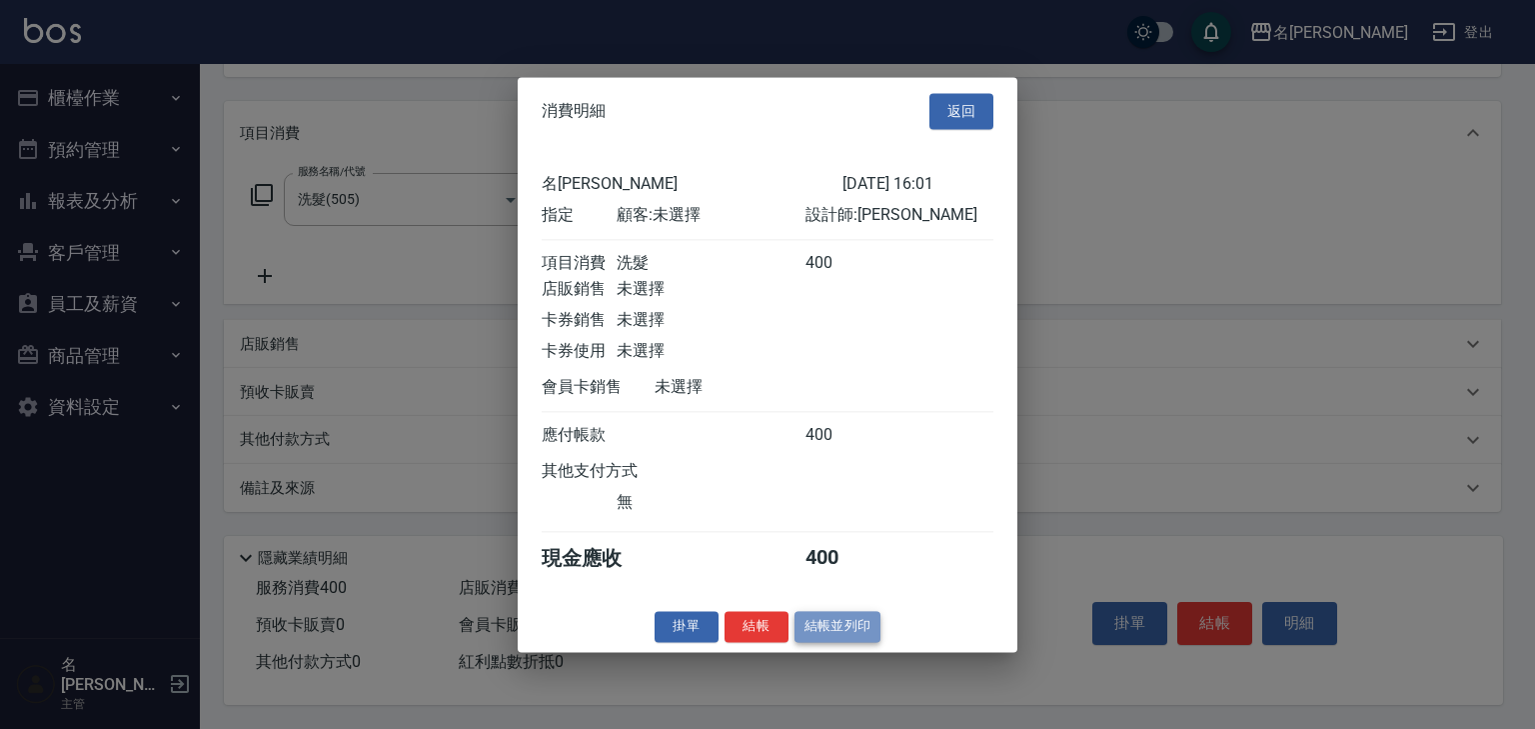
click at [840, 641] on button "結帳並列印" at bounding box center [838, 626] width 87 height 31
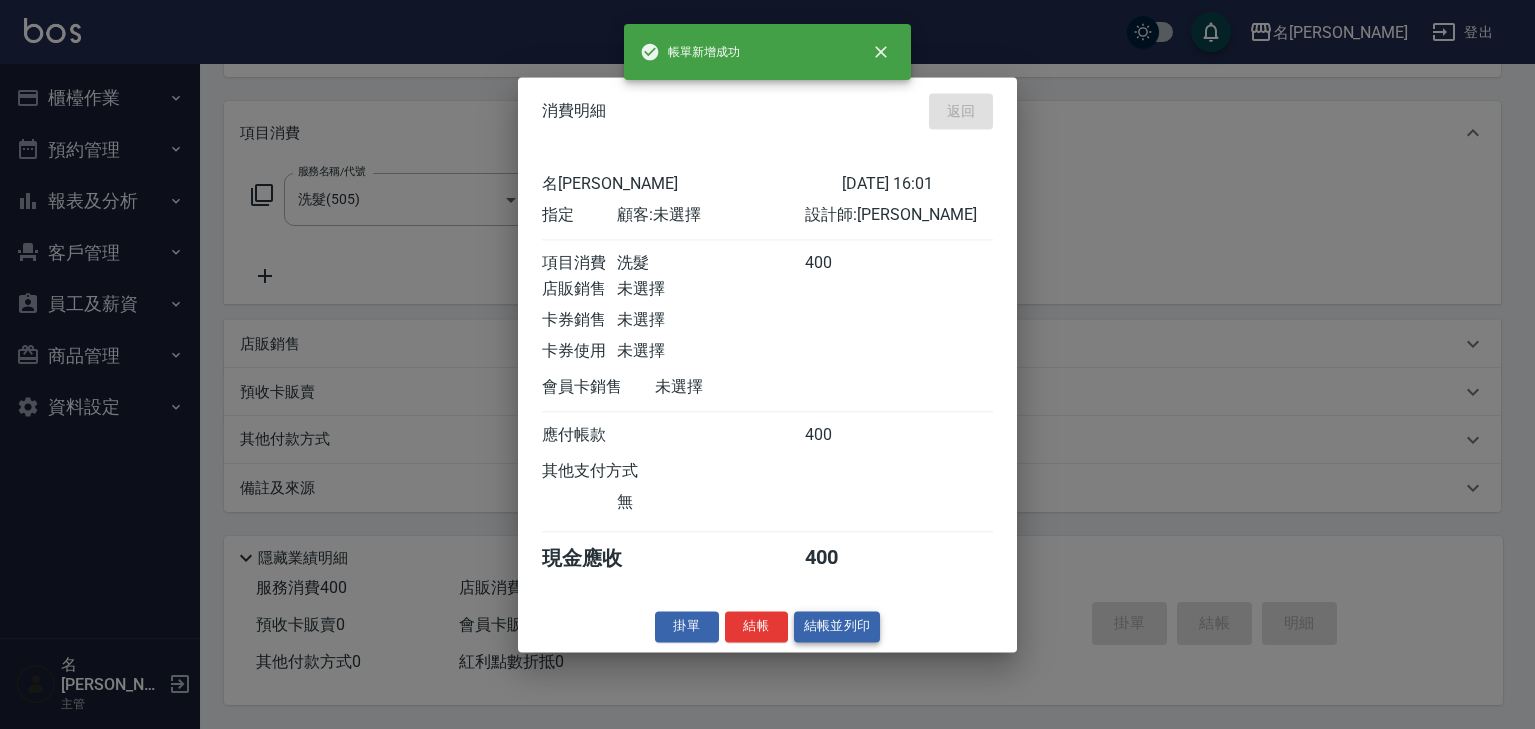
type input "2025/09/25 16:07"
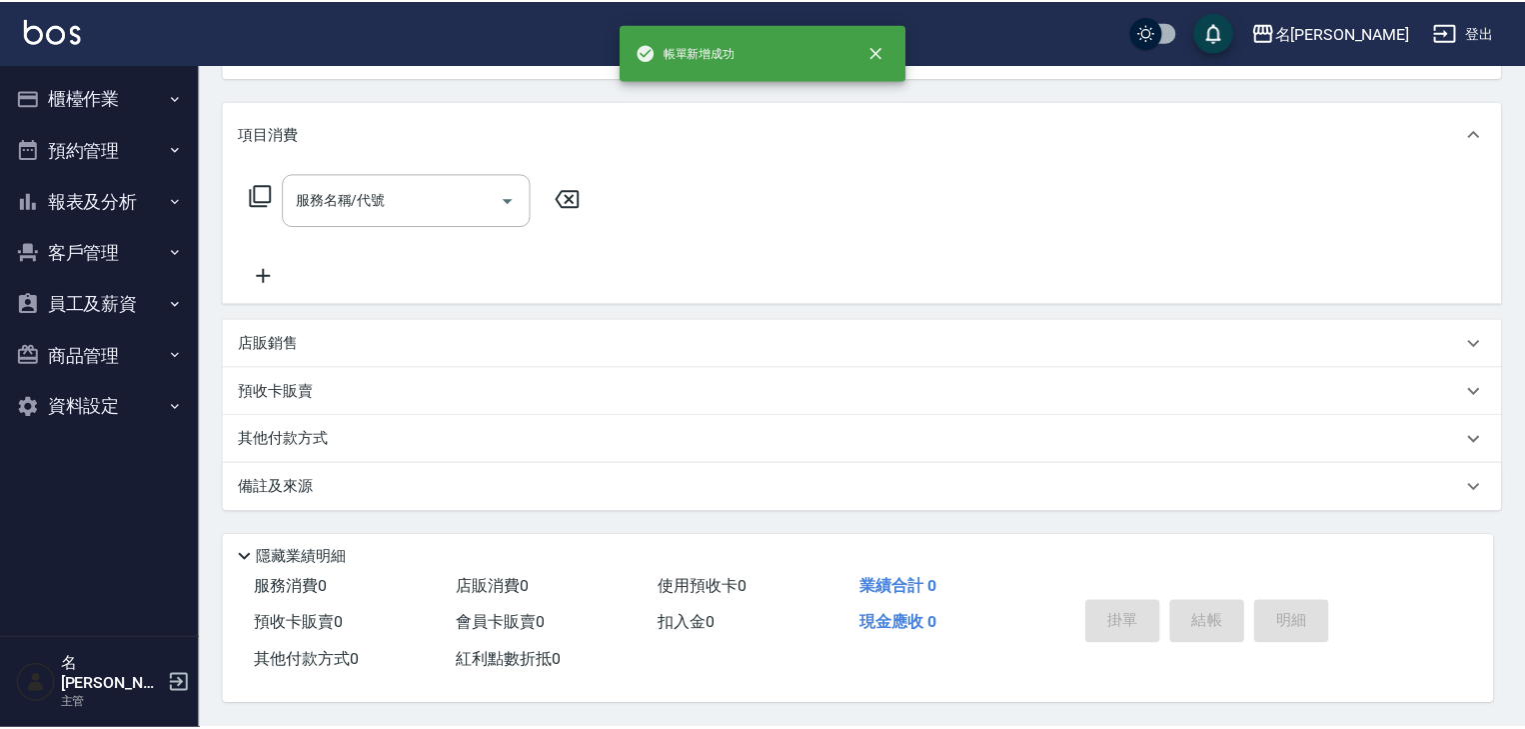
scroll to position [0, 0]
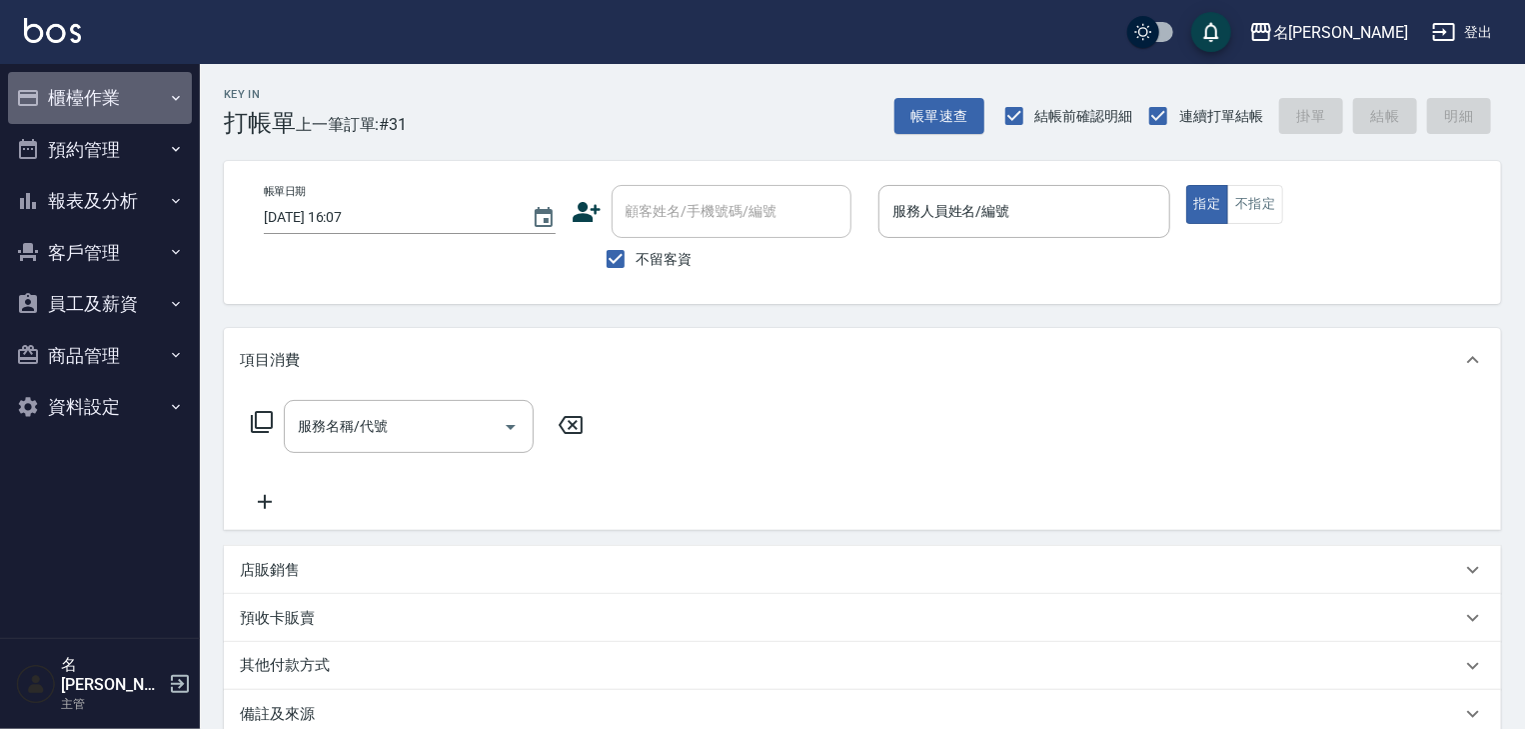
click at [115, 92] on button "櫃檯作業" at bounding box center [100, 98] width 184 height 52
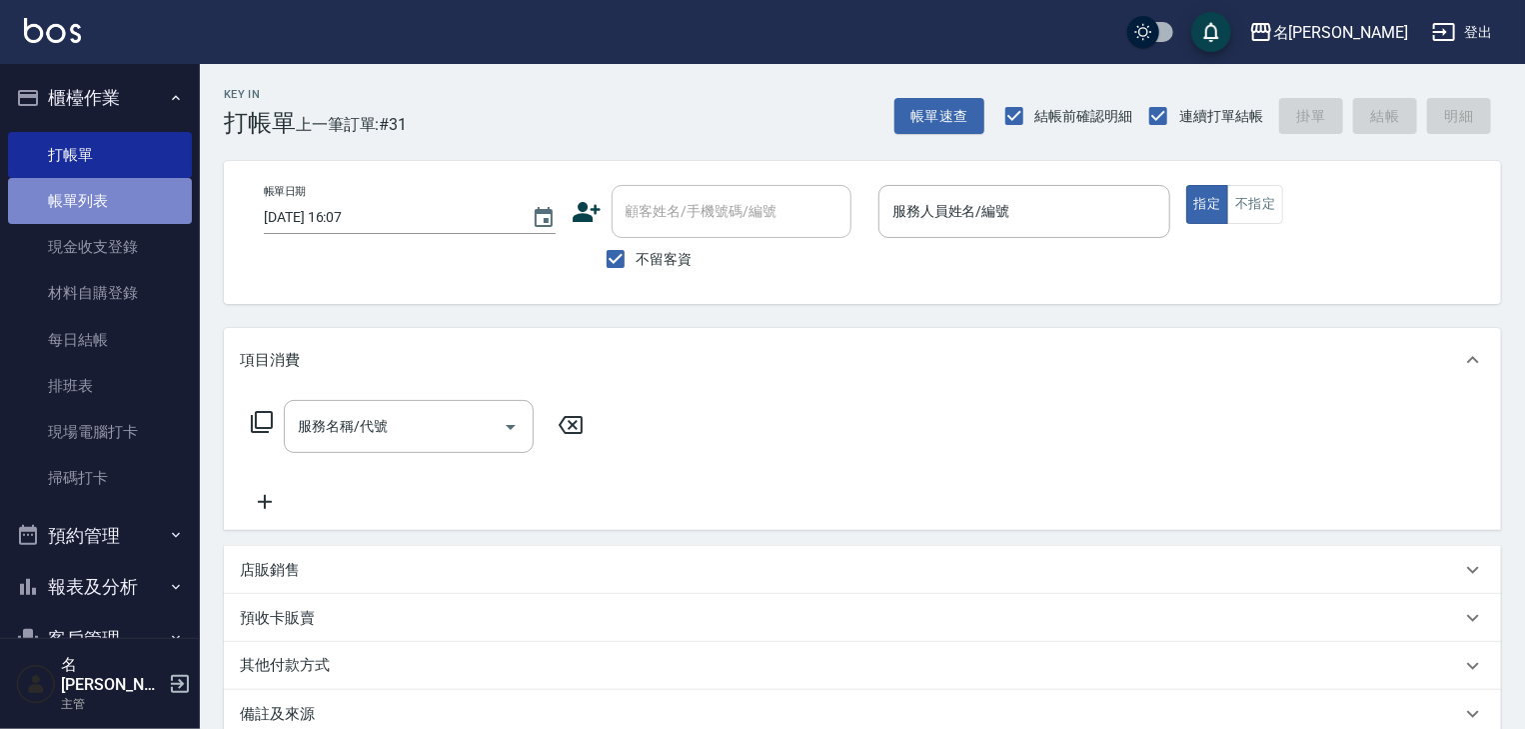
click at [121, 202] on link "帳單列表" at bounding box center [100, 201] width 184 height 46
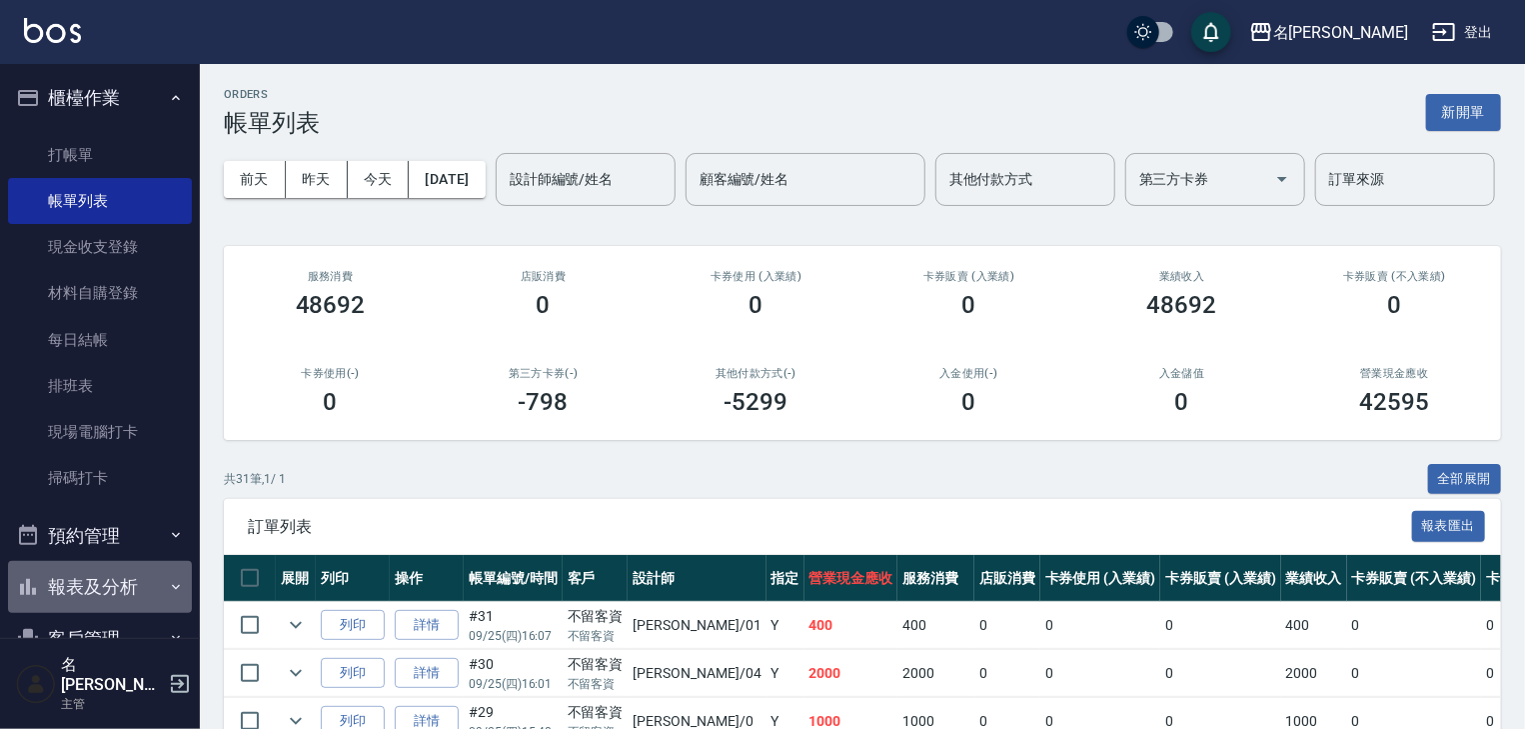
click at [100, 582] on button "報表及分析" at bounding box center [100, 587] width 184 height 52
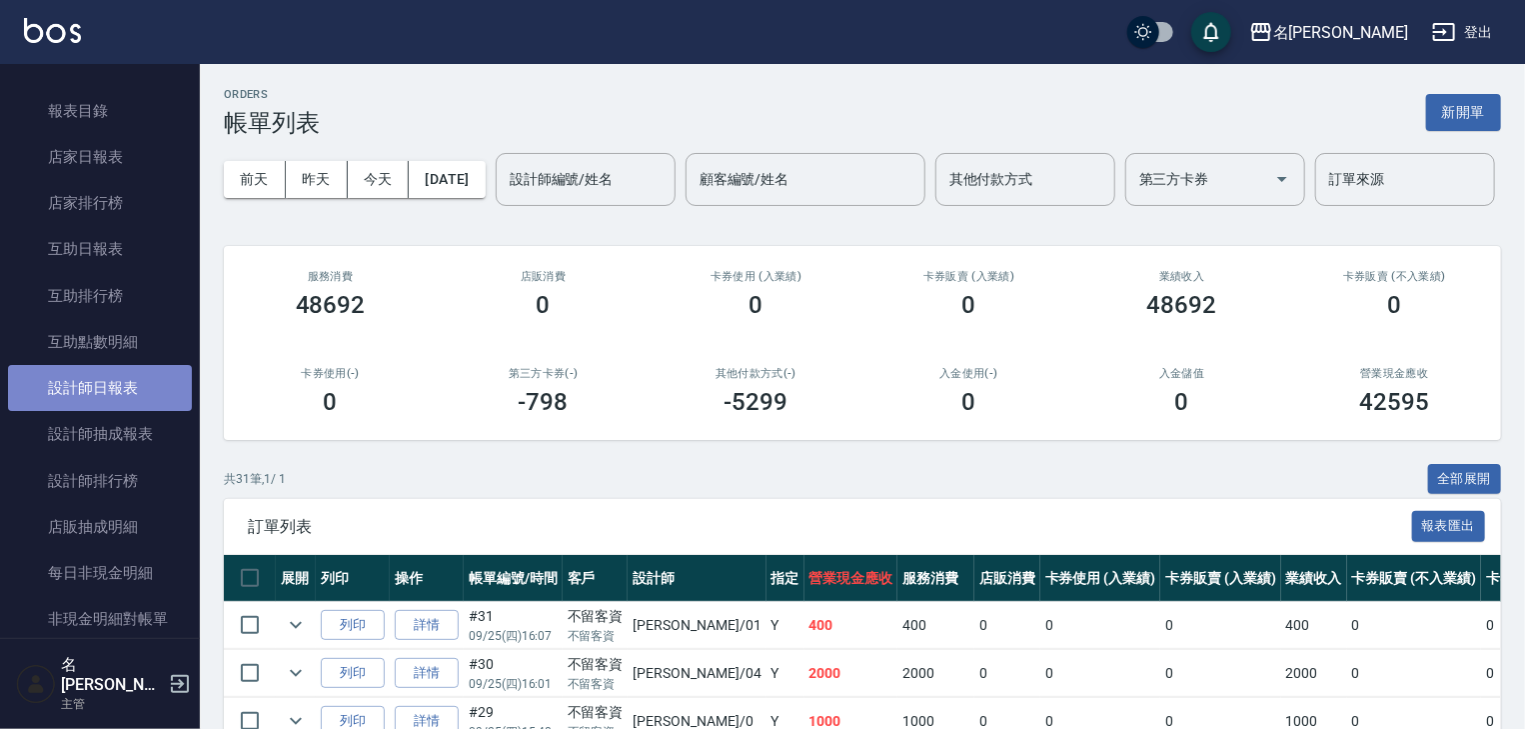
click at [136, 391] on link "設計師日報表" at bounding box center [100, 388] width 184 height 46
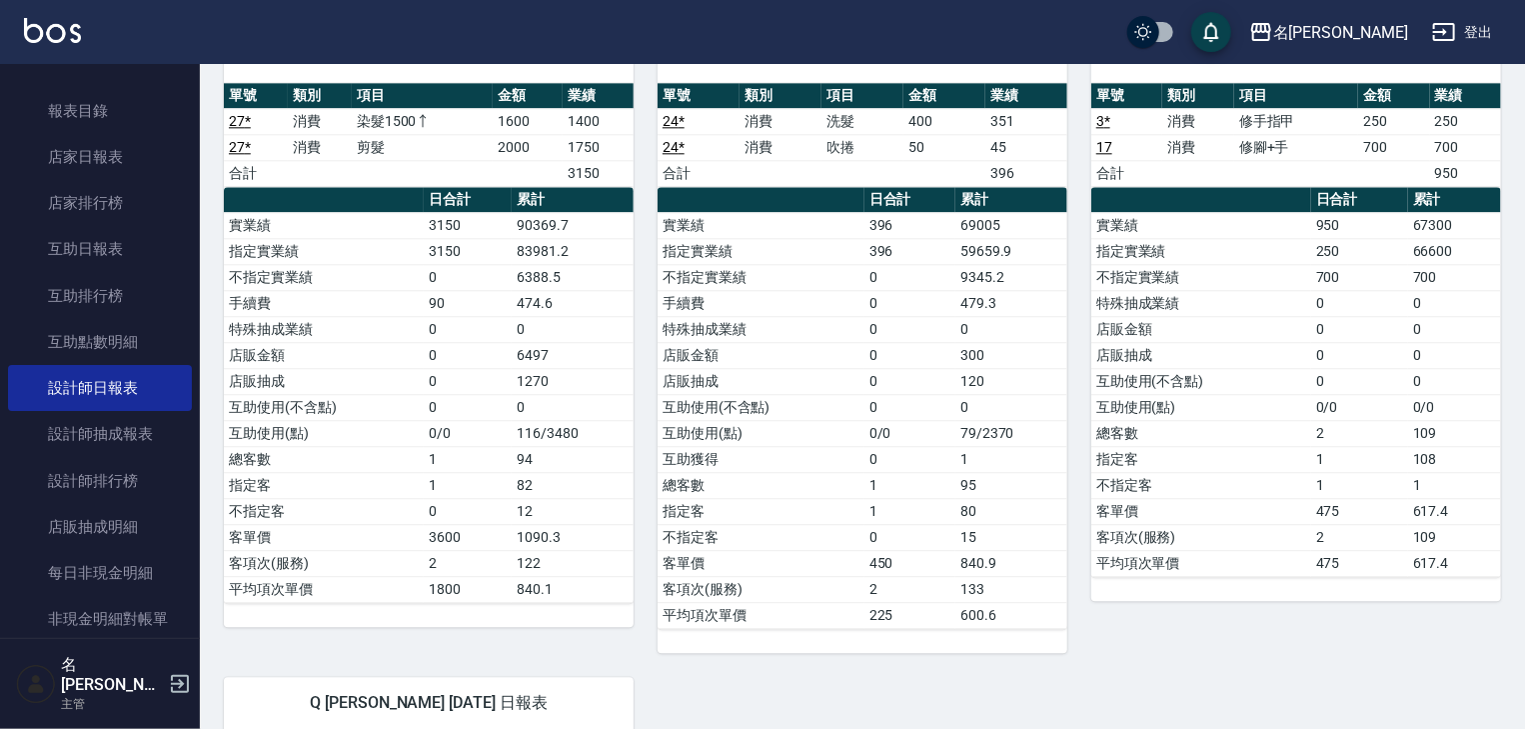
scroll to position [2772, 0]
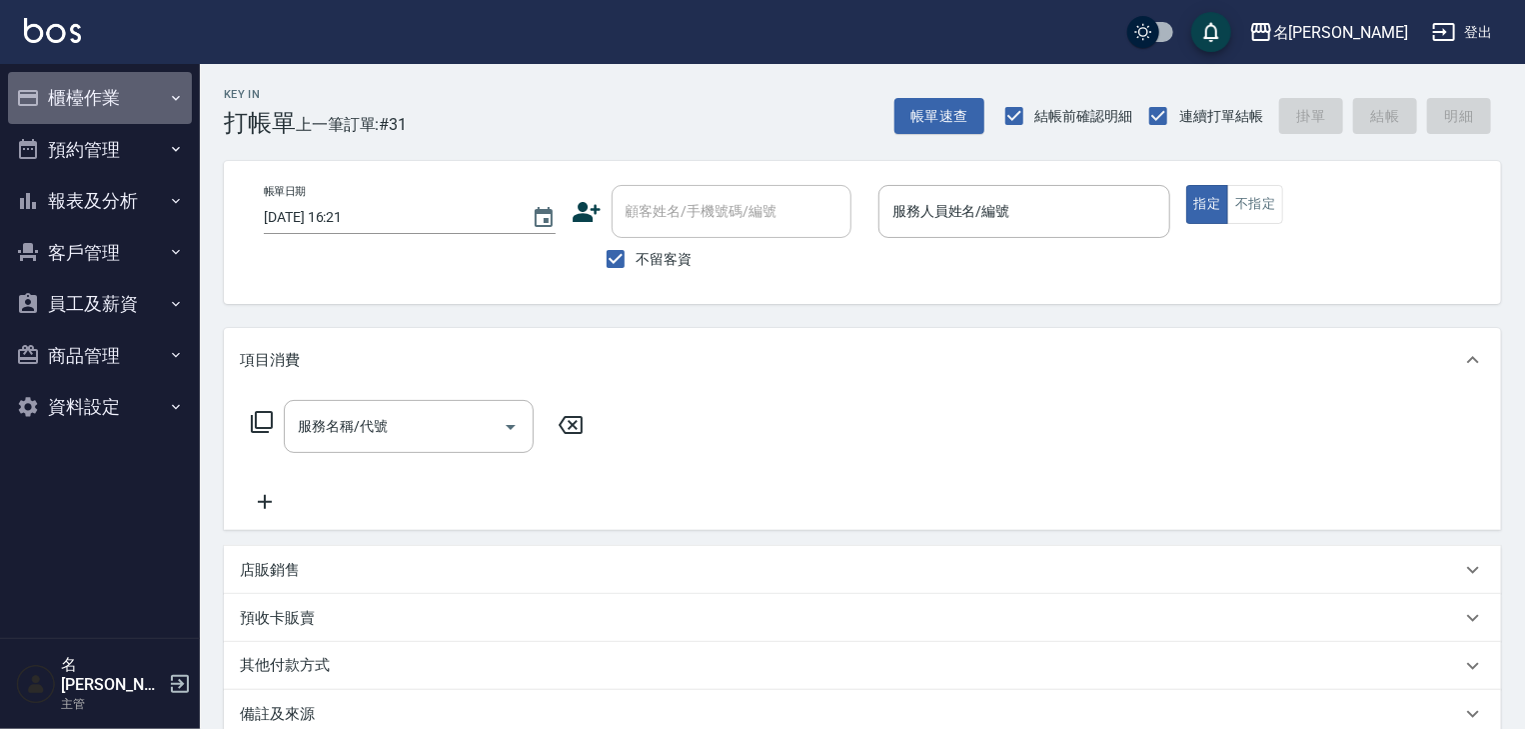
click at [100, 110] on button "櫃檯作業" at bounding box center [100, 98] width 184 height 52
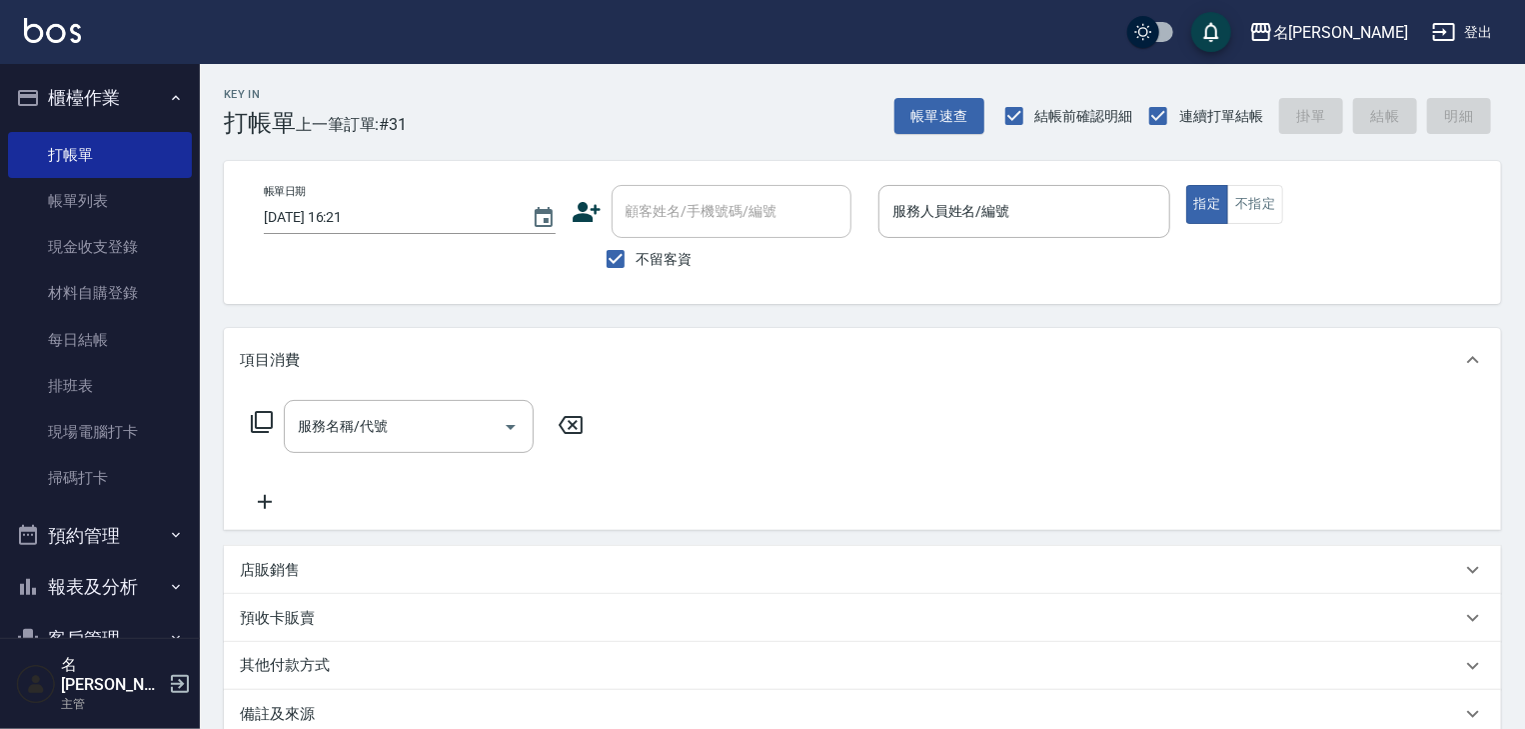
click at [131, 581] on button "報表及分析" at bounding box center [100, 587] width 184 height 52
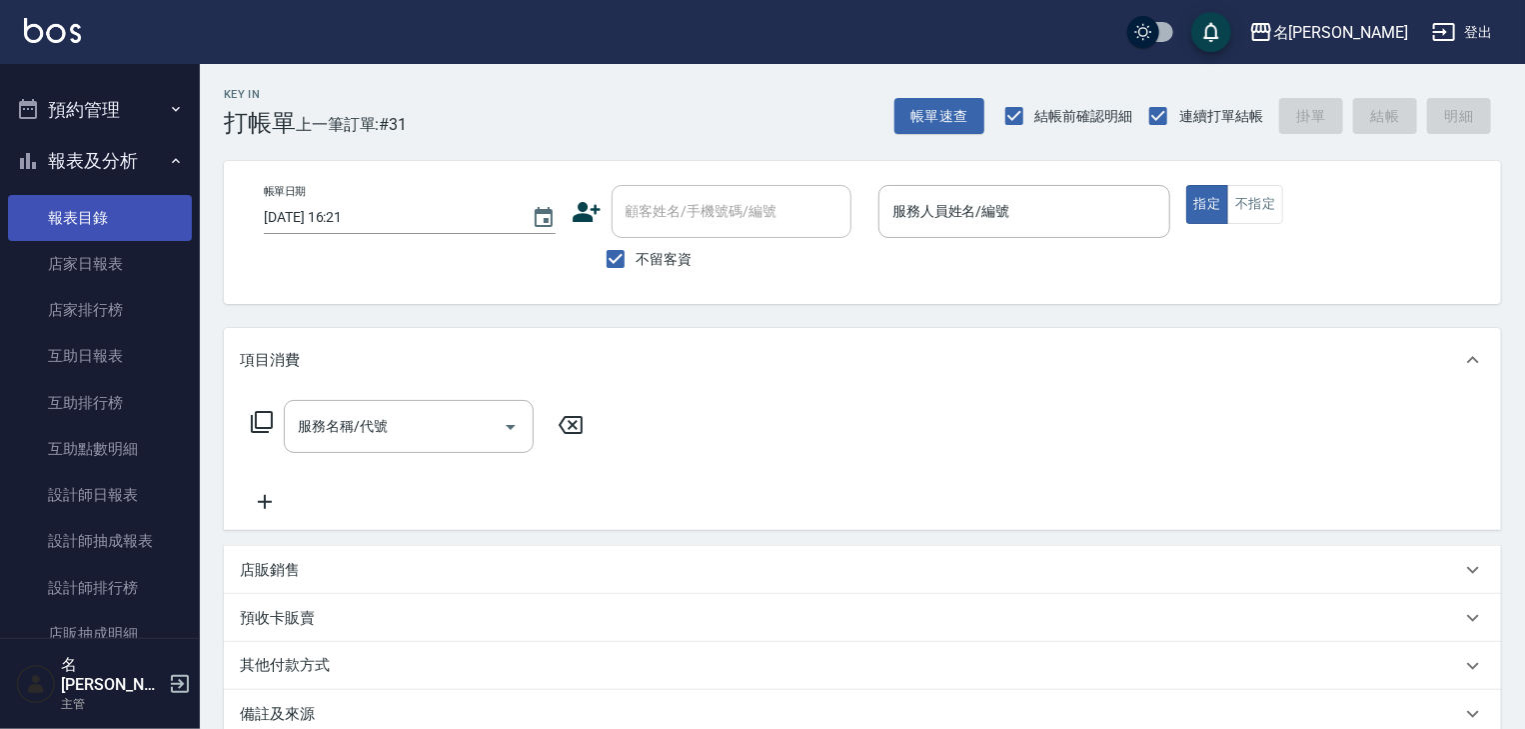
click at [134, 232] on link "報表目錄" at bounding box center [100, 218] width 184 height 46
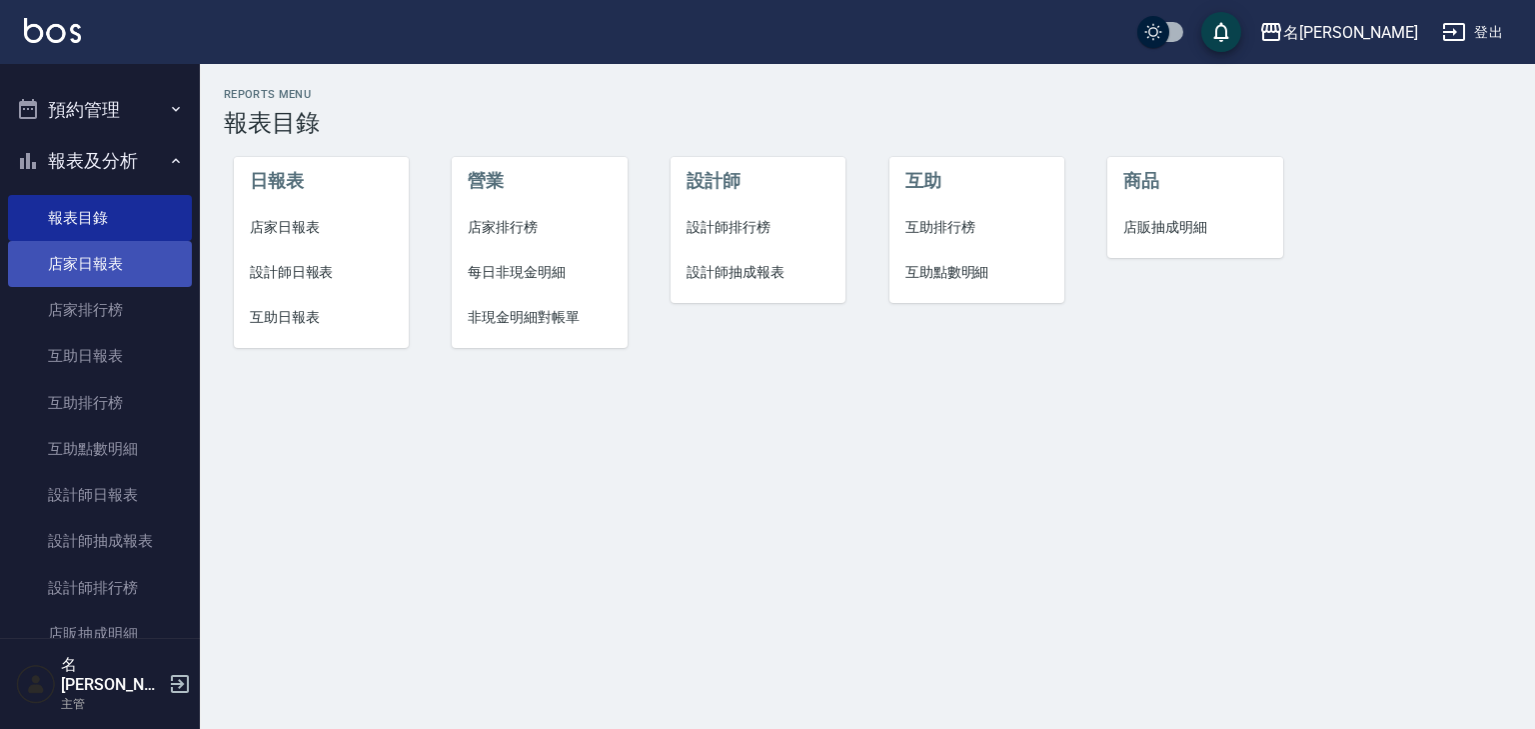
click at [128, 270] on link "店家日報表" at bounding box center [100, 264] width 184 height 46
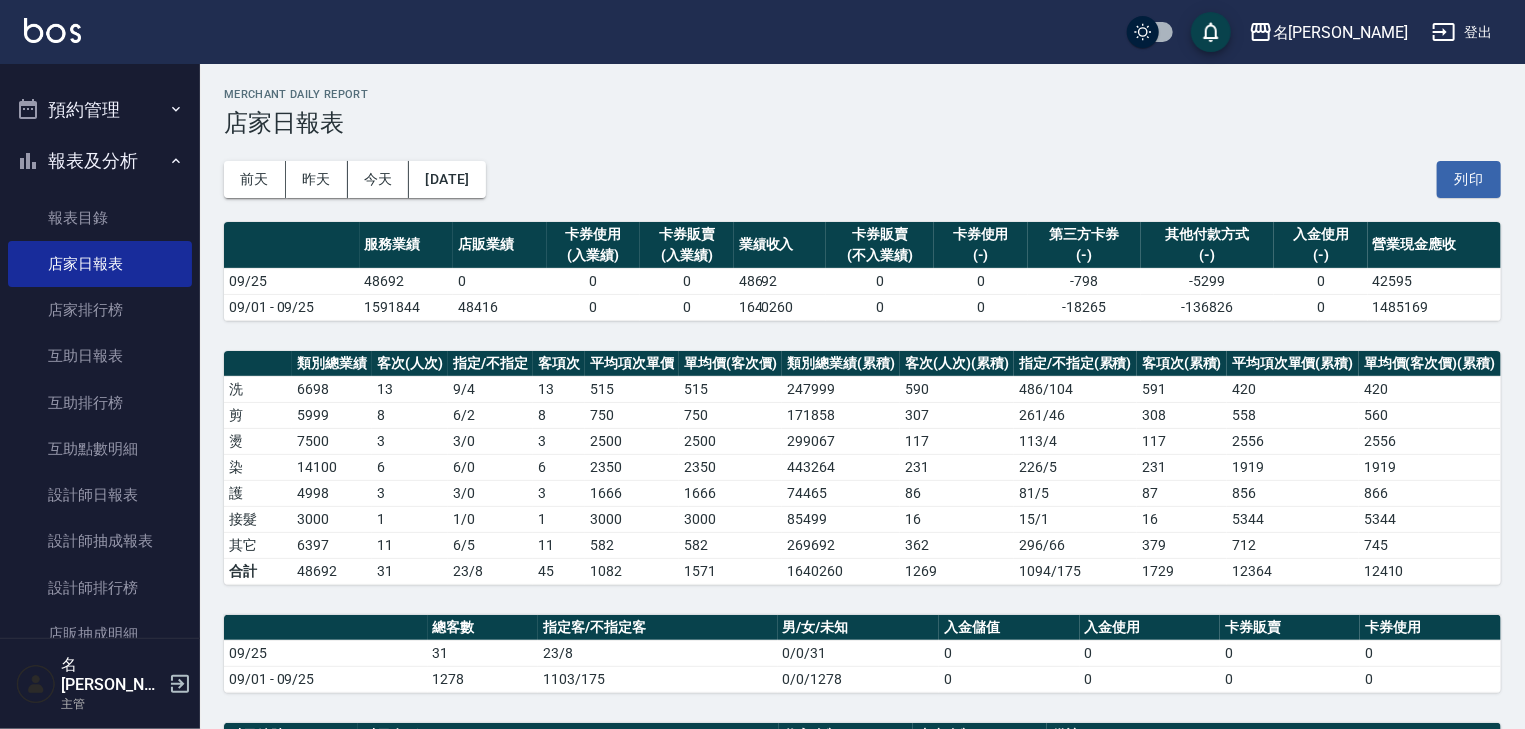
scroll to position [426, 0]
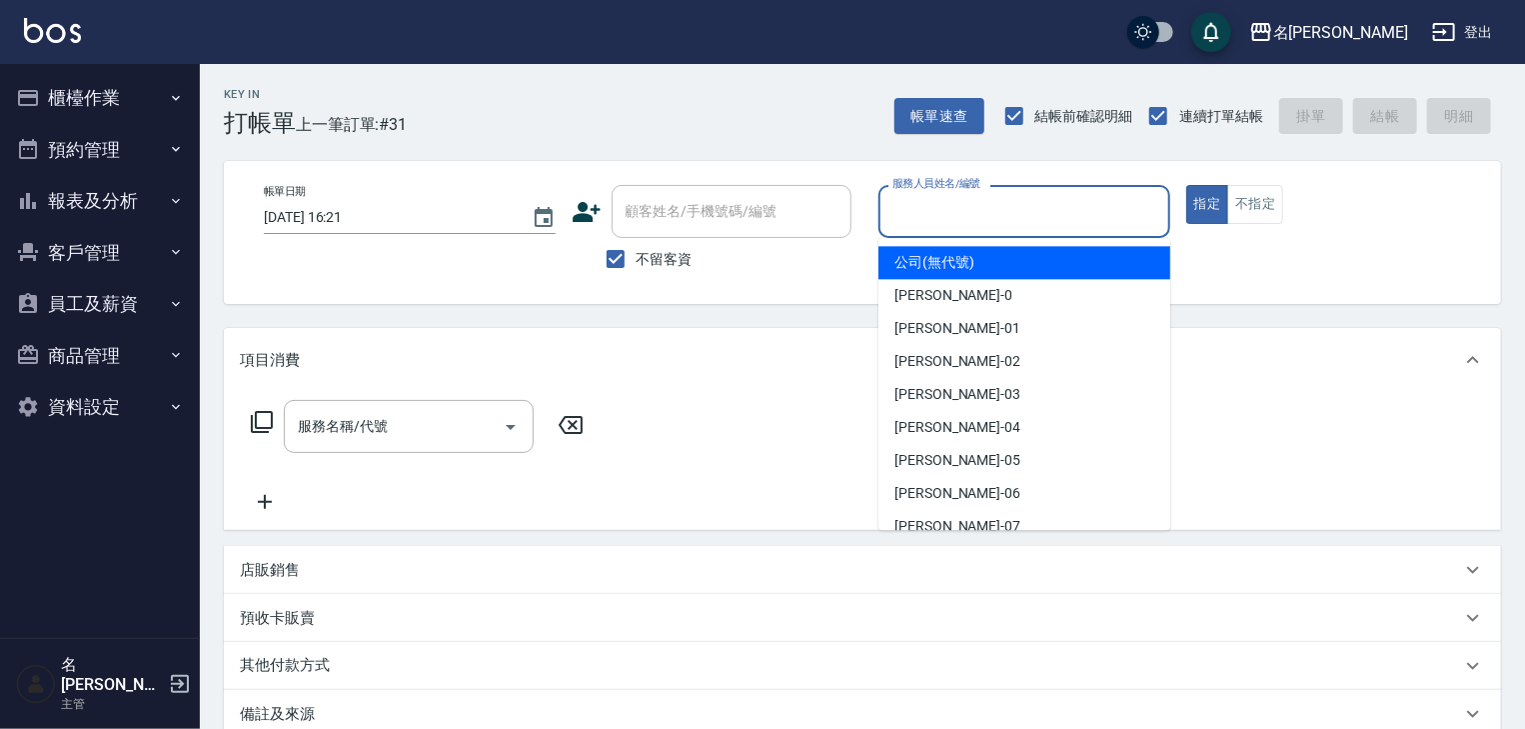
click at [1044, 220] on input "服務人員姓名/編號" at bounding box center [1025, 211] width 274 height 35
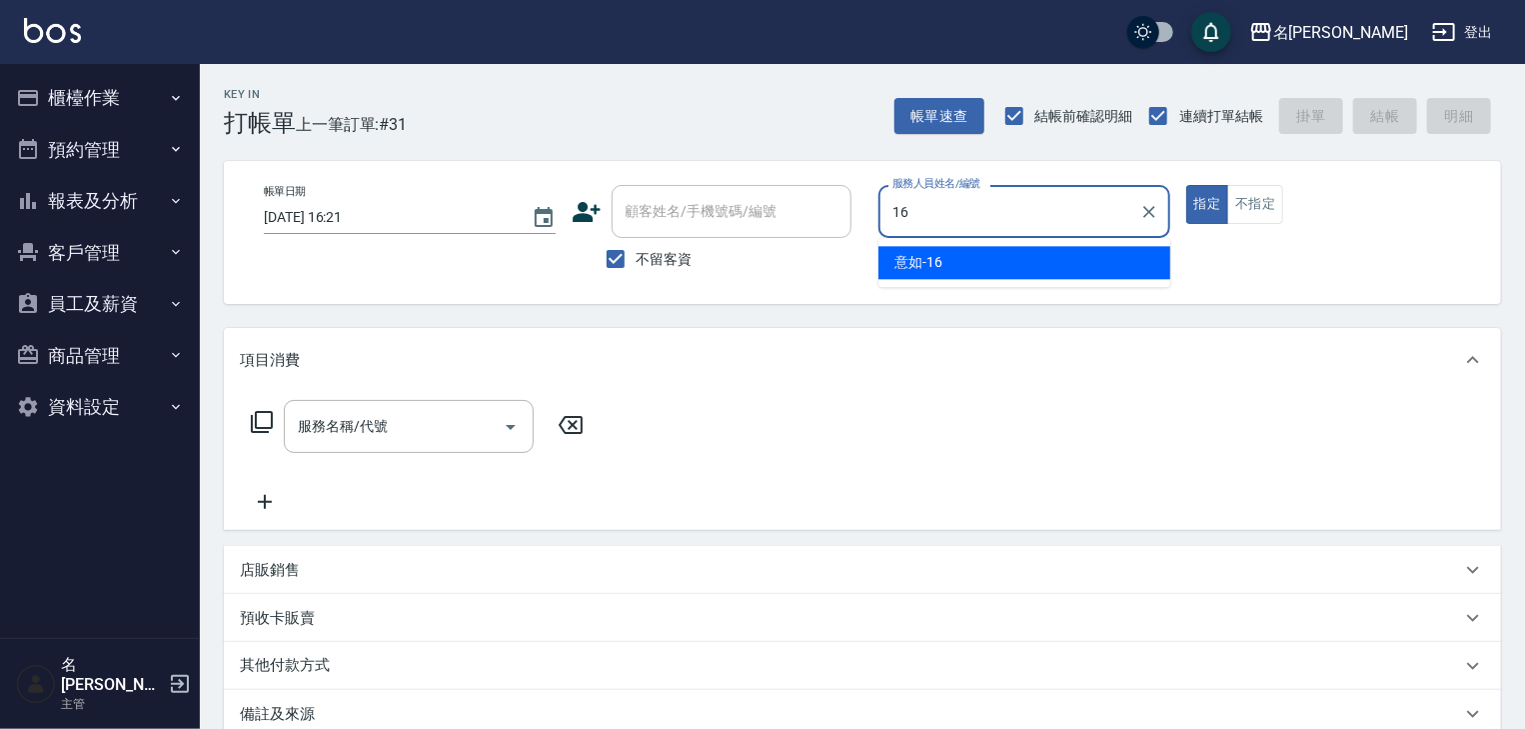
click at [972, 256] on div "意如 -16" at bounding box center [1025, 262] width 292 height 33
type input "意如-16"
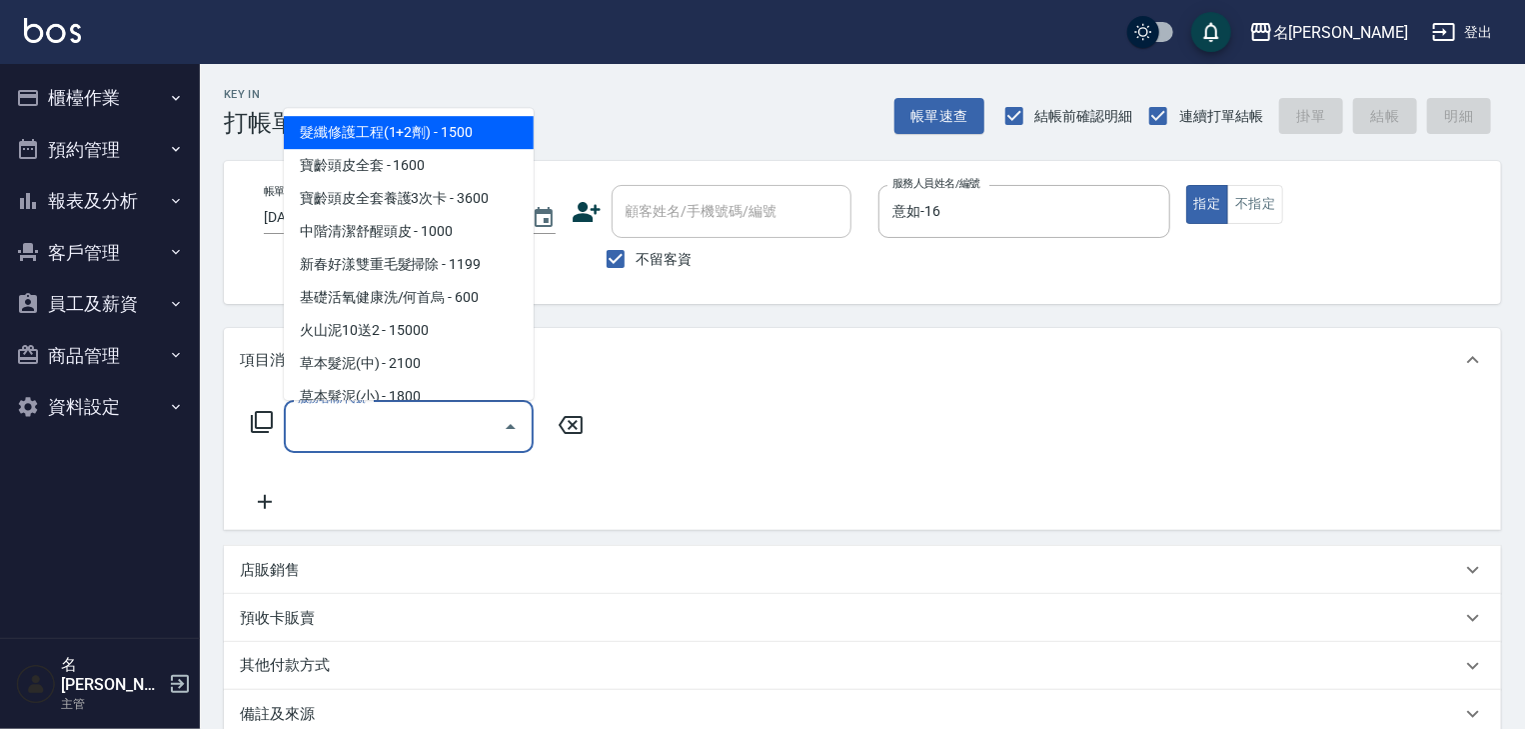
click at [450, 420] on input "服務名稱/代號" at bounding box center [394, 426] width 202 height 35
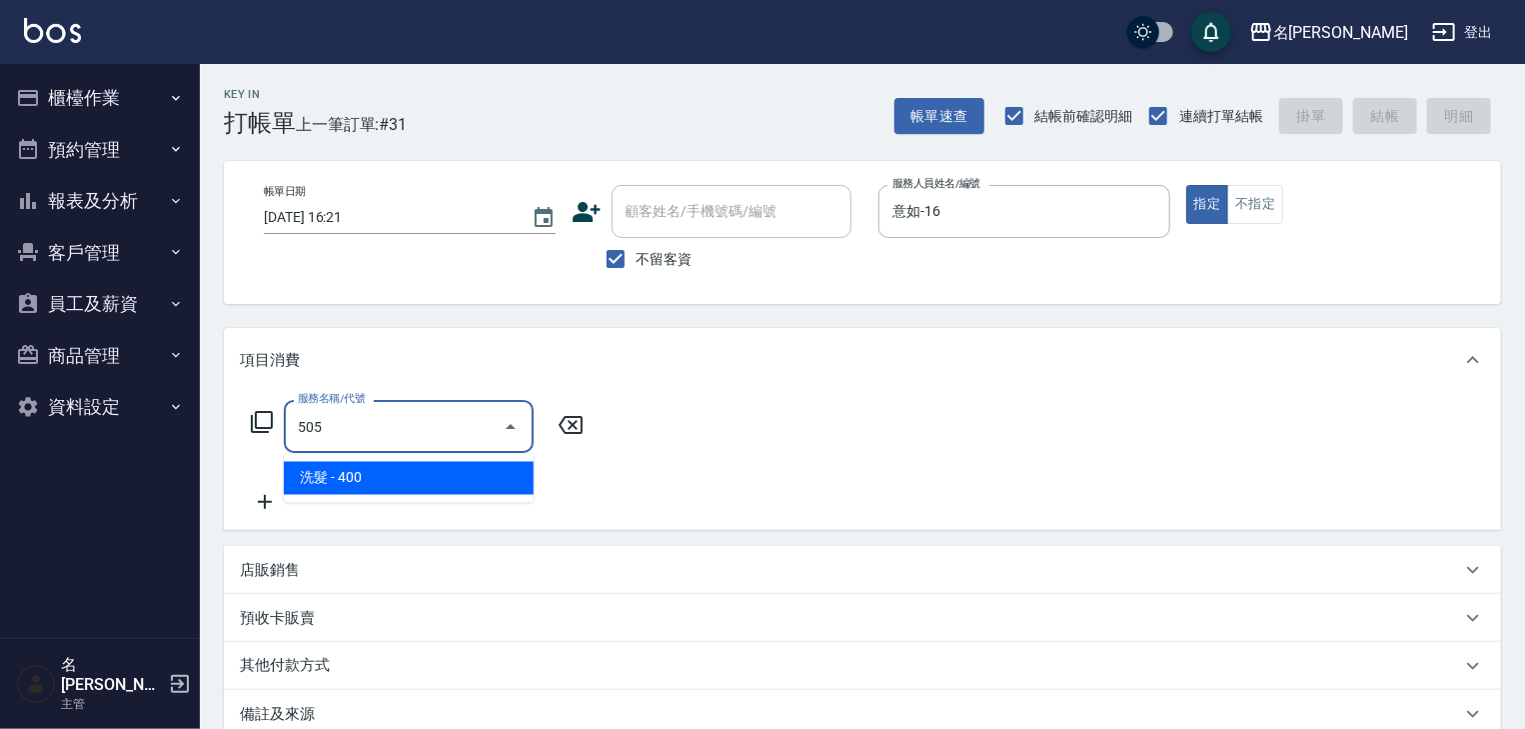
click at [412, 477] on span "洗髮 - 400" at bounding box center [409, 478] width 250 height 33
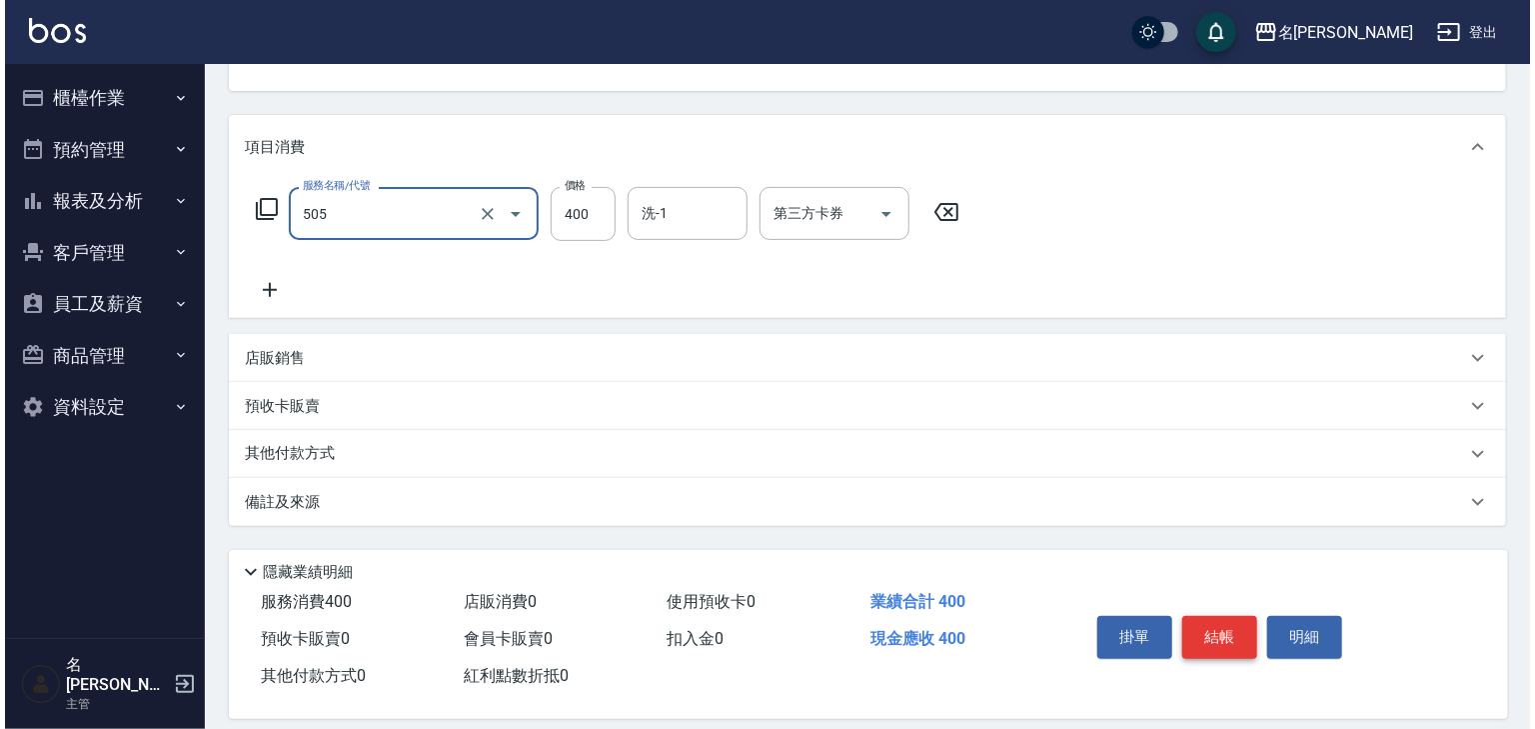
scroll to position [234, 0]
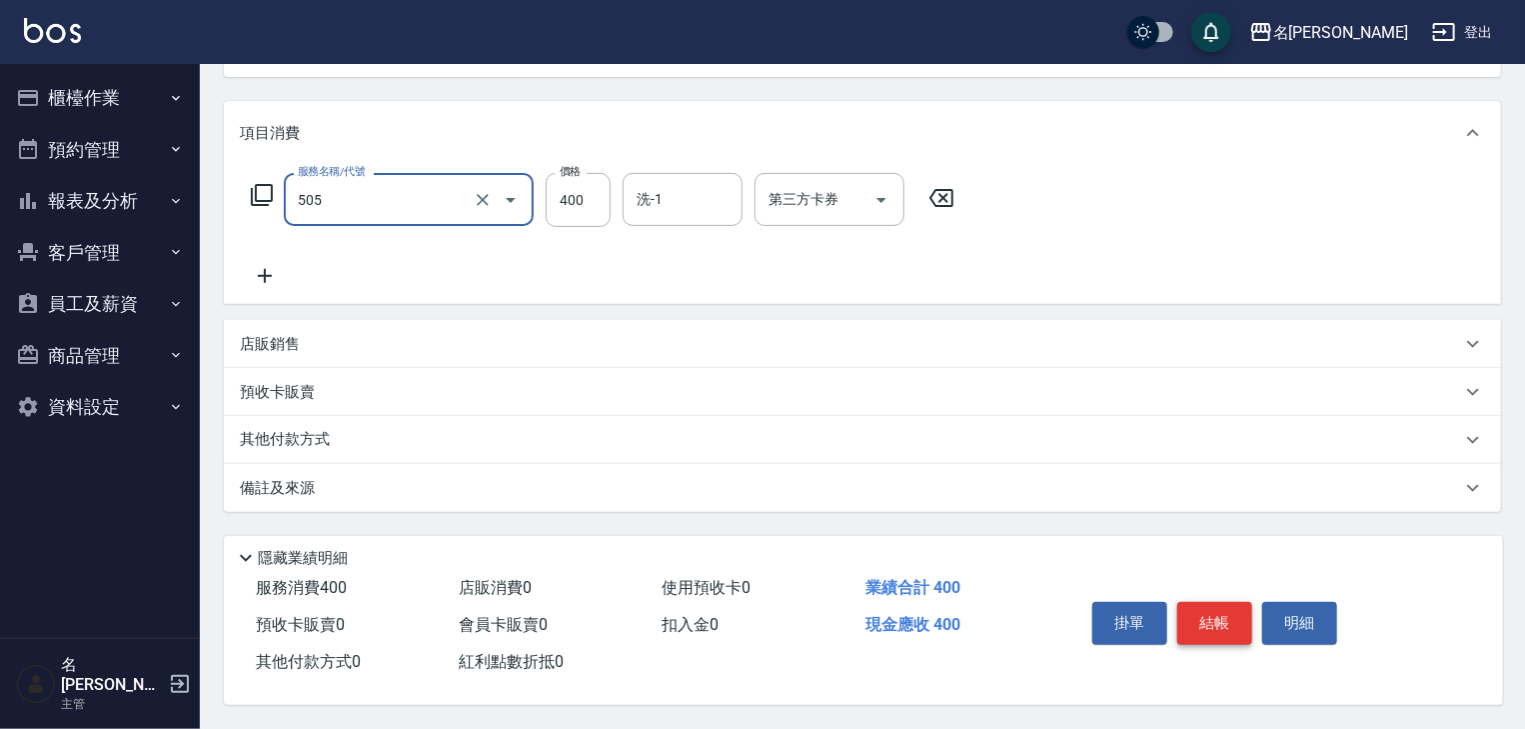
type input "洗髮(505)"
click at [1216, 623] on button "結帳" at bounding box center [1215, 623] width 75 height 42
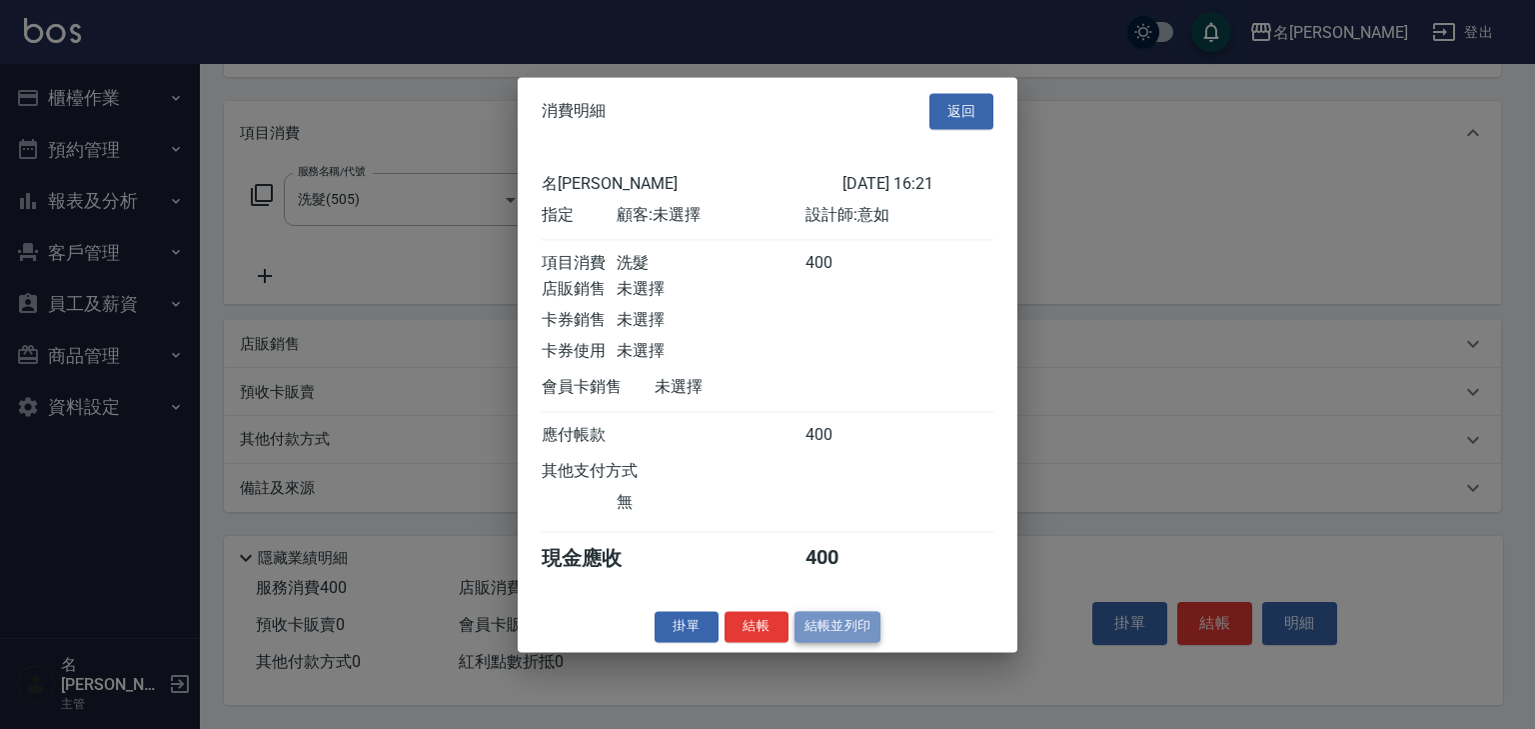
click at [824, 633] on button "結帳並列印" at bounding box center [838, 626] width 87 height 31
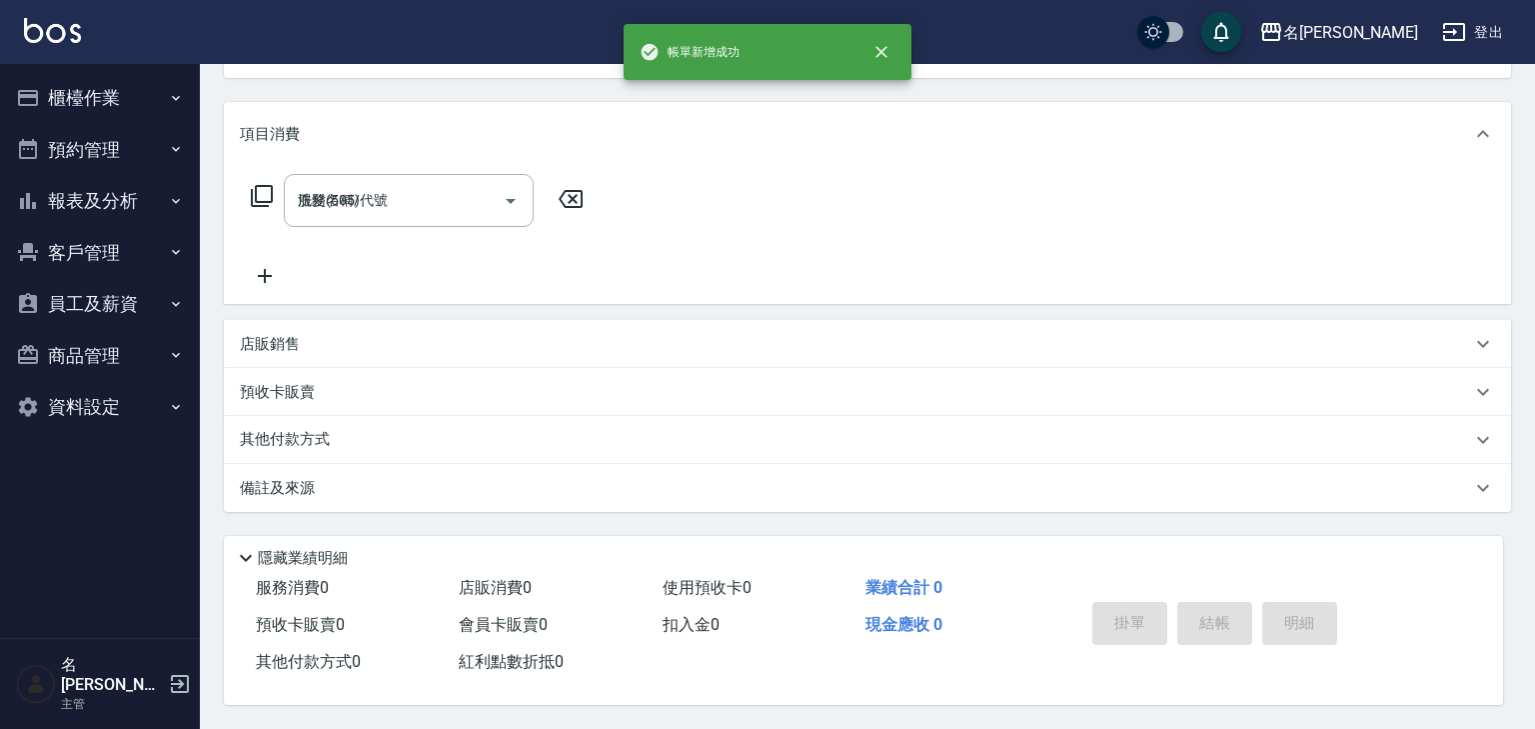
type input "[DATE] 16:40"
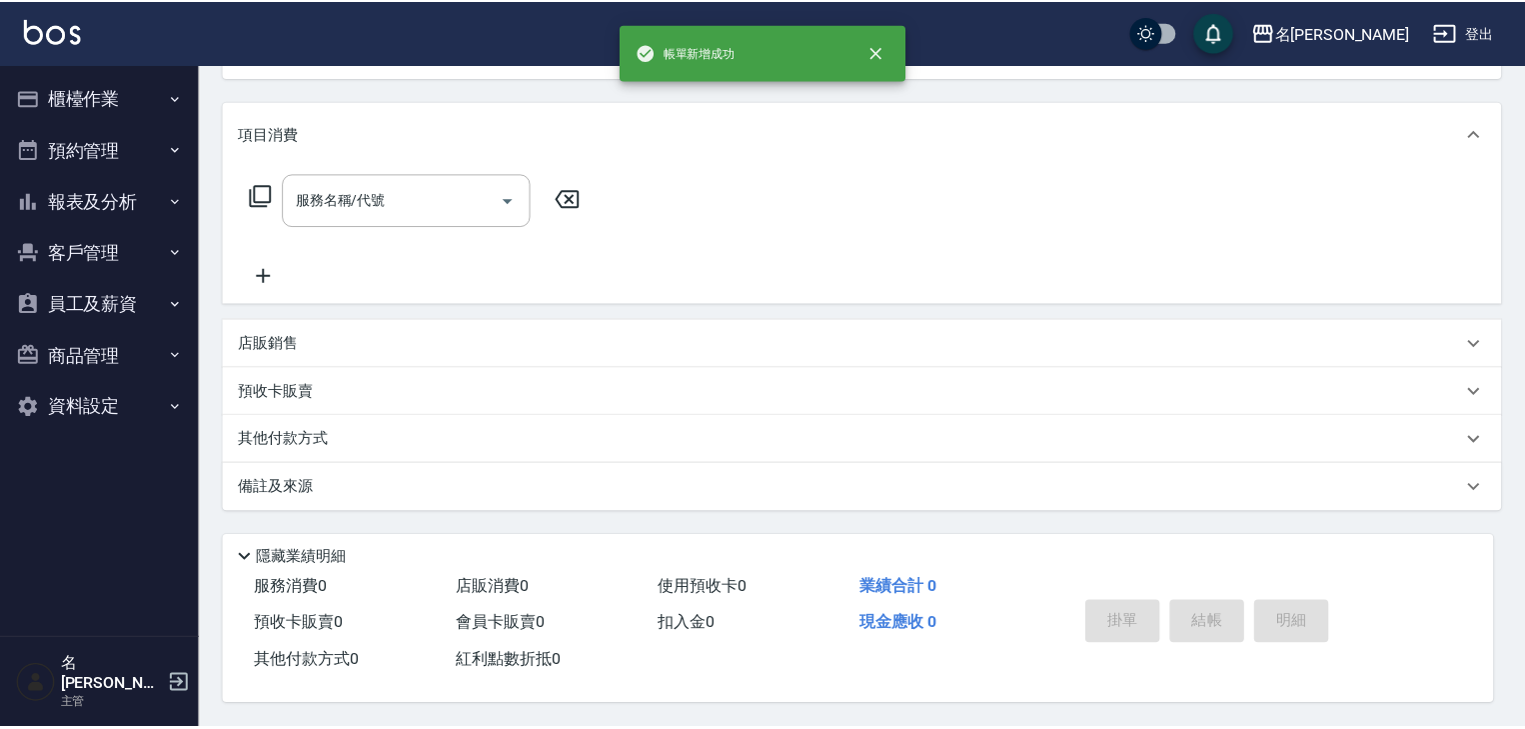
scroll to position [0, 0]
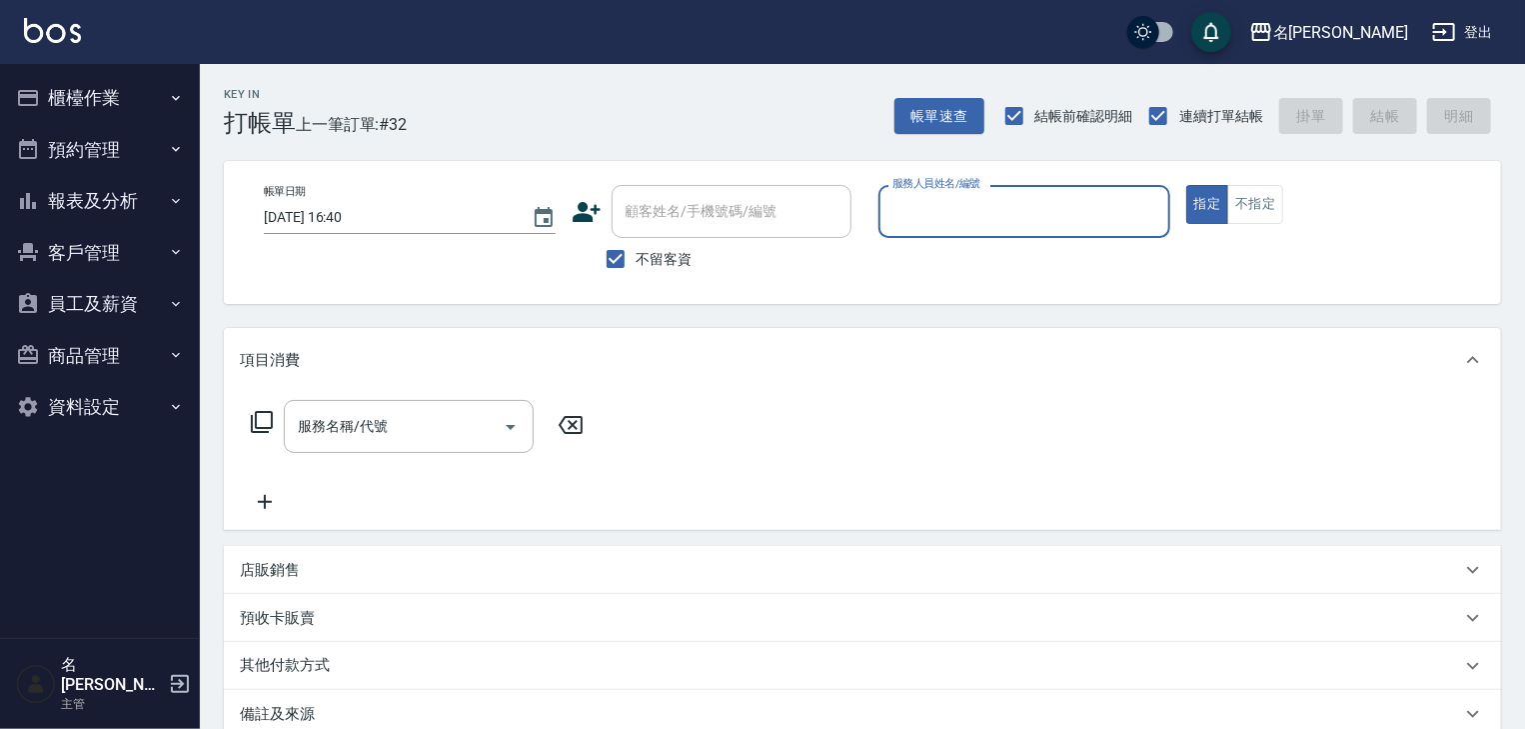
click at [1007, 199] on input "服務人員姓名/編號" at bounding box center [1025, 211] width 274 height 35
click at [984, 254] on div "皮皮 -P" at bounding box center [1025, 262] width 292 height 33
type input "皮皮-P"
click at [419, 420] on input "服務名稱/代號" at bounding box center [394, 426] width 202 height 35
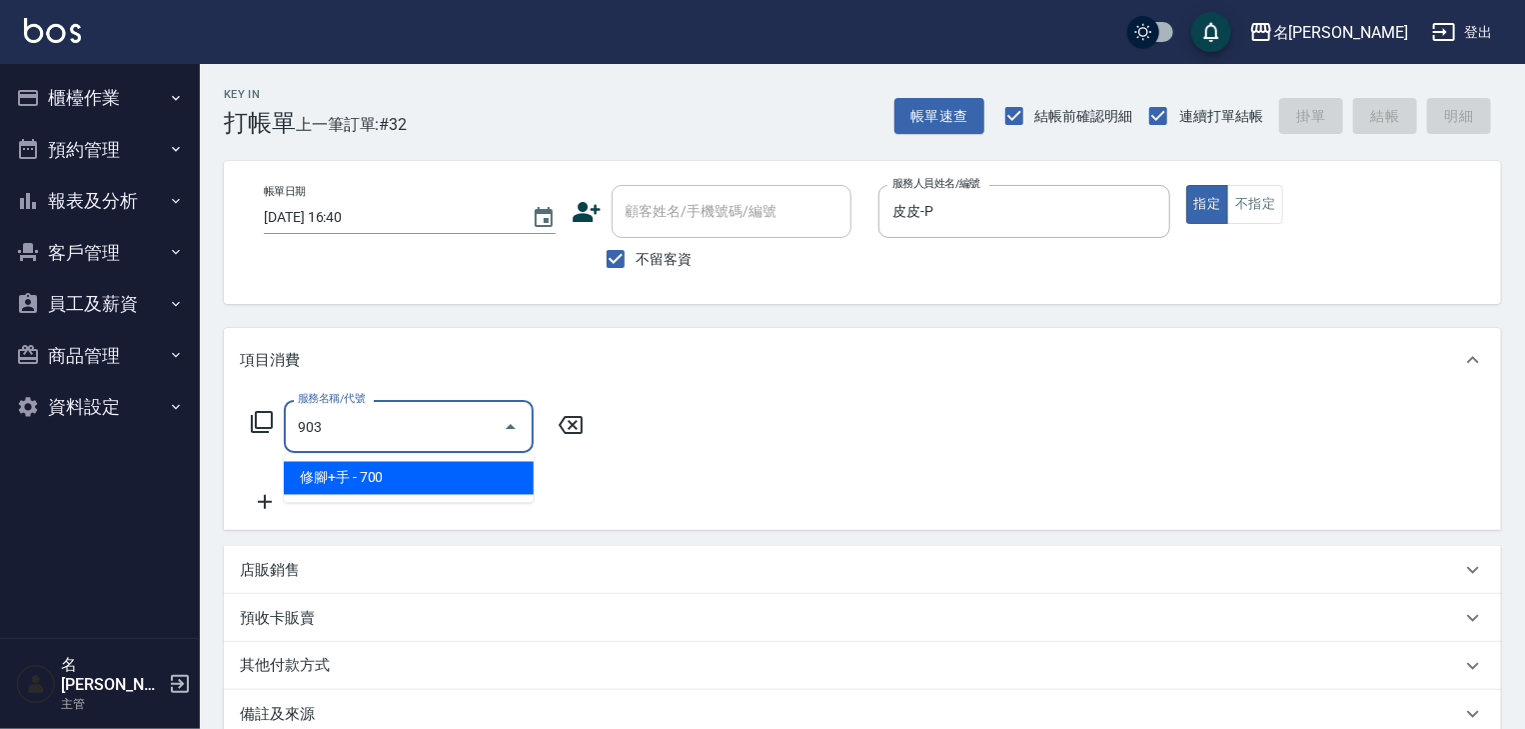
click at [443, 495] on ul "修腳+手 - 700" at bounding box center [409, 478] width 250 height 49
click at [457, 472] on span "修腳+手 - 700" at bounding box center [409, 478] width 250 height 33
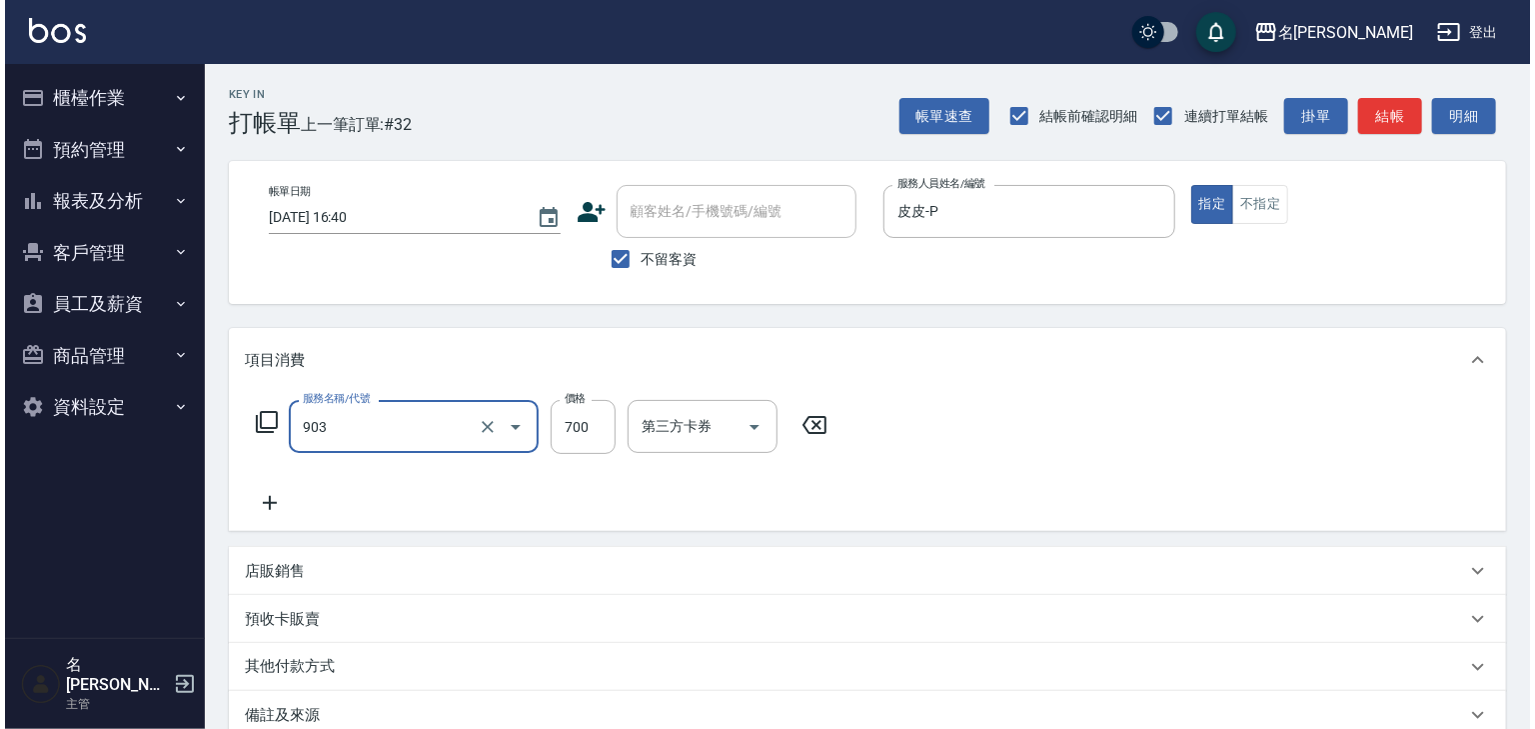
scroll to position [234, 0]
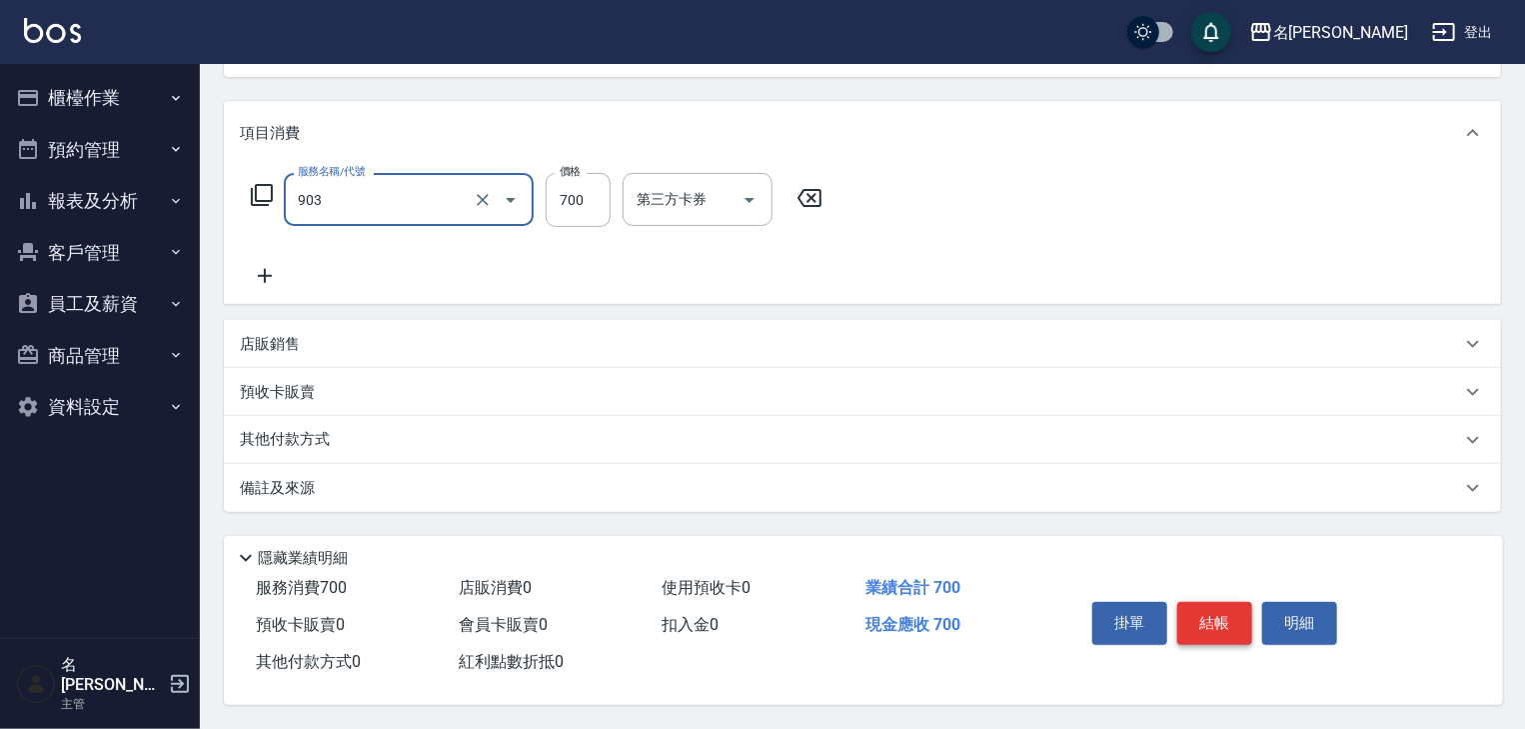
type input "修腳+手(903)"
click at [1252, 602] on button "結帳" at bounding box center [1215, 623] width 75 height 42
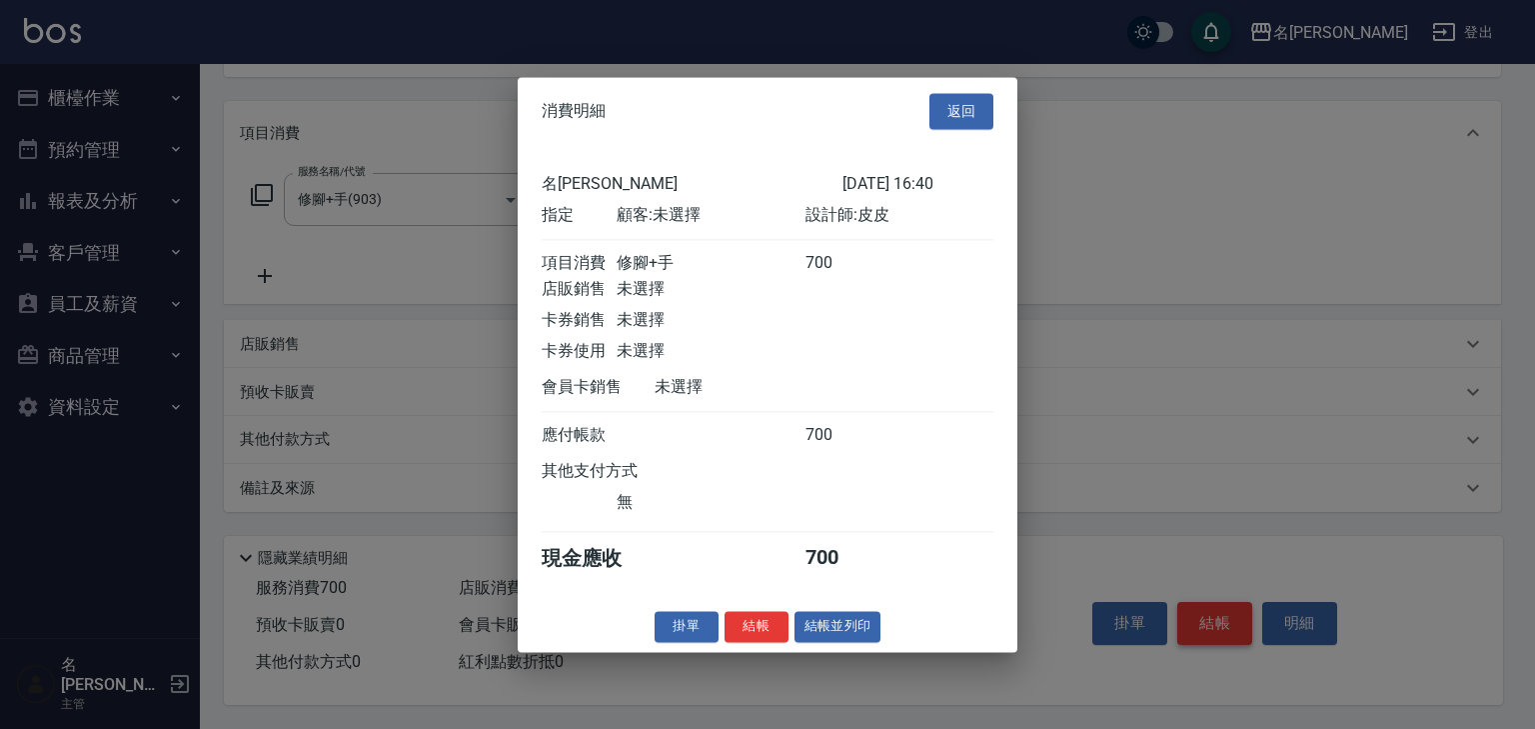
click at [1241, 608] on div at bounding box center [767, 364] width 1535 height 729
click at [842, 635] on button "結帳並列印" at bounding box center [838, 626] width 87 height 31
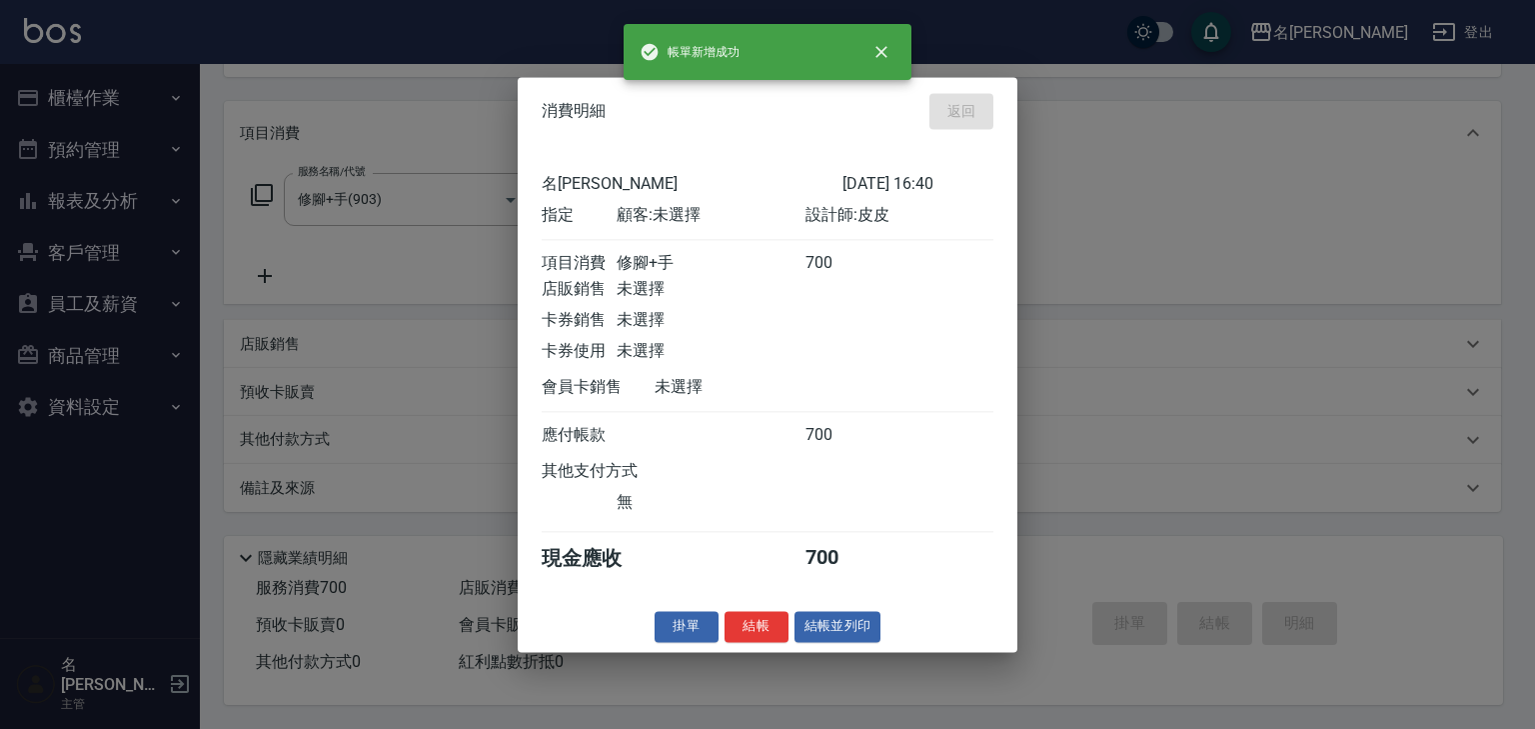
type input "[DATE] 16:41"
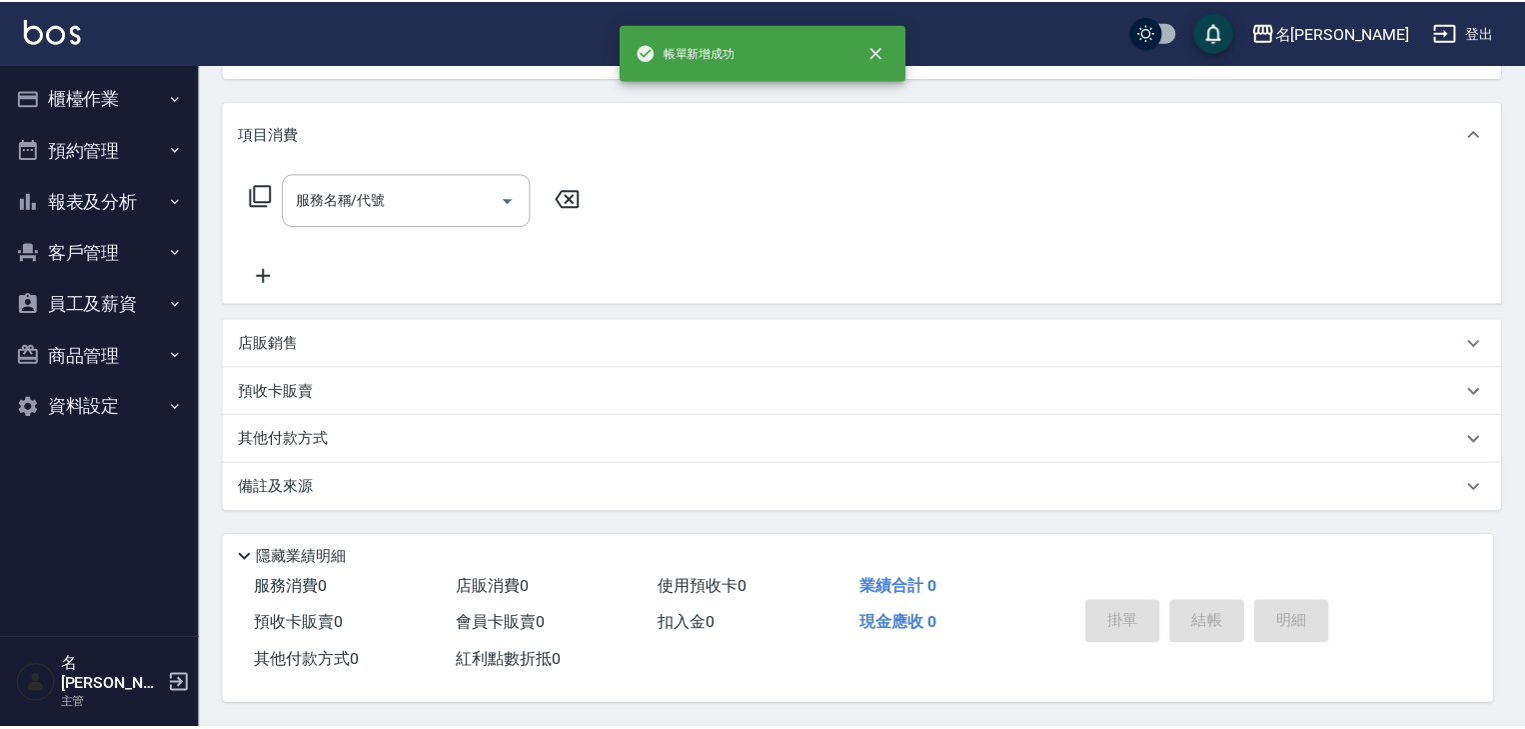
scroll to position [0, 0]
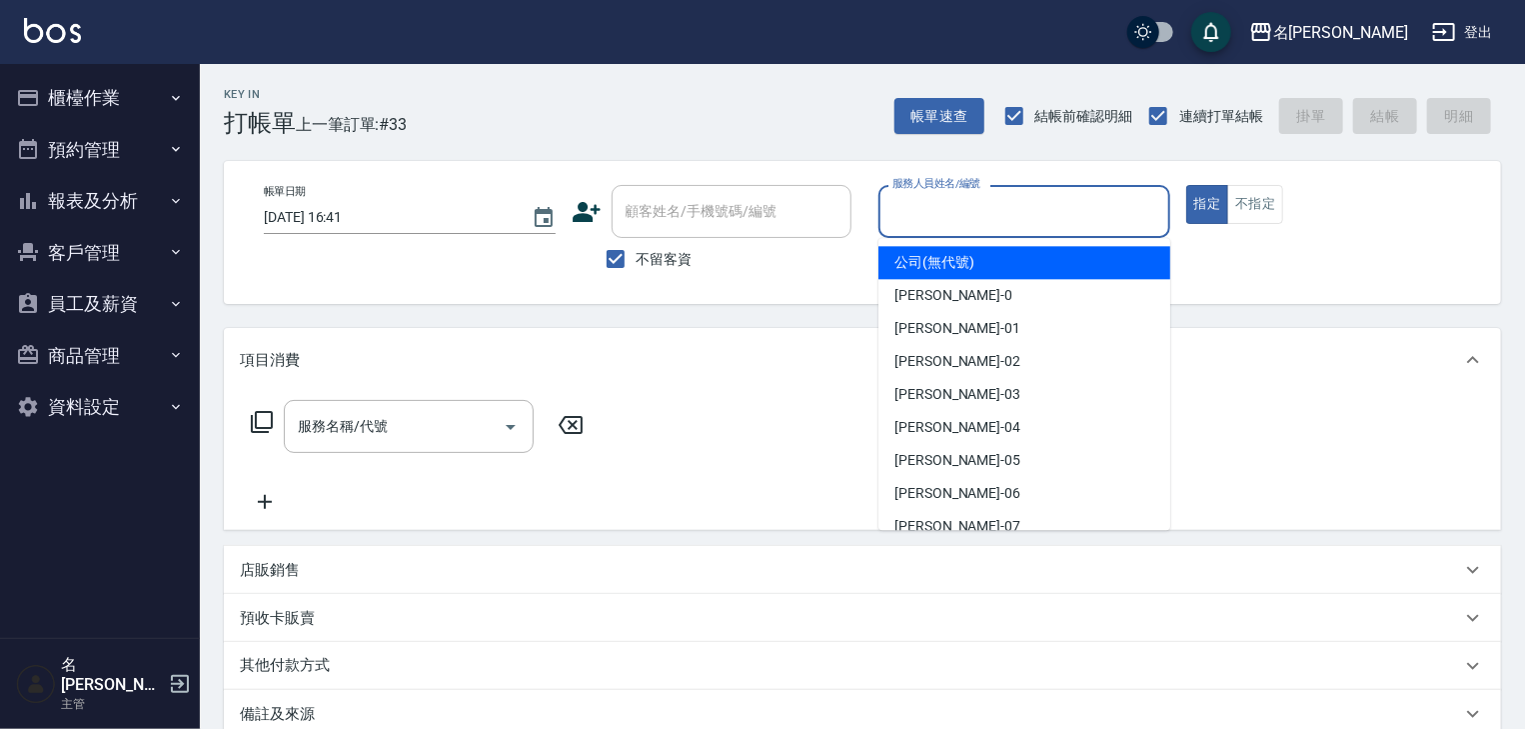
click at [992, 212] on input "服務人員姓名/編號" at bounding box center [1025, 211] width 274 height 35
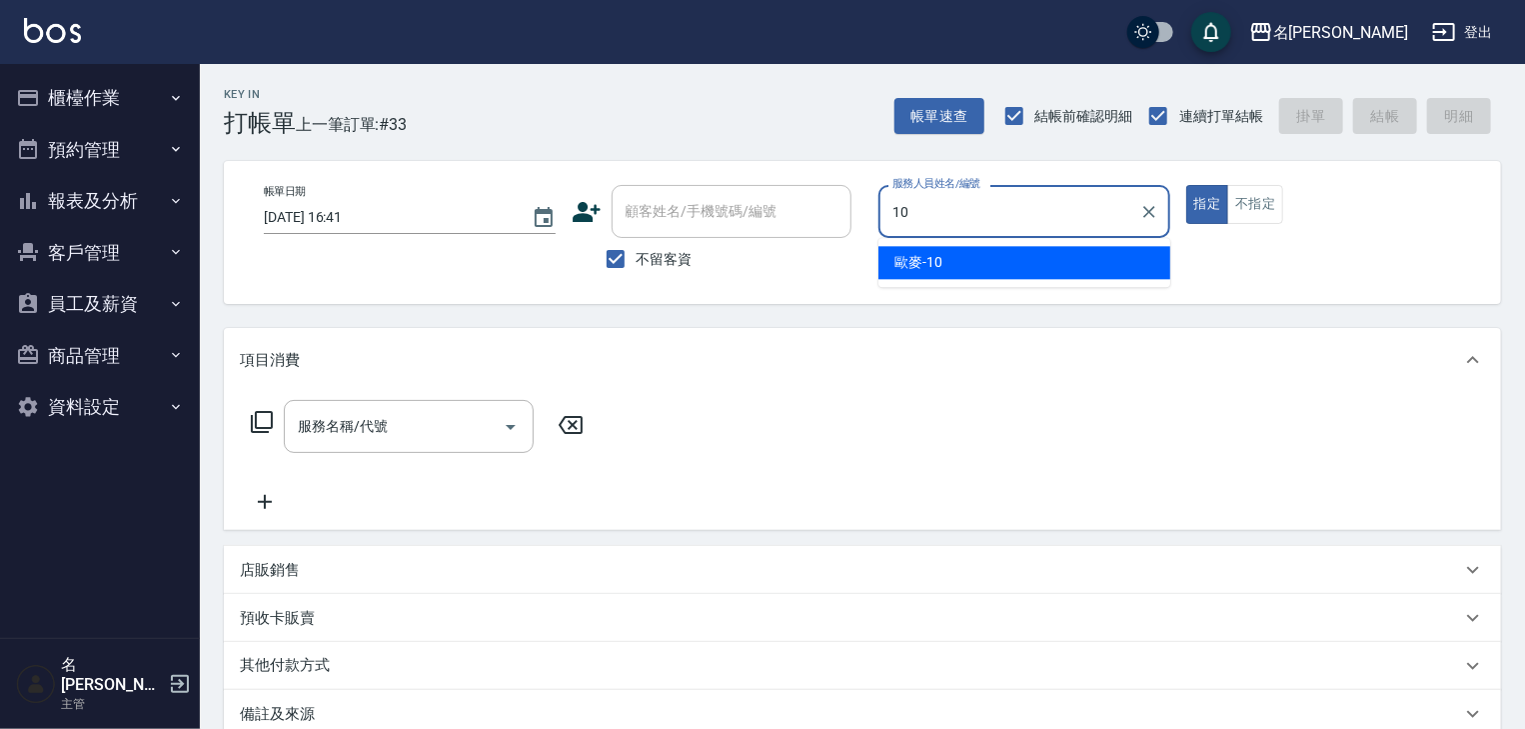
click at [1007, 263] on div "歐麥 -10" at bounding box center [1025, 262] width 292 height 33
type input "歐麥-10"
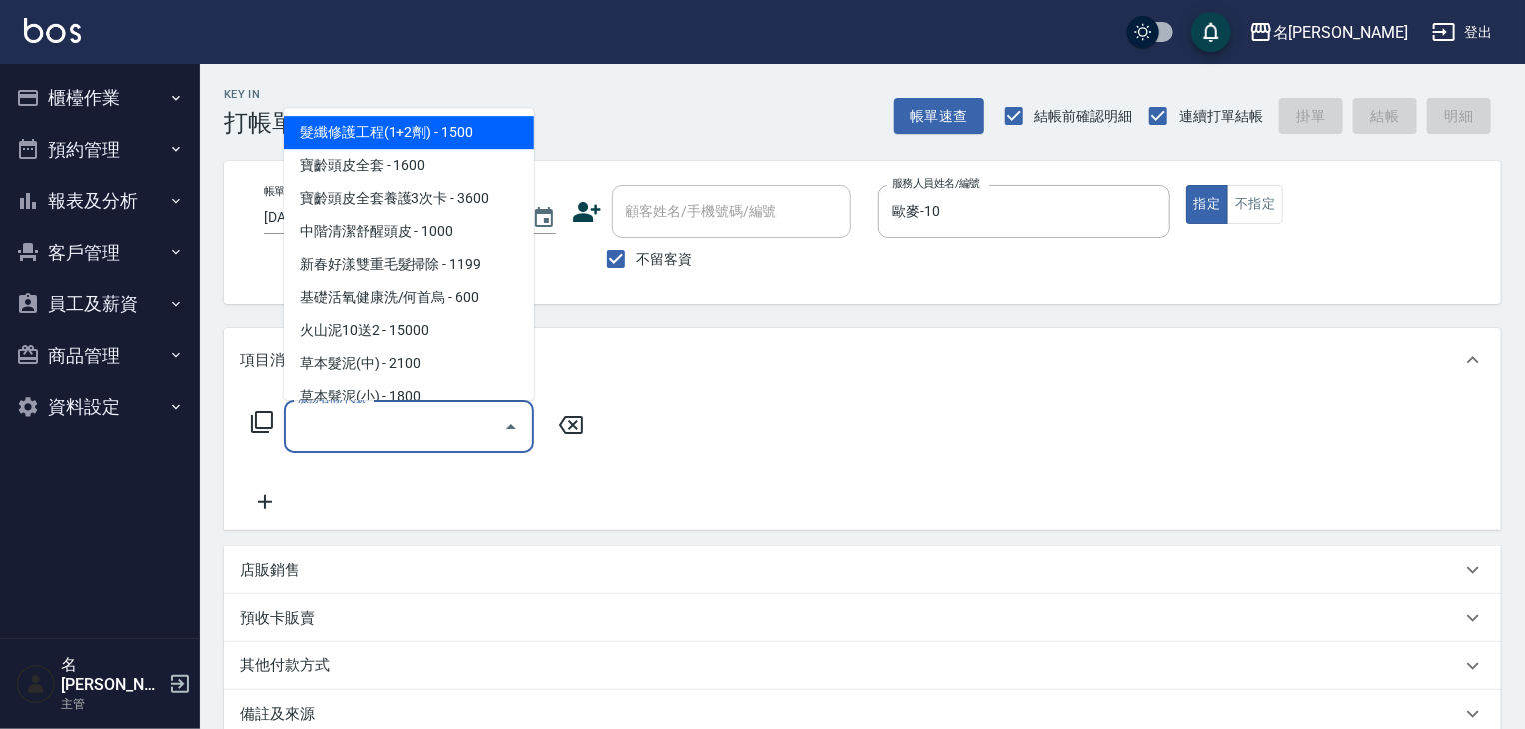
click at [421, 413] on input "服務名稱/代號" at bounding box center [394, 426] width 202 height 35
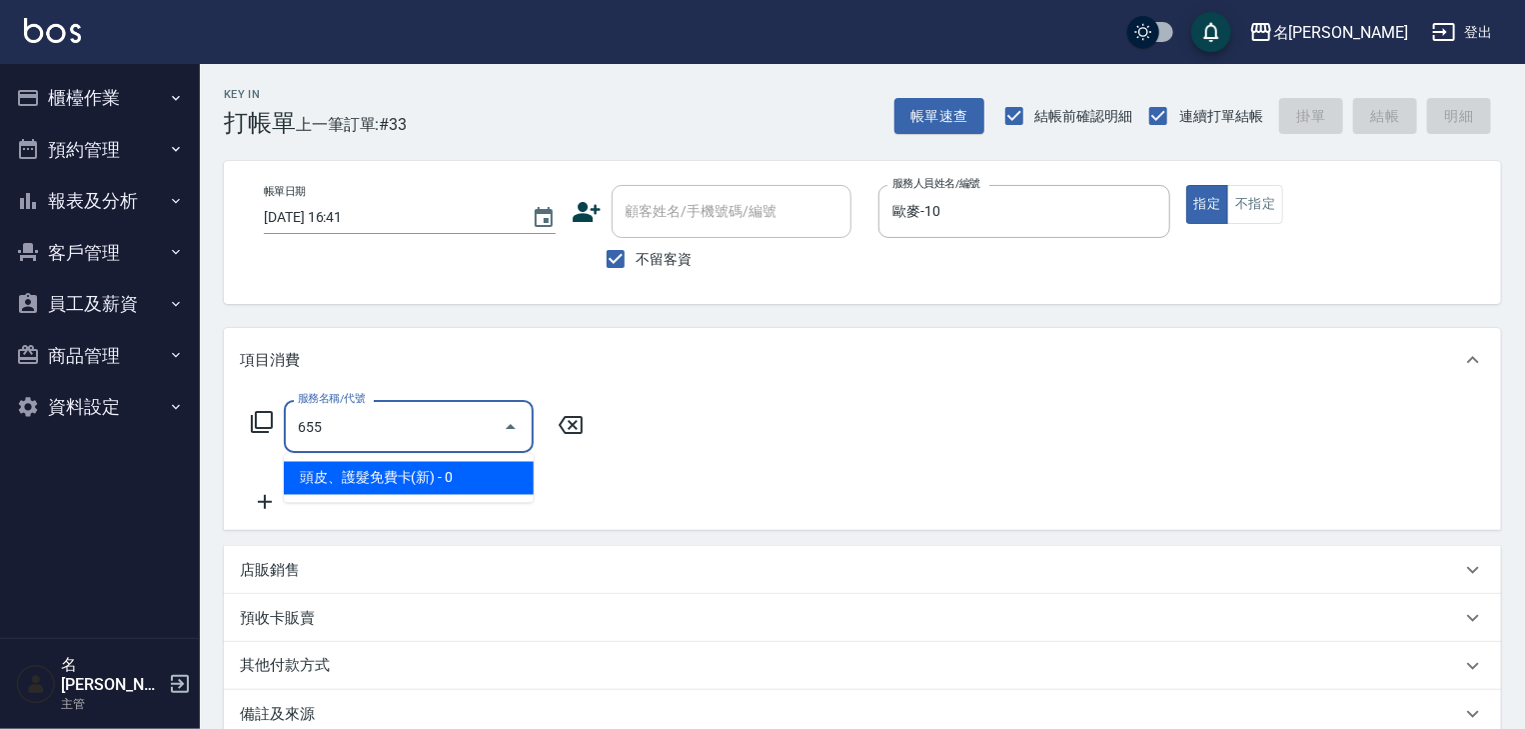
click at [506, 482] on span "頭皮、護髮免費卡(新) - 0" at bounding box center [409, 478] width 250 height 33
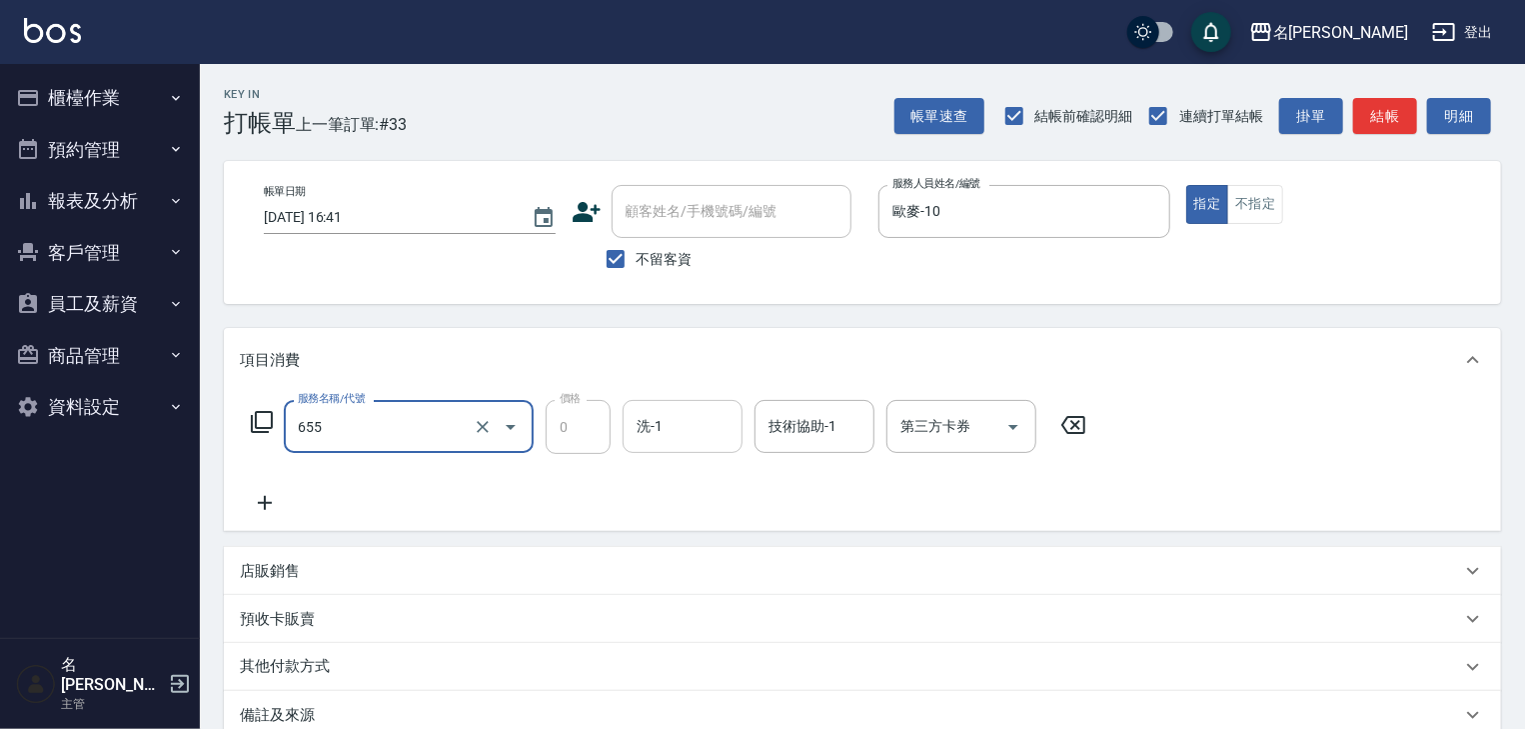
type input "頭皮、護髮免費卡(新)(655)"
click at [696, 428] on input "洗-1" at bounding box center [683, 426] width 102 height 35
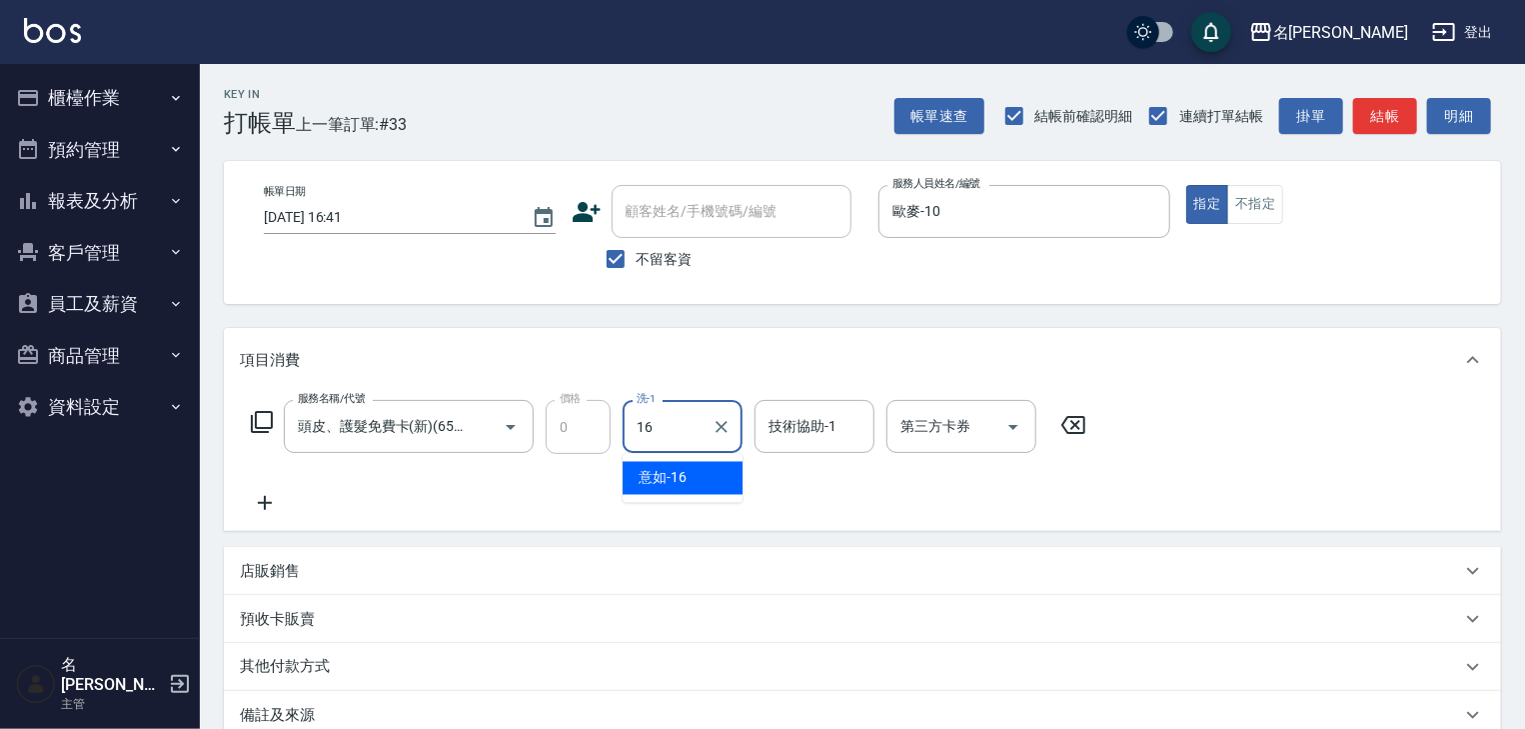
drag, startPoint x: 667, startPoint y: 471, endPoint x: 686, endPoint y: 456, distance: 24.2
click at [672, 468] on span "意如 -16" at bounding box center [663, 478] width 48 height 21
type input "意如-16"
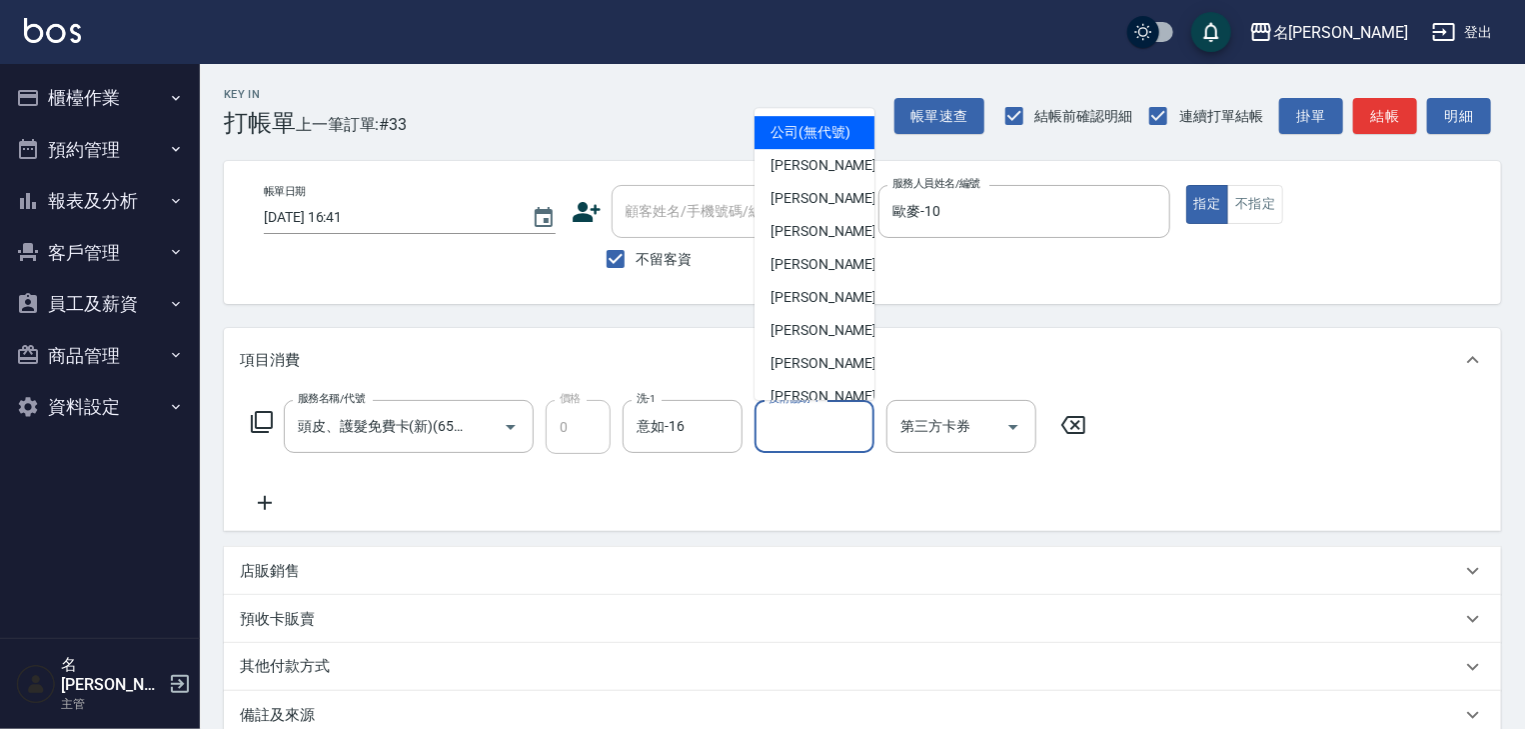
click at [818, 423] on input "技術協助-1" at bounding box center [815, 426] width 102 height 35
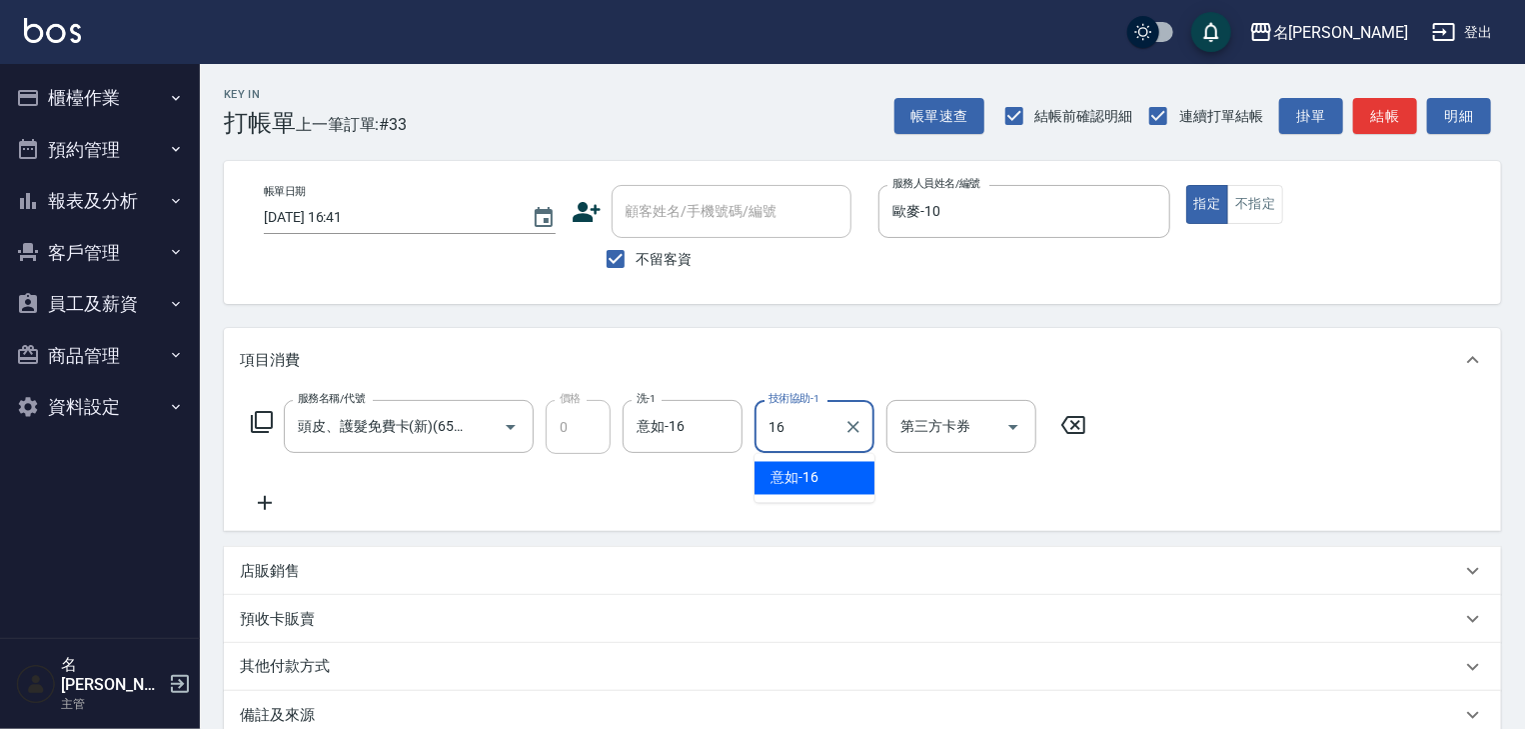
drag, startPoint x: 808, startPoint y: 475, endPoint x: 821, endPoint y: 464, distance: 17.0
click at [808, 474] on span "意如 -16" at bounding box center [795, 478] width 48 height 21
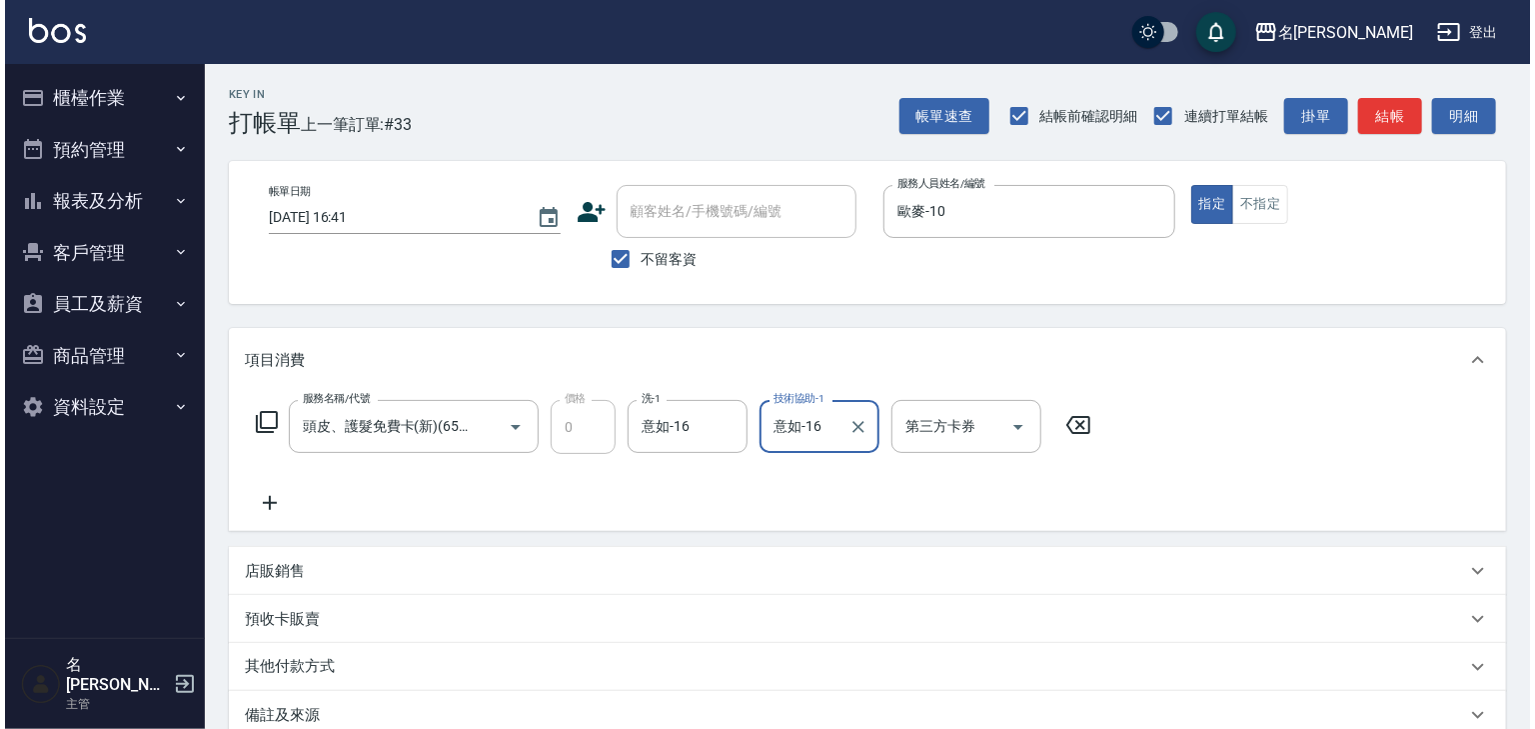
scroll to position [234, 0]
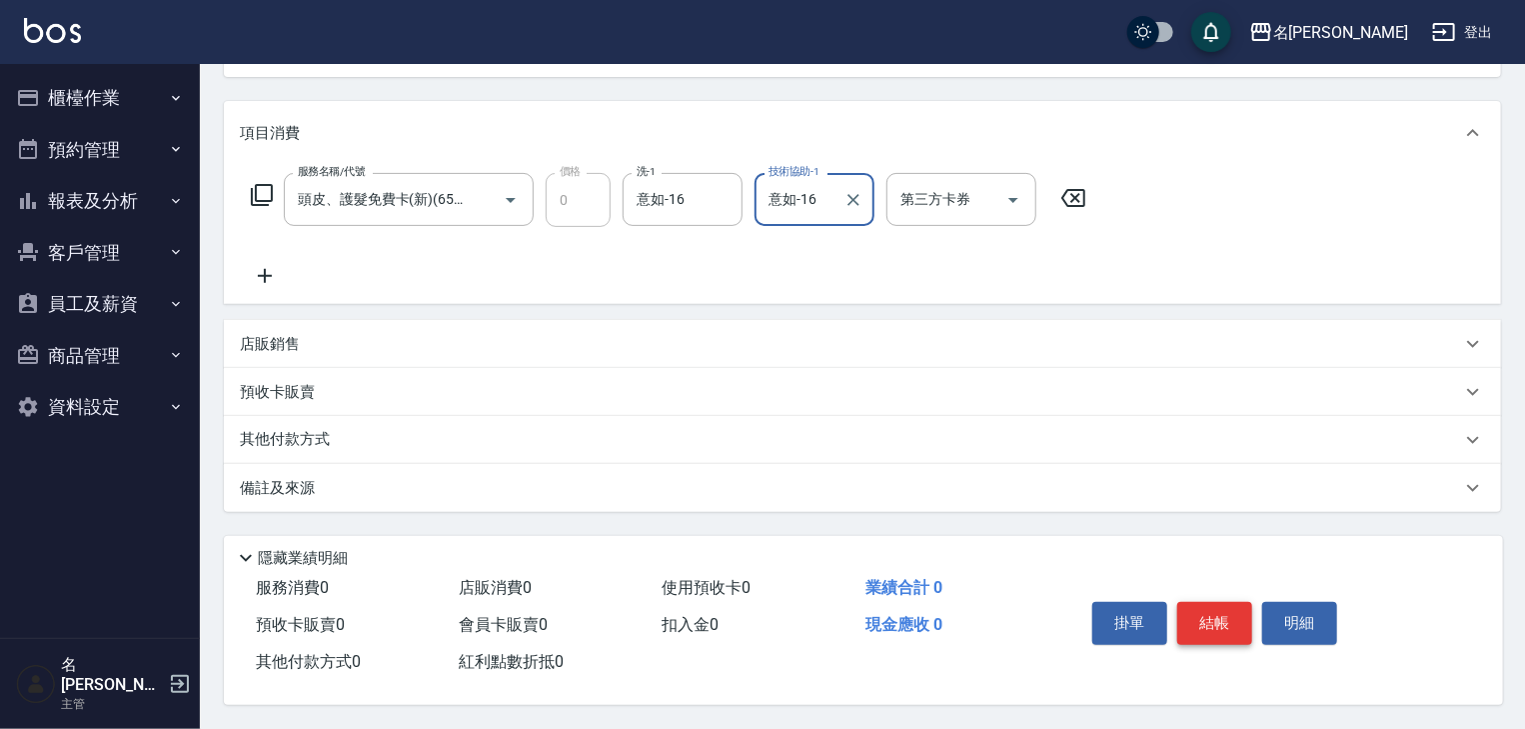
type input "意如-16"
click at [1231, 610] on button "結帳" at bounding box center [1215, 623] width 75 height 42
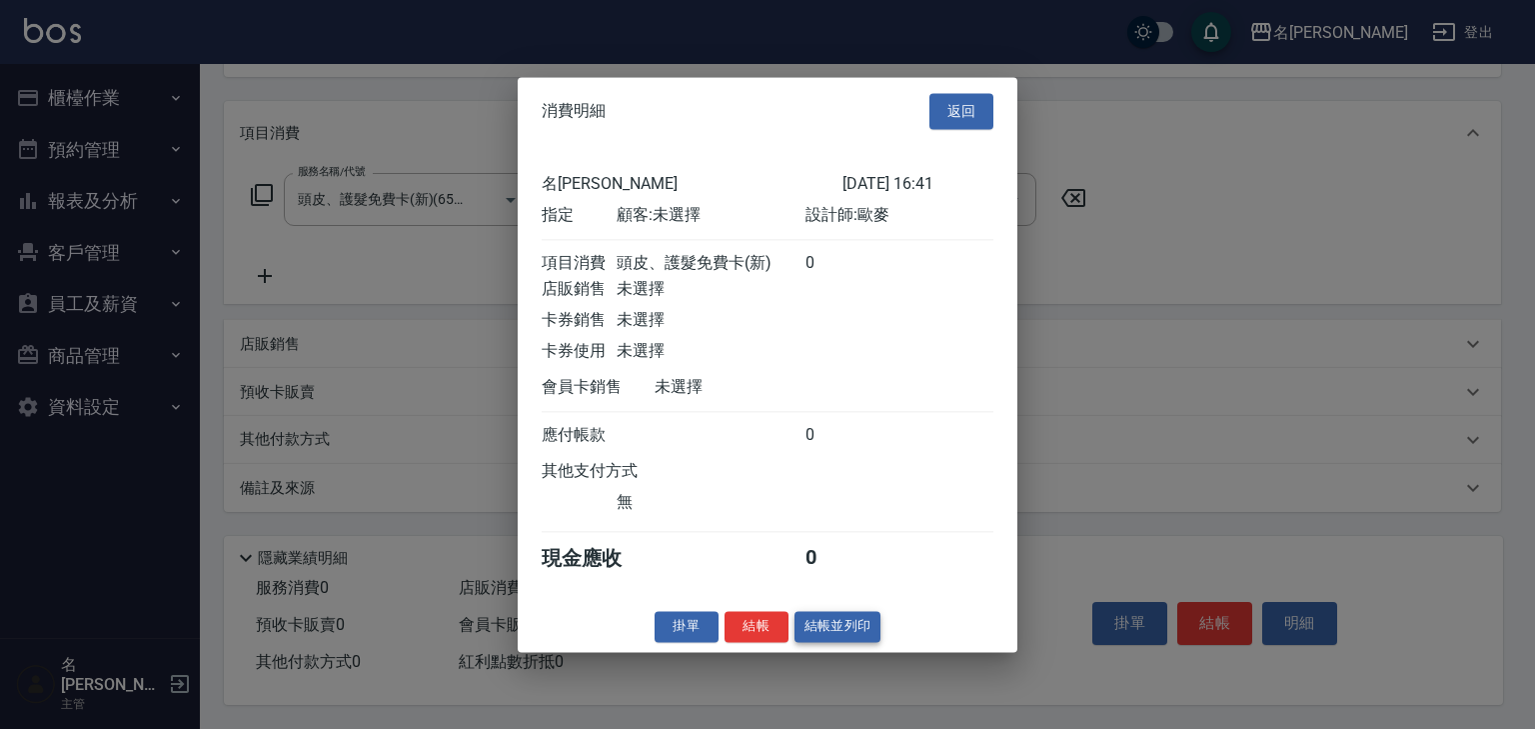
click at [833, 641] on button "結帳並列印" at bounding box center [838, 626] width 87 height 31
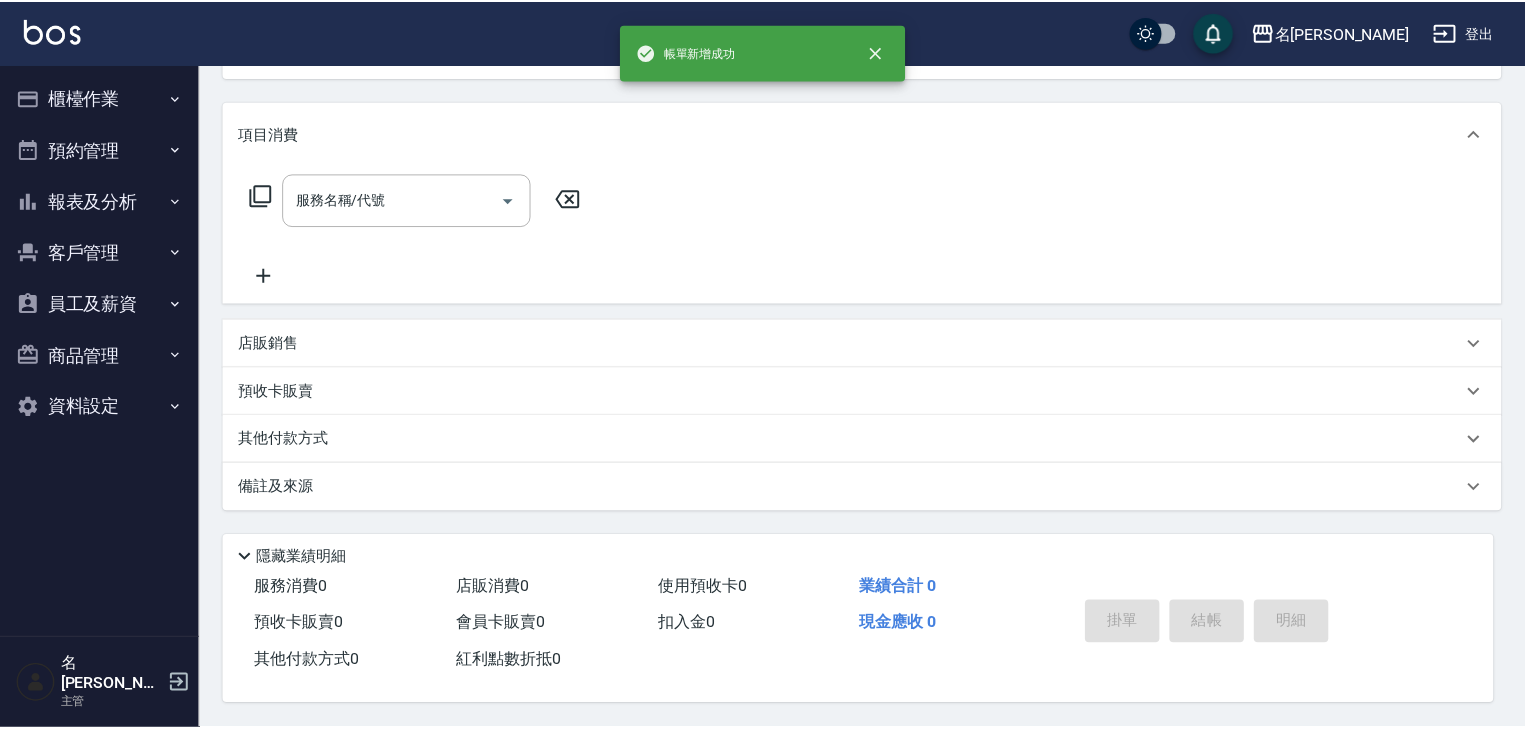
scroll to position [0, 0]
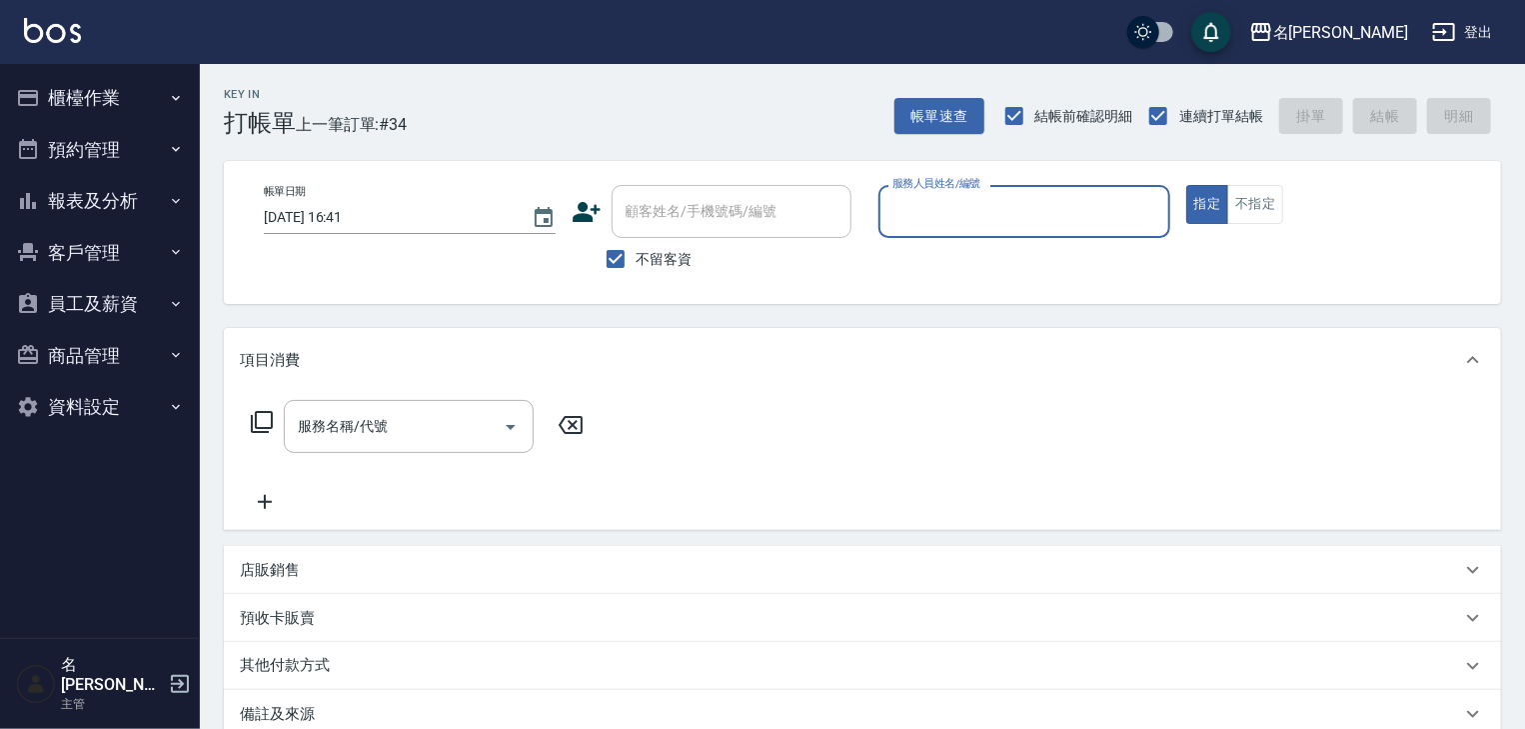
click at [942, 216] on input "服務人員姓名/編號" at bounding box center [1025, 211] width 274 height 35
click at [905, 263] on span "吳姵瑩 -B" at bounding box center [954, 262] width 119 height 21
type input "[PERSON_NAME]"
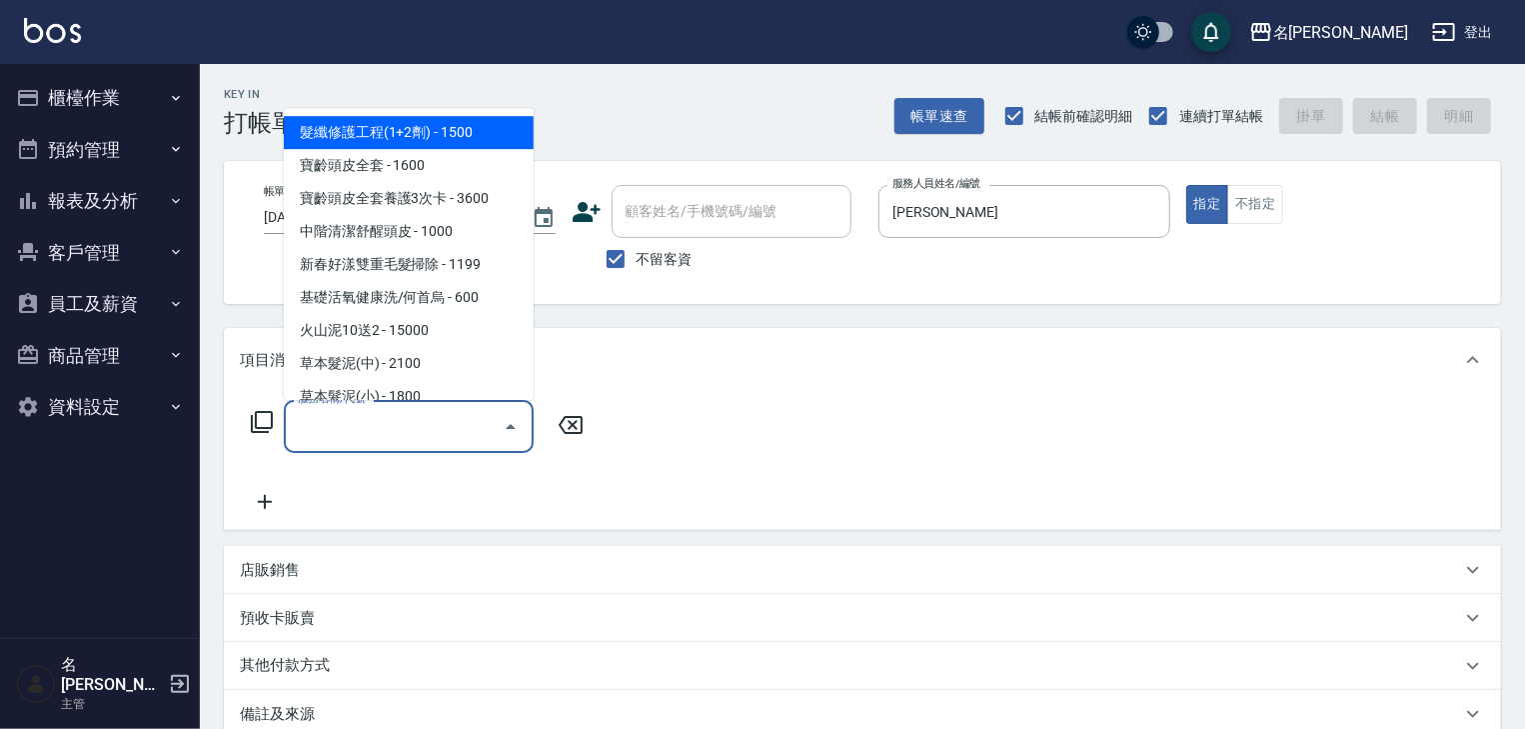
click at [364, 424] on input "服務名稱/代號" at bounding box center [394, 426] width 202 height 35
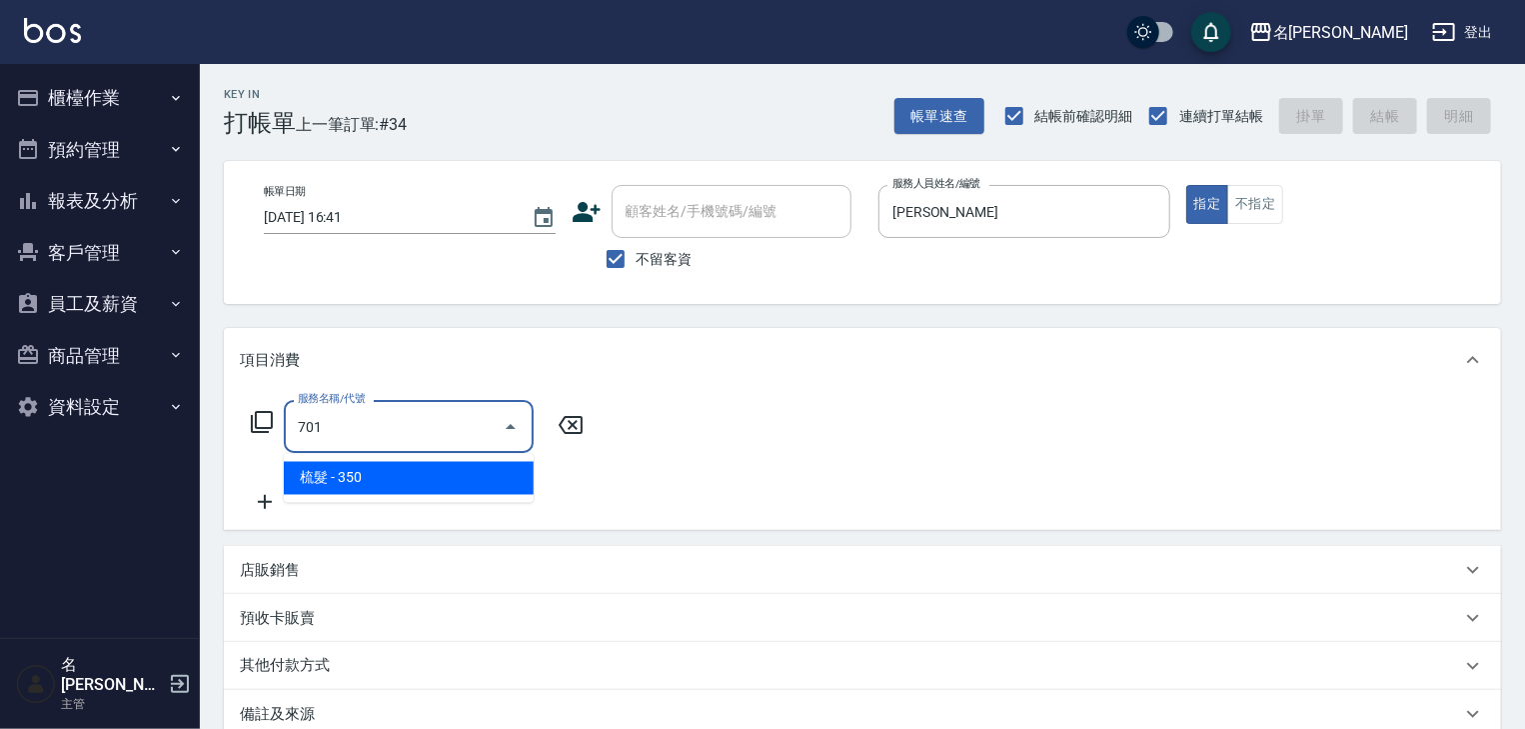
click at [412, 479] on span "梳髮 - 350" at bounding box center [409, 478] width 250 height 33
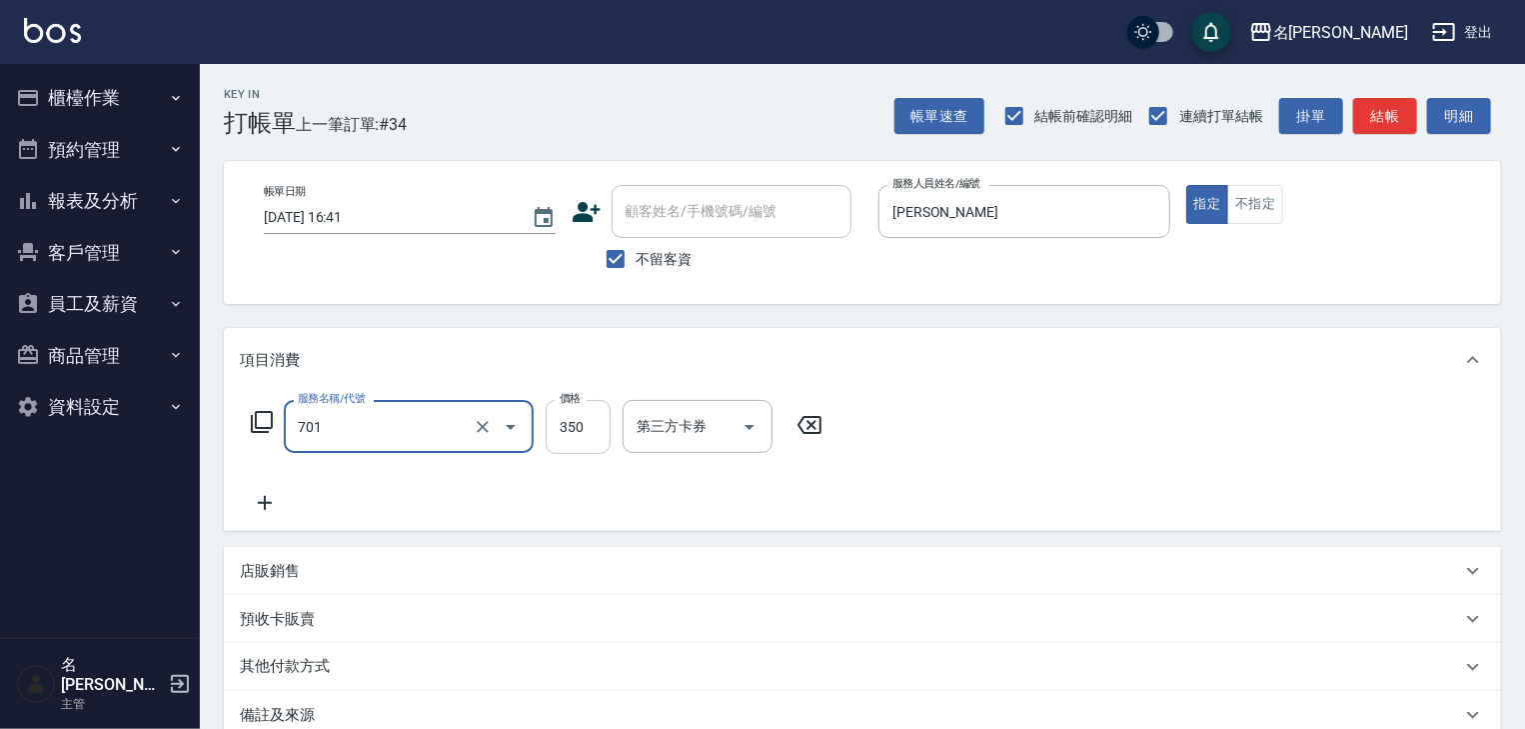
type input "梳髮(701)"
click at [578, 435] on input "350" at bounding box center [578, 427] width 65 height 54
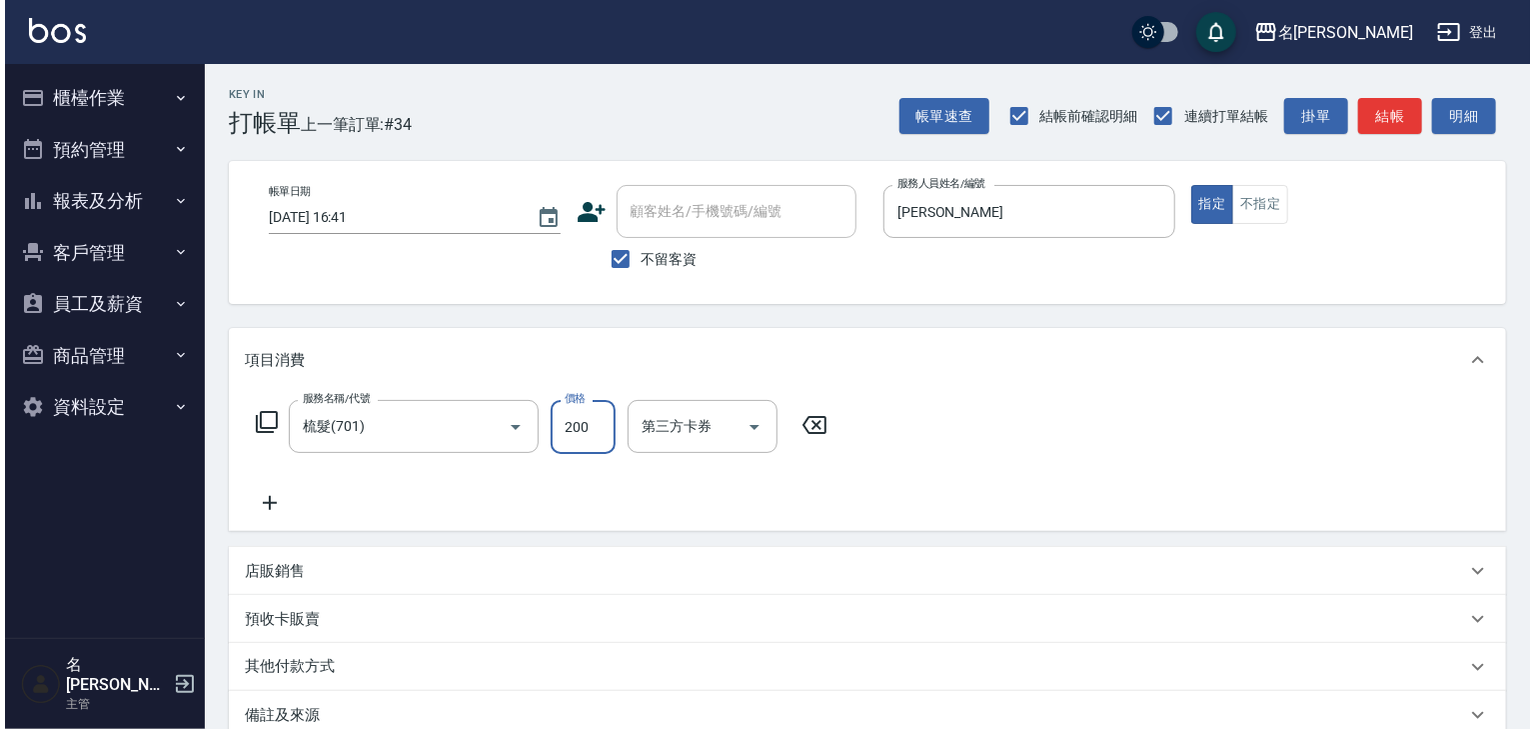
scroll to position [234, 0]
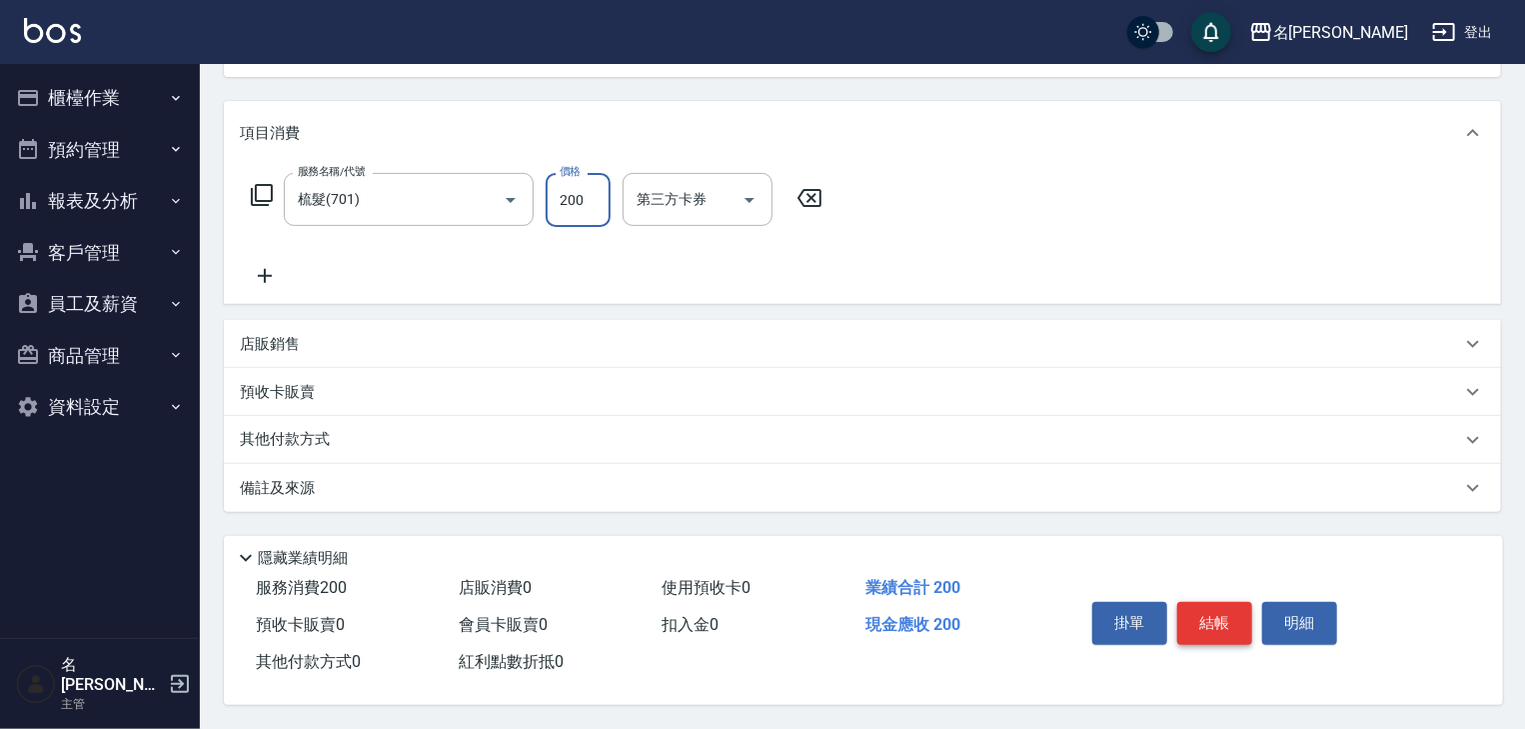
type input "200"
click at [1221, 618] on button "結帳" at bounding box center [1215, 623] width 75 height 42
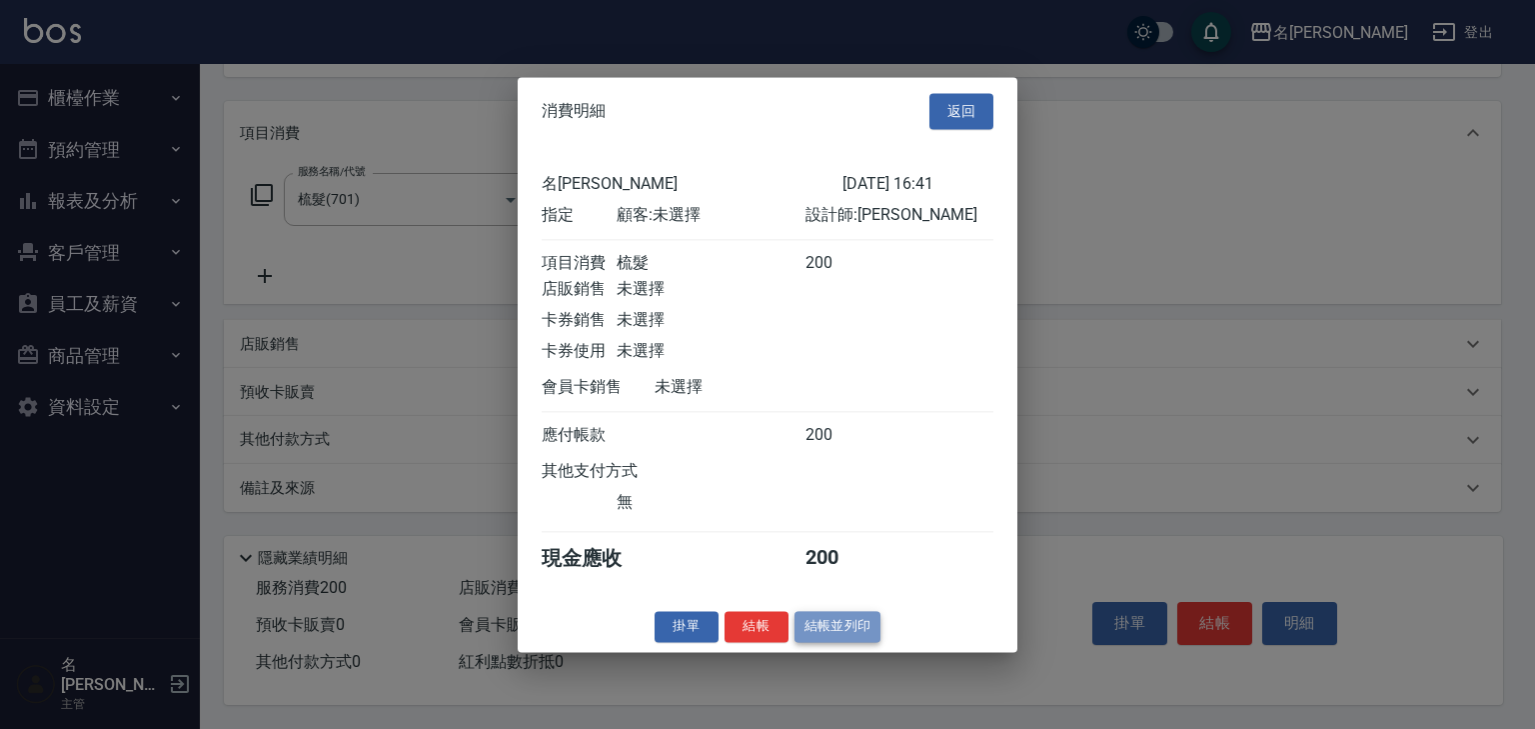
click at [822, 631] on button "結帳並列印" at bounding box center [838, 626] width 87 height 31
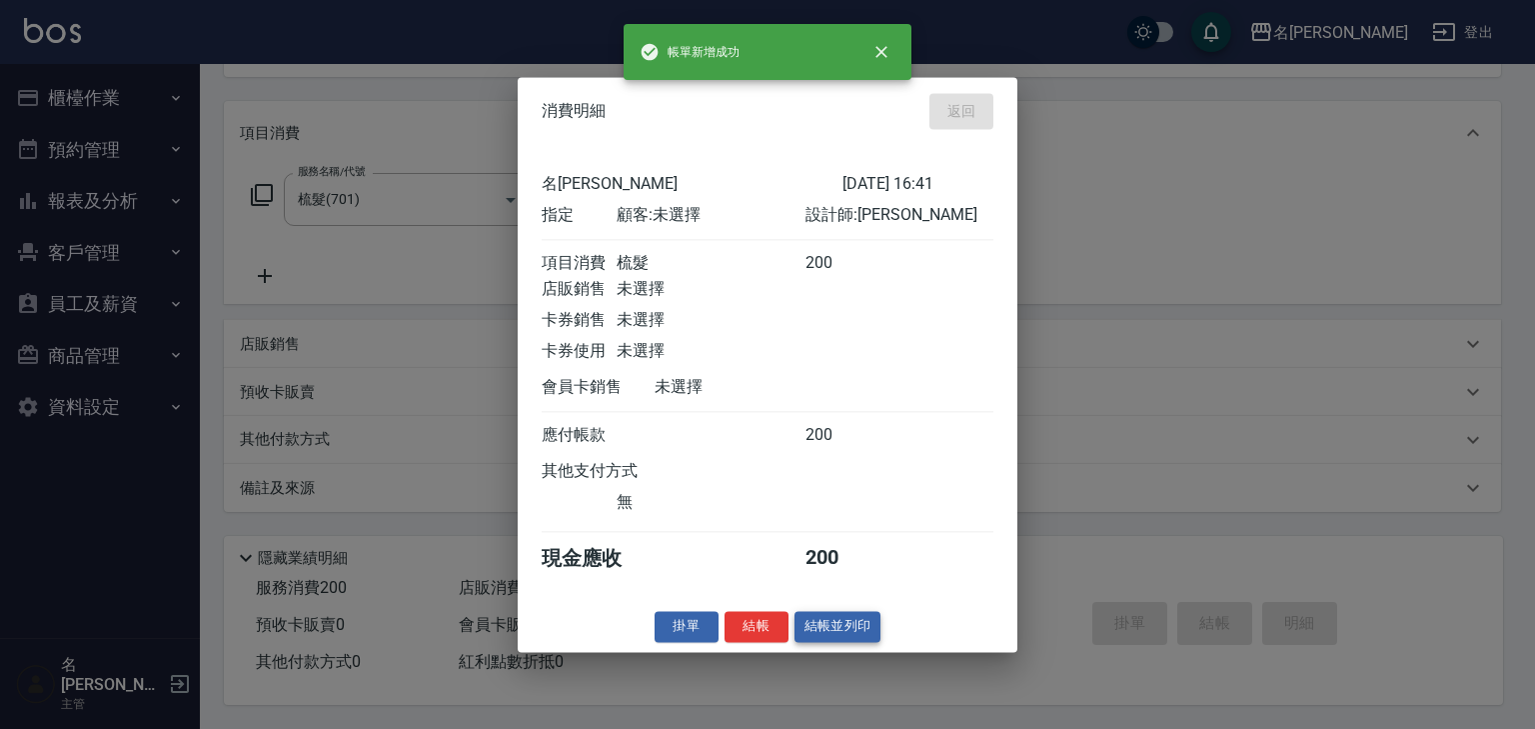
type input "2025/09/25 16:43"
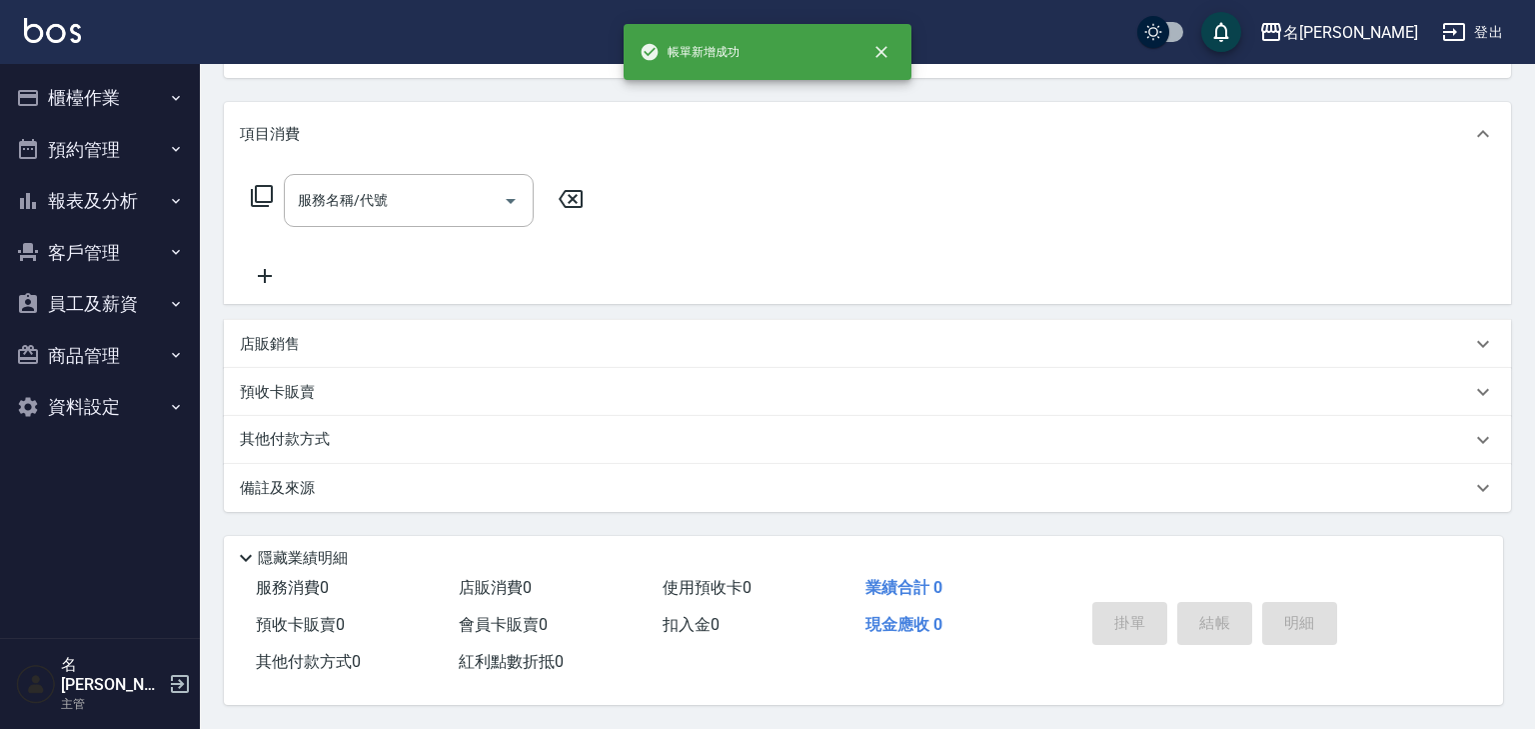
scroll to position [0, 0]
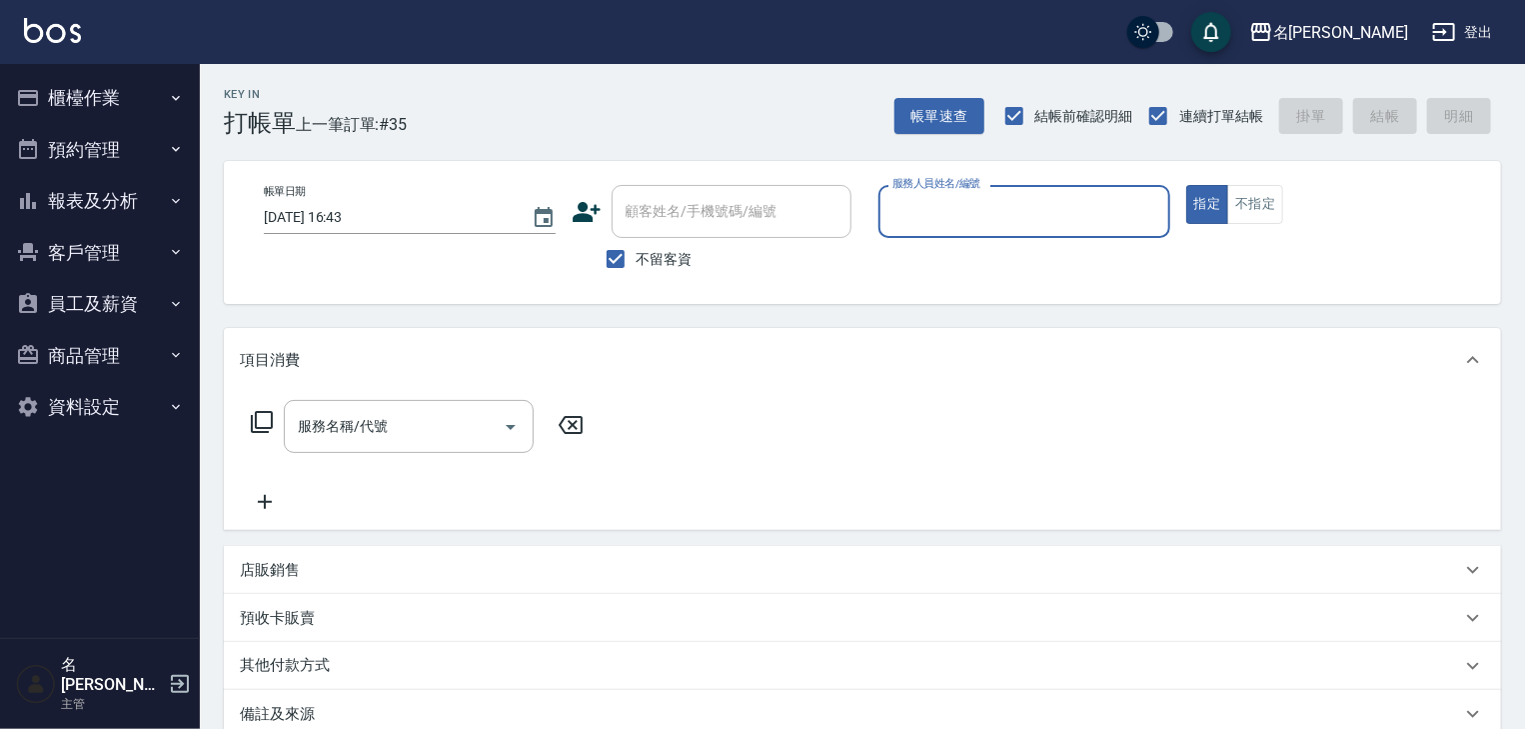
click at [1002, 232] on div "服務人員姓名/編號" at bounding box center [1025, 211] width 292 height 53
click at [964, 271] on div "歐麥 -10" at bounding box center [1025, 262] width 292 height 33
type input "歐麥-10"
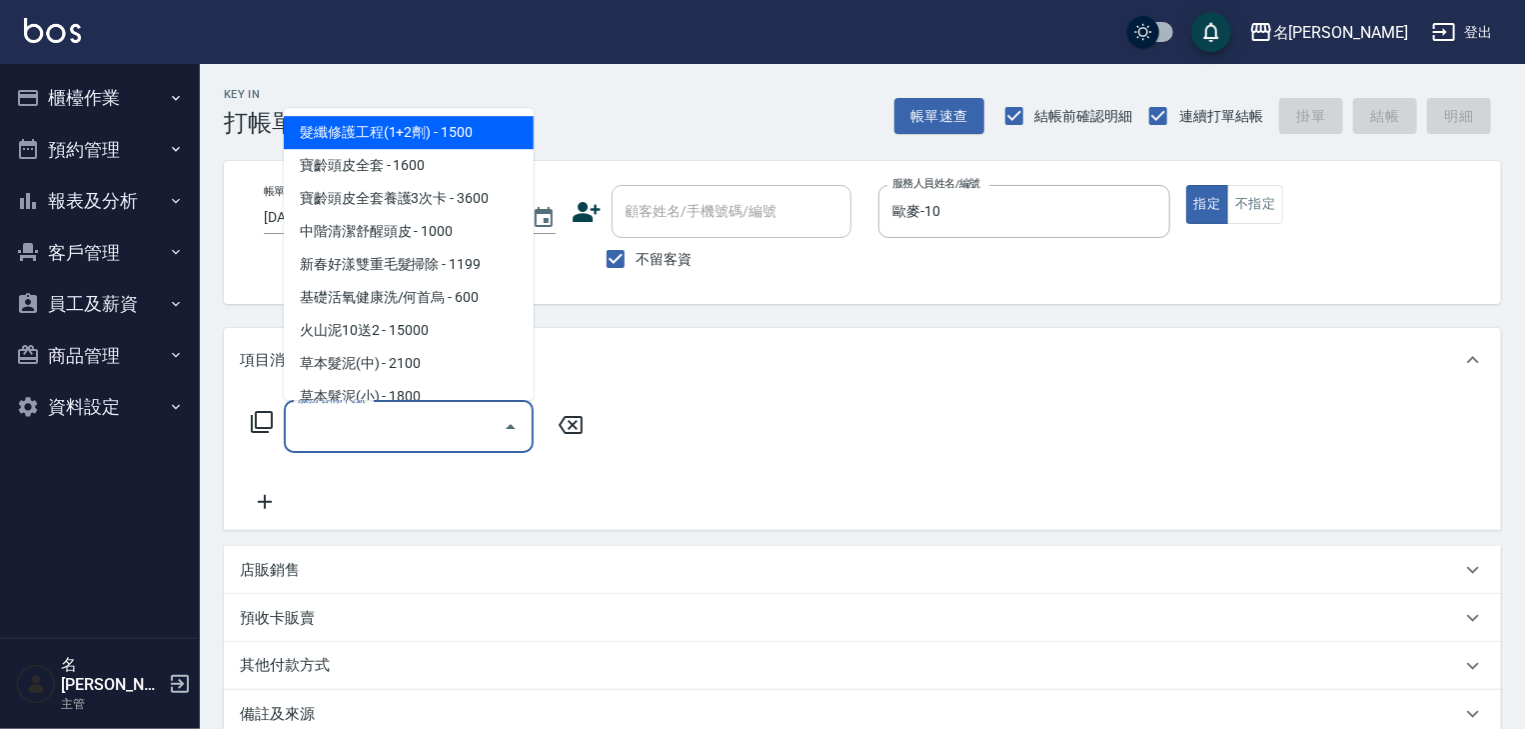
click at [388, 432] on input "服務名稱/代號" at bounding box center [394, 426] width 202 height 35
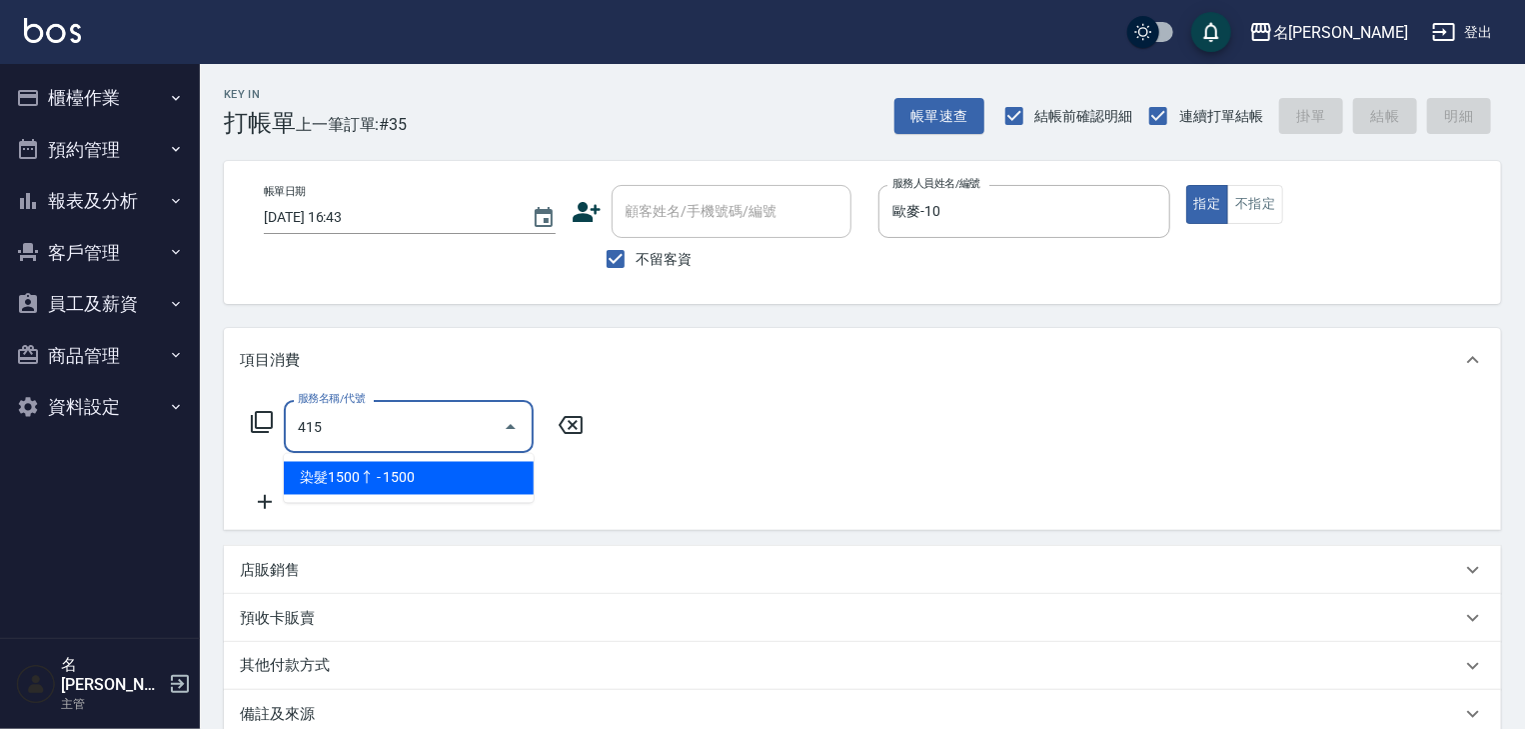
click at [418, 472] on span "染髮1500↑ - 1500" at bounding box center [409, 478] width 250 height 33
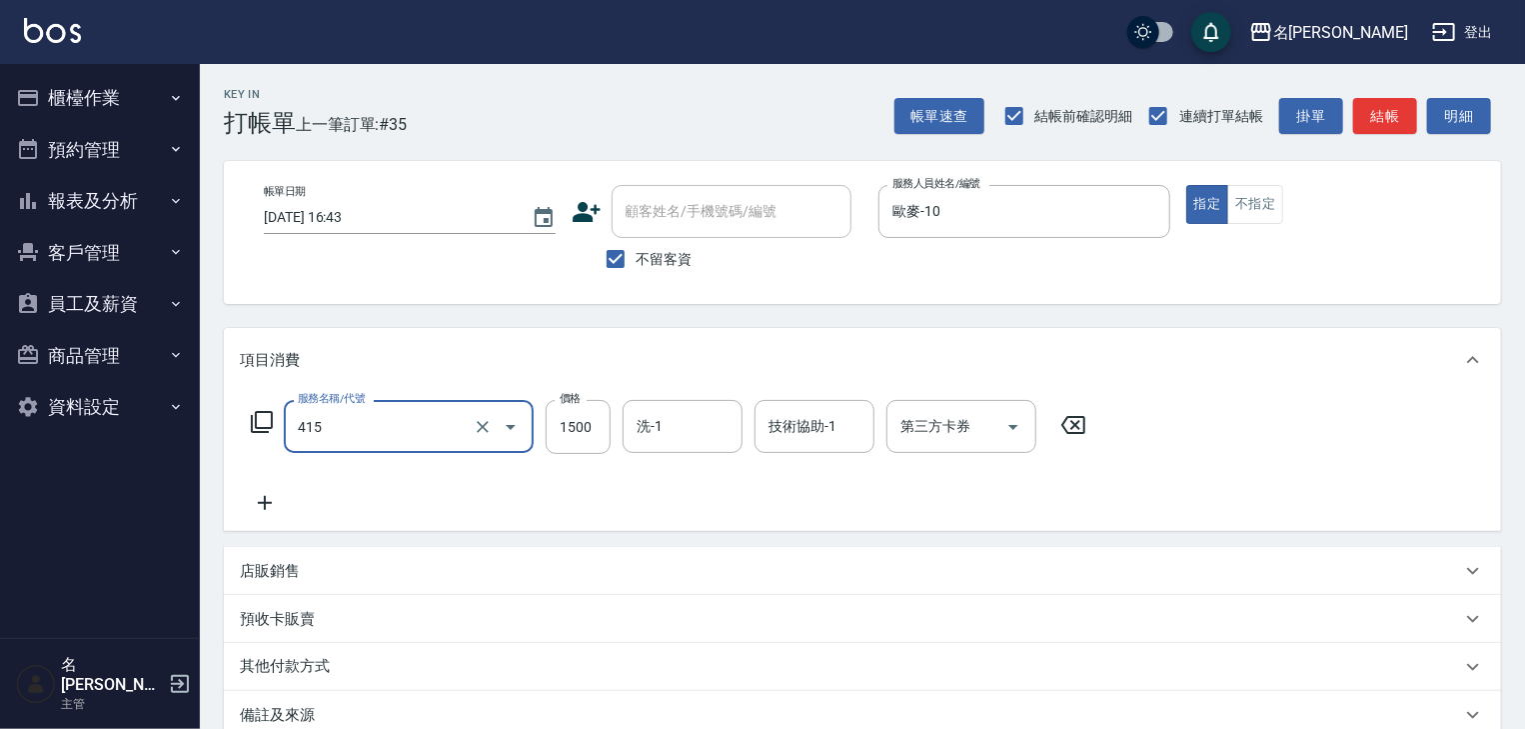
type input "染髮1500↑(415)"
click at [257, 491] on icon at bounding box center [265, 503] width 50 height 24
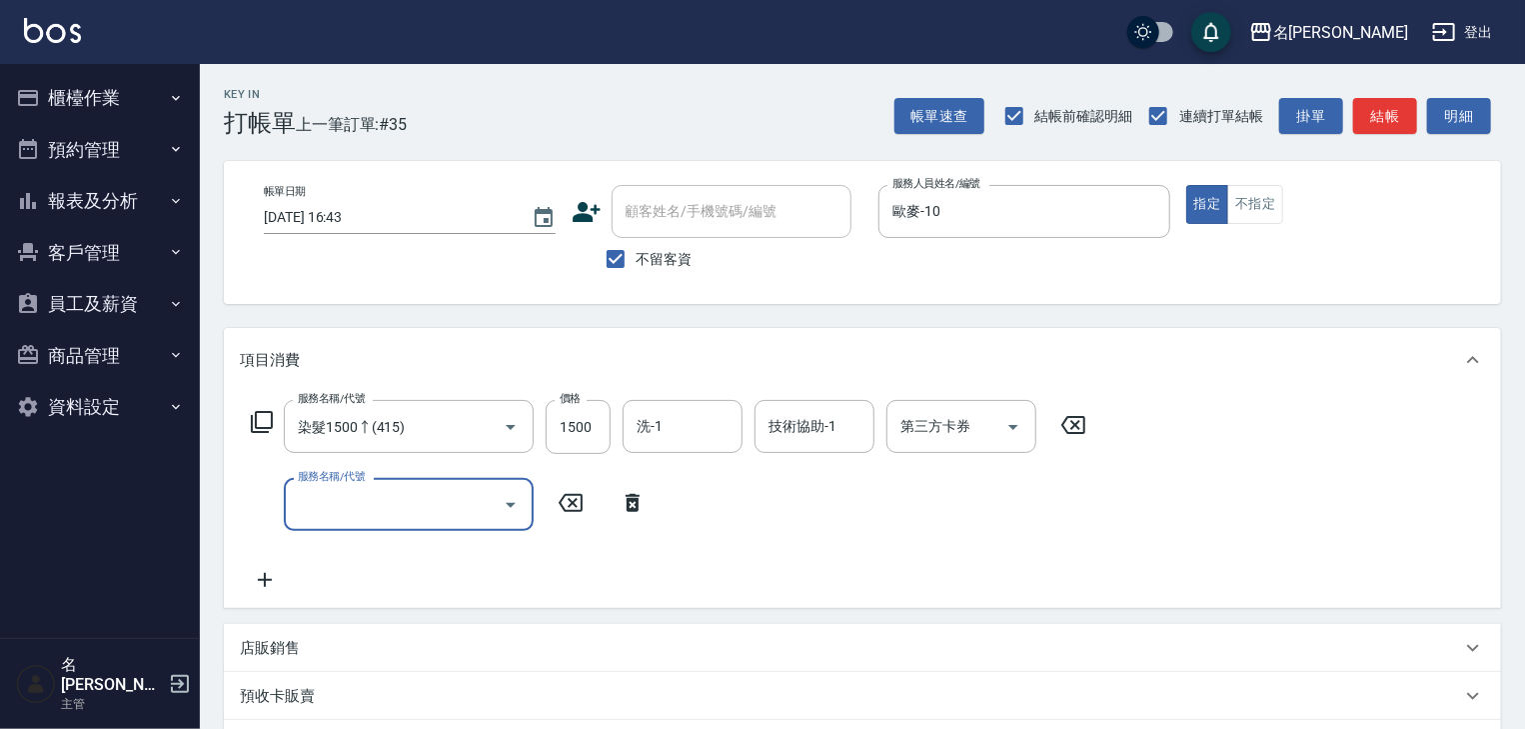
click at [258, 426] on icon at bounding box center [262, 422] width 24 height 24
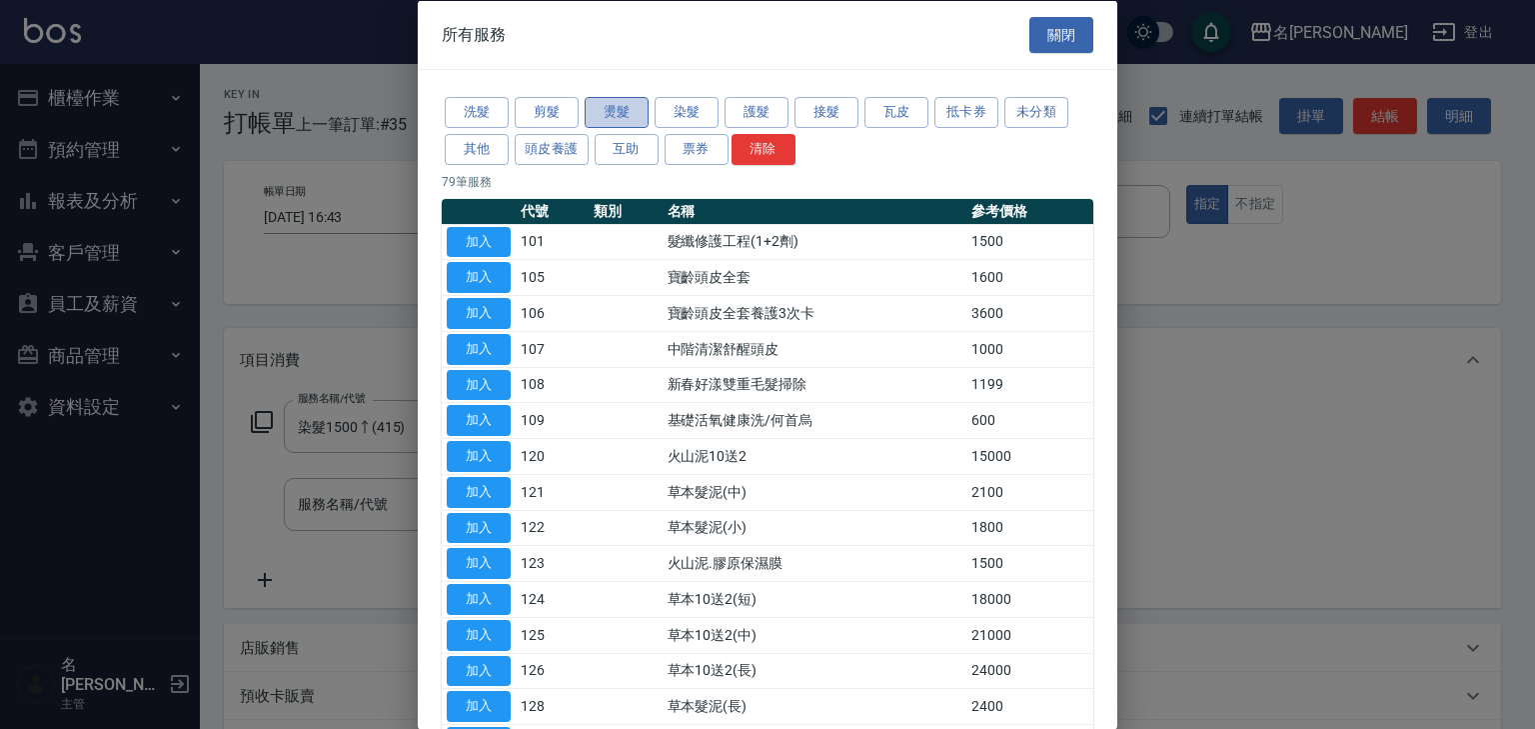
click at [613, 112] on button "燙髮" at bounding box center [617, 112] width 64 height 31
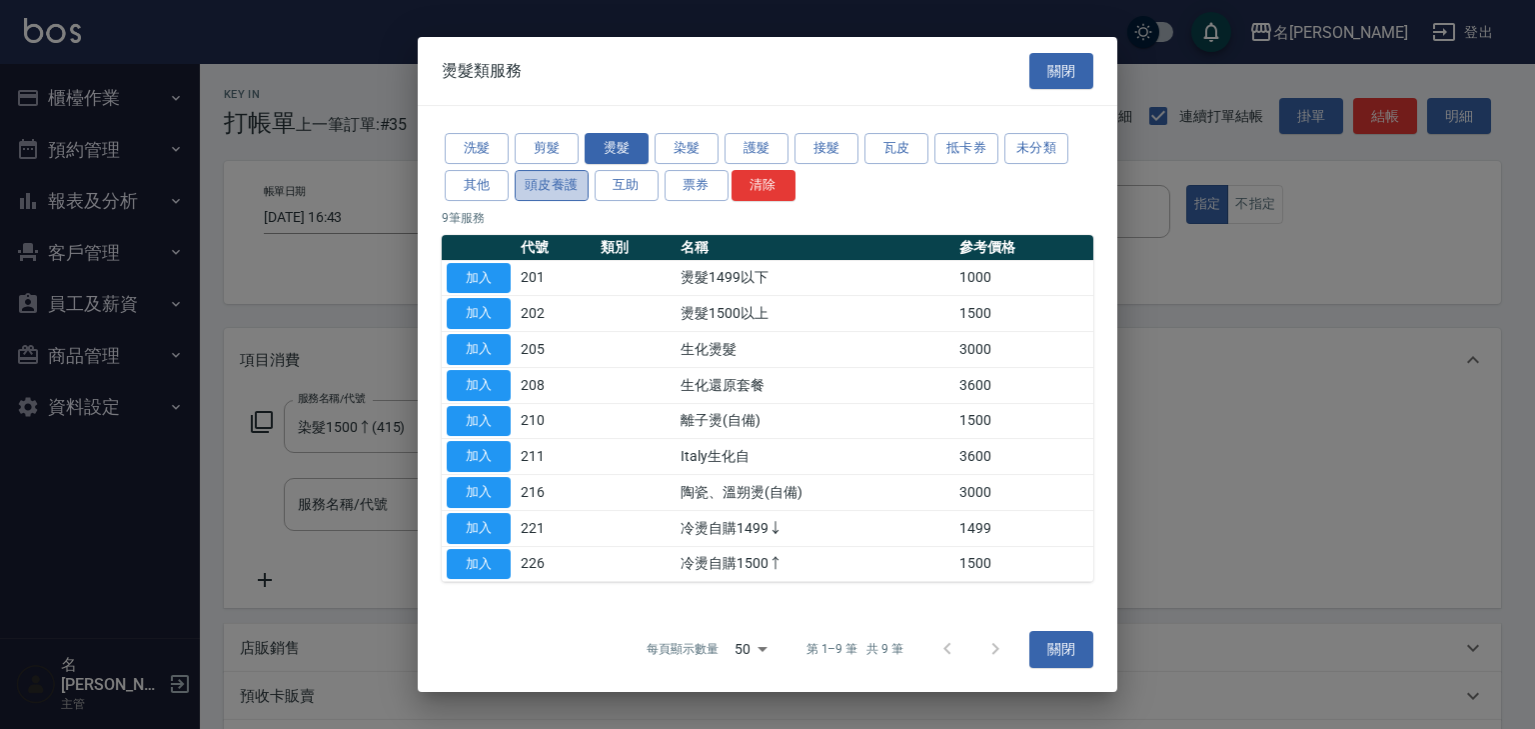
click at [571, 190] on button "頭皮養護" at bounding box center [552, 185] width 74 height 31
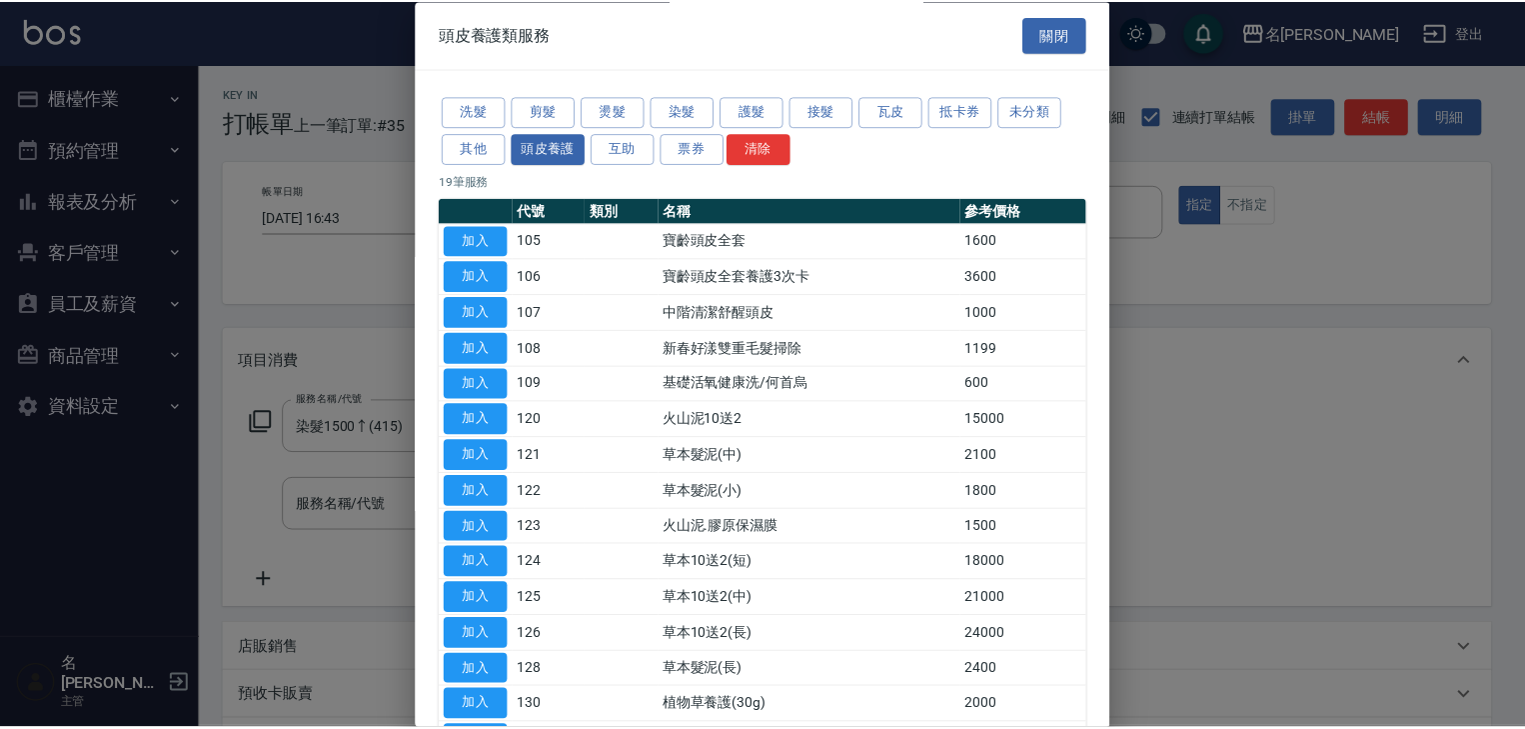
scroll to position [279, 0]
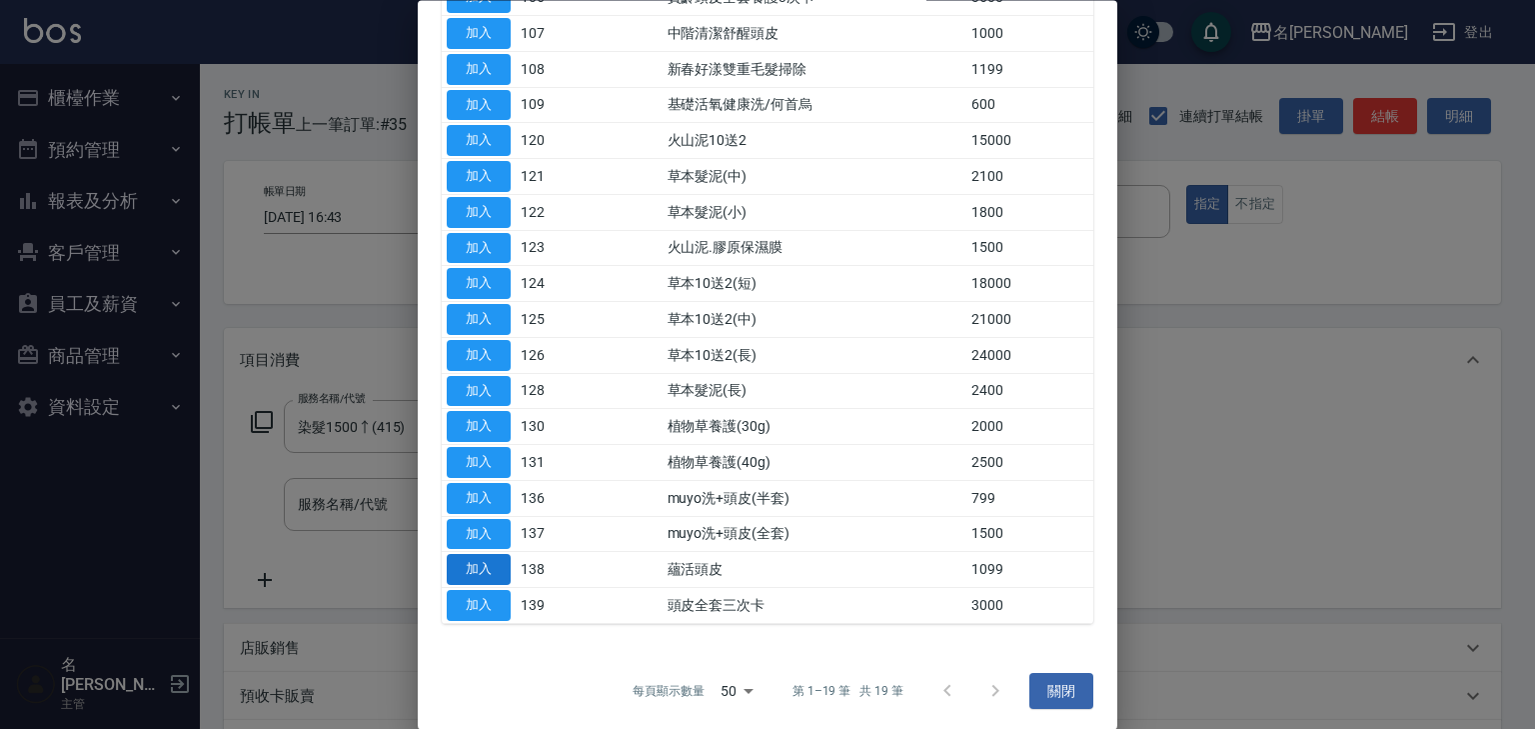
click at [471, 559] on button "加入" at bounding box center [479, 570] width 64 height 31
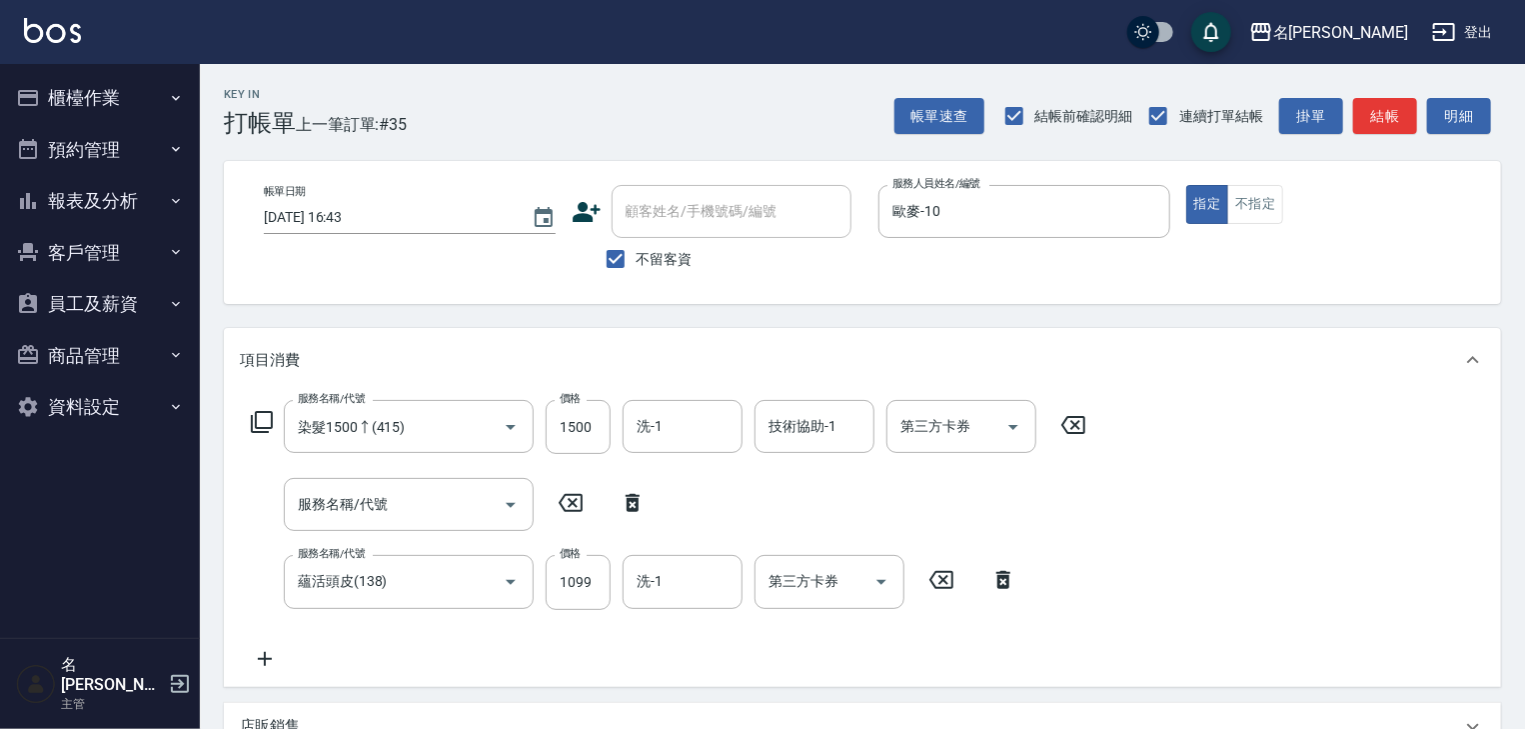
click at [632, 510] on icon at bounding box center [633, 503] width 14 height 18
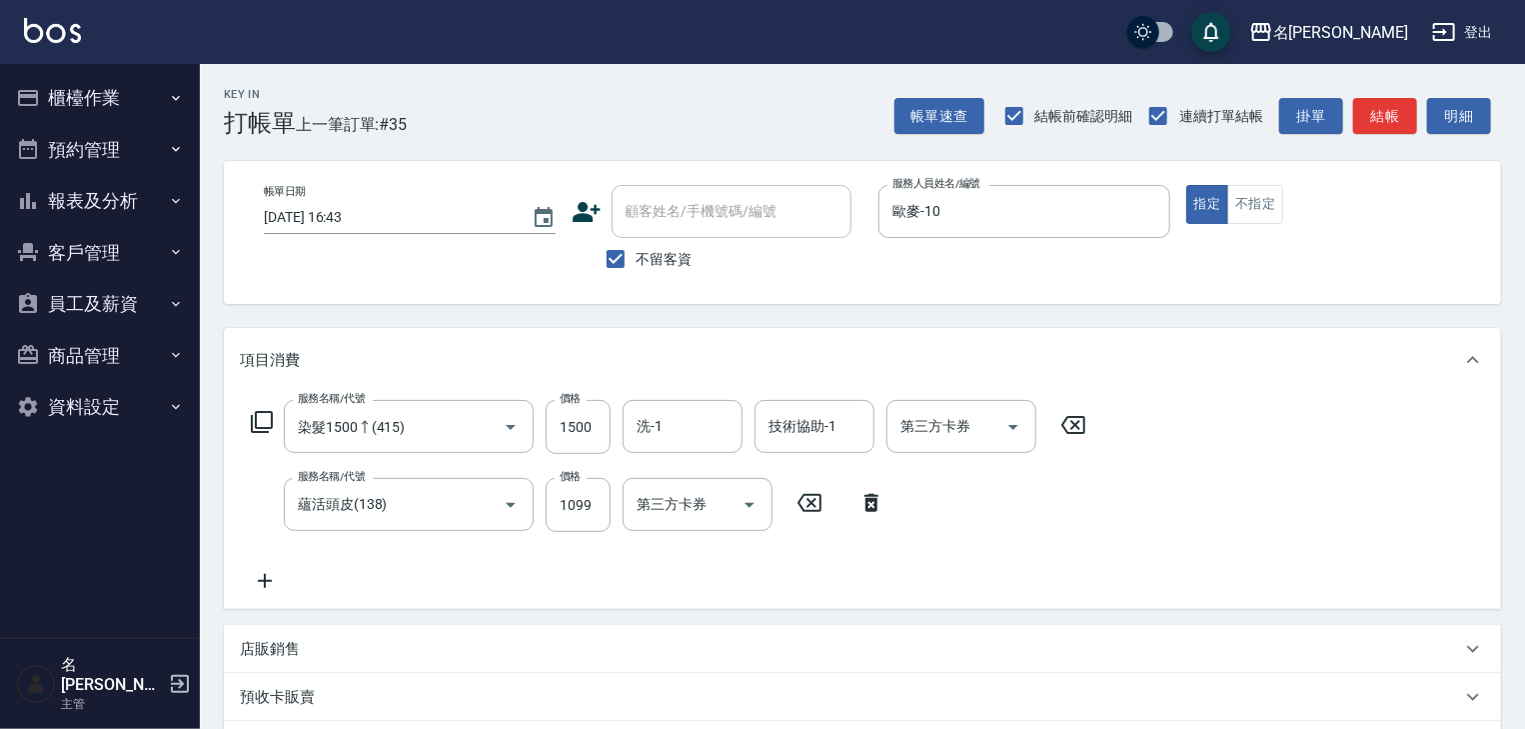
type input "蘊活頭皮(138)"
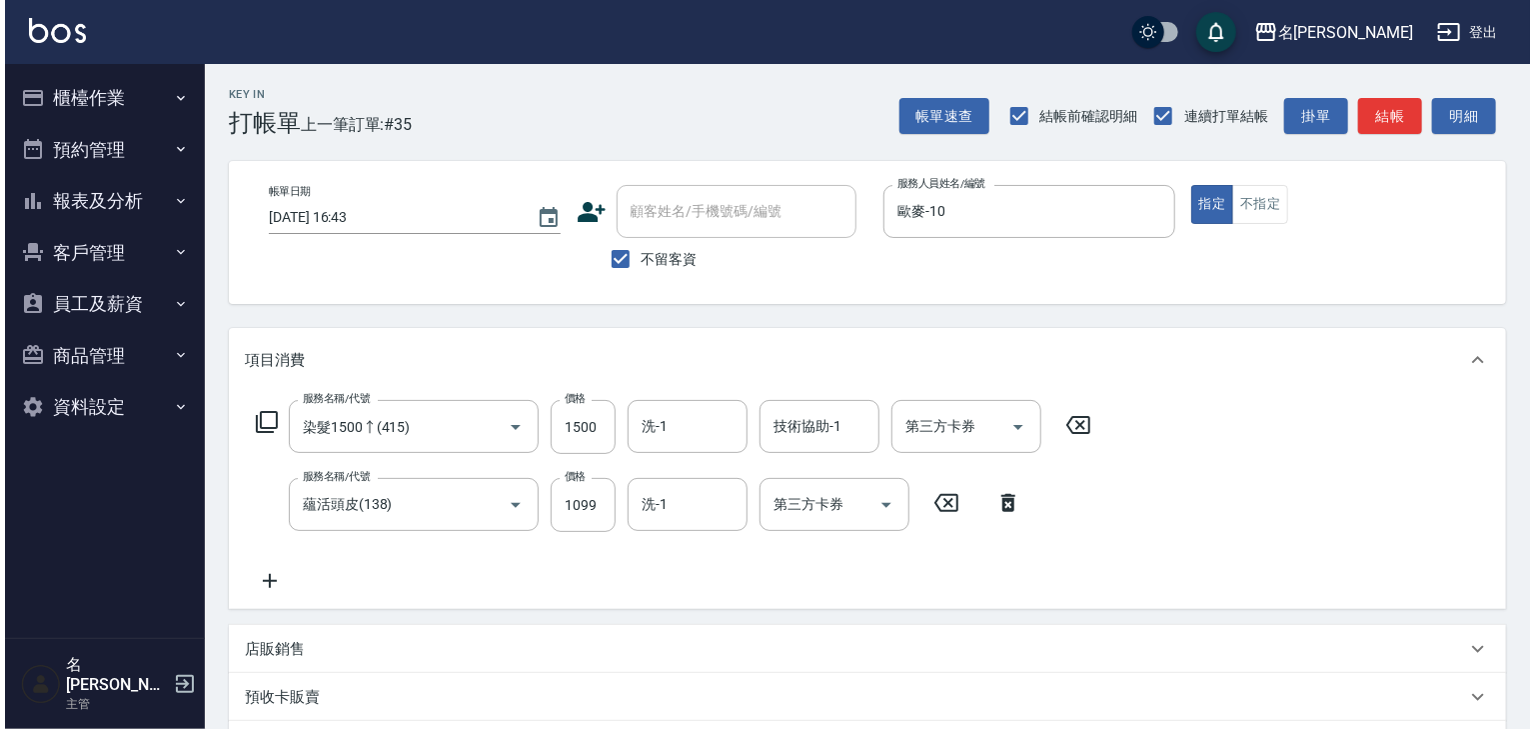
scroll to position [312, 0]
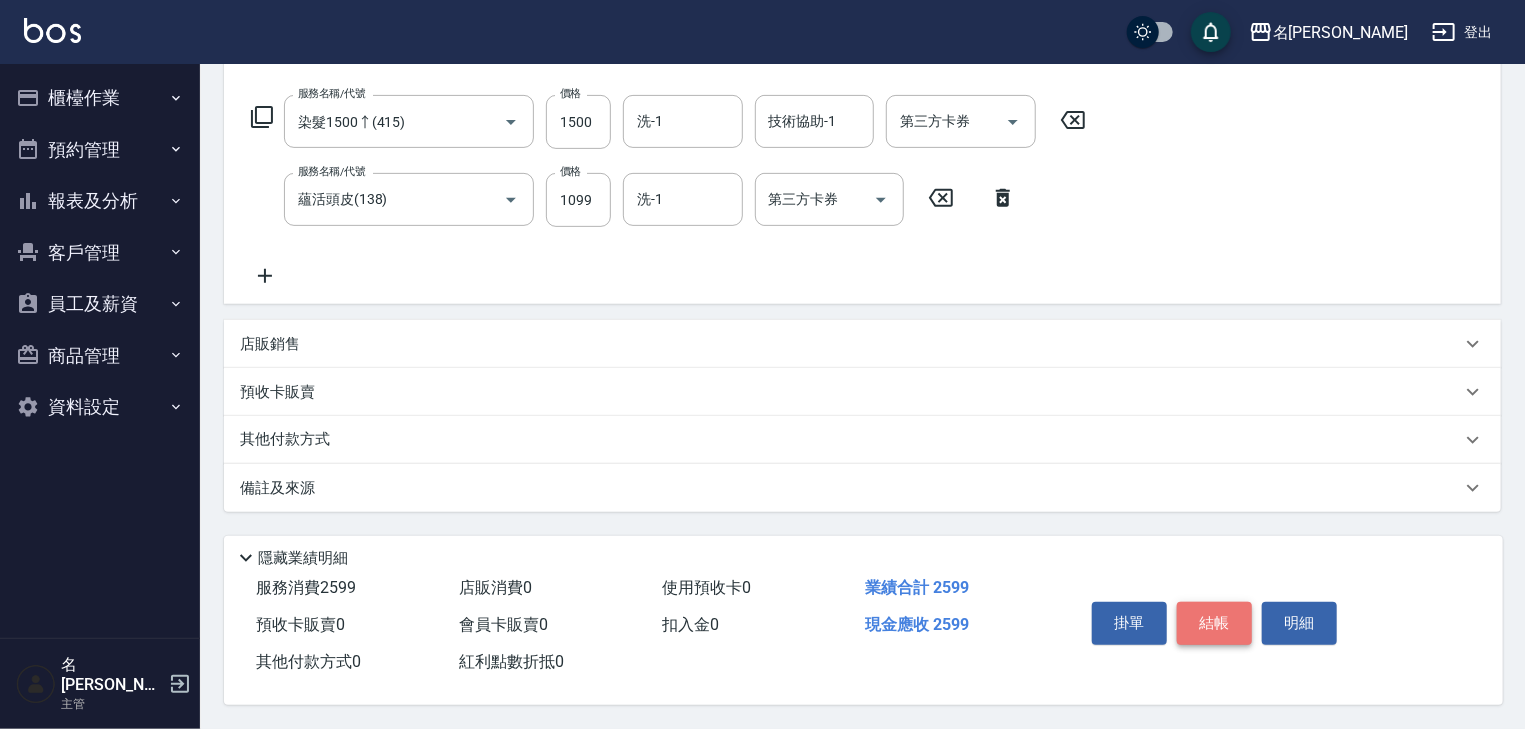
click at [1213, 611] on button "結帳" at bounding box center [1215, 623] width 75 height 42
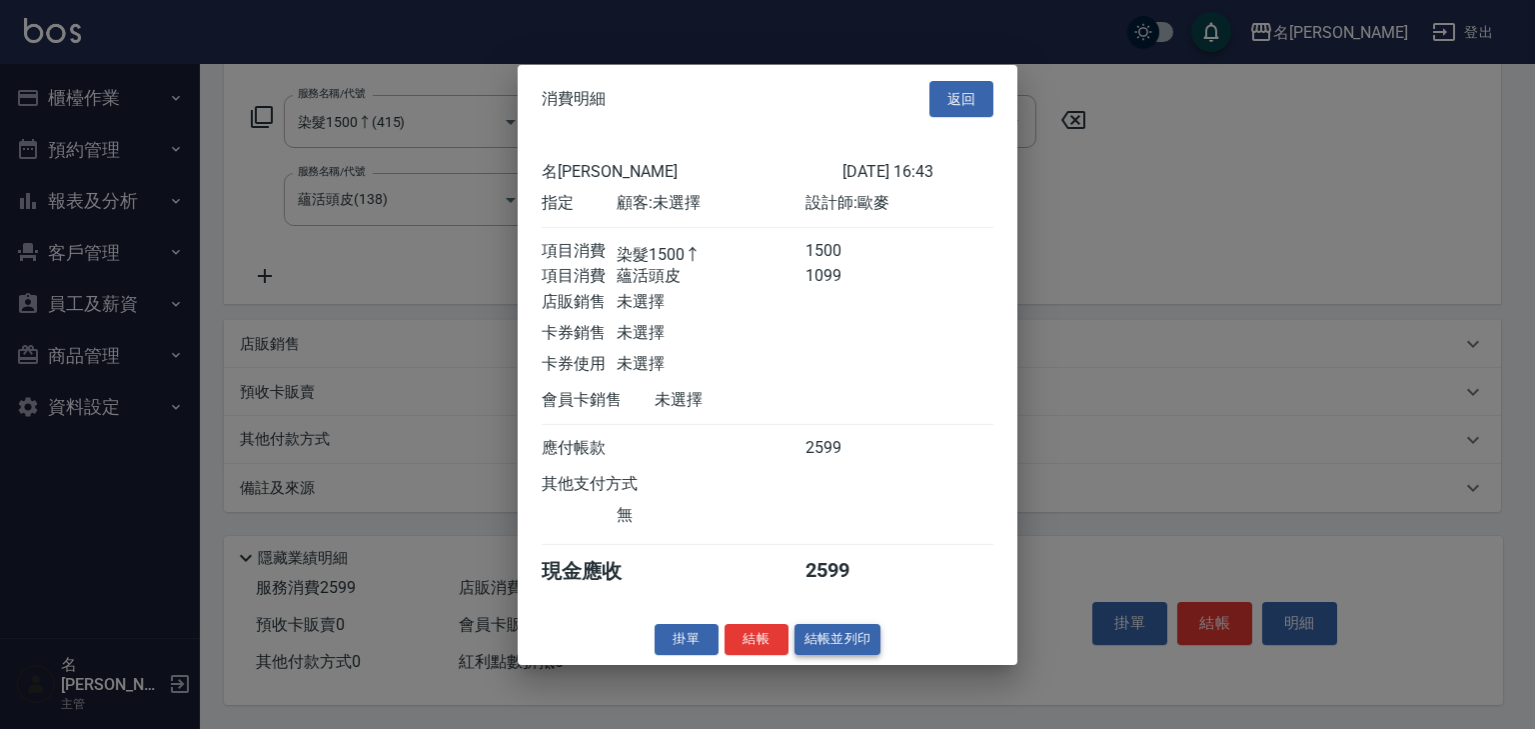
click at [822, 634] on button "結帳並列印" at bounding box center [838, 639] width 87 height 31
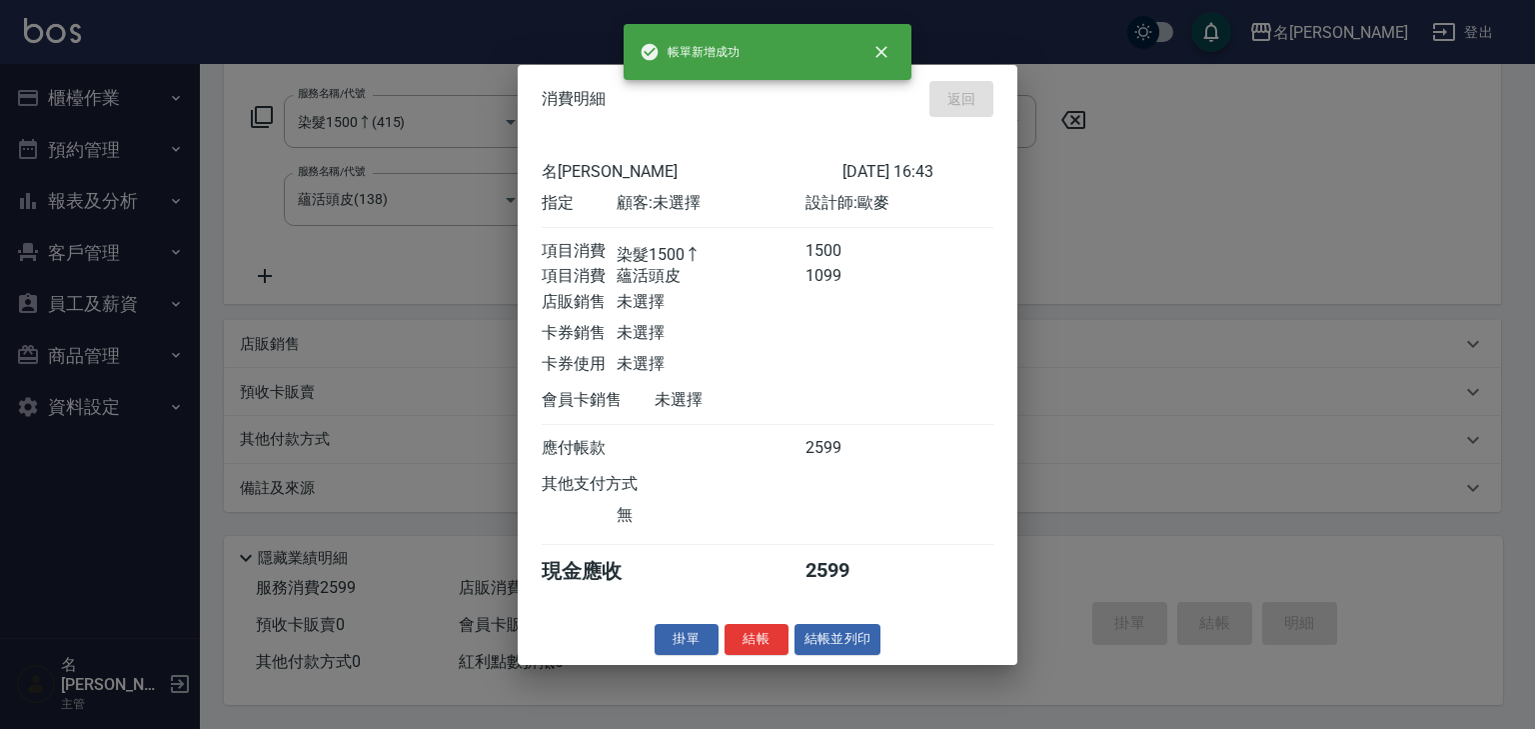
type input "2025/09/25 16:51"
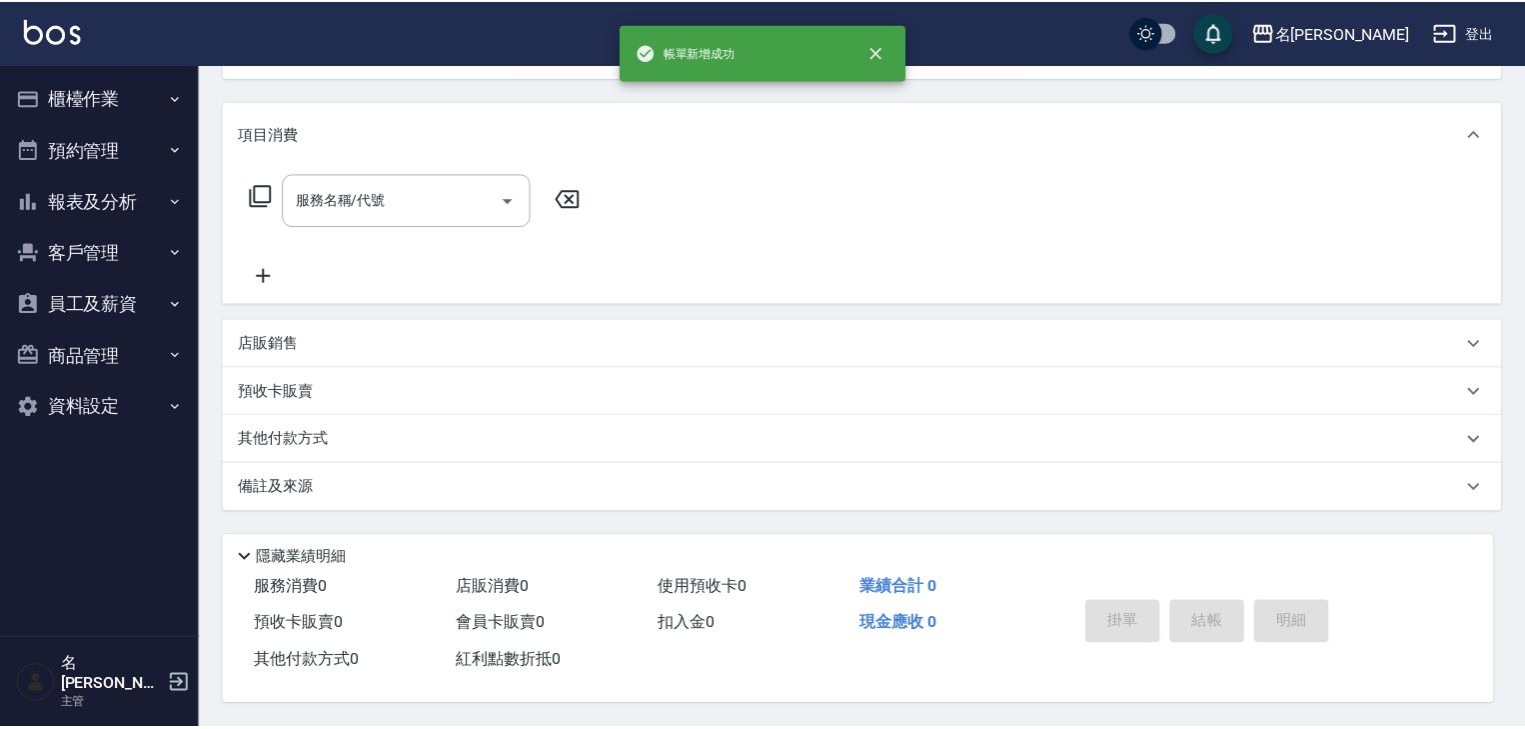
scroll to position [0, 0]
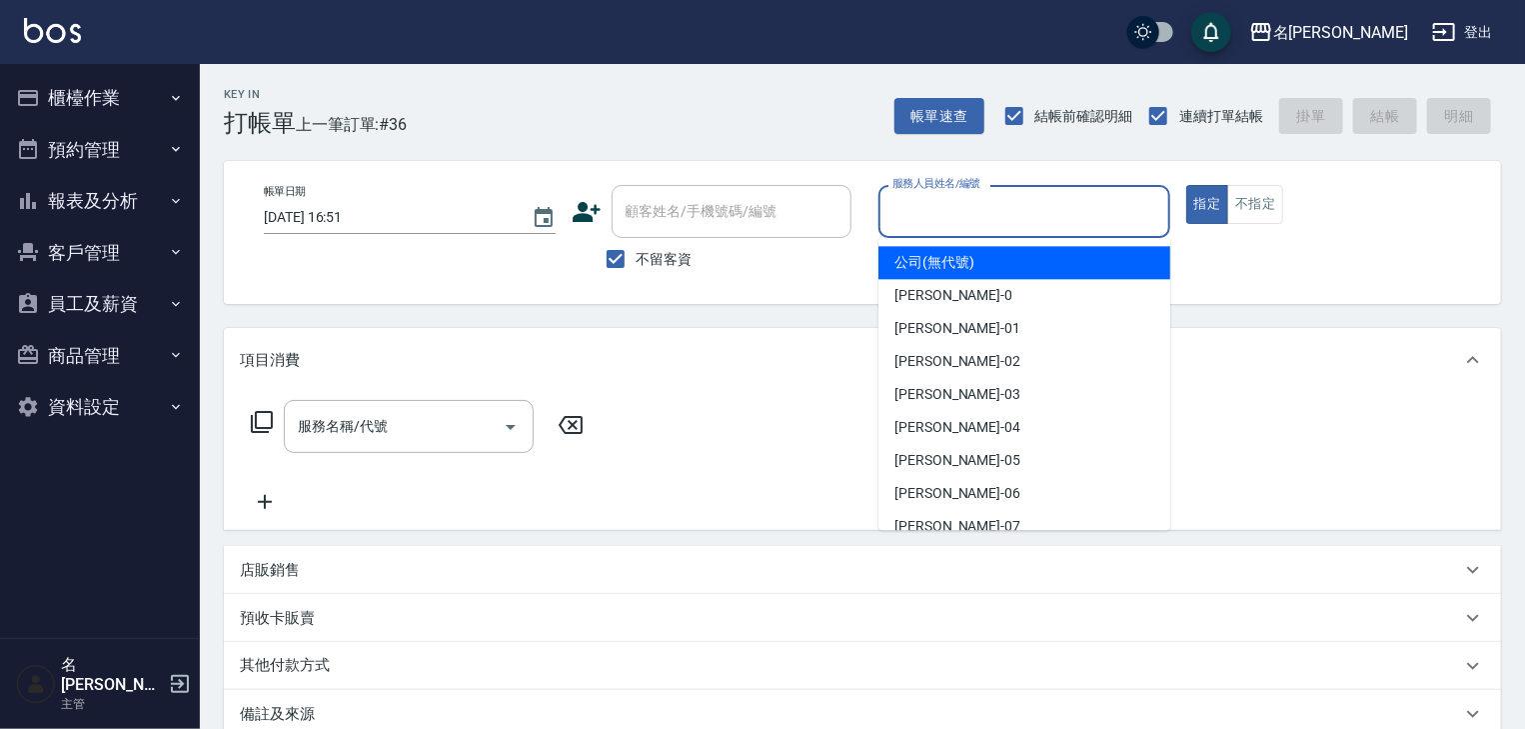
click at [1024, 228] on input "服務人員姓名/編號" at bounding box center [1025, 211] width 274 height 35
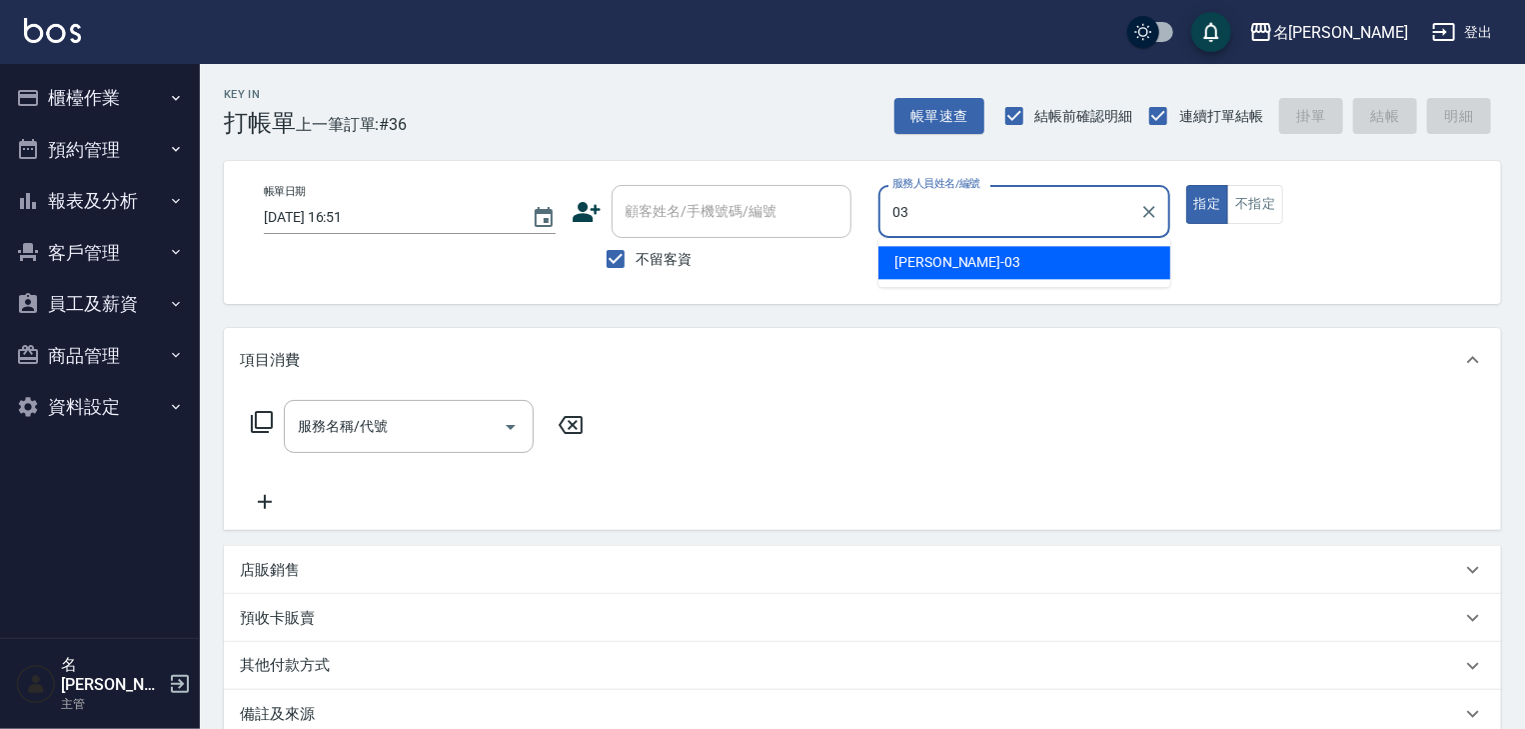
click at [939, 259] on span "[PERSON_NAME]-03" at bounding box center [958, 262] width 126 height 21
type input "[PERSON_NAME]-03"
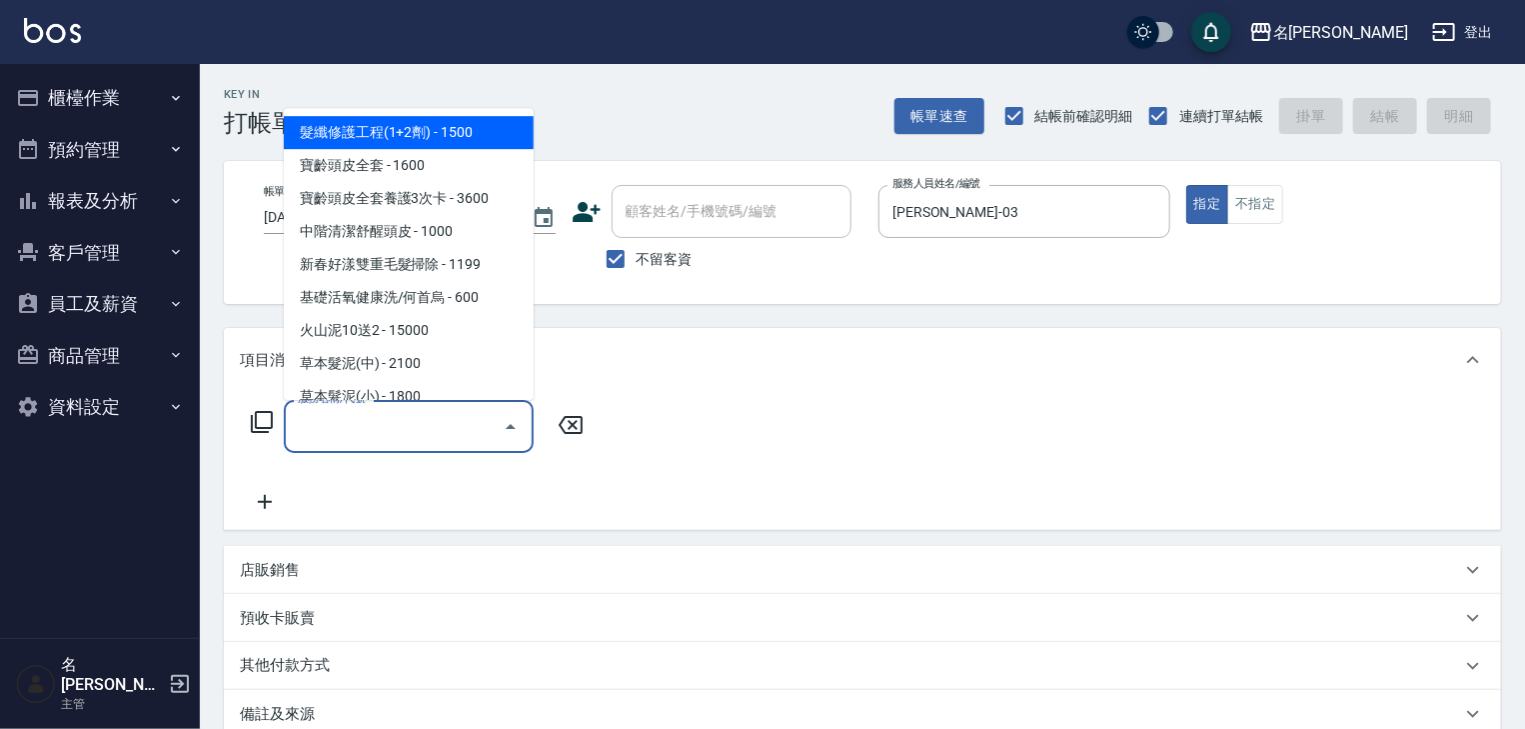
click at [429, 428] on input "服務名稱/代號" at bounding box center [394, 426] width 202 height 35
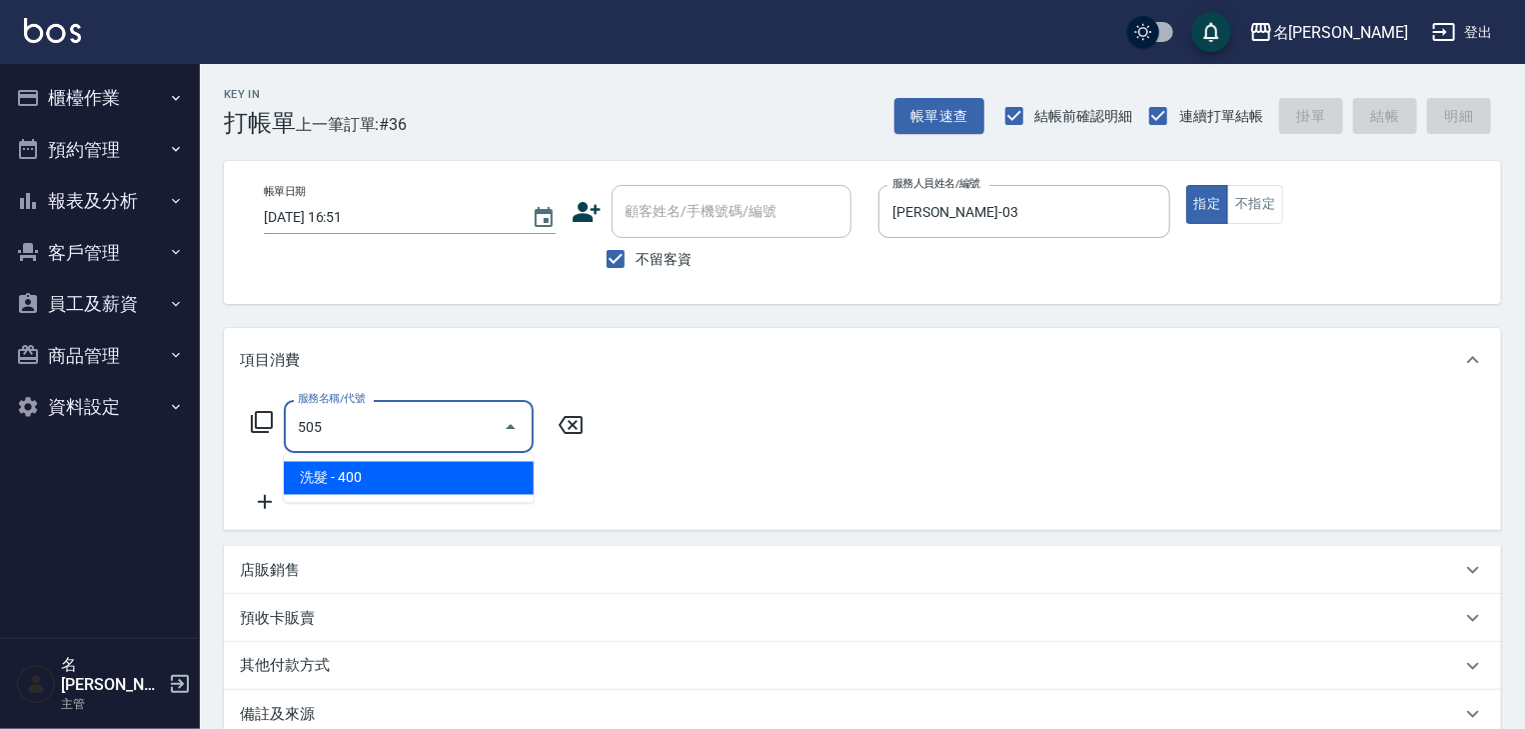
click at [449, 481] on span "洗髮 - 400" at bounding box center [409, 478] width 250 height 33
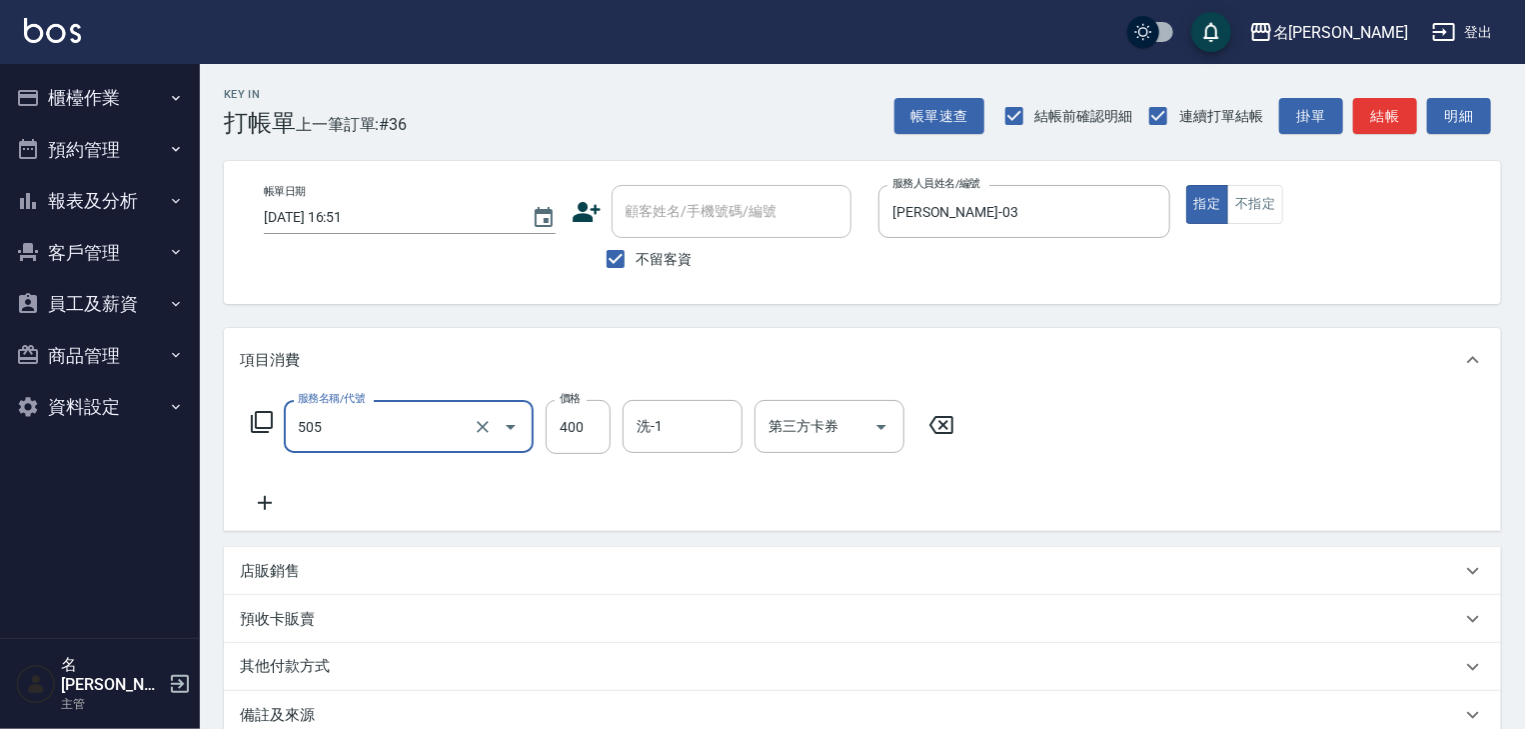
type input "洗髮(505)"
click at [269, 502] on icon at bounding box center [265, 503] width 14 height 14
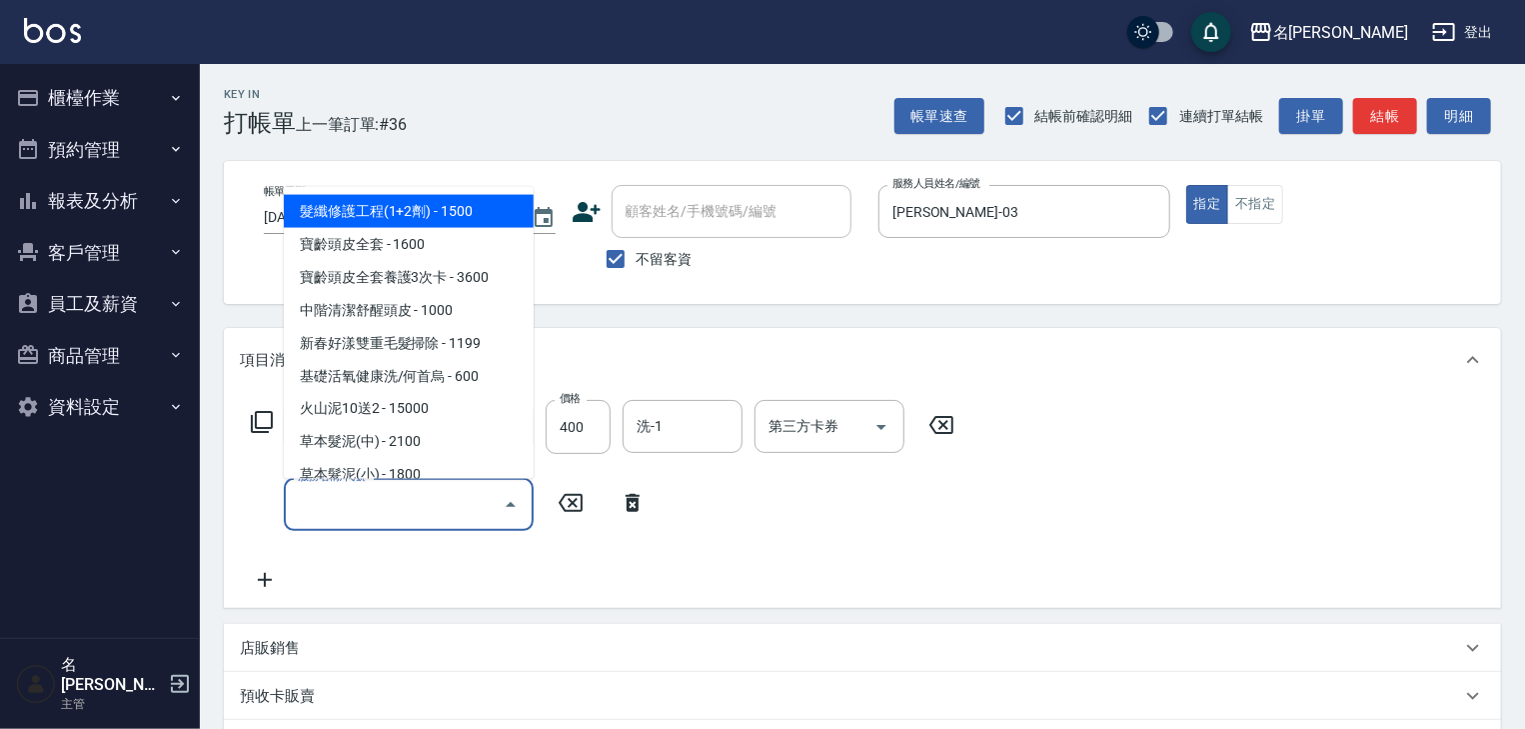
click at [332, 510] on input "服務名稱/代號" at bounding box center [394, 504] width 202 height 35
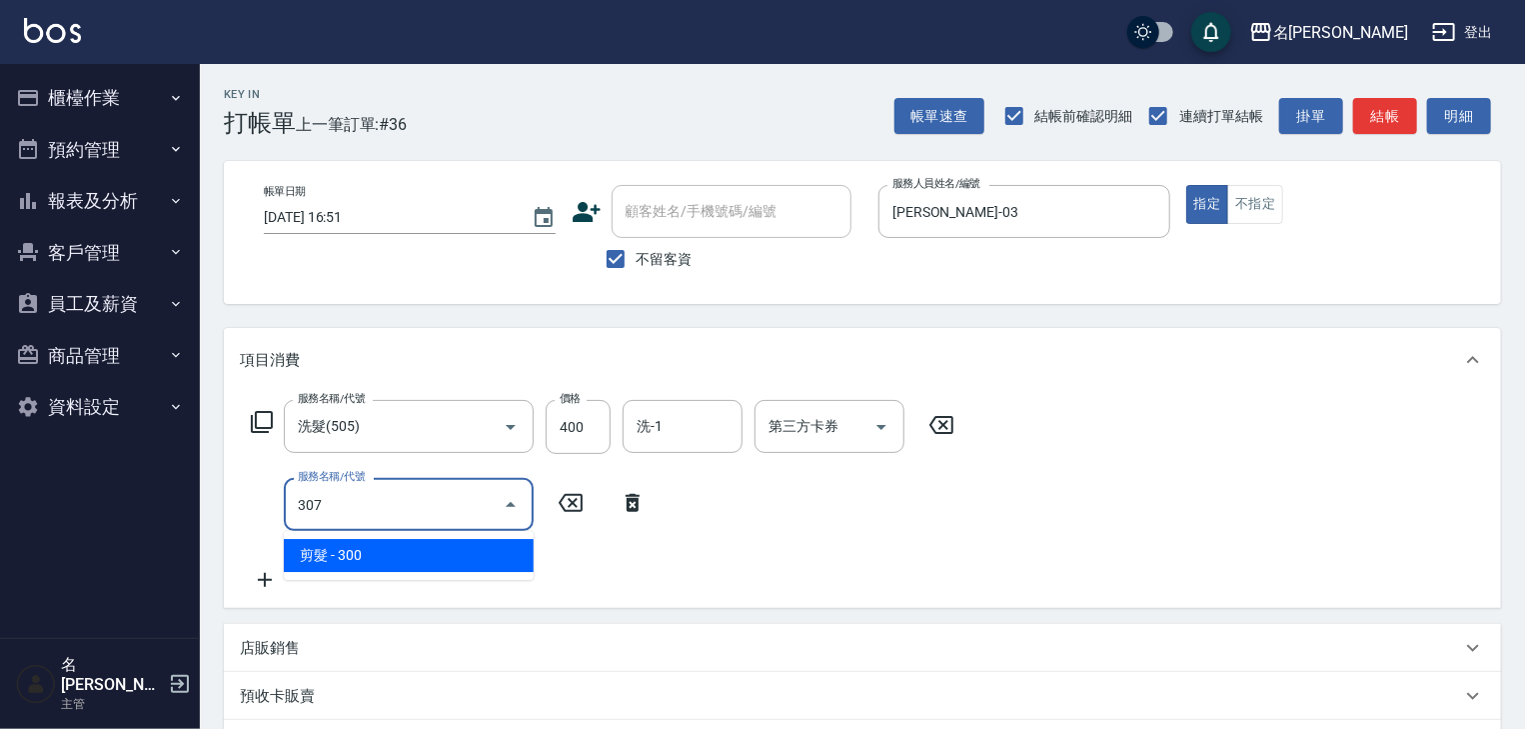
click at [378, 560] on span "剪髮 - 300" at bounding box center [409, 555] width 250 height 33
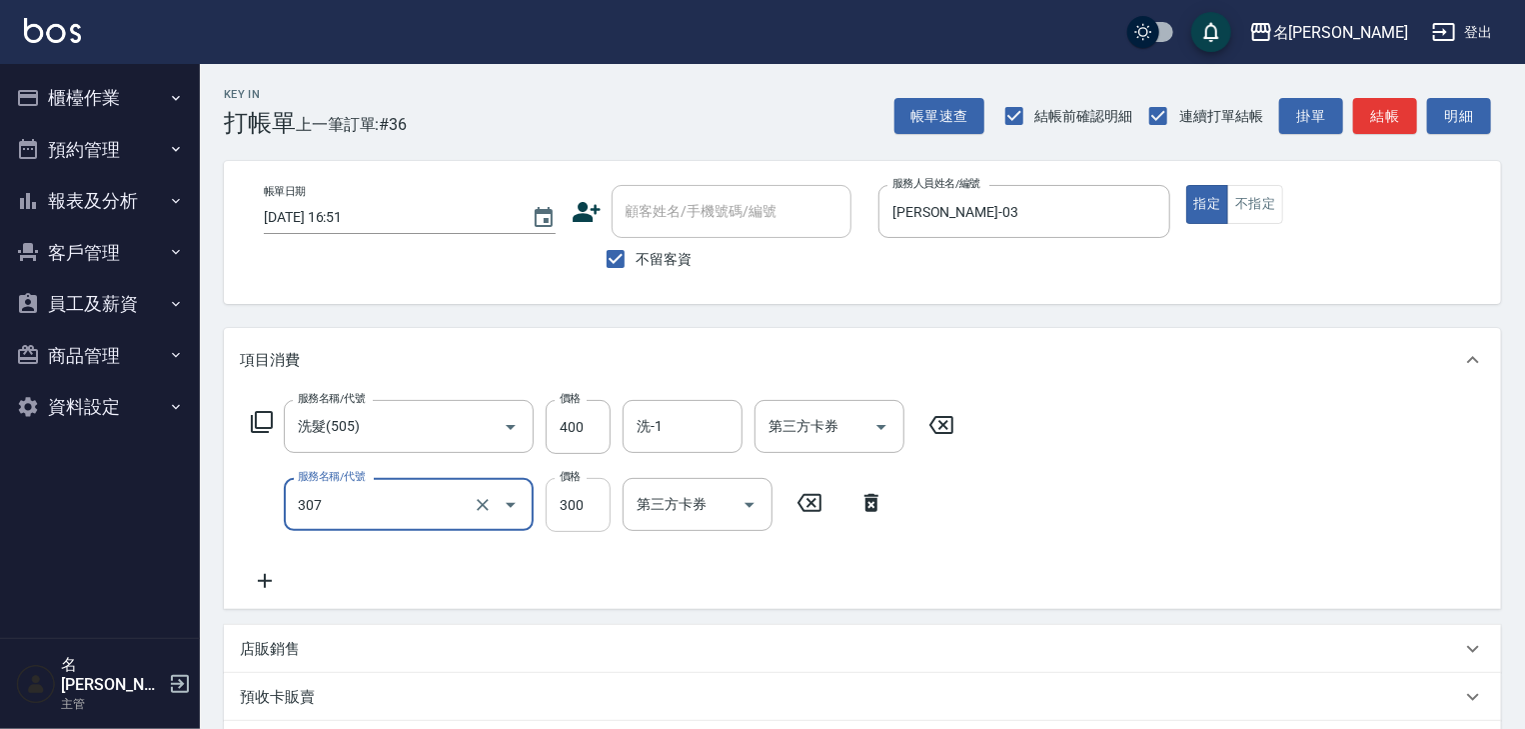
type input "剪髮(307)"
click at [580, 516] on input "300" at bounding box center [578, 505] width 65 height 54
type input "700"
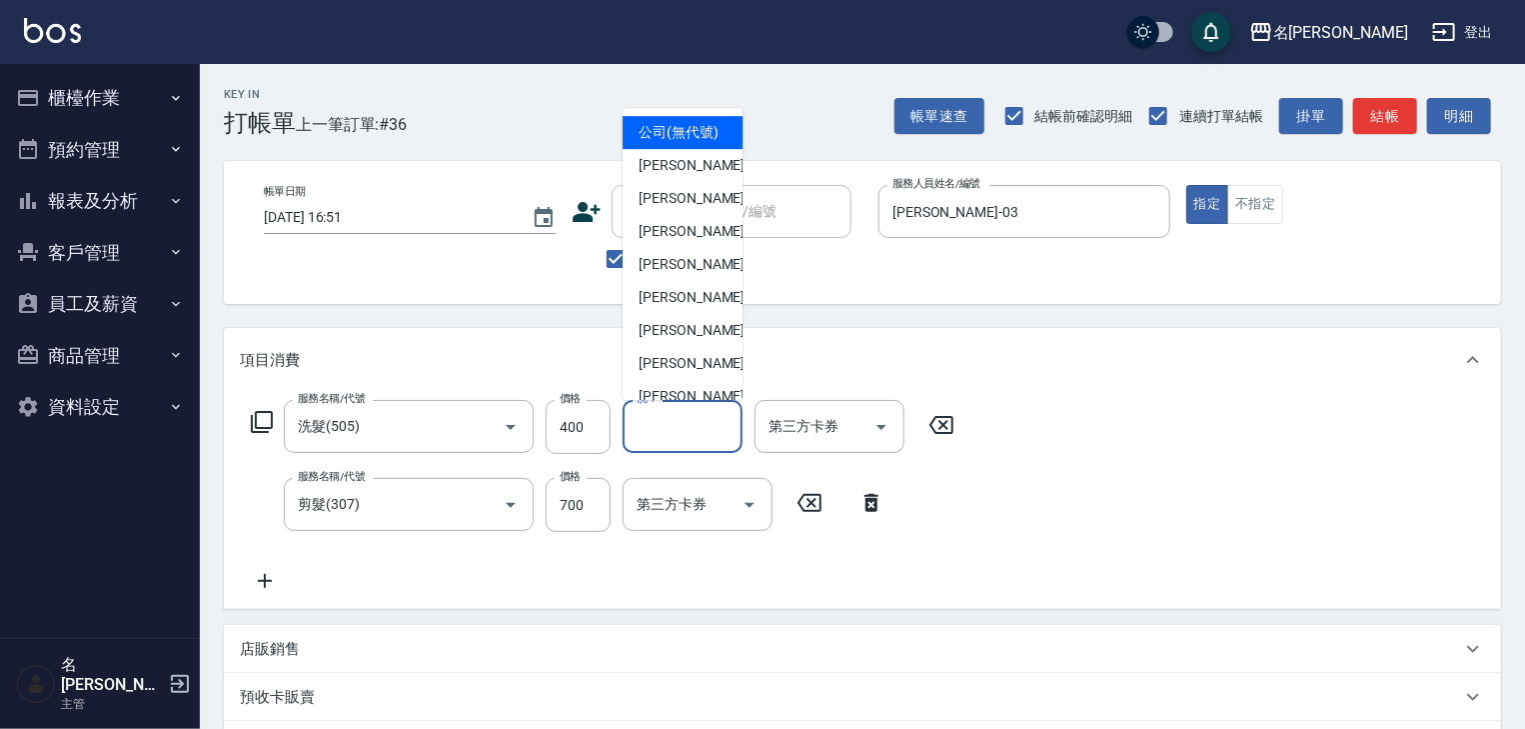
click at [702, 428] on input "洗-1" at bounding box center [683, 426] width 102 height 35
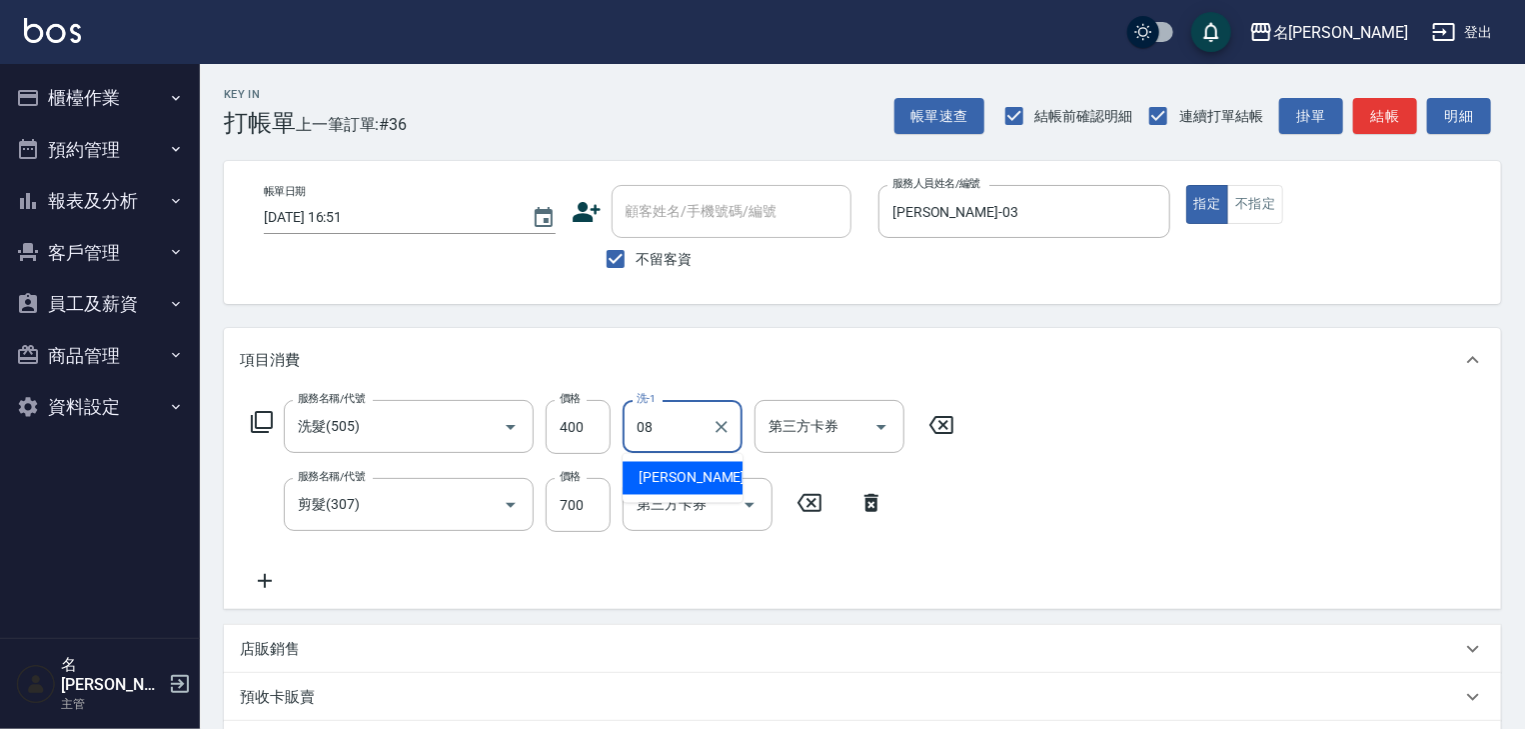
click at [656, 480] on span "[PERSON_NAME] -08" at bounding box center [702, 478] width 126 height 21
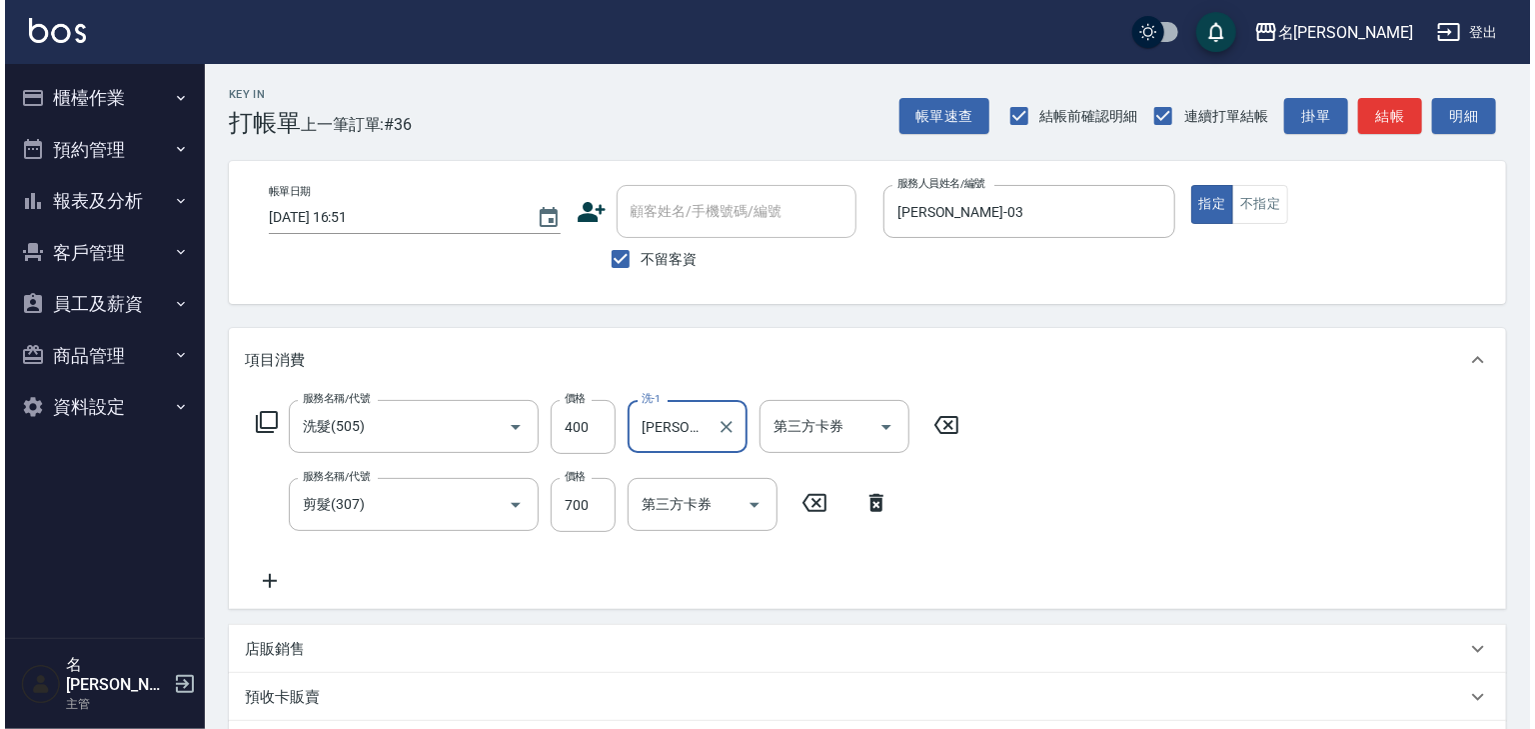
scroll to position [312, 0]
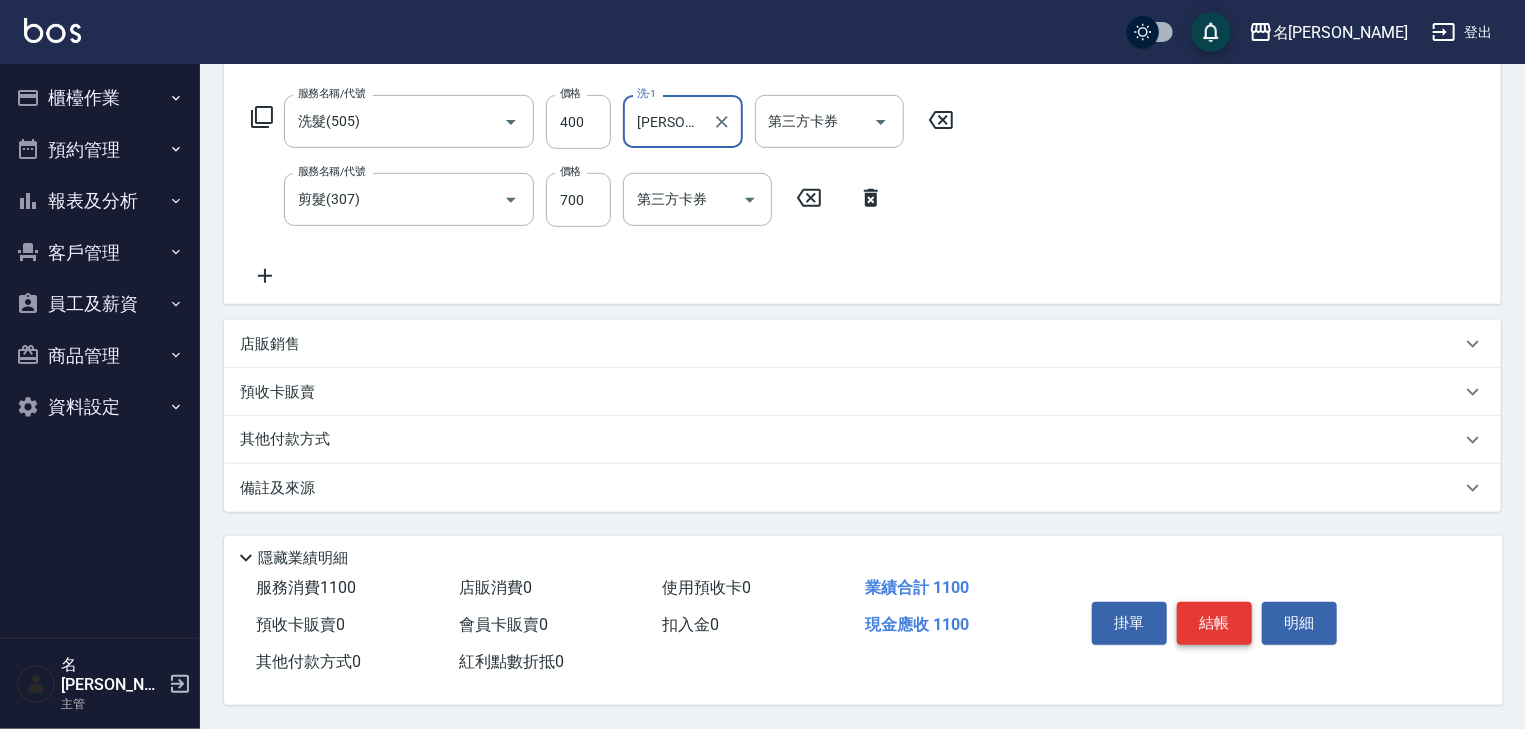
type input "[PERSON_NAME]-08"
click at [1198, 620] on button "結帳" at bounding box center [1215, 623] width 75 height 42
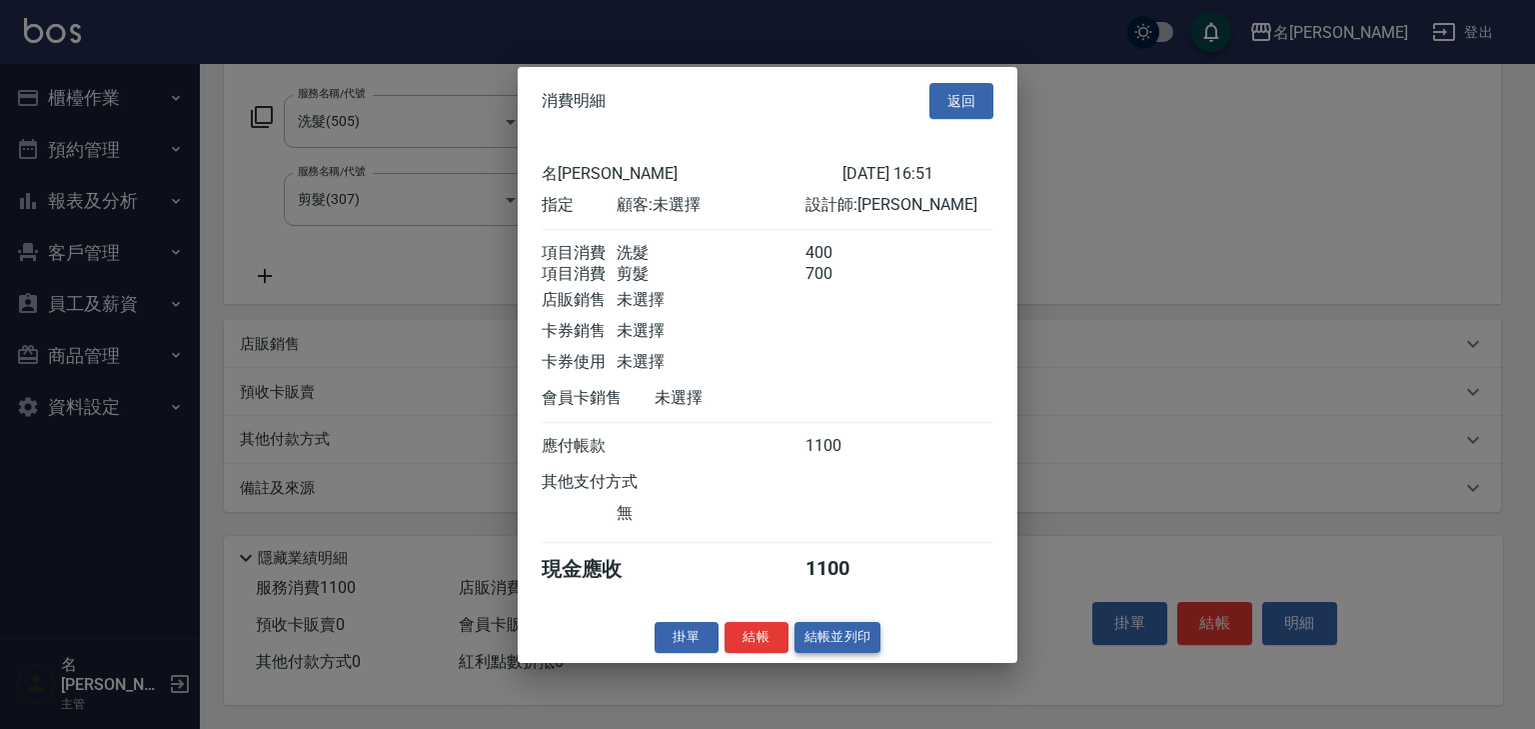
click at [848, 640] on button "結帳並列印" at bounding box center [838, 637] width 87 height 31
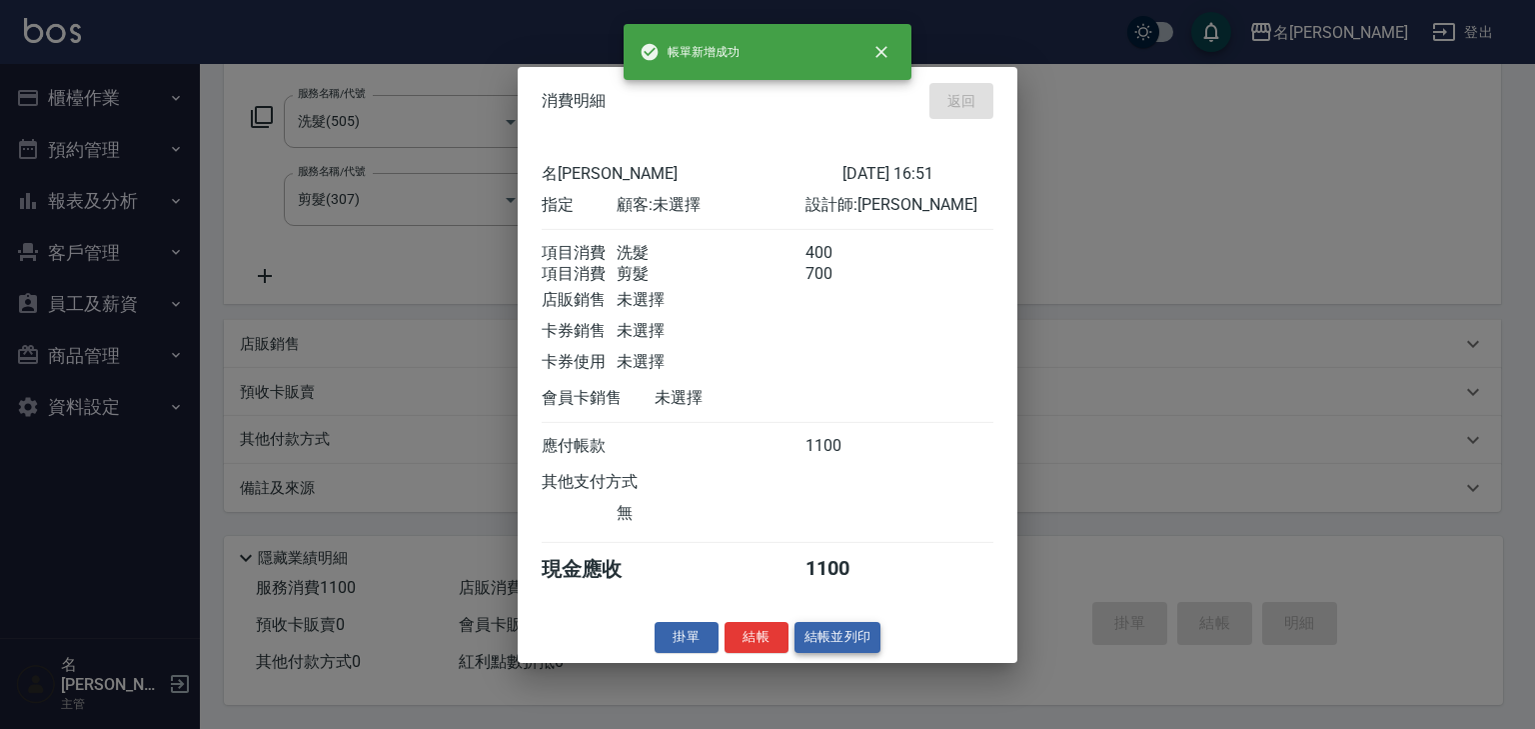
type input "2025/09/25 16:52"
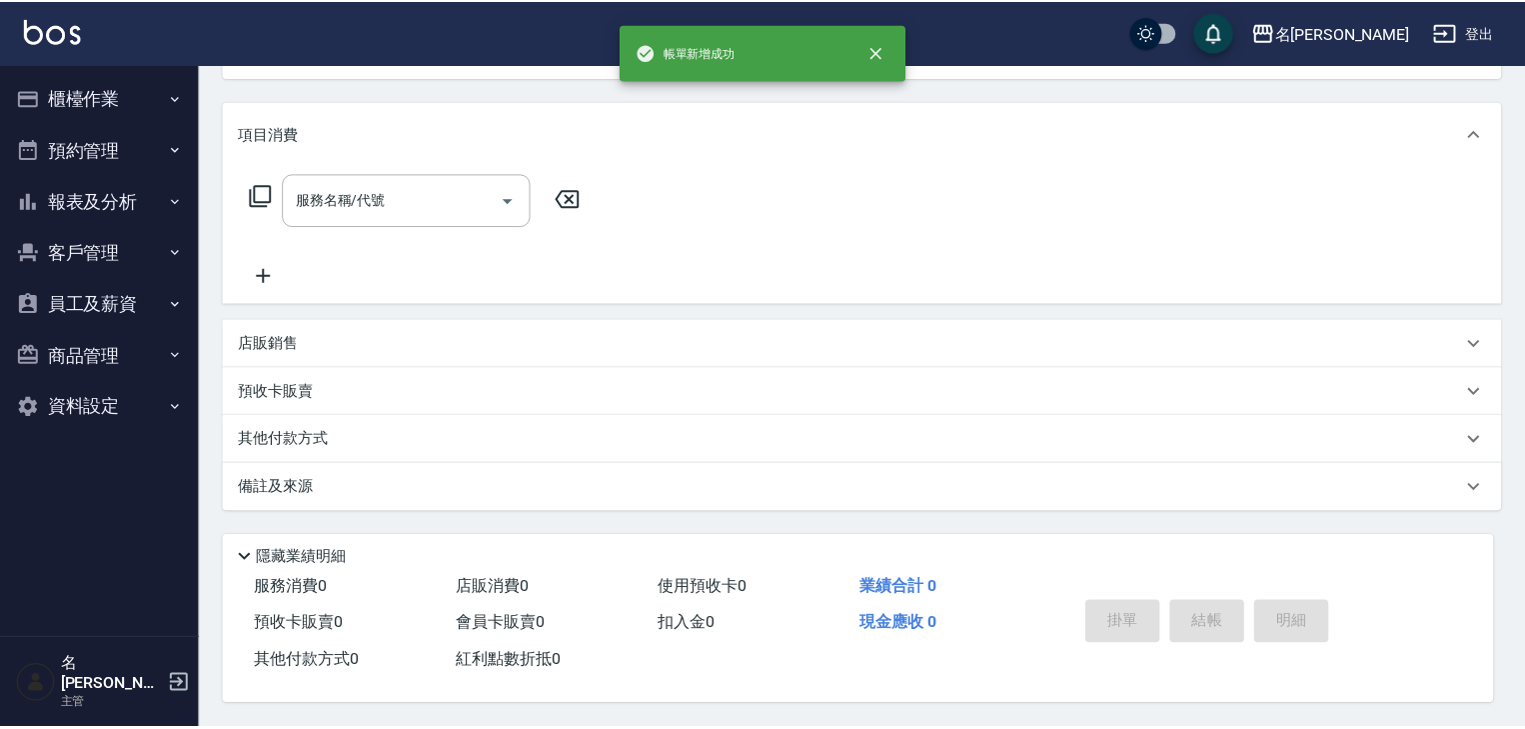
scroll to position [0, 0]
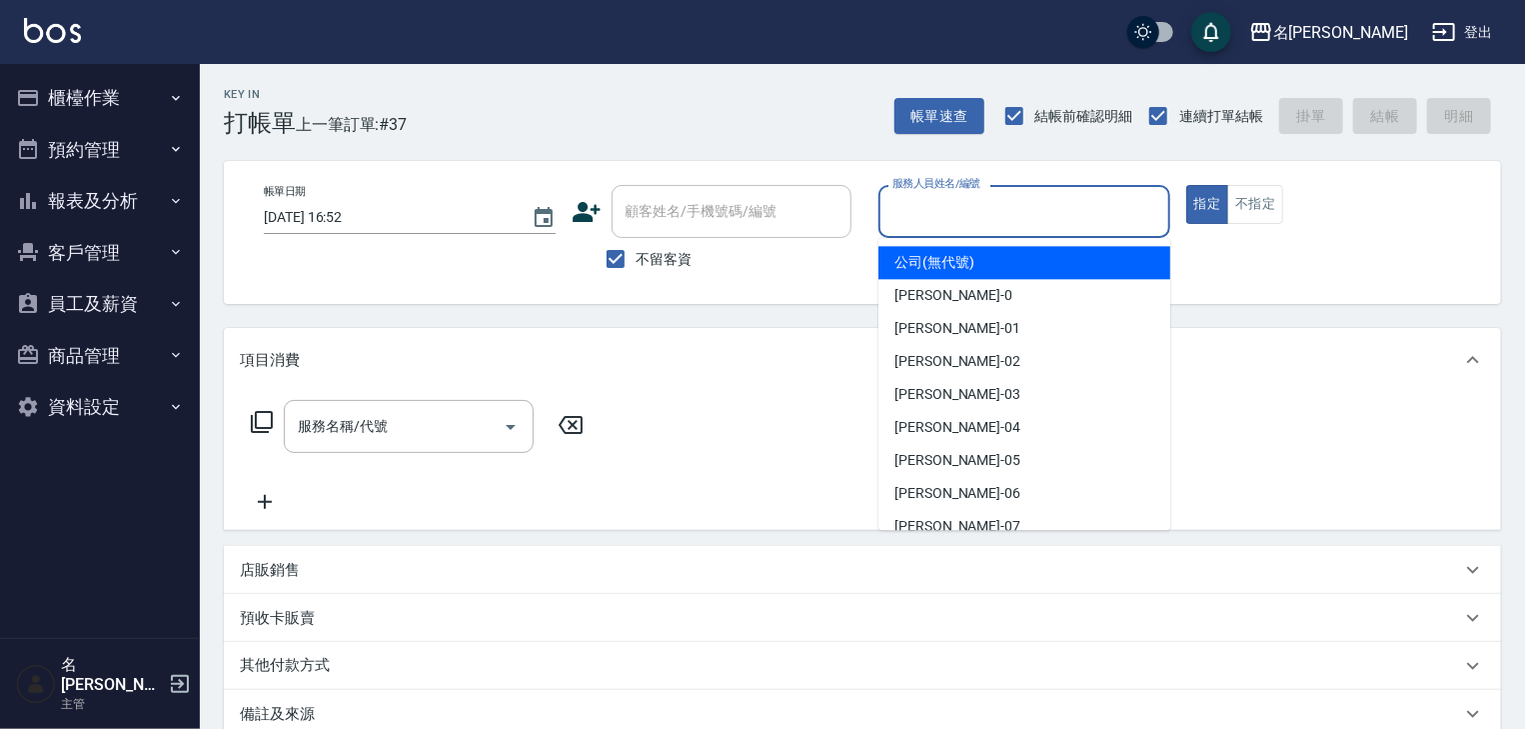
click at [1015, 223] on input "服務人員姓名/編號" at bounding box center [1025, 211] width 274 height 35
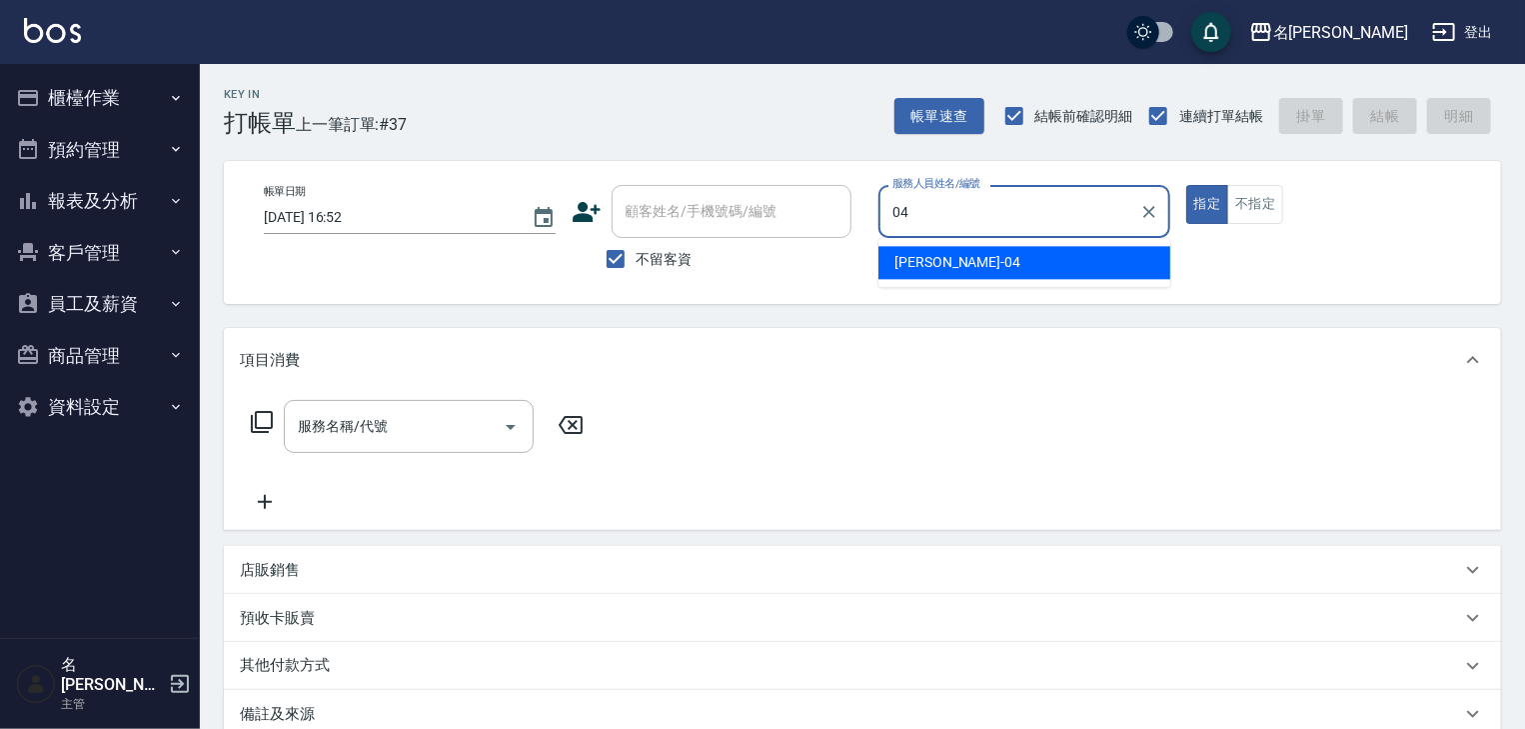
click at [996, 268] on div "許貴珍 -04" at bounding box center [1025, 262] width 292 height 33
type input "[PERSON_NAME]-04"
click at [426, 437] on input "服務名稱/代號" at bounding box center [394, 426] width 202 height 35
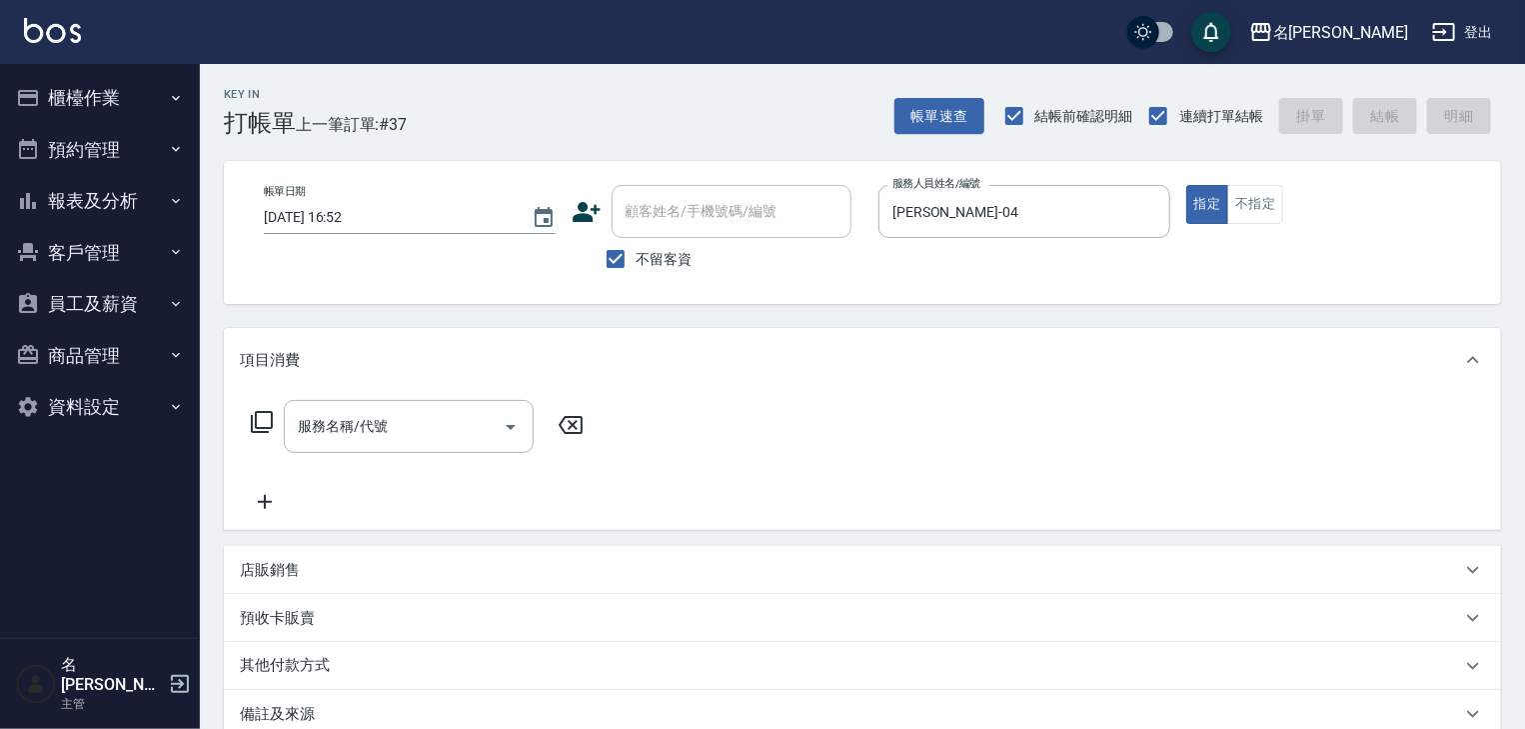
click at [255, 424] on icon at bounding box center [262, 422] width 22 height 22
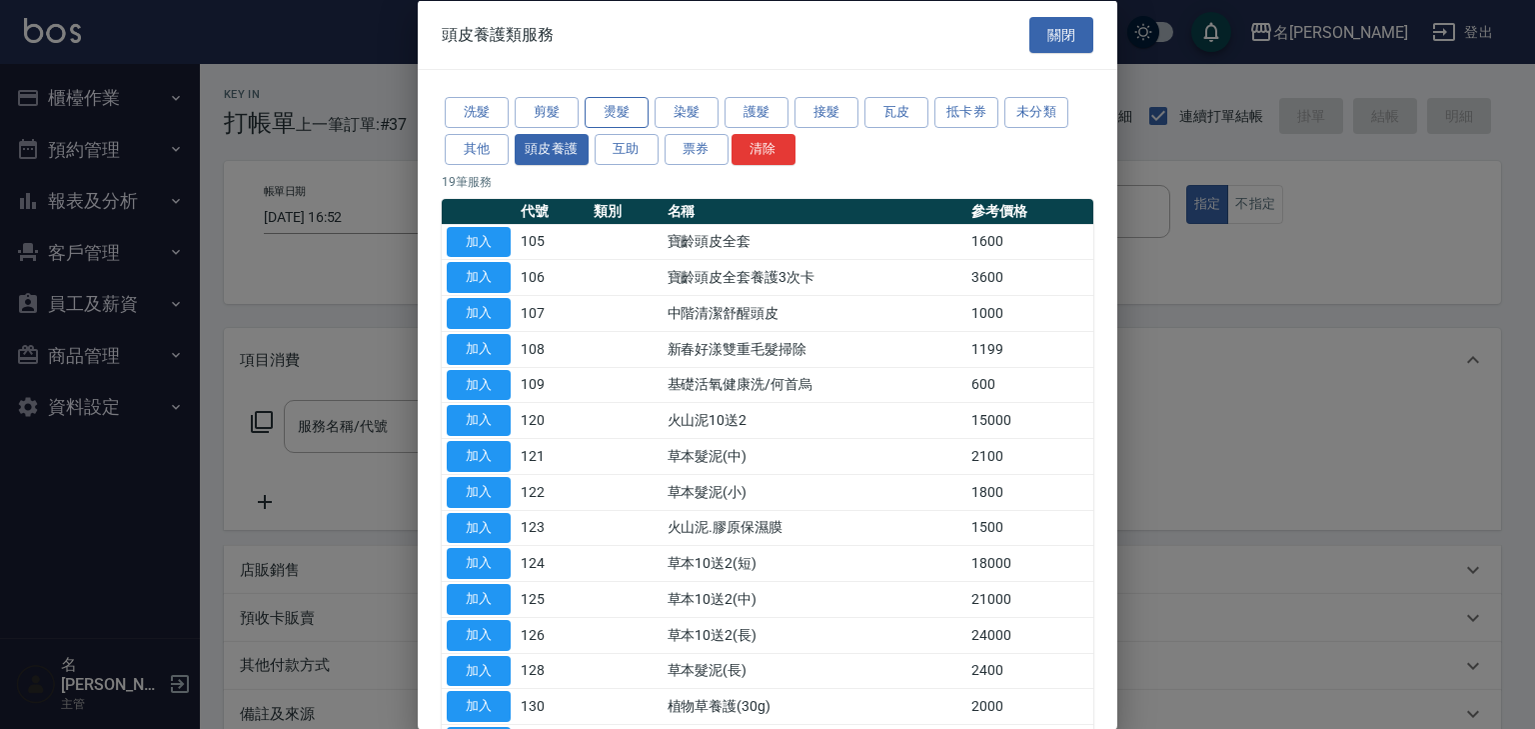
click at [624, 120] on button "燙髮" at bounding box center [617, 112] width 64 height 31
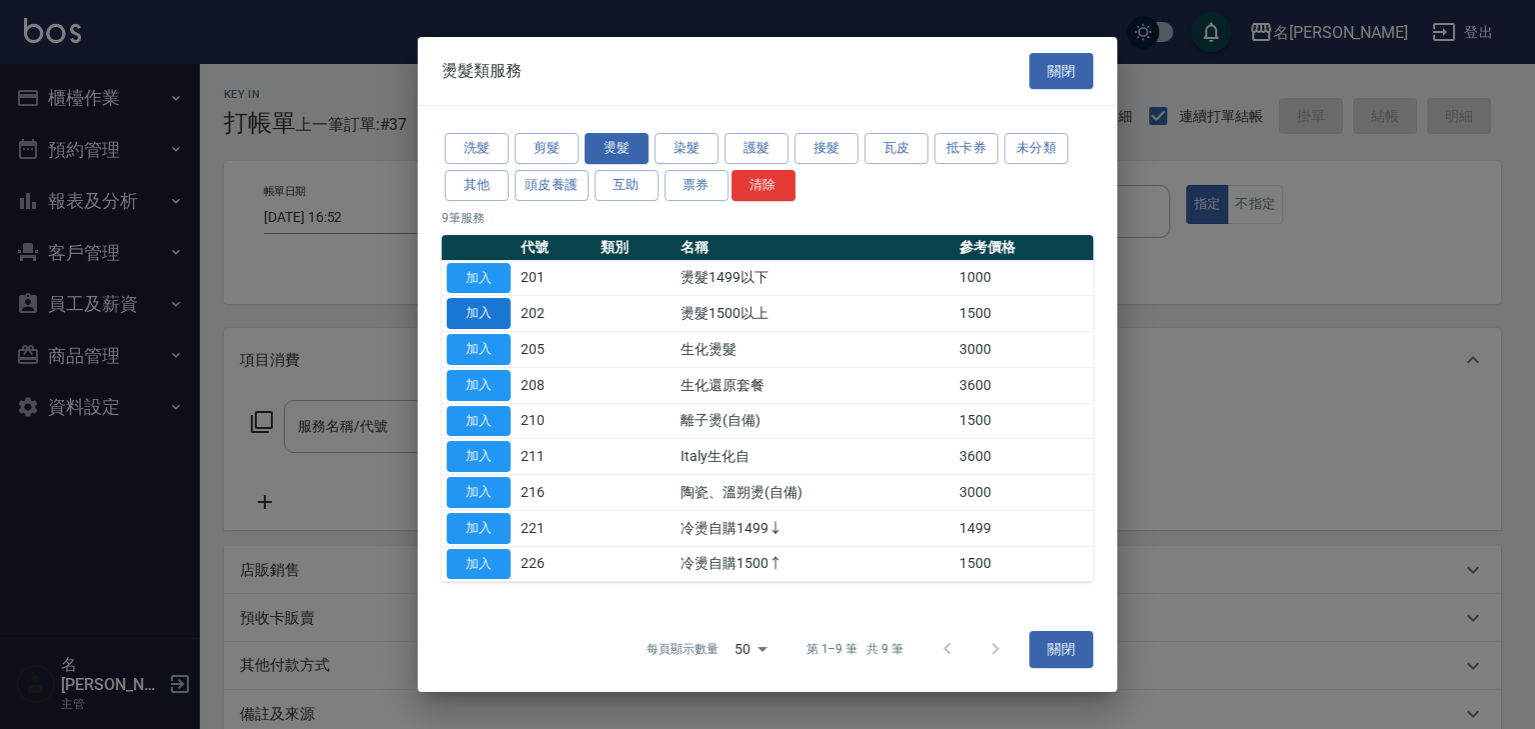
click at [490, 306] on button "加入" at bounding box center [479, 313] width 64 height 31
type input "燙髮1500以上(202)"
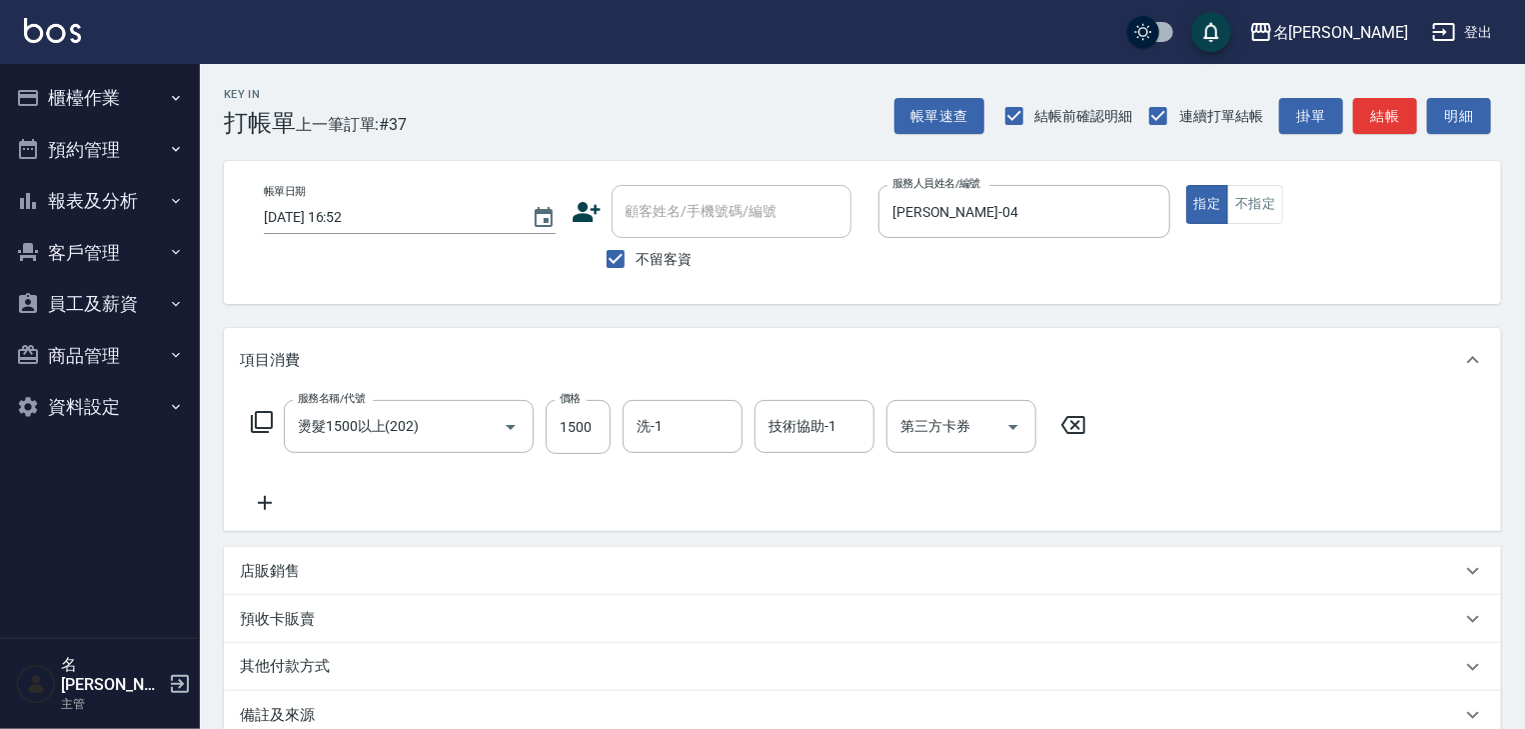
click at [262, 494] on icon at bounding box center [265, 503] width 50 height 24
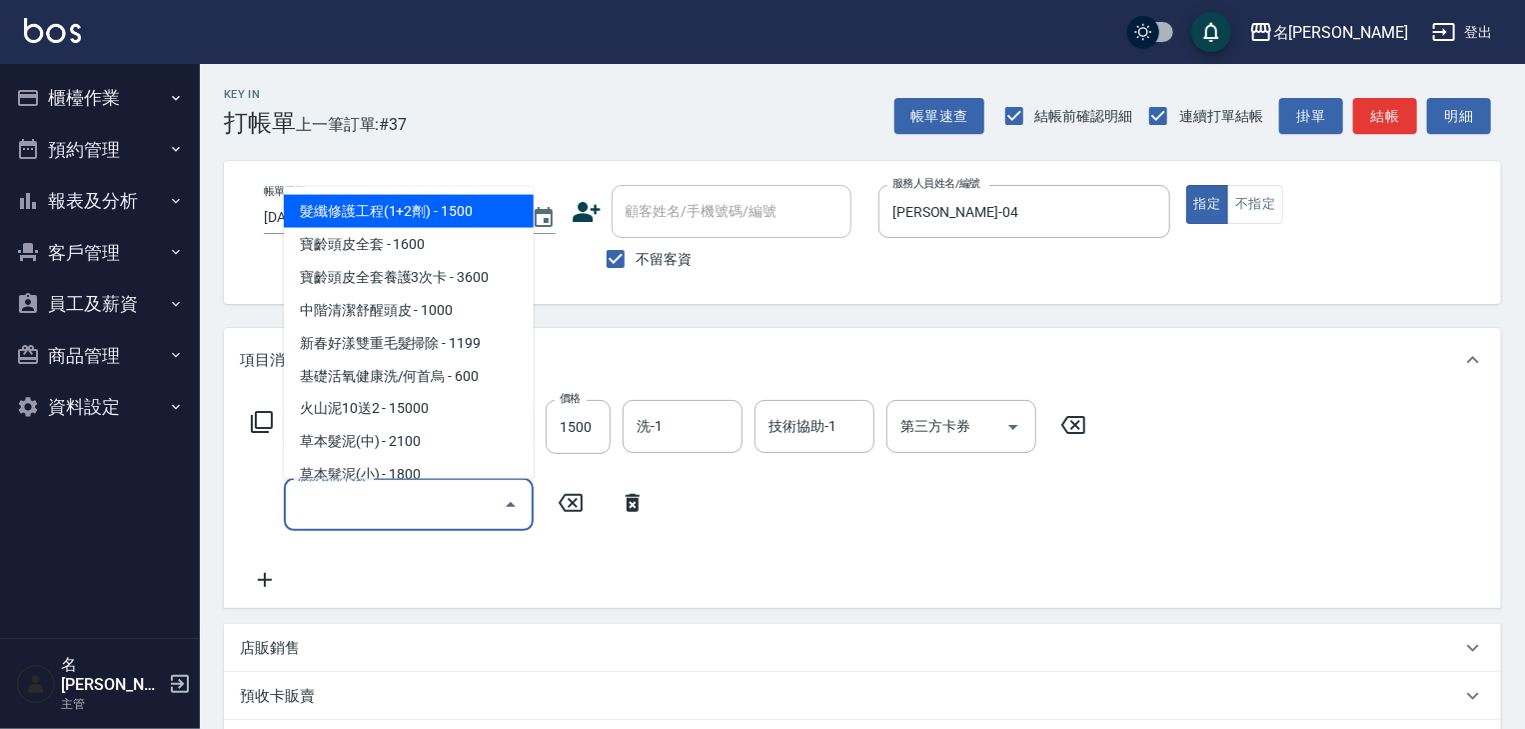
click at [340, 512] on input "服務名稱/代號" at bounding box center [394, 504] width 202 height 35
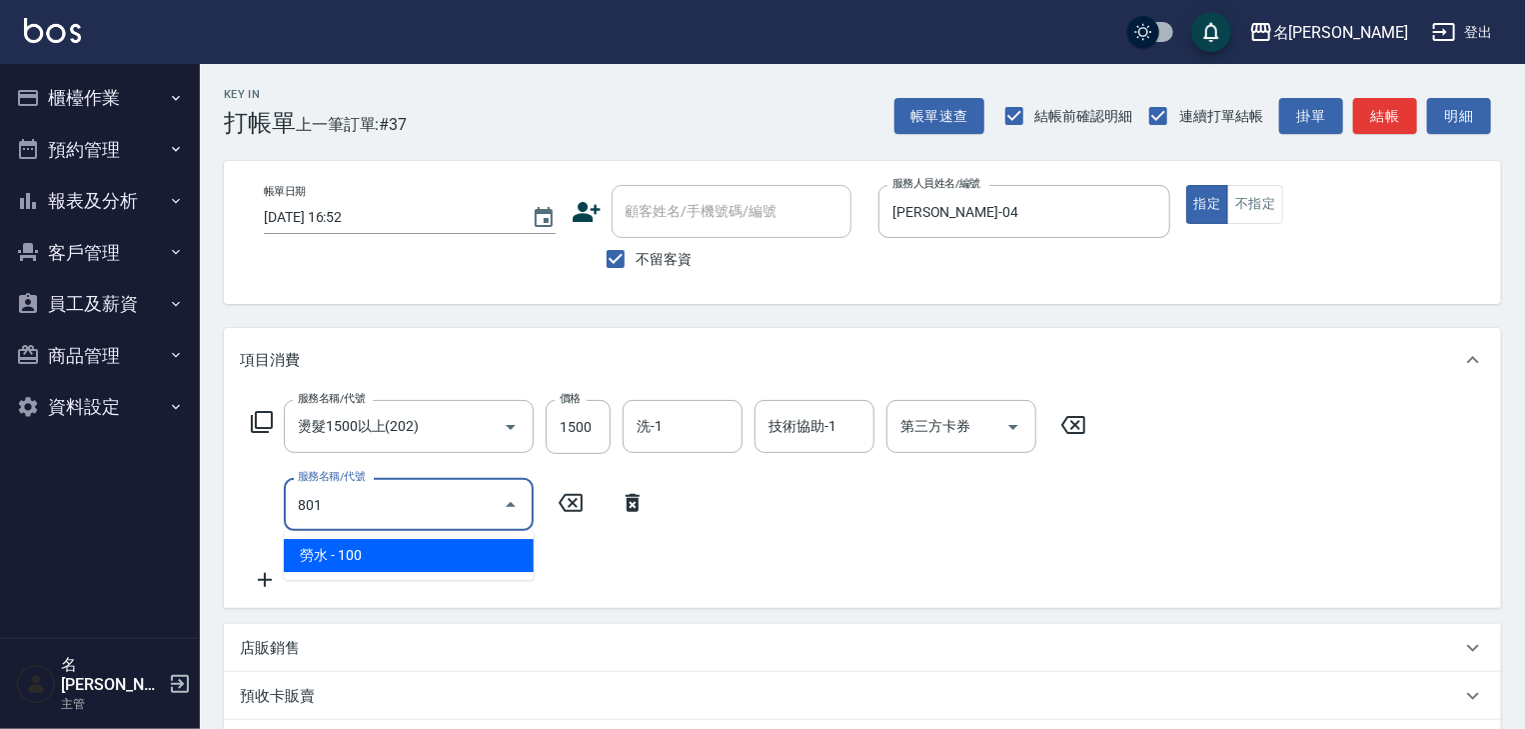
click at [412, 553] on span "勞水 - 100" at bounding box center [409, 555] width 250 height 33
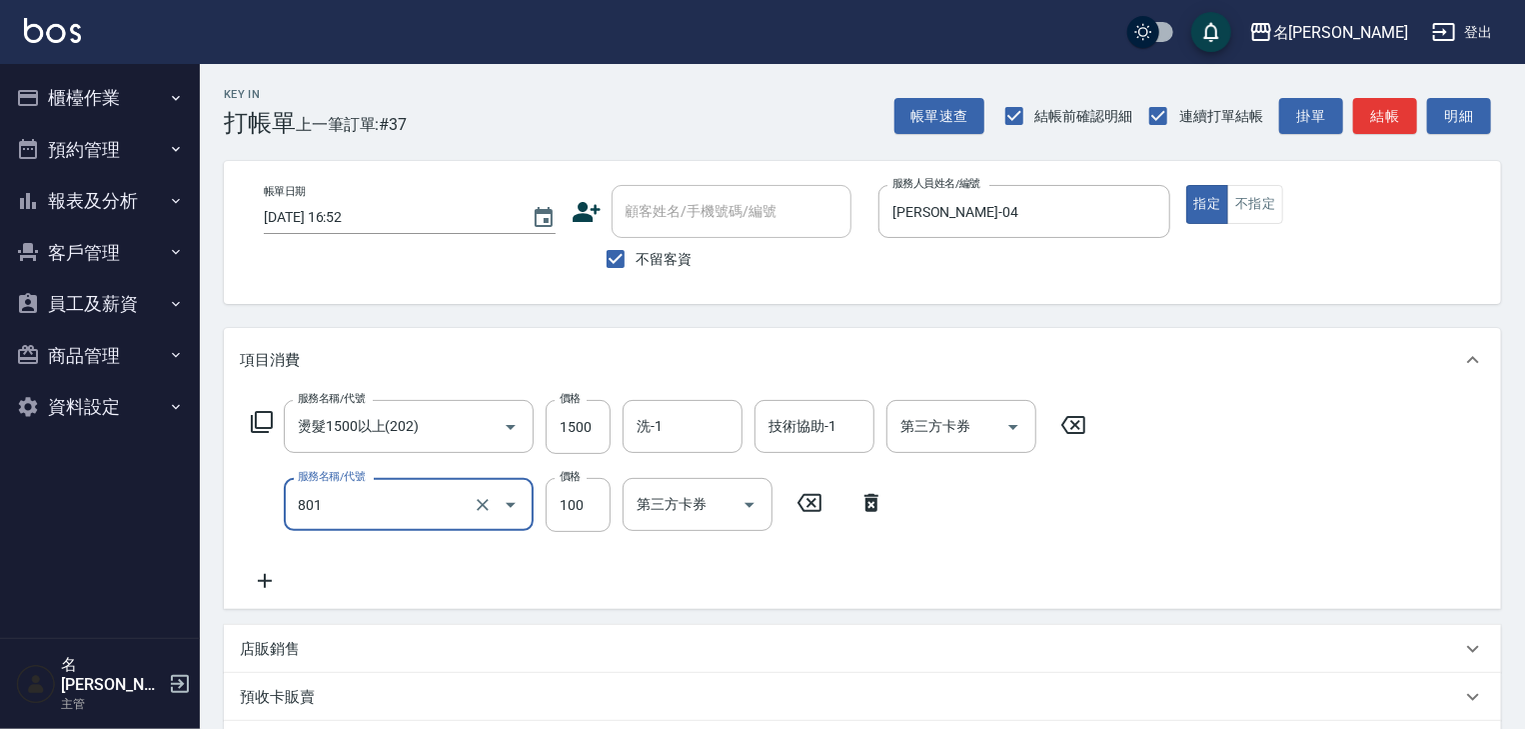
type input "勞水(801)"
click at [268, 575] on icon at bounding box center [265, 581] width 50 height 24
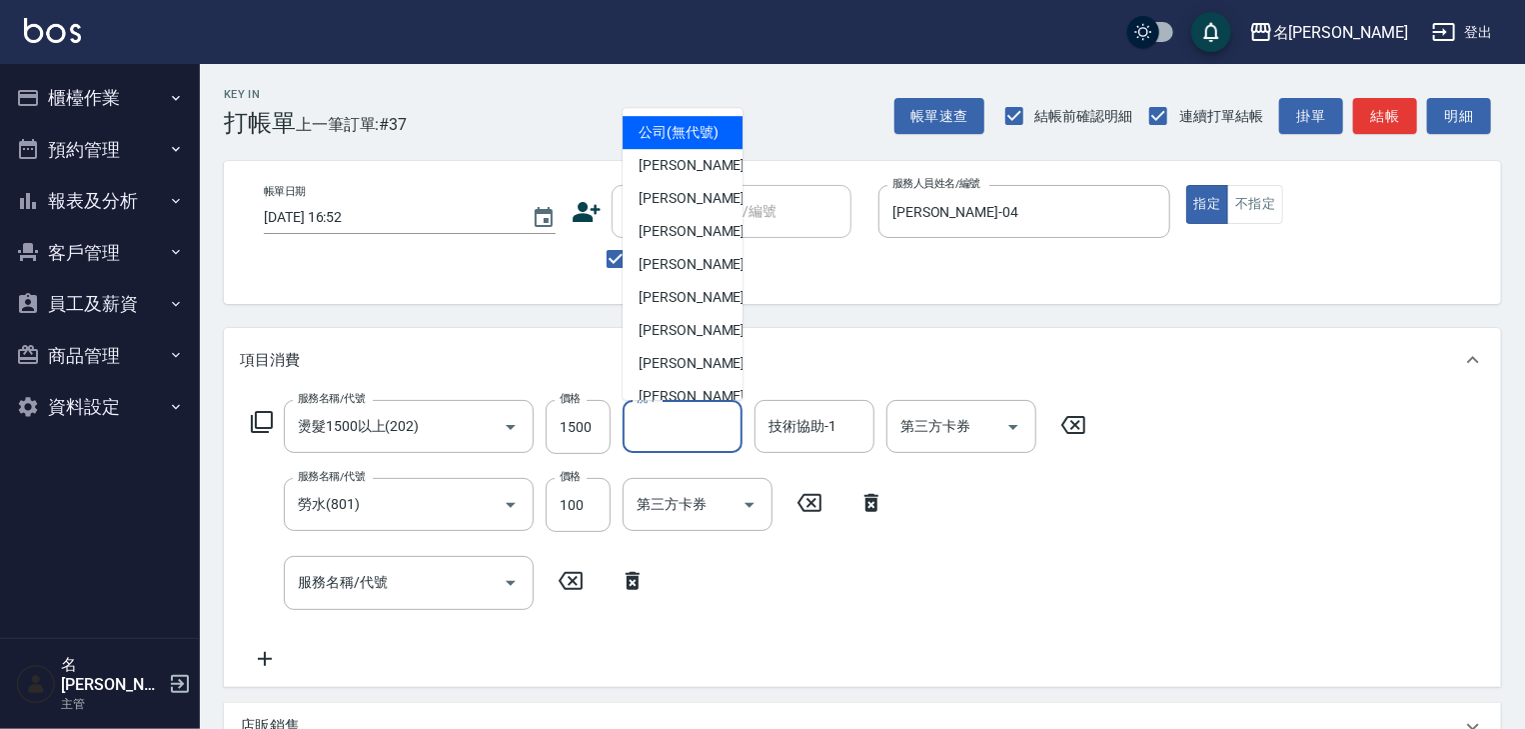
click at [692, 428] on input "洗-1" at bounding box center [683, 426] width 102 height 35
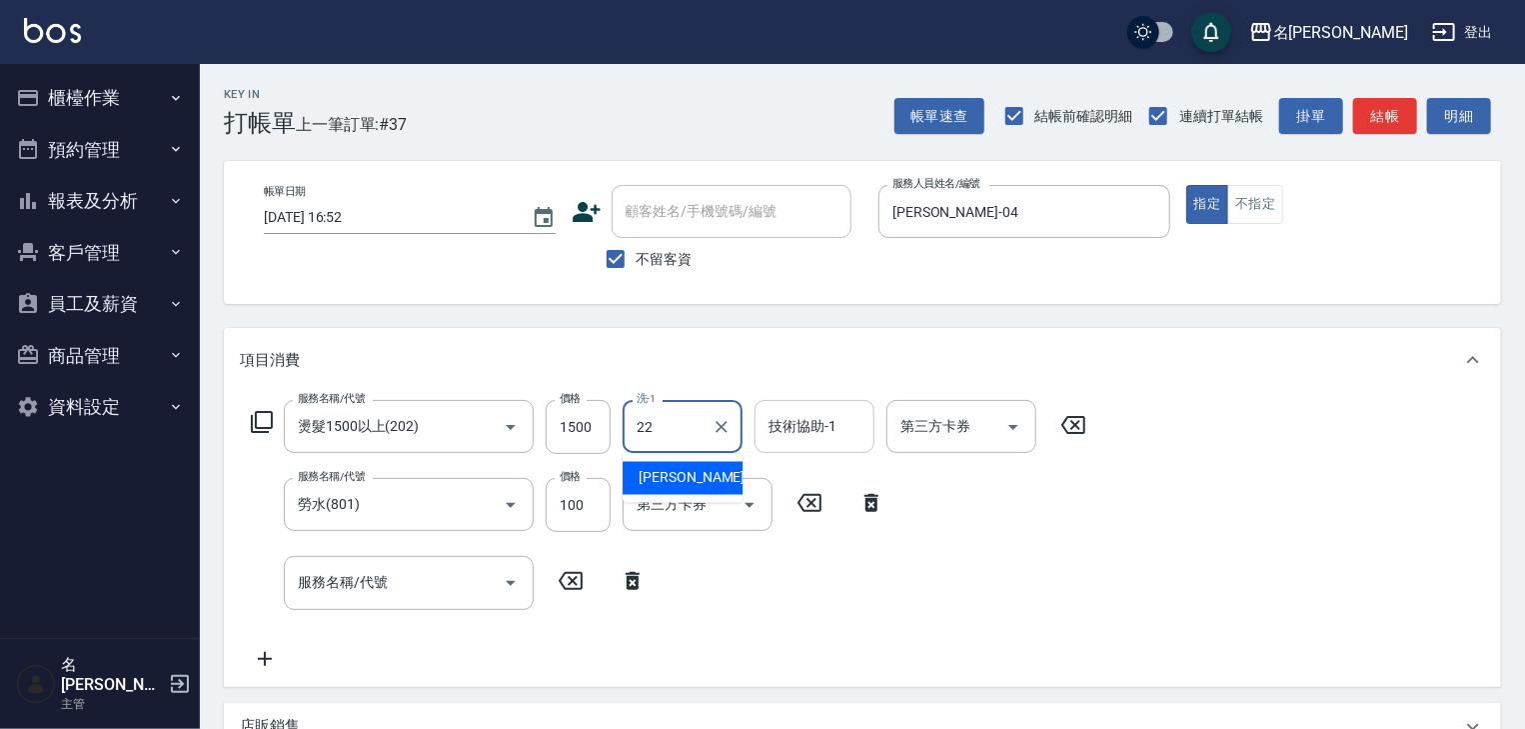
drag, startPoint x: 700, startPoint y: 468, endPoint x: 756, endPoint y: 448, distance: 59.4
click at [700, 468] on span "王婕宇 -22" at bounding box center [702, 478] width 126 height 21
type input "[PERSON_NAME]-22"
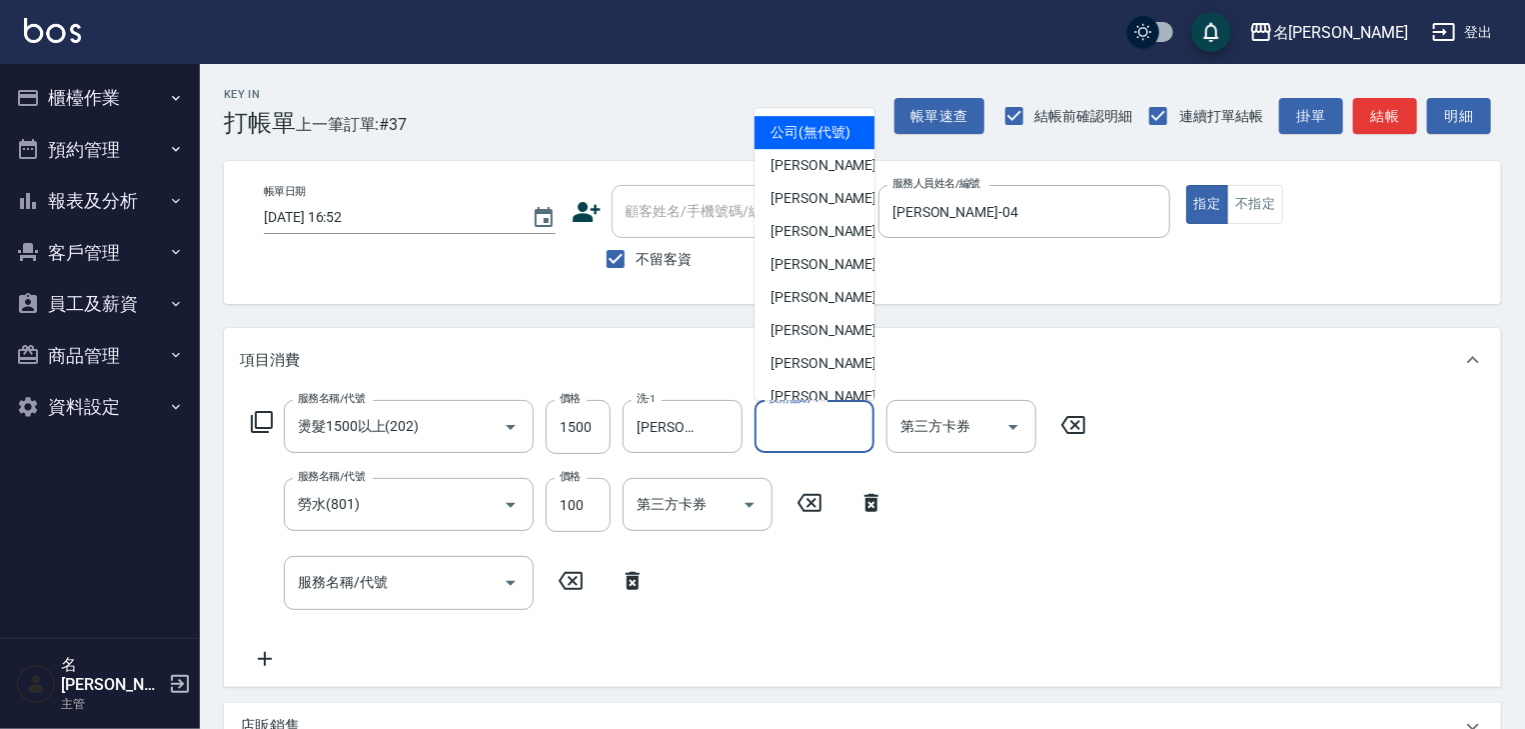
click at [797, 428] on input "技術協助-1" at bounding box center [815, 426] width 102 height 35
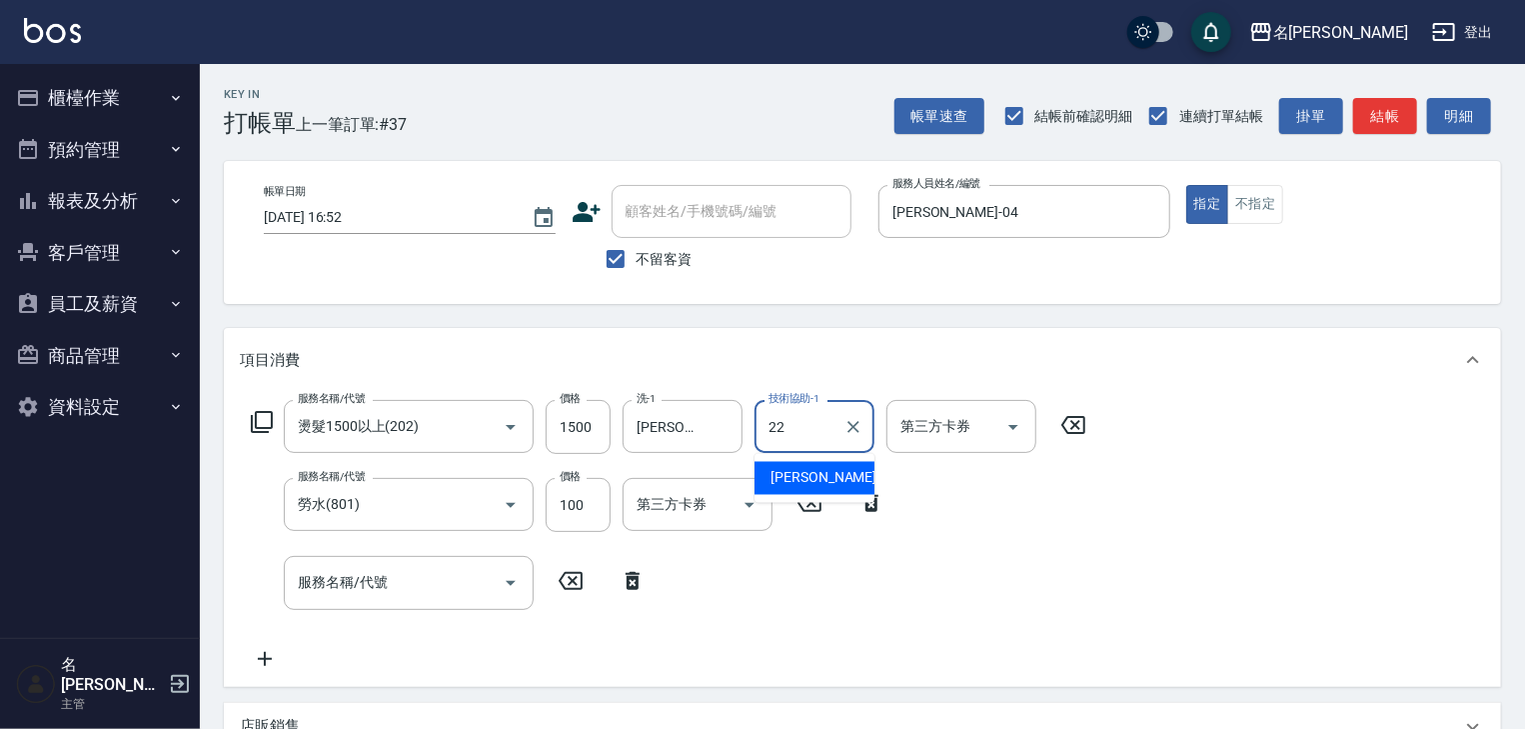
click at [810, 468] on span "王婕宇 -22" at bounding box center [834, 478] width 126 height 21
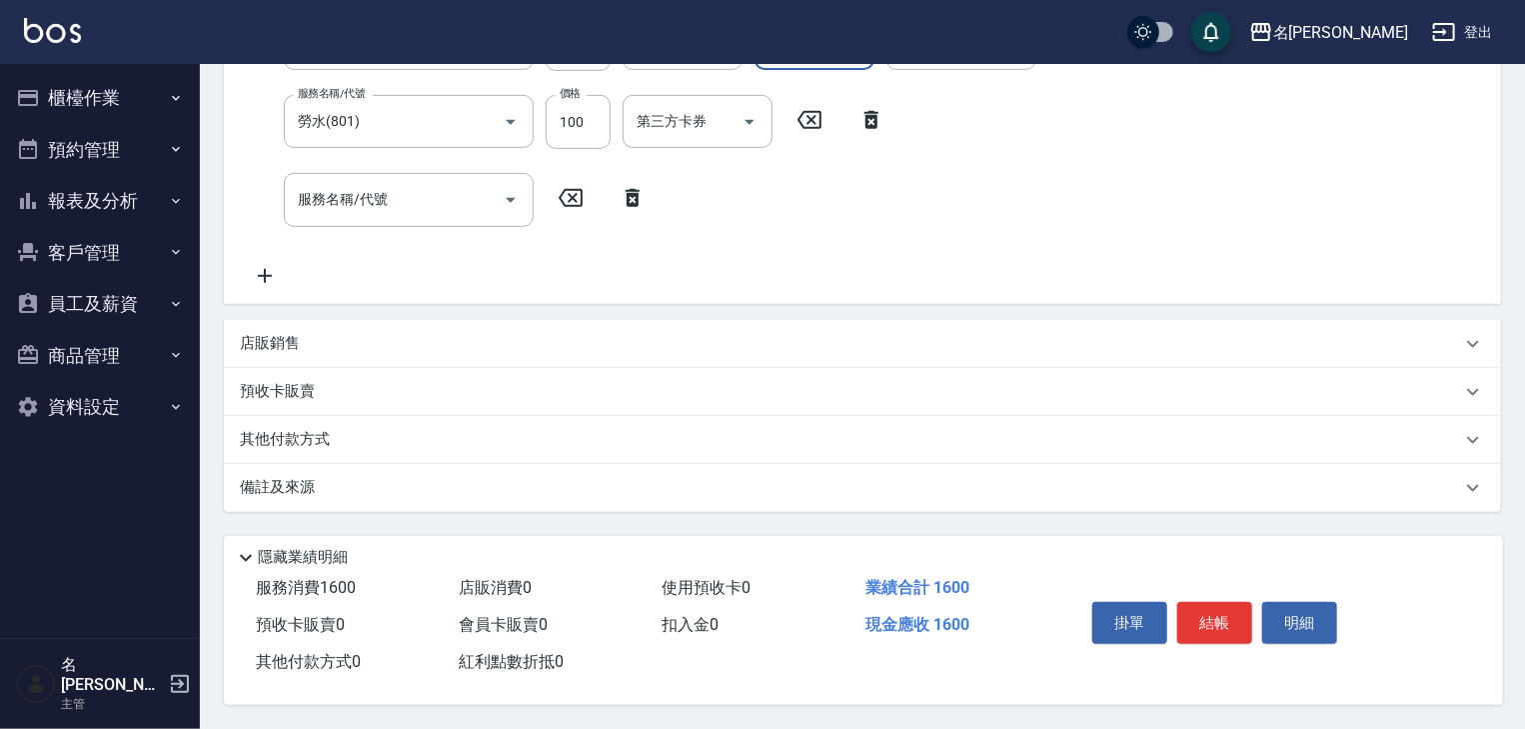
type input "[PERSON_NAME]-22"
click at [271, 343] on p "店販銷售" at bounding box center [270, 343] width 60 height 21
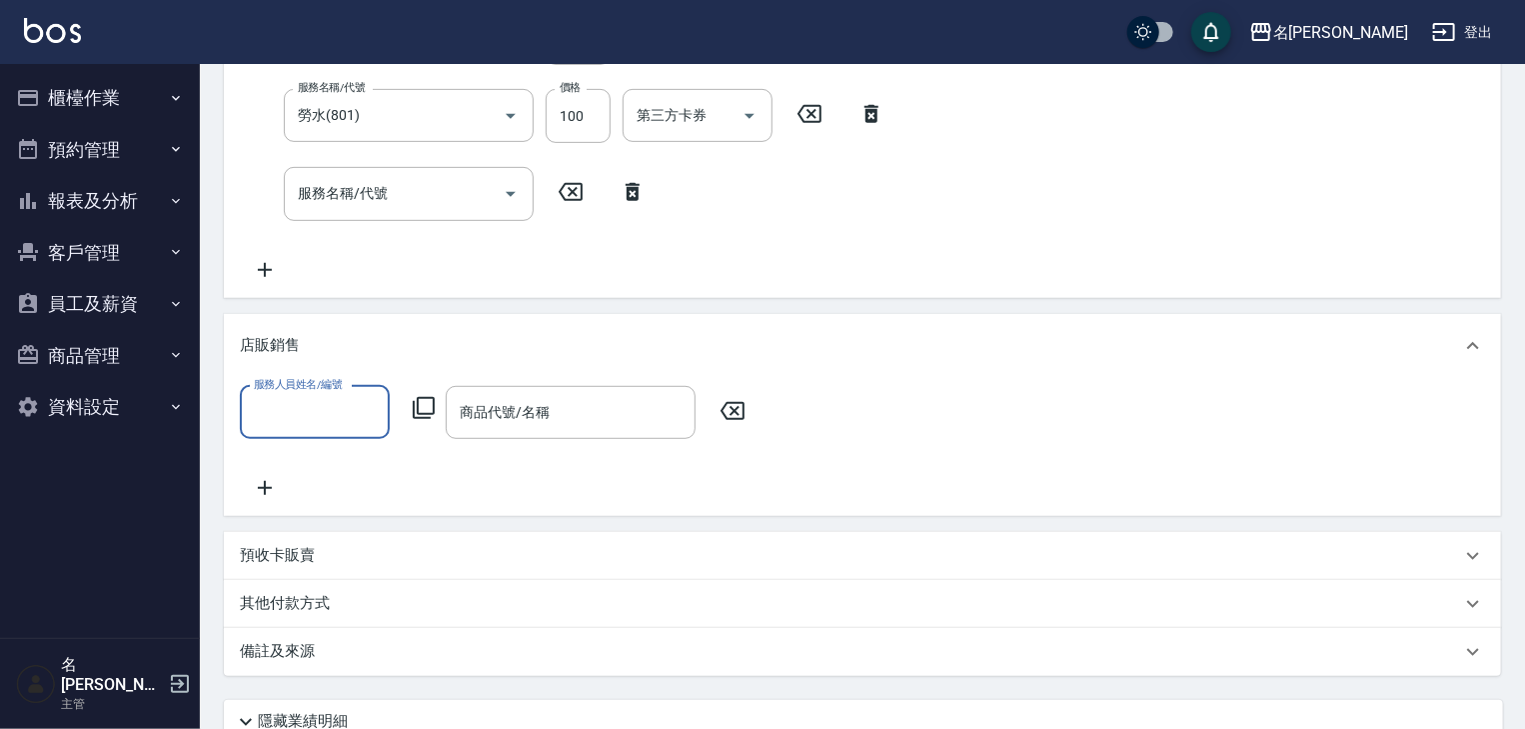
scroll to position [0, 0]
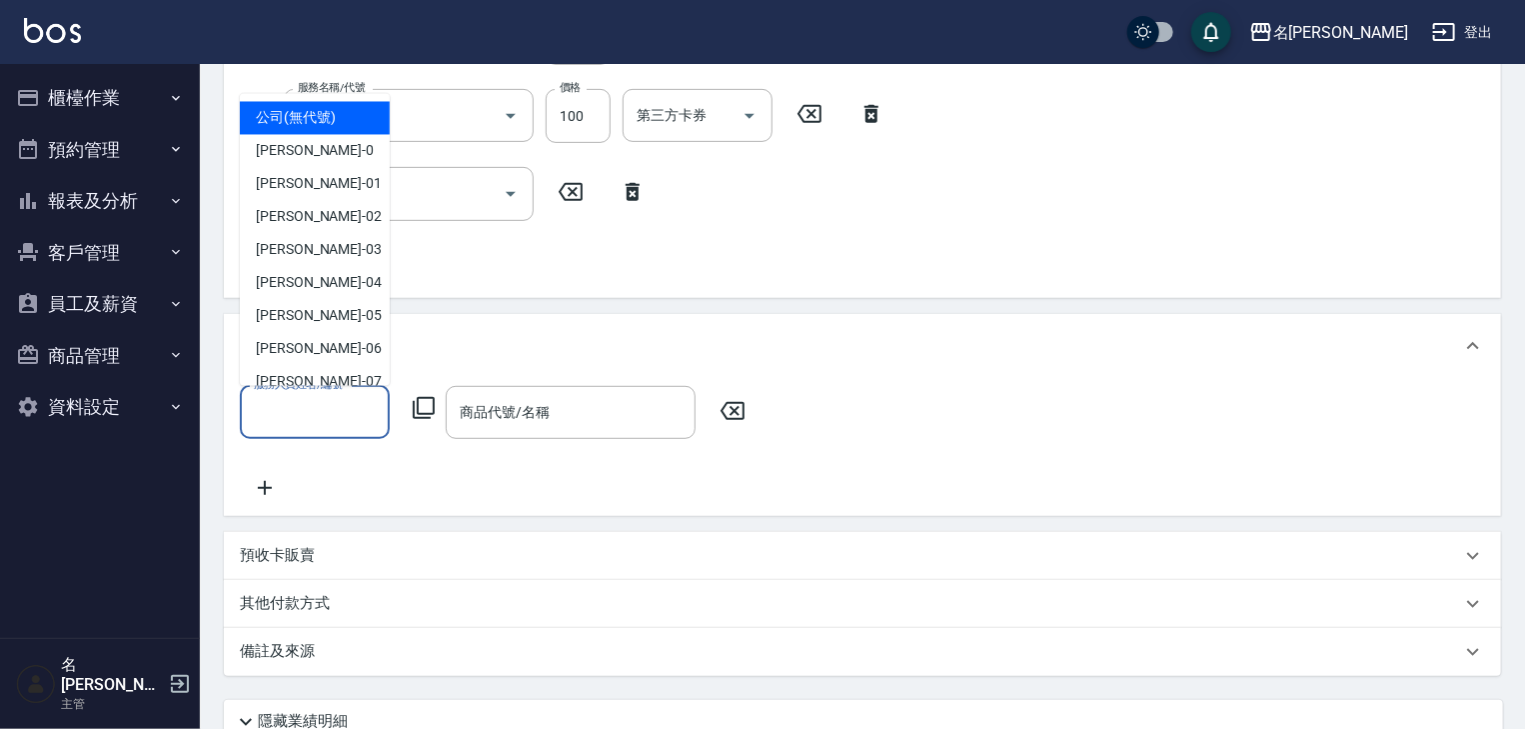
click at [292, 406] on input "服務人員姓名/編號" at bounding box center [315, 412] width 132 height 35
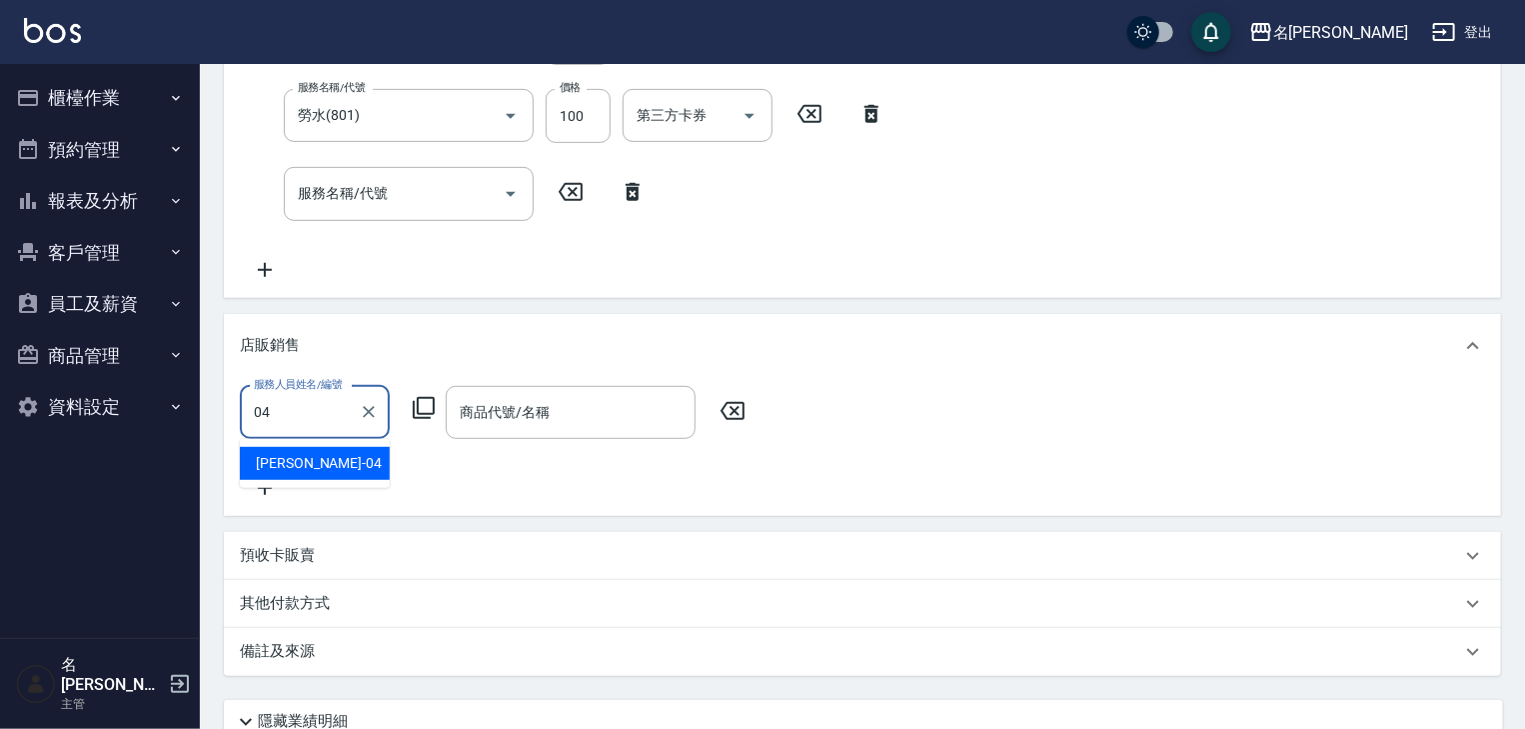
drag, startPoint x: 324, startPoint y: 460, endPoint x: 376, endPoint y: 425, distance: 62.7
click at [325, 460] on div "許貴珍 -04" at bounding box center [315, 463] width 150 height 33
type input "[PERSON_NAME]-04"
click at [430, 397] on icon at bounding box center [424, 408] width 22 height 22
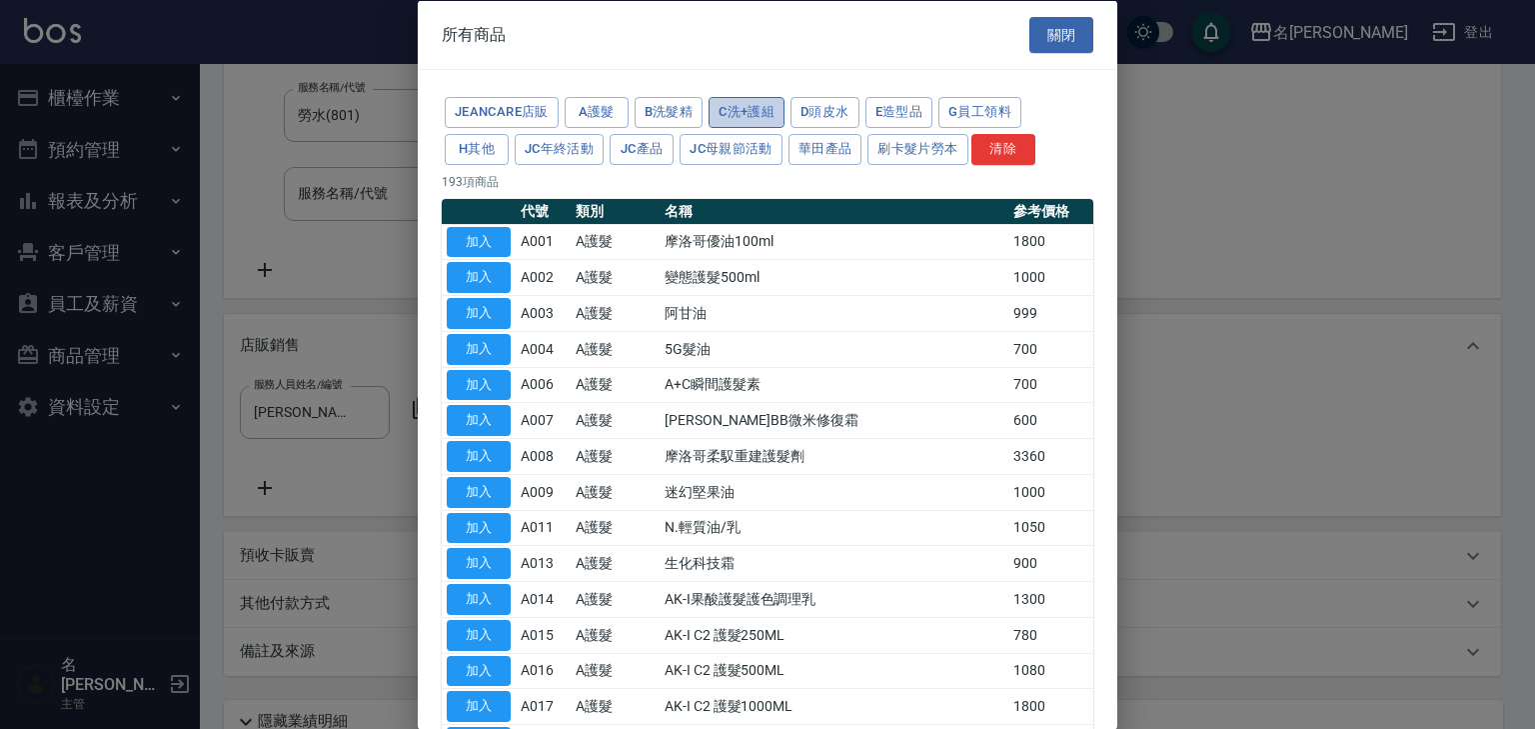
click at [758, 110] on button "C洗+護組" at bounding box center [747, 112] width 76 height 31
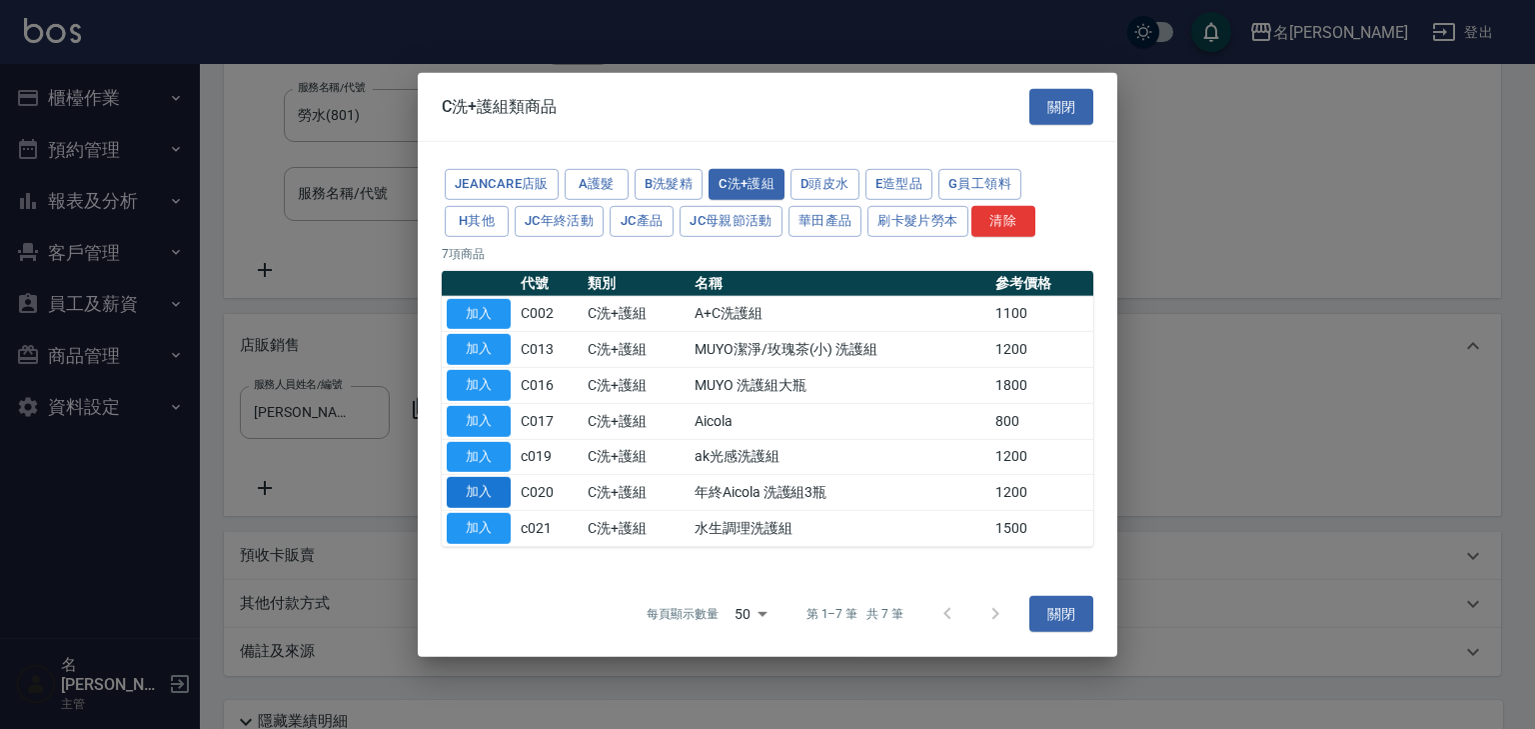
click at [487, 496] on button "加入" at bounding box center [479, 492] width 64 height 31
type input "年終Aicola 洗護組3瓶"
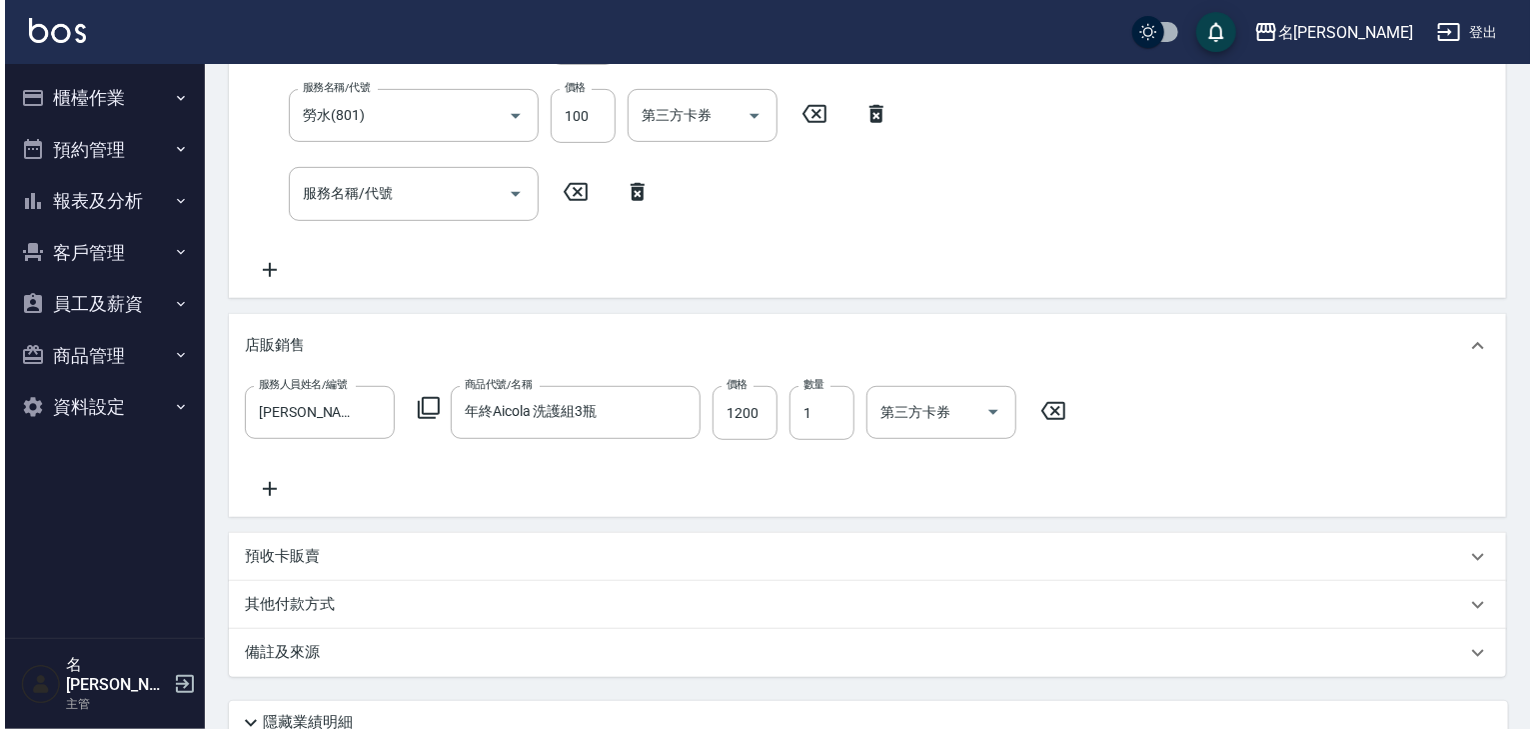
scroll to position [560, 0]
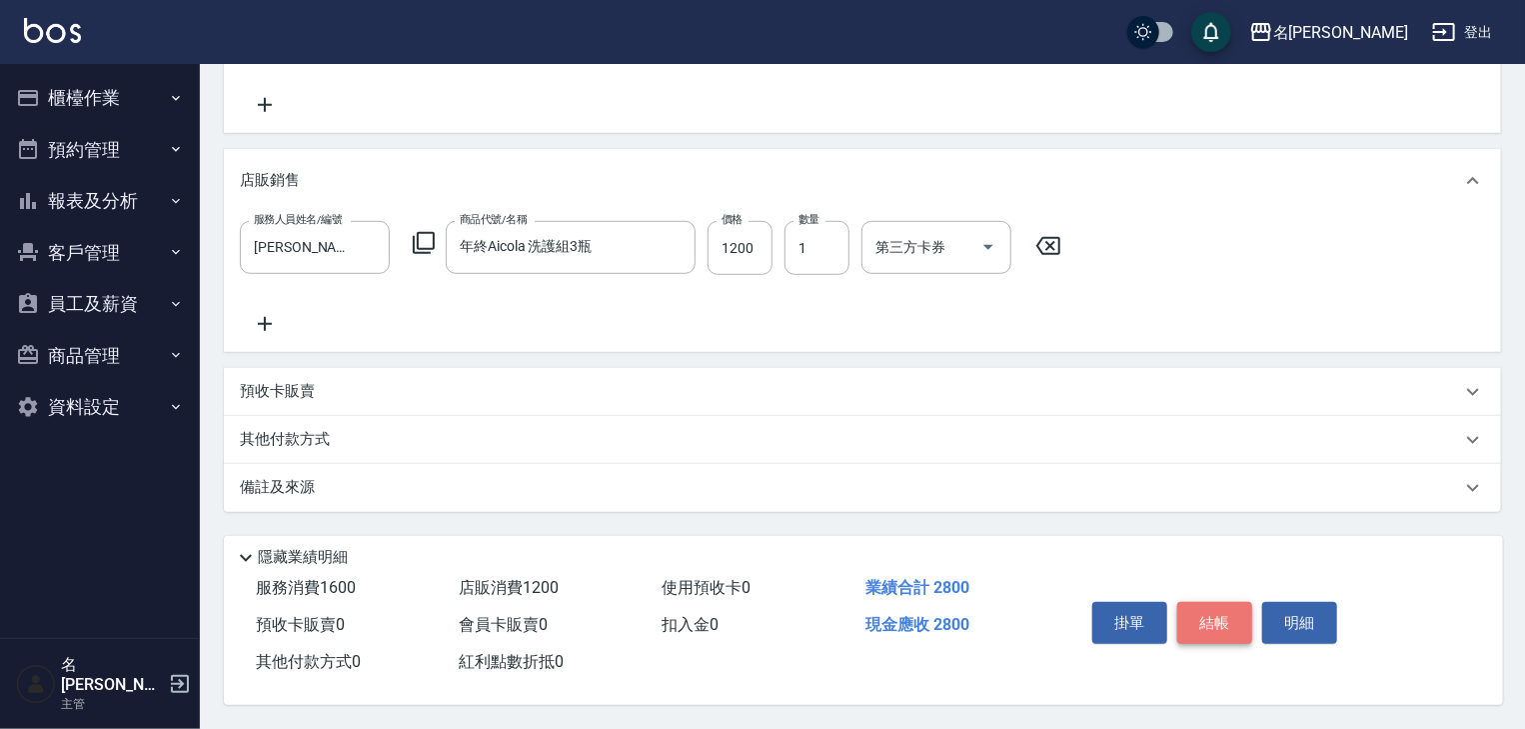
click at [1227, 620] on button "結帳" at bounding box center [1215, 623] width 75 height 42
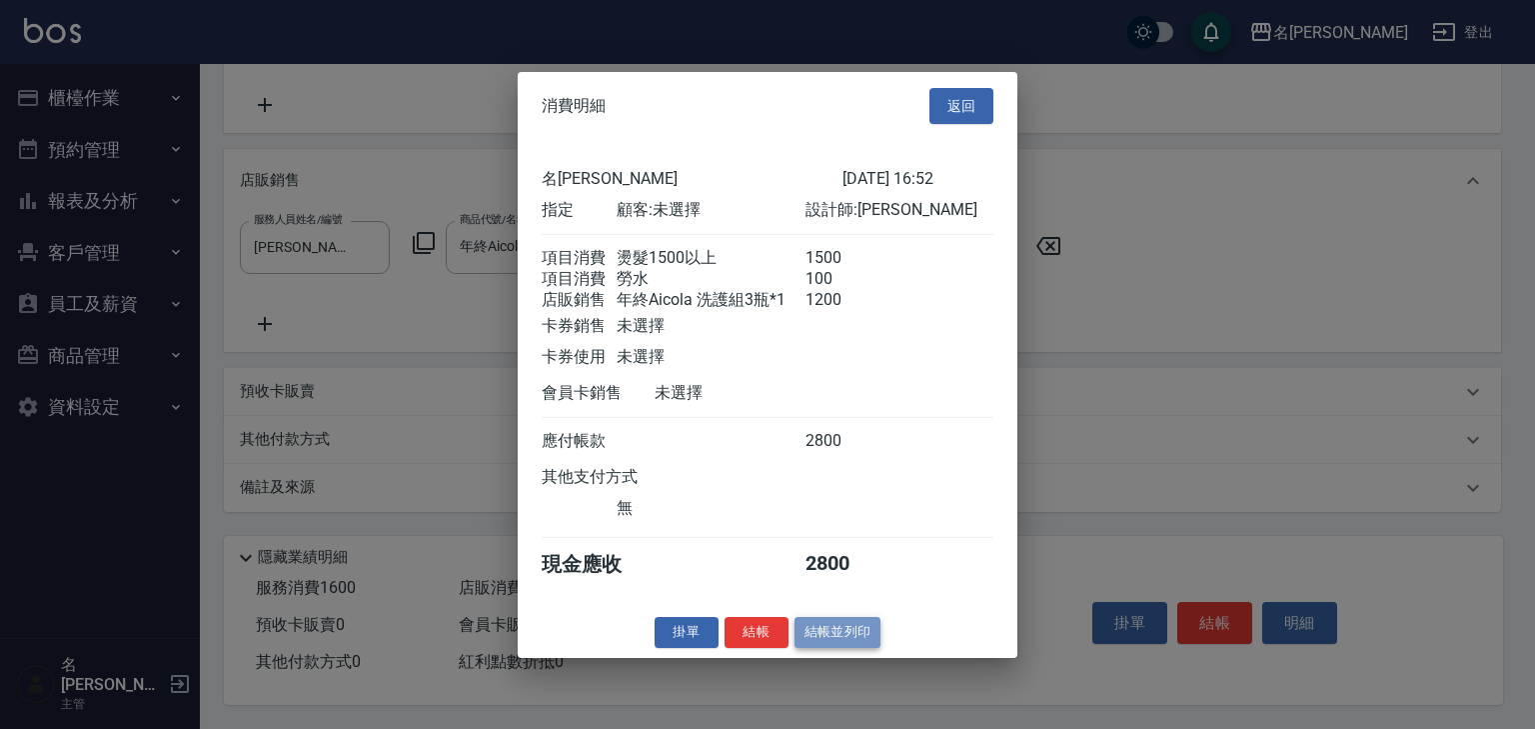
click at [827, 647] on button "結帳並列印" at bounding box center [838, 632] width 87 height 31
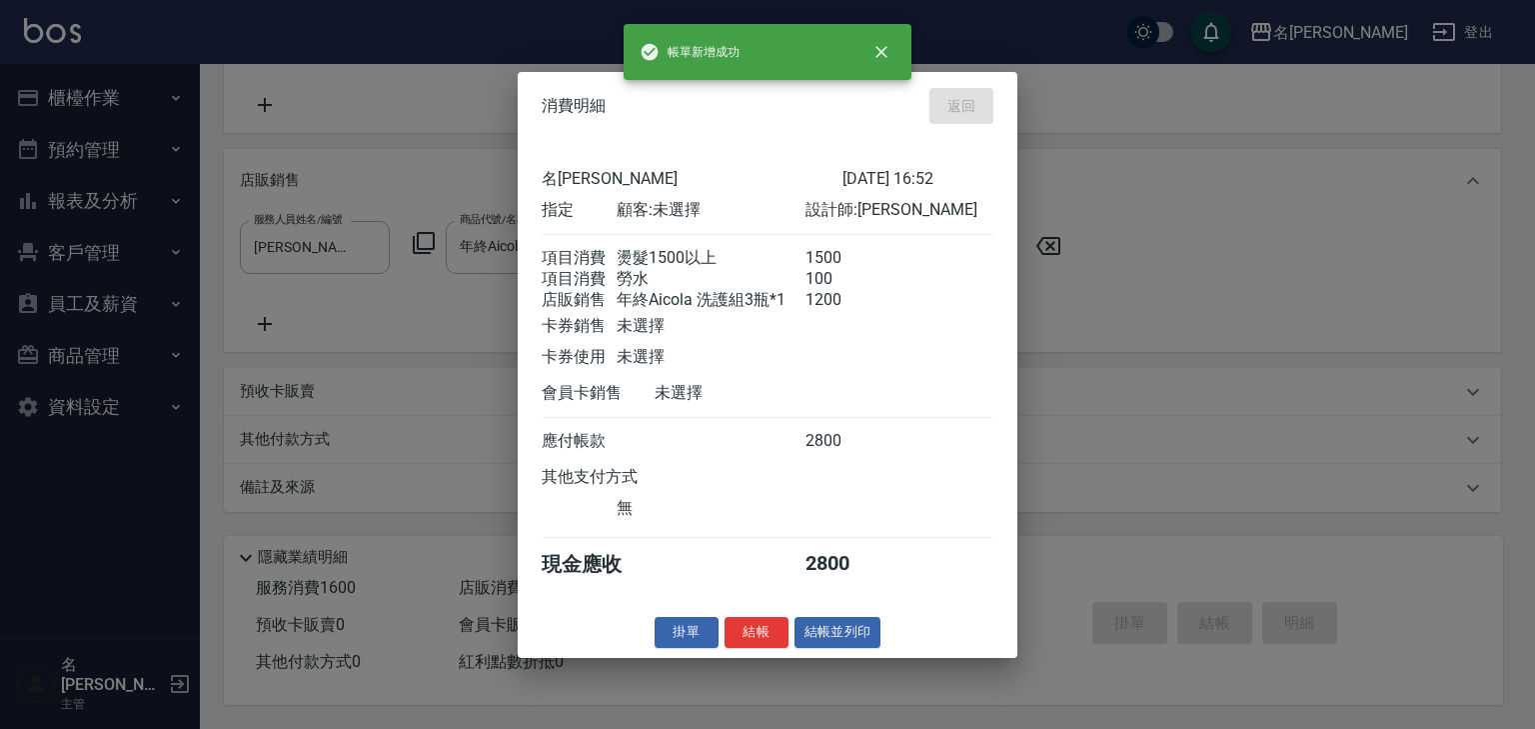
type input "[DATE] 16:59"
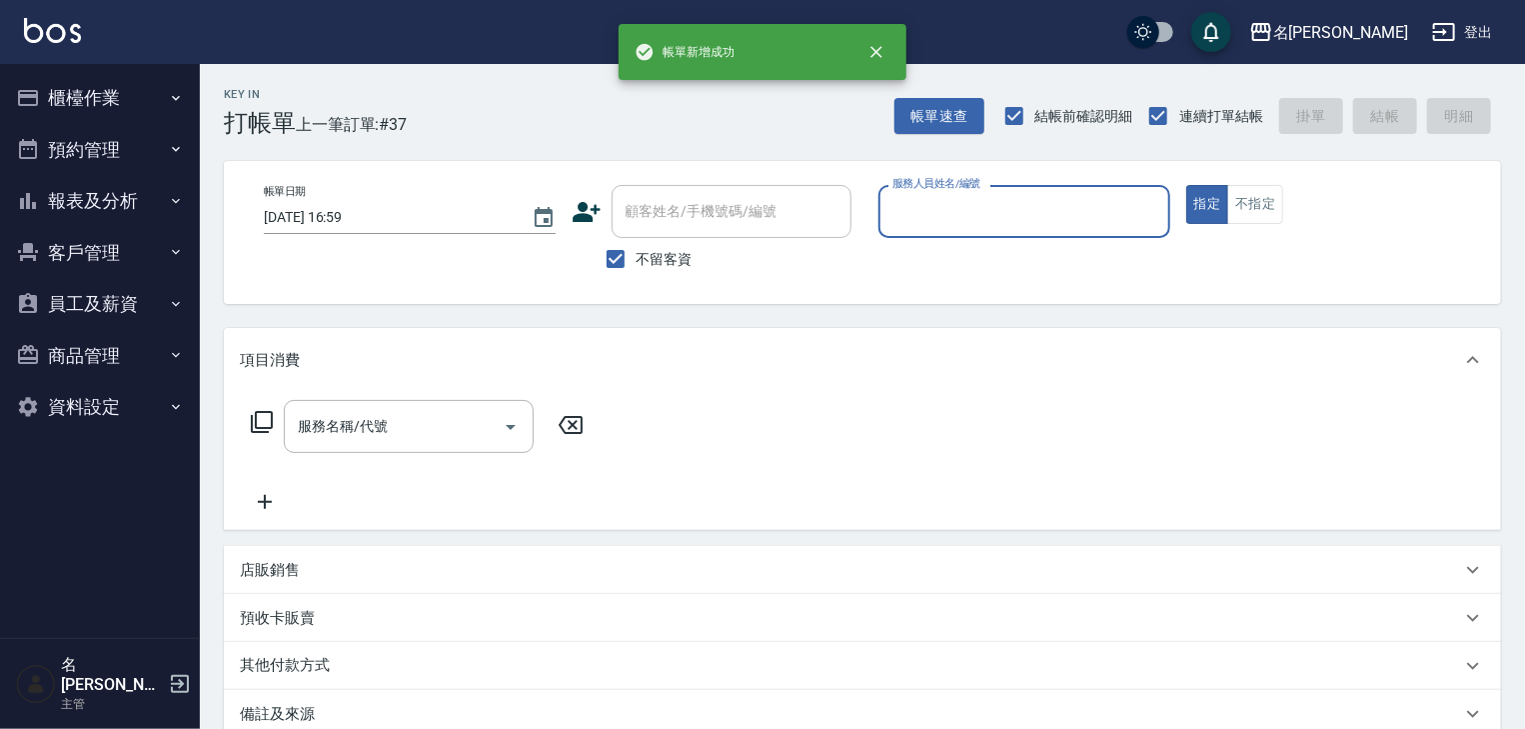
scroll to position [0, 0]
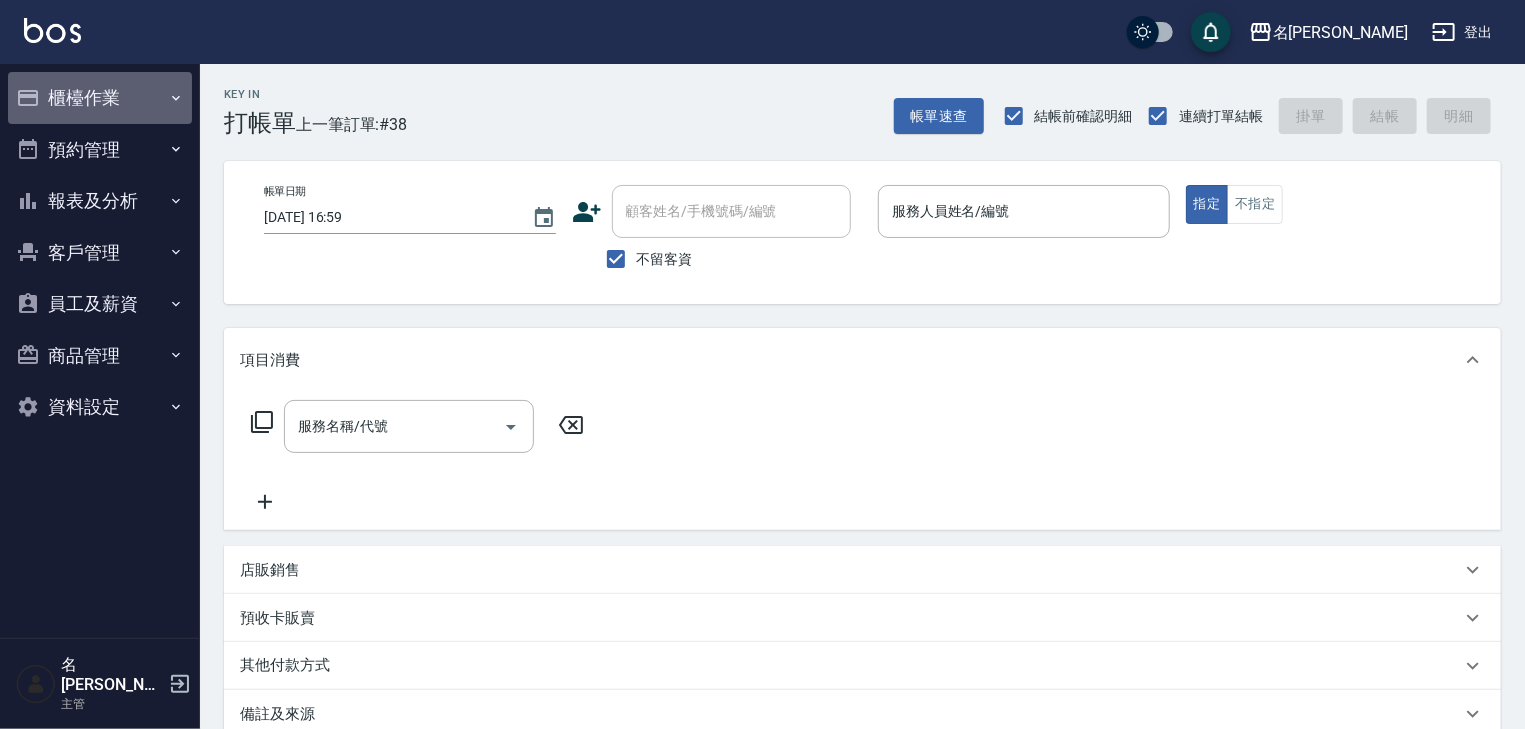
click at [130, 100] on button "櫃檯作業" at bounding box center [100, 98] width 184 height 52
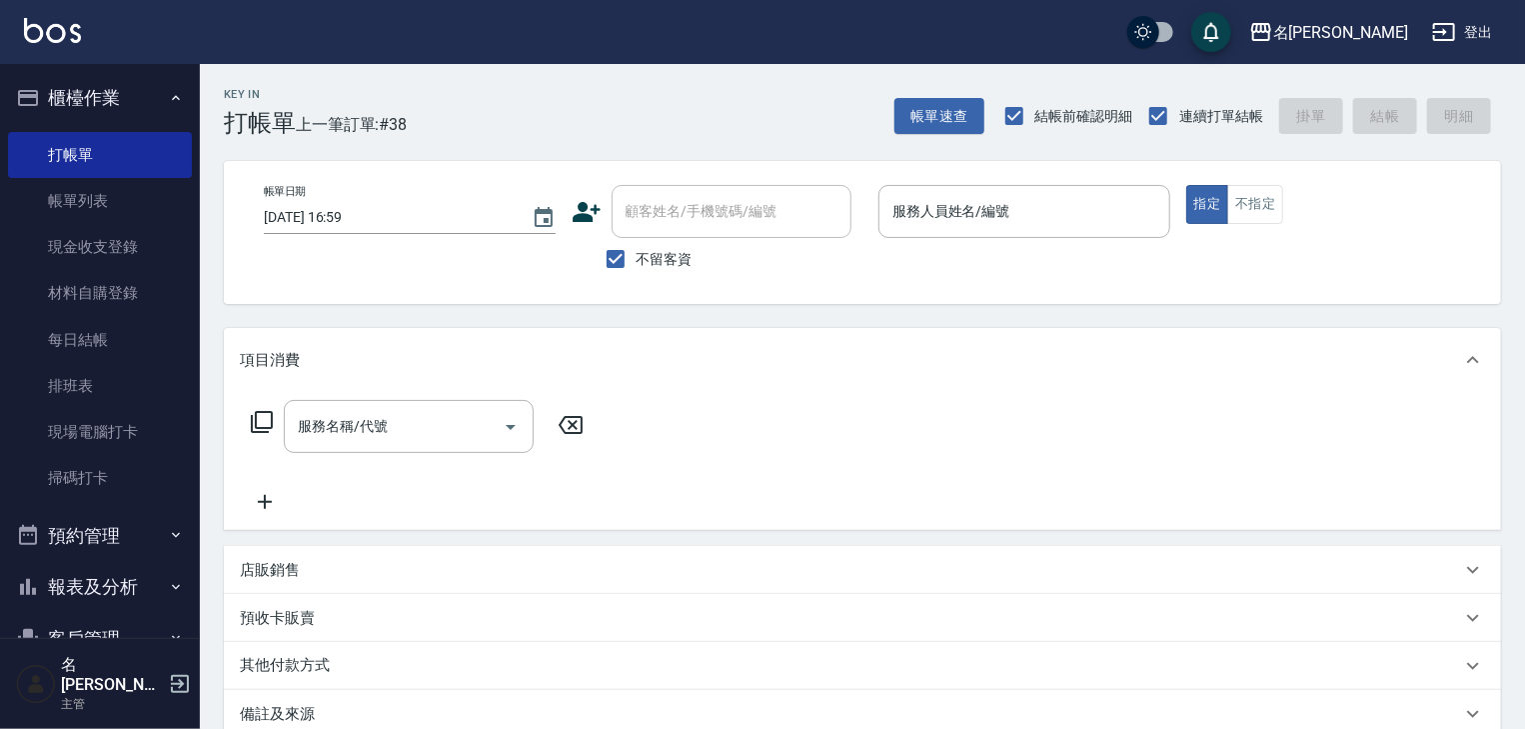
click at [87, 577] on button "報表及分析" at bounding box center [100, 587] width 184 height 52
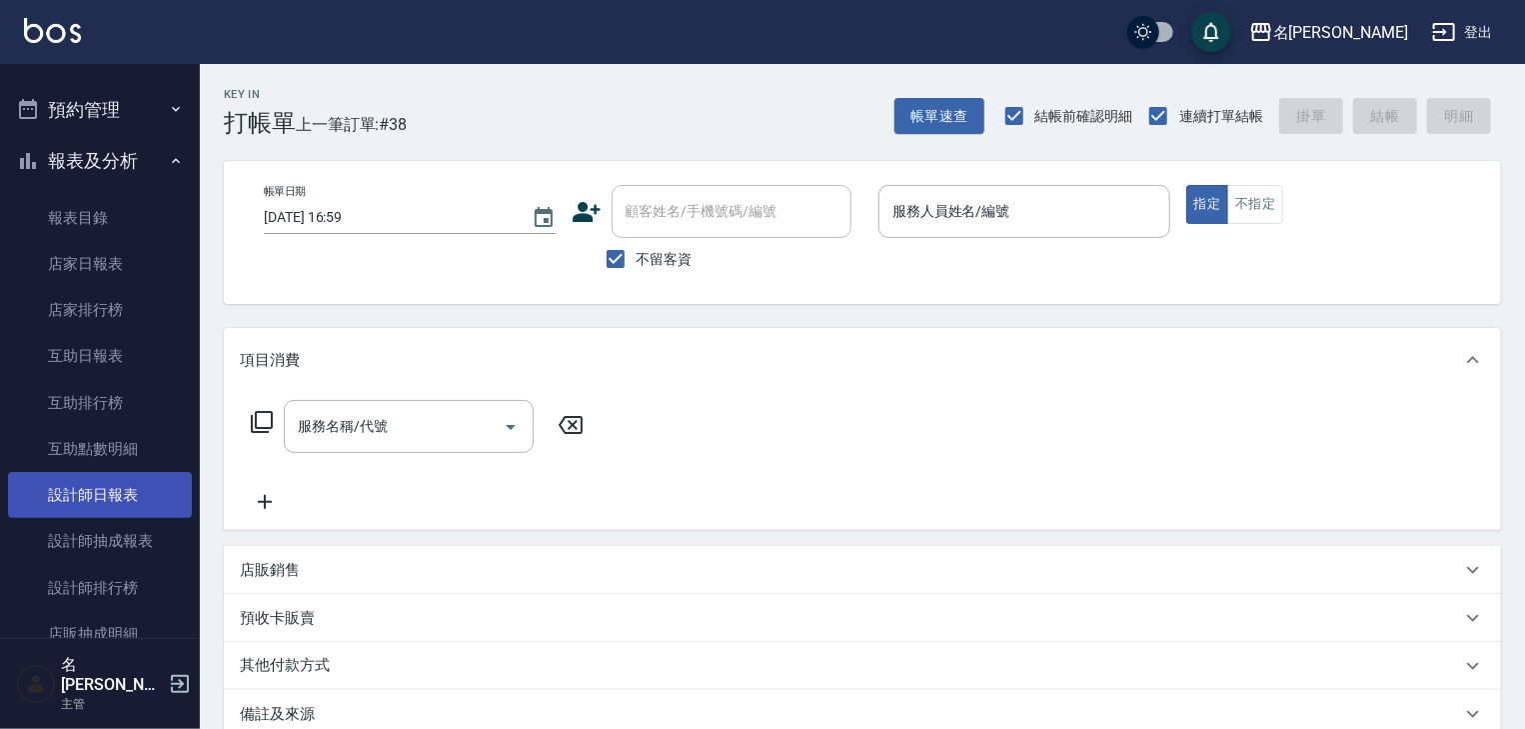
click at [143, 496] on link "設計師日報表" at bounding box center [100, 495] width 184 height 46
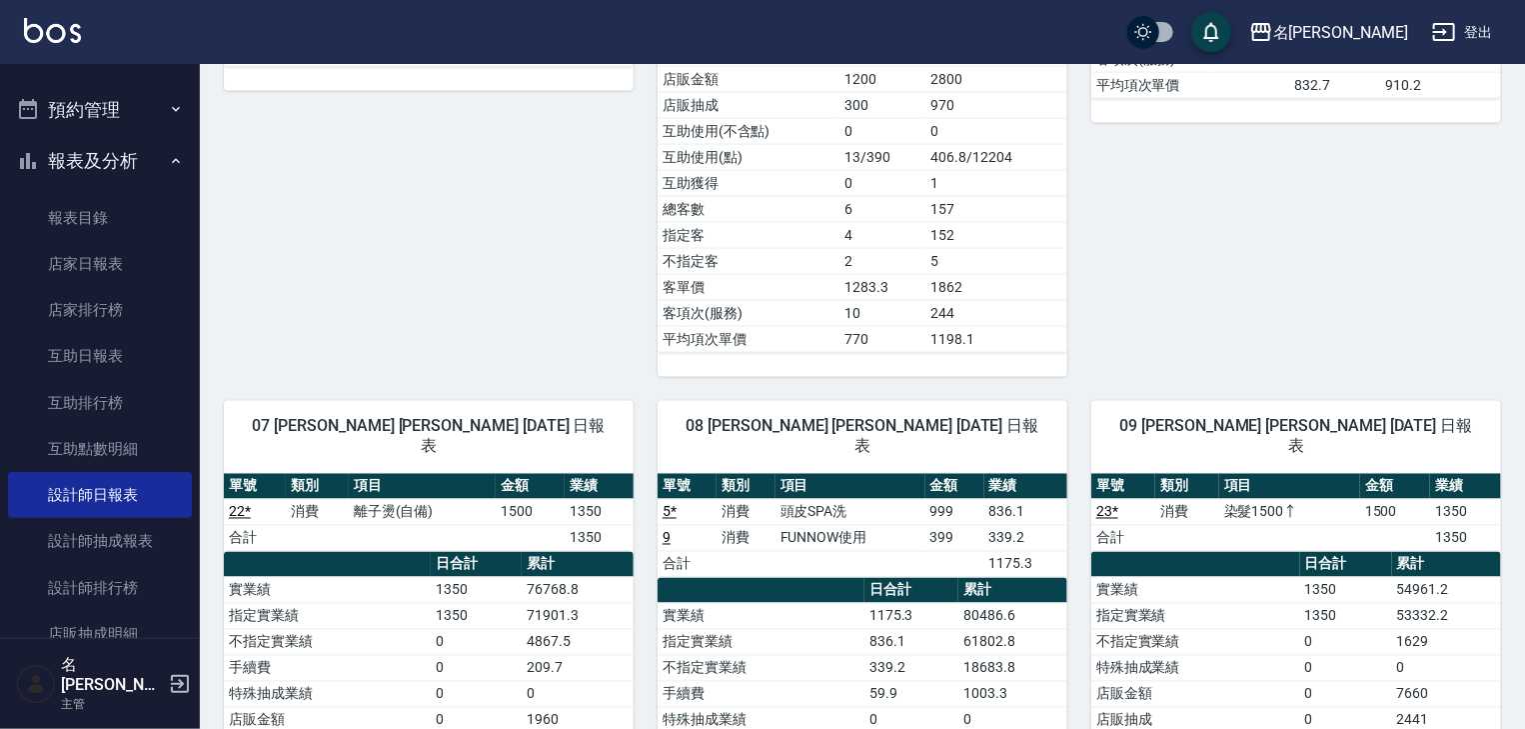
scroll to position [1599, 0]
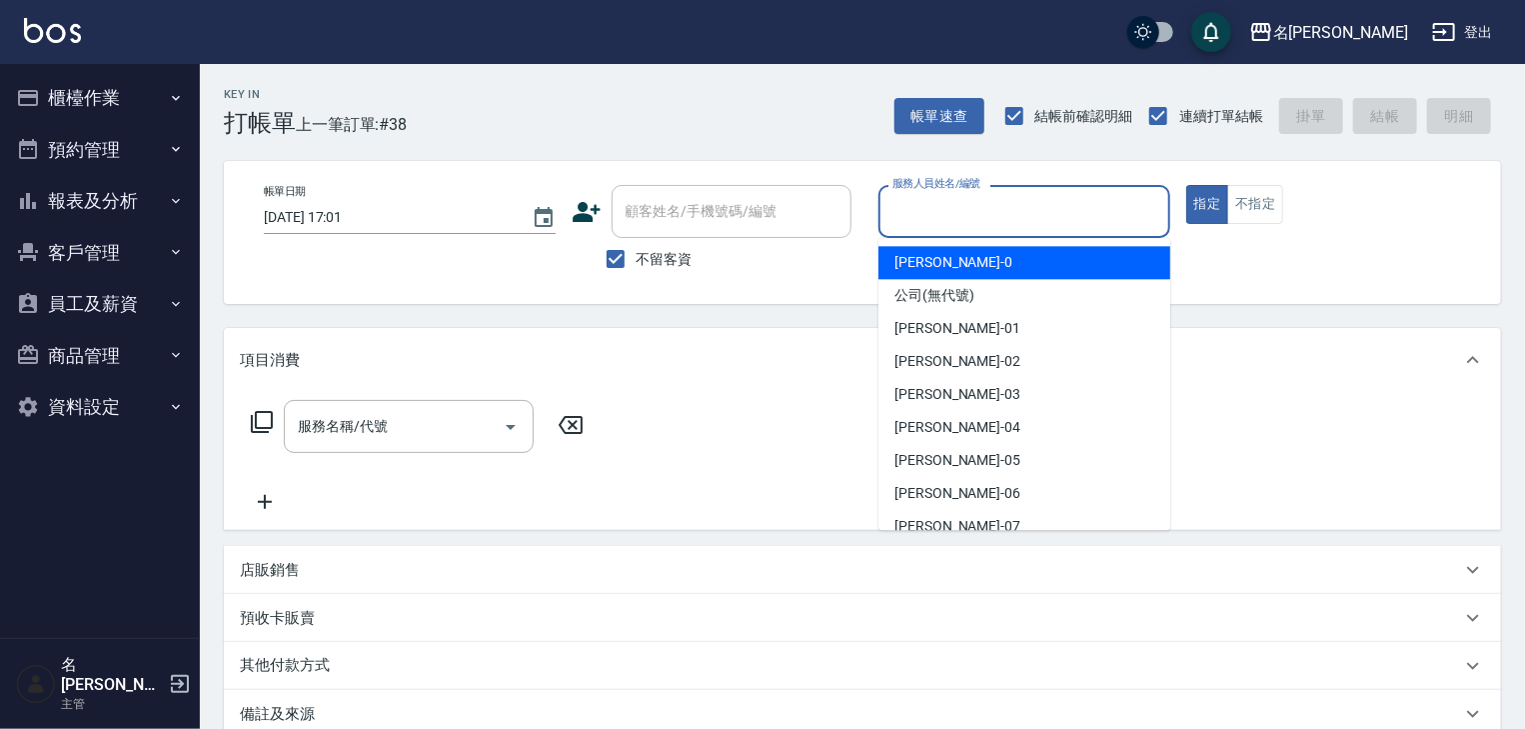
click at [1068, 208] on input "服務人員姓名/編號" at bounding box center [1025, 211] width 274 height 35
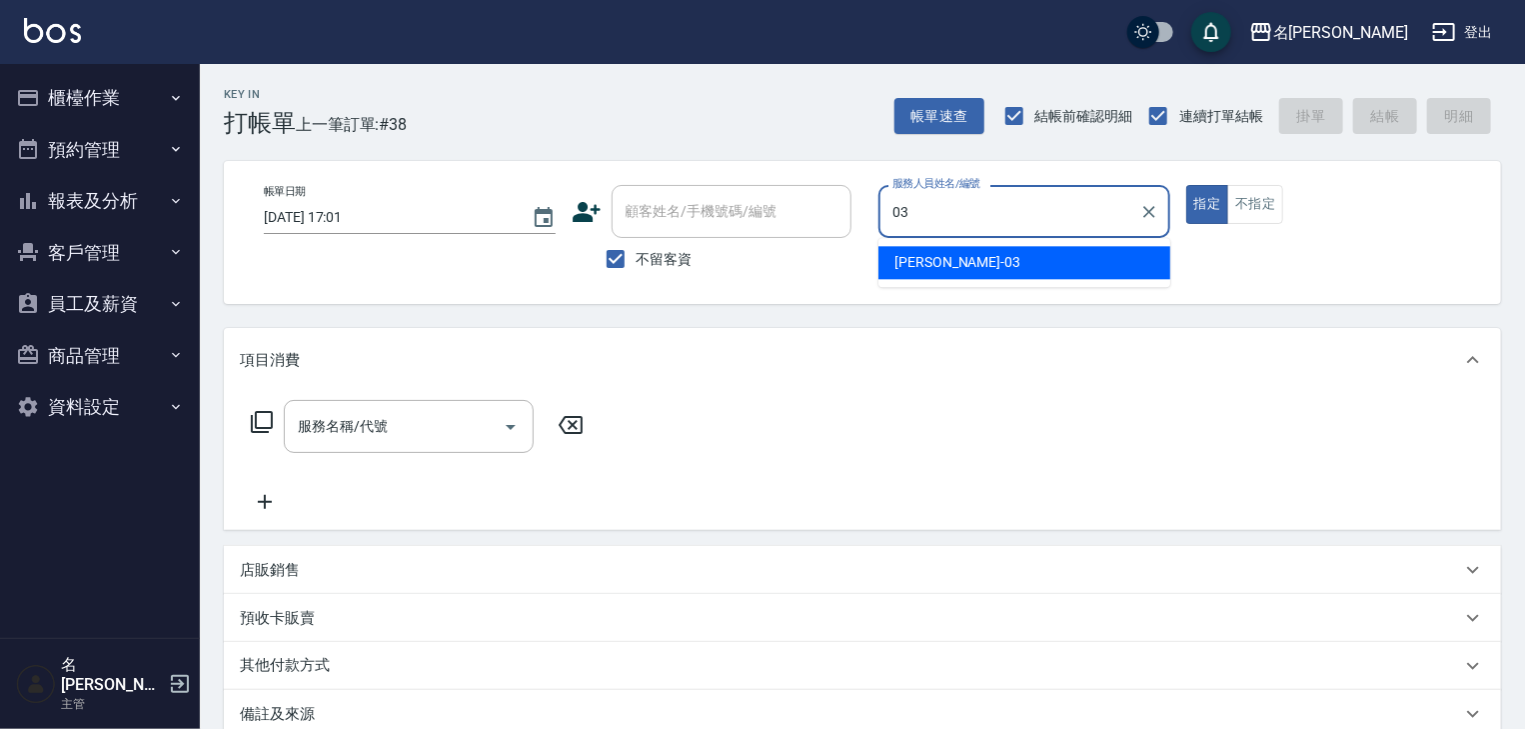
click at [1000, 256] on div "[PERSON_NAME]-03" at bounding box center [1025, 262] width 292 height 33
type input "[PERSON_NAME]-03"
click at [379, 436] on input "服務名稱/代號" at bounding box center [394, 426] width 202 height 35
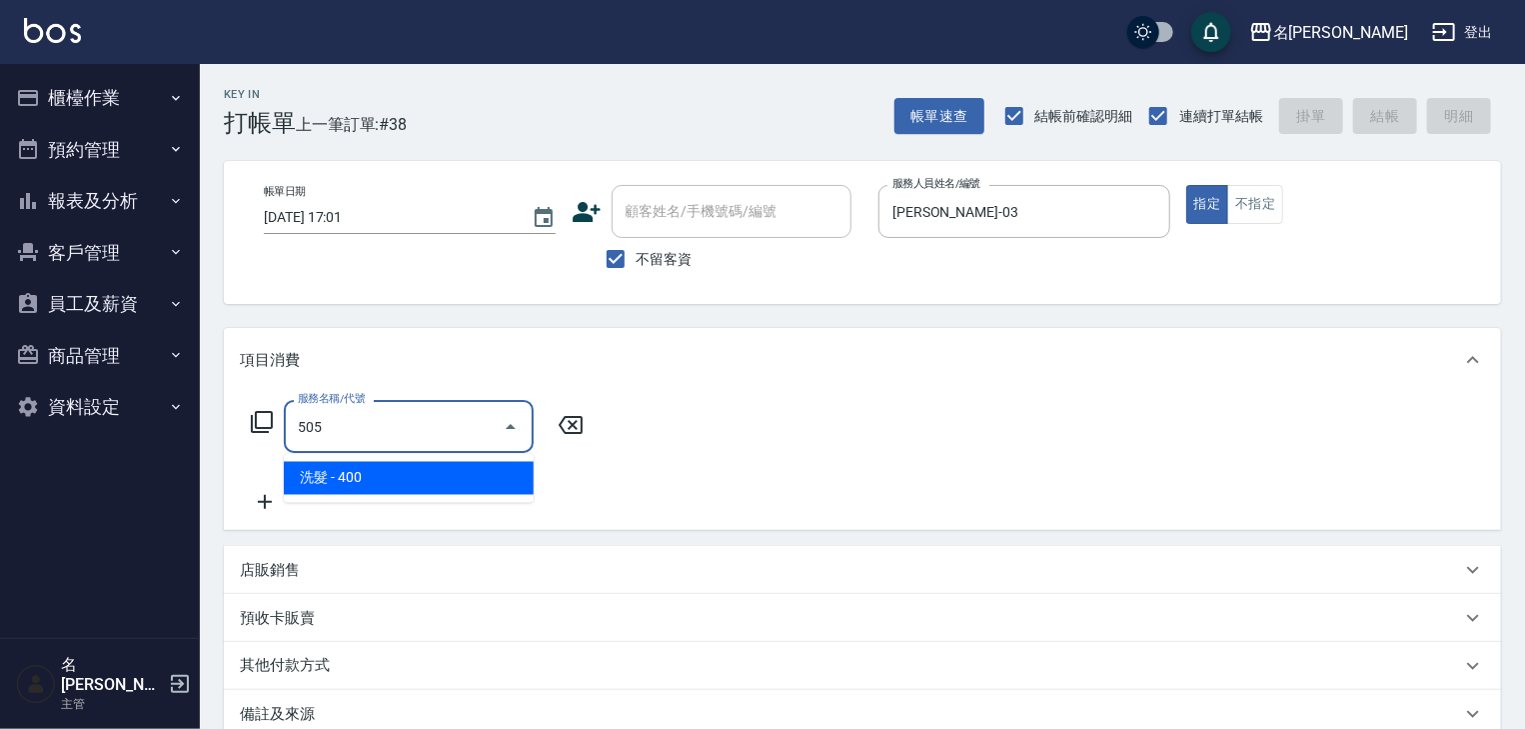
click at [422, 491] on span "洗髮 - 400" at bounding box center [409, 478] width 250 height 33
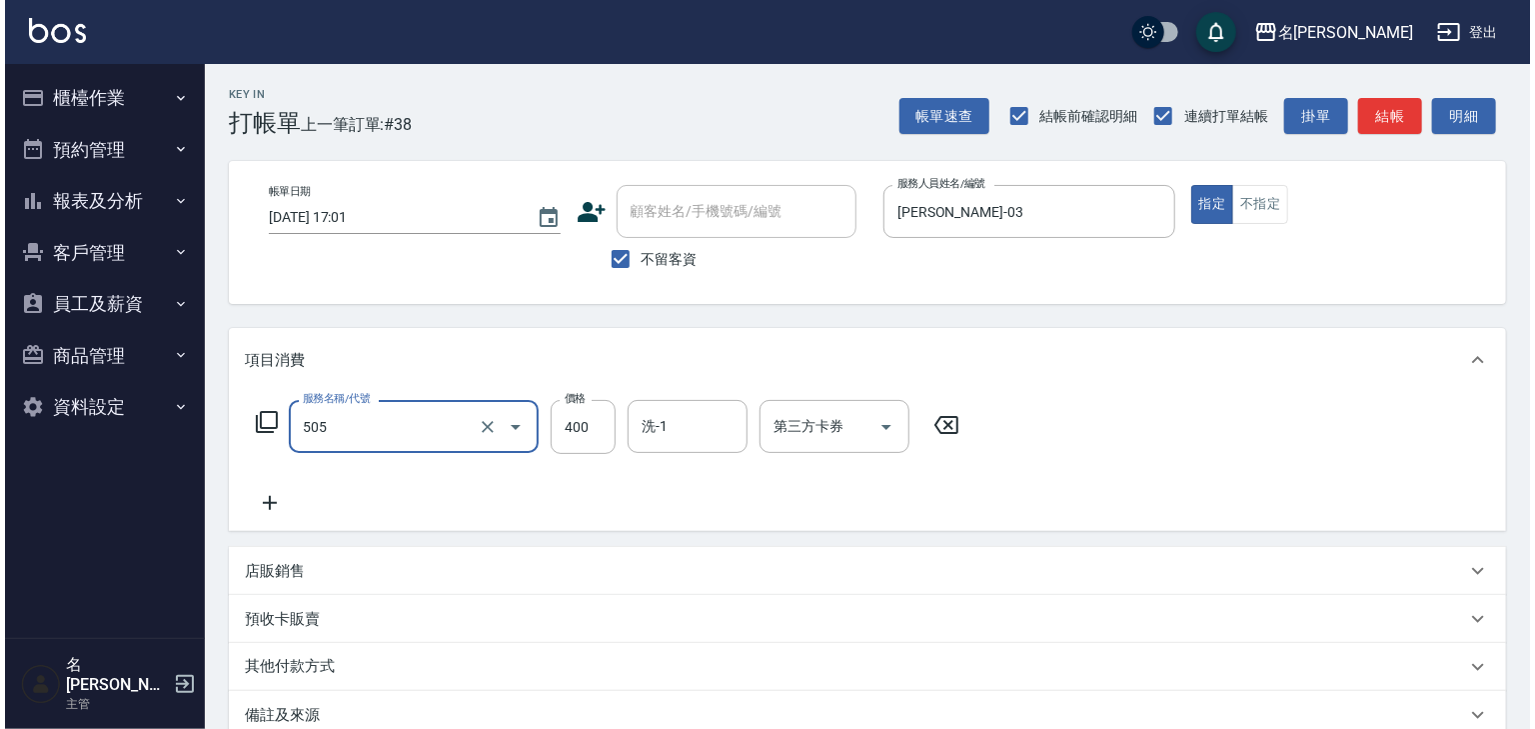
scroll to position [234, 0]
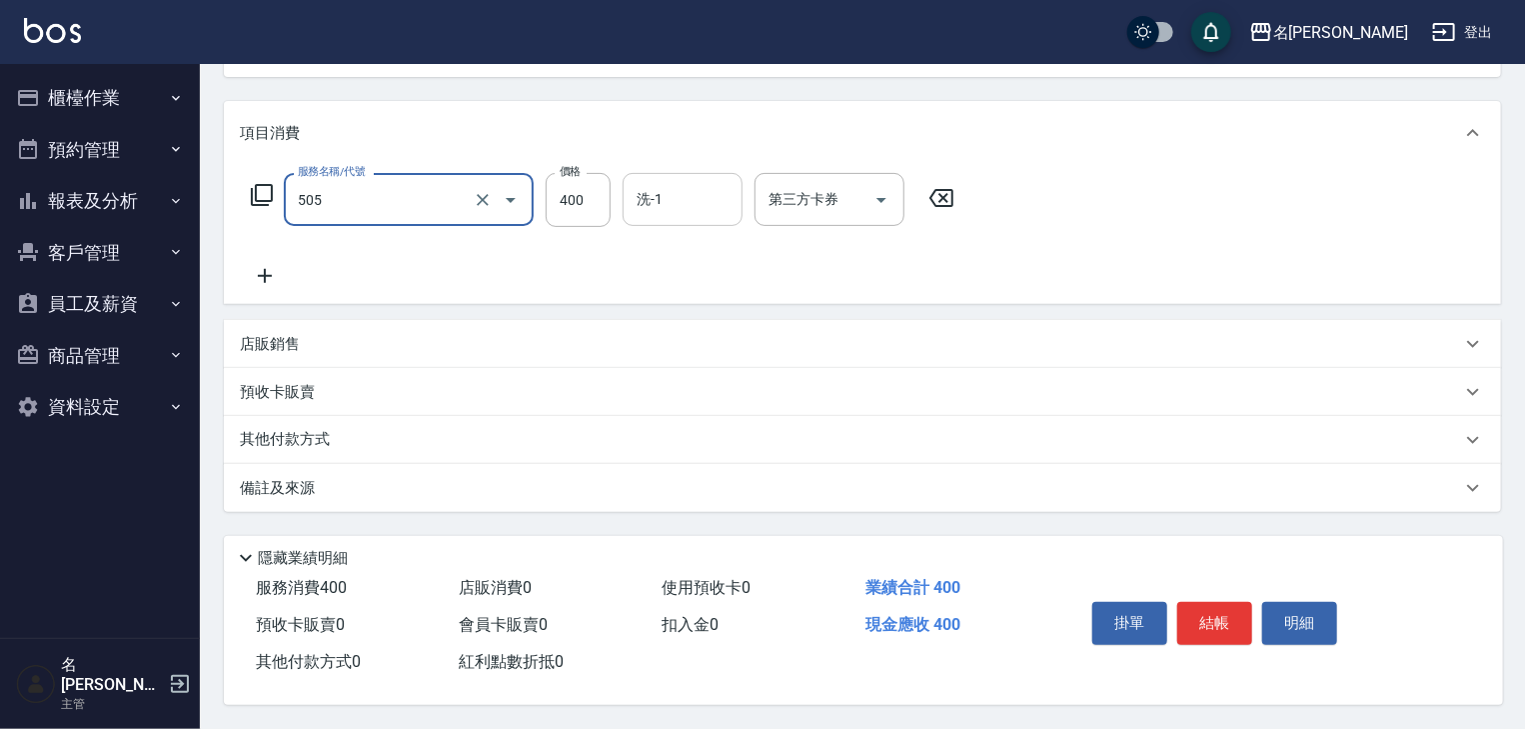
type input "洗髮(505)"
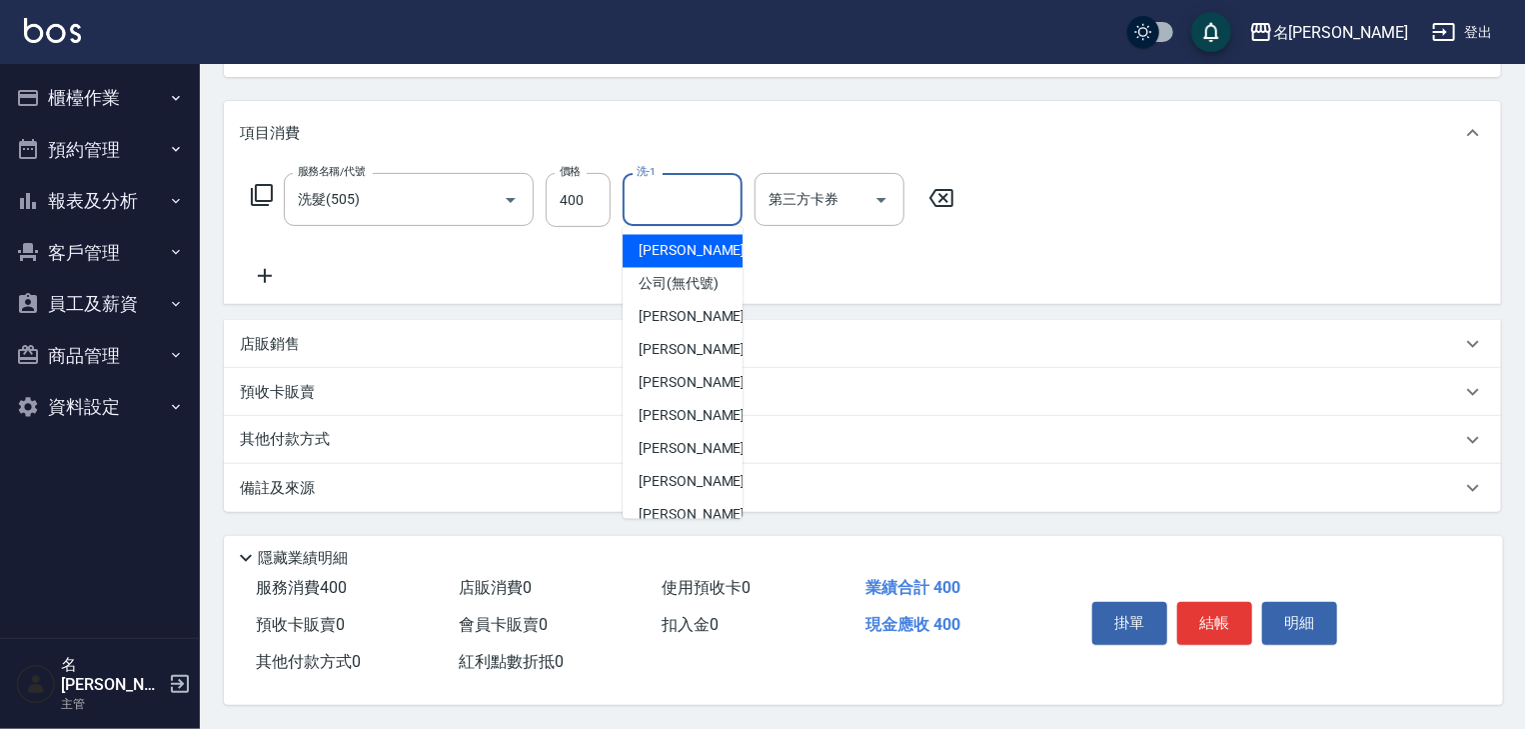
click at [638, 194] on input "洗-1" at bounding box center [683, 199] width 102 height 35
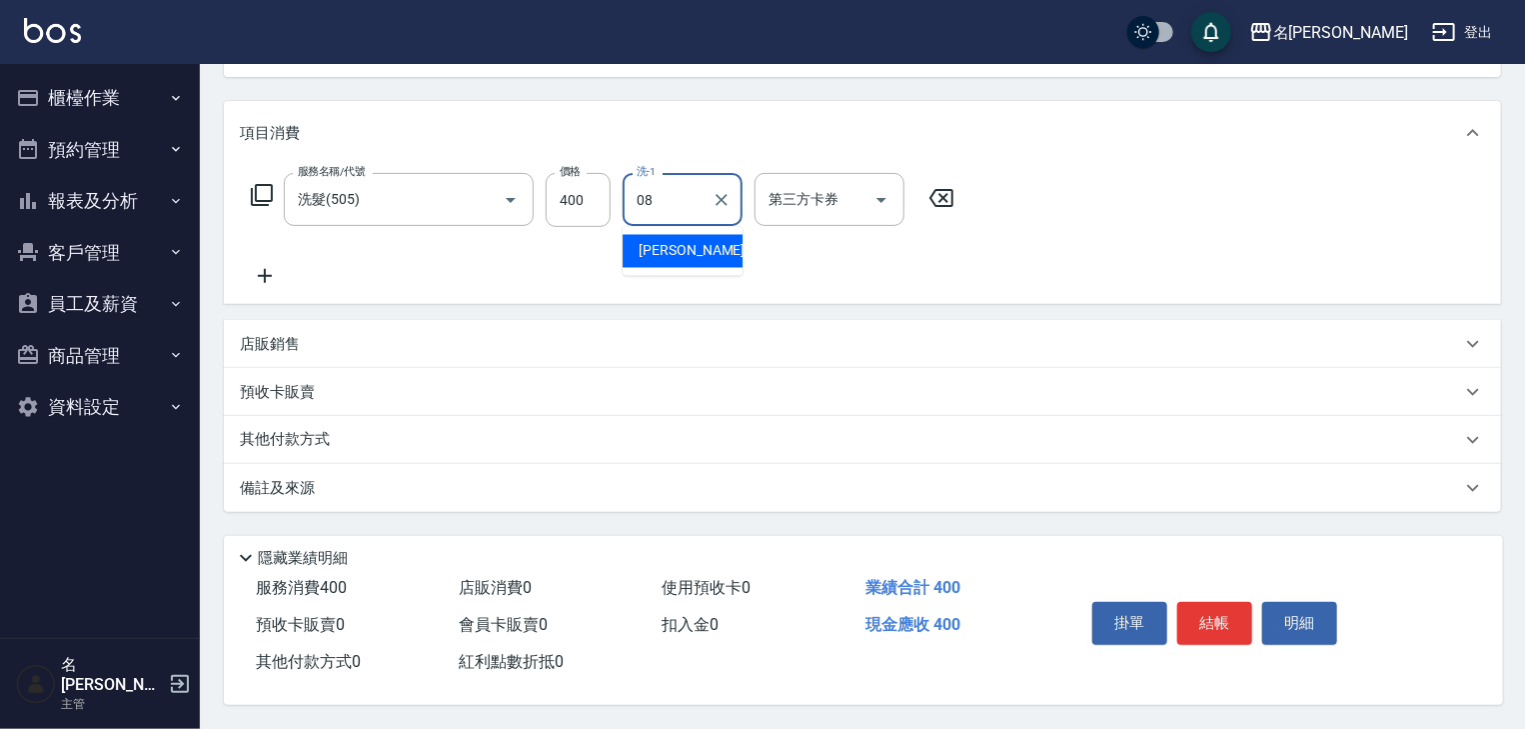
click at [679, 241] on span "[PERSON_NAME] -08" at bounding box center [702, 251] width 126 height 21
type input "[PERSON_NAME]-08"
click at [1227, 625] on button "結帳" at bounding box center [1215, 623] width 75 height 42
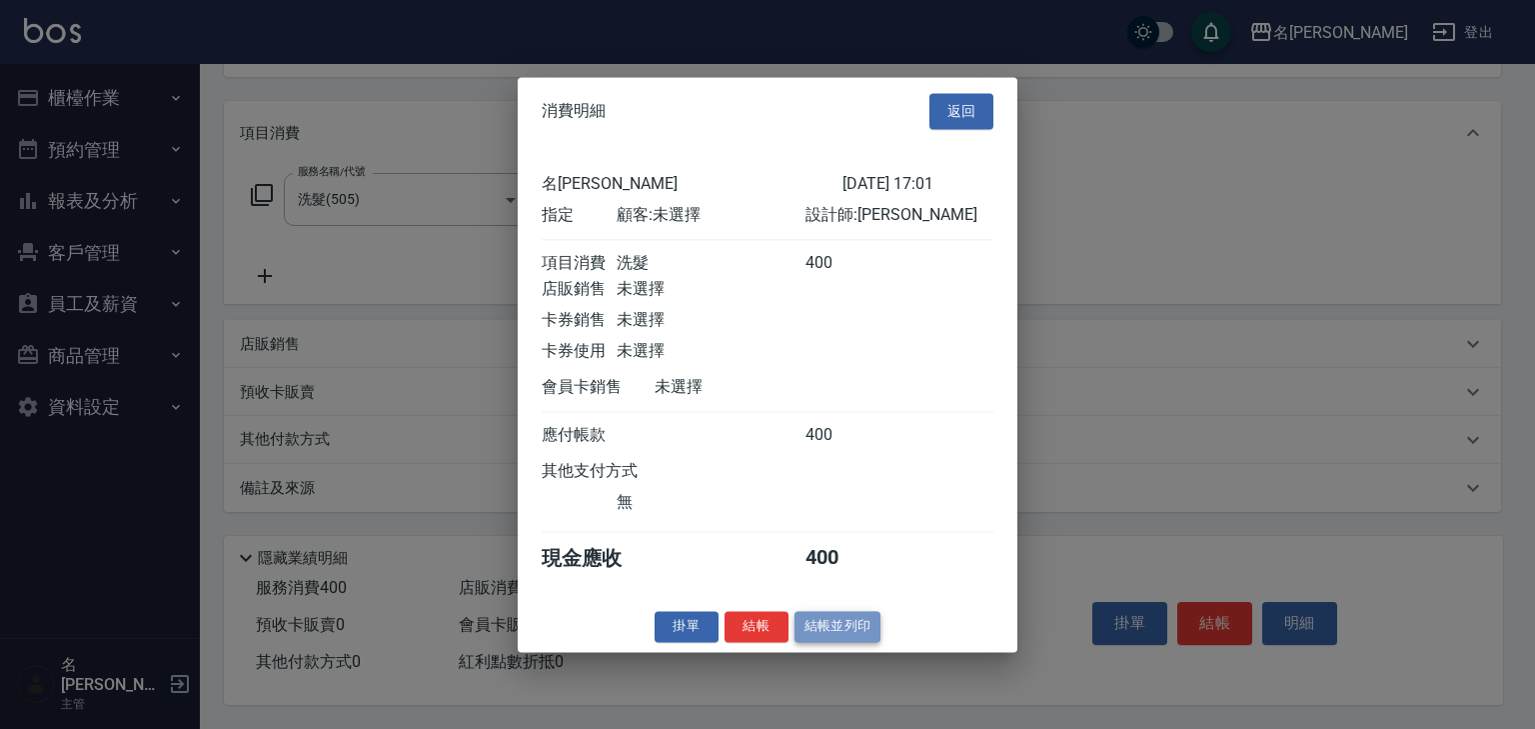
click at [847, 642] on button "結帳並列印" at bounding box center [838, 626] width 87 height 31
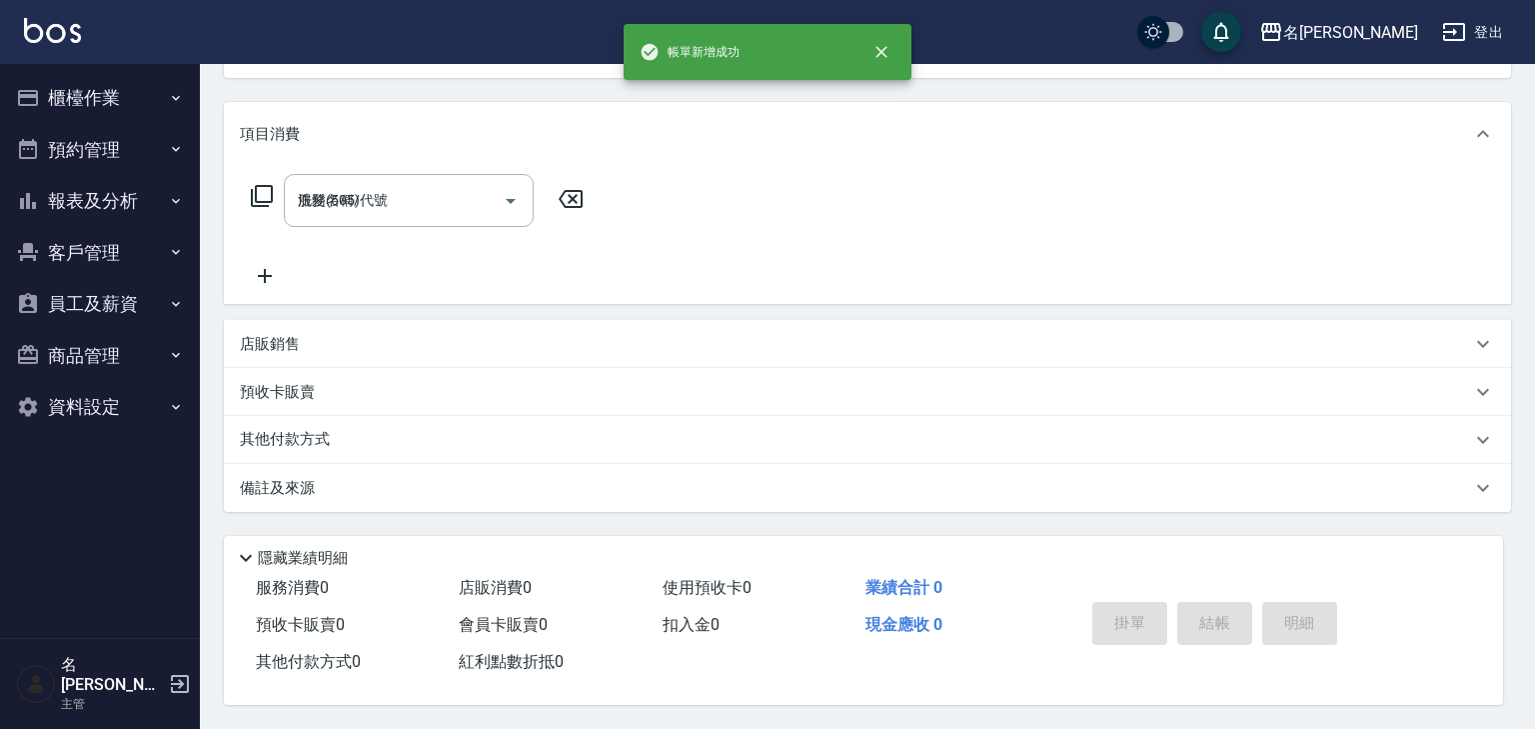
type input "[DATE] 17:21"
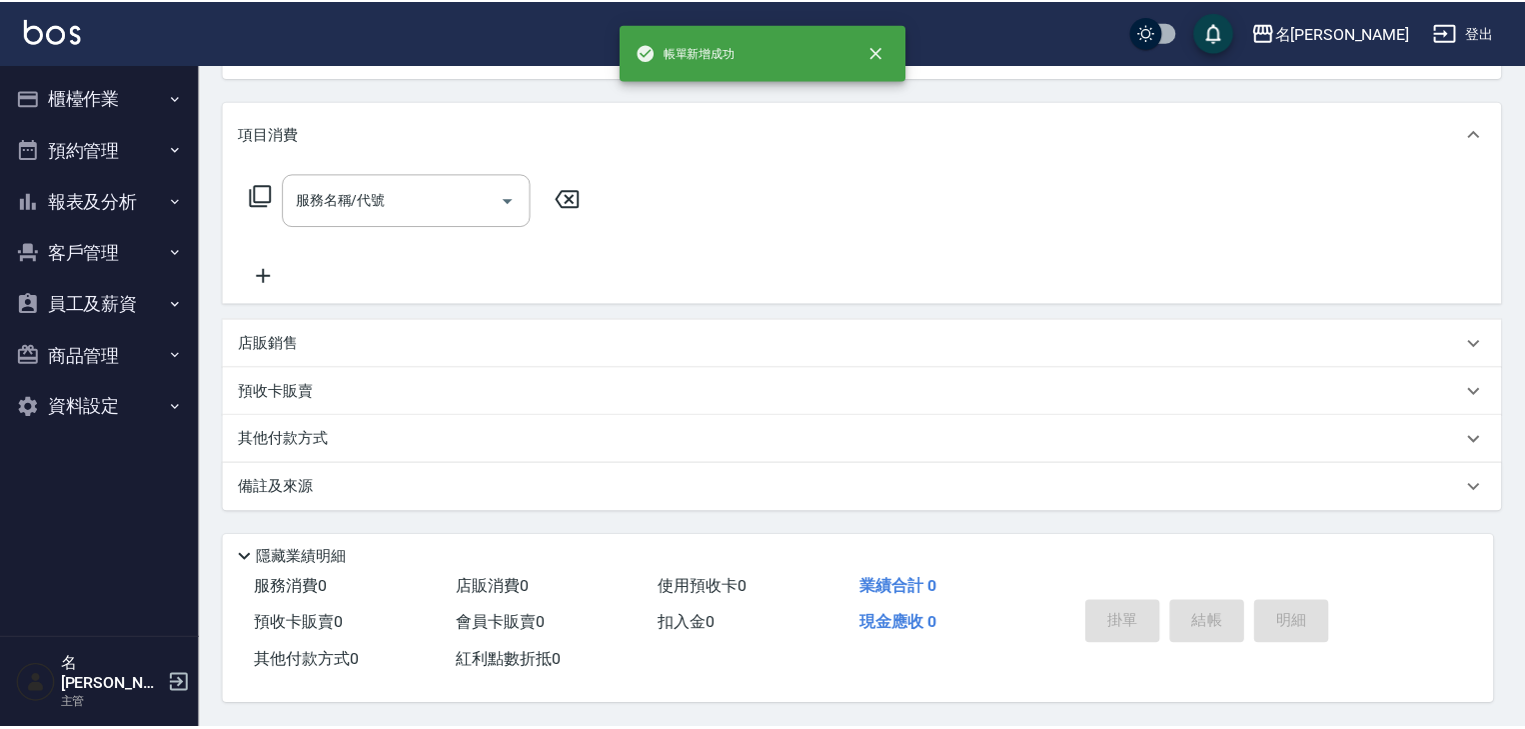
scroll to position [0, 0]
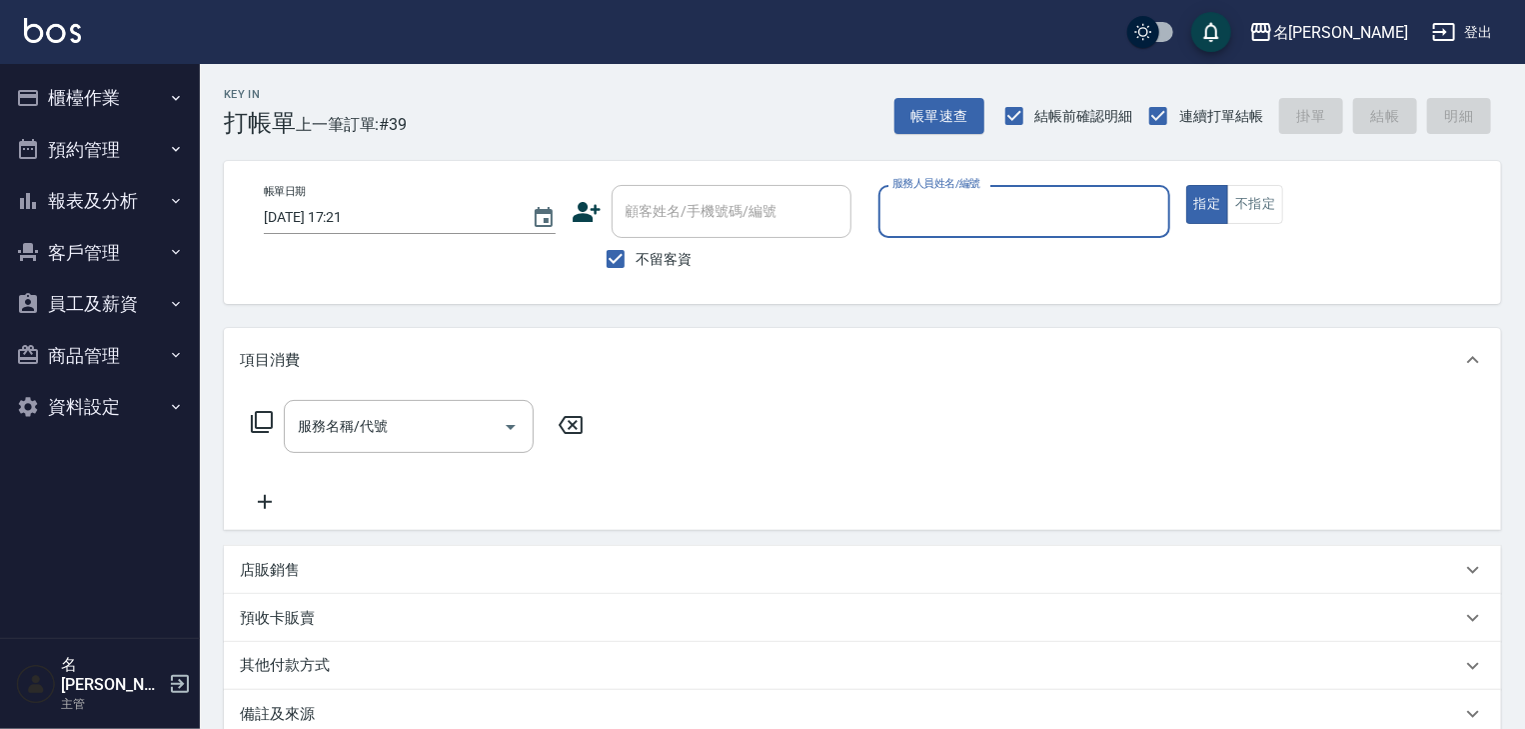
click at [1059, 213] on input "服務人員姓名/編號" at bounding box center [1025, 211] width 274 height 35
click at [950, 253] on div "皮皮 -P" at bounding box center [1025, 262] width 292 height 33
type input "皮皮-P"
click at [393, 432] on input "服務名稱/代號" at bounding box center [394, 426] width 202 height 35
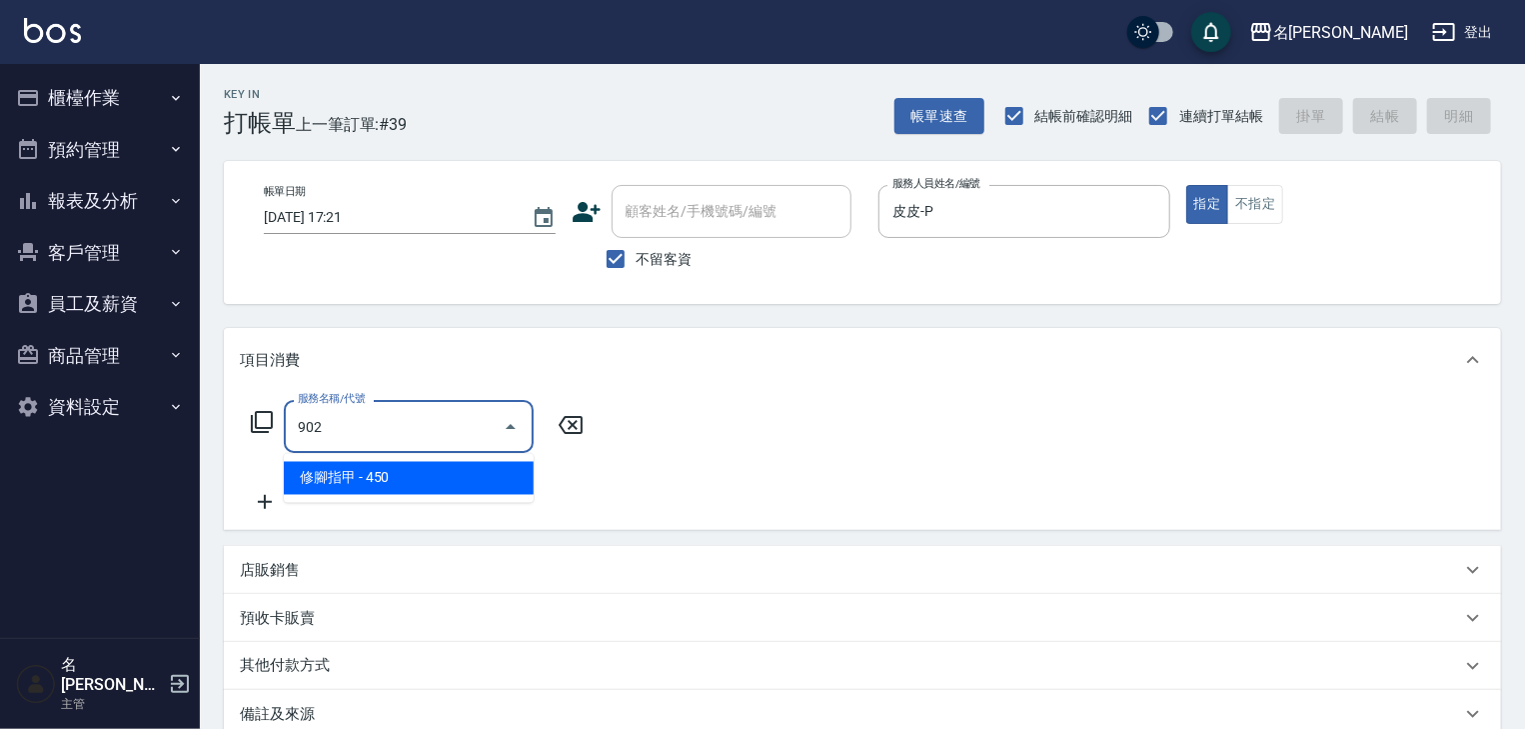
click at [424, 484] on span "修腳指甲 - 450" at bounding box center [409, 478] width 250 height 33
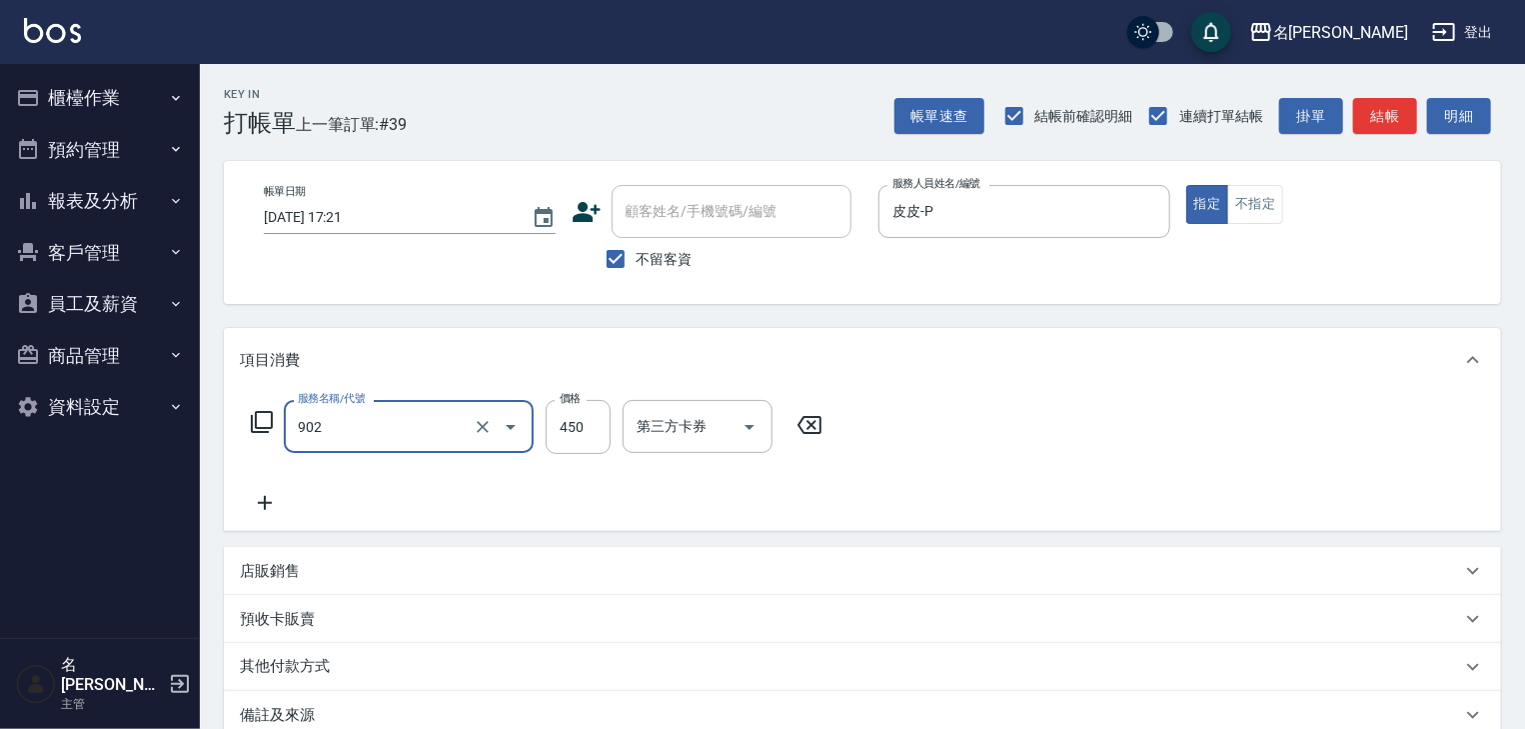
type input "修腳指甲(902)"
click at [808, 420] on icon at bounding box center [810, 425] width 24 height 18
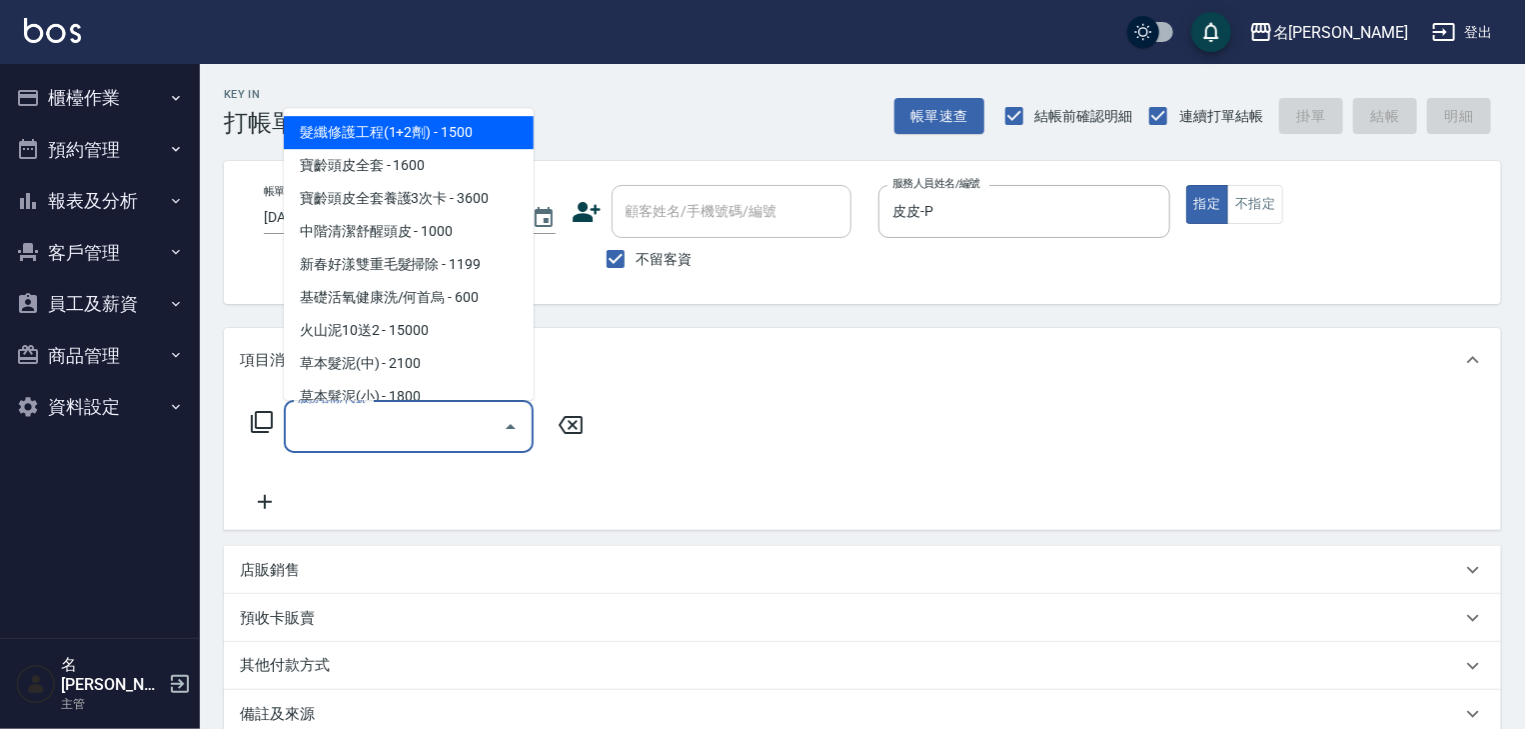
click at [403, 415] on input "服務名稱/代號" at bounding box center [394, 426] width 202 height 35
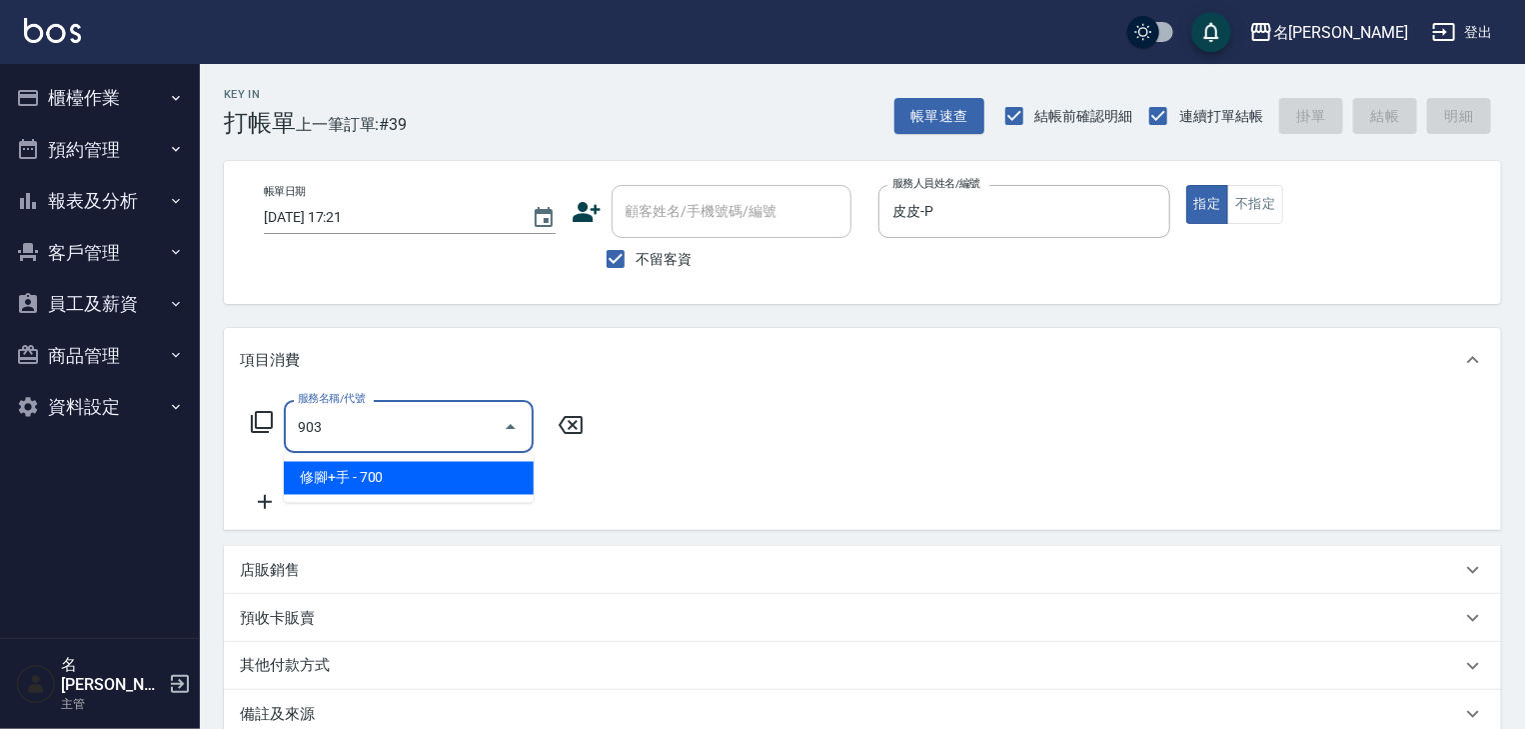
click at [434, 474] on span "修腳+手 - 700" at bounding box center [409, 478] width 250 height 33
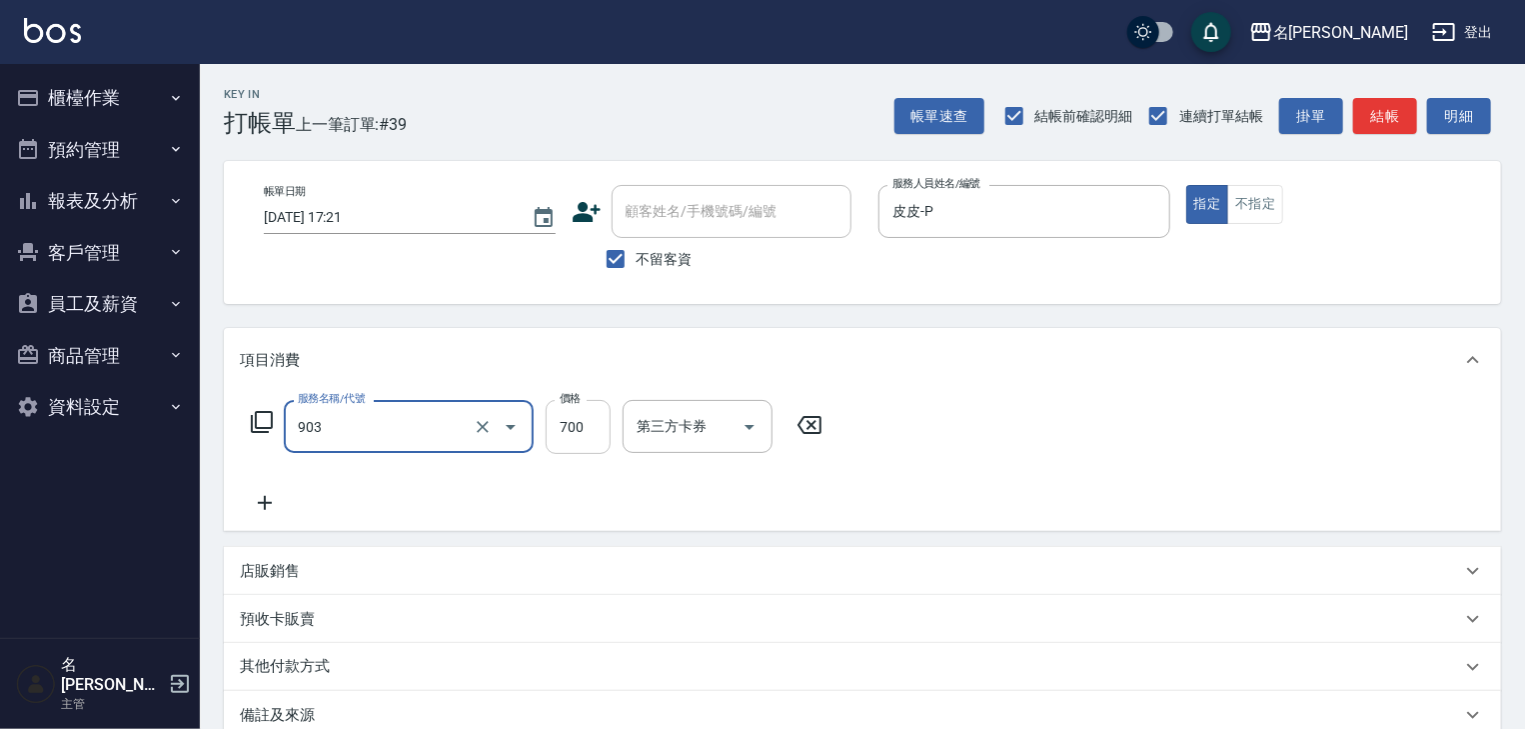
type input "修腳+手(903)"
click at [580, 435] on input "700" at bounding box center [578, 427] width 65 height 54
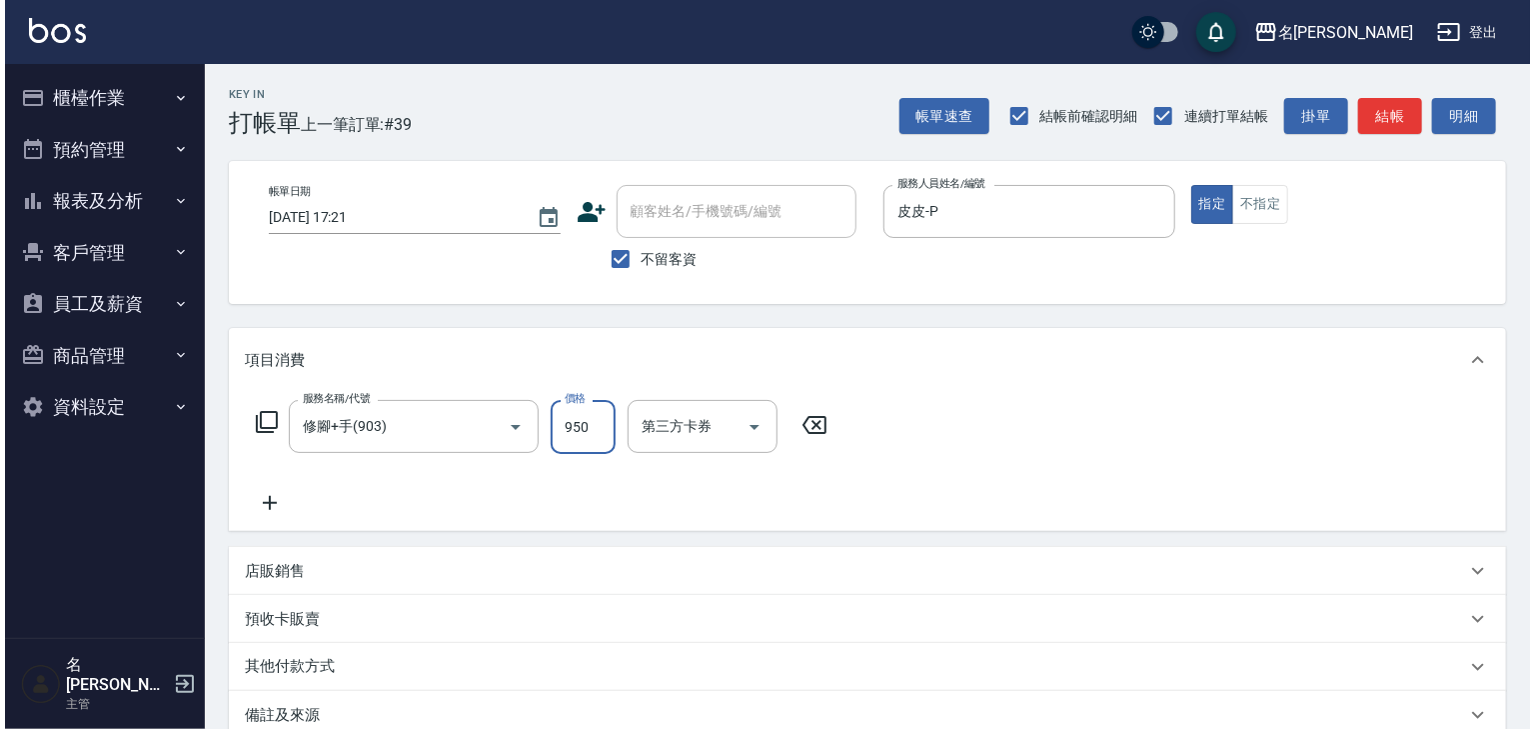
scroll to position [234, 0]
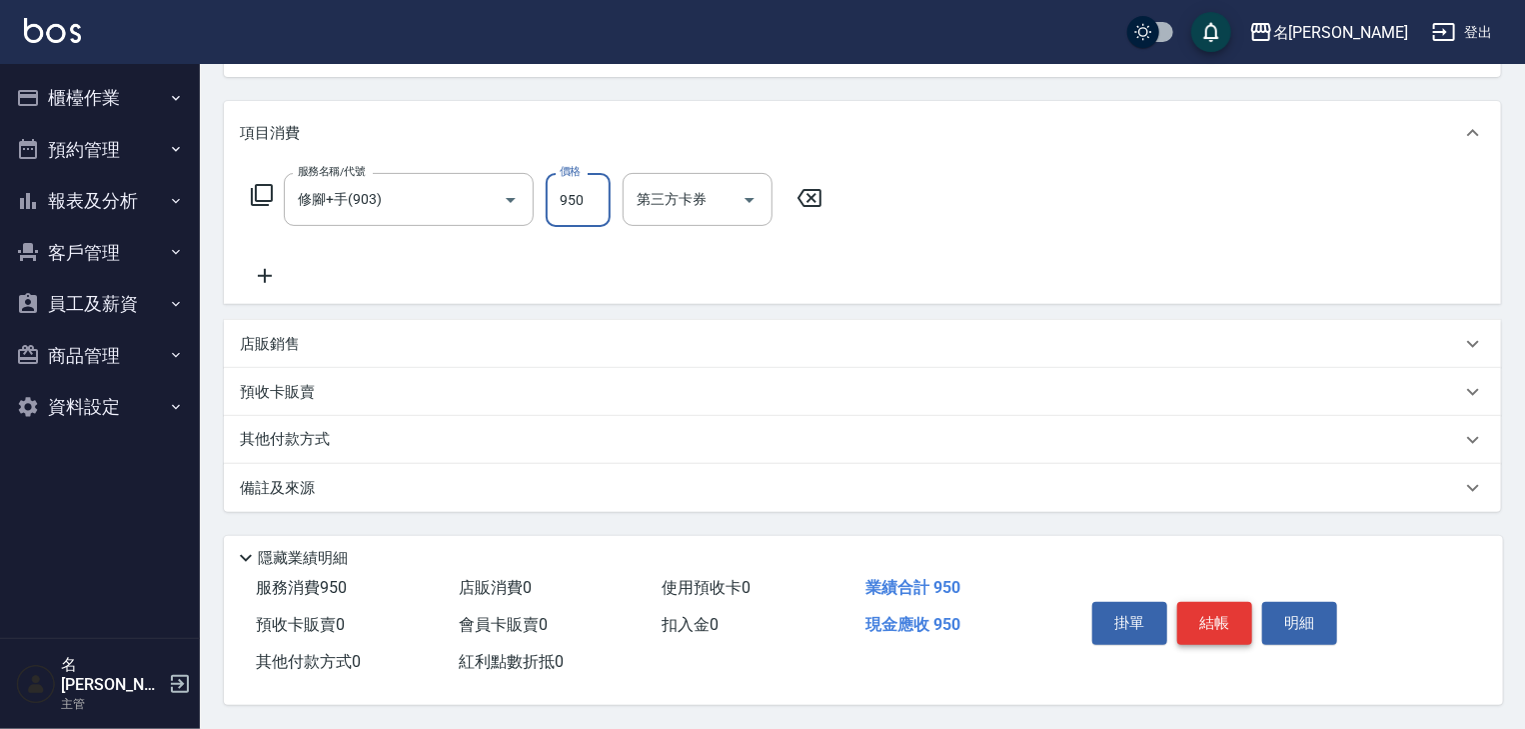
type input "950"
click at [1206, 608] on button "結帳" at bounding box center [1215, 623] width 75 height 42
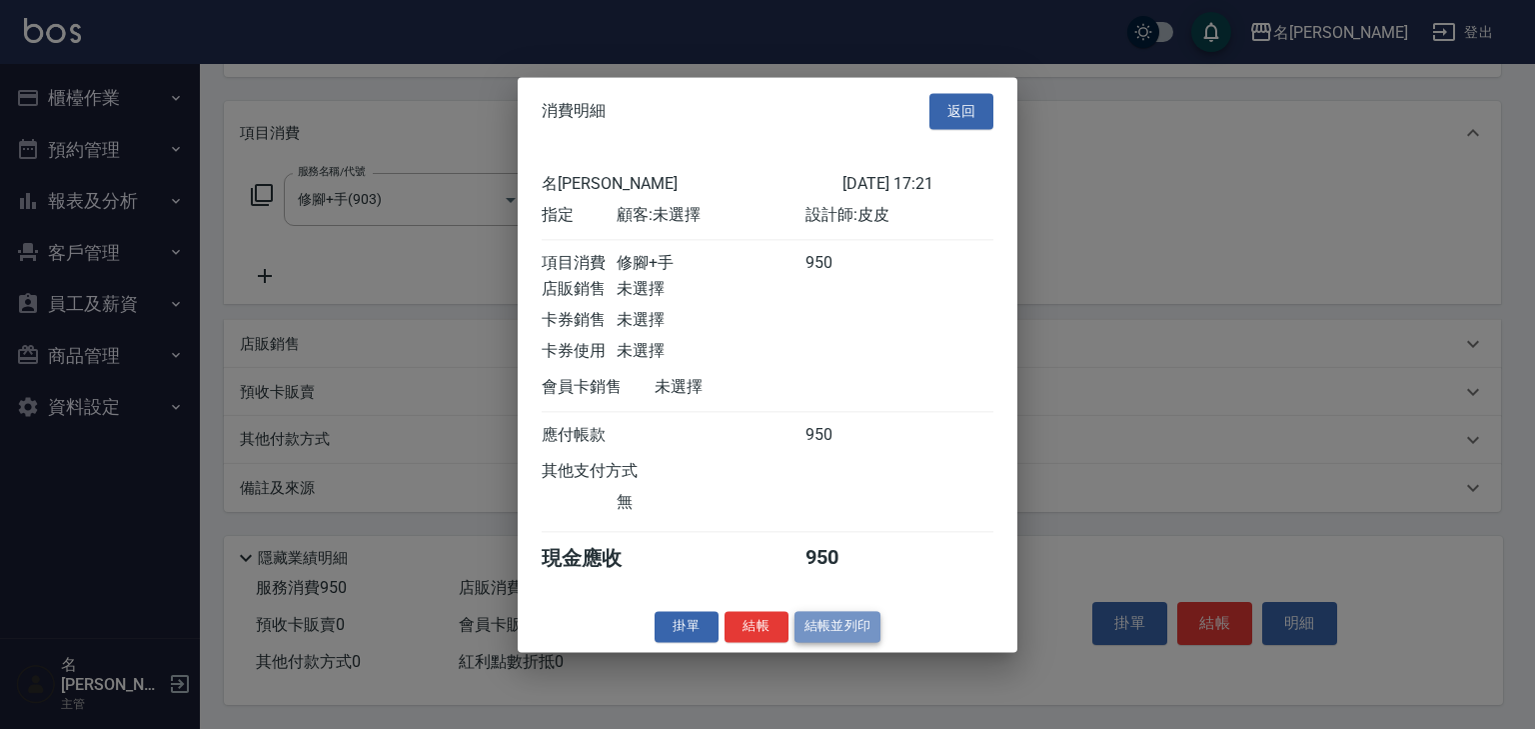
click at [827, 628] on button "結帳並列印" at bounding box center [838, 626] width 87 height 31
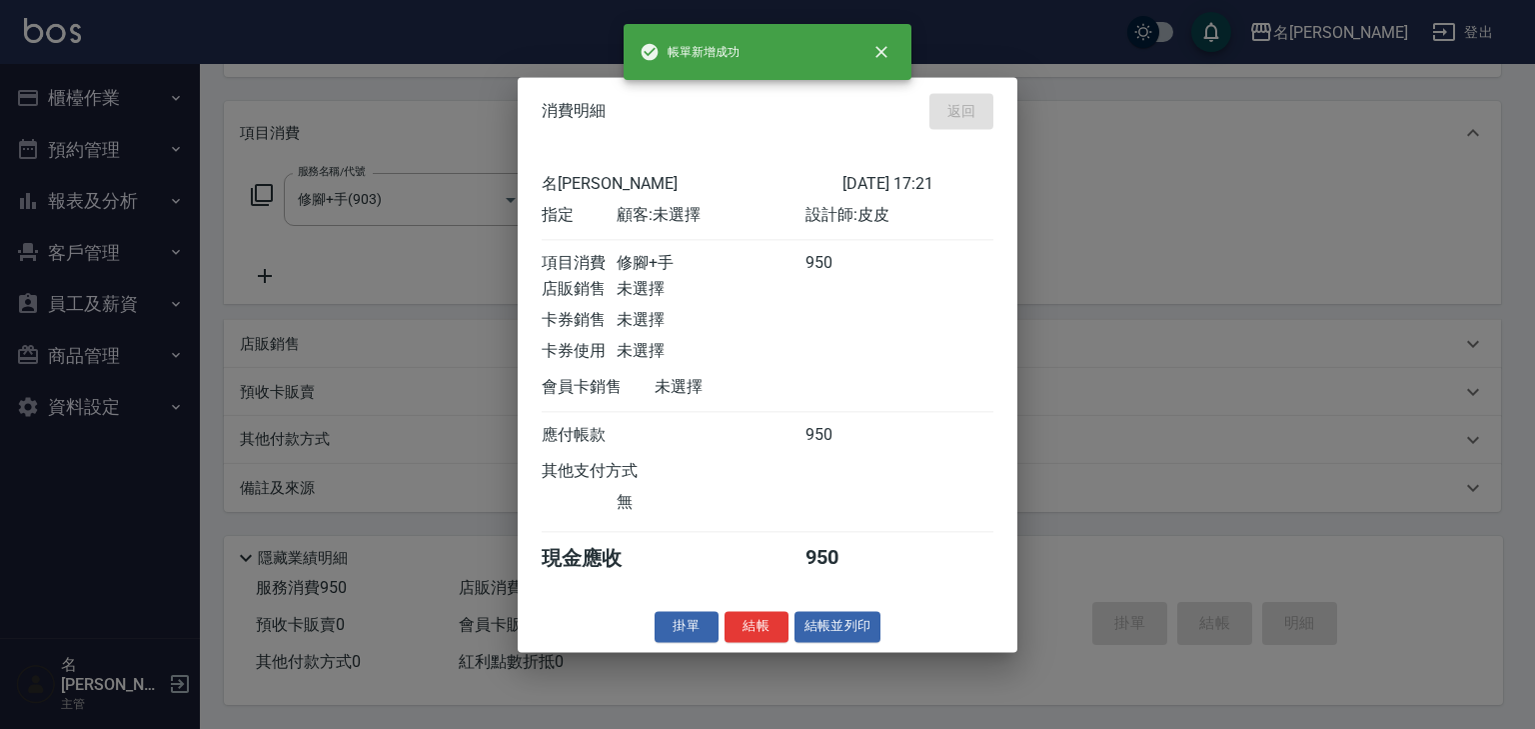
type input "[DATE] 17:37"
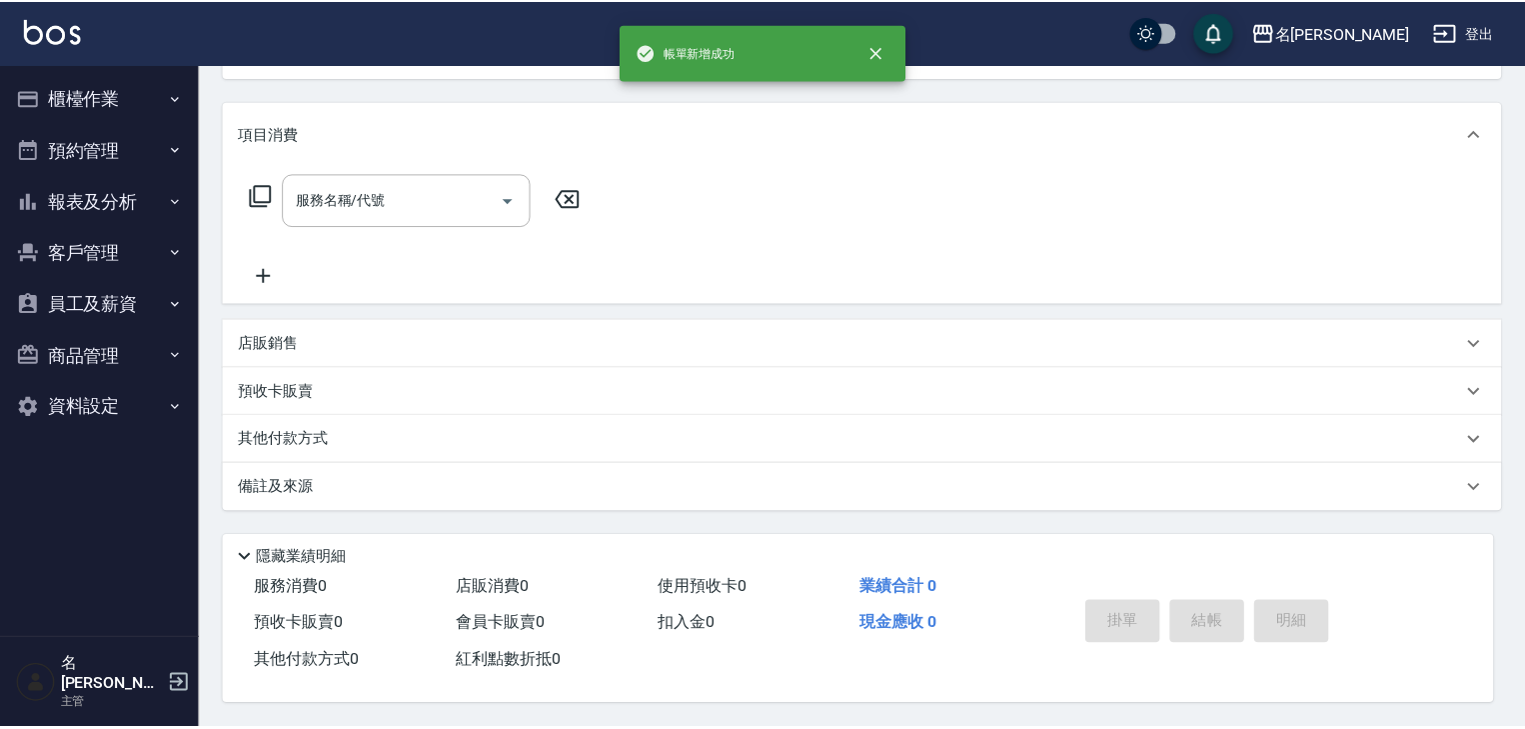
scroll to position [0, 0]
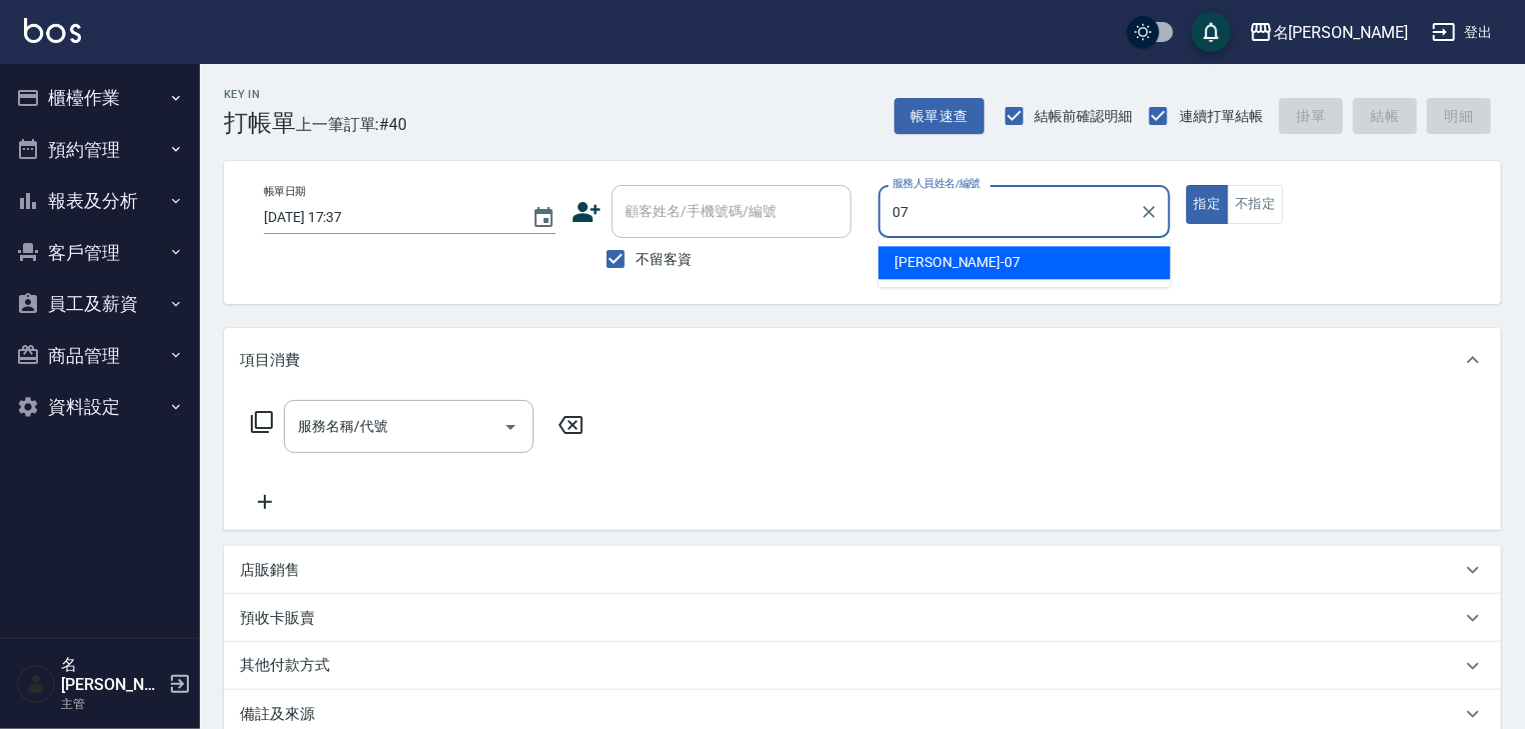
type input "[PERSON_NAME]-07"
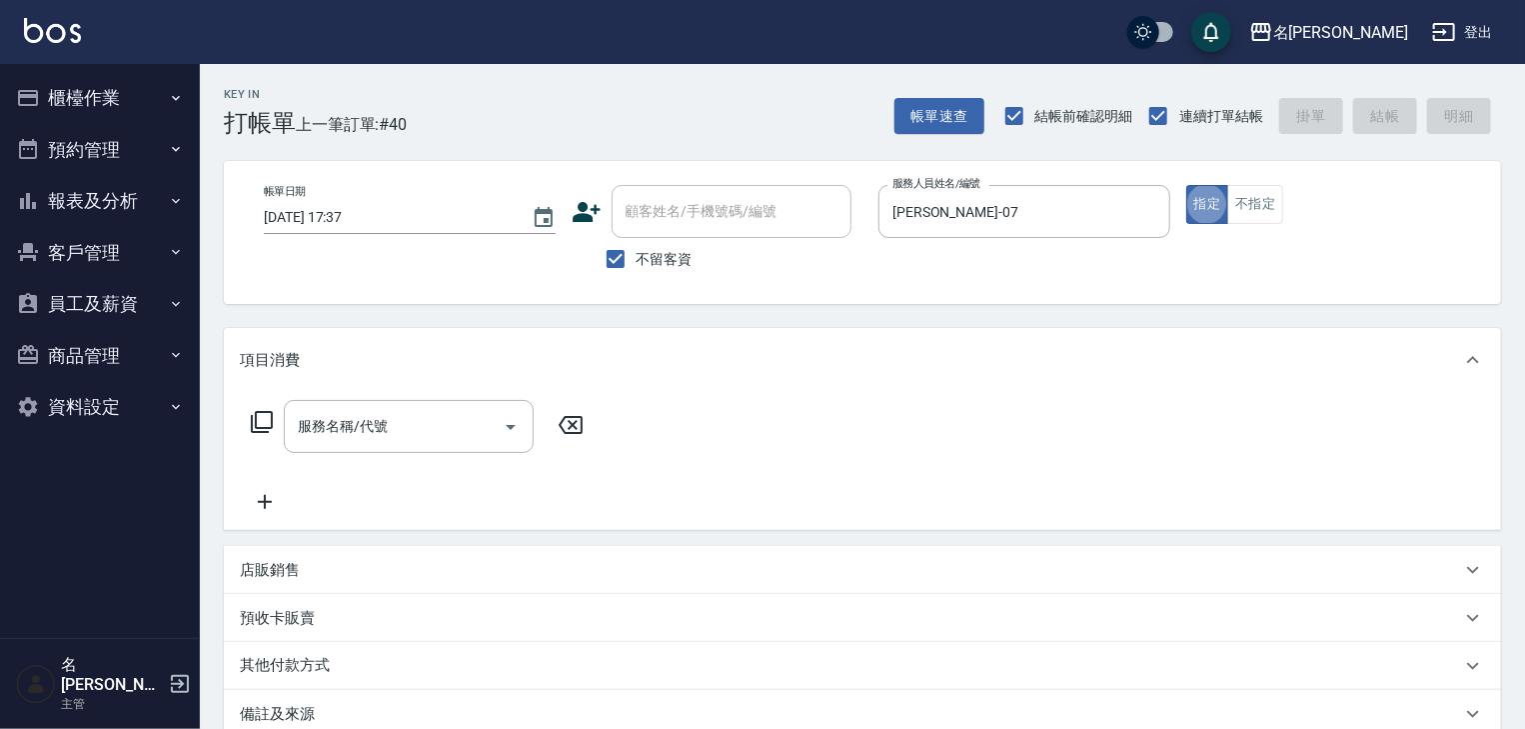
type button "true"
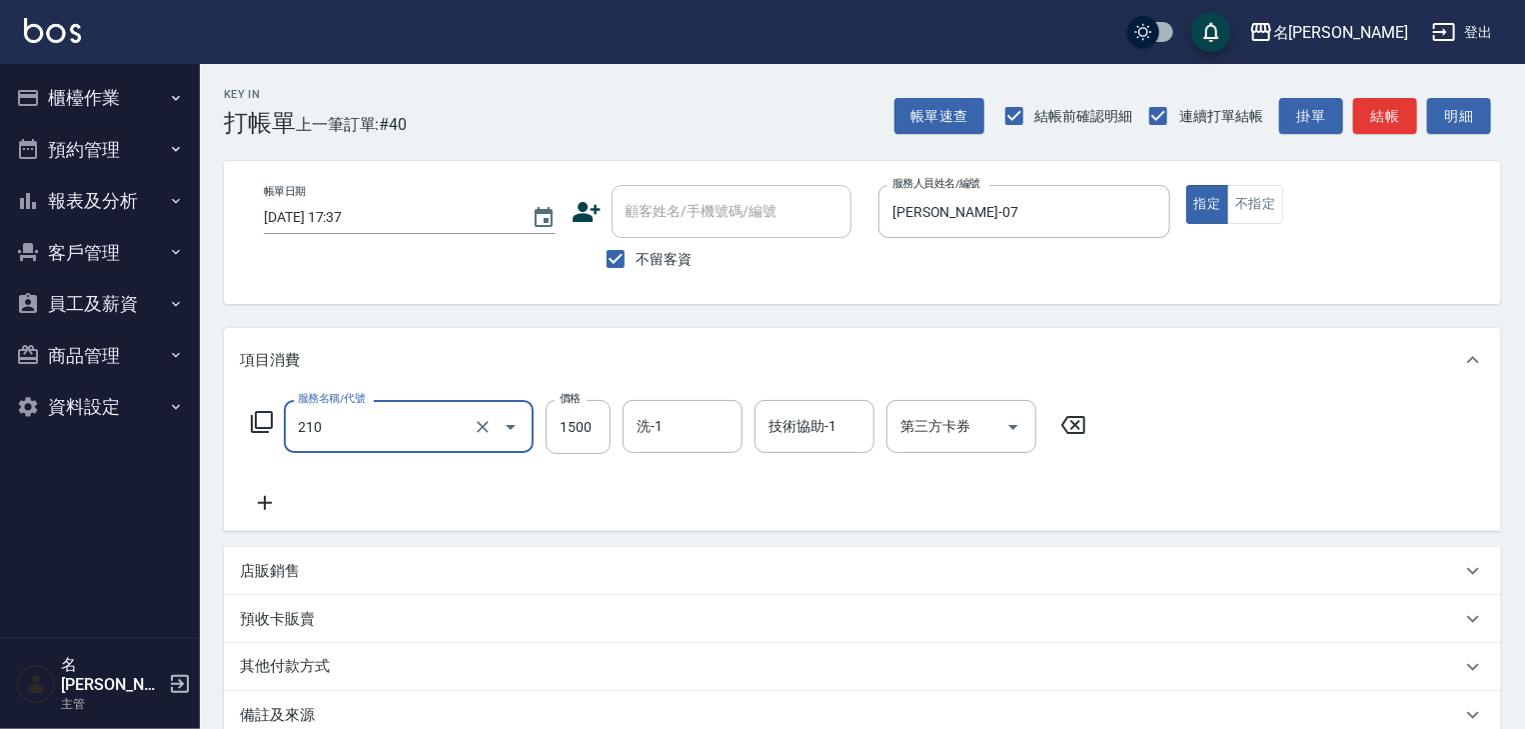
type input "離子燙(自備)(210)"
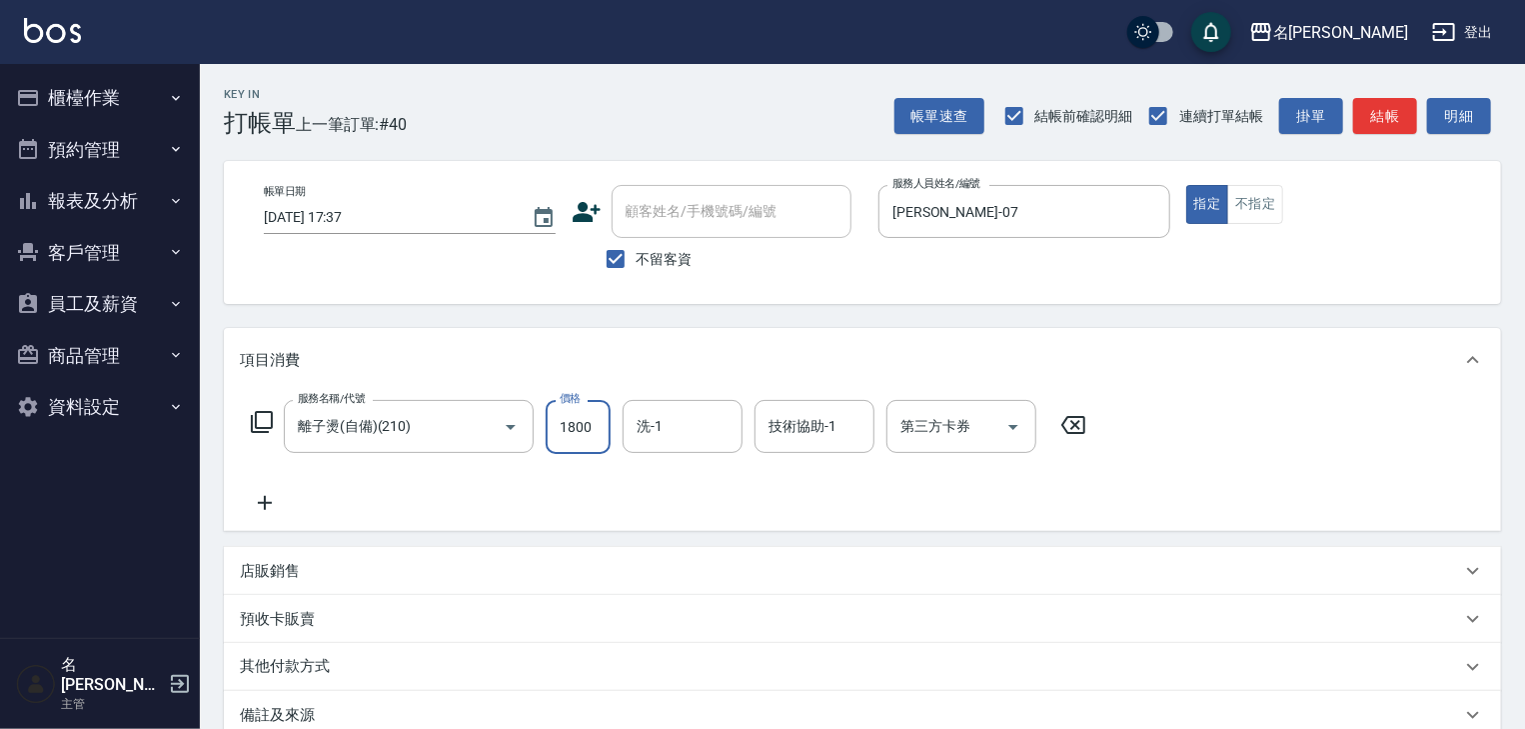
type input "1800"
click at [1395, 111] on button "結帳" at bounding box center [1385, 116] width 64 height 37
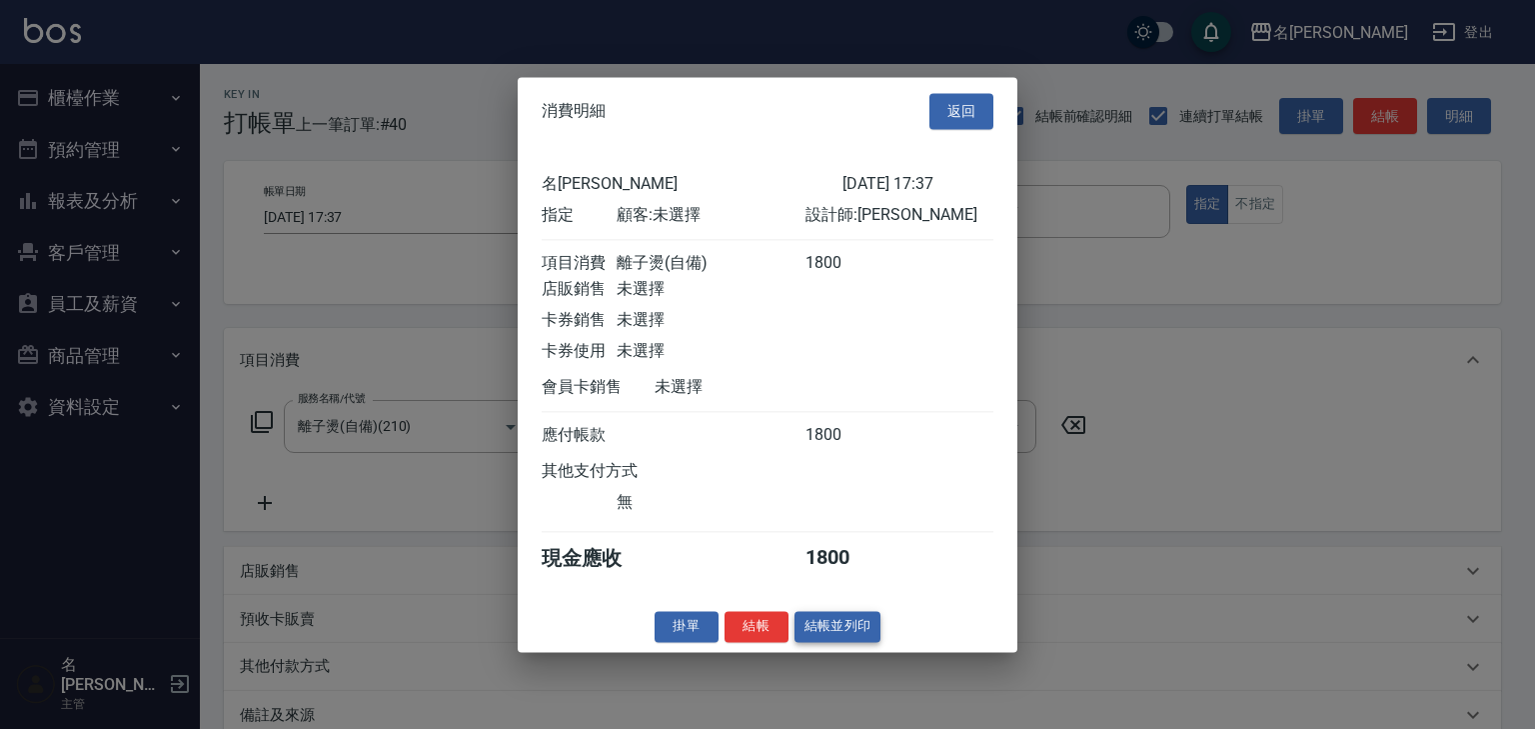
click at [813, 635] on button "結帳並列印" at bounding box center [838, 626] width 87 height 31
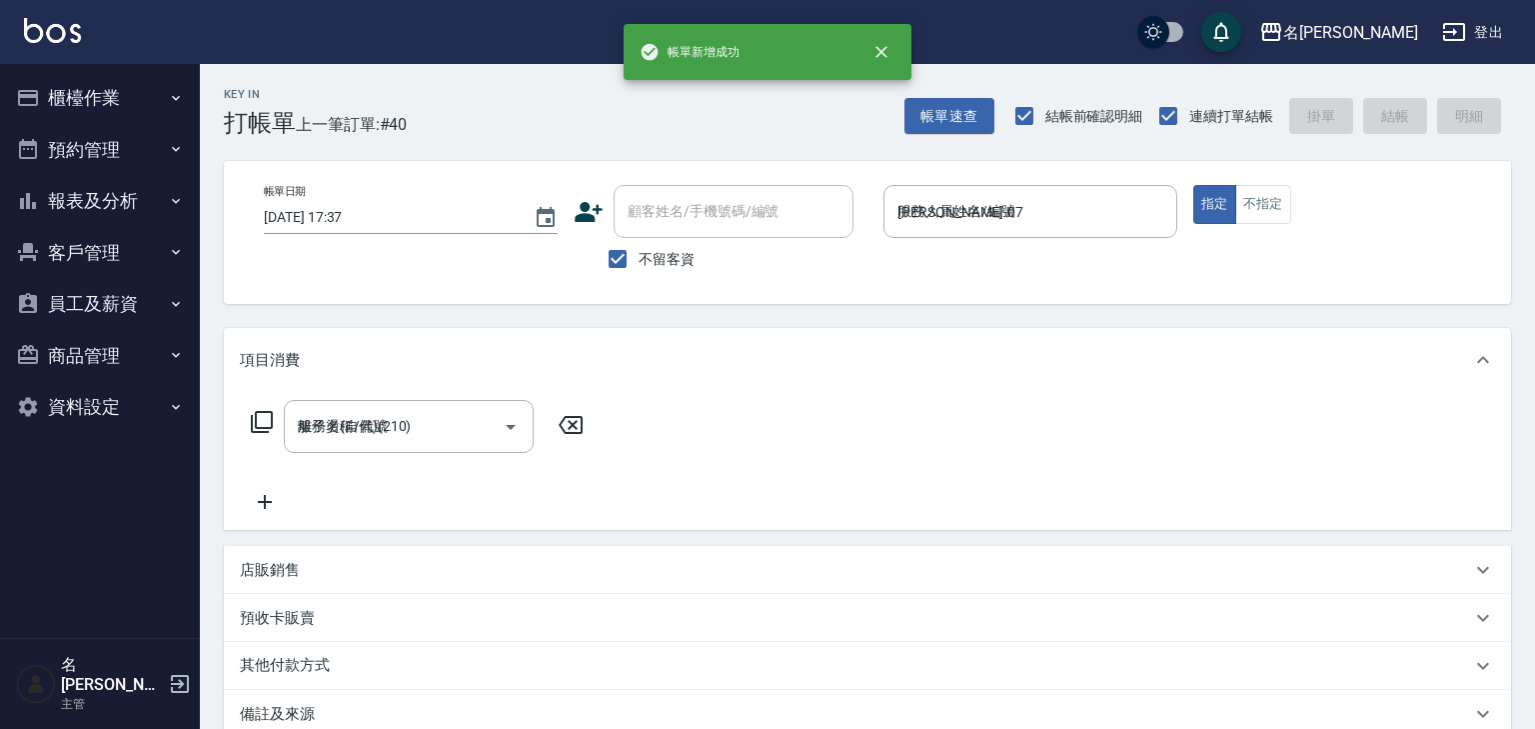
type input "[DATE] 18:05"
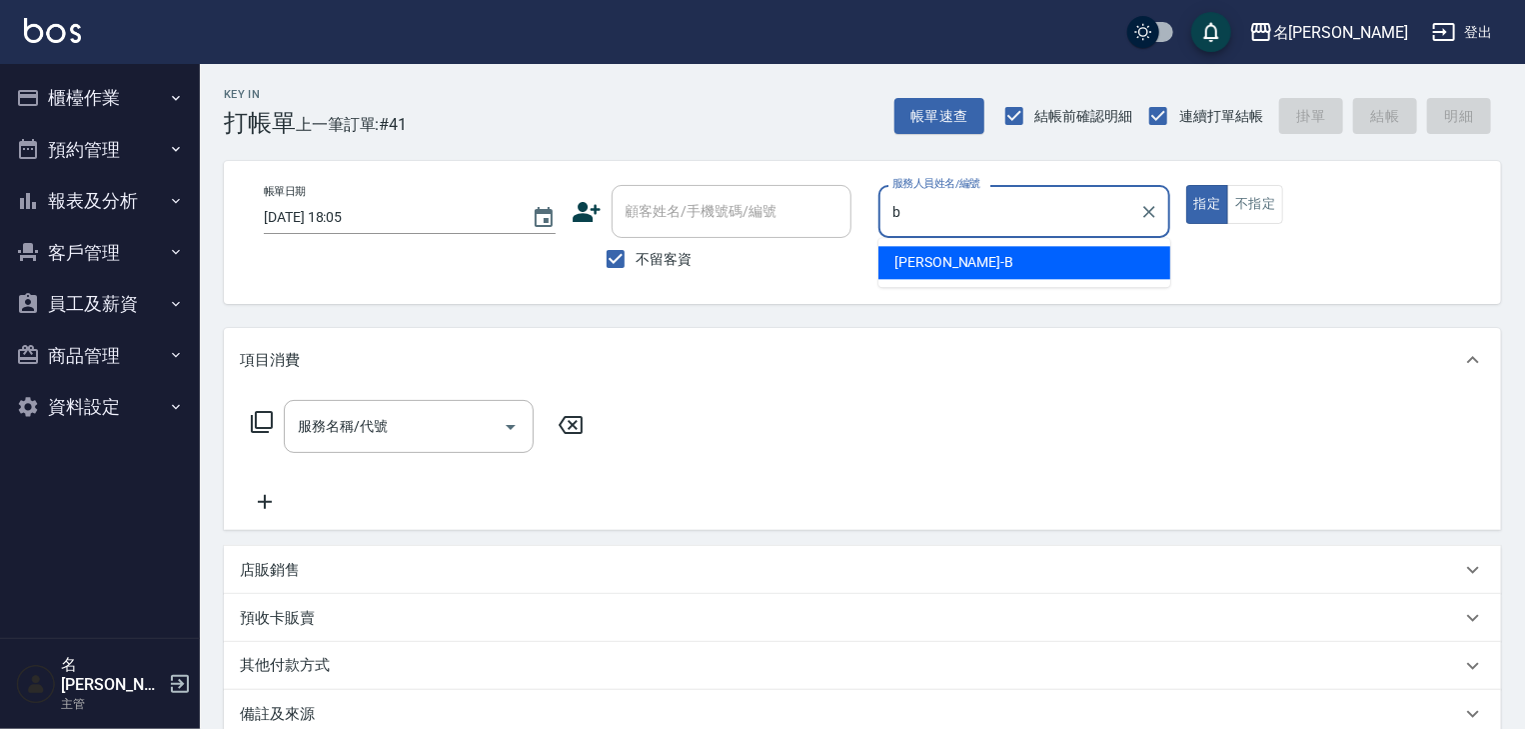
type input "[PERSON_NAME]"
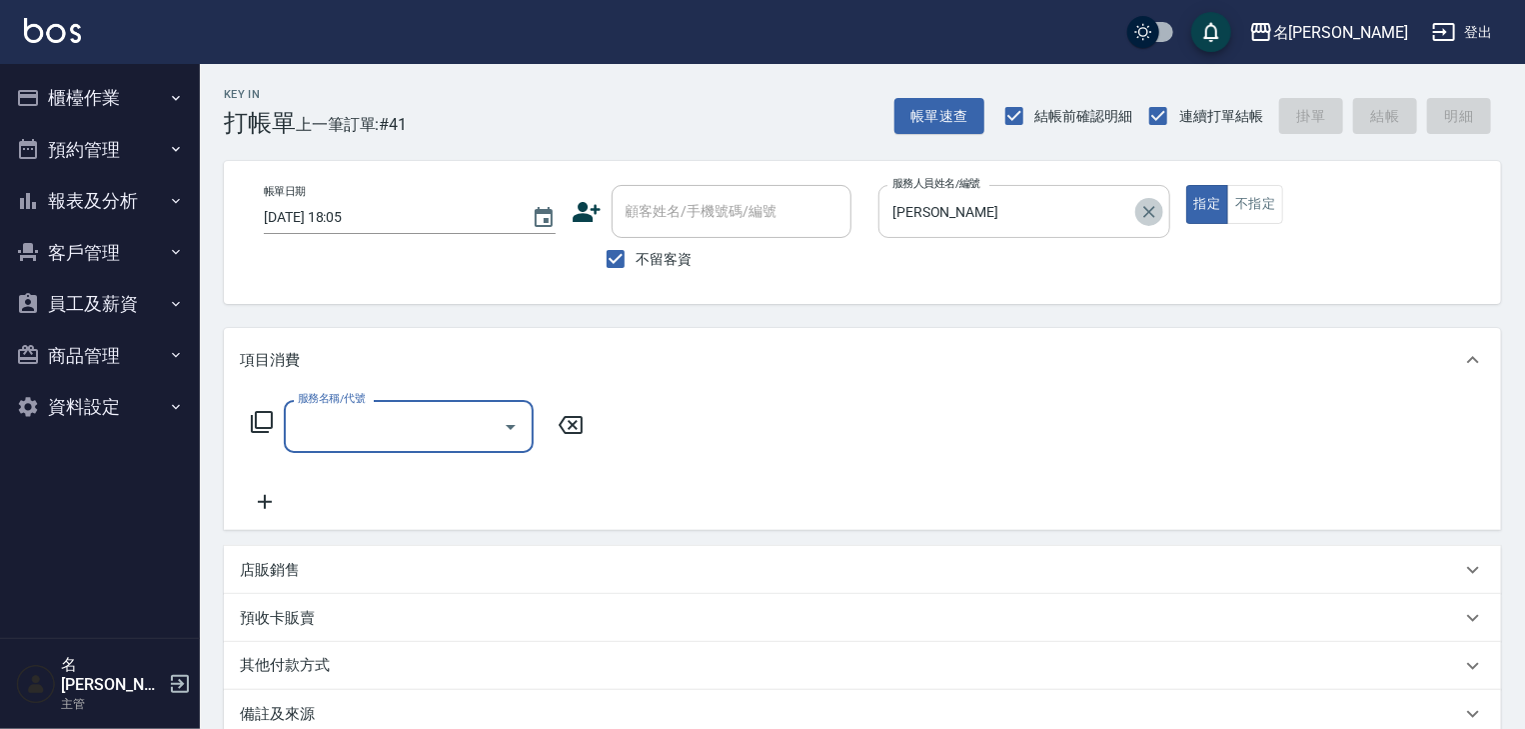
click at [1148, 204] on icon "Clear" at bounding box center [1150, 212] width 20 height 20
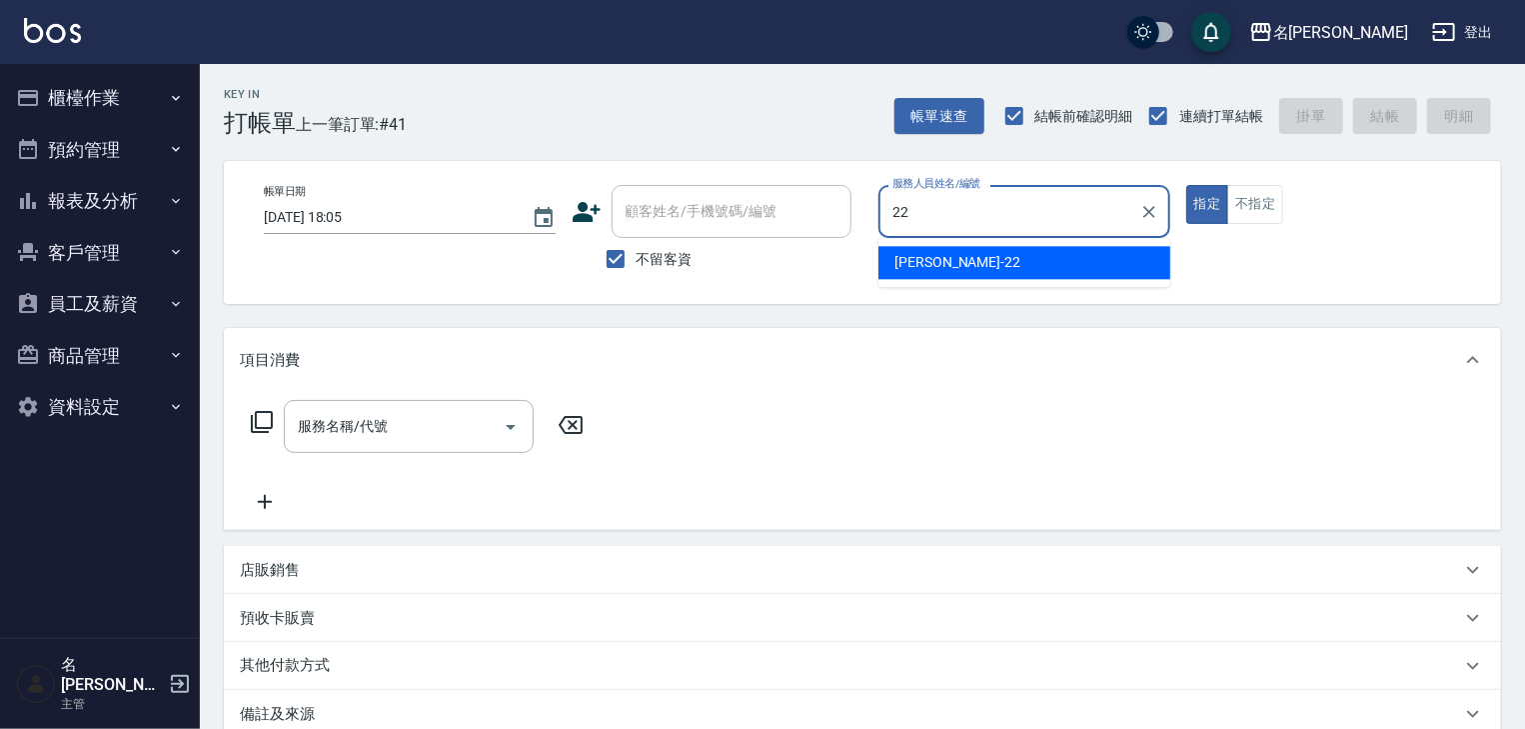
type input "[PERSON_NAME]-22"
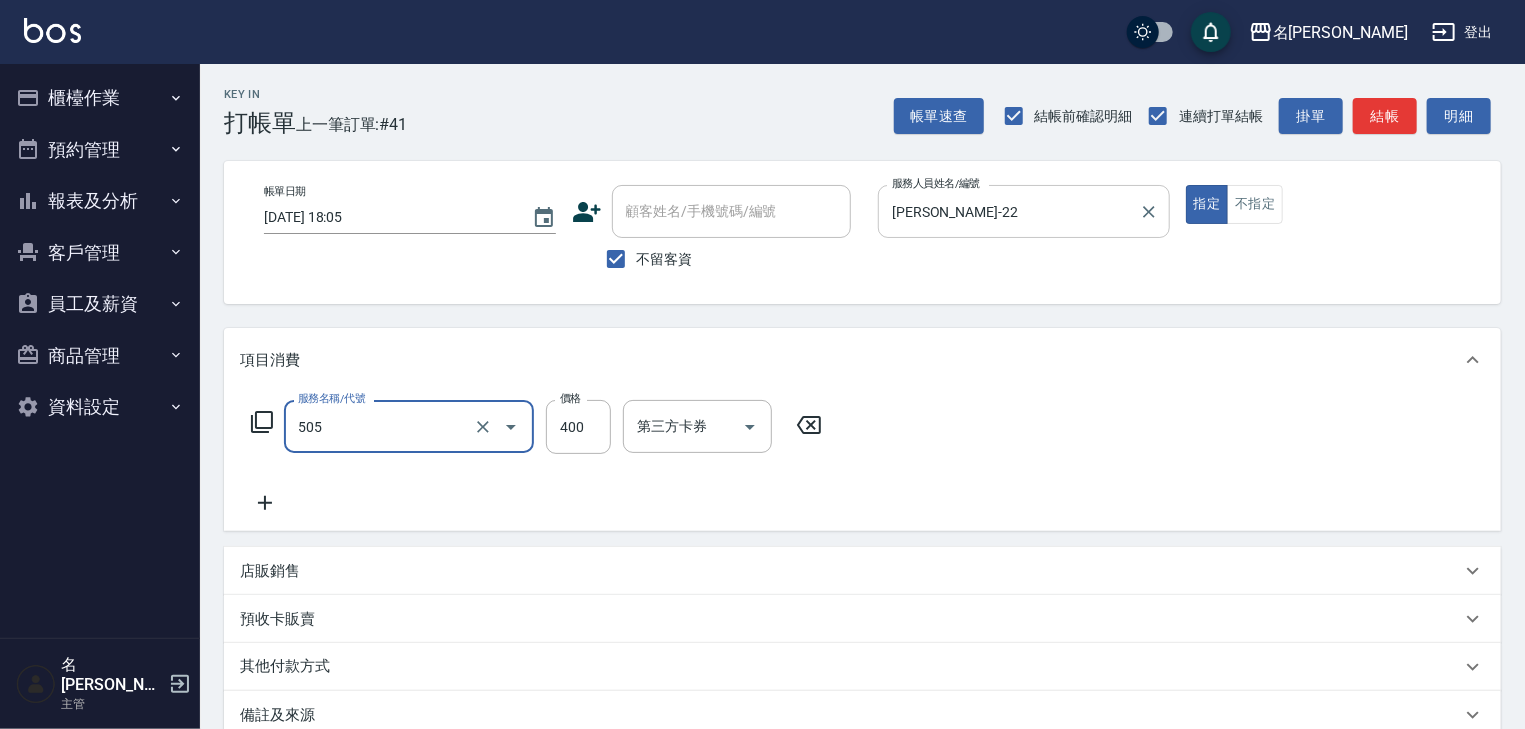
type input "洗髮(505)"
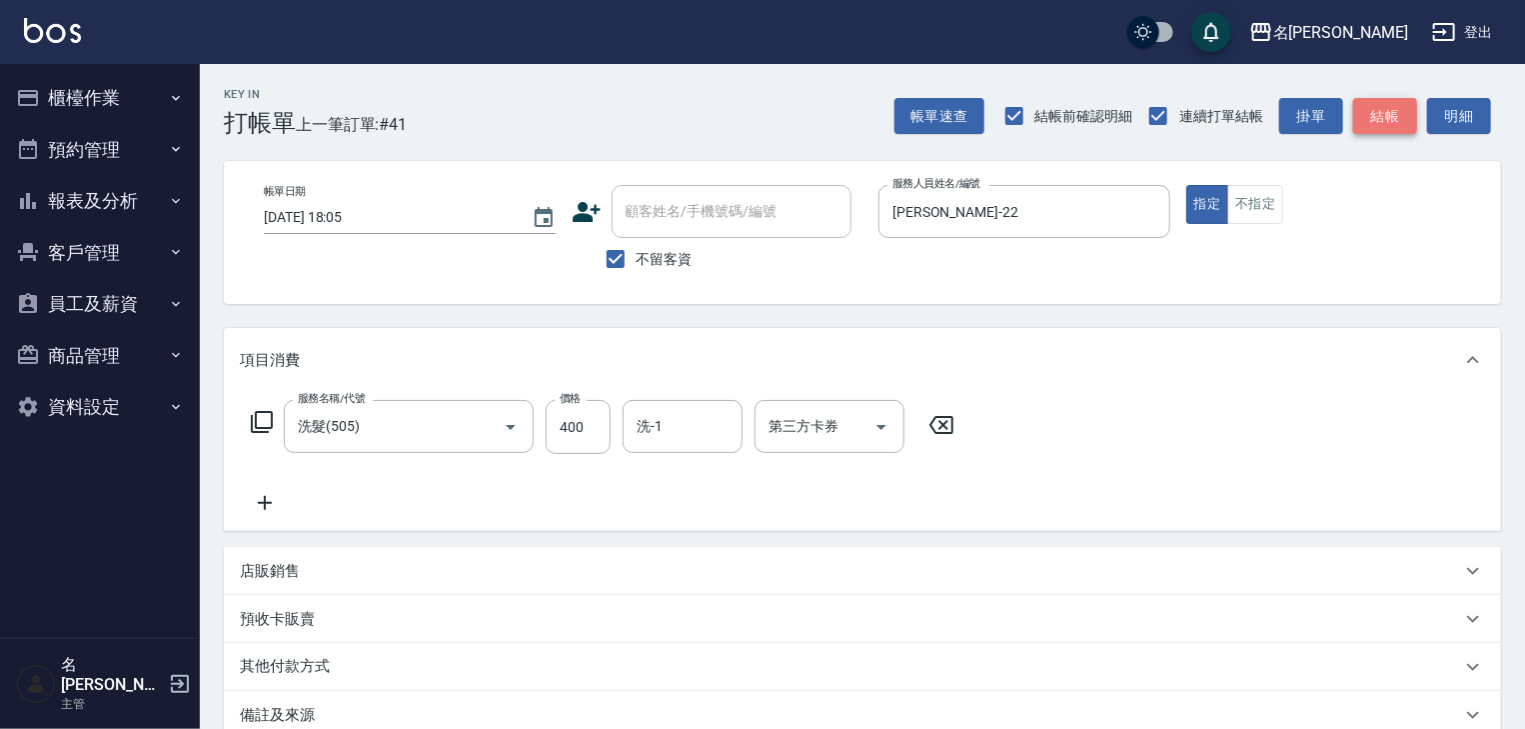
click at [1380, 120] on button "結帳" at bounding box center [1385, 116] width 64 height 37
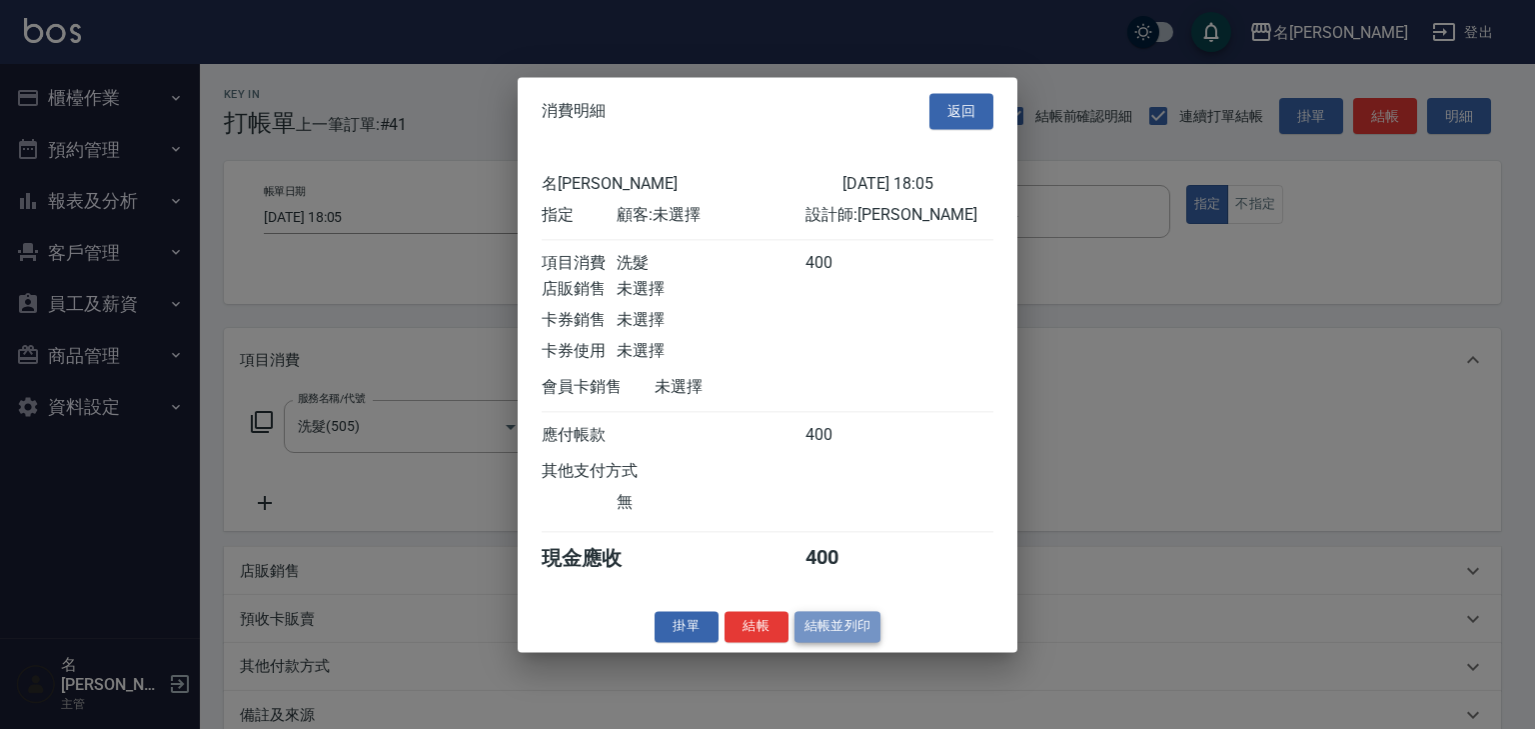
click at [830, 630] on button "結帳並列印" at bounding box center [838, 626] width 87 height 31
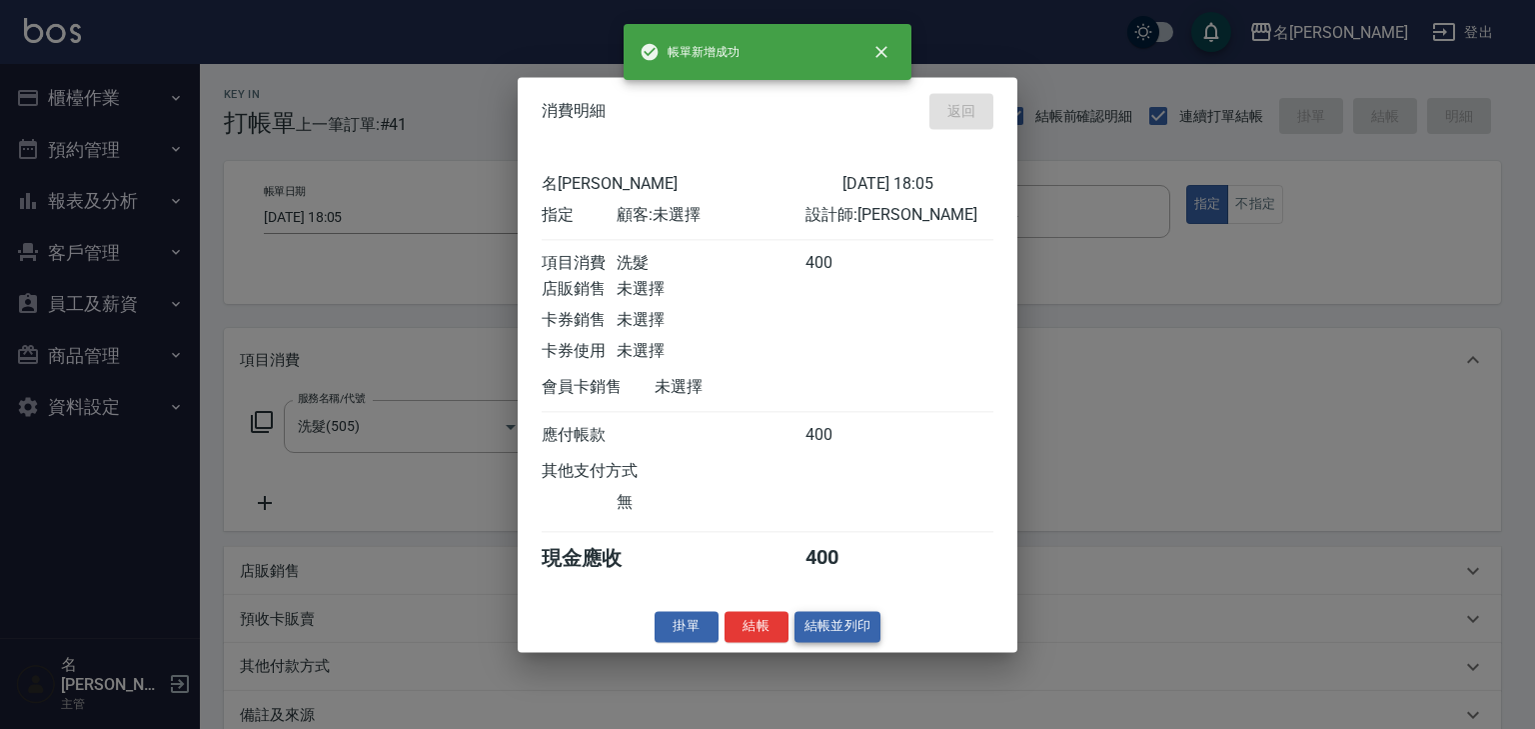
type input "[DATE] 18:18"
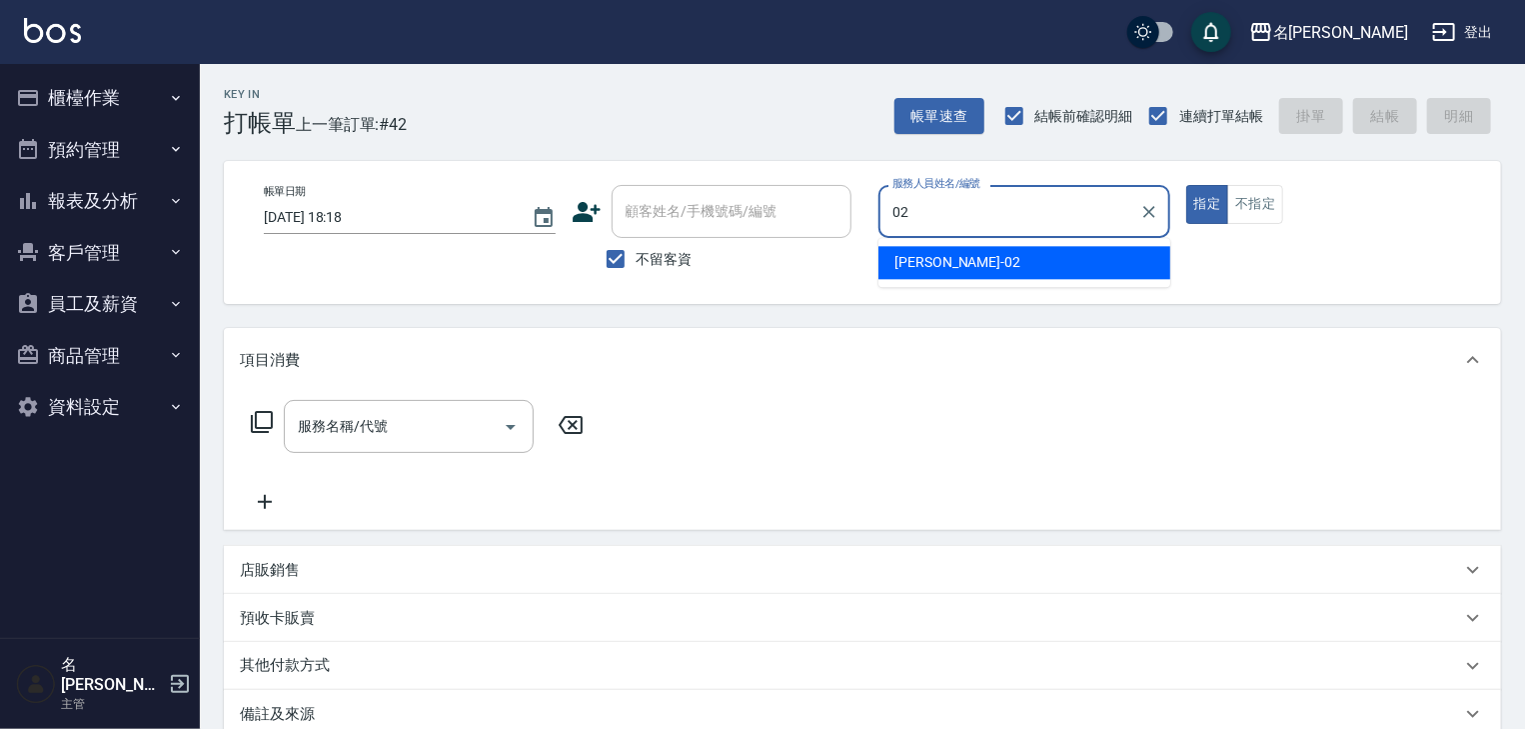
type input "[PERSON_NAME]02"
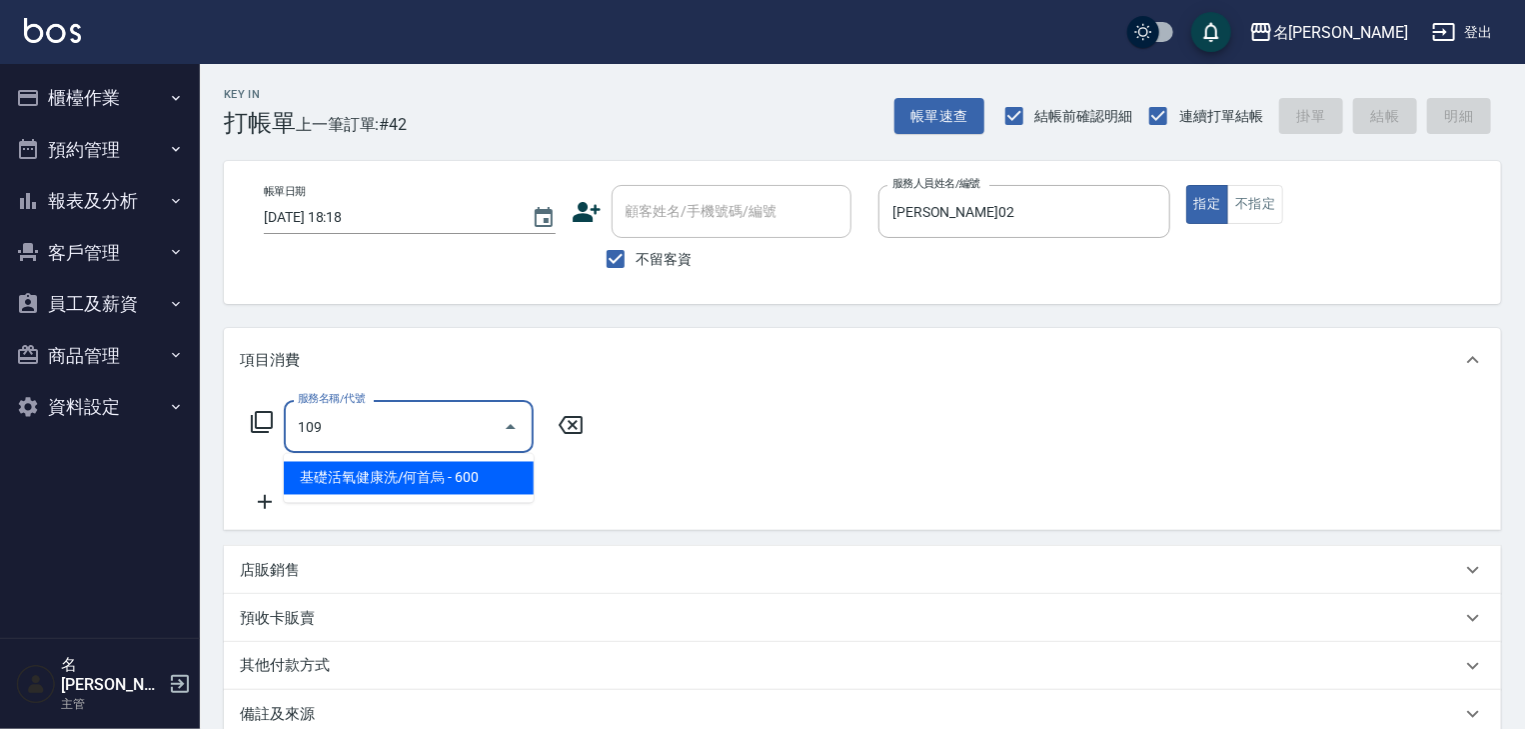
type input "基礎活氧健康洗/何首烏(109)"
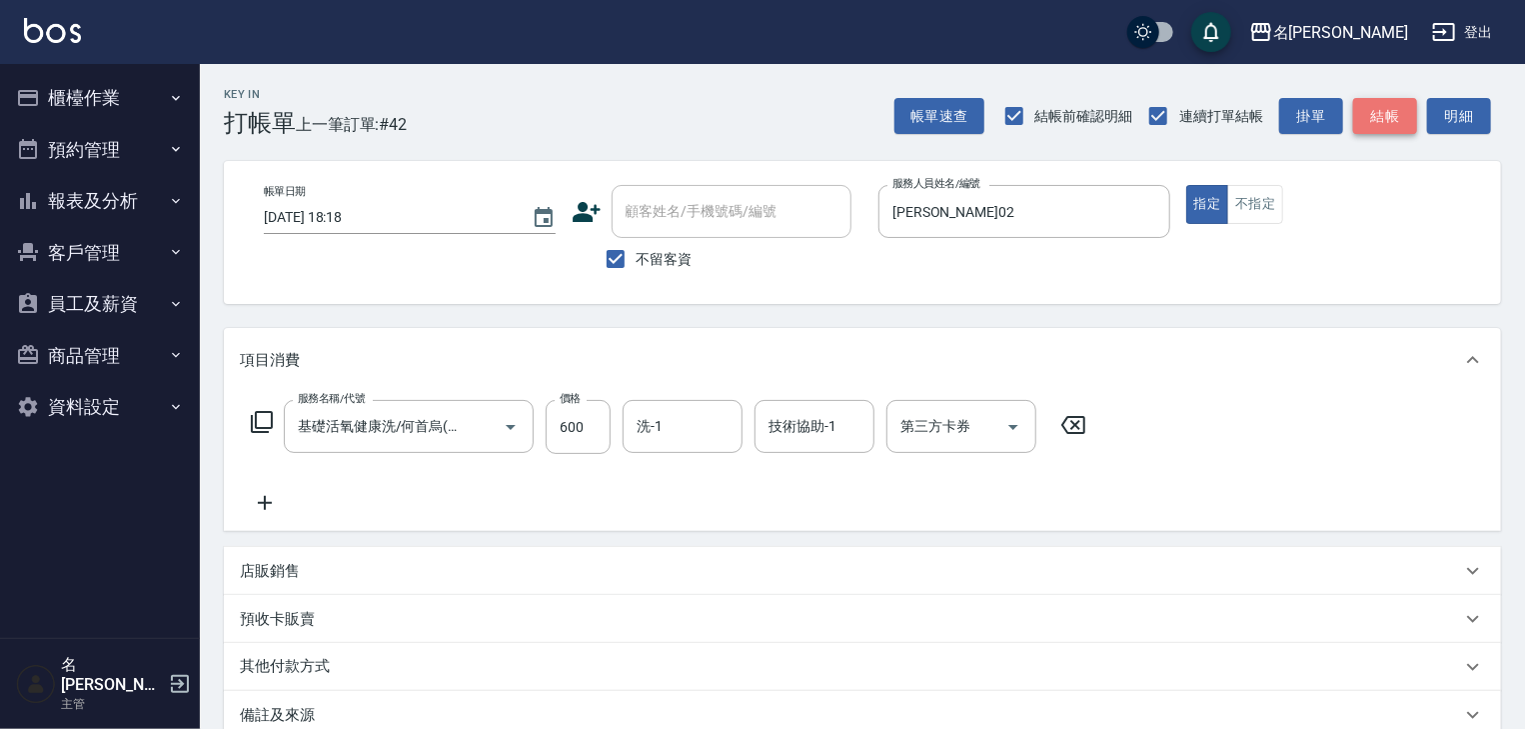
click at [1379, 116] on button "結帳" at bounding box center [1385, 116] width 64 height 37
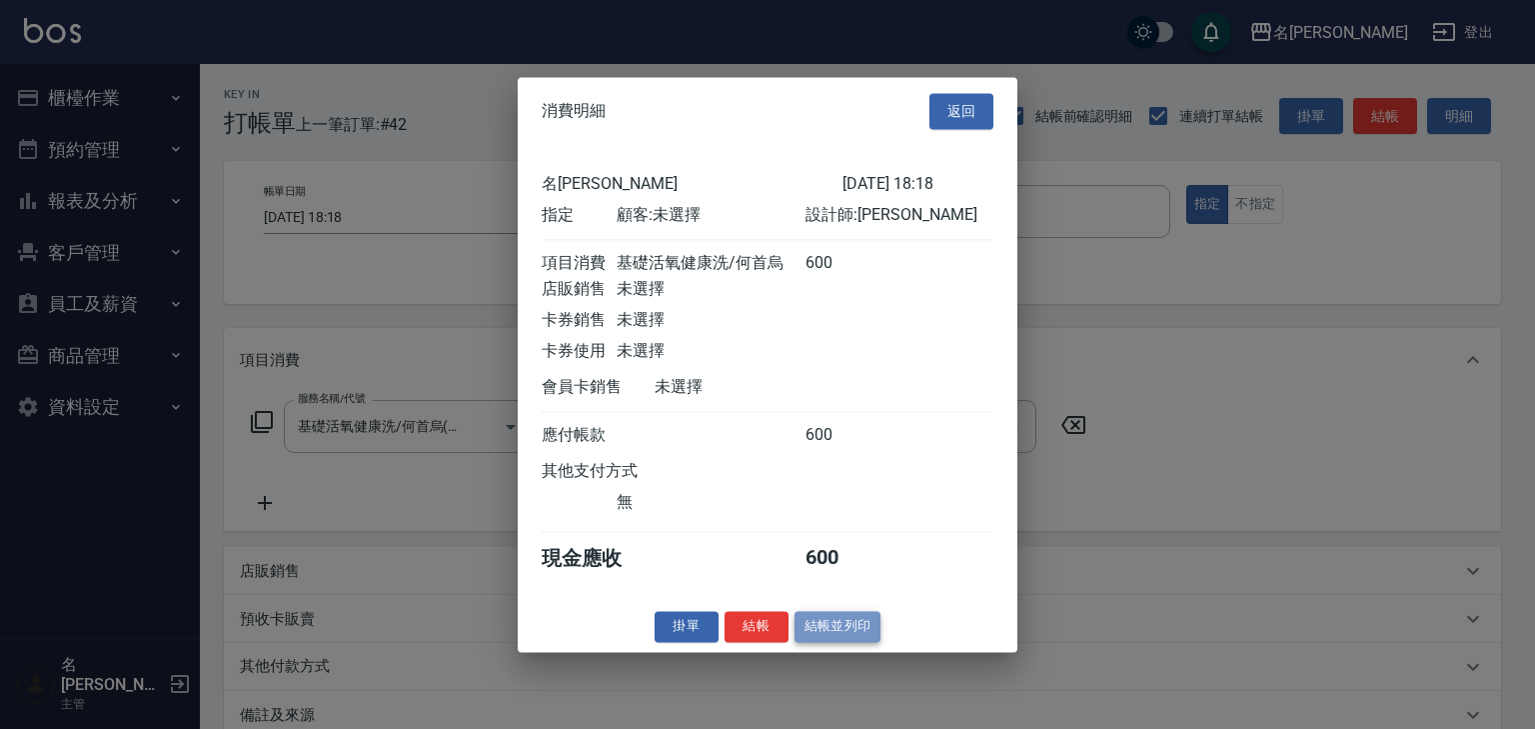
click at [810, 634] on button "結帳並列印" at bounding box center [838, 626] width 87 height 31
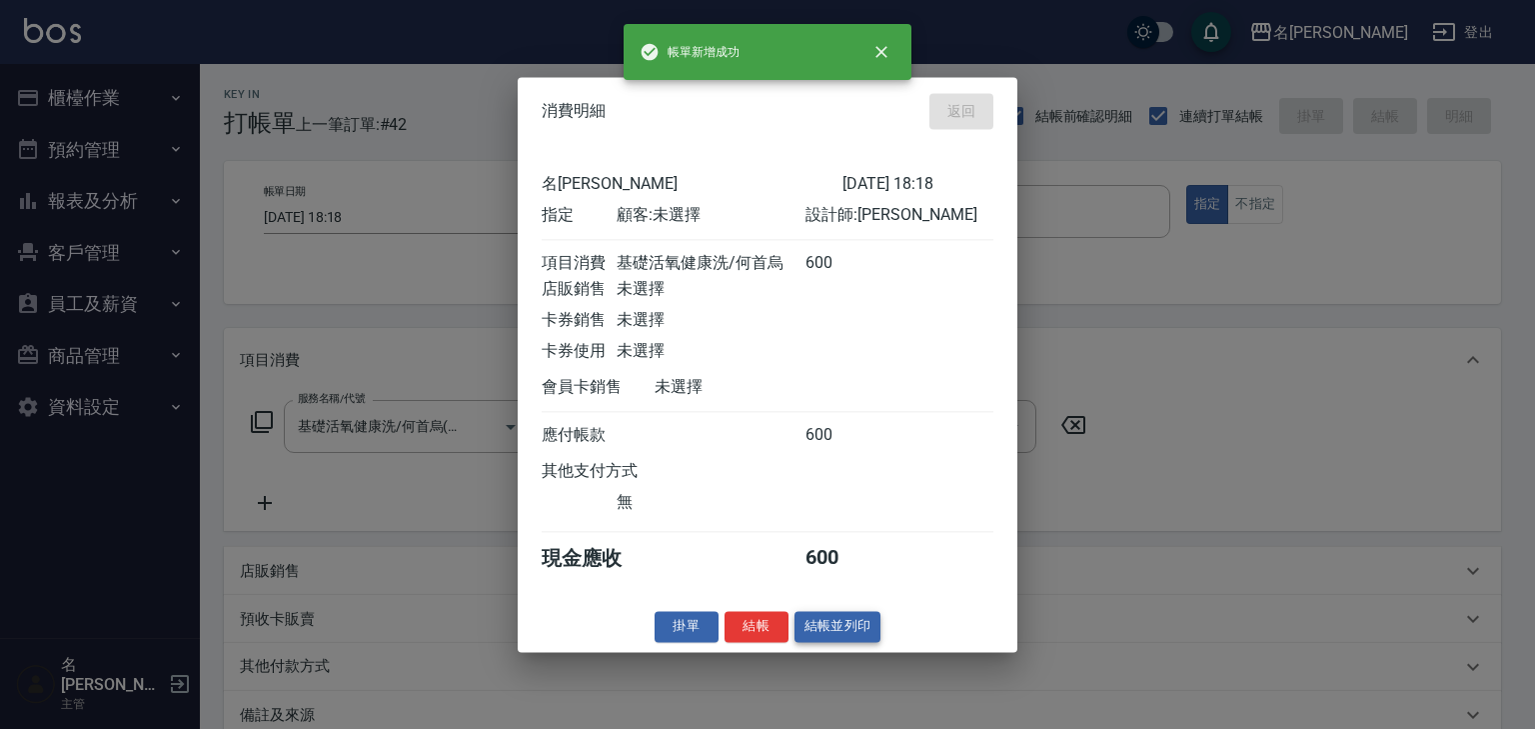
type input "[DATE] 18:22"
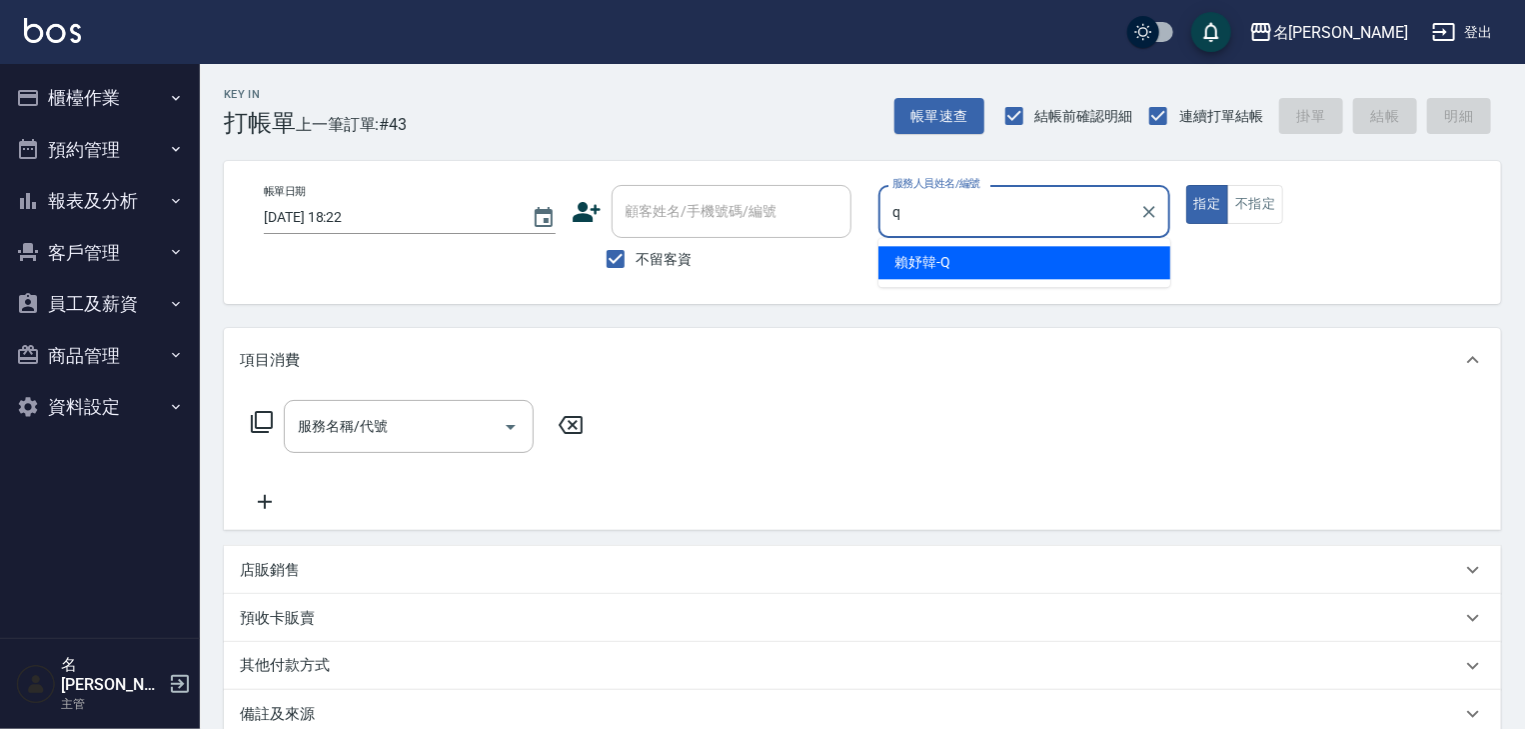
type input "賴妤韓-Q"
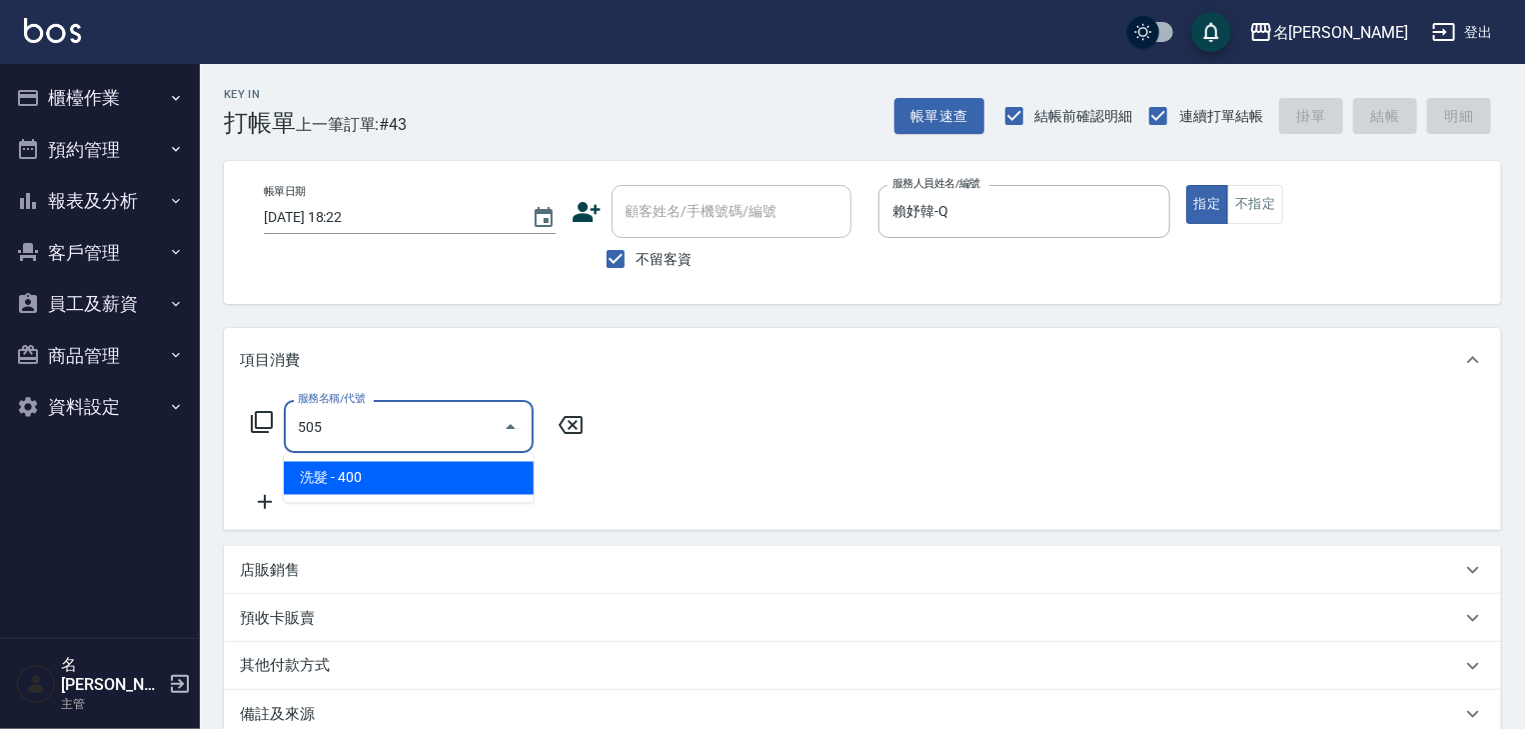
type input "洗髮(505)"
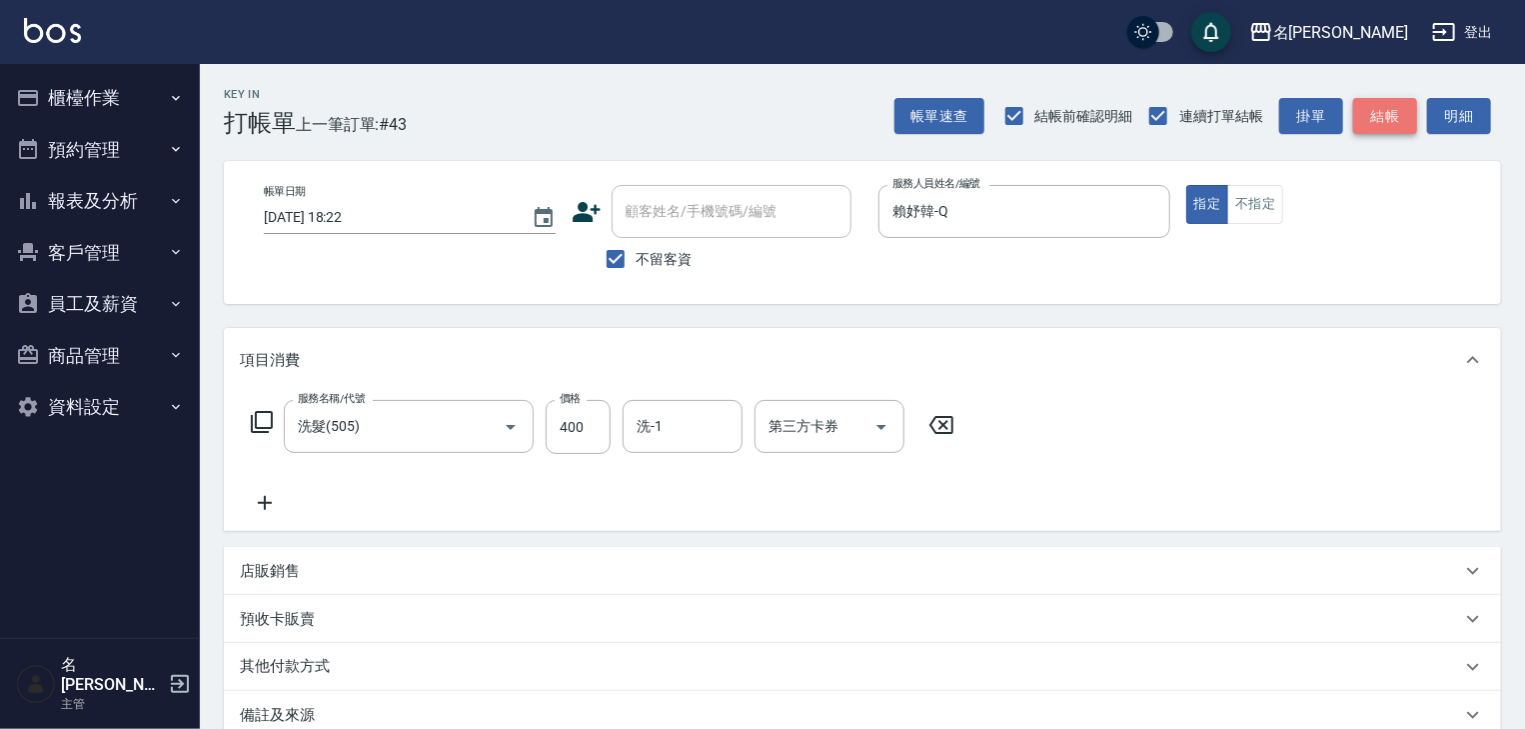
click at [1362, 120] on button "結帳" at bounding box center [1385, 116] width 64 height 37
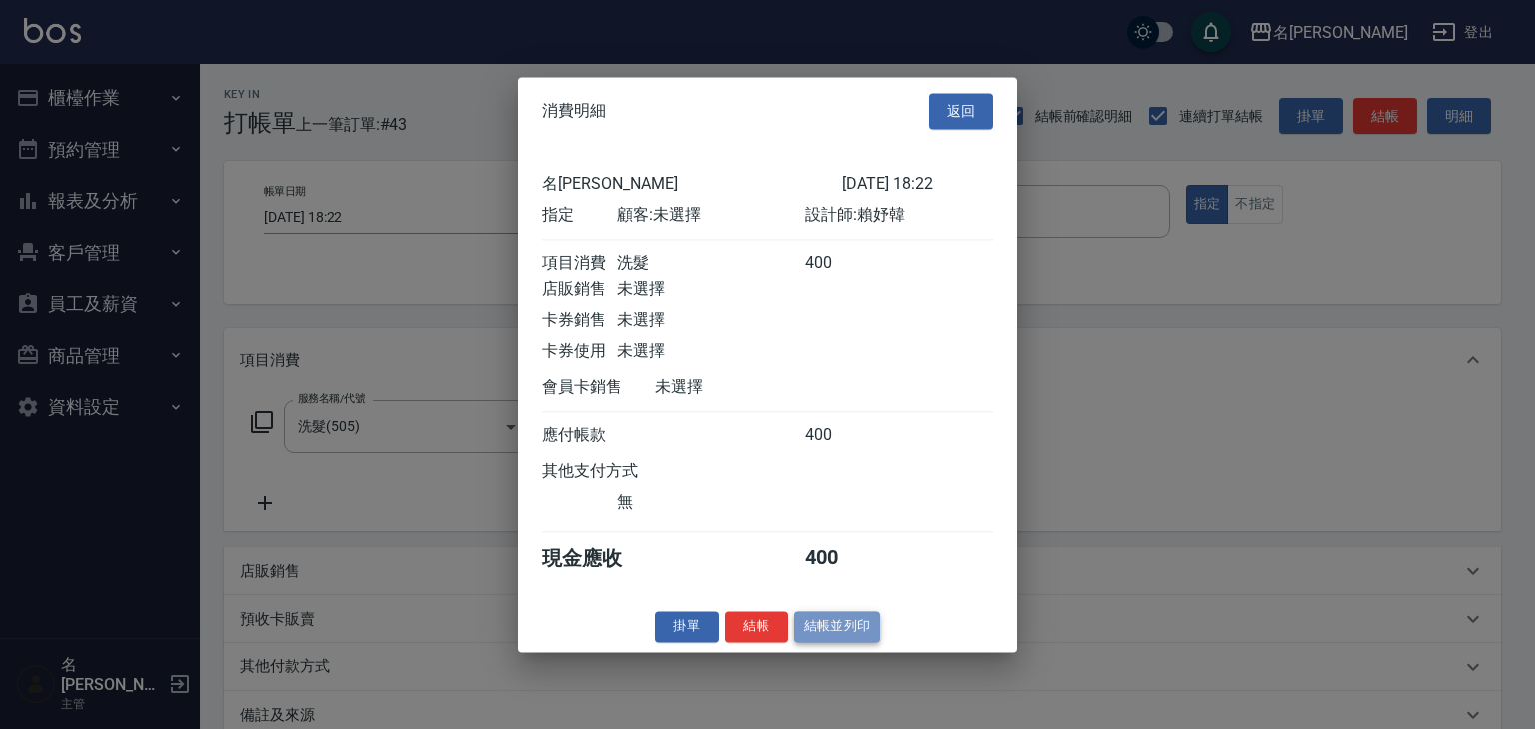
click at [840, 640] on button "結帳並列印" at bounding box center [838, 626] width 87 height 31
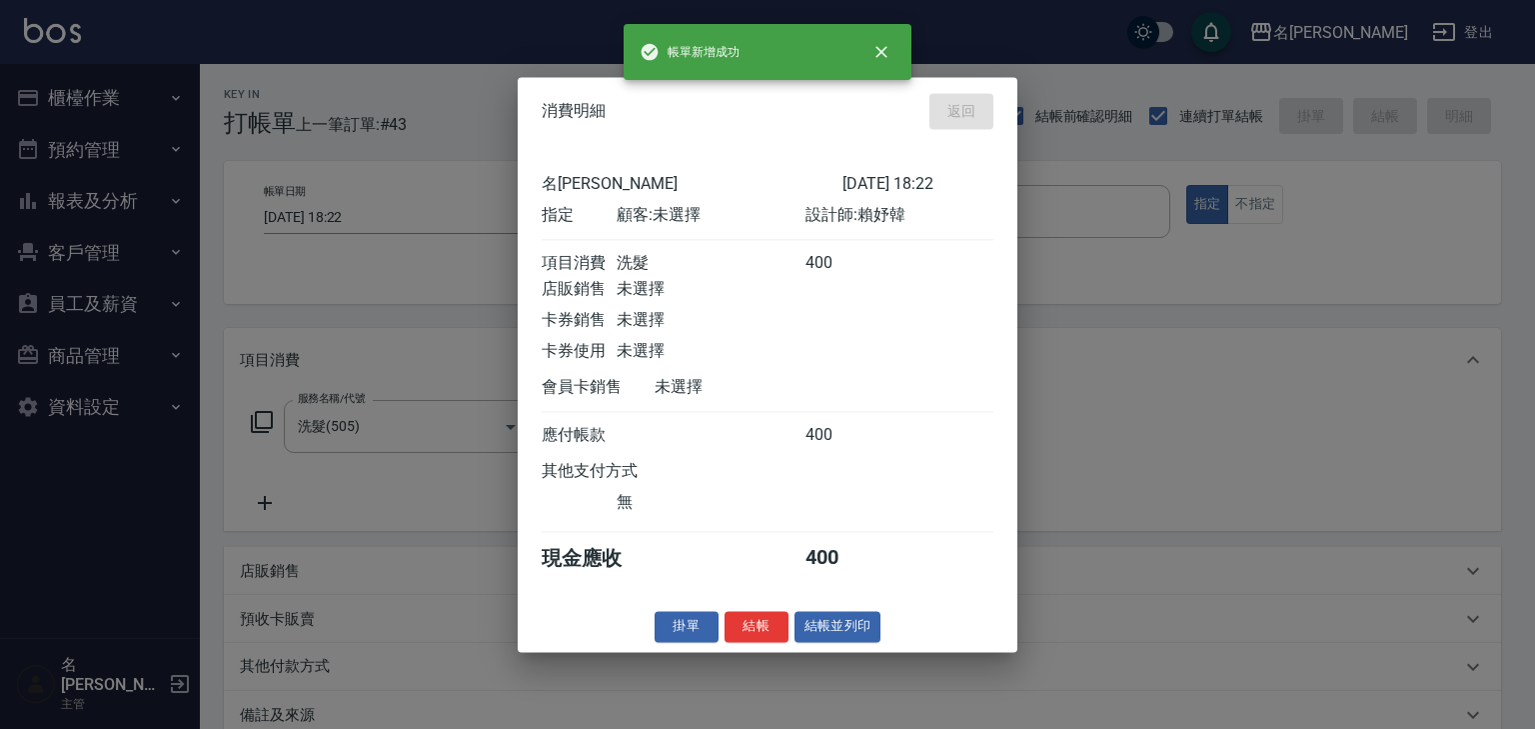
type input "[DATE] 18:43"
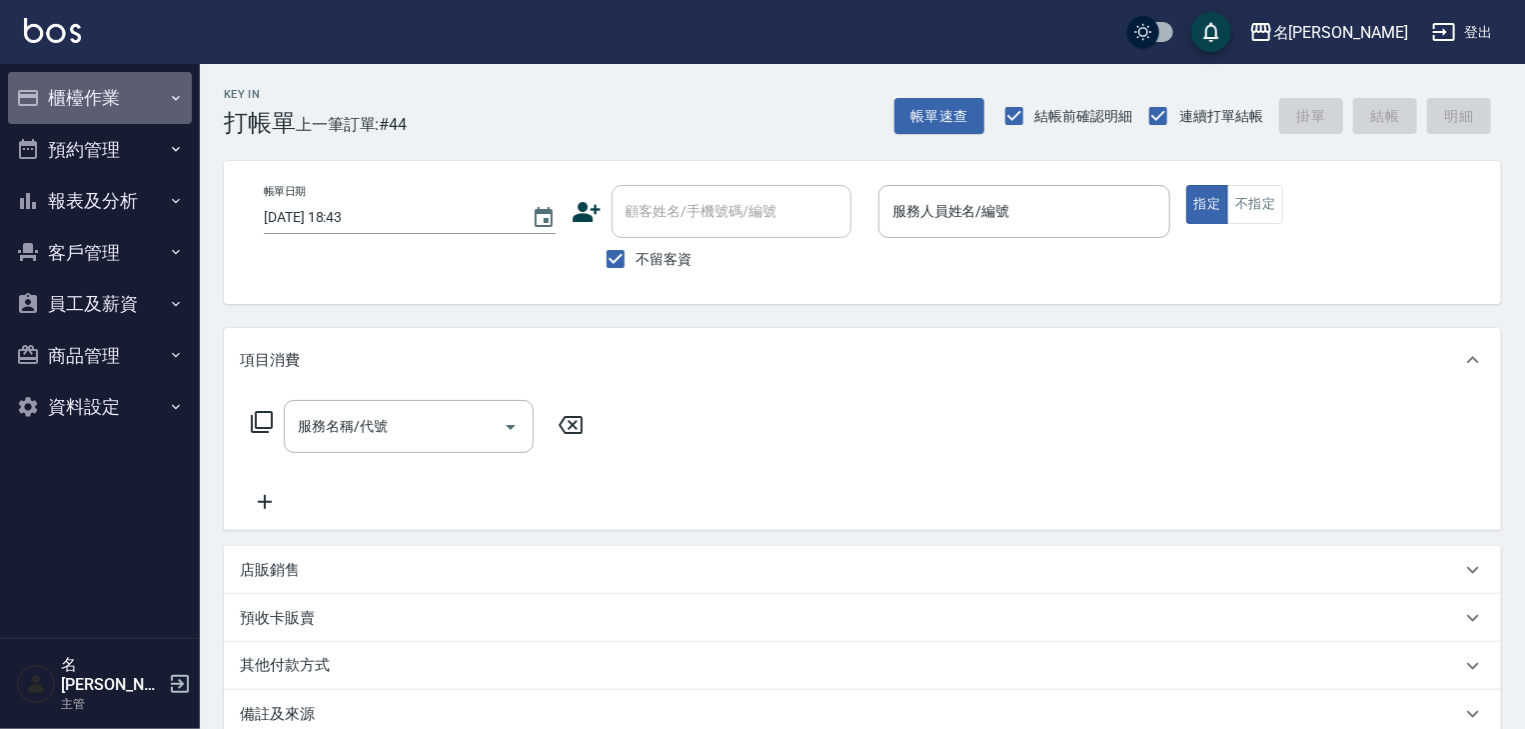
click at [89, 97] on button "櫃檯作業" at bounding box center [100, 98] width 184 height 52
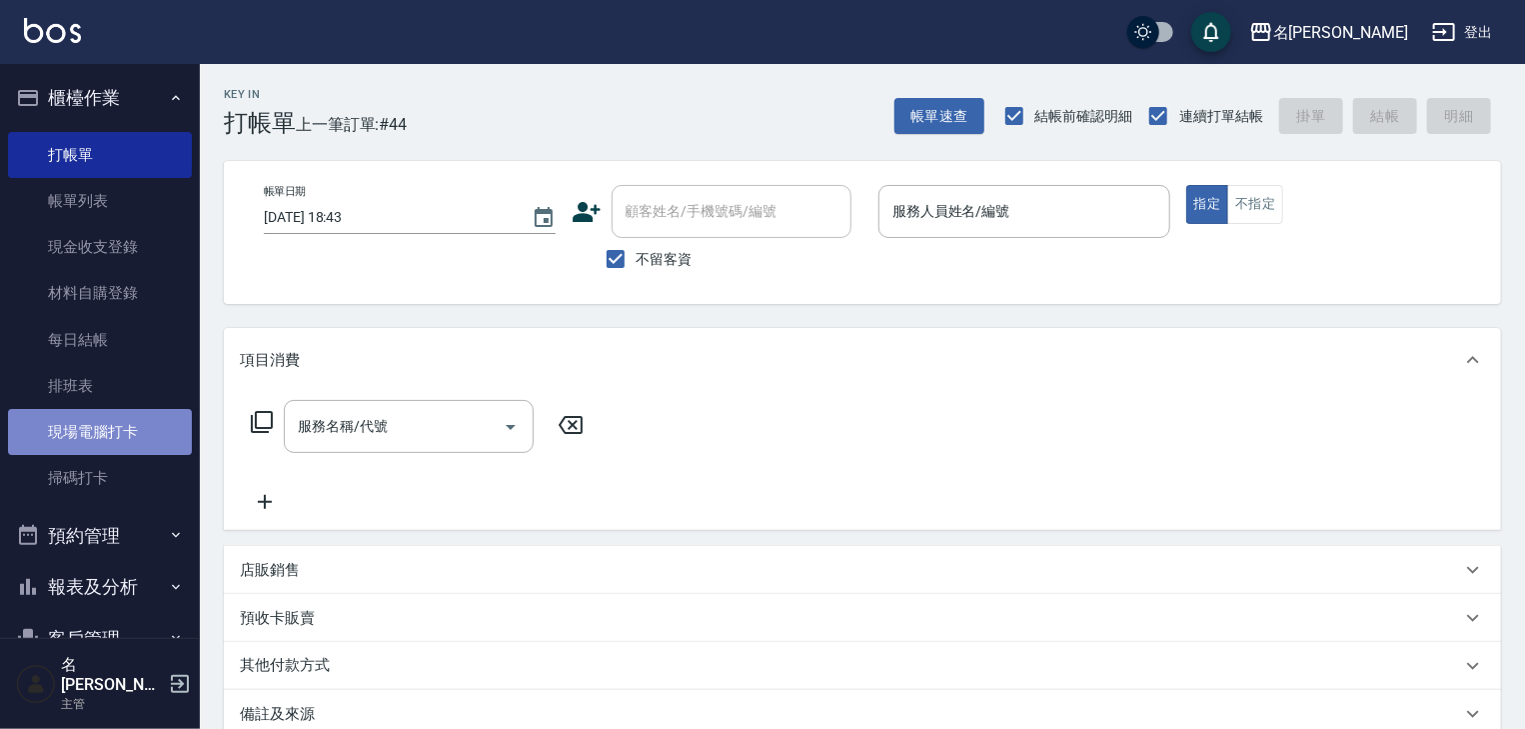
click at [109, 442] on link "現場電腦打卡" at bounding box center [100, 432] width 184 height 46
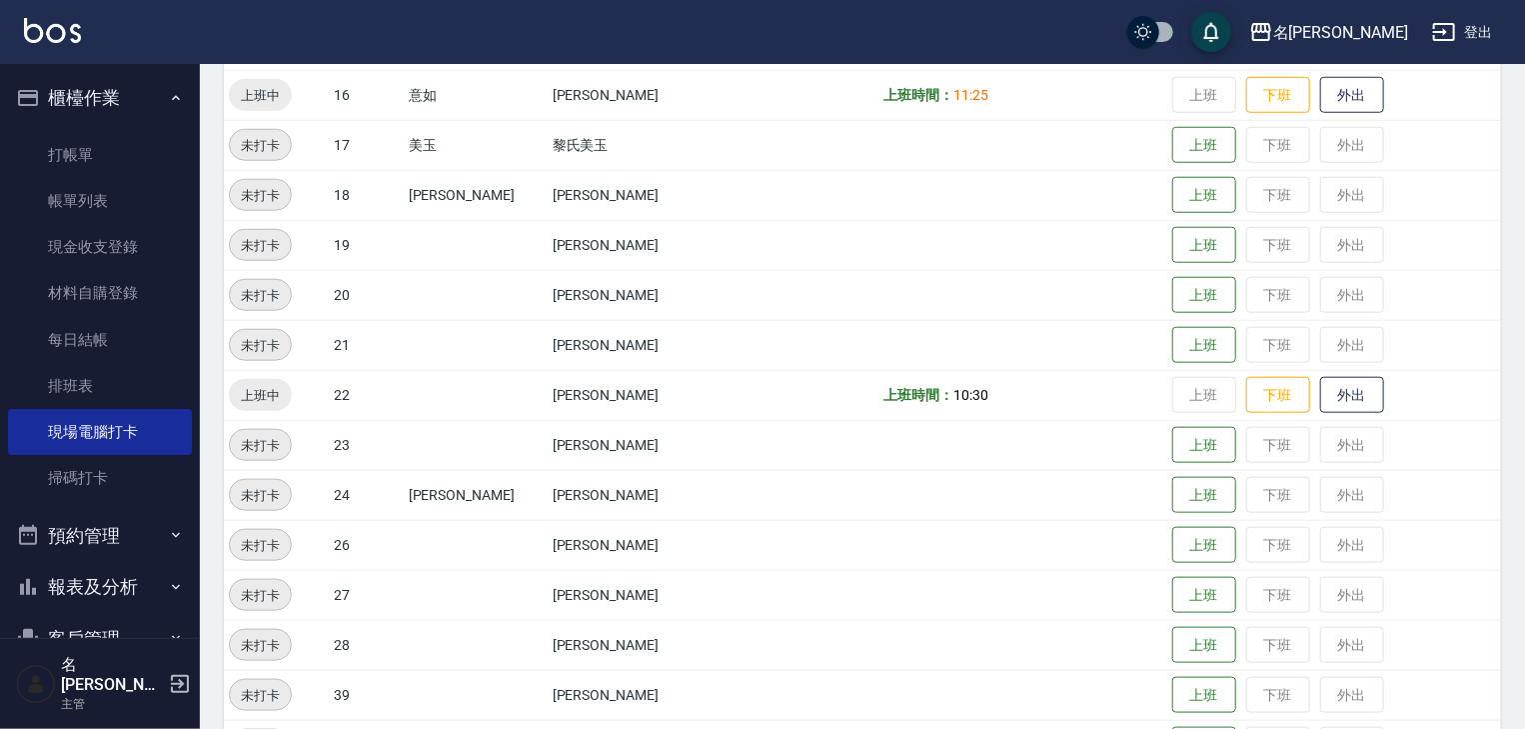
scroll to position [1267, 0]
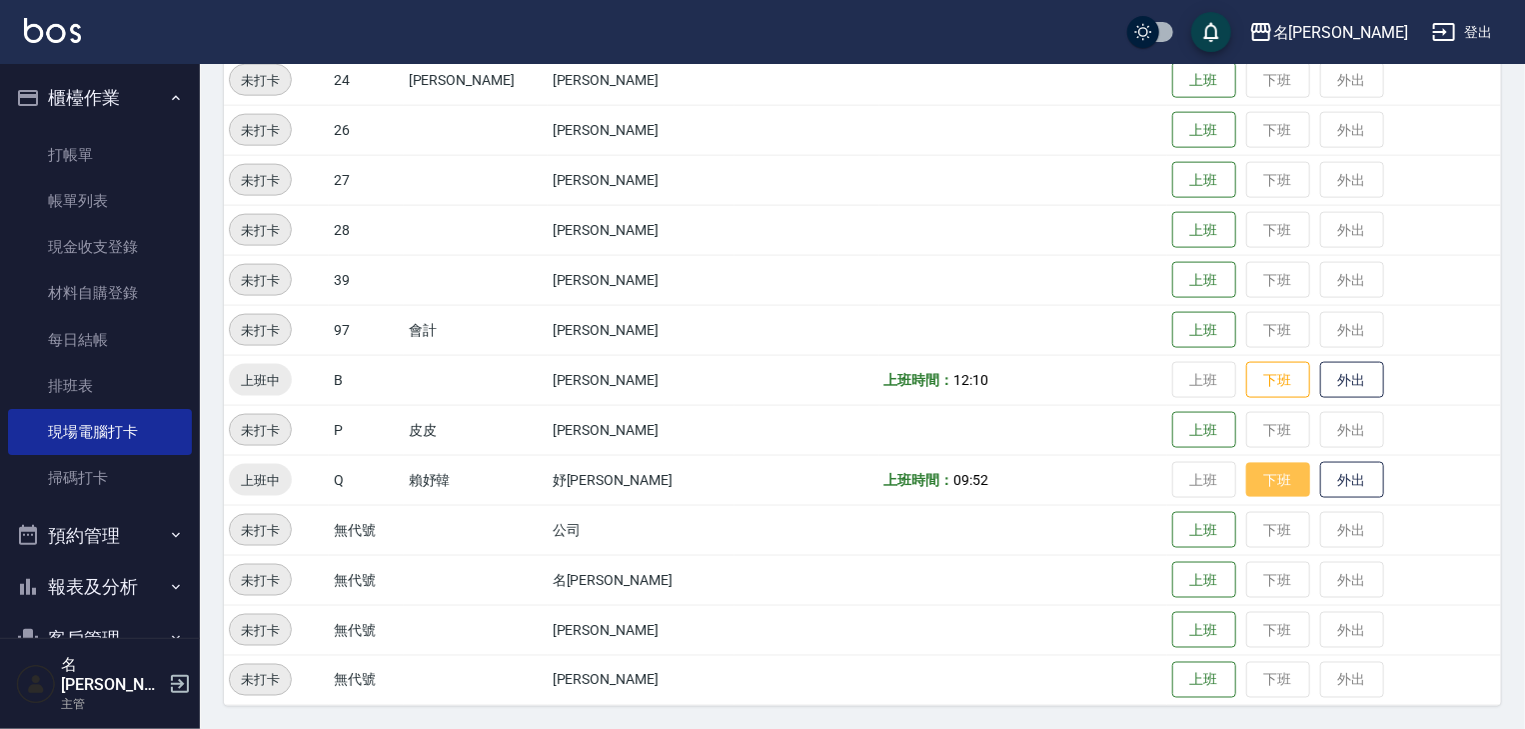
click at [1247, 486] on button "下班" at bounding box center [1279, 480] width 64 height 35
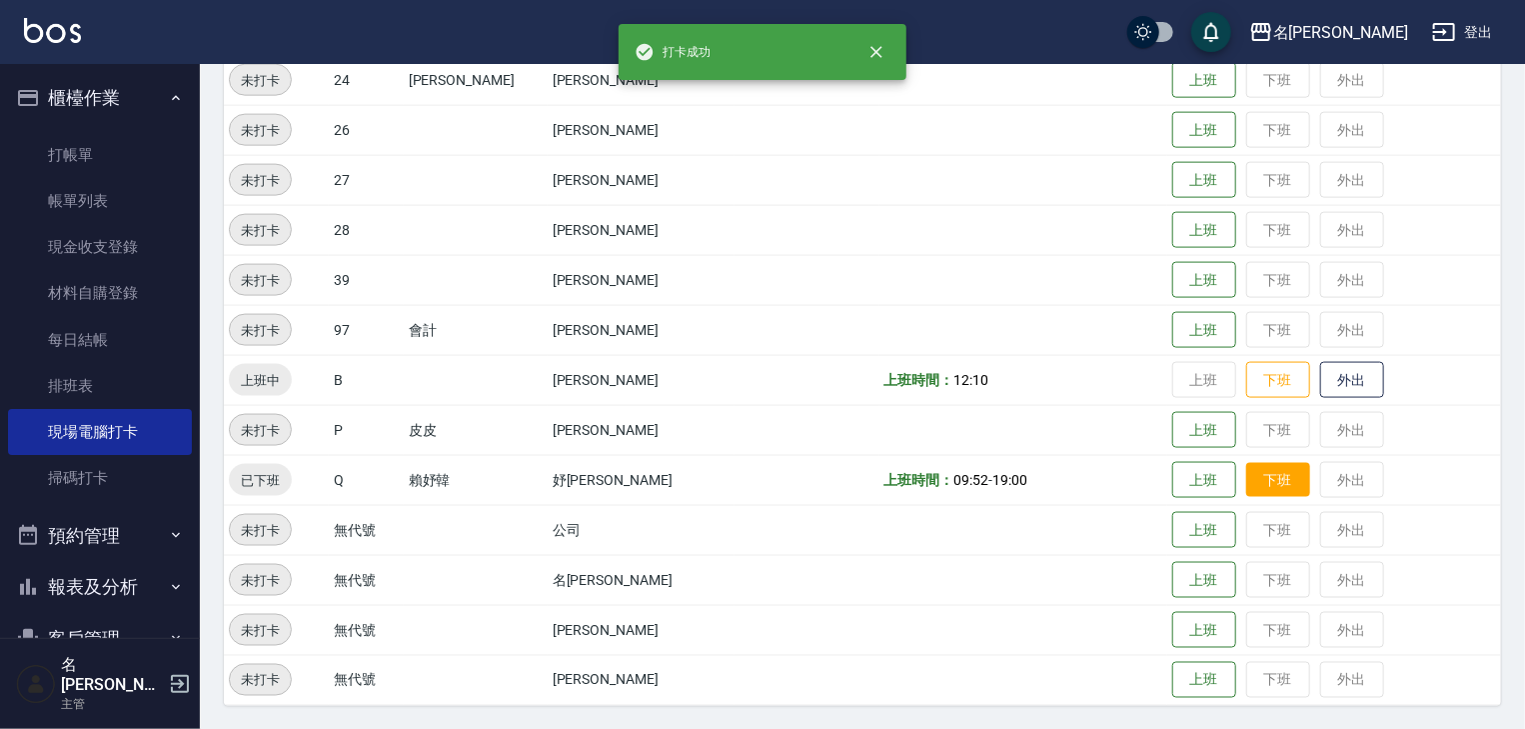
click at [1228, 486] on td "上班 下班 外出" at bounding box center [1335, 480] width 334 height 50
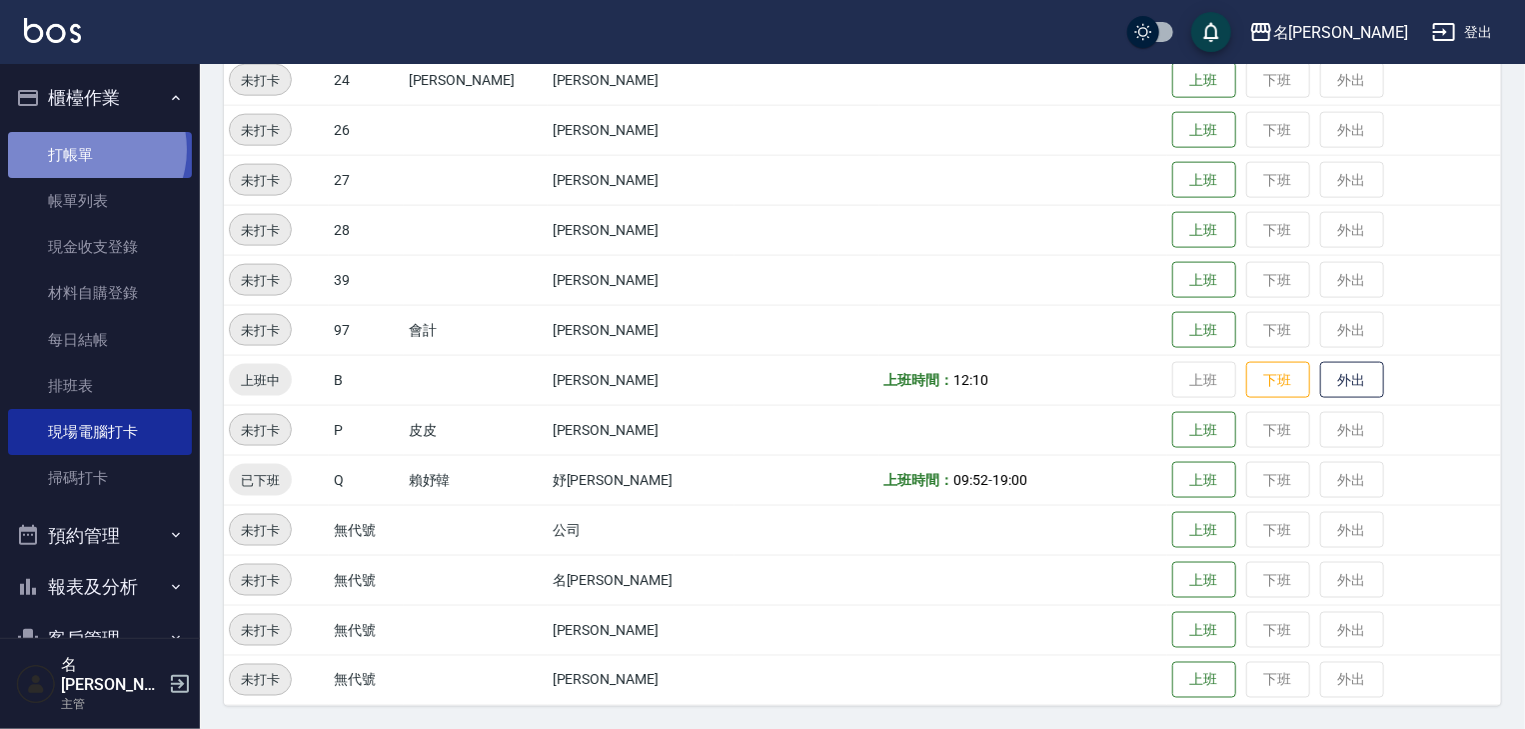
click at [88, 149] on link "打帳單" at bounding box center [100, 155] width 184 height 46
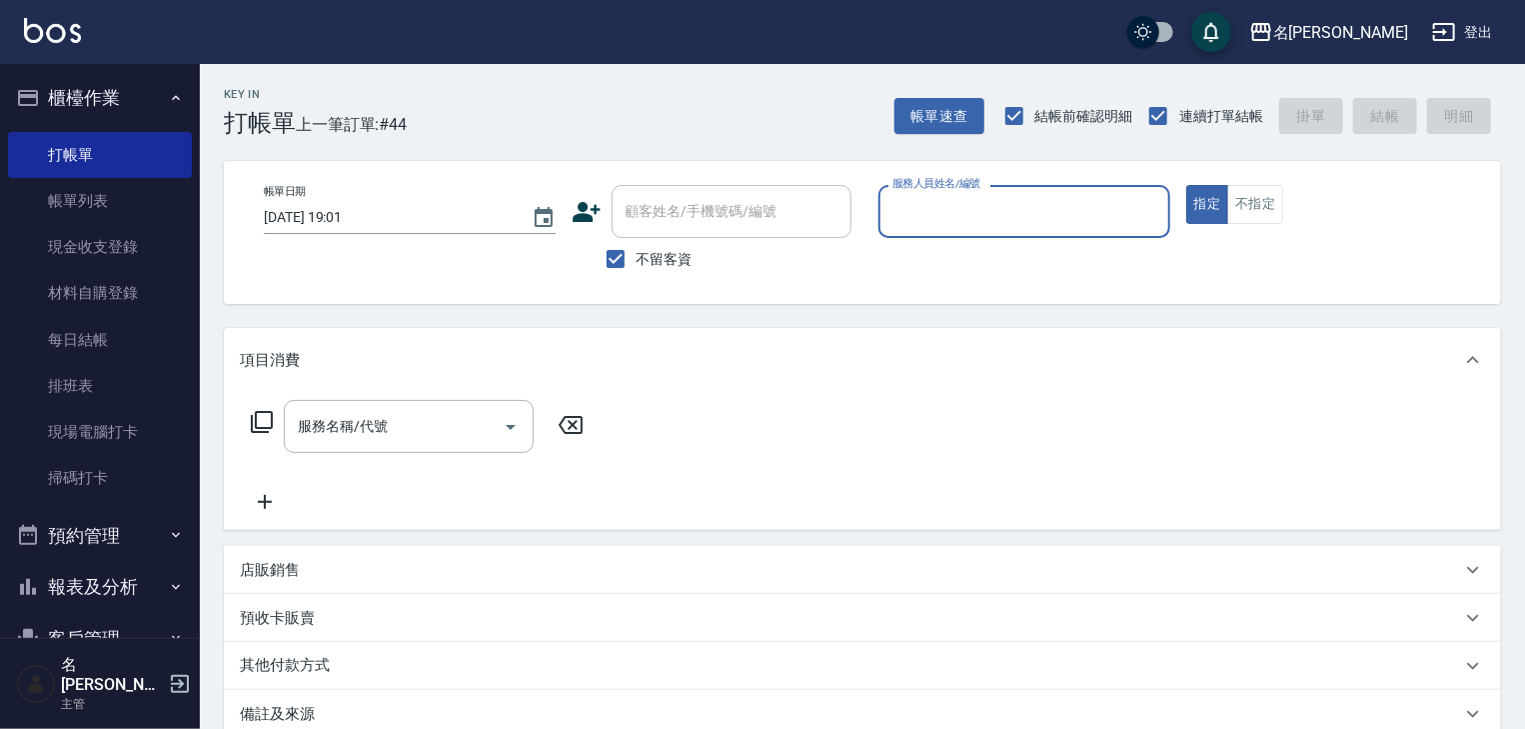
click at [956, 208] on input "服務人員姓名/編號" at bounding box center [1025, 211] width 274 height 35
type input "意如-16"
type button "true"
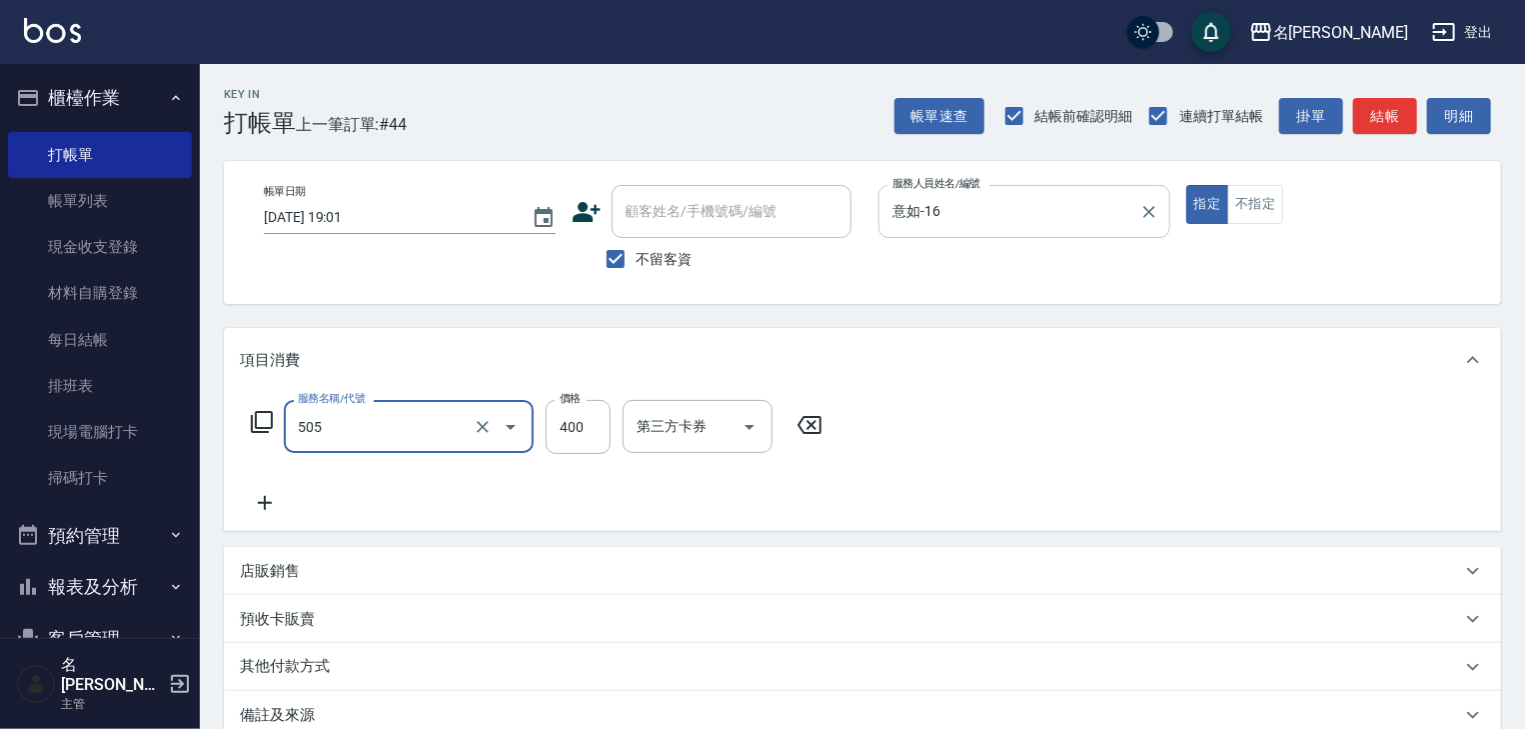
type input "洗髮(505)"
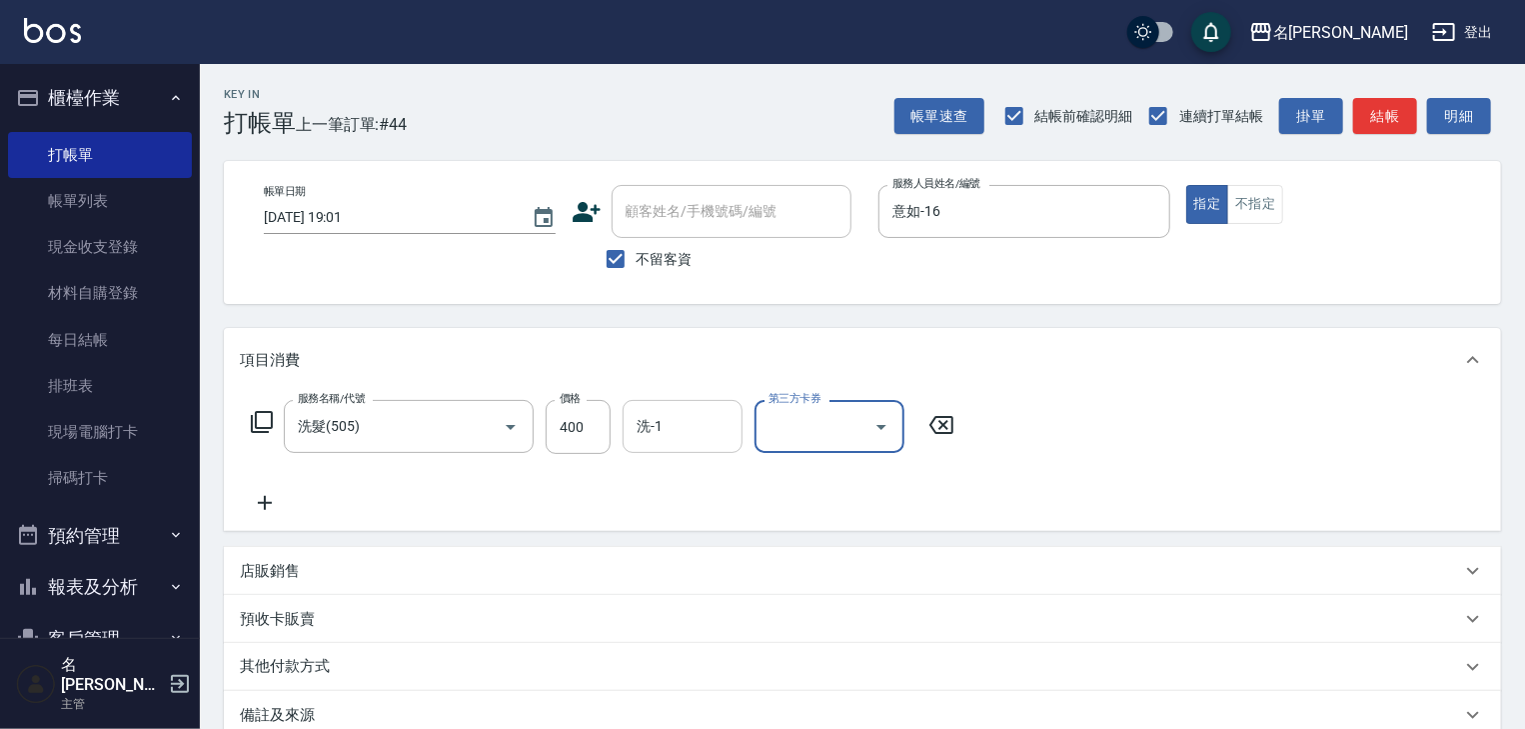
click at [671, 415] on input "洗-1" at bounding box center [683, 426] width 102 height 35
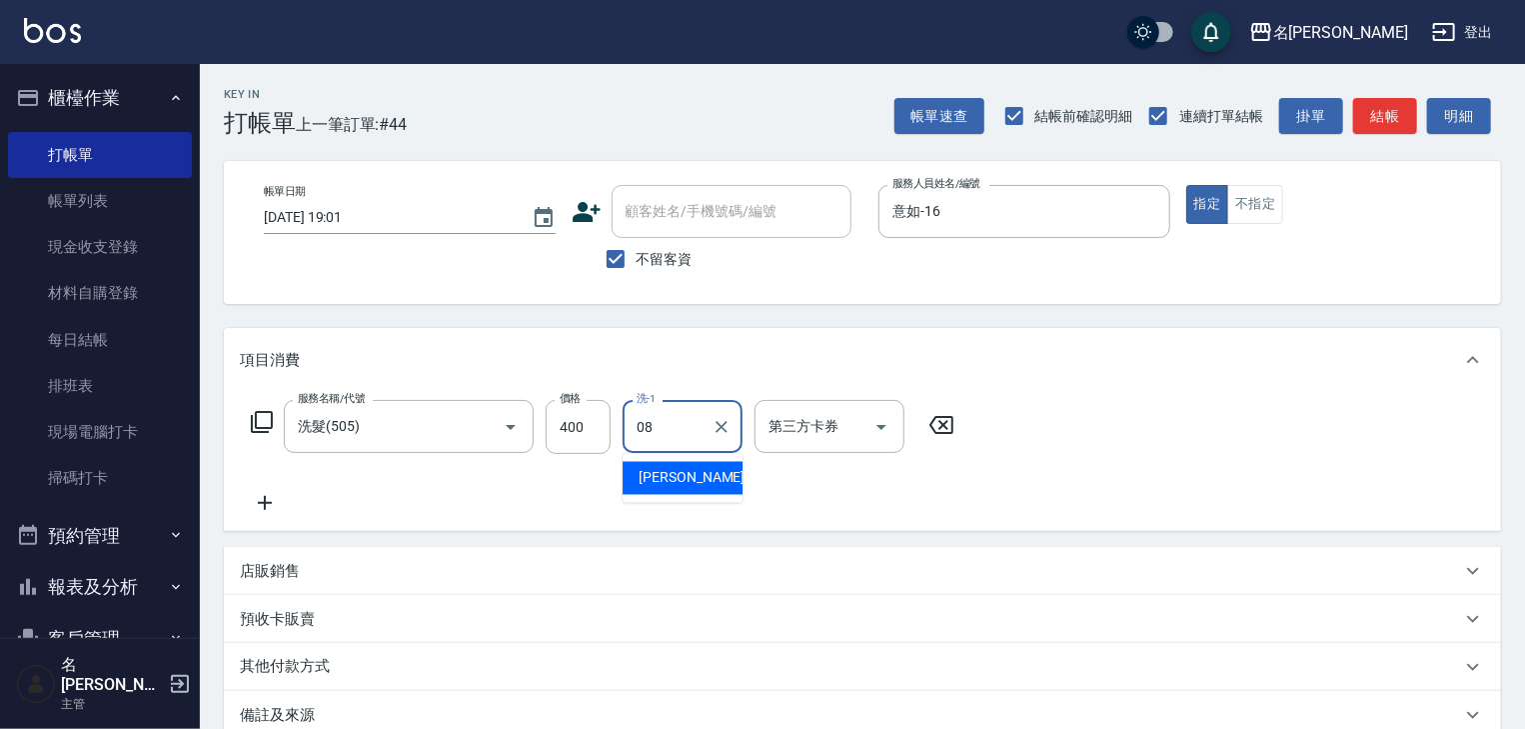
type input "[PERSON_NAME]-08"
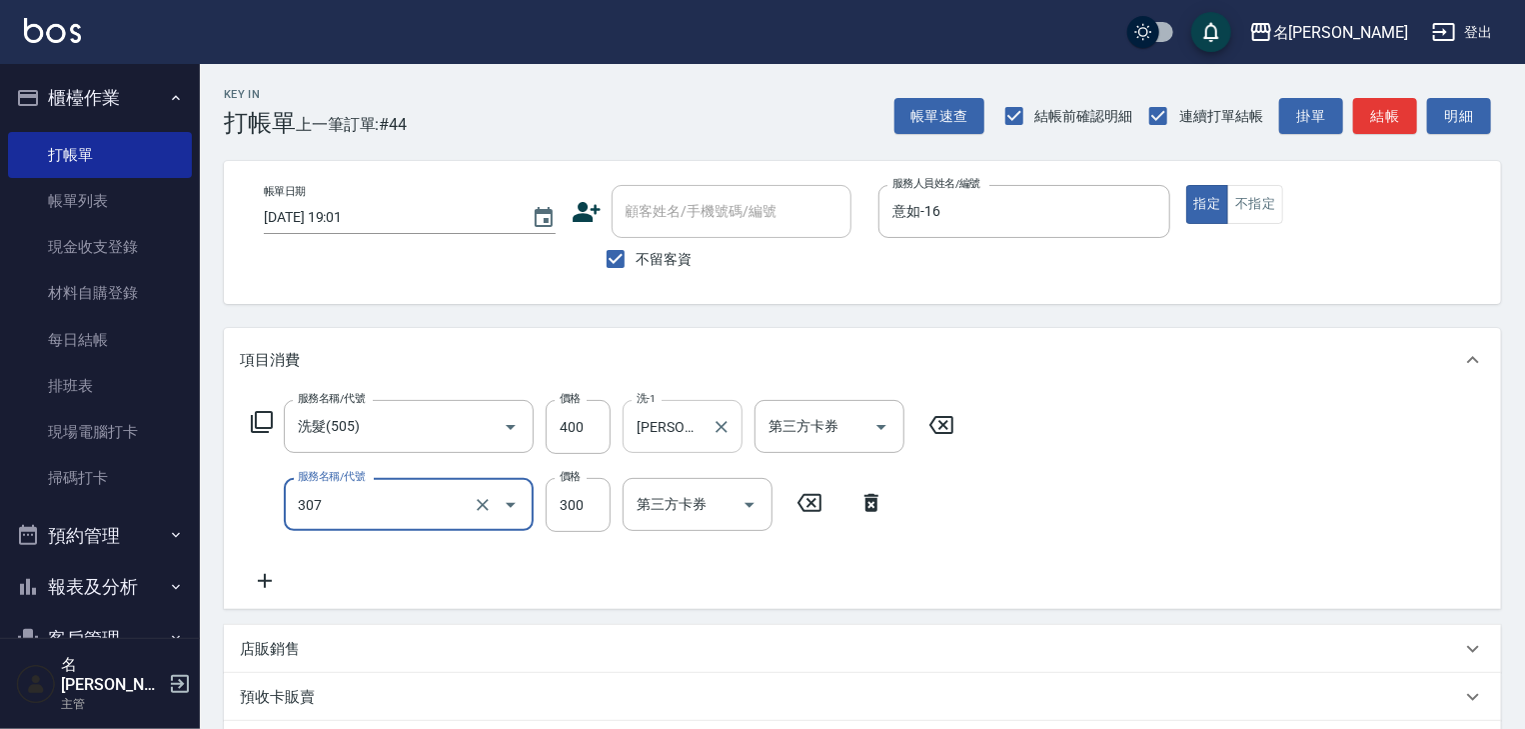
type input "剪髮(307)"
type input "500"
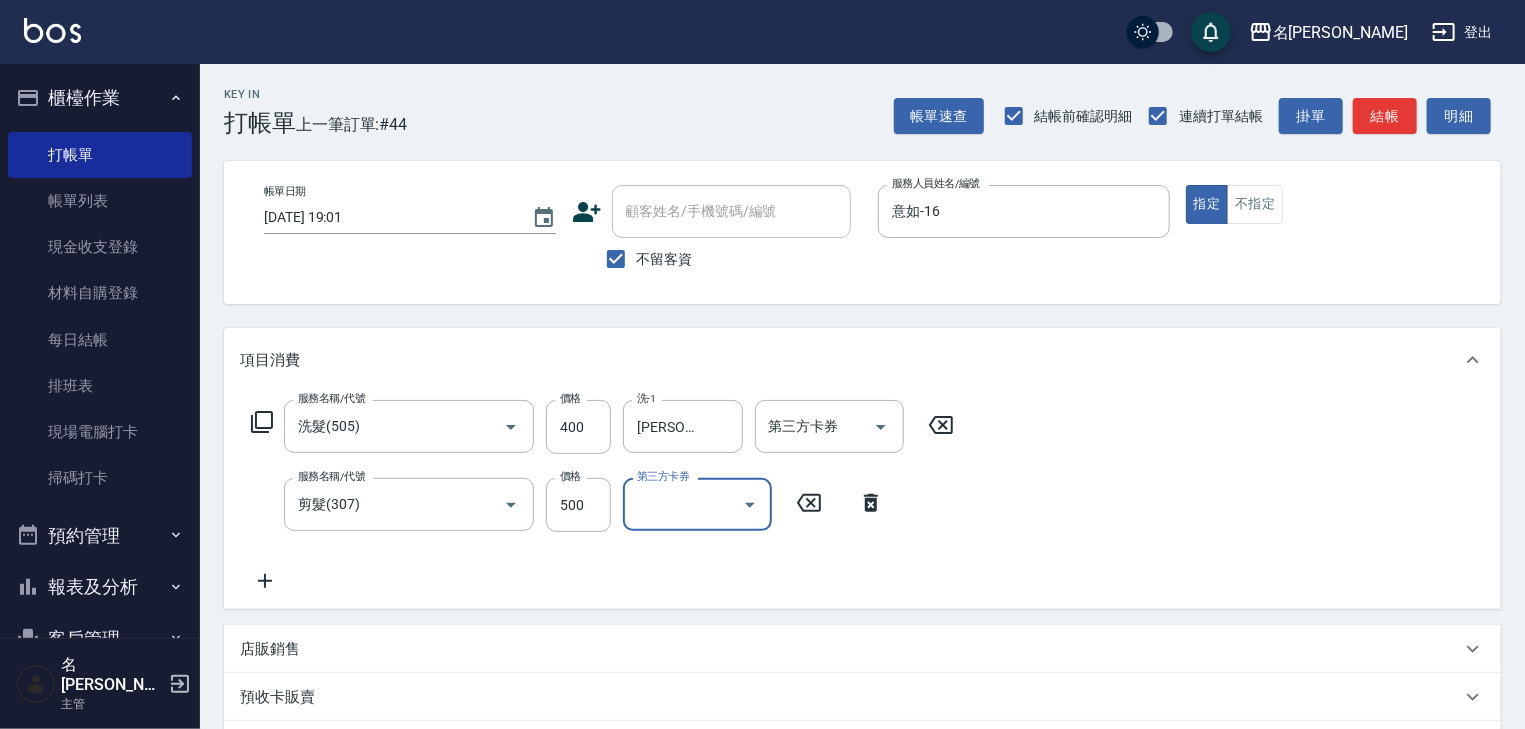
scroll to position [213, 0]
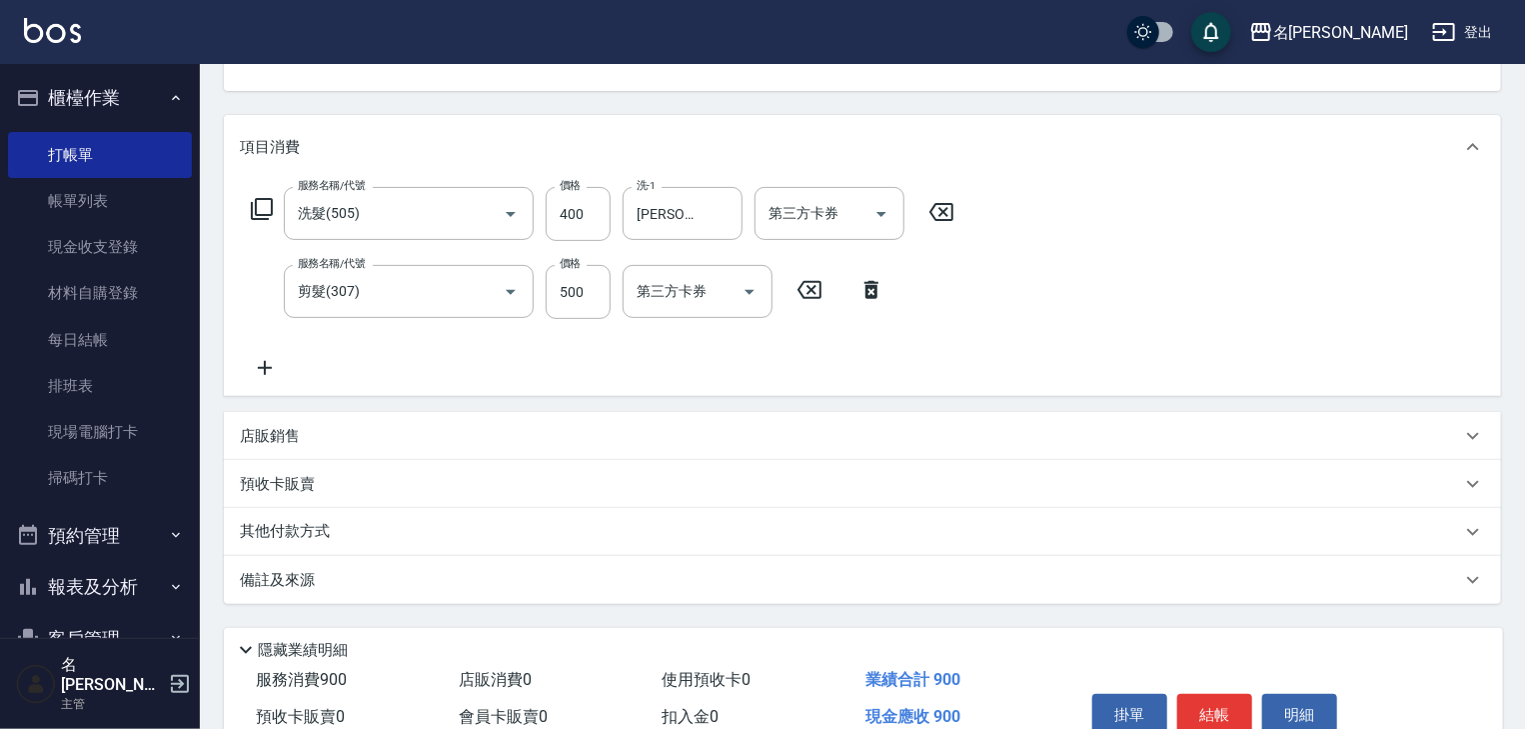
click at [268, 531] on p "其他付款方式" at bounding box center [290, 532] width 100 height 22
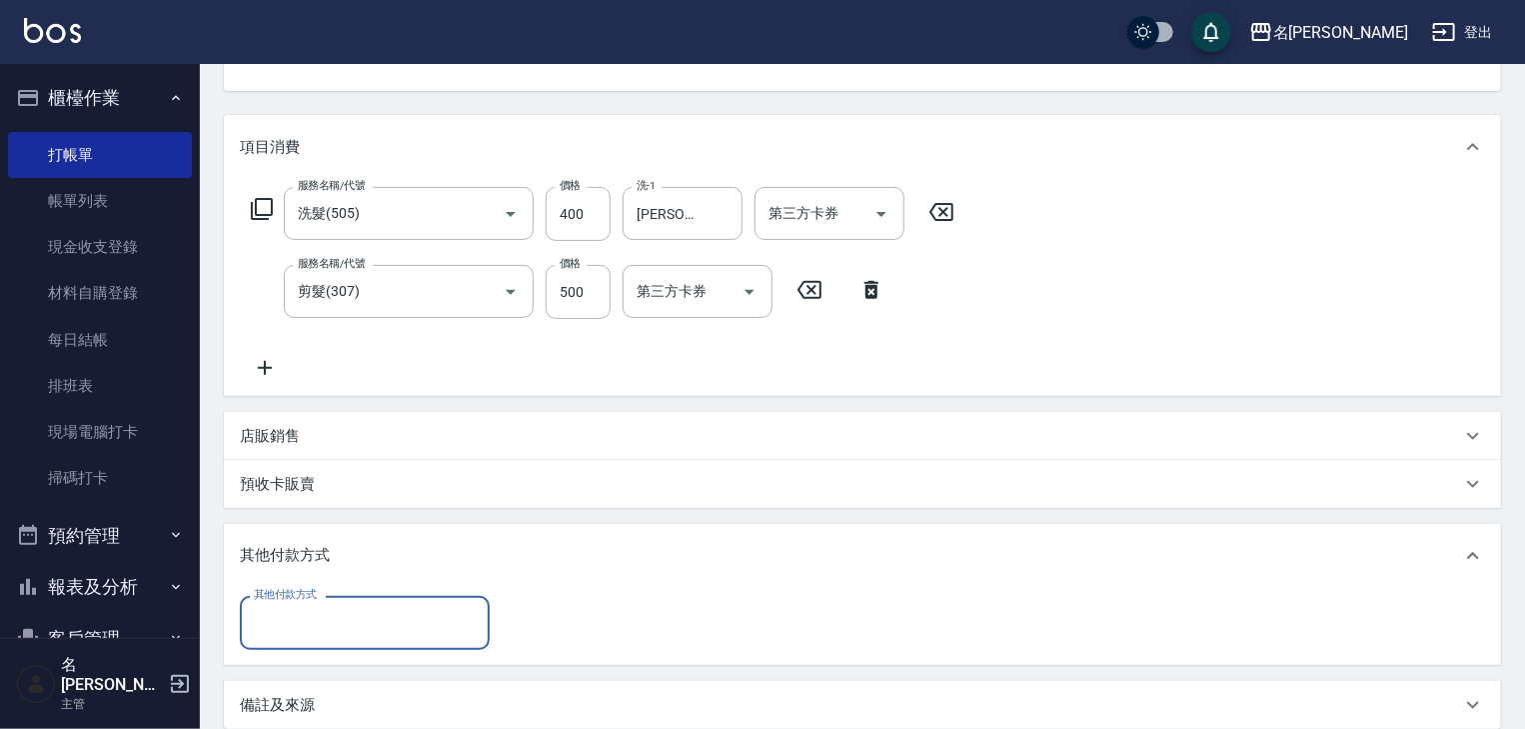
scroll to position [0, 0]
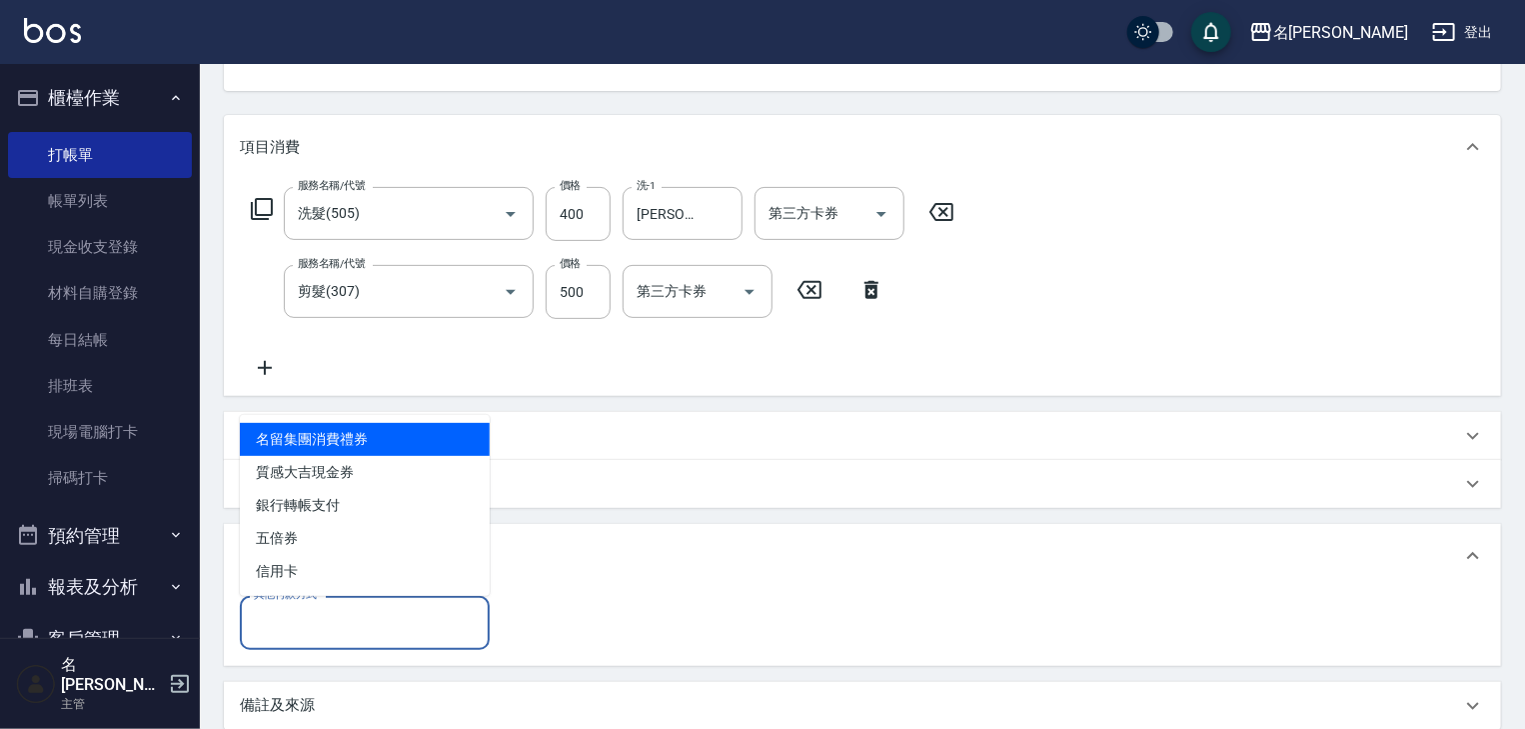
click at [353, 632] on input "其他付款方式" at bounding box center [365, 622] width 232 height 35
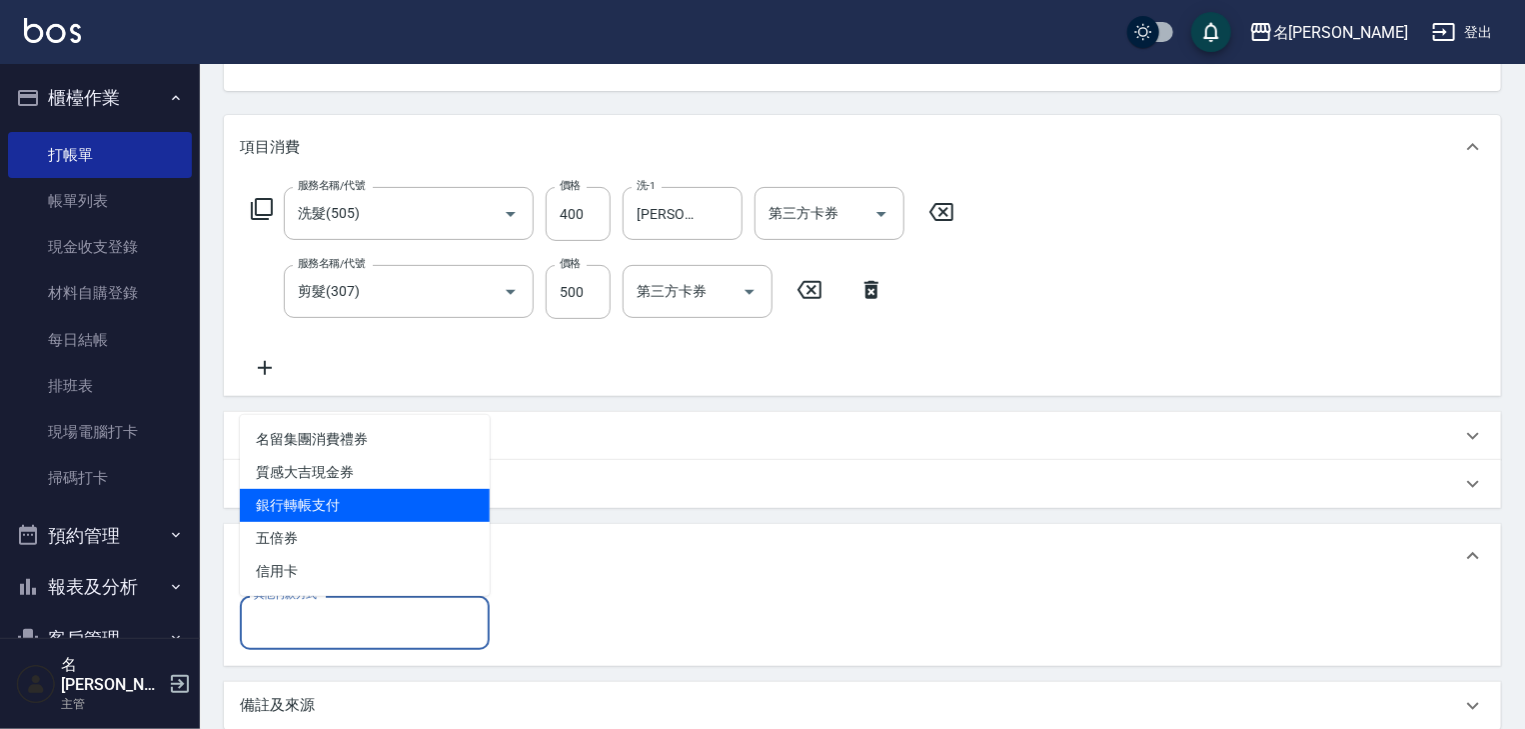
click at [310, 512] on span "銀行轉帳支付" at bounding box center [365, 505] width 250 height 33
type input "銀行轉帳支付"
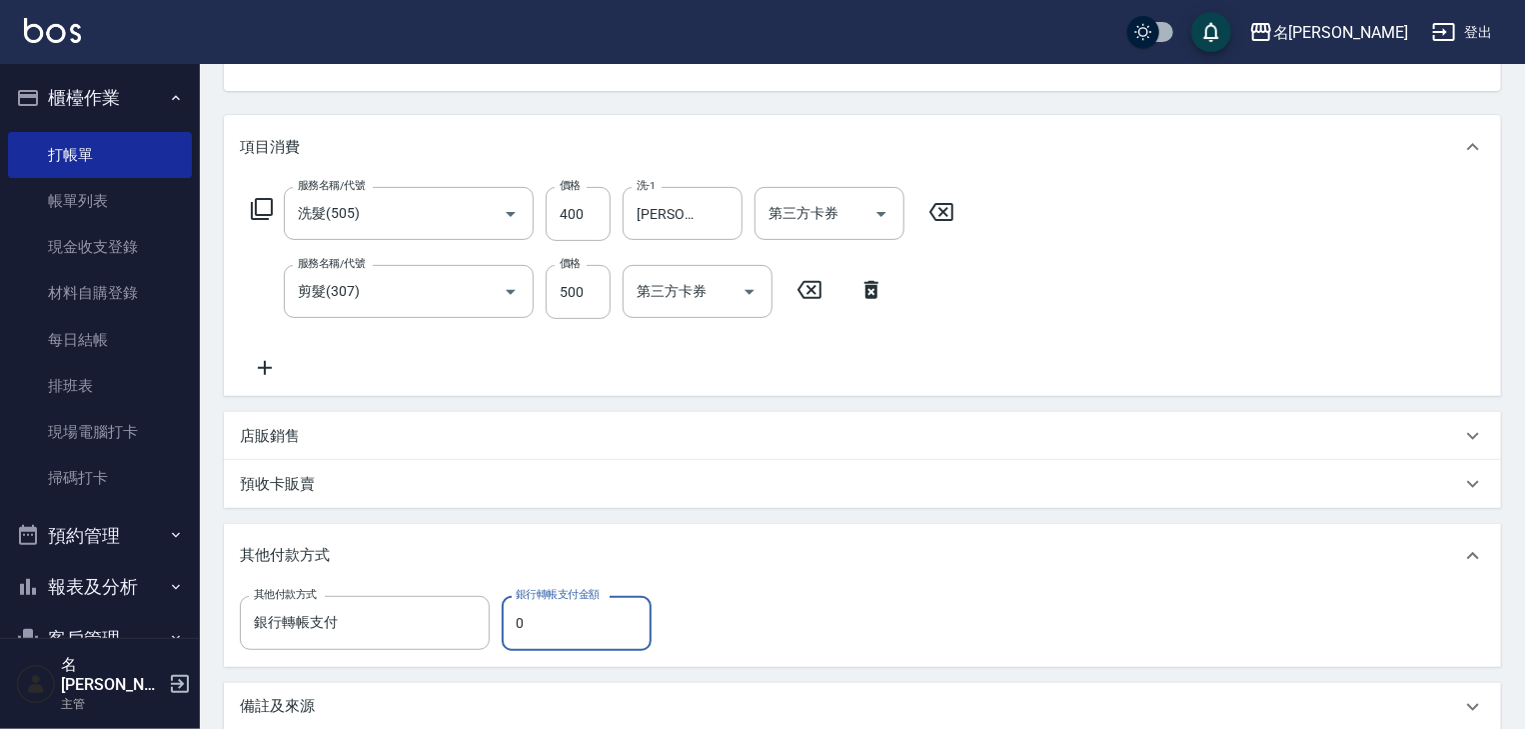
click at [569, 618] on input "0" at bounding box center [577, 623] width 150 height 54
type input "900"
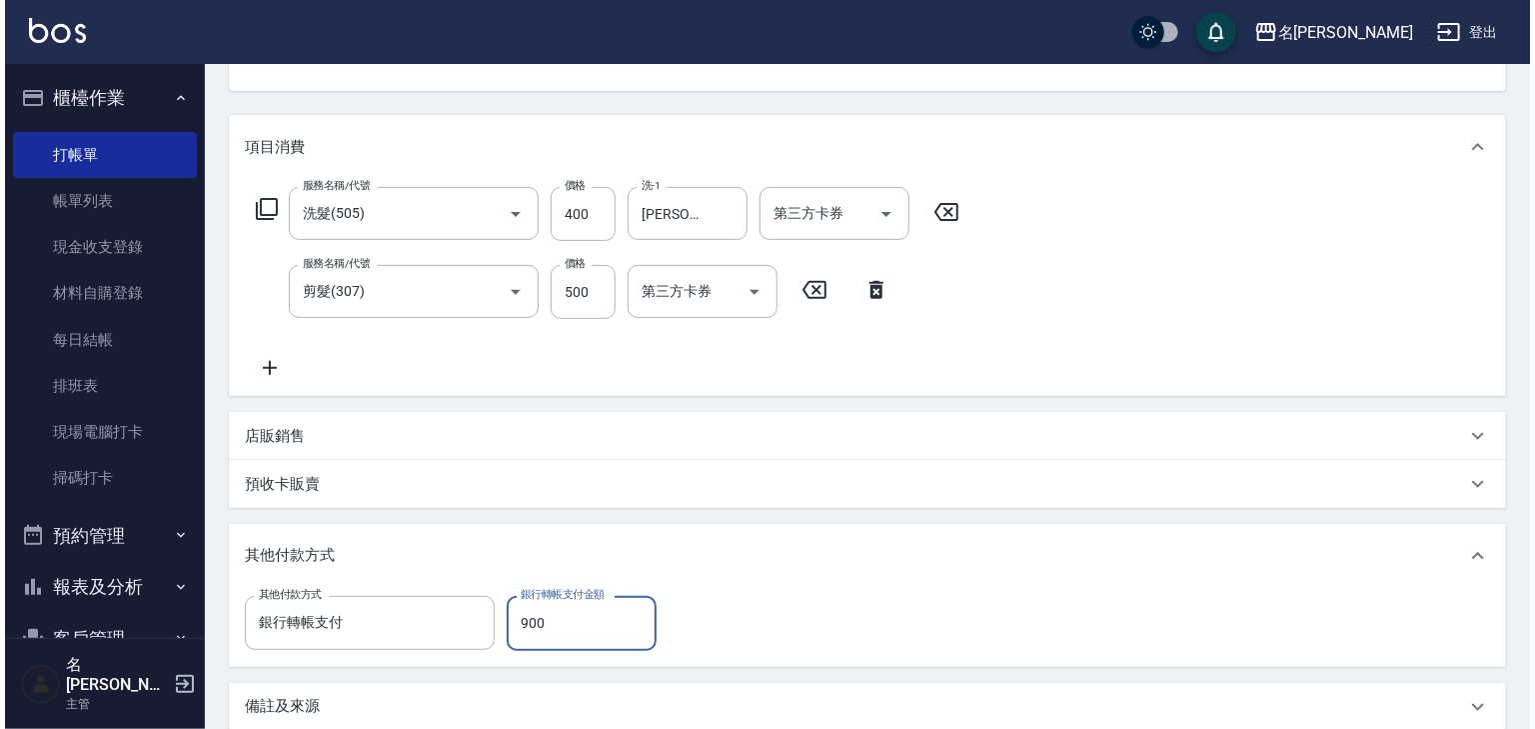
scroll to position [438, 0]
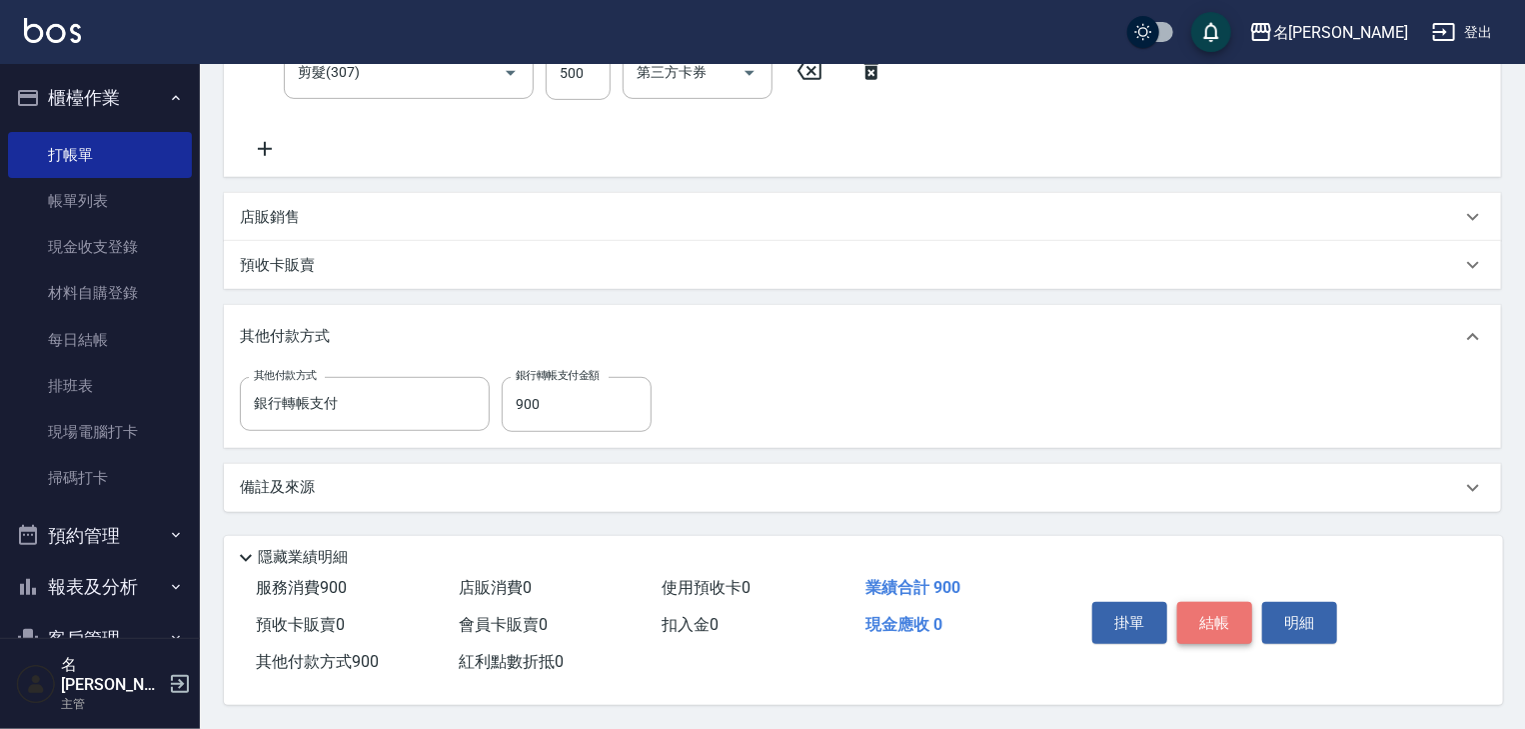
click at [1220, 633] on button "結帳" at bounding box center [1215, 623] width 75 height 42
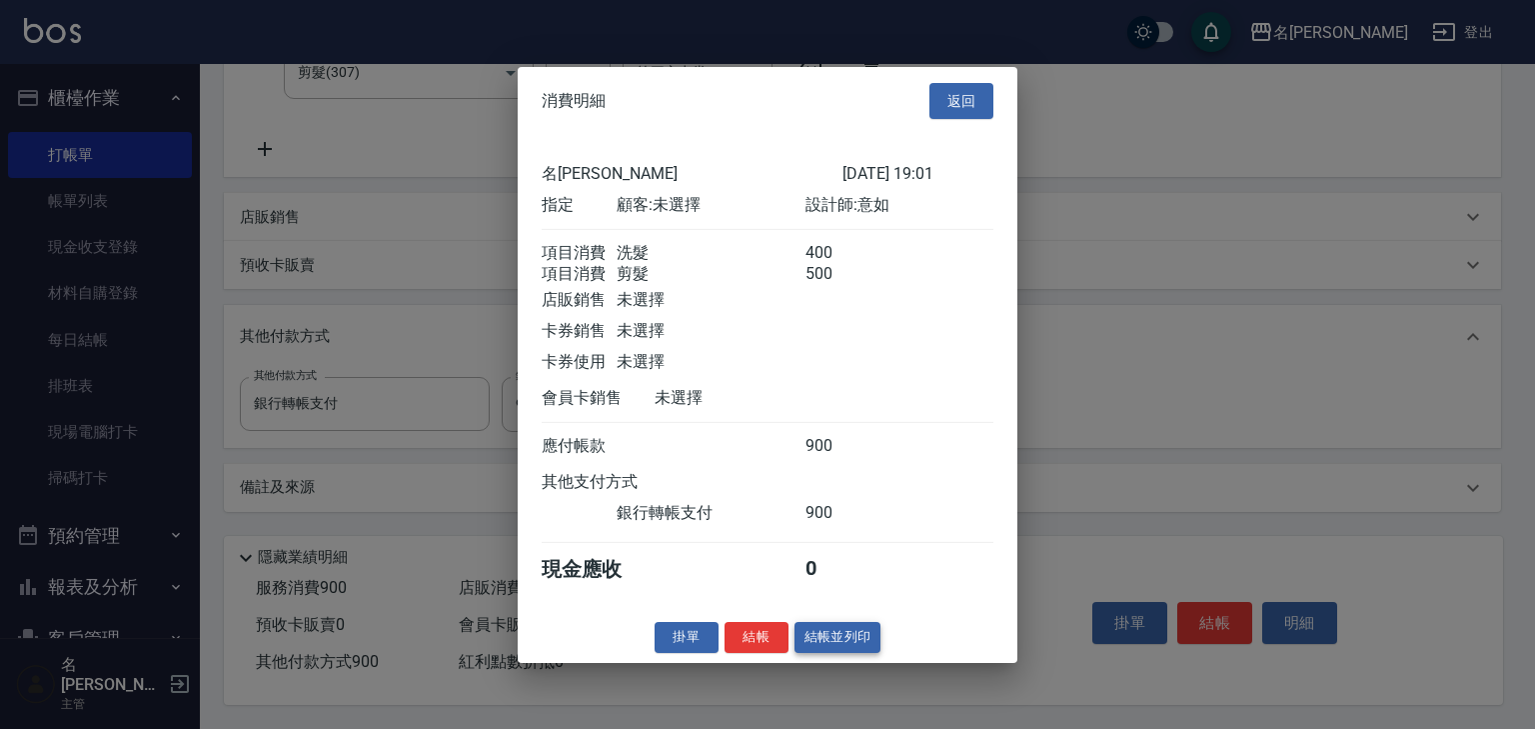
click at [864, 647] on button "結帳並列印" at bounding box center [838, 637] width 87 height 31
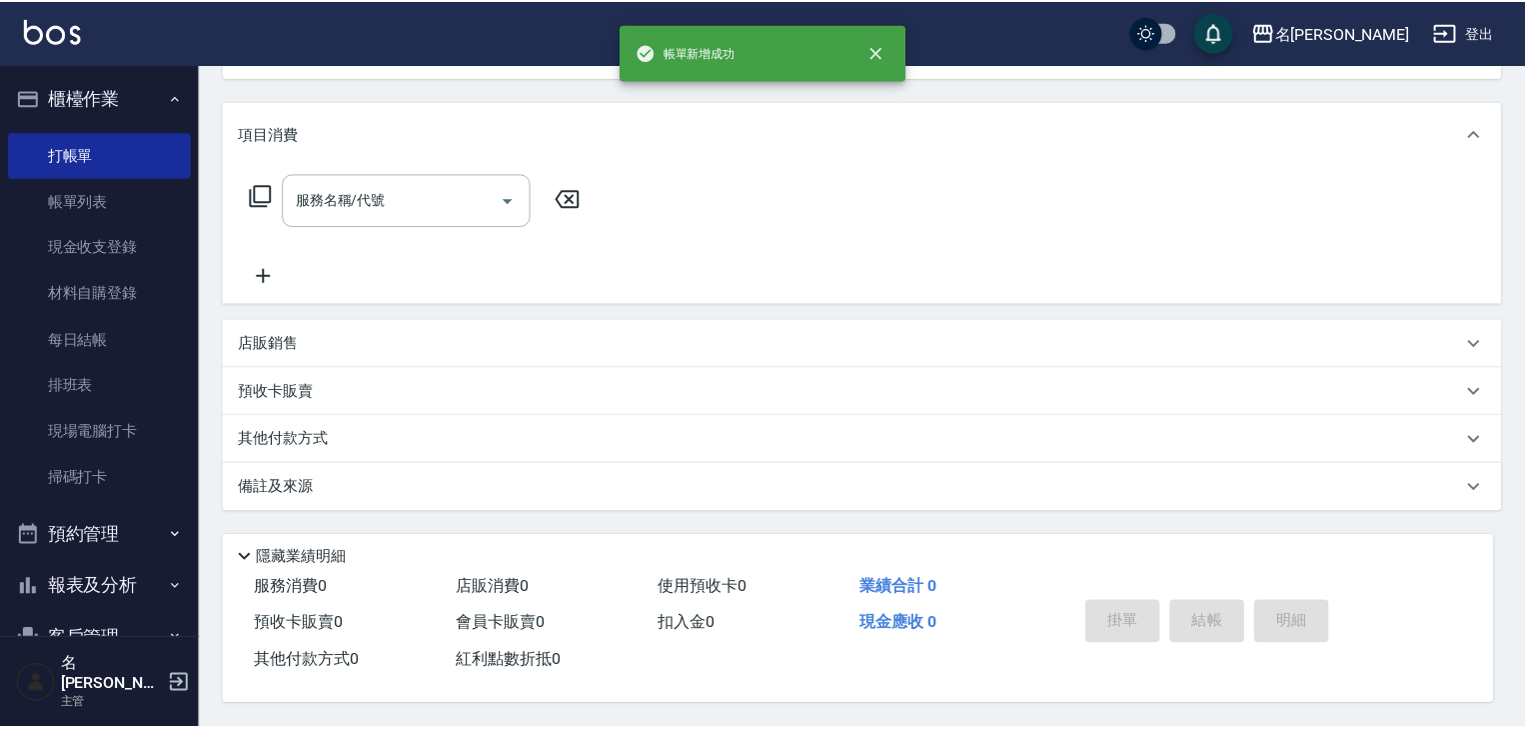
scroll to position [0, 0]
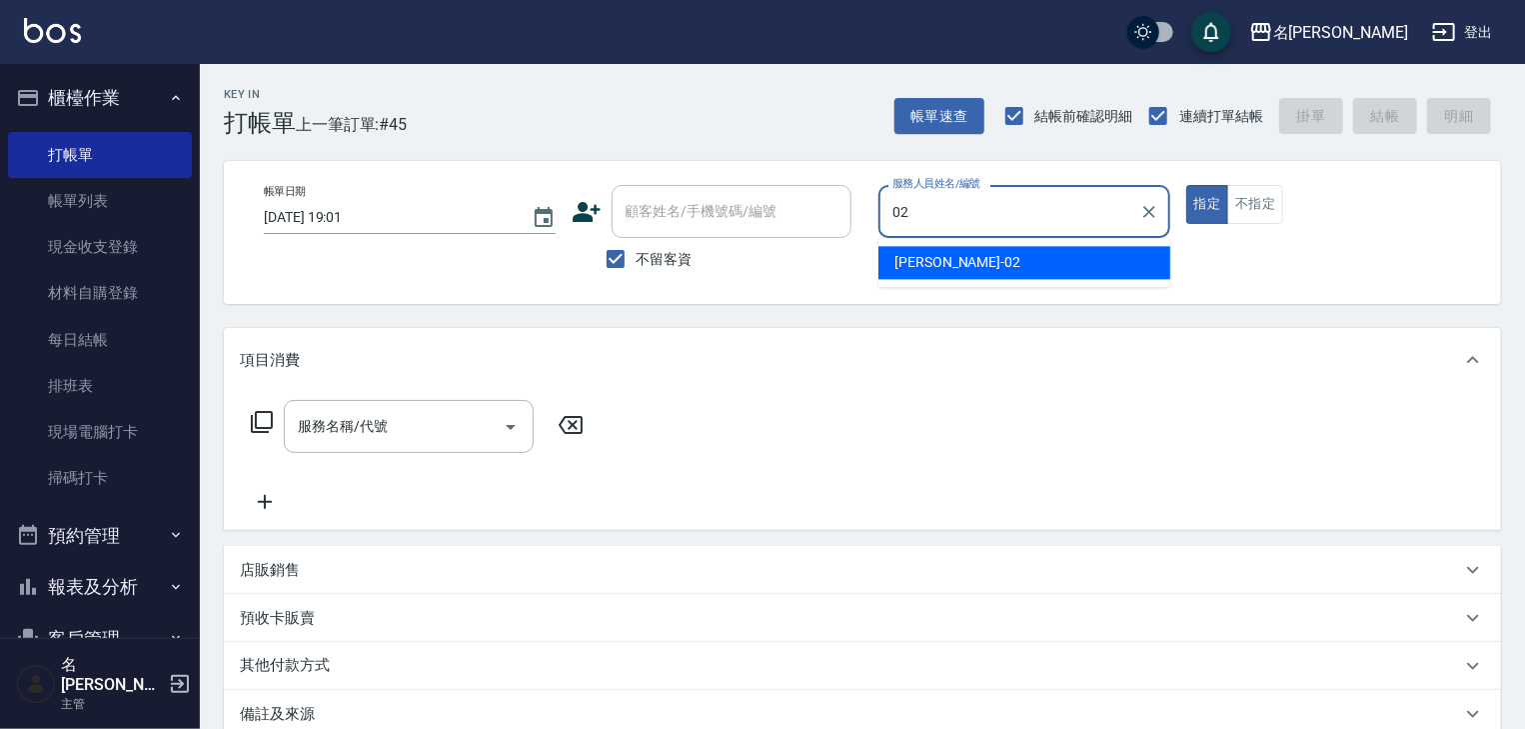
type input "[PERSON_NAME]02"
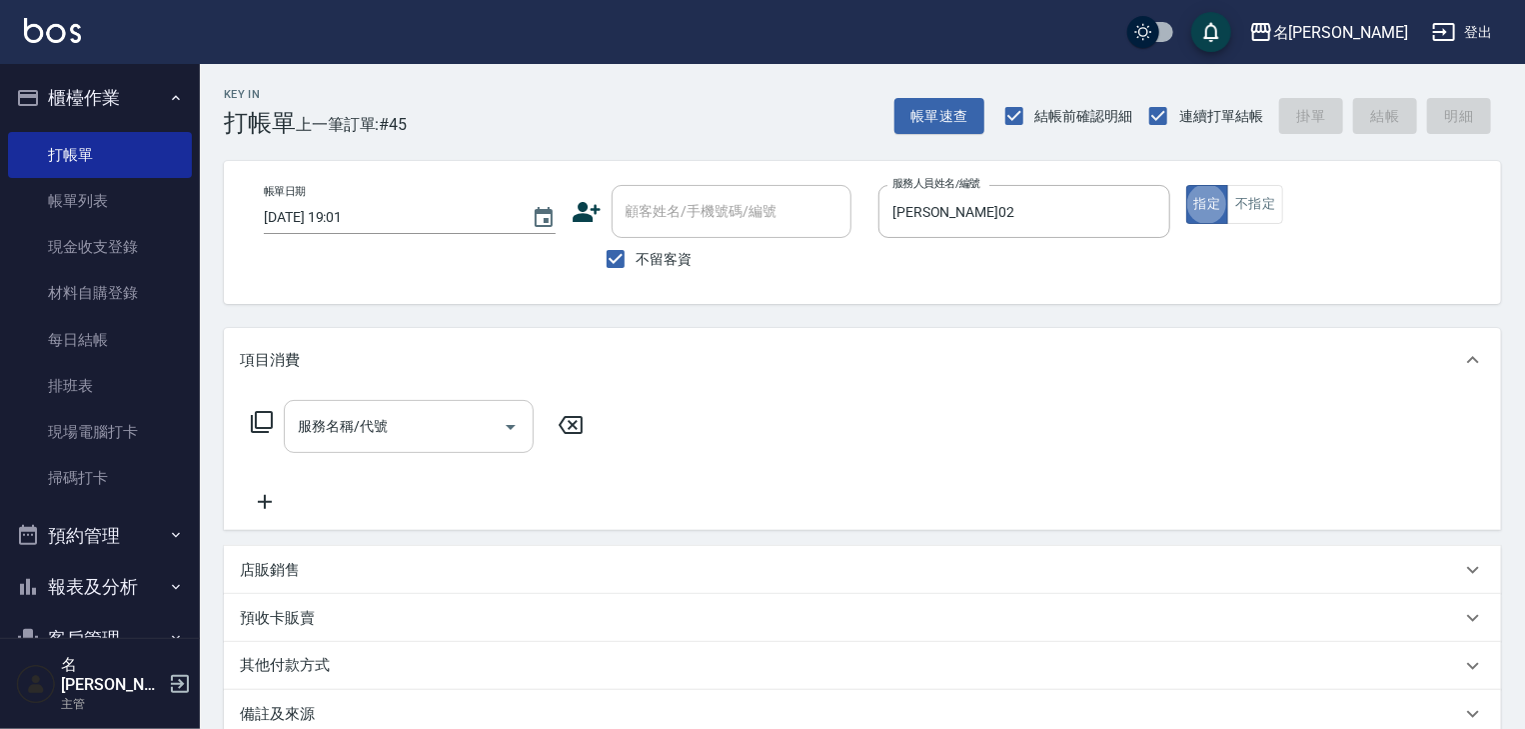
drag, startPoint x: 366, startPoint y: 445, endPoint x: 356, endPoint y: 440, distance: 11.2
click at [367, 445] on div "服務名稱/代號" at bounding box center [409, 426] width 250 height 53
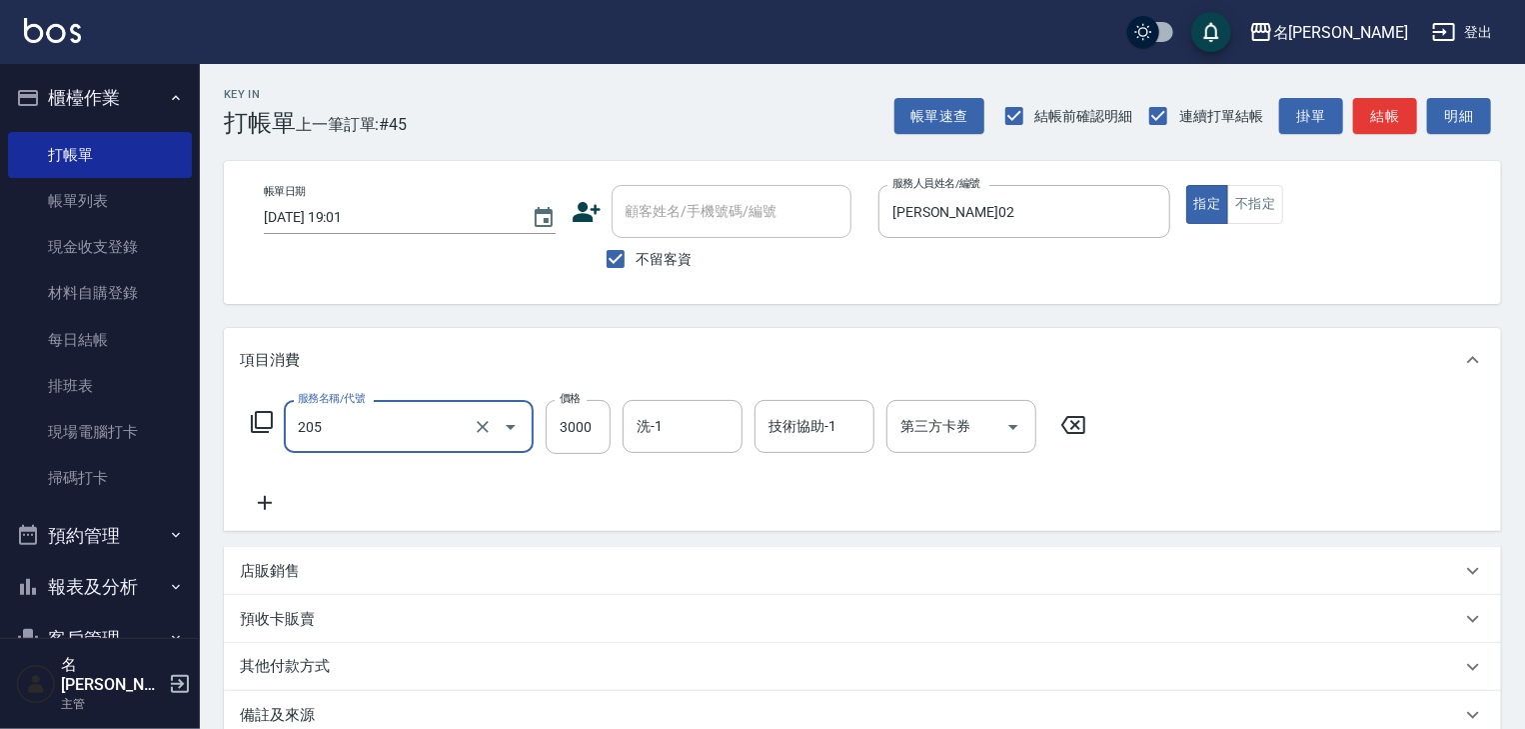
type input "生化燙髮(205)"
click at [1377, 112] on button "結帳" at bounding box center [1385, 116] width 64 height 37
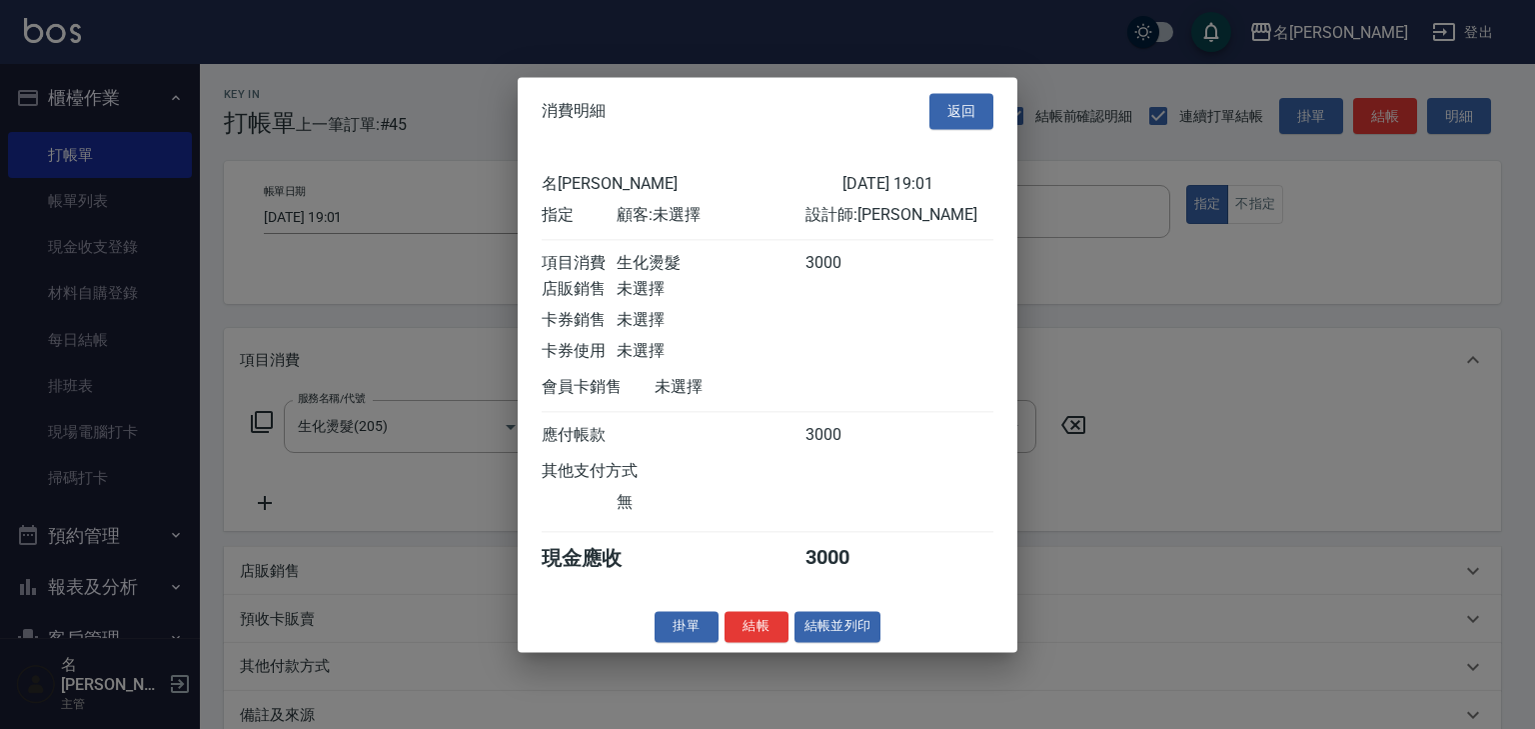
click at [1202, 501] on div at bounding box center [767, 364] width 1535 height 729
click at [967, 98] on button "返回" at bounding box center [962, 111] width 64 height 37
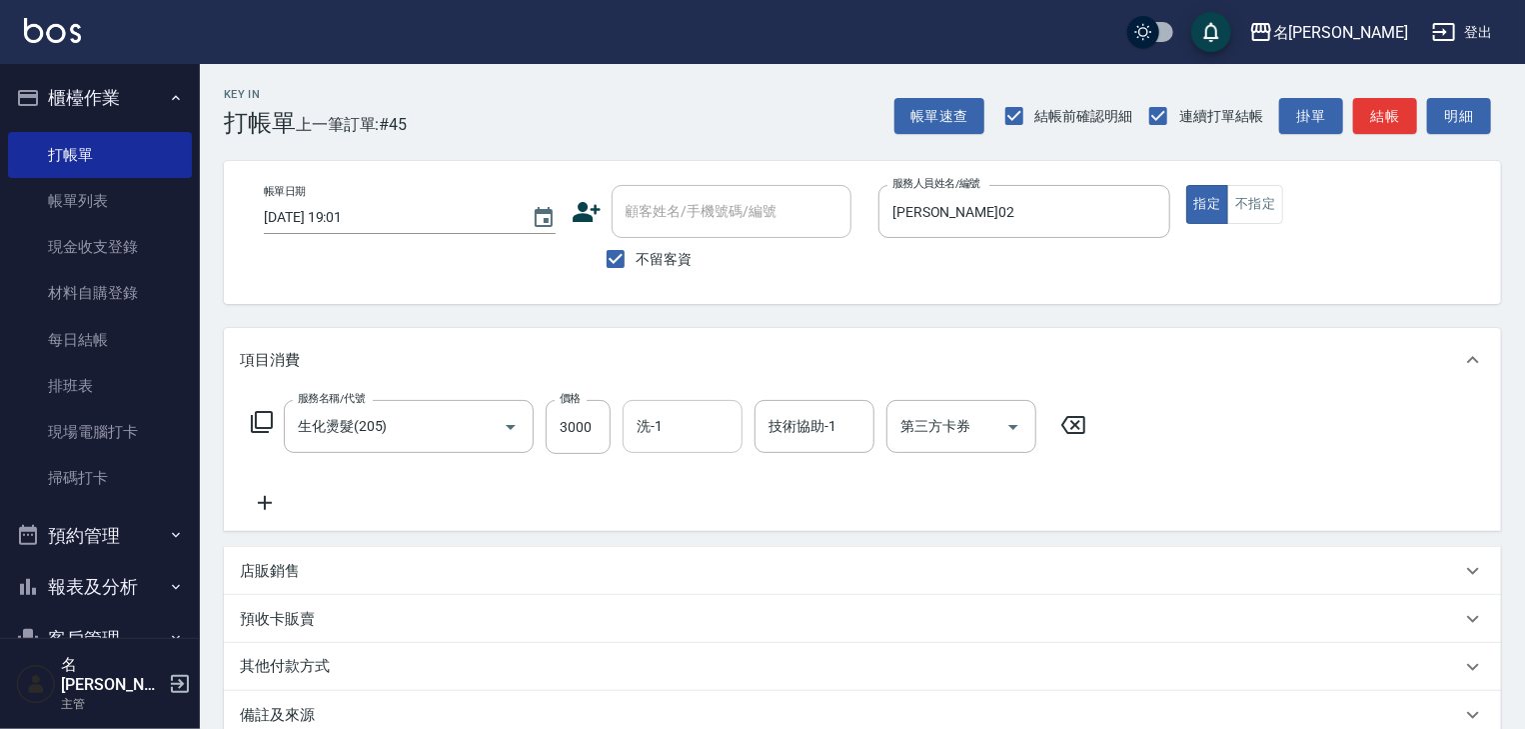
click at [698, 439] on input "洗-1" at bounding box center [683, 426] width 102 height 35
type input "[PERSON_NAME]-22"
click at [1381, 117] on button "結帳" at bounding box center [1385, 116] width 64 height 37
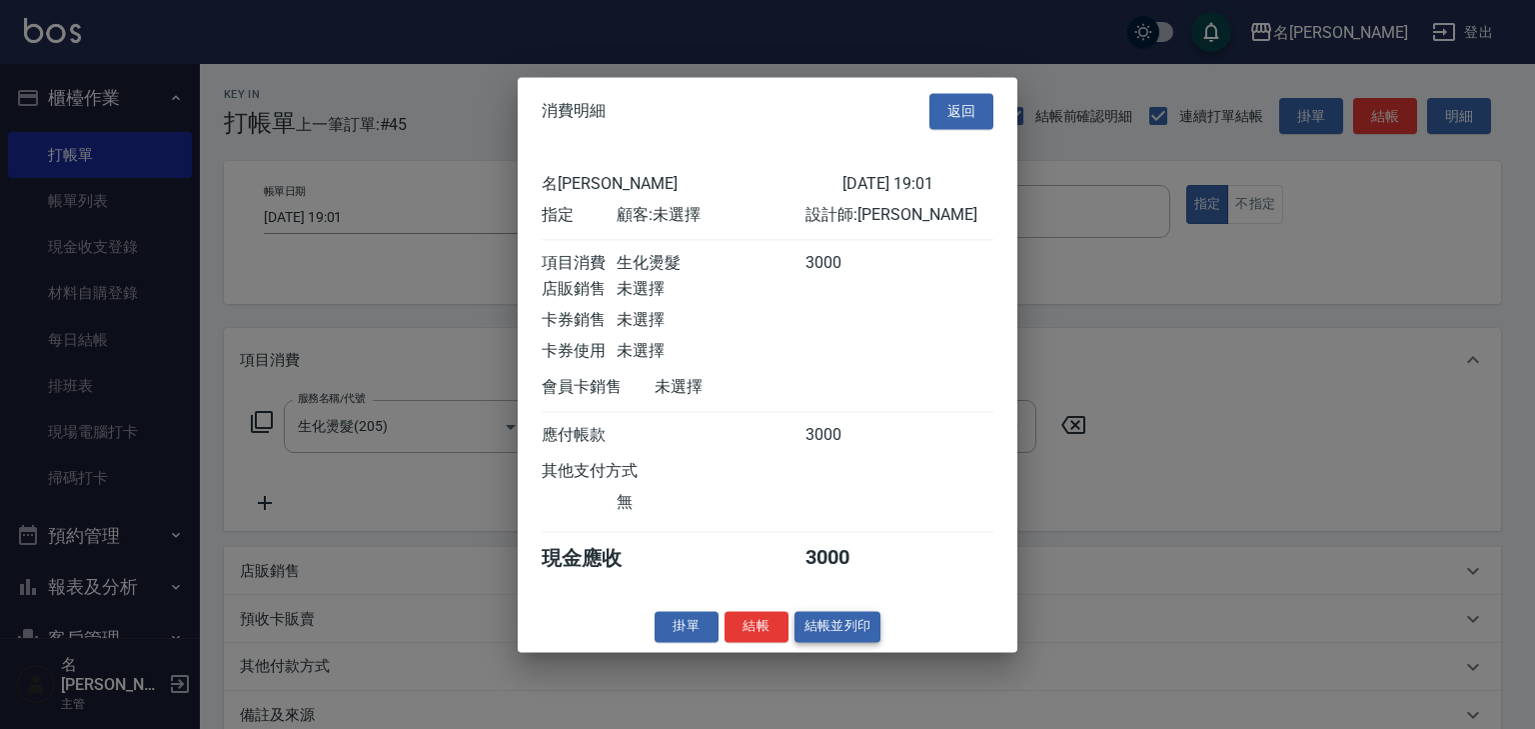
click at [848, 632] on button "結帳並列印" at bounding box center [838, 626] width 87 height 31
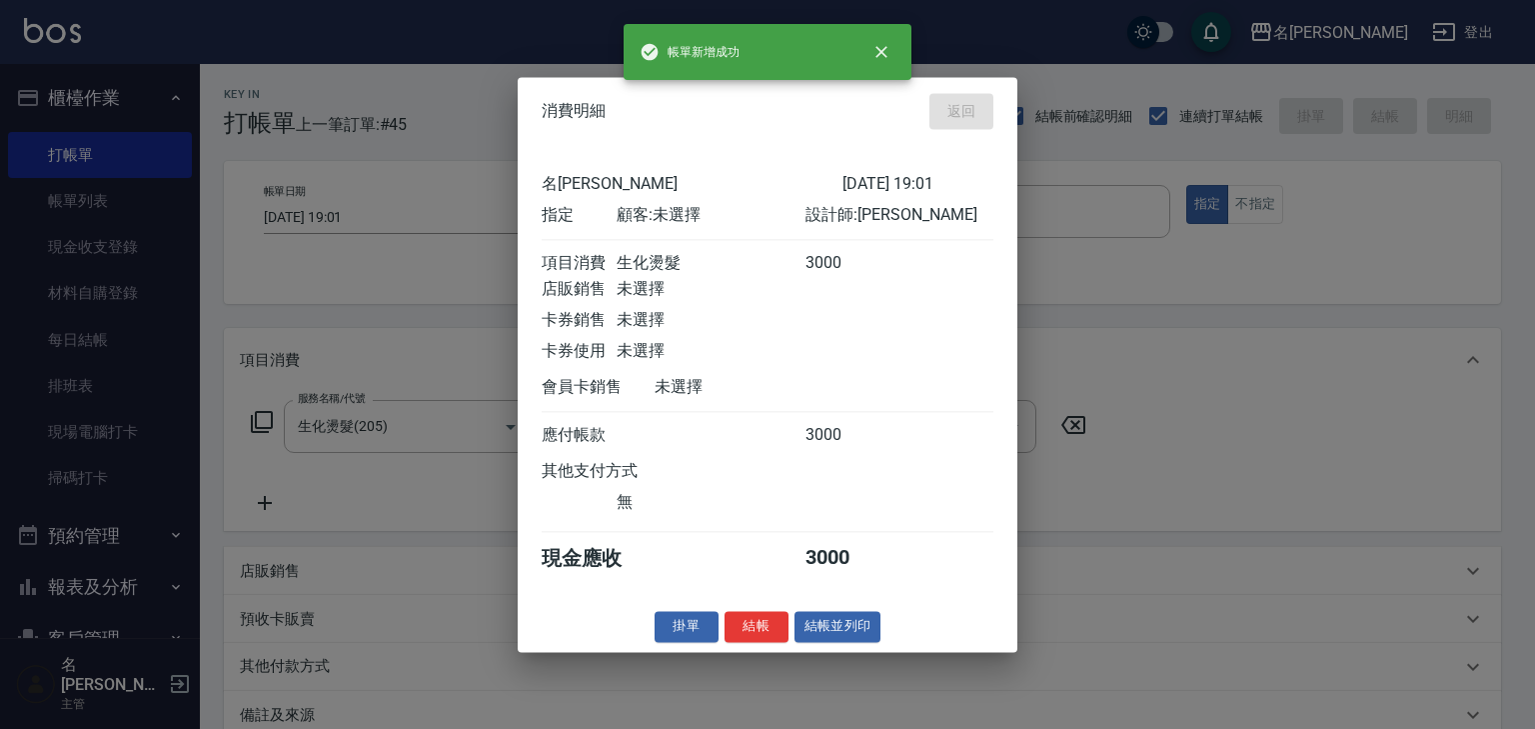
type input "[DATE] 19:16"
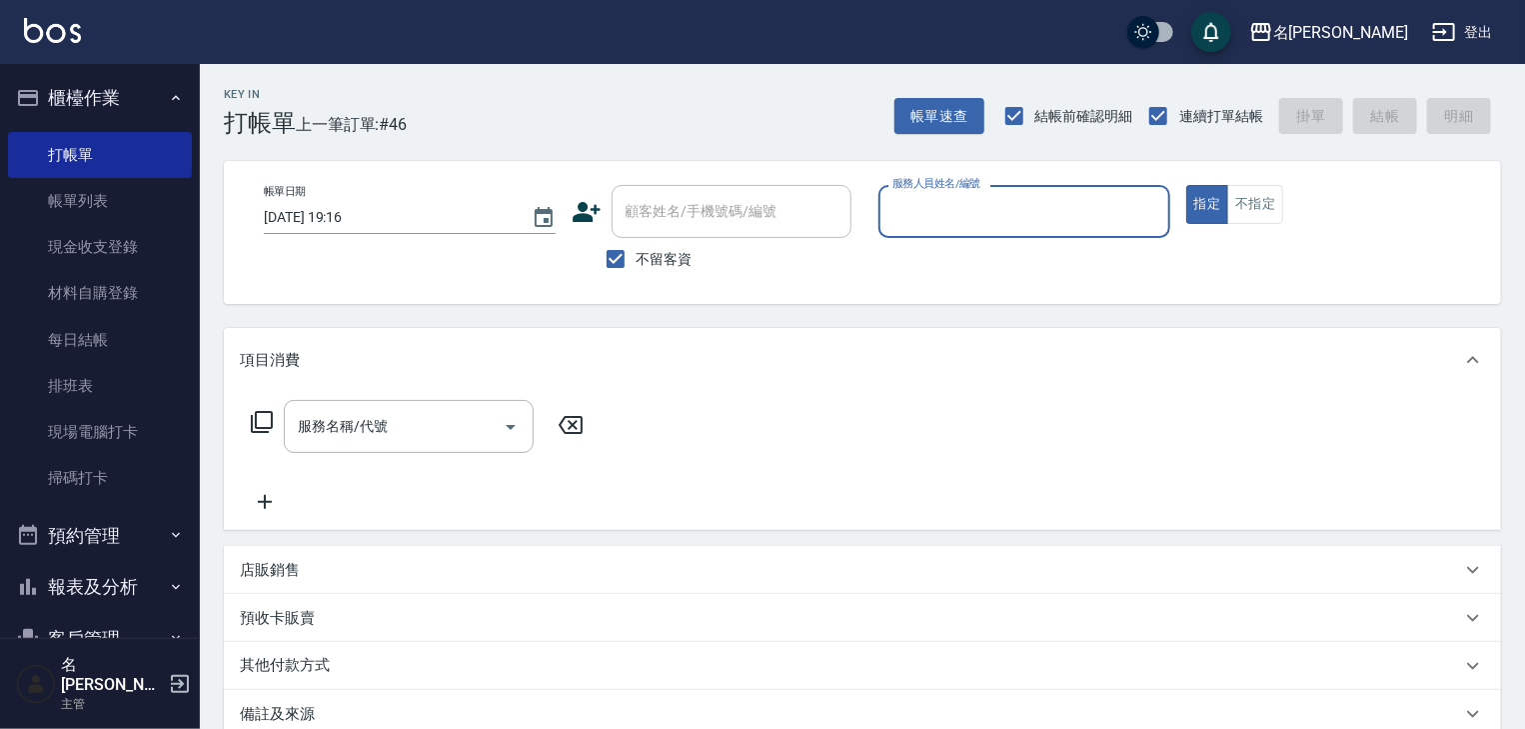
click at [957, 205] on input "服務人員姓名/編號" at bounding box center [1025, 211] width 274 height 35
type input "[PERSON_NAME]-01"
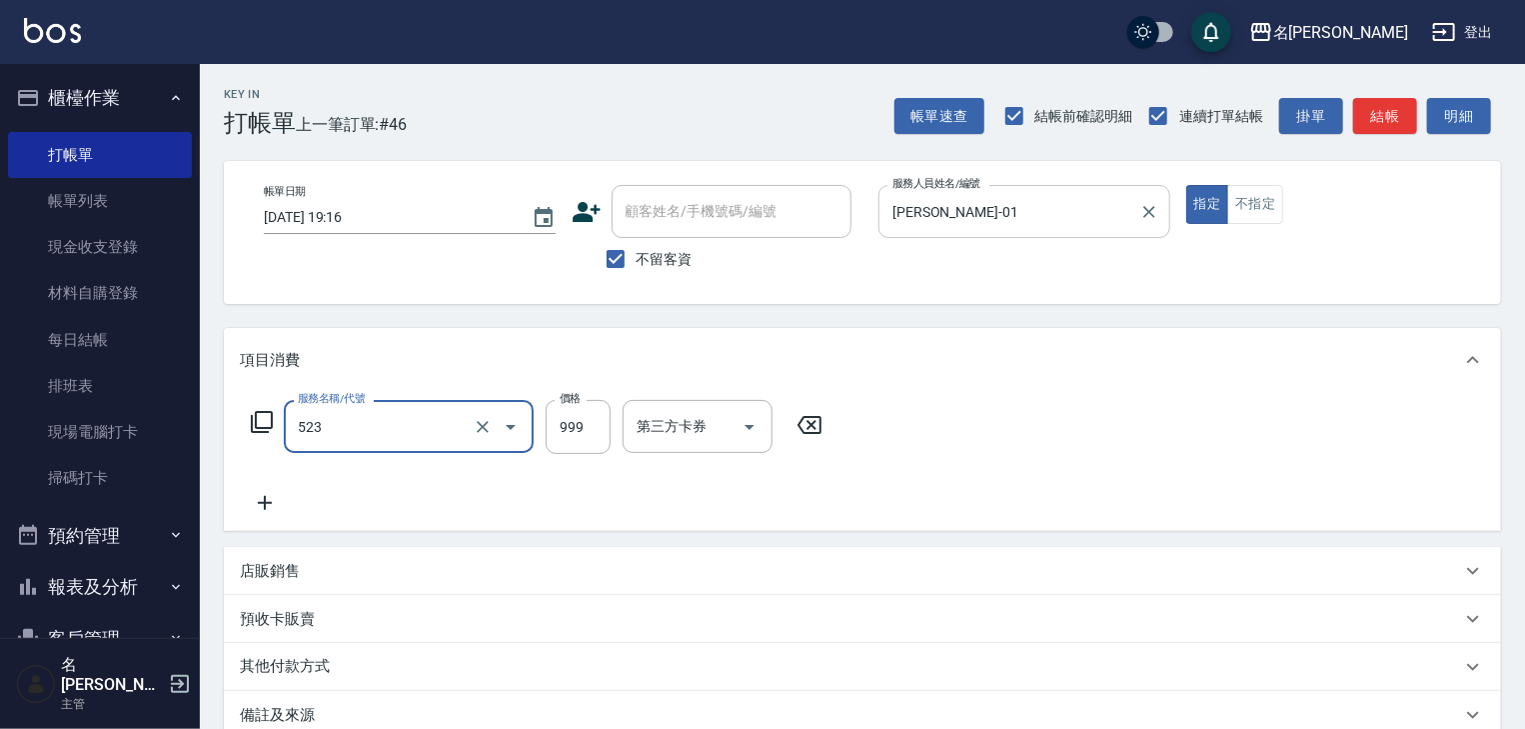
type input "頭皮SPA洗(523)"
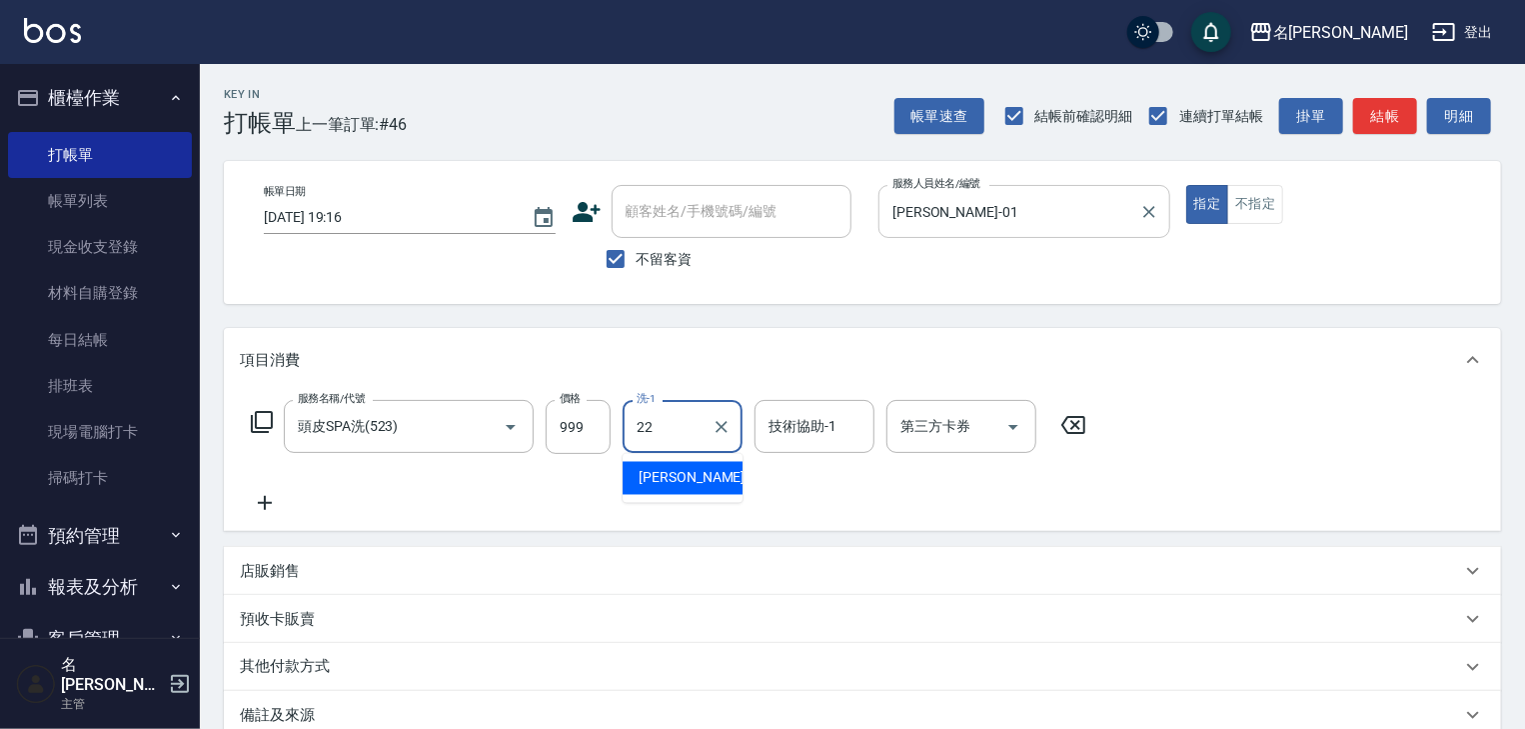
type input "[PERSON_NAME]-22"
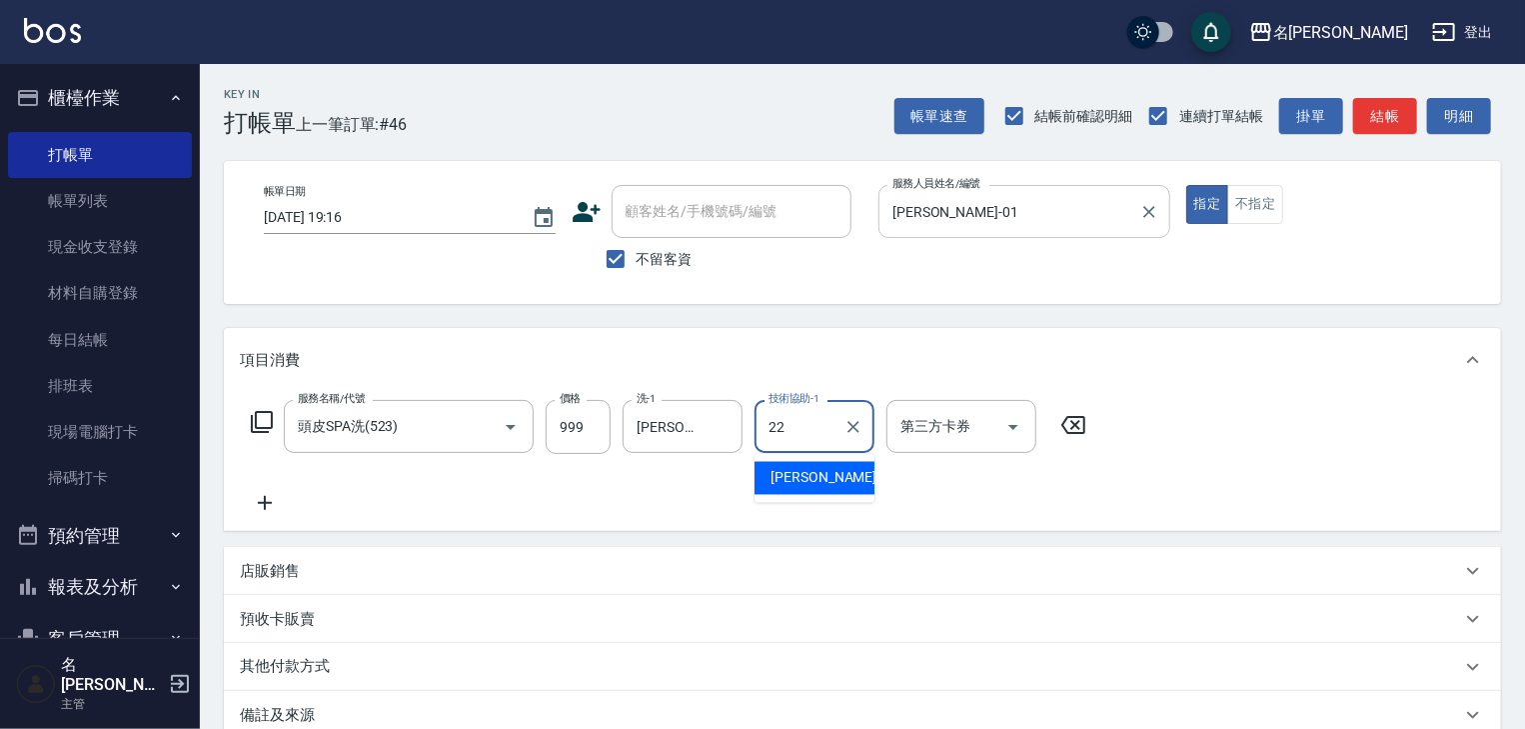
type input "[PERSON_NAME]-22"
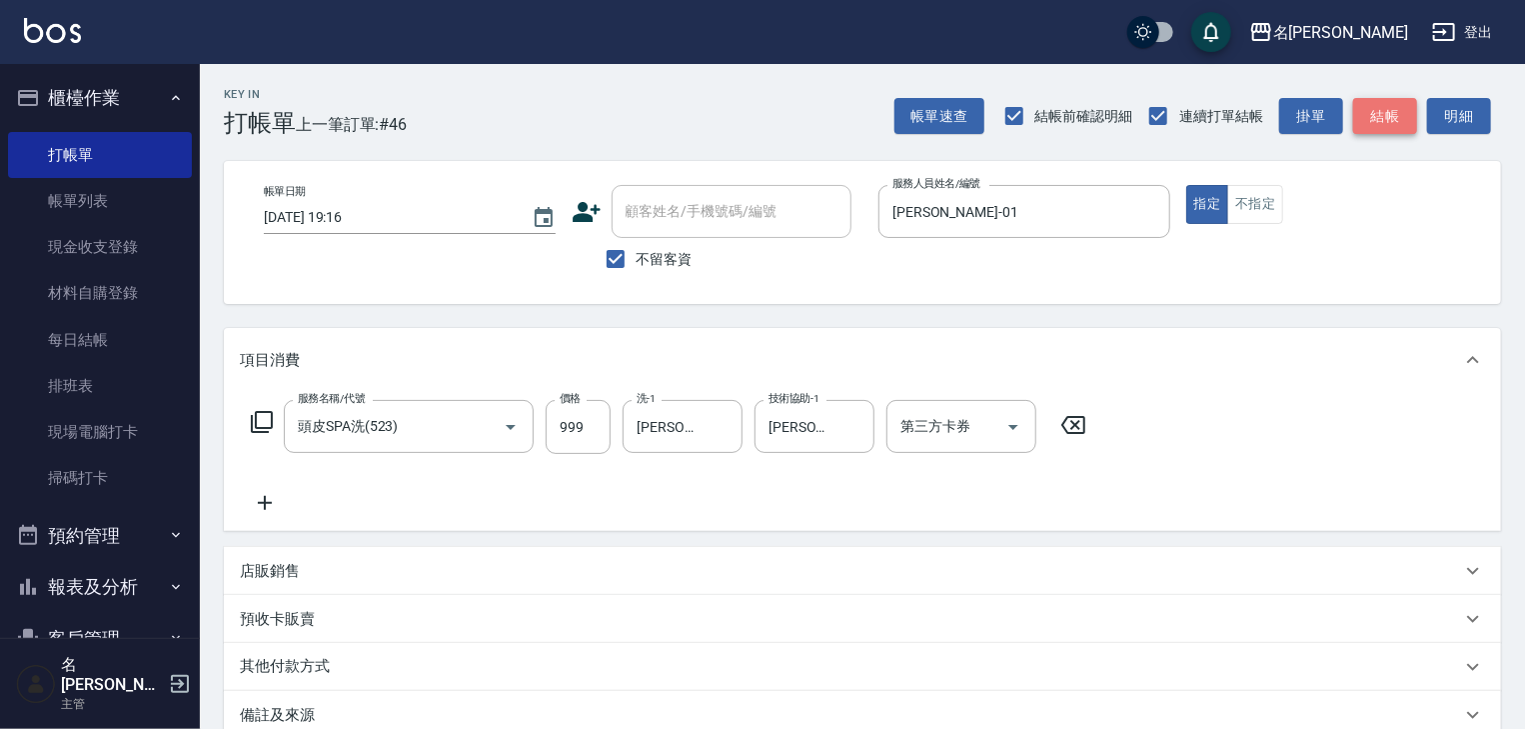
click at [1403, 124] on button "結帳" at bounding box center [1385, 116] width 64 height 37
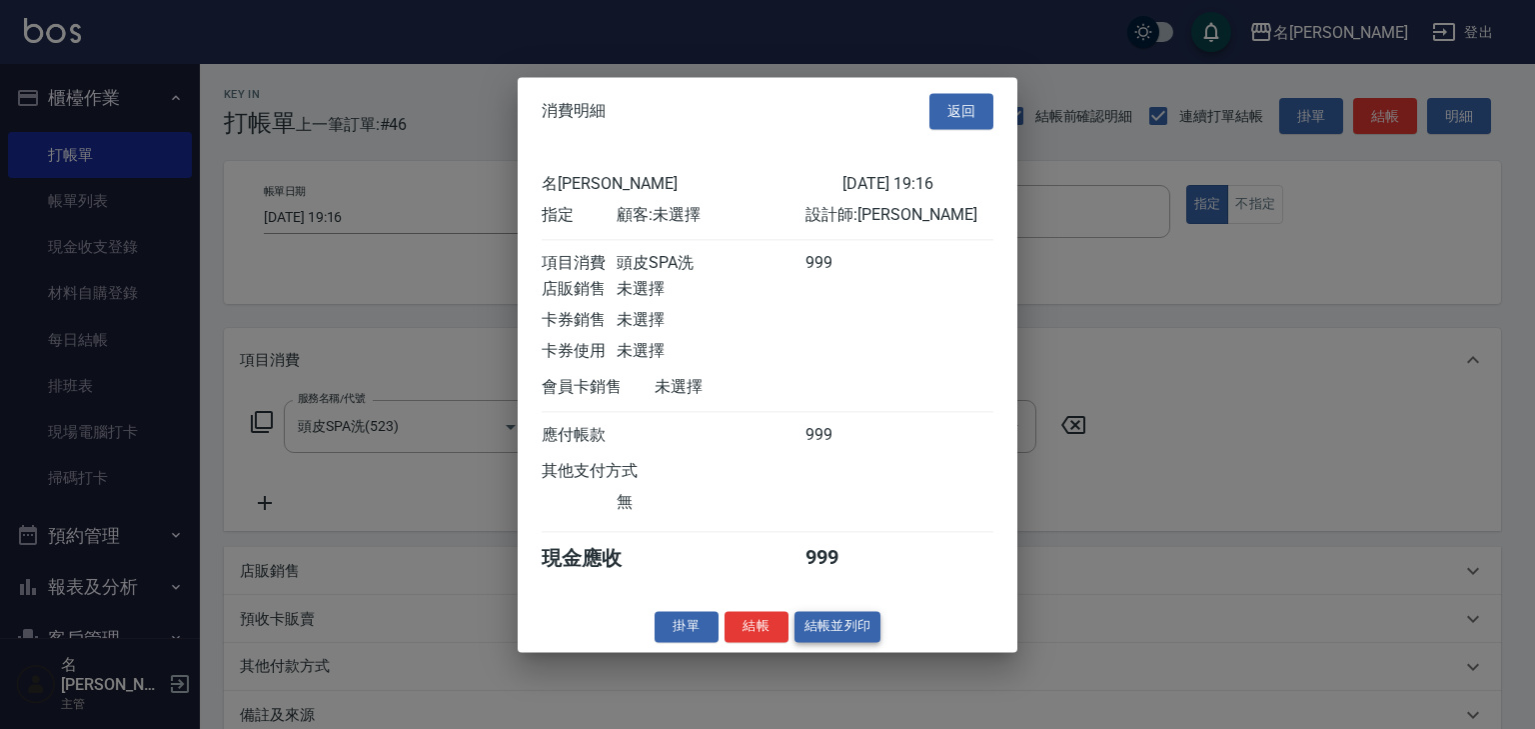
click at [839, 640] on button "結帳並列印" at bounding box center [838, 626] width 87 height 31
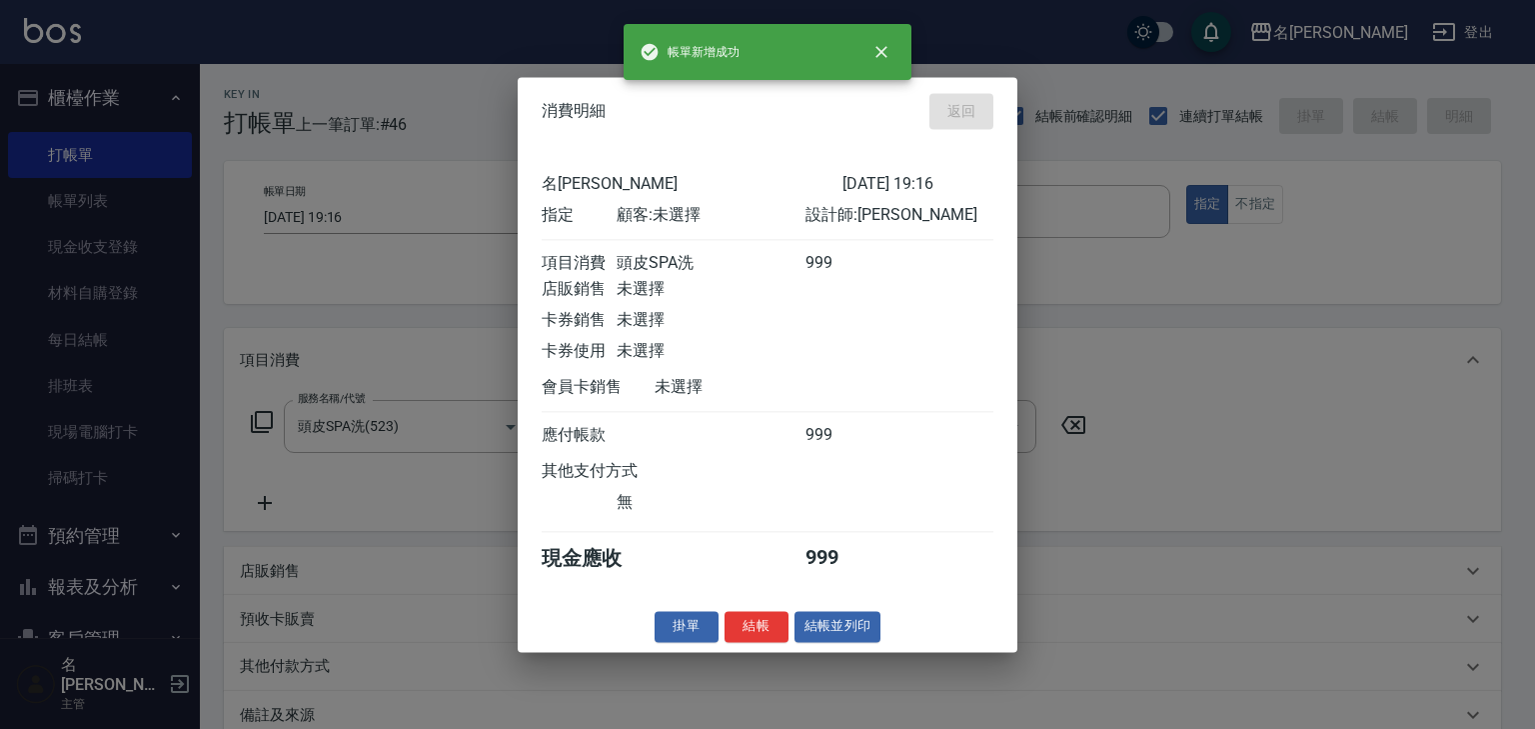
type input "[DATE] 19:29"
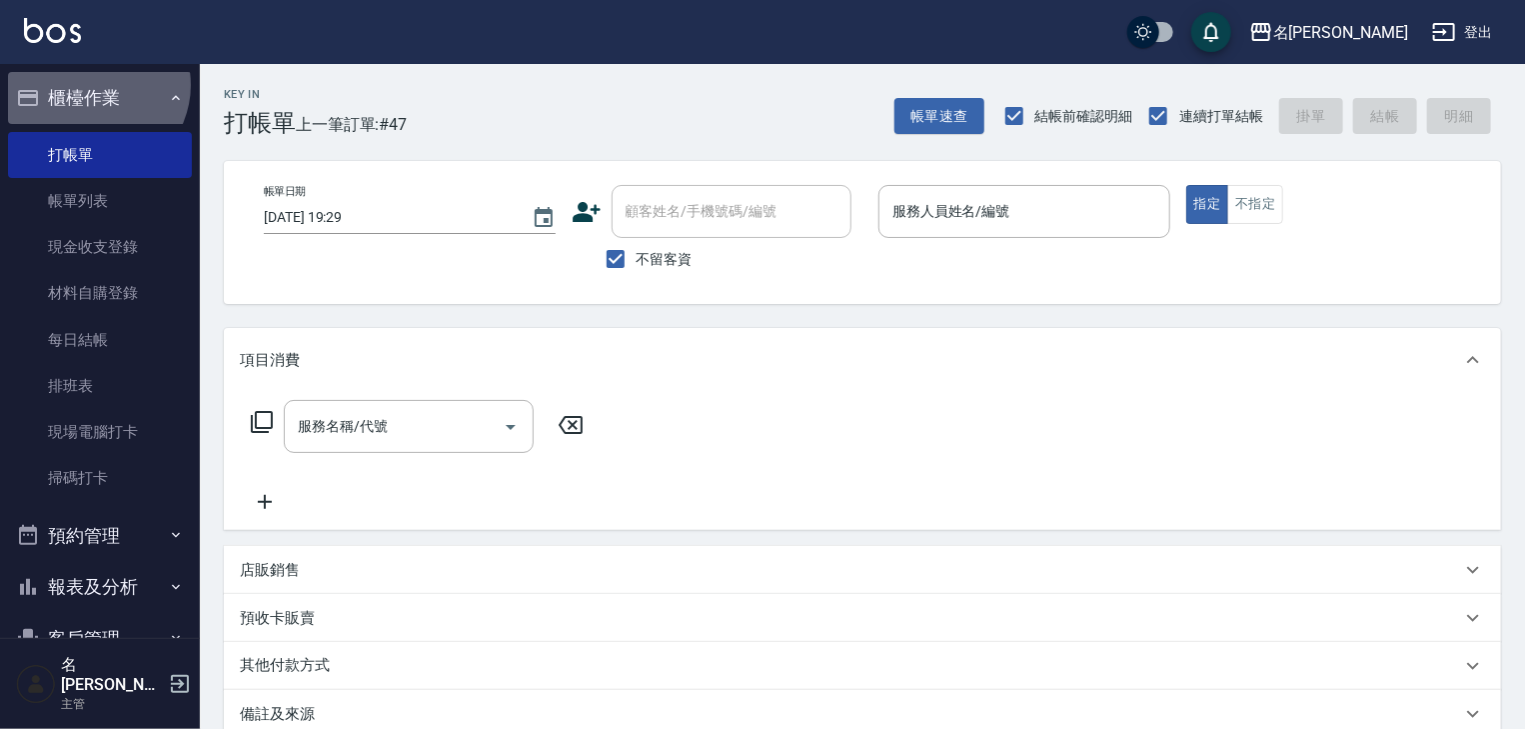
click at [93, 85] on button "櫃檯作業" at bounding box center [100, 98] width 184 height 52
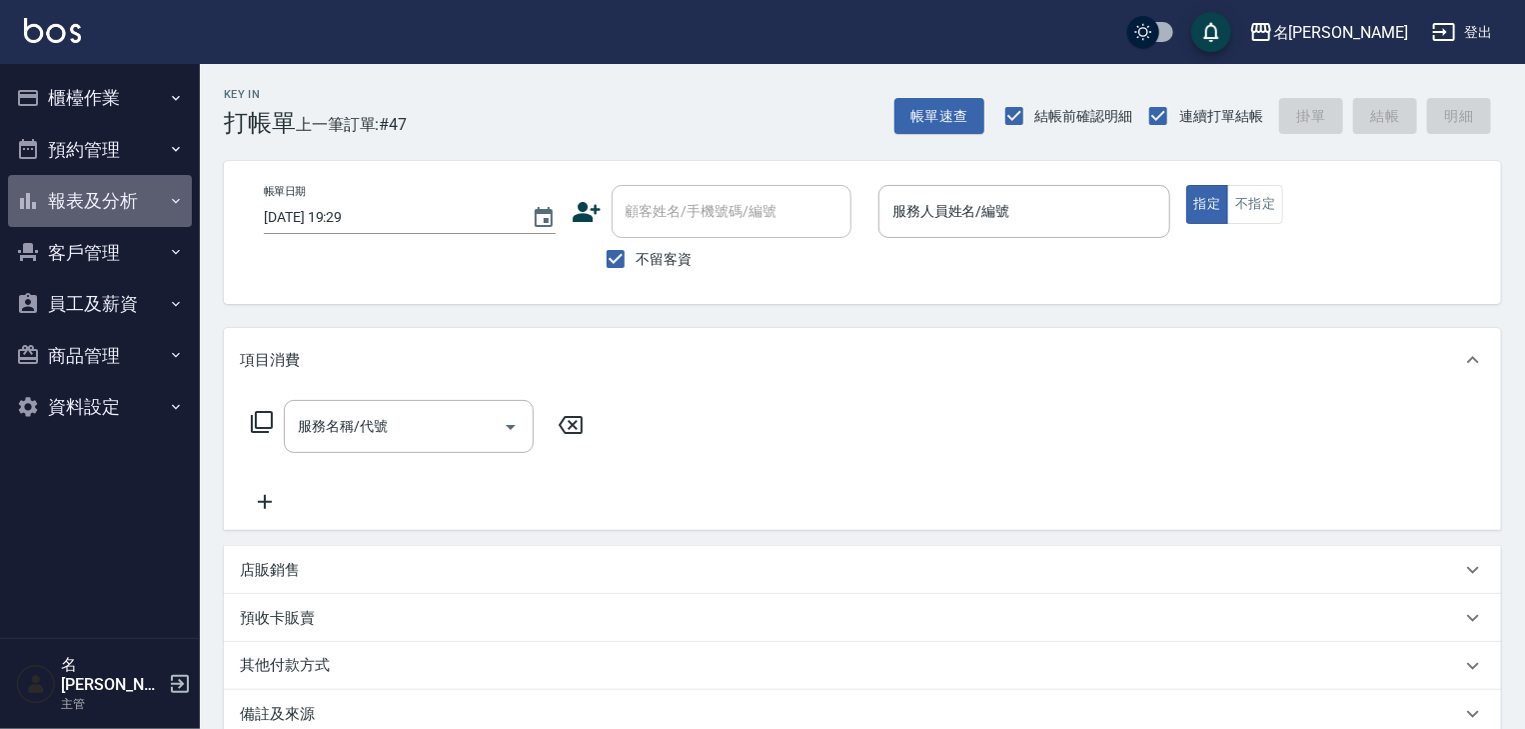
click at [83, 192] on button "報表及分析" at bounding box center [100, 201] width 184 height 52
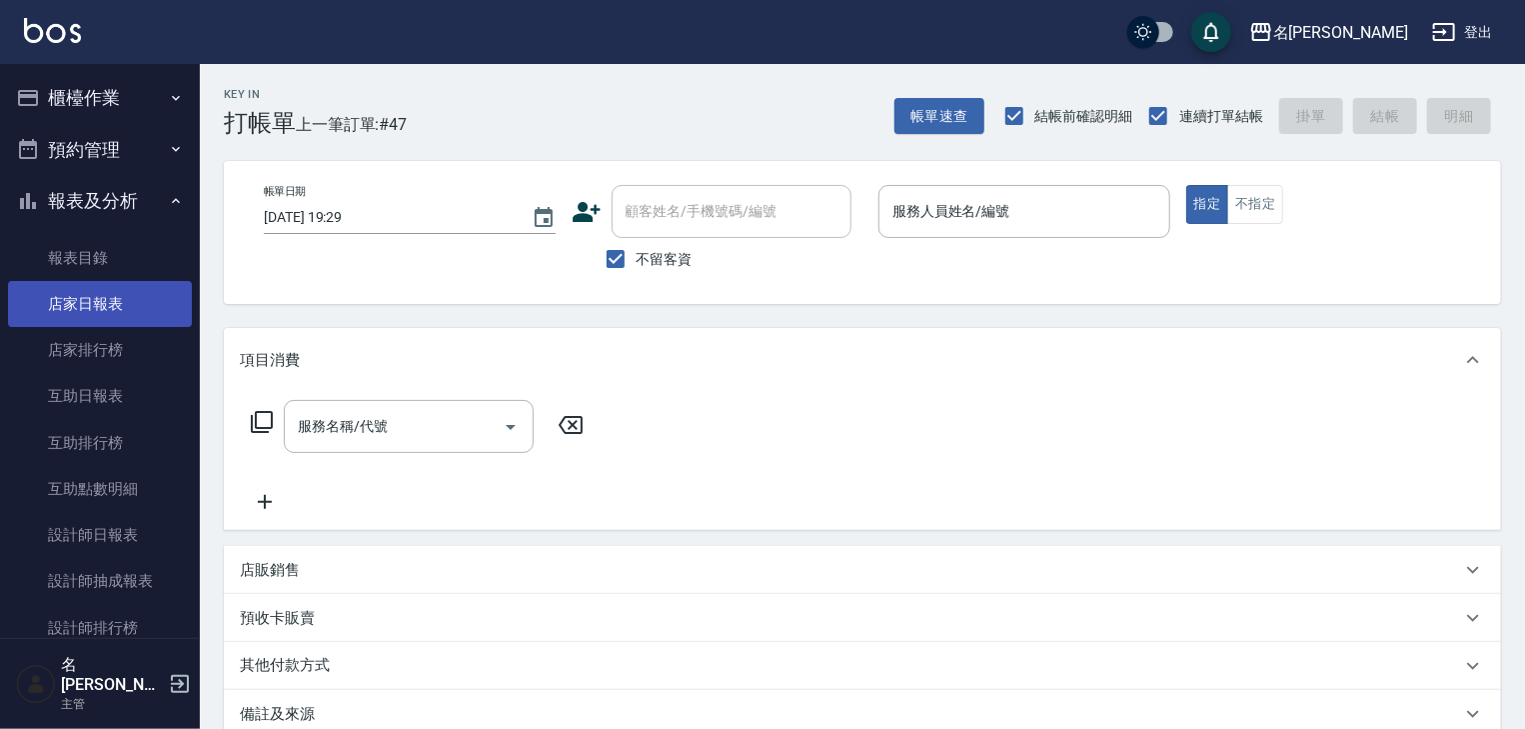
click at [79, 301] on link "店家日報表" at bounding box center [100, 304] width 184 height 46
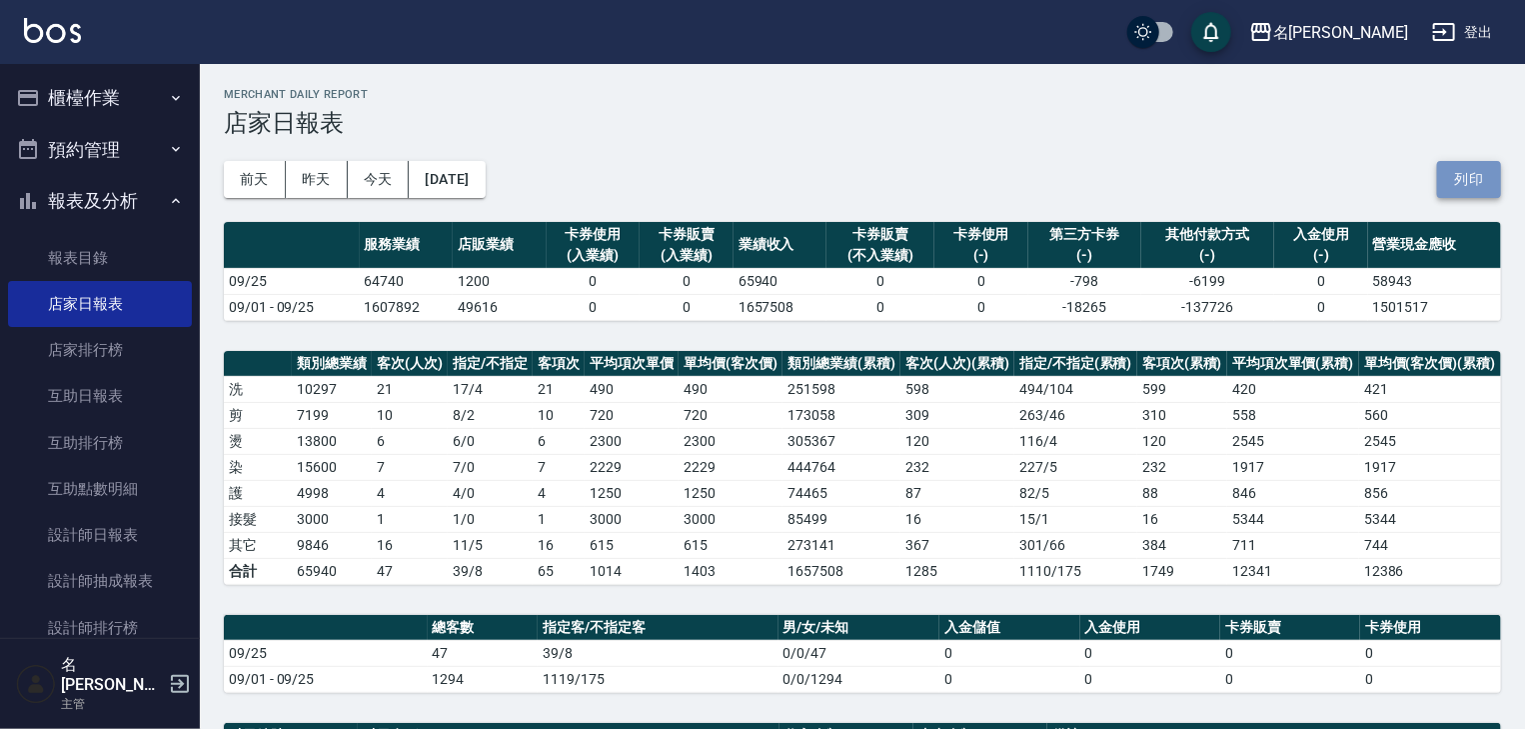
click at [1457, 168] on button "列印" at bounding box center [1469, 179] width 64 height 37
click at [68, 92] on button "櫃檯作業" at bounding box center [100, 98] width 184 height 52
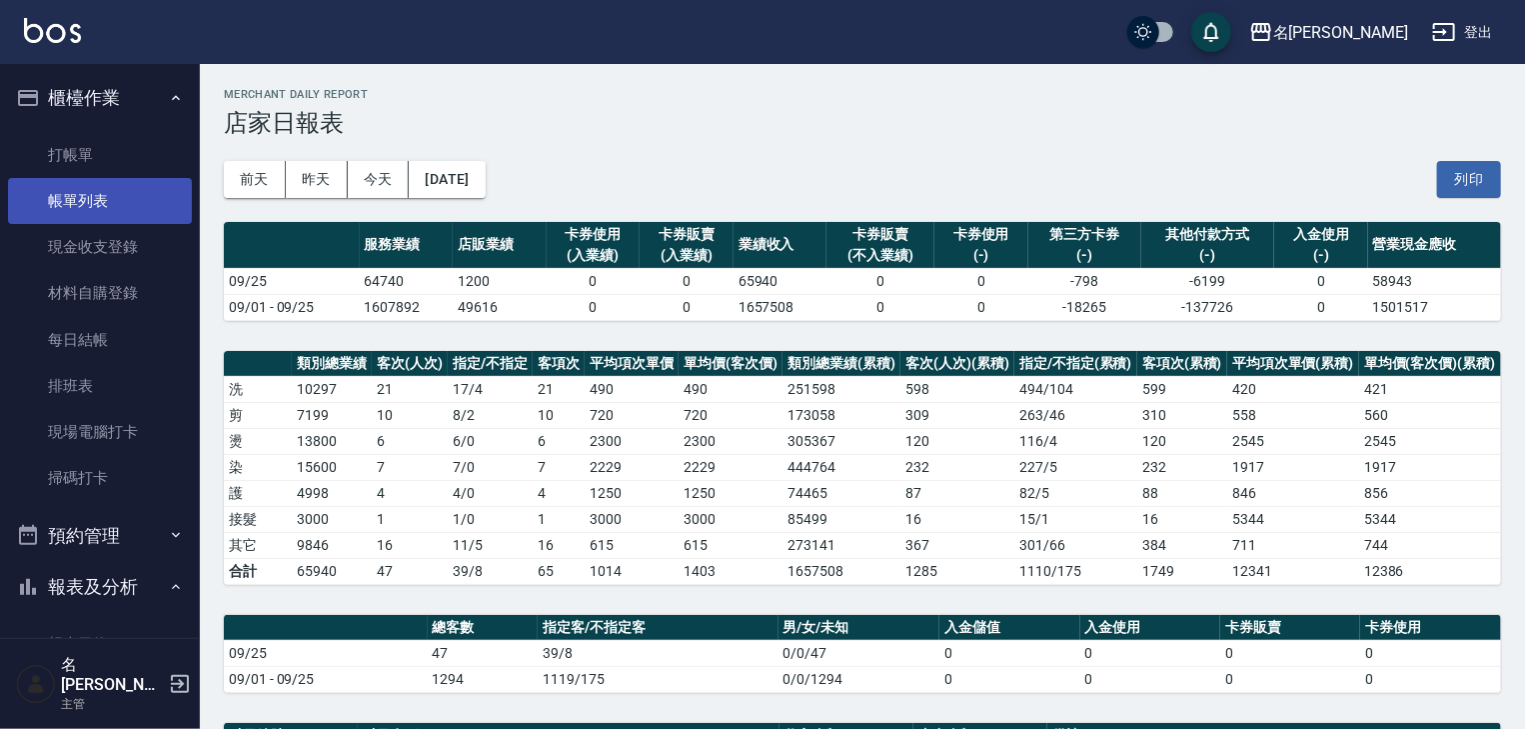
click at [85, 216] on link "帳單列表" at bounding box center [100, 201] width 184 height 46
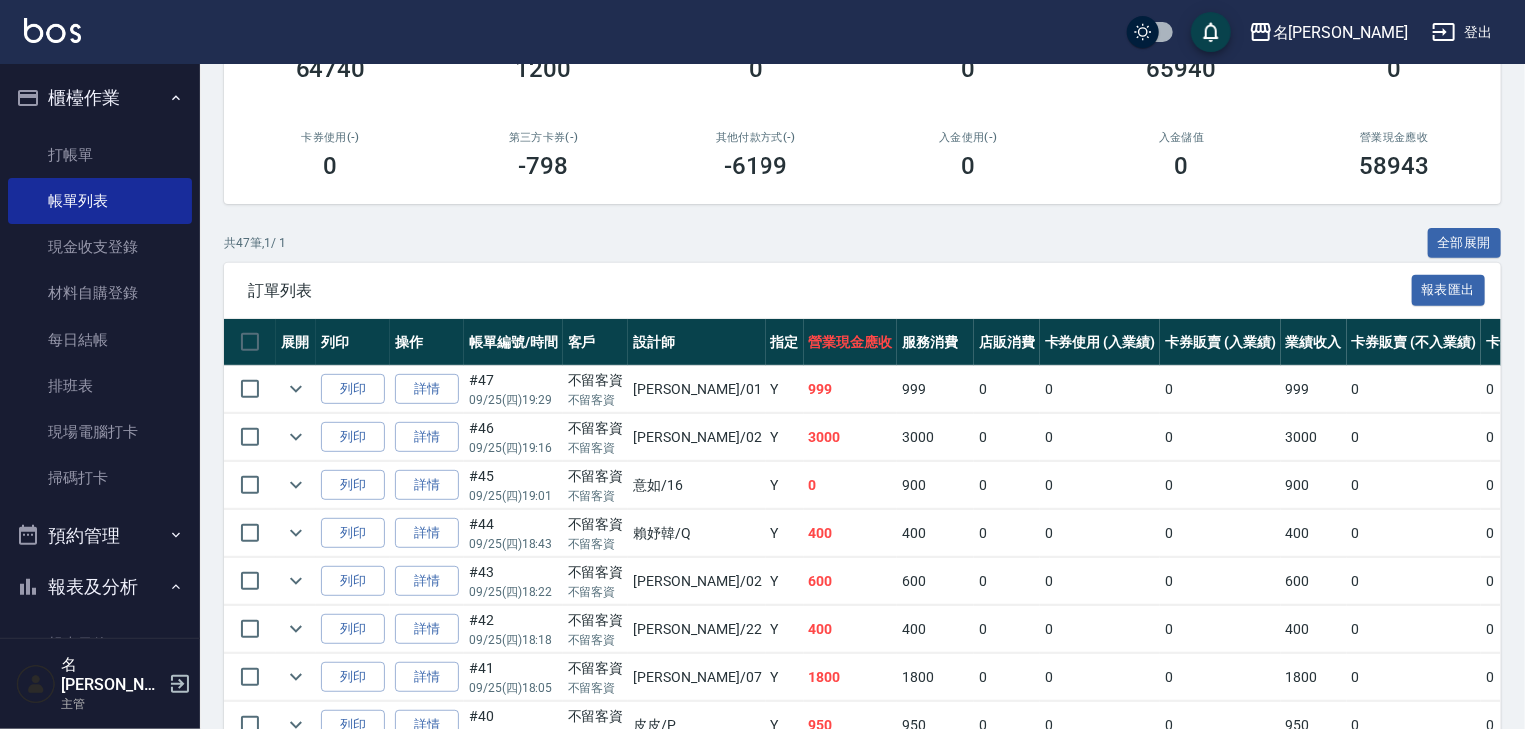
scroll to position [449, 0]
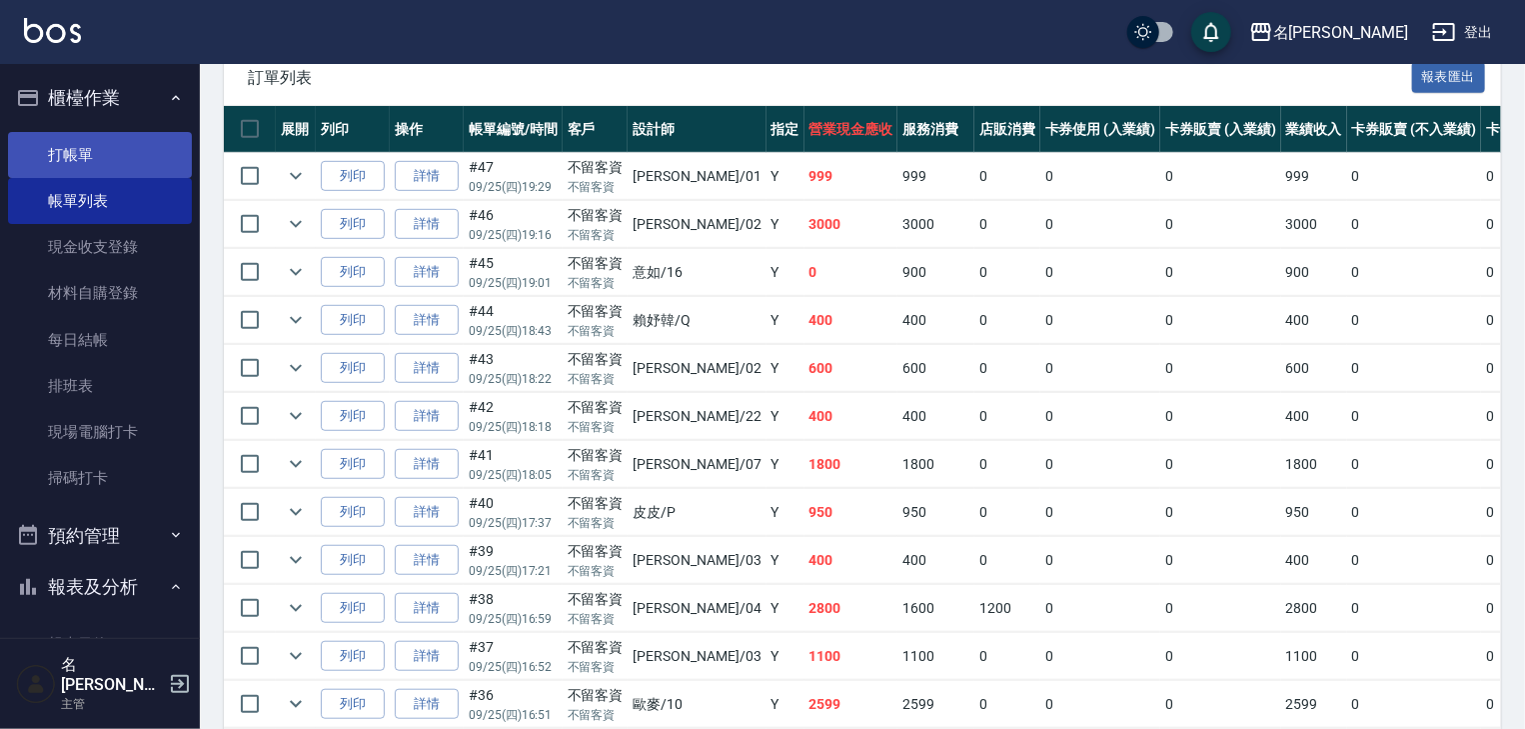
click at [64, 156] on link "打帳單" at bounding box center [100, 155] width 184 height 46
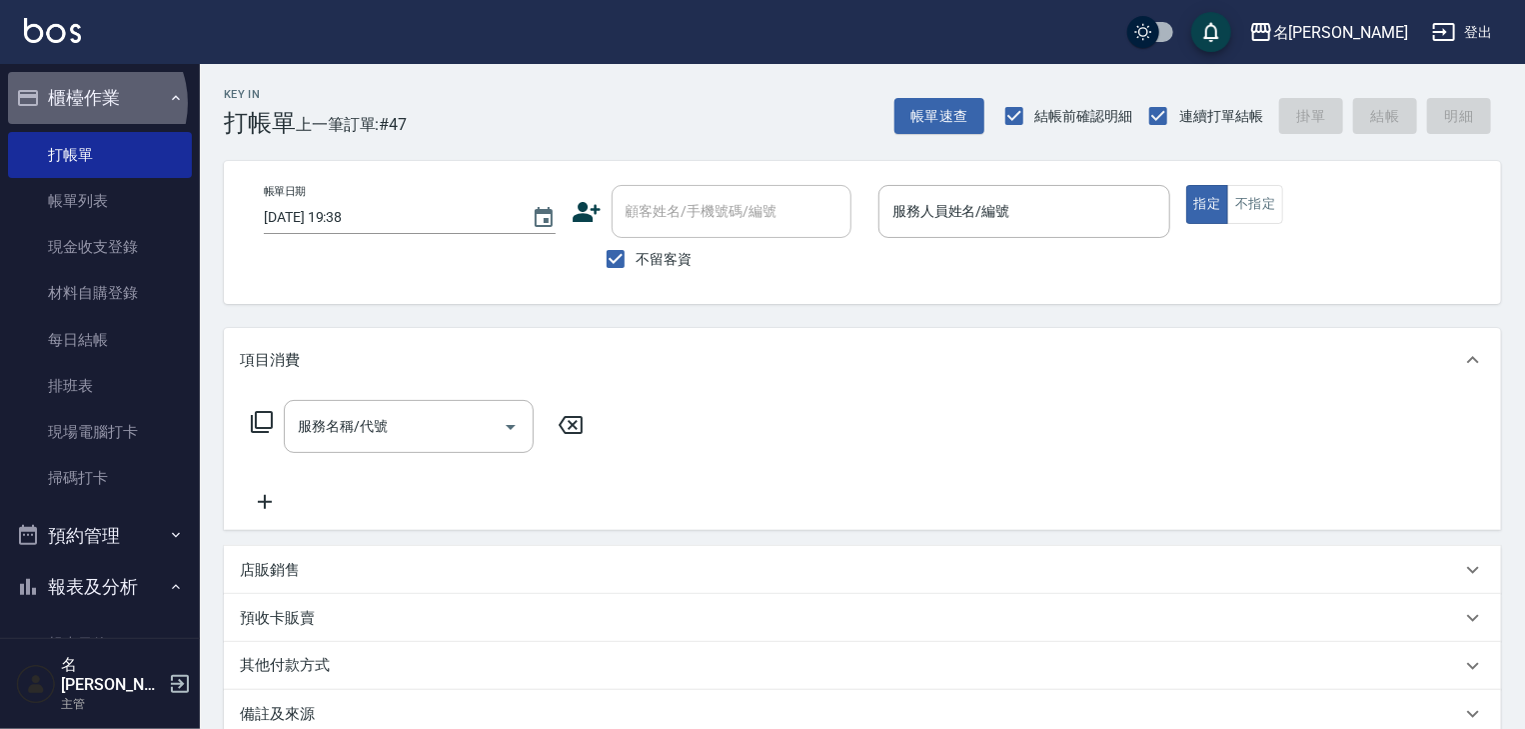
click at [88, 103] on button "櫃檯作業" at bounding box center [100, 98] width 184 height 52
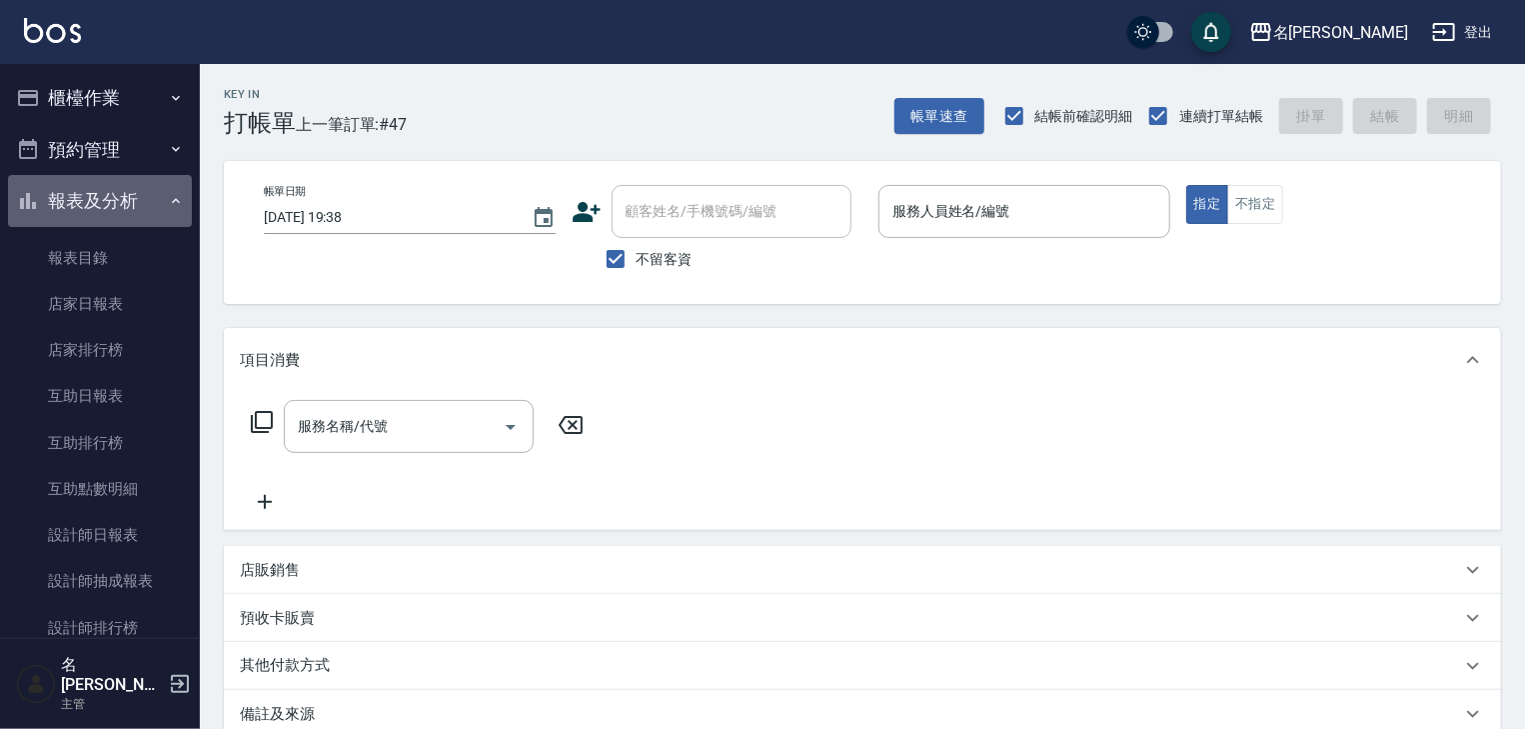
click at [108, 207] on button "報表及分析" at bounding box center [100, 201] width 184 height 52
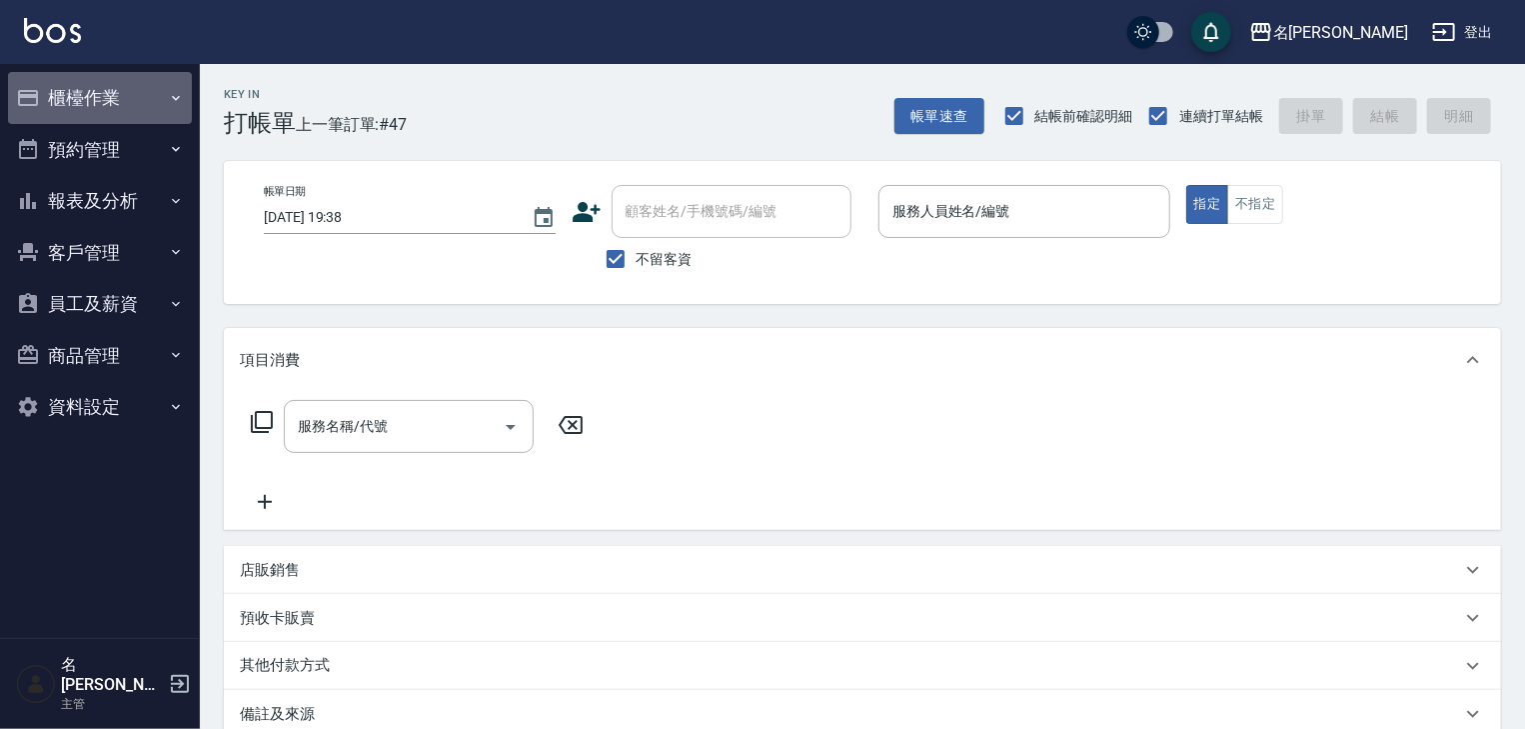
click at [76, 92] on button "櫃檯作業" at bounding box center [100, 98] width 184 height 52
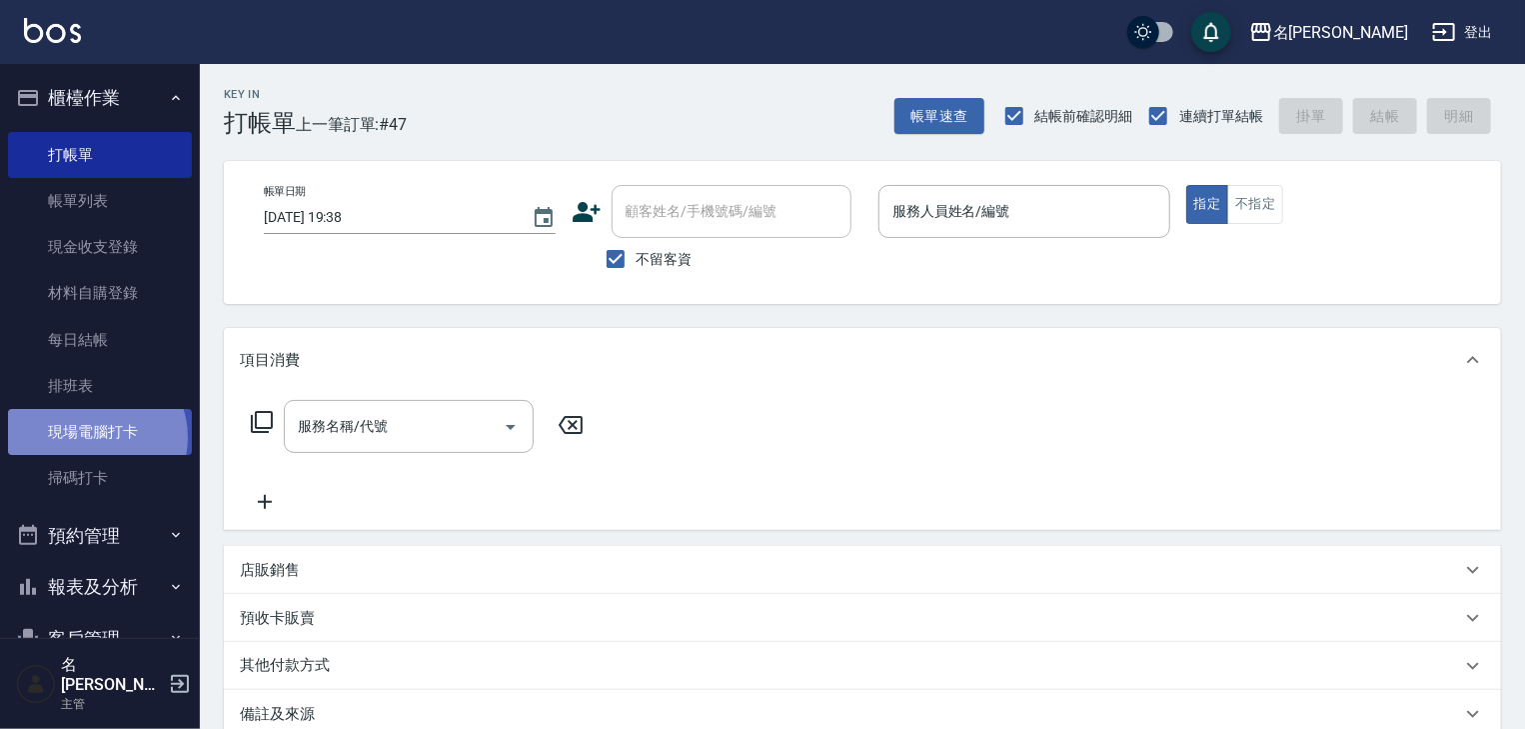
click at [92, 437] on link "現場電腦打卡" at bounding box center [100, 432] width 184 height 46
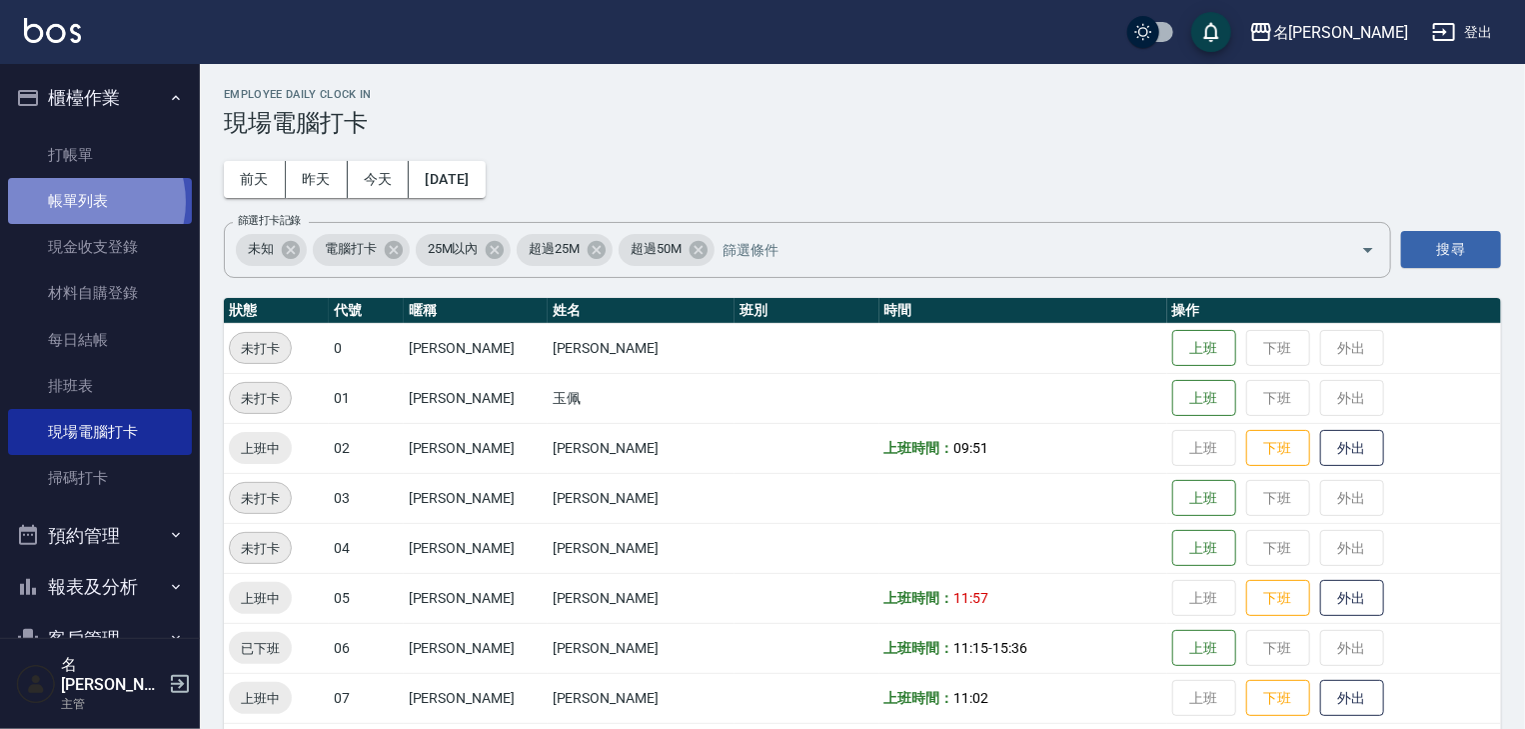
click at [84, 202] on link "帳單列表" at bounding box center [100, 201] width 184 height 46
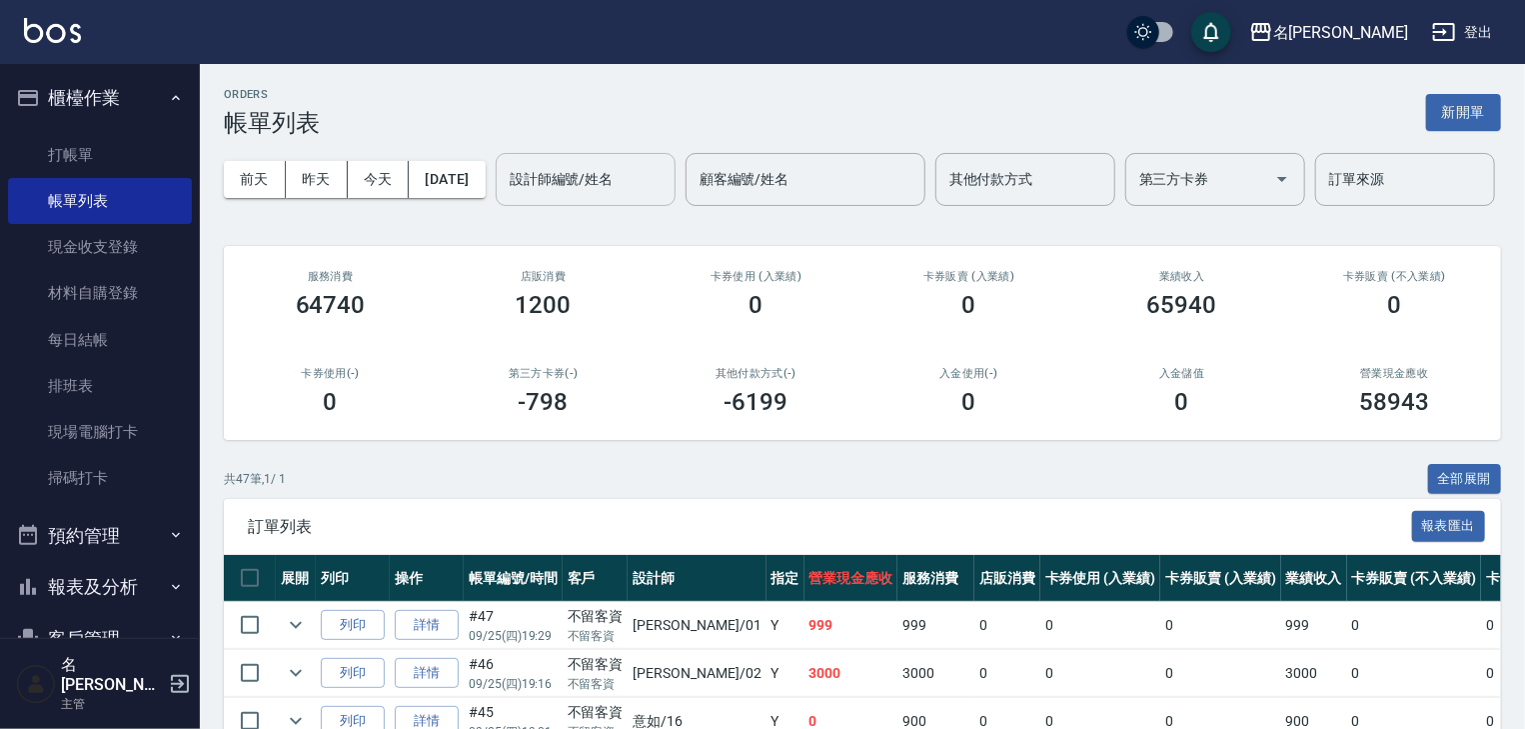
click at [505, 197] on input "設計師編號/姓名" at bounding box center [586, 179] width 162 height 35
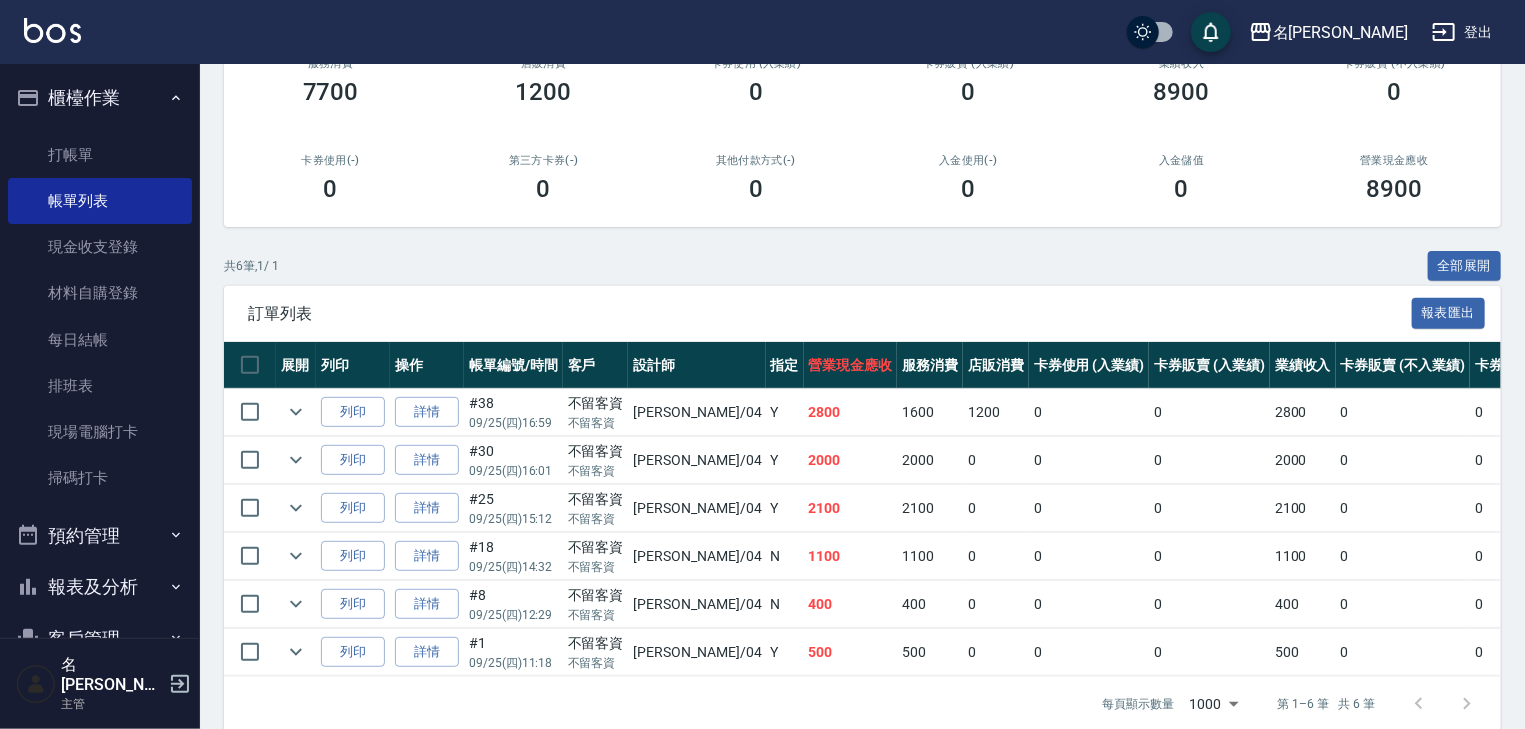
scroll to position [312, 0]
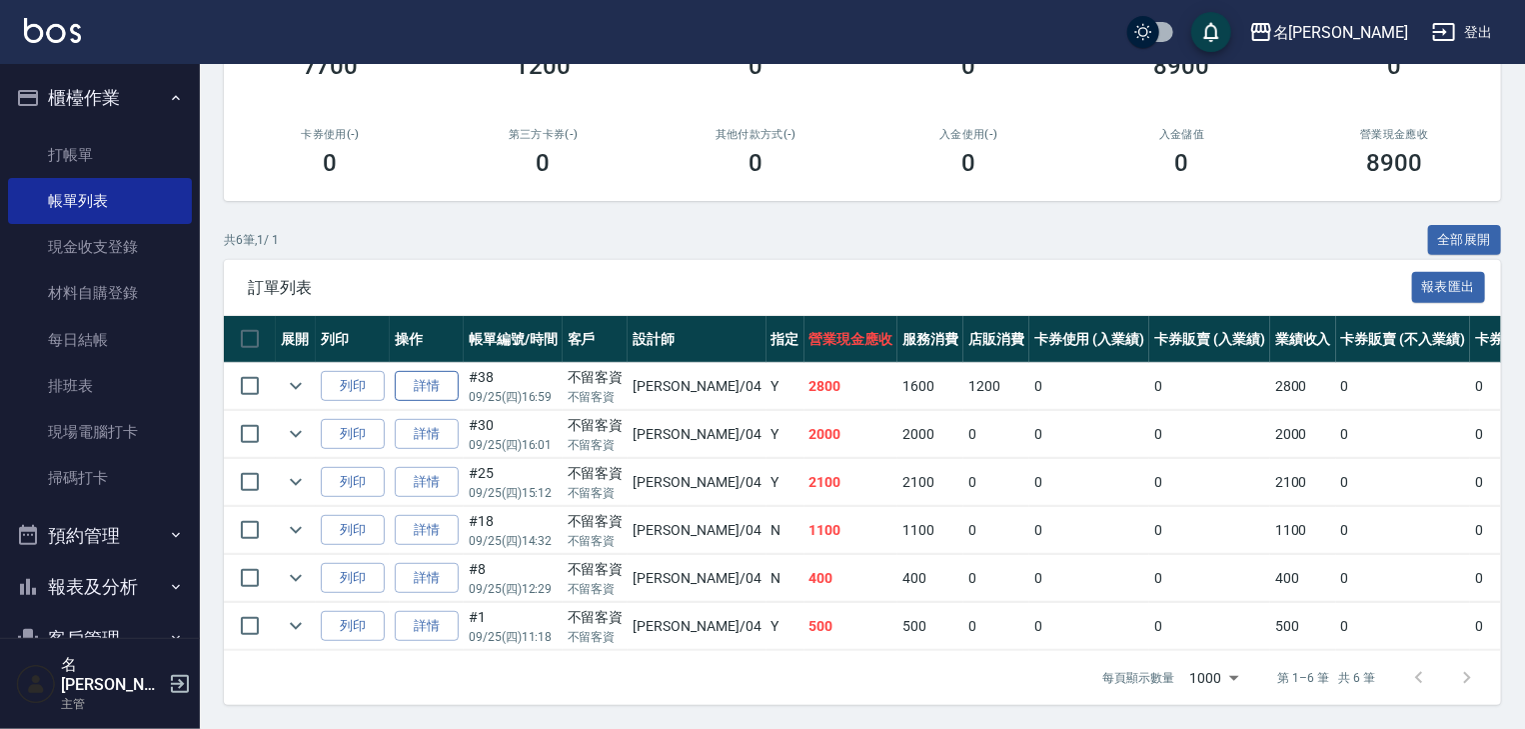
type input "[PERSON_NAME]-04"
click at [454, 375] on link "詳情" at bounding box center [427, 386] width 64 height 31
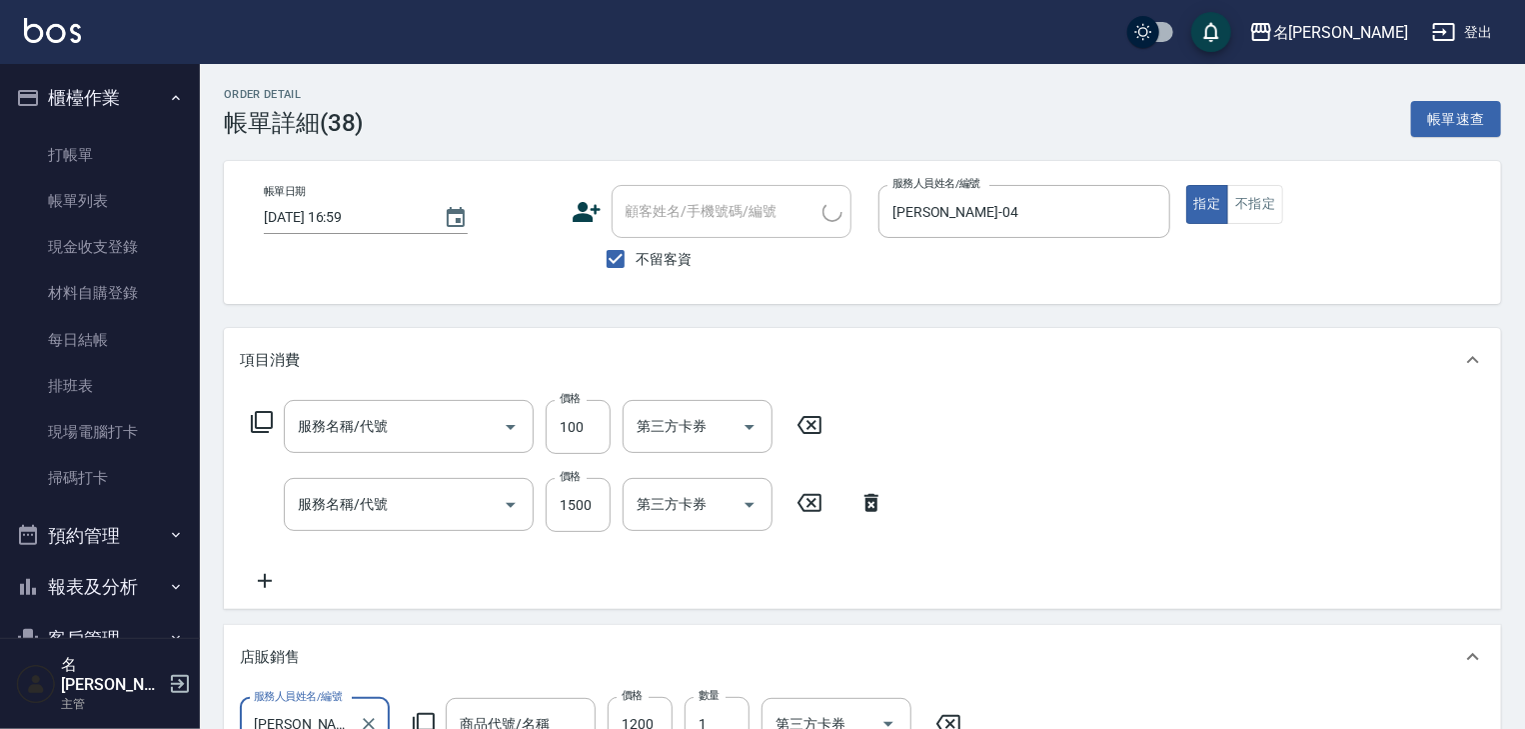
type input "[DATE] 16:59"
checkbox input "true"
type input "[PERSON_NAME]-04"
type input "年終Aicola 洗護組3瓶"
type input "勞水(801)"
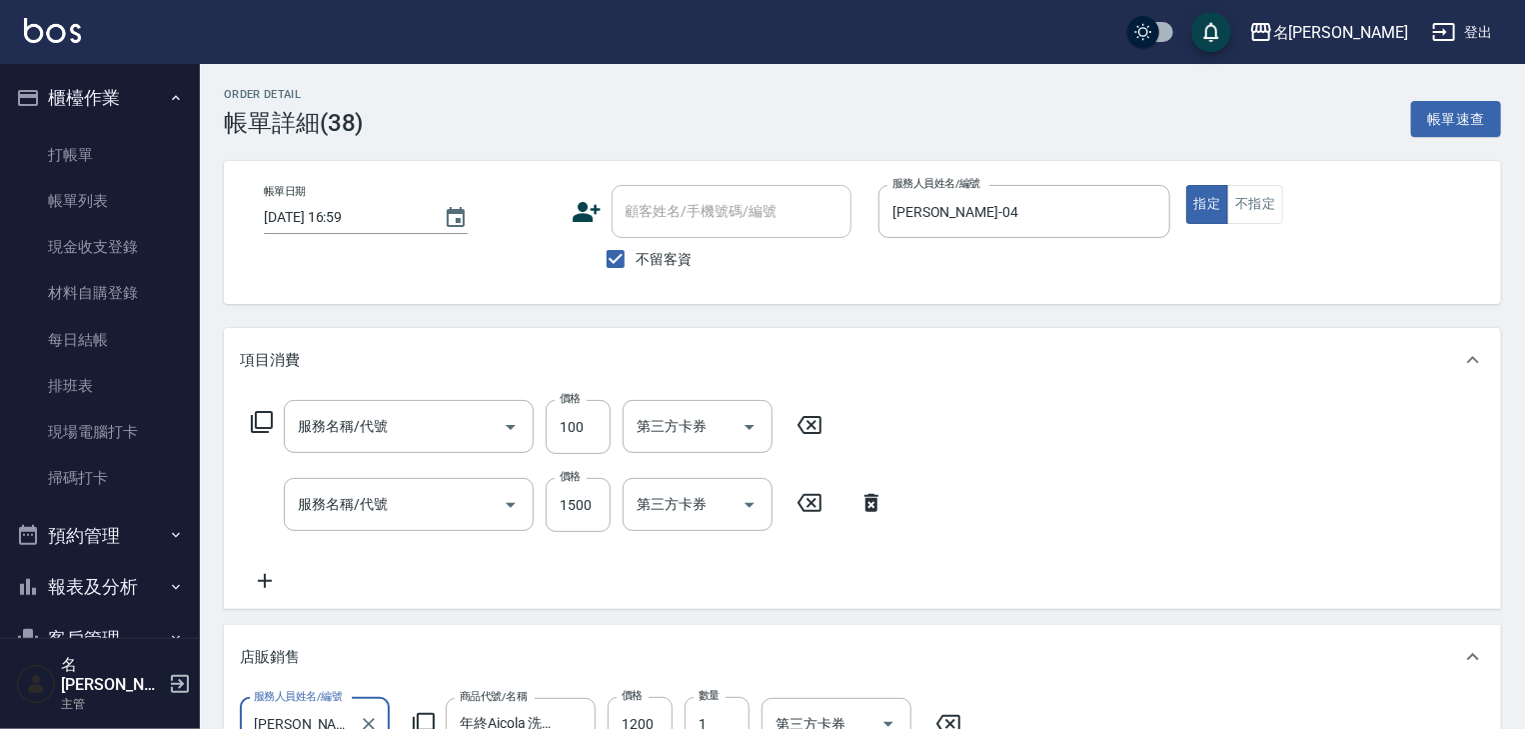
type input "燙髮1500以上(202)"
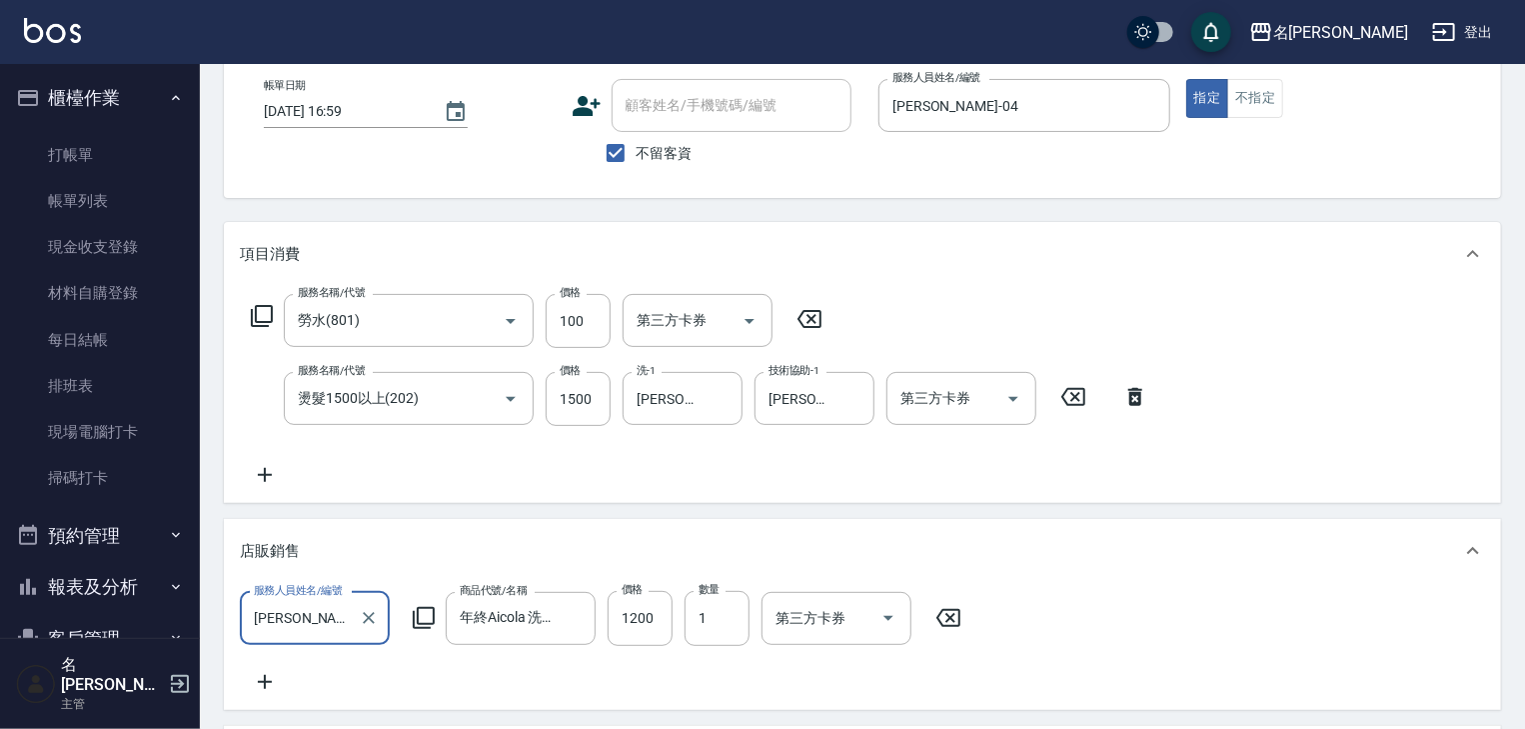
scroll to position [213, 0]
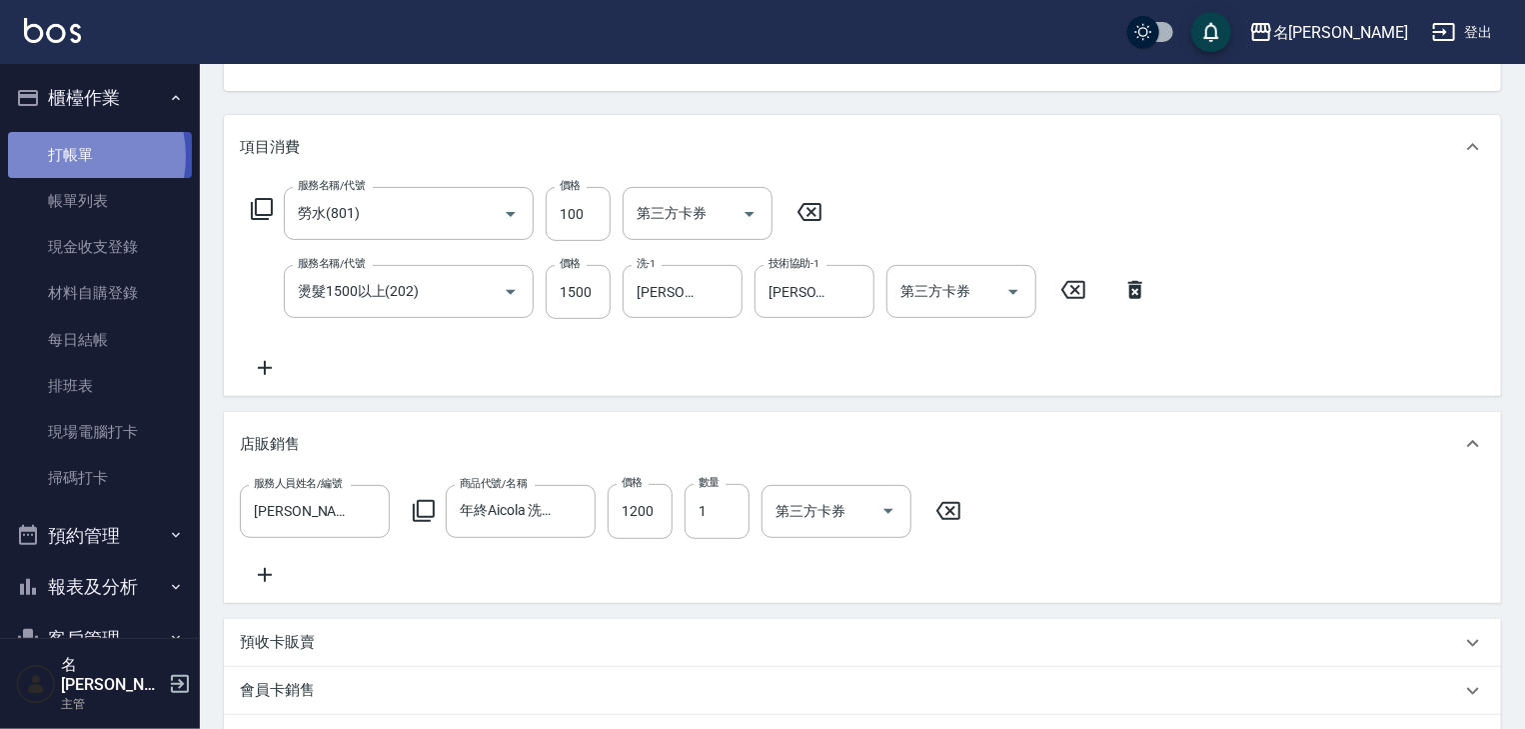
click at [60, 156] on link "打帳單" at bounding box center [100, 155] width 184 height 46
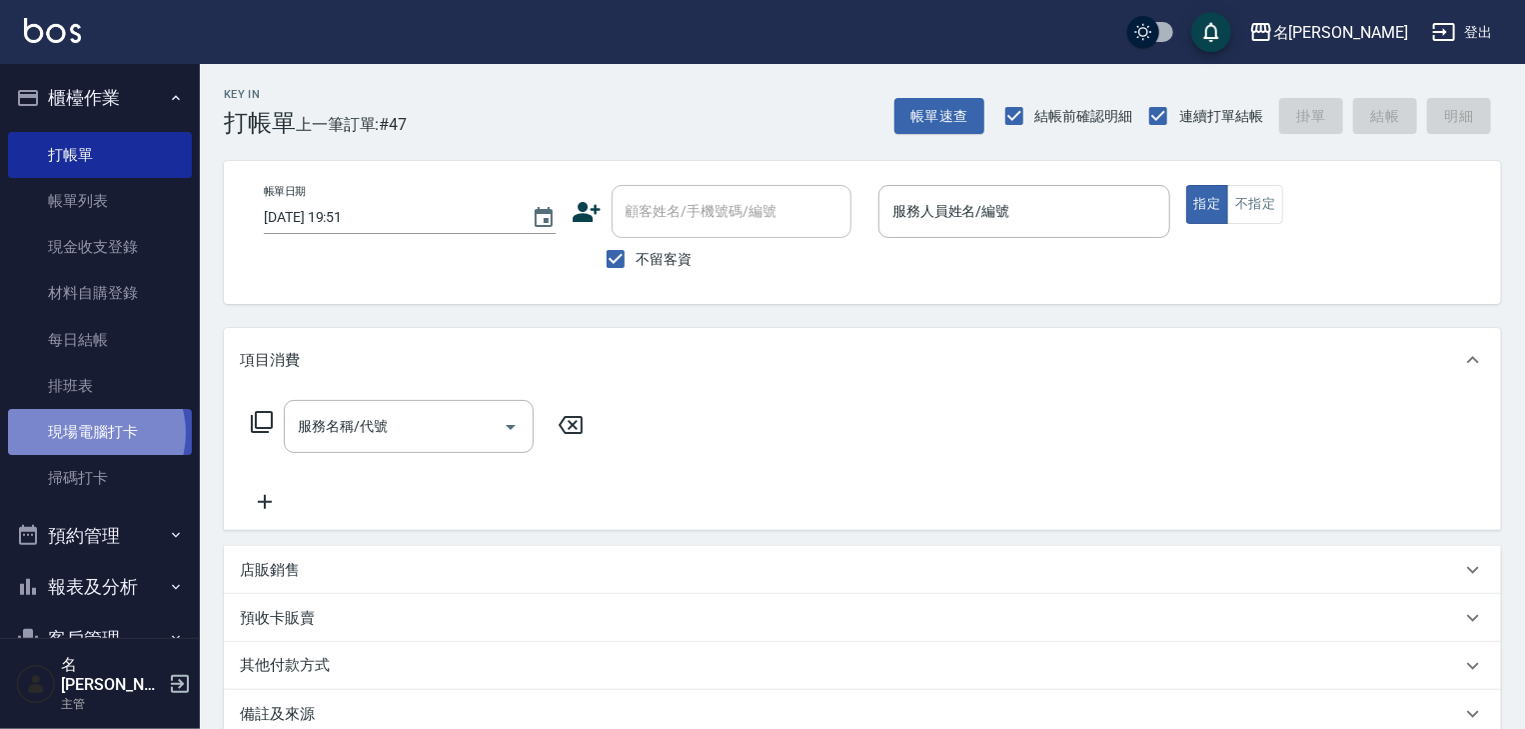
click at [92, 433] on link "現場電腦打卡" at bounding box center [100, 432] width 184 height 46
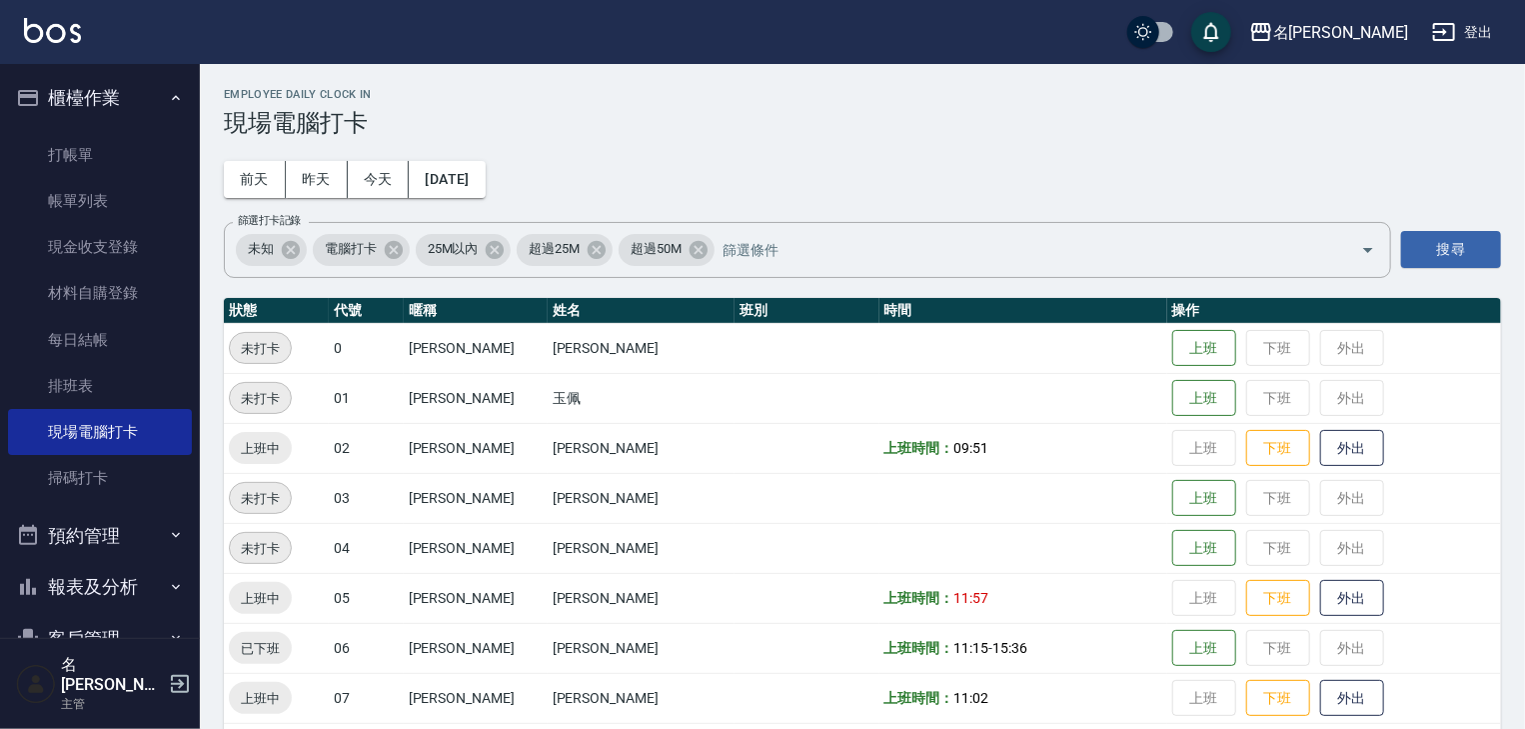
scroll to position [213, 0]
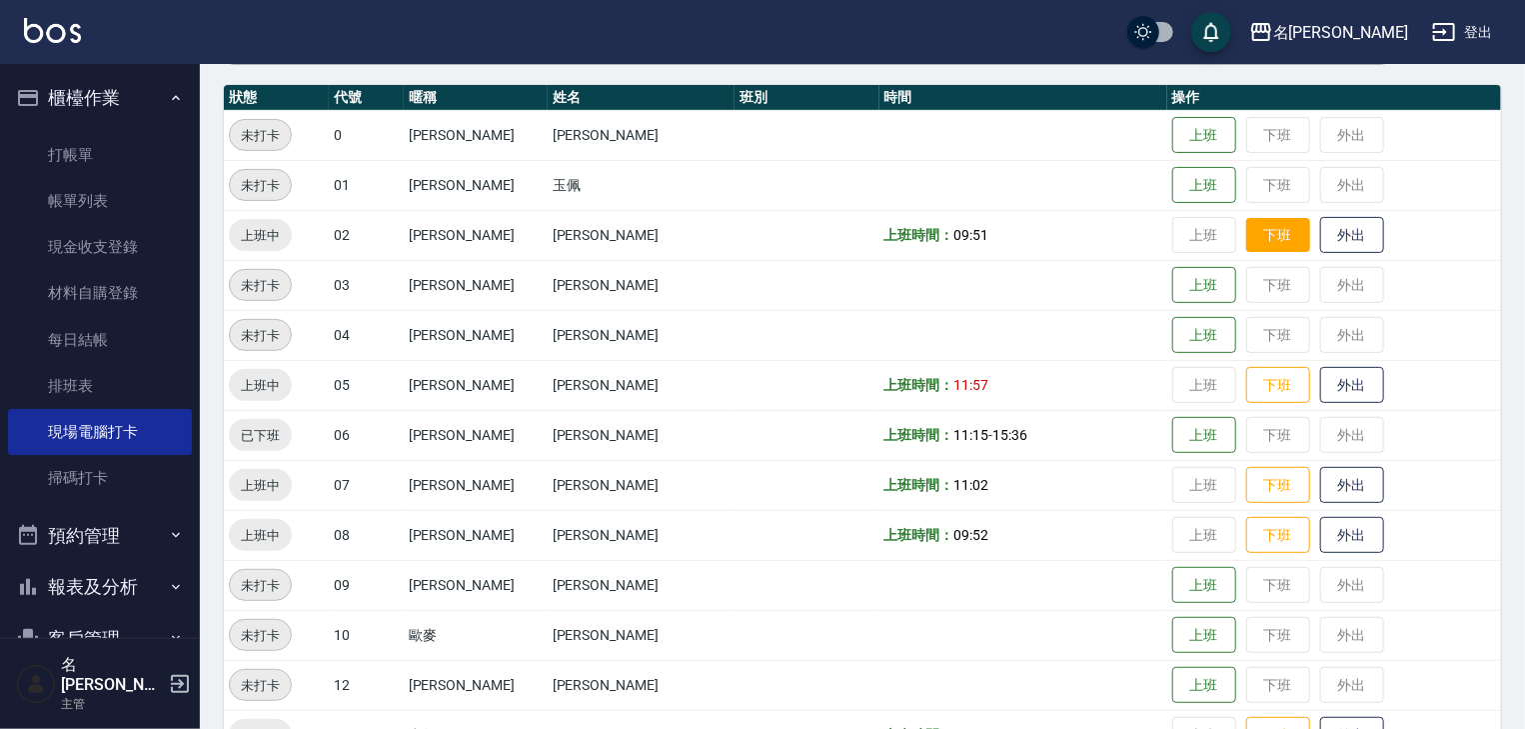
click at [1249, 240] on button "下班" at bounding box center [1279, 235] width 64 height 35
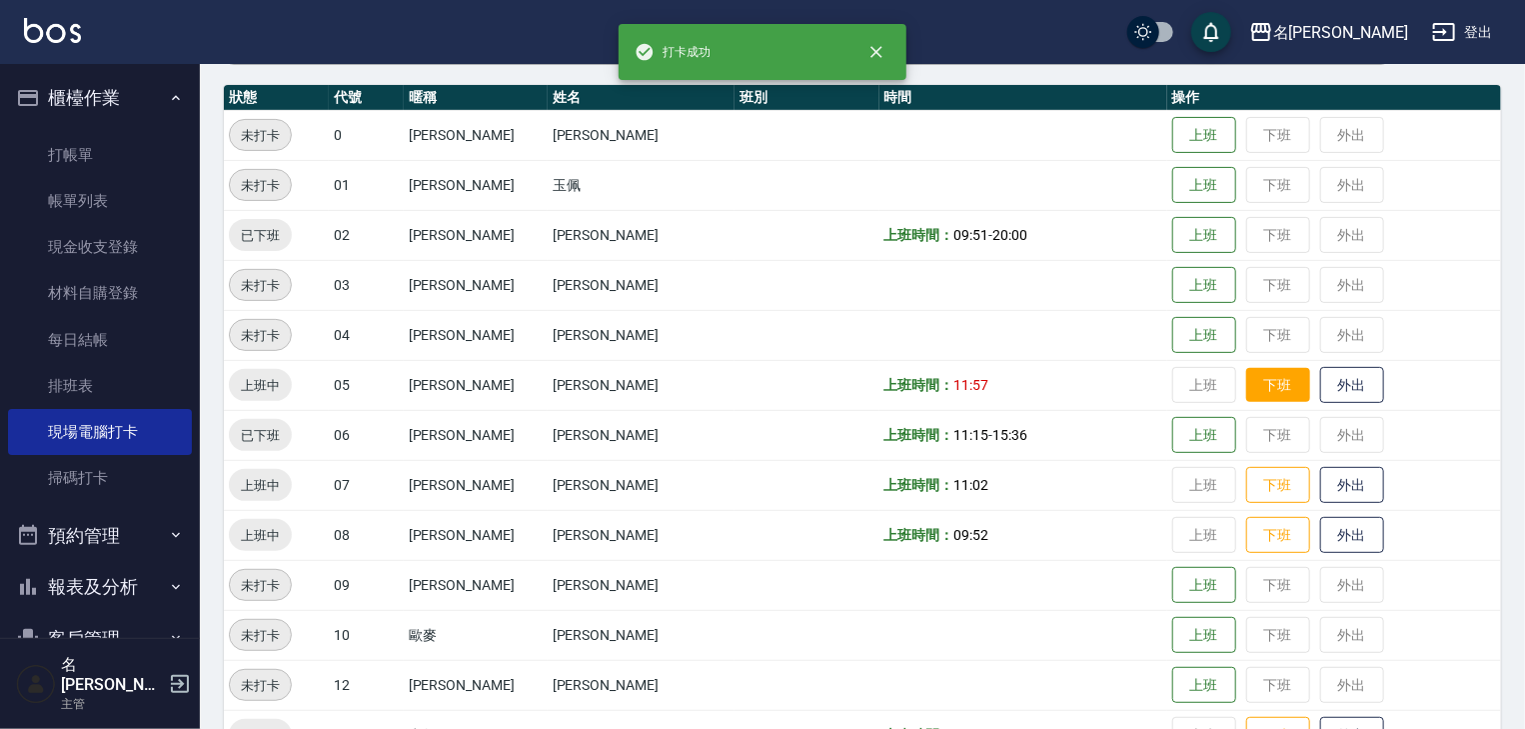
click at [1256, 394] on button "下班" at bounding box center [1279, 385] width 64 height 35
click at [1258, 488] on button "下班" at bounding box center [1279, 485] width 64 height 35
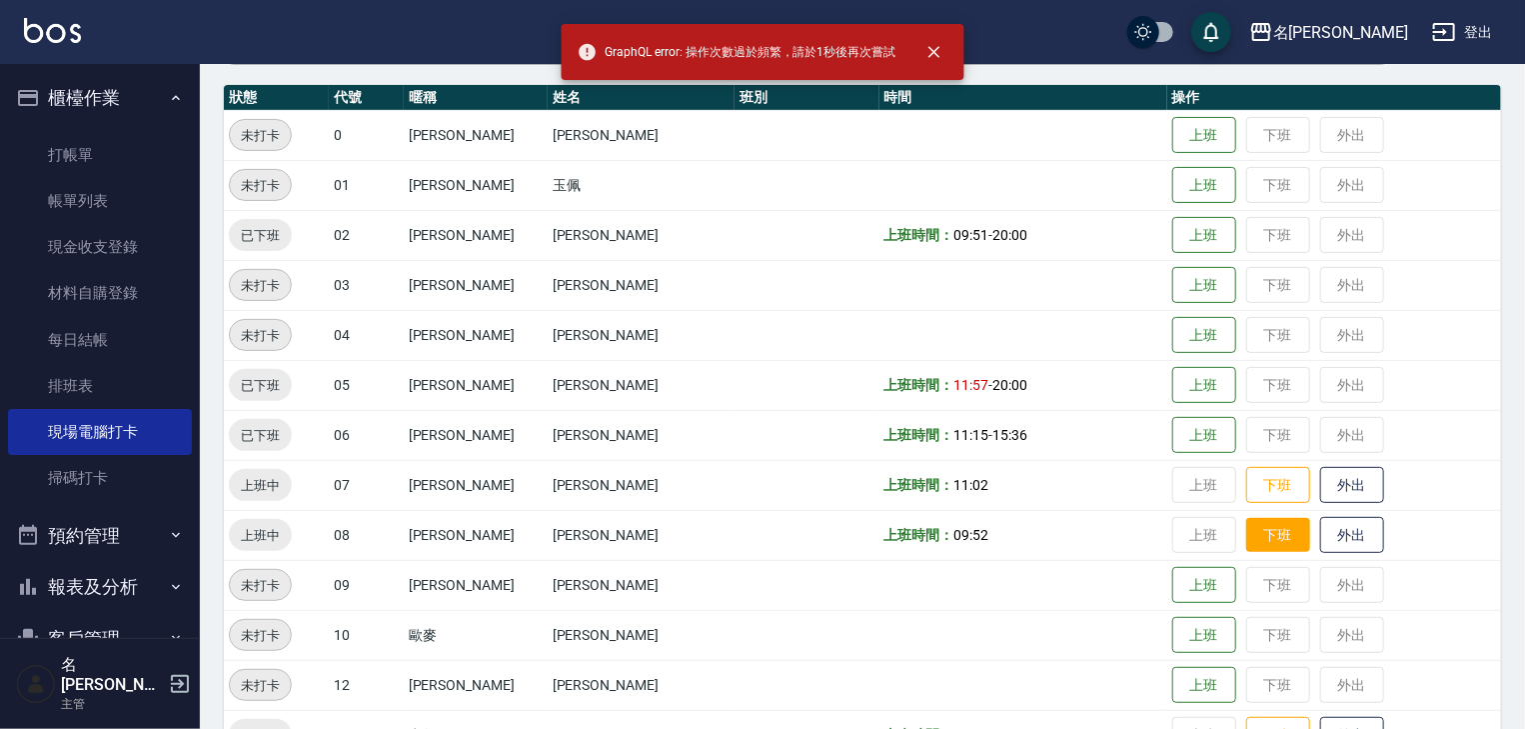
click at [1256, 536] on button "下班" at bounding box center [1279, 535] width 64 height 35
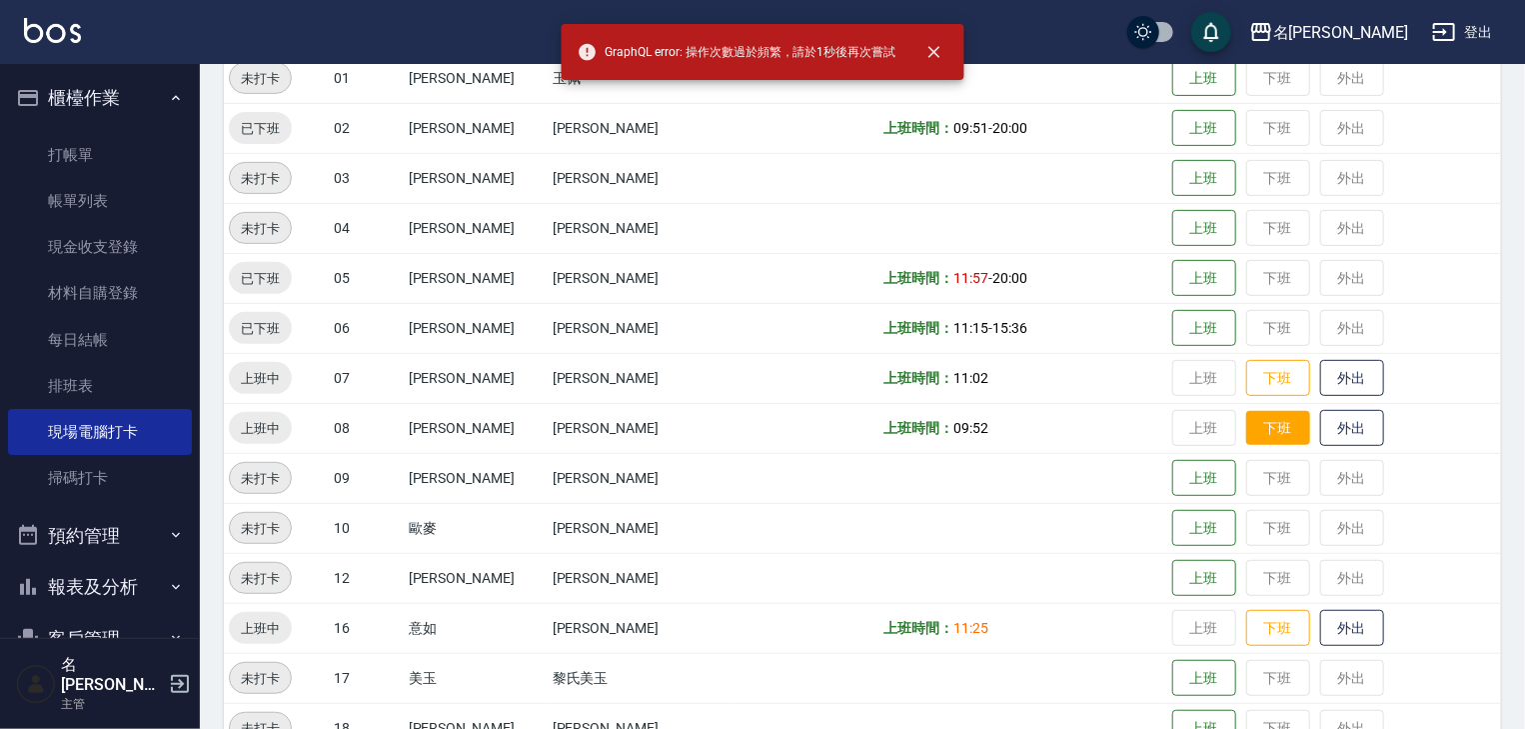
click at [1256, 421] on button "下班" at bounding box center [1279, 428] width 64 height 35
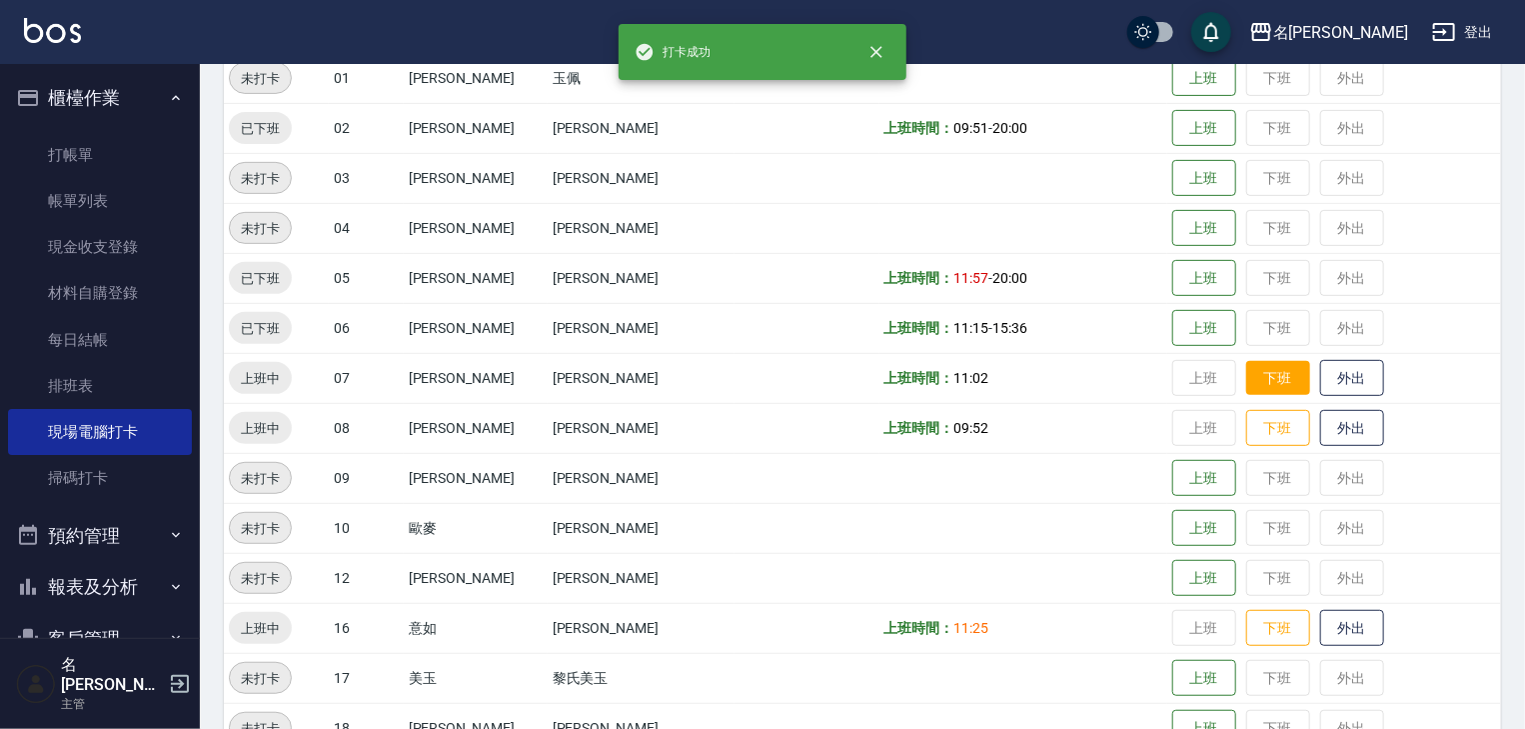
click at [1255, 372] on button "下班" at bounding box center [1279, 378] width 64 height 35
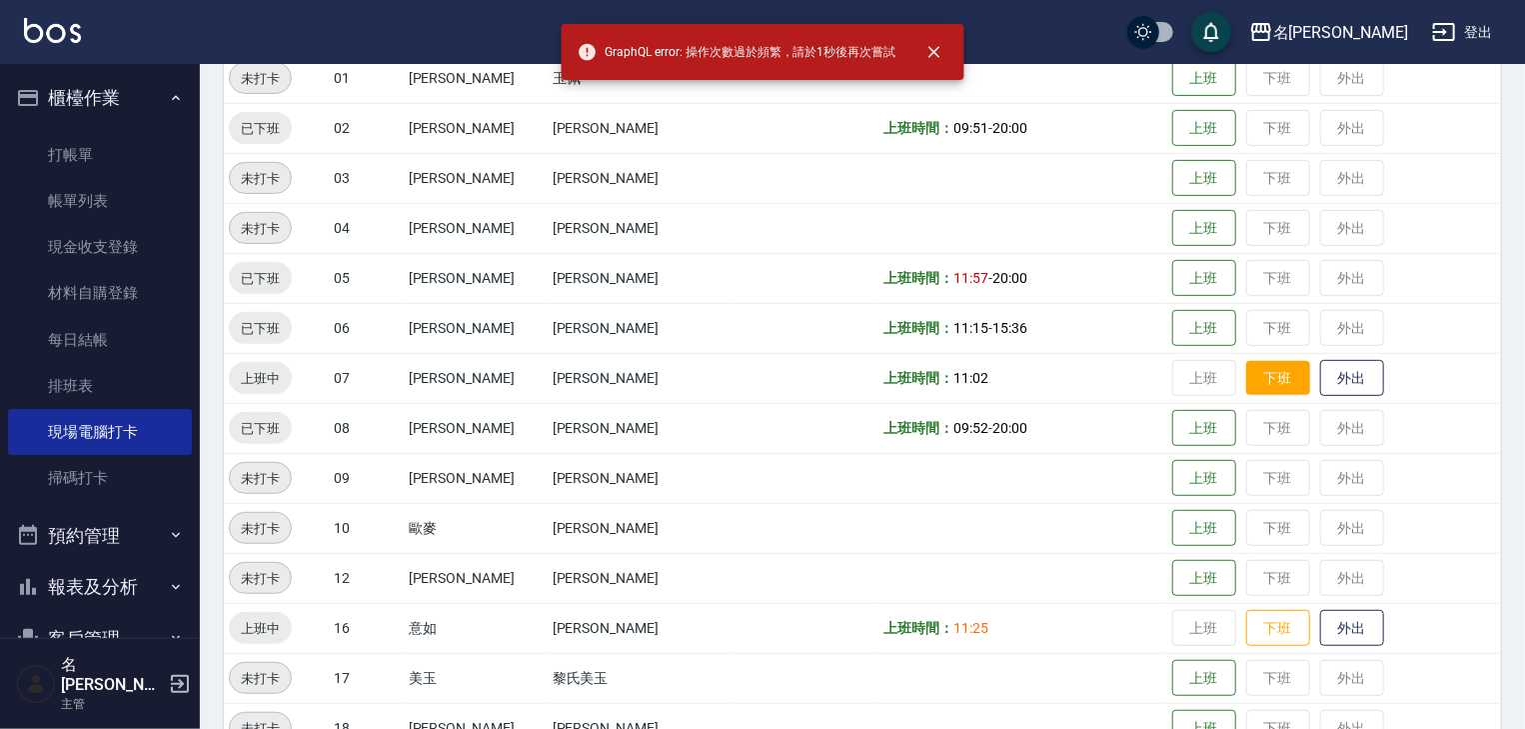
click at [1247, 368] on button "下班" at bounding box center [1279, 378] width 64 height 35
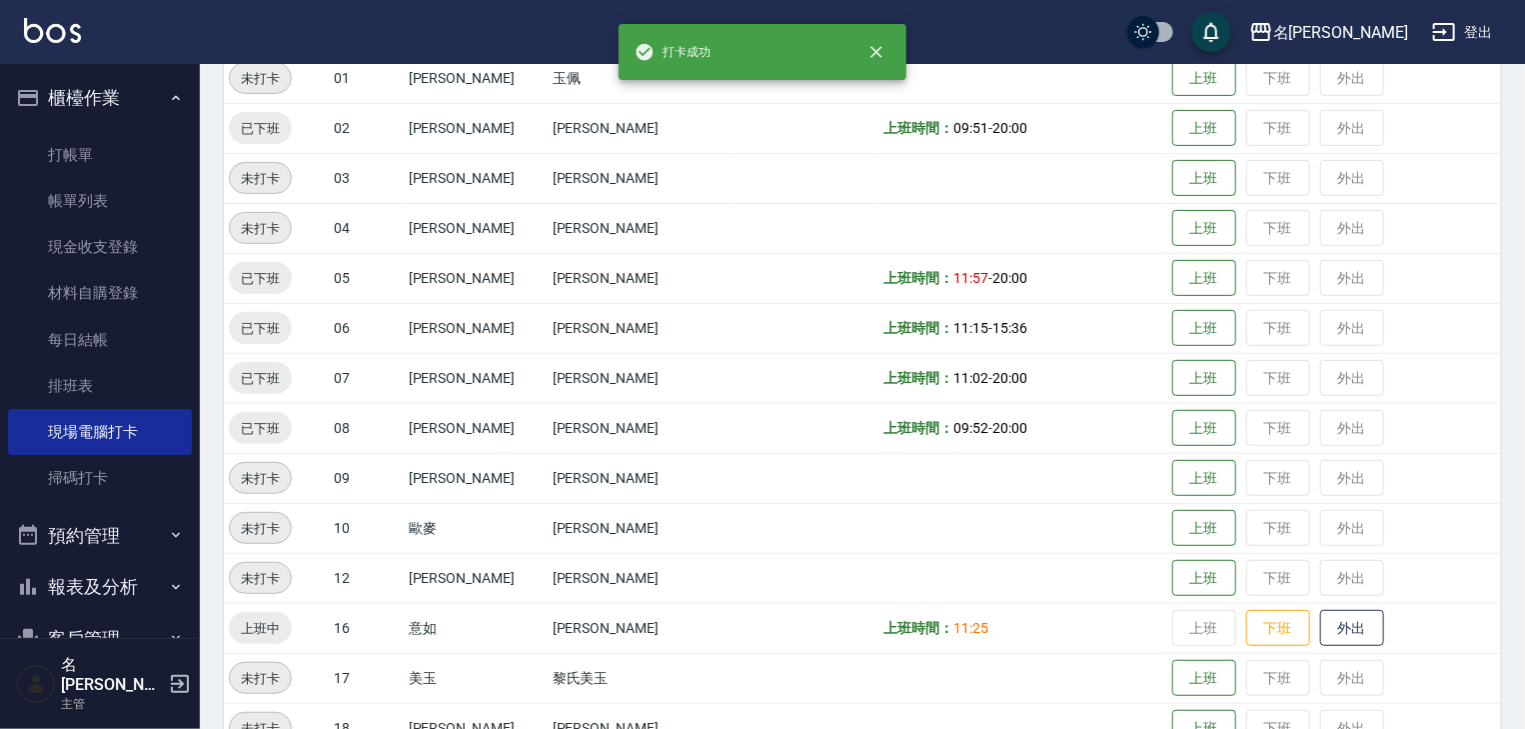
scroll to position [640, 0]
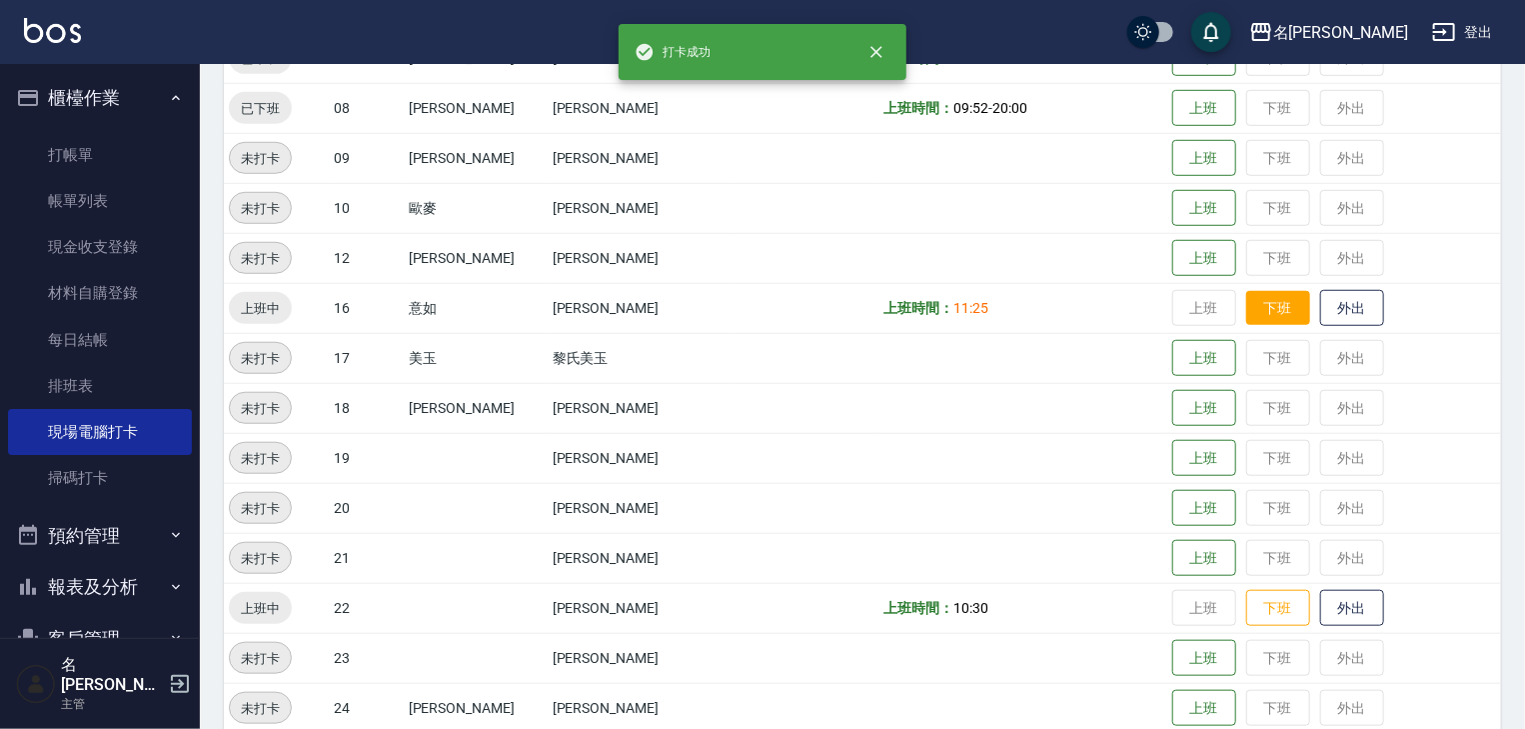
click at [1260, 310] on button "下班" at bounding box center [1279, 308] width 64 height 35
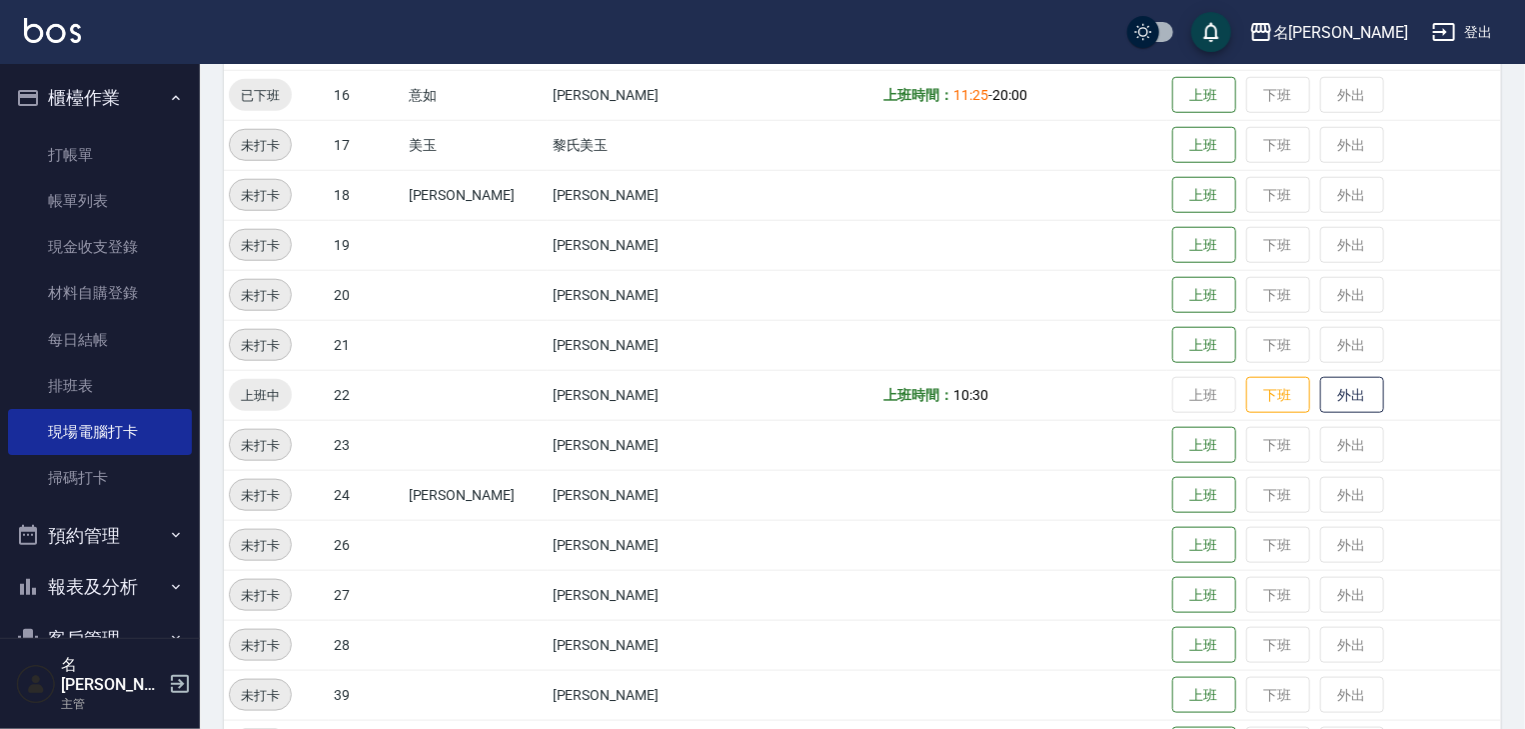
scroll to position [960, 0]
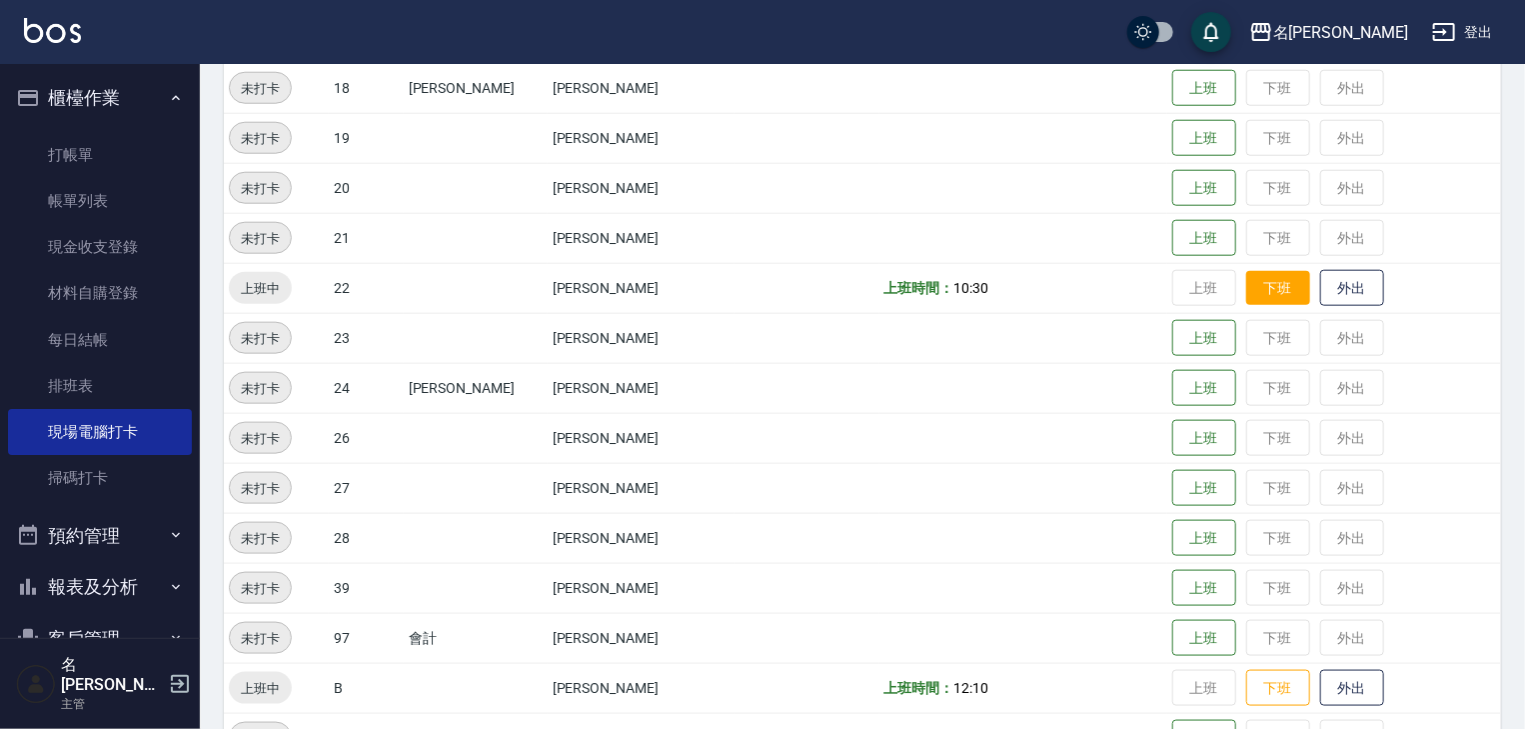
click at [1247, 288] on button "下班" at bounding box center [1279, 288] width 64 height 35
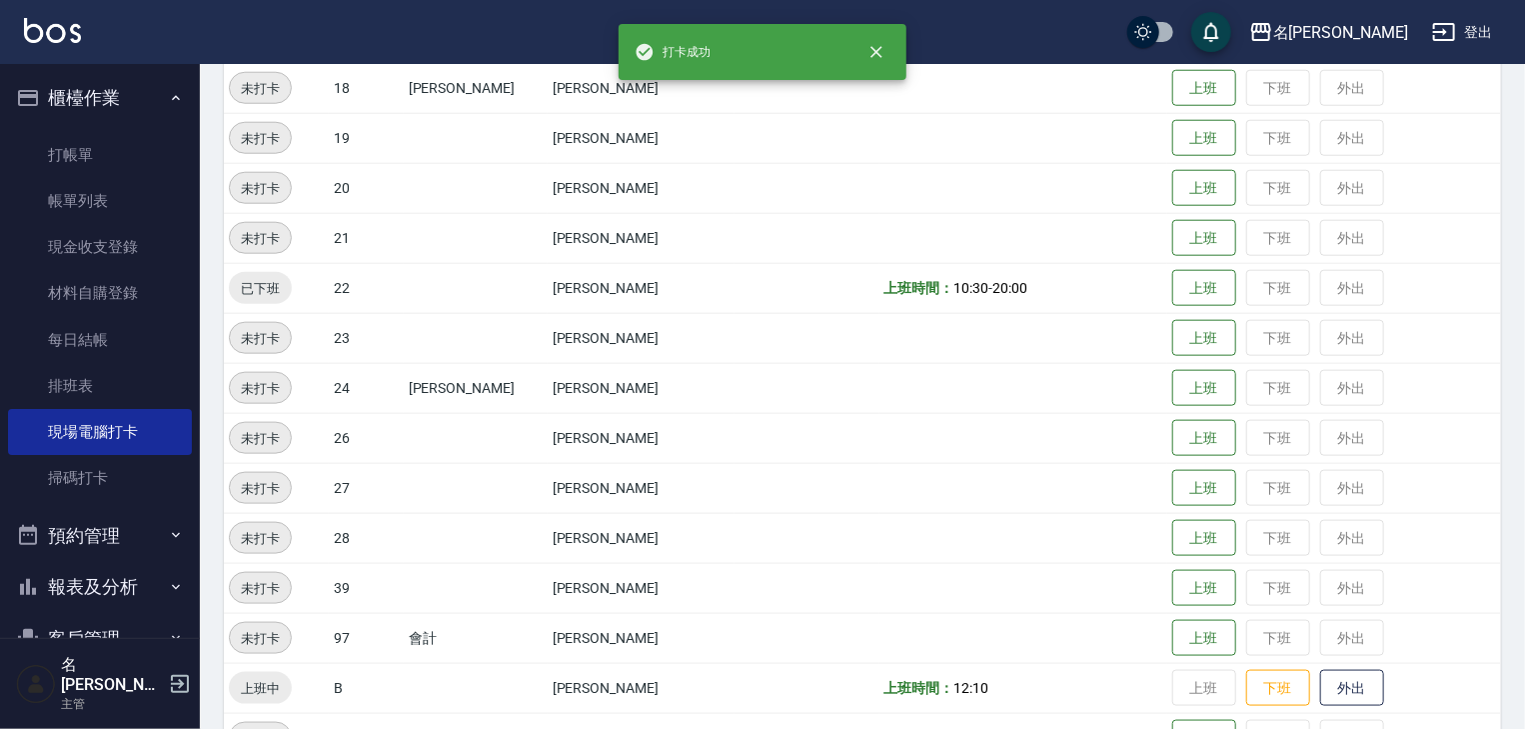
scroll to position [1173, 0]
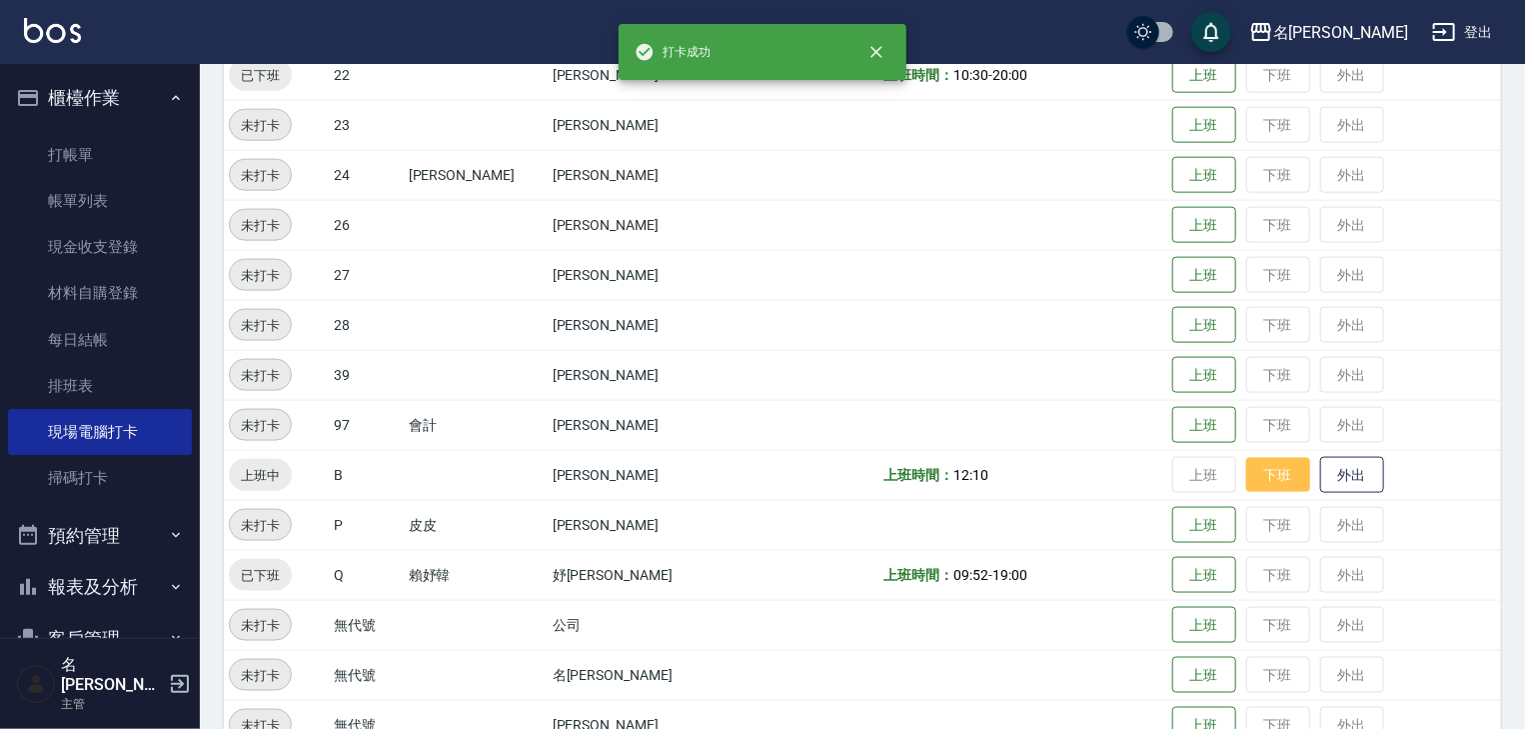
click at [1248, 472] on button "下班" at bounding box center [1279, 475] width 64 height 35
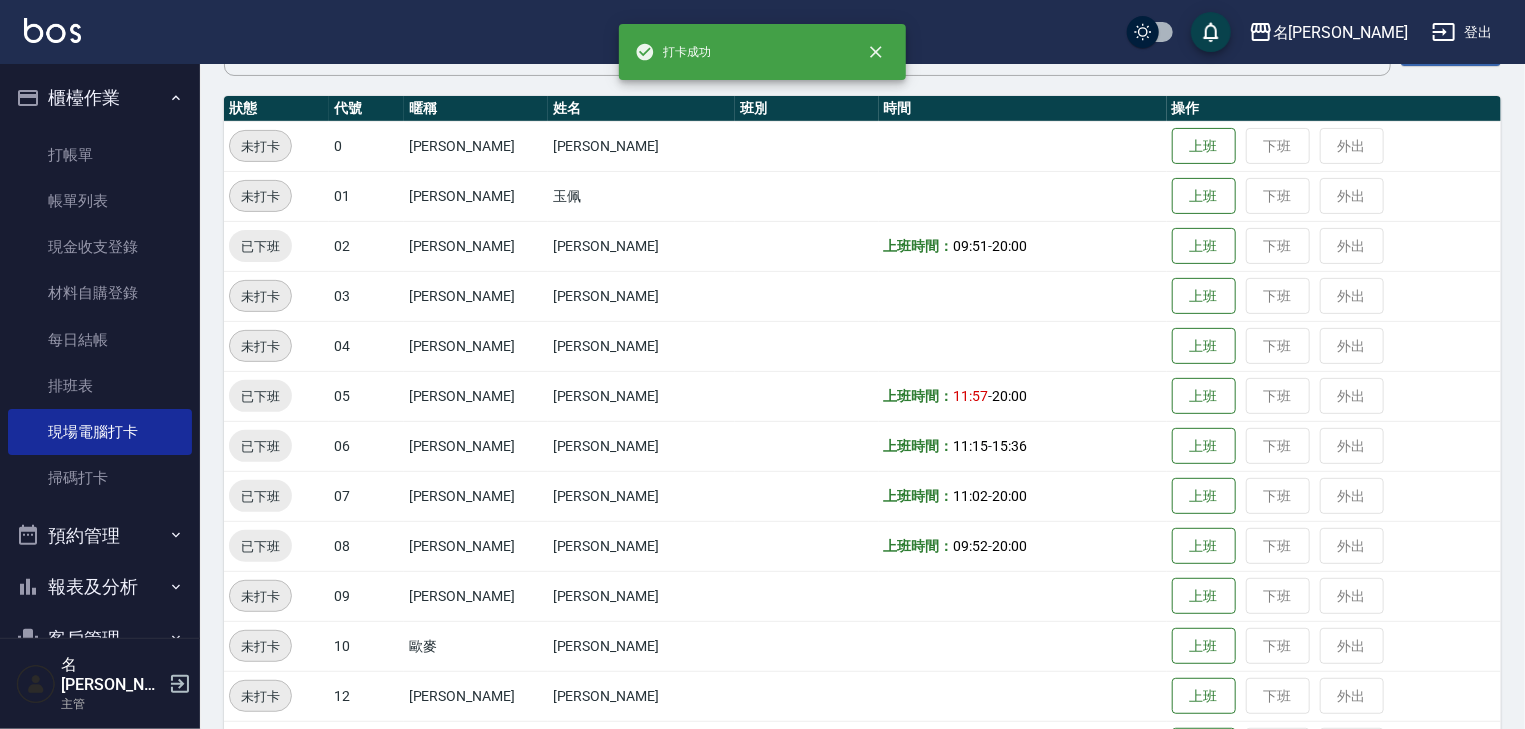
scroll to position [0, 0]
